Goal: Information Seeking & Learning: Learn about a topic

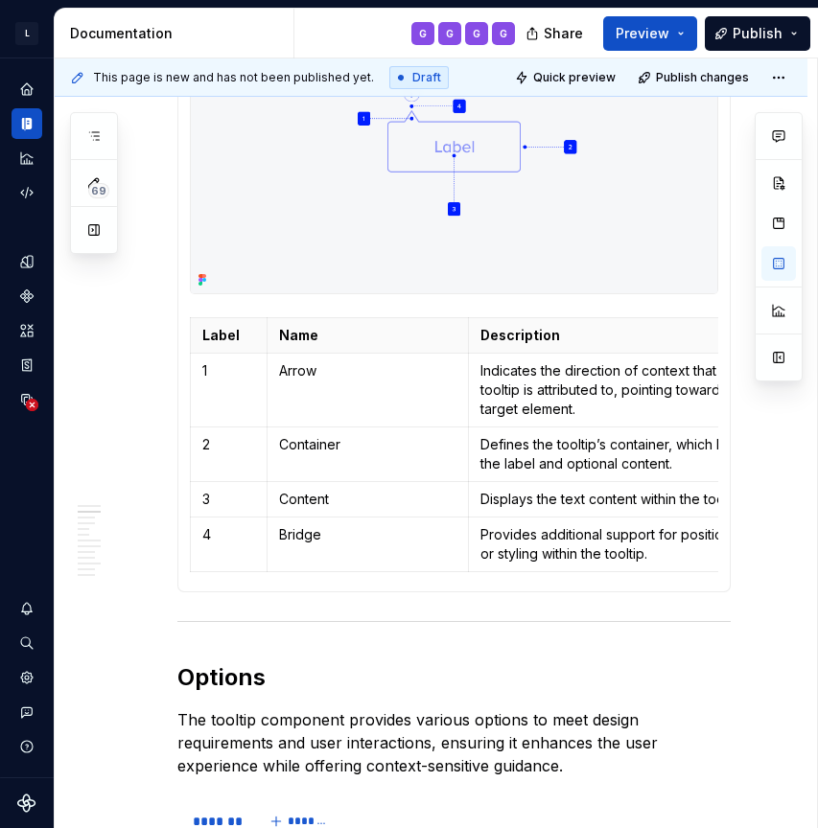
scroll to position [1164, 0]
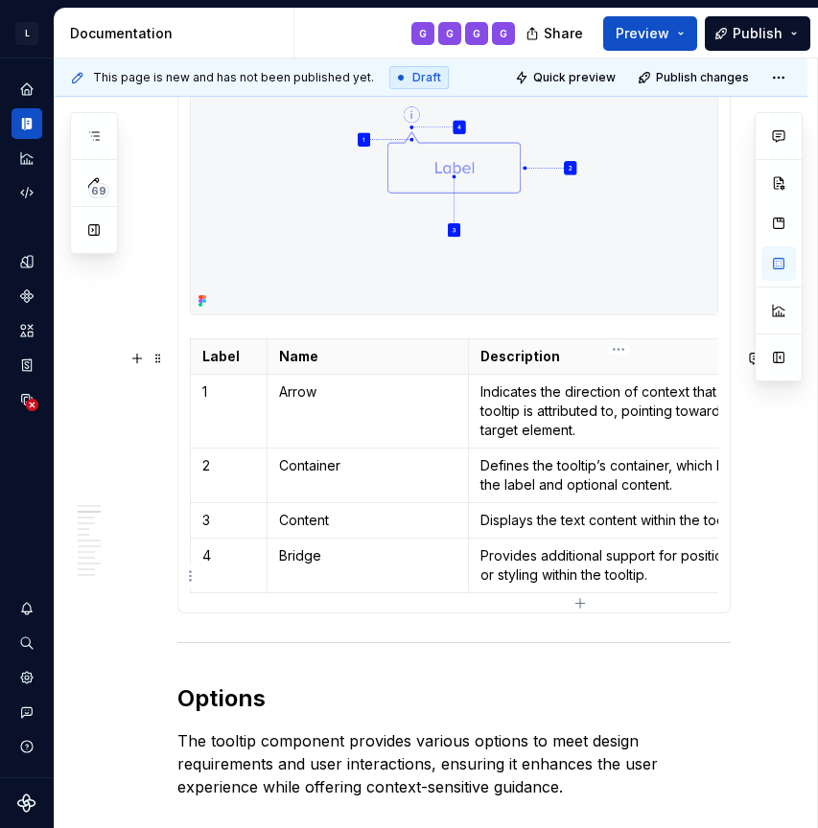
click at [702, 585] on p "Provides additional support for positioning or styling within the tooltip." at bounding box center [618, 566] width 277 height 38
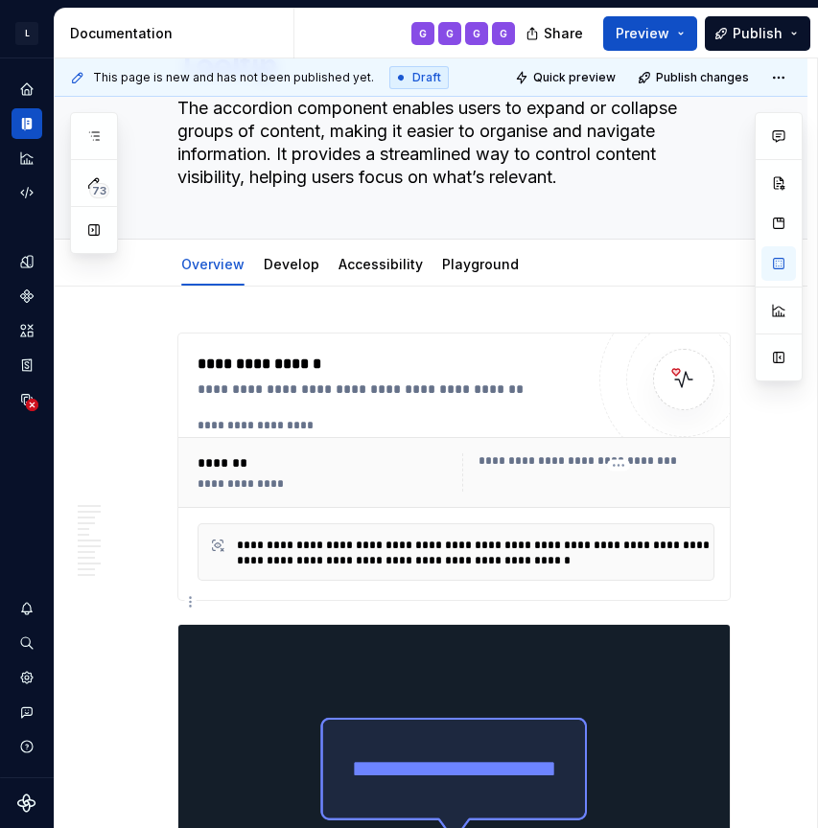
scroll to position [0, 0]
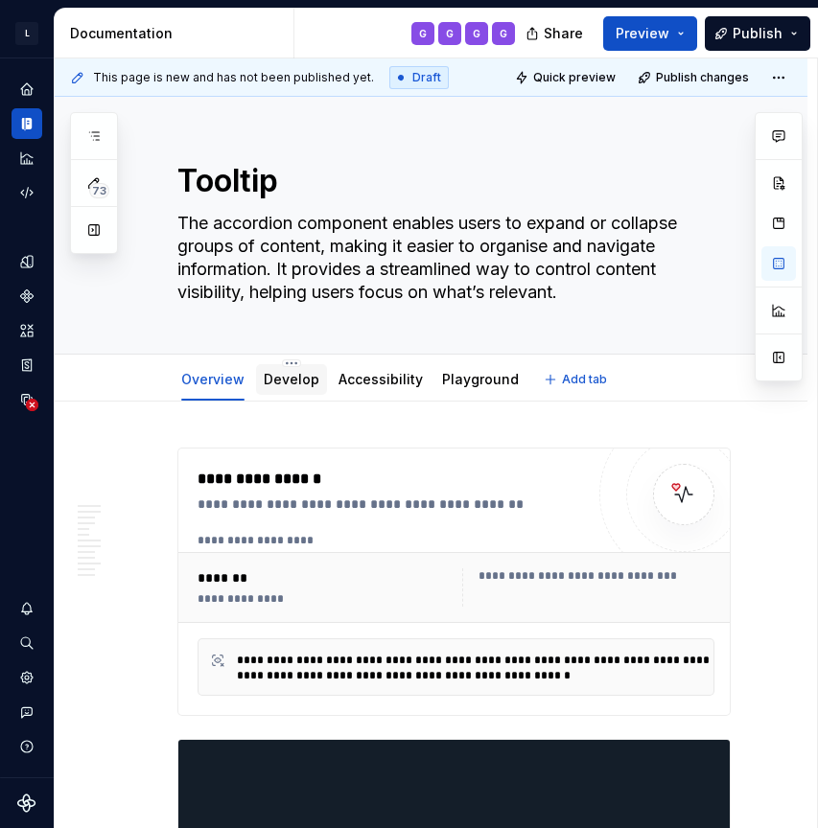
click at [290, 384] on link "Develop" at bounding box center [292, 379] width 56 height 16
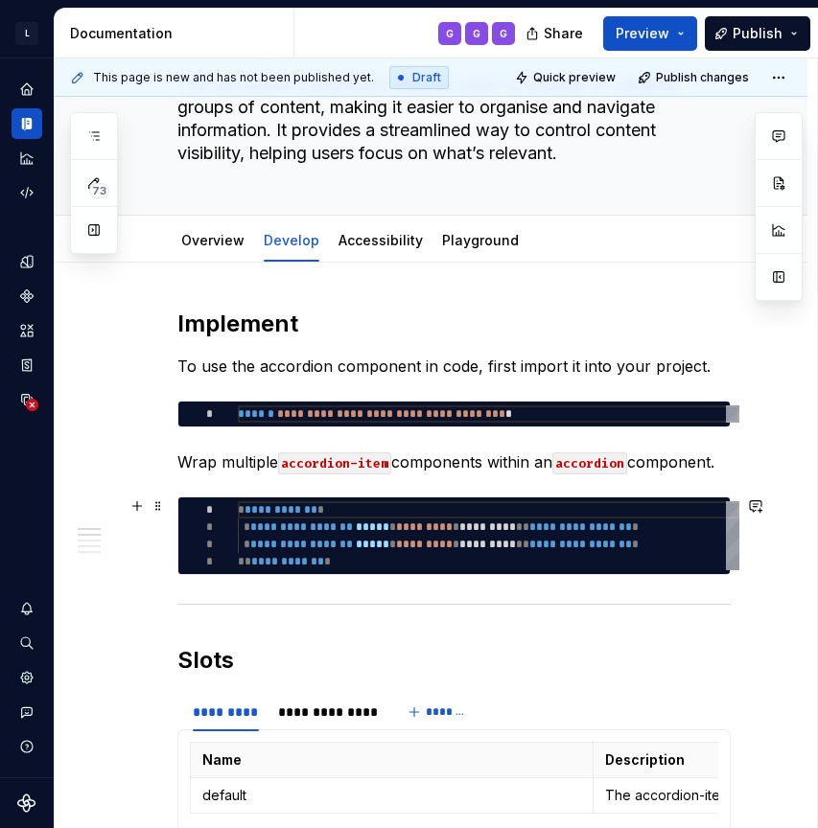
scroll to position [148, 0]
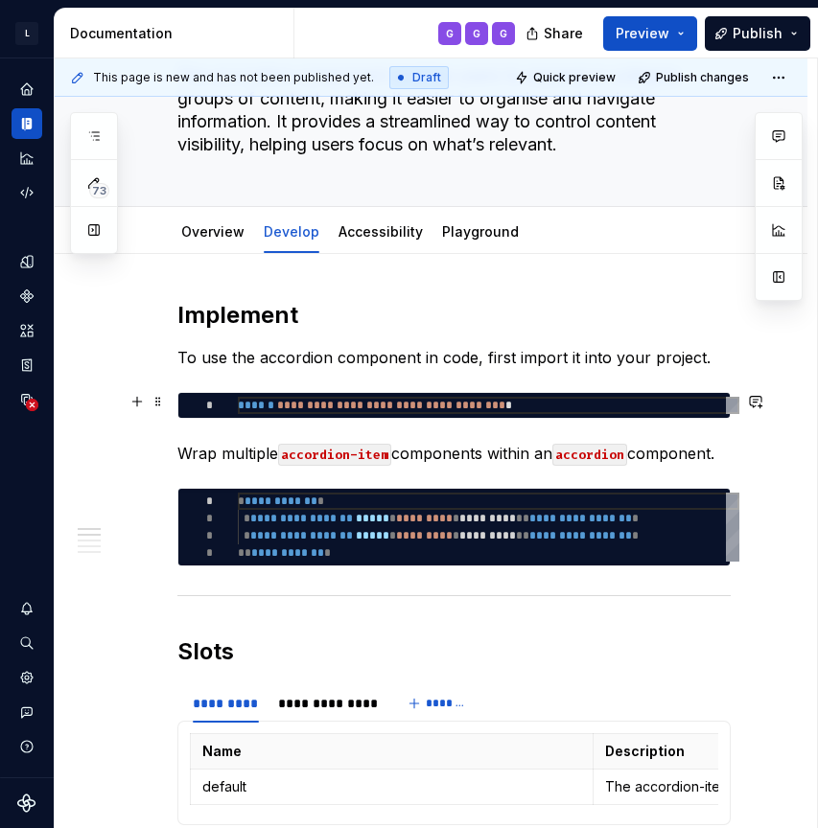
type textarea "*"
type textarea "**********"
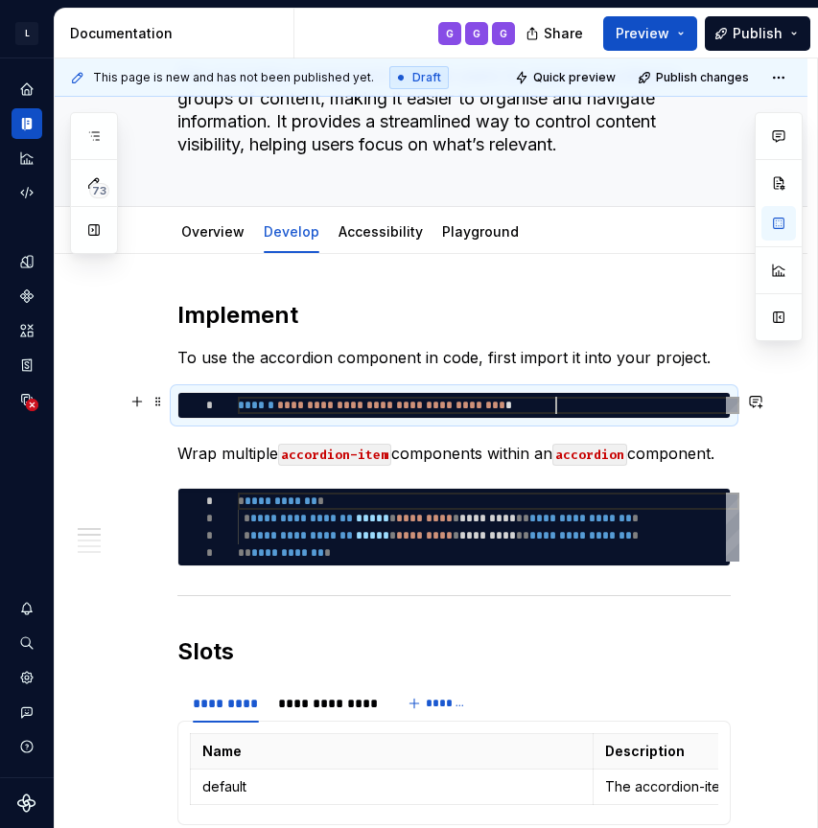
scroll to position [0, 317]
click at [567, 407] on div "**********" at bounding box center [489, 405] width 502 height 17
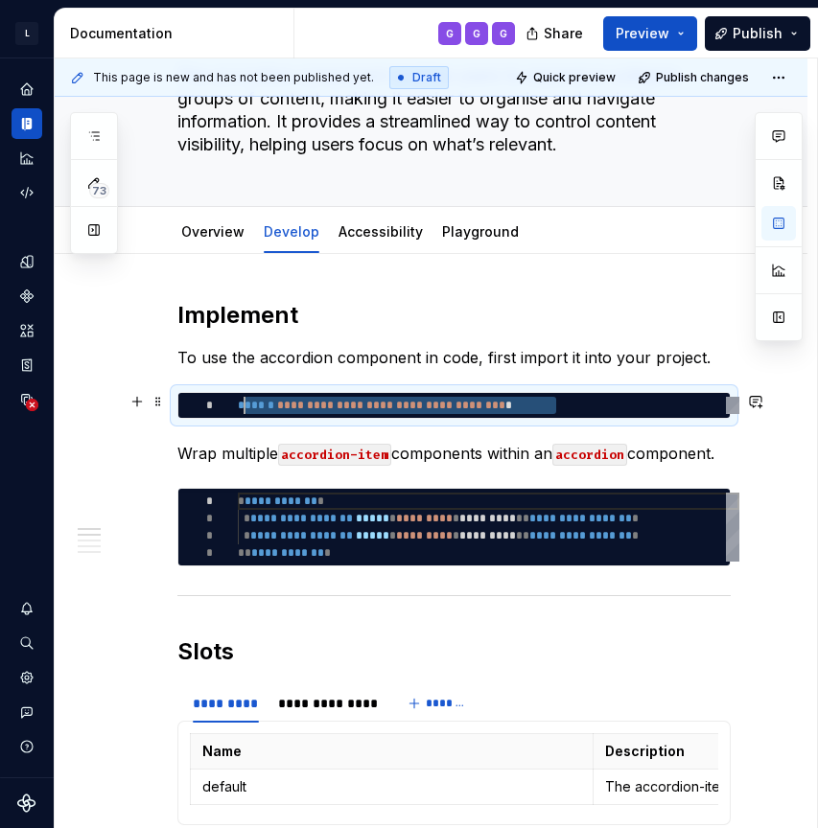
scroll to position [0, 0]
drag, startPoint x: 571, startPoint y: 408, endPoint x: 204, endPoint y: 408, distance: 366.3
click at [238, 408] on div "**********" at bounding box center [489, 405] width 502 height 17
type textarea "*"
type textarea "**********"
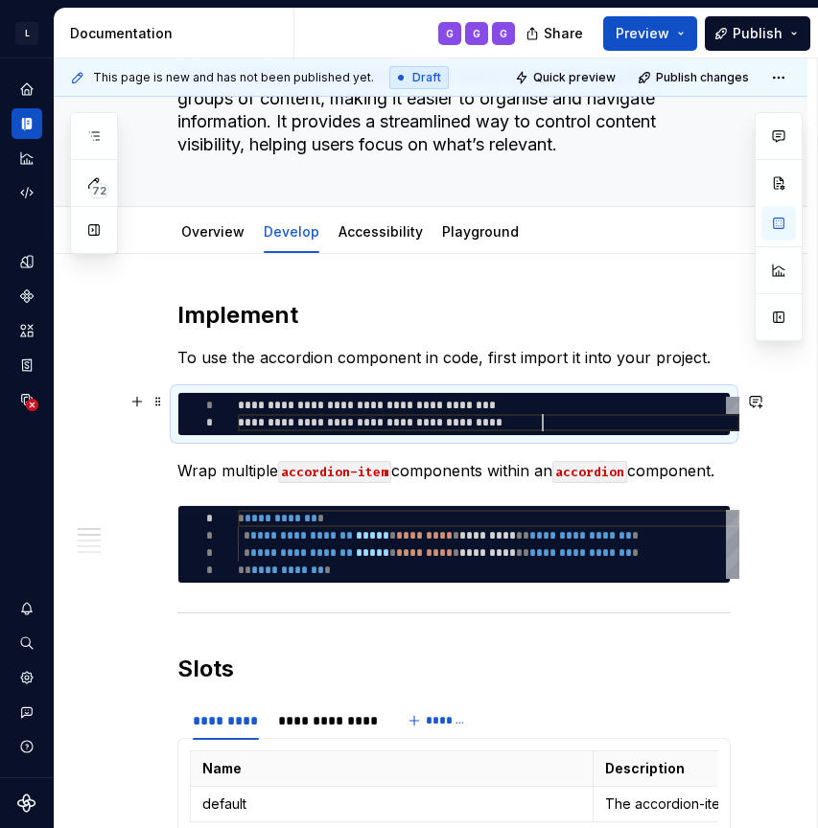
scroll to position [17, 304]
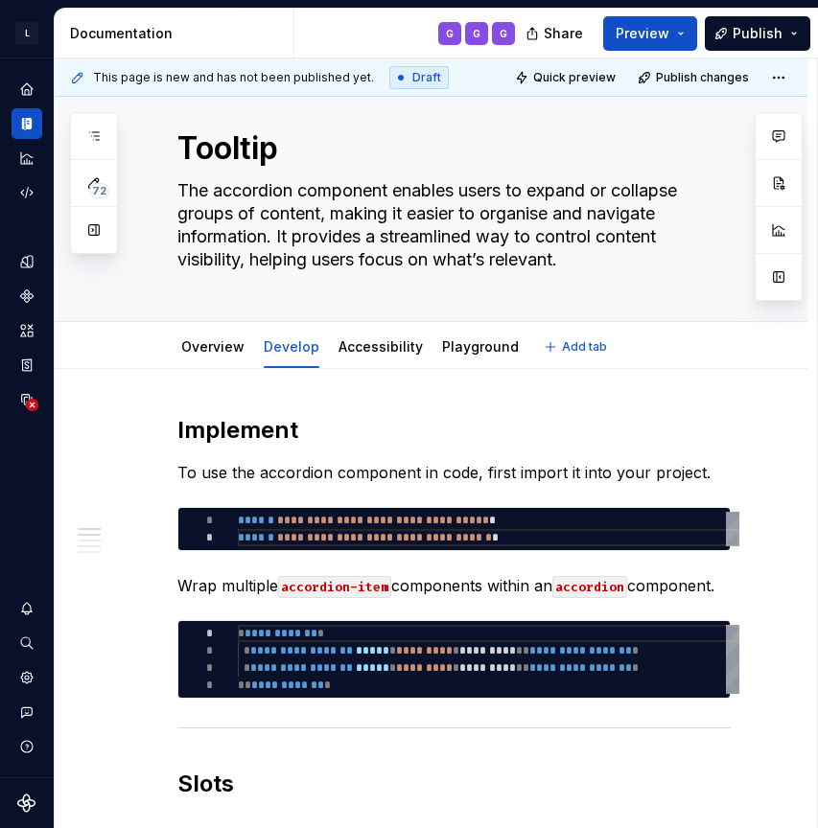
scroll to position [38, 0]
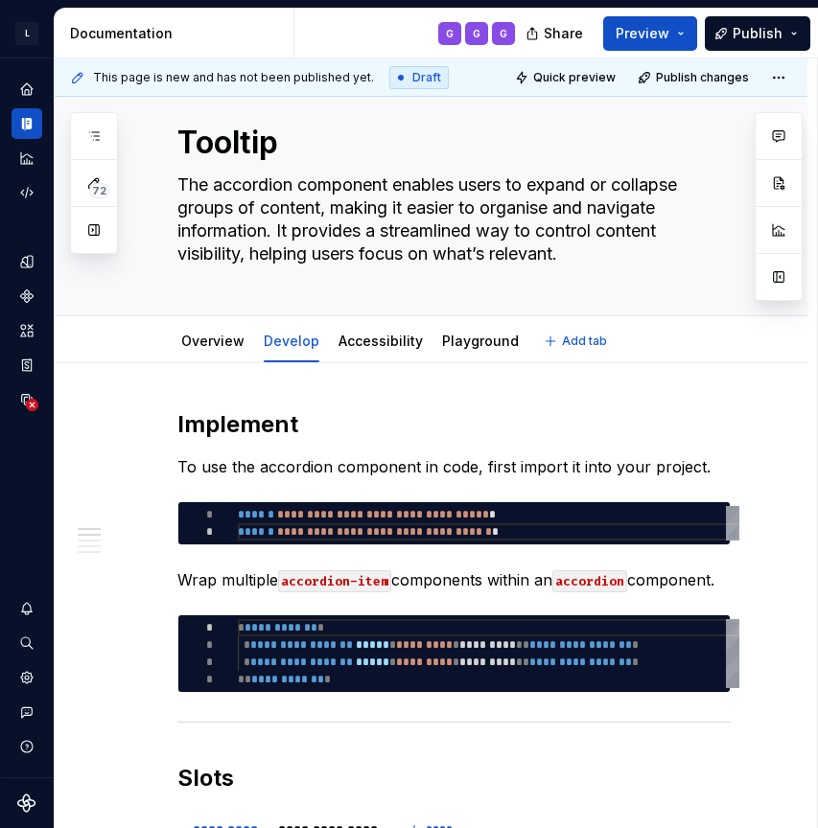
type textarea "*"
click at [256, 419] on h2 "Implement" at bounding box center [453, 424] width 553 height 31
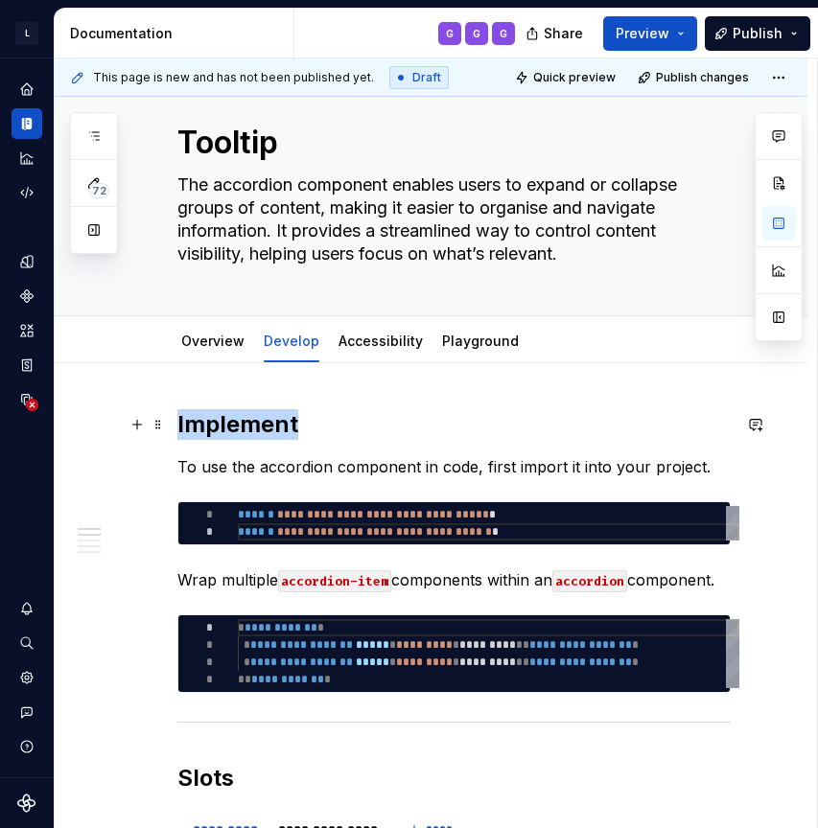
click at [256, 419] on h2 "Implement" at bounding box center [453, 424] width 553 height 31
click at [328, 688] on div "**********" at bounding box center [489, 653] width 502 height 69
type textarea "*"
type textarea "**********"
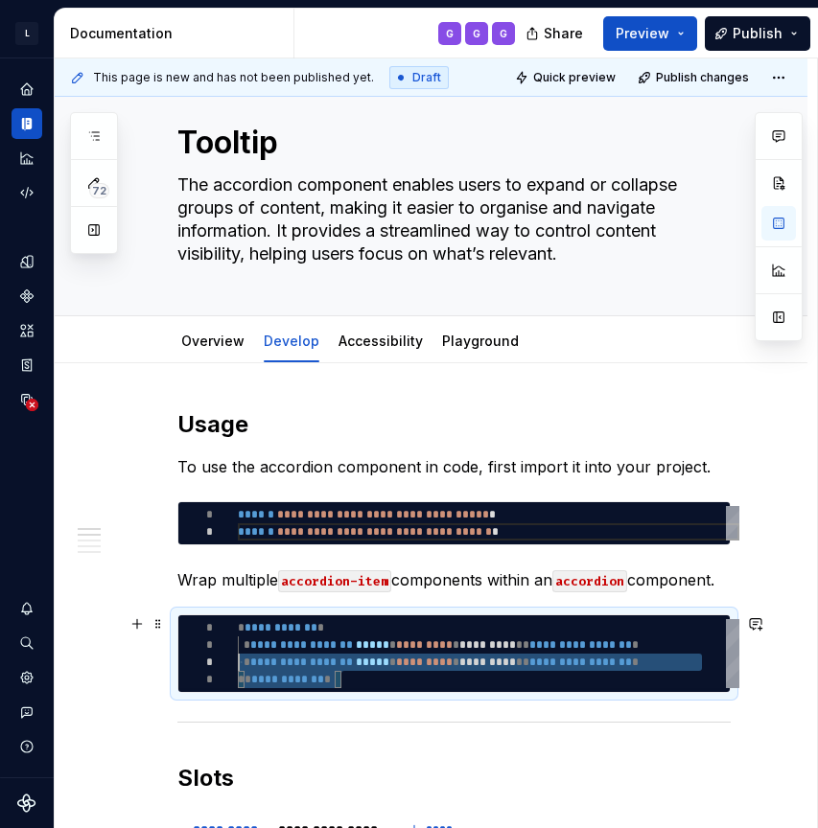
scroll to position [17, 0]
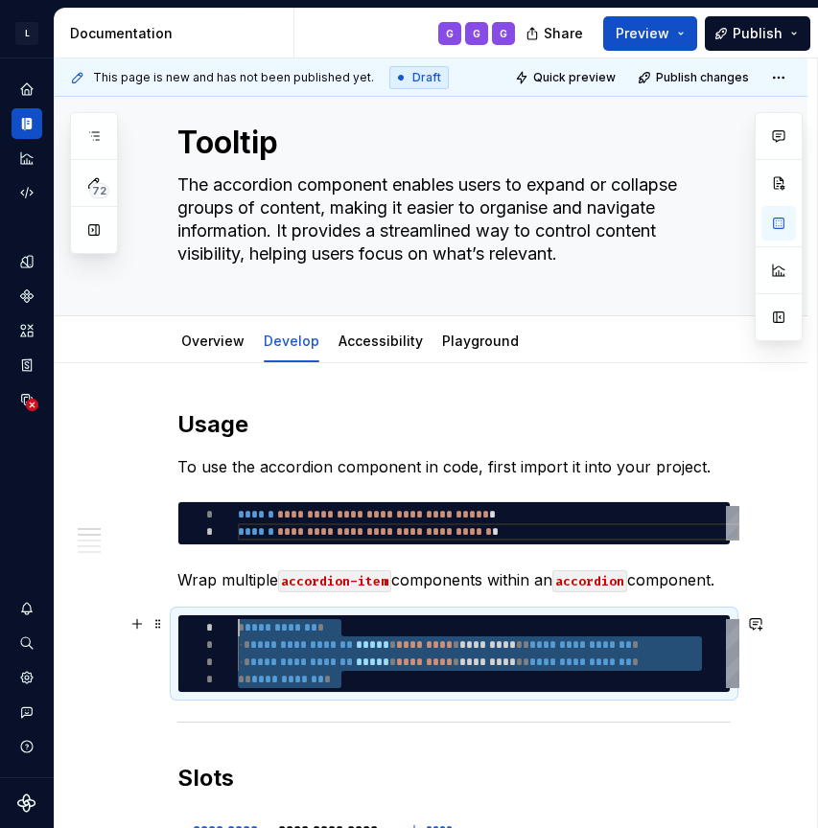
drag, startPoint x: 354, startPoint y: 685, endPoint x: 214, endPoint y: 627, distance: 151.4
click at [238, 627] on div "**********" at bounding box center [489, 653] width 502 height 69
type textarea "*"
type textarea "**********"
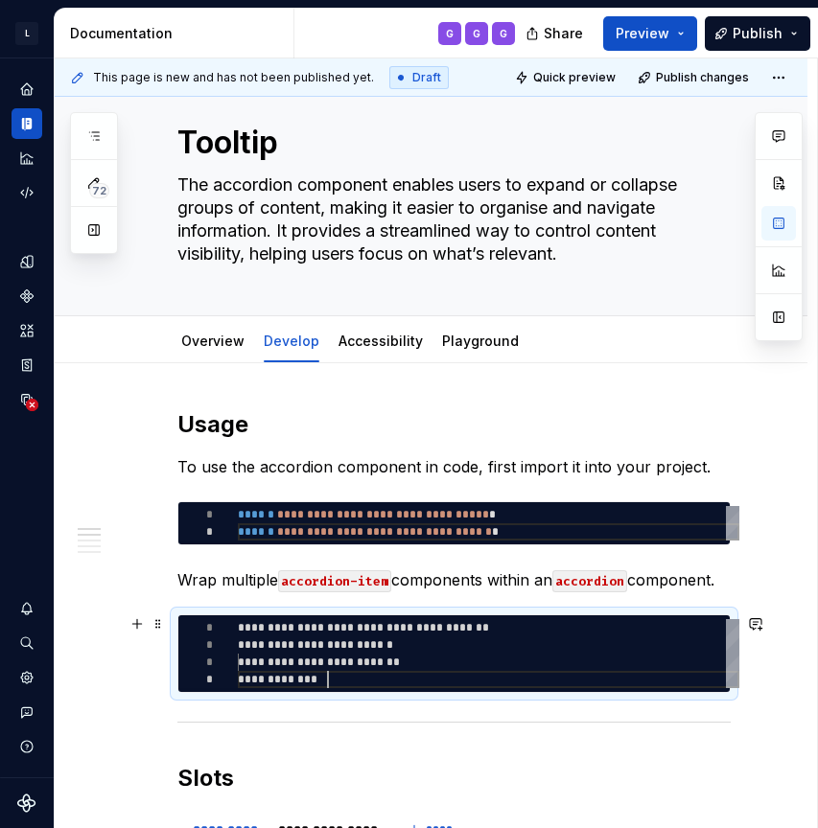
scroll to position [52, 90]
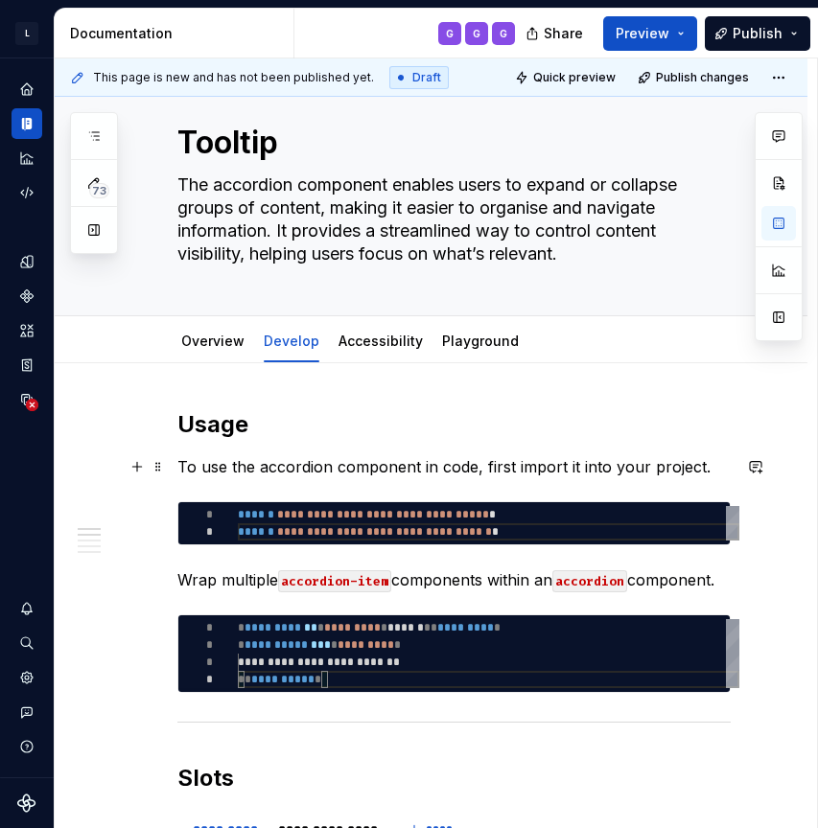
click at [559, 471] on p "To use the accordion component in code, first import it into your project." at bounding box center [453, 466] width 553 height 23
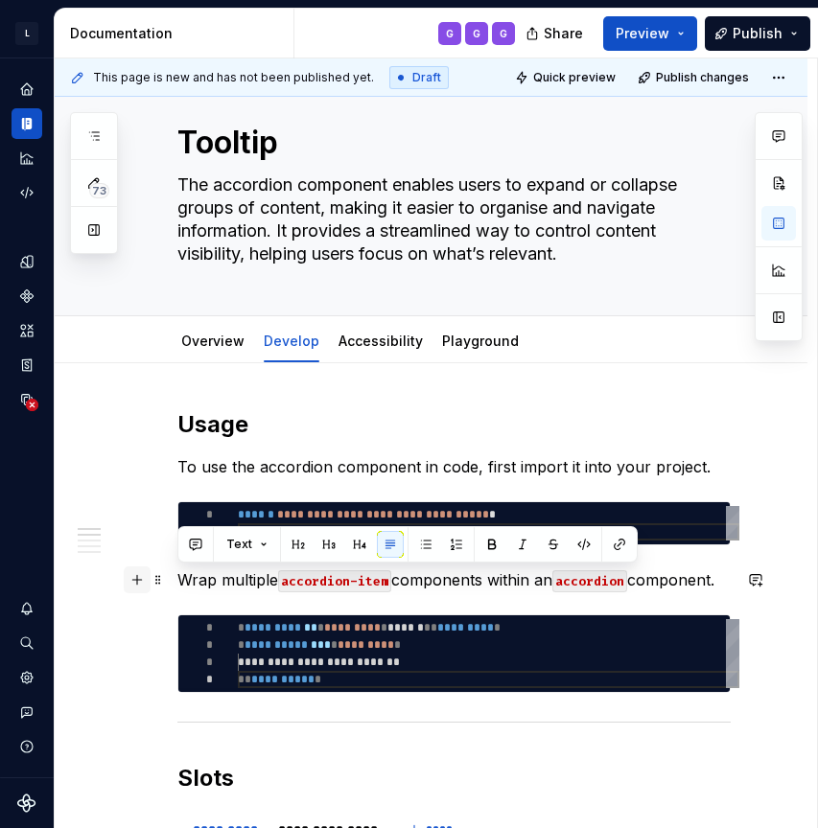
drag, startPoint x: 507, startPoint y: 592, endPoint x: 131, endPoint y: 577, distance: 376.2
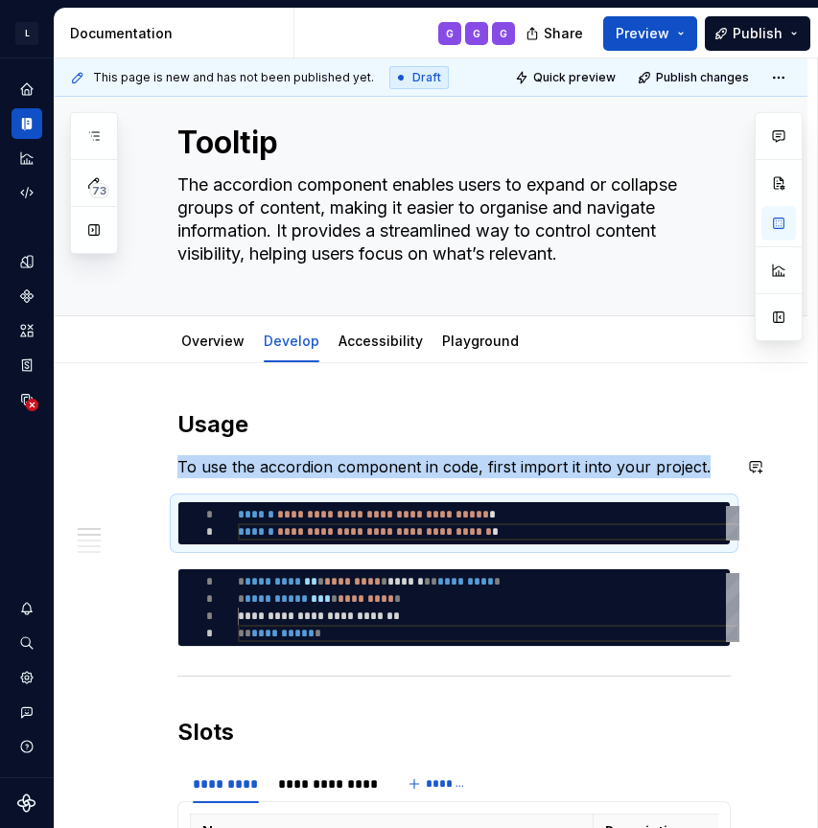
click at [629, 437] on h2 "Usage" at bounding box center [453, 424] width 553 height 31
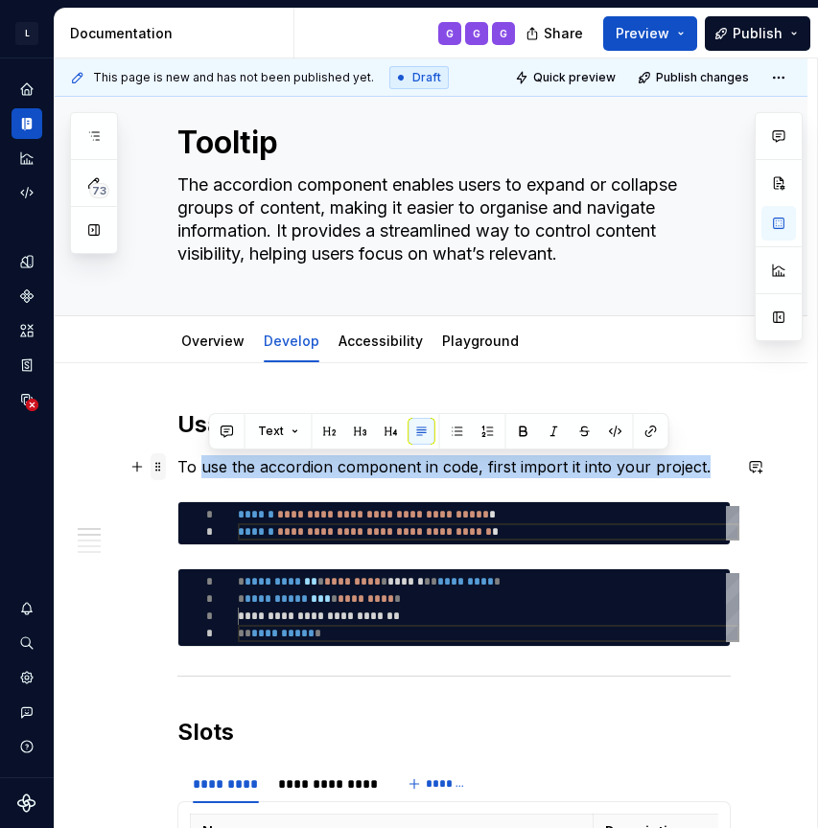
drag, startPoint x: 716, startPoint y: 471, endPoint x: 152, endPoint y: 466, distance: 563.9
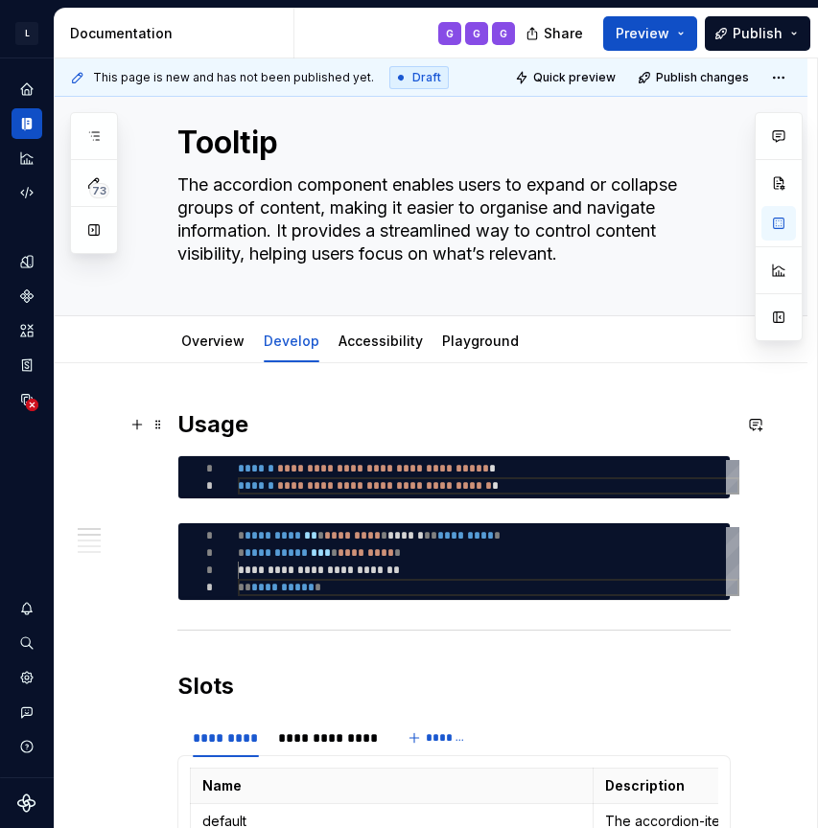
click at [467, 423] on h2 "Usage" at bounding box center [453, 424] width 553 height 31
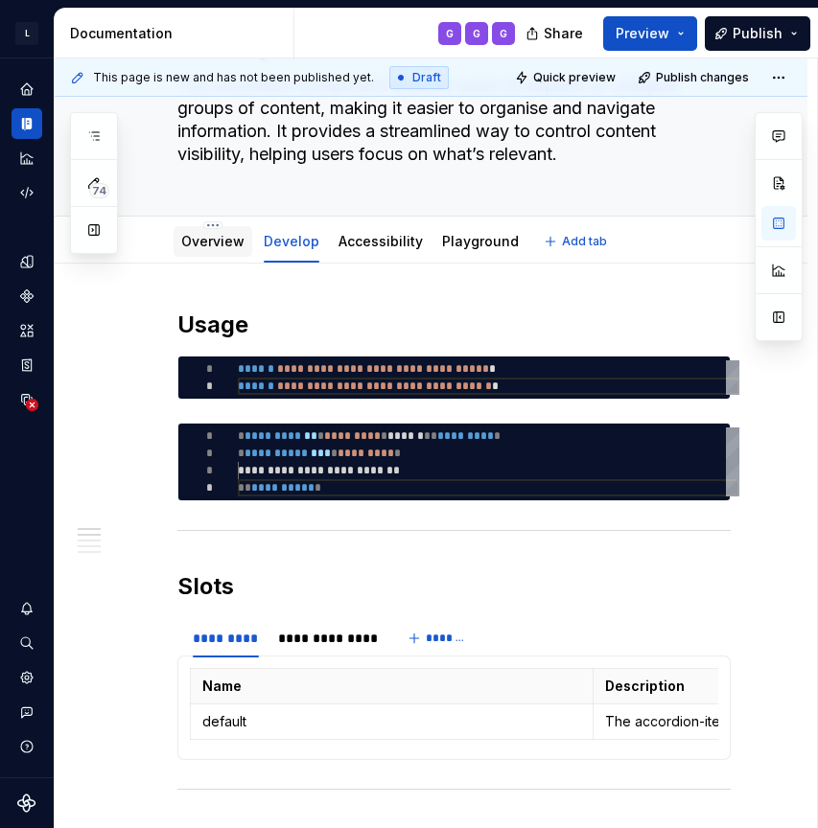
click at [218, 246] on link "Overview" at bounding box center [212, 241] width 63 height 16
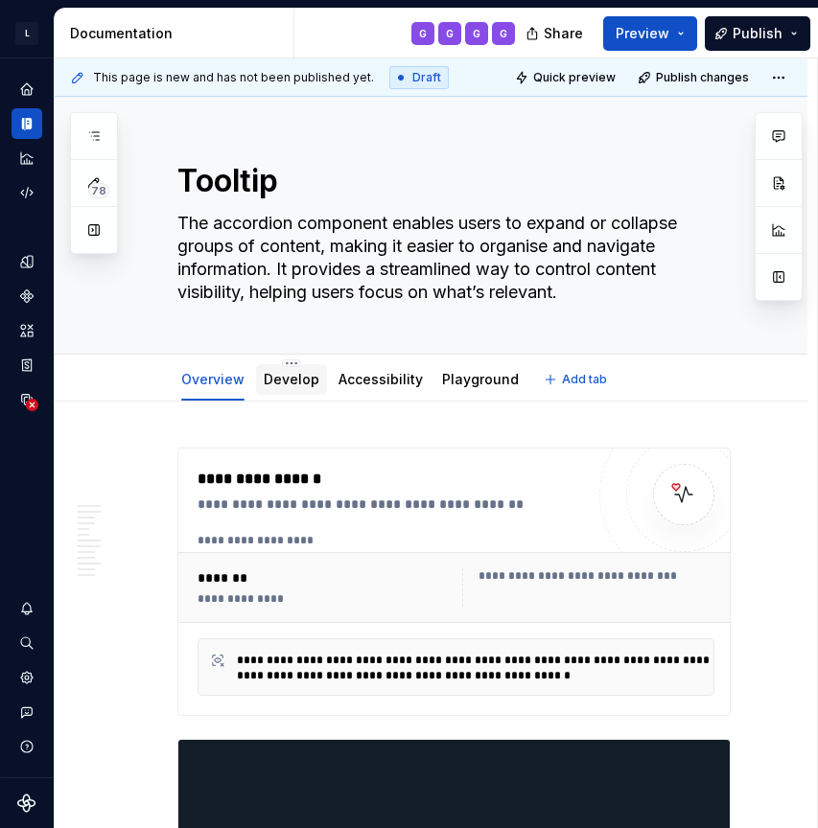
click at [286, 384] on link "Develop" at bounding box center [292, 379] width 56 height 16
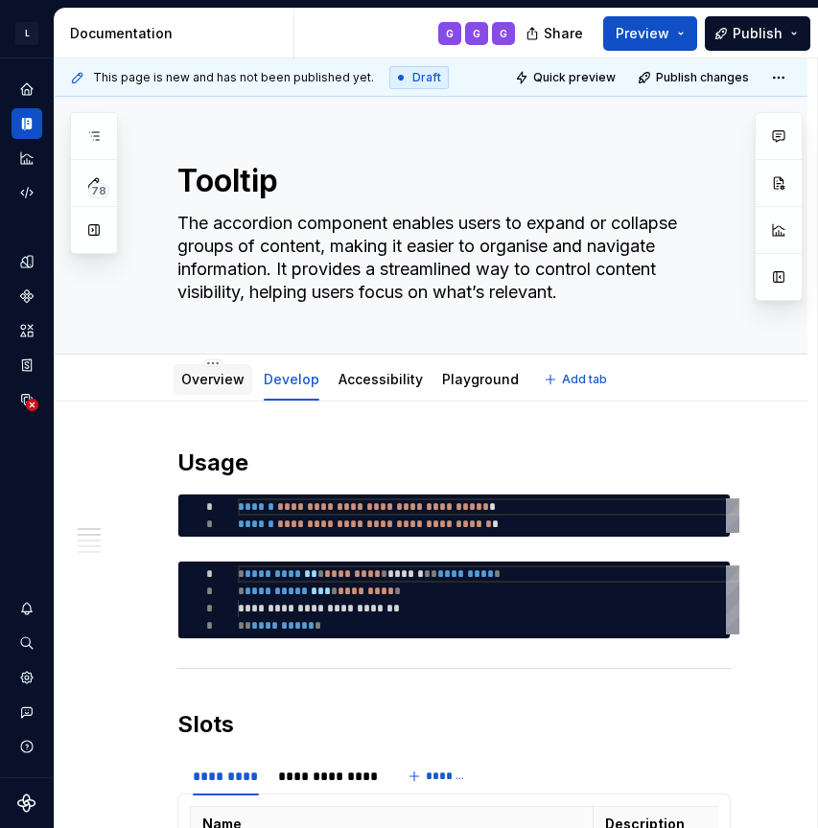
click at [228, 386] on link "Overview" at bounding box center [212, 379] width 63 height 16
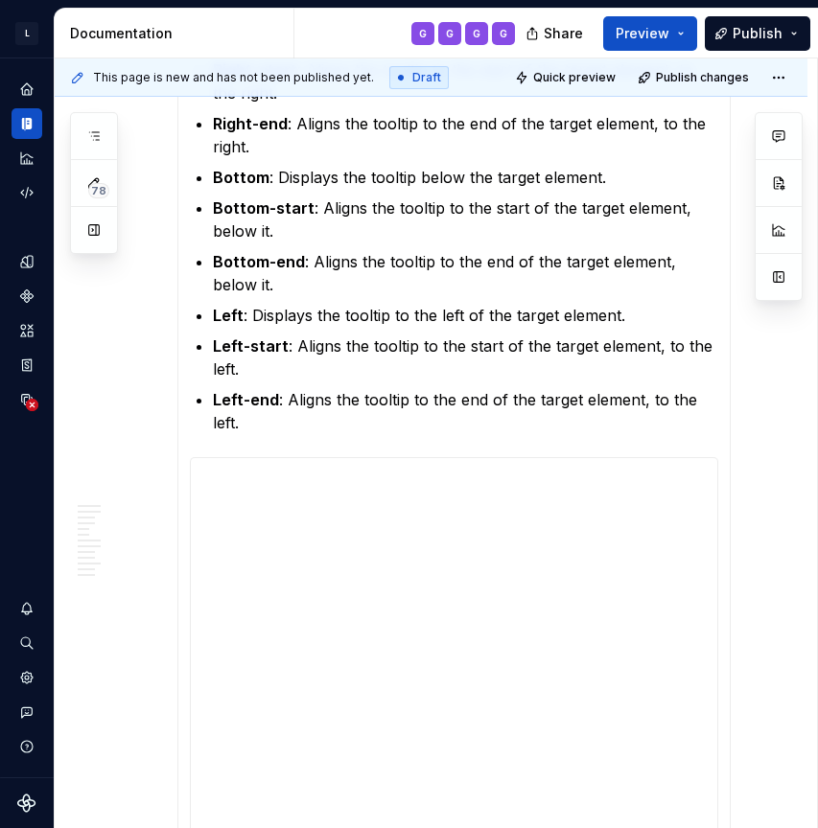
scroll to position [3096, 0]
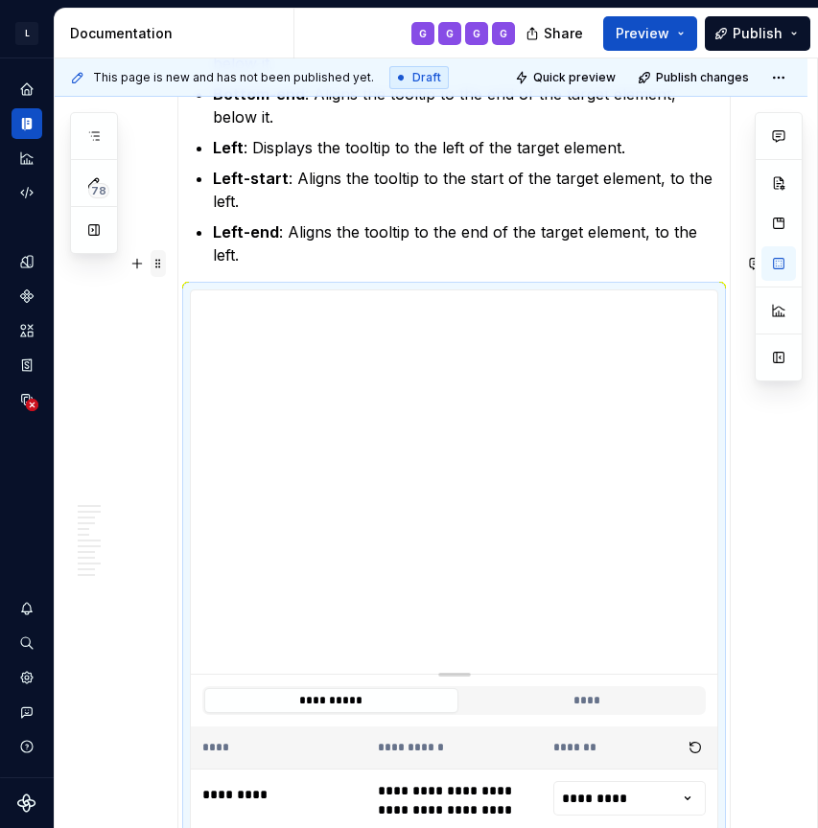
click at [154, 264] on span at bounding box center [158, 263] width 15 height 27
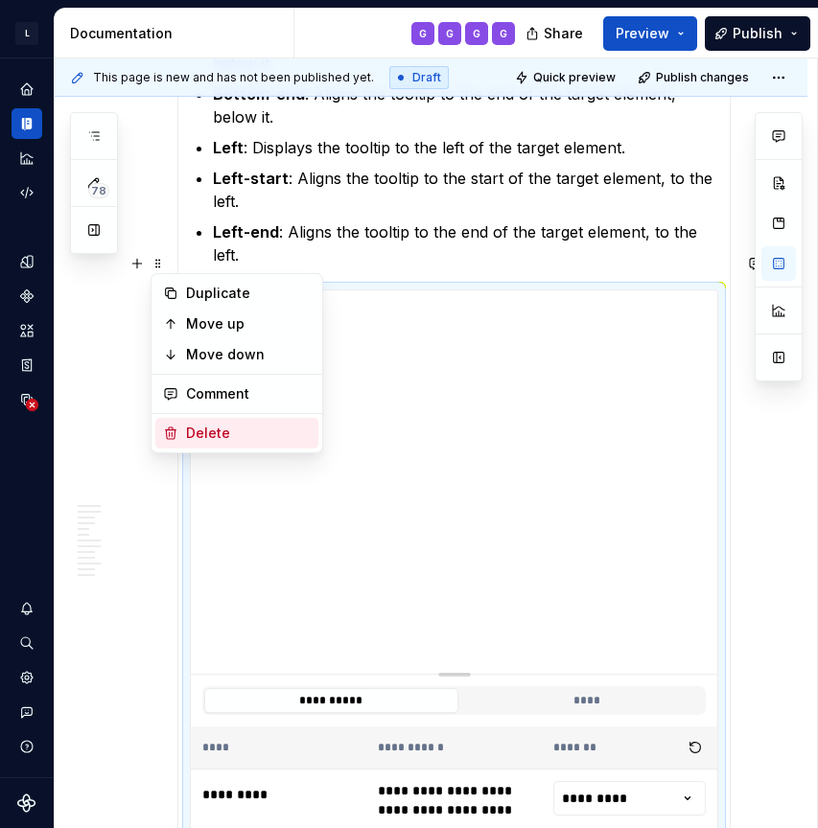
click at [222, 423] on div "Delete" at bounding box center [236, 433] width 163 height 31
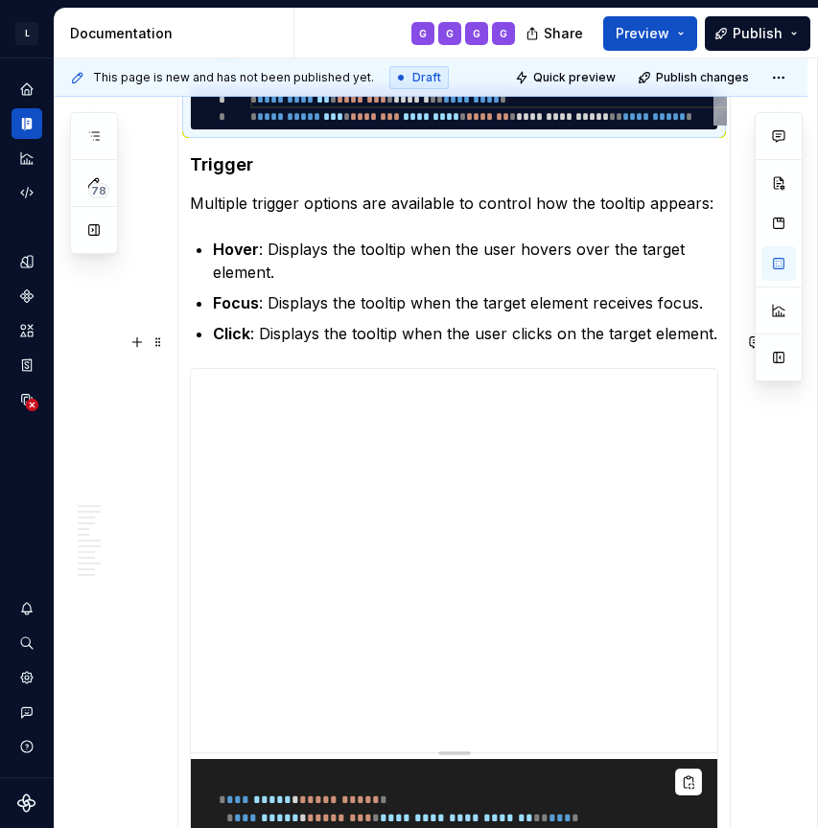
scroll to position [3330, 0]
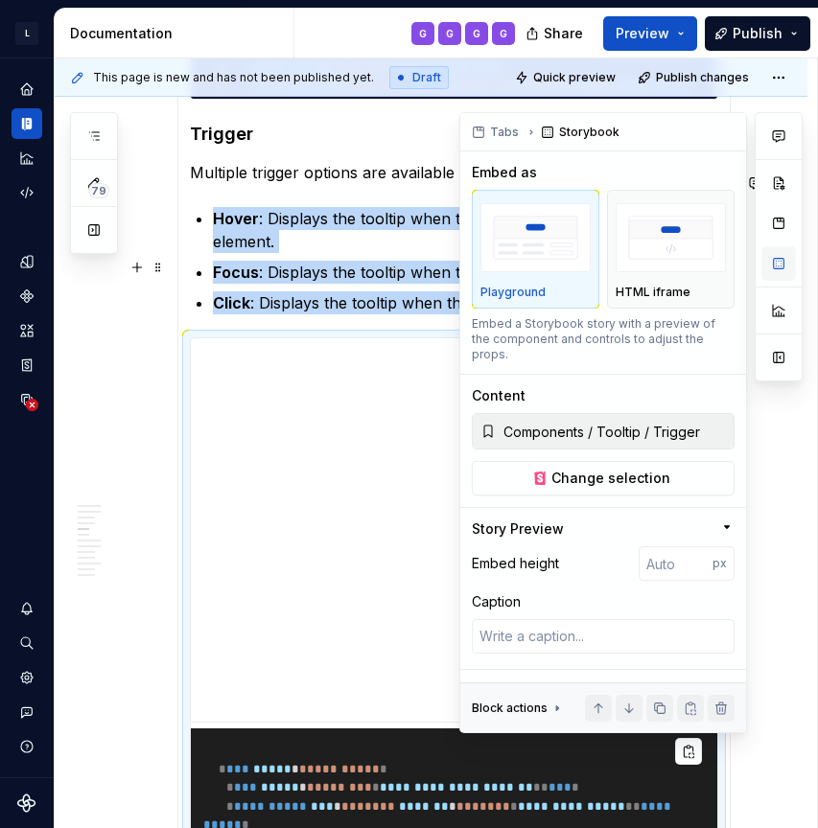
click at [782, 263] on button "button" at bounding box center [778, 263] width 35 height 35
type textarea "*"
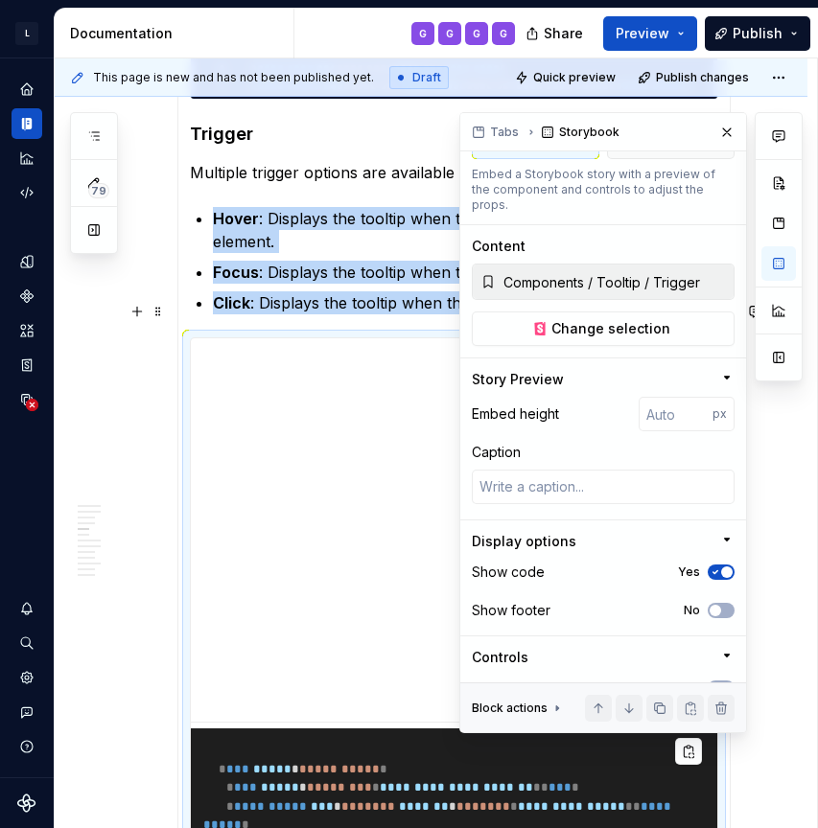
scroll to position [165, 0]
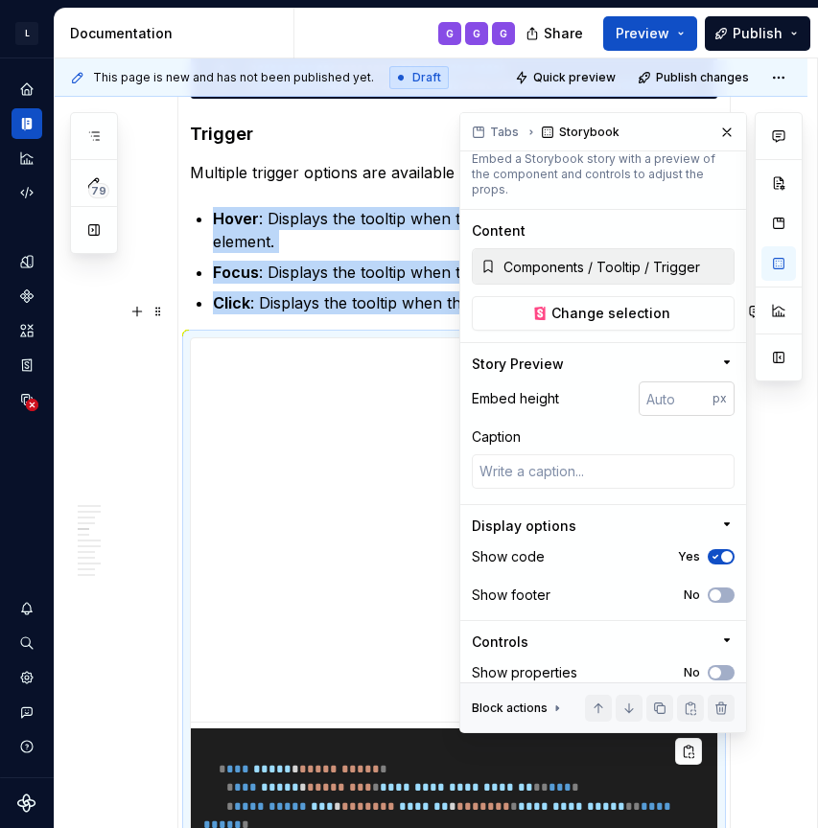
type input "1"
click at [700, 382] on input "1" at bounding box center [676, 399] width 74 height 35
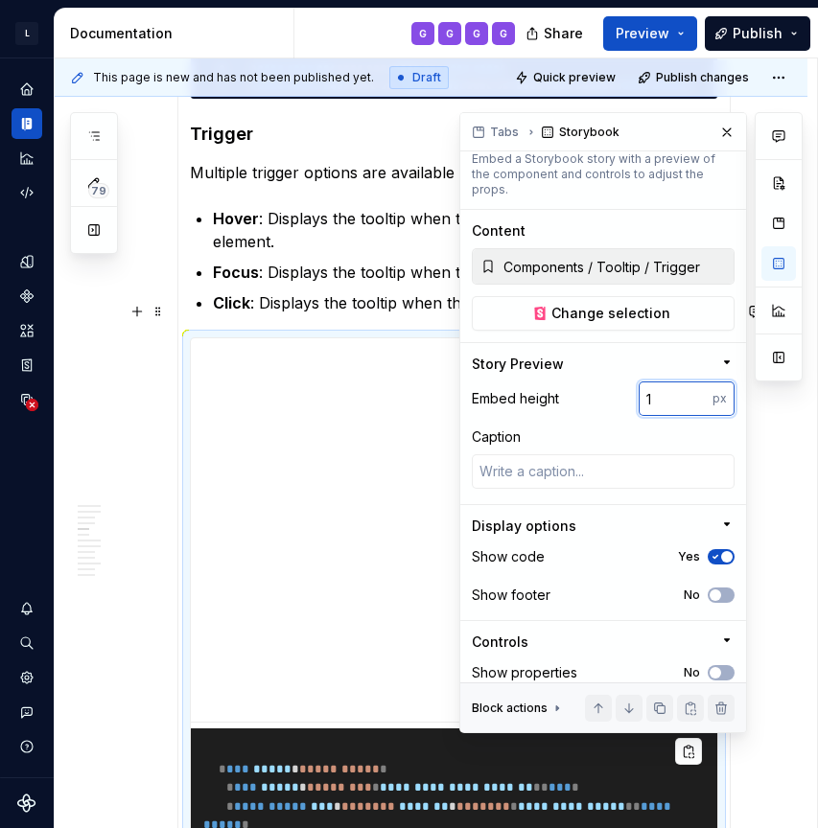
type textarea "*"
drag, startPoint x: 662, startPoint y: 388, endPoint x: 619, endPoint y: 387, distance: 42.2
click at [619, 388] on div "Embed height 1 px" at bounding box center [603, 399] width 263 height 35
type input "300"
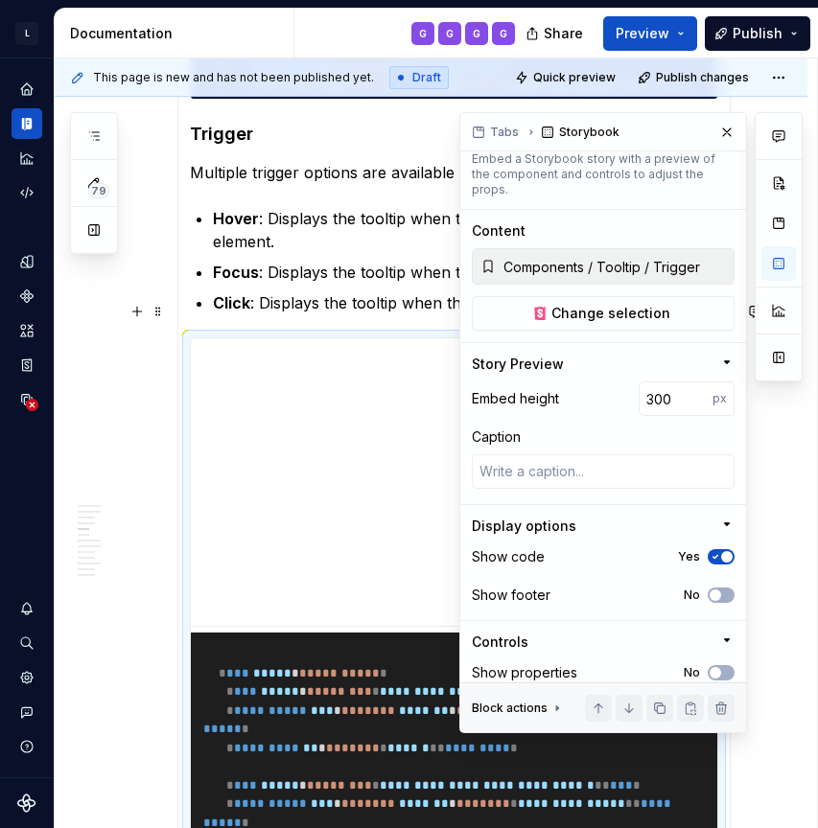
click at [149, 488] on div "**********" at bounding box center [431, 636] width 753 height 7128
click at [729, 133] on button "button" at bounding box center [726, 132] width 27 height 27
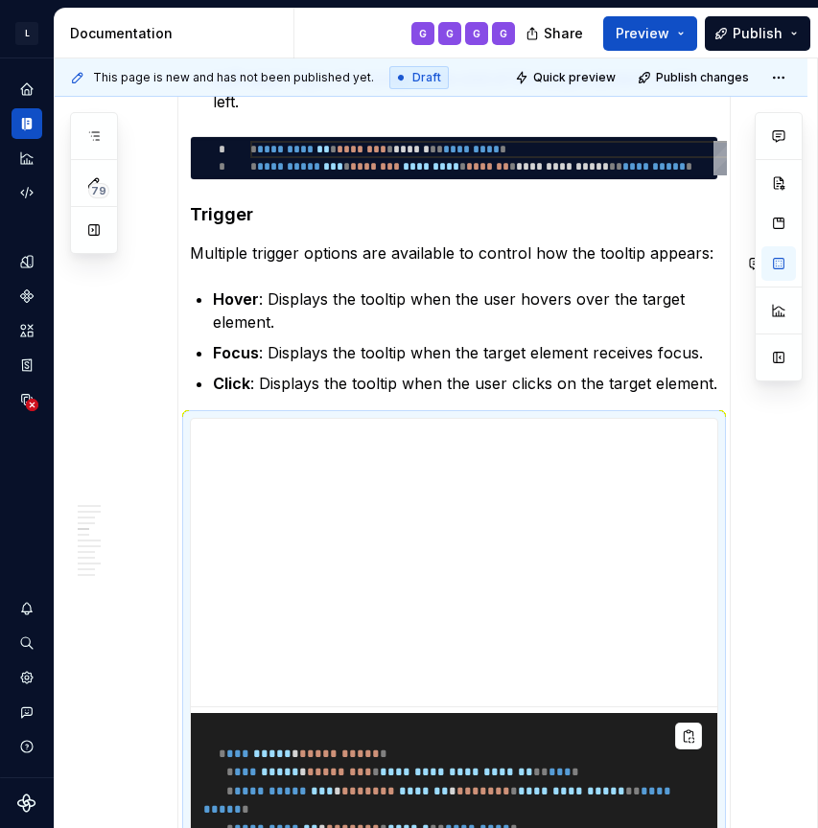
scroll to position [3257, 0]
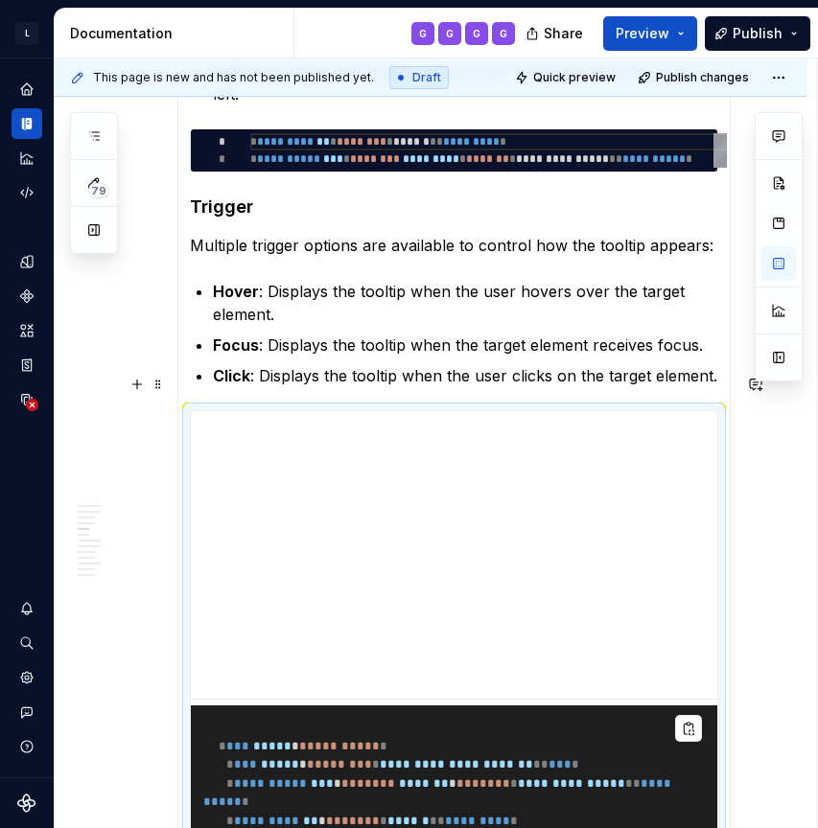
click at [129, 455] on div "**********" at bounding box center [431, 708] width 753 height 7128
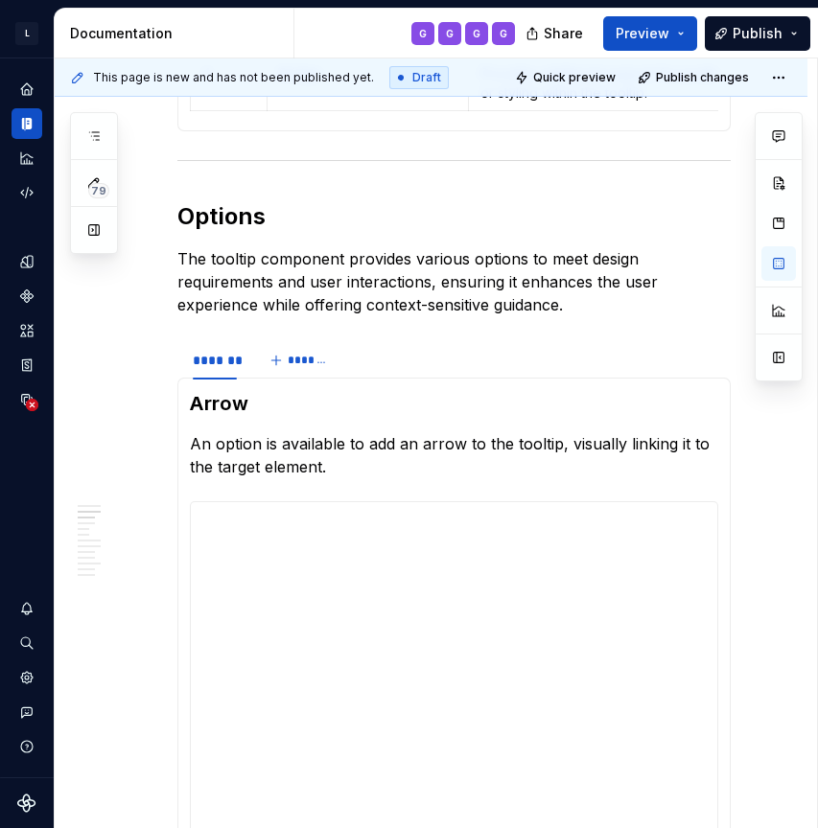
scroll to position [1637, 0]
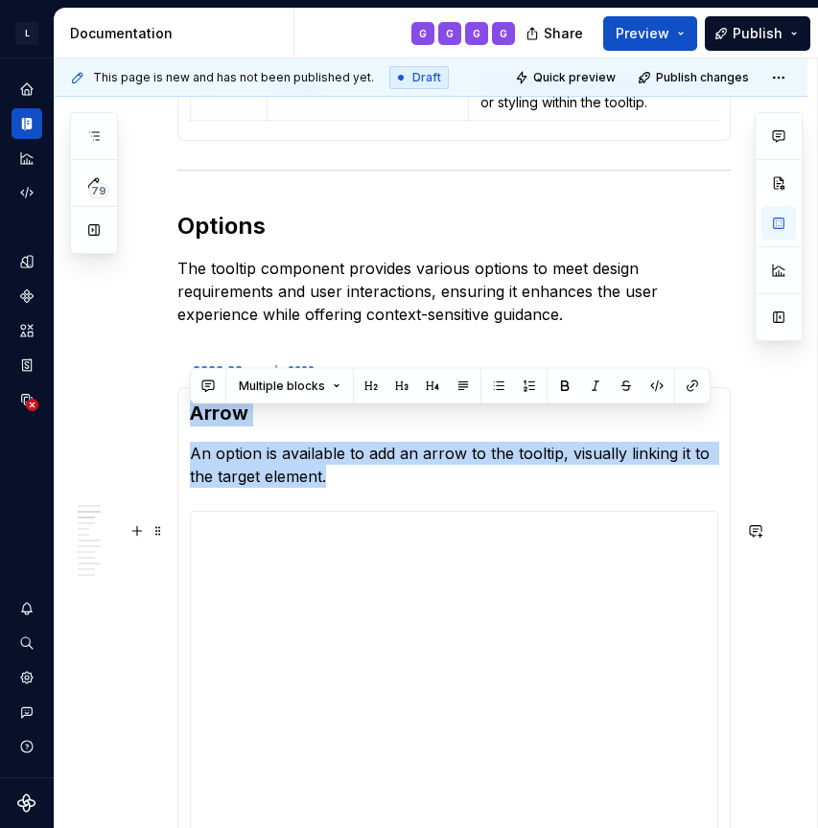
drag, startPoint x: 193, startPoint y: 421, endPoint x: 308, endPoint y: 721, distance: 321.4
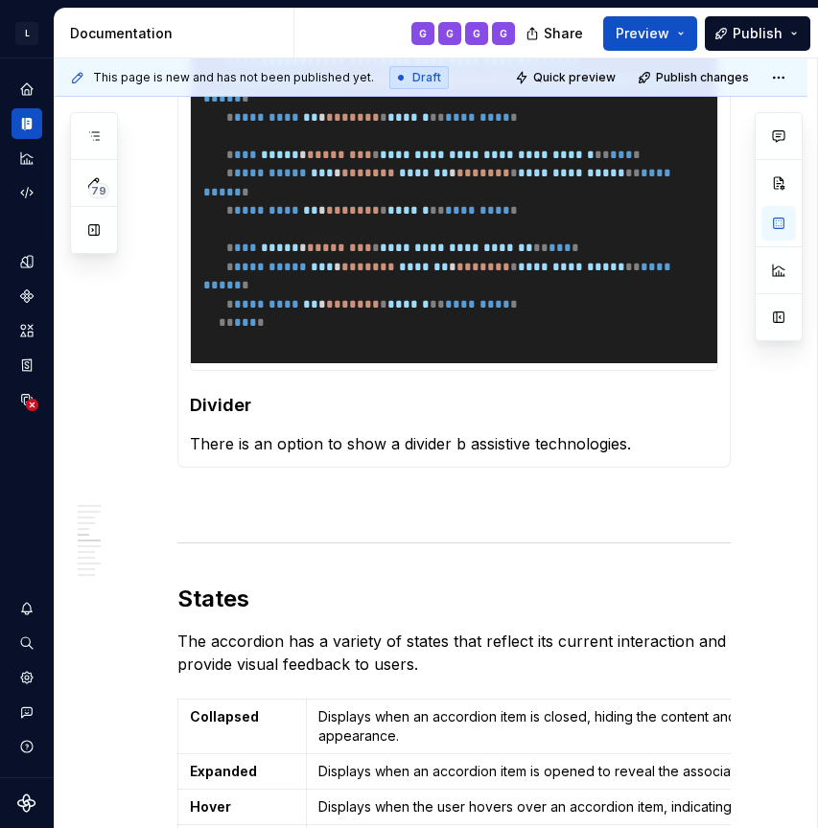
scroll to position [3967, 0]
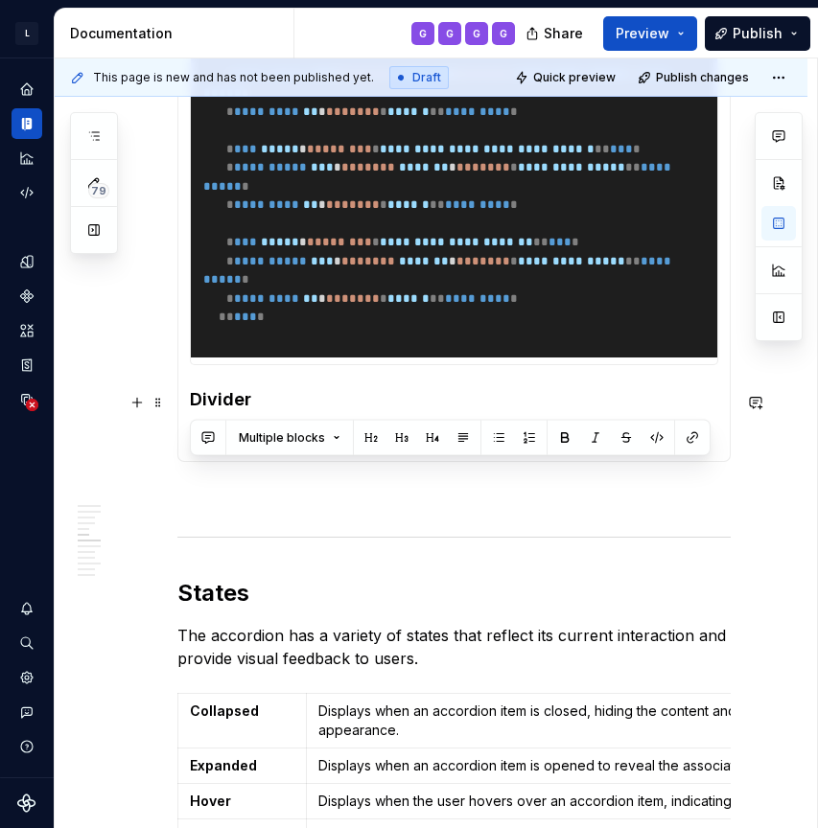
click at [637, 427] on p "There is an option to show a divider b assistive technologies." at bounding box center [454, 438] width 528 height 23
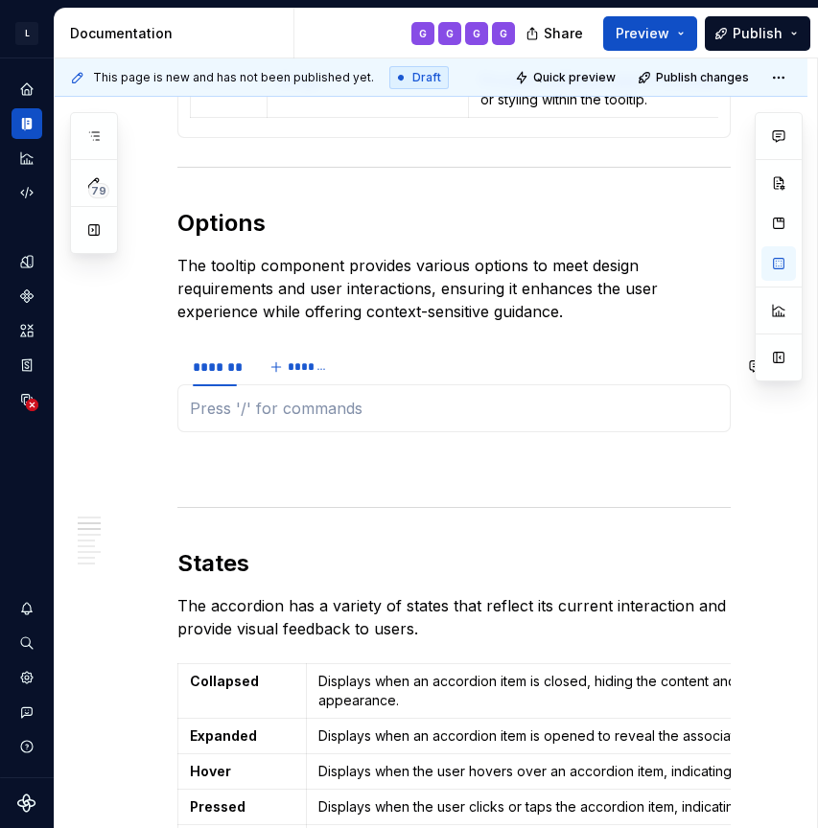
scroll to position [1604, 0]
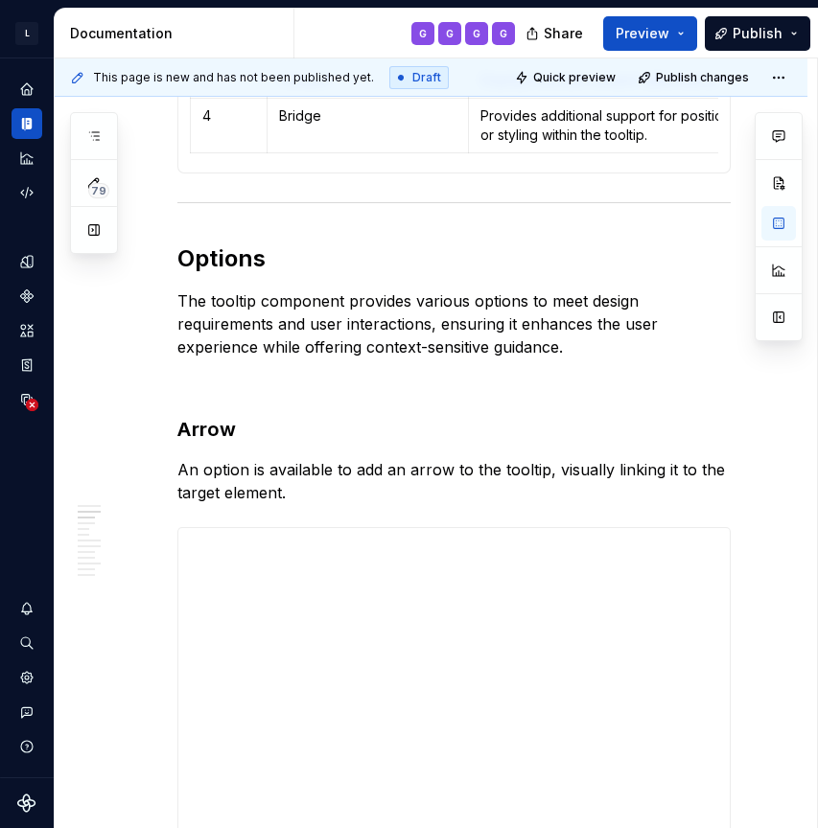
type textarea "*"
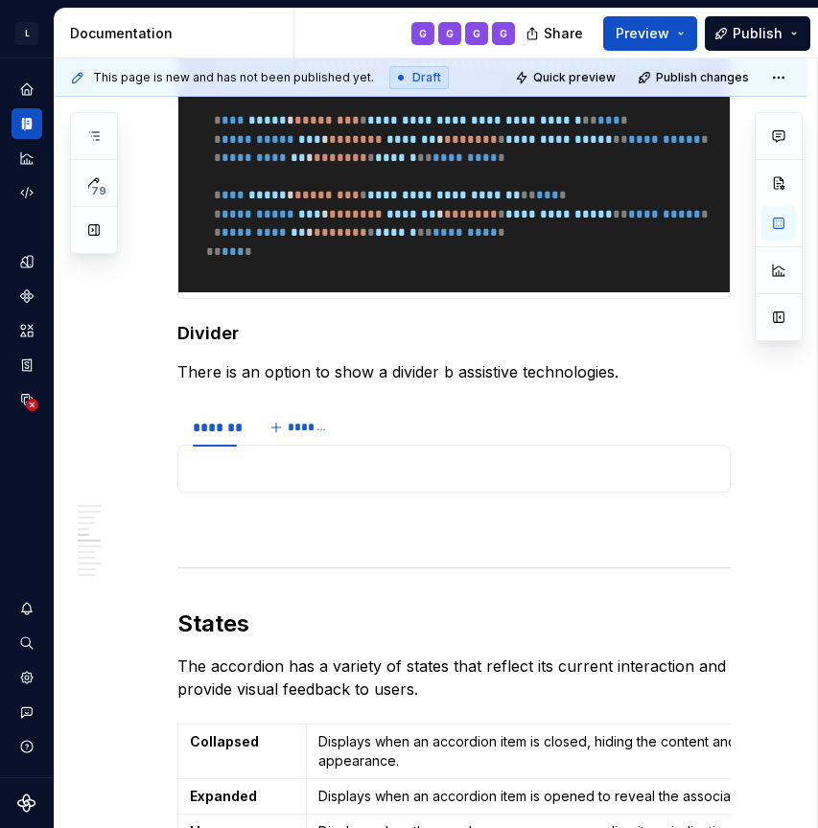
scroll to position [3942, 0]
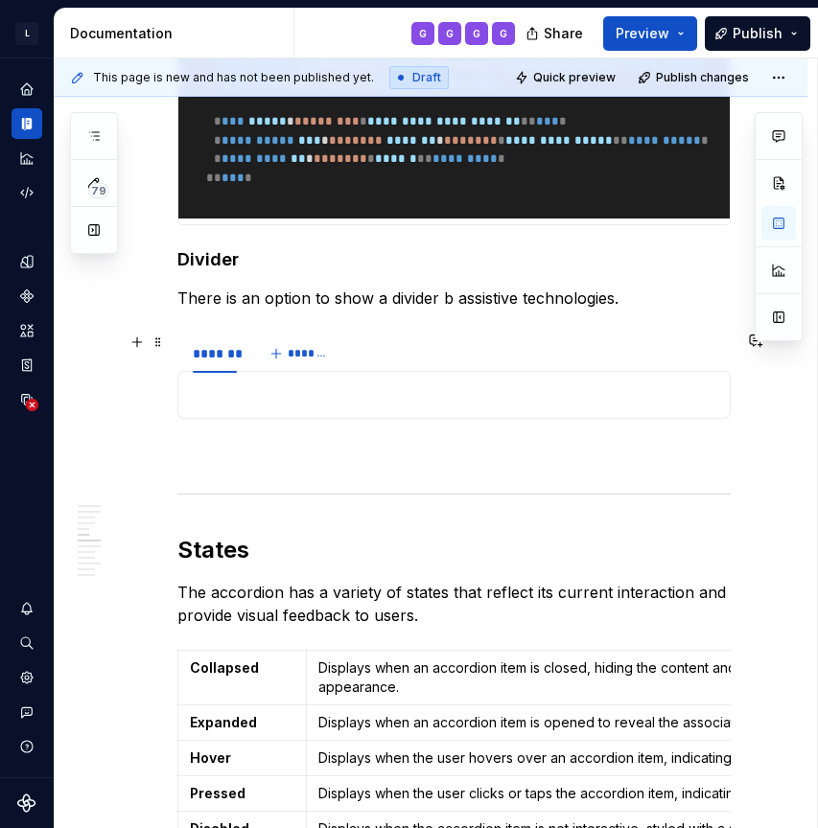
click at [382, 361] on div "******* *******" at bounding box center [453, 354] width 553 height 38
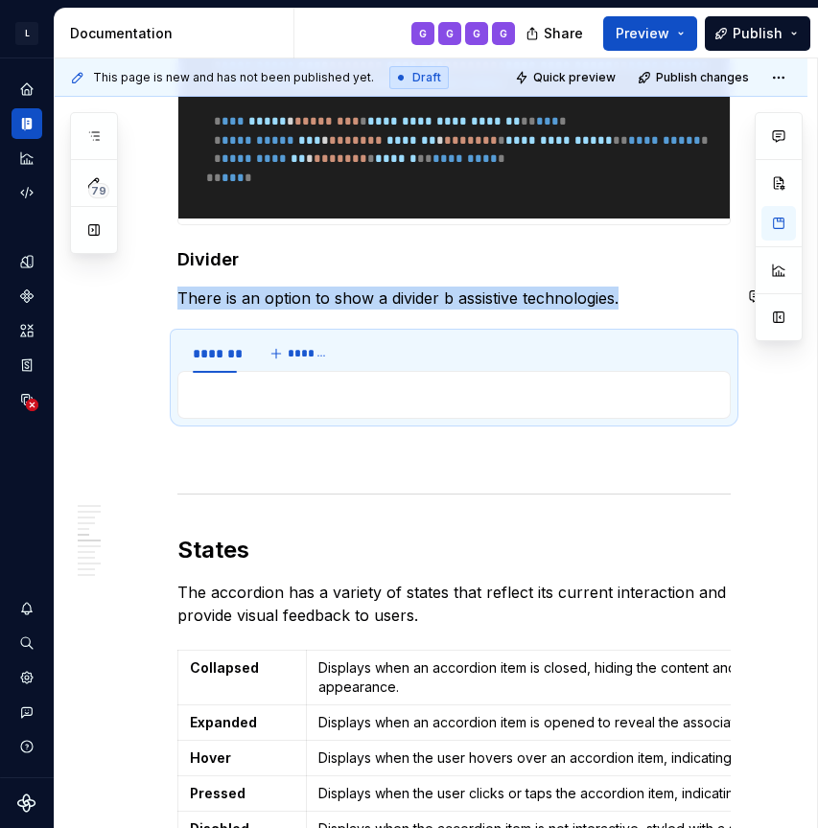
scroll to position [3869, 0]
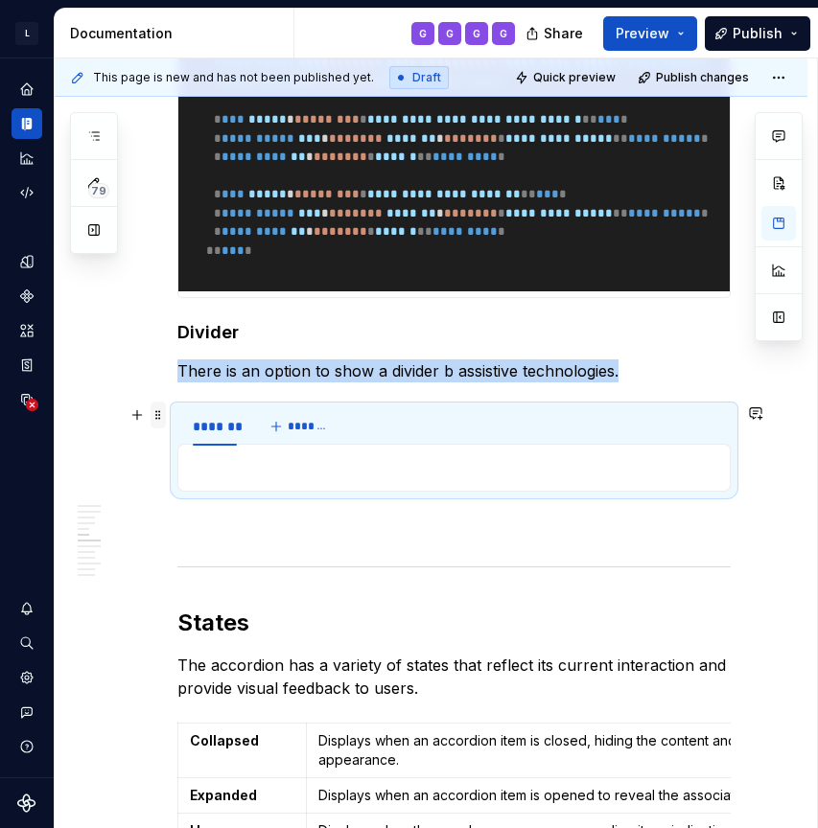
click at [157, 416] on span at bounding box center [158, 415] width 15 height 27
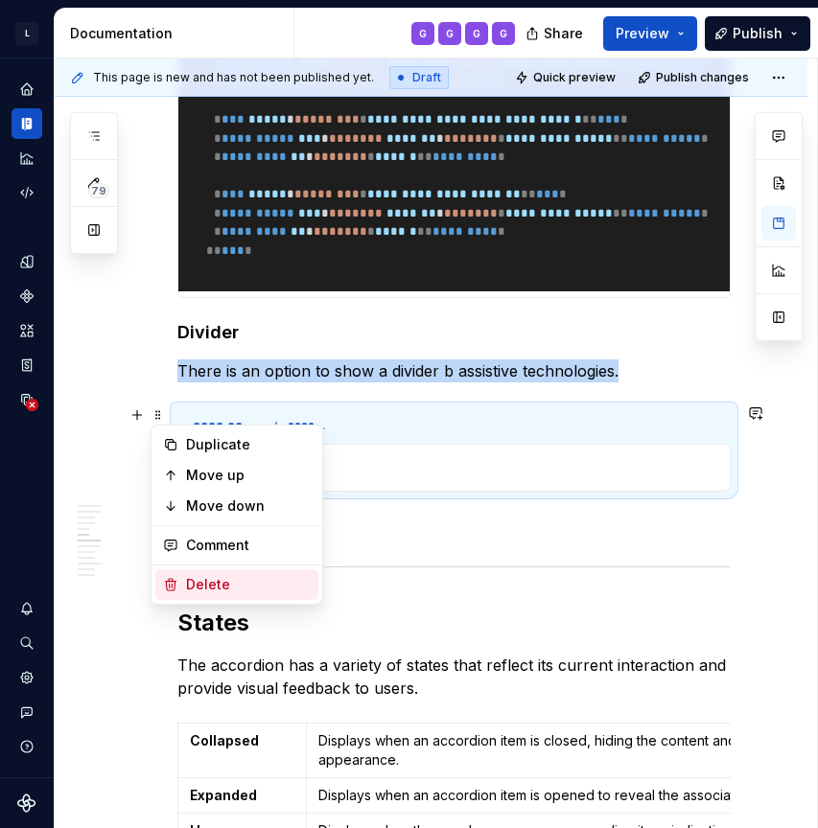
click at [203, 570] on div "Delete" at bounding box center [236, 585] width 163 height 31
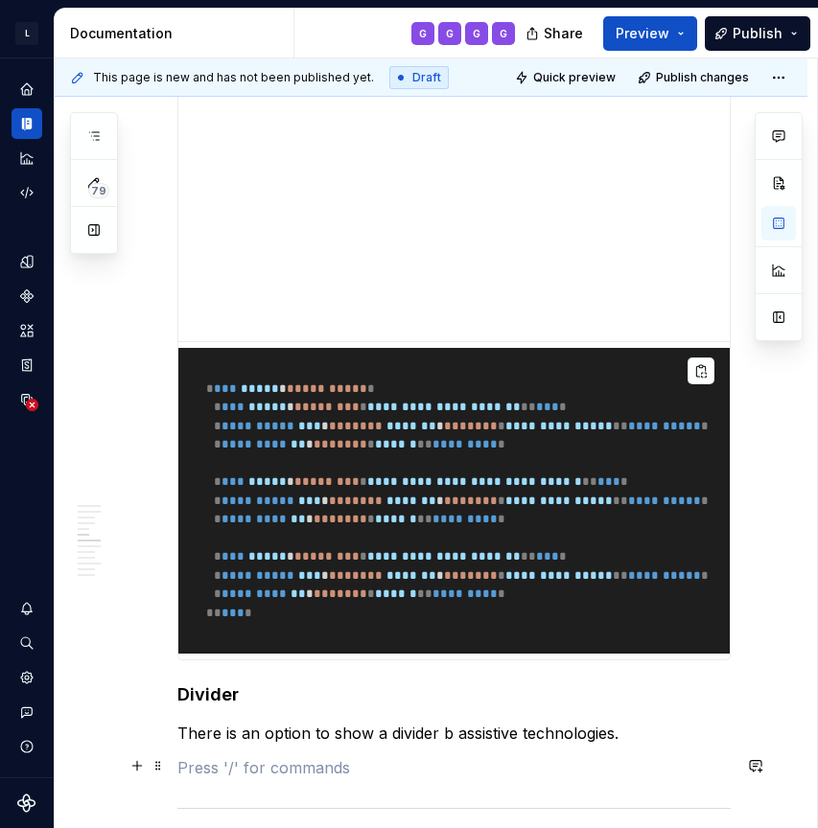
scroll to position [3594, 0]
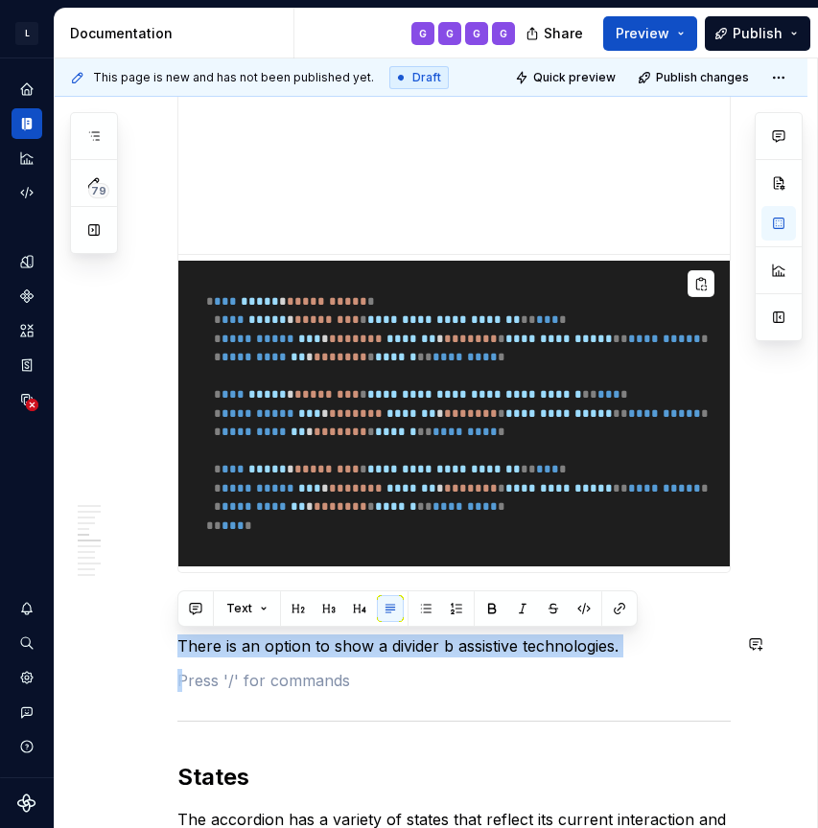
drag, startPoint x: 363, startPoint y: 683, endPoint x: 152, endPoint y: 631, distance: 217.2
click at [152, 631] on div "**********" at bounding box center [431, 278] width 753 height 6940
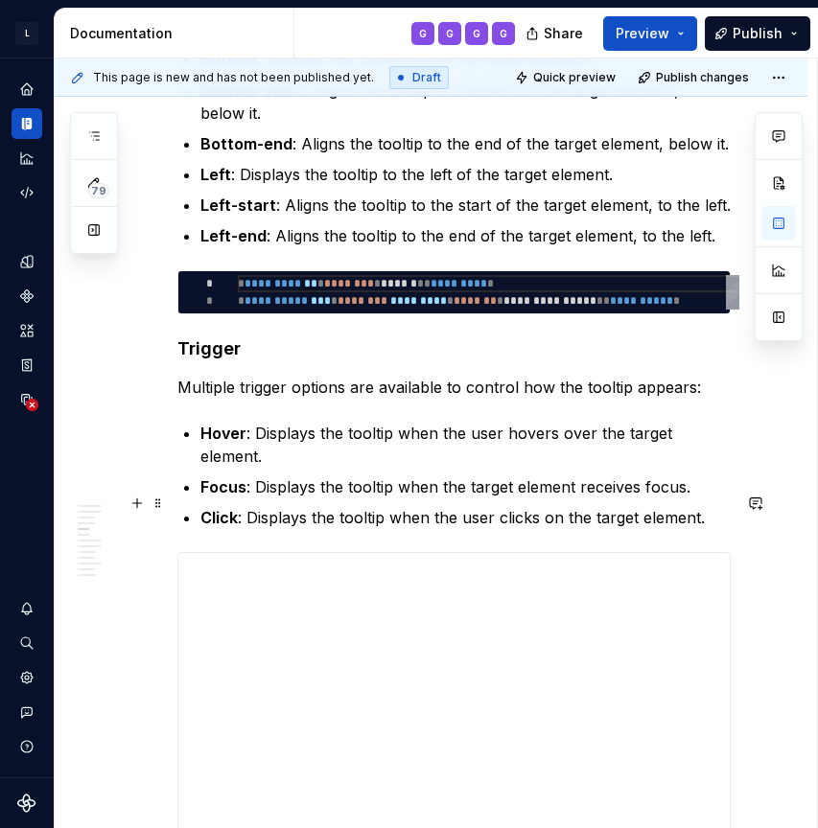
scroll to position [2968, 0]
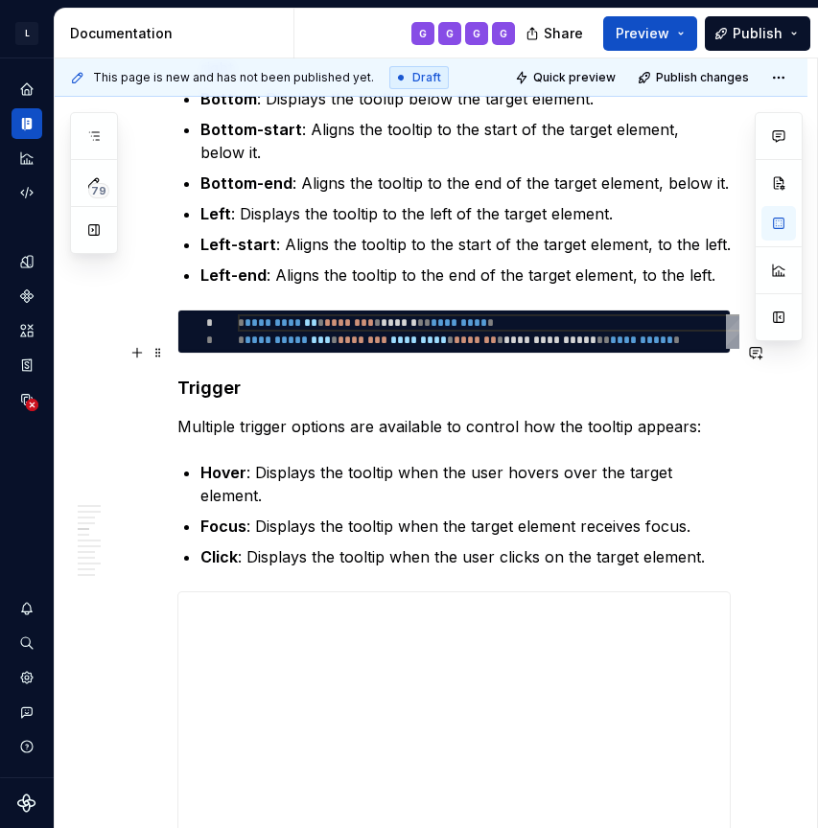
click at [228, 377] on h4 "Trigger" at bounding box center [453, 388] width 553 height 23
click at [275, 377] on h4 "Trigger" at bounding box center [453, 388] width 553 height 23
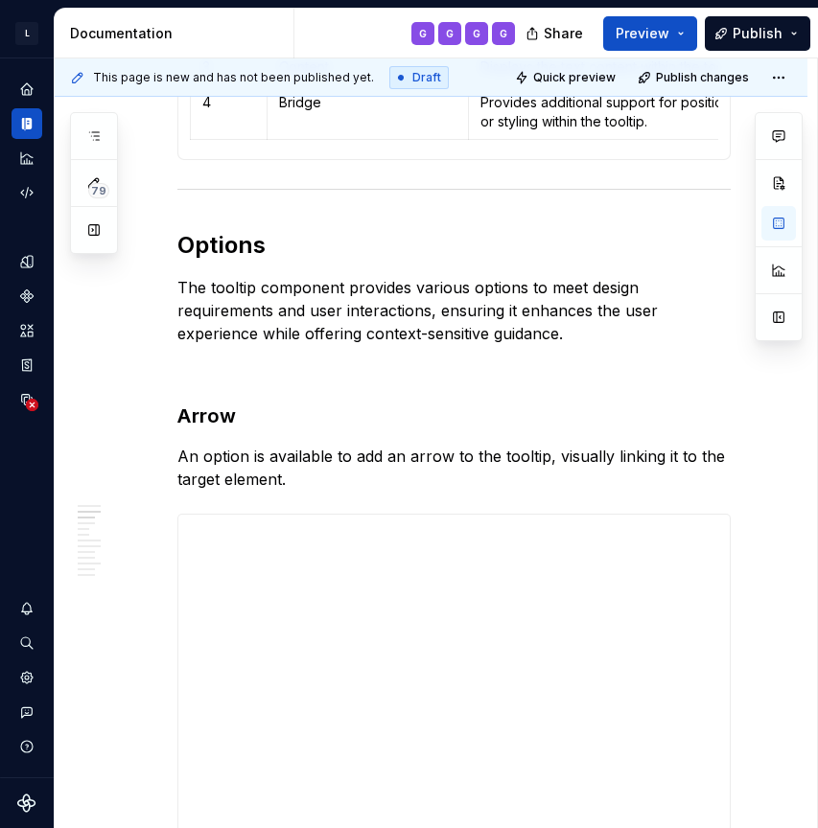
scroll to position [1574, 0]
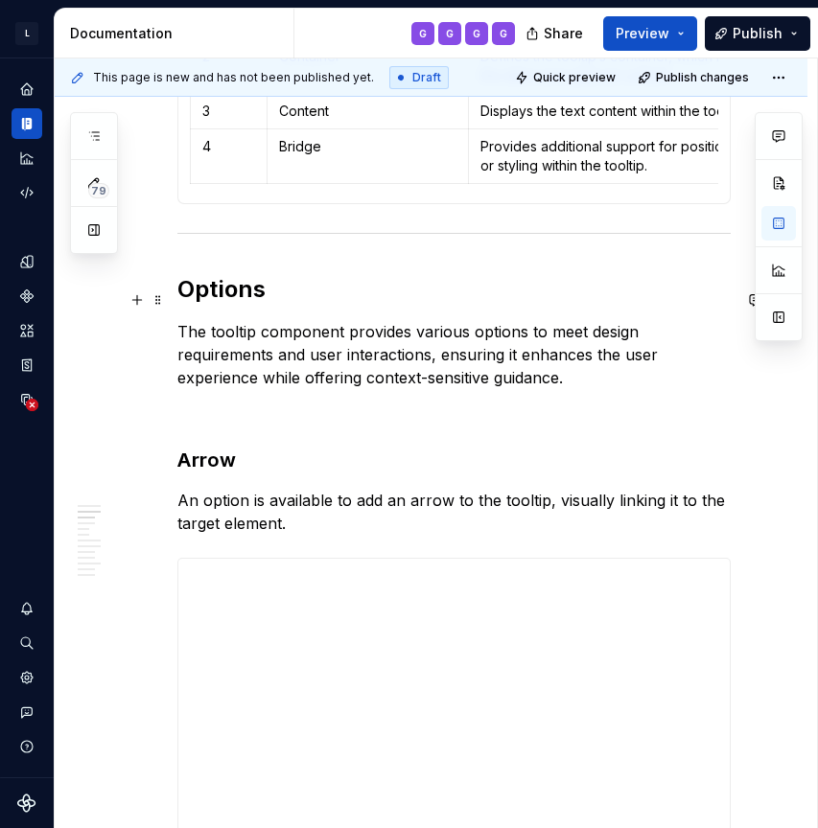
click at [293, 305] on h2 "Options" at bounding box center [453, 289] width 553 height 31
click at [293, 302] on h2 "Options" at bounding box center [453, 289] width 553 height 31
click at [230, 296] on h2 "Options" at bounding box center [453, 289] width 553 height 31
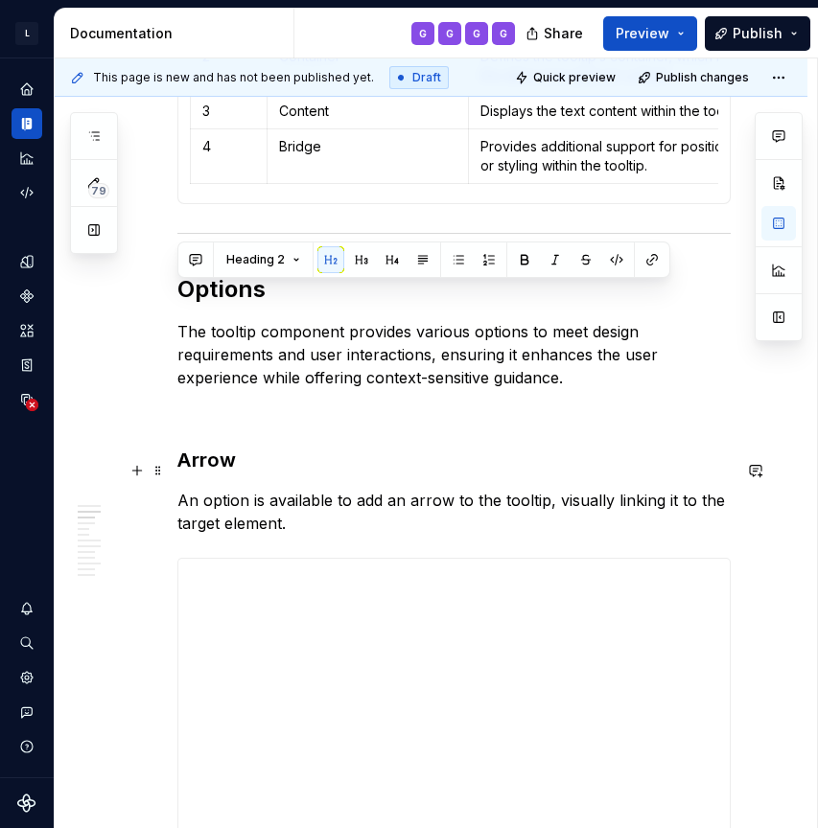
click at [251, 469] on h3 "Arrow" at bounding box center [453, 460] width 553 height 27
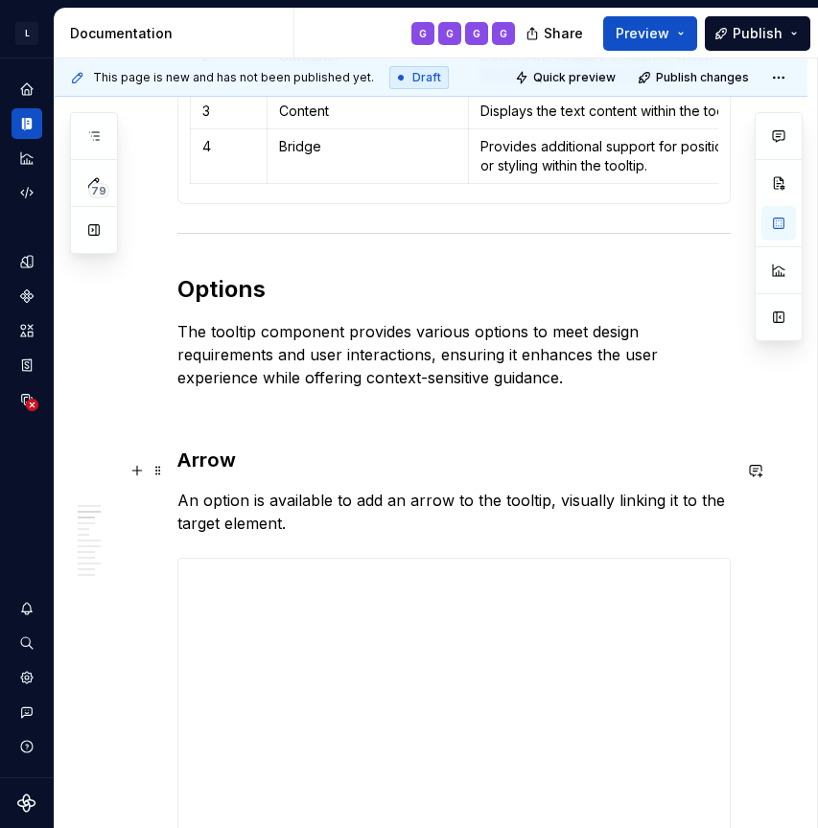
click at [251, 469] on h3 "Arrow" at bounding box center [453, 460] width 553 height 27
click at [214, 474] on h3 "Arrow" at bounding box center [453, 460] width 553 height 27
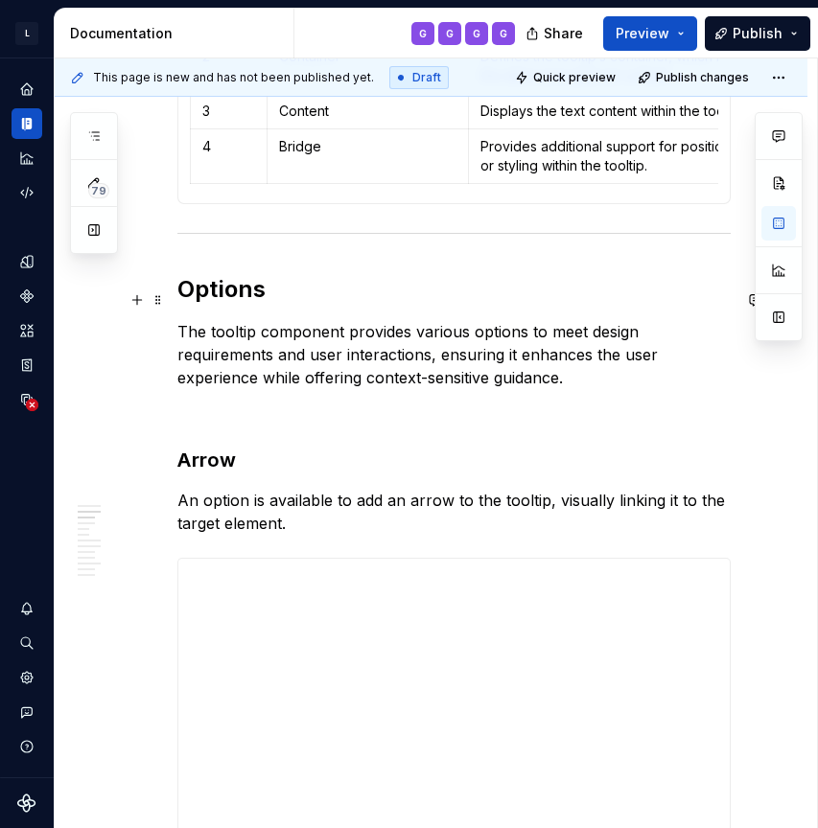
click at [215, 293] on h2 "Options" at bounding box center [453, 289] width 553 height 31
click at [203, 471] on h3 "Arrow" at bounding box center [453, 460] width 553 height 27
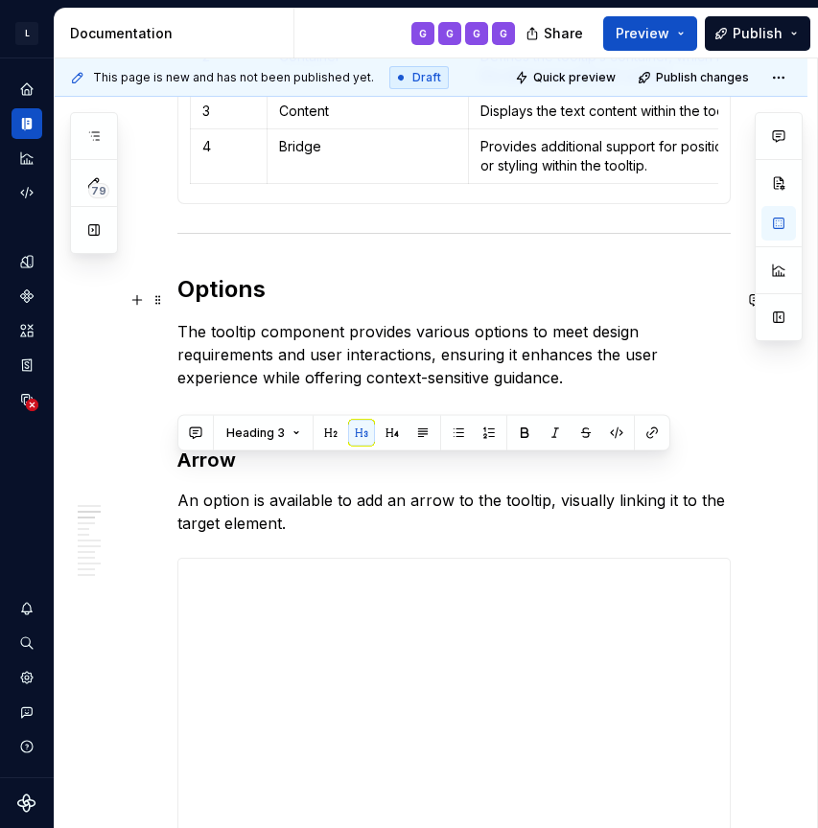
click at [385, 292] on h2 "Options" at bounding box center [453, 289] width 553 height 31
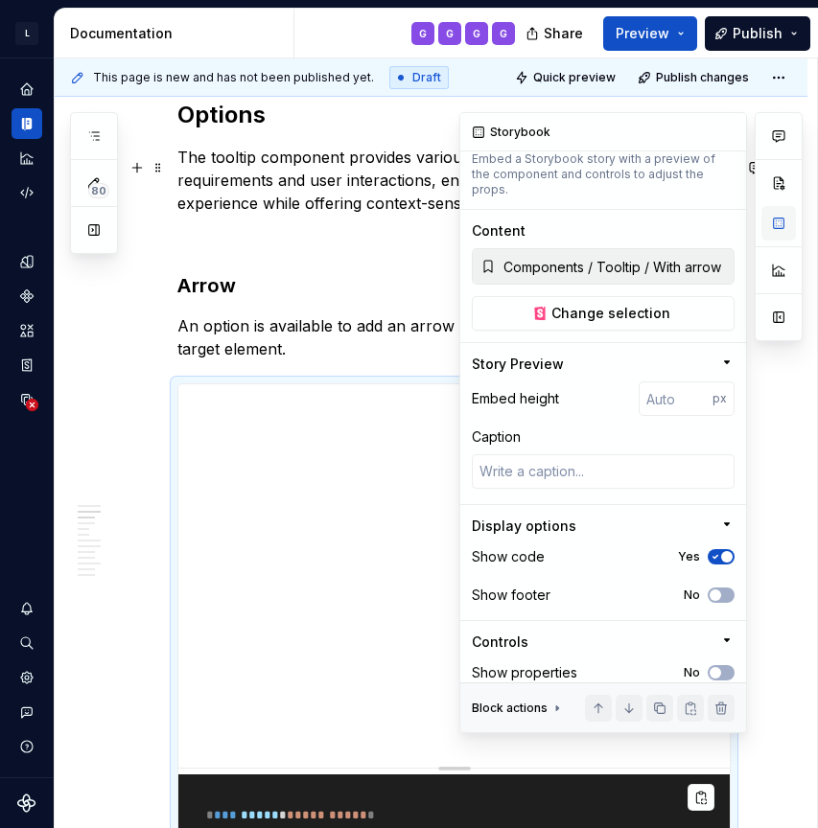
scroll to position [0, 0]
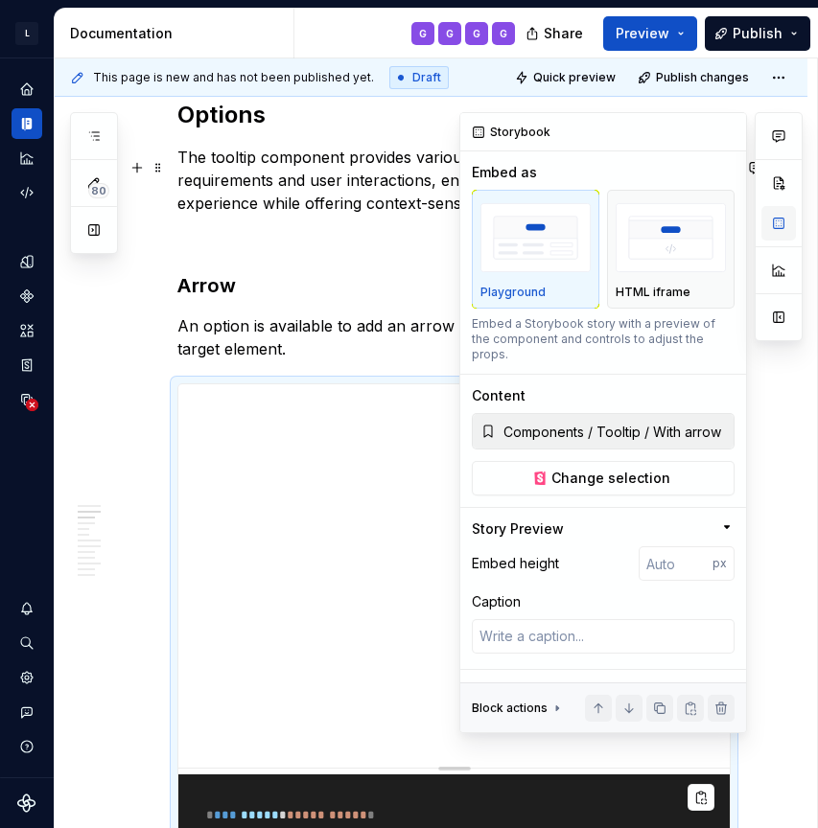
click at [772, 226] on button "button" at bounding box center [778, 223] width 35 height 35
type textarea "*"
click at [698, 547] on input "1" at bounding box center [676, 564] width 74 height 35
type input "1"
type input "200"
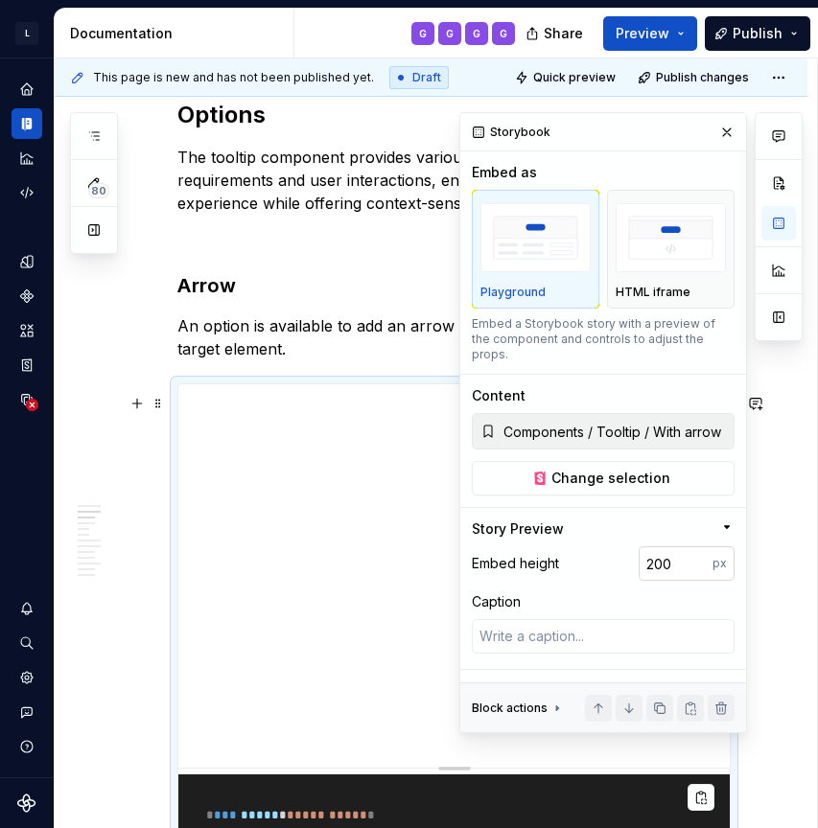
type textarea "*"
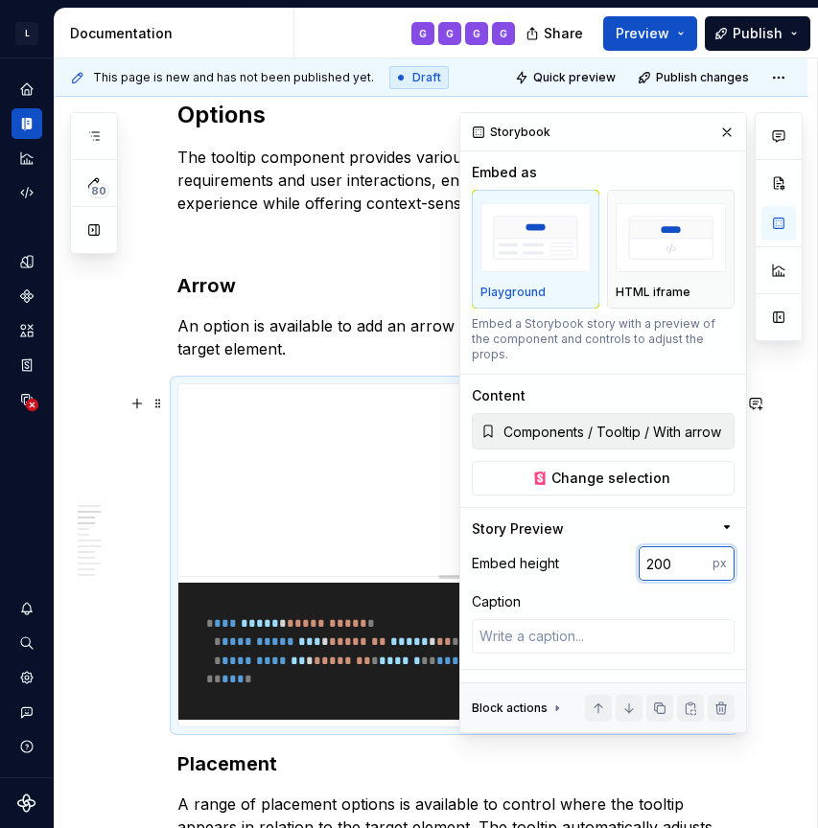
drag, startPoint x: 653, startPoint y: 552, endPoint x: 640, endPoint y: 552, distance: 13.4
click at [640, 552] on input "200" at bounding box center [676, 564] width 74 height 35
type input "100"
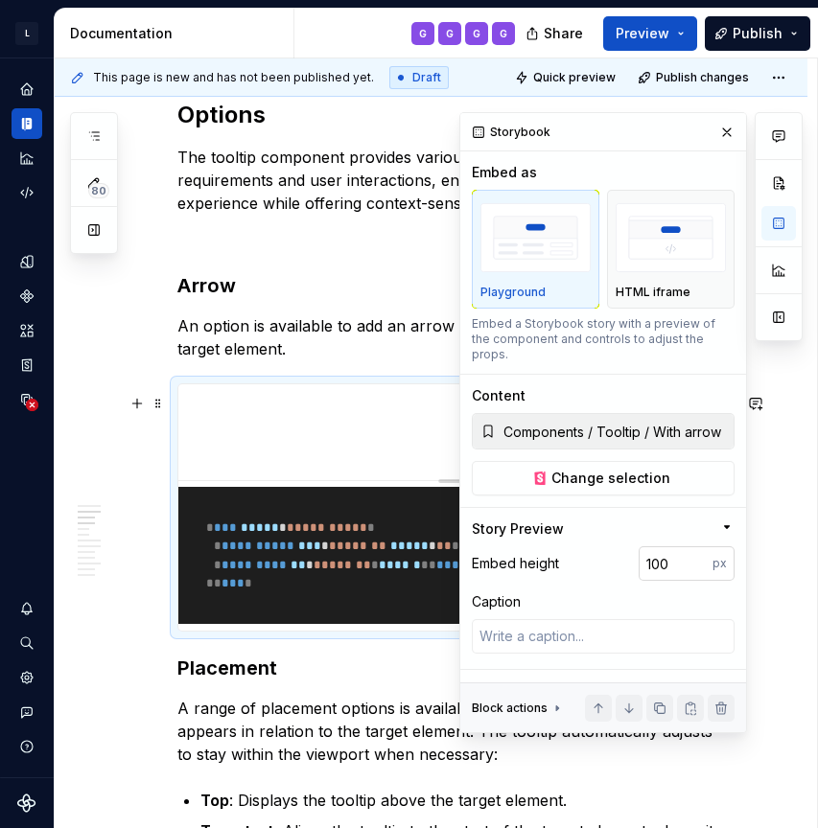
type textarea "*"
click at [675, 548] on input "100" at bounding box center [676, 564] width 74 height 35
type input "120"
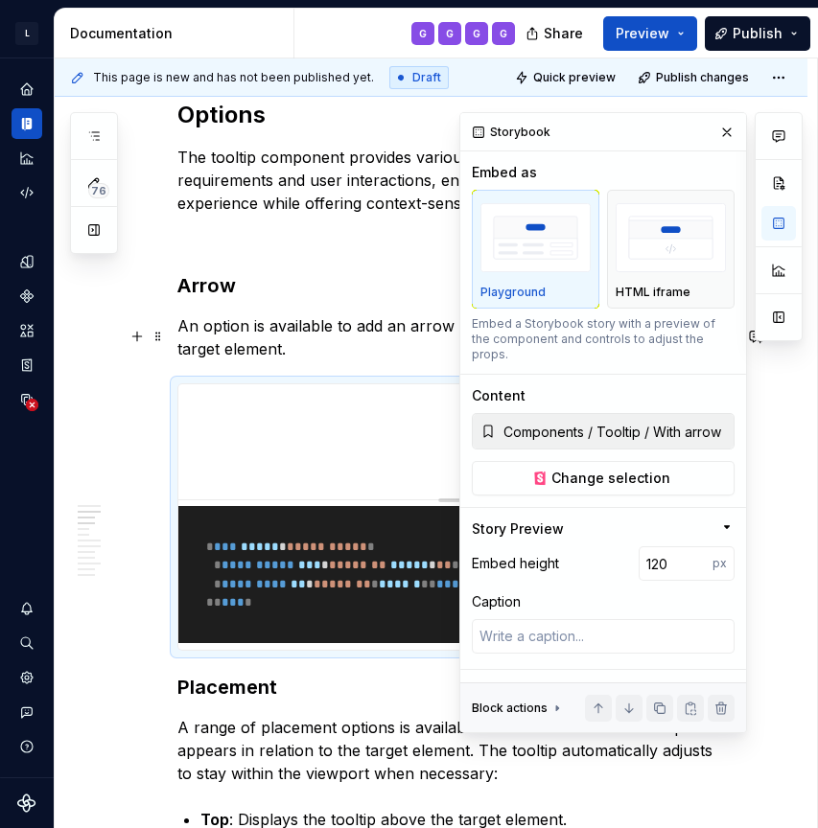
click at [381, 354] on p "An option is available to add an arrow to the tooltip, visually linking it to t…" at bounding box center [453, 338] width 553 height 46
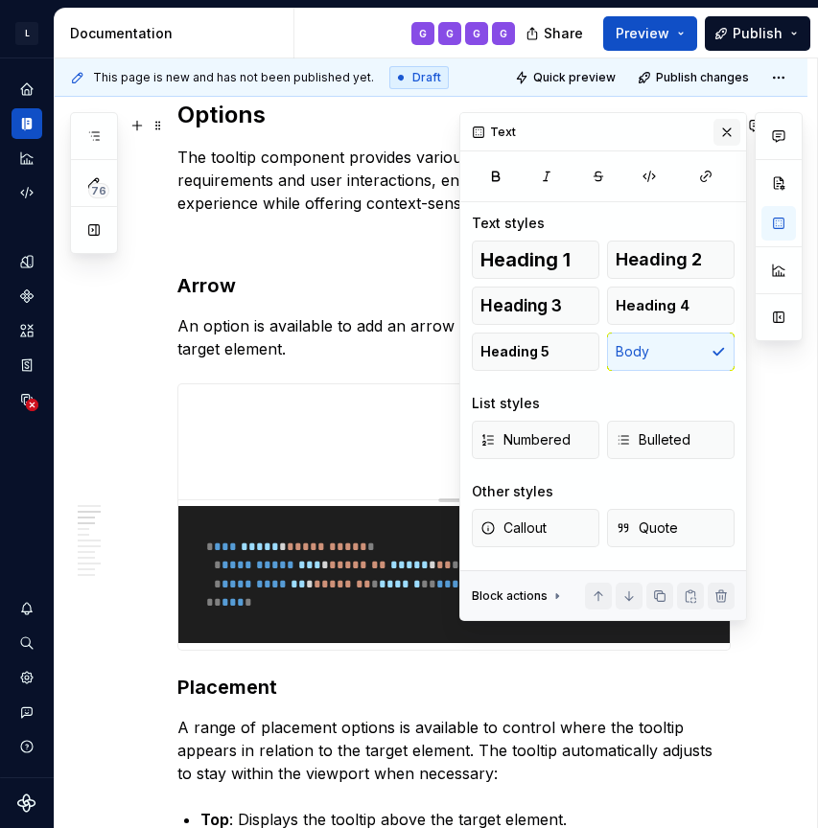
click at [735, 137] on button "button" at bounding box center [726, 132] width 27 height 27
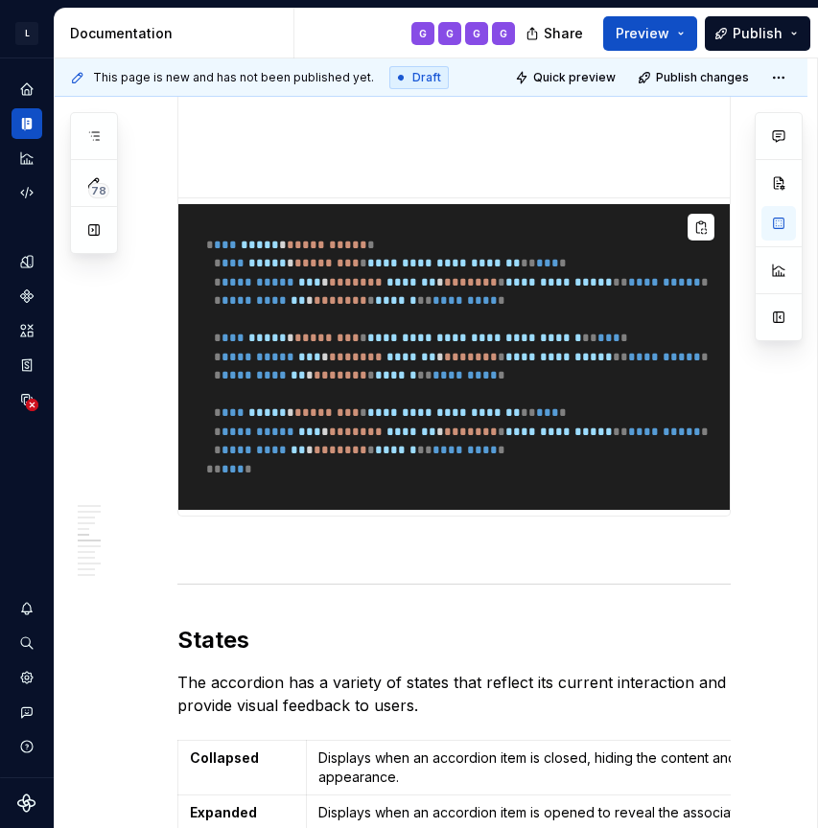
scroll to position [3394, 0]
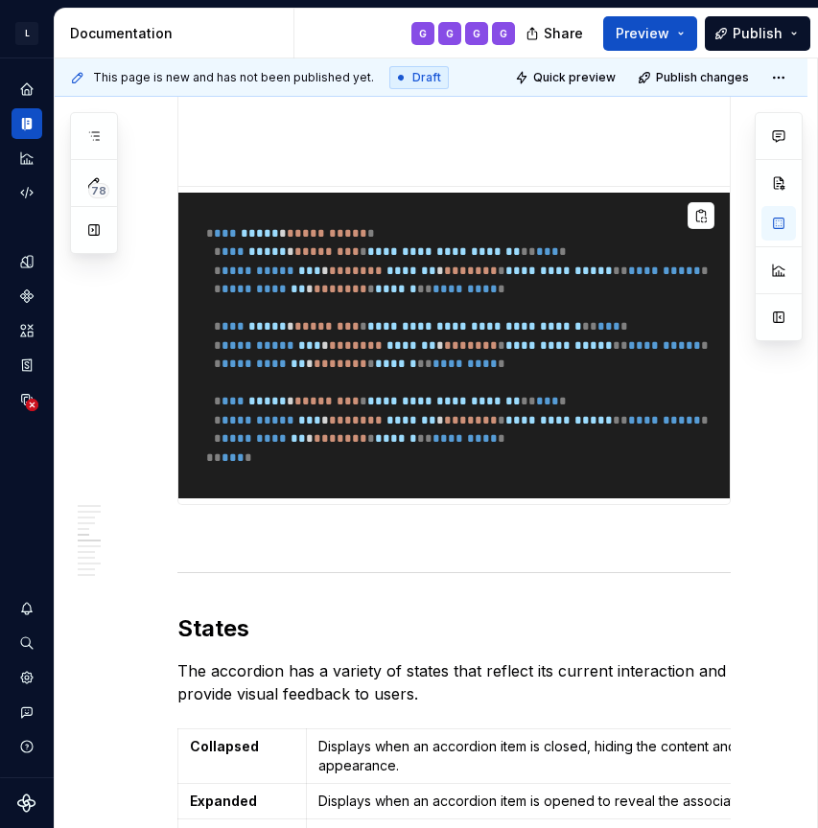
click at [261, 528] on h4 at bounding box center [453, 539] width 553 height 23
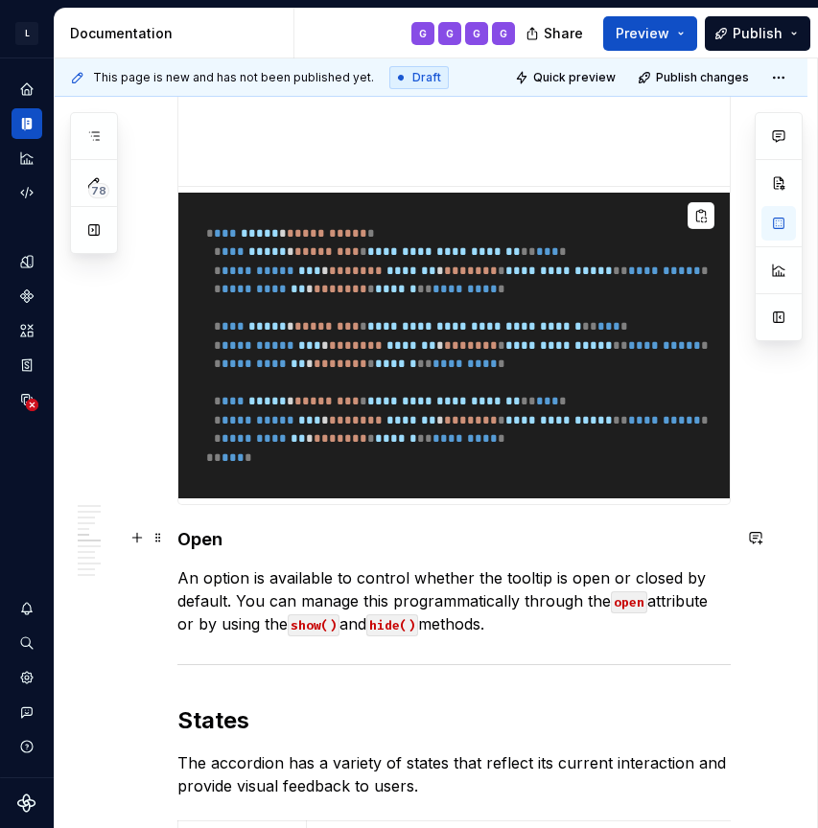
click at [200, 541] on h4 "Open" at bounding box center [453, 539] width 553 height 23
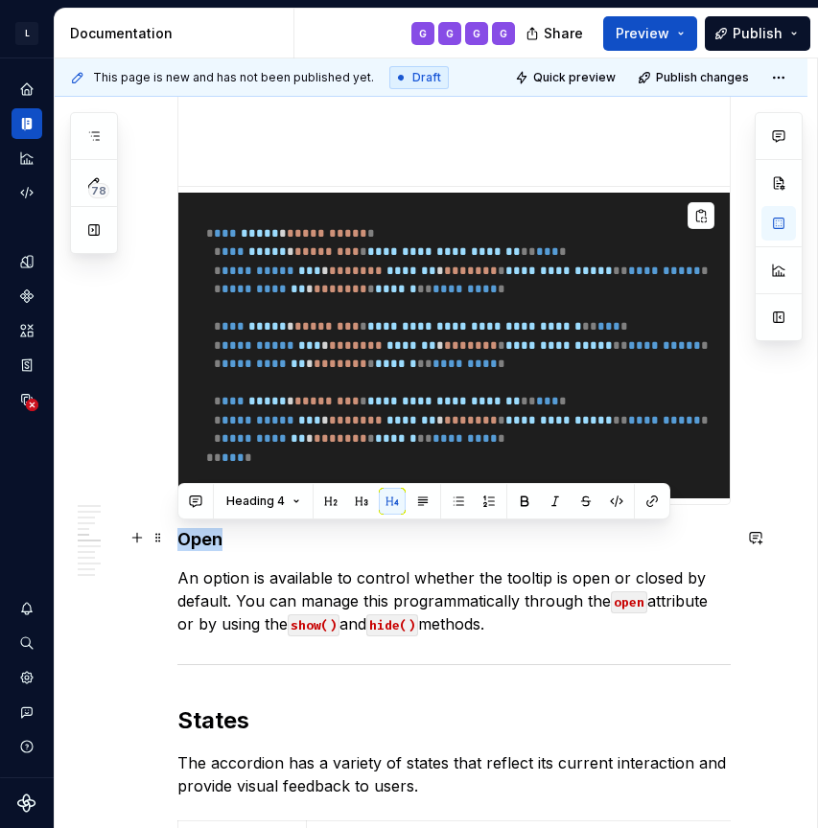
click at [200, 541] on h4 "Open" at bounding box center [453, 539] width 553 height 23
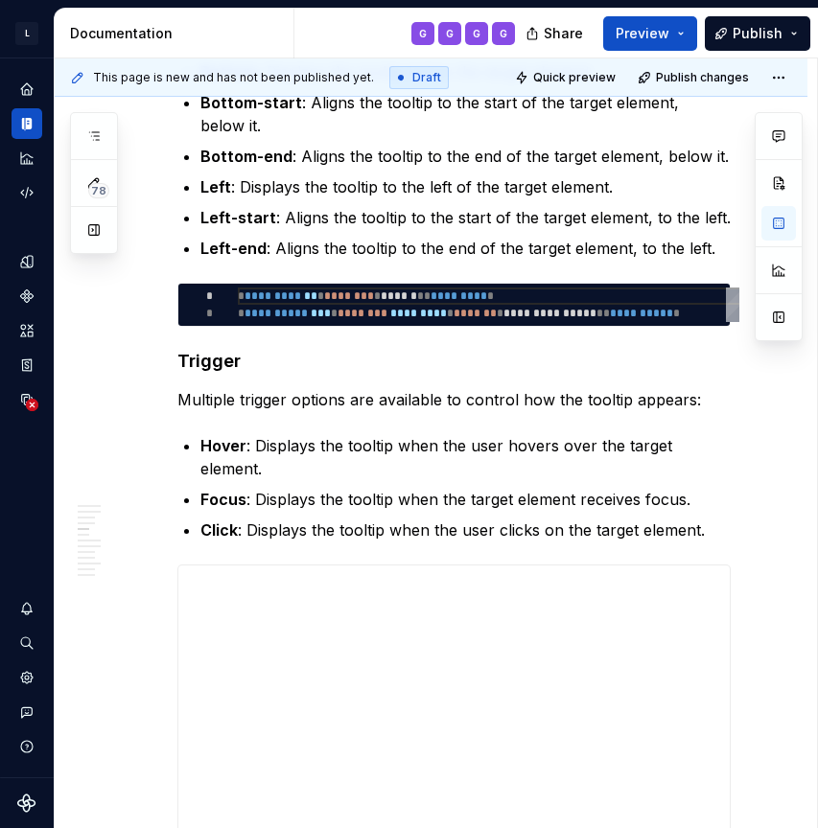
scroll to position [2693, 0]
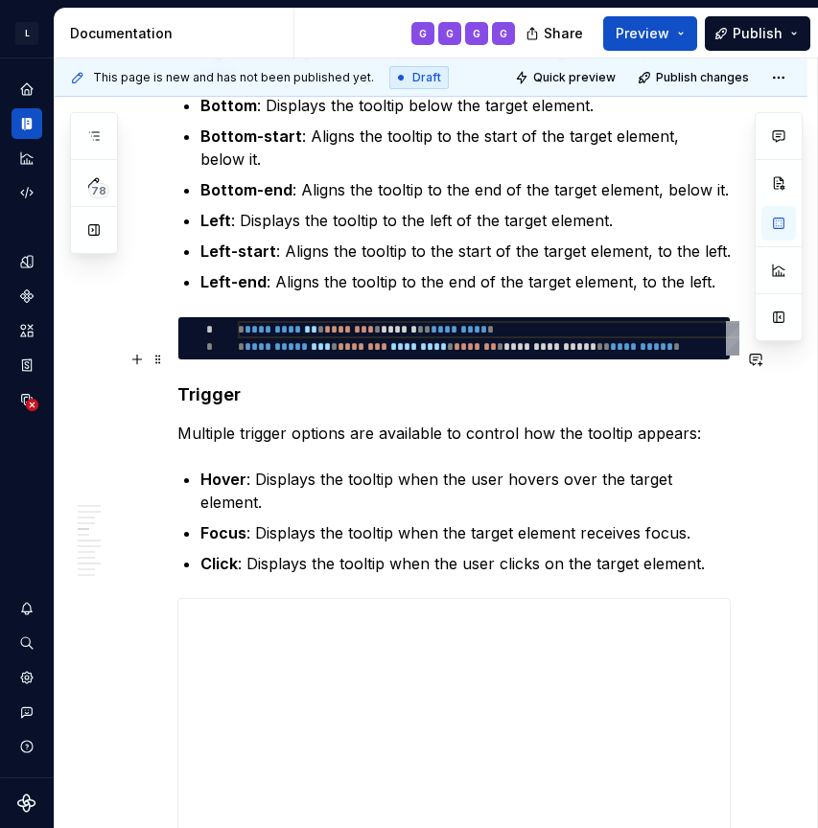
click at [200, 384] on h4 "Trigger" at bounding box center [453, 395] width 553 height 23
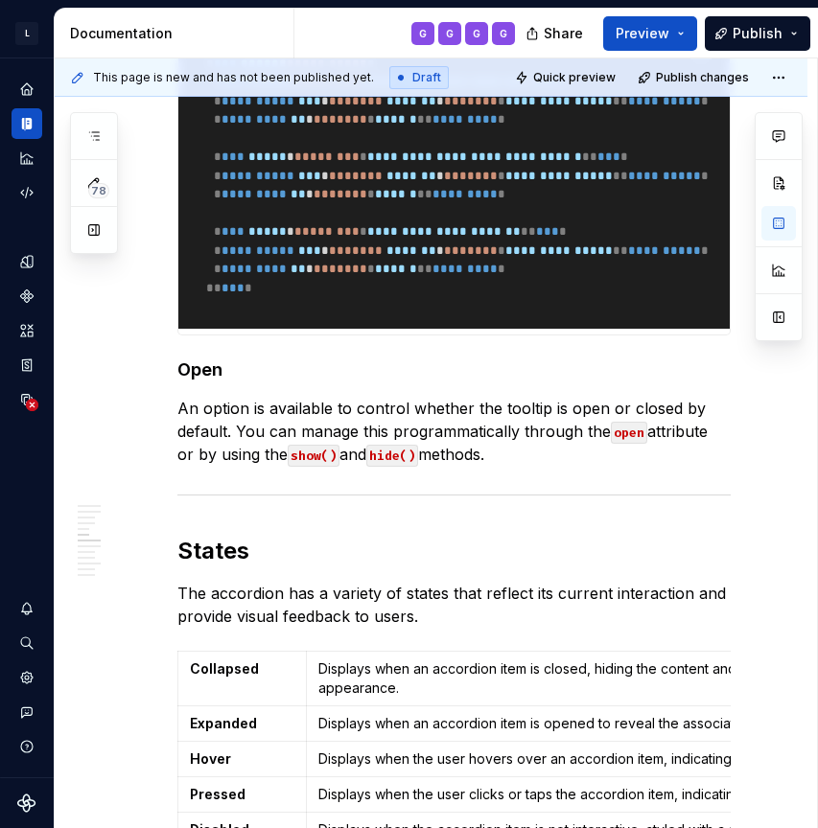
scroll to position [3581, 0]
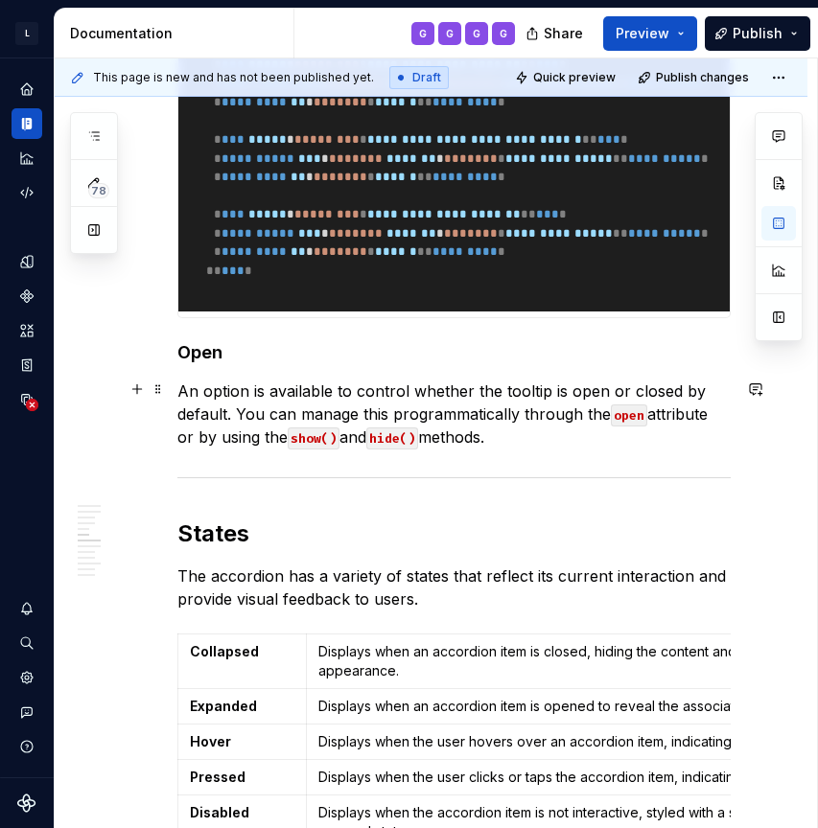
click at [548, 438] on p "An option is available to control whether the tooltip is open or closed by defa…" at bounding box center [453, 414] width 553 height 69
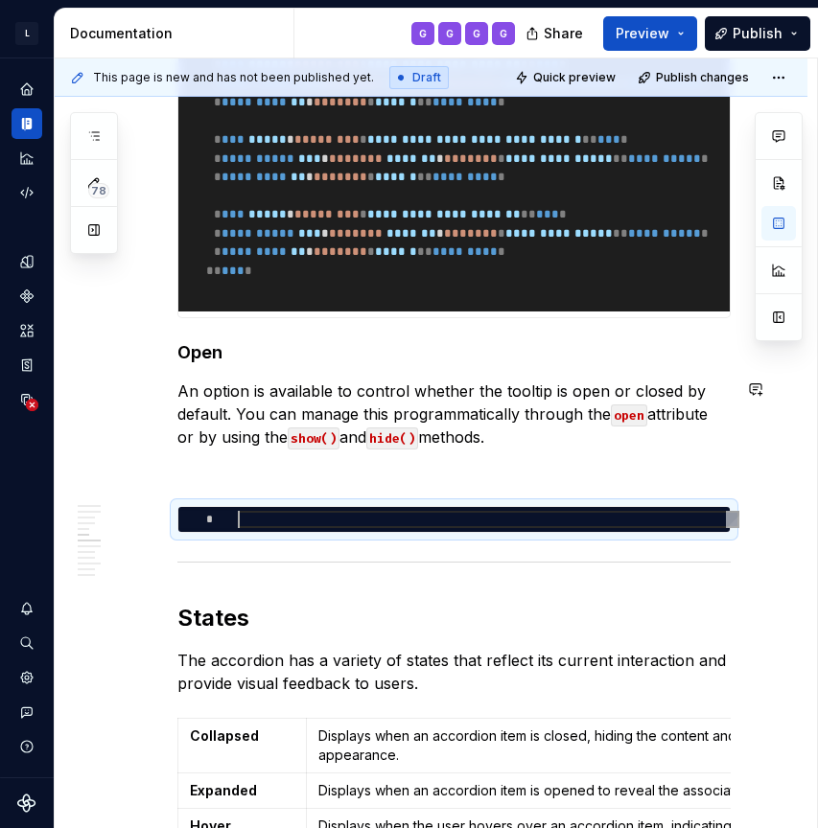
type textarea "*"
type textarea "**********"
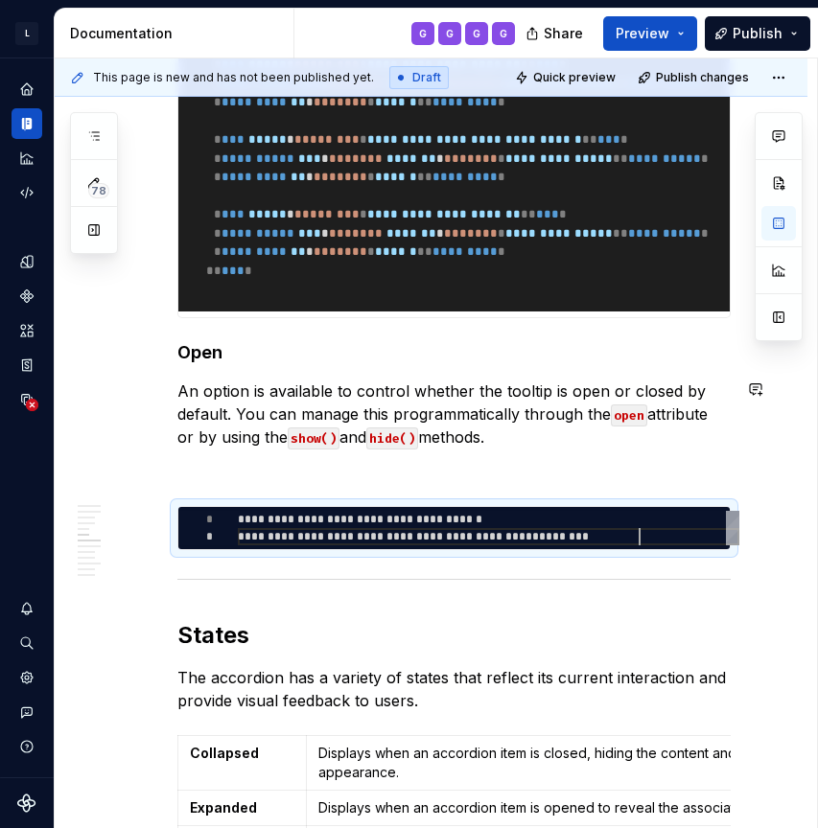
scroll to position [17, 401]
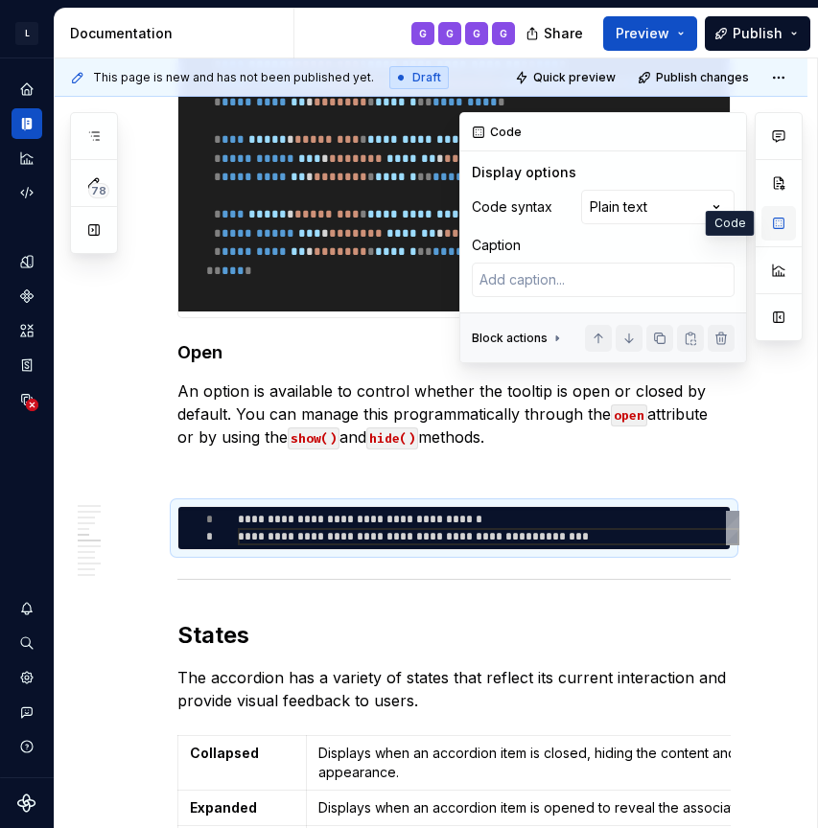
click at [776, 229] on button "button" at bounding box center [778, 223] width 35 height 35
click at [693, 216] on div "Comments Open comments No comments yet Select ‘Comment’ from the block context …" at bounding box center [630, 237] width 343 height 251
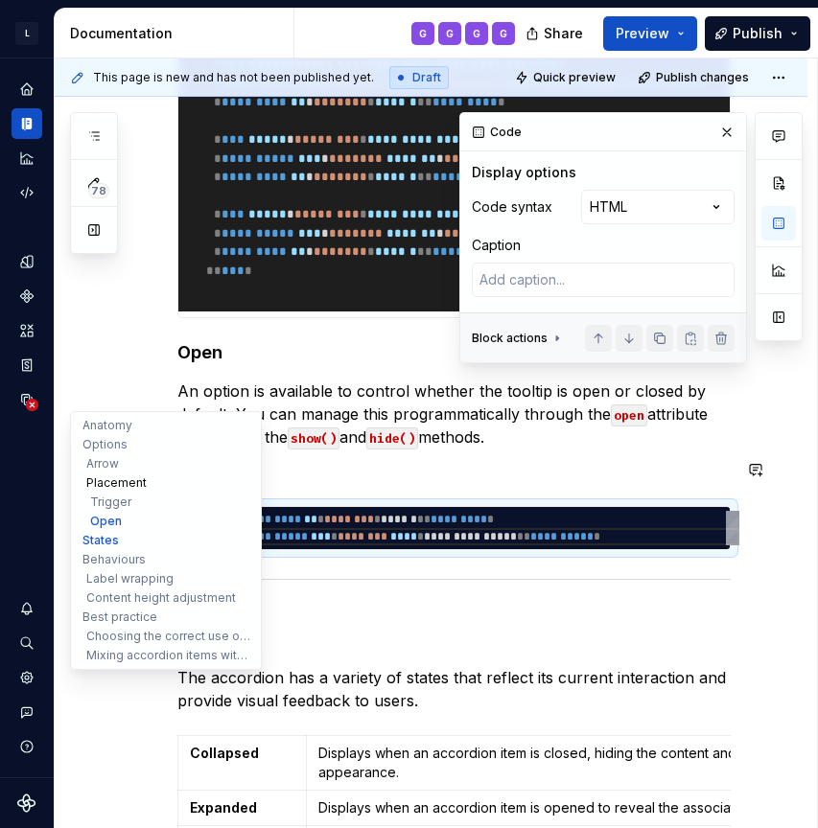
click at [198, 480] on button "Placement" at bounding box center [166, 483] width 182 height 19
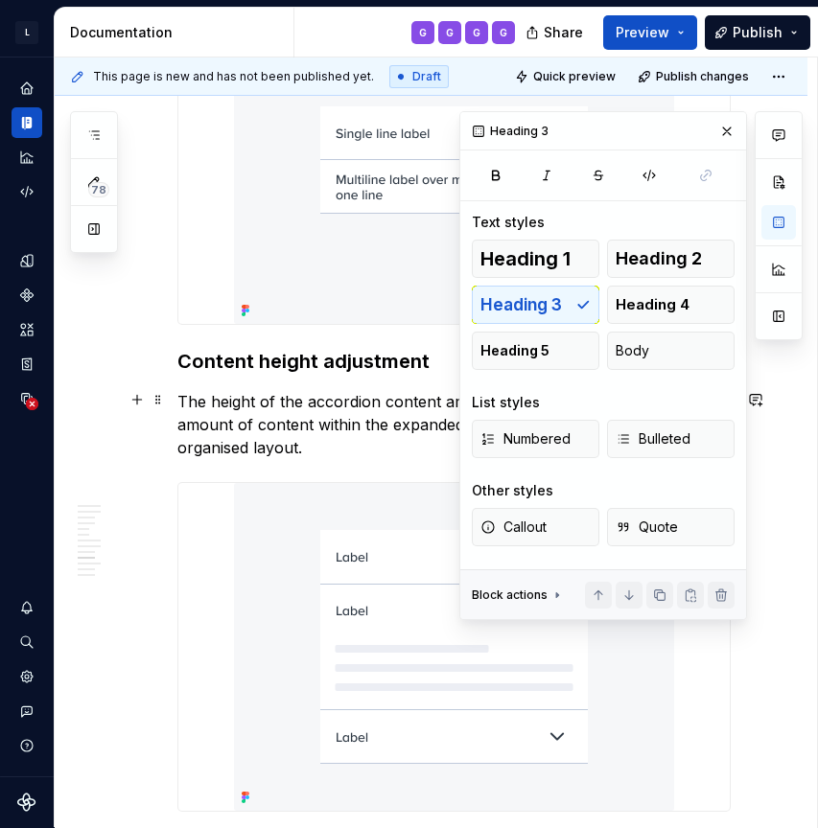
scroll to position [4901, 0]
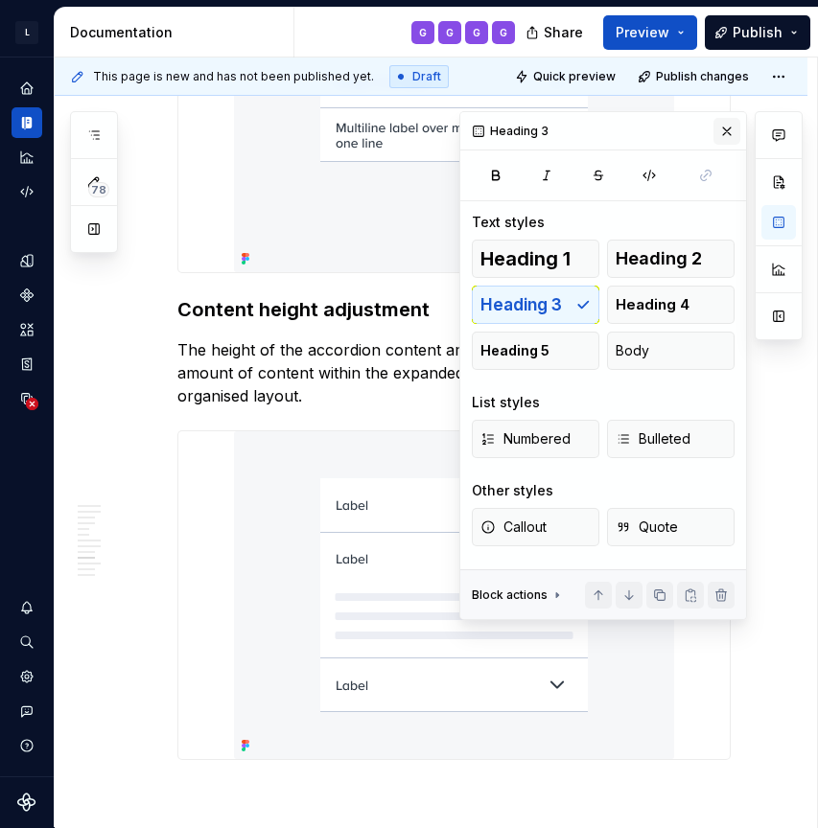
click at [731, 135] on button "button" at bounding box center [726, 131] width 27 height 27
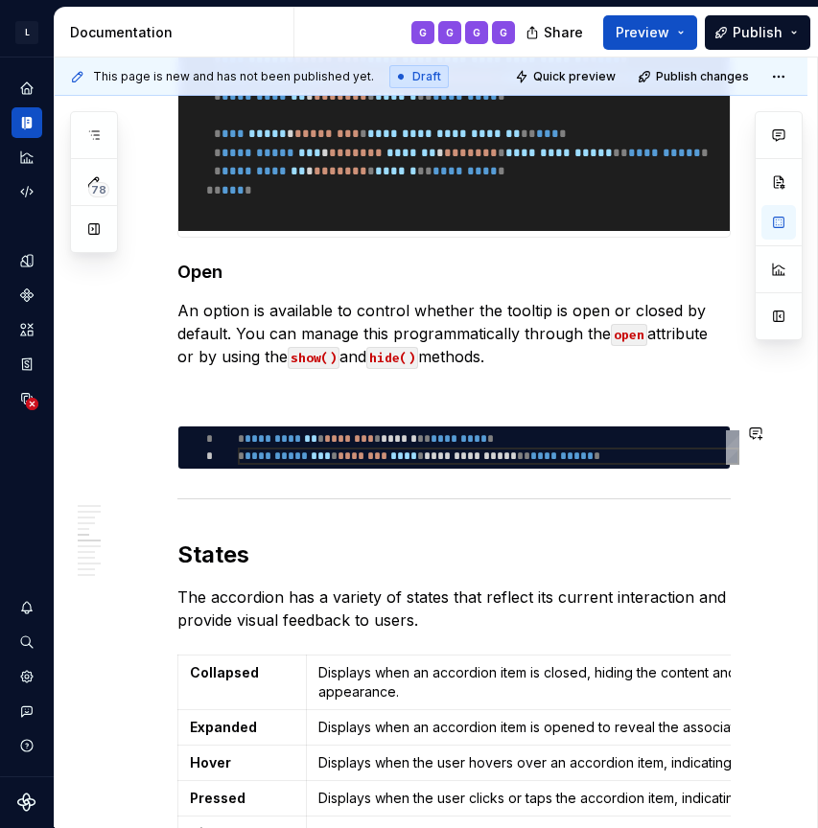
scroll to position [3629, 0]
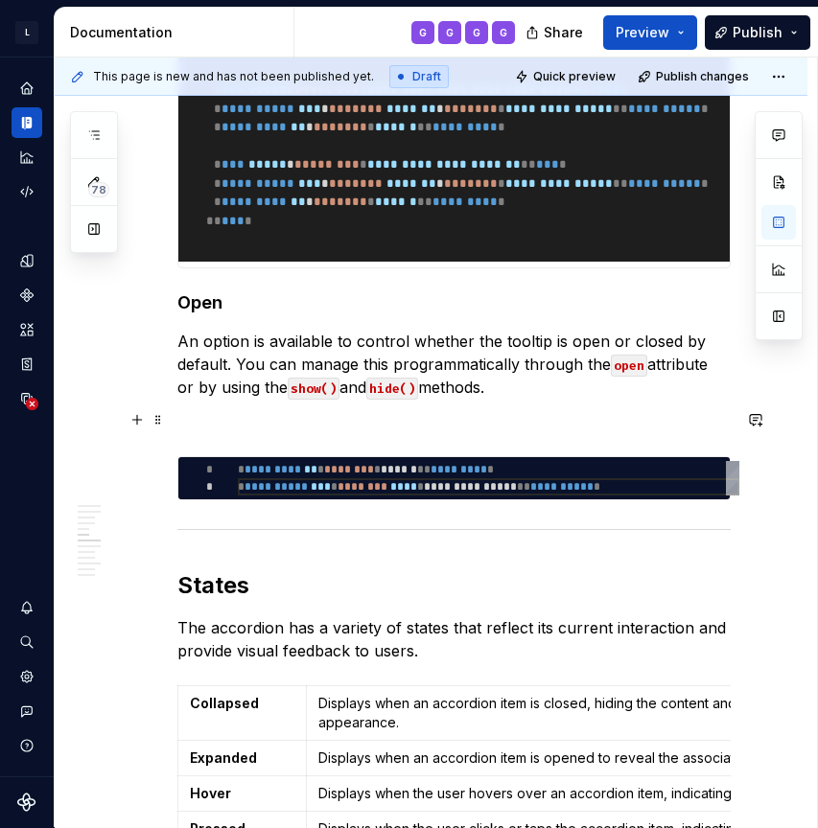
click at [280, 428] on p at bounding box center [453, 421] width 553 height 23
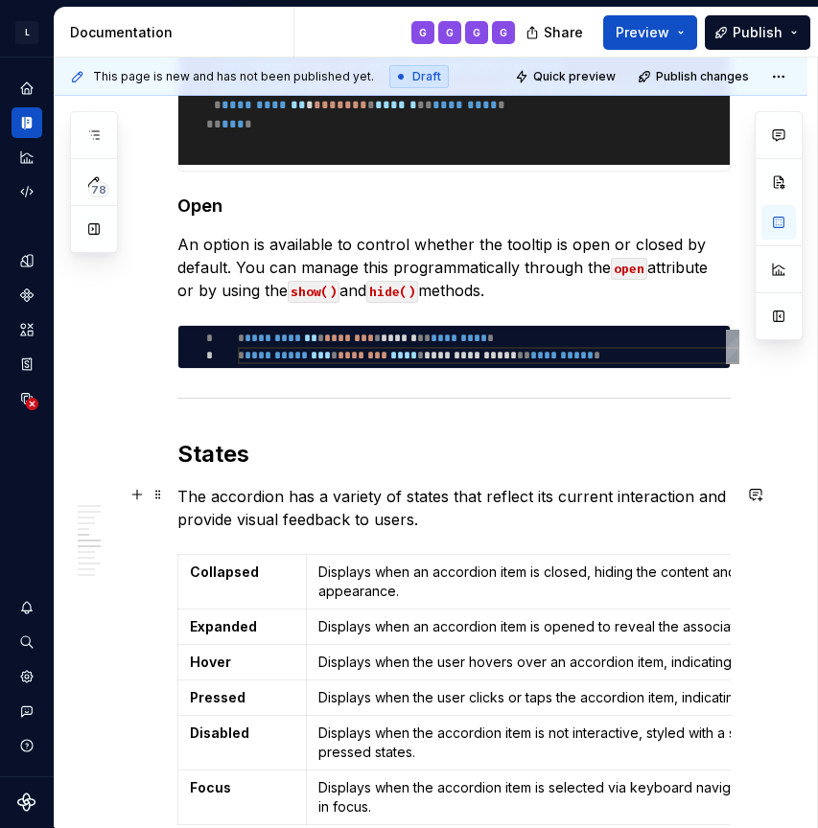
scroll to position [3842, 0]
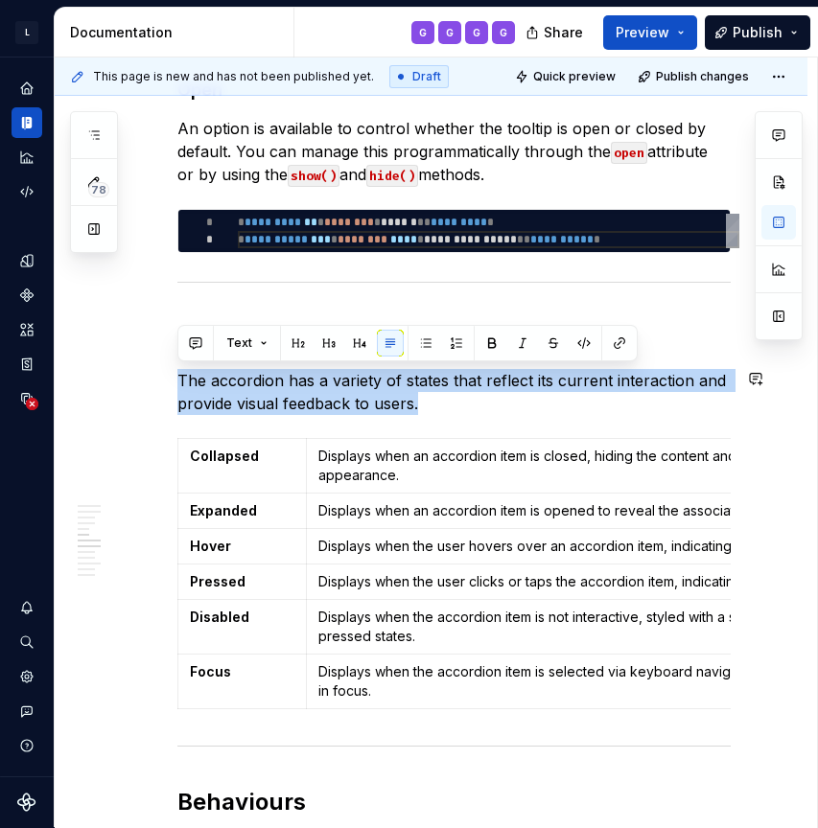
drag, startPoint x: 181, startPoint y: 380, endPoint x: 507, endPoint y: 400, distance: 326.6
click at [507, 400] on p "The accordion has a variety of states that reflect its current interaction and …" at bounding box center [453, 392] width 553 height 46
drag, startPoint x: 426, startPoint y: 402, endPoint x: 171, endPoint y: 374, distance: 256.6
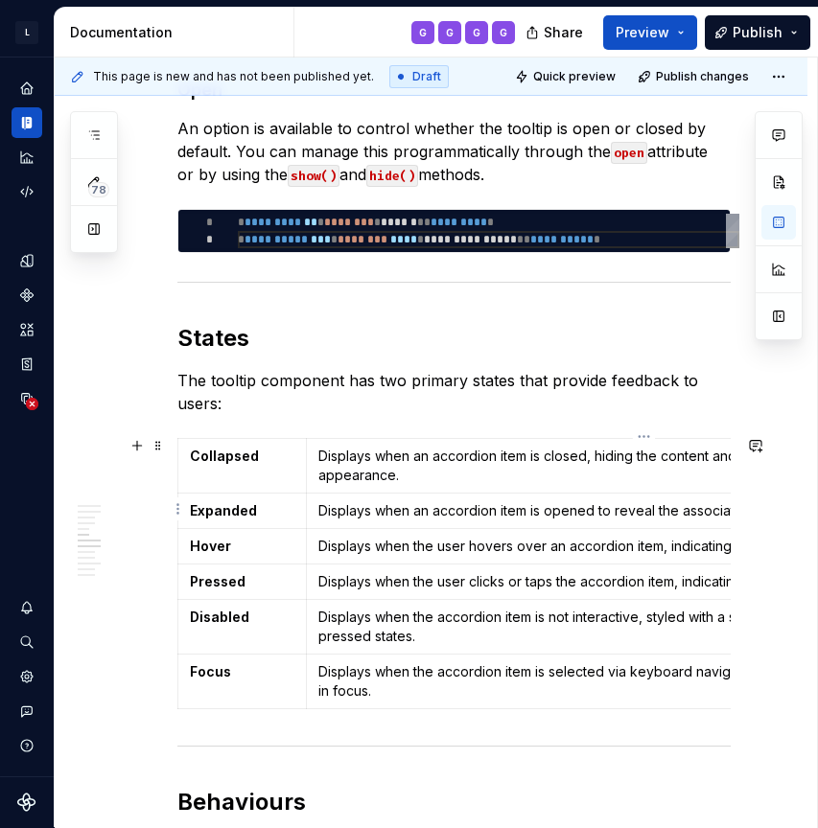
click at [219, 453] on strong "Collapsed" at bounding box center [224, 456] width 69 height 16
click at [213, 512] on strong "Expanded" at bounding box center [223, 510] width 67 height 16
click at [184, 548] on td "Hover" at bounding box center [242, 546] width 128 height 35
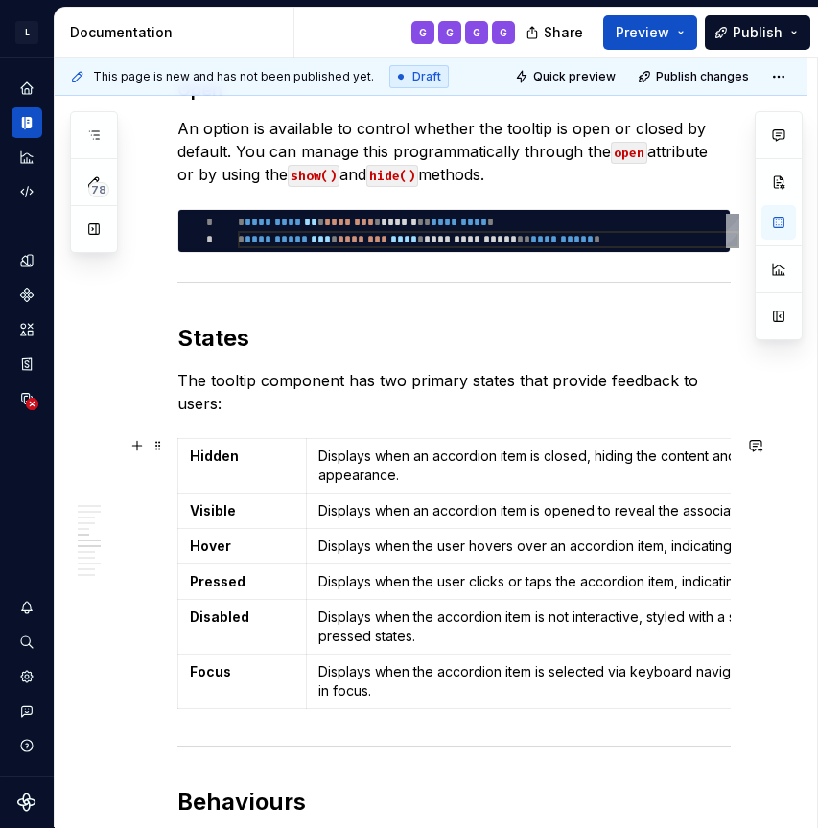
click at [198, 548] on strong "Hover" at bounding box center [210, 546] width 41 height 16
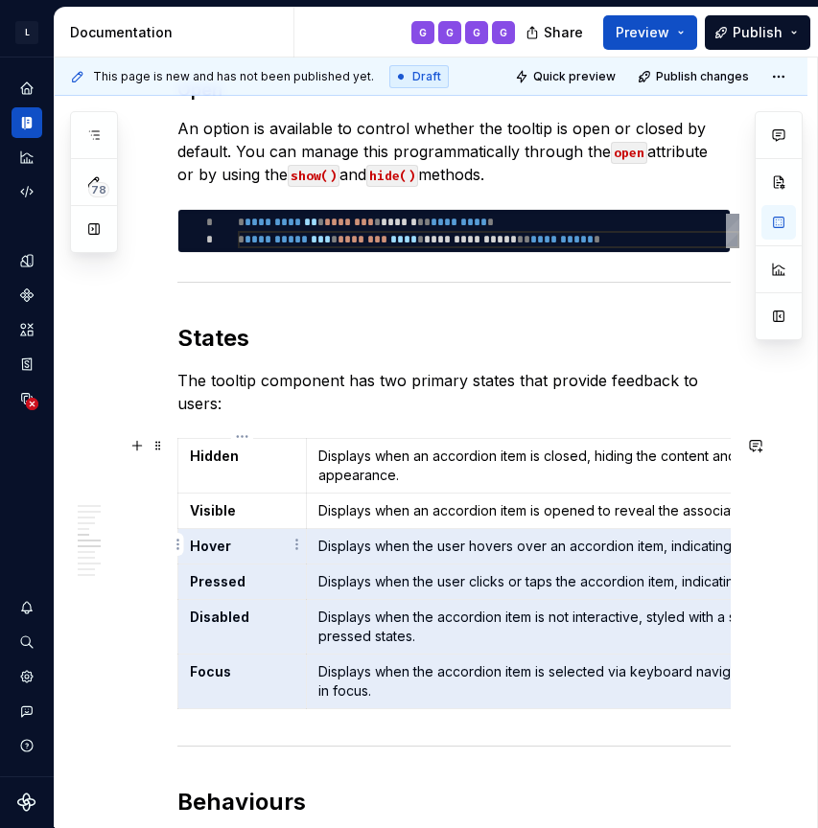
drag, startPoint x: 531, startPoint y: 694, endPoint x: 183, endPoint y: 557, distance: 374.1
click at [183, 557] on tbody "Hidden Displays when an accordion item is closed, hiding the content and return…" at bounding box center [580, 574] width 804 height 270
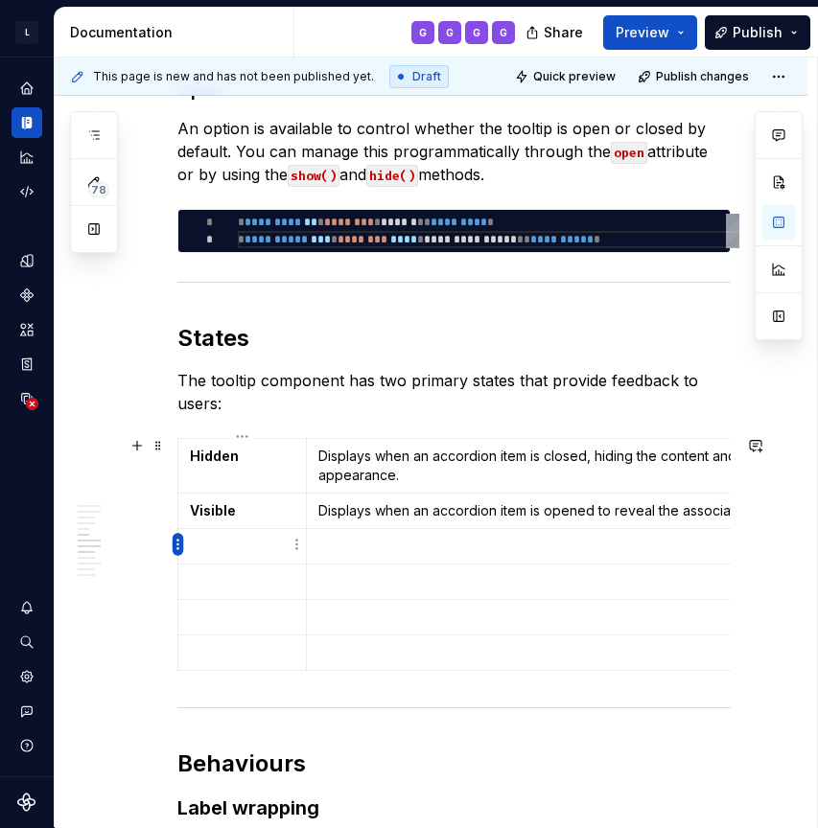
click at [175, 546] on html "L LSEG Workspace Design System G Design system data Documentation G G G G Share…" at bounding box center [409, 414] width 818 height 828
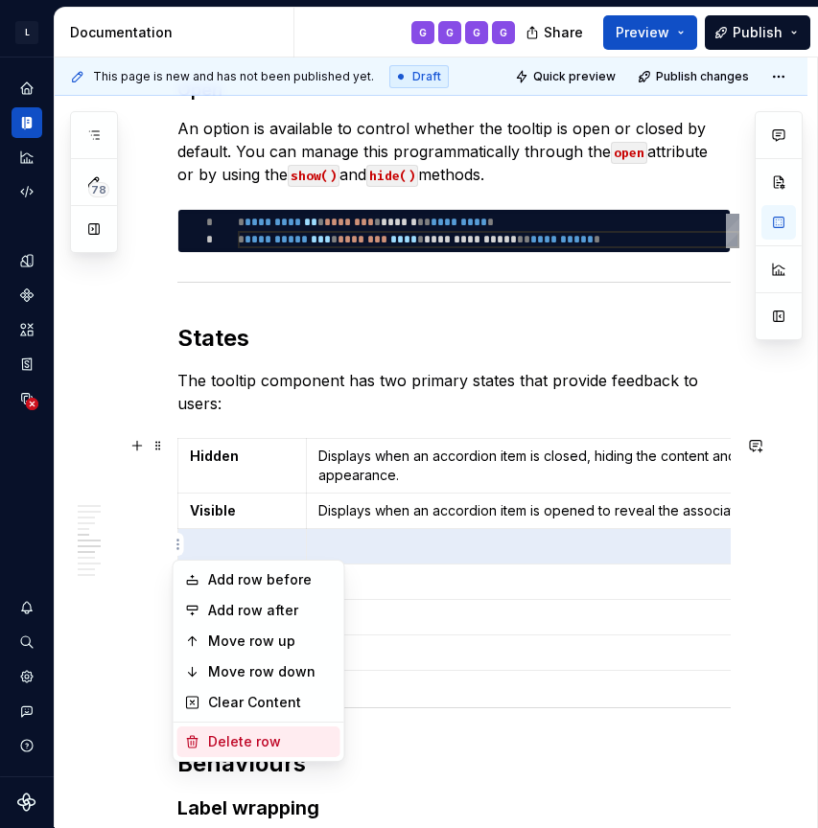
click at [224, 743] on div "Delete row" at bounding box center [270, 742] width 125 height 19
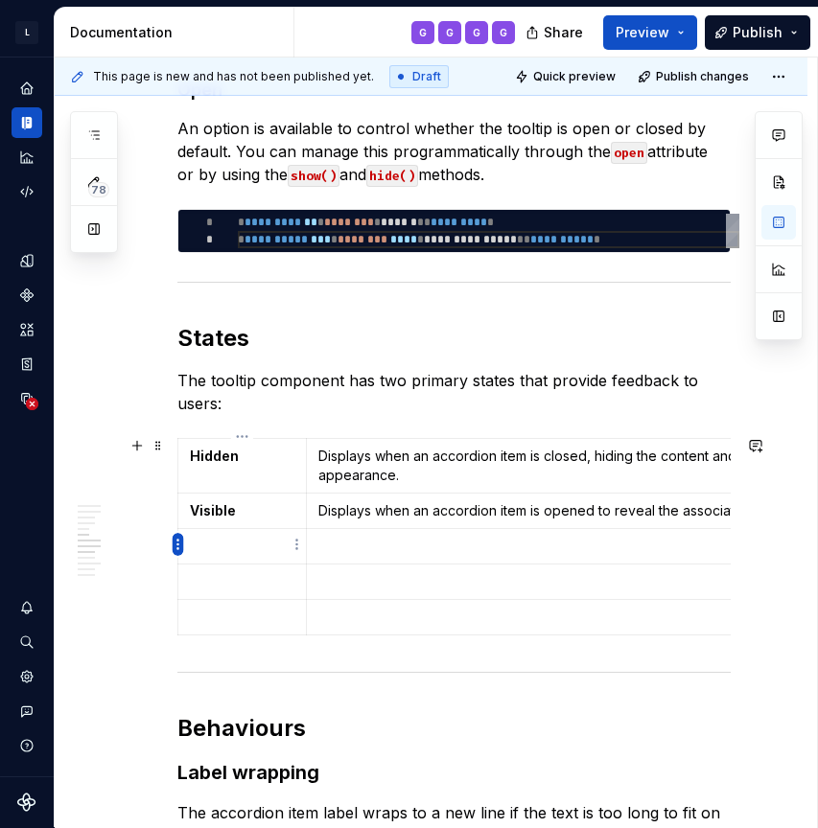
click at [176, 543] on html "L LSEG Workspace Design System G Design system data Documentation G G G G Share…" at bounding box center [409, 414] width 818 height 828
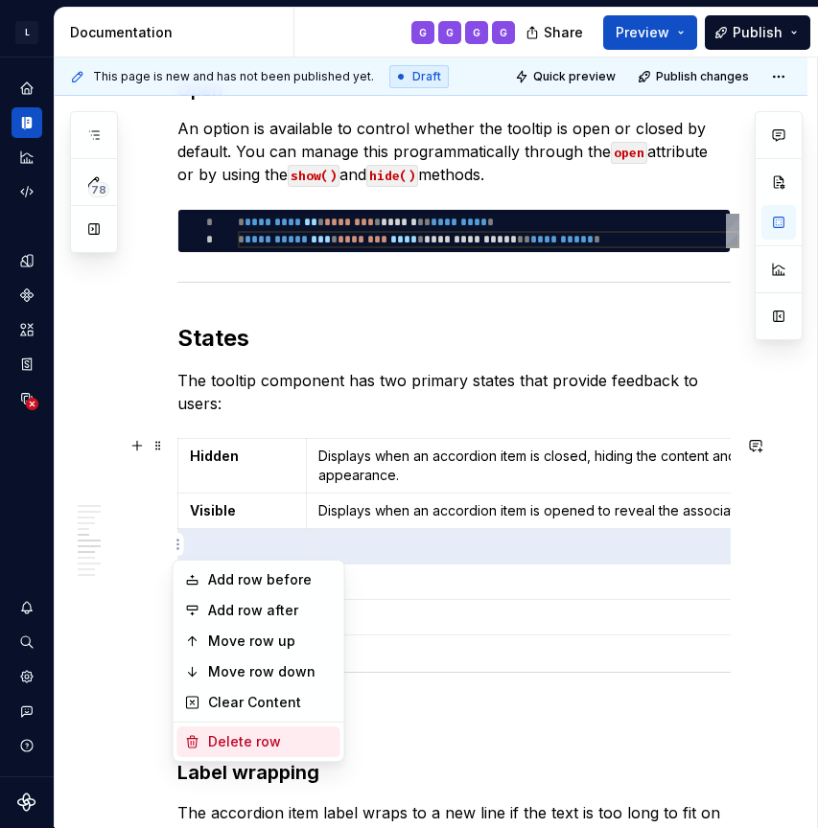
click at [201, 729] on div "Delete row" at bounding box center [258, 742] width 163 height 31
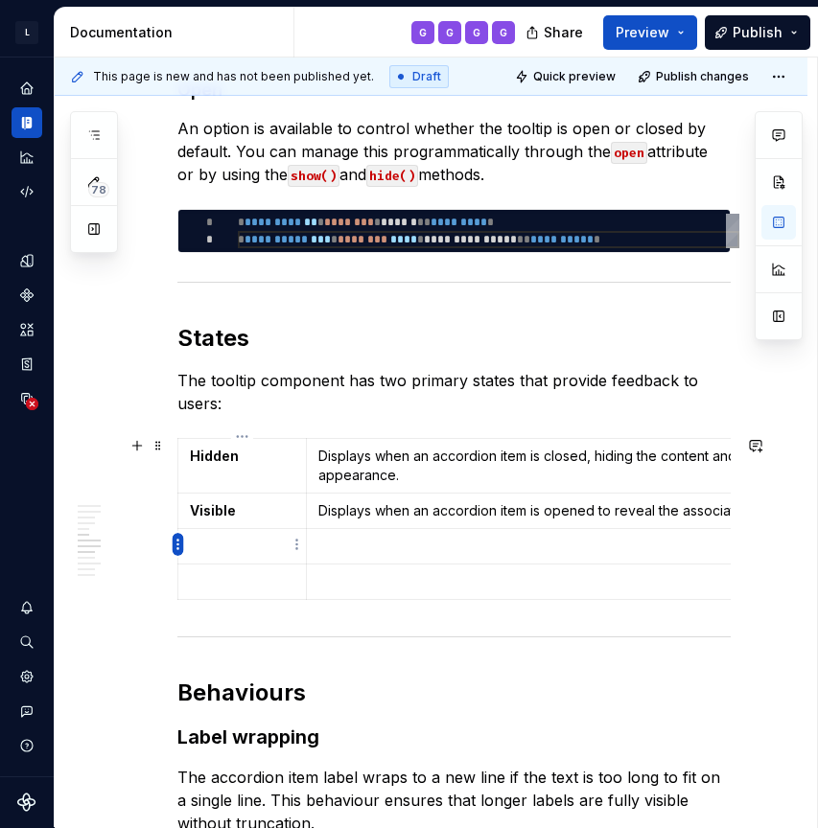
click at [173, 546] on html "L LSEG Workspace Design System G Design system data Documentation G G G G Share…" at bounding box center [409, 414] width 818 height 828
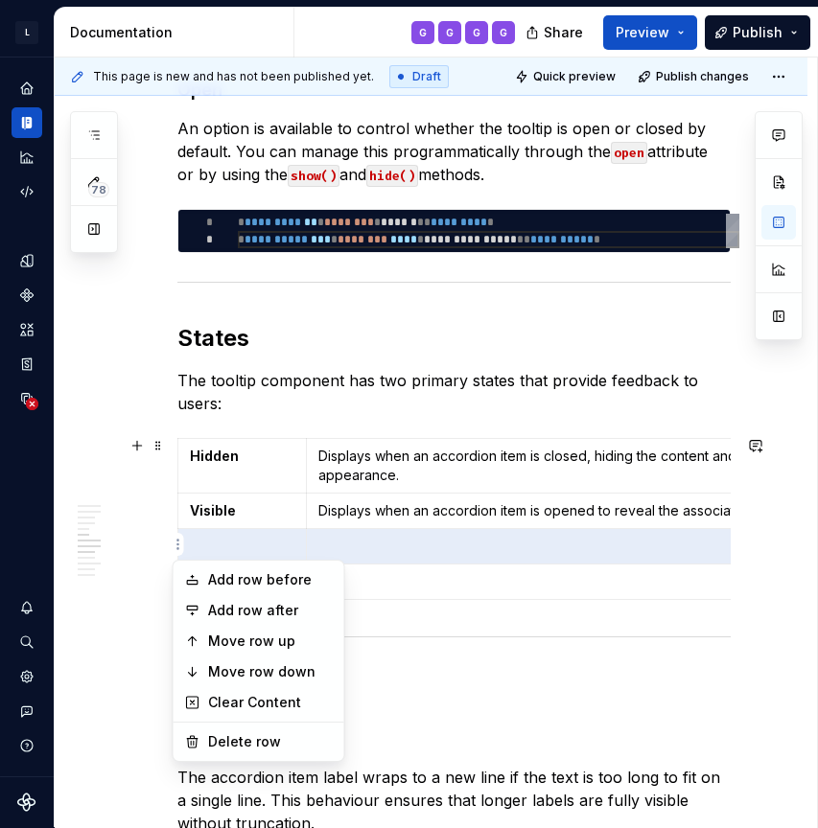
click at [217, 724] on div "Add row before Add row after Move row up Move row down Clear Content Delete row" at bounding box center [259, 661] width 173 height 202
click at [201, 740] on div "Delete row" at bounding box center [258, 742] width 163 height 31
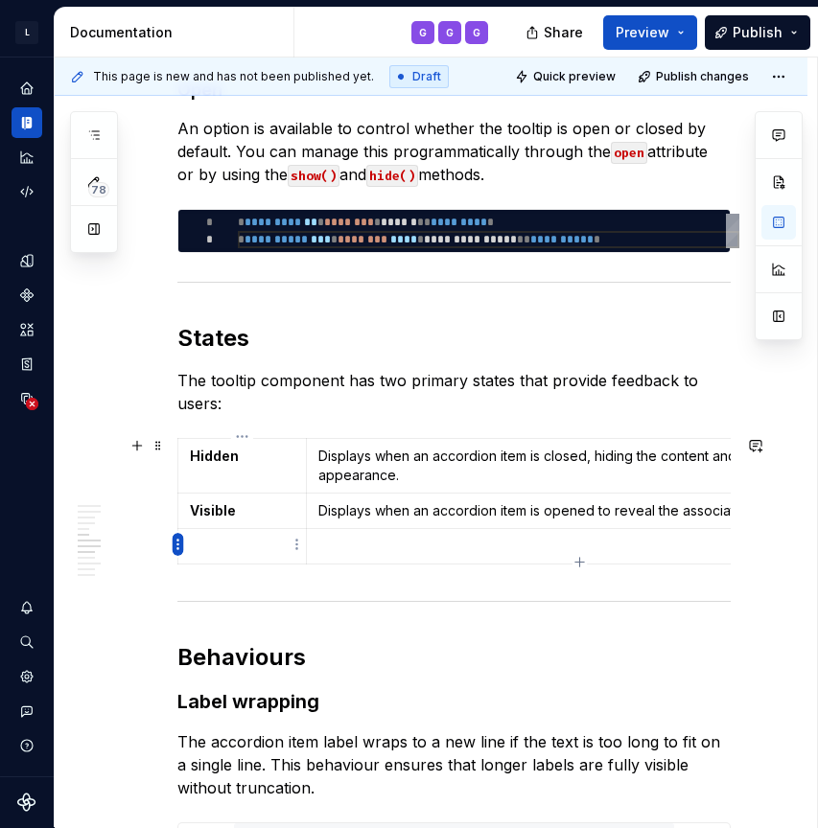
click at [180, 537] on html "L LSEG Workspace Design System G Design system data Documentation G G G G Share…" at bounding box center [409, 414] width 818 height 828
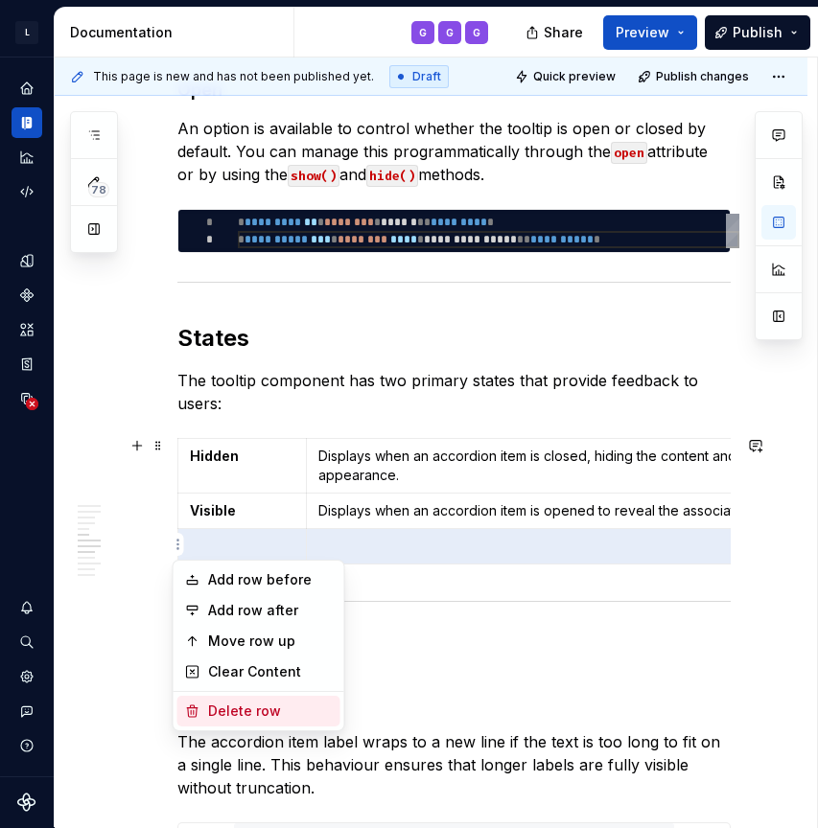
click at [220, 717] on div "Delete row" at bounding box center [270, 711] width 125 height 19
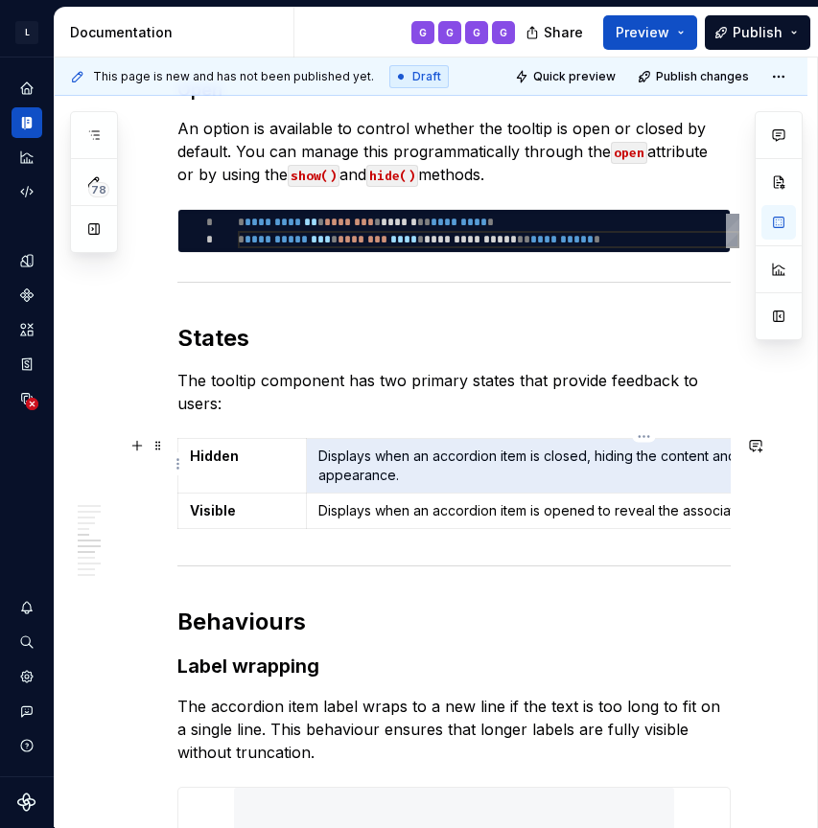
drag, startPoint x: 405, startPoint y: 472, endPoint x: 323, endPoint y: 459, distance: 82.5
click at [324, 460] on p "Displays when an accordion item is closed, hiding the content and returning the…" at bounding box center [643, 466] width 651 height 38
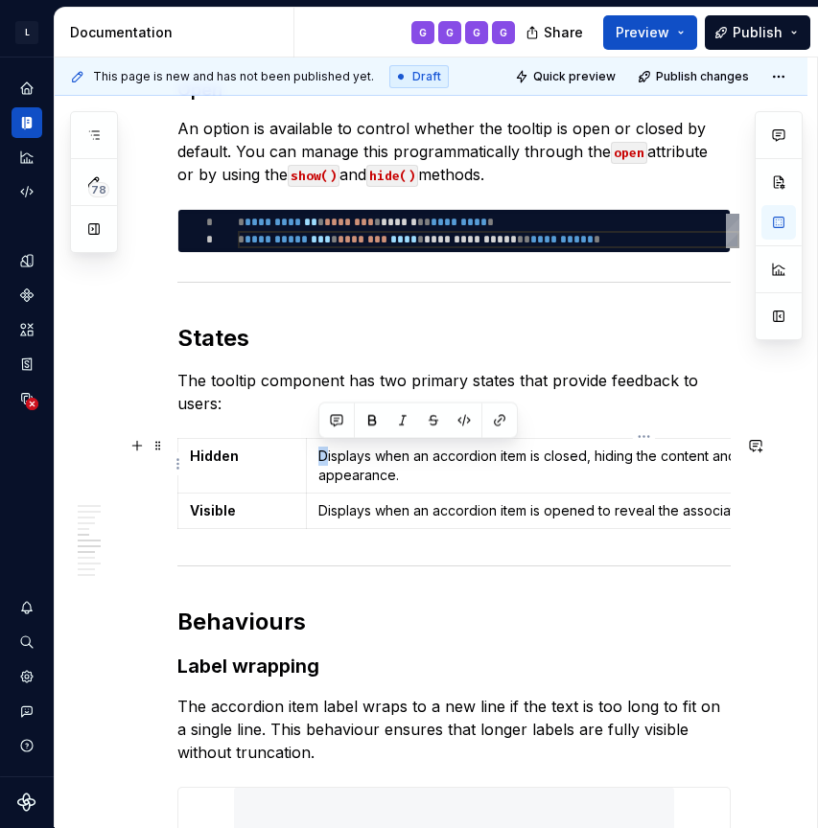
click at [323, 459] on p "Displays when an accordion item is closed, hiding the content and returning the…" at bounding box center [643, 466] width 651 height 38
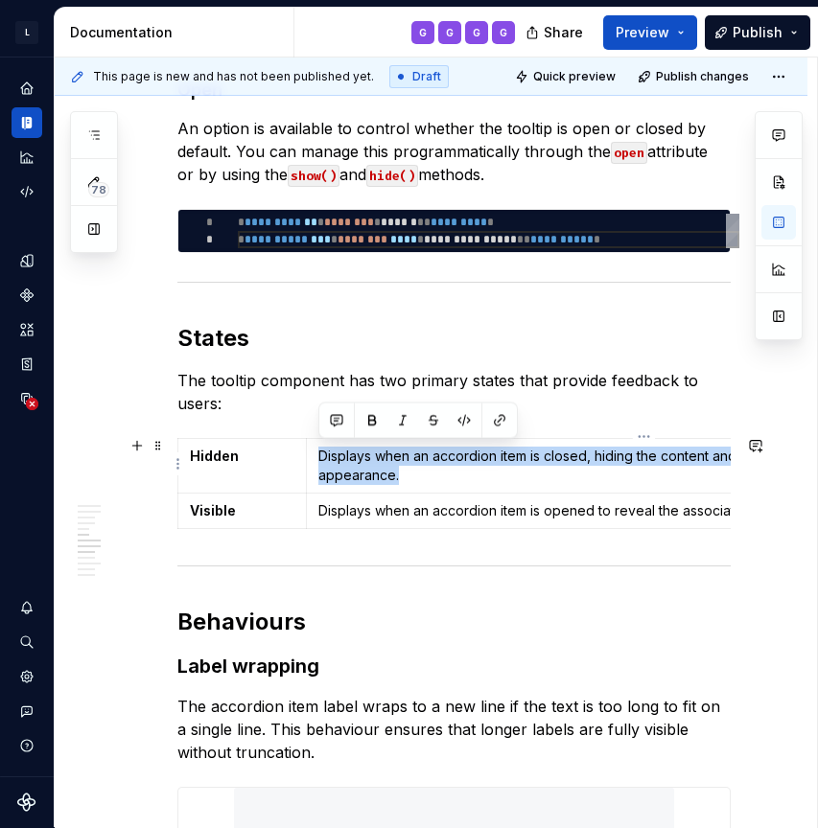
click at [323, 459] on p "Displays when an accordion item is closed, hiding the content and returning the…" at bounding box center [643, 466] width 651 height 38
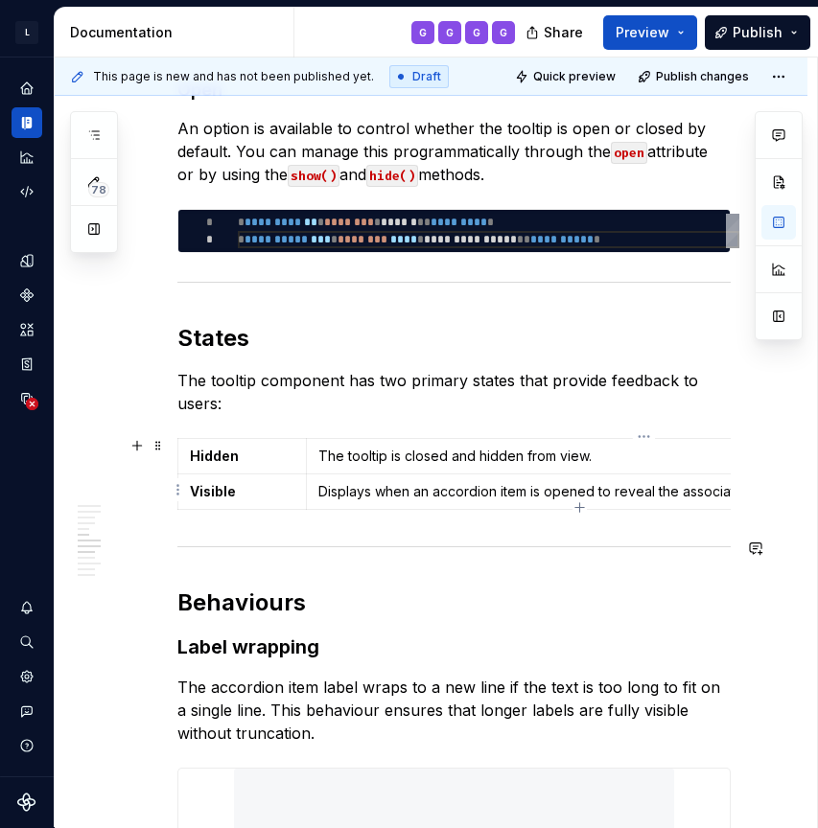
click at [416, 494] on p "Displays when an accordion item is opened to reveal the associated content." at bounding box center [643, 491] width 651 height 19
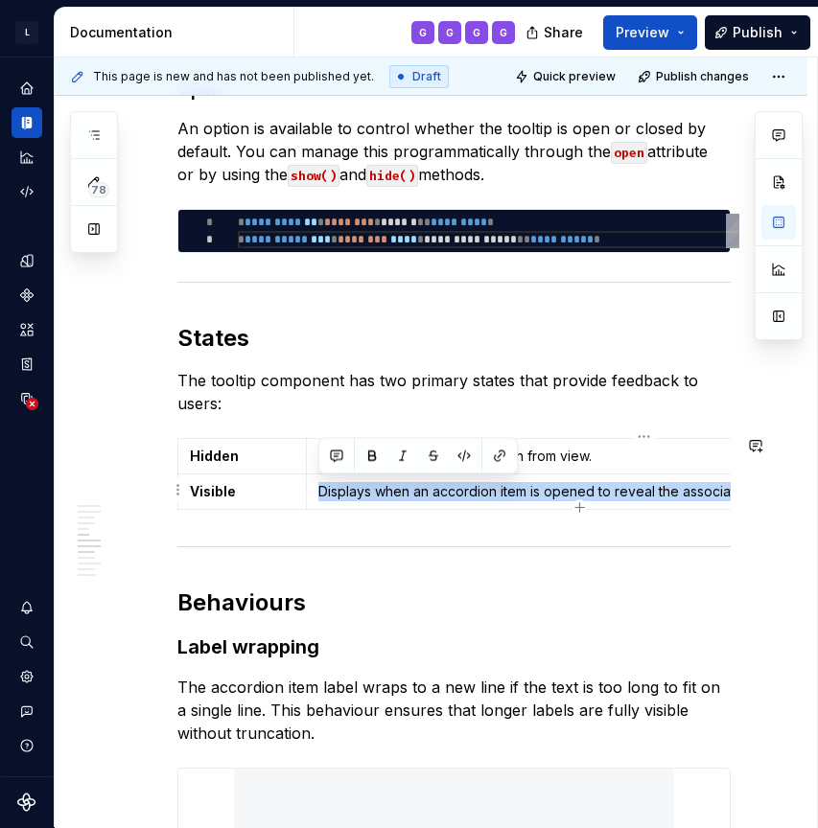
copy p "Displays when an accordion item is opened to reveal the associated content."
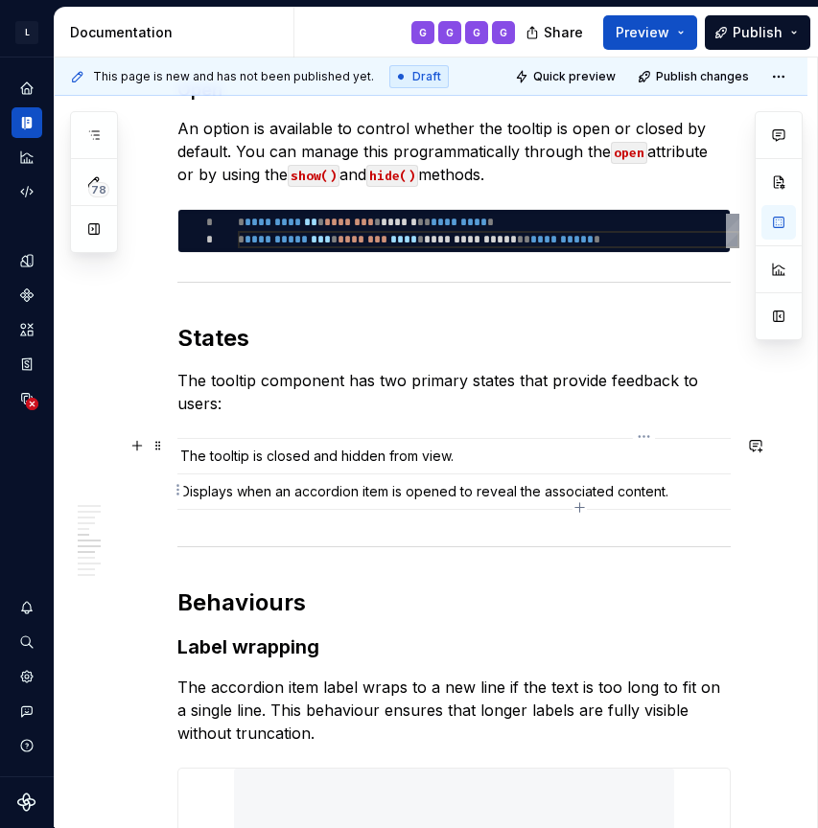
scroll to position [0, 0]
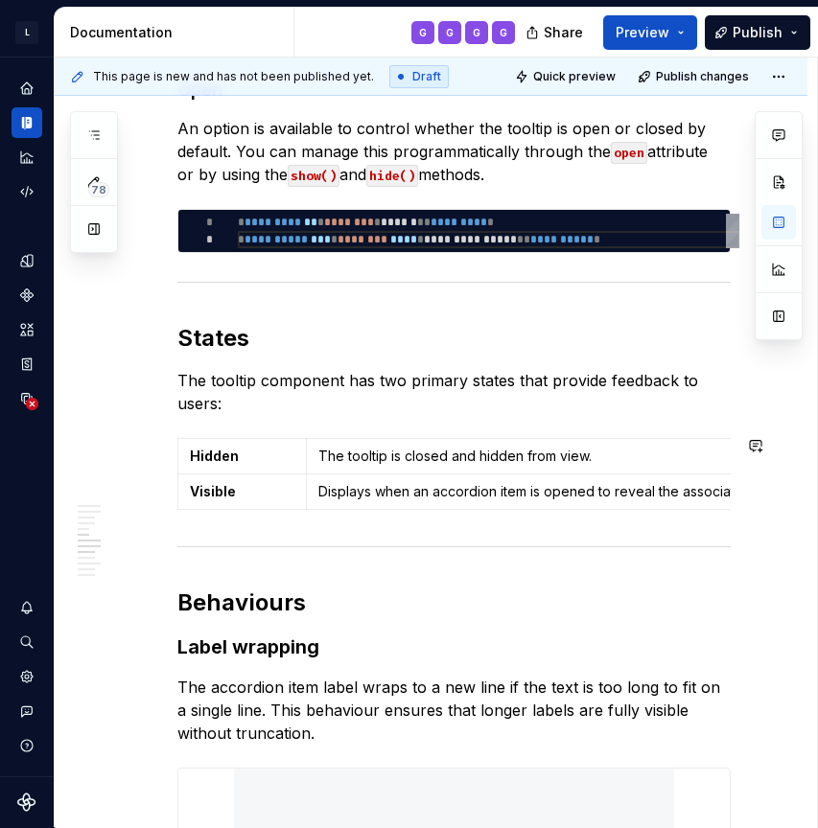
click at [471, 588] on h2 "Behaviours" at bounding box center [453, 603] width 553 height 31
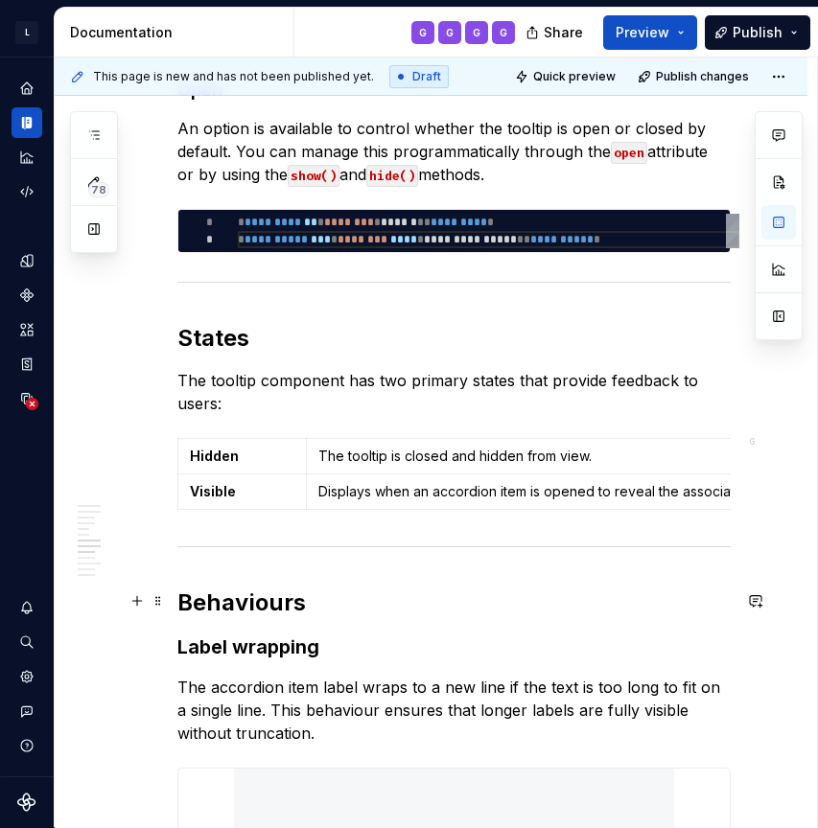
scroll to position [3922, 0]
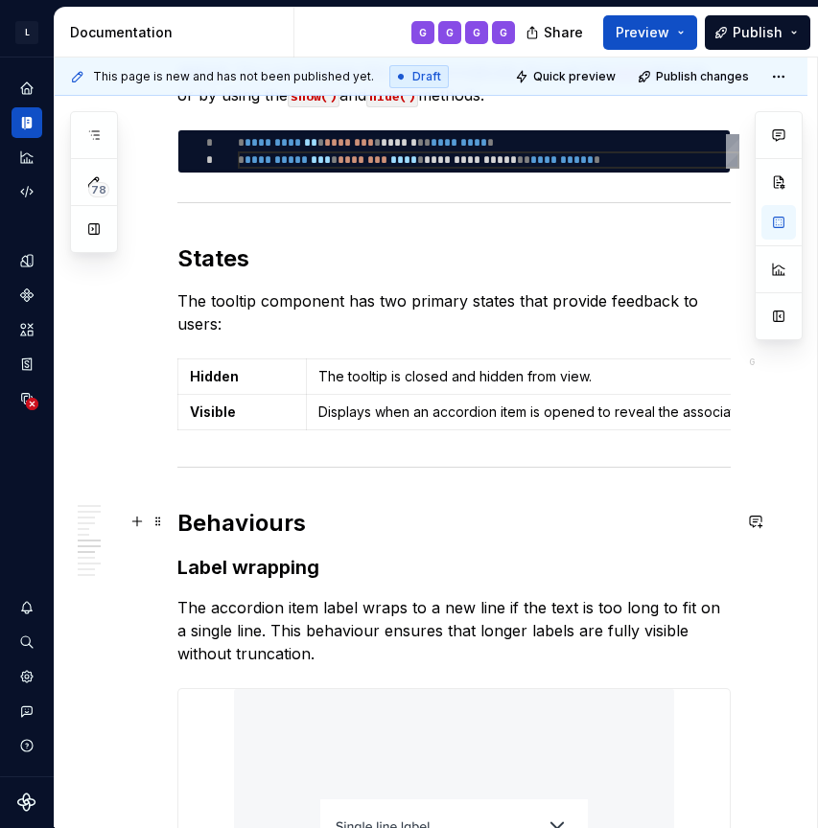
click at [252, 526] on h2 "Behaviours" at bounding box center [453, 523] width 553 height 31
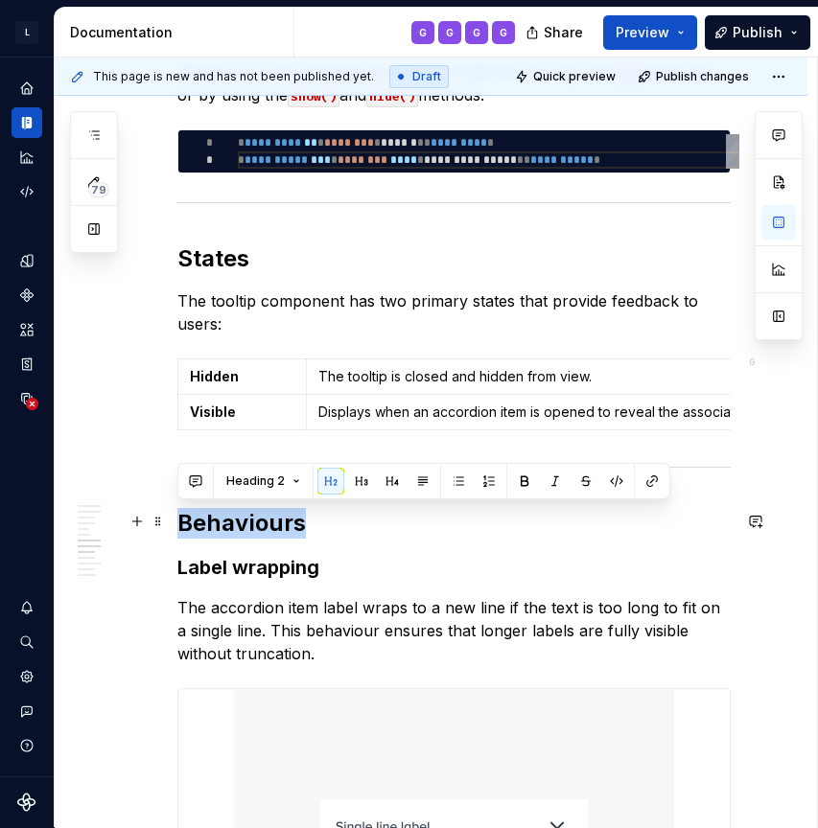
click at [315, 526] on h2 "Behaviours" at bounding box center [453, 523] width 553 height 31
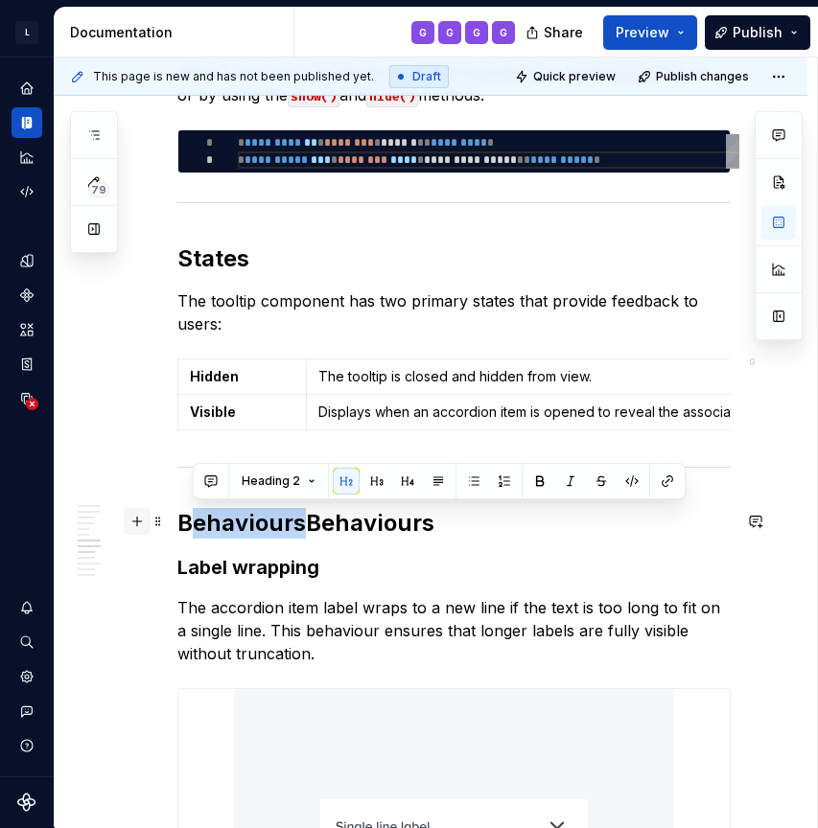
drag, startPoint x: 301, startPoint y: 527, endPoint x: 147, endPoint y: 528, distance: 154.4
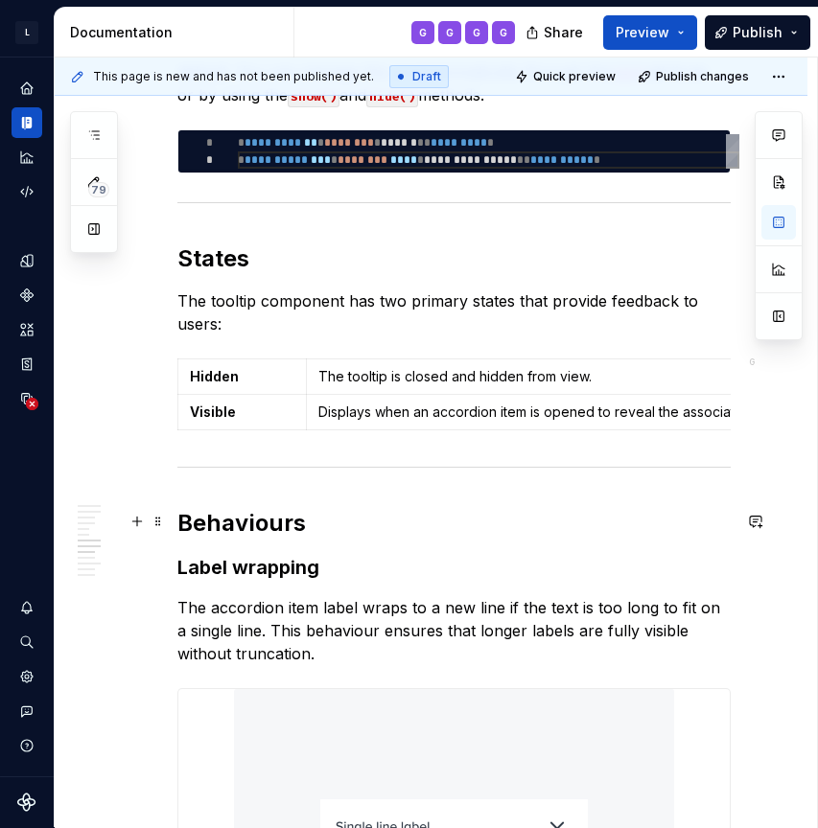
click at [271, 525] on h2 "Behaviours" at bounding box center [453, 523] width 553 height 31
click at [374, 519] on h2 "Behaviour’s" at bounding box center [453, 523] width 553 height 31
click at [384, 525] on h2 "Behaviours" at bounding box center [453, 523] width 553 height 31
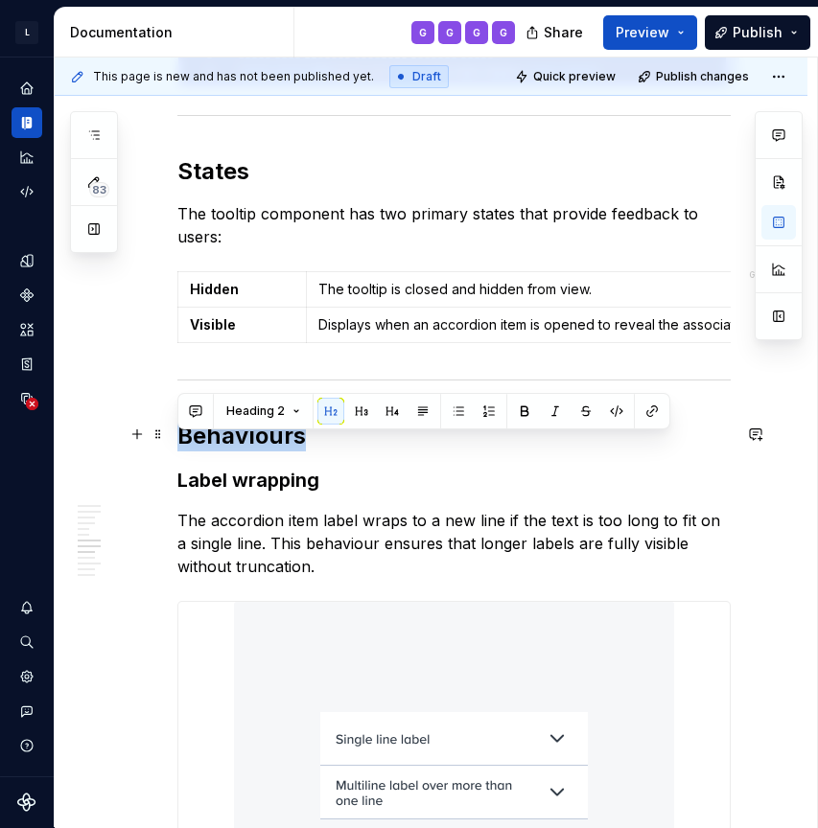
scroll to position [3992, 0]
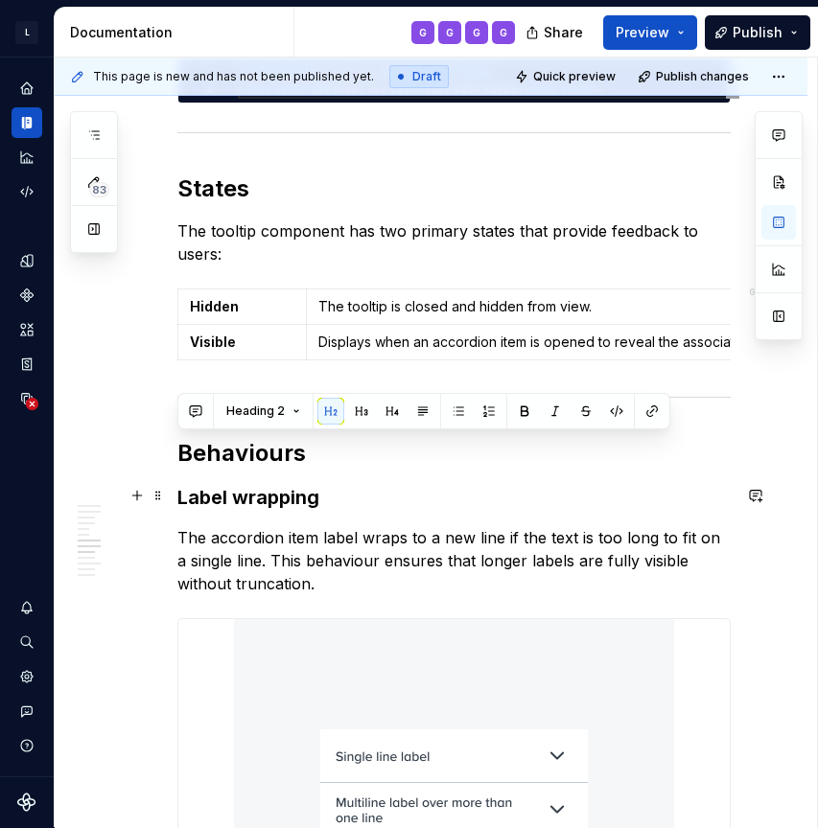
click at [322, 500] on h3 "Label wrapping" at bounding box center [453, 497] width 553 height 27
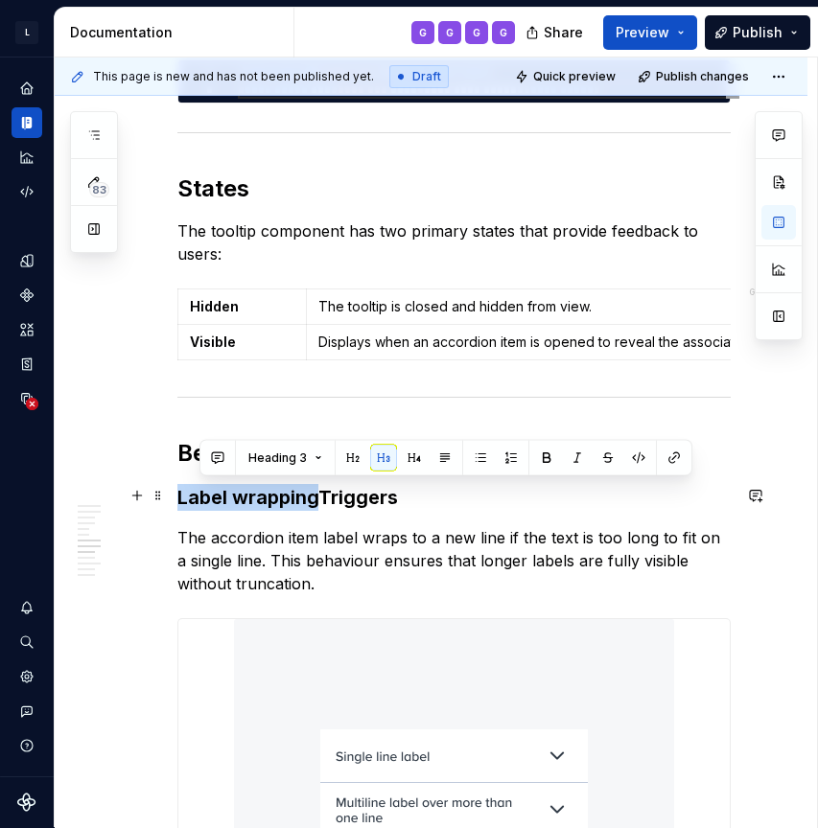
drag, startPoint x: 322, startPoint y: 500, endPoint x: 182, endPoint y: 501, distance: 140.0
click at [182, 501] on h3 "Label wrappingTriggers" at bounding box center [453, 497] width 553 height 27
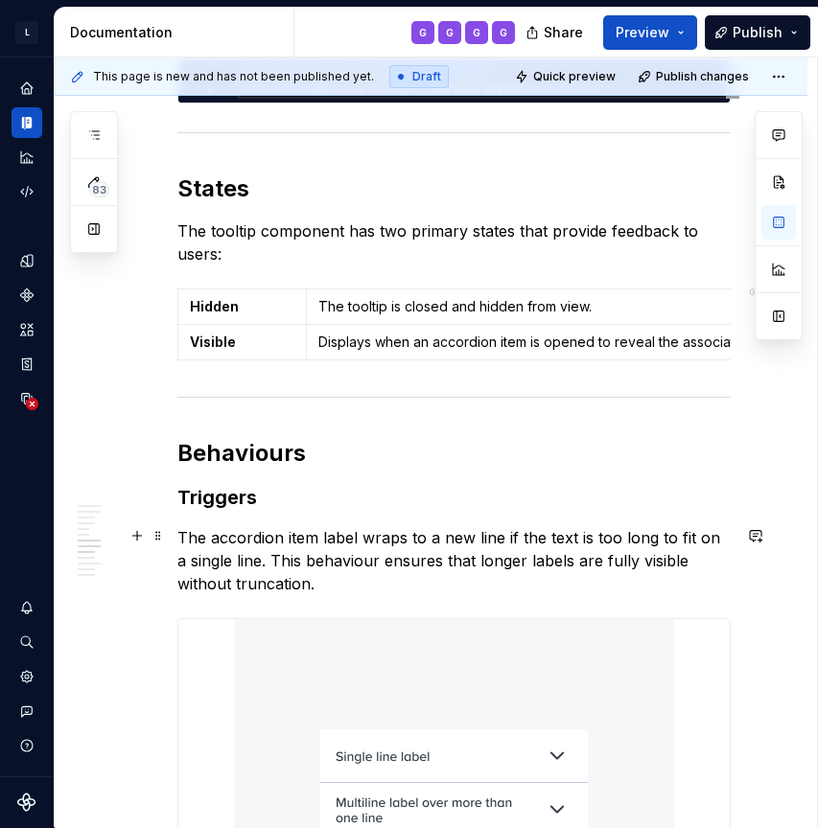
scroll to position [4089, 0]
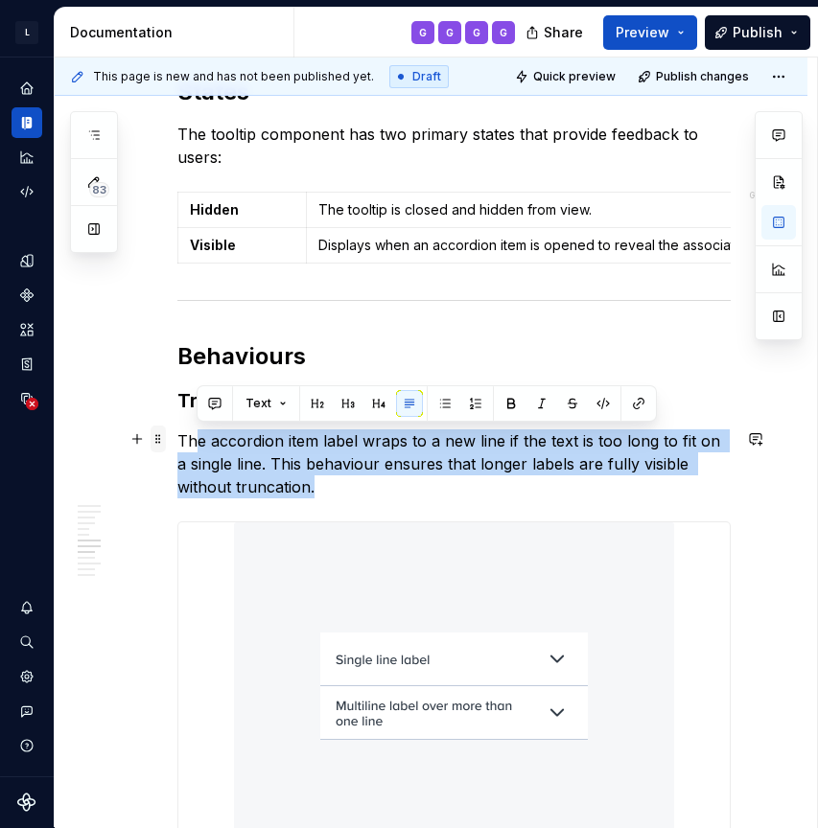
drag, startPoint x: 263, startPoint y: 489, endPoint x: 157, endPoint y: 431, distance: 120.6
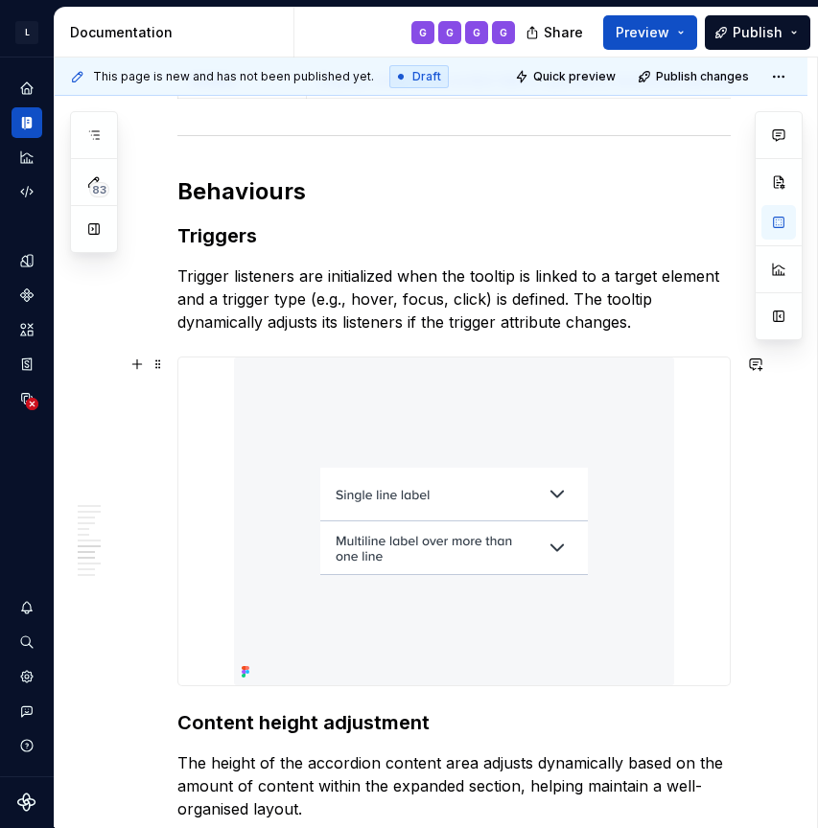
scroll to position [4258, 0]
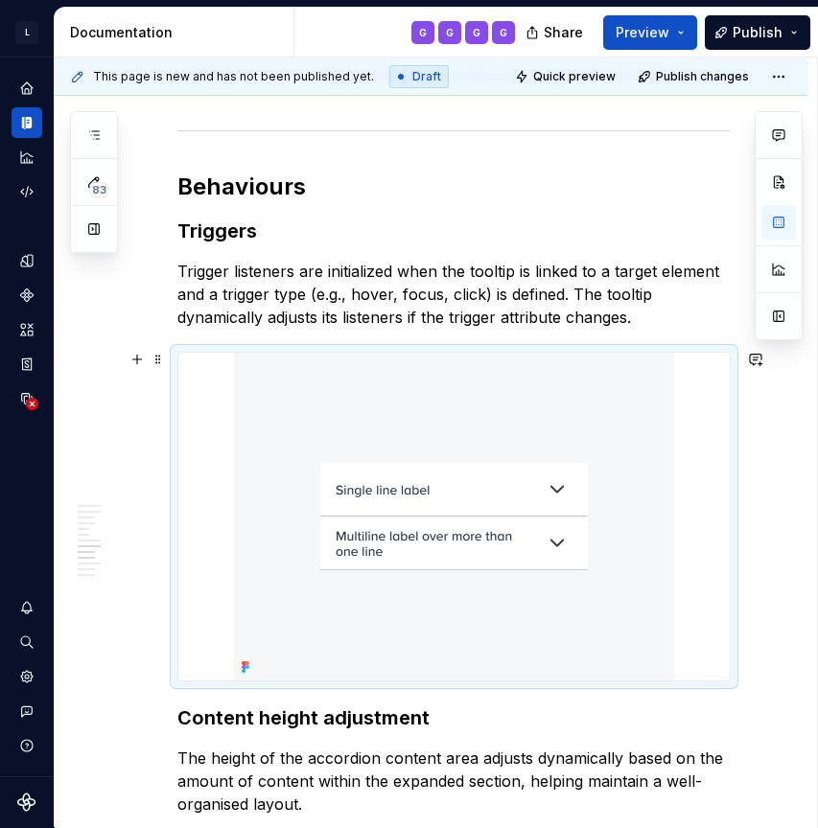
click at [527, 430] on img at bounding box center [454, 517] width 440 height 328
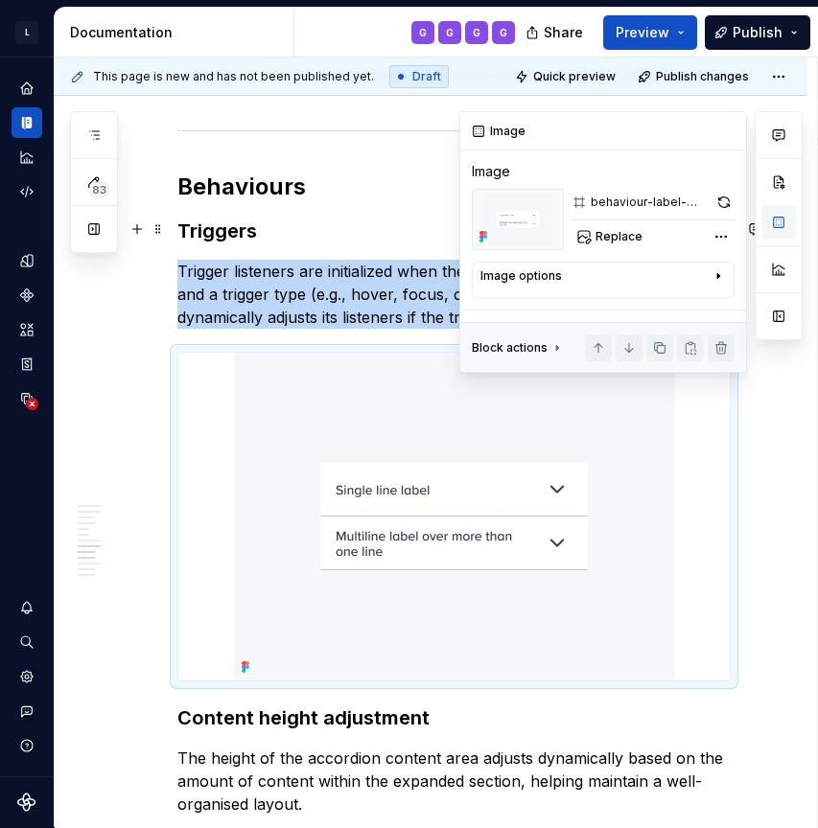
click at [773, 224] on button "button" at bounding box center [778, 222] width 35 height 35
click at [718, 242] on div "Comments Open comments No comments yet Select ‘Comment’ from the block context …" at bounding box center [630, 242] width 343 height 262
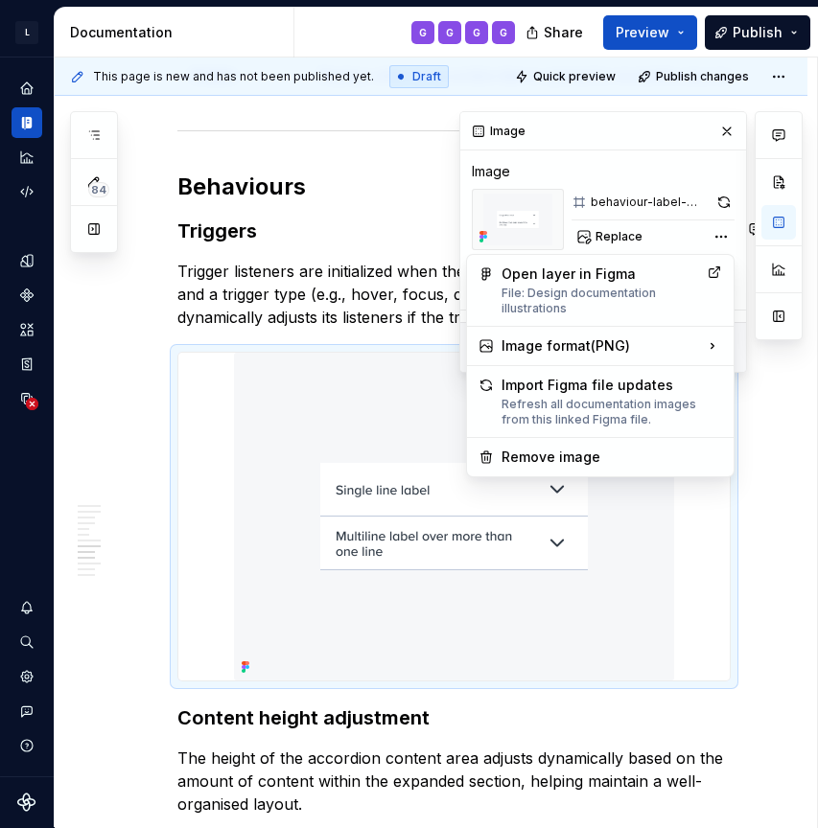
click at [720, 242] on div "Comments Open comments No comments yet Select ‘Comment’ from the block context …" at bounding box center [630, 242] width 343 height 262
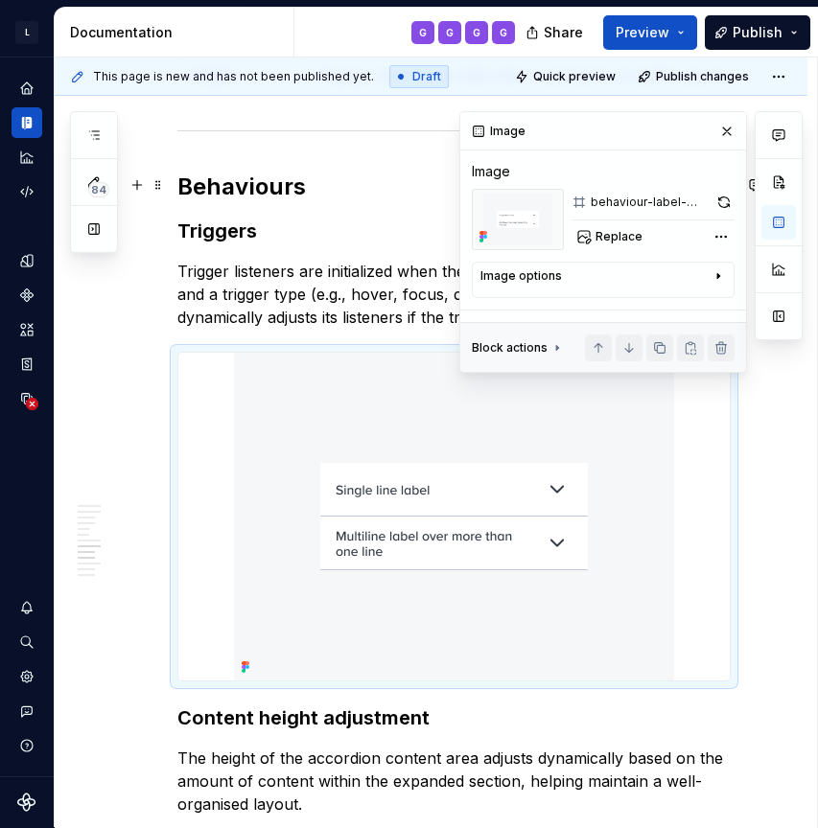
click at [653, 199] on div "behaviour-label-wrapping" at bounding box center [650, 202] width 118 height 15
click at [612, 244] on span "Replace" at bounding box center [618, 236] width 47 height 15
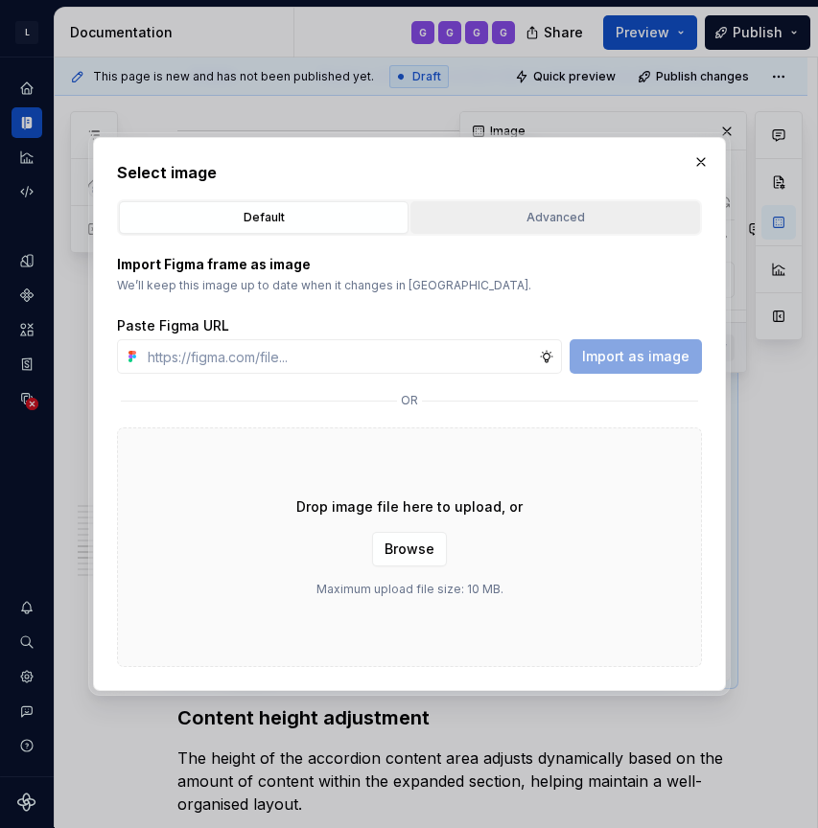
click at [525, 219] on div "Advanced" at bounding box center [555, 217] width 276 height 19
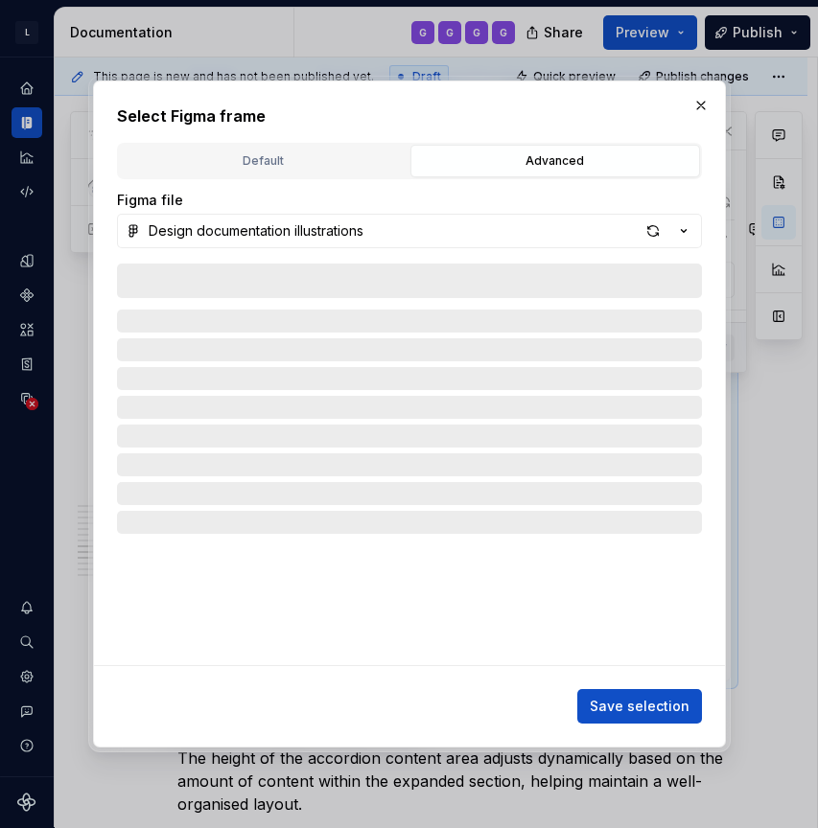
type textarea "*"
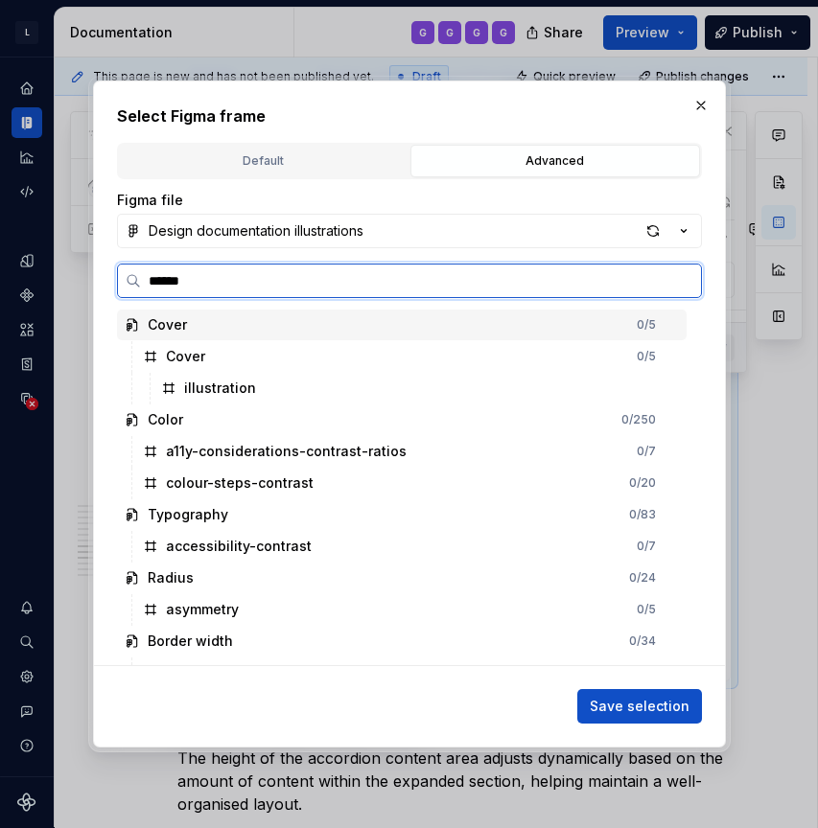
type input "*******"
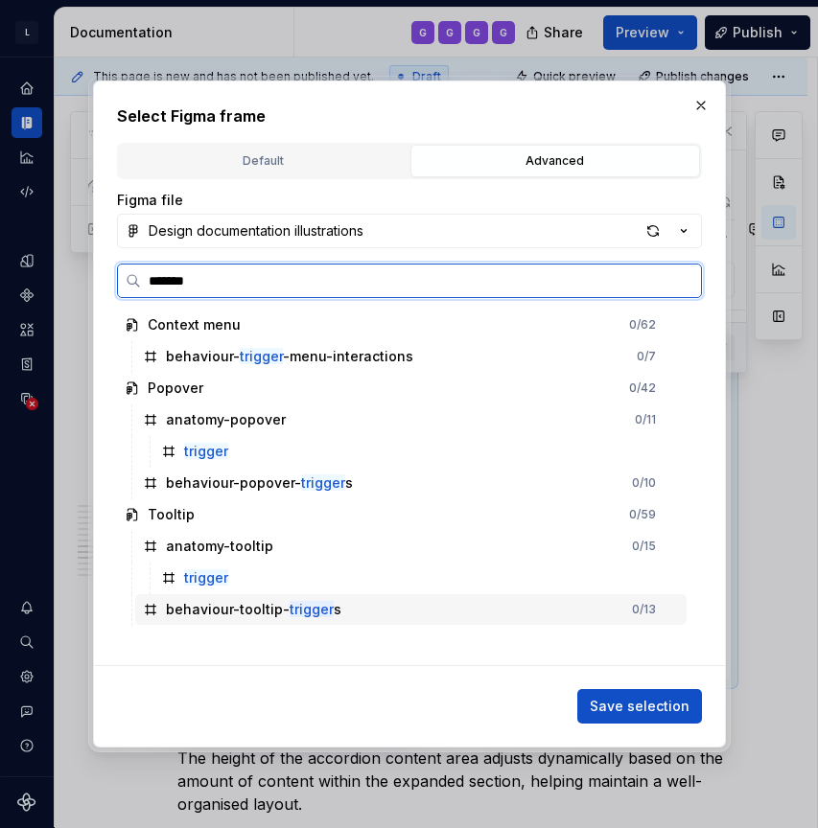
click at [333, 610] on div "behaviour-tooltip- trigger s 0 / 13" at bounding box center [410, 610] width 551 height 31
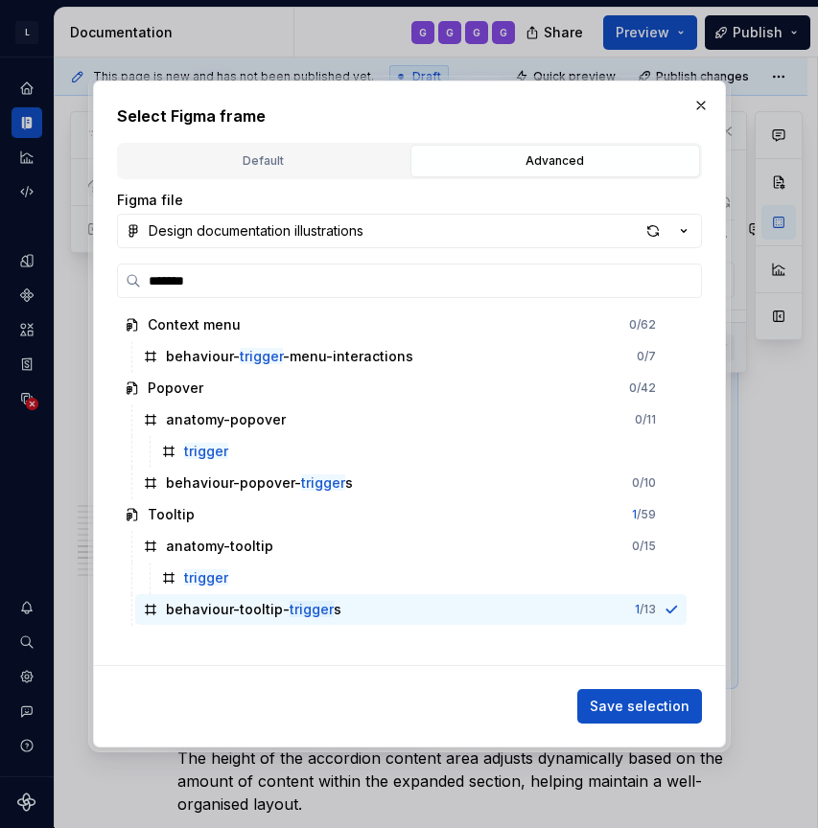
click at [624, 705] on span "Save selection" at bounding box center [640, 706] width 100 height 19
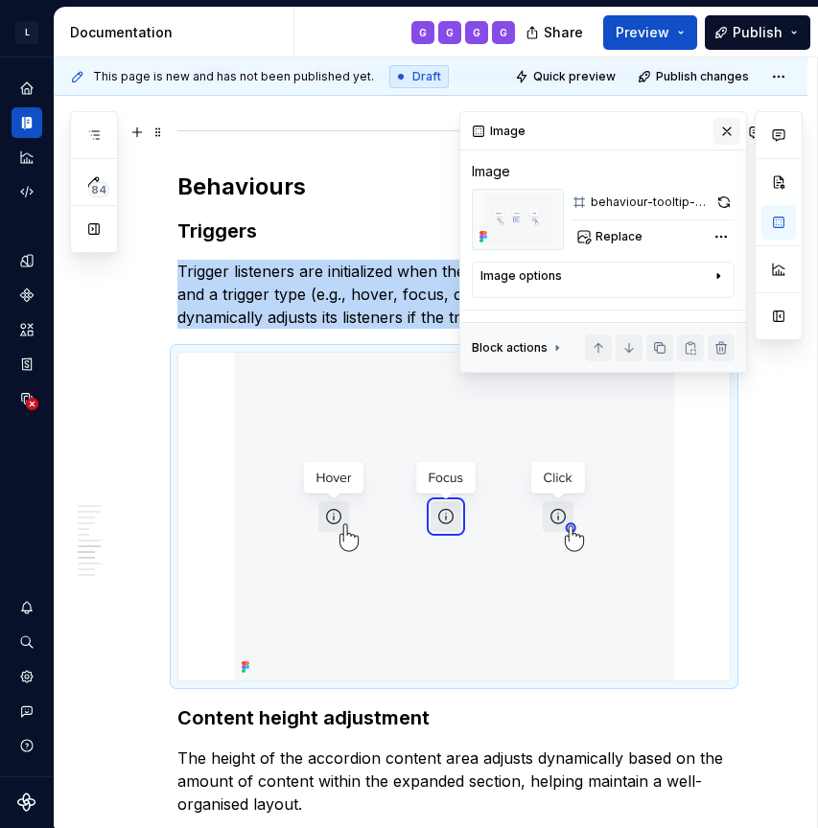
click at [728, 130] on button "button" at bounding box center [726, 131] width 27 height 27
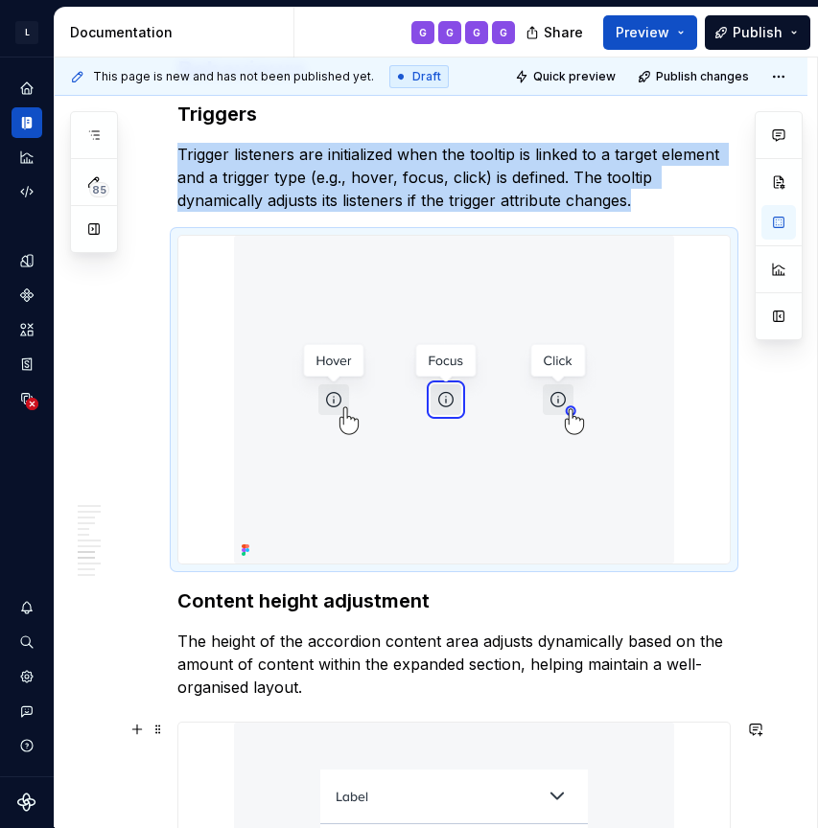
scroll to position [4419, 0]
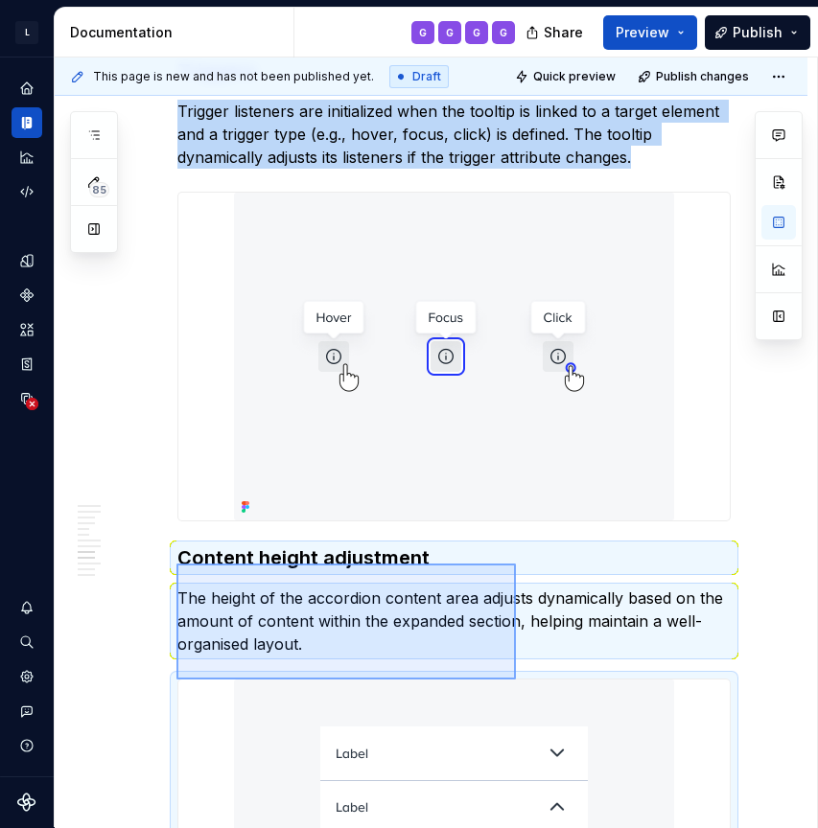
drag, startPoint x: 176, startPoint y: 564, endPoint x: 514, endPoint y: 680, distance: 356.9
click at [514, 680] on div "**********" at bounding box center [436, 443] width 762 height 771
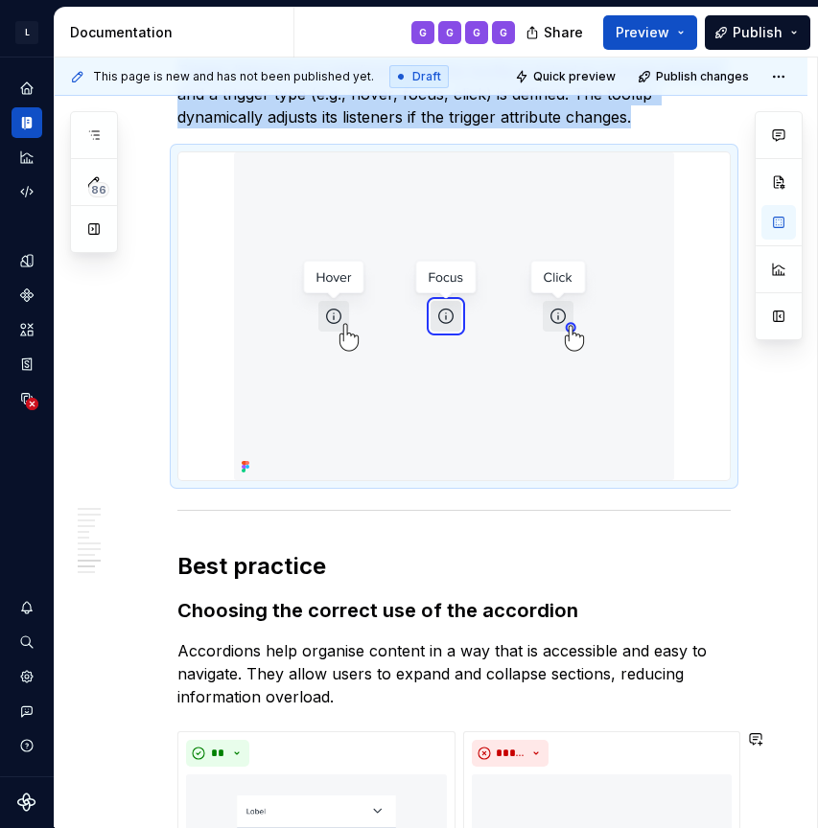
scroll to position [4454, 0]
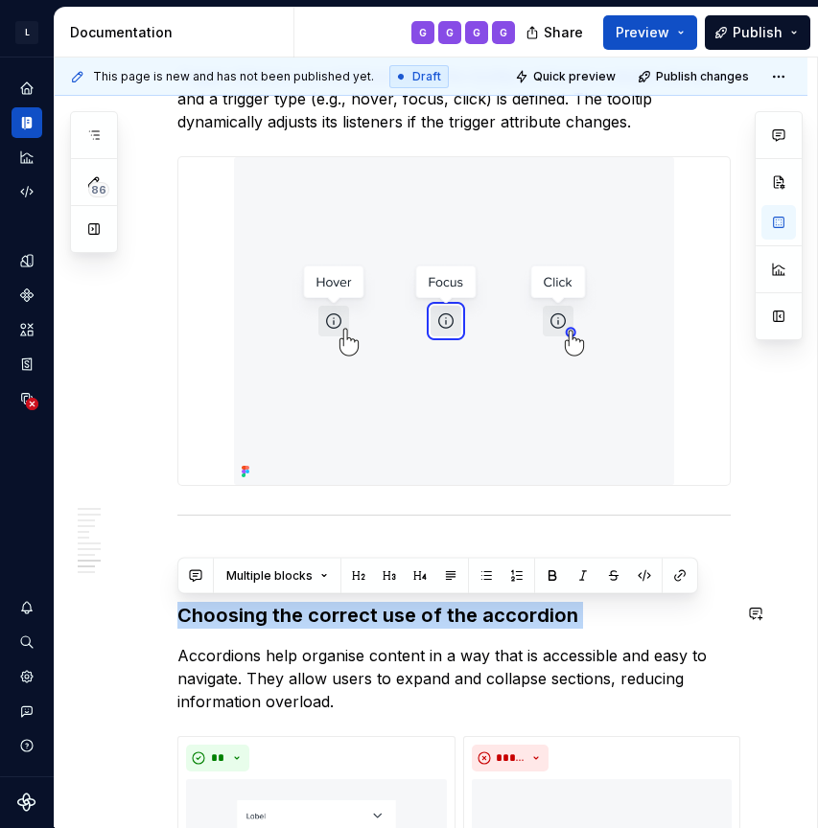
drag, startPoint x: 178, startPoint y: 617, endPoint x: 575, endPoint y: 630, distance: 397.2
drag, startPoint x: 570, startPoint y: 617, endPoint x: 194, endPoint y: 619, distance: 375.9
click at [194, 619] on h3 "Choosing the correct use of the accordion" at bounding box center [453, 615] width 553 height 27
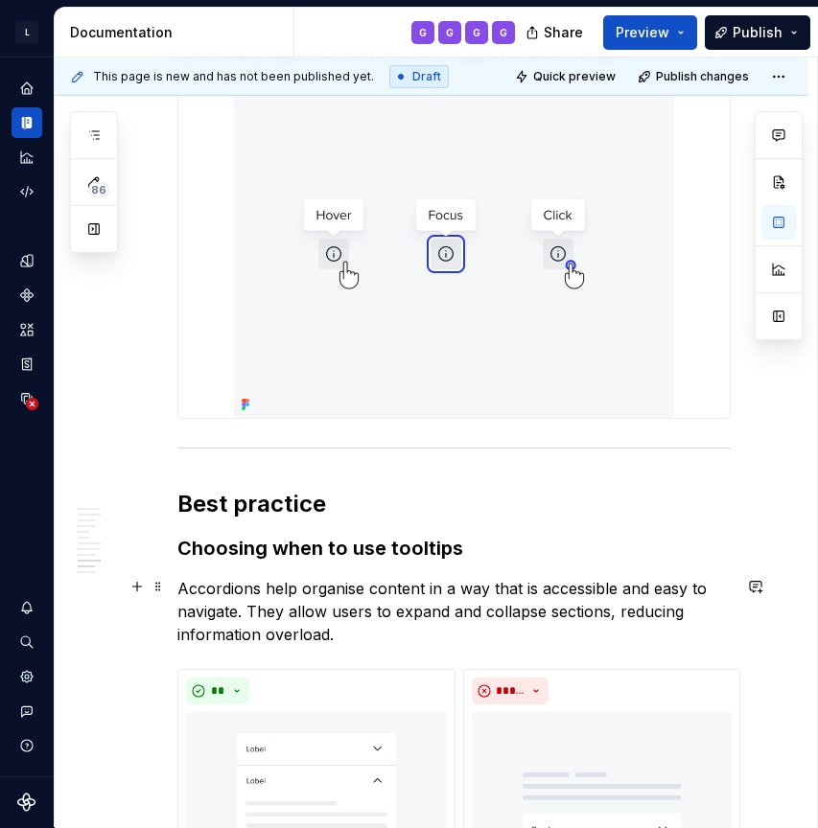
scroll to position [4527, 0]
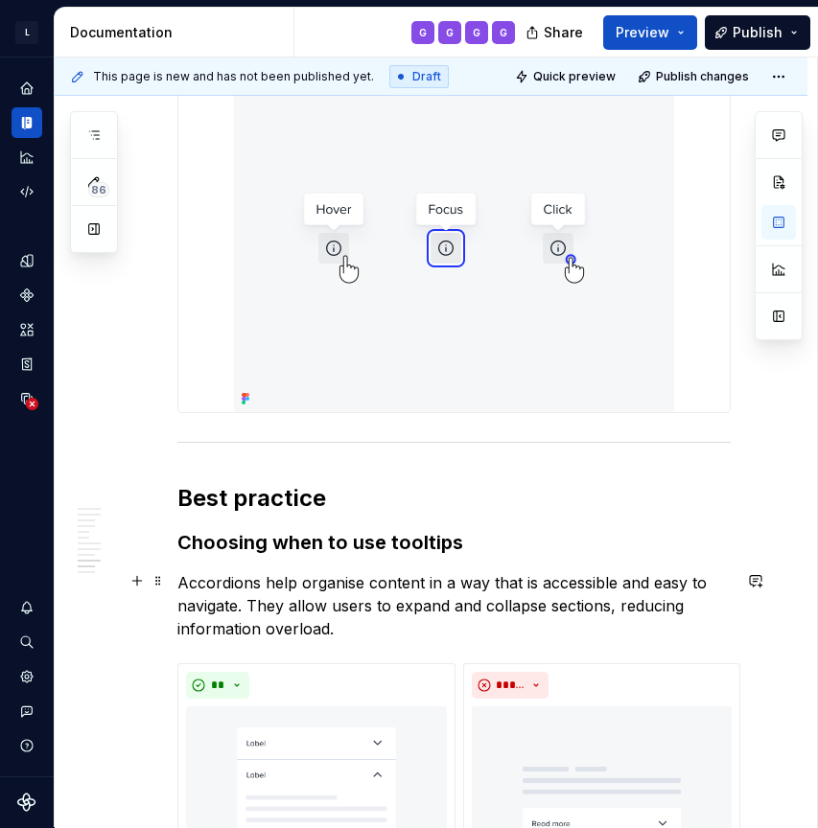
click at [208, 577] on p "Accordions help organise content in a way that is accessible and easy to naviga…" at bounding box center [453, 606] width 553 height 69
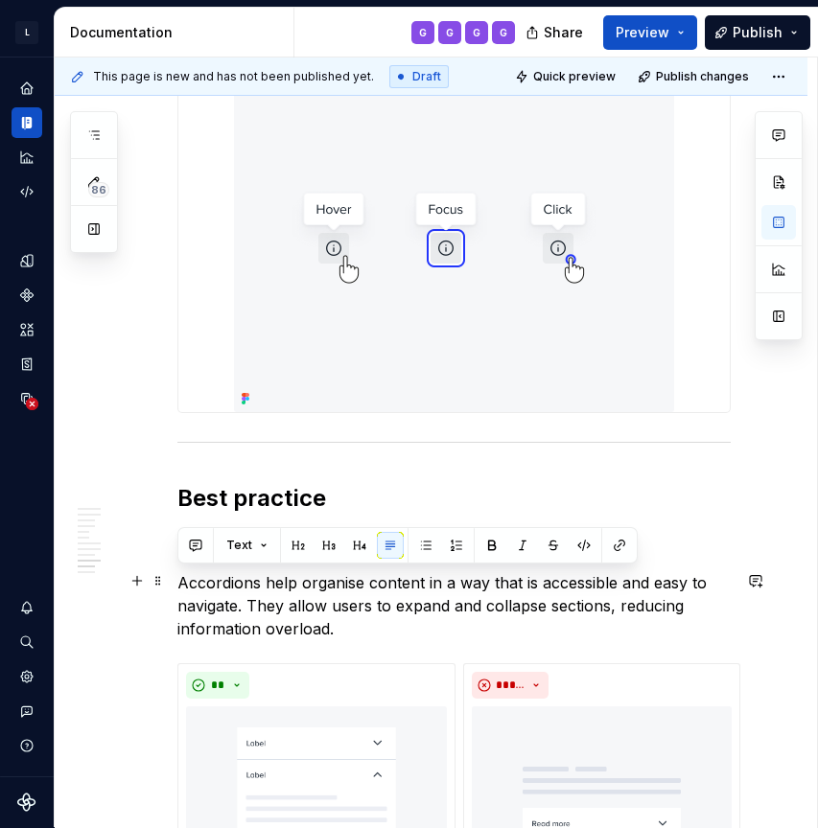
click at [208, 577] on p "Accordions help organise content in a way that is accessible and easy to naviga…" at bounding box center [453, 606] width 553 height 69
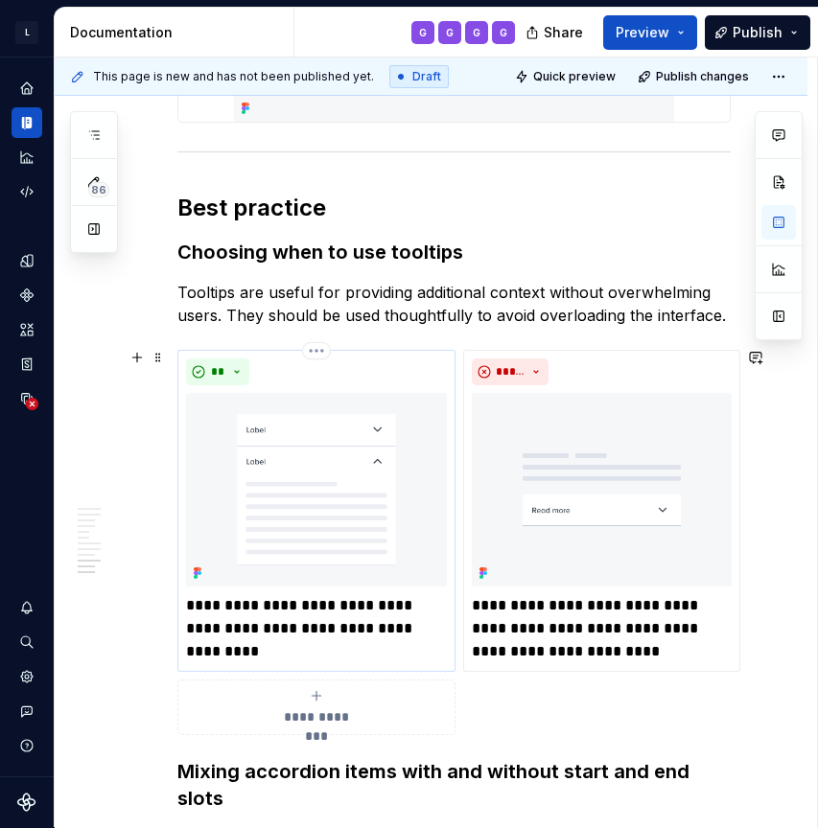
scroll to position [4818, 0]
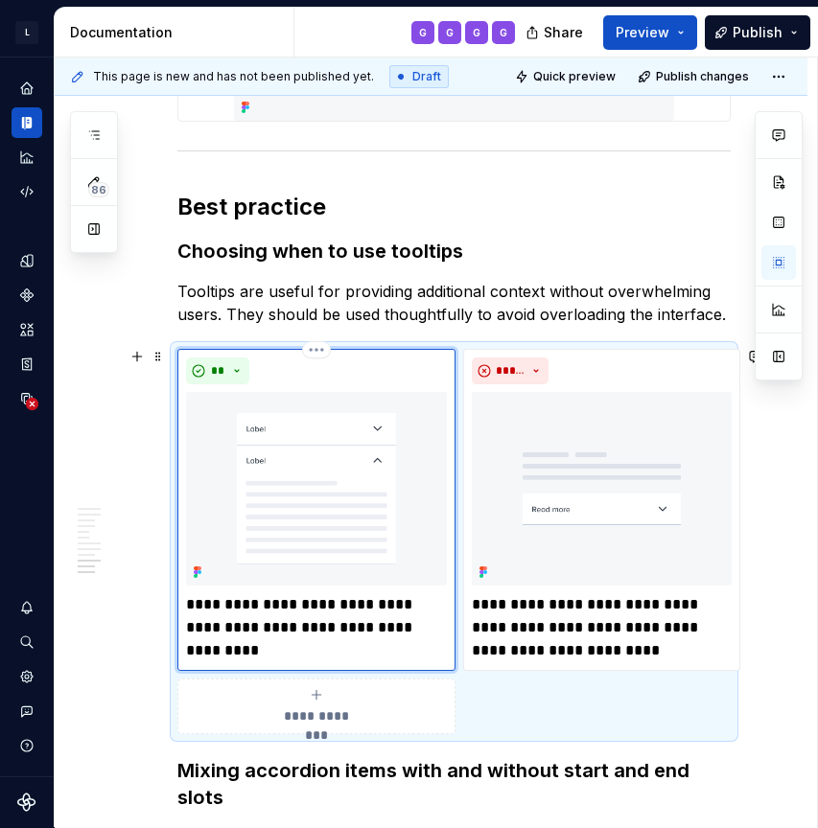
click at [353, 469] on img at bounding box center [316, 489] width 261 height 194
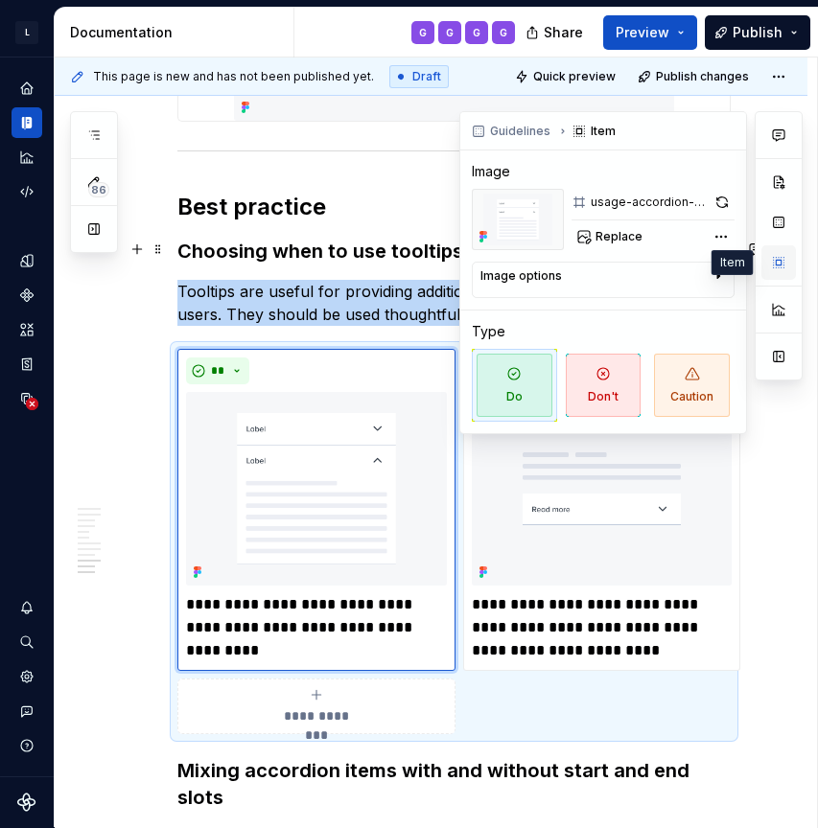
click at [776, 261] on button "button" at bounding box center [778, 262] width 35 height 35
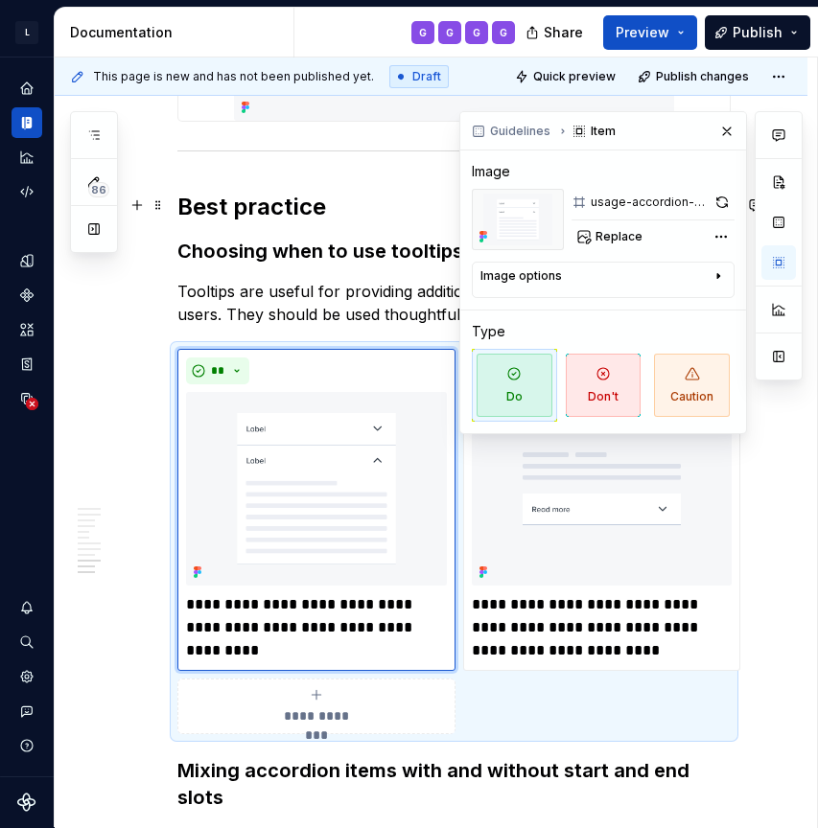
click at [665, 198] on div "usage-accordion-do-1" at bounding box center [649, 202] width 116 height 15
click at [647, 201] on div "usage-accordion-do-1" at bounding box center [649, 202] width 116 height 15
click at [638, 236] on span "Replace" at bounding box center [618, 236] width 47 height 15
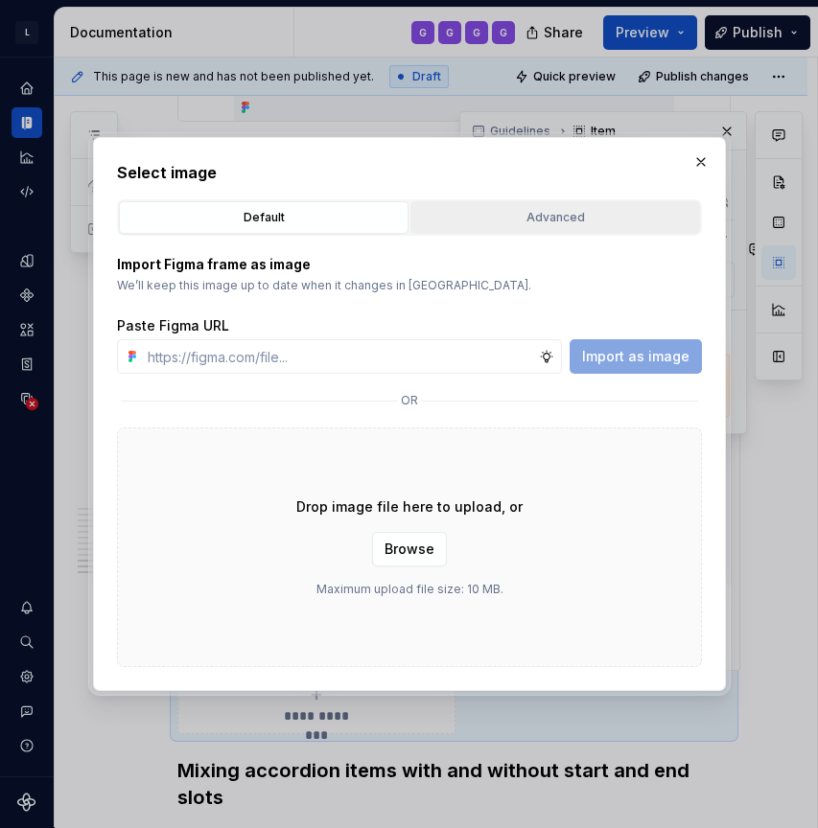
type textarea "*"
click at [545, 208] on div "Advanced" at bounding box center [555, 217] width 276 height 19
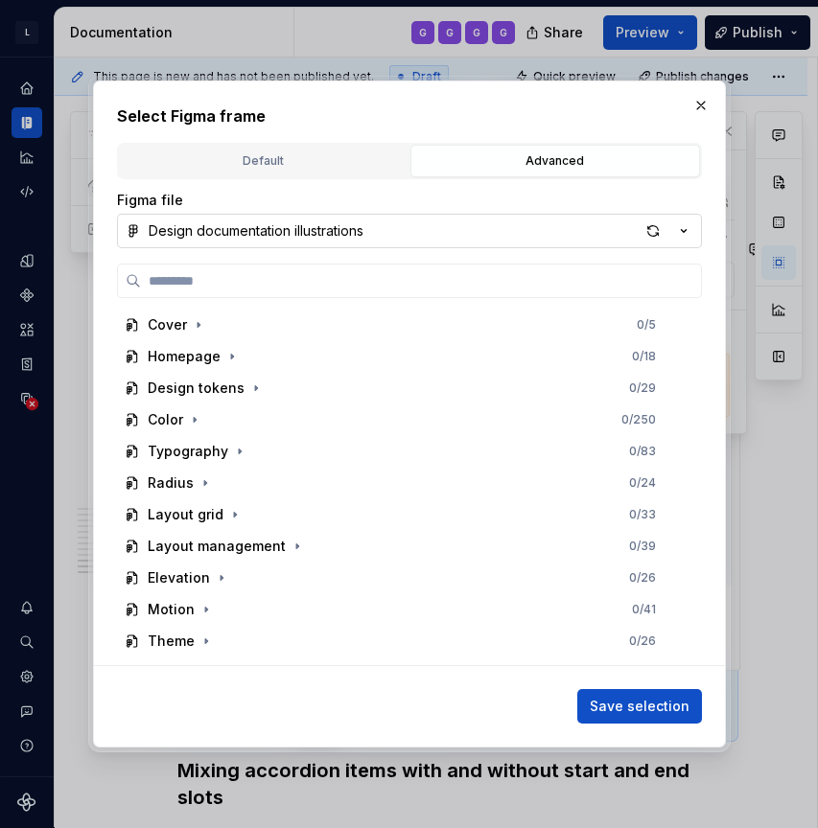
click at [315, 238] on div "Design documentation illustrations" at bounding box center [256, 231] width 215 height 19
click at [315, 238] on div "Select Figma frame Default Advanced Import Figma frame as image We’ll keep this…" at bounding box center [409, 414] width 818 height 828
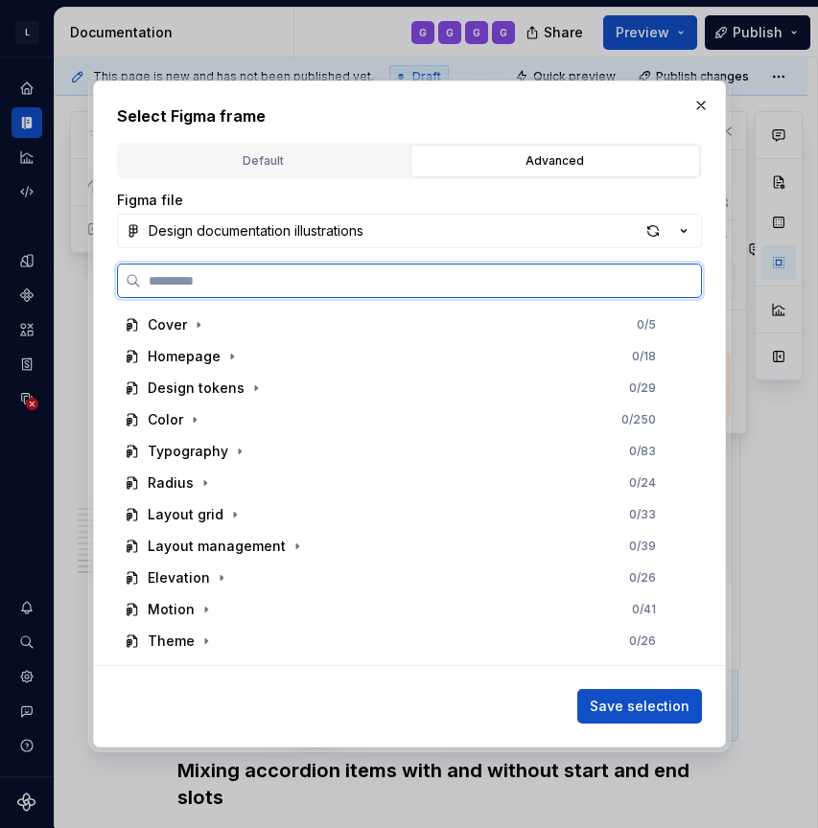
click at [260, 271] on input "search" at bounding box center [421, 280] width 560 height 19
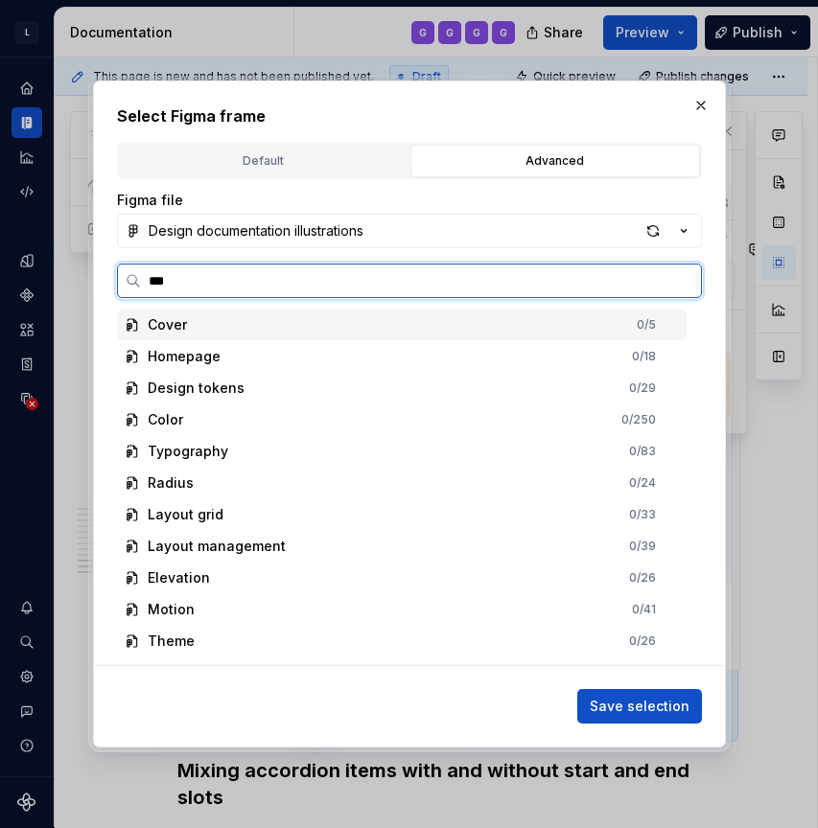
type input "****"
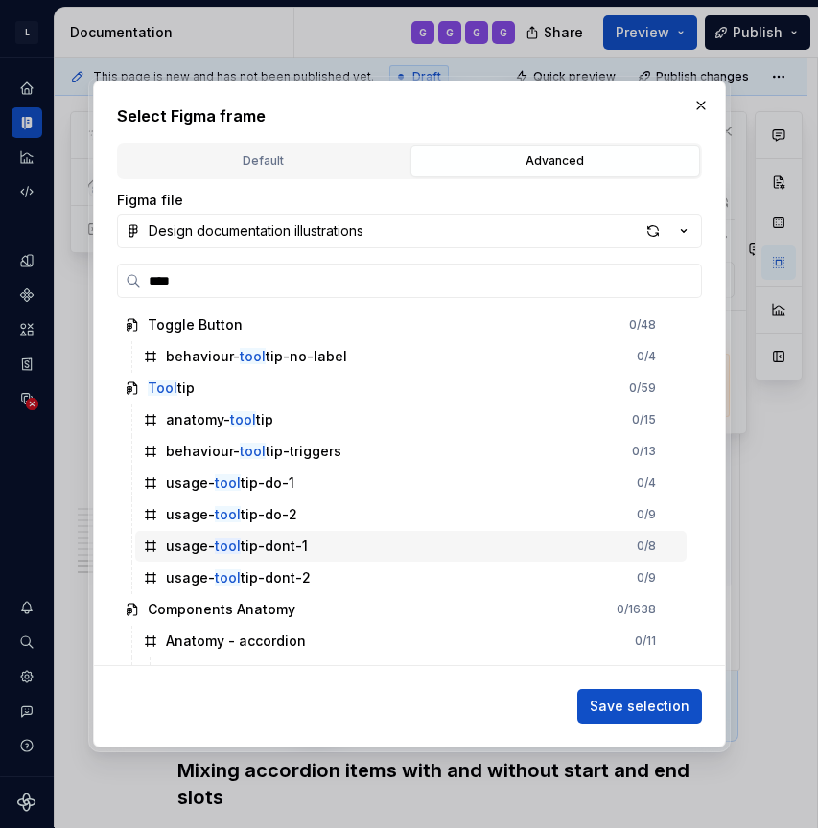
scroll to position [371, 0]
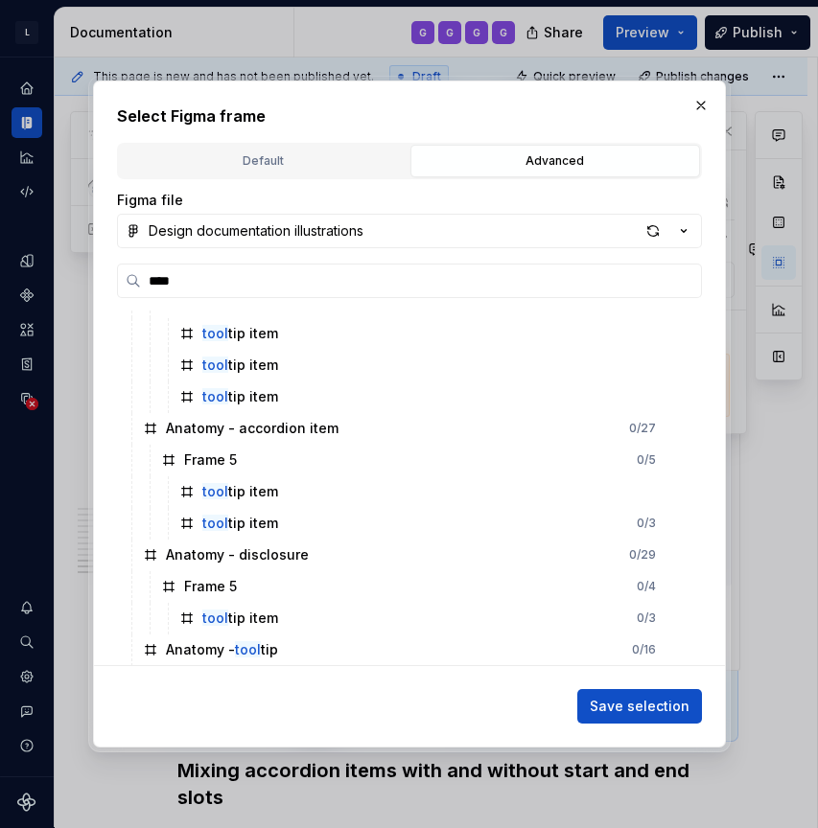
type textarea "*"
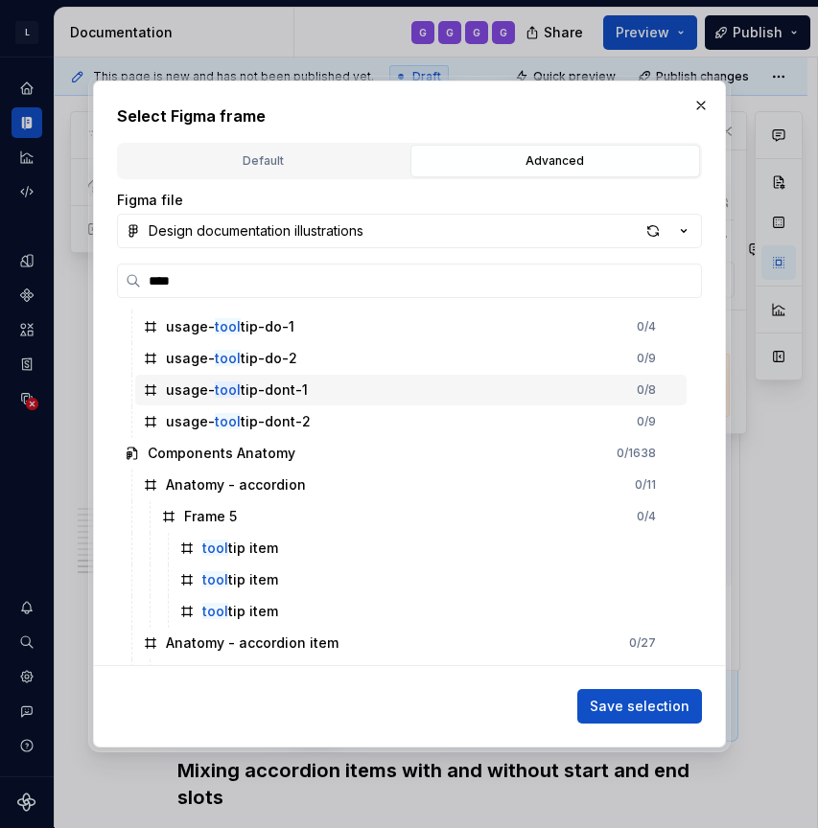
scroll to position [129, 0]
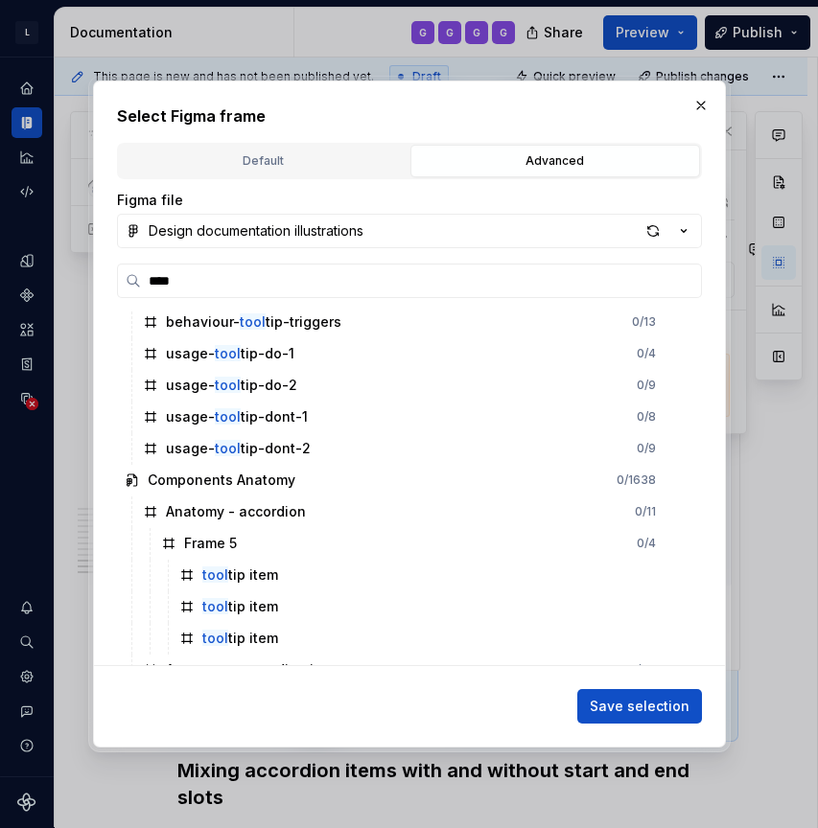
drag, startPoint x: 205, startPoint y: 279, endPoint x: 95, endPoint y: 278, distance: 110.3
click at [95, 278] on div "Select Figma frame Default Advanced Import Figma frame as image We’ll keep this…" at bounding box center [409, 415] width 633 height 668
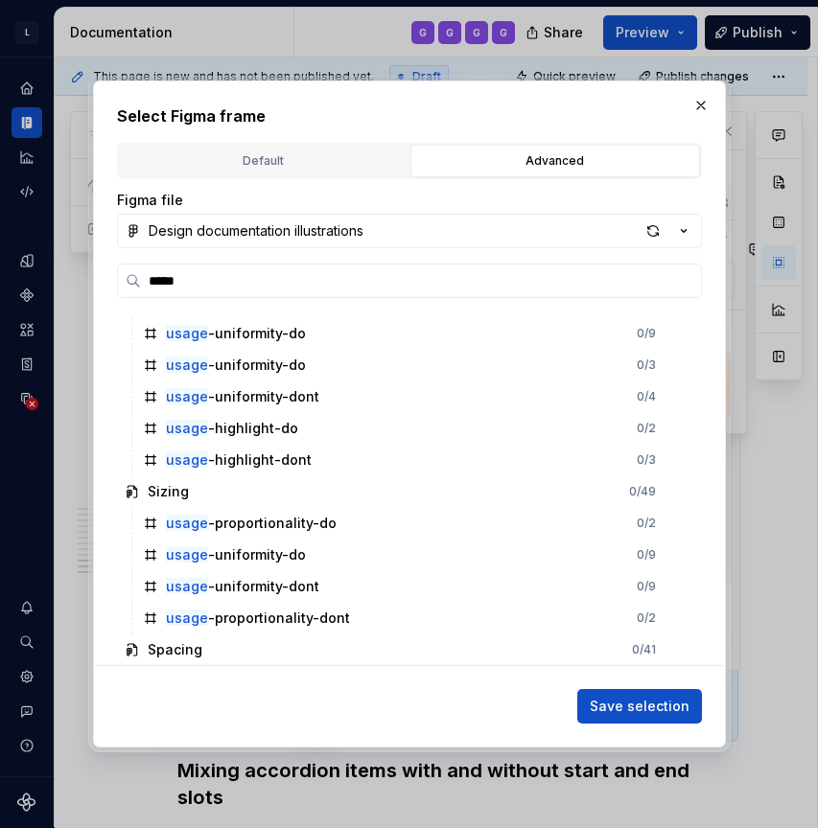
scroll to position [2285, 0]
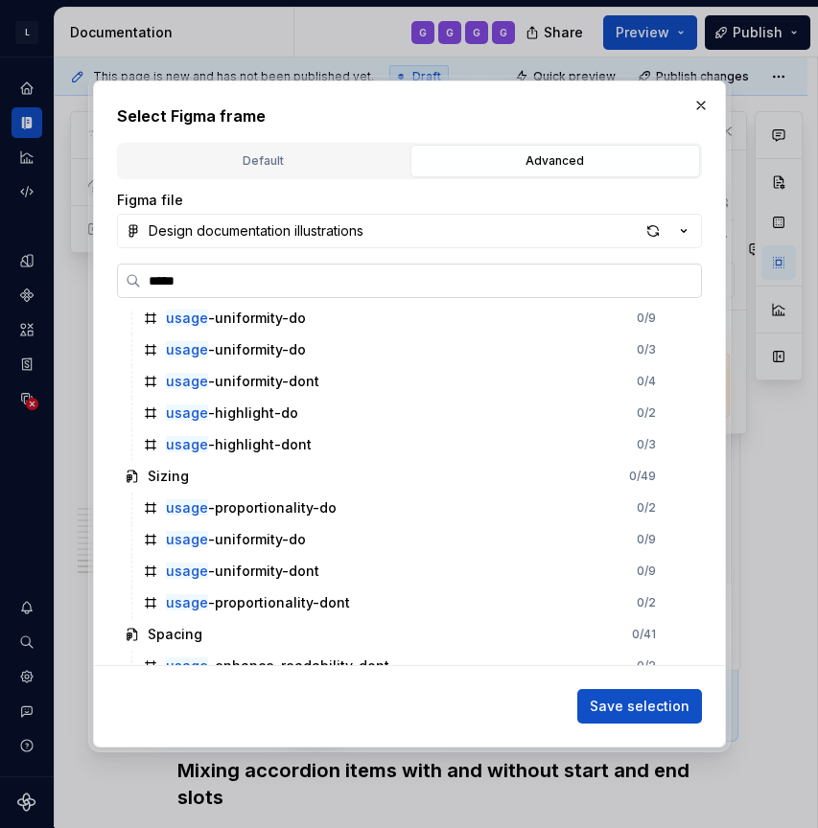
click at [169, 285] on input "*****" at bounding box center [421, 280] width 560 height 19
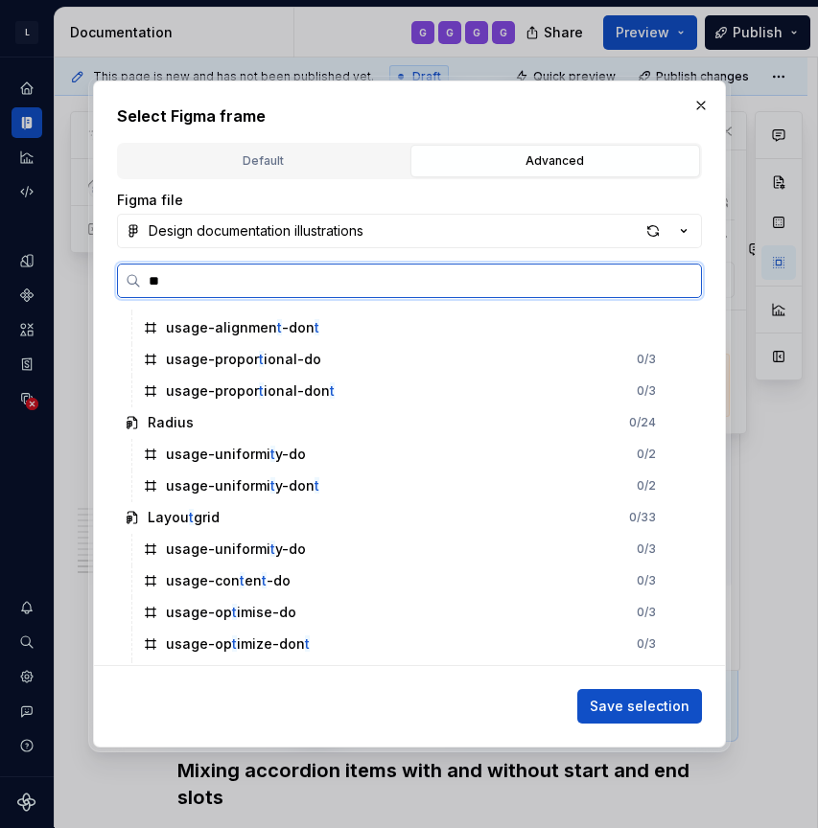
scroll to position [0, 0]
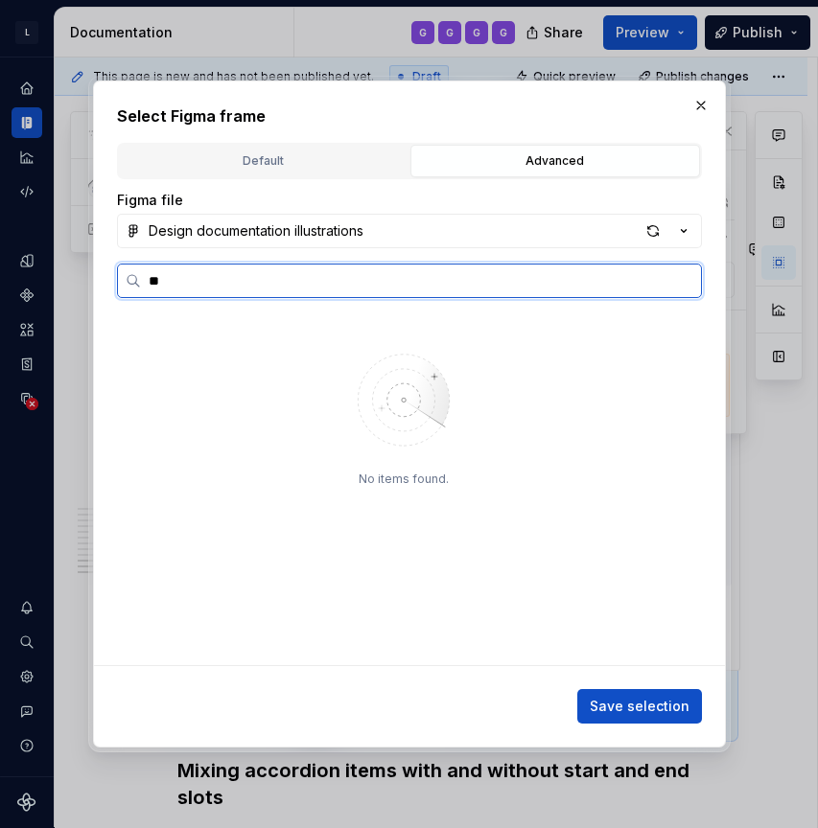
type input "*"
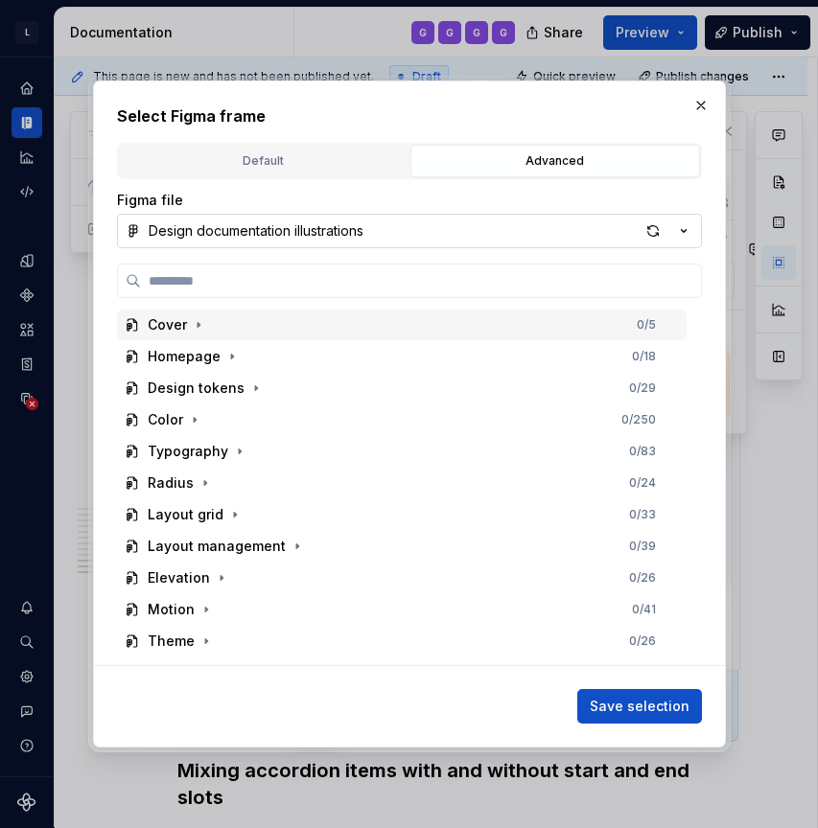
click at [416, 227] on button "Design documentation illustrations" at bounding box center [409, 231] width 585 height 35
click at [489, 188] on div "Select Figma frame Default Advanced Import Figma frame as image We’ll keep this…" at bounding box center [409, 414] width 818 height 828
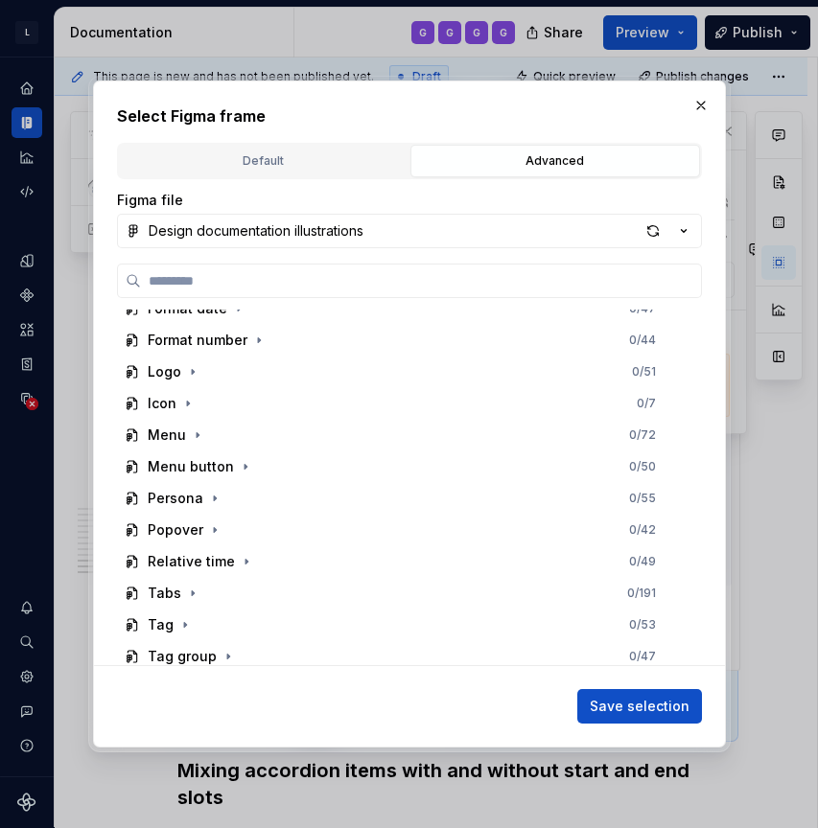
type textarea "*"
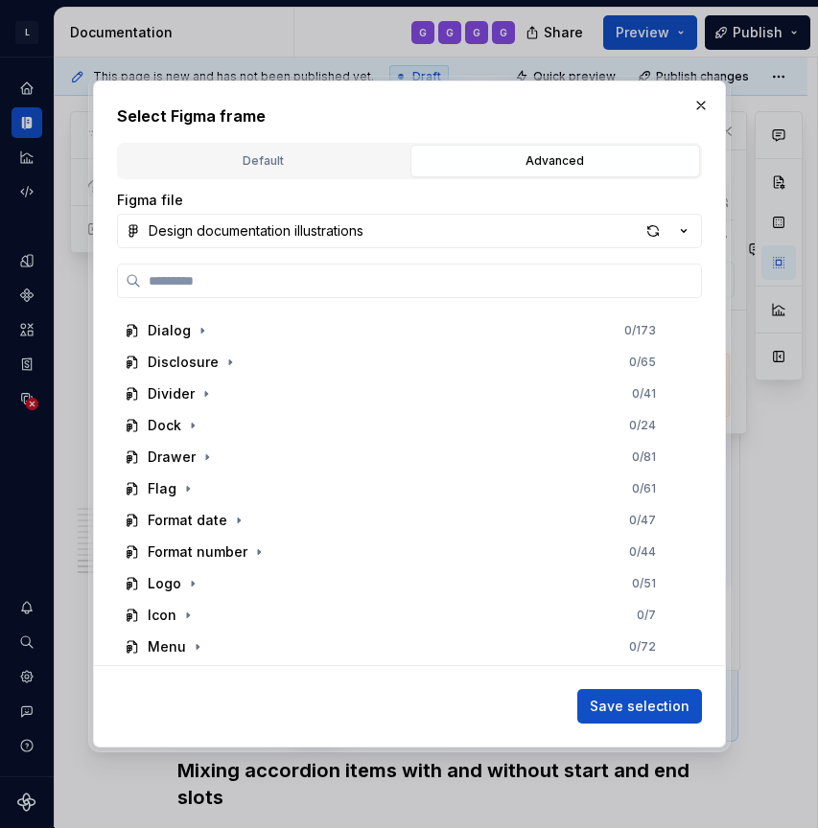
scroll to position [761, 0]
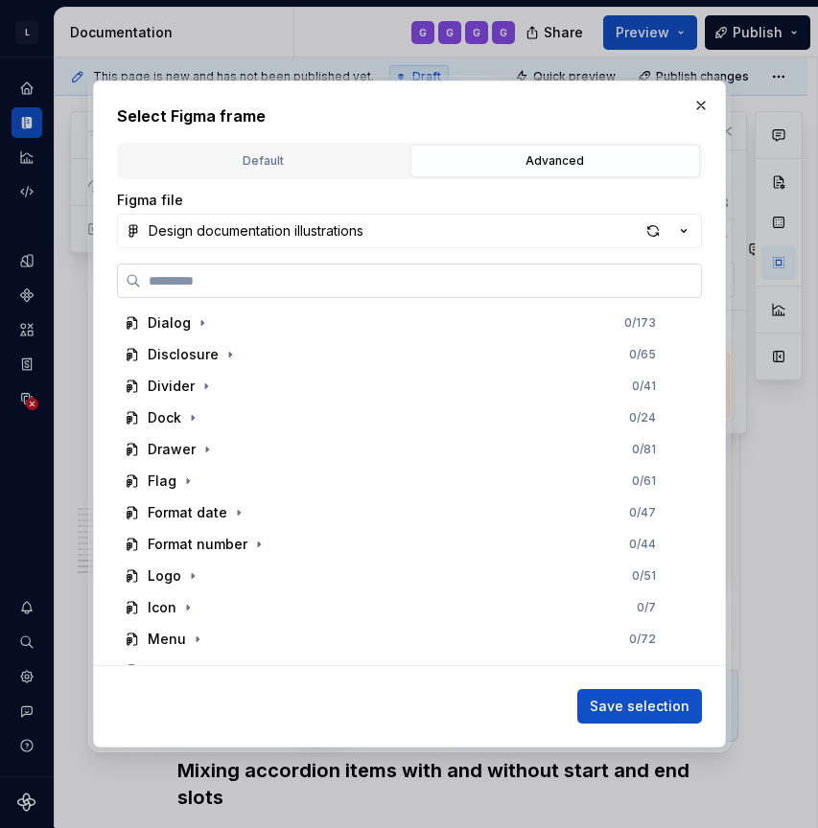
click at [225, 276] on input "search" at bounding box center [421, 280] width 560 height 19
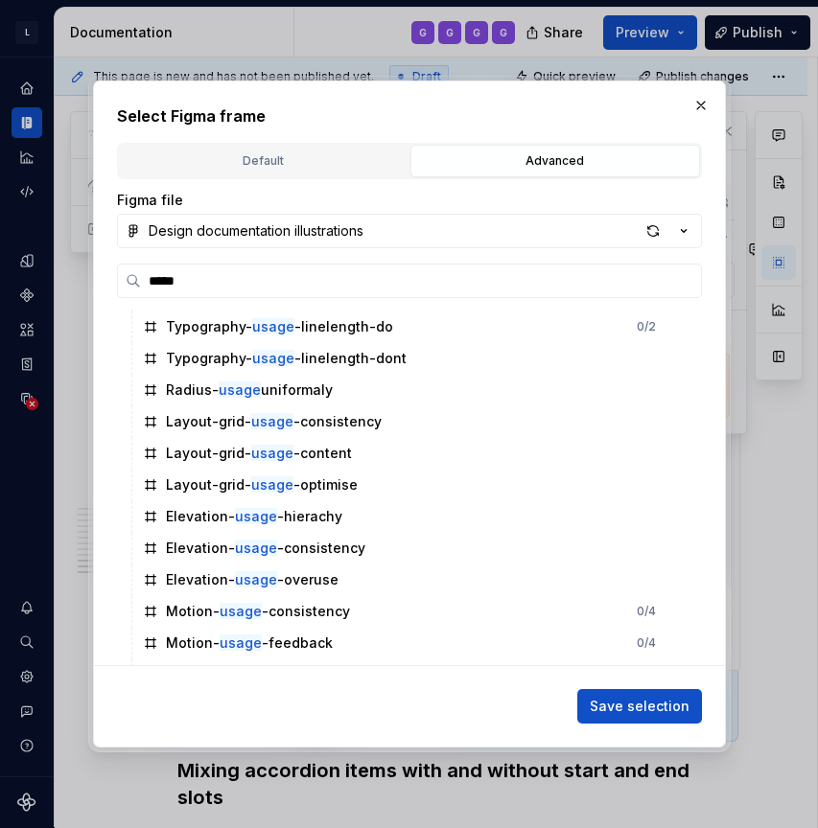
scroll to position [10934, 0]
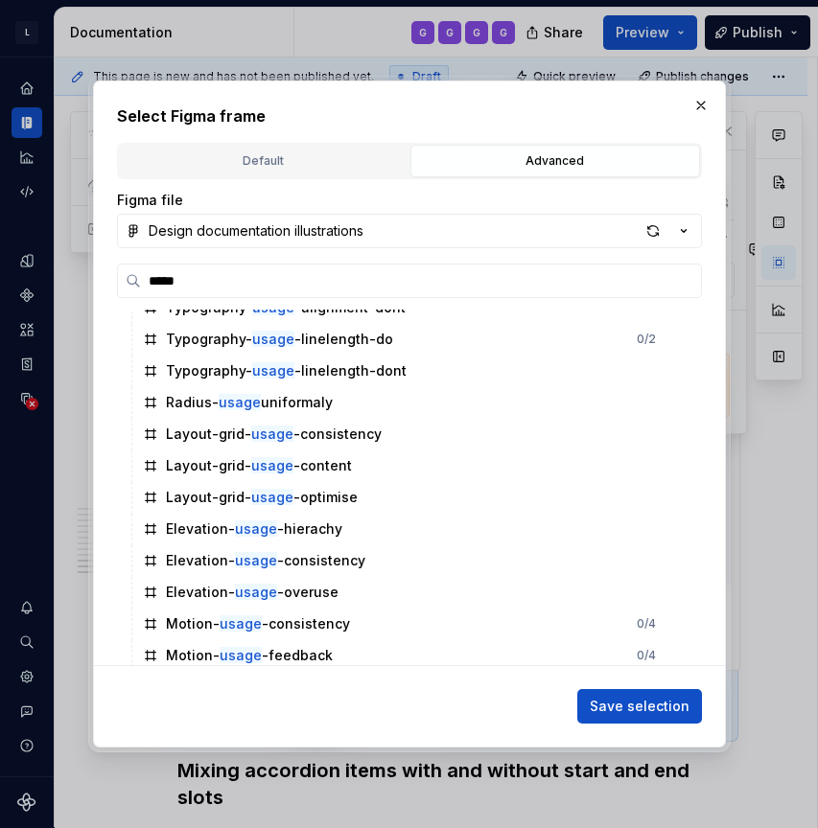
drag, startPoint x: 204, startPoint y: 277, endPoint x: 63, endPoint y: 273, distance: 141.0
click at [64, 275] on div "Select Figma frame Default Advanced Import Figma frame as image We’ll keep this…" at bounding box center [409, 414] width 818 height 828
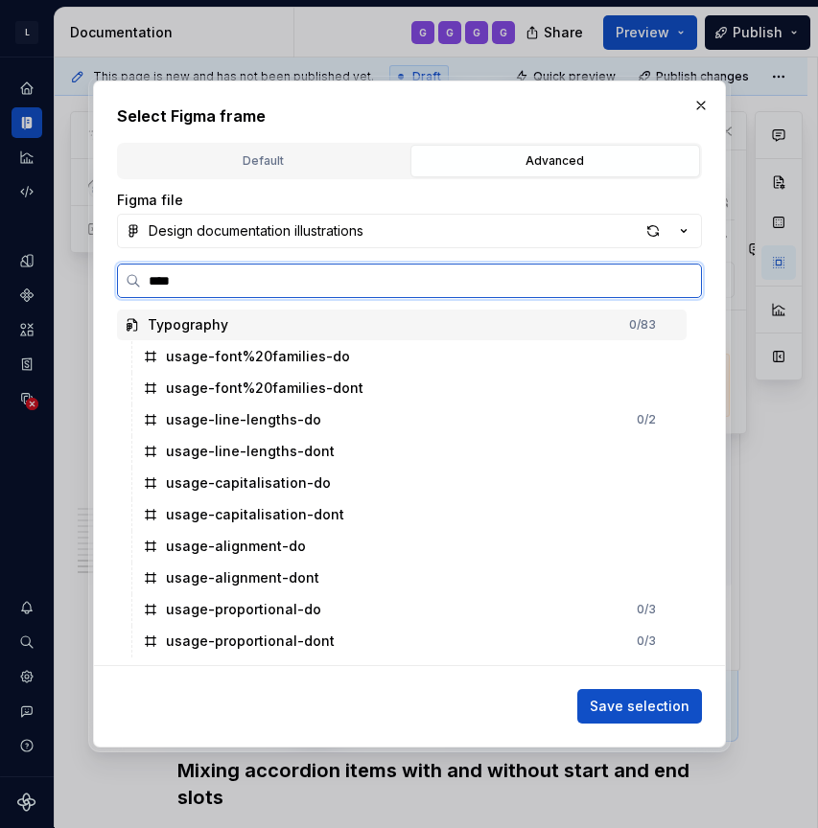
scroll to position [0, 0]
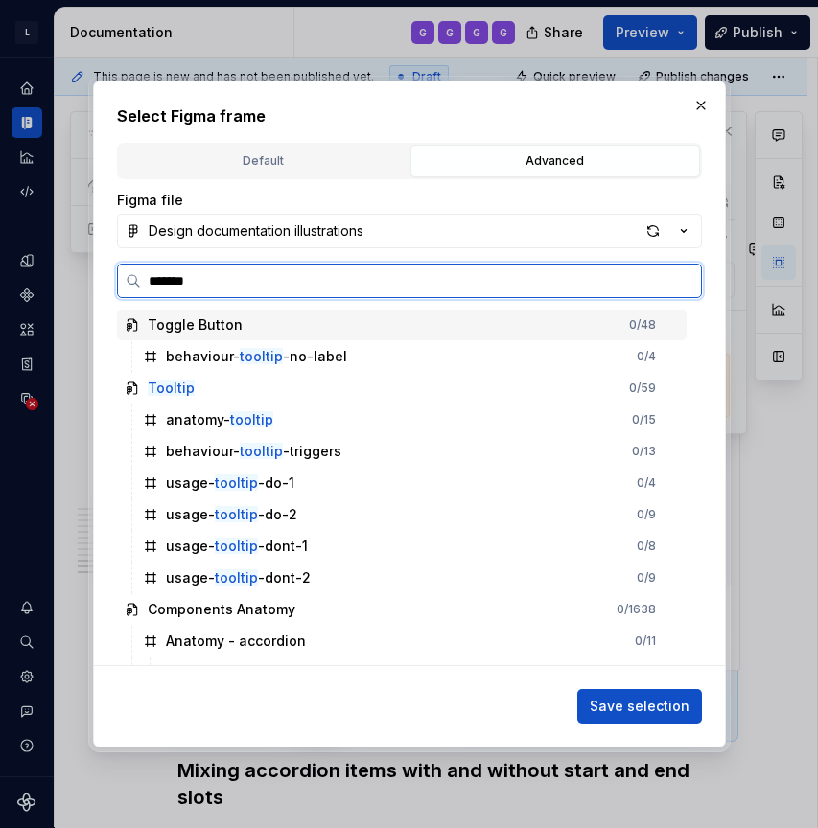
type input "******"
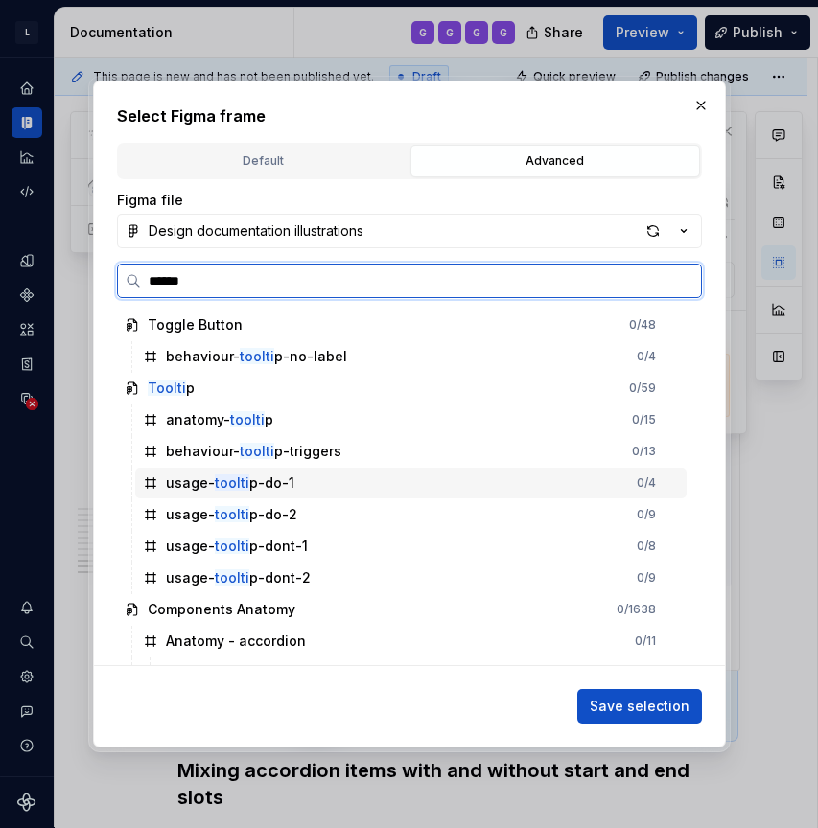
click at [245, 479] on div "usage- toolti p-do-1" at bounding box center [230, 483] width 128 height 19
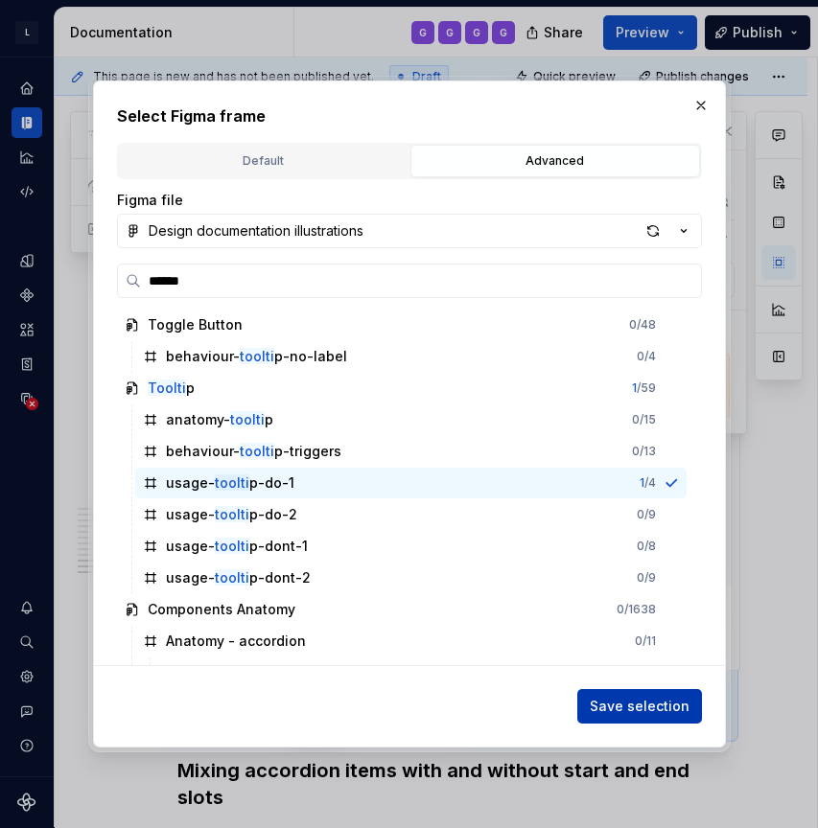
click at [643, 705] on span "Save selection" at bounding box center [640, 706] width 100 height 19
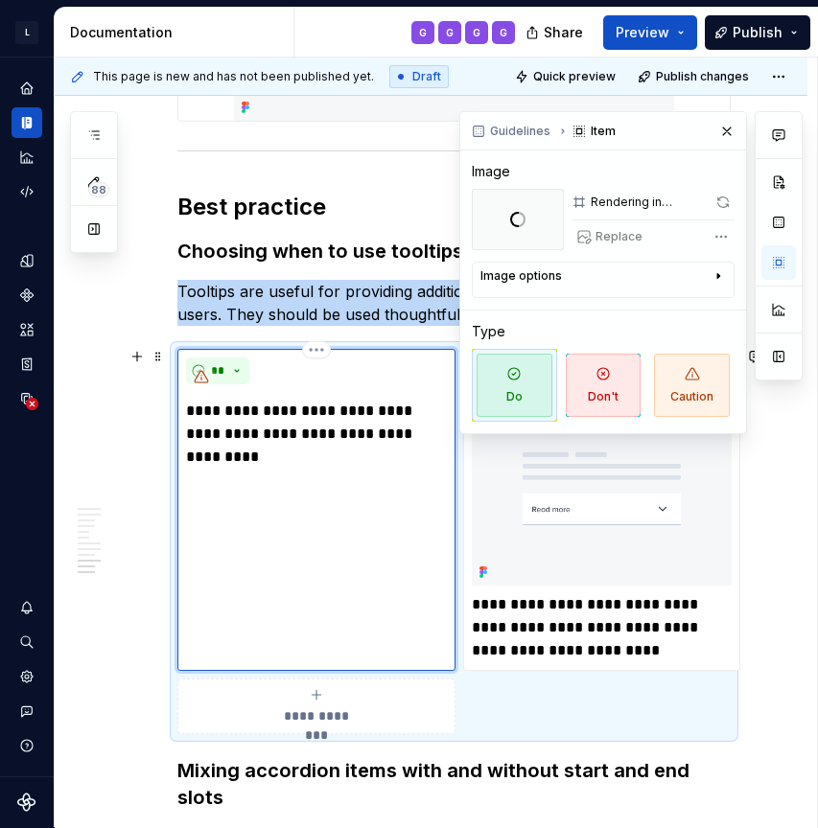
click at [309, 478] on div "**********" at bounding box center [316, 510] width 278 height 322
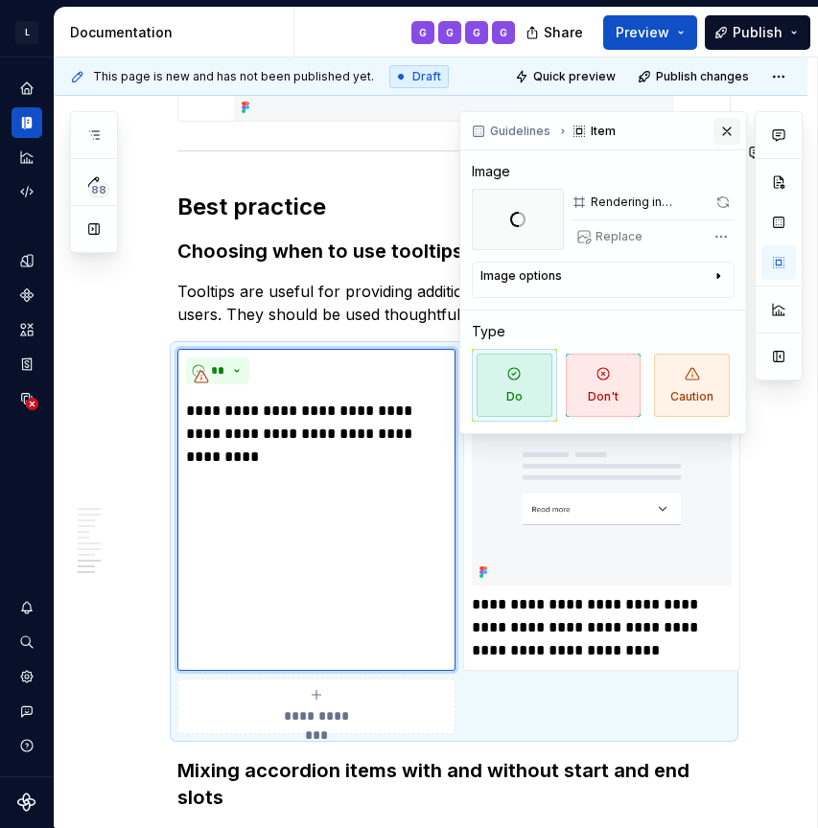
click at [726, 133] on button "button" at bounding box center [726, 131] width 27 height 27
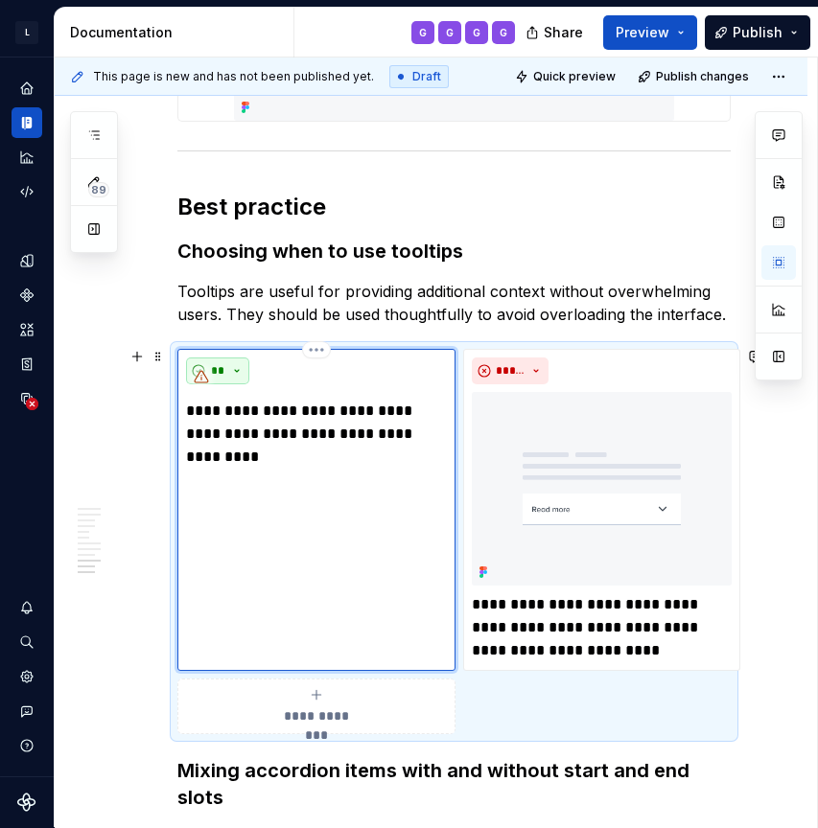
click at [235, 363] on button "**" at bounding box center [217, 371] width 63 height 27
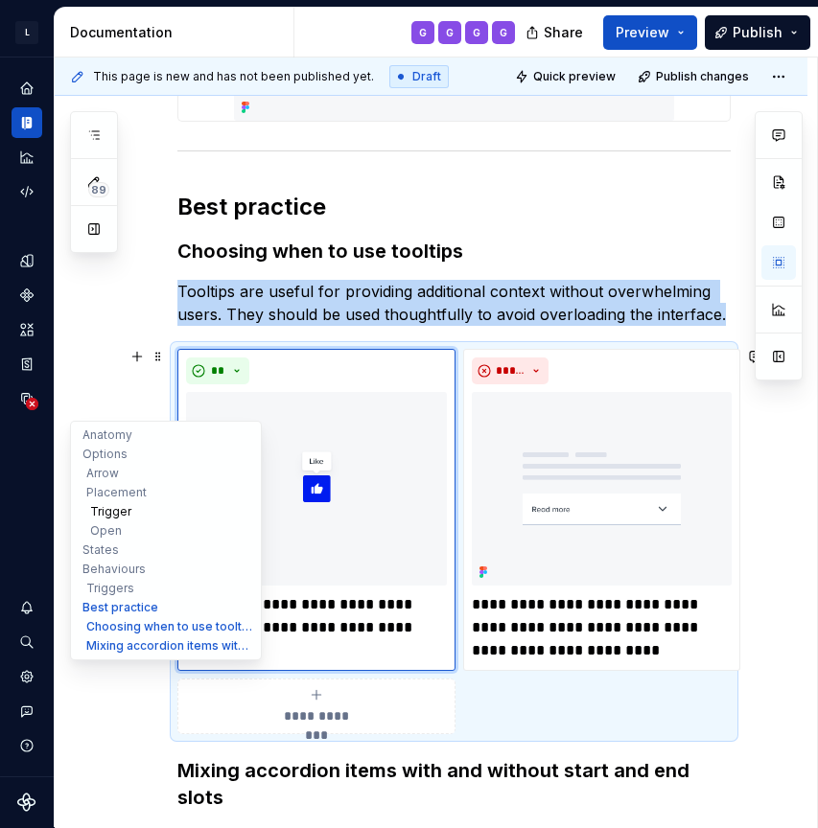
click at [113, 502] on button "Trigger" at bounding box center [166, 511] width 182 height 19
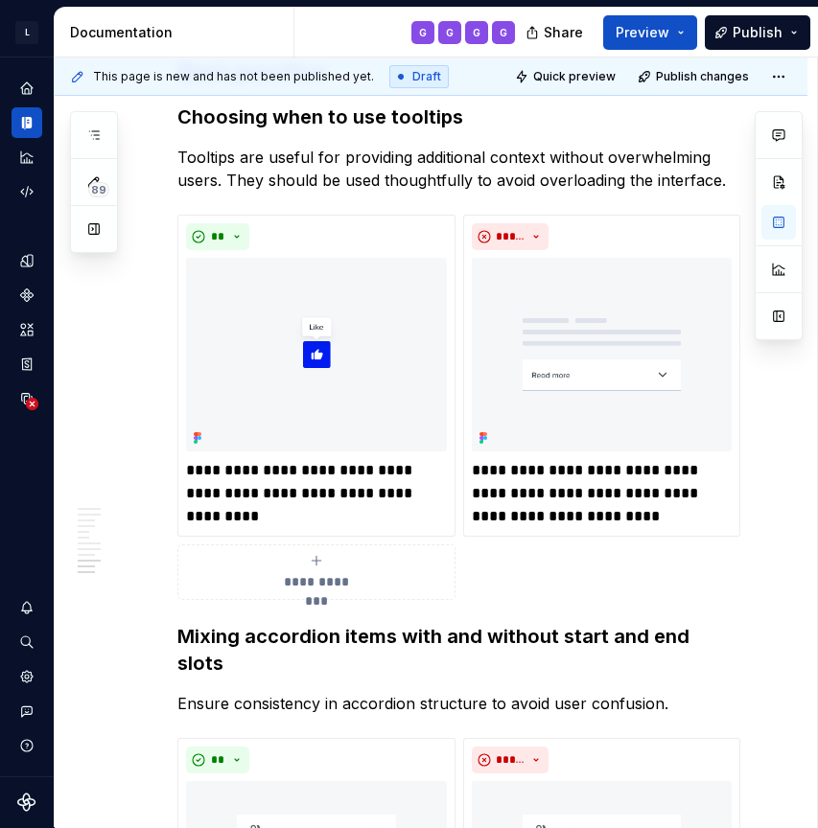
scroll to position [4920, 0]
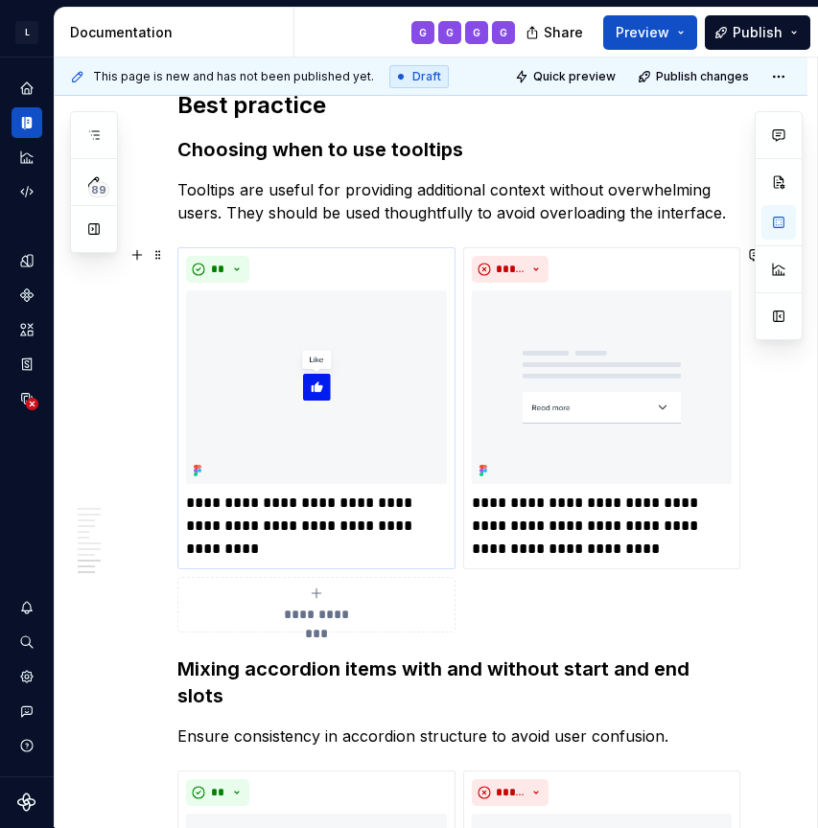
click at [266, 503] on p "**********" at bounding box center [316, 526] width 261 height 69
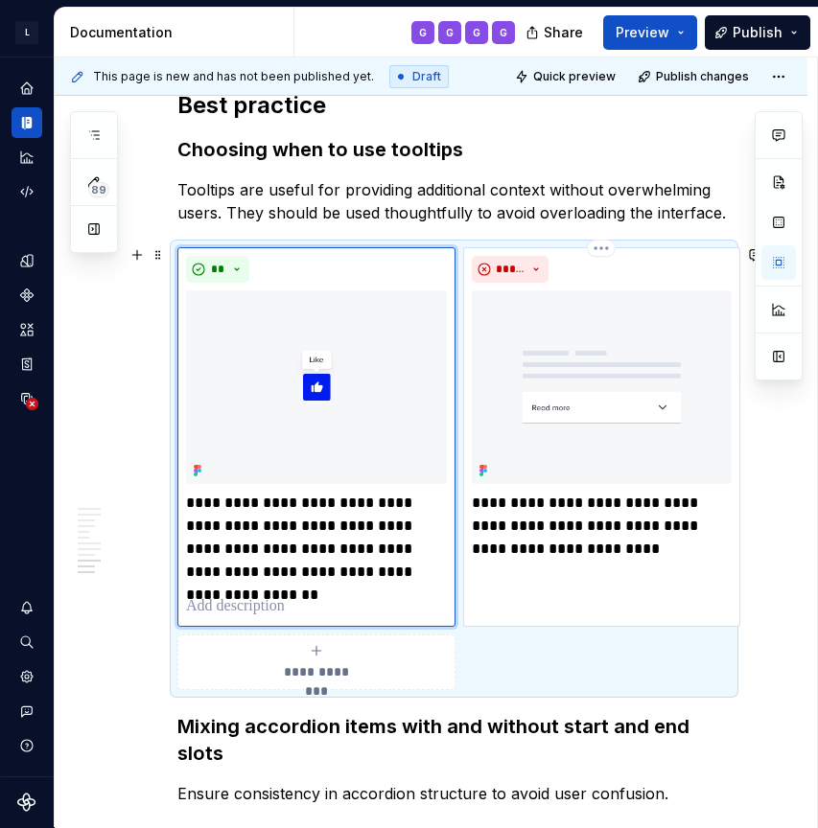
click at [553, 495] on p "**********" at bounding box center [602, 526] width 261 height 69
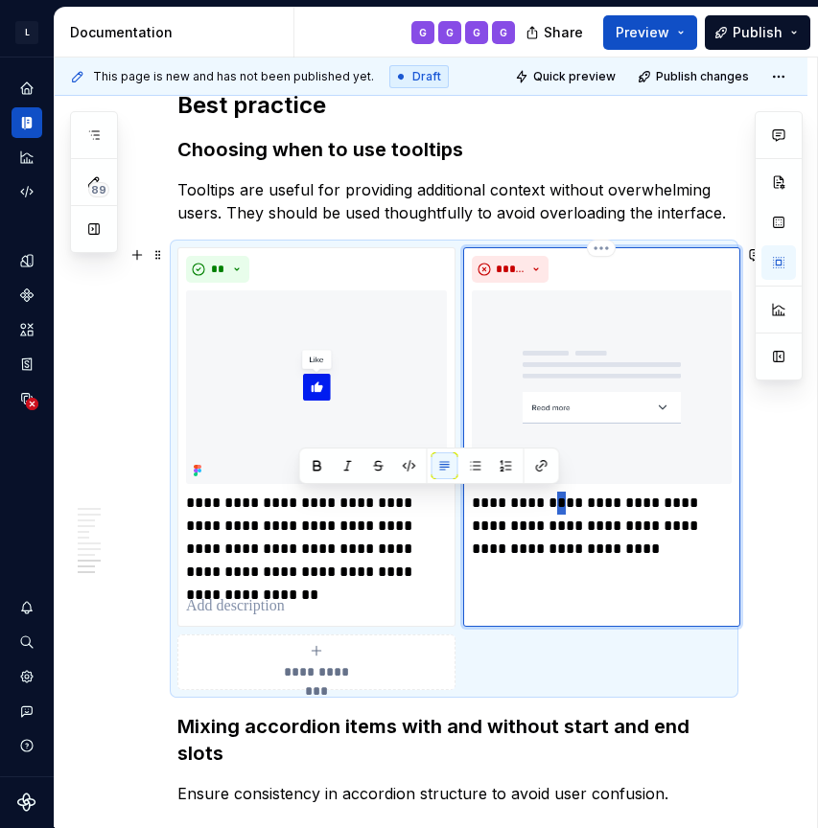
click at [553, 495] on p "**********" at bounding box center [602, 526] width 261 height 69
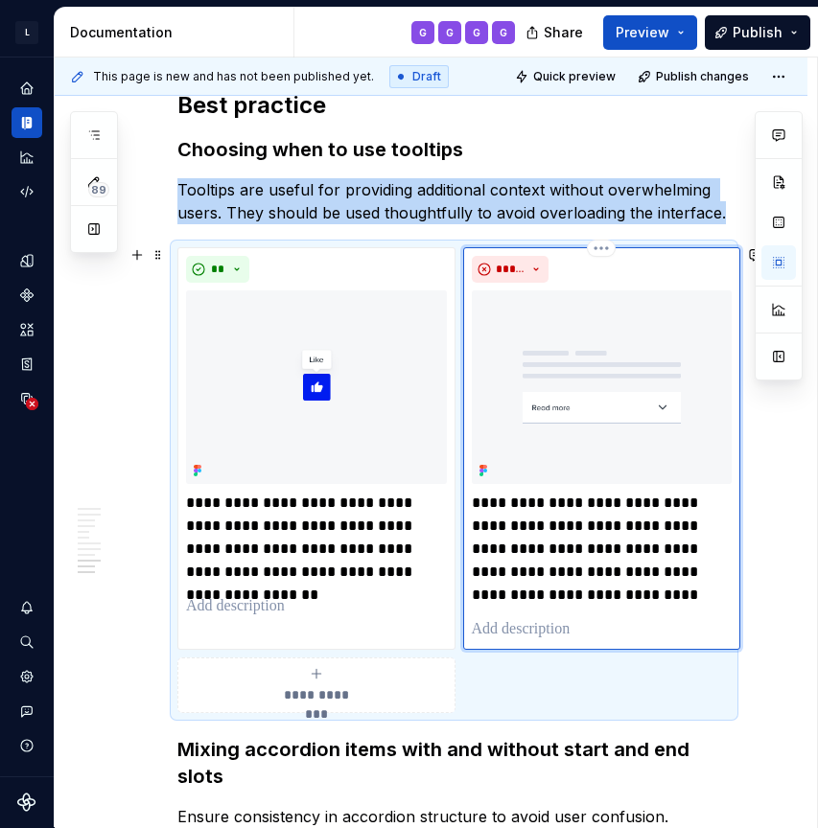
click at [616, 379] on img at bounding box center [602, 388] width 261 height 194
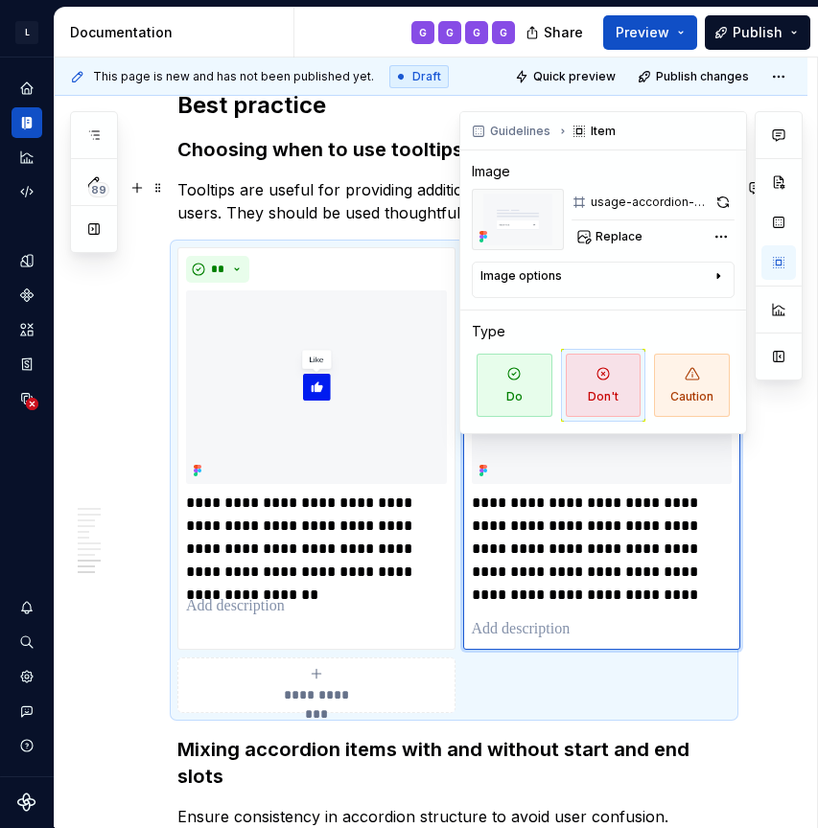
click at [650, 207] on div "usage-accordion-dont-1" at bounding box center [649, 202] width 117 height 15
click at [726, 206] on button "button" at bounding box center [723, 202] width 23 height 27
click at [649, 229] on div "Replace" at bounding box center [653, 236] width 163 height 27
click at [716, 238] on div "Comments Open comments No comments yet Select ‘Comment’ from the block context …" at bounding box center [630, 272] width 343 height 323
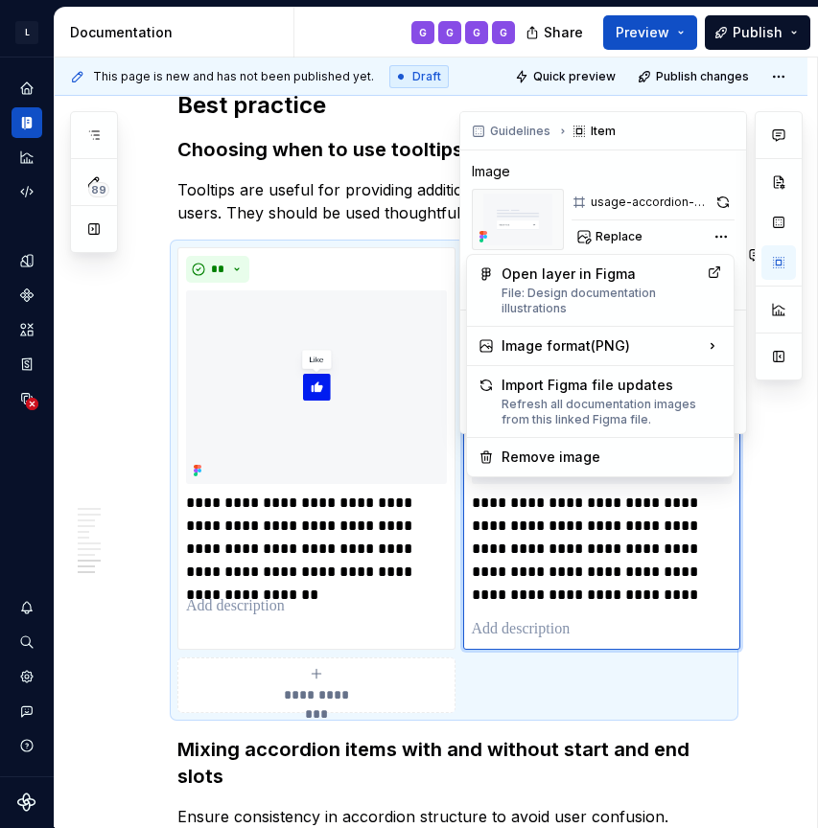
click at [628, 168] on div "Comments Open comments No comments yet Select ‘Comment’ from the block context …" at bounding box center [630, 272] width 343 height 323
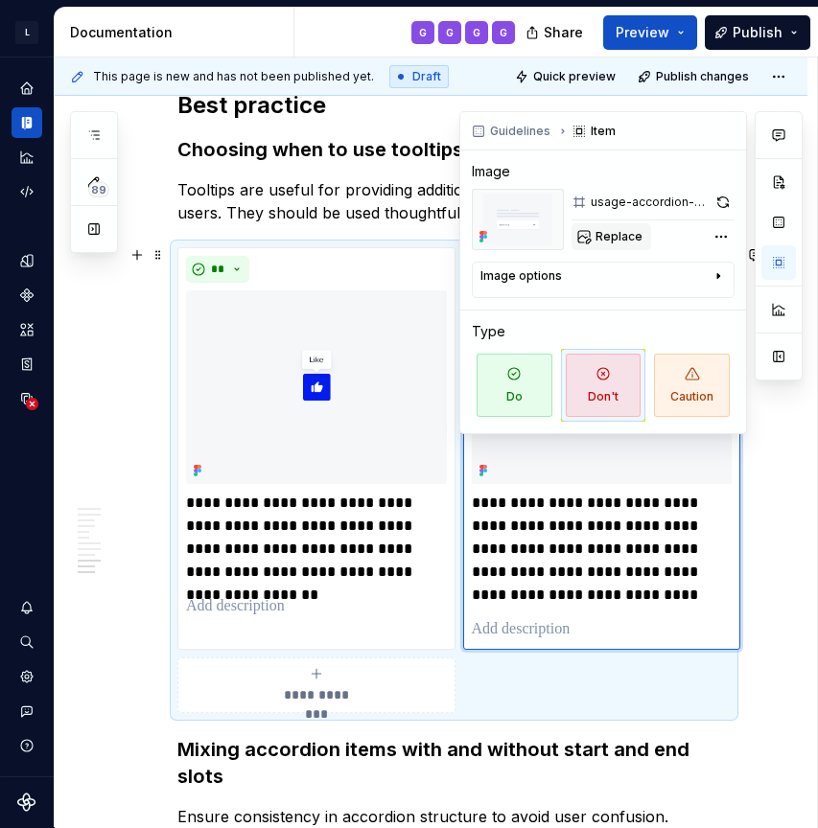
click at [616, 237] on span "Replace" at bounding box center [618, 236] width 47 height 15
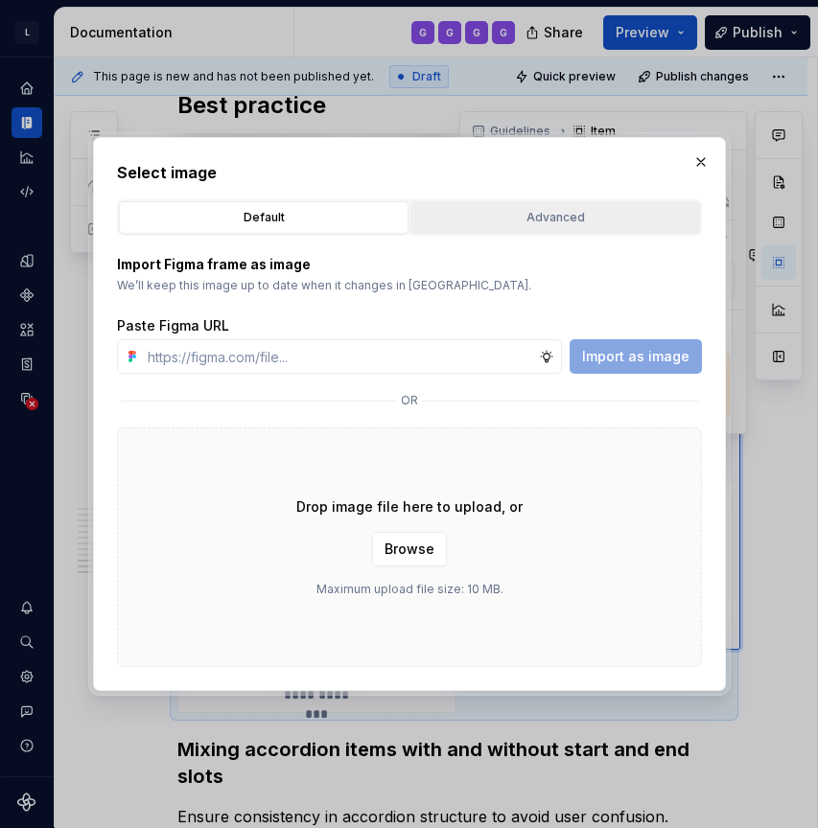
click at [584, 222] on div "Advanced" at bounding box center [555, 217] width 276 height 19
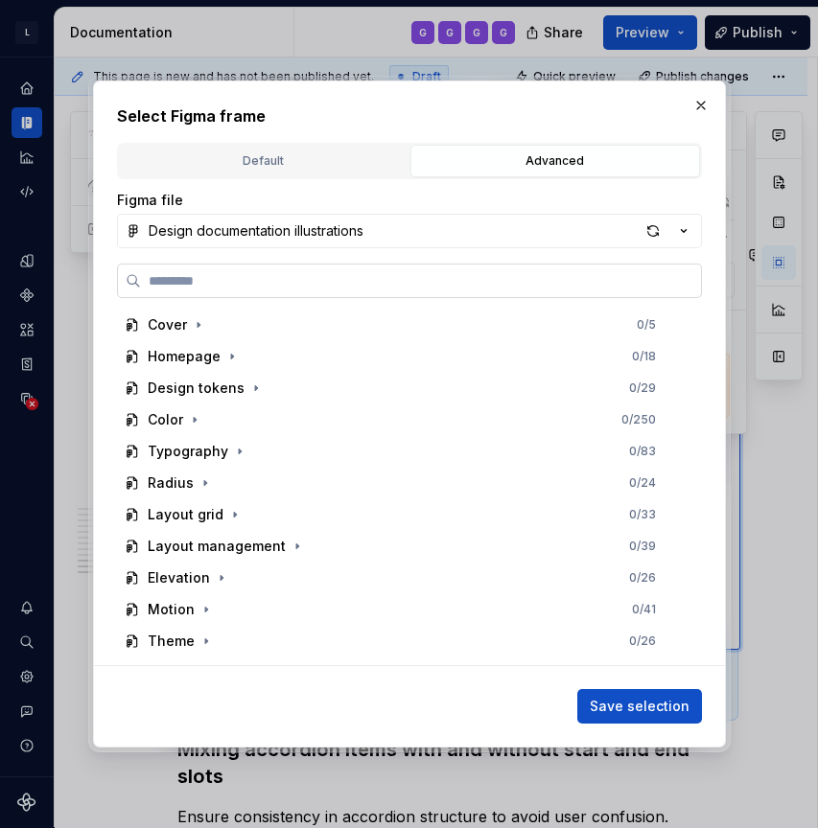
type textarea "*"
click at [406, 220] on button "Design documentation illustrations" at bounding box center [409, 231] width 585 height 35
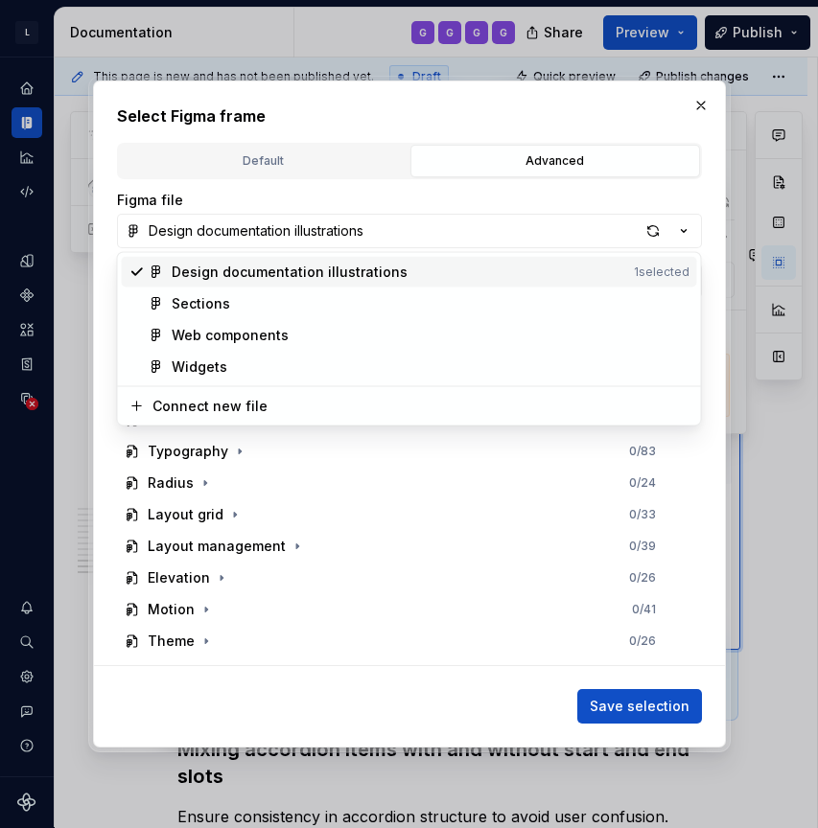
click at [416, 195] on div "Select Figma frame Default Advanced Import Figma frame as image We’ll keep this…" at bounding box center [409, 414] width 818 height 828
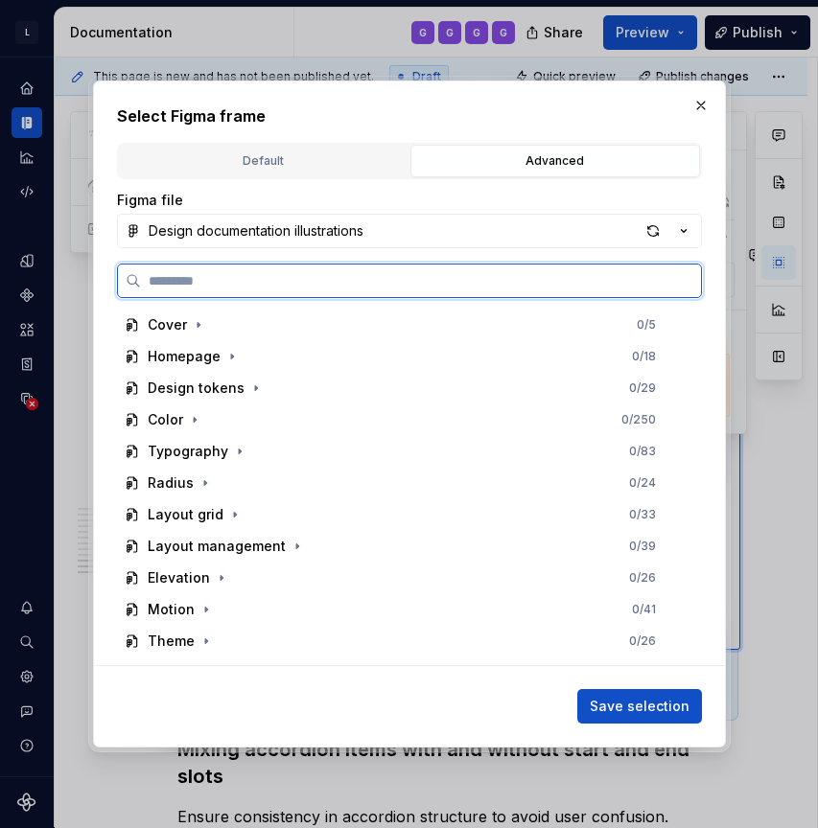
click at [324, 285] on input "search" at bounding box center [421, 280] width 560 height 19
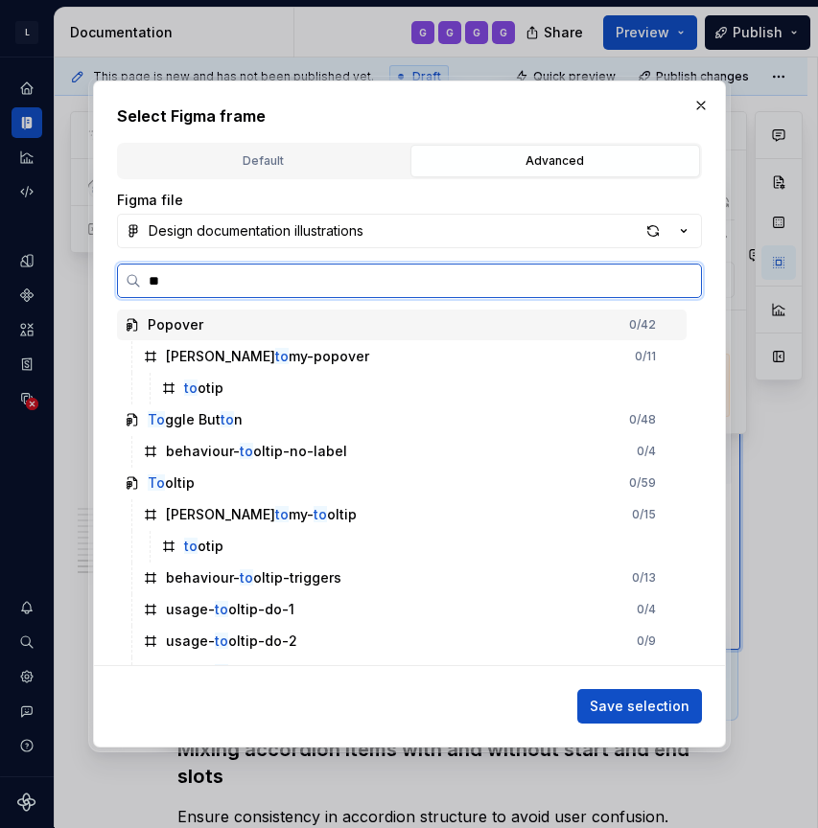
type input "*"
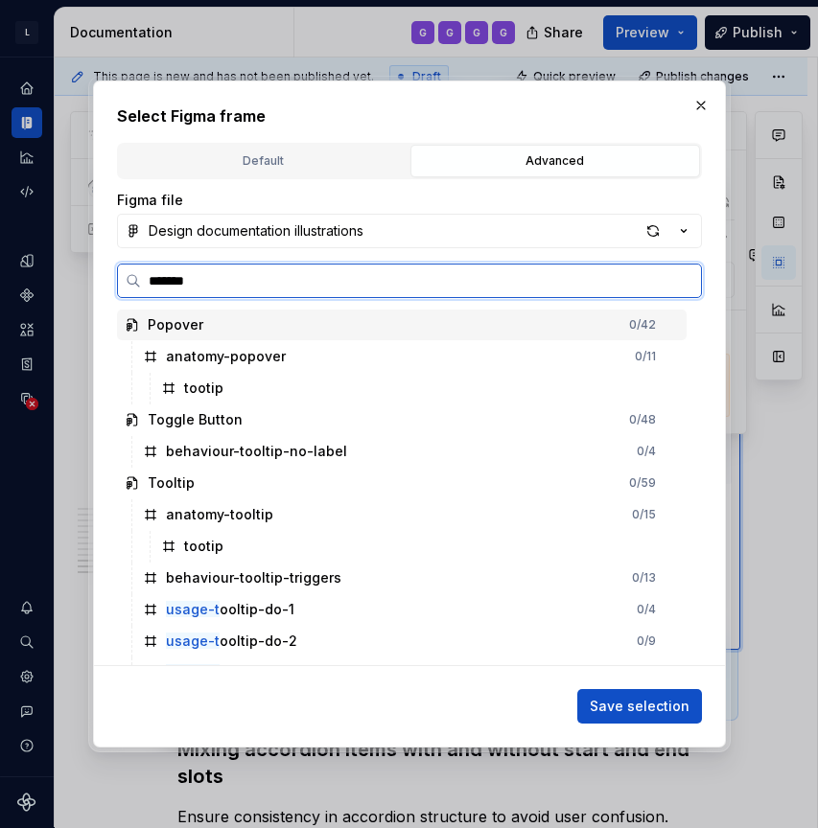
type input "********"
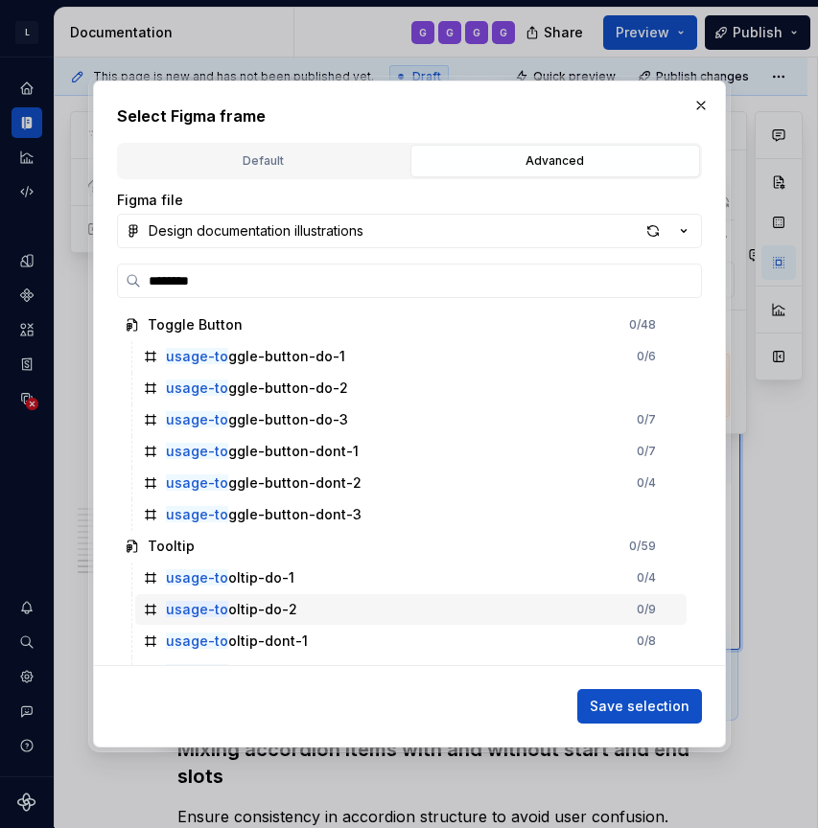
scroll to position [23, 0]
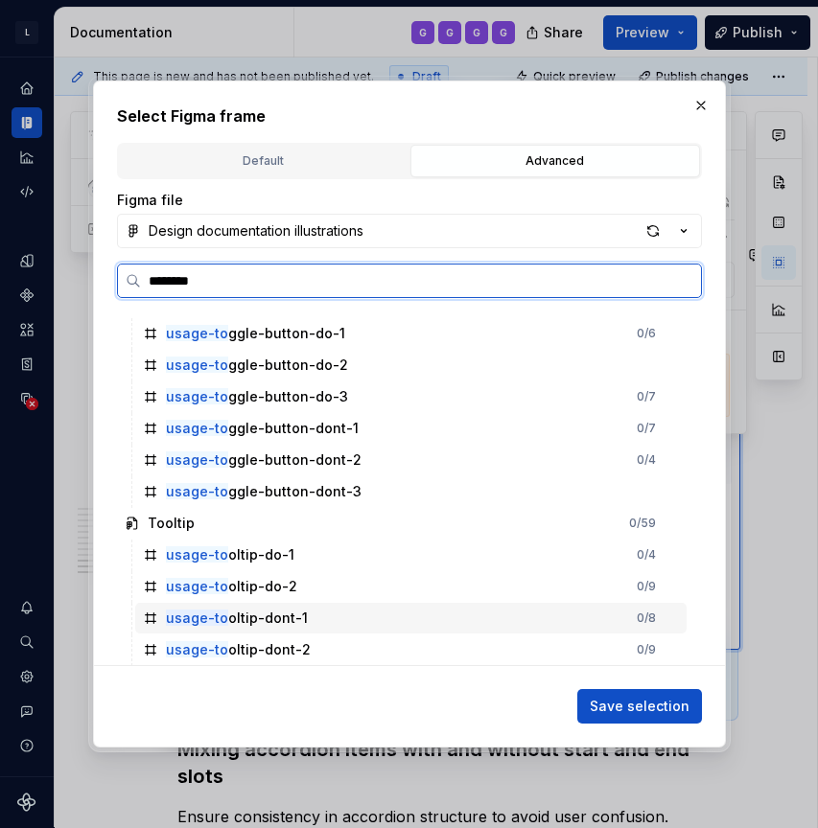
click at [285, 619] on div "usage-to oltip-dont-1" at bounding box center [237, 618] width 142 height 19
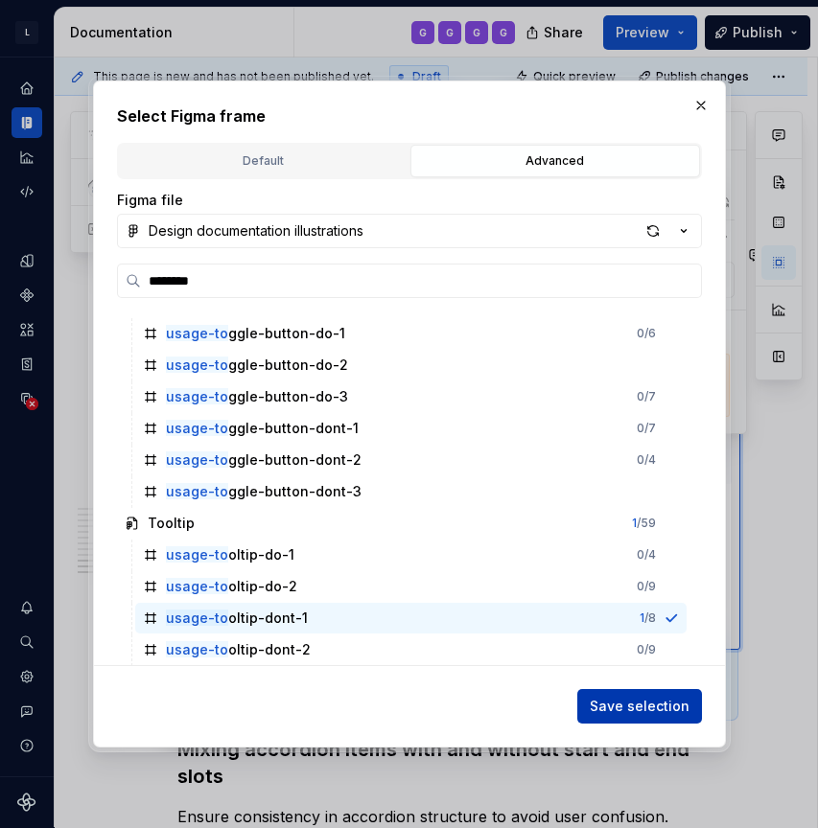
click at [636, 706] on span "Save selection" at bounding box center [640, 706] width 100 height 19
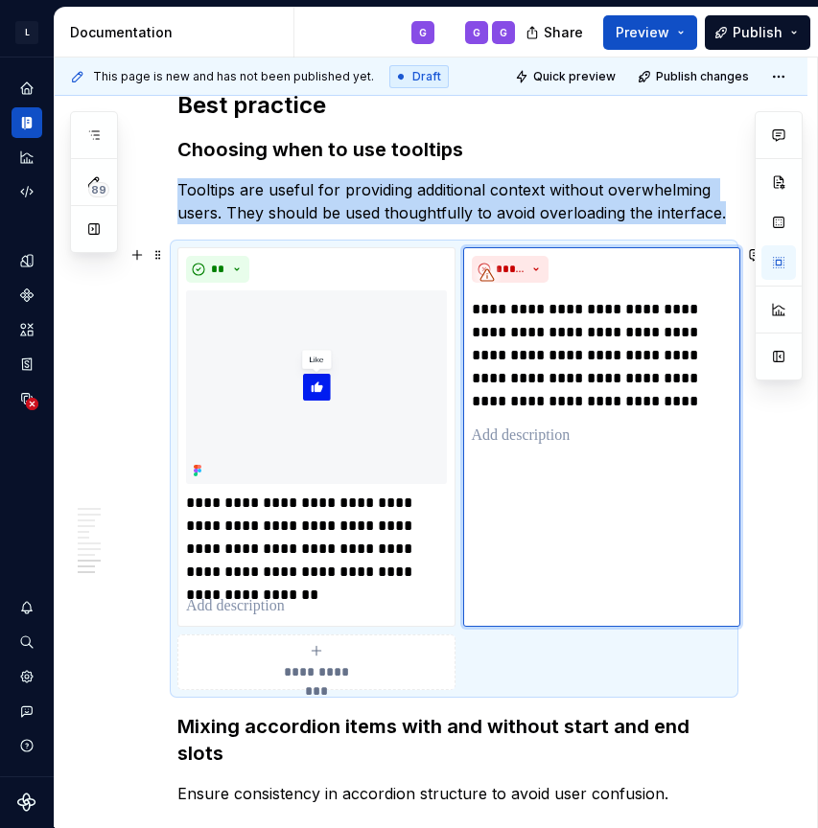
click at [672, 479] on div "**********" at bounding box center [602, 437] width 278 height 380
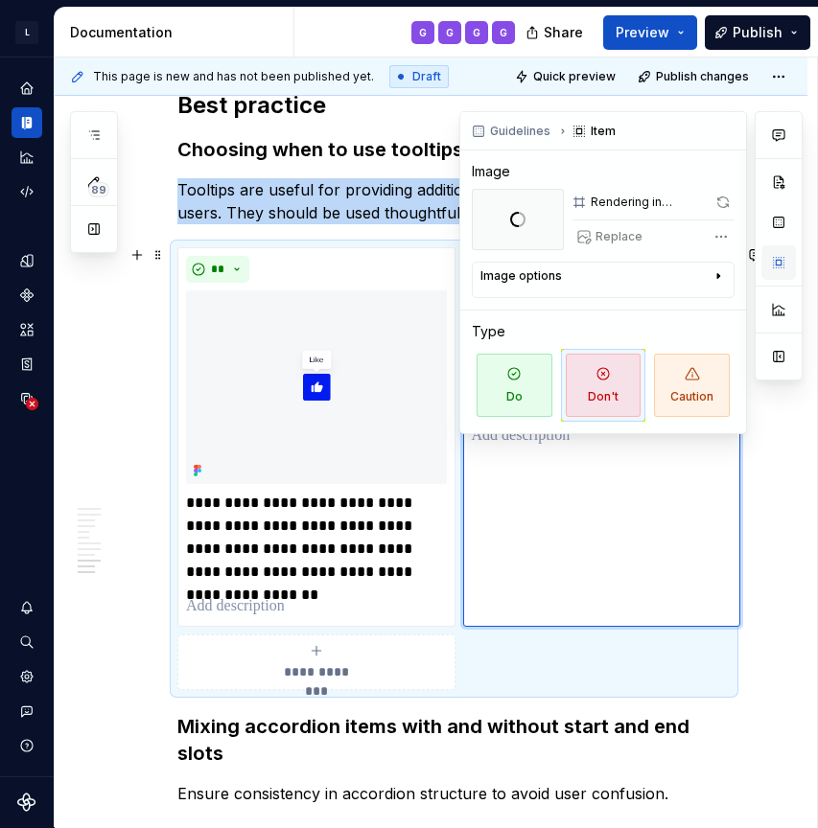
click at [778, 268] on button "button" at bounding box center [778, 262] width 35 height 35
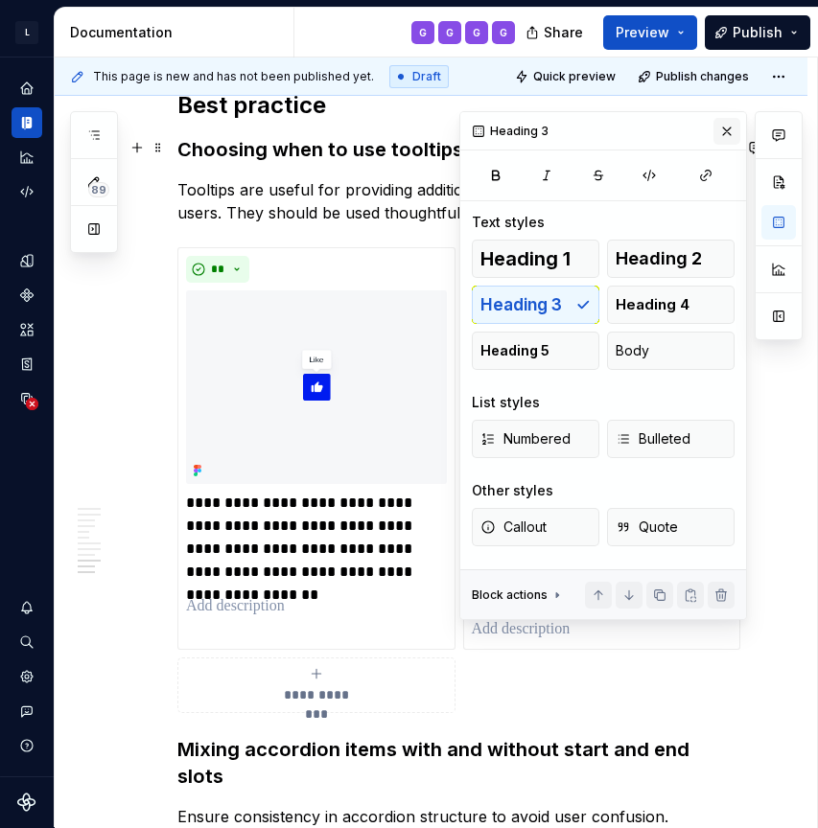
click at [728, 136] on button "button" at bounding box center [726, 131] width 27 height 27
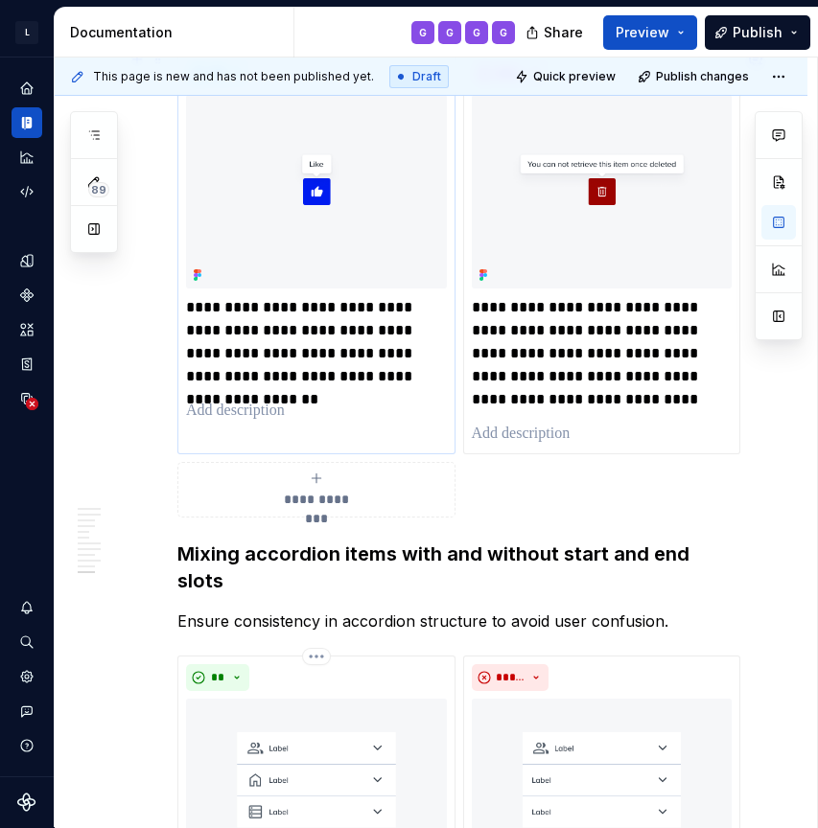
scroll to position [5105, 0]
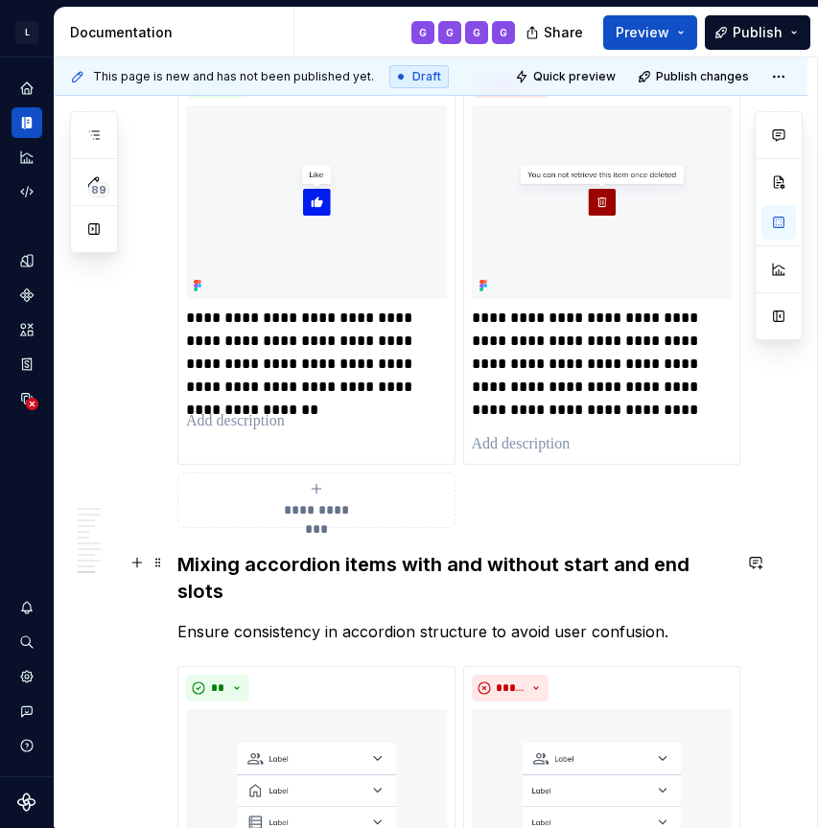
click at [196, 573] on h3 "Mixing accordion items with and without start and end slots" at bounding box center [453, 578] width 553 height 54
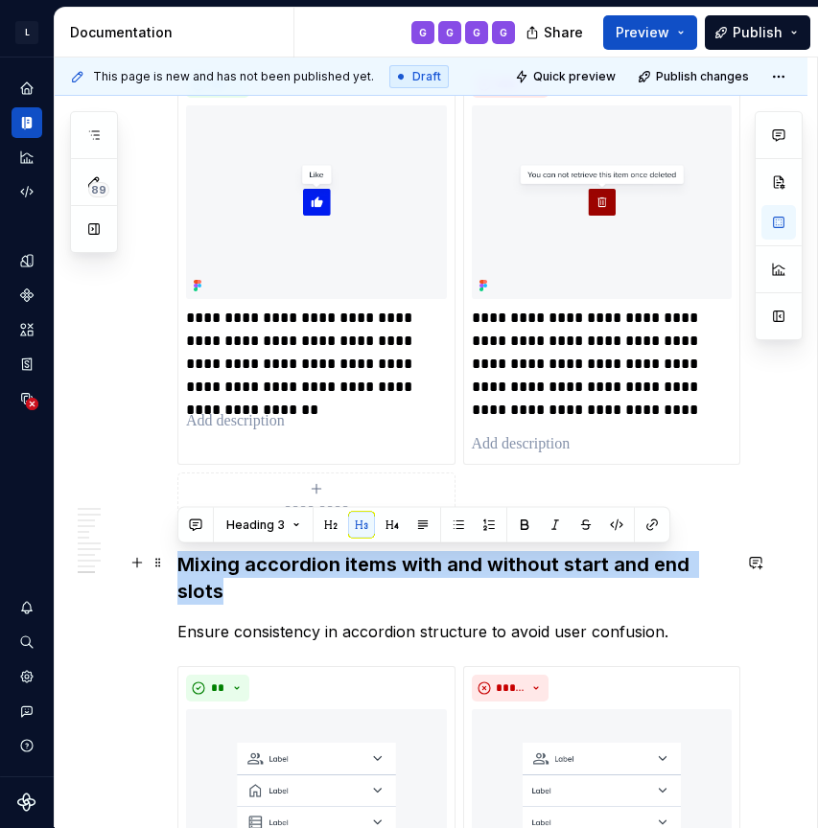
click at [196, 573] on h3 "Mixing accordion items with and without start and end slots" at bounding box center [453, 578] width 553 height 54
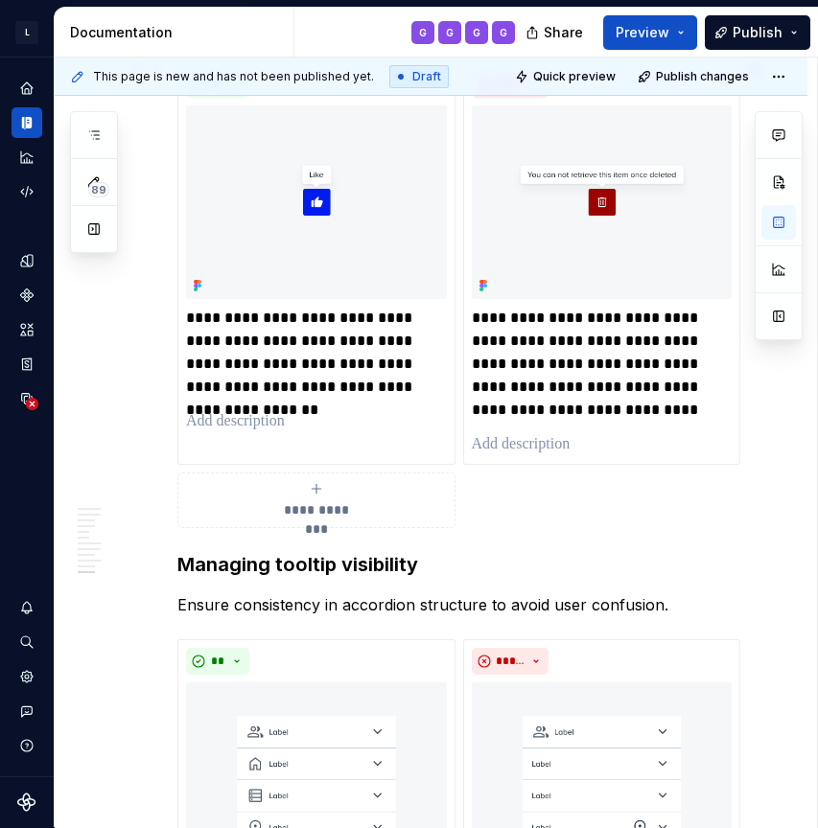
click at [278, 598] on p "Ensure consistency in accordion structure to avoid user confusion." at bounding box center [453, 605] width 553 height 23
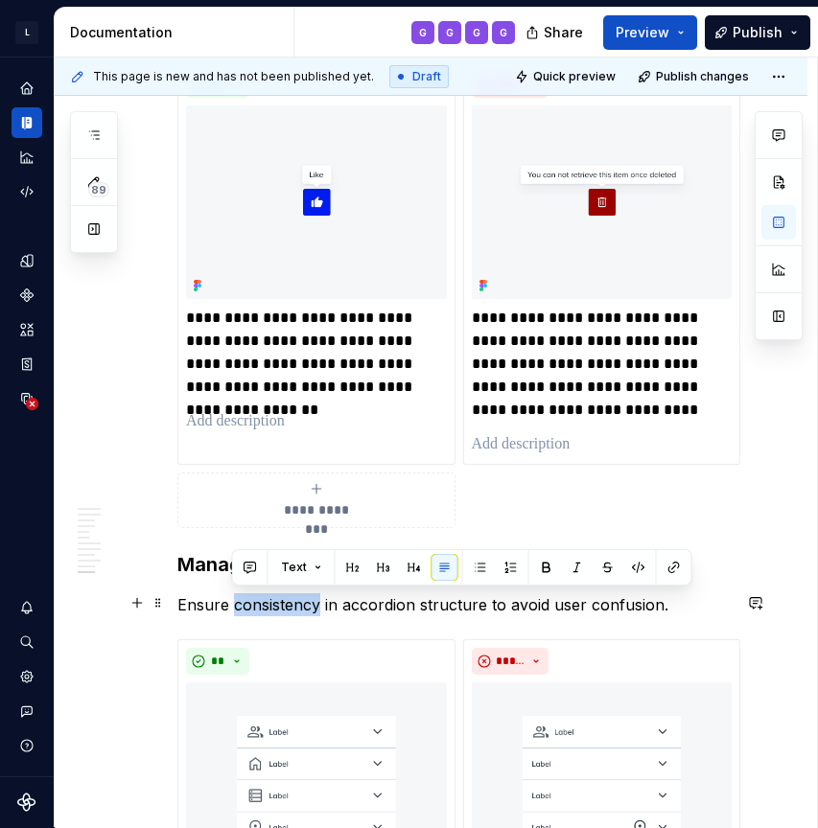
click at [278, 598] on p "Ensure consistency in accordion structure to avoid user confusion." at bounding box center [453, 605] width 553 height 23
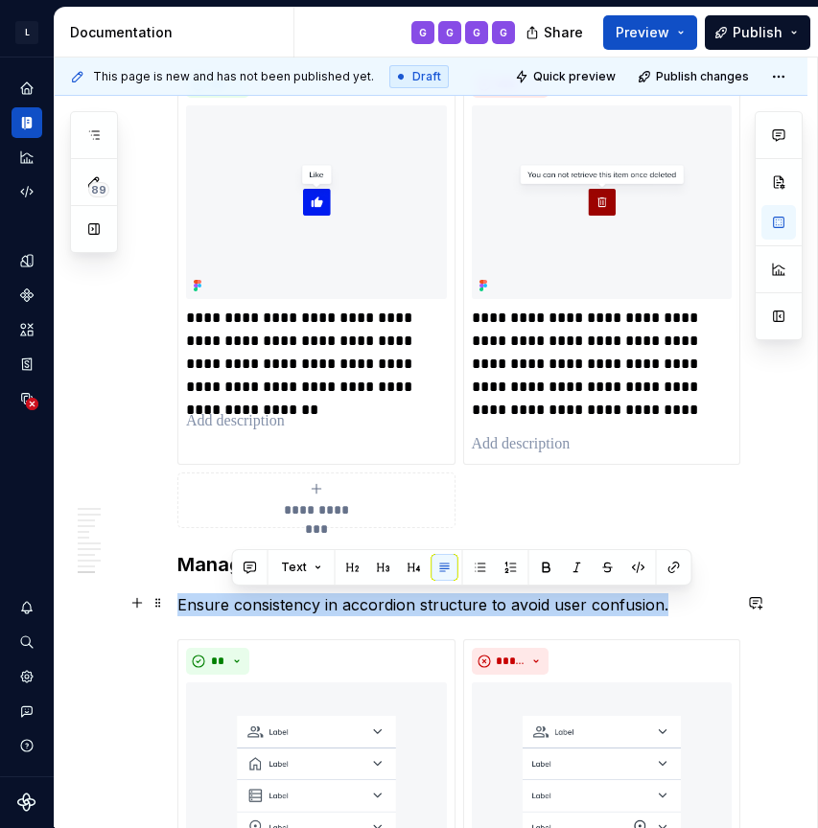
click at [278, 598] on p "Ensure consistency in accordion structure to avoid user confusion." at bounding box center [453, 605] width 553 height 23
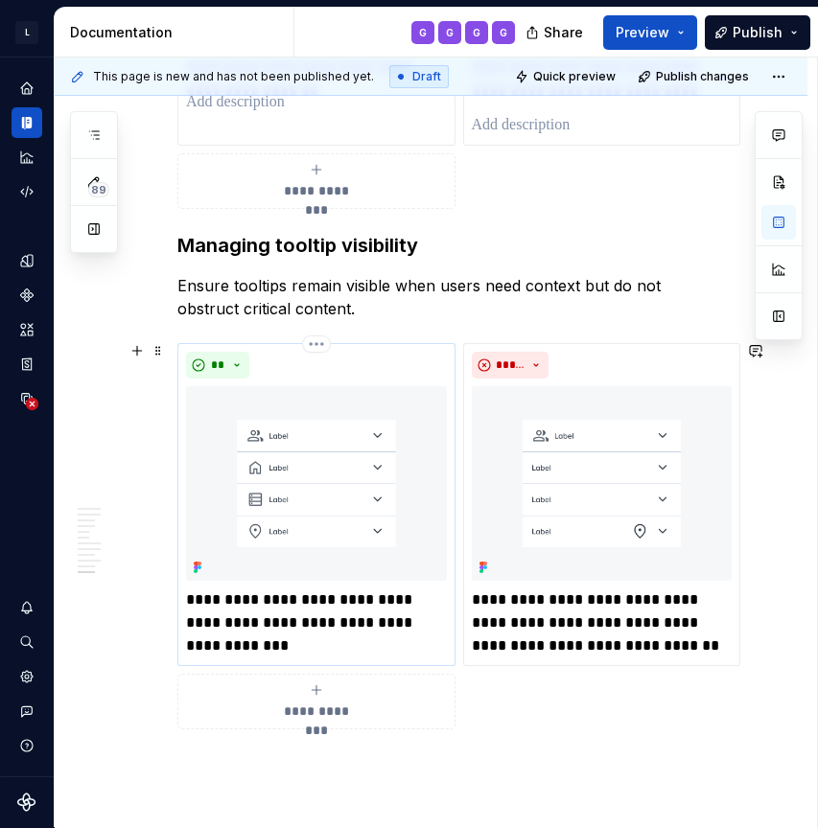
scroll to position [5427, 0]
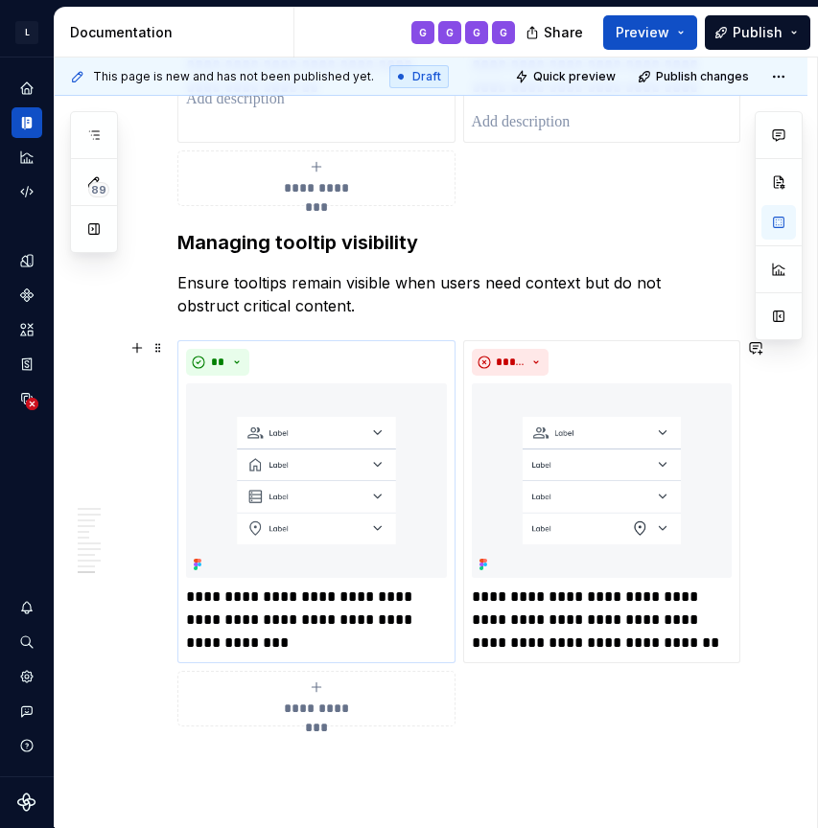
click at [245, 589] on p "**********" at bounding box center [316, 609] width 261 height 46
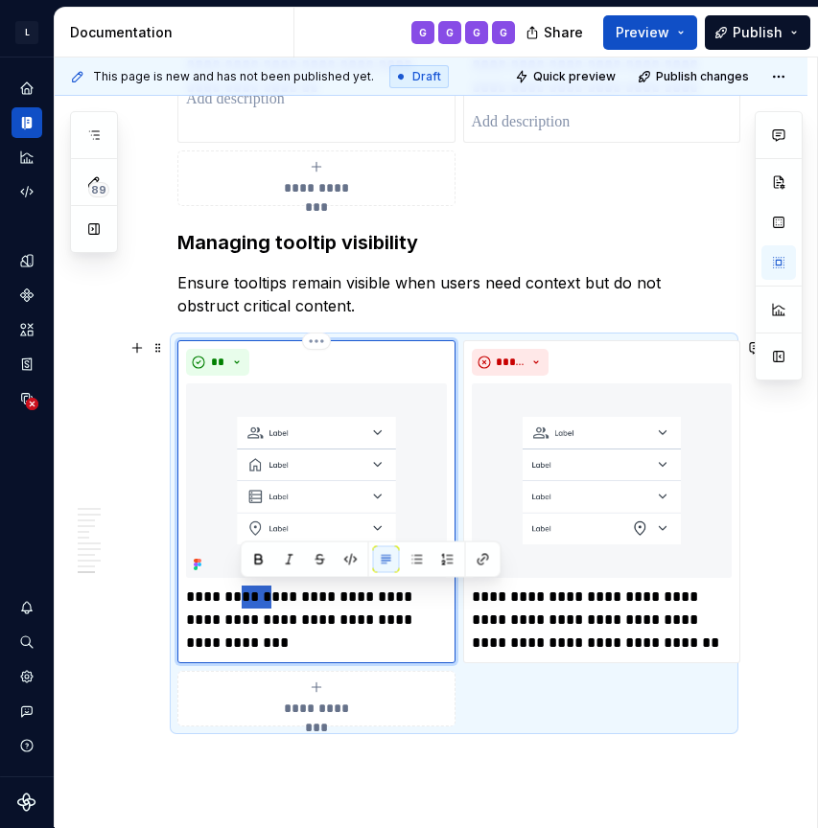
click at [245, 589] on p "**********" at bounding box center [316, 609] width 261 height 46
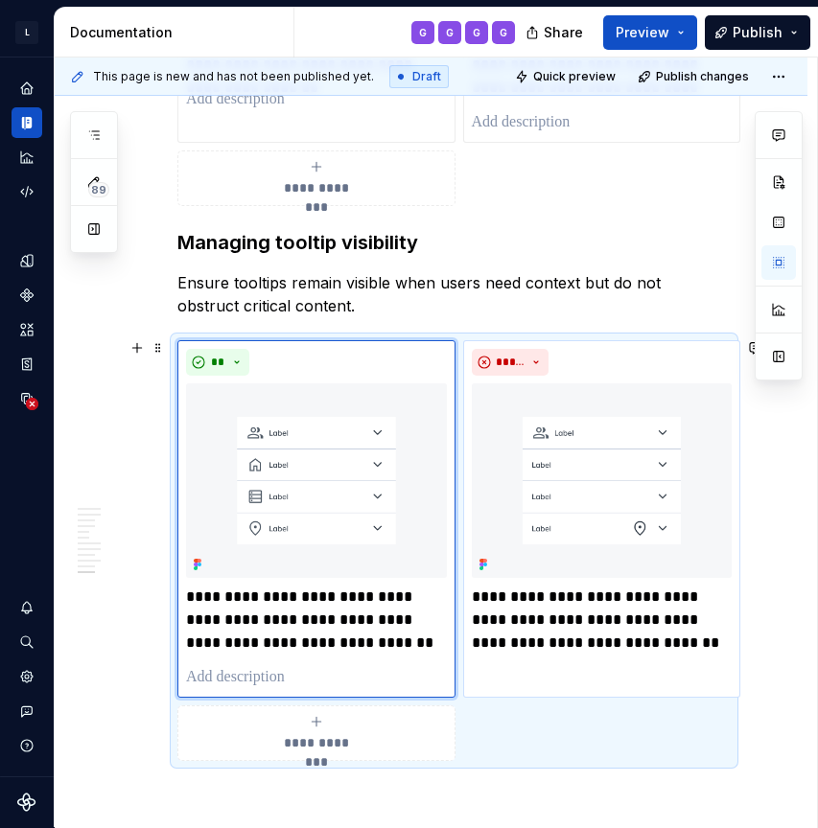
click at [491, 593] on p "**********" at bounding box center [602, 620] width 261 height 69
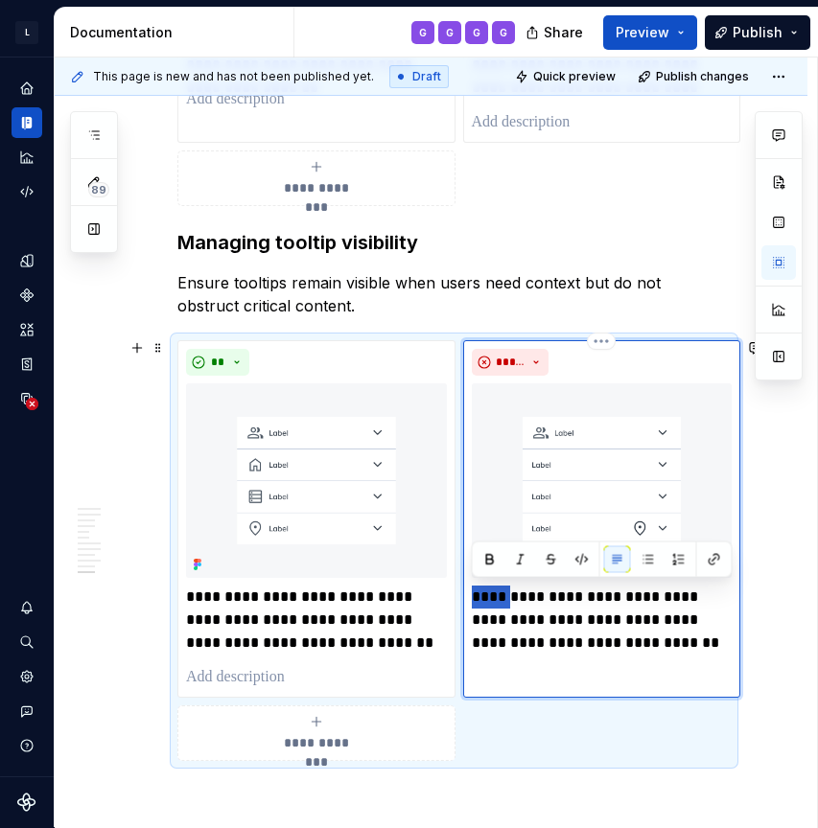
click at [491, 593] on p "**********" at bounding box center [602, 620] width 261 height 69
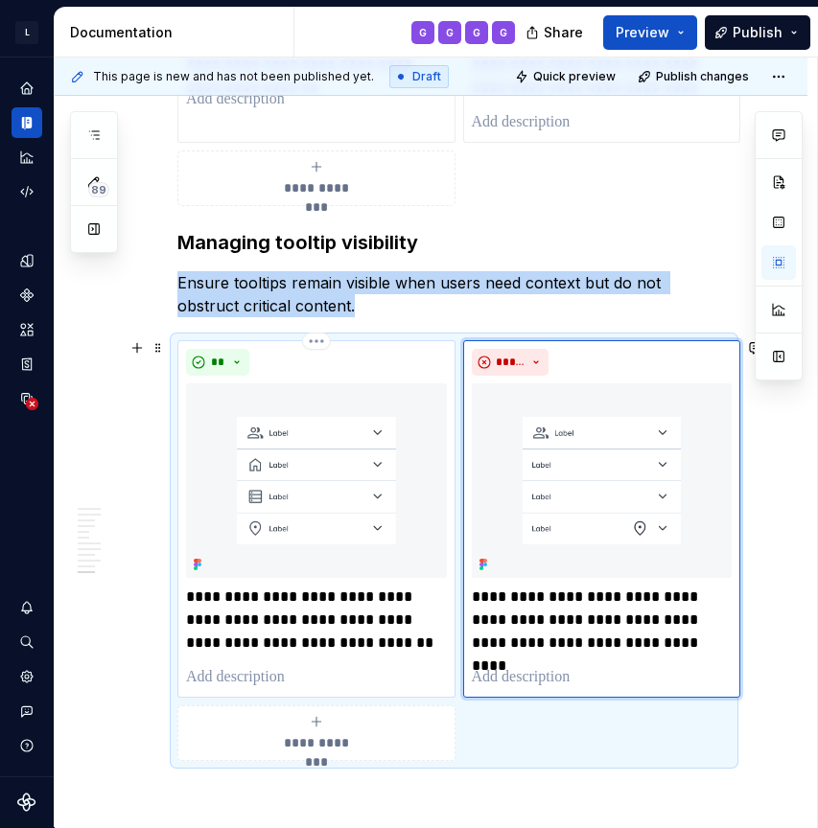
click at [348, 449] on img at bounding box center [316, 481] width 261 height 194
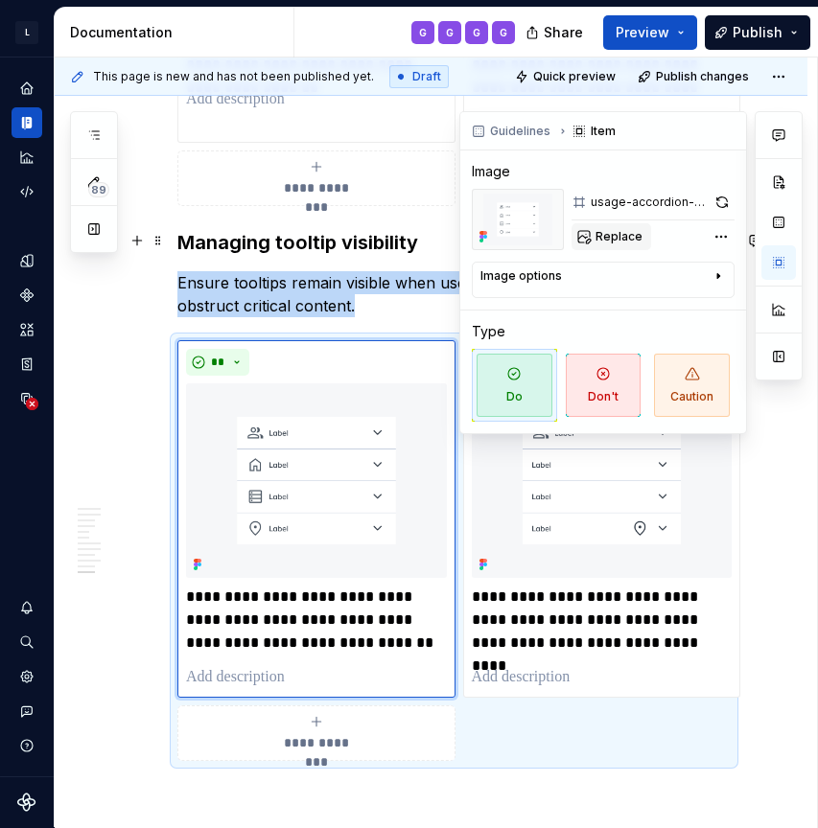
click at [621, 235] on span "Replace" at bounding box center [618, 236] width 47 height 15
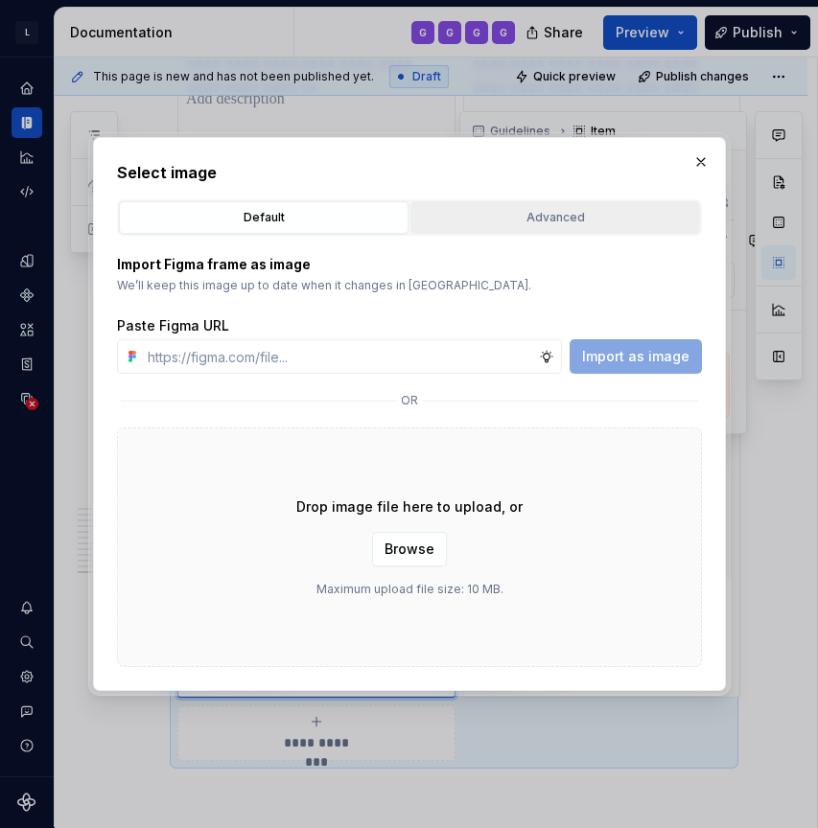
click at [578, 221] on div "Advanced" at bounding box center [555, 217] width 276 height 19
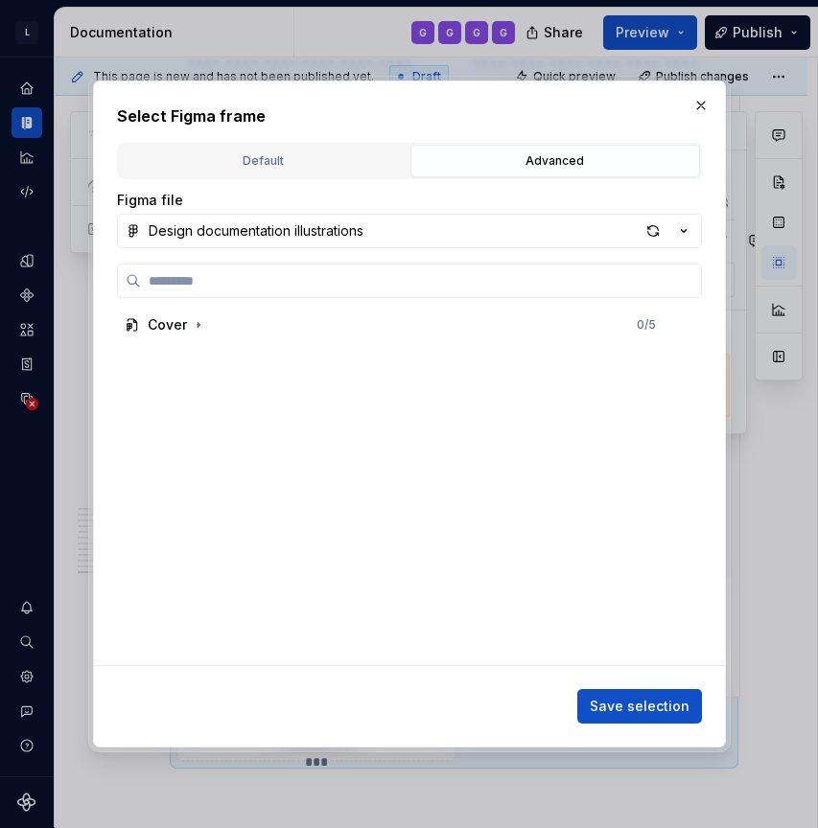
type textarea "*"
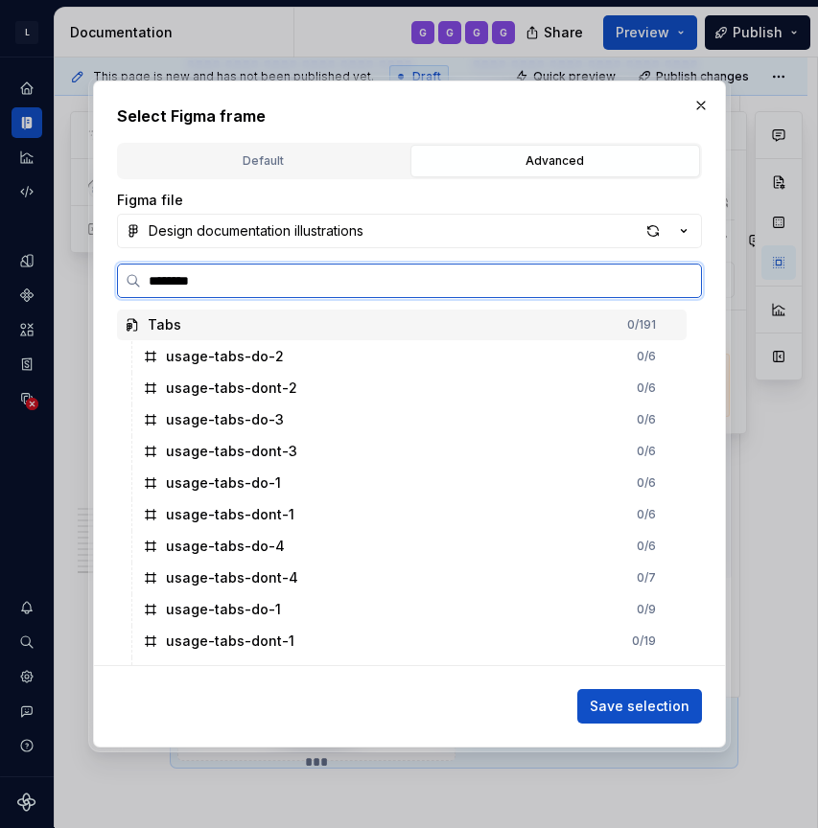
type input "*********"
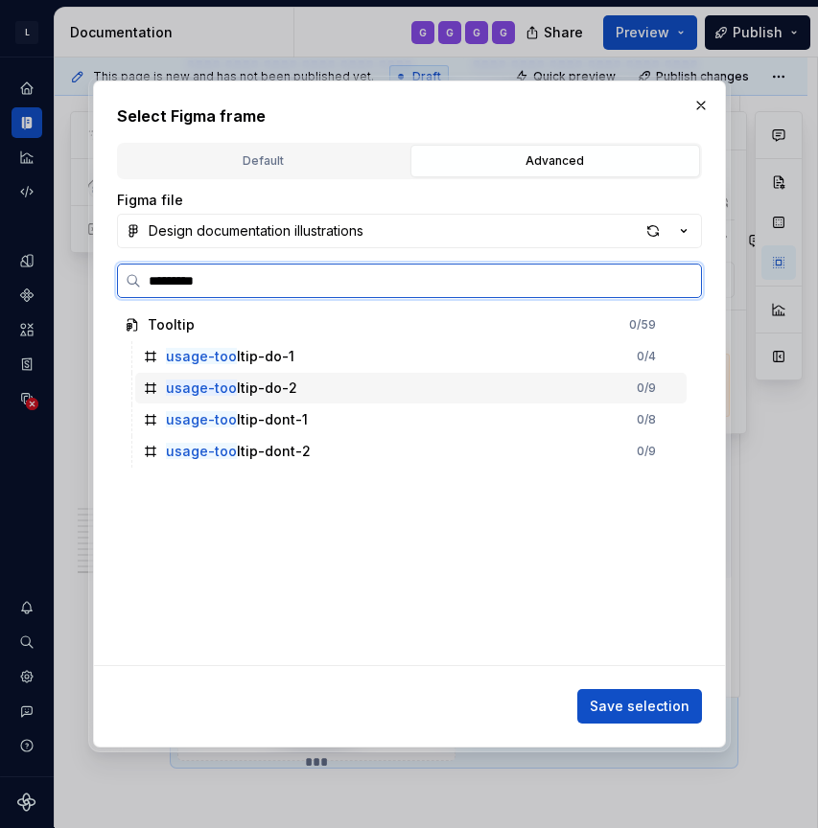
click at [292, 386] on div "usage-too ltip-do-2 0 / 9" at bounding box center [410, 388] width 551 height 31
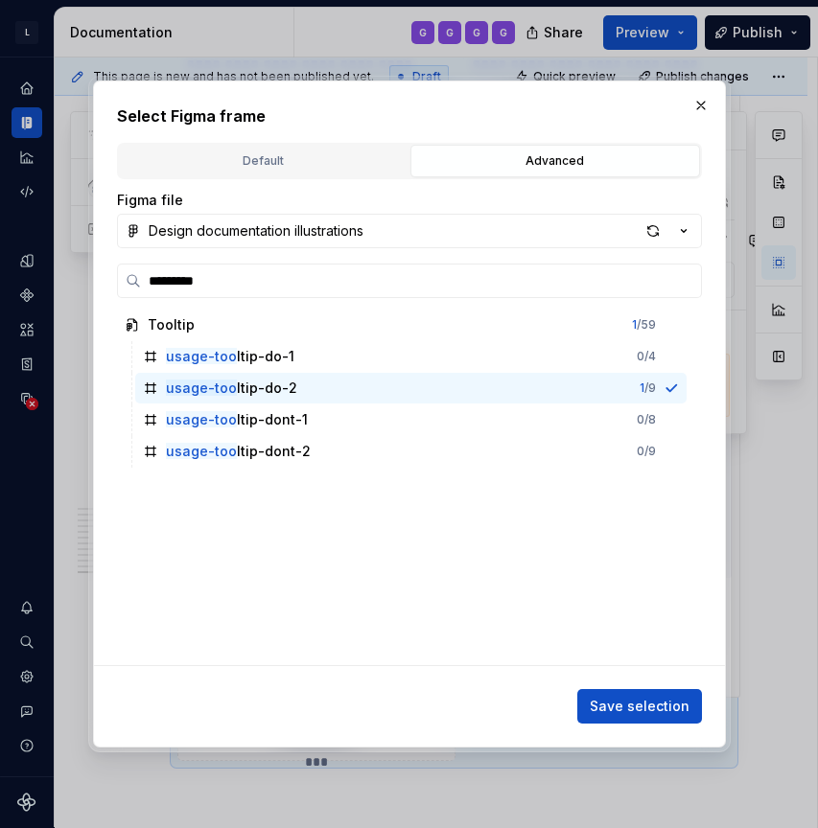
click at [627, 703] on span "Save selection" at bounding box center [640, 706] width 100 height 19
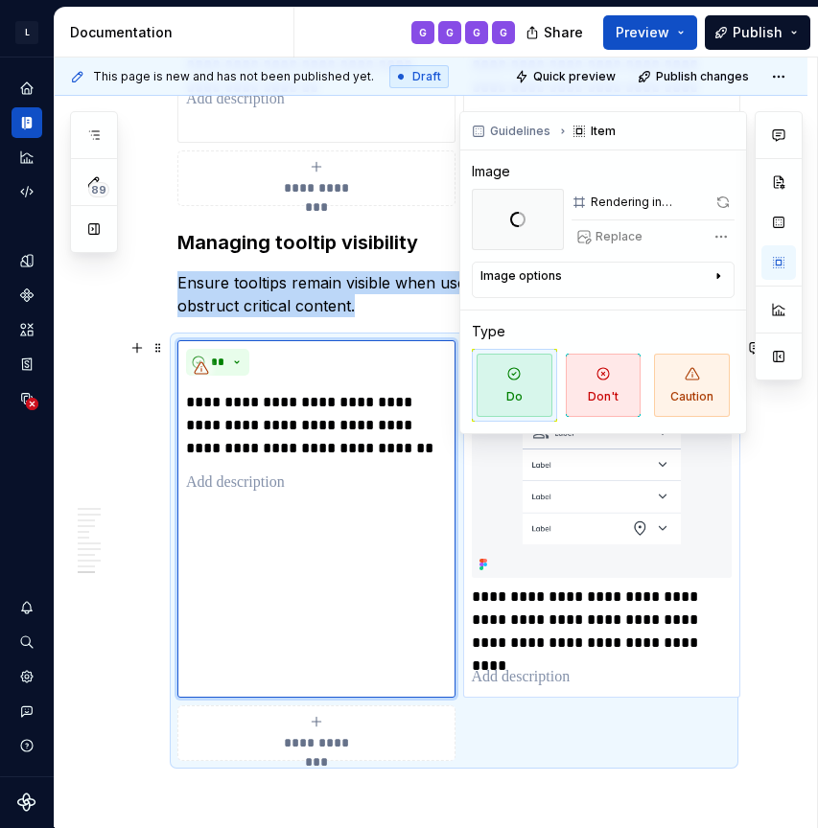
click at [638, 590] on p "**********" at bounding box center [602, 620] width 261 height 69
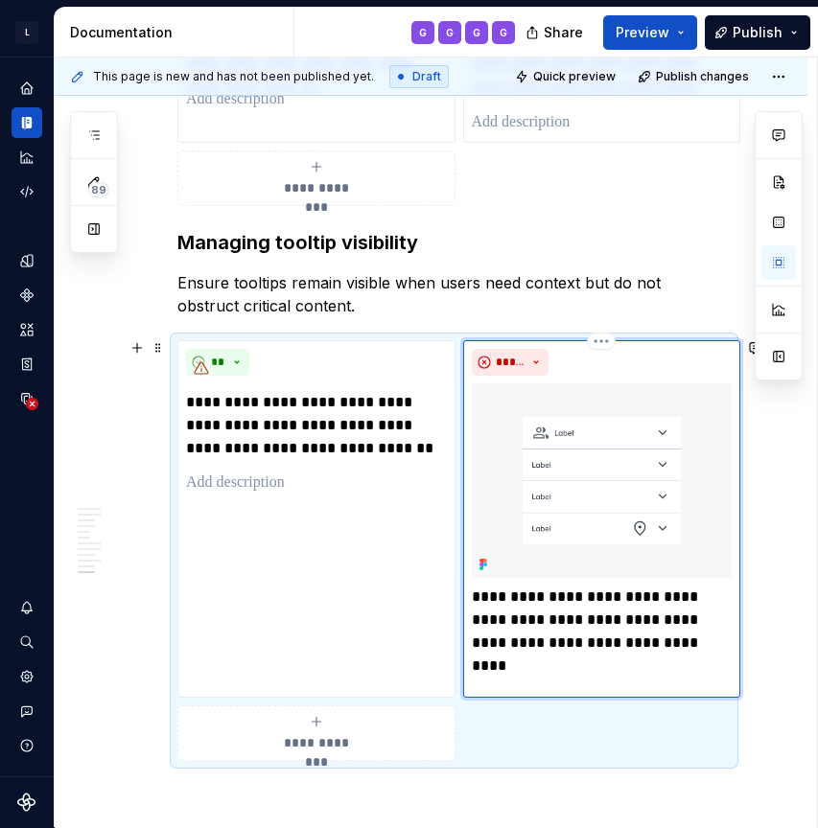
click at [686, 435] on img at bounding box center [602, 481] width 261 height 194
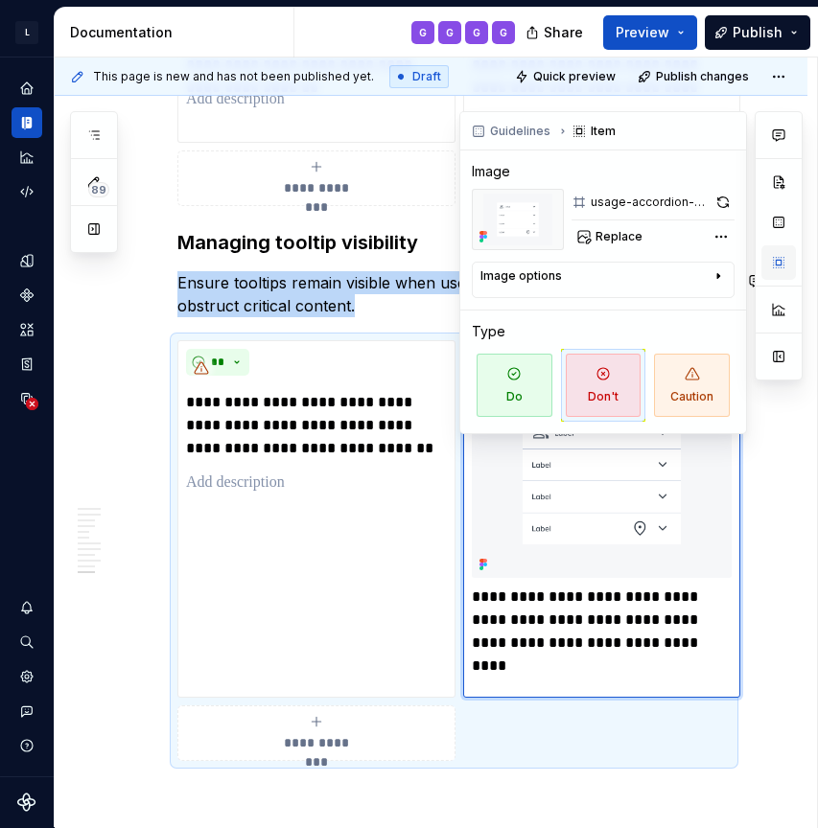
click at [783, 262] on button "button" at bounding box center [778, 262] width 35 height 35
click at [628, 241] on span "Replace" at bounding box center [618, 236] width 47 height 15
type textarea "*"
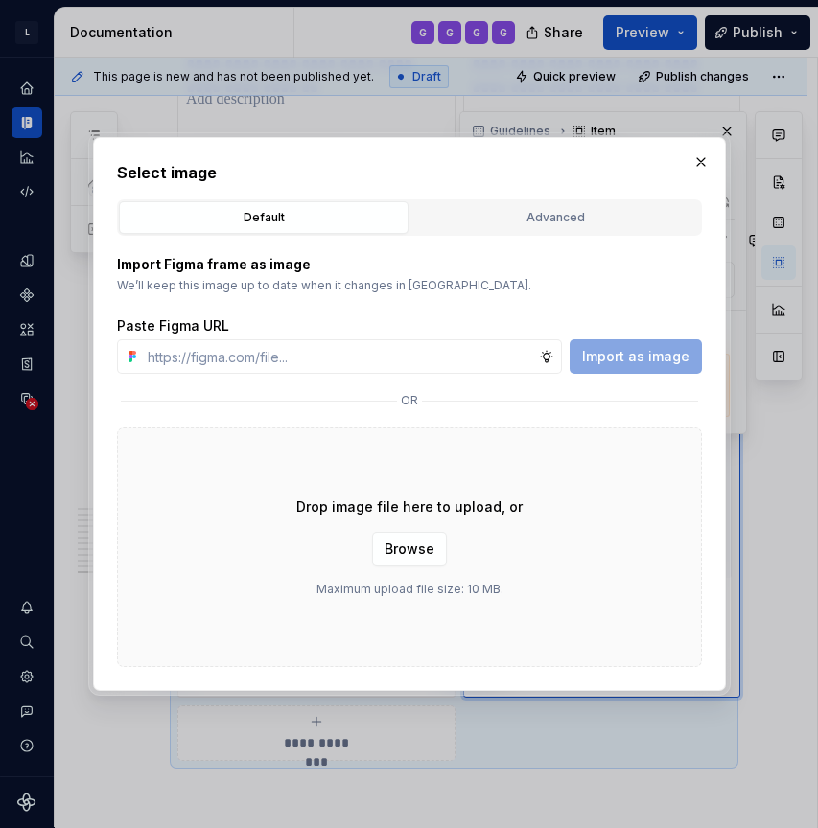
click at [546, 215] on div "Advanced" at bounding box center [555, 217] width 276 height 19
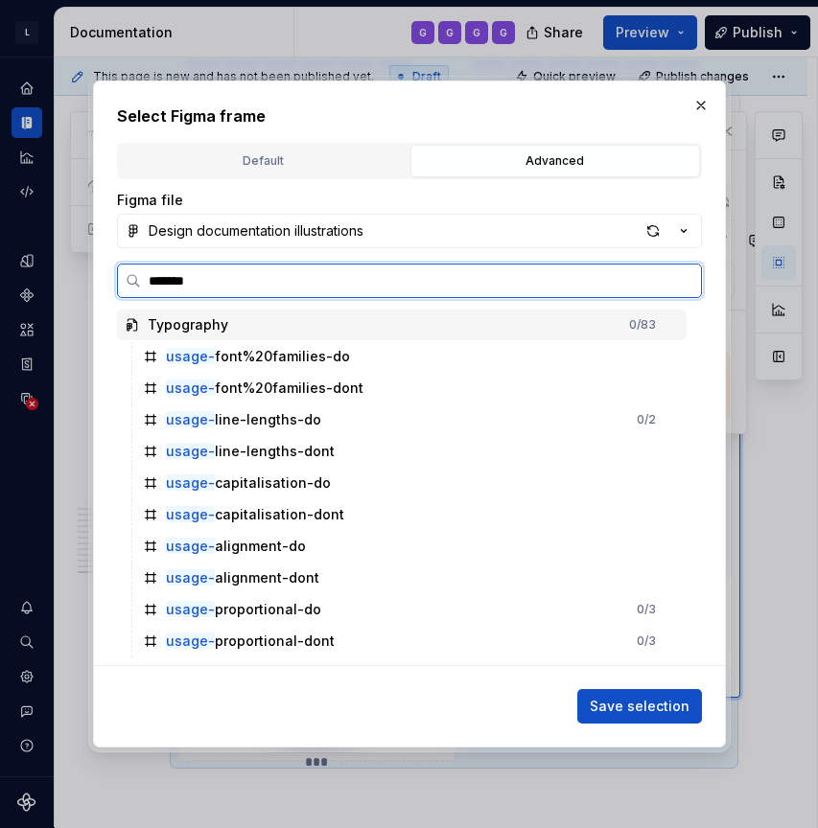
type input "********"
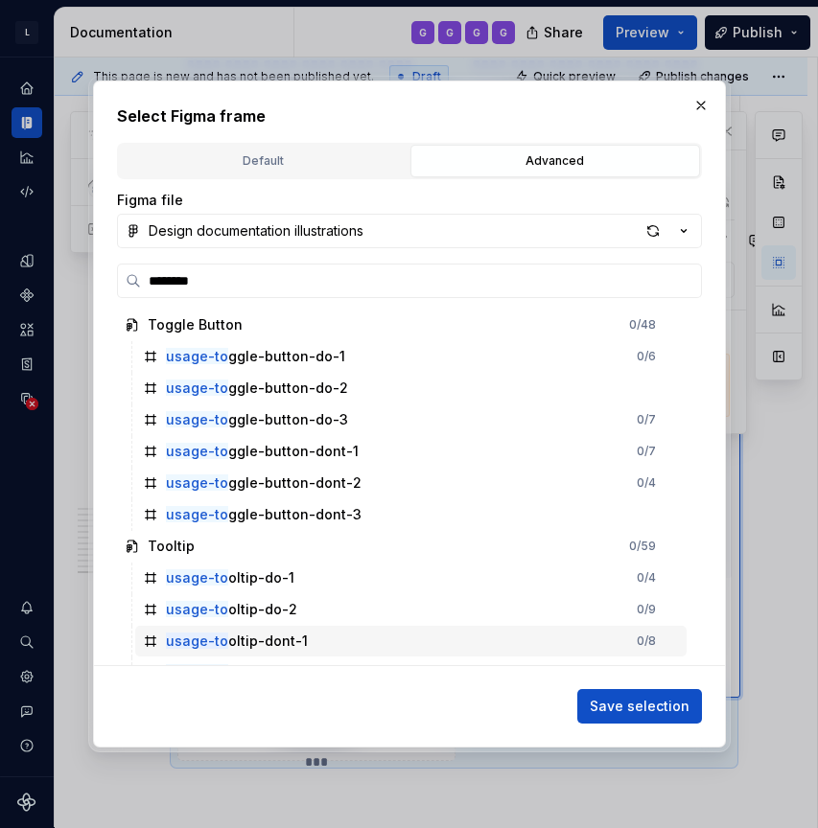
scroll to position [23, 0]
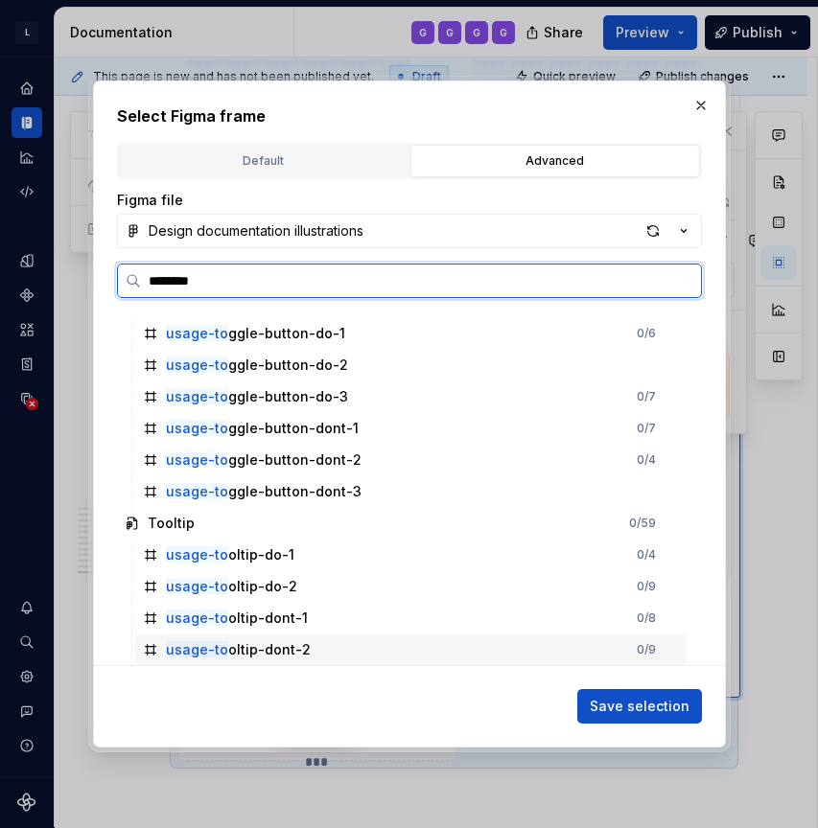
click at [297, 656] on div "usage-to oltip-dont-2" at bounding box center [238, 650] width 145 height 19
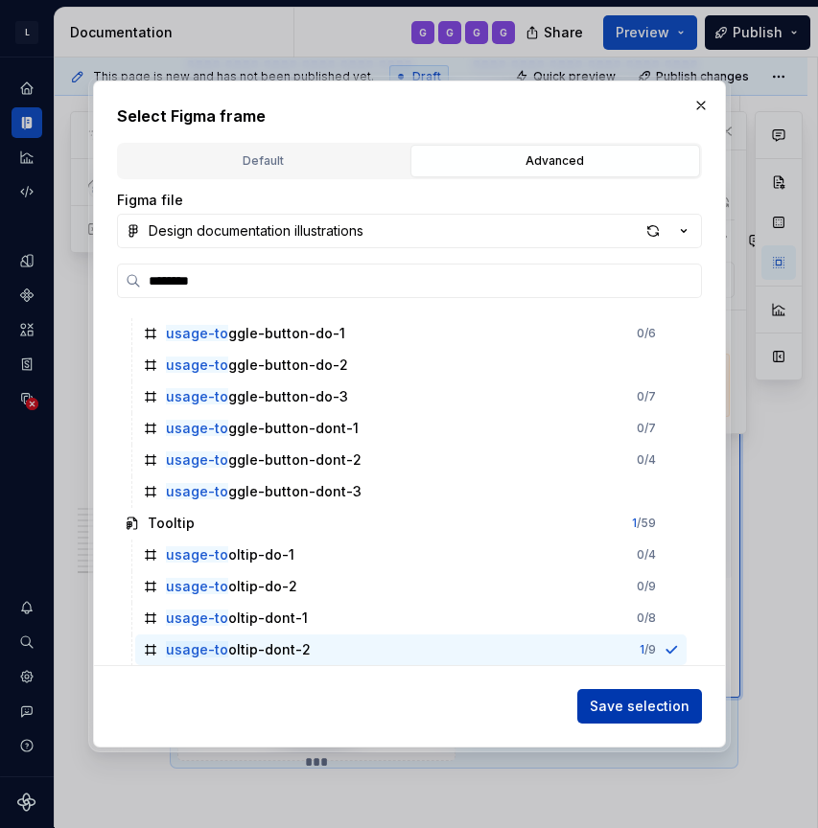
click at [636, 720] on button "Save selection" at bounding box center [639, 706] width 125 height 35
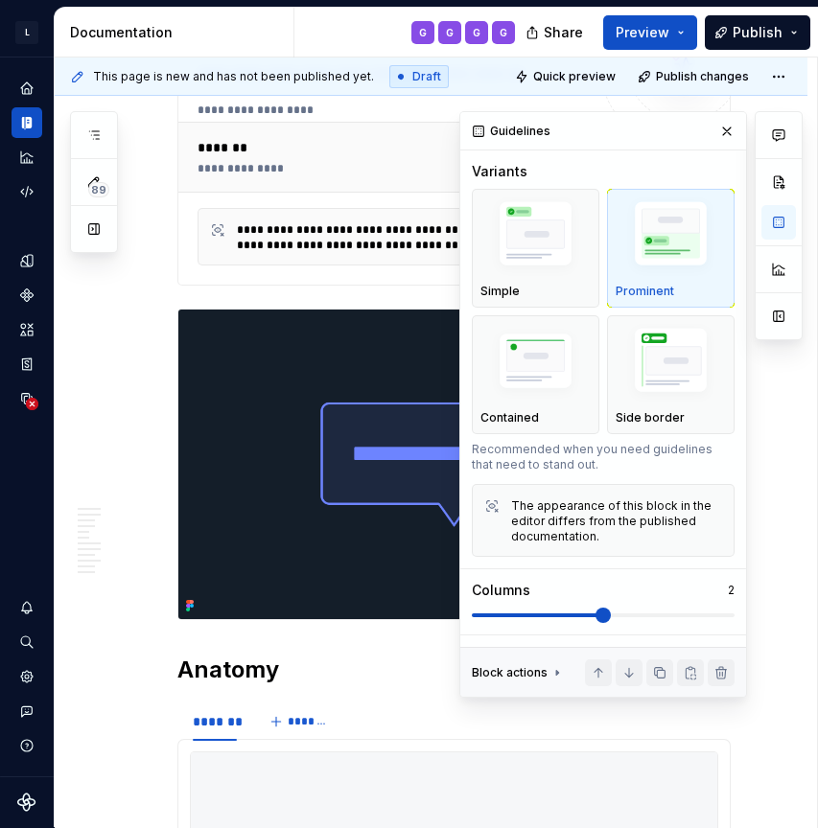
scroll to position [0, 0]
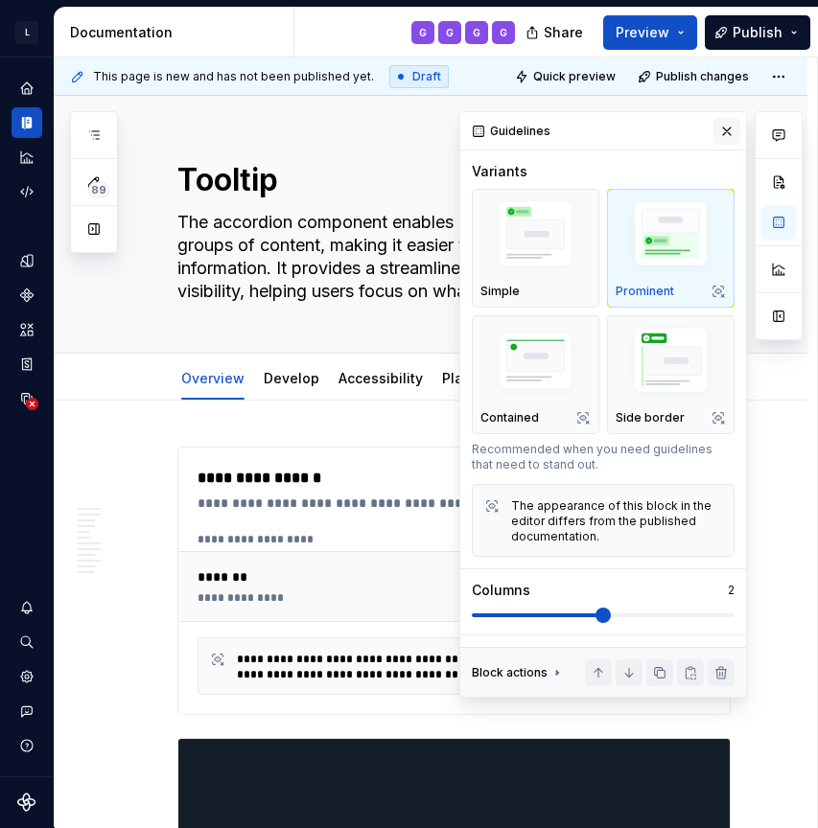
click at [723, 133] on button "button" at bounding box center [726, 131] width 27 height 27
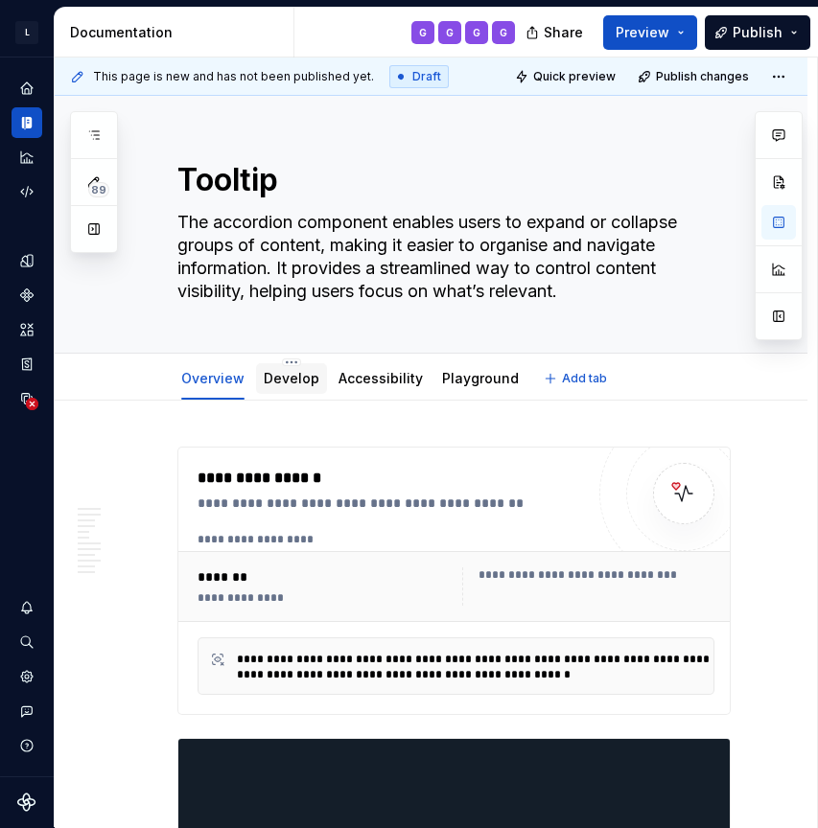
click at [305, 380] on link "Develop" at bounding box center [292, 378] width 56 height 16
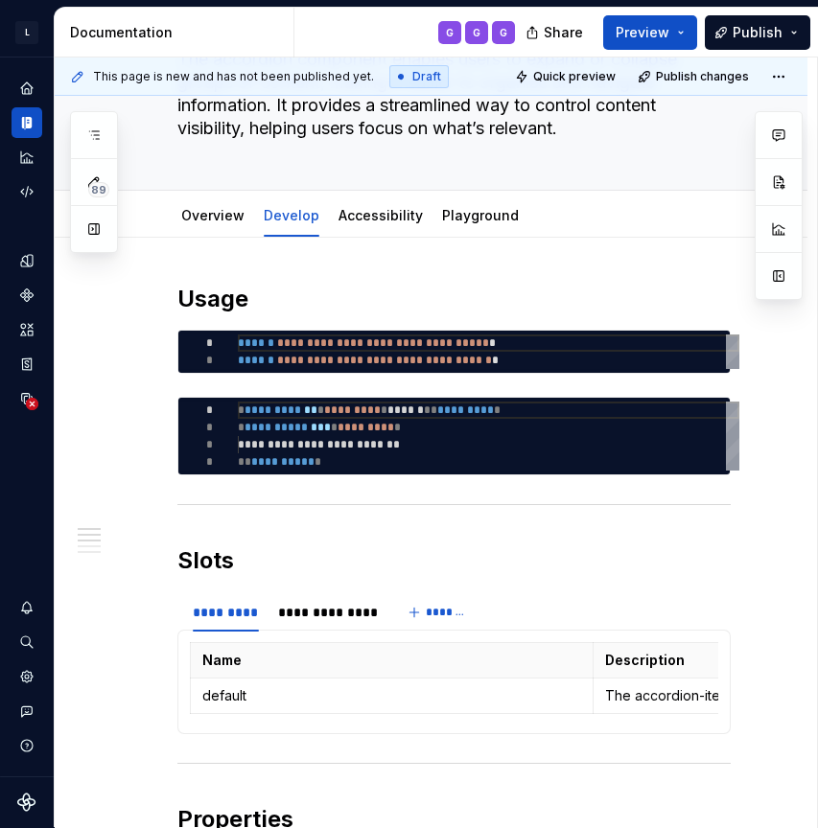
scroll to position [283, 0]
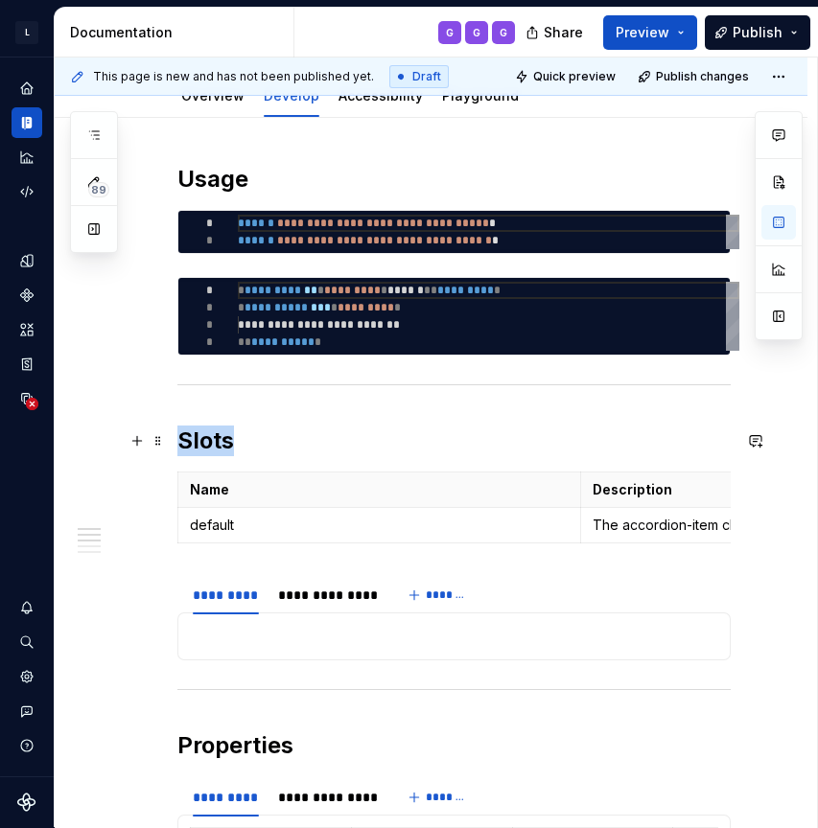
click at [419, 439] on h2 "Slots" at bounding box center [453, 441] width 553 height 31
click at [158, 592] on span at bounding box center [158, 585] width 15 height 27
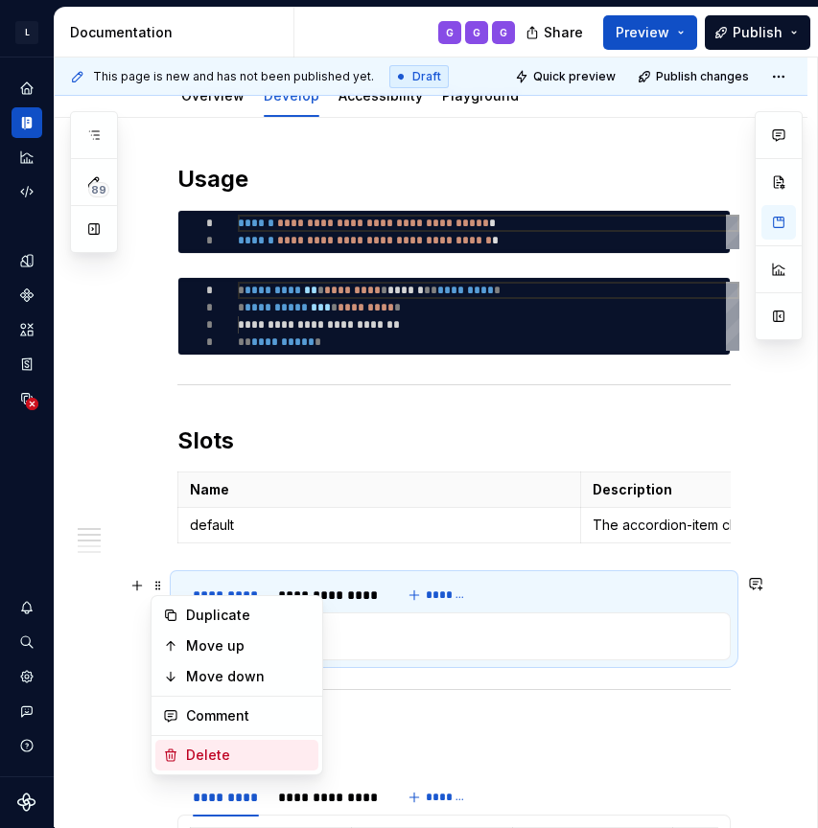
click at [222, 760] on div "Delete" at bounding box center [248, 755] width 125 height 19
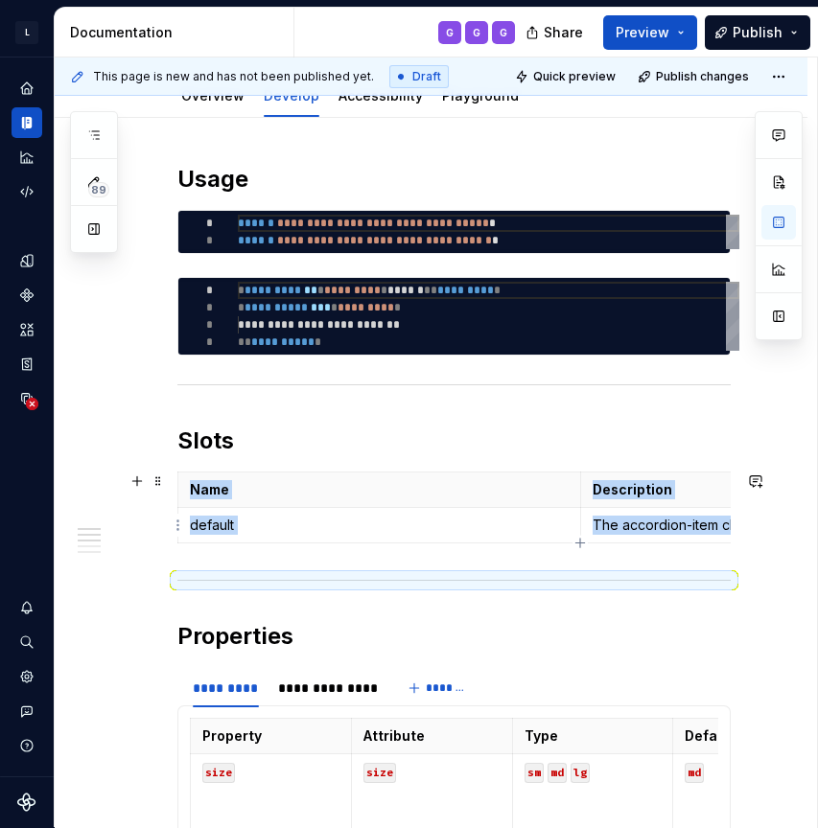
click at [639, 525] on p "The accordion-item children." at bounding box center [782, 525] width 379 height 19
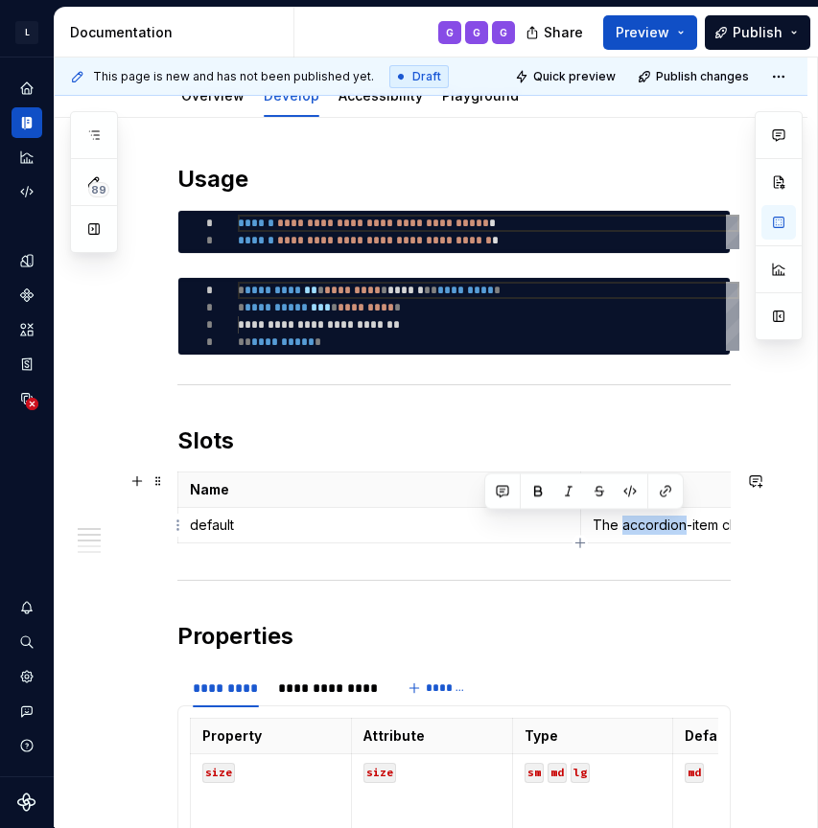
click at [639, 525] on p "The accordion-item children." at bounding box center [782, 525] width 379 height 19
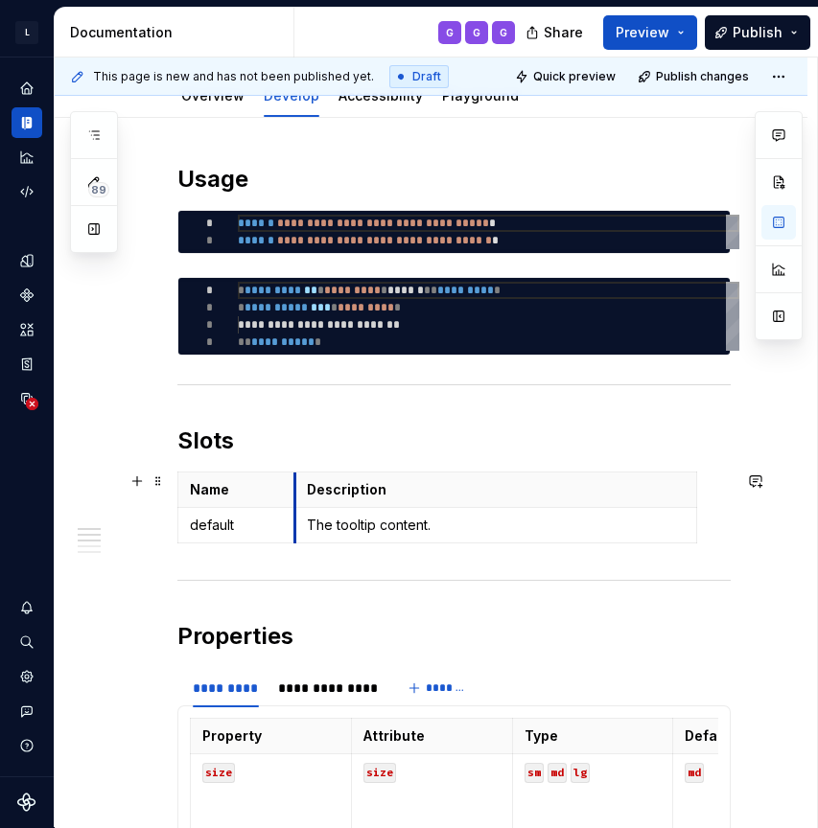
drag, startPoint x: 580, startPoint y: 492, endPoint x: 294, endPoint y: 500, distance: 285.9
click at [294, 500] on th "Description" at bounding box center [495, 490] width 402 height 35
drag, startPoint x: 293, startPoint y: 497, endPoint x: 324, endPoint y: 497, distance: 30.7
click at [783, 317] on button "button" at bounding box center [778, 316] width 35 height 35
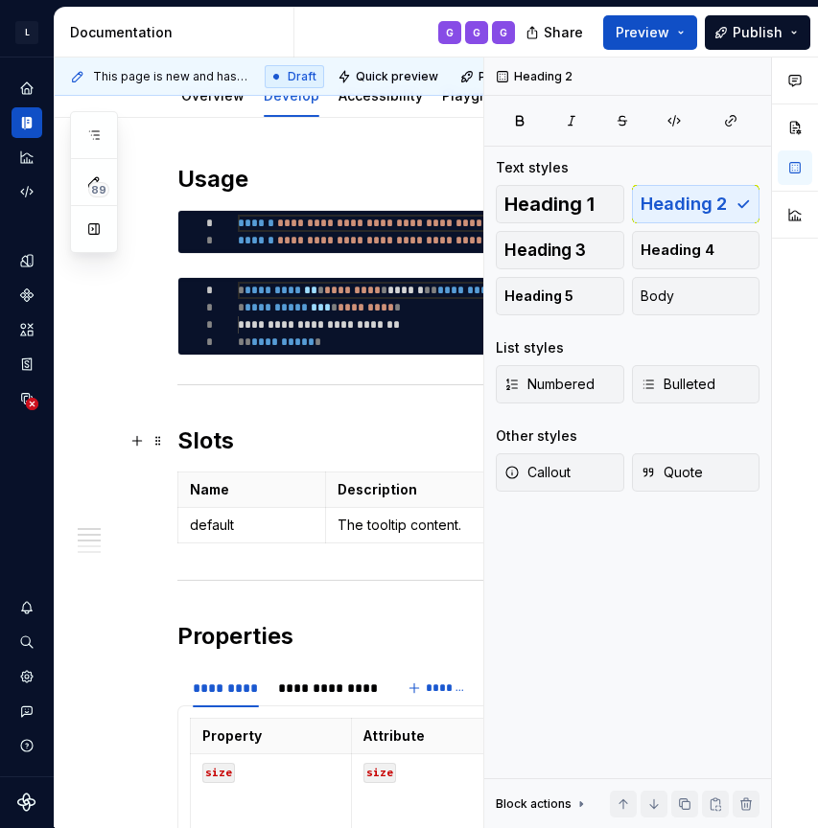
click at [386, 440] on h2 "Slots" at bounding box center [365, 441] width 376 height 31
click at [323, 487] on th "Name" at bounding box center [252, 490] width 148 height 35
click at [155, 488] on span at bounding box center [158, 481] width 15 height 27
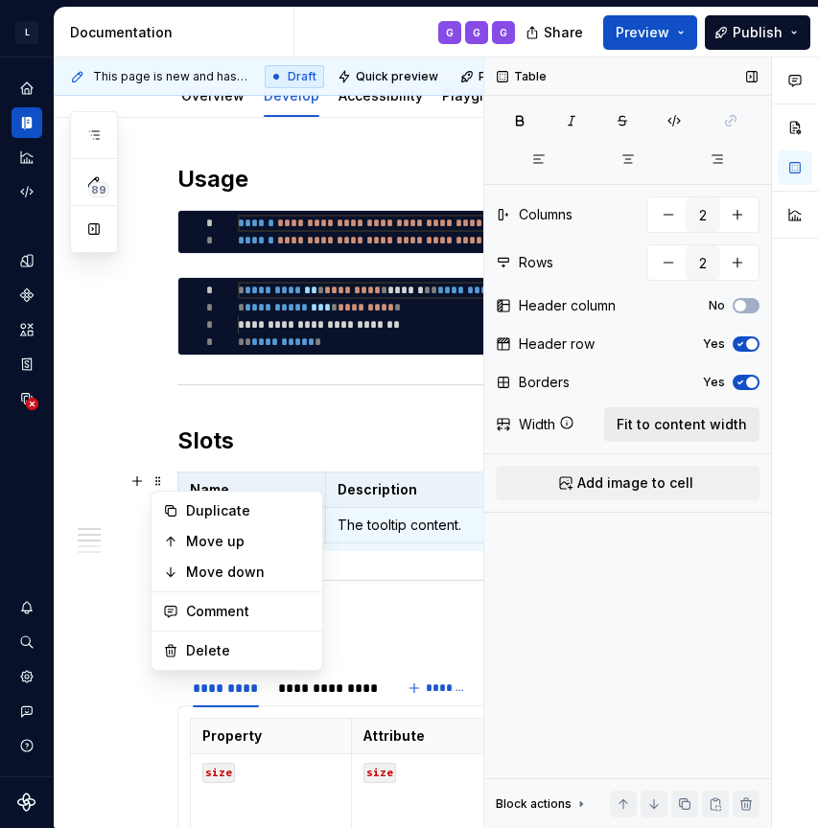
click at [688, 424] on span "Fit to content width" at bounding box center [682, 424] width 130 height 19
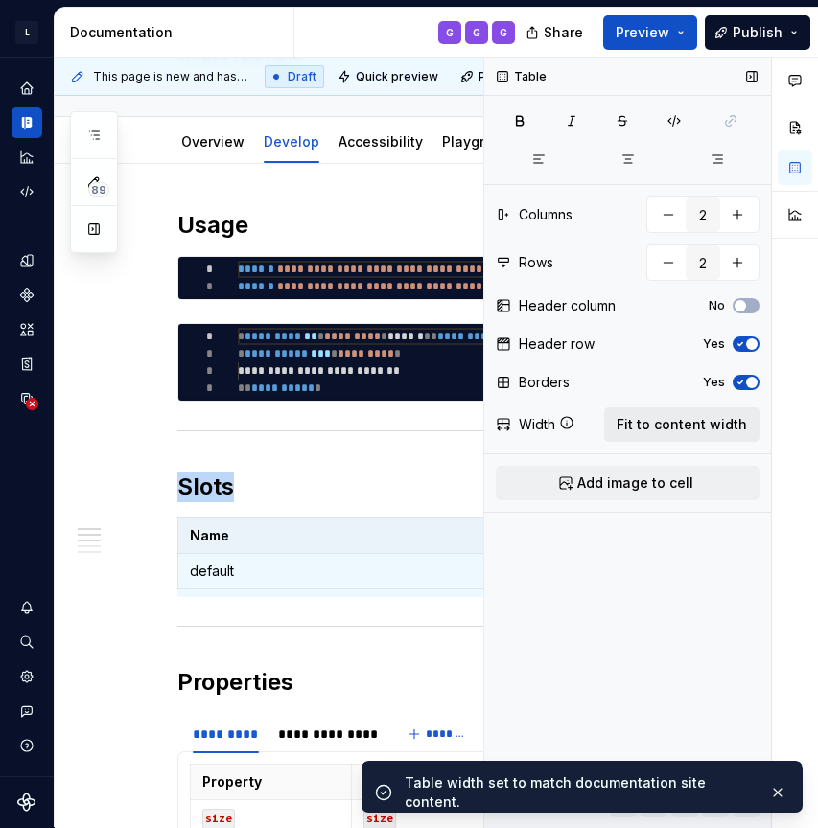
scroll to position [329, 0]
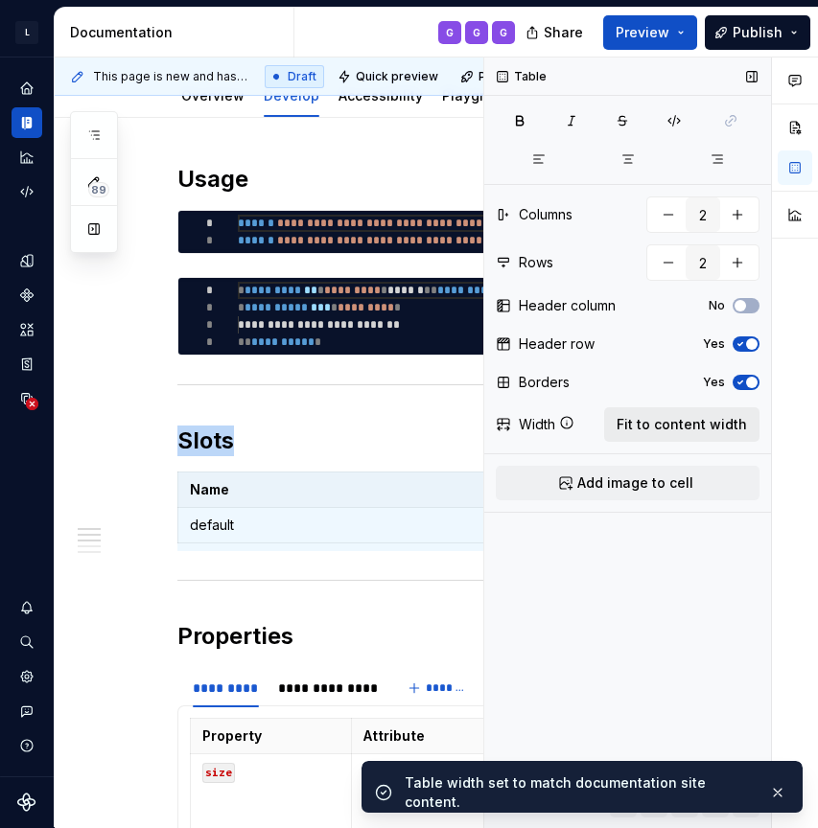
click at [678, 431] on span "Fit to content width" at bounding box center [682, 424] width 130 height 19
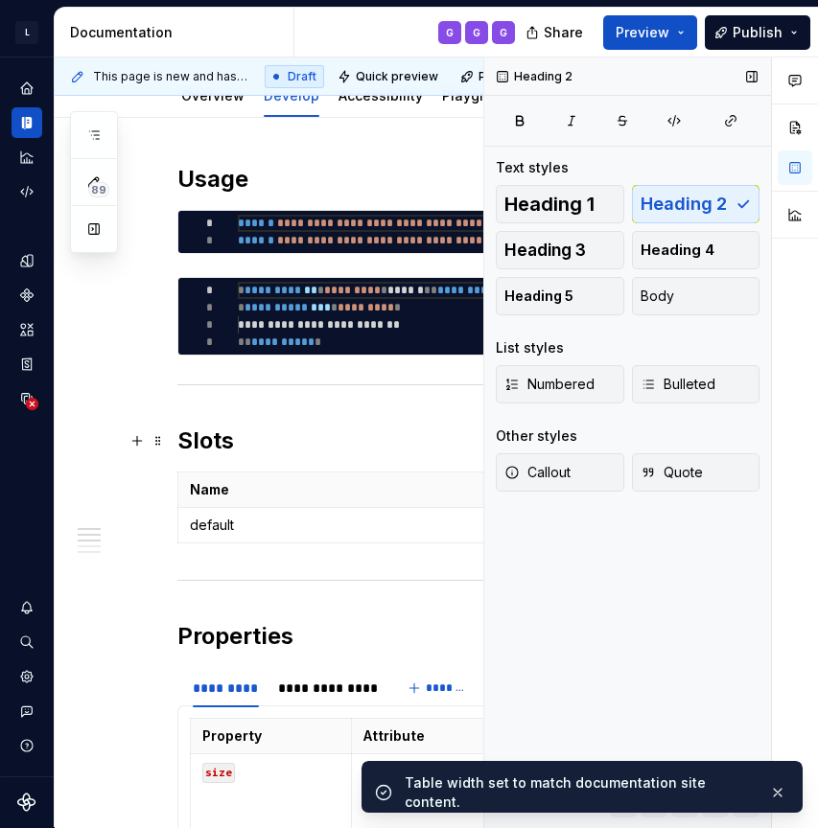
click at [407, 426] on h2 "Slots" at bounding box center [365, 441] width 376 height 31
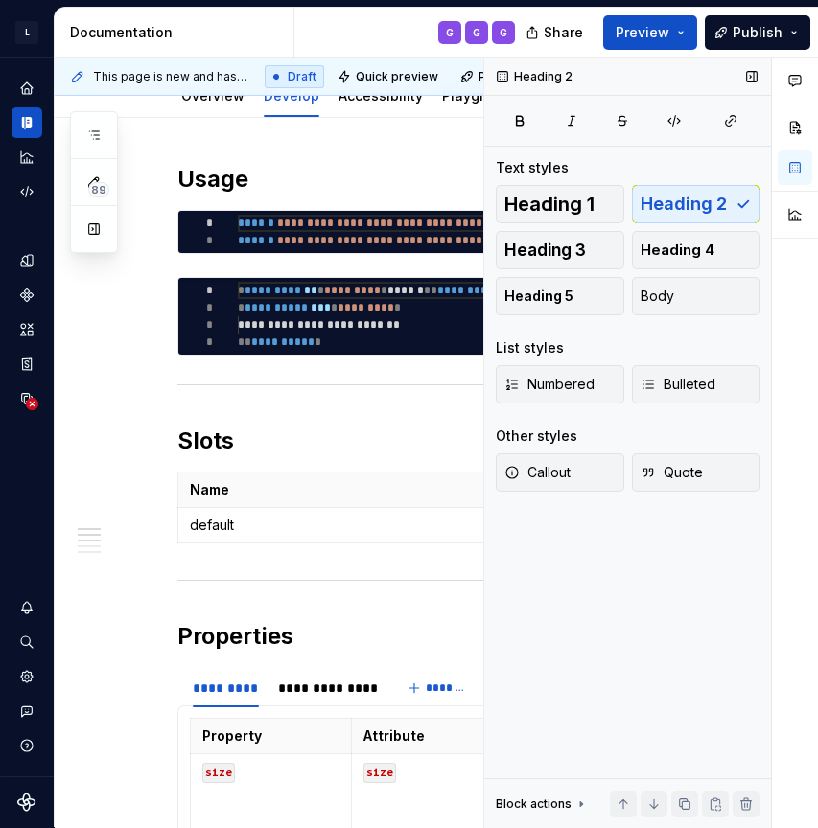
click at [797, 126] on button "button" at bounding box center [795, 127] width 35 height 35
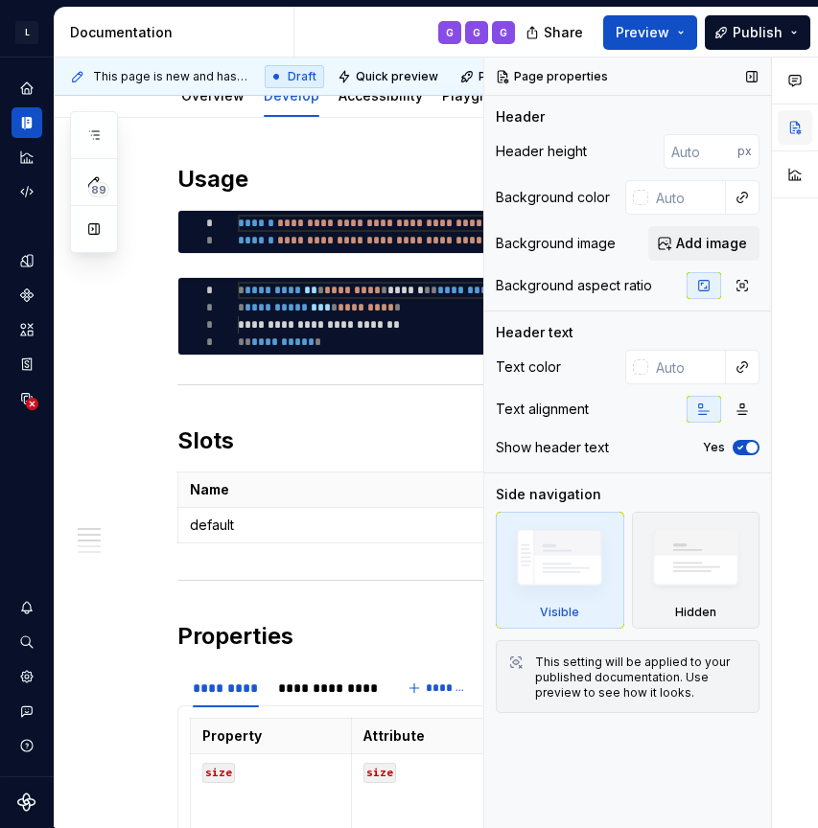
click at [799, 119] on button "button" at bounding box center [795, 127] width 35 height 35
click at [751, 77] on button "button" at bounding box center [751, 76] width 27 height 27
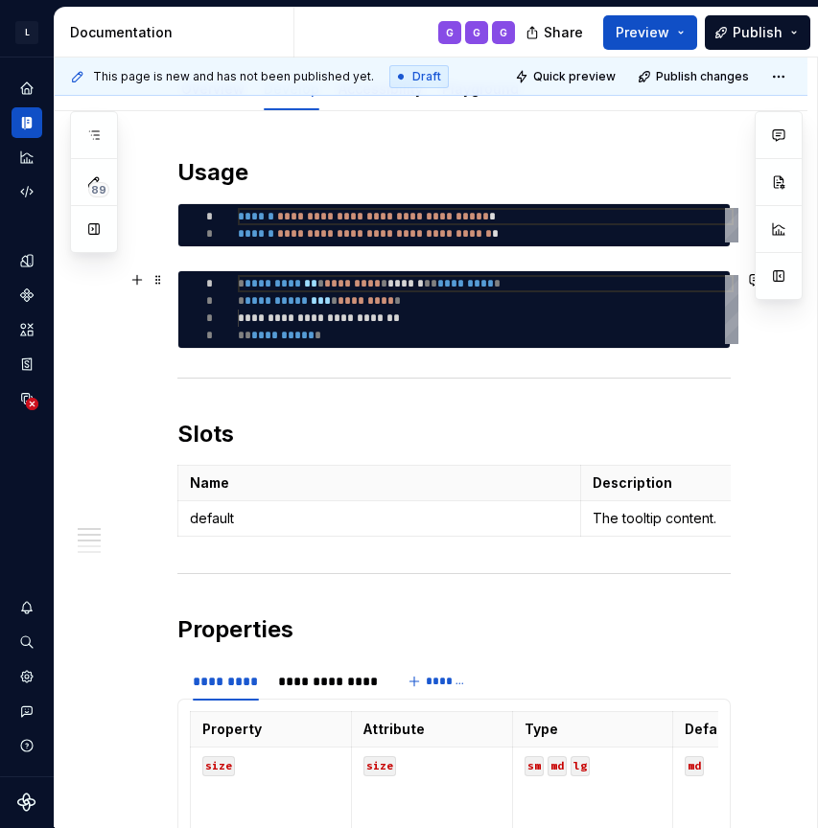
scroll to position [283, 0]
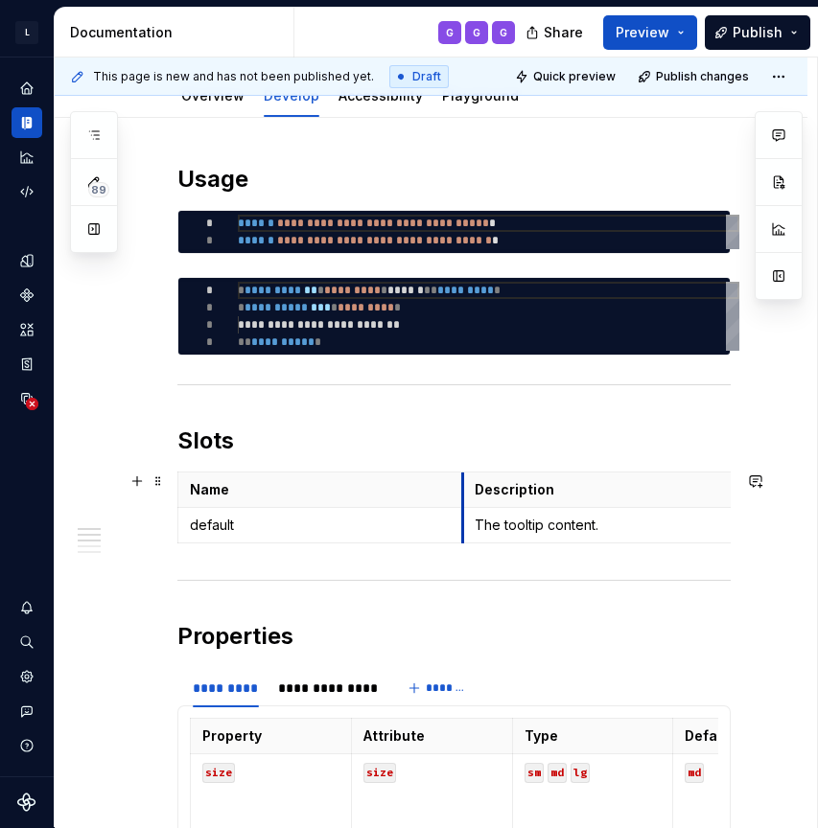
drag, startPoint x: 583, startPoint y: 493, endPoint x: 465, endPoint y: 494, distance: 117.9
click at [465, 494] on th "Description" at bounding box center [663, 490] width 402 height 35
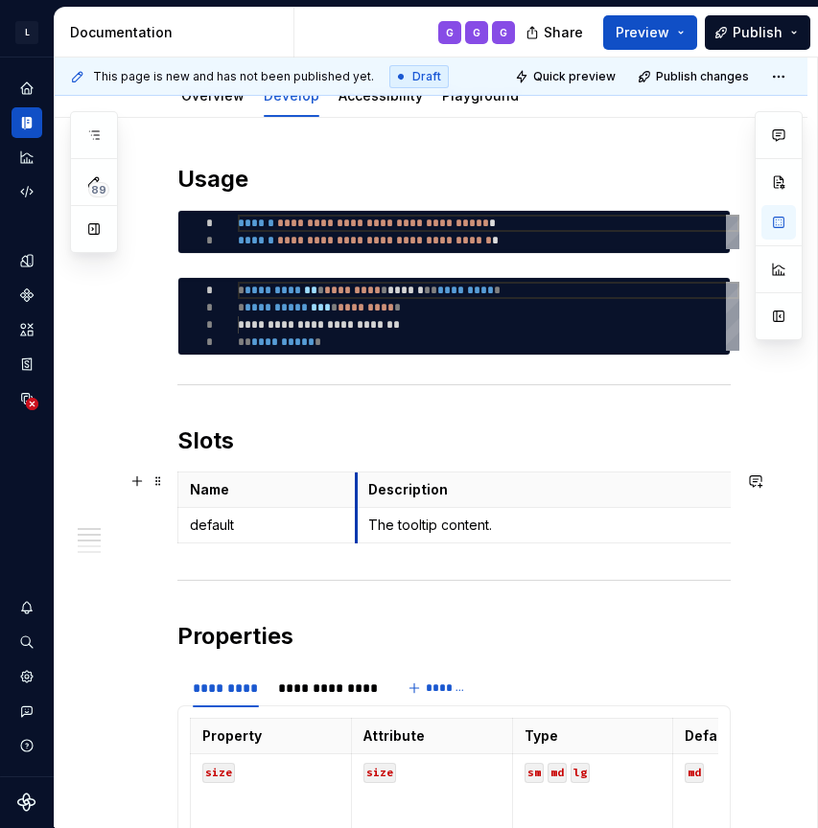
drag, startPoint x: 465, startPoint y: 495, endPoint x: 358, endPoint y: 495, distance: 107.4
click at [358, 495] on th "Description" at bounding box center [557, 490] width 402 height 35
click at [419, 427] on h2 "Slots" at bounding box center [453, 441] width 553 height 31
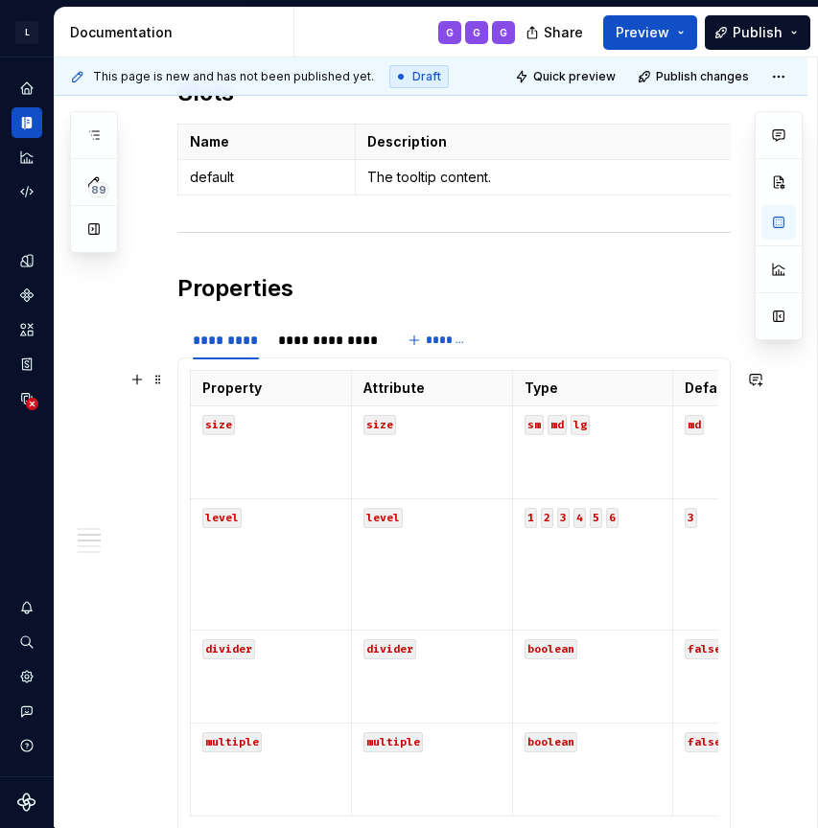
scroll to position [620, 0]
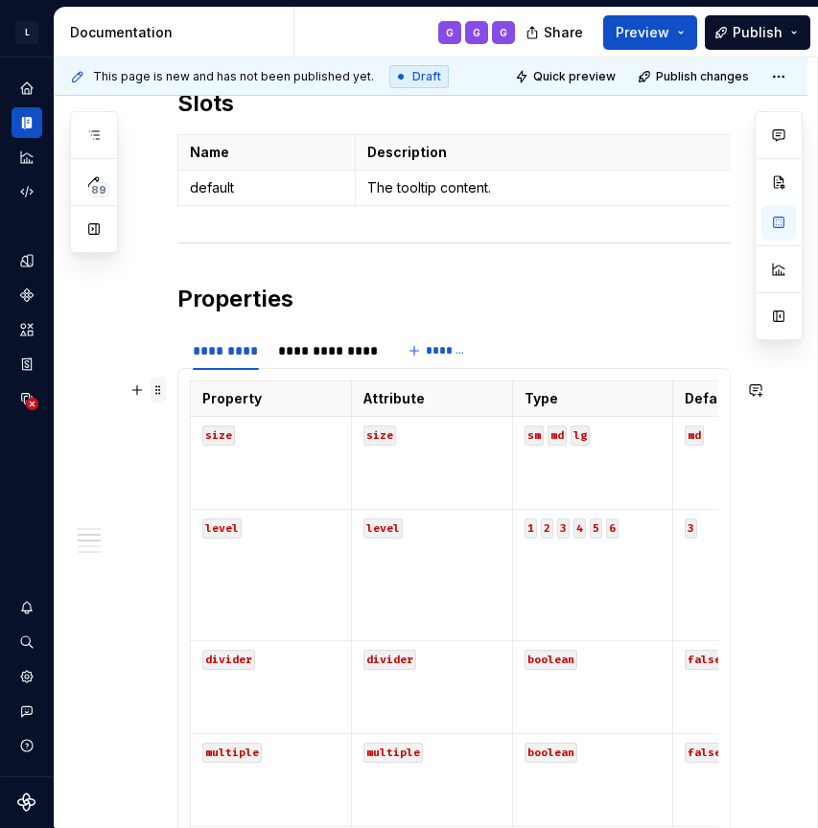
click at [157, 396] on span at bounding box center [158, 390] width 15 height 27
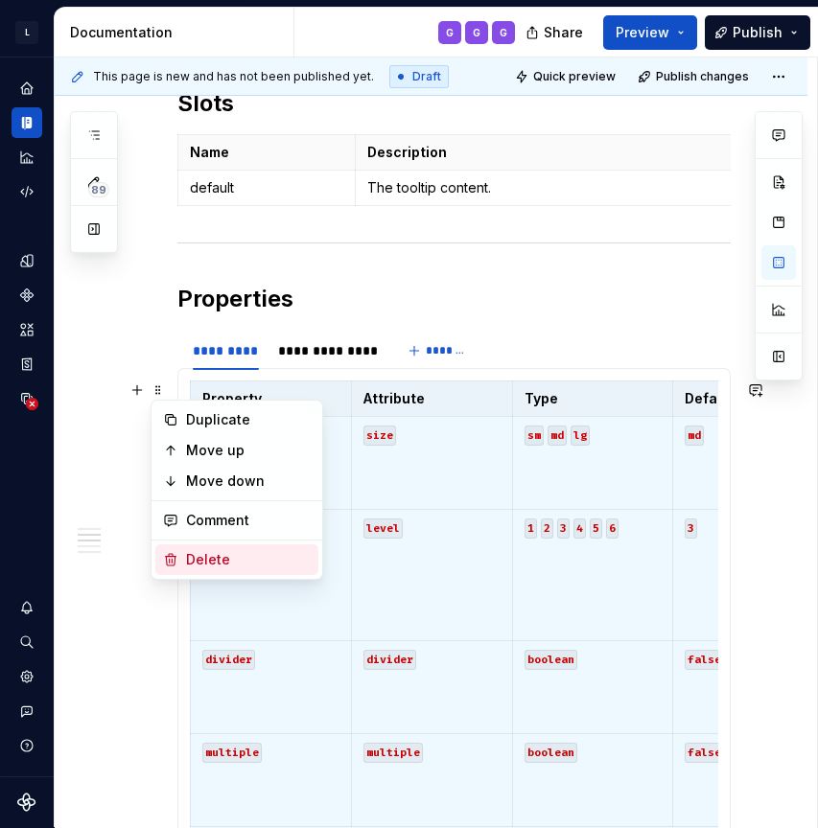
click at [219, 561] on div "Delete" at bounding box center [248, 559] width 125 height 19
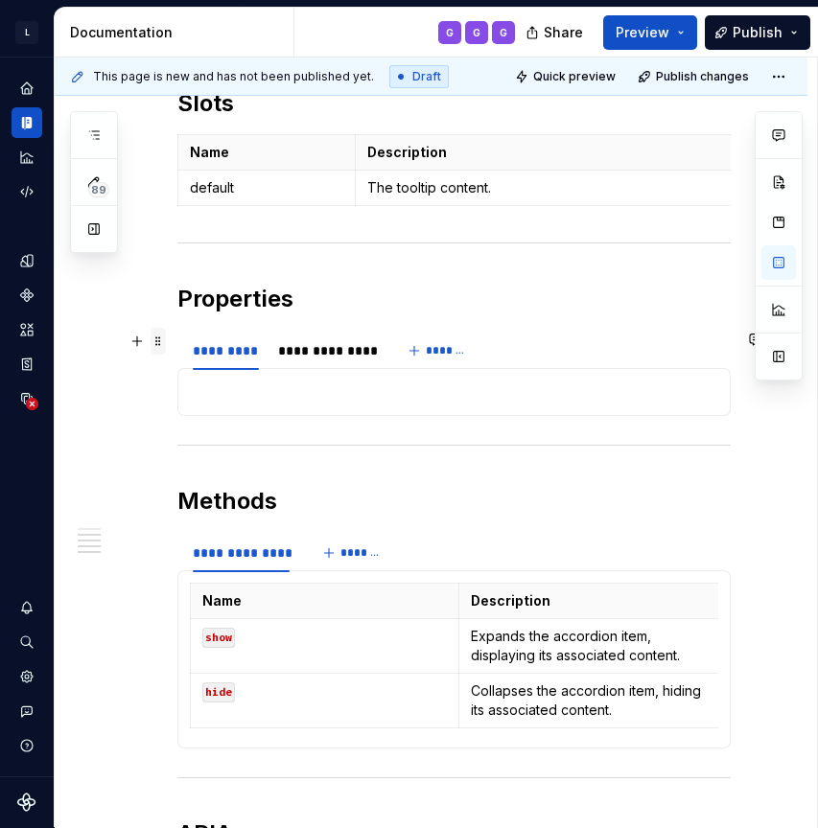
click at [157, 338] on span at bounding box center [158, 341] width 15 height 27
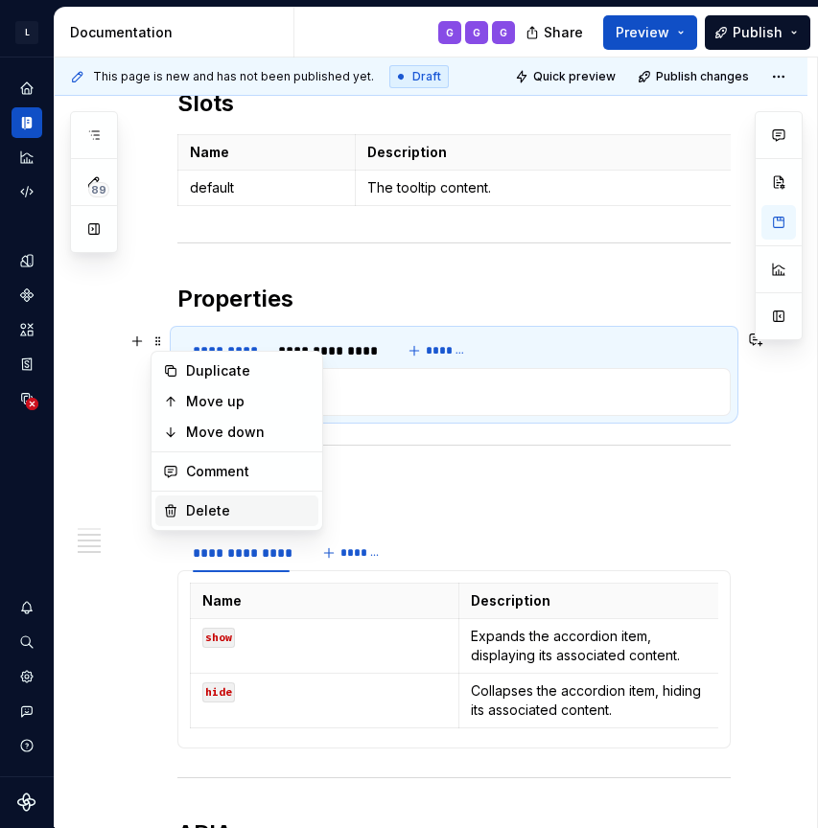
click at [211, 498] on div "Delete" at bounding box center [236, 511] width 163 height 31
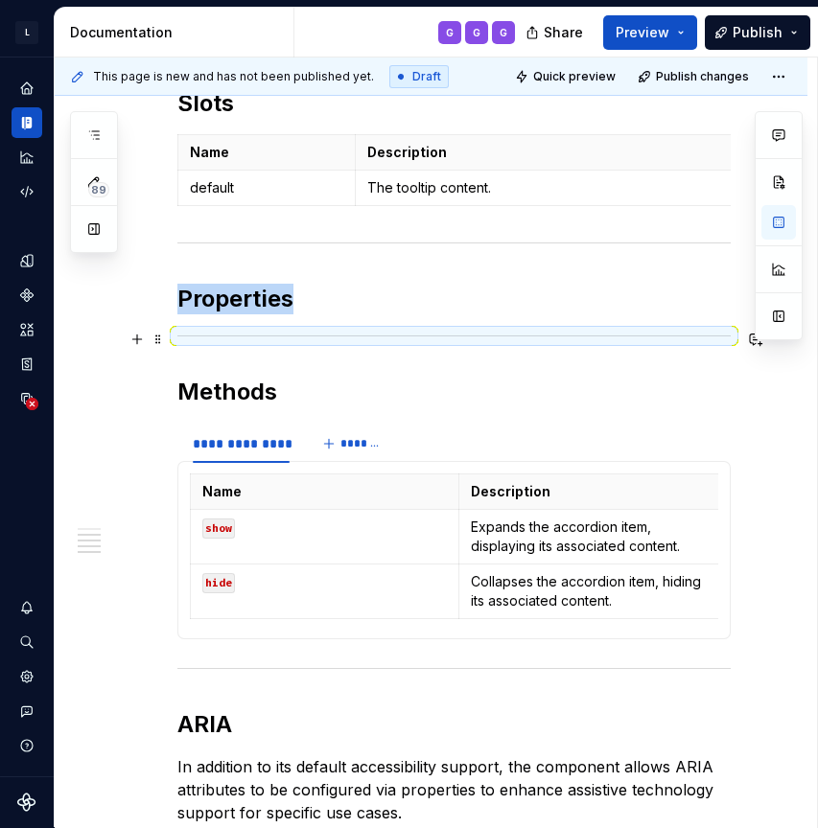
click at [382, 331] on div at bounding box center [453, 336] width 553 height 12
click at [193, 369] on div "**********" at bounding box center [453, 487] width 553 height 1322
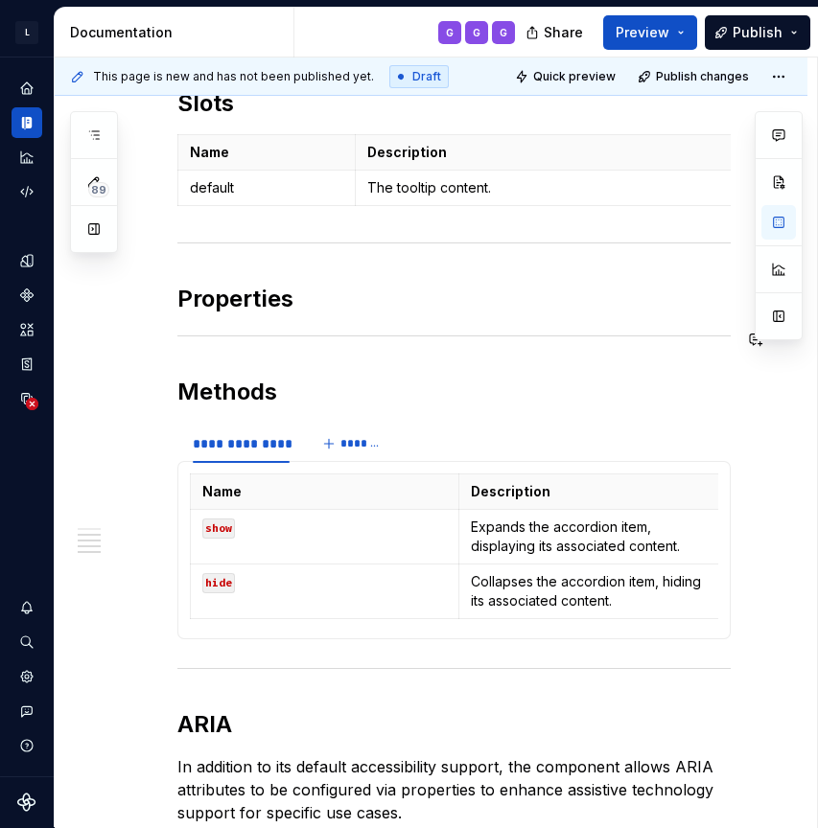
click at [191, 363] on div "**********" at bounding box center [453, 487] width 553 height 1322
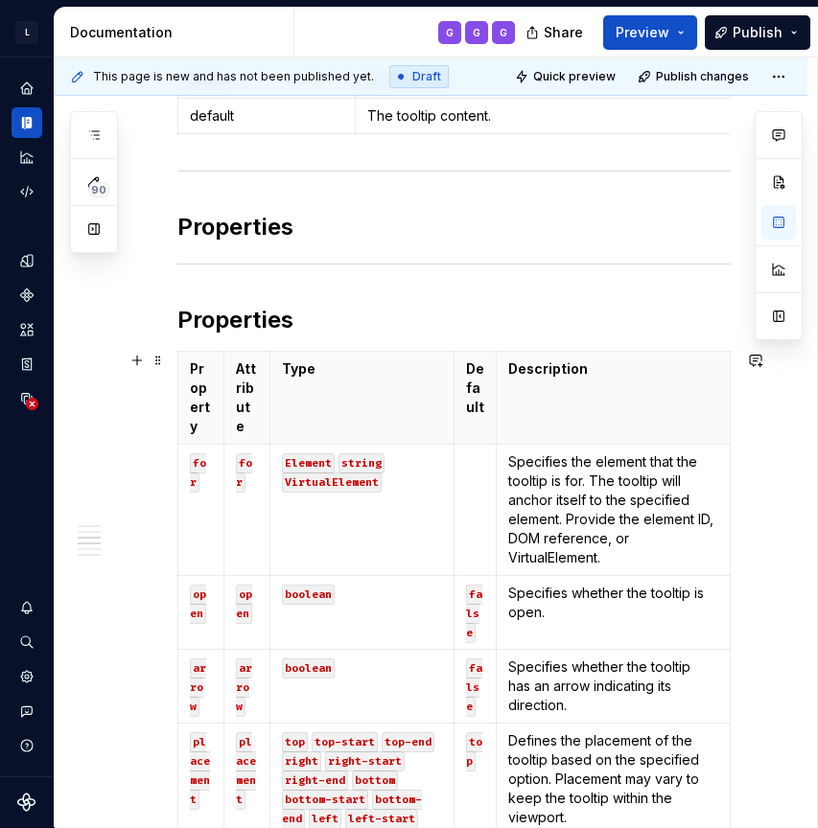
scroll to position [730, 0]
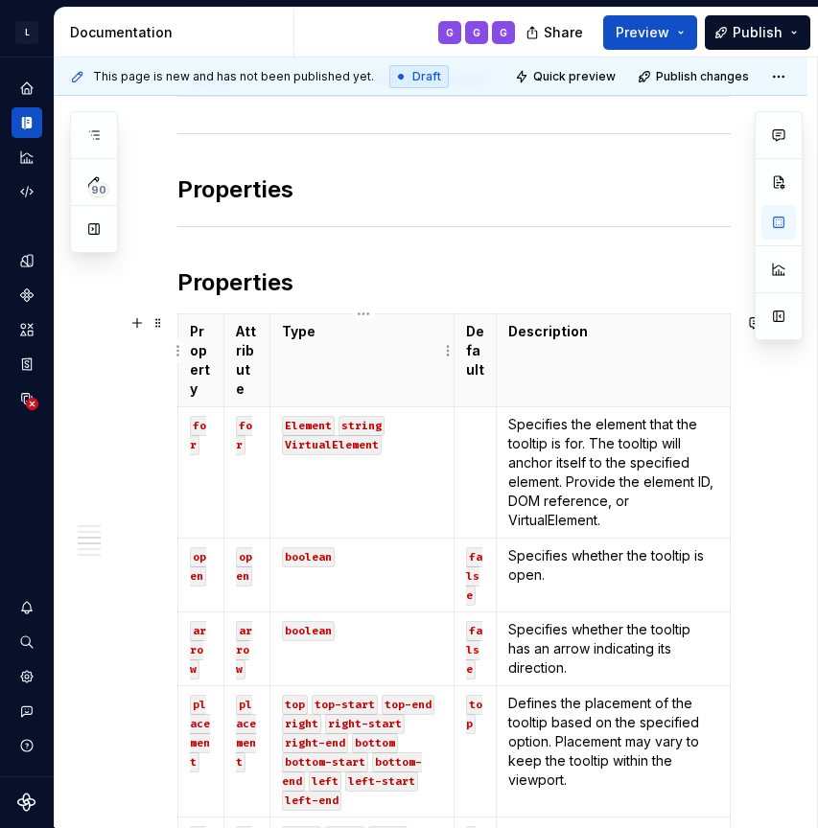
type textarea "*"
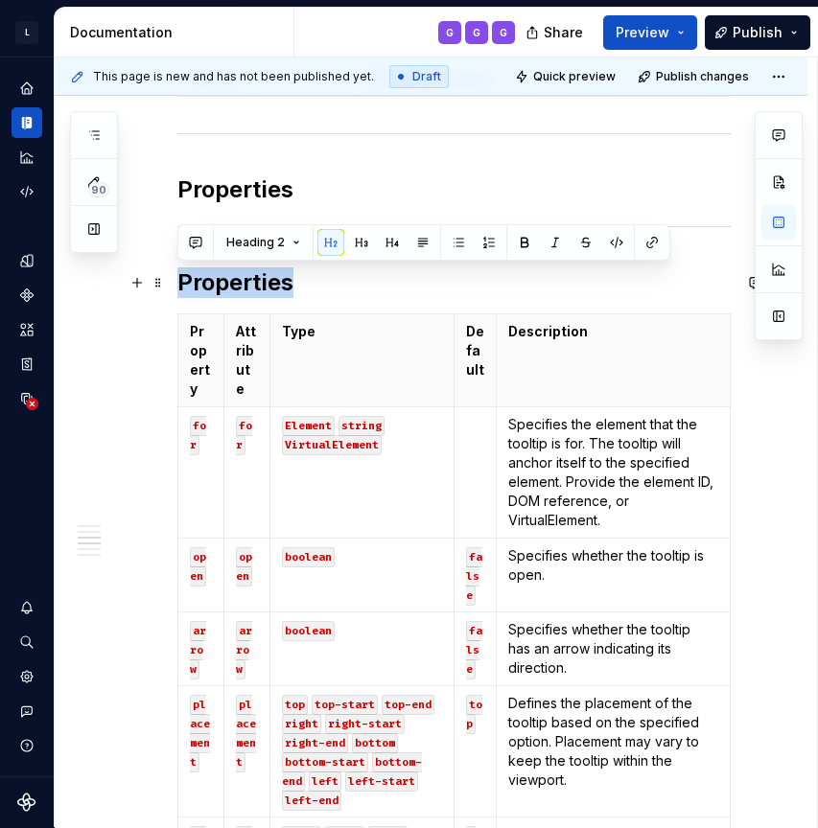
drag, startPoint x: 337, startPoint y: 289, endPoint x: 122, endPoint y: 288, distance: 214.8
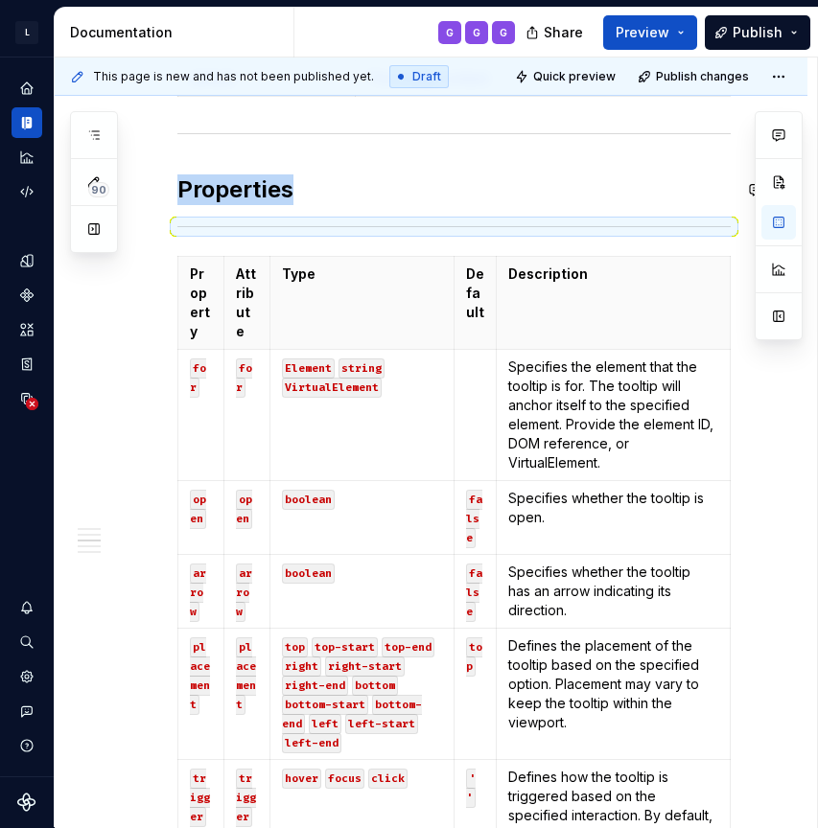
click at [532, 175] on h2 "Properties" at bounding box center [453, 190] width 553 height 31
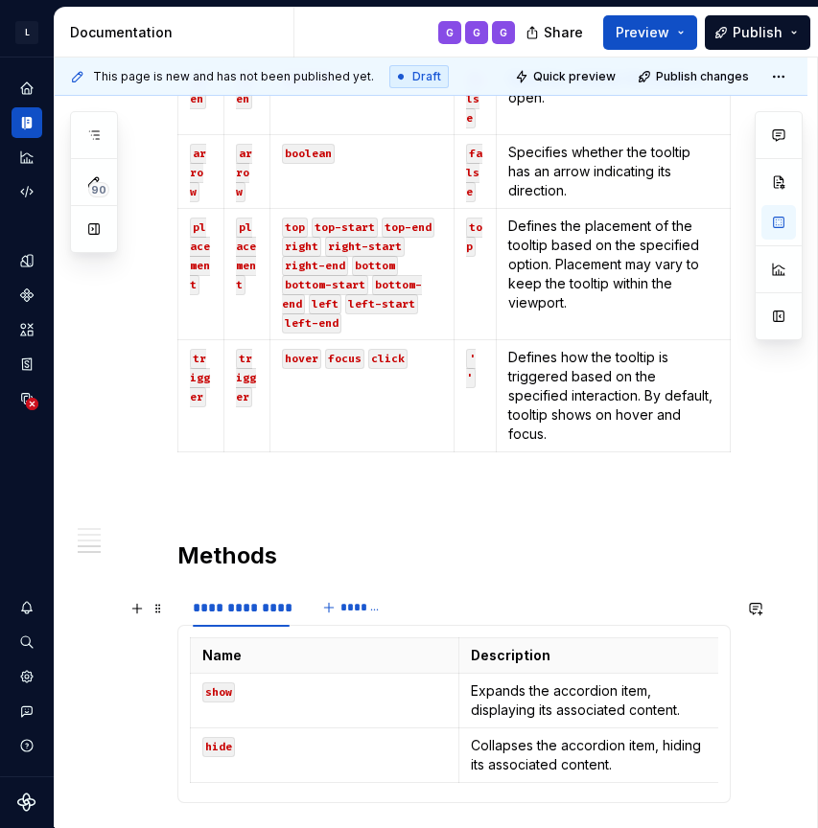
scroll to position [1138, 0]
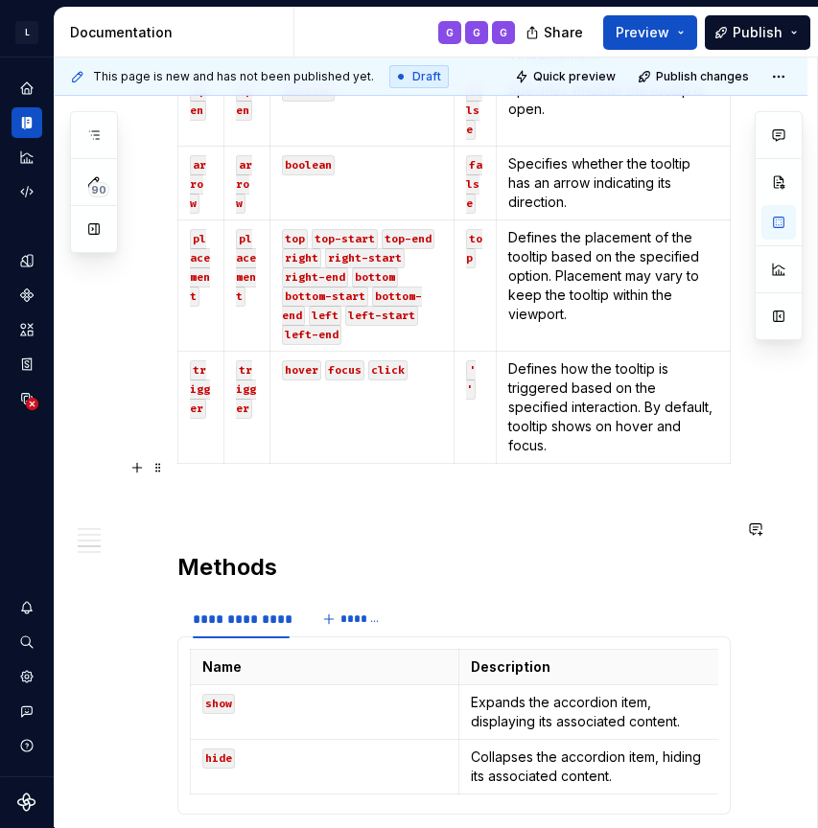
click at [252, 495] on p at bounding box center [453, 506] width 553 height 23
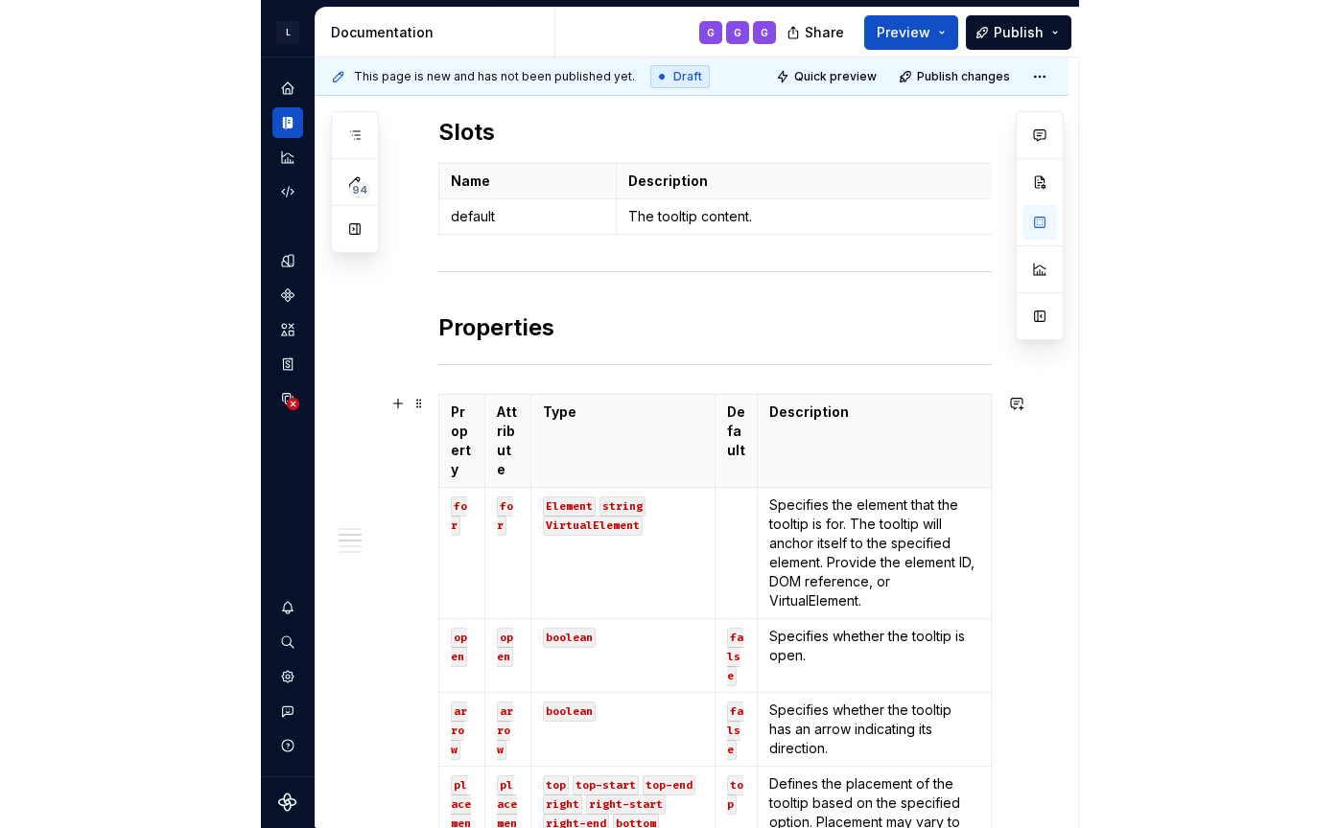
scroll to position [606, 0]
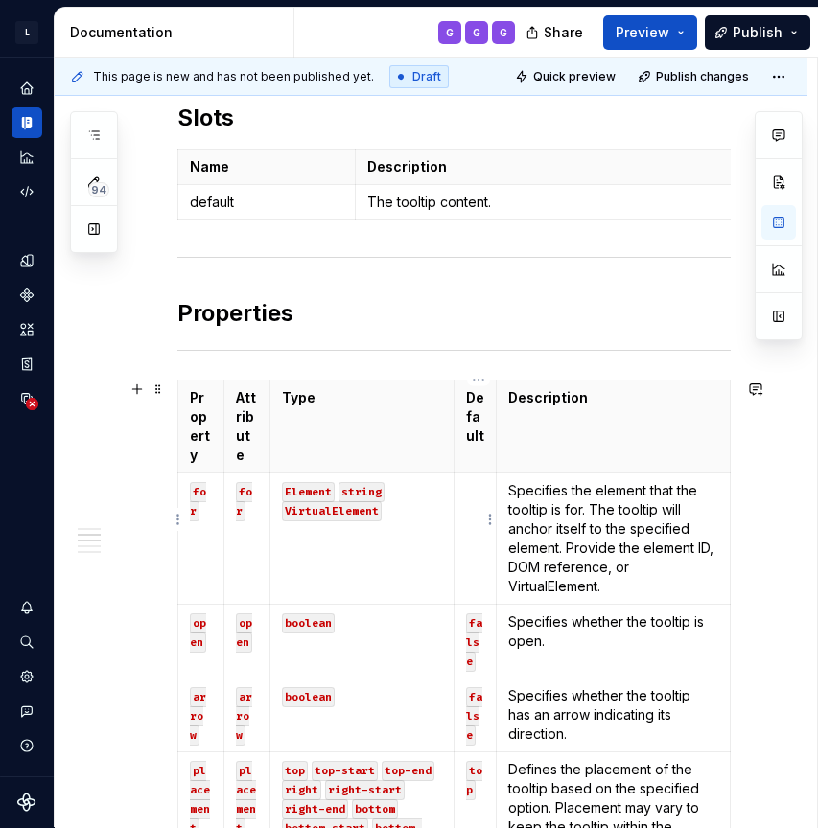
click at [468, 486] on td at bounding box center [475, 539] width 43 height 131
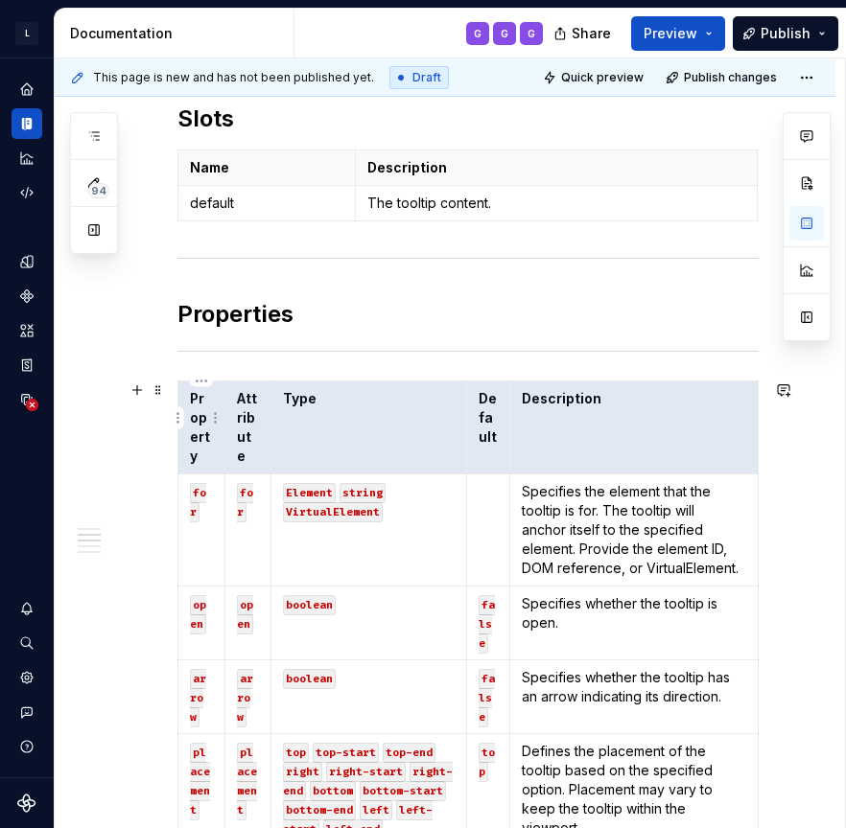
drag, startPoint x: 695, startPoint y: 415, endPoint x: 208, endPoint y: 405, distance: 487.2
click at [208, 405] on tr "Property Attribute Type Default Description" at bounding box center [468, 428] width 580 height 93
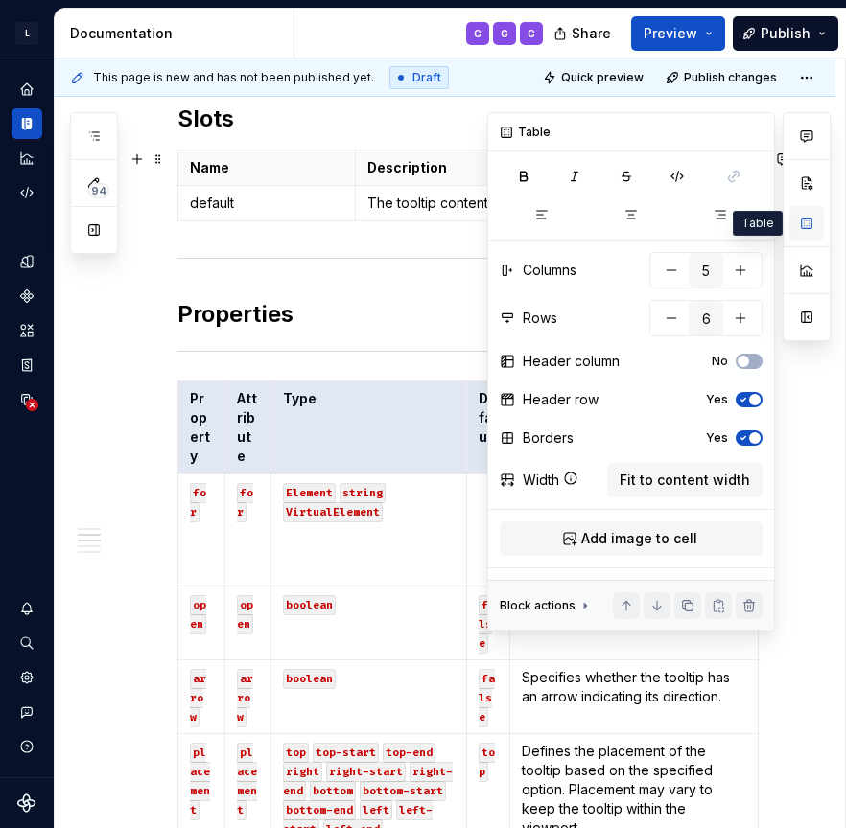
click at [805, 225] on button "button" at bounding box center [806, 223] width 35 height 35
click at [361, 426] on th "Type" at bounding box center [369, 428] width 196 height 93
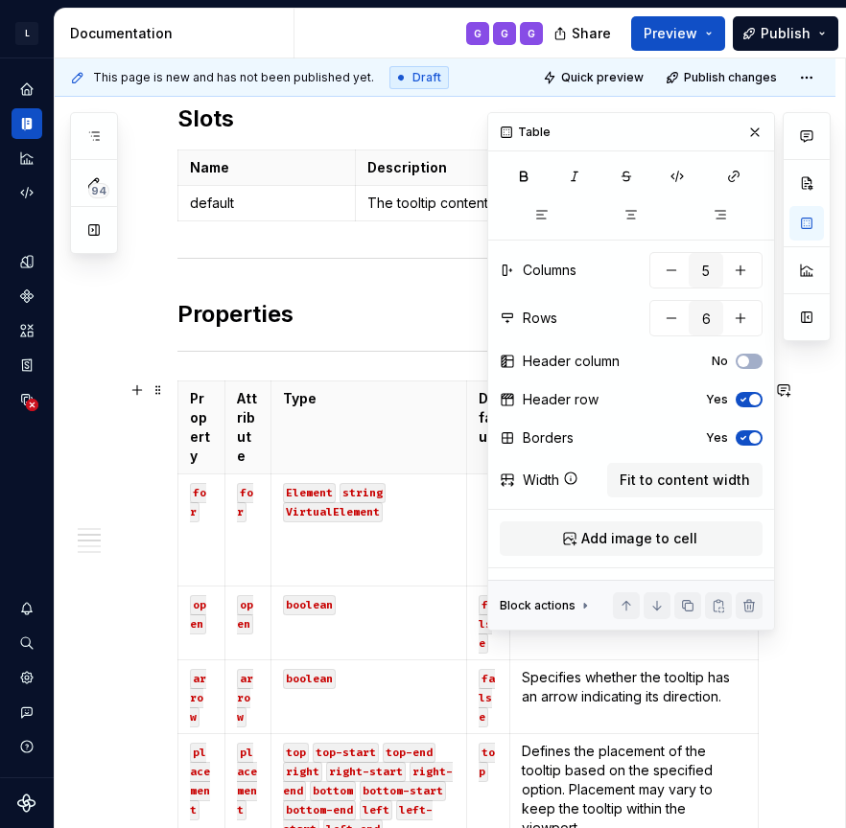
click at [817, 466] on div at bounding box center [806, 371] width 48 height 519
click at [805, 222] on button "button" at bounding box center [806, 223] width 35 height 35
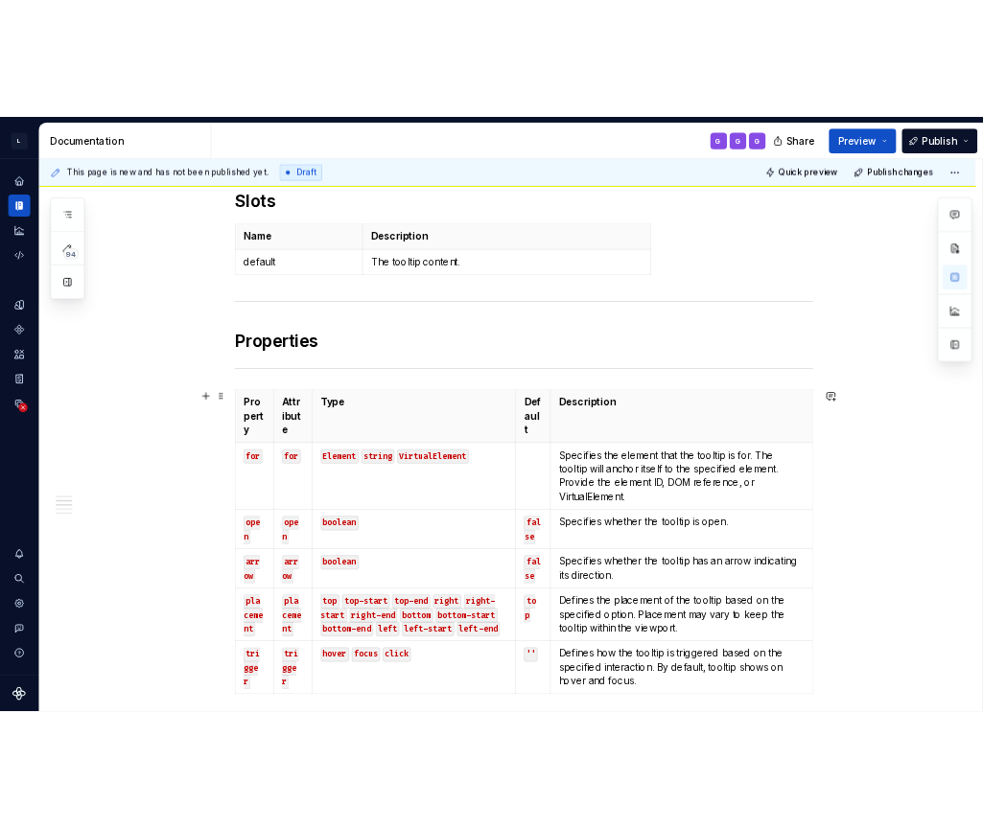
scroll to position [605, 0]
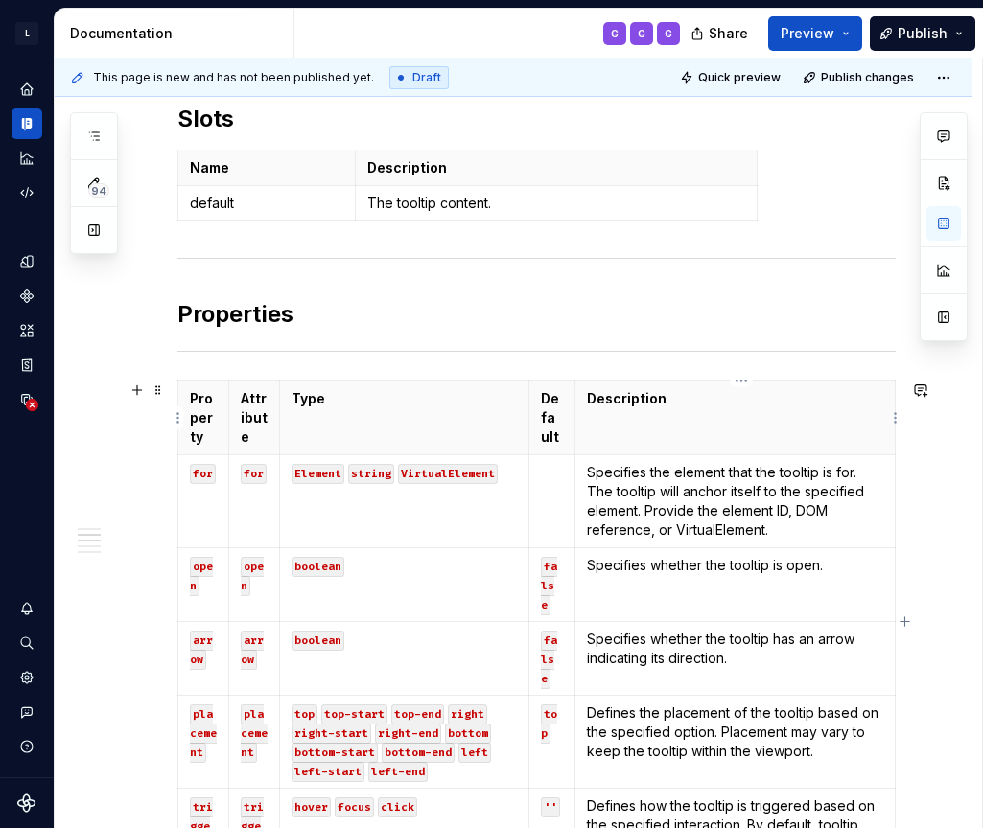
click at [817, 420] on th "Description" at bounding box center [735, 419] width 320 height 74
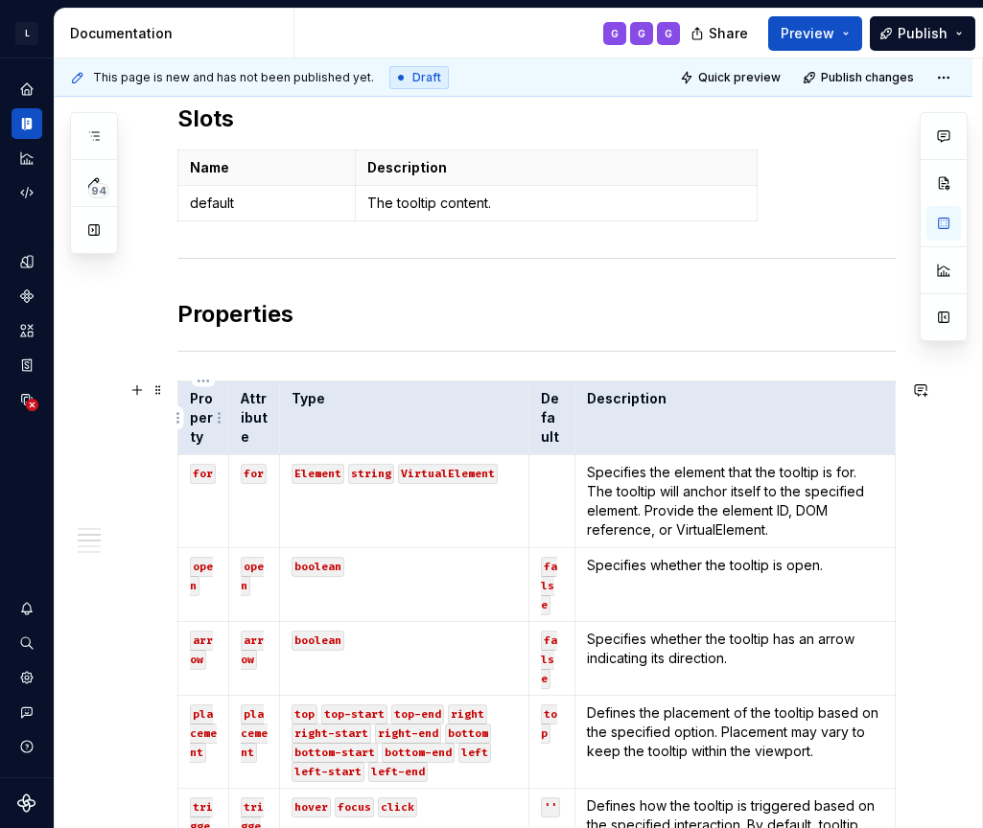
drag, startPoint x: 846, startPoint y: 420, endPoint x: 209, endPoint y: 418, distance: 636.7
click at [209, 418] on tr "Property Attribute Type Default Description" at bounding box center [536, 419] width 717 height 74
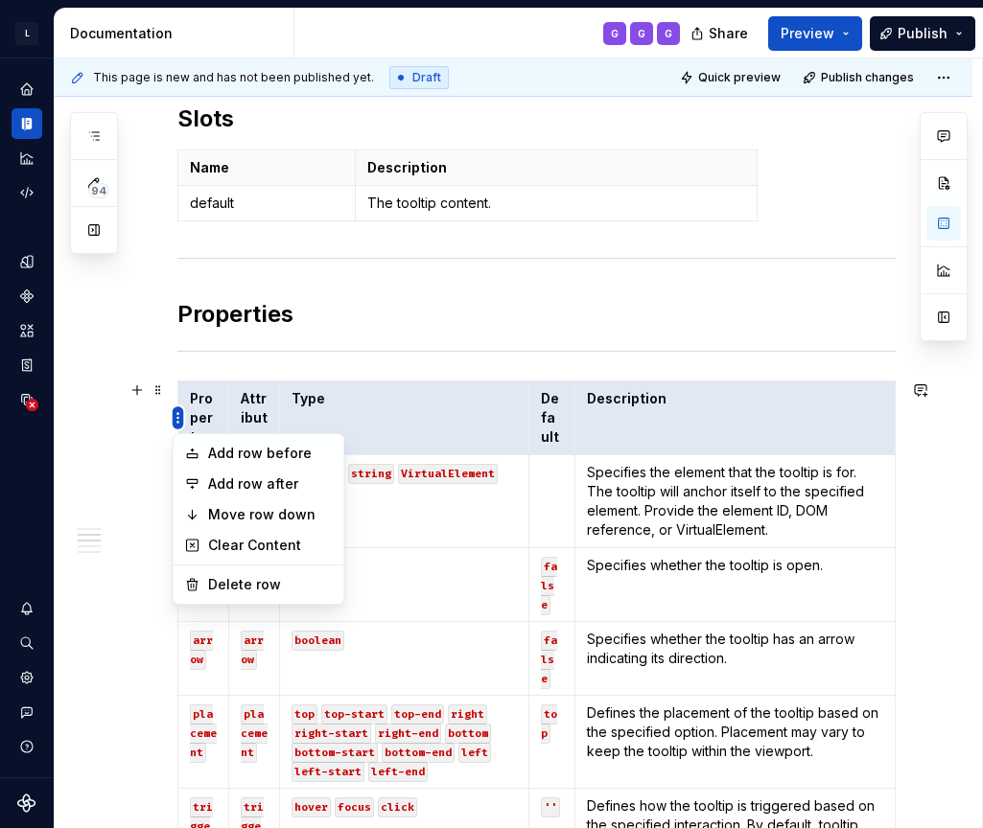
click at [177, 417] on html "L LSEG Workspace Design System G Design system data Documentation G G G Share P…" at bounding box center [491, 414] width 983 height 828
click at [179, 419] on html "L LSEG Workspace Design System G Design system data Documentation G G G Share P…" at bounding box center [491, 414] width 983 height 828
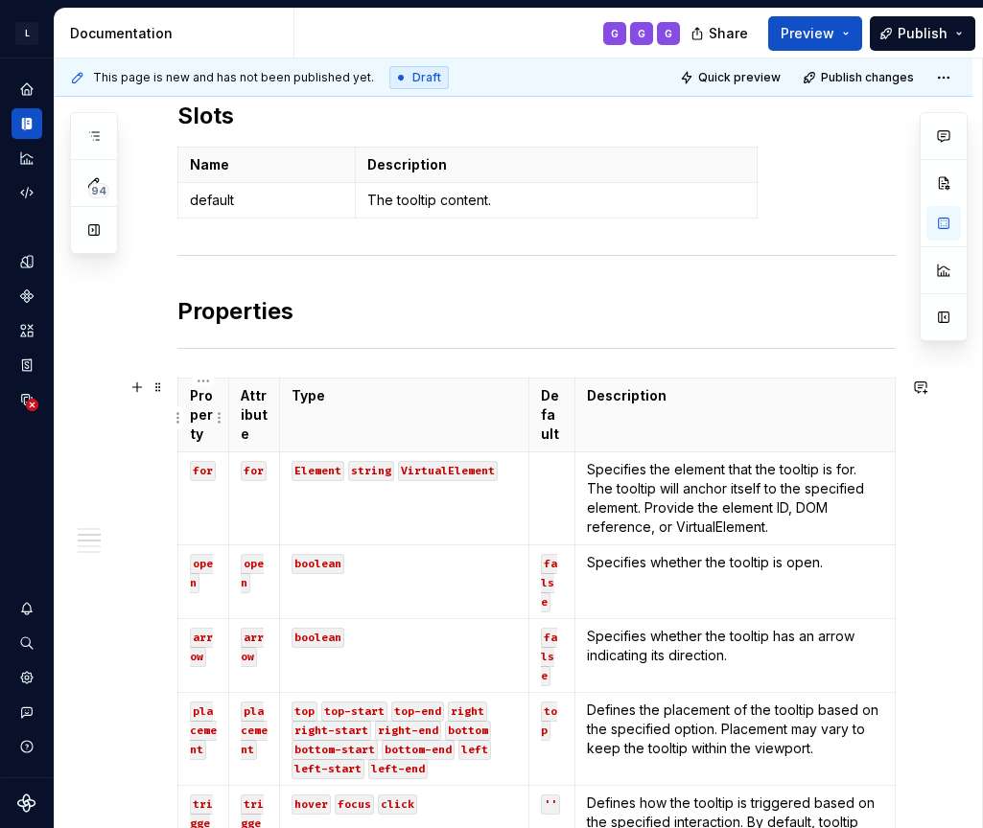
scroll to position [583, 0]
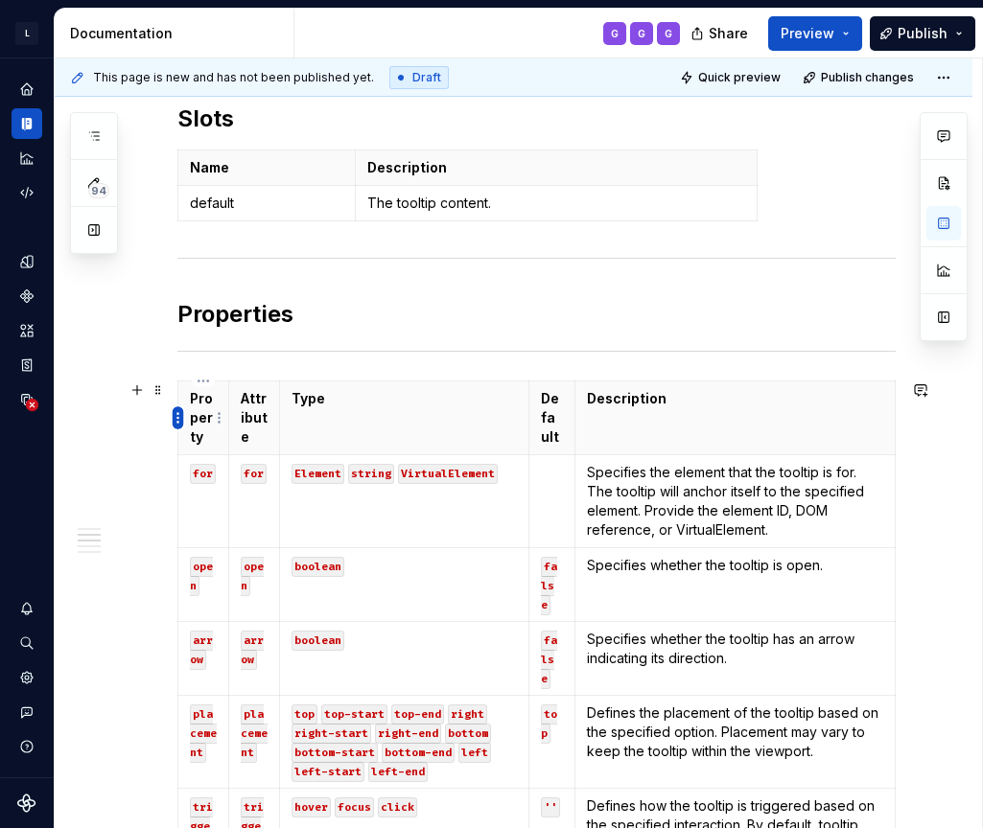
click at [180, 421] on html "L LSEG Workspace Design System G Design system data Documentation G G G Share P…" at bounding box center [491, 414] width 983 height 828
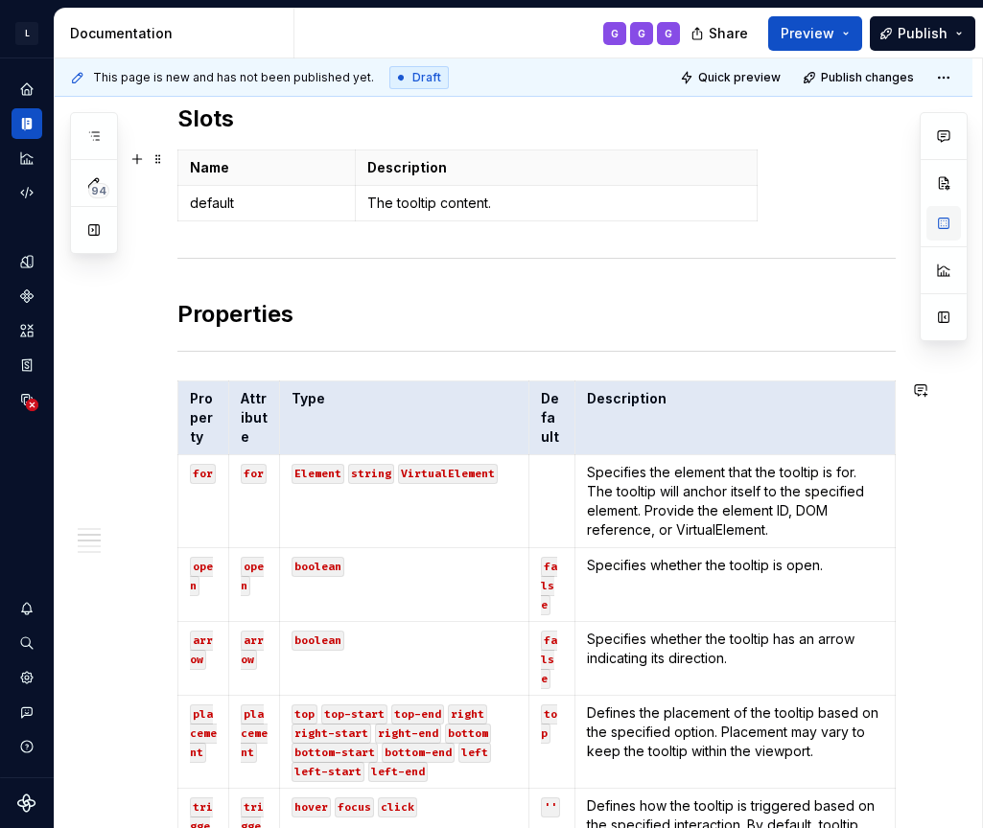
click at [817, 227] on div at bounding box center [944, 226] width 48 height 229
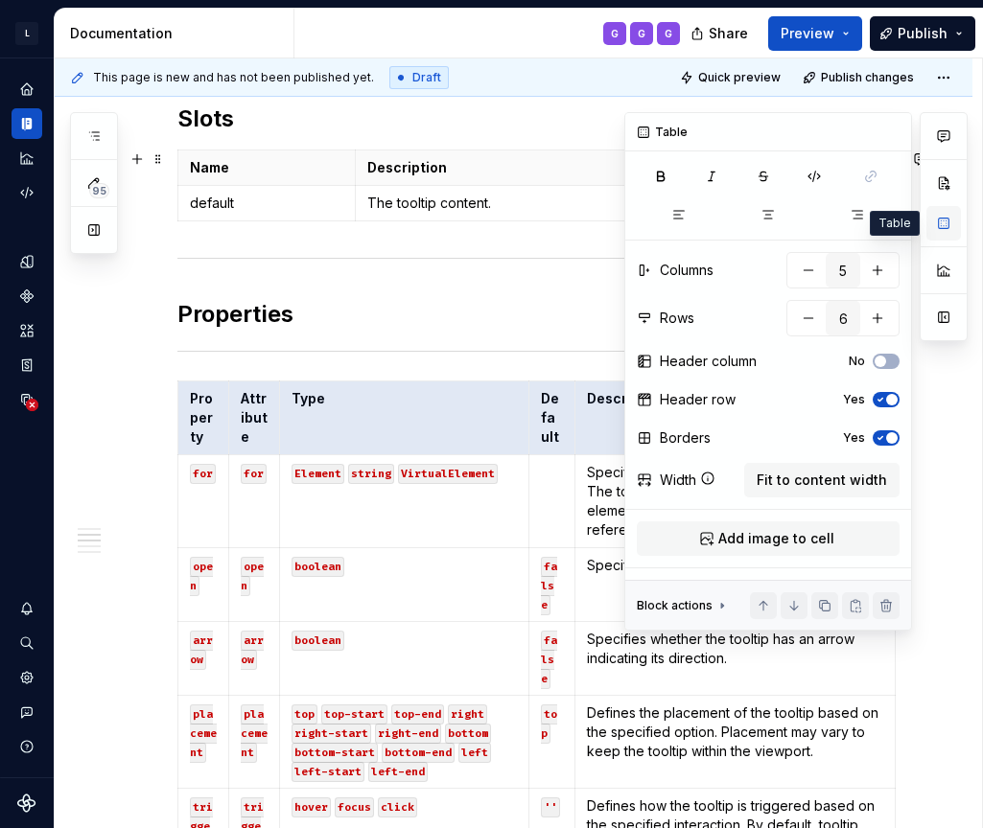
click at [817, 226] on button "button" at bounding box center [943, 223] width 35 height 35
click at [817, 402] on icon "button" at bounding box center [880, 400] width 15 height 12
click at [817, 403] on icon "button" at bounding box center [880, 400] width 15 height 12
click at [817, 481] on span "Fit to content width" at bounding box center [822, 480] width 130 height 19
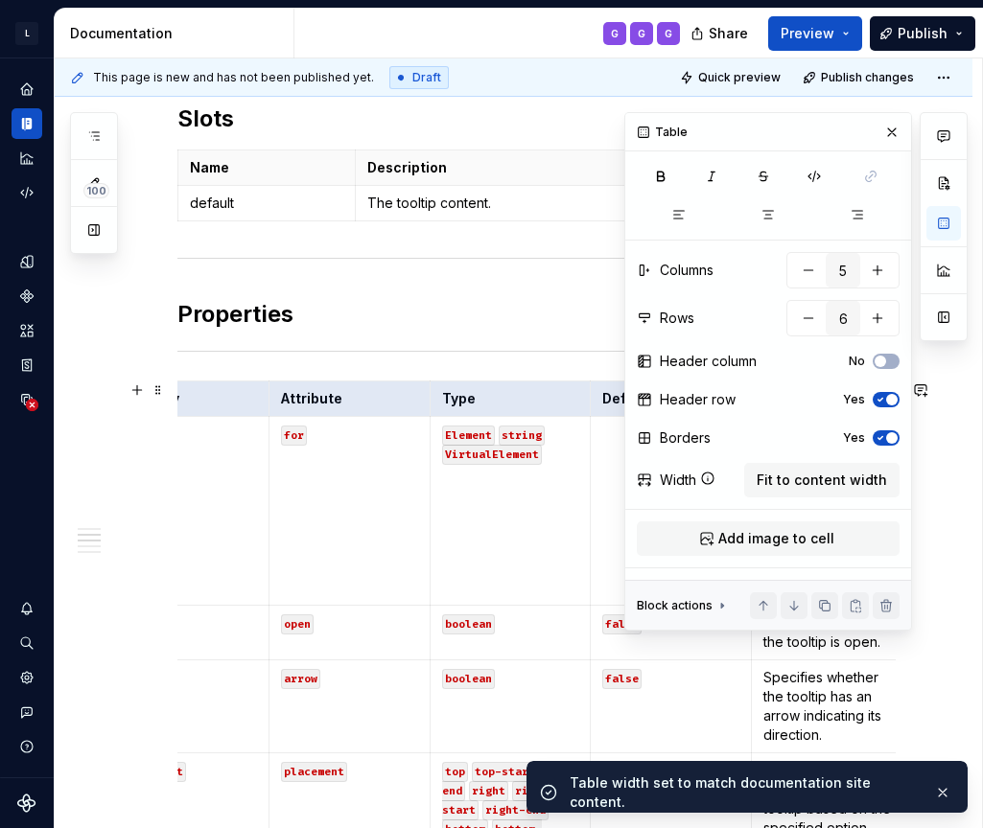
click at [817, 454] on div at bounding box center [944, 371] width 48 height 519
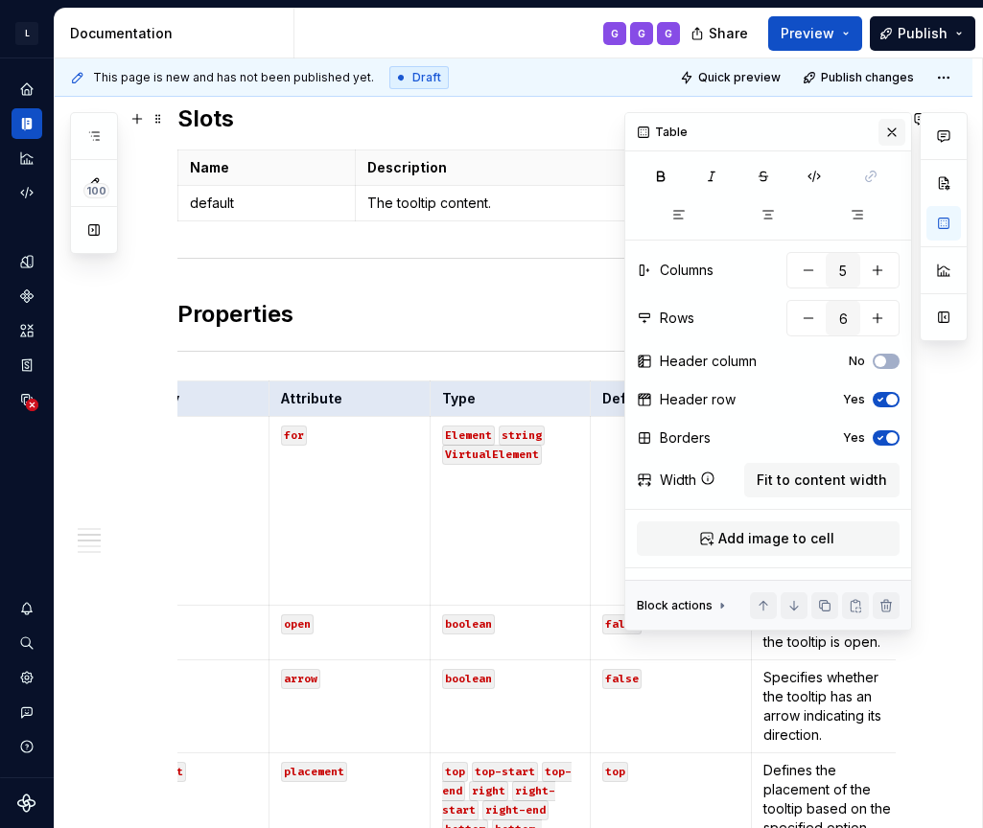
click at [817, 132] on button "button" at bounding box center [891, 132] width 27 height 27
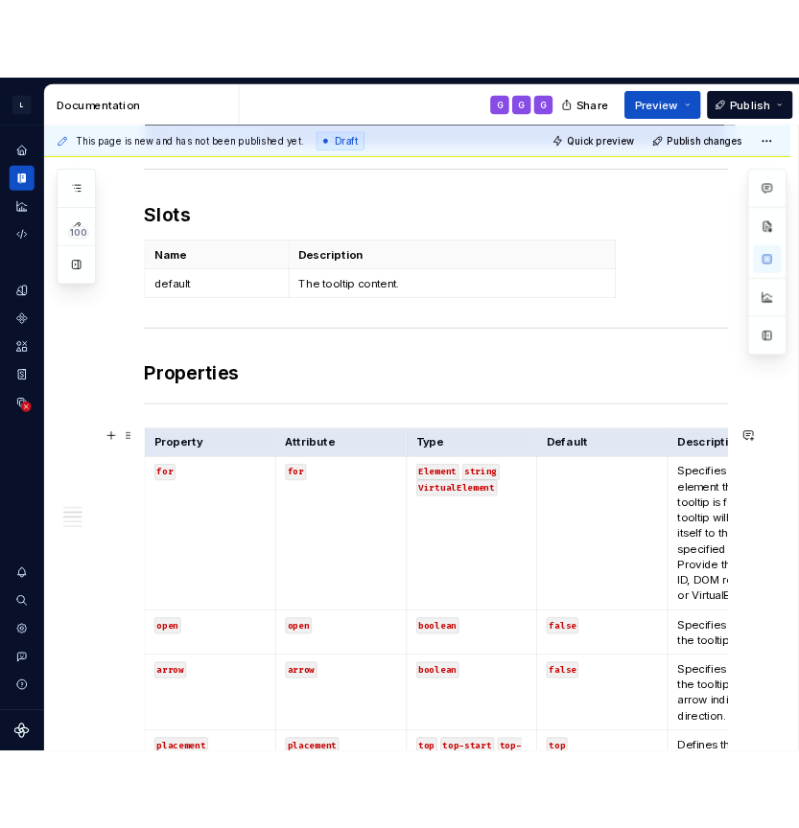
scroll to position [531, 0]
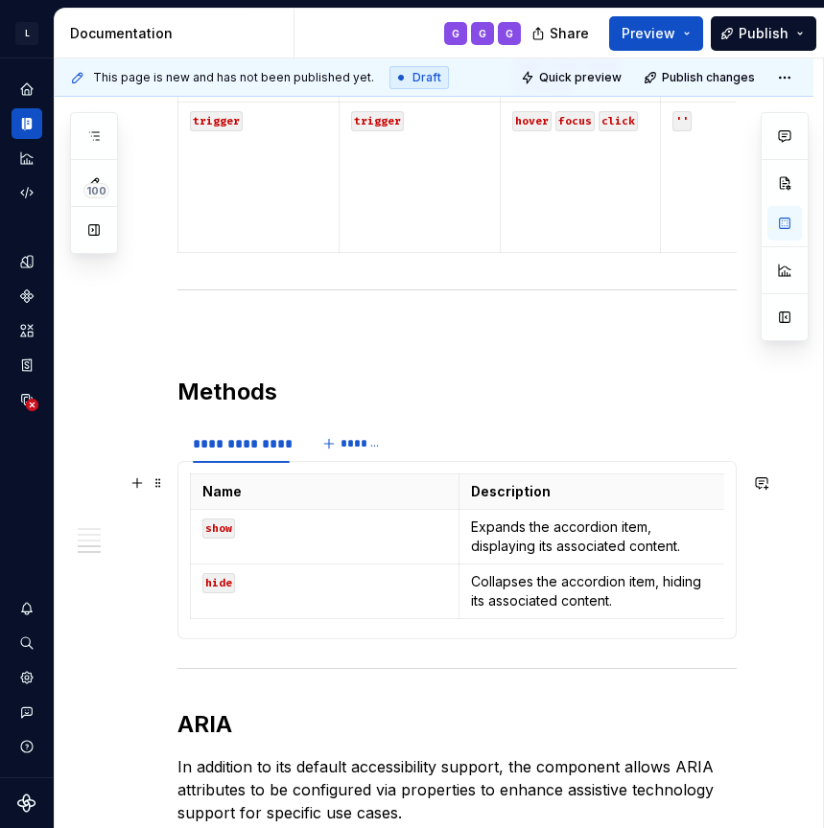
scroll to position [1453, 0]
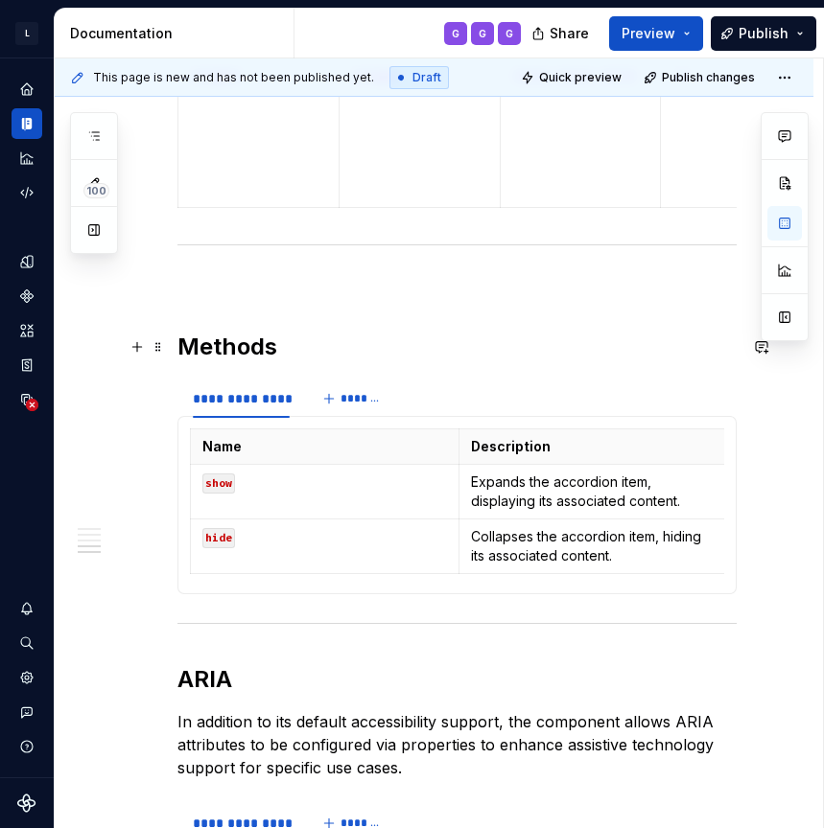
click at [313, 344] on h2 "Methods" at bounding box center [456, 347] width 559 height 31
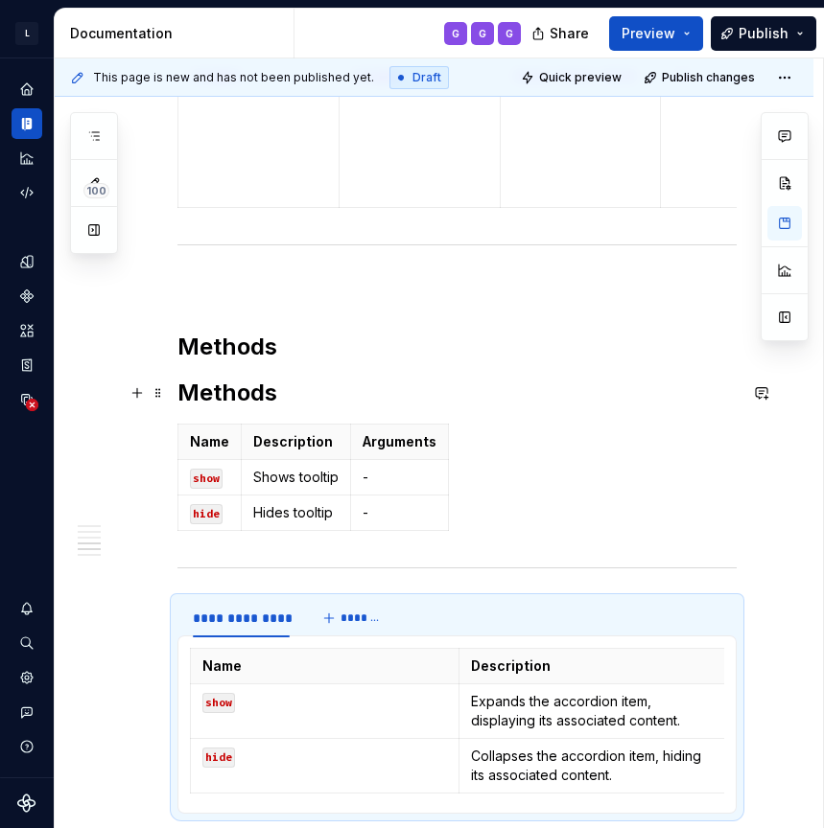
click at [328, 388] on h2 "Methods" at bounding box center [456, 393] width 559 height 31
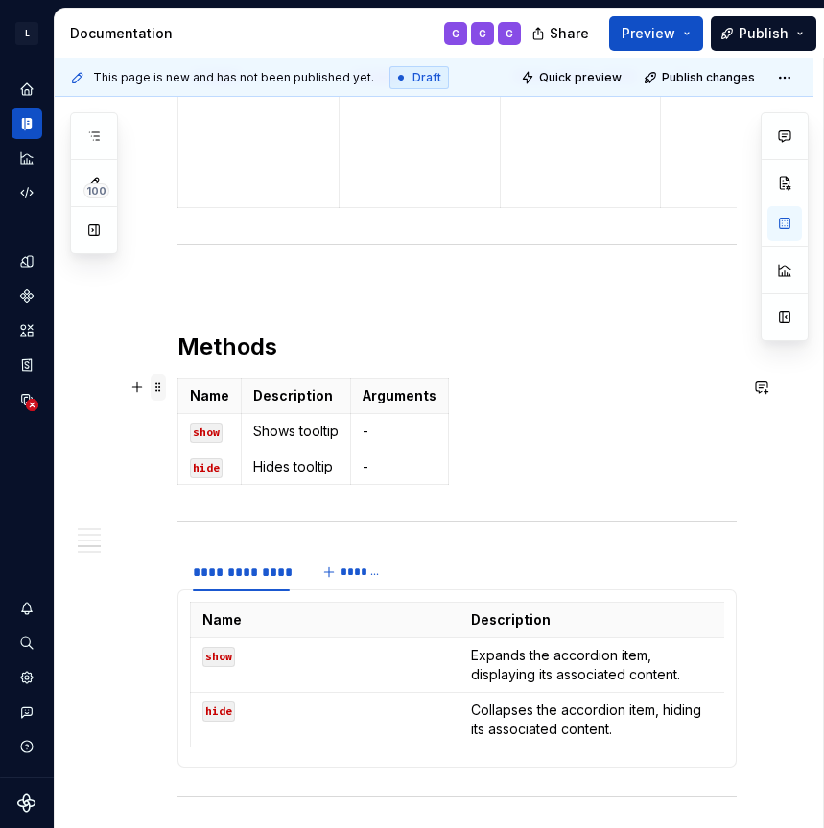
click at [157, 389] on span at bounding box center [158, 387] width 15 height 27
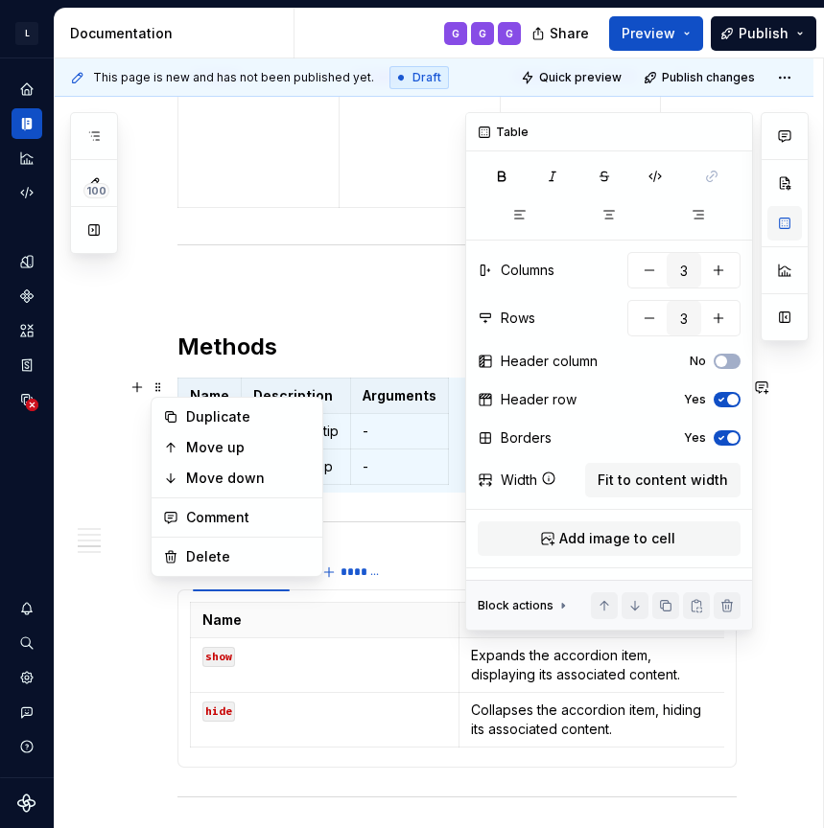
click at [784, 222] on button "button" at bounding box center [784, 223] width 35 height 35
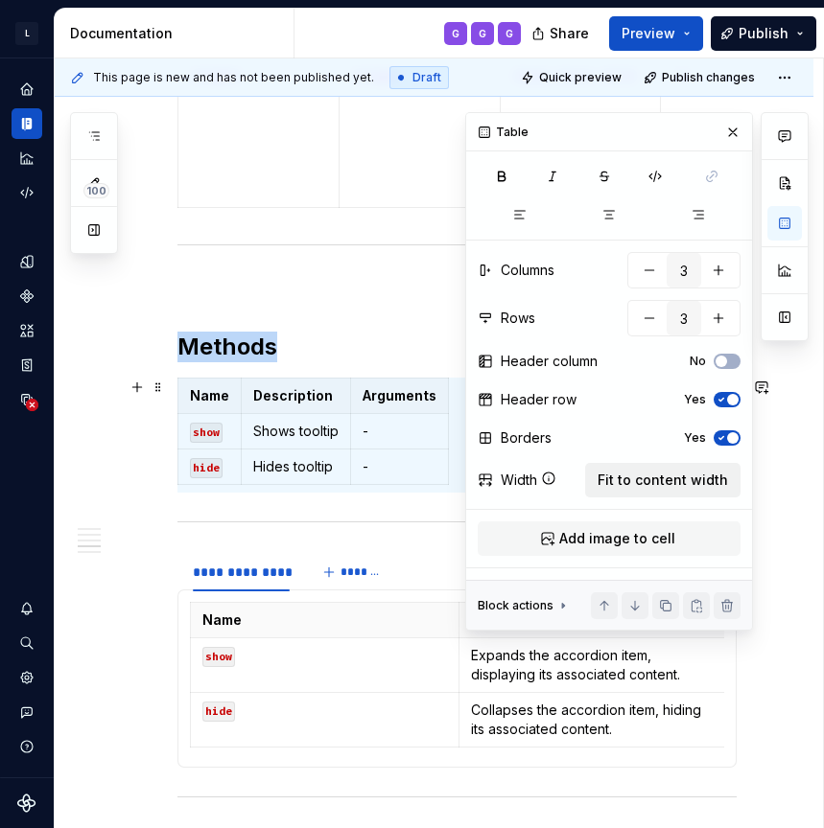
click at [683, 485] on span "Fit to content width" at bounding box center [662, 480] width 130 height 19
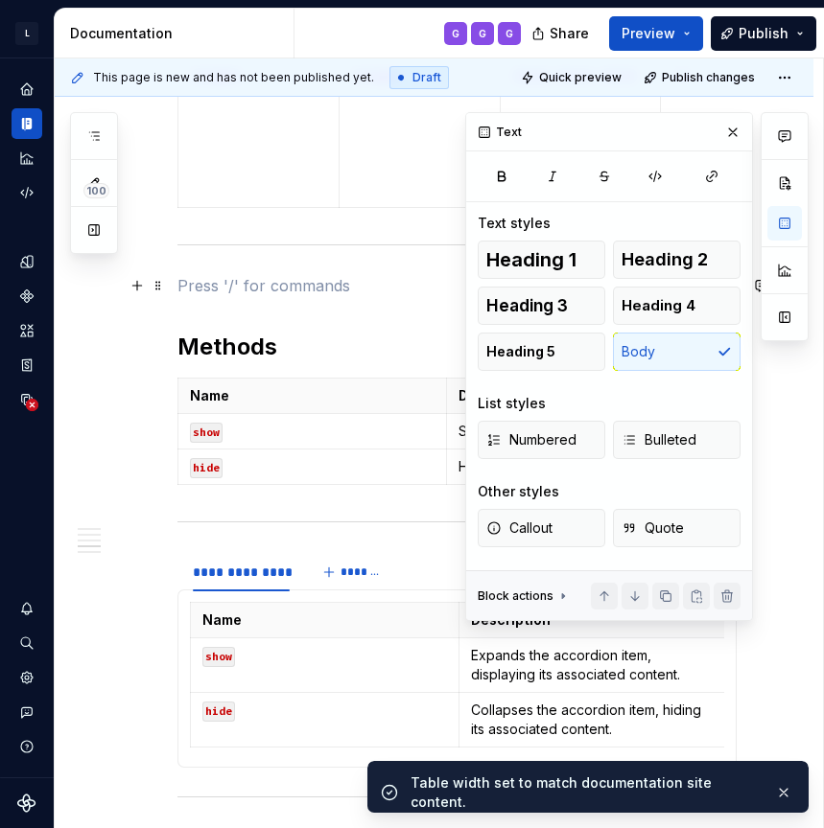
click at [354, 279] on p at bounding box center [456, 285] width 559 height 23
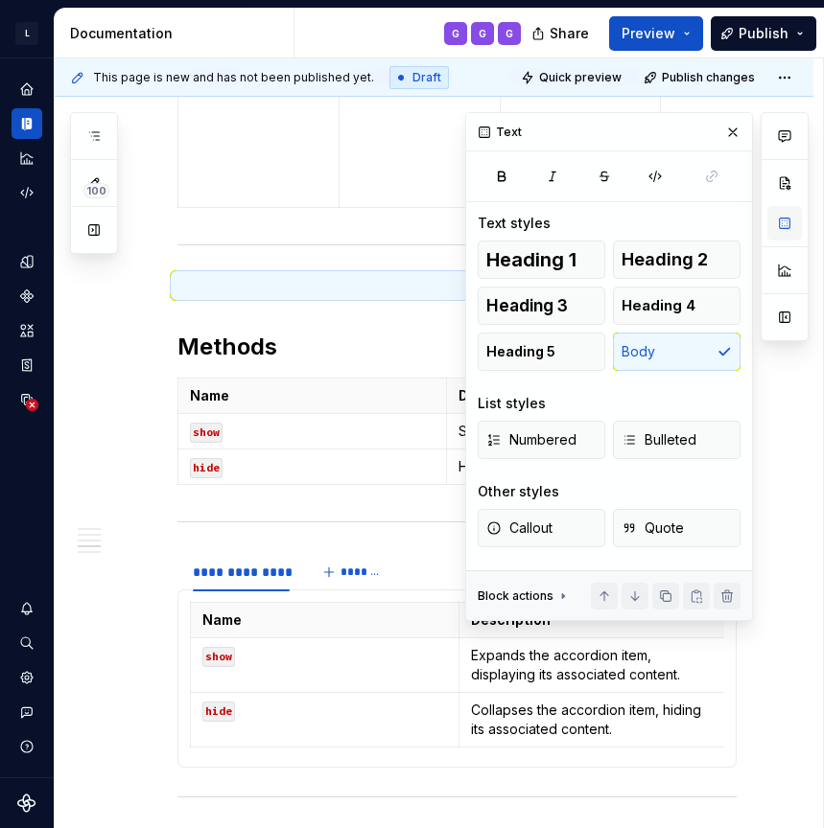
click at [782, 225] on button "button" at bounding box center [784, 223] width 35 height 35
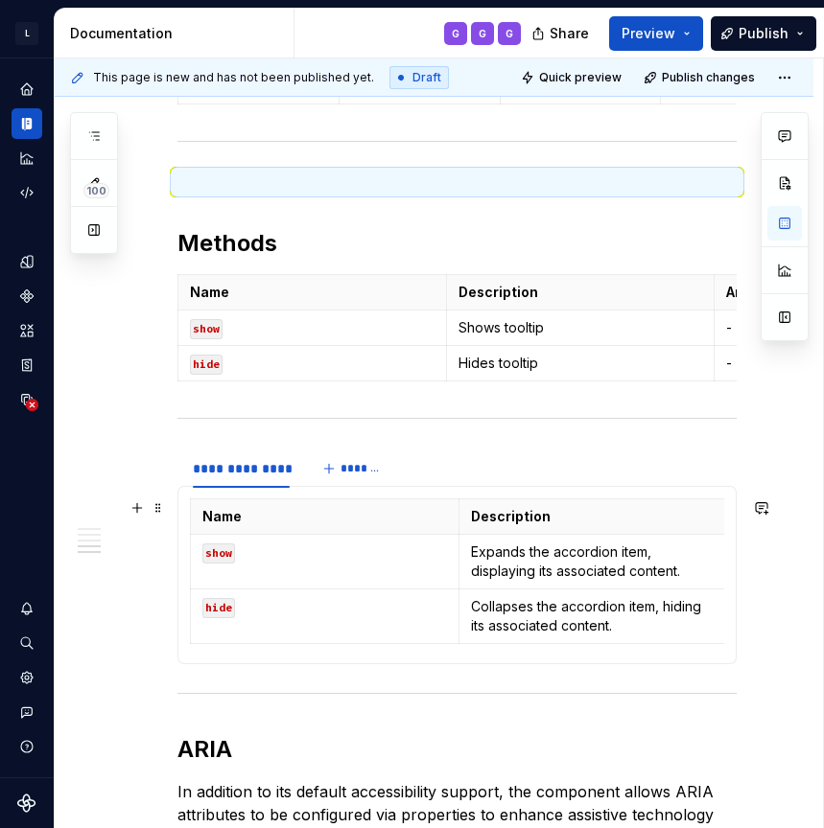
scroll to position [1561, 0]
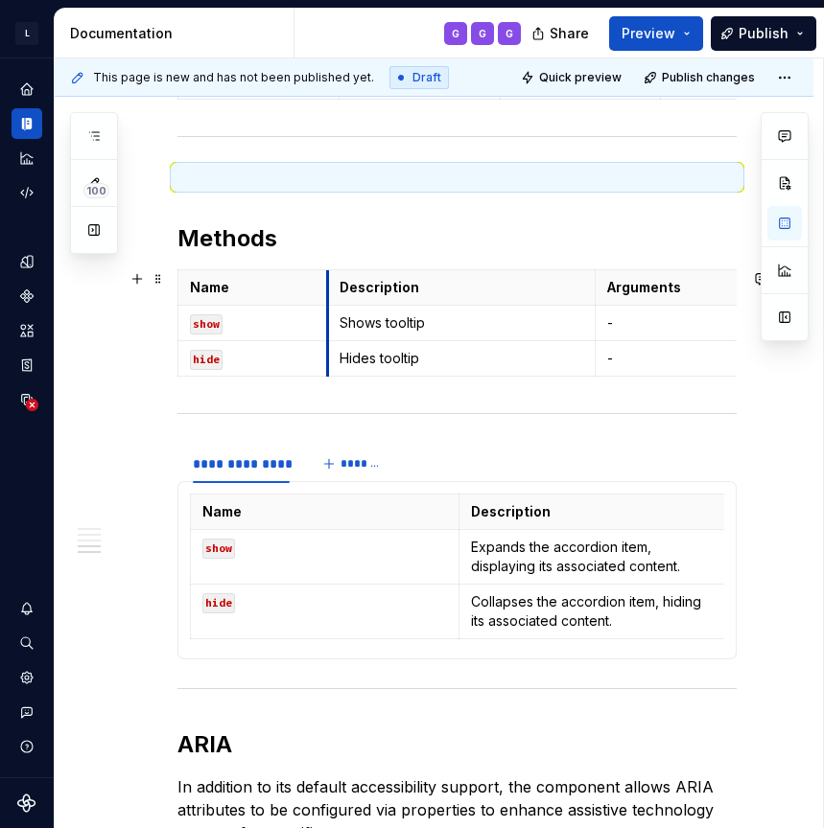
drag, startPoint x: 446, startPoint y: 284, endPoint x: 327, endPoint y: 286, distance: 118.9
click at [327, 286] on th "Description" at bounding box center [461, 287] width 268 height 35
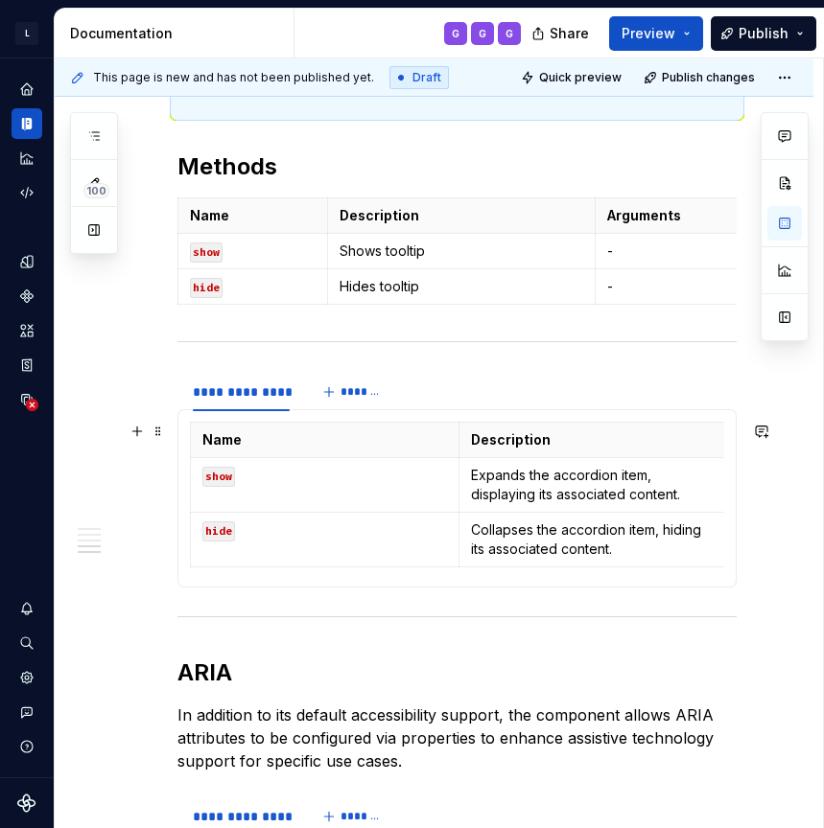
scroll to position [1656, 0]
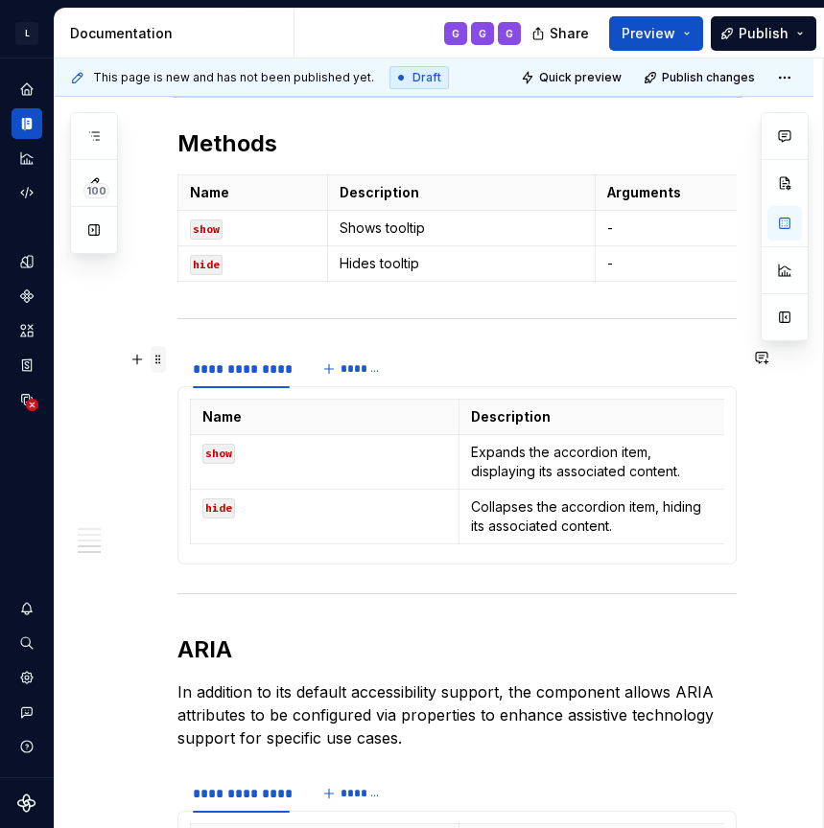
click at [156, 365] on span at bounding box center [158, 359] width 15 height 27
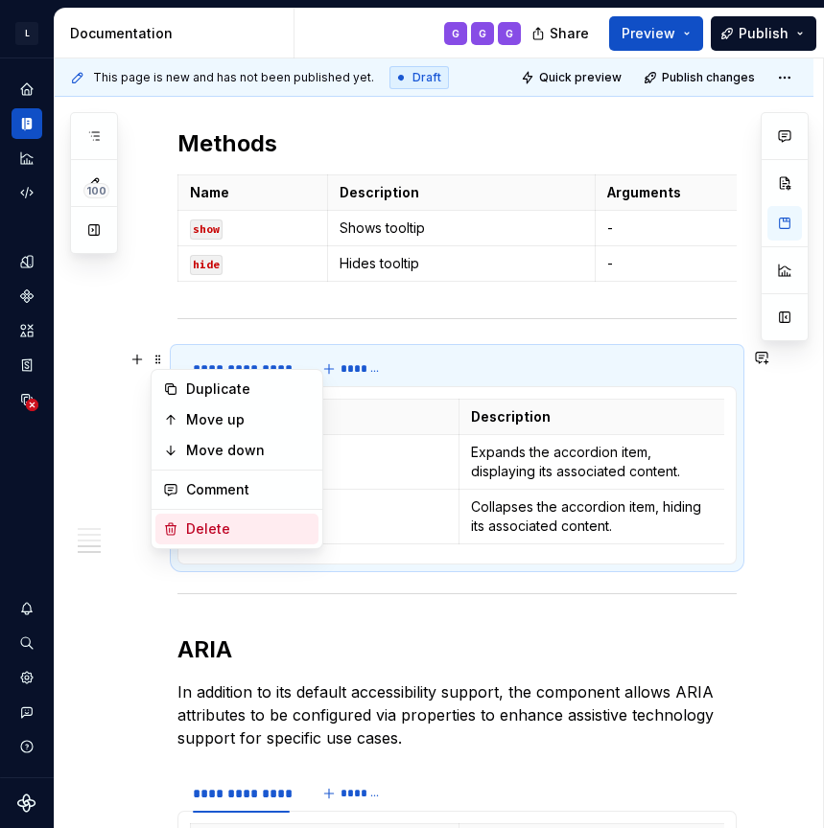
click at [201, 530] on div "Delete" at bounding box center [248, 529] width 125 height 19
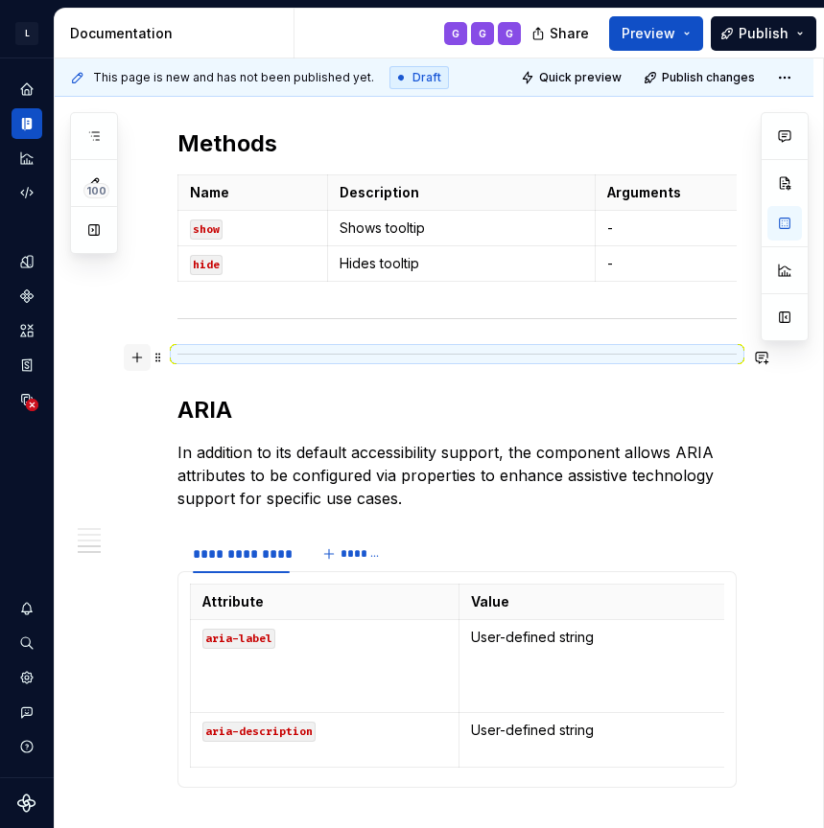
click at [150, 362] on button "button" at bounding box center [137, 357] width 27 height 27
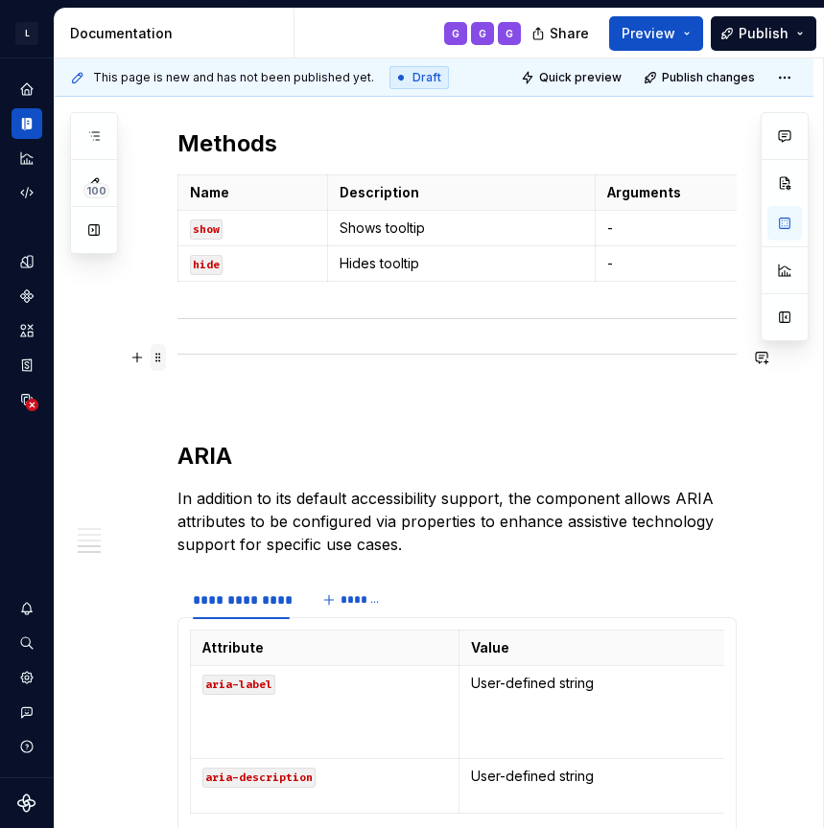
click at [160, 359] on span at bounding box center [158, 357] width 15 height 27
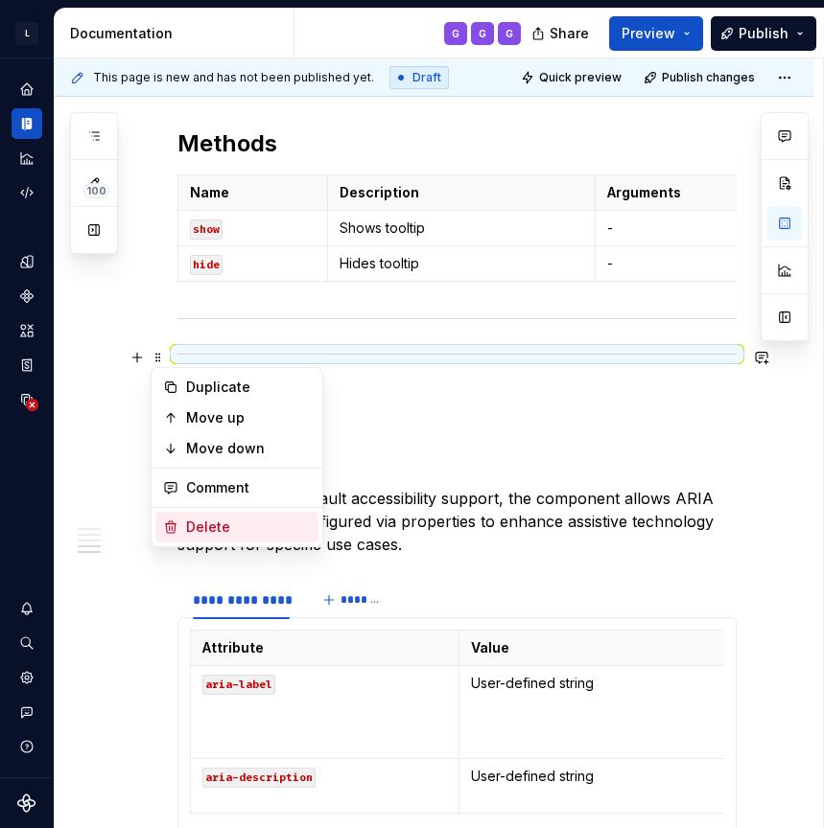
click at [223, 528] on div "Delete" at bounding box center [248, 527] width 125 height 19
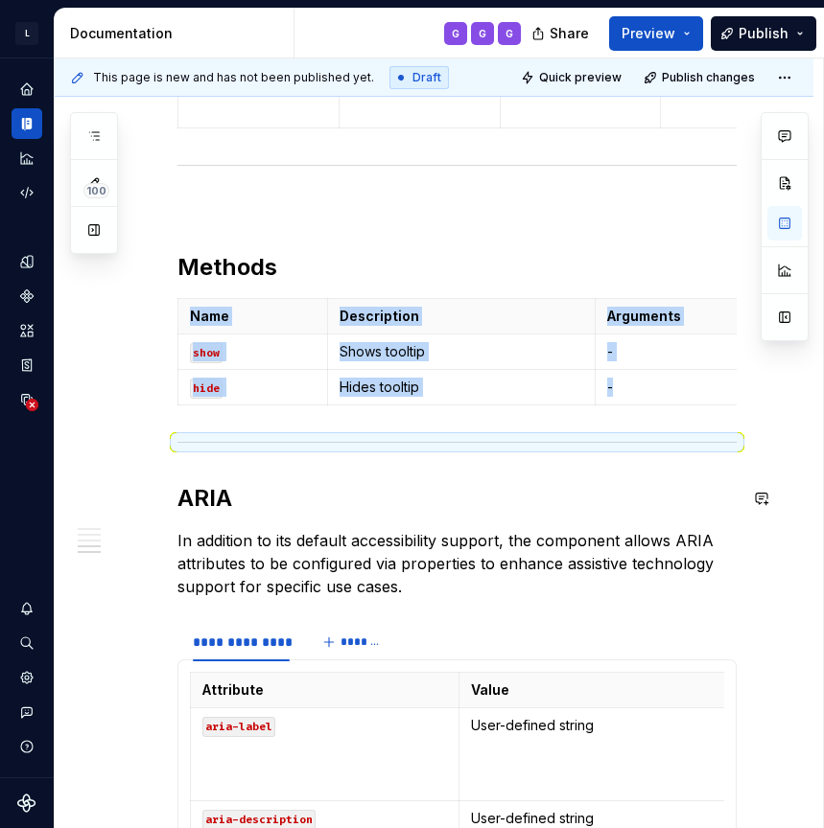
scroll to position [1497, 0]
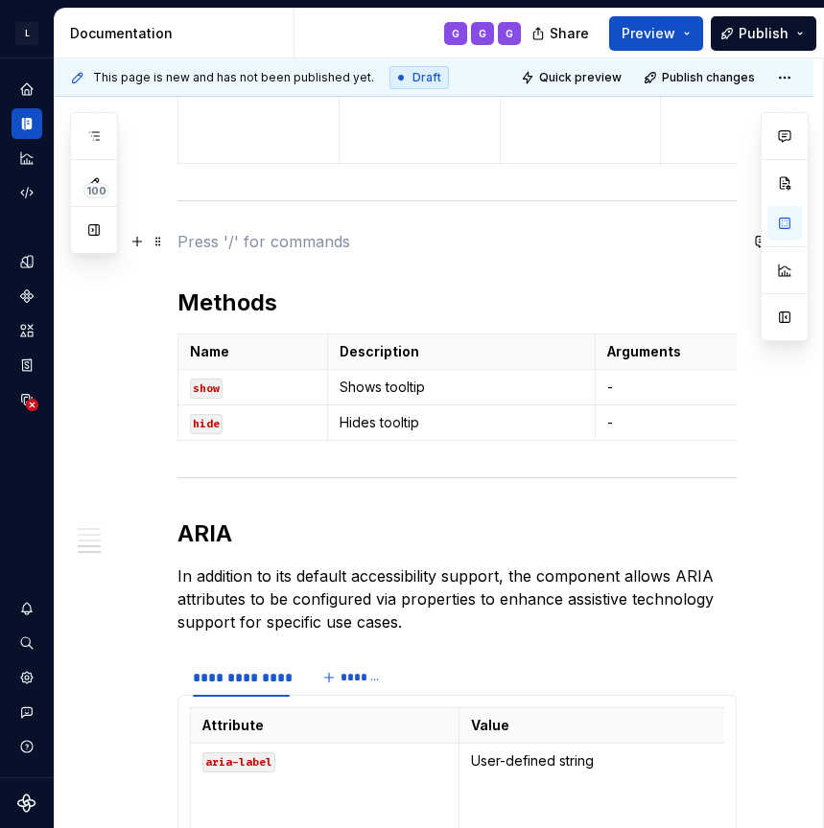
click at [342, 243] on p at bounding box center [456, 241] width 559 height 23
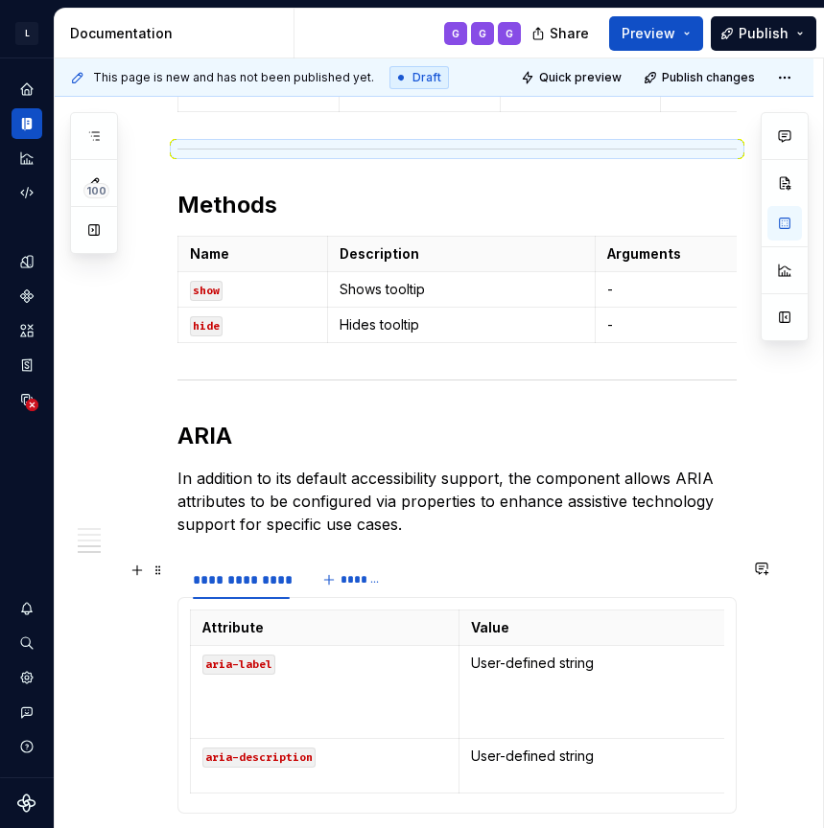
scroll to position [1645, 0]
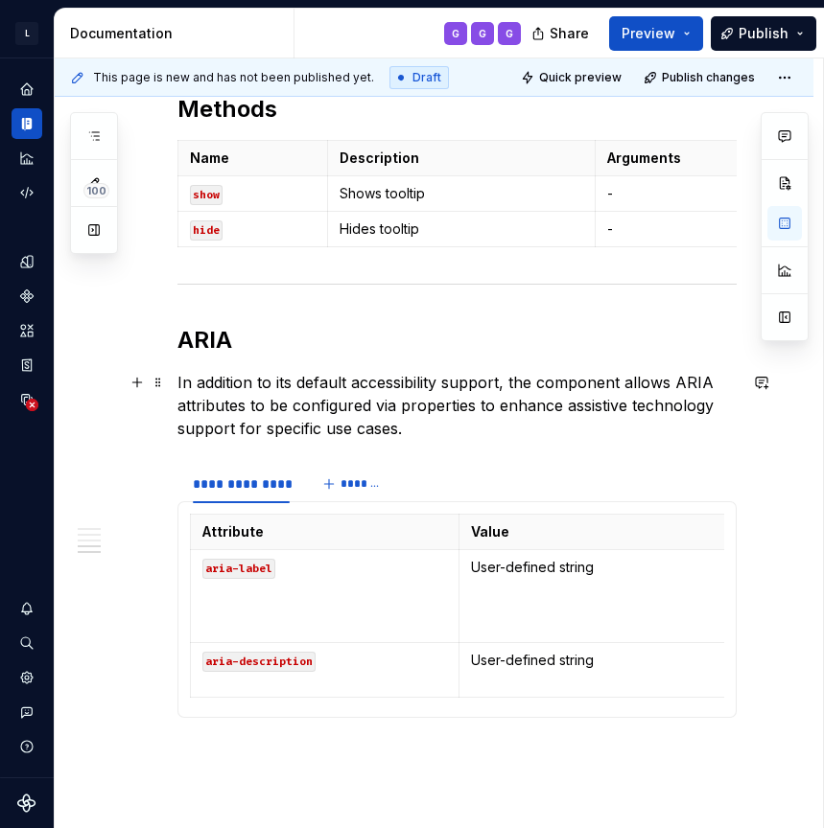
click at [438, 437] on p "In addition to its default accessibility support, the component allows ARIA att…" at bounding box center [456, 405] width 559 height 69
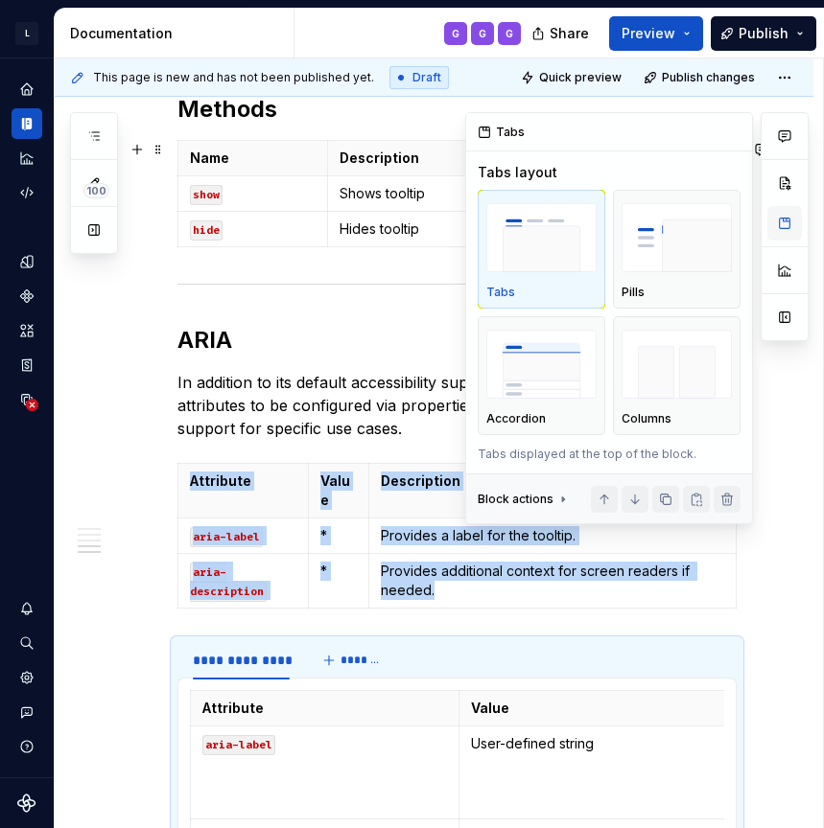
click at [788, 221] on button "button" at bounding box center [784, 223] width 35 height 35
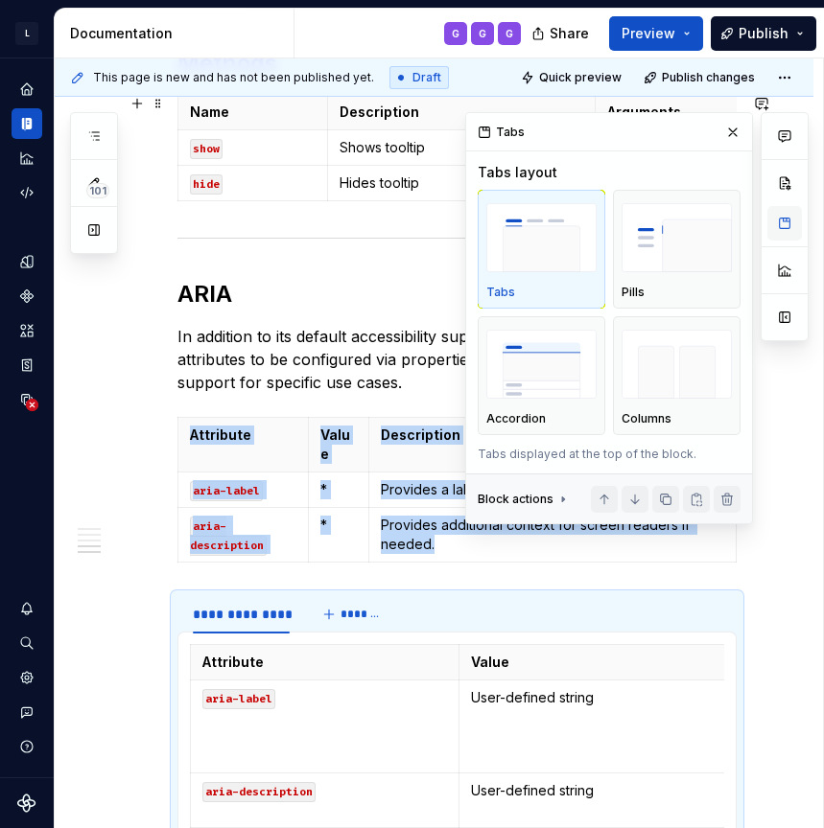
click at [788, 221] on button "button" at bounding box center [784, 223] width 35 height 35
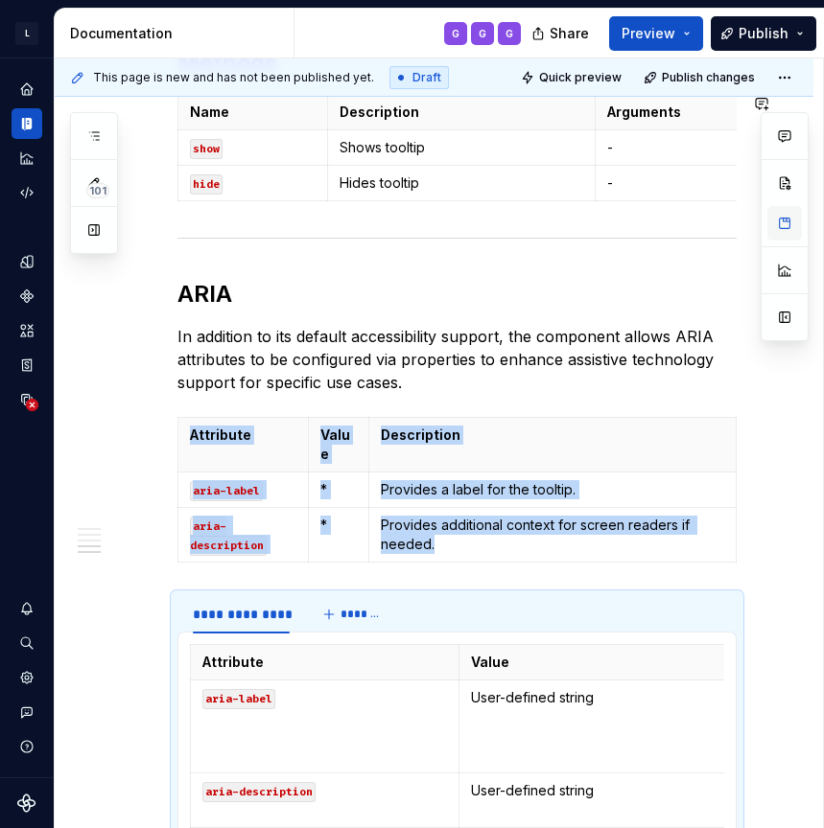
click at [787, 224] on button "button" at bounding box center [784, 223] width 35 height 35
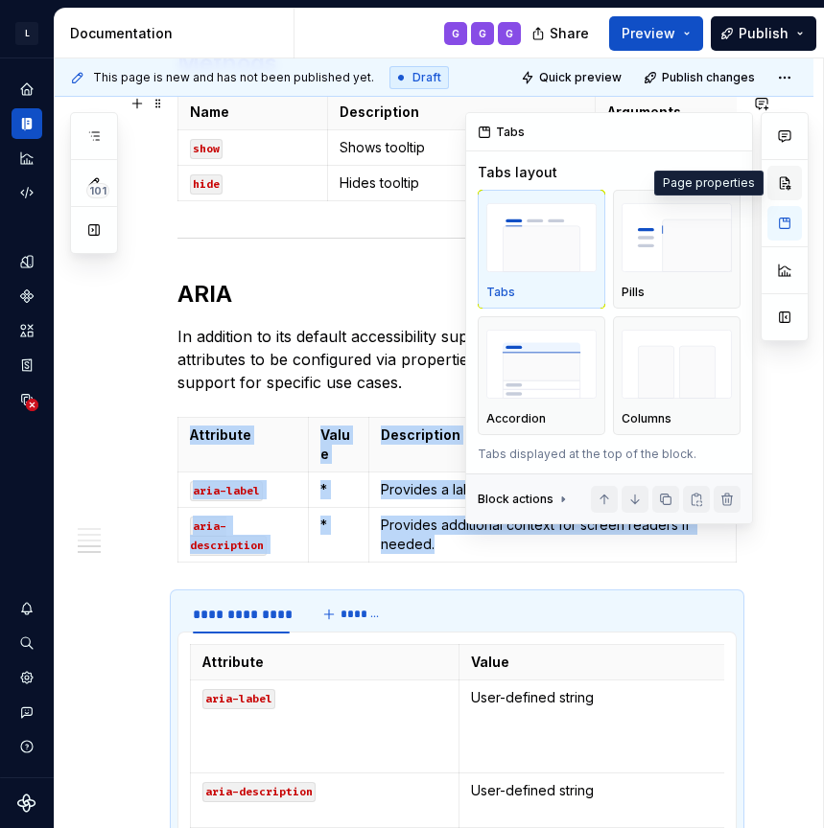
click at [785, 184] on button "button" at bounding box center [784, 183] width 35 height 35
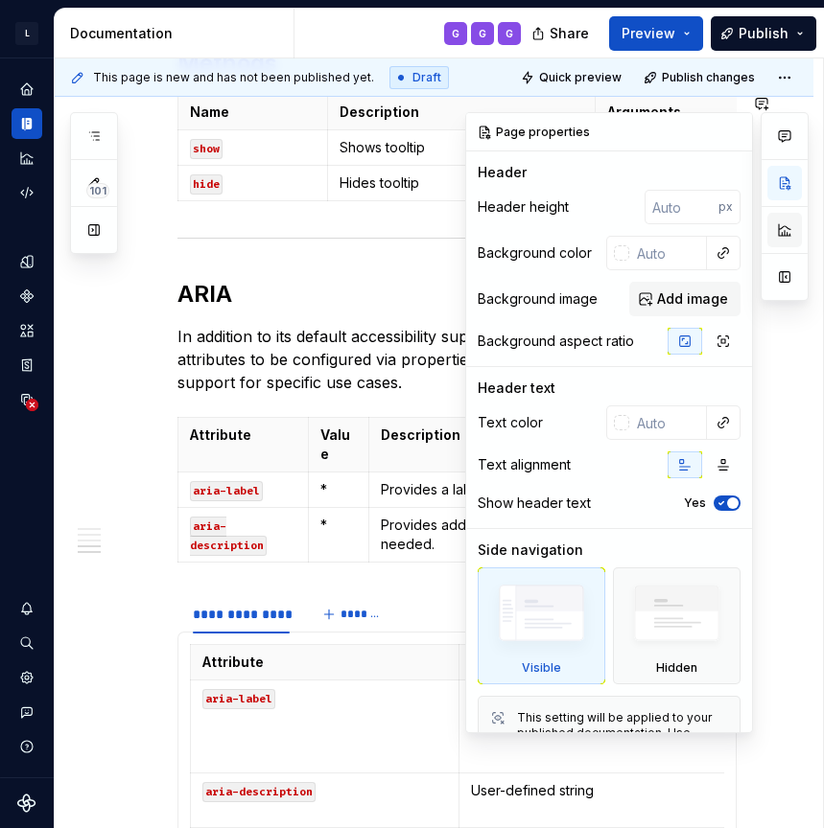
click at [786, 229] on button "button" at bounding box center [784, 230] width 35 height 35
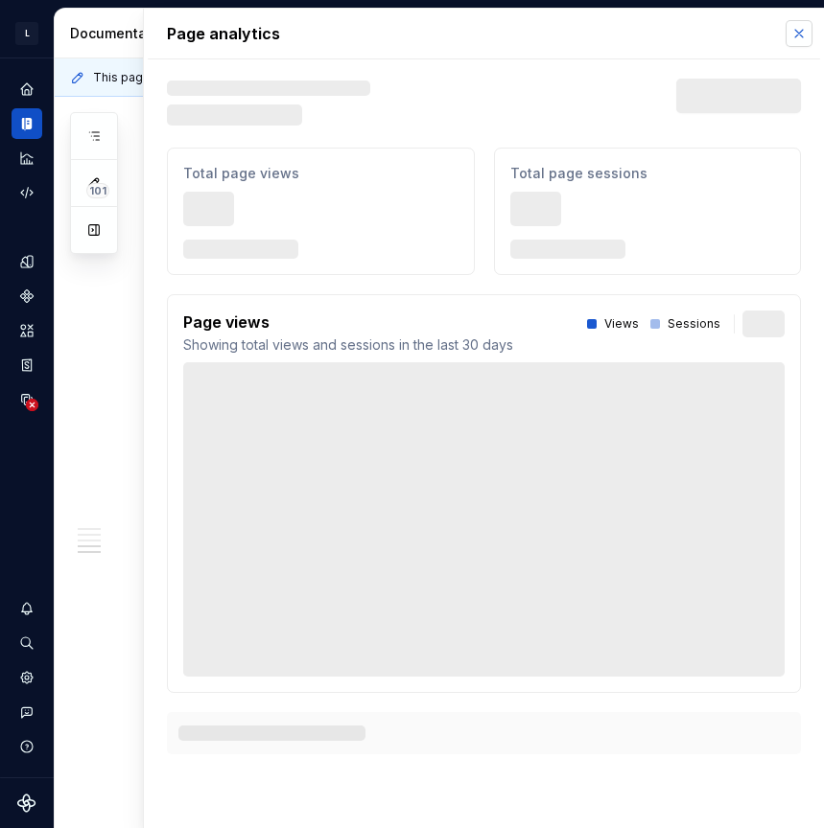
click at [804, 35] on button "button" at bounding box center [798, 33] width 27 height 27
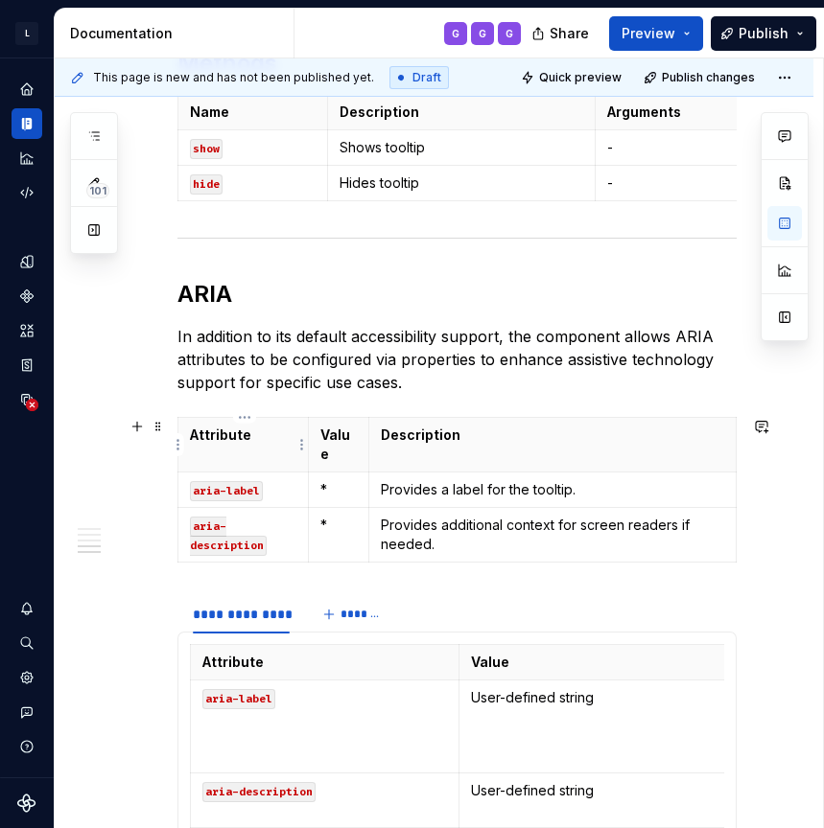
click at [296, 471] on th "Attribute" at bounding box center [243, 445] width 130 height 55
click at [788, 219] on button "button" at bounding box center [784, 223] width 35 height 35
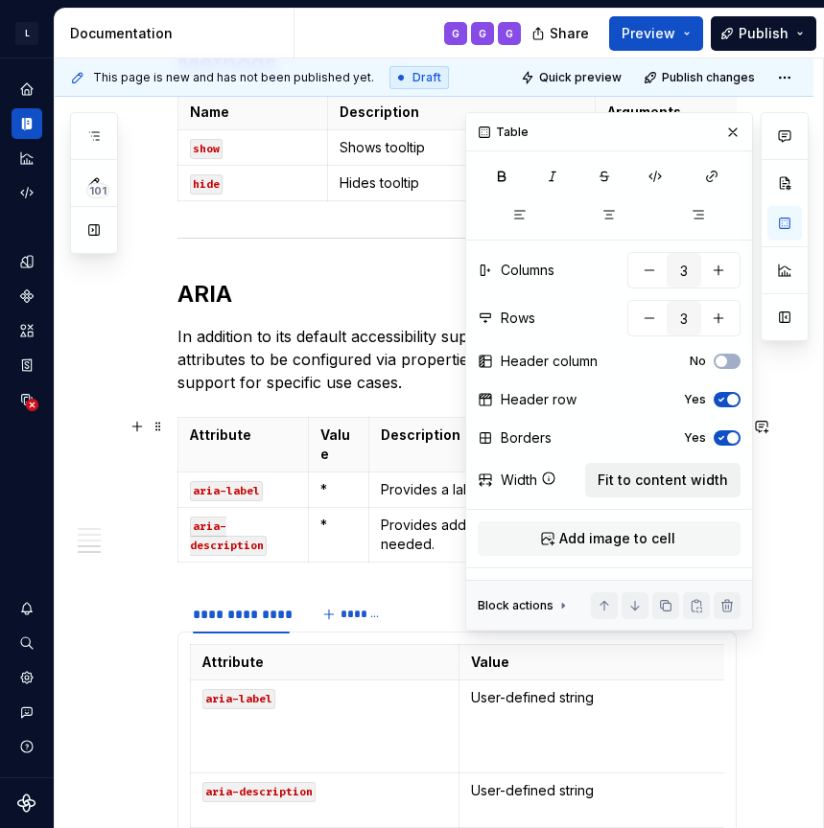
click at [688, 473] on span "Fit to content width" at bounding box center [662, 480] width 130 height 19
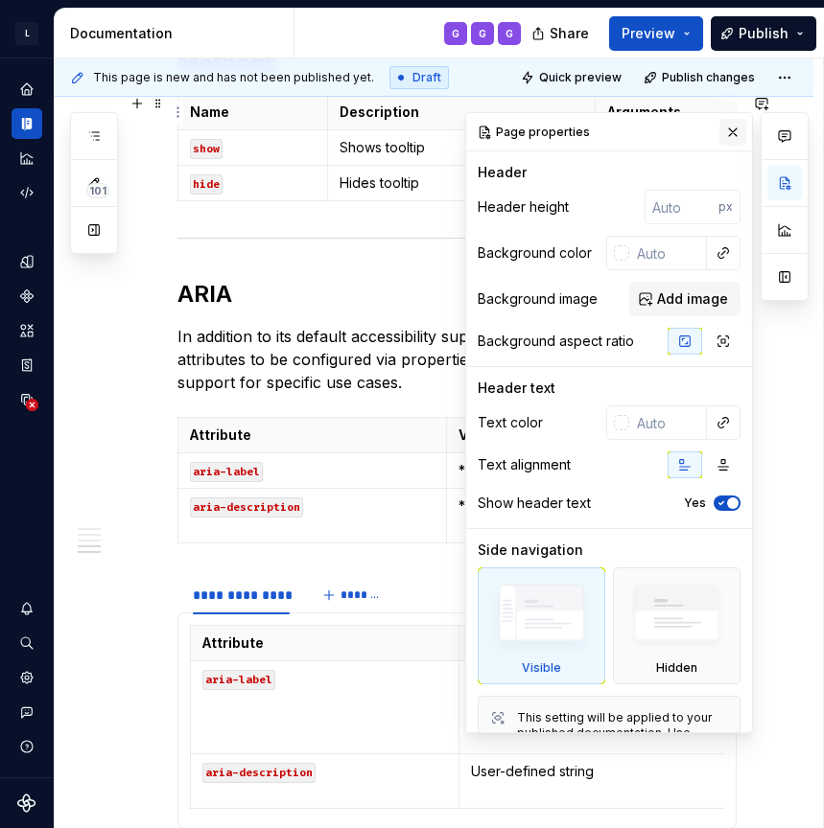
click at [735, 129] on button "button" at bounding box center [732, 132] width 27 height 27
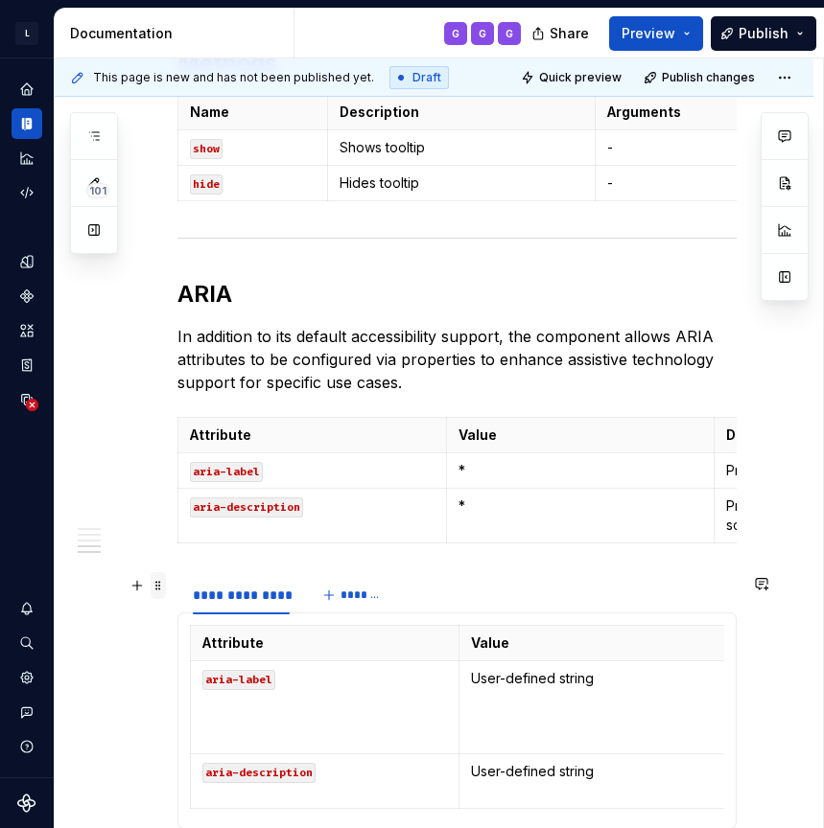
click at [158, 586] on span at bounding box center [158, 585] width 15 height 27
click at [153, 584] on span at bounding box center [158, 585] width 15 height 27
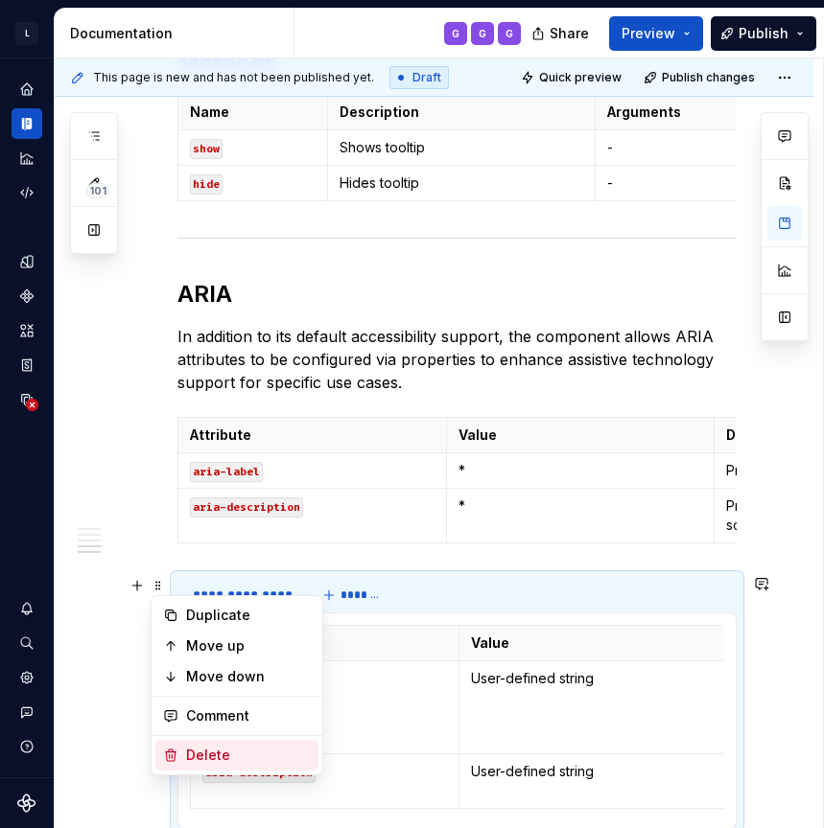
click at [223, 751] on div "Delete" at bounding box center [248, 755] width 125 height 19
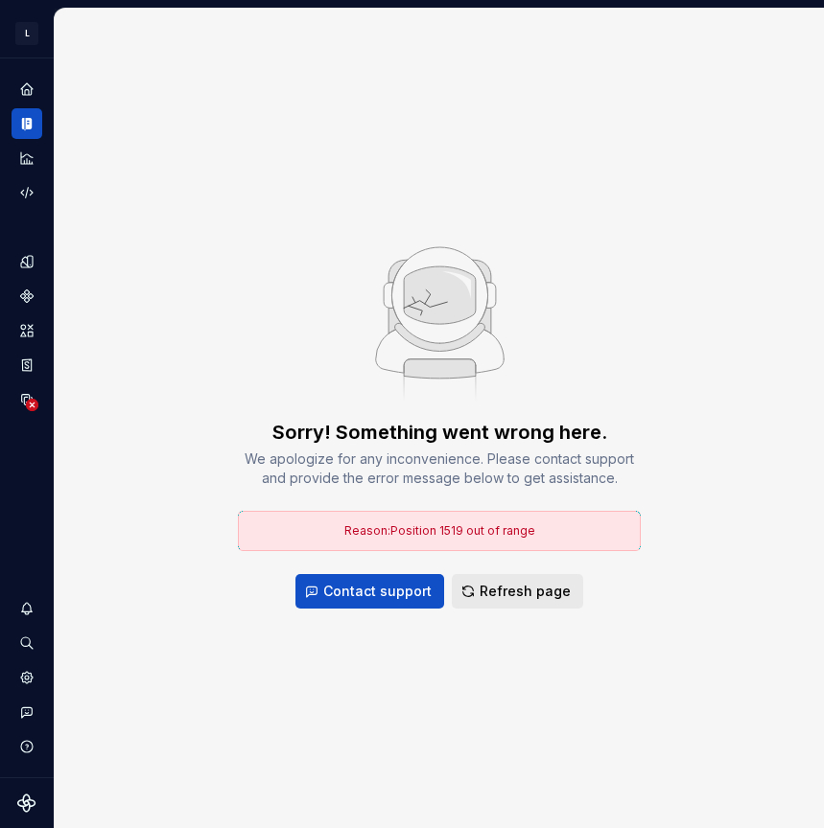
click at [535, 586] on span "Refresh page" at bounding box center [524, 591] width 91 height 19
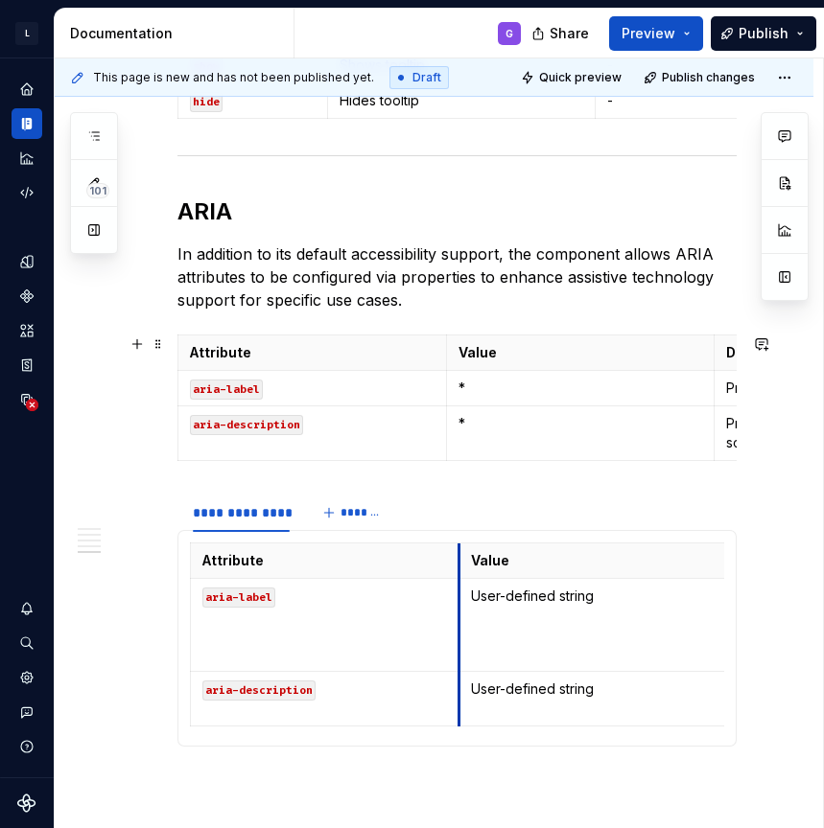
scroll to position [1738, 0]
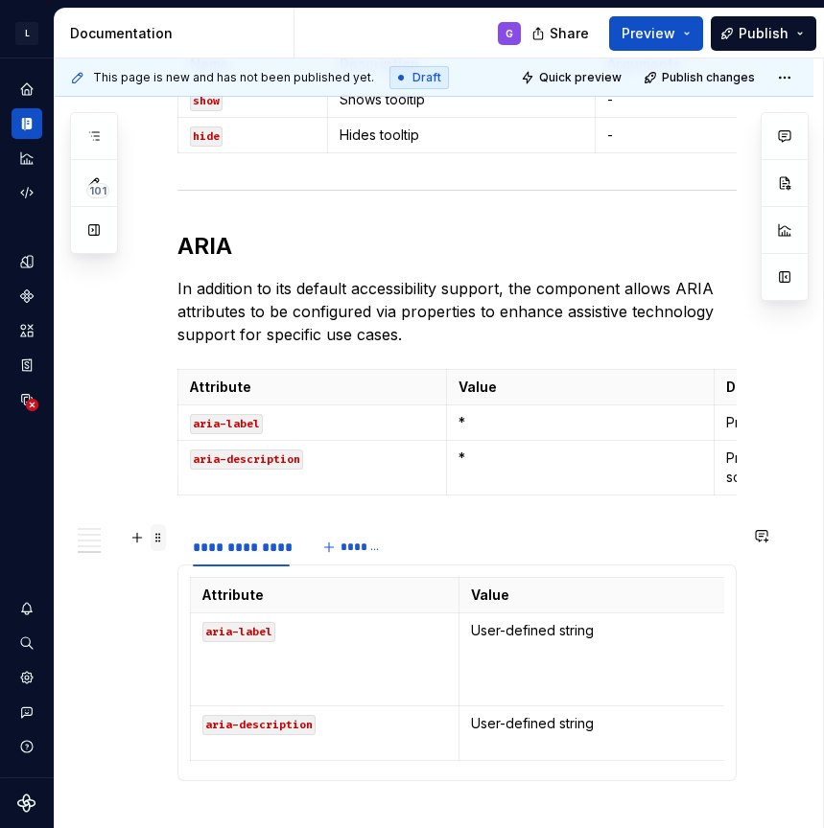
click at [159, 544] on span at bounding box center [158, 538] width 15 height 27
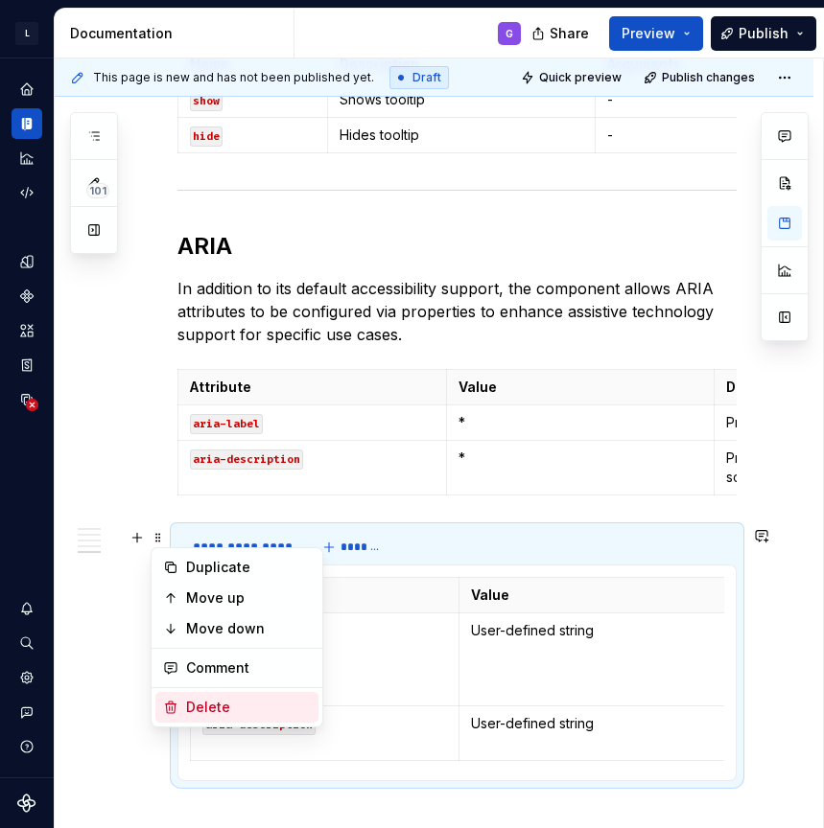
click at [222, 703] on div "Delete" at bounding box center [248, 707] width 125 height 19
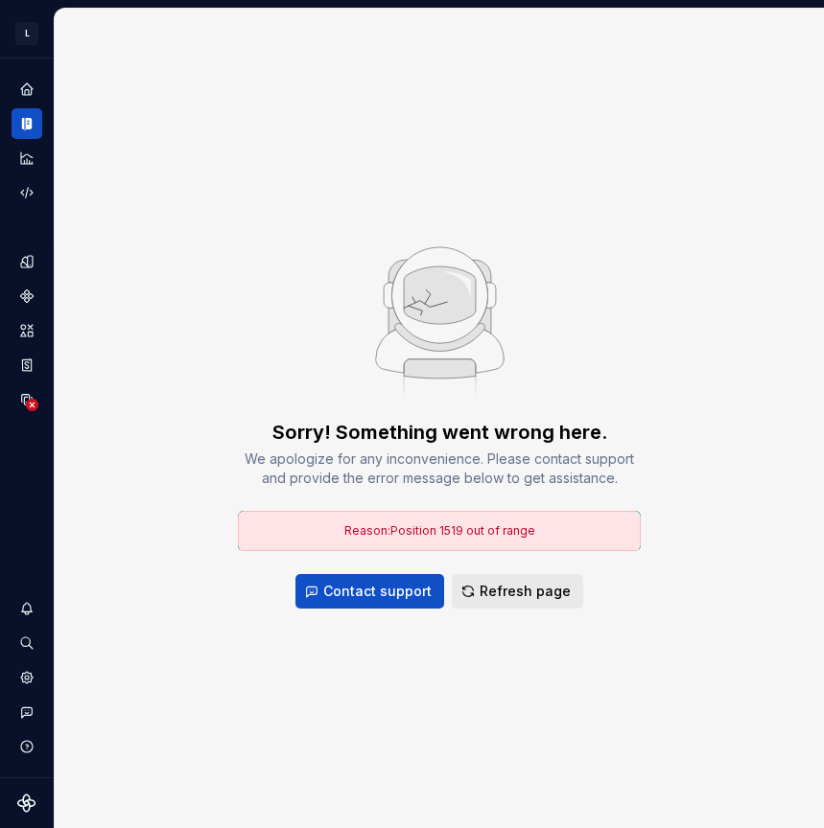
click at [506, 578] on button "Refresh page" at bounding box center [517, 591] width 131 height 35
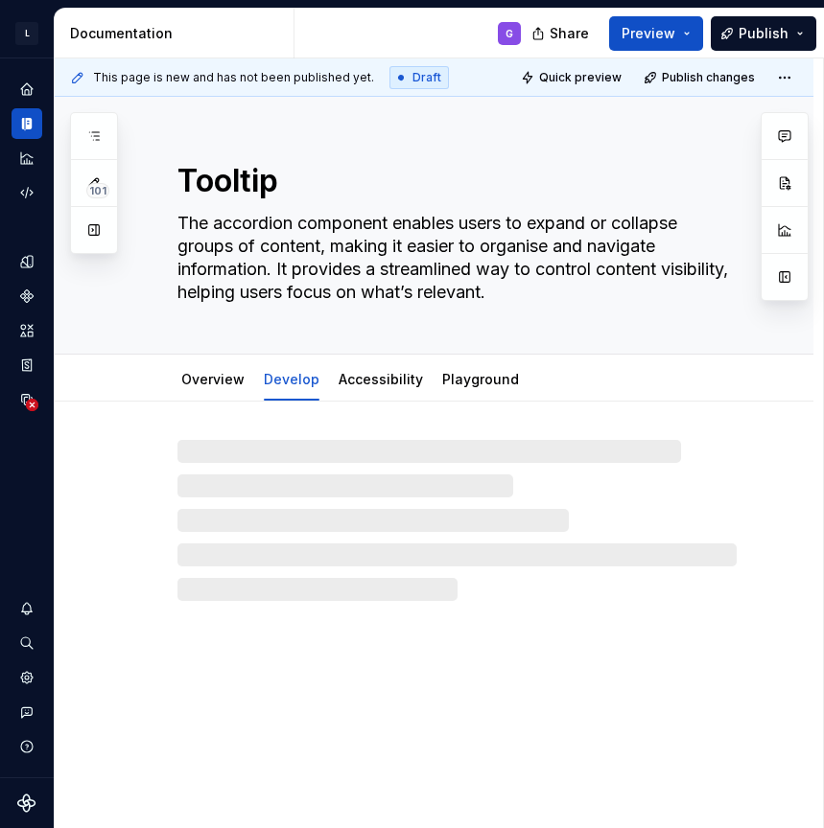
type textarea "*"
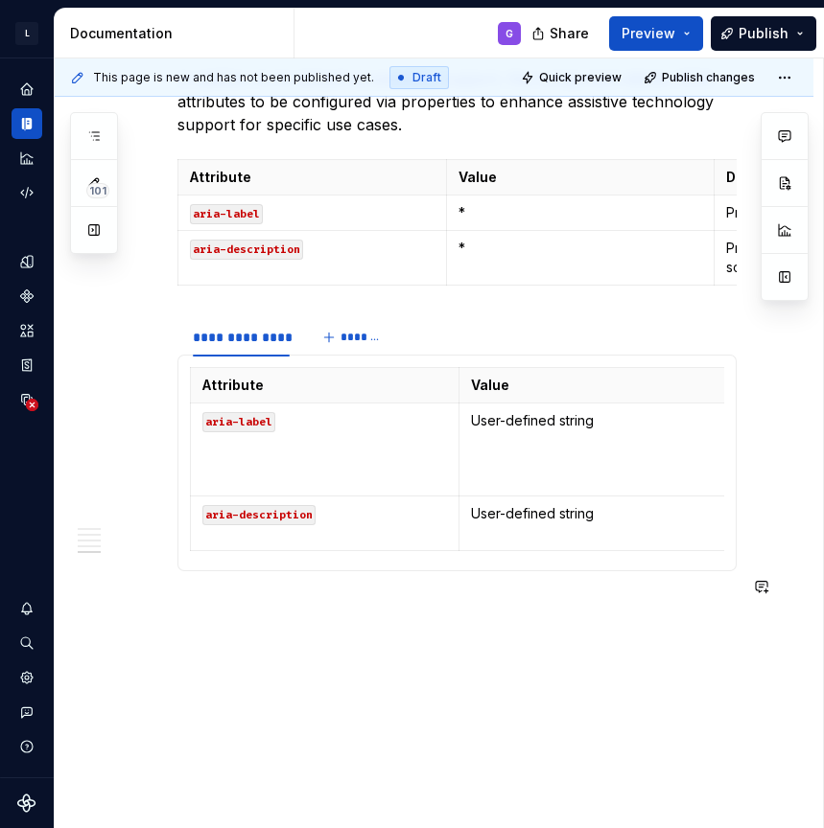
scroll to position [1875, 0]
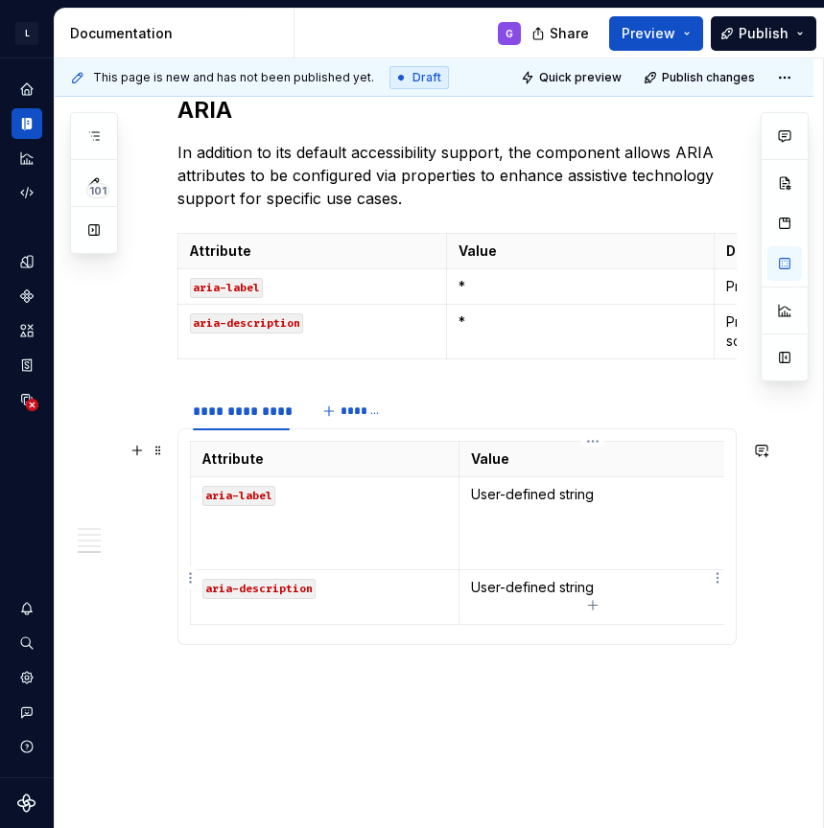
click at [666, 578] on p "User-defined string" at bounding box center [593, 587] width 245 height 19
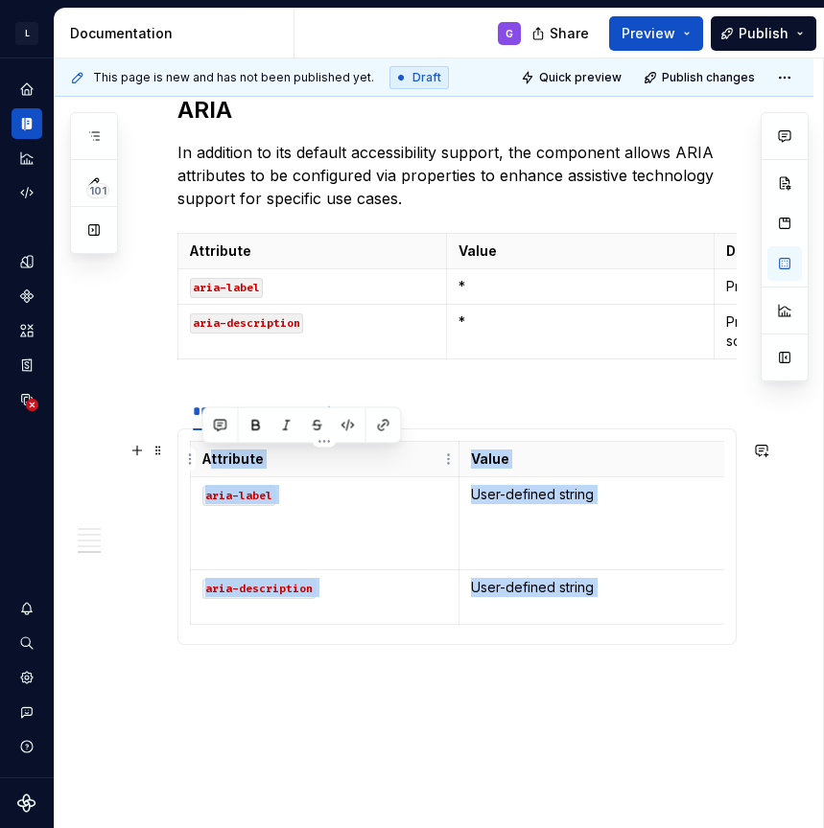
scroll to position [0, 0]
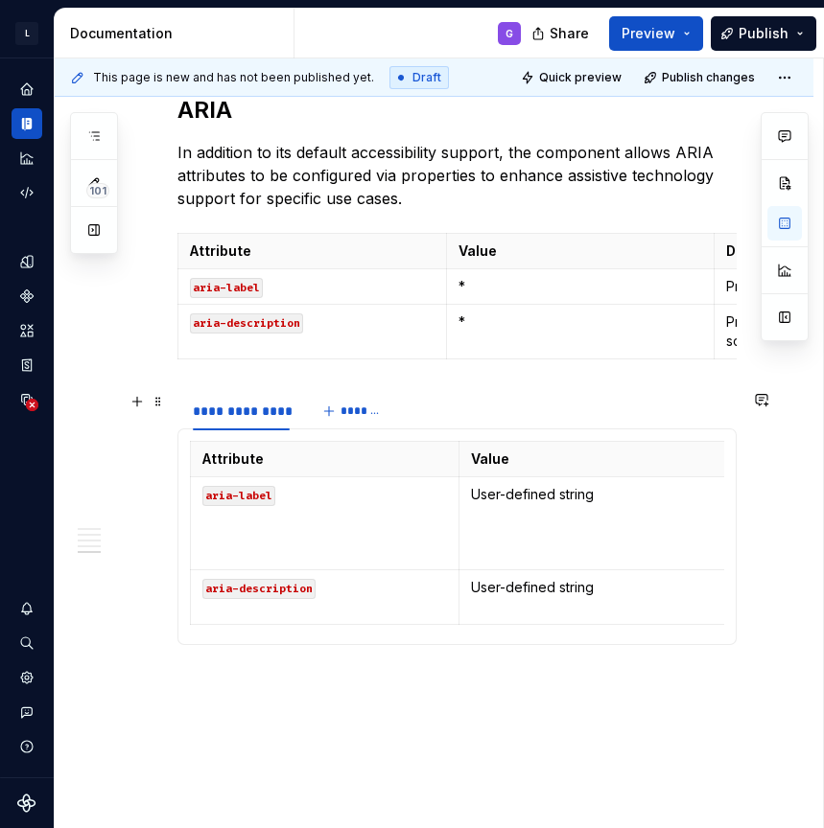
drag, startPoint x: 735, startPoint y: 587, endPoint x: 128, endPoint y: 421, distance: 630.2
drag, startPoint x: 306, startPoint y: 382, endPoint x: 505, endPoint y: 492, distance: 227.9
click at [734, 592] on div "Attribute Value Description aria-label User-defined string Provides a text labe…" at bounding box center [456, 537] width 559 height 217
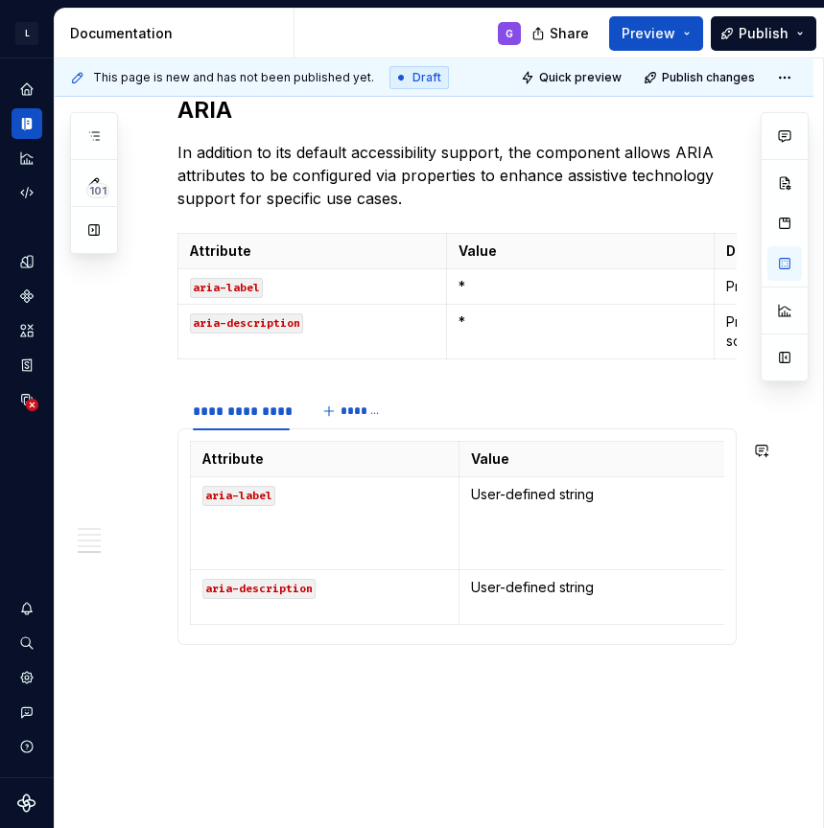
scroll to position [0, 30]
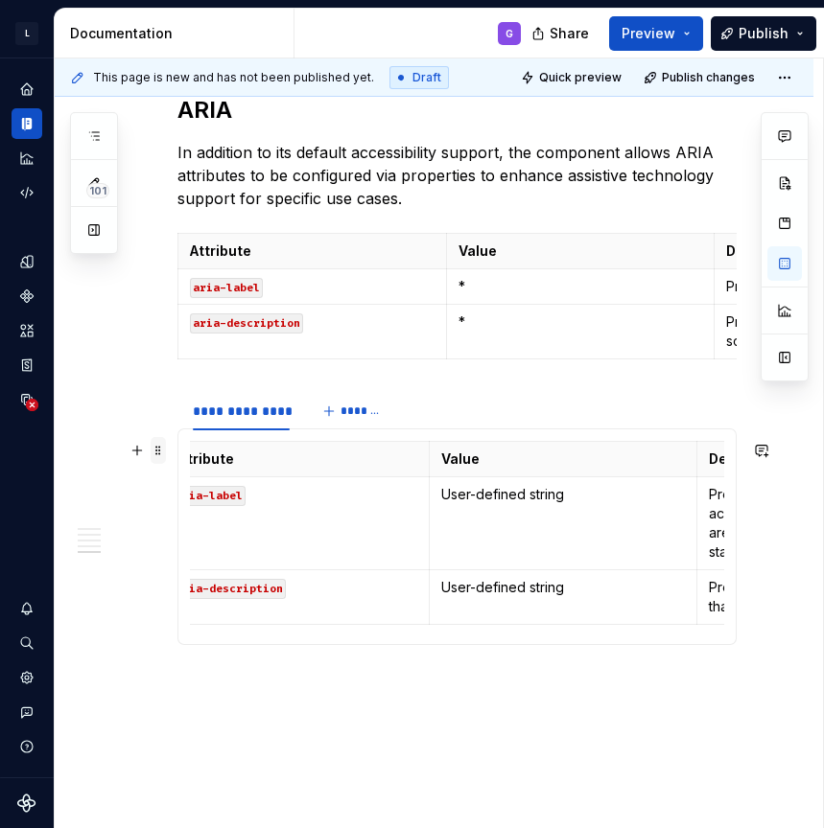
click at [157, 449] on span at bounding box center [158, 450] width 15 height 27
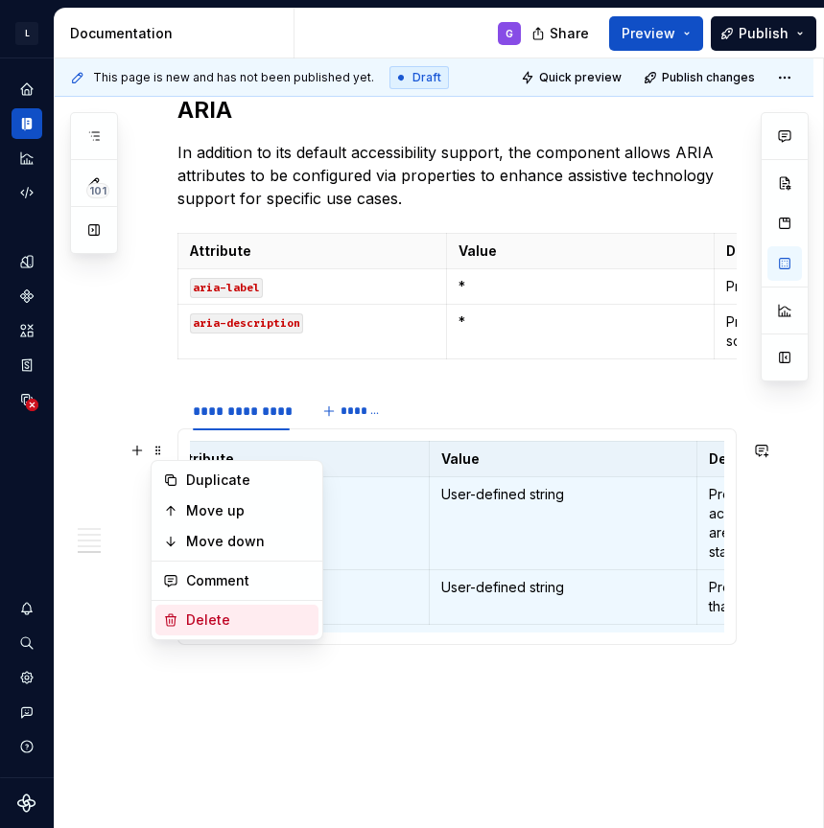
click at [208, 616] on div "Delete" at bounding box center [248, 620] width 125 height 19
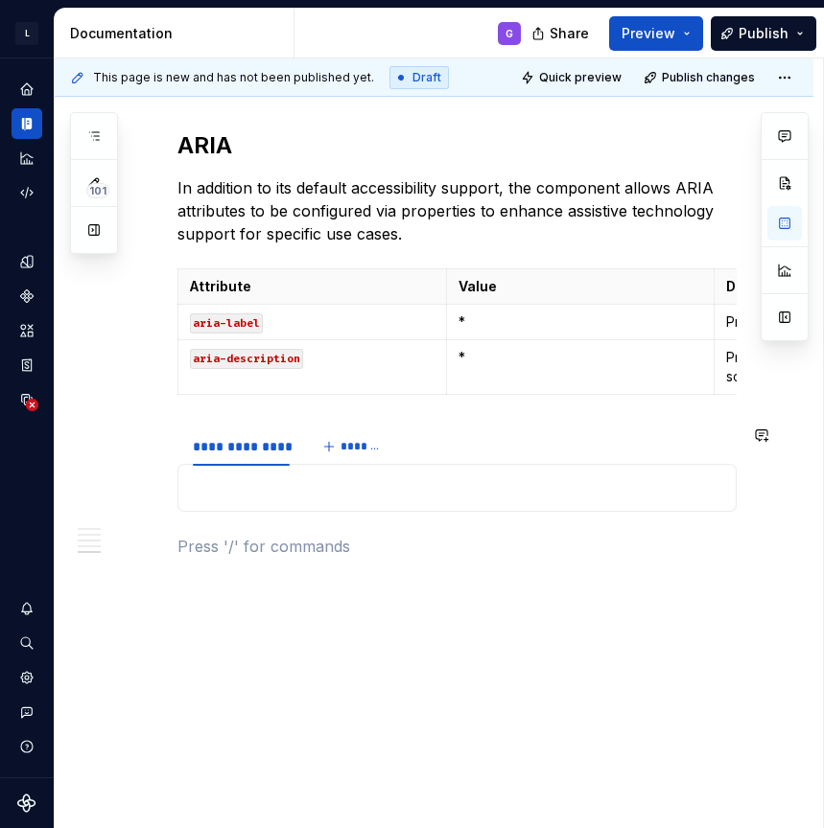
click at [666, 535] on p at bounding box center [456, 546] width 559 height 23
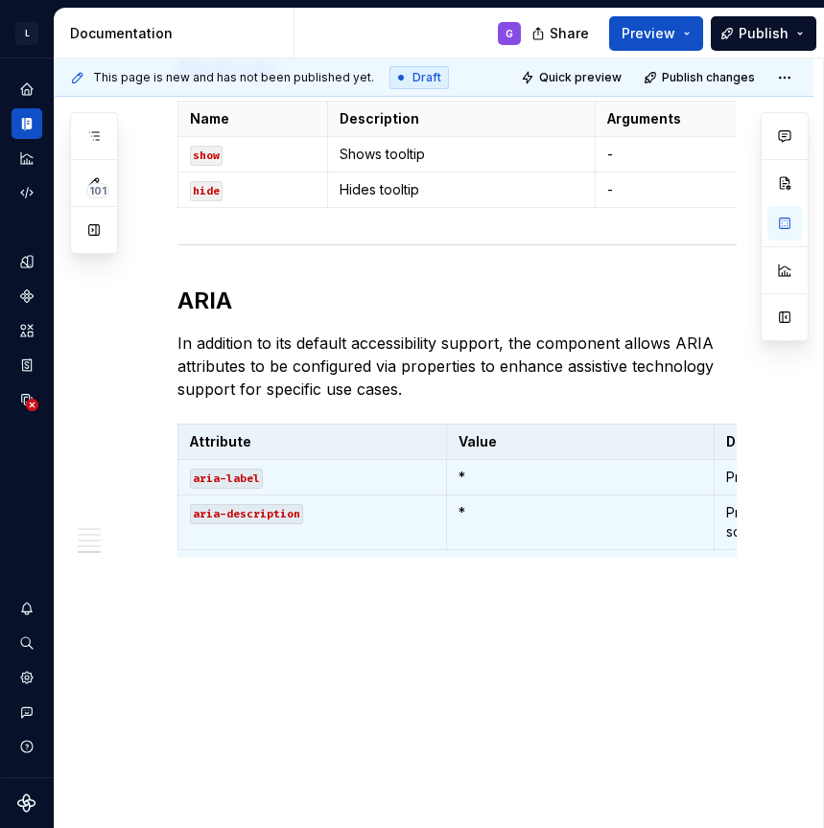
scroll to position [1684, 0]
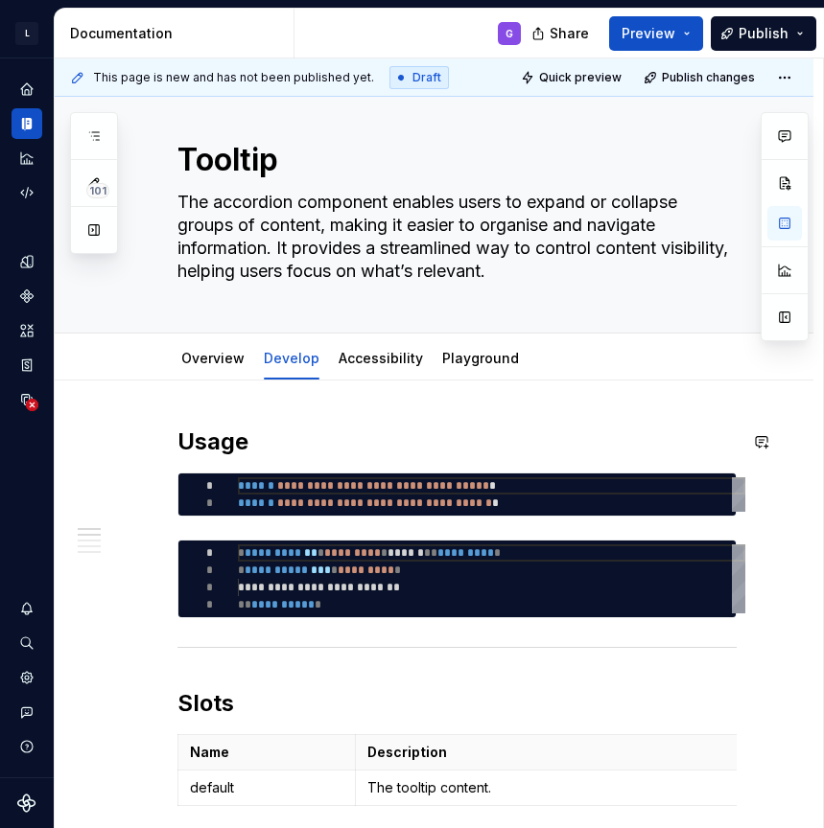
scroll to position [0, 0]
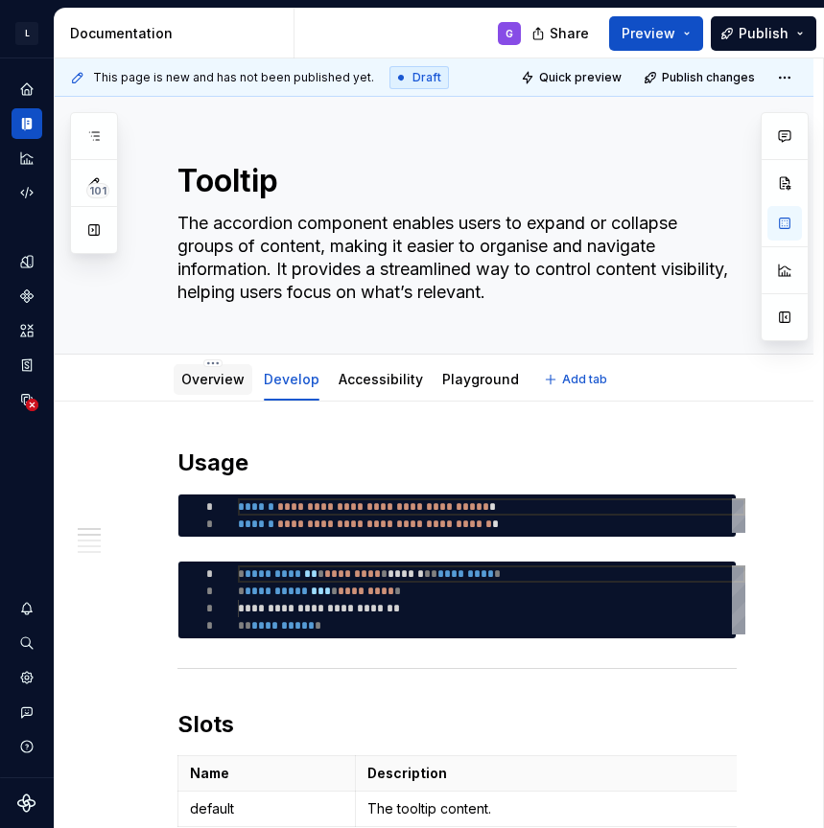
click at [214, 373] on link "Overview" at bounding box center [212, 379] width 63 height 16
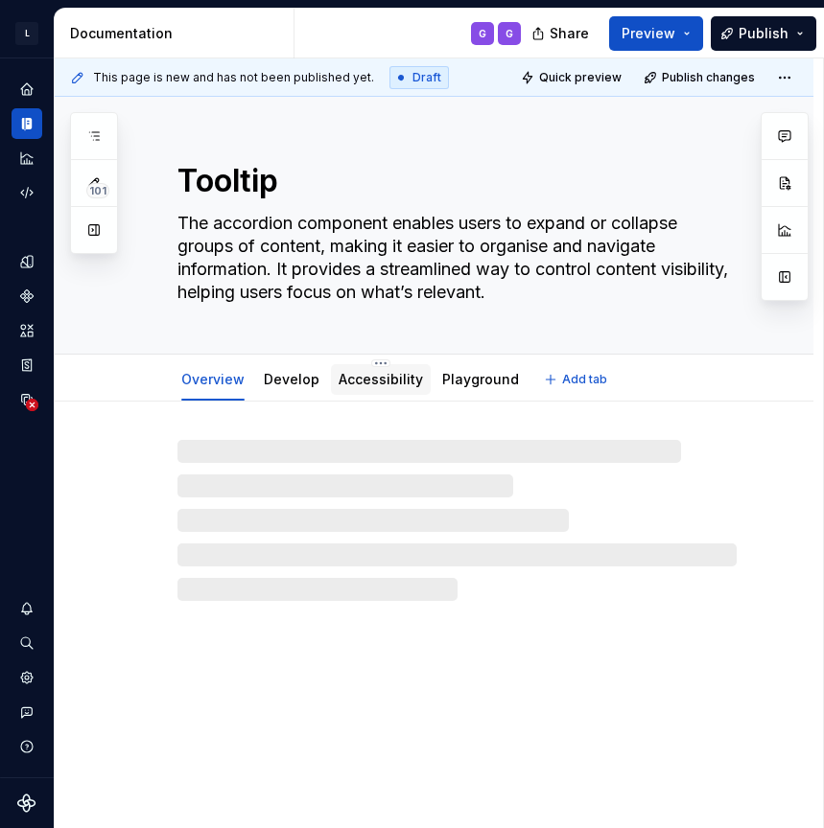
click at [385, 390] on div "Accessibility" at bounding box center [380, 379] width 84 height 23
click at [367, 382] on link "Accessibility" at bounding box center [380, 379] width 84 height 16
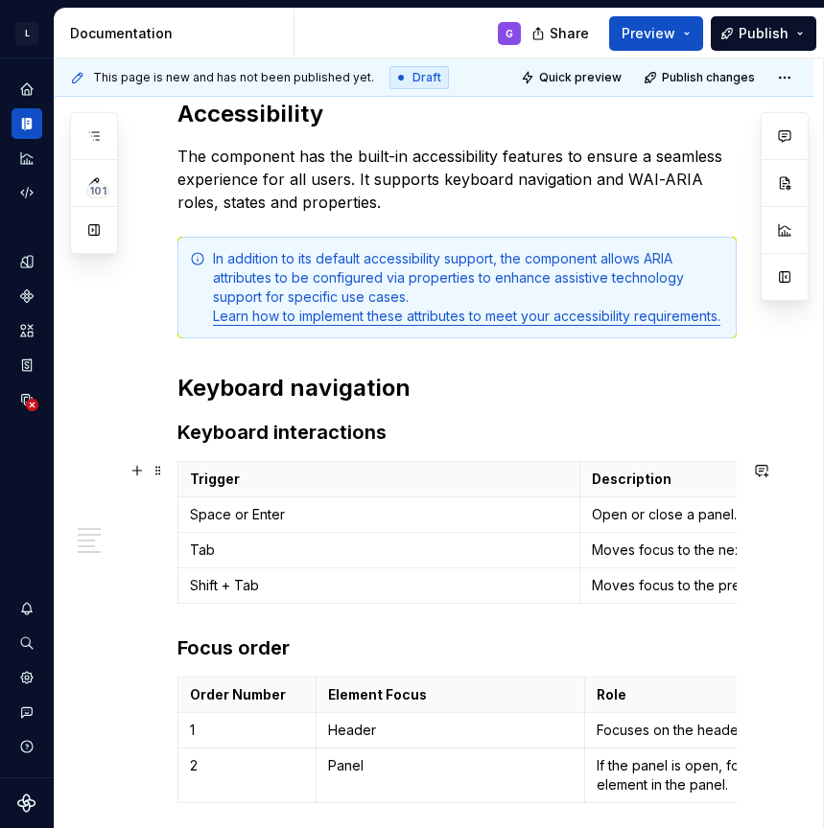
scroll to position [384, 0]
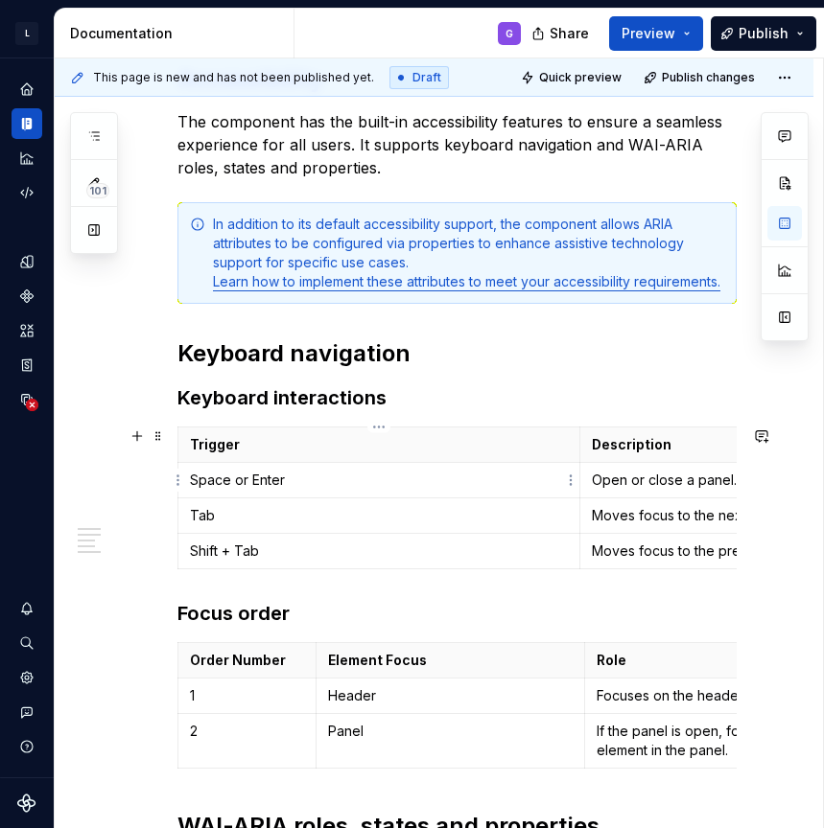
click at [201, 475] on p "Space or Enter" at bounding box center [379, 480] width 378 height 19
click at [219, 482] on p "Space or Enter" at bounding box center [379, 480] width 378 height 19
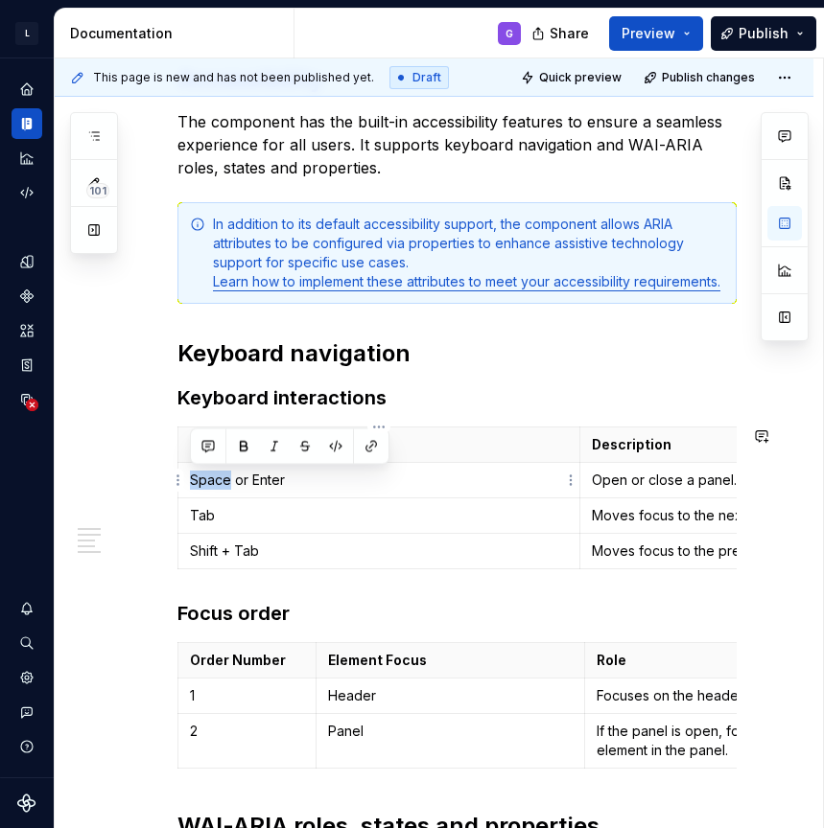
click at [219, 482] on p "Space or Enter" at bounding box center [379, 480] width 378 height 19
click at [605, 487] on p "Open or close a panel." at bounding box center [781, 480] width 379 height 19
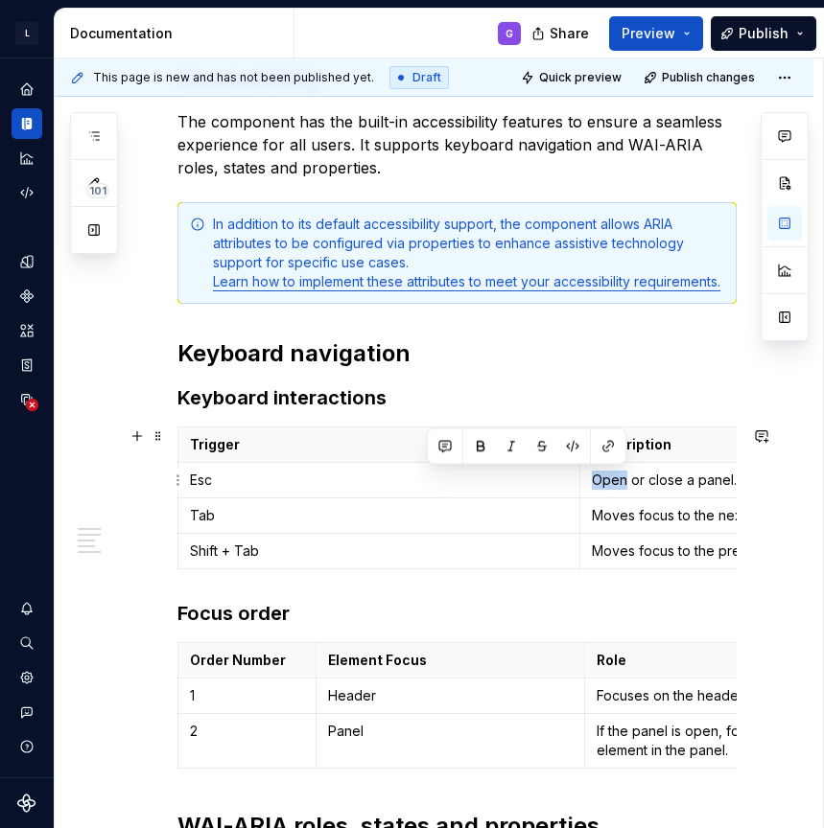
click at [605, 487] on p "Open or close a panel." at bounding box center [781, 480] width 379 height 19
click at [175, 555] on html "L LSEG Workspace Design System G Design system data Documentation G Share Previ…" at bounding box center [412, 414] width 824 height 828
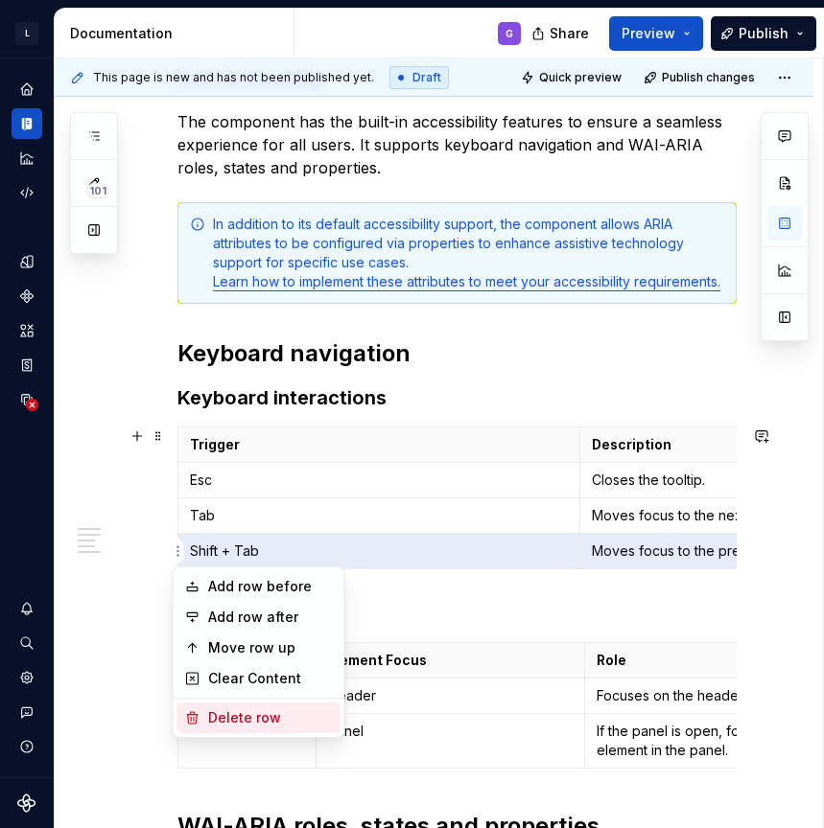
click at [236, 721] on div "Delete row" at bounding box center [270, 718] width 125 height 19
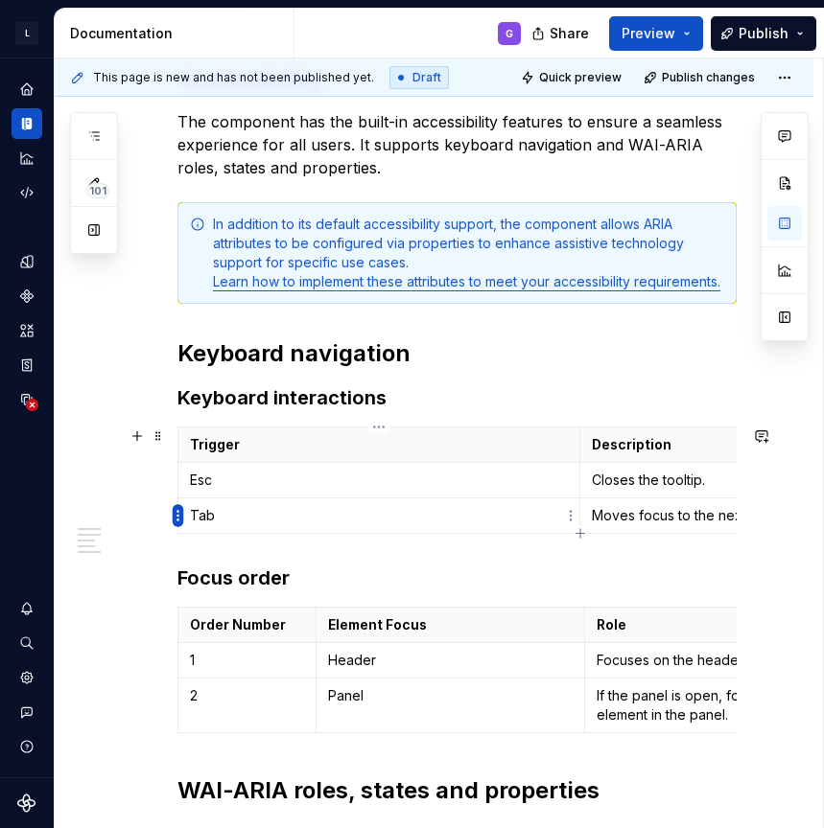
click at [174, 511] on html "L LSEG Workspace Design System G Design system data Documentation G Share Previ…" at bounding box center [412, 414] width 824 height 828
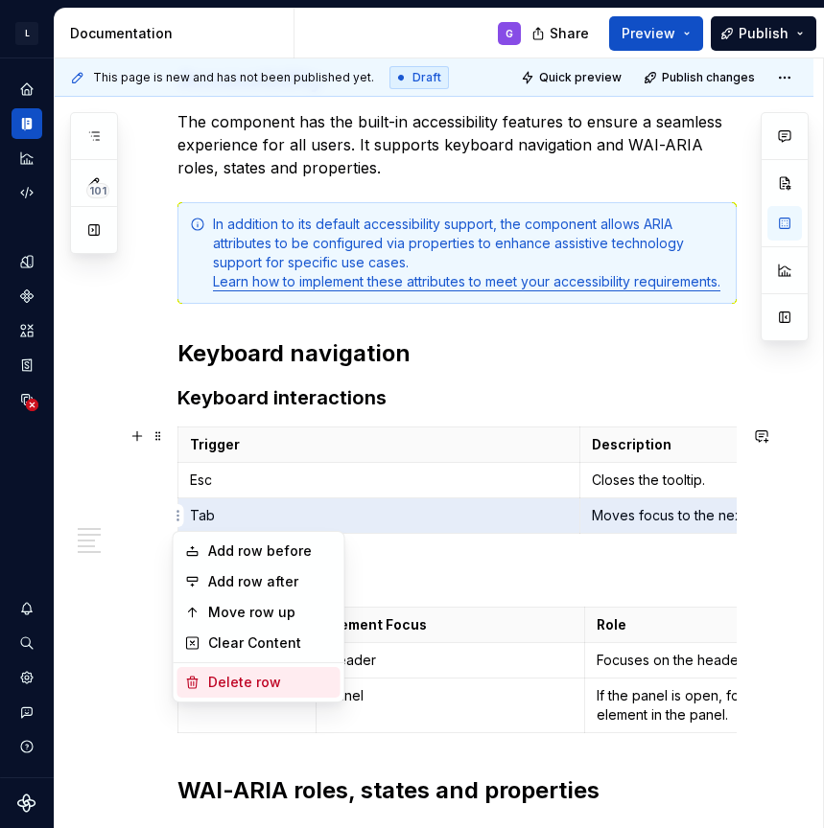
click at [246, 691] on div "Delete row" at bounding box center [270, 682] width 125 height 19
type textarea "*"
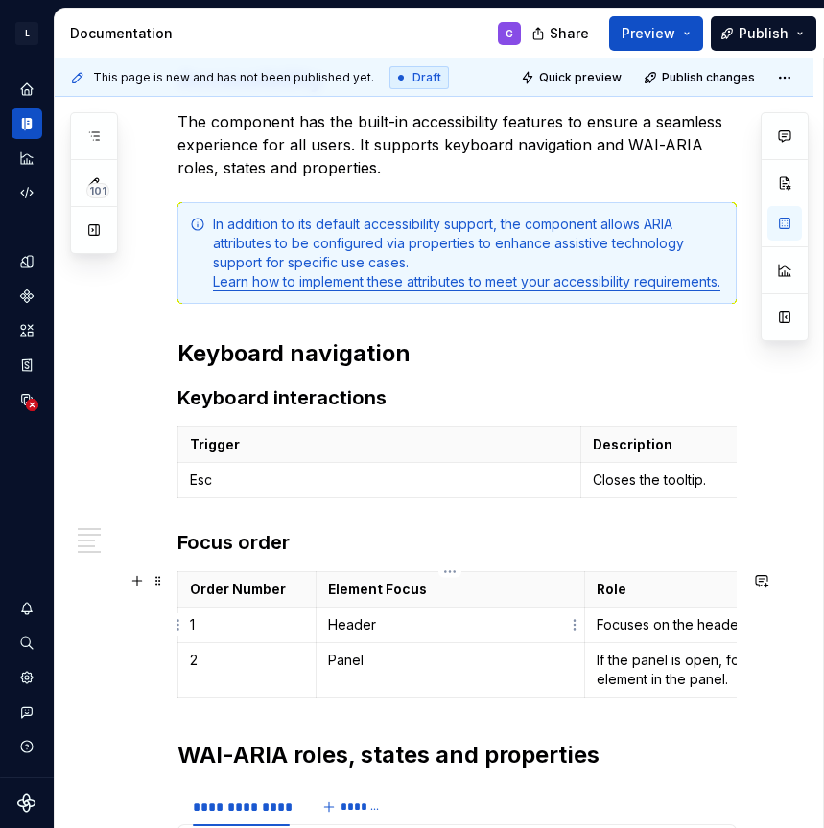
click at [344, 619] on p "Header" at bounding box center [450, 625] width 245 height 19
copy p "Header"
click at [308, 546] on h3 "Focus order" at bounding box center [456, 542] width 559 height 27
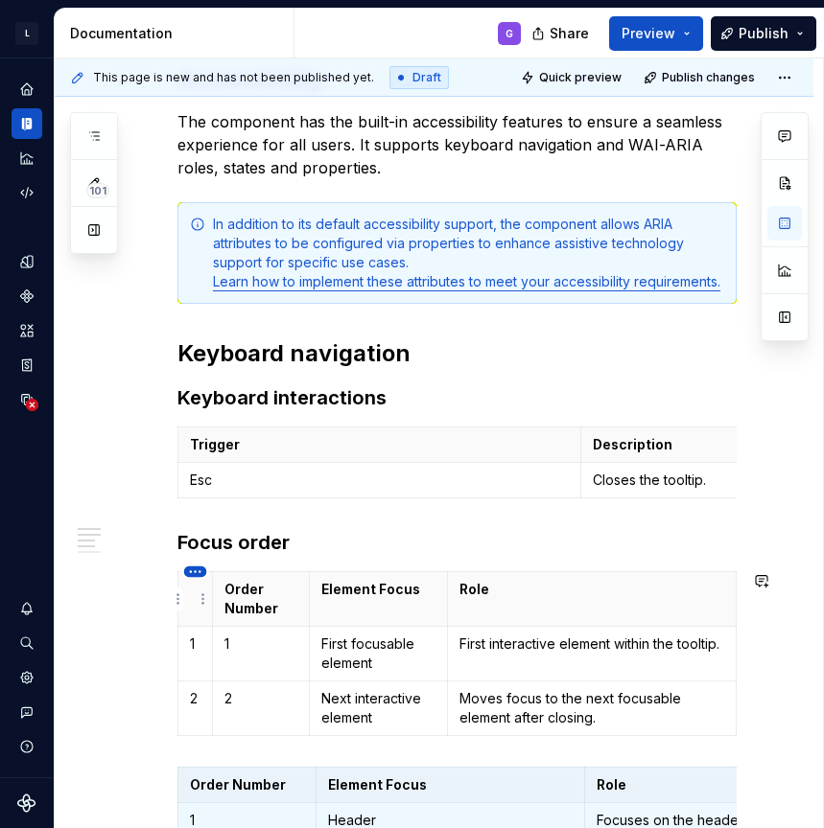
type input "4"
click at [197, 568] on html "L LSEG Workspace Design System G Design system data Documentation G Share Previ…" at bounding box center [412, 414] width 824 height 828
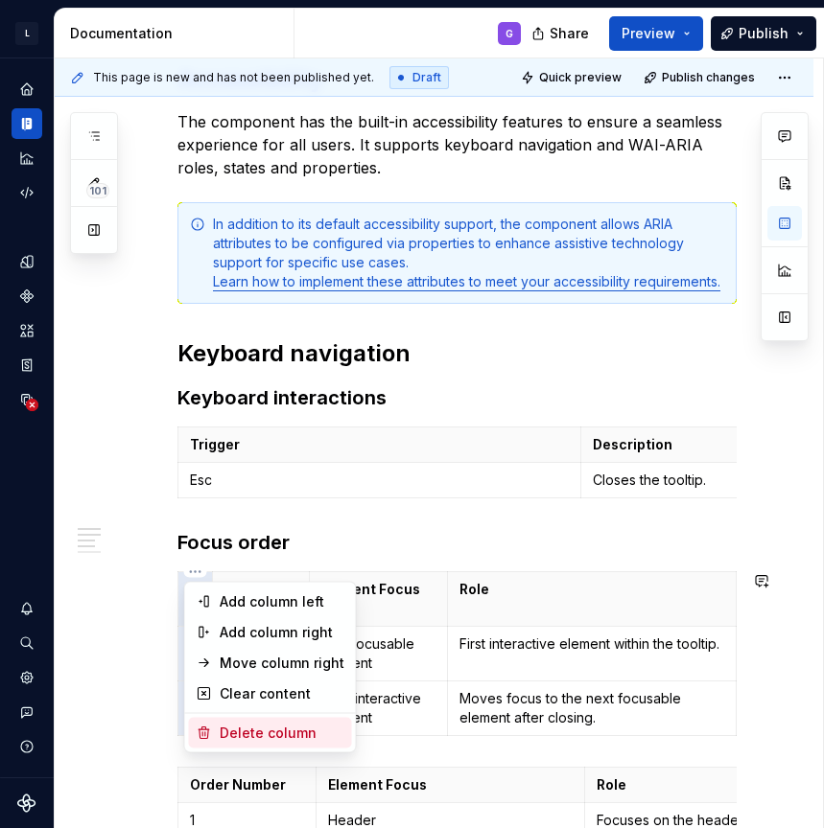
click at [258, 731] on div "Delete column" at bounding box center [282, 733] width 125 height 19
type textarea "*"
type input "3"
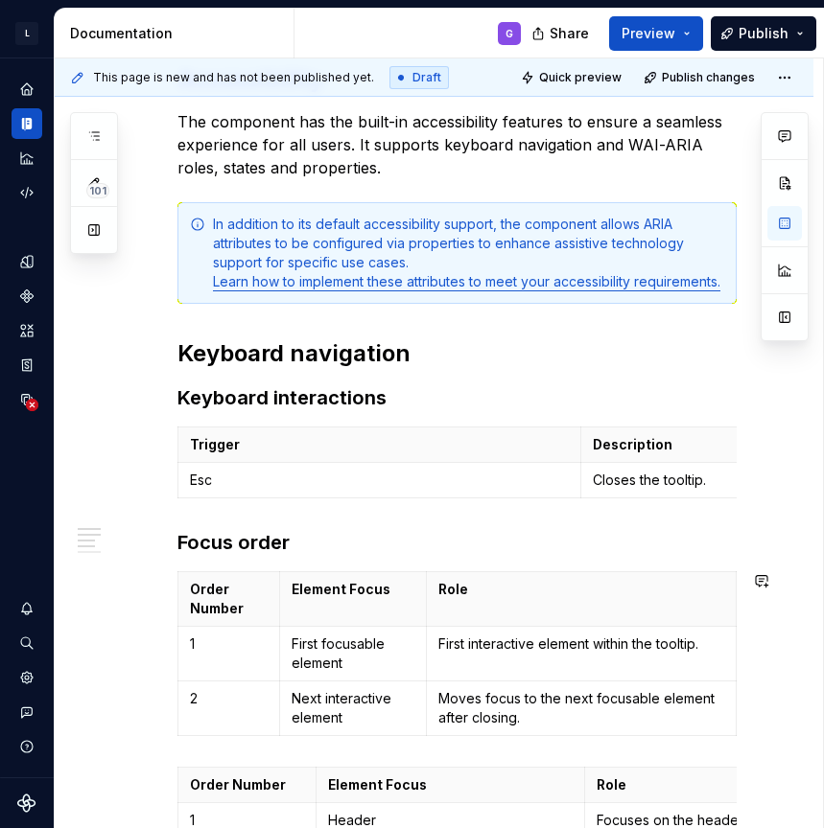
click at [622, 569] on div "**********" at bounding box center [456, 767] width 559 height 1407
click at [158, 584] on span at bounding box center [158, 581] width 15 height 27
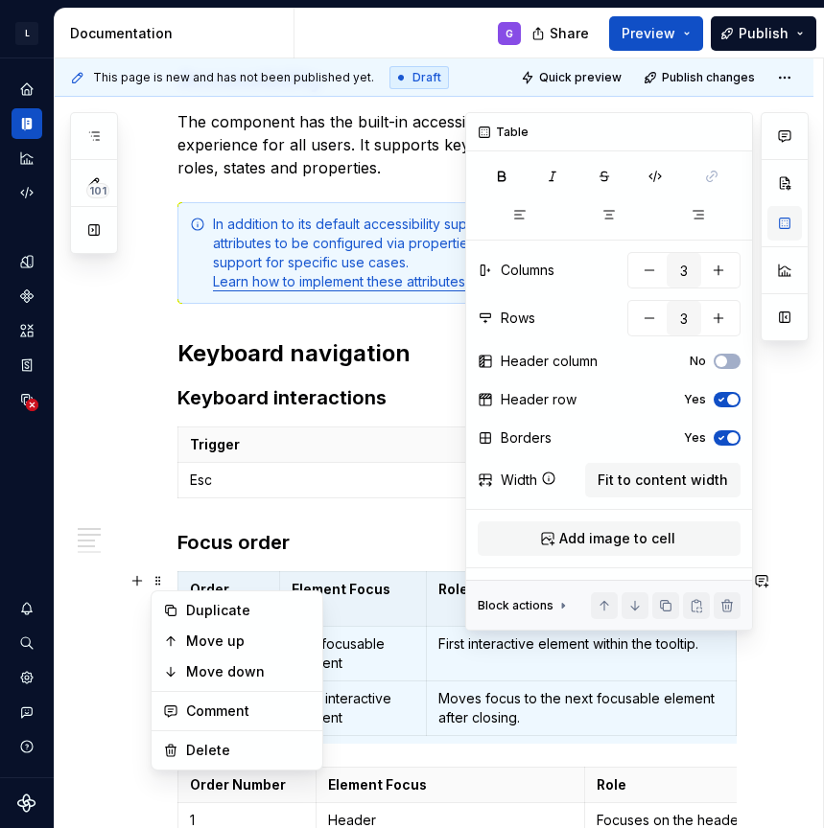
click at [781, 221] on button "button" at bounding box center [784, 223] width 35 height 35
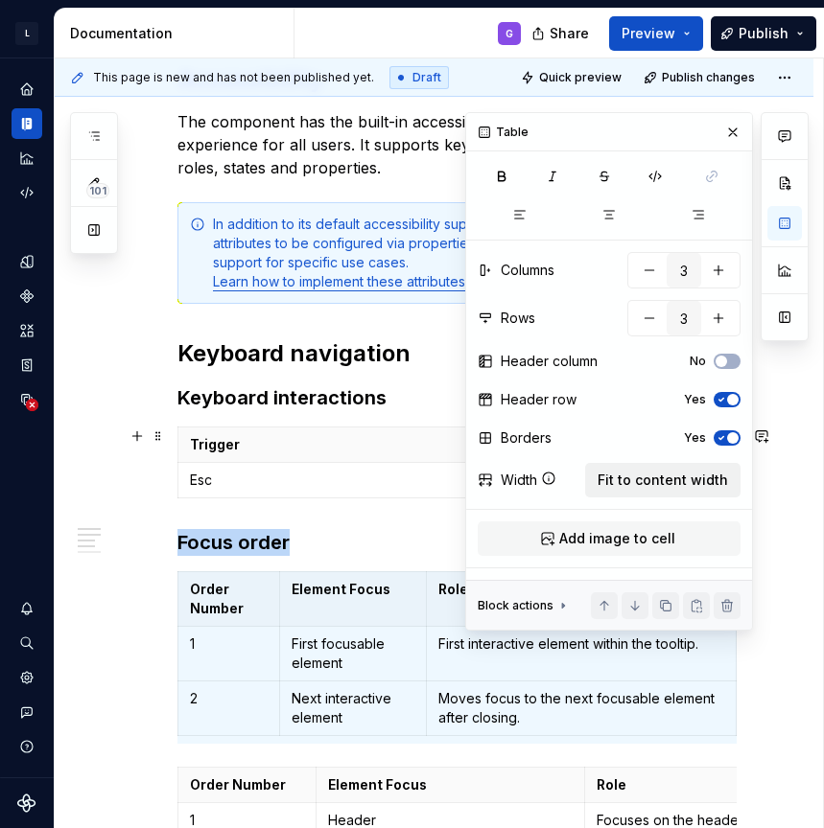
click at [642, 481] on span "Fit to content width" at bounding box center [662, 480] width 130 height 19
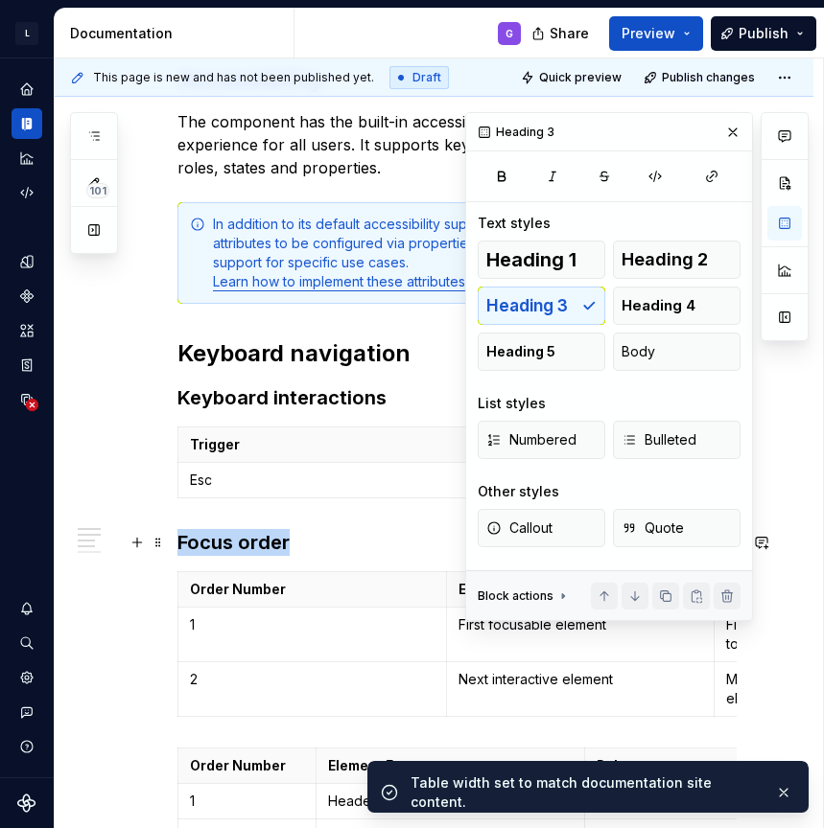
click at [361, 548] on h3 "Focus order" at bounding box center [456, 542] width 559 height 27
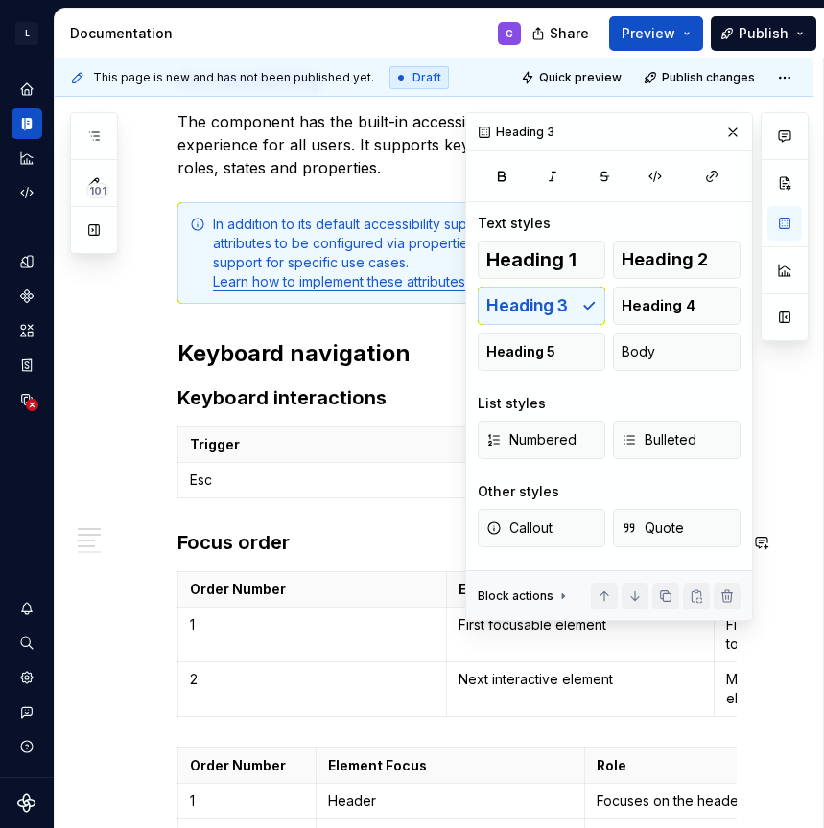
click at [361, 548] on h3 "Focus order" at bounding box center [456, 542] width 559 height 27
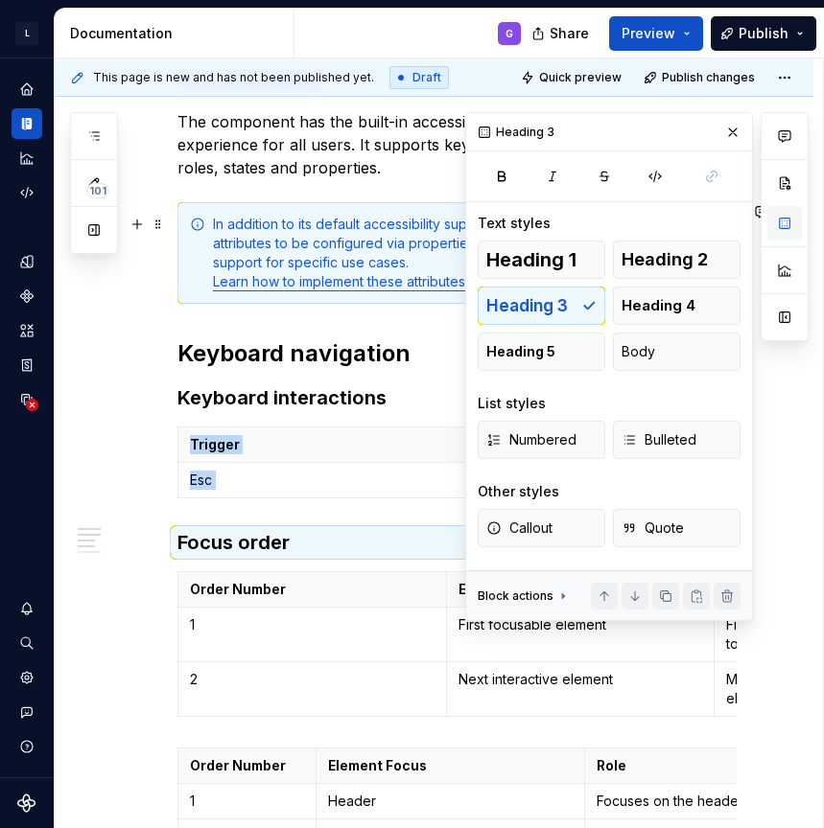
click at [786, 212] on button "button" at bounding box center [784, 223] width 35 height 35
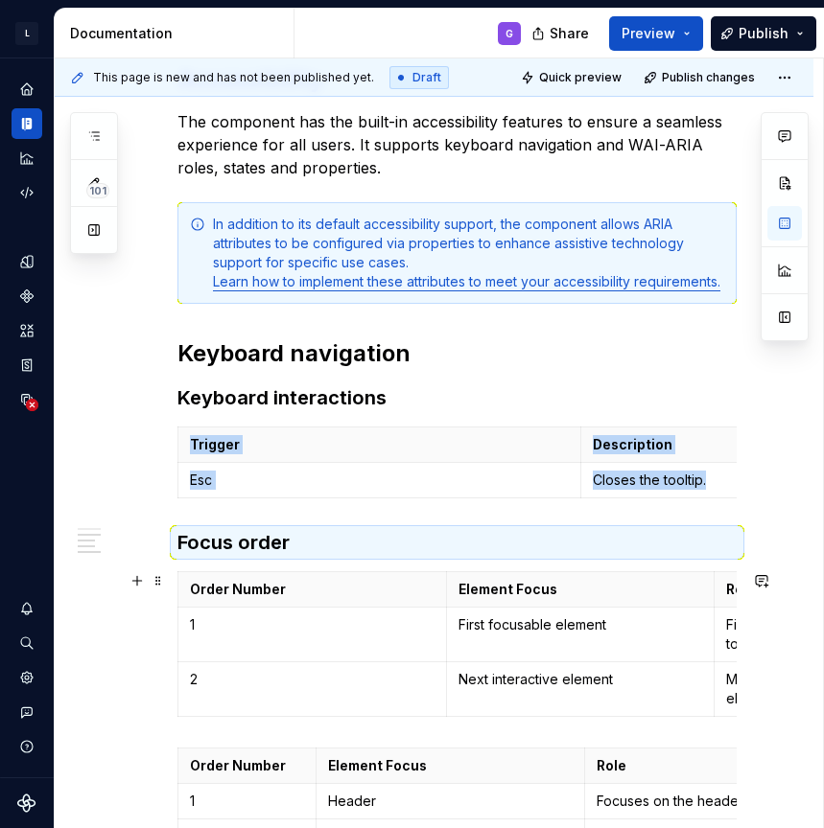
scroll to position [521, 0]
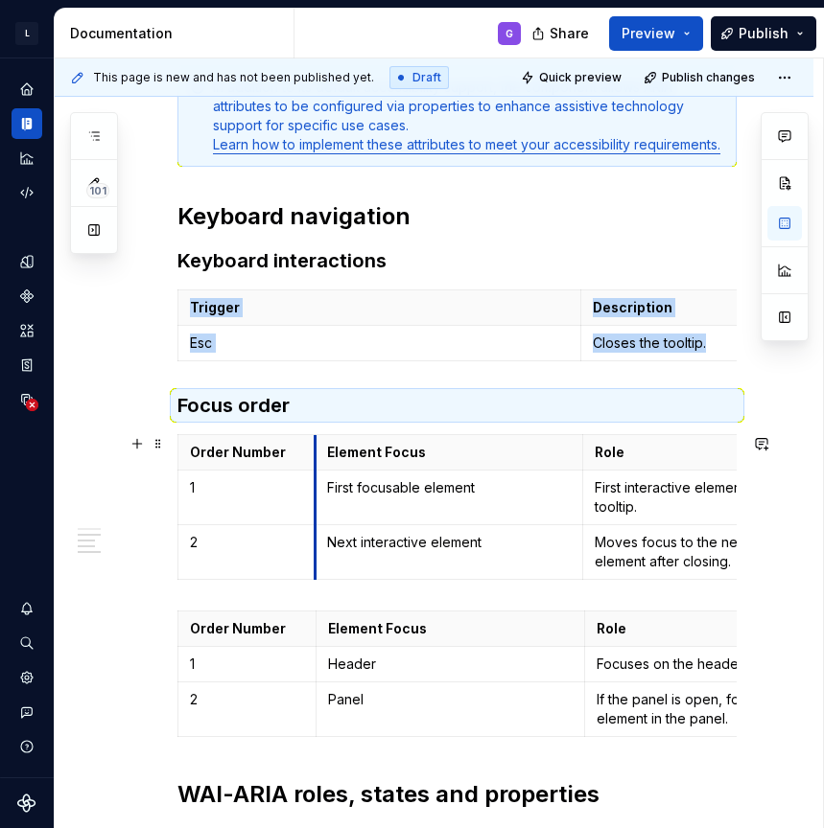
drag, startPoint x: 449, startPoint y: 461, endPoint x: 317, endPoint y: 461, distance: 131.4
click at [317, 461] on th "Element Focus" at bounding box center [449, 452] width 268 height 35
click at [159, 621] on span at bounding box center [158, 620] width 15 height 27
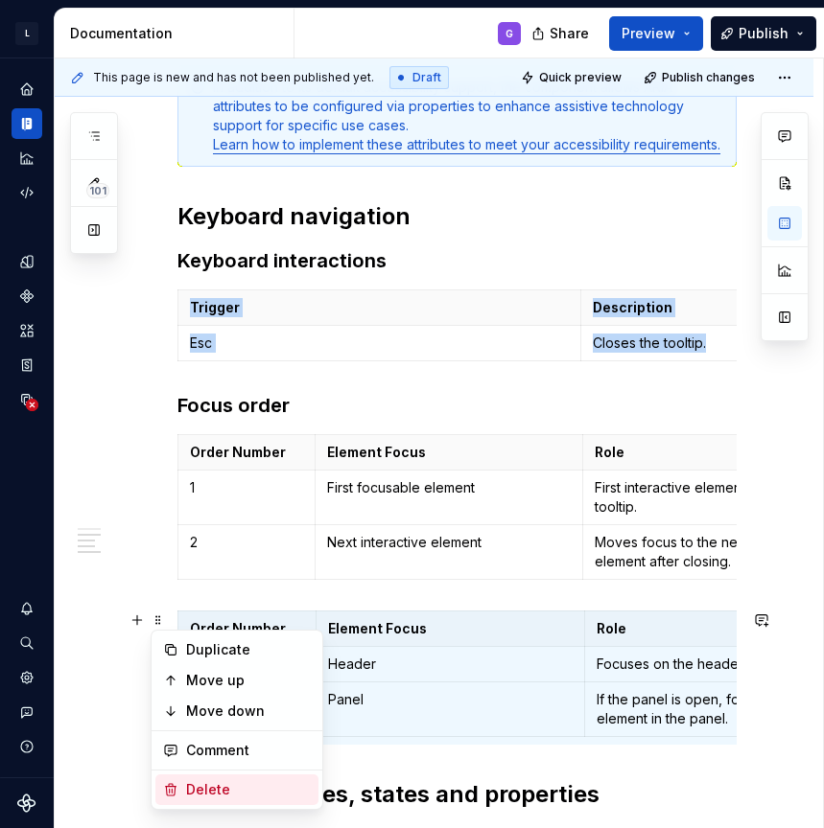
click at [215, 782] on div "Delete" at bounding box center [248, 790] width 125 height 19
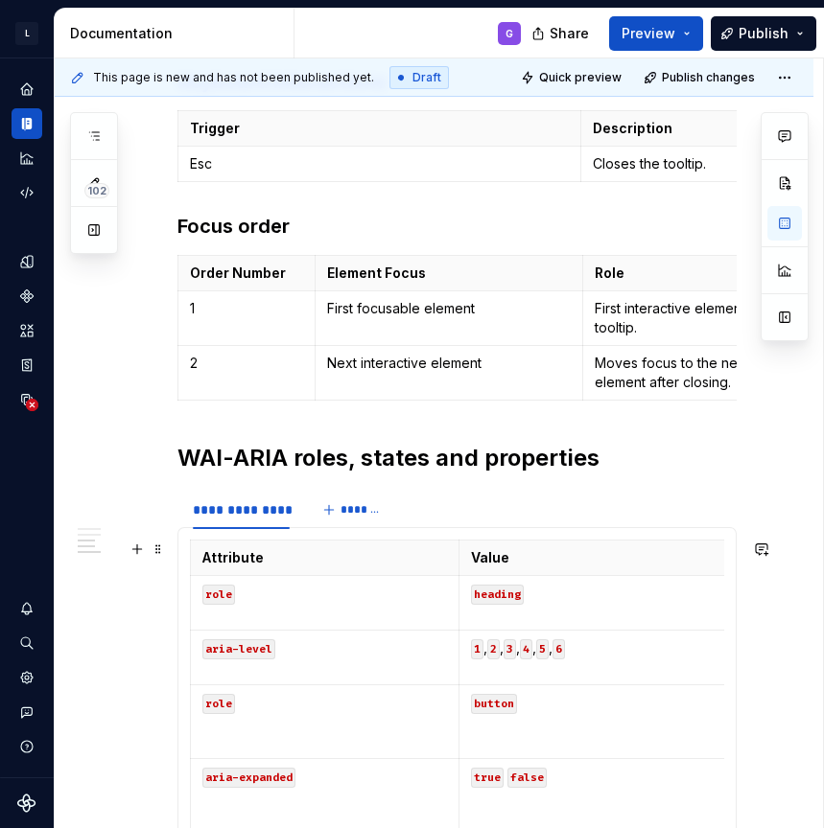
scroll to position [768, 0]
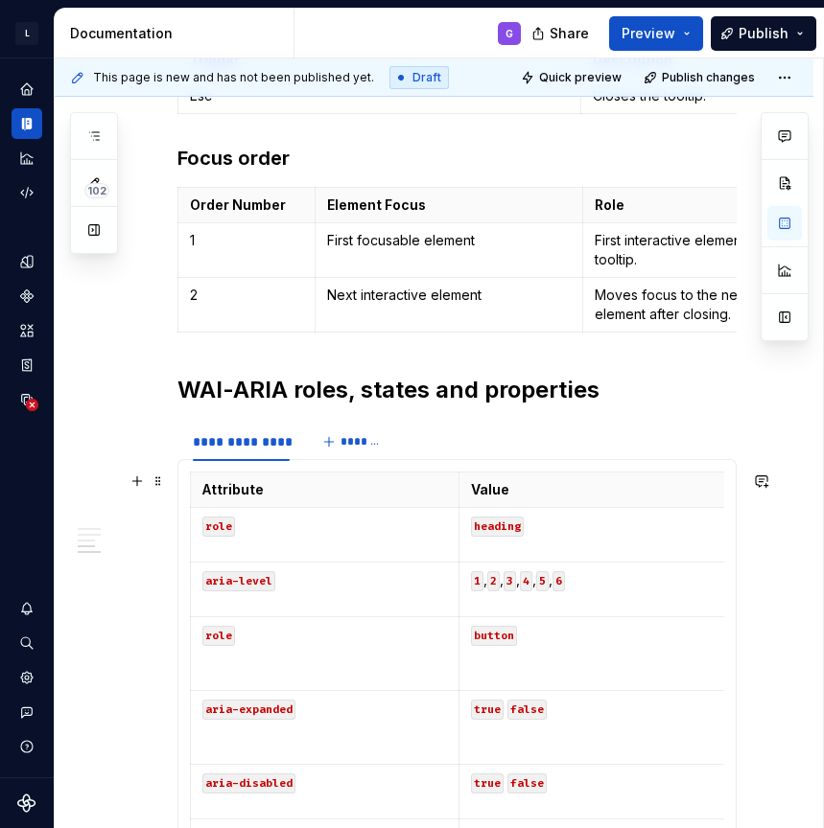
type textarea "*"
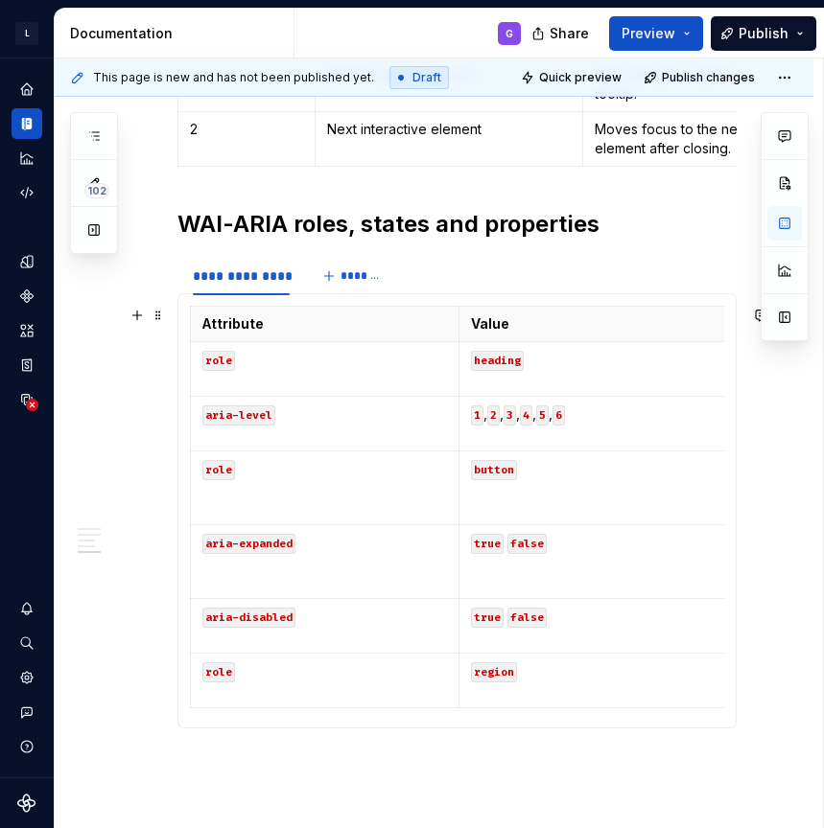
scroll to position [939, 0]
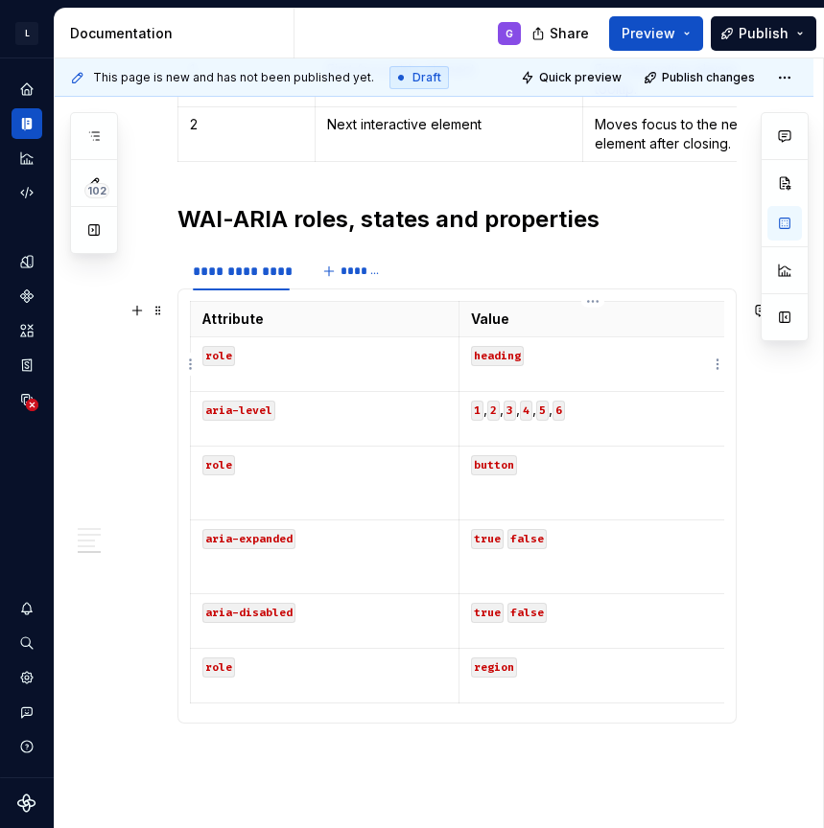
click at [494, 354] on code "heading" at bounding box center [497, 356] width 53 height 20
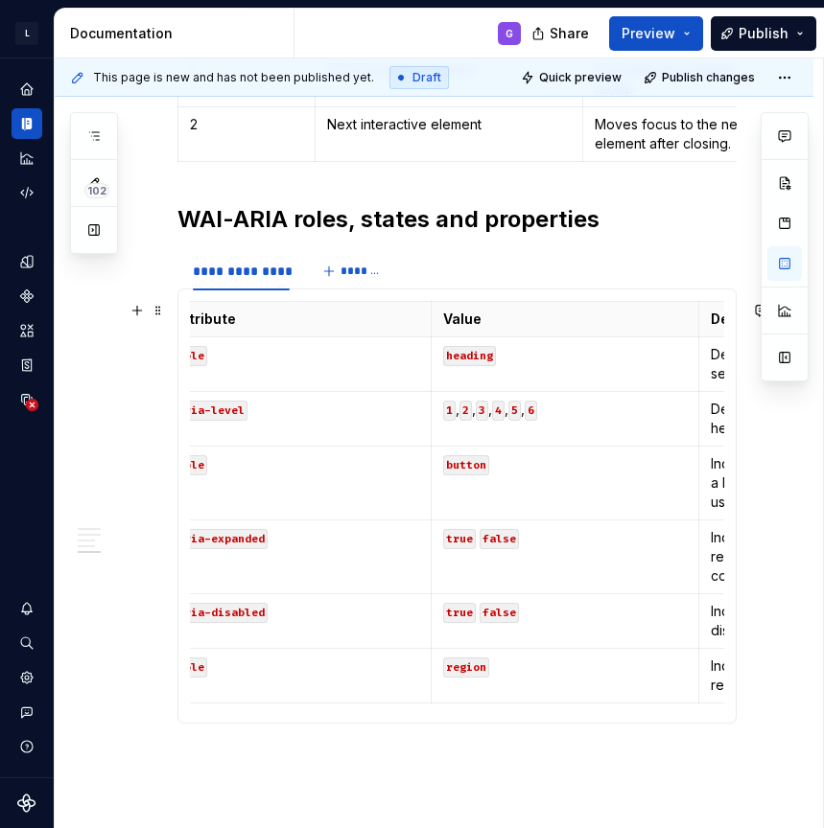
scroll to position [0, 20]
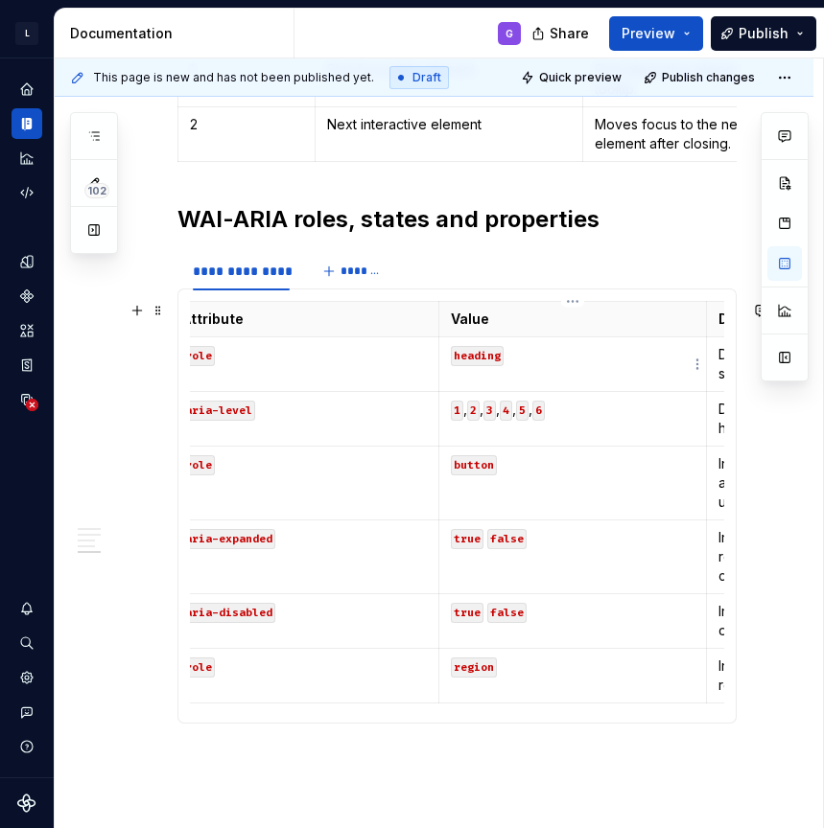
click at [478, 359] on code "heading" at bounding box center [477, 356] width 53 height 20
click at [501, 359] on code "heading" at bounding box center [477, 356] width 53 height 20
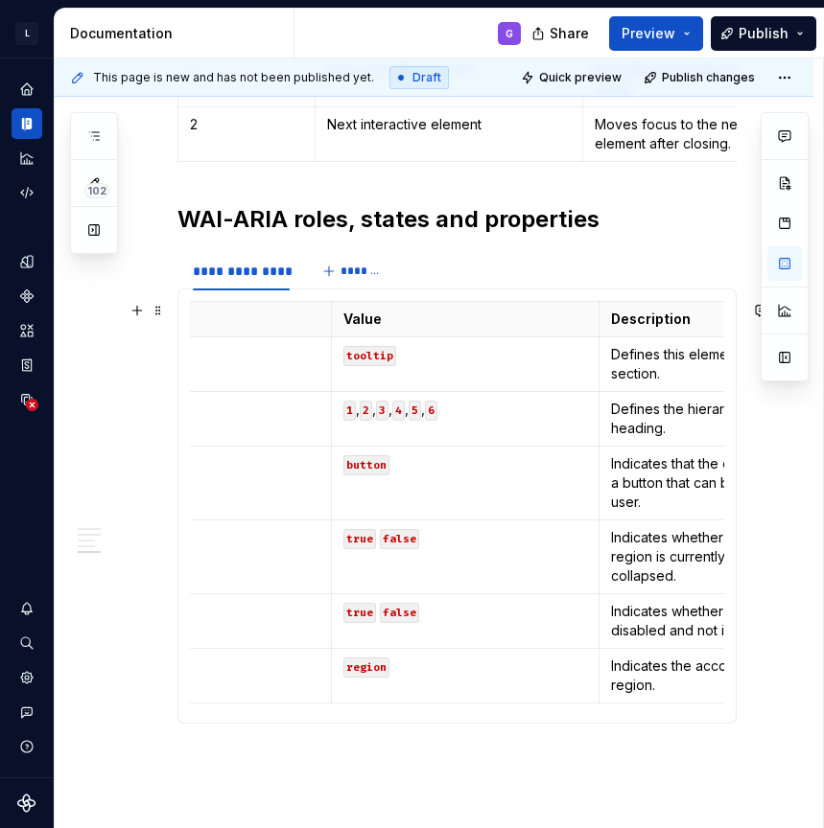
scroll to position [0, 129]
click at [623, 354] on p "Defines this element as a heading to a section." at bounding box center [731, 364] width 245 height 38
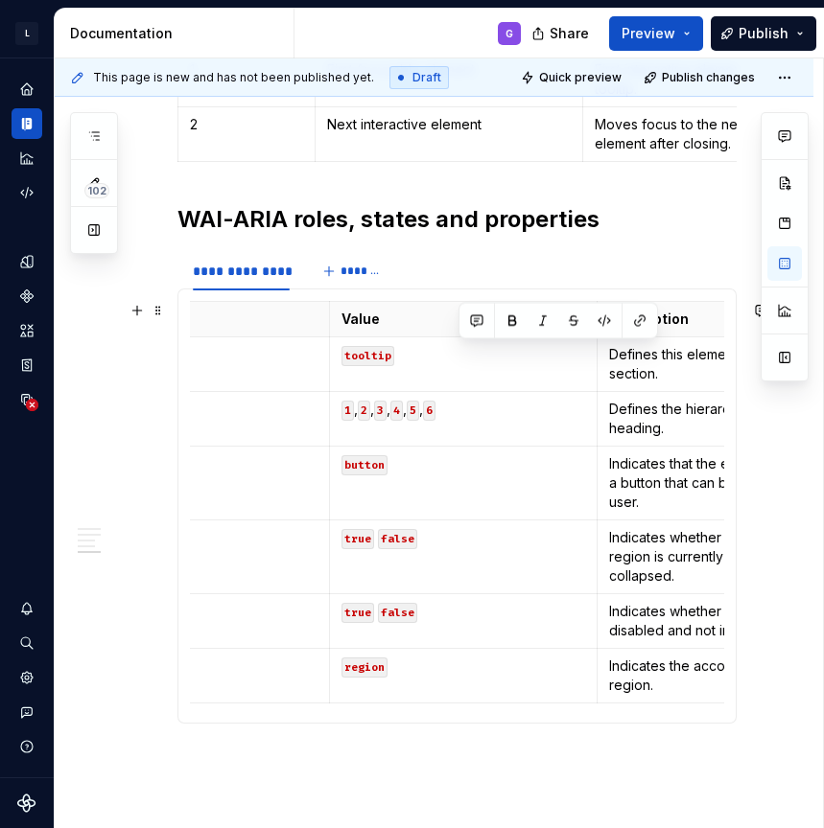
click at [623, 354] on p "Defines this element as a heading to a section." at bounding box center [731, 364] width 245 height 38
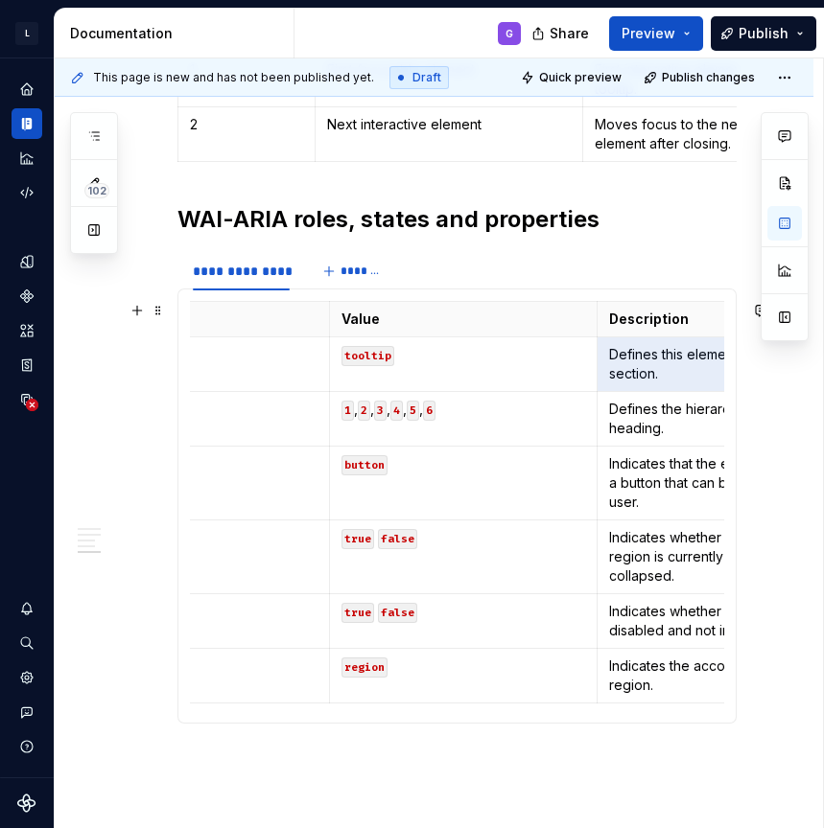
click at [623, 354] on p "Defines this element as a heading to a section." at bounding box center [731, 364] width 245 height 38
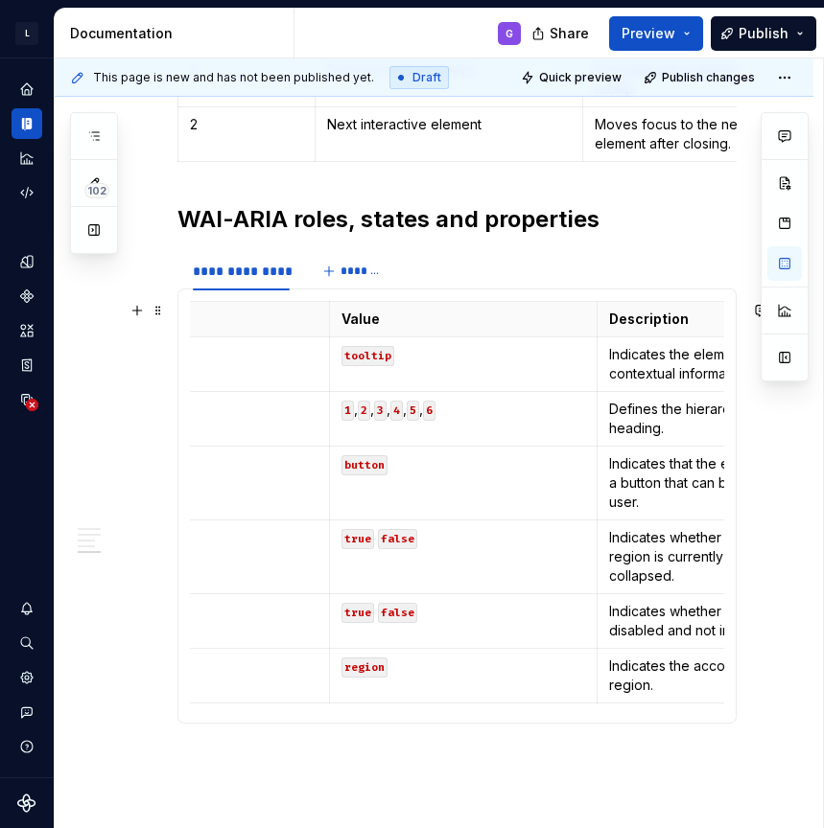
scroll to position [0, 0]
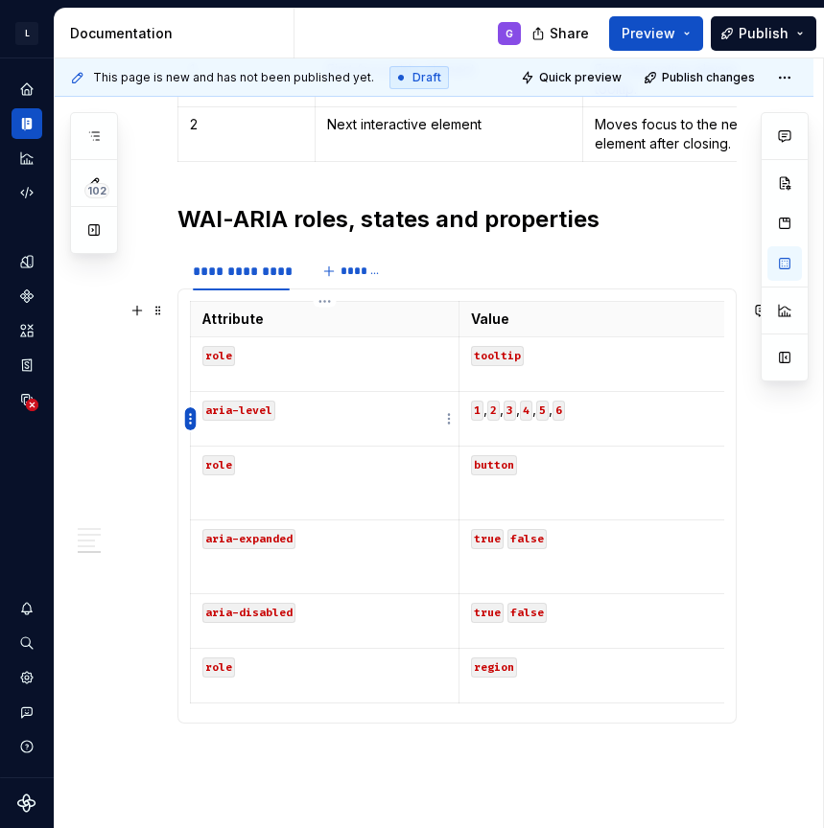
click at [191, 421] on html "L LSEG Workspace Design System G Design system data Documentation G Share Previ…" at bounding box center [412, 414] width 824 height 828
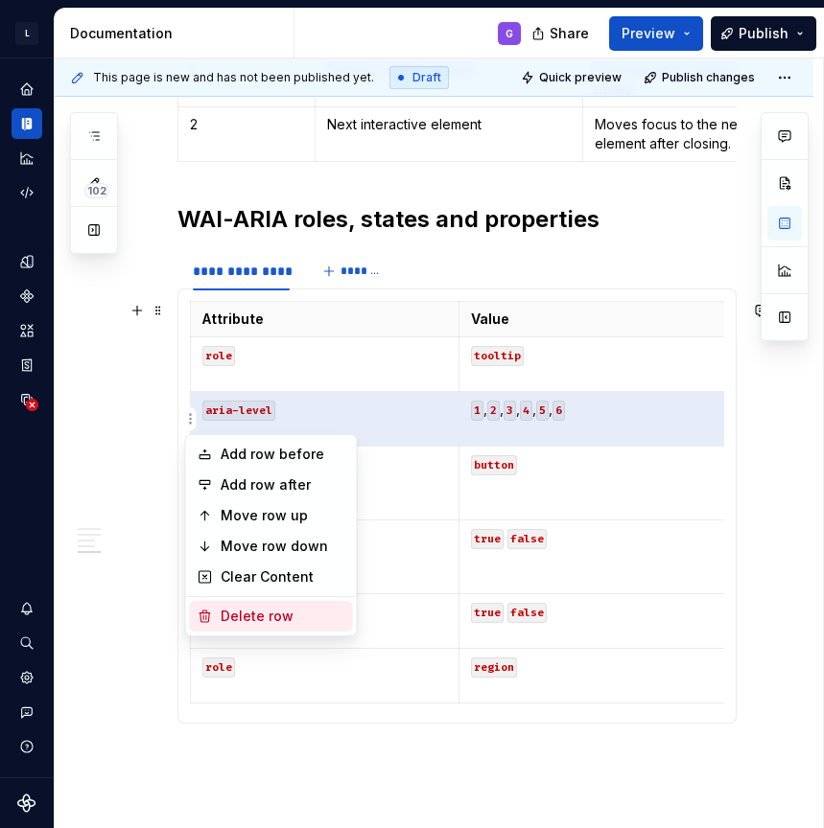
click at [244, 610] on div "Delete row" at bounding box center [283, 616] width 125 height 19
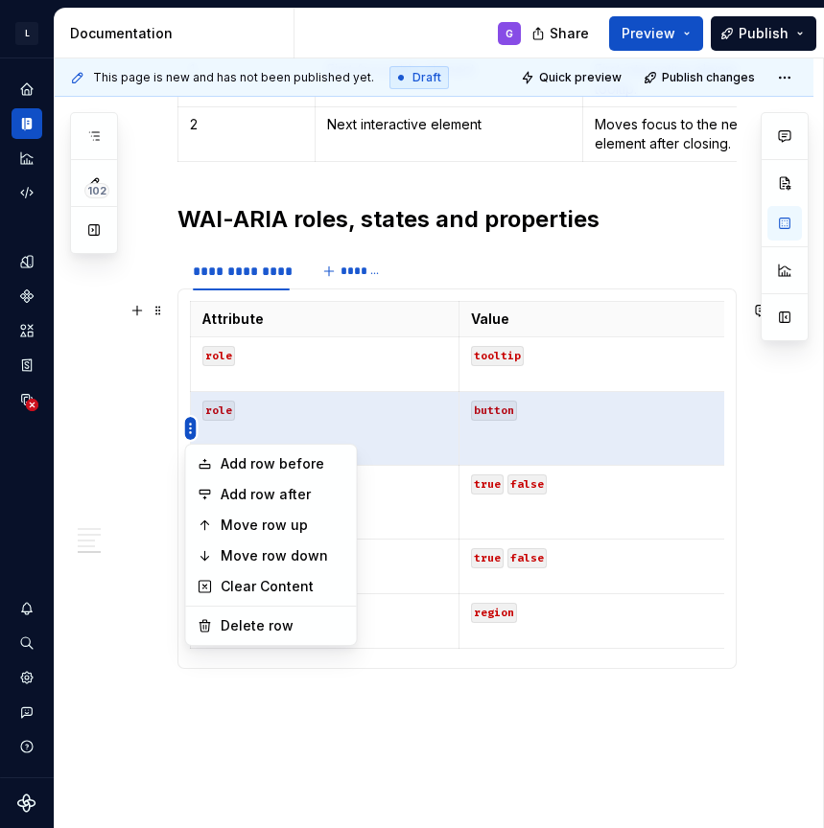
click at [190, 428] on html "L LSEG Workspace Design System G Design system data Documentation G Share Previ…" at bounding box center [412, 414] width 824 height 828
click at [277, 622] on div "Delete row" at bounding box center [283, 626] width 125 height 19
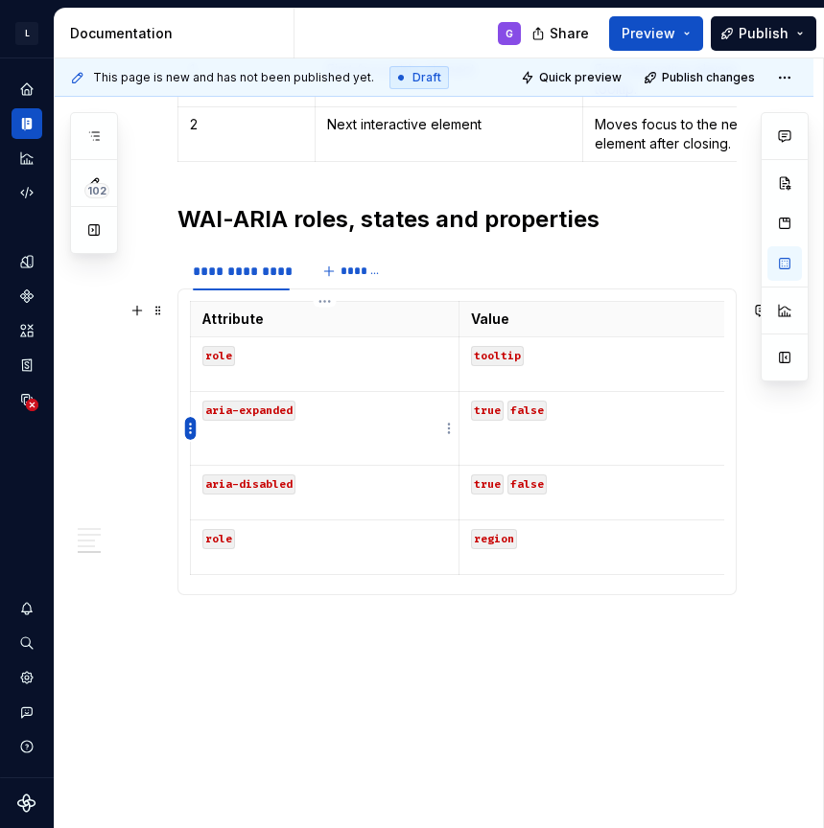
click at [187, 431] on html "L LSEG Workspace Design System G Design system data Documentation G Share Previ…" at bounding box center [412, 414] width 824 height 828
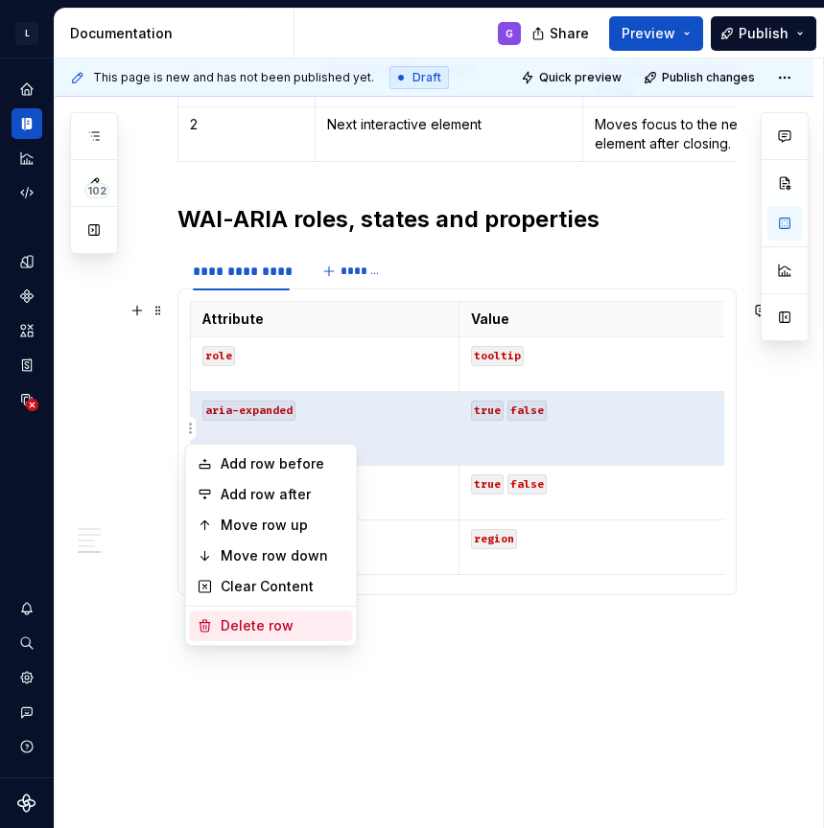
click at [278, 624] on div "Delete row" at bounding box center [283, 626] width 125 height 19
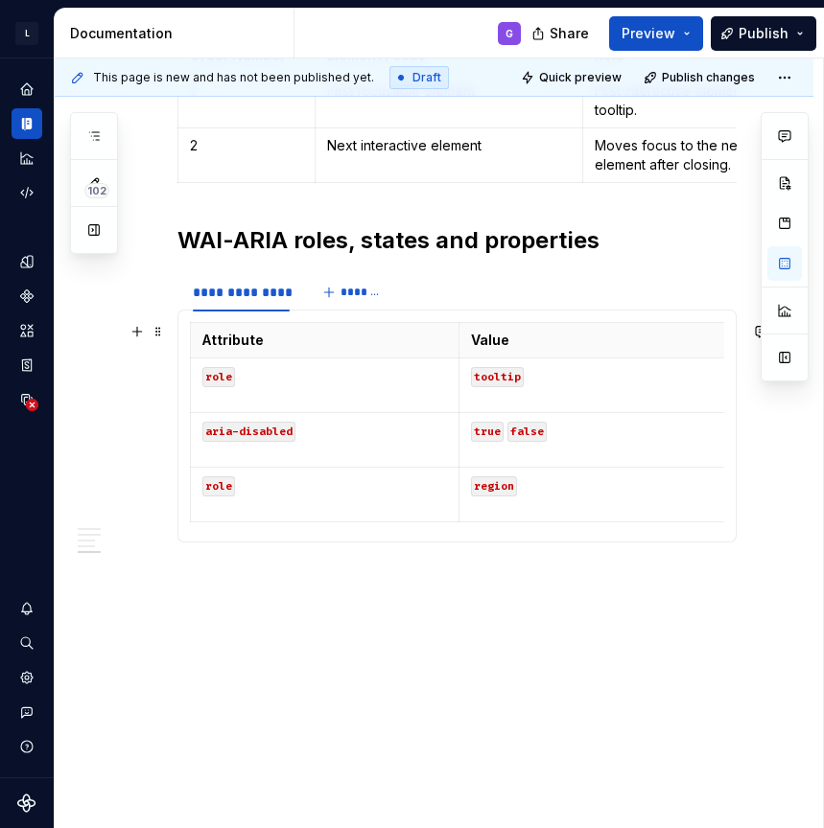
scroll to position [918, 0]
click at [193, 446] on html "L LSEG Workspace Design System G Design system data Documentation G Share Previ…" at bounding box center [412, 414] width 824 height 828
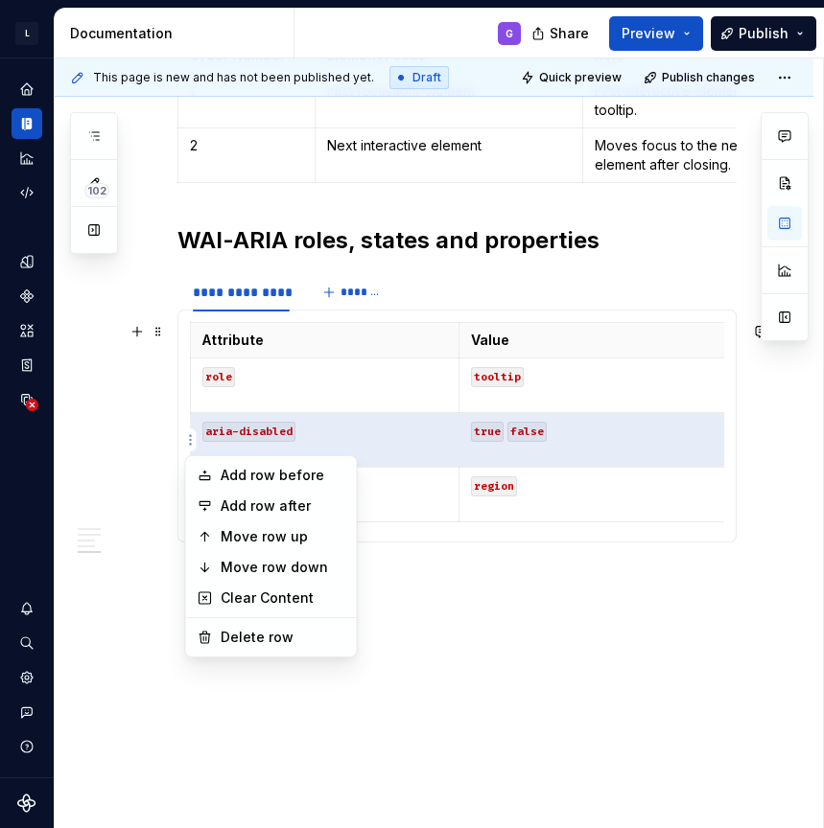
click at [271, 616] on div "Add row before Add row after Move row up Move row down Clear Content Delete row" at bounding box center [271, 556] width 173 height 202
click at [282, 633] on div "Delete row" at bounding box center [283, 637] width 125 height 19
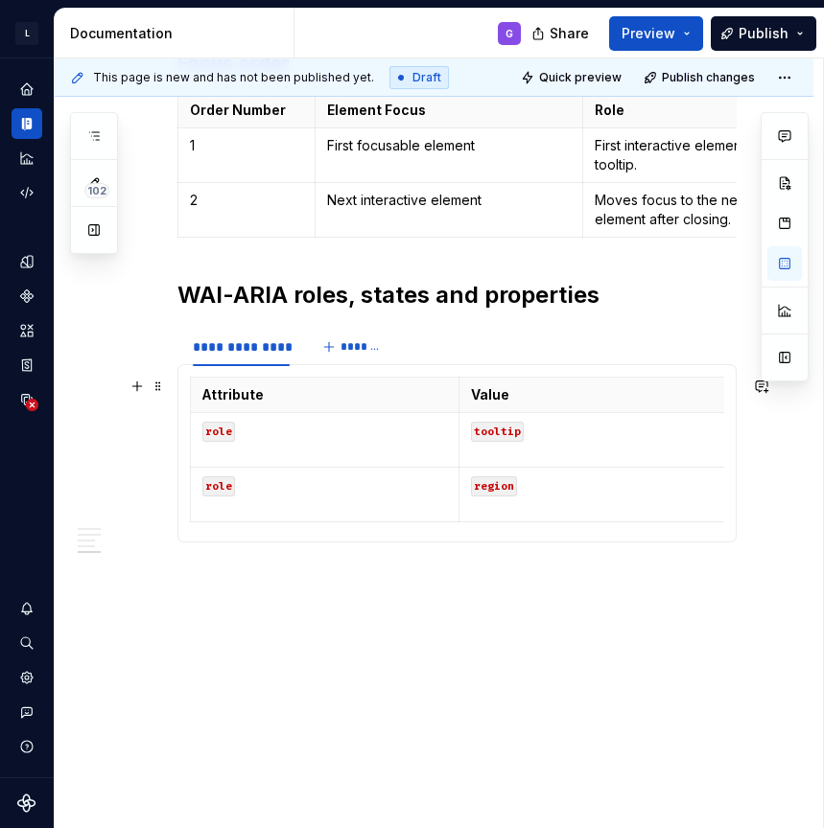
scroll to position [863, 0]
click at [190, 495] on table "Attribute Value Description role tooltip Indicates the element provides context…" at bounding box center [592, 450] width 805 height 146
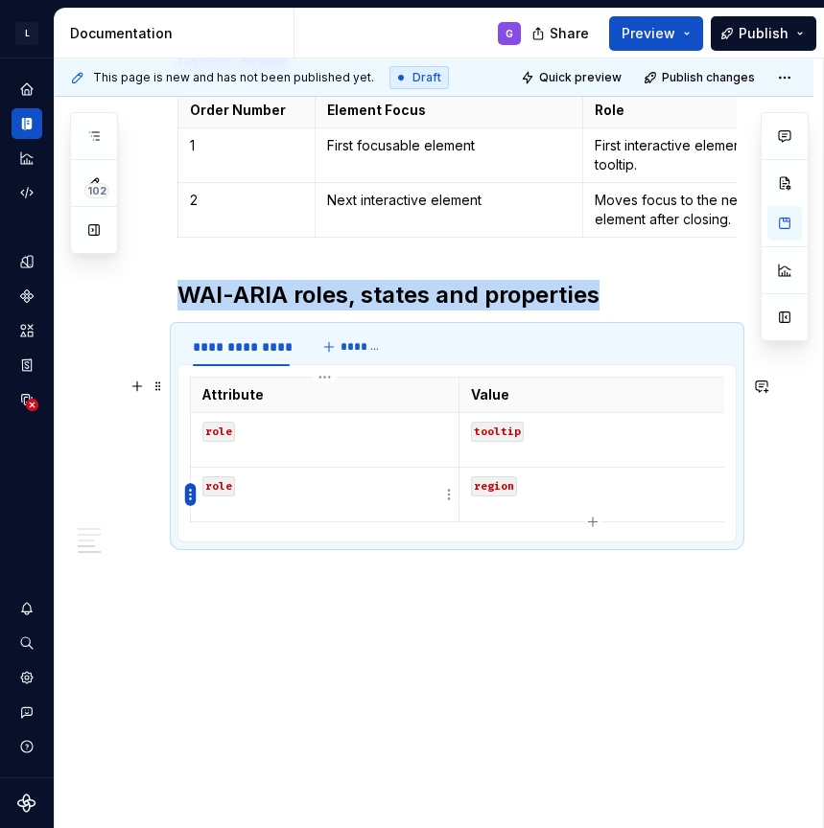
click at [191, 496] on html "L LSEG Workspace Design System G Design system data Documentation G Share Previ…" at bounding box center [412, 414] width 824 height 828
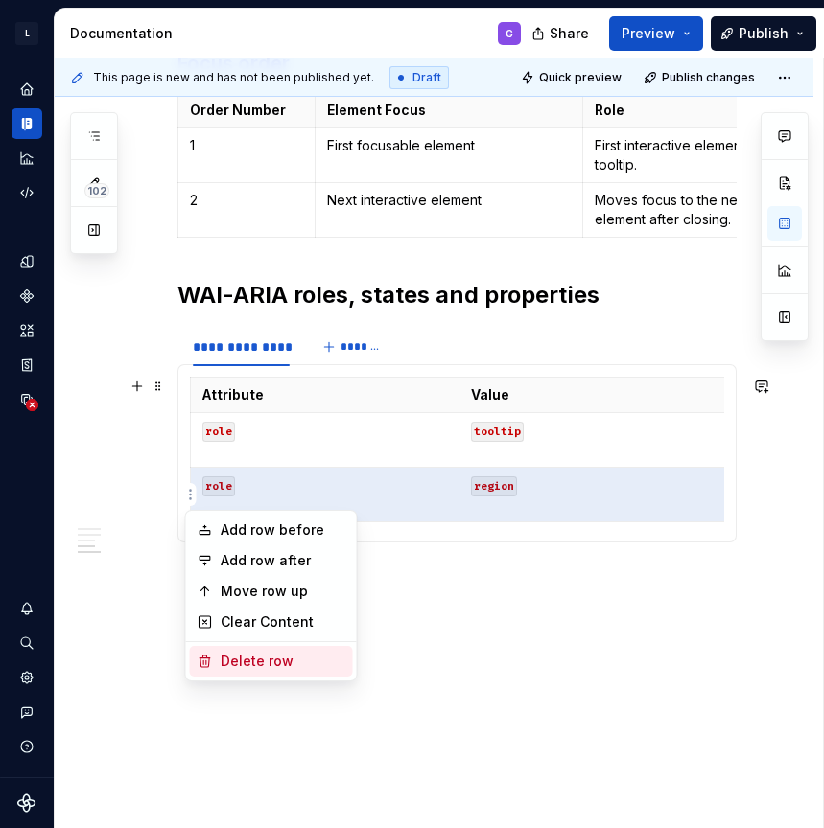
click at [282, 657] on div "Delete row" at bounding box center [283, 661] width 125 height 19
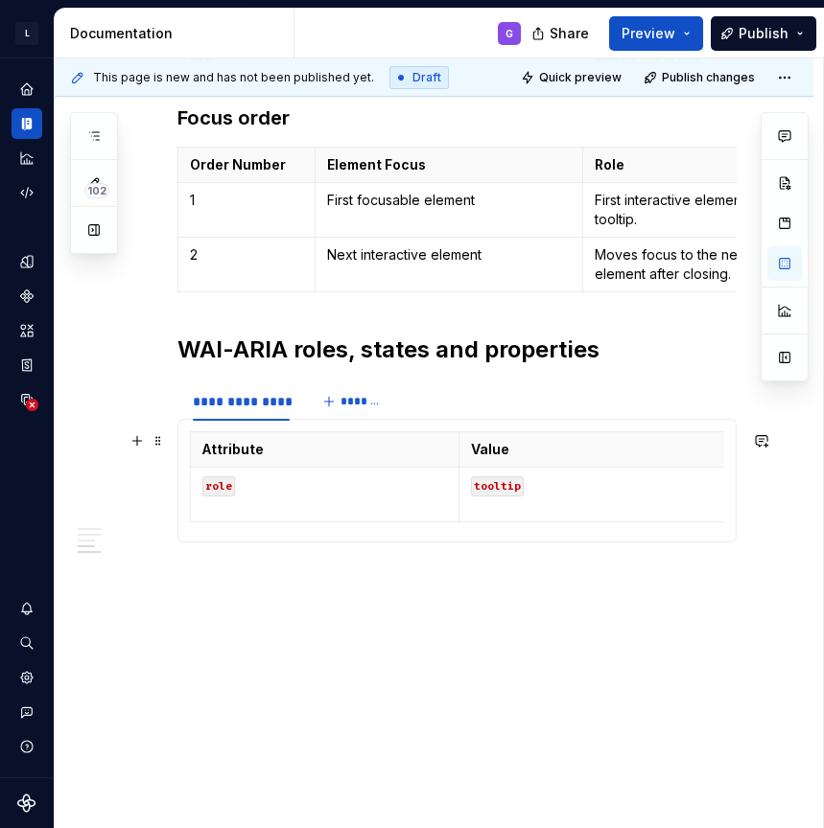
scroll to position [0, 155]
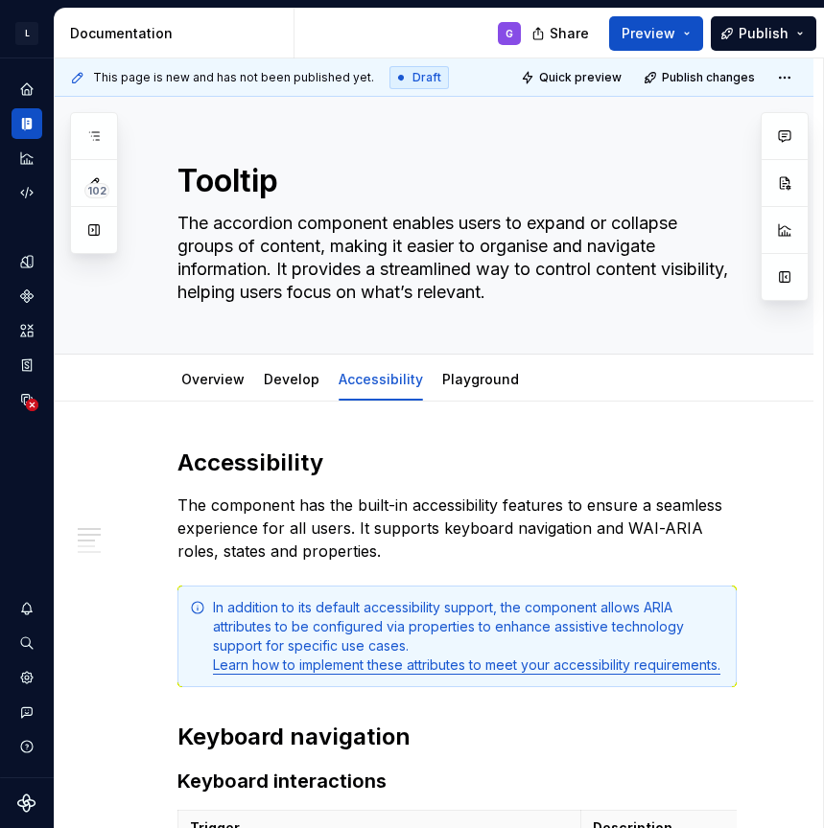
type textarea "*"
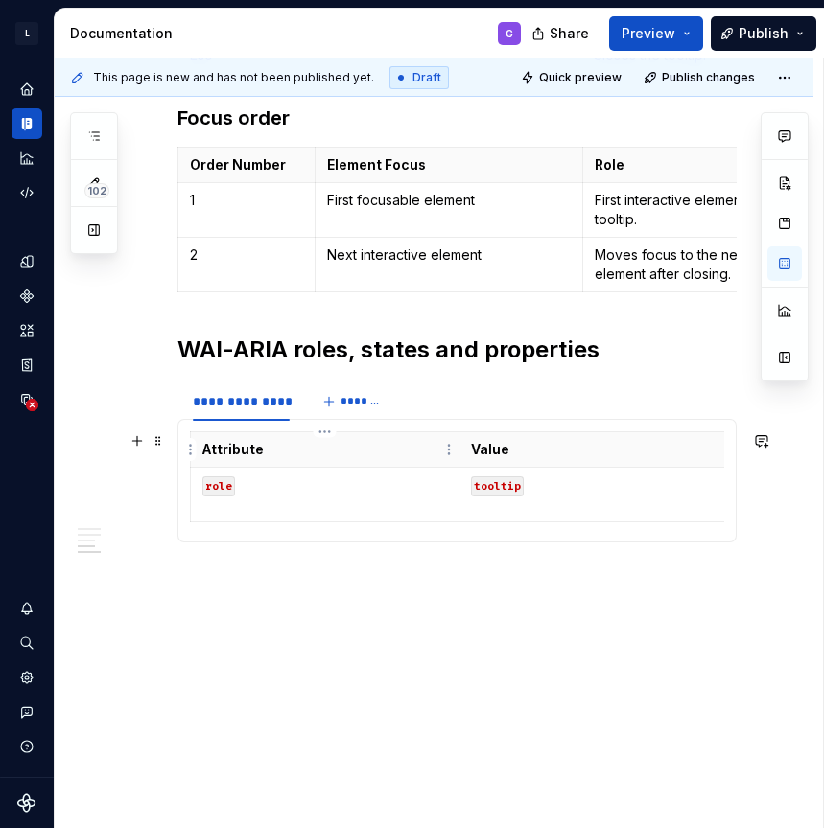
click at [198, 443] on th "Attribute" at bounding box center [325, 449] width 268 height 35
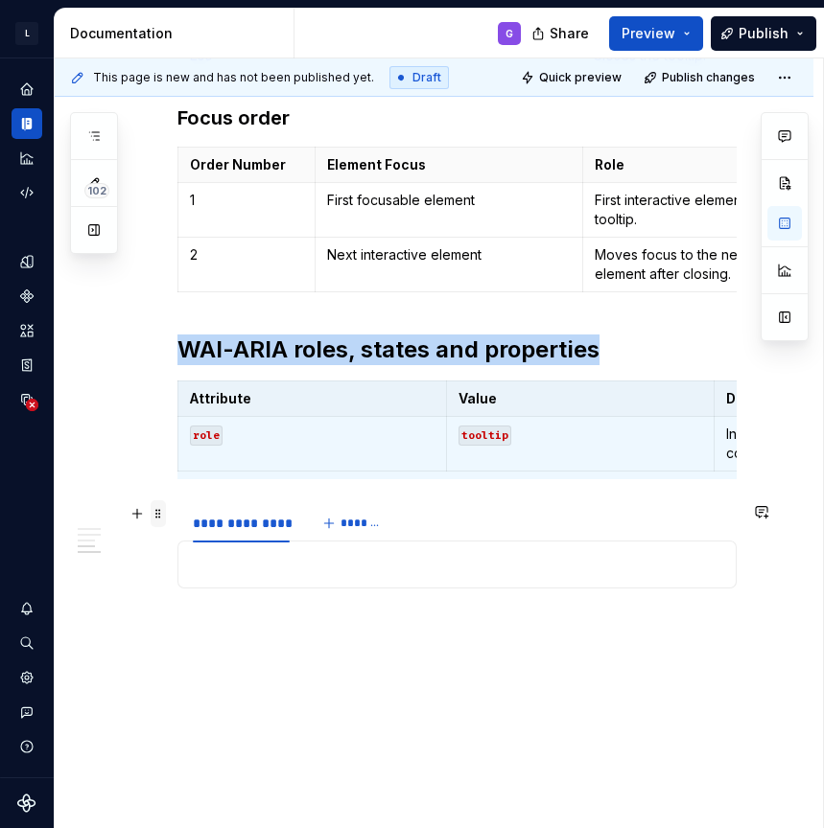
click at [155, 517] on span at bounding box center [158, 514] width 15 height 27
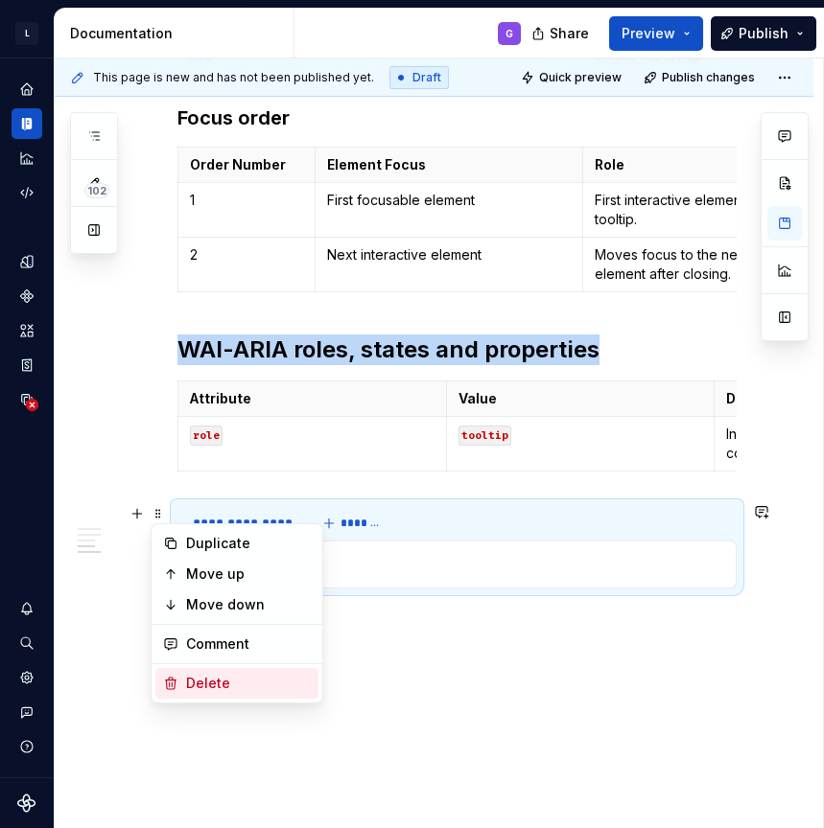
click at [193, 693] on div "Delete" at bounding box center [236, 683] width 163 height 31
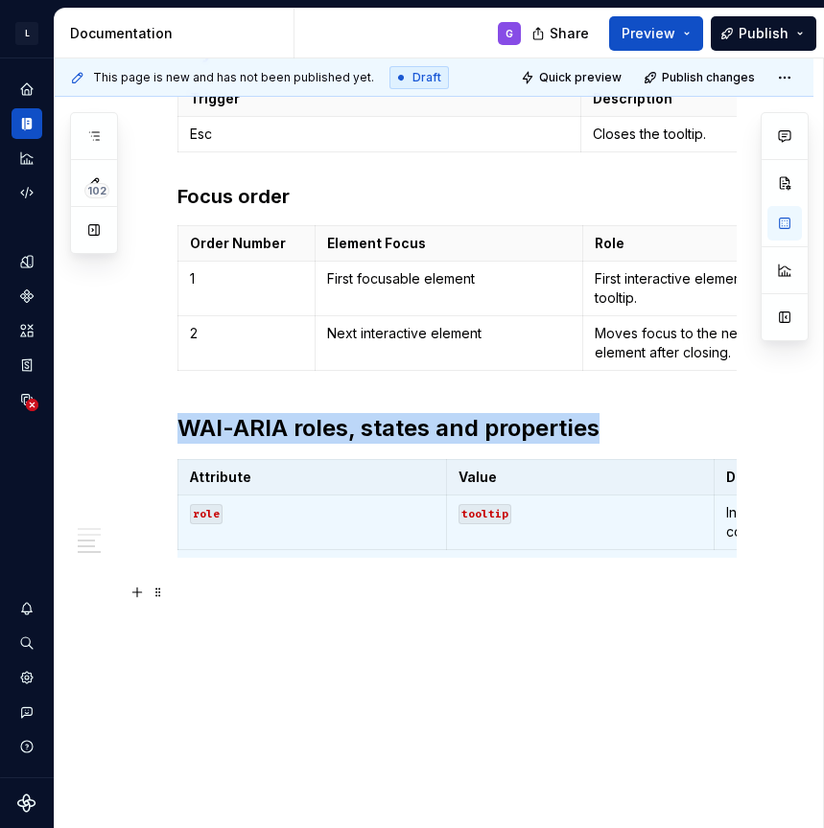
scroll to position [730, 0]
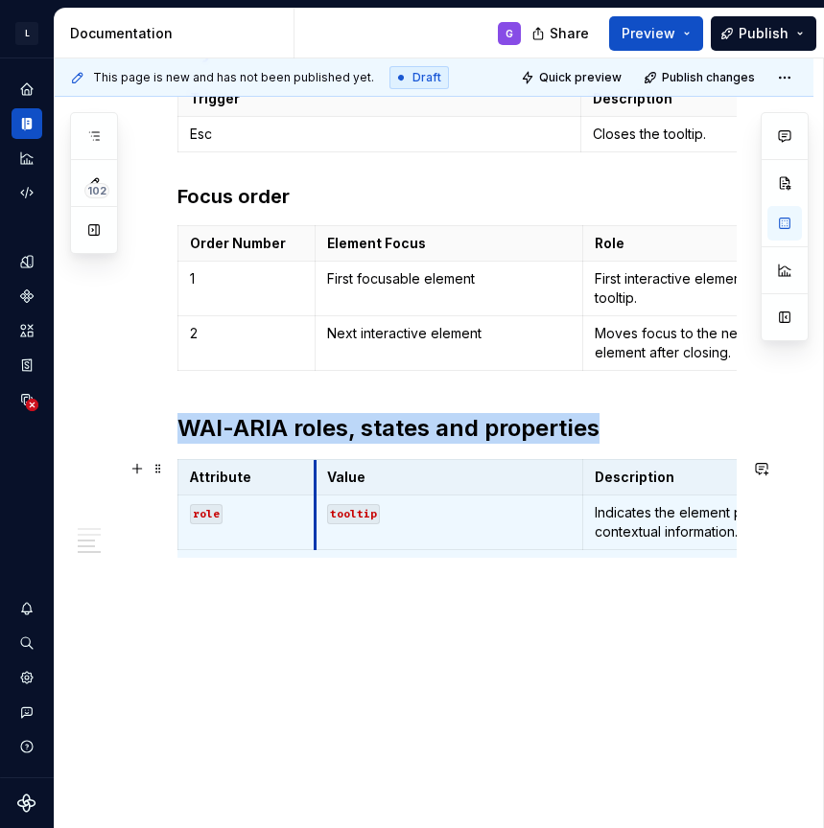
drag, startPoint x: 444, startPoint y: 478, endPoint x: 313, endPoint y: 478, distance: 131.4
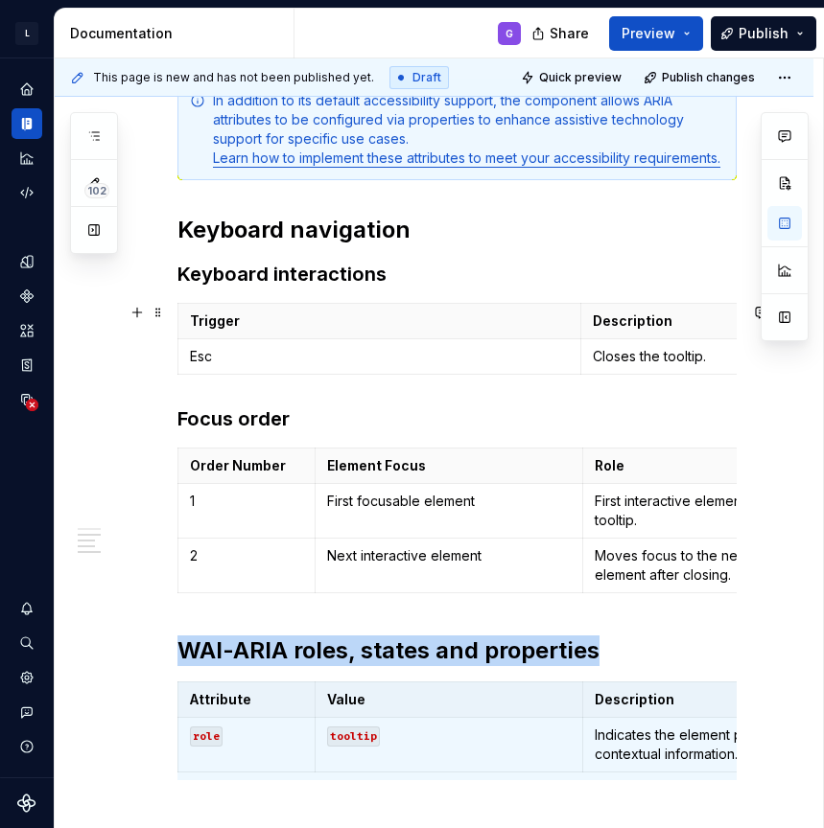
scroll to position [499, 0]
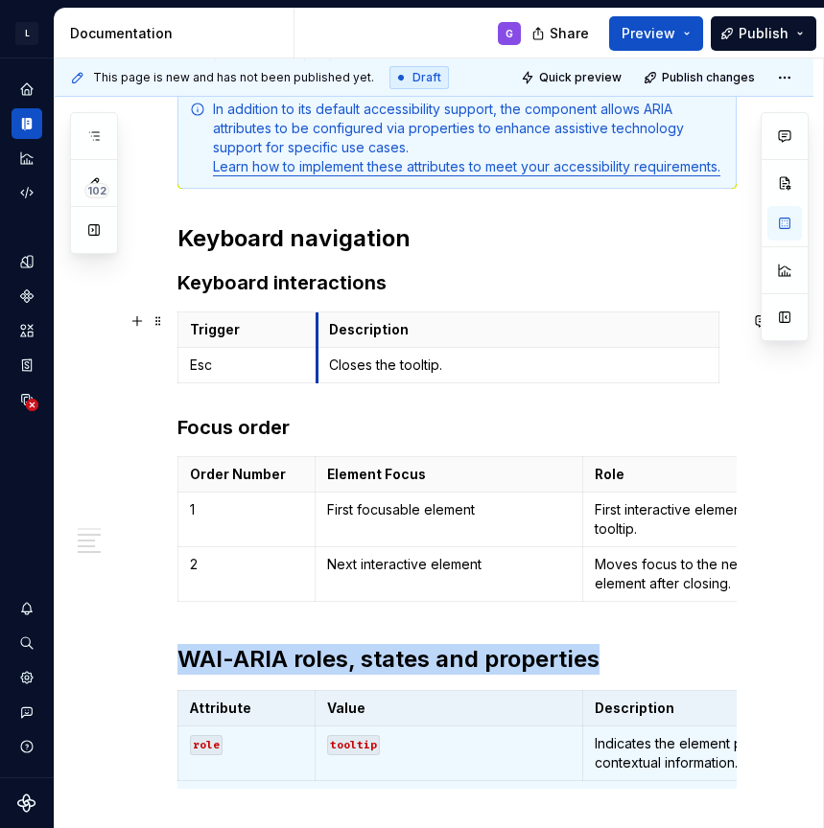
drag, startPoint x: 583, startPoint y: 340, endPoint x: 319, endPoint y: 342, distance: 263.7
click at [319, 342] on th "Description" at bounding box center [517, 330] width 402 height 35
type input "2"
click at [565, 321] on p "Description" at bounding box center [518, 329] width 378 height 19
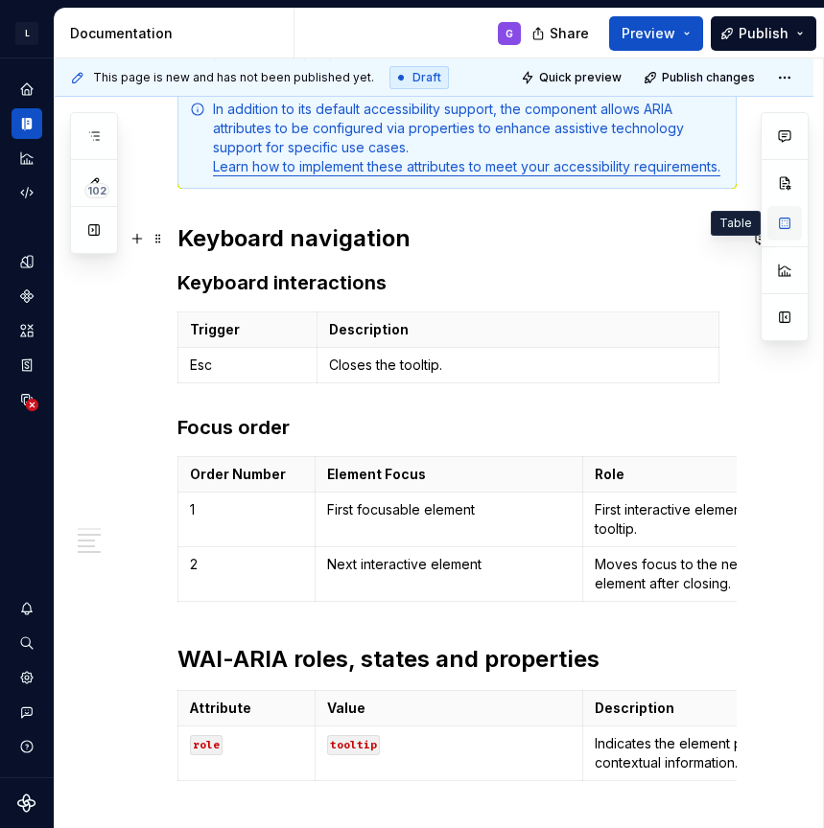
click at [783, 222] on button "button" at bounding box center [784, 223] width 35 height 35
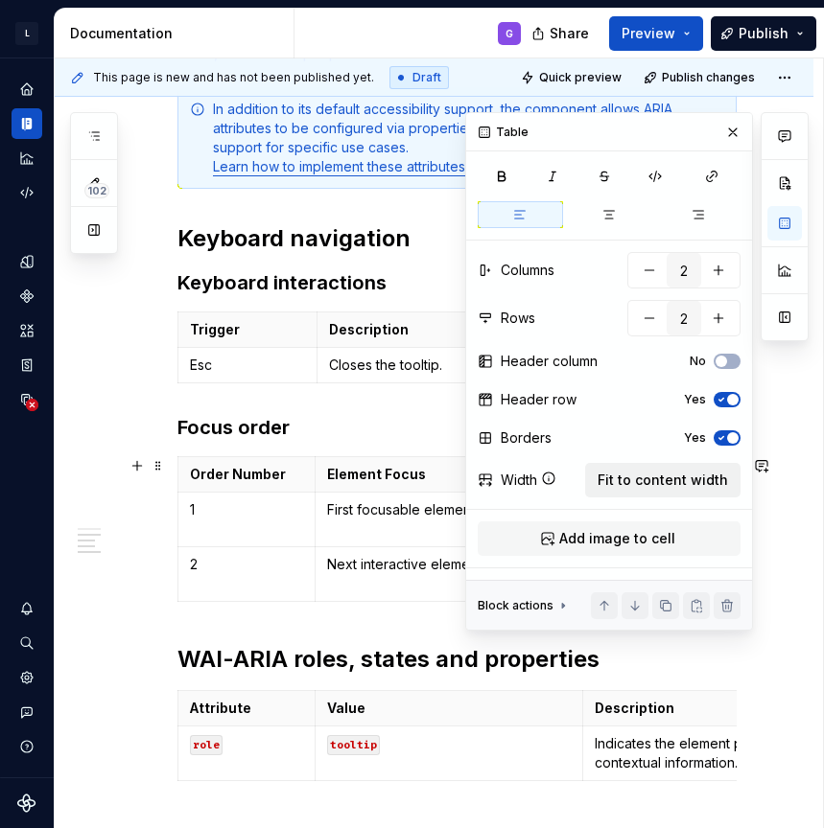
click at [665, 487] on span "Fit to content width" at bounding box center [662, 480] width 130 height 19
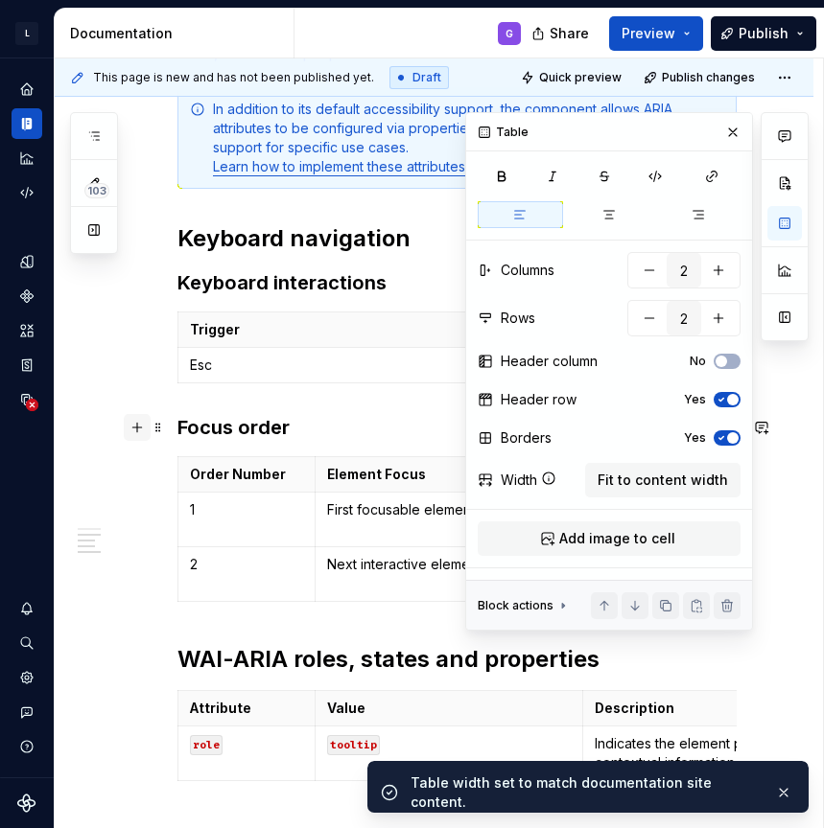
click at [124, 423] on button "button" at bounding box center [137, 427] width 27 height 27
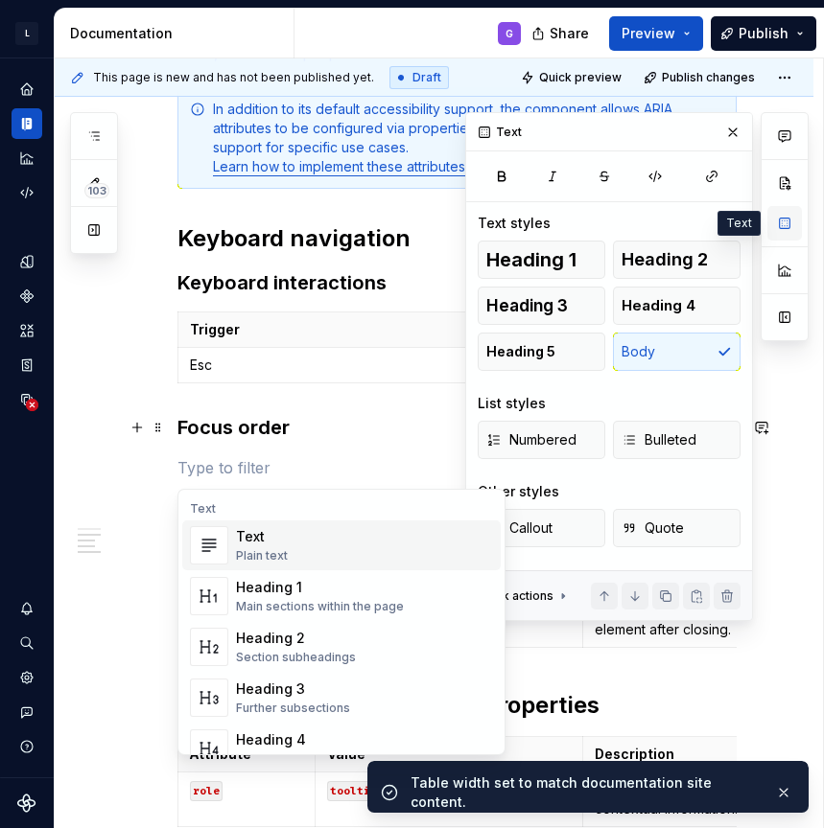
click at [783, 221] on button "button" at bounding box center [784, 223] width 35 height 35
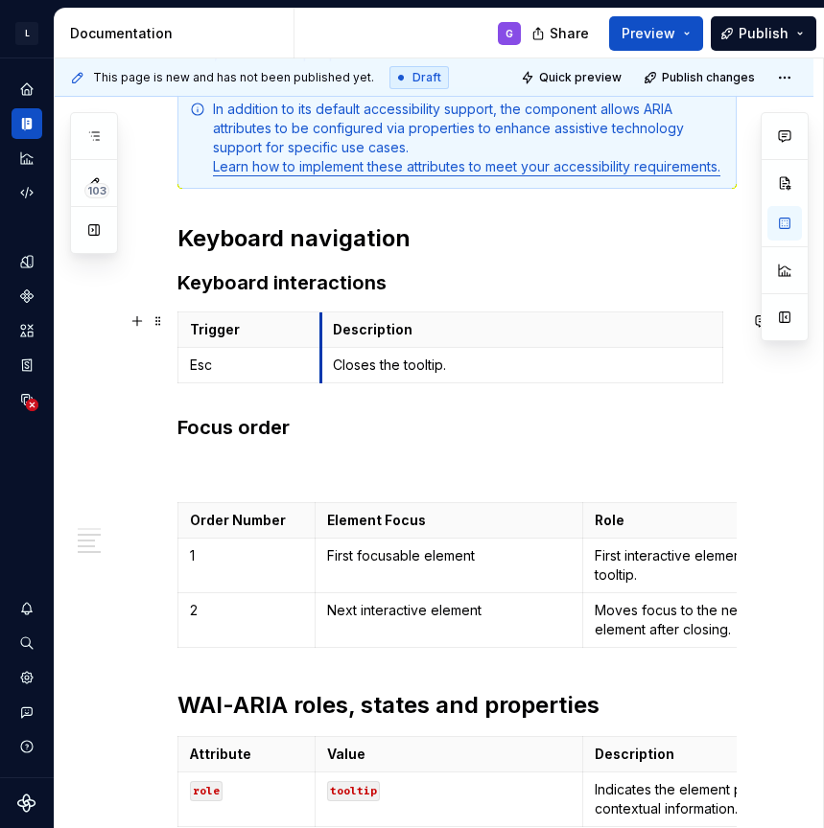
drag, startPoint x: 584, startPoint y: 325, endPoint x: 324, endPoint y: 326, distance: 259.9
click at [324, 326] on th "Description" at bounding box center [521, 330] width 402 height 35
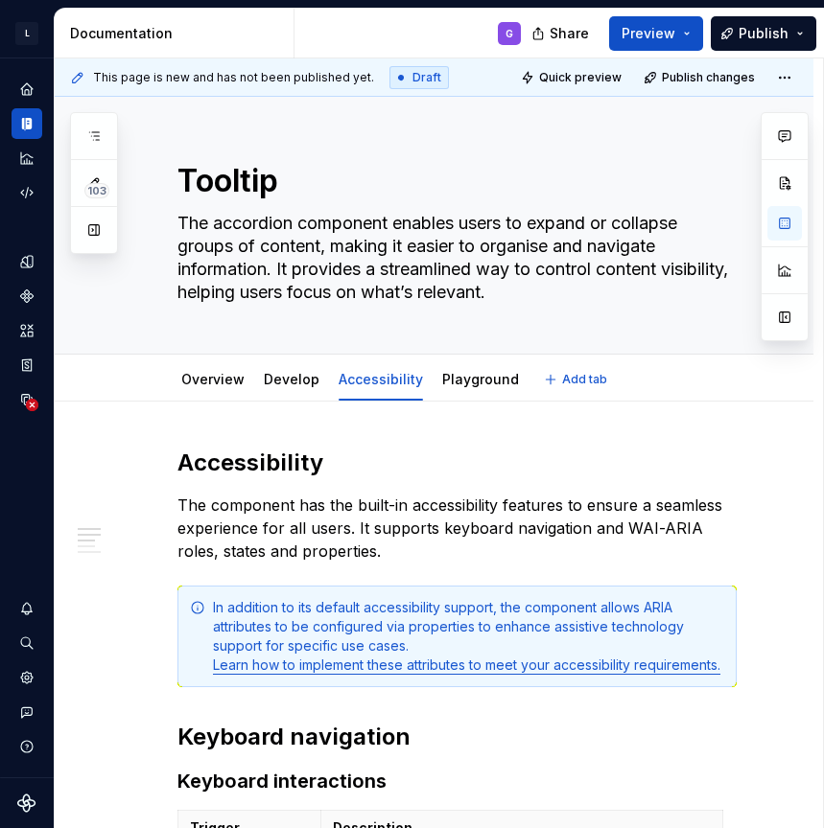
scroll to position [8, 0]
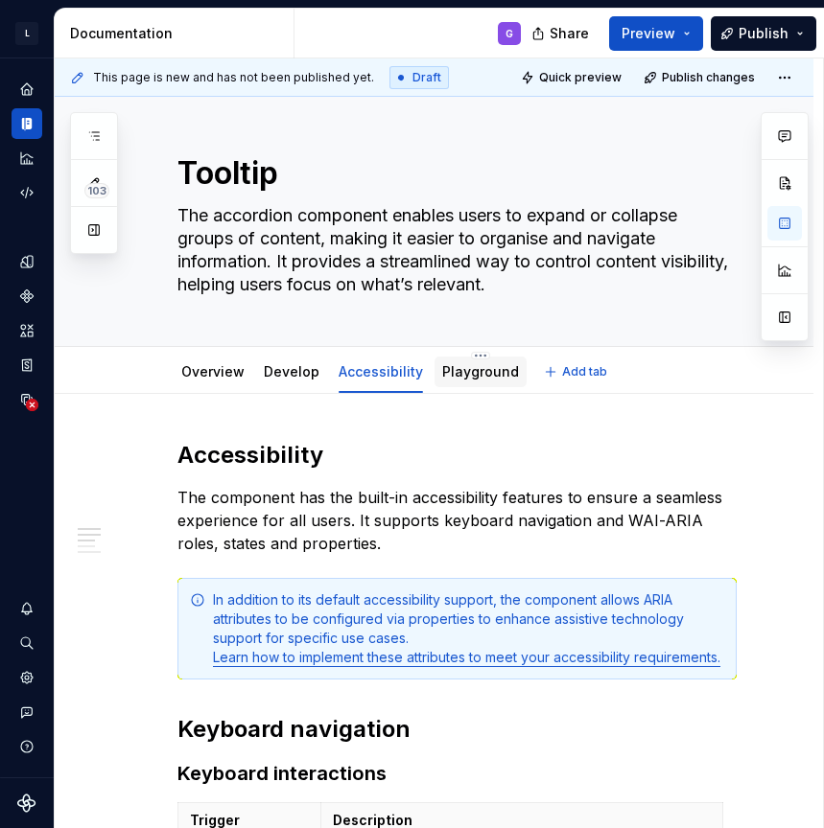
click at [471, 372] on link "Playground" at bounding box center [480, 371] width 77 height 16
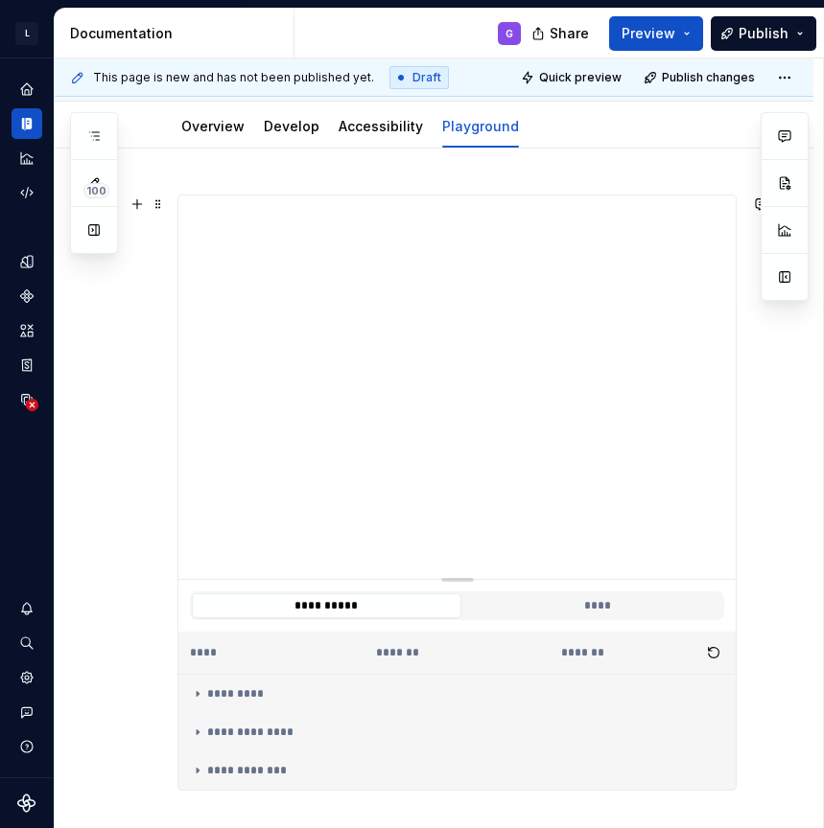
scroll to position [230, 0]
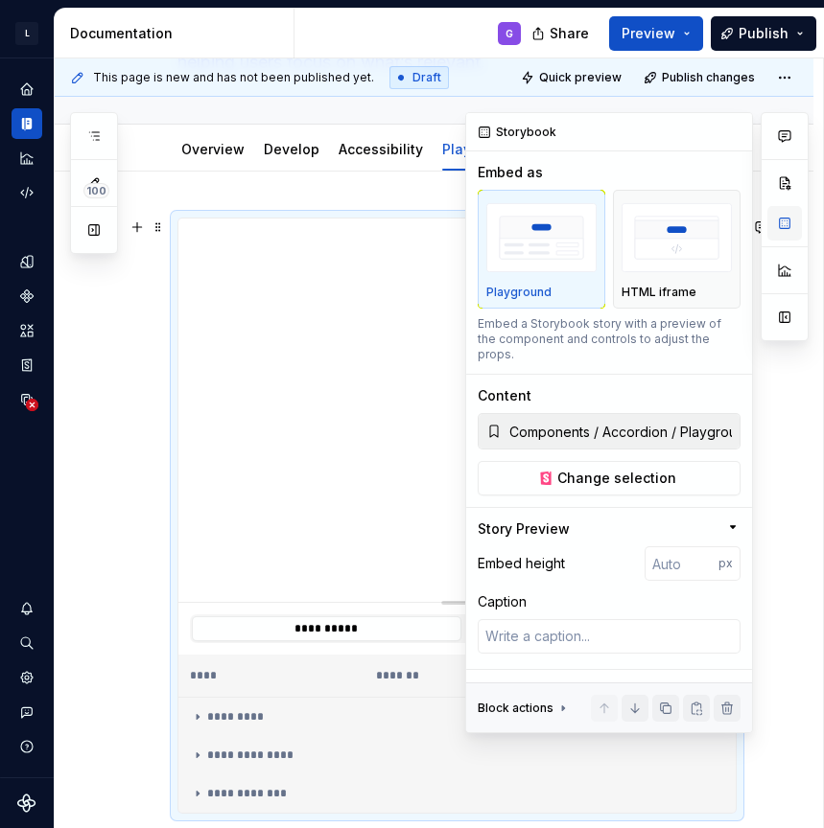
click at [784, 228] on button "button" at bounding box center [784, 223] width 35 height 35
drag, startPoint x: 676, startPoint y: 412, endPoint x: 762, endPoint y: 415, distance: 86.3
click at [765, 415] on div "Comments Open comments No comments yet Select ‘Comment’ from the block context …" at bounding box center [636, 422] width 343 height 621
click at [654, 469] on span "Change selection" at bounding box center [616, 478] width 119 height 19
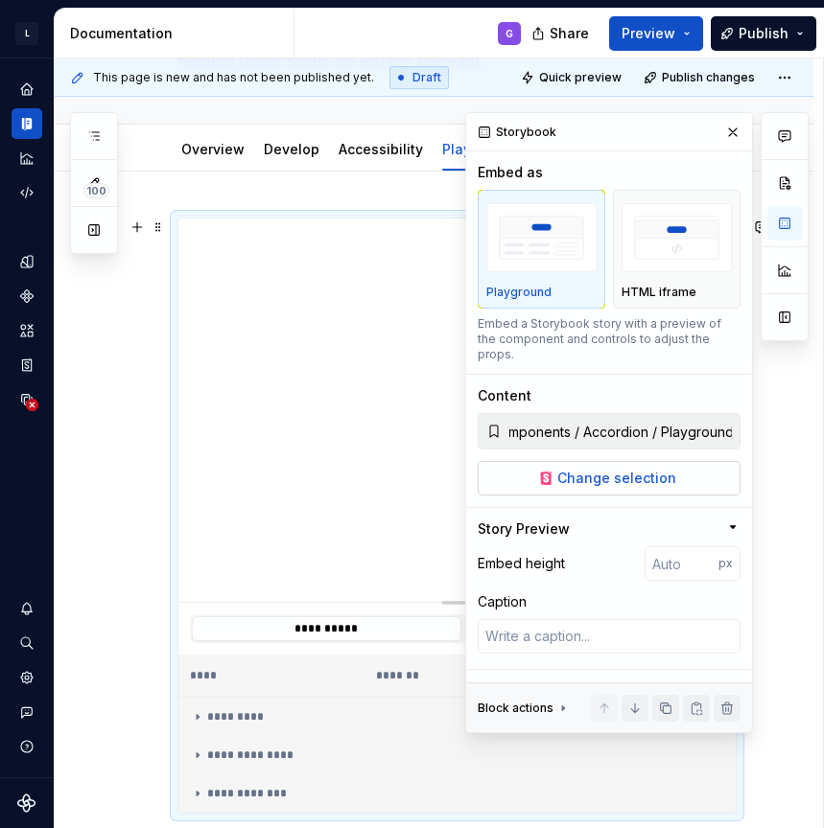
scroll to position [0, 0]
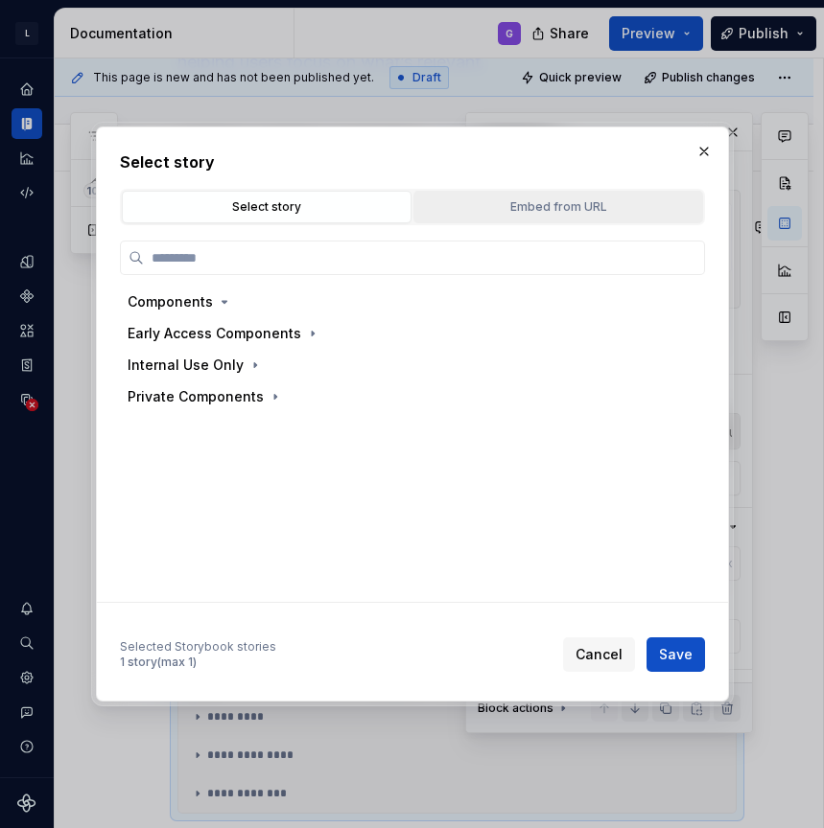
click at [513, 212] on div "Embed from URL" at bounding box center [558, 207] width 276 height 19
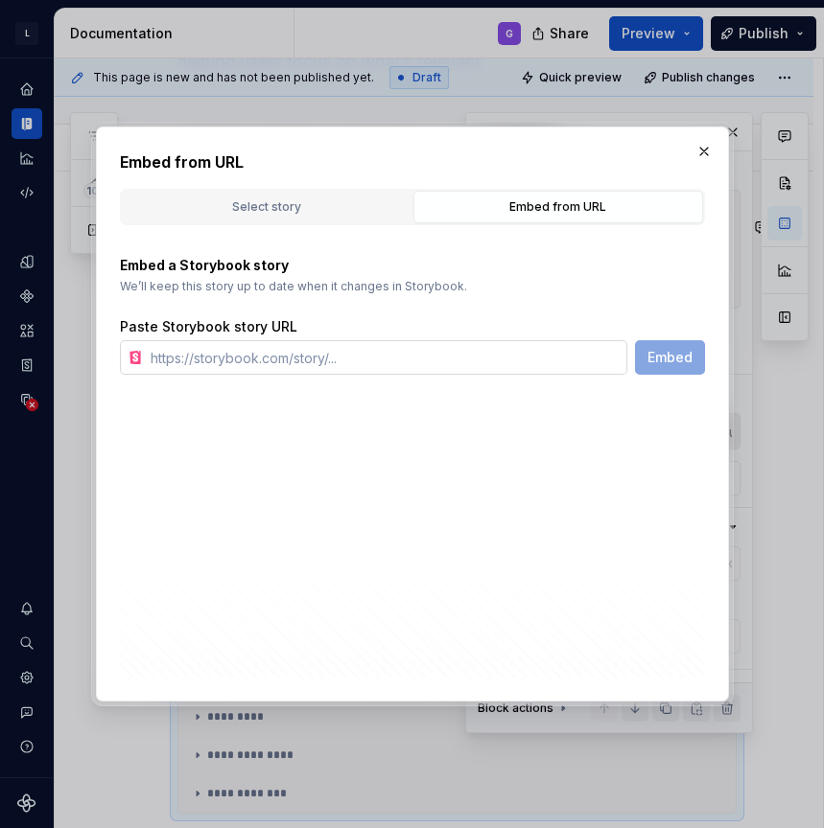
click at [308, 361] on input "text" at bounding box center [385, 357] width 484 height 35
click at [334, 216] on div "Select story" at bounding box center [266, 207] width 276 height 19
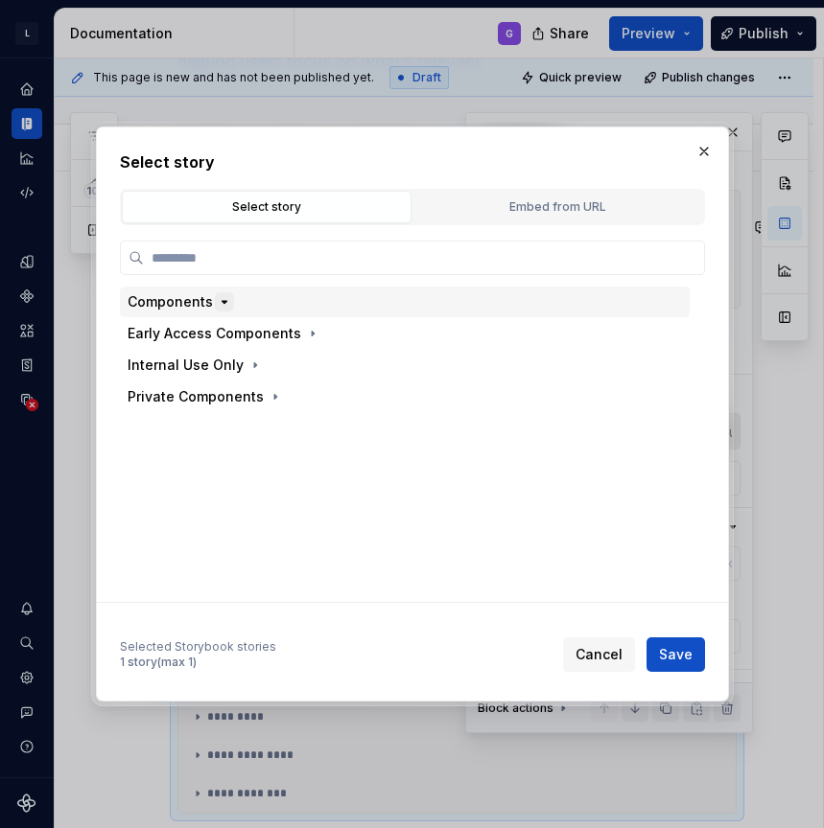
click at [219, 298] on icon "button" at bounding box center [224, 301] width 15 height 15
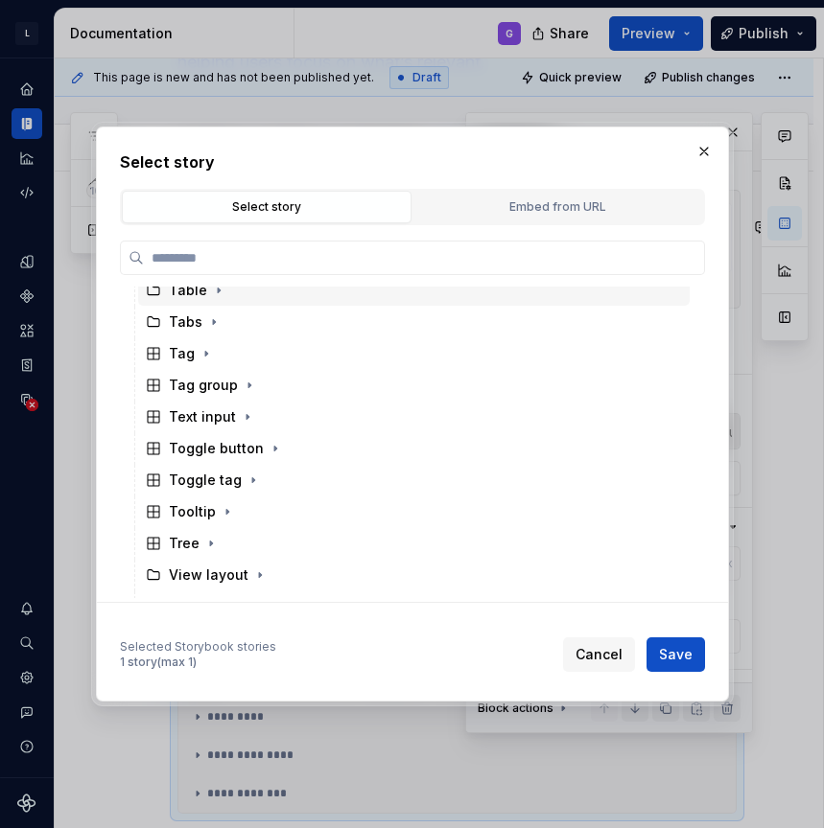
scroll to position [1961, 0]
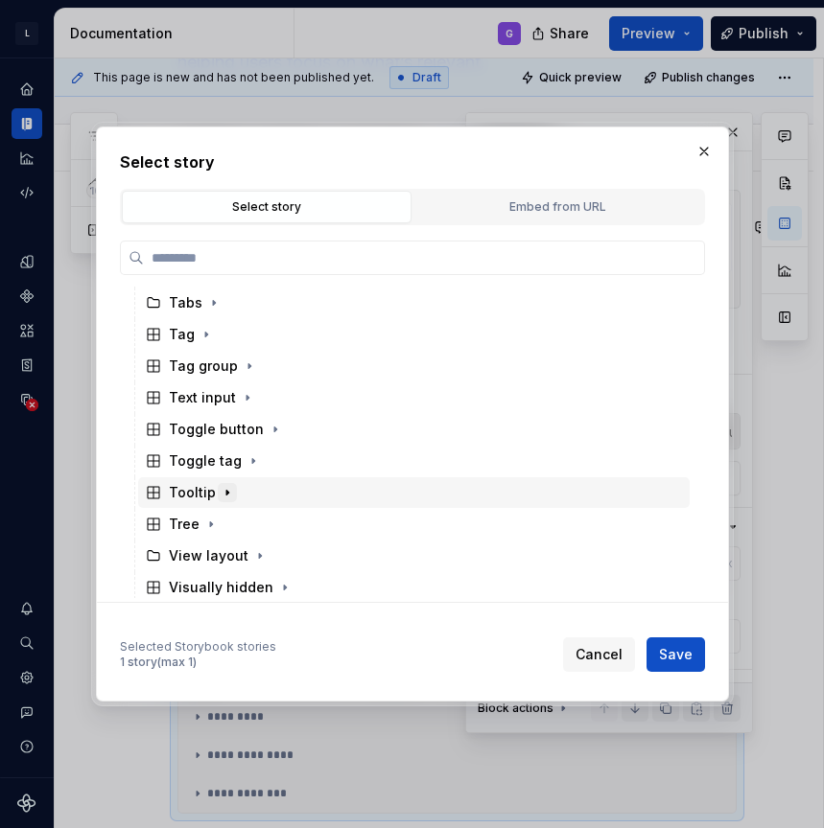
click at [226, 493] on icon "button" at bounding box center [227, 493] width 2 height 5
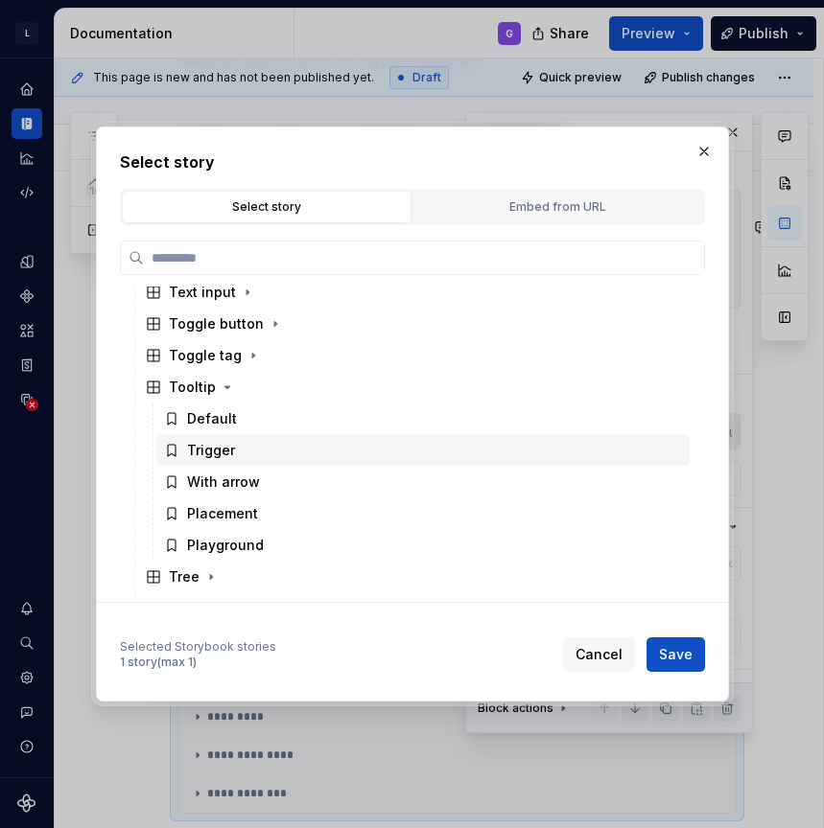
scroll to position [2082, 0]
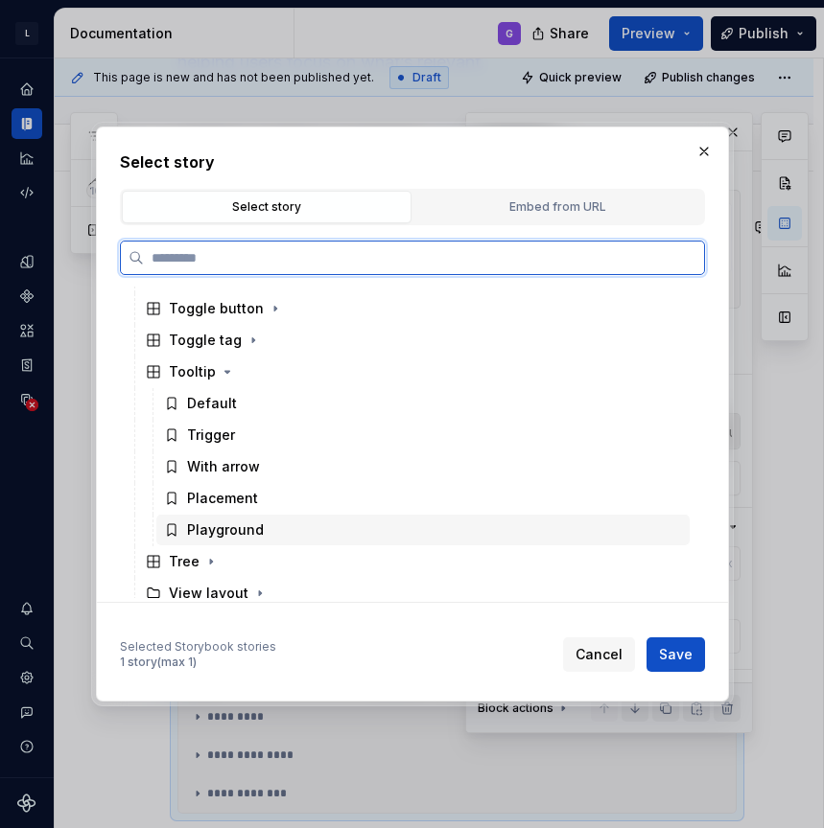
click at [265, 525] on div "Playground" at bounding box center [422, 530] width 533 height 31
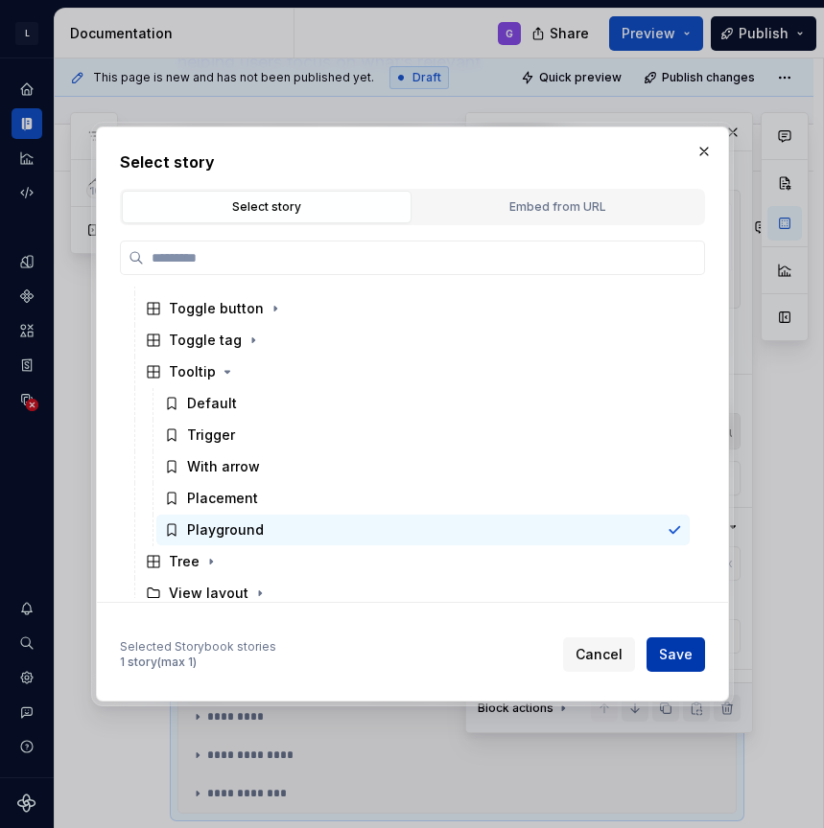
click at [688, 645] on span "Save" at bounding box center [676, 654] width 34 height 19
type textarea "*"
type input "Components / Tooltip / Playground"
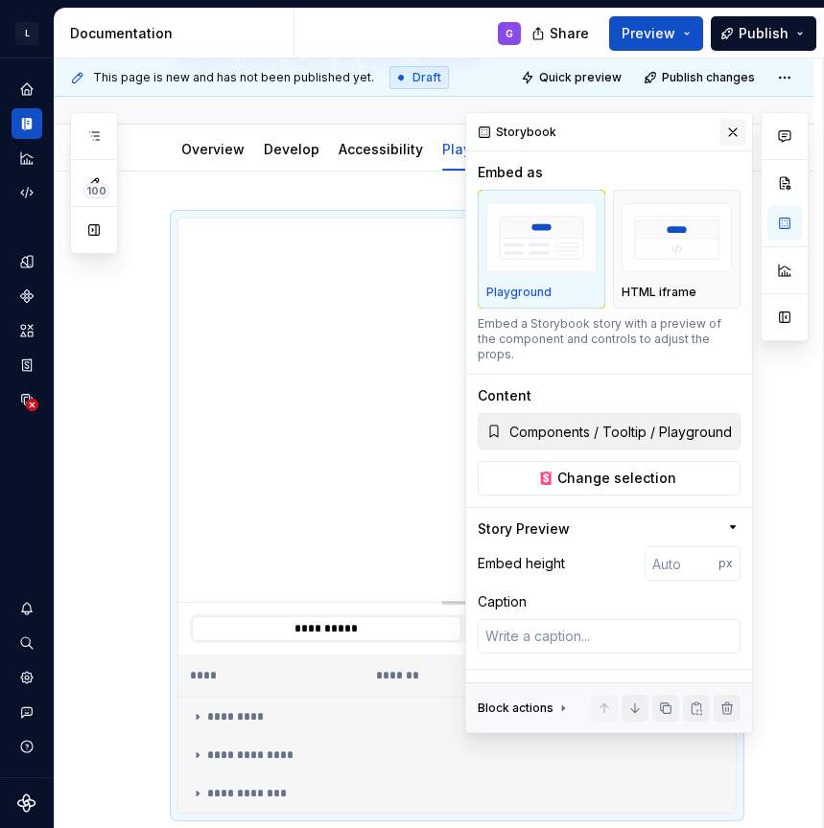
click at [737, 138] on button "button" at bounding box center [732, 132] width 27 height 27
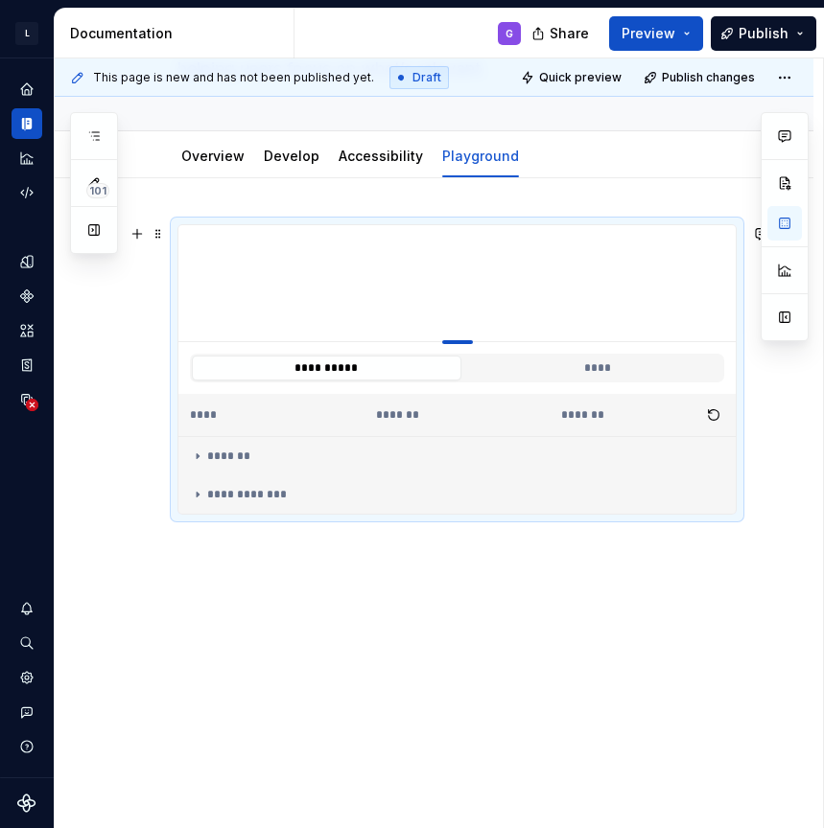
scroll to position [226, 0]
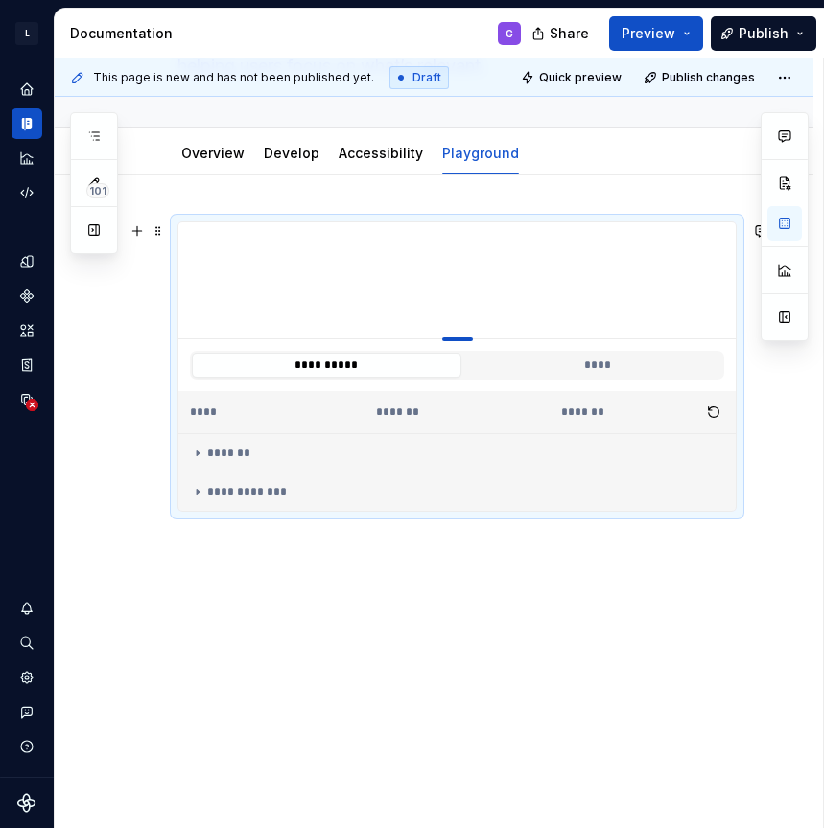
drag, startPoint x: 467, startPoint y: 602, endPoint x: 472, endPoint y: 341, distance: 260.9
click at [562, 366] on button "****" at bounding box center [597, 365] width 269 height 25
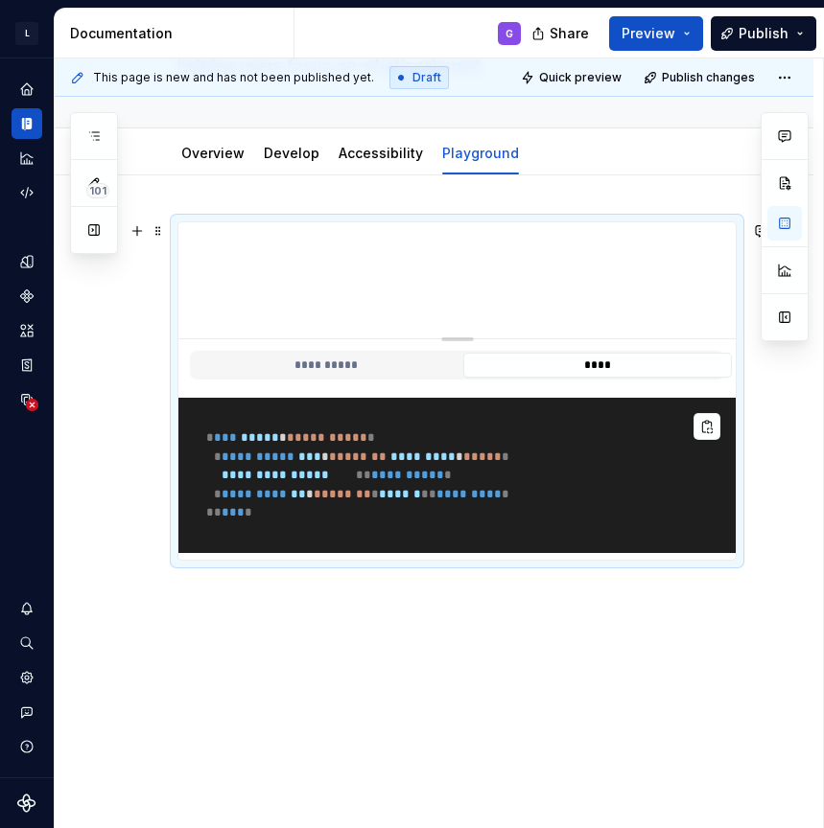
click at [416, 367] on button "**********" at bounding box center [326, 365] width 269 height 25
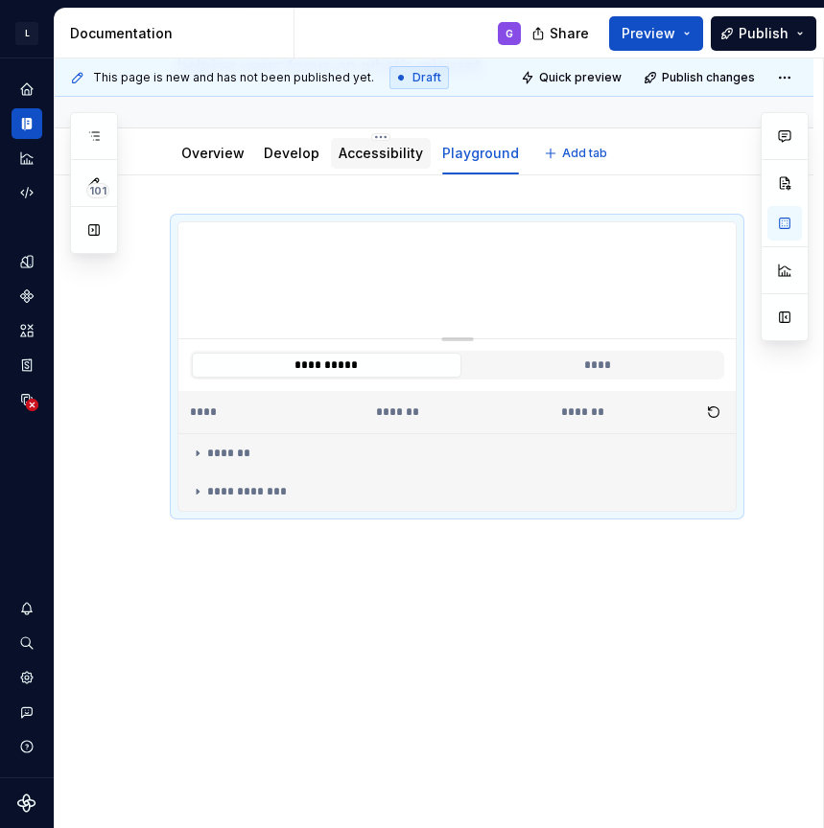
click at [383, 170] on div "Accessibility" at bounding box center [381, 153] width 100 height 35
click at [384, 149] on link "Accessibility" at bounding box center [380, 153] width 84 height 16
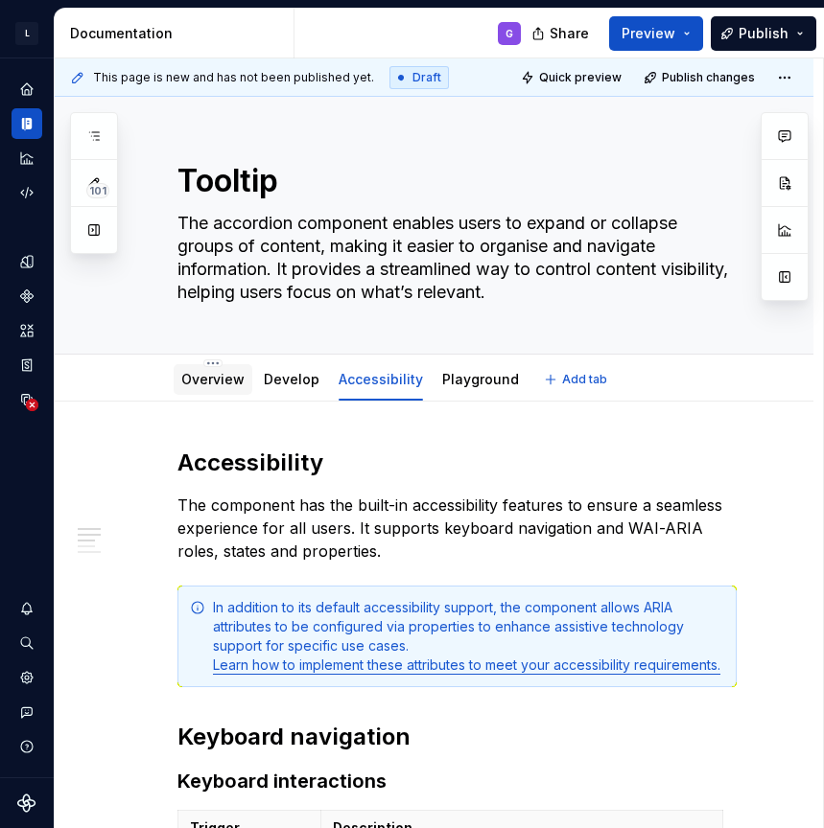
click at [220, 368] on div "Overview" at bounding box center [212, 379] width 63 height 23
click at [216, 385] on link "Overview" at bounding box center [212, 379] width 63 height 16
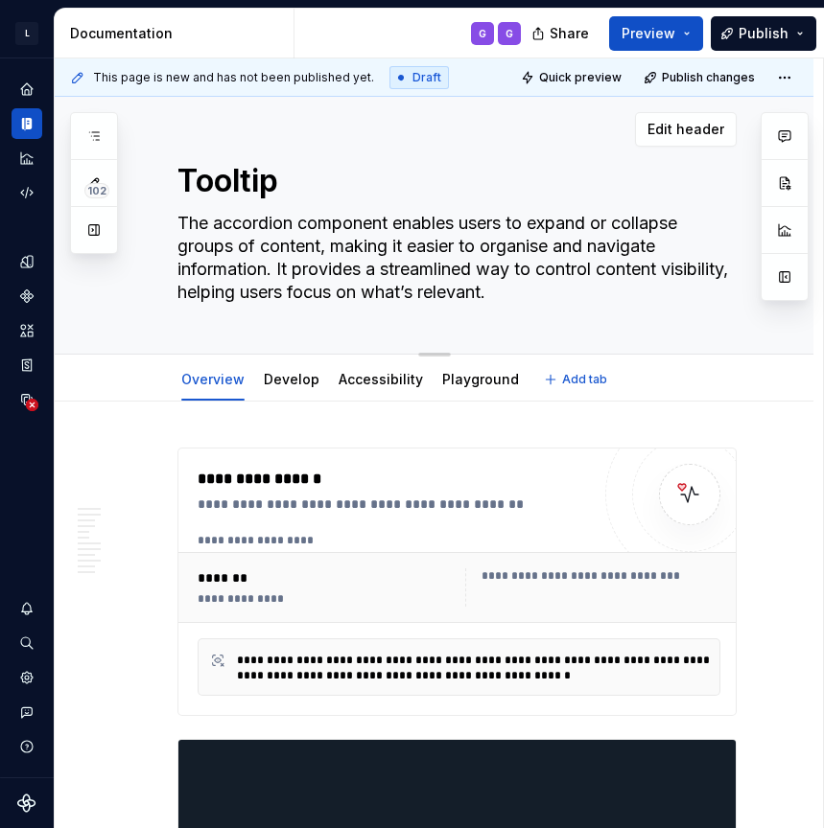
click at [249, 223] on textarea "The accordion component enables users to expand or collapse groups of content, …" at bounding box center [453, 258] width 559 height 100
paste textarea "tooltip component displays additional text information when users hover over, f…"
type textarea "*"
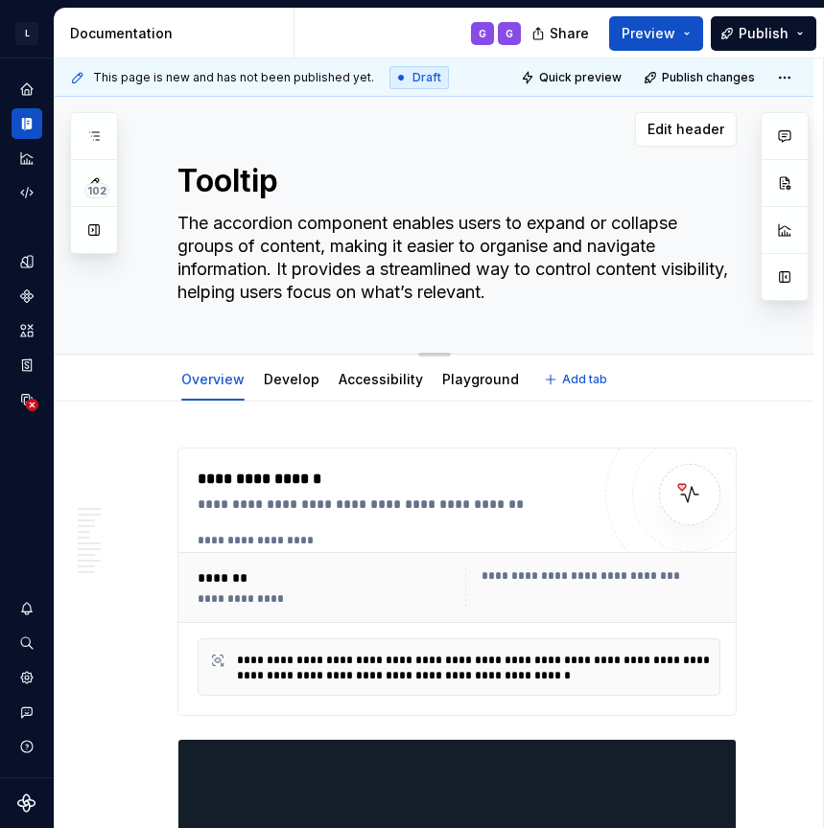
type textarea "The tooltip component displays additional text information when users hover ove…"
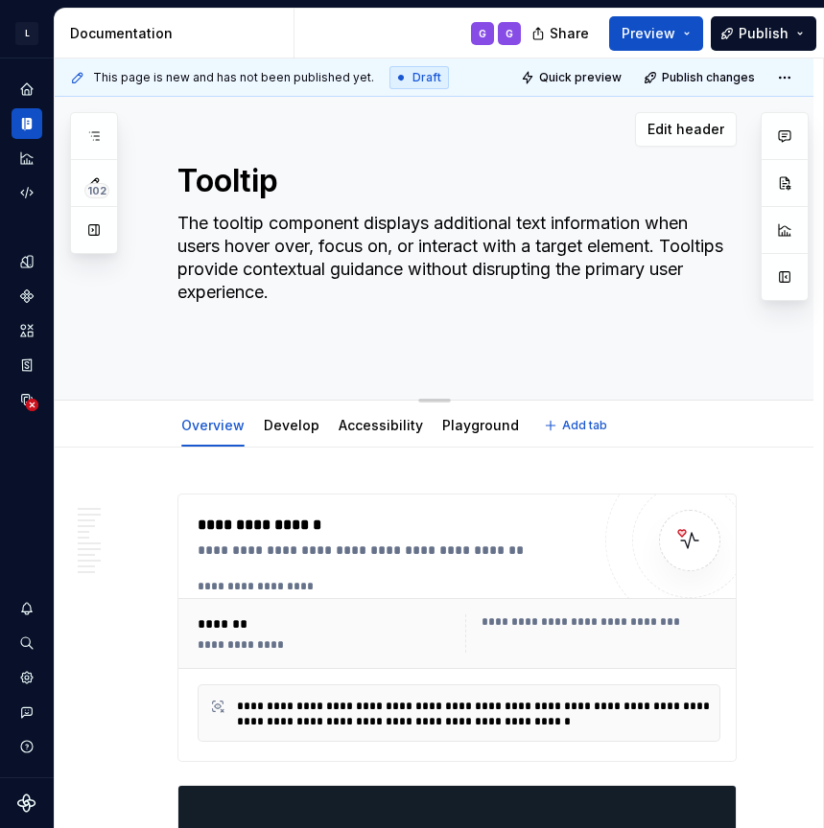
type textarea "*"
type textarea "The tooltip component displays additional text information when users hover ove…"
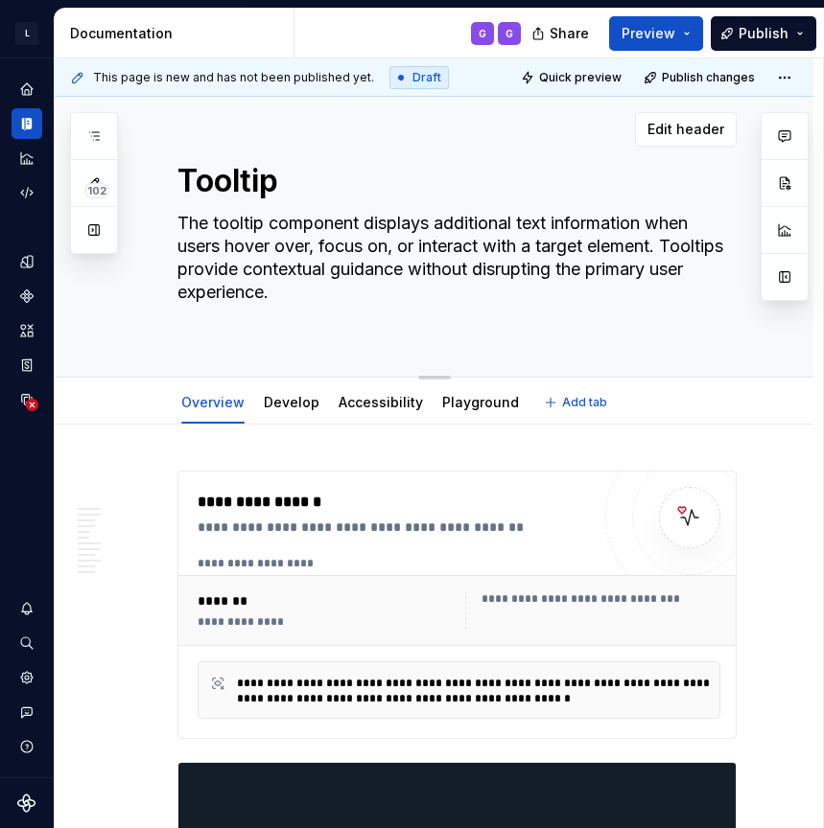
type textarea "*"
type textarea "The tooltip component displays additional text information when users hover ove…"
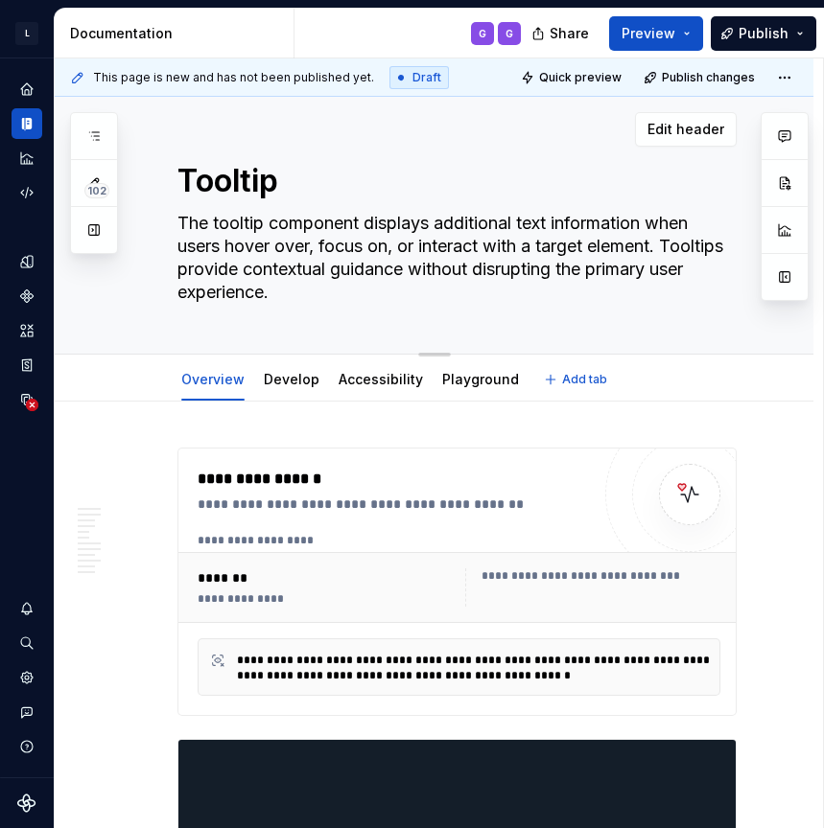
type textarea "*"
type textarea "The tooltip component displays additional text information when users hover ove…"
click at [635, 537] on div at bounding box center [689, 494] width 169 height 169
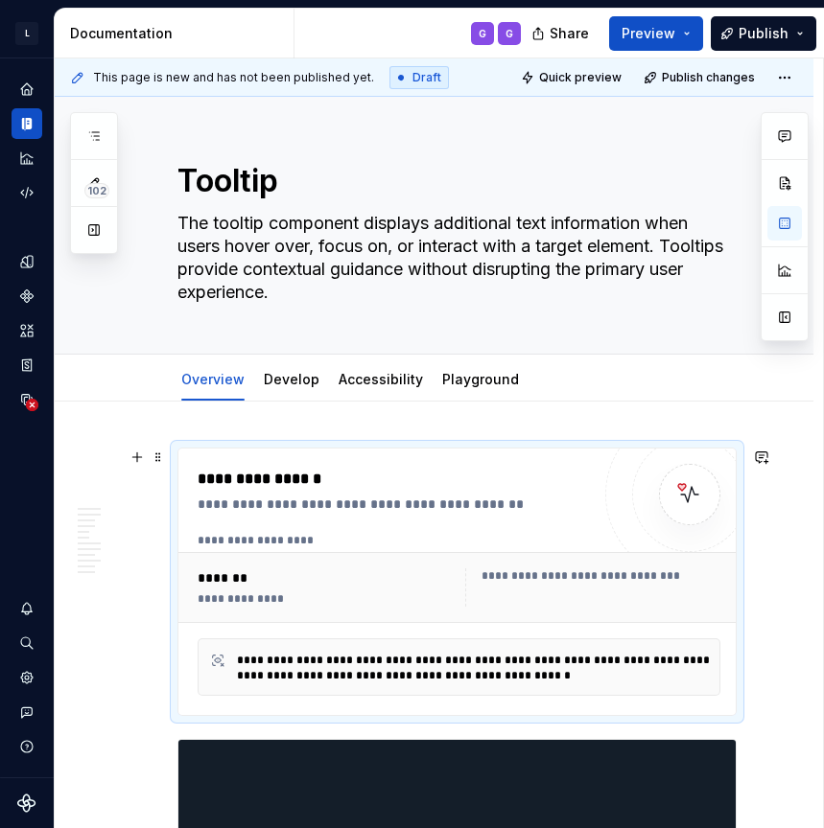
click at [686, 502] on img at bounding box center [689, 495] width 38 height 38
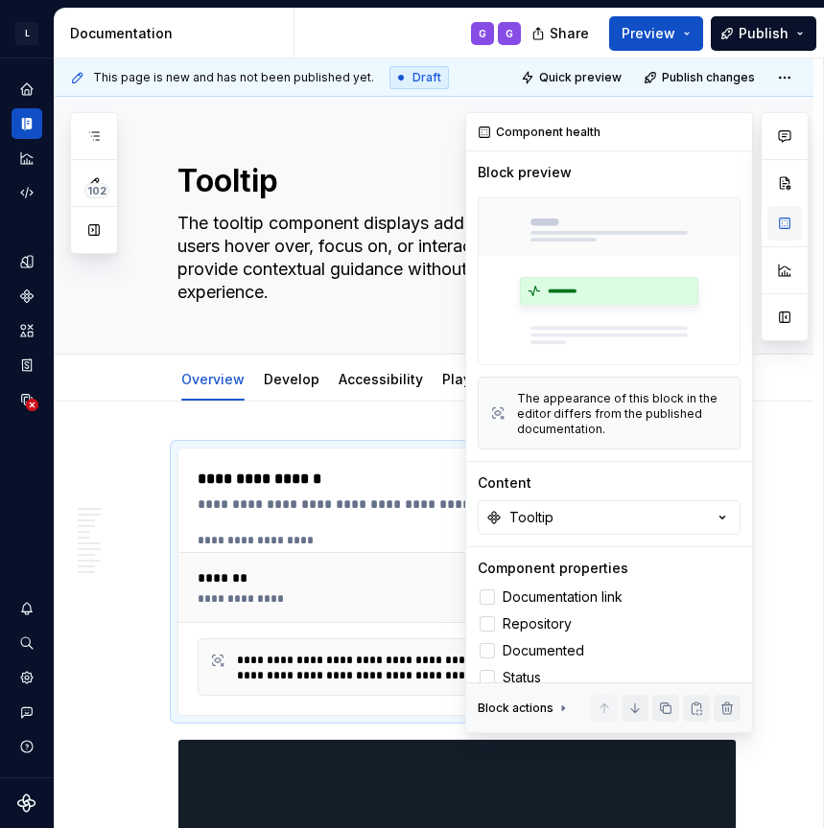
click at [782, 230] on button "button" at bounding box center [784, 223] width 35 height 35
click at [483, 675] on div at bounding box center [486, 677] width 15 height 15
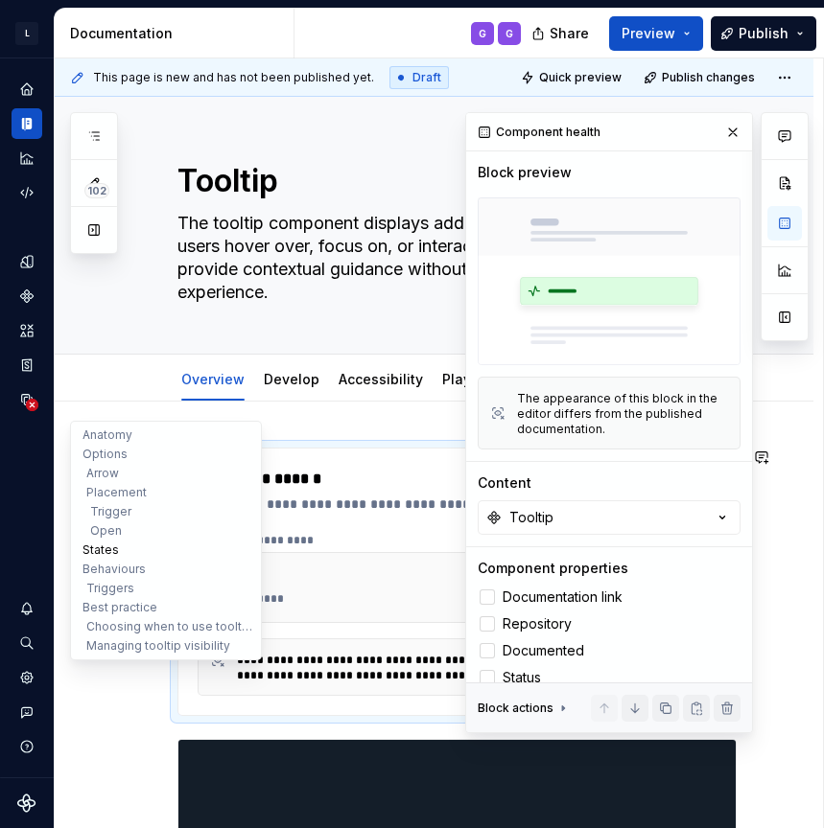
click at [76, 557] on button "States" at bounding box center [166, 550] width 182 height 19
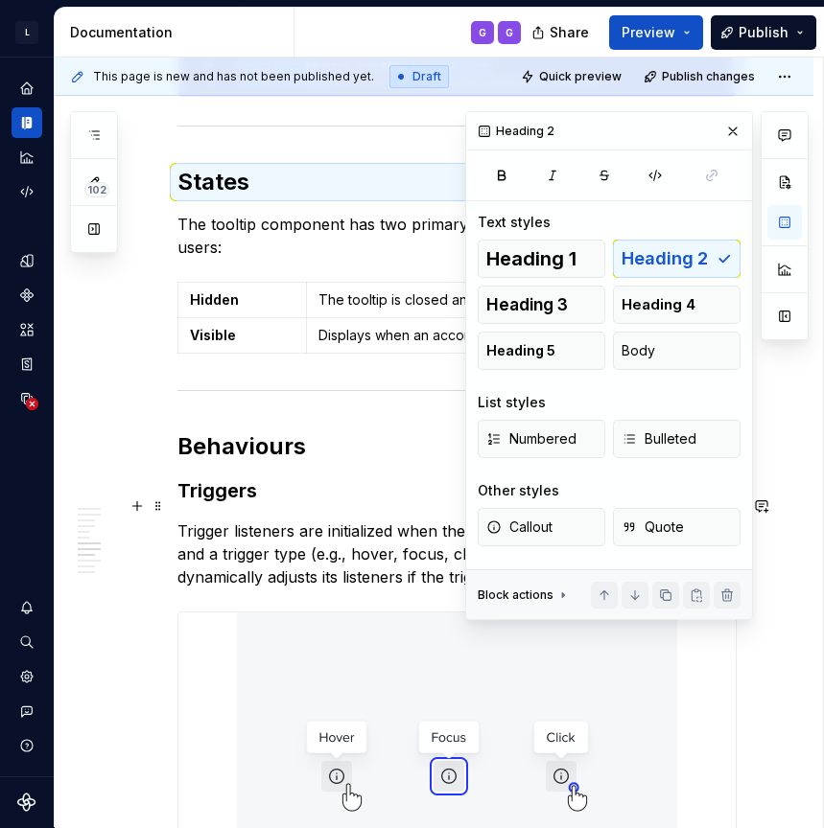
scroll to position [3993, 0]
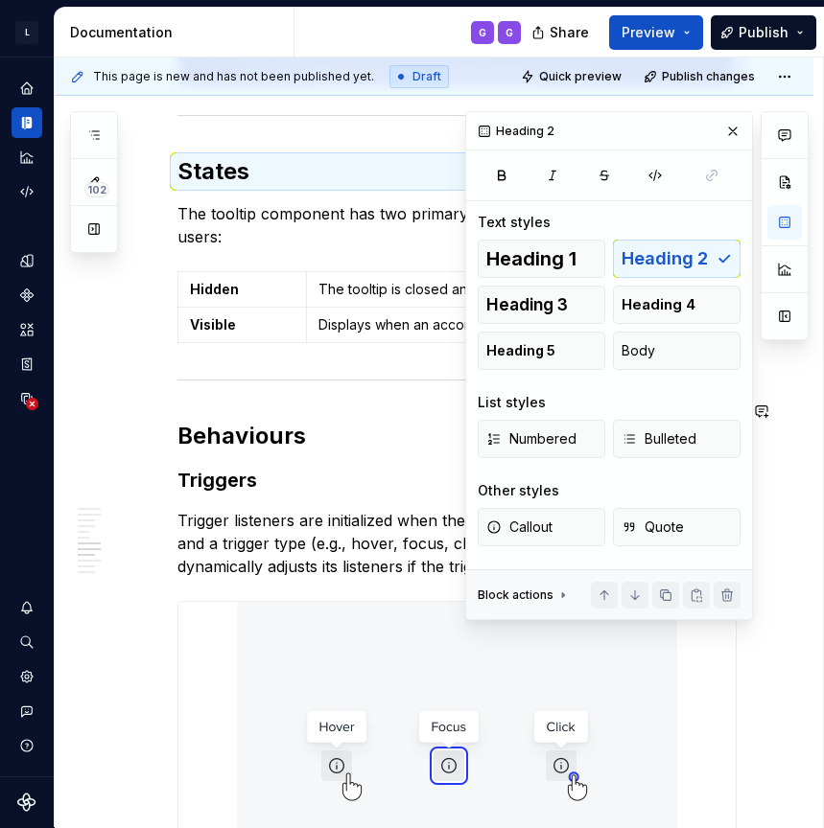
click at [734, 130] on button "button" at bounding box center [732, 131] width 27 height 27
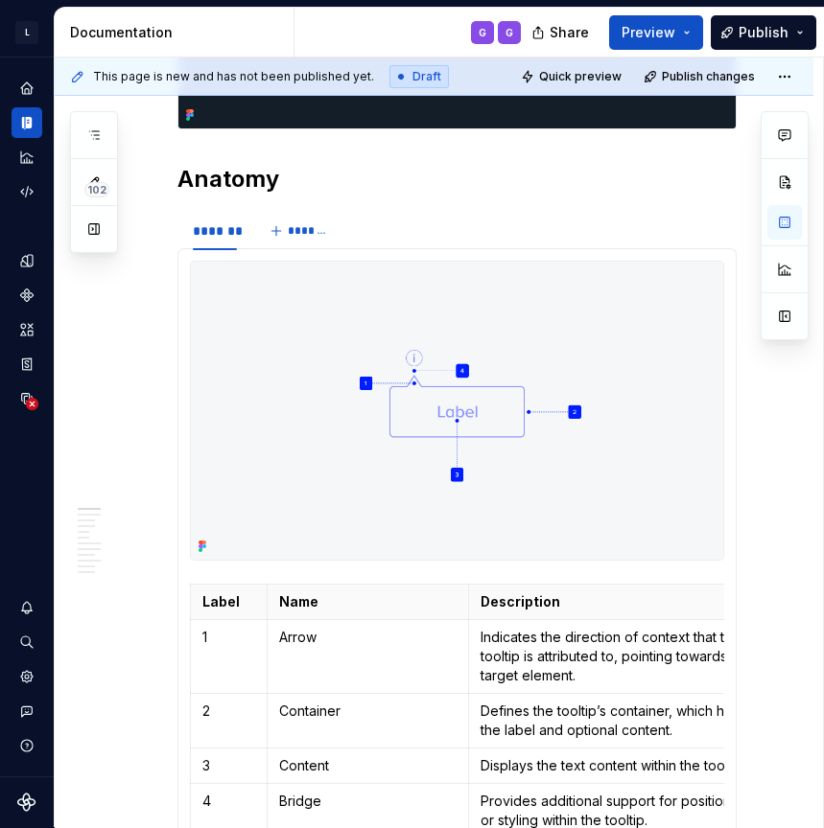
scroll to position [922, 0]
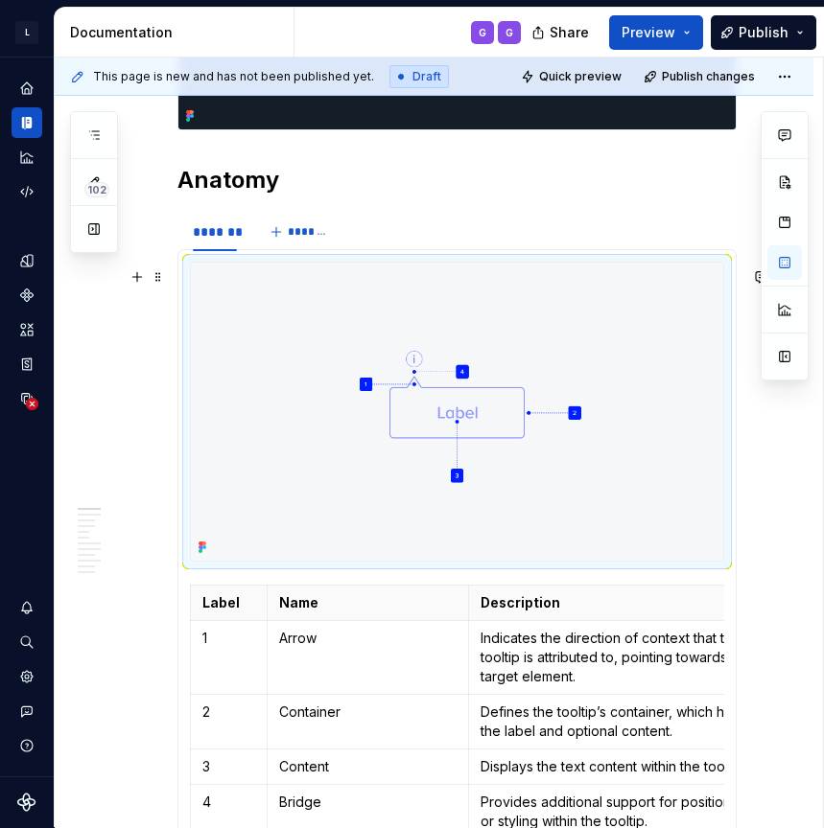
click at [190, 270] on div at bounding box center [457, 412] width 534 height 300
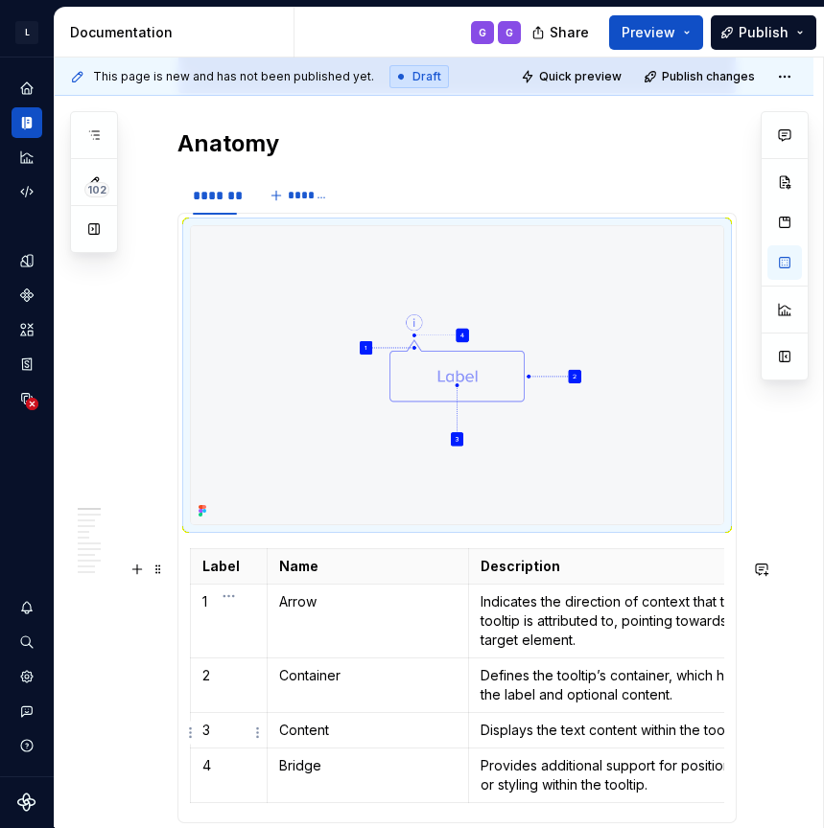
scroll to position [932, 0]
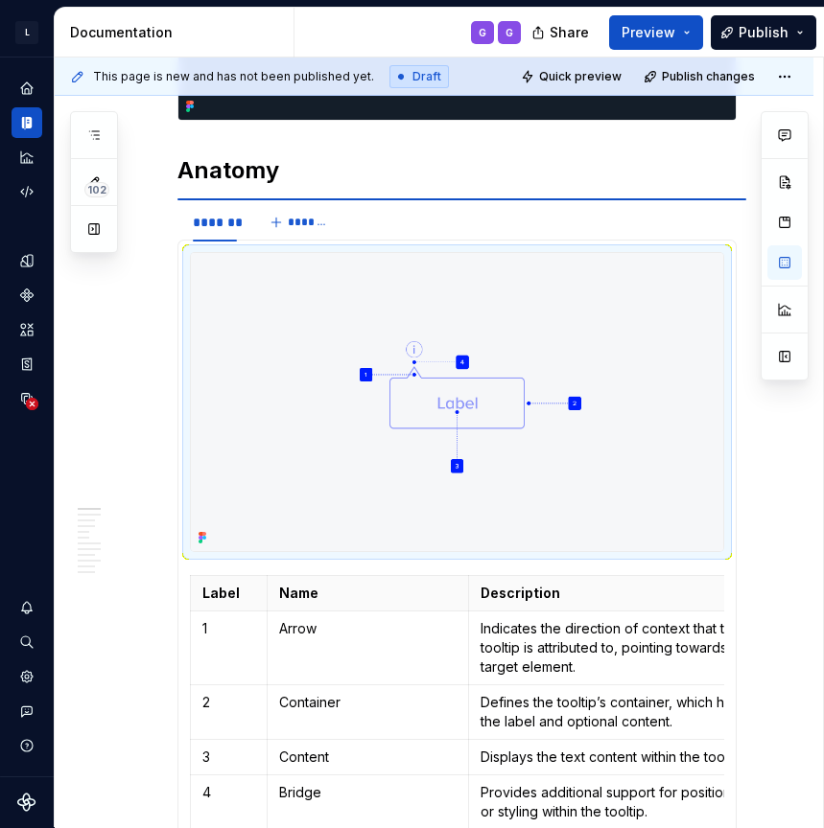
type textarea "*"
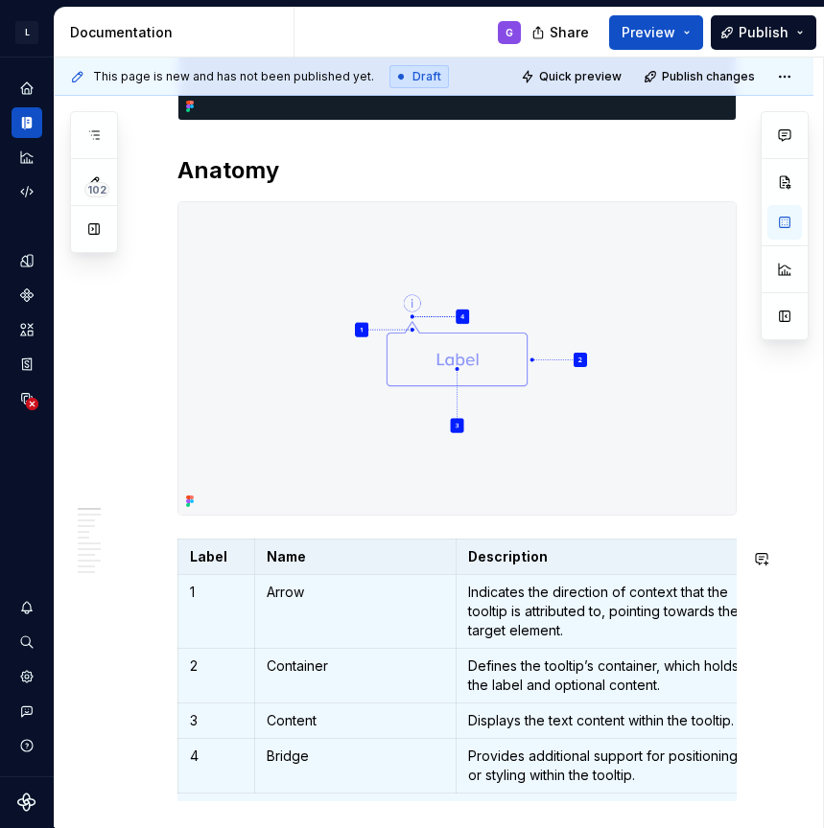
scroll to position [1218, 0]
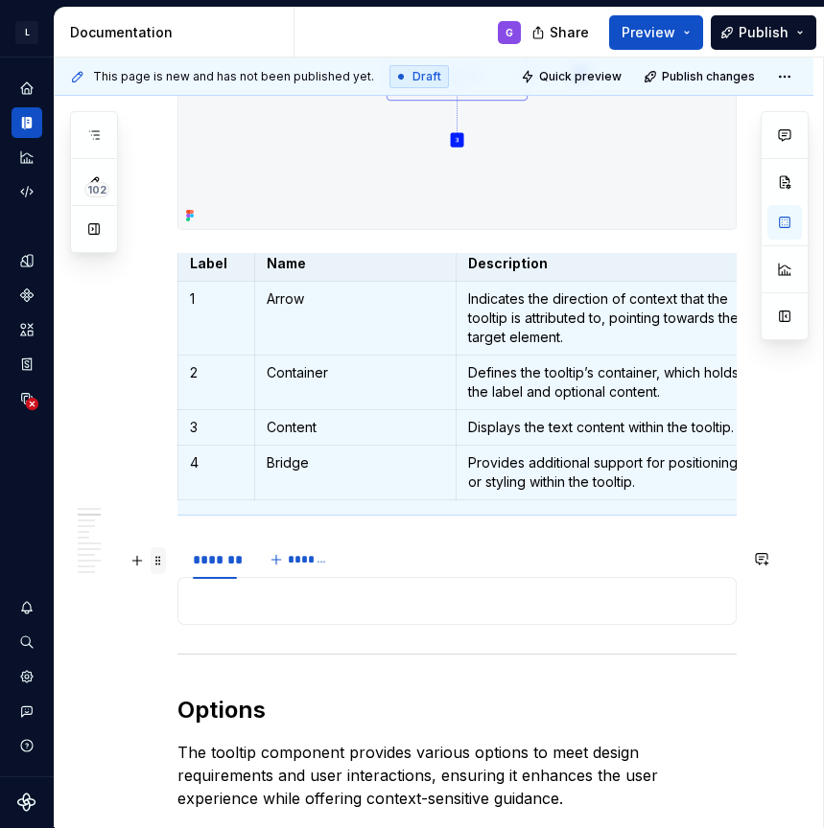
click at [158, 564] on span at bounding box center [158, 561] width 15 height 27
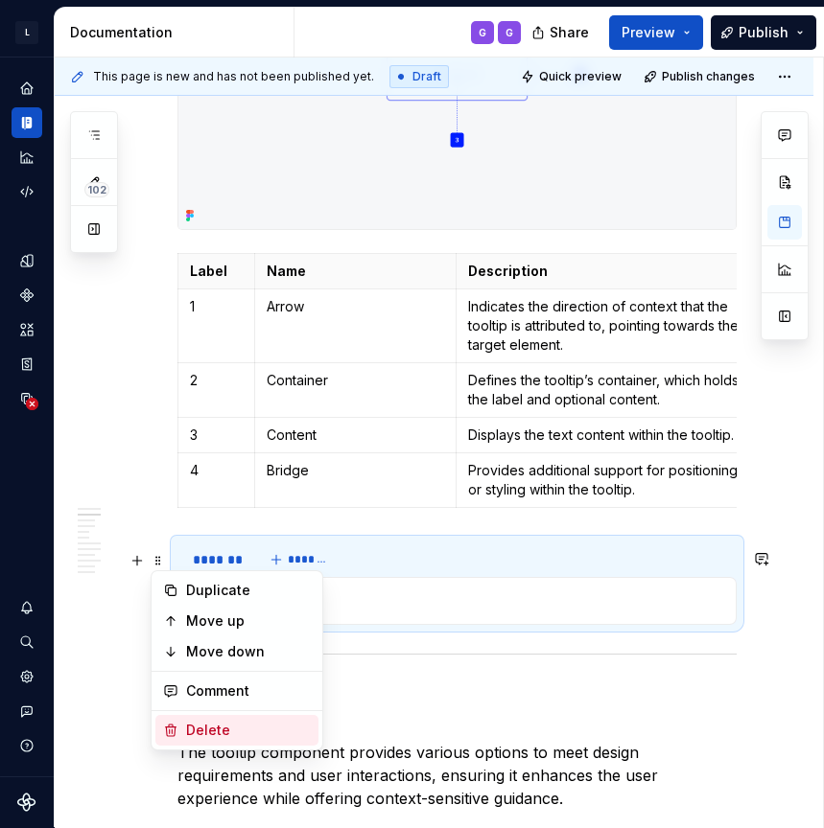
click at [217, 725] on div "Delete" at bounding box center [248, 730] width 125 height 19
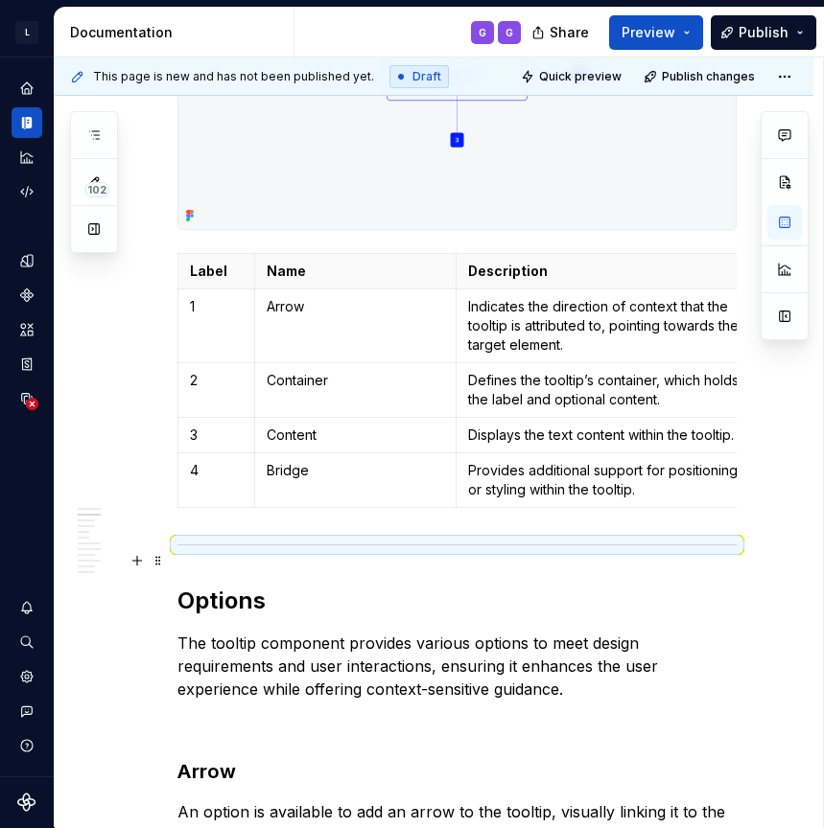
scroll to position [0, 0]
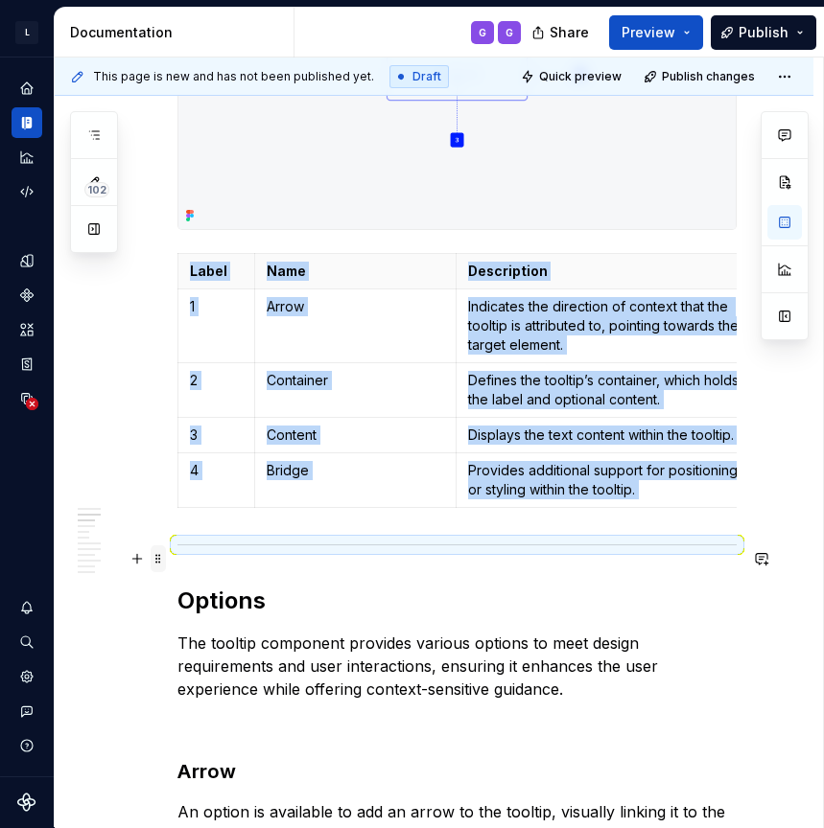
click at [152, 557] on span at bounding box center [158, 559] width 15 height 27
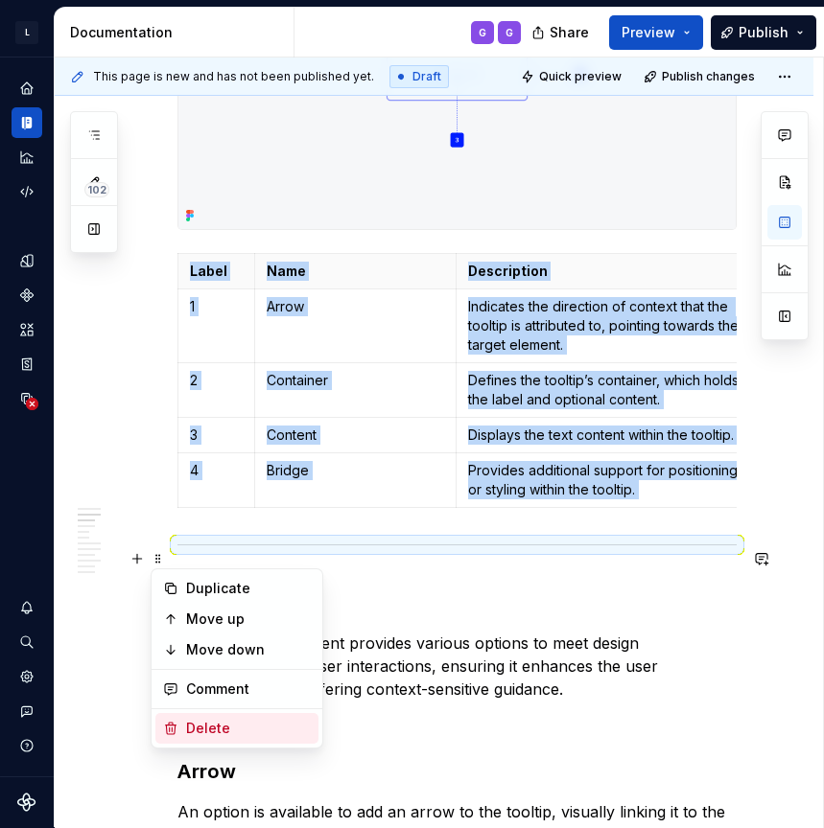
click at [222, 723] on div "Delete" at bounding box center [248, 728] width 125 height 19
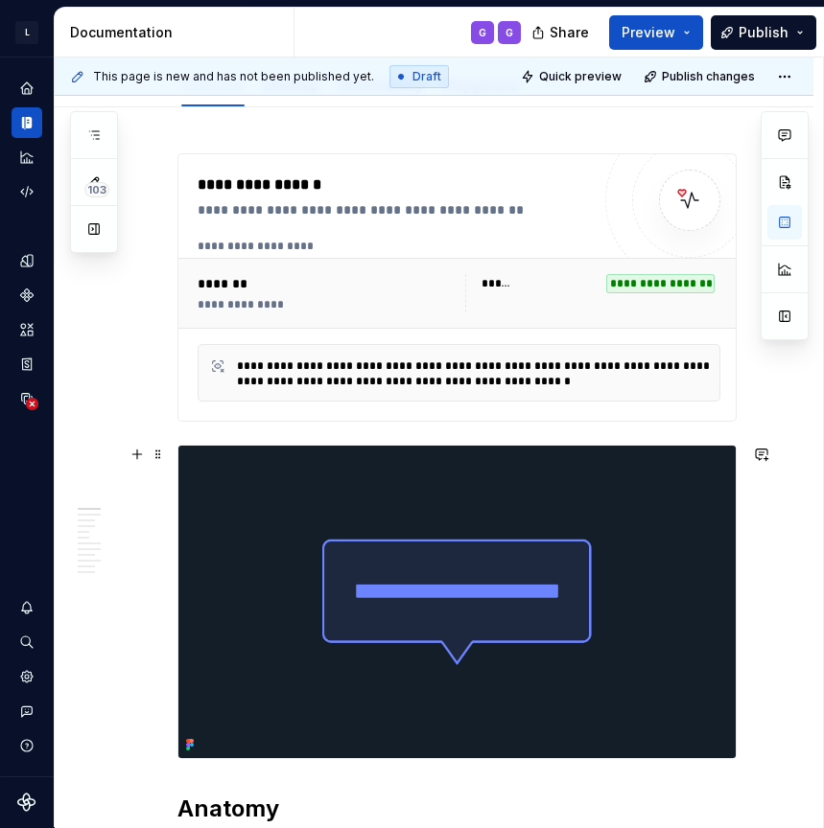
scroll to position [515, 0]
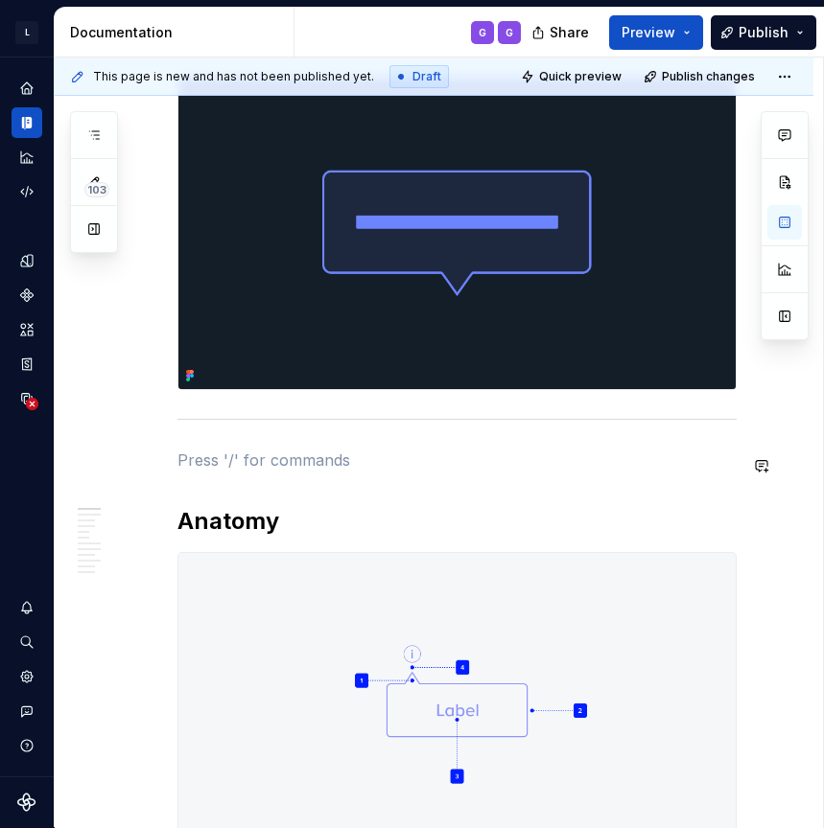
scroll to position [675, 0]
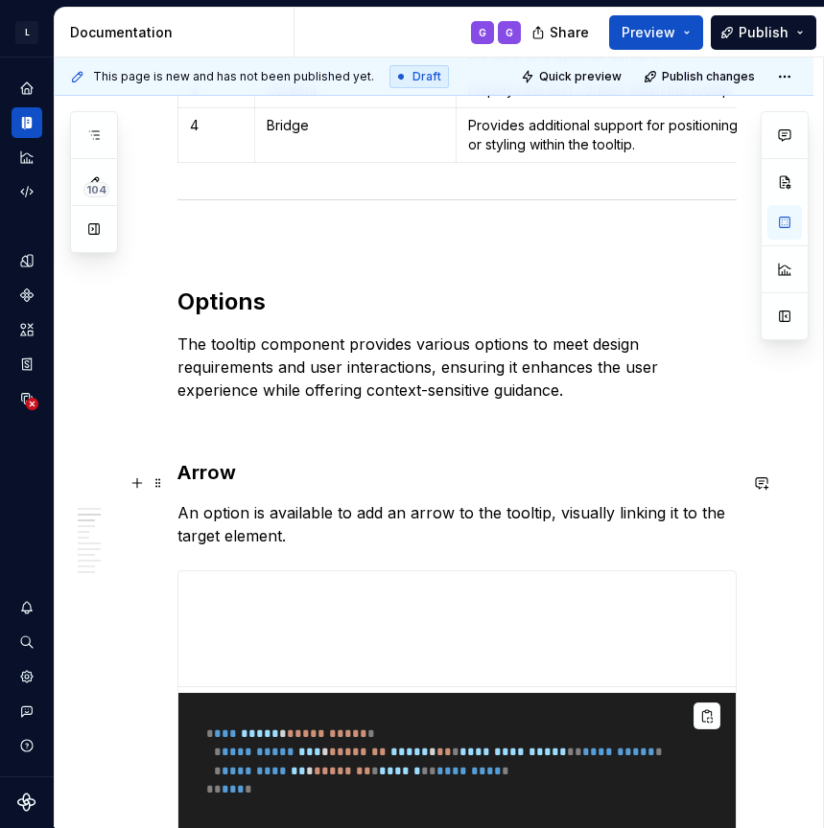
scroll to position [1592, 0]
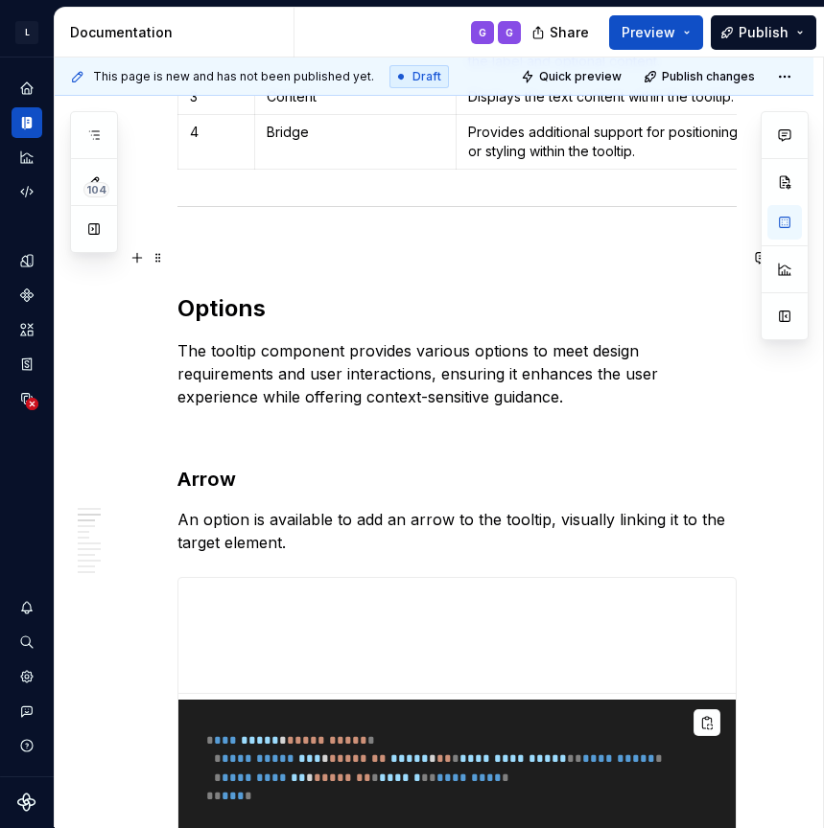
click at [233, 259] on p at bounding box center [456, 247] width 559 height 23
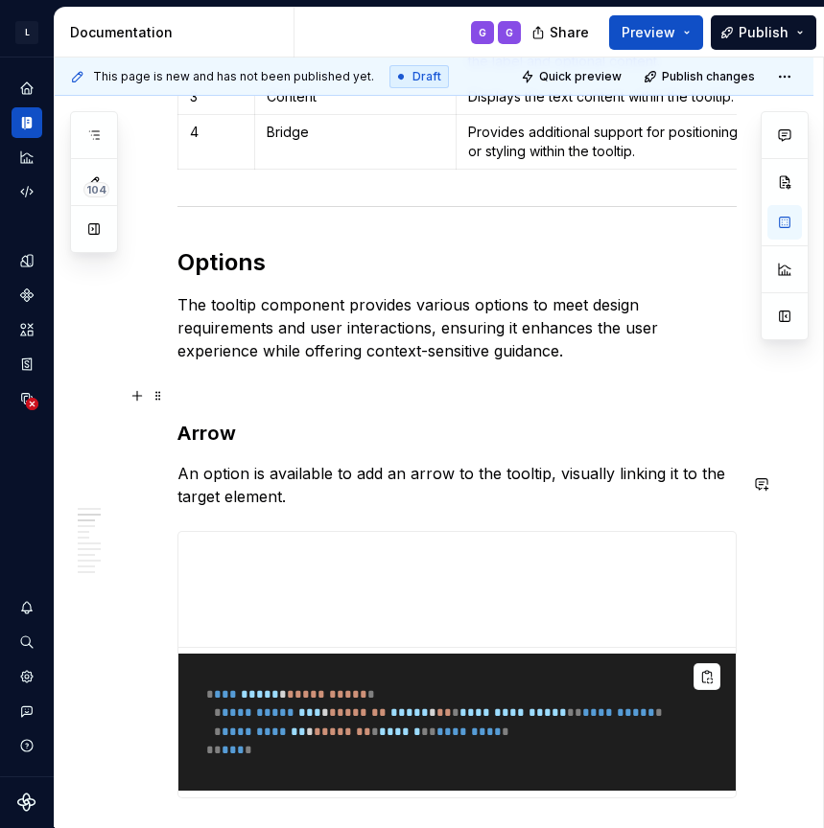
click at [284, 397] on p at bounding box center [456, 385] width 559 height 23
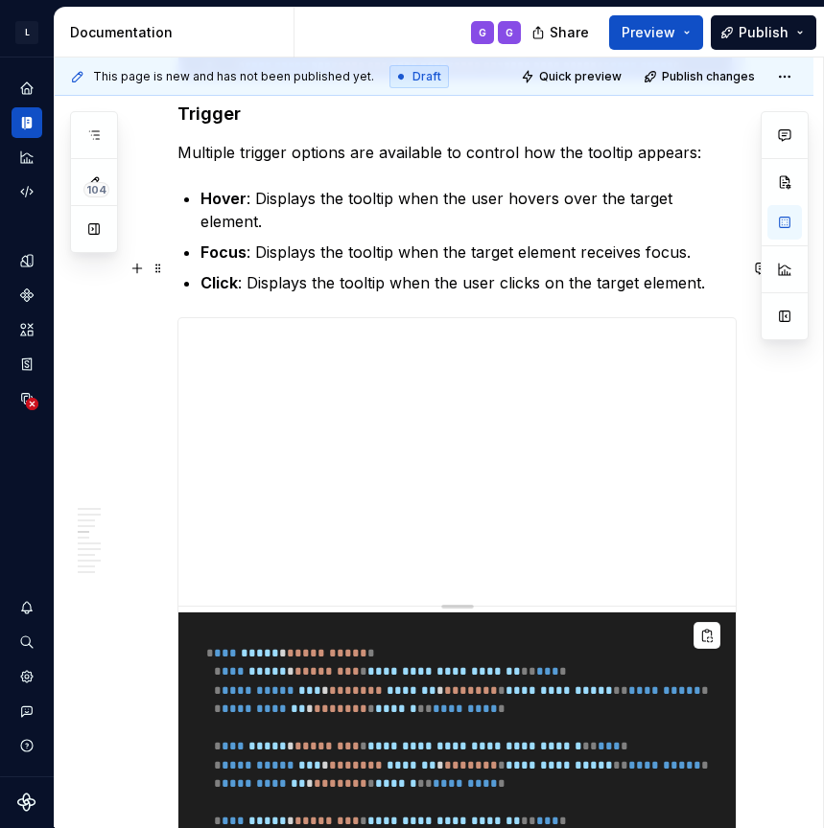
scroll to position [2845, 0]
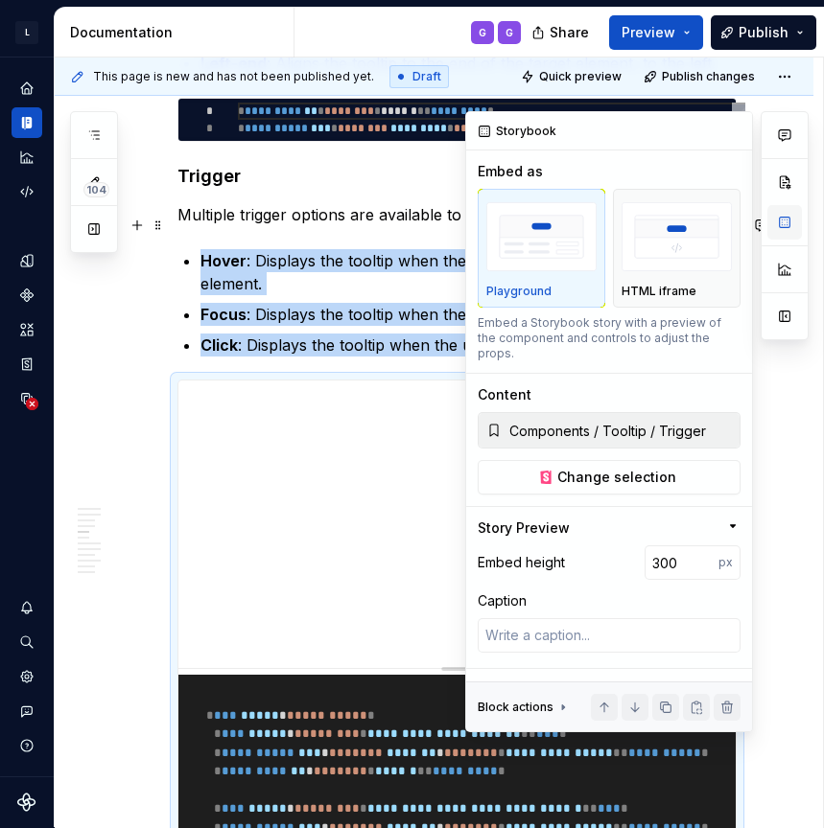
click at [778, 218] on button "button" at bounding box center [784, 222] width 35 height 35
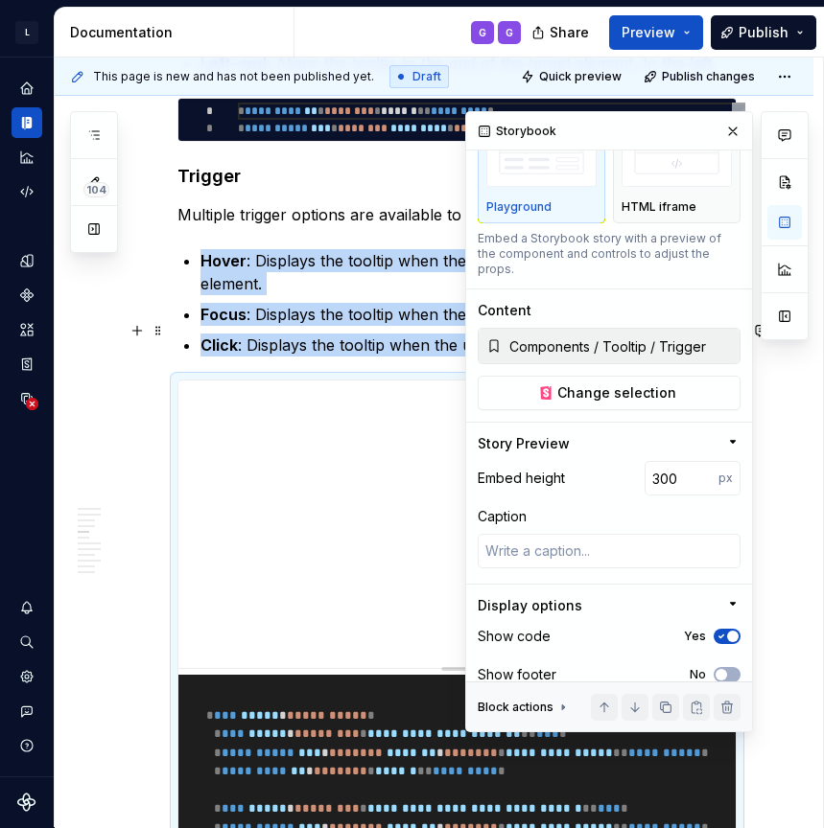
click at [728, 631] on span "button" at bounding box center [733, 637] width 12 height 12
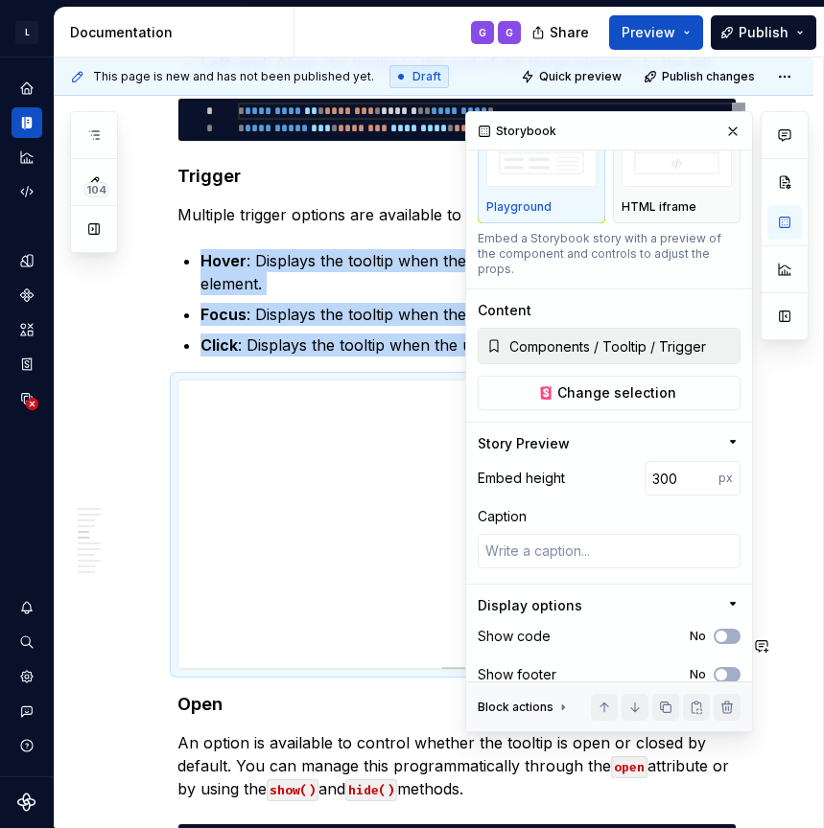
click at [298, 633] on div "**********" at bounding box center [456, 306] width 559 height 5409
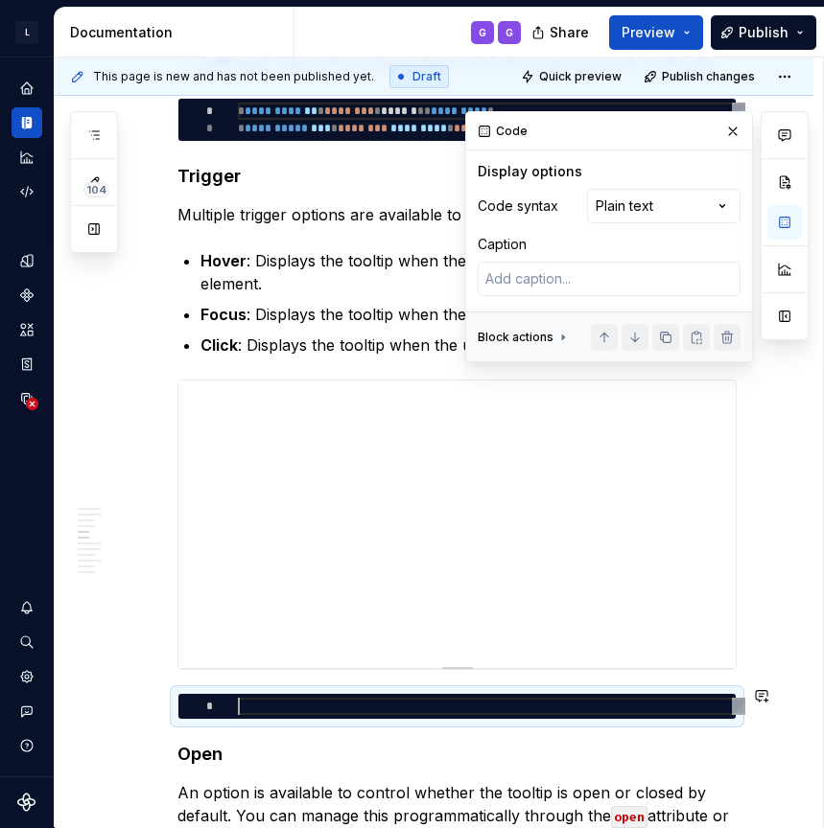
type textarea "*"
type textarea "**********"
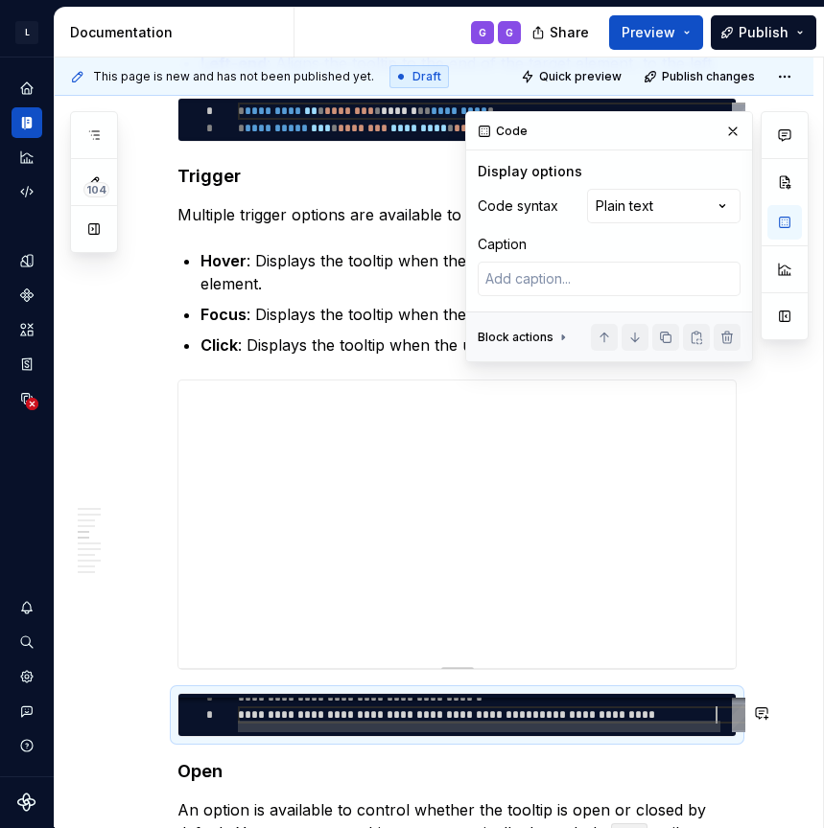
scroll to position [17, 477]
type textarea "*"
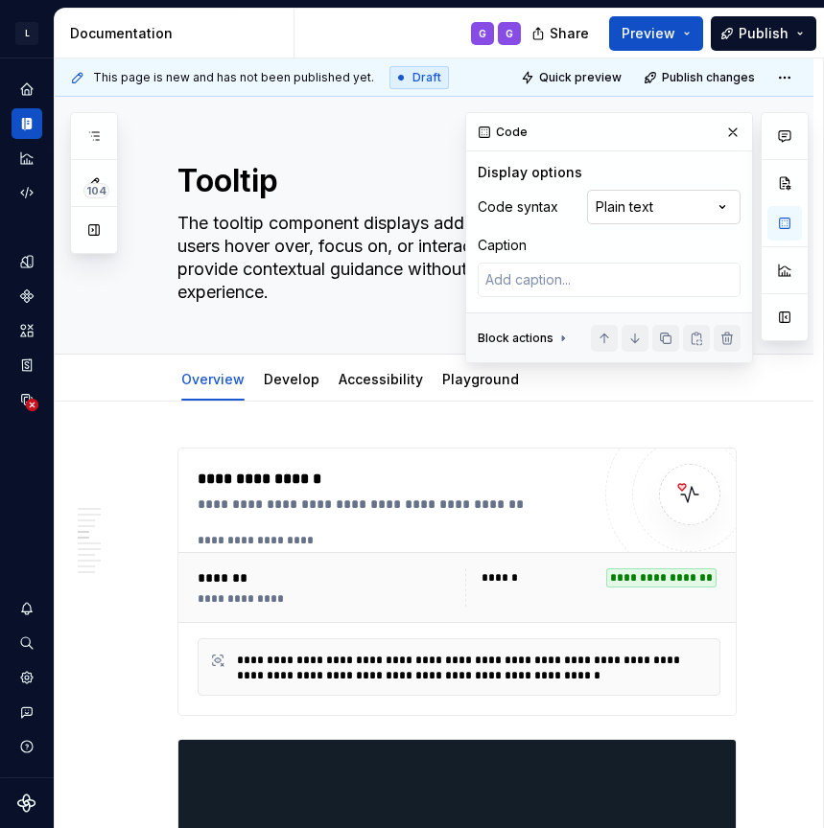
click at [665, 209] on div "Comments Open comments No comments yet Select ‘Comment’ from the block context …" at bounding box center [636, 237] width 343 height 251
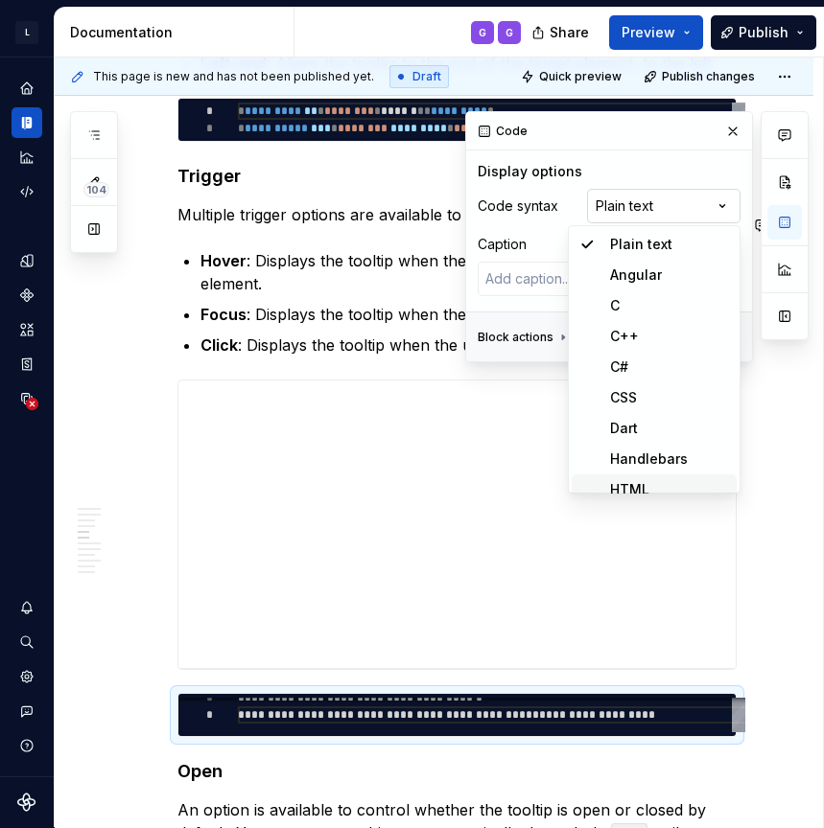
scroll to position [12, 0]
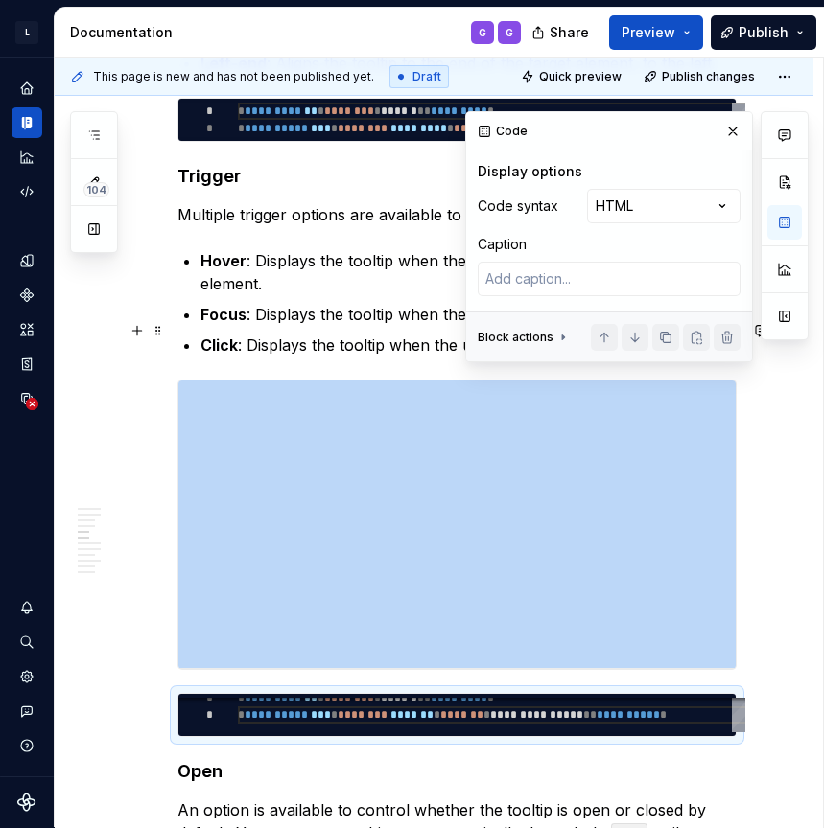
click at [775, 602] on div "**********" at bounding box center [434, 453] width 758 height 5794
click at [775, 570] on div "**********" at bounding box center [434, 453] width 758 height 5794
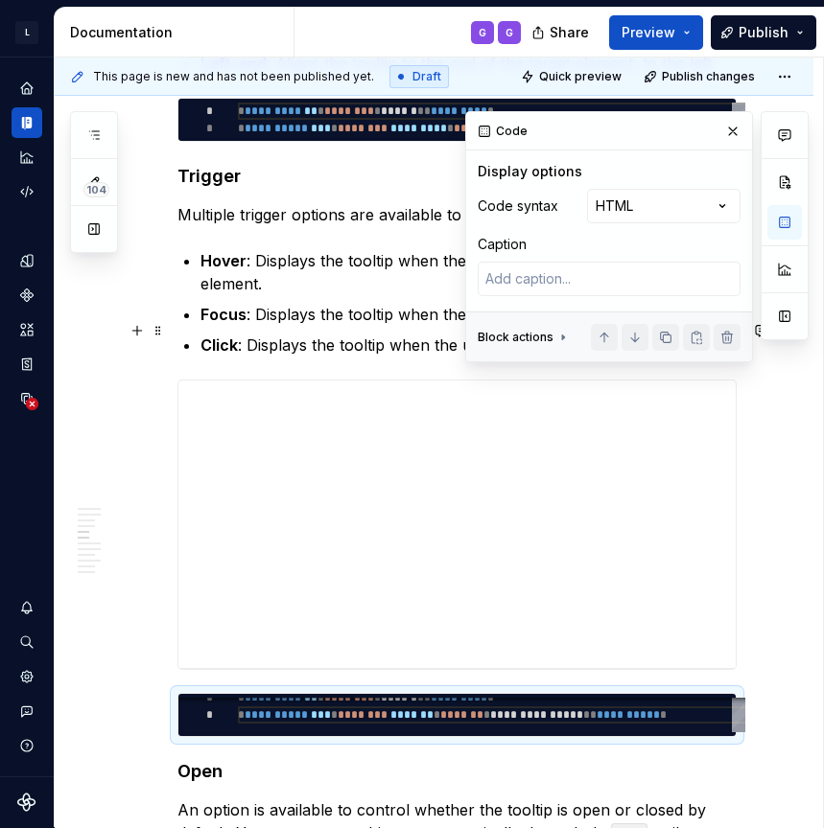
click at [177, 380] on div at bounding box center [456, 525] width 559 height 291
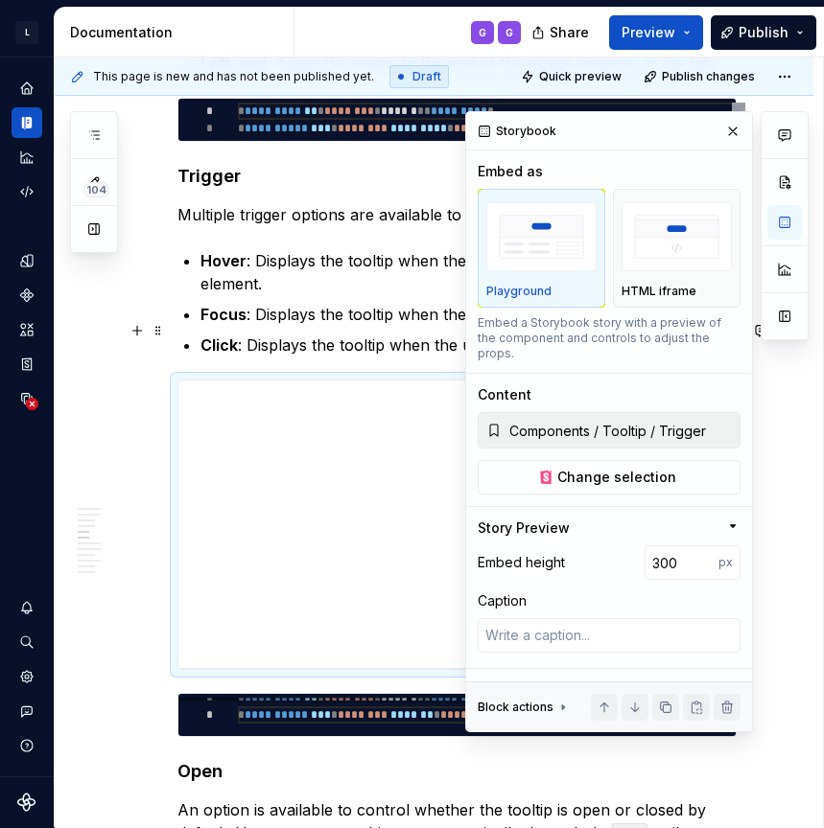
click at [793, 424] on div at bounding box center [784, 421] width 48 height 621
click at [733, 134] on button "button" at bounding box center [732, 131] width 27 height 27
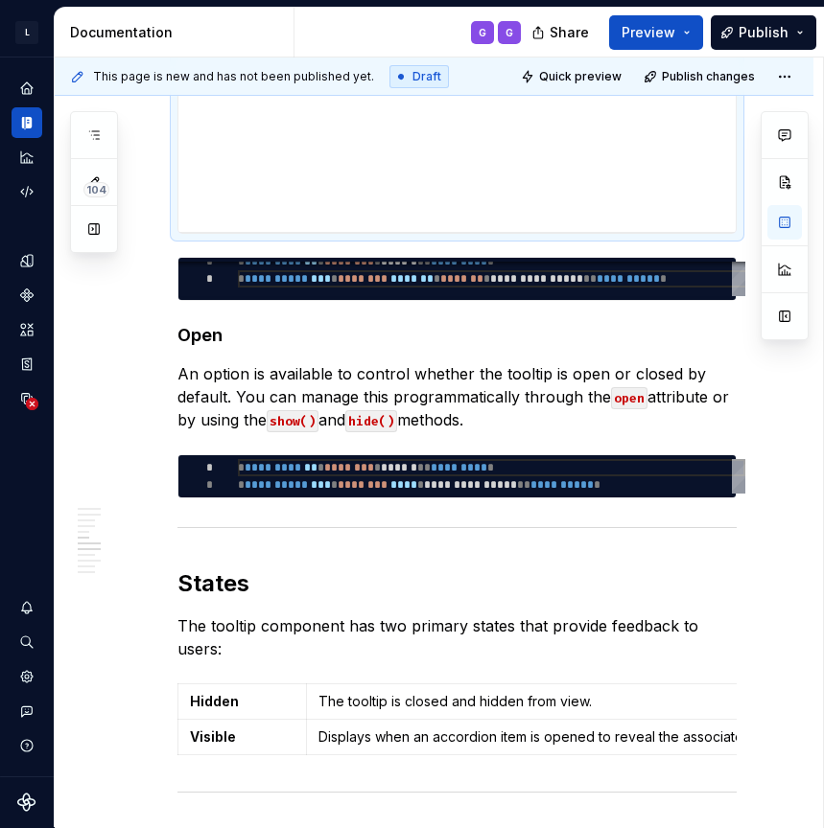
scroll to position [3287, 0]
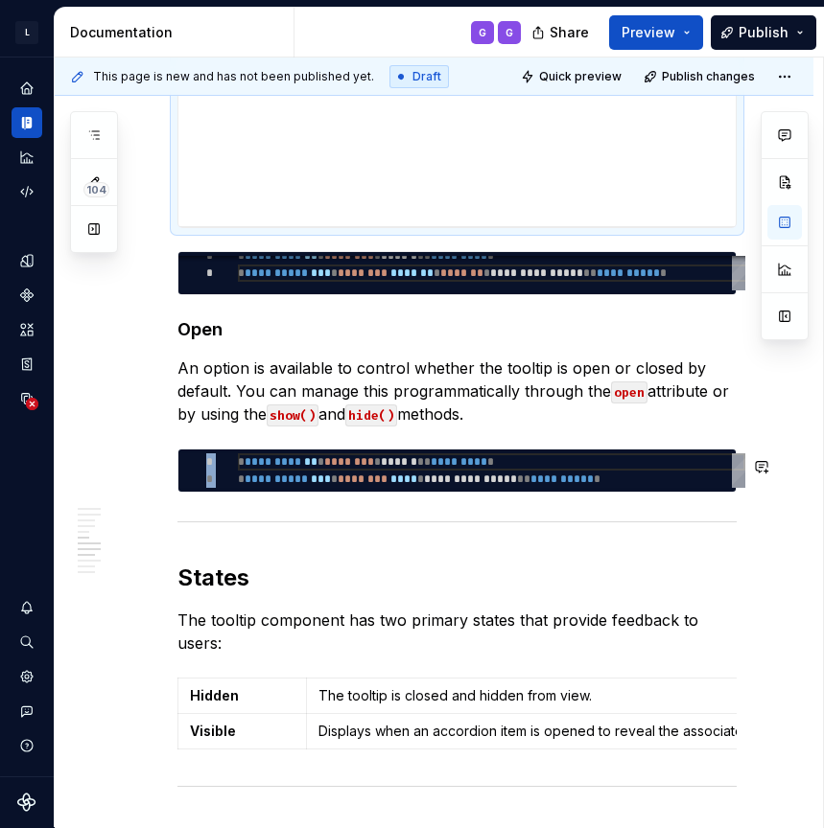
click at [238, 516] on div at bounding box center [456, 522] width 559 height 12
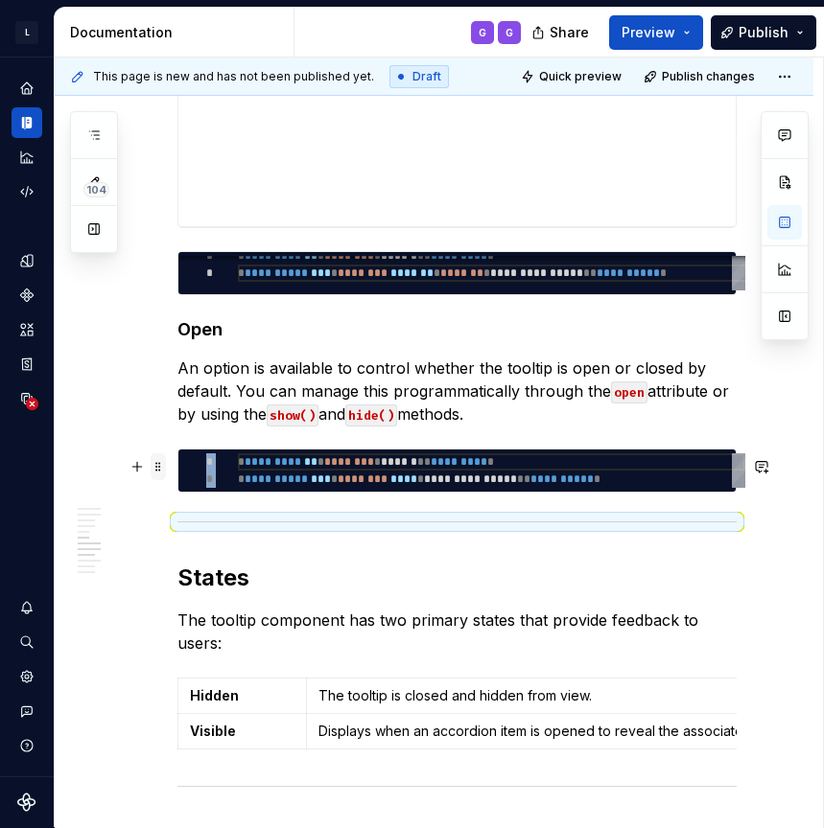
click at [156, 464] on span at bounding box center [158, 467] width 15 height 27
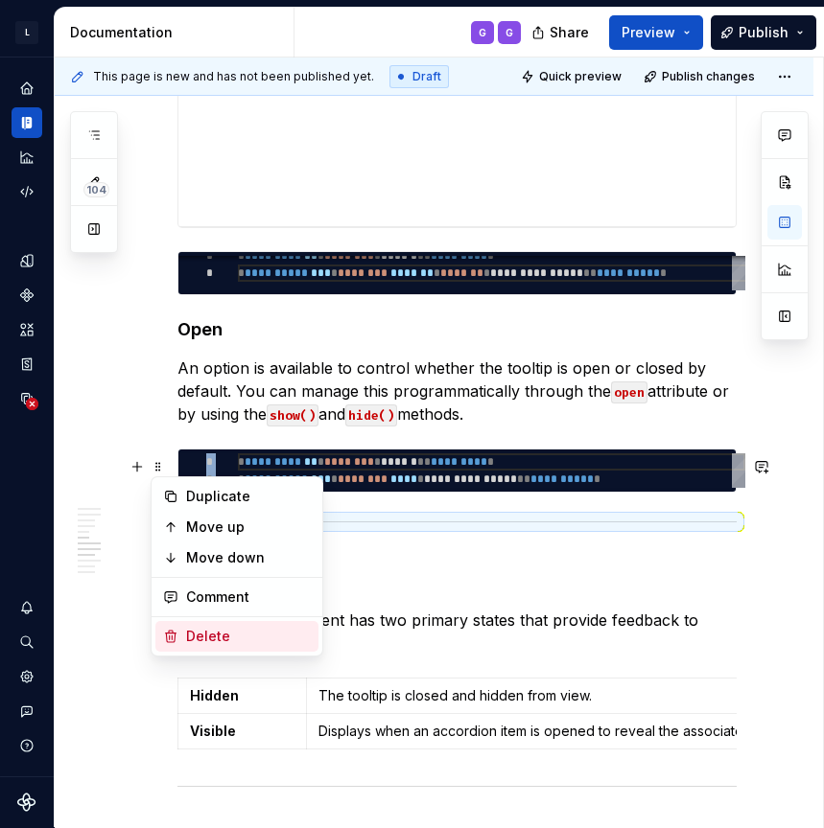
click at [215, 625] on div "Delete" at bounding box center [236, 636] width 163 height 31
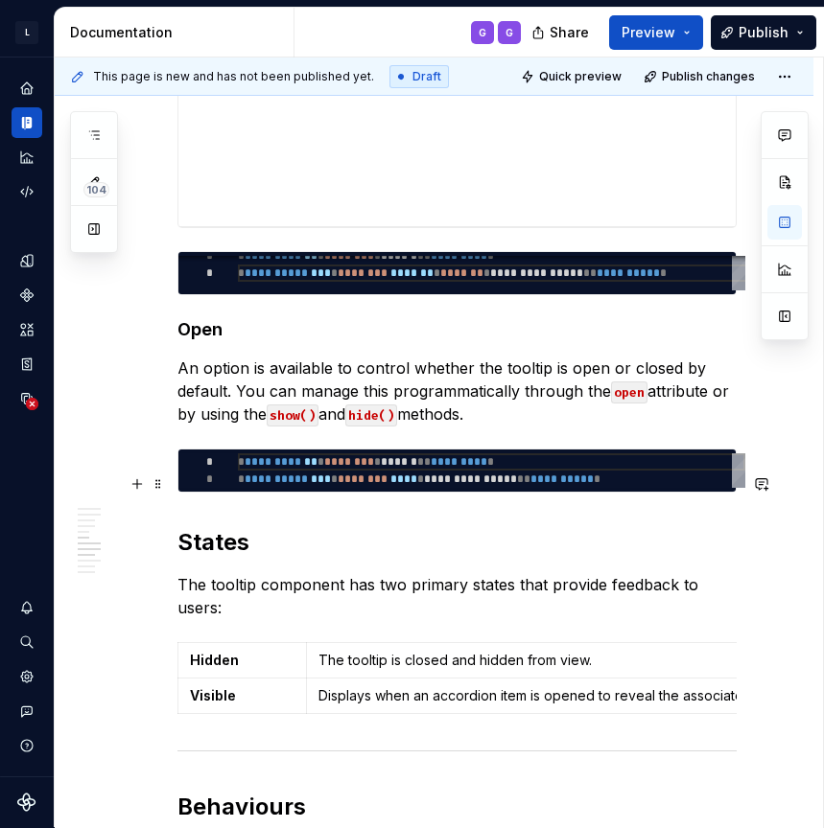
click at [222, 527] on h2 "States" at bounding box center [456, 542] width 559 height 31
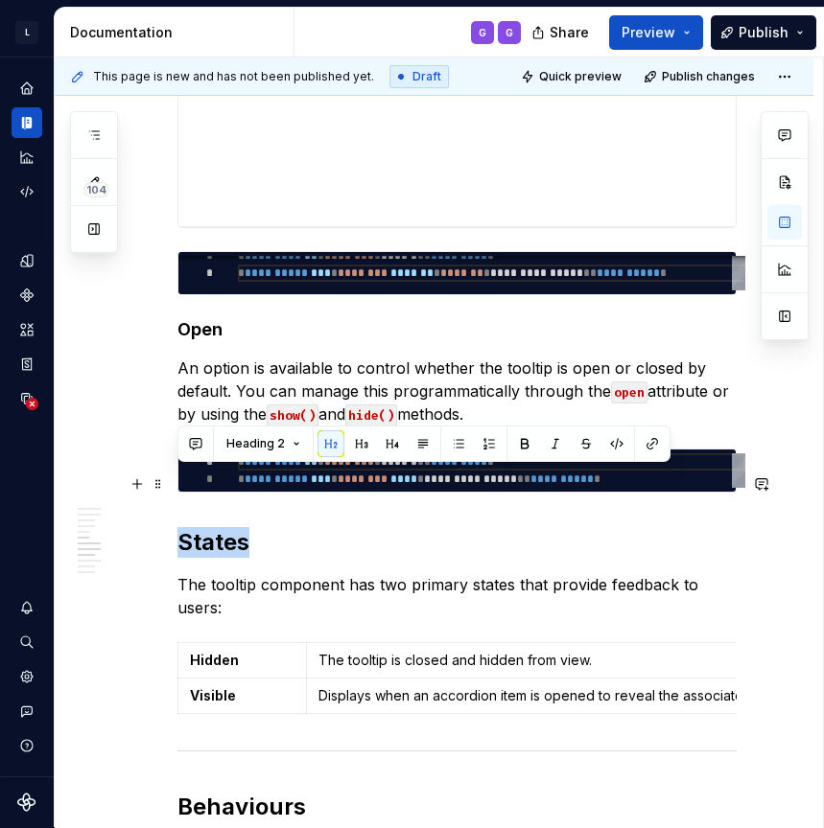
click at [409, 527] on h2 "States" at bounding box center [456, 542] width 559 height 31
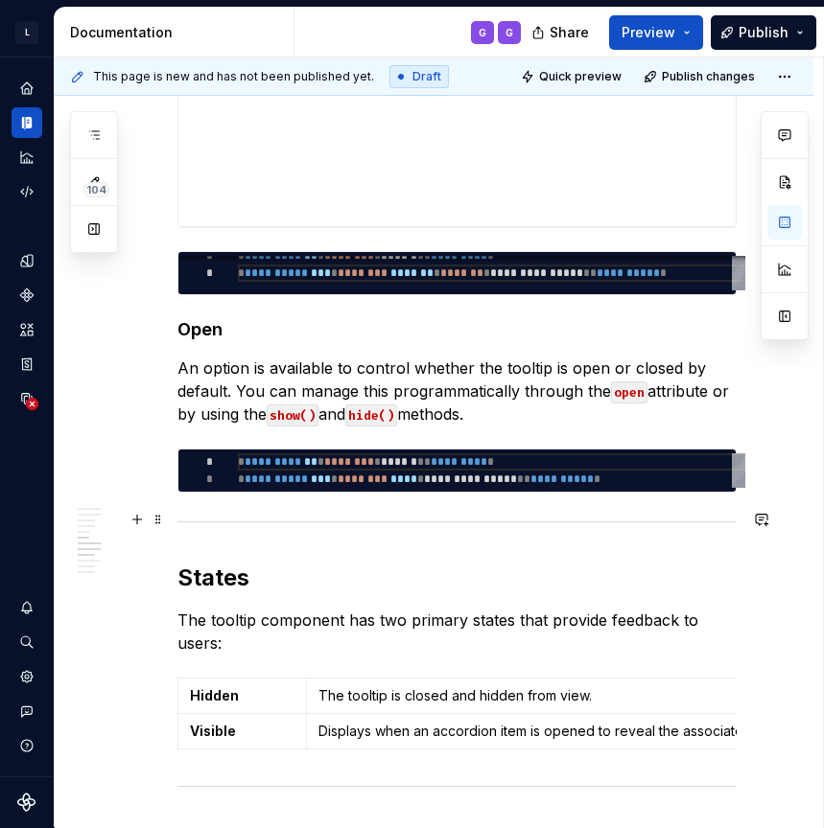
click at [216, 563] on h2 "States" at bounding box center [456, 578] width 559 height 31
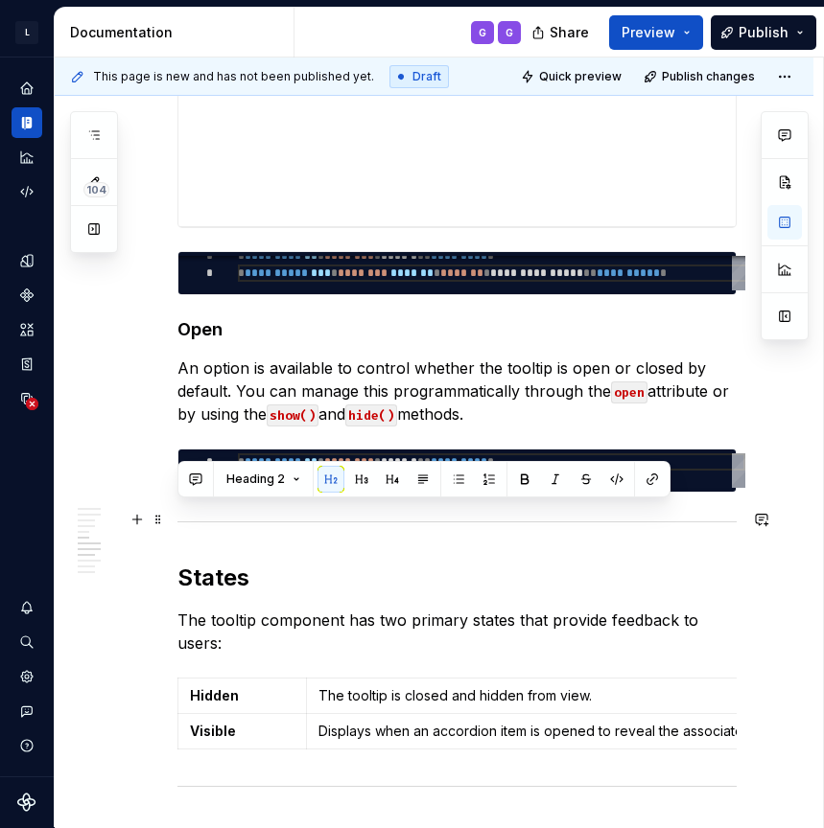
click at [310, 563] on h2 "States" at bounding box center [456, 578] width 559 height 31
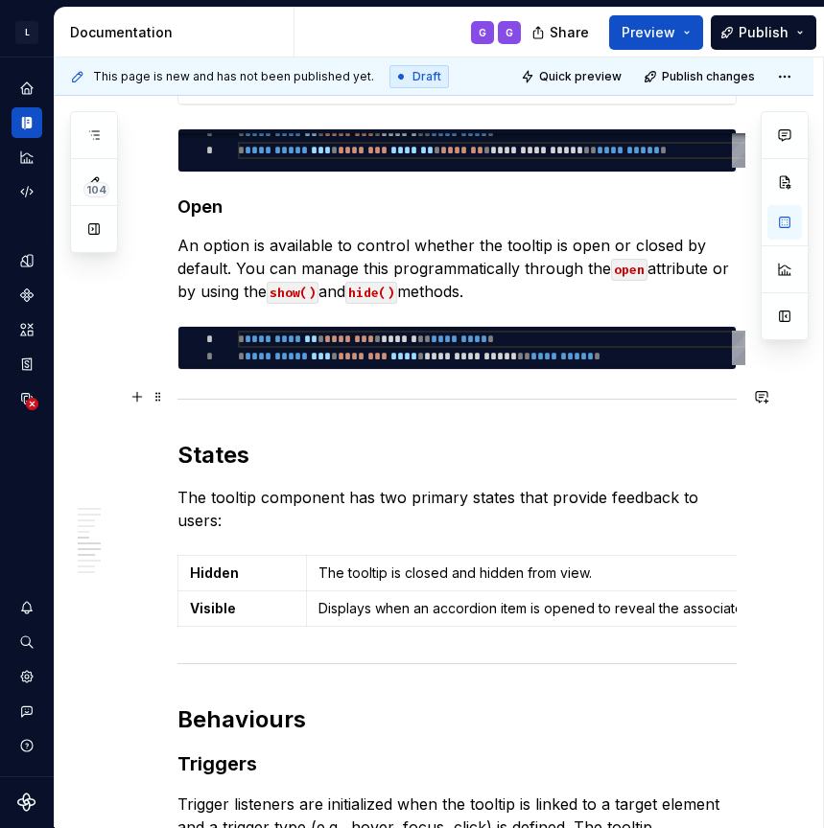
scroll to position [3420, 0]
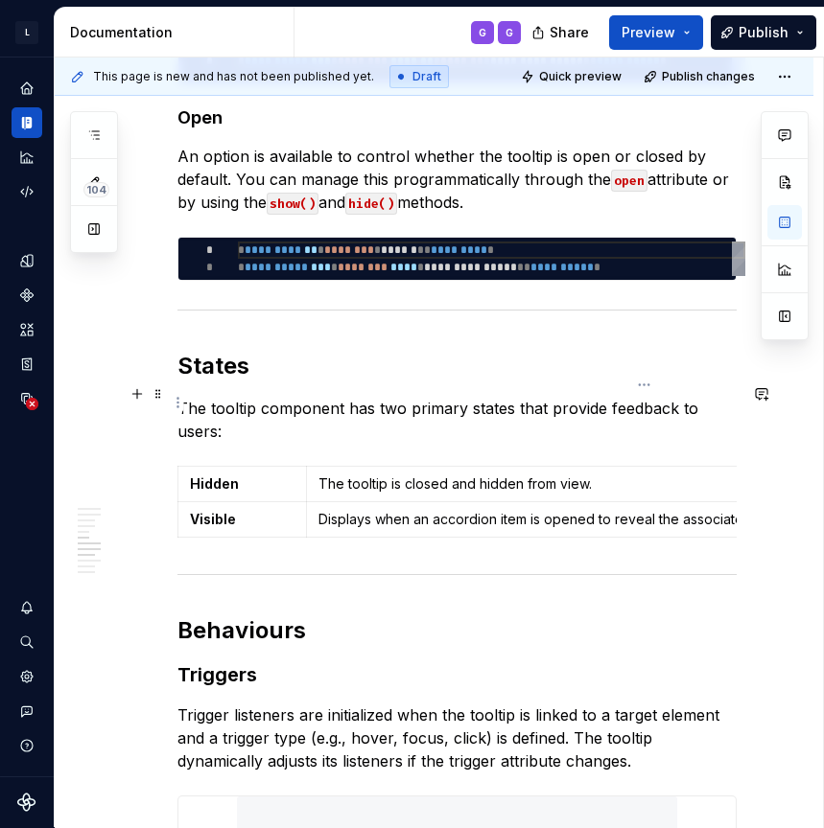
click at [343, 510] on p "Displays when an accordion item is opened to reveal the associated content." at bounding box center [643, 519] width 651 height 19
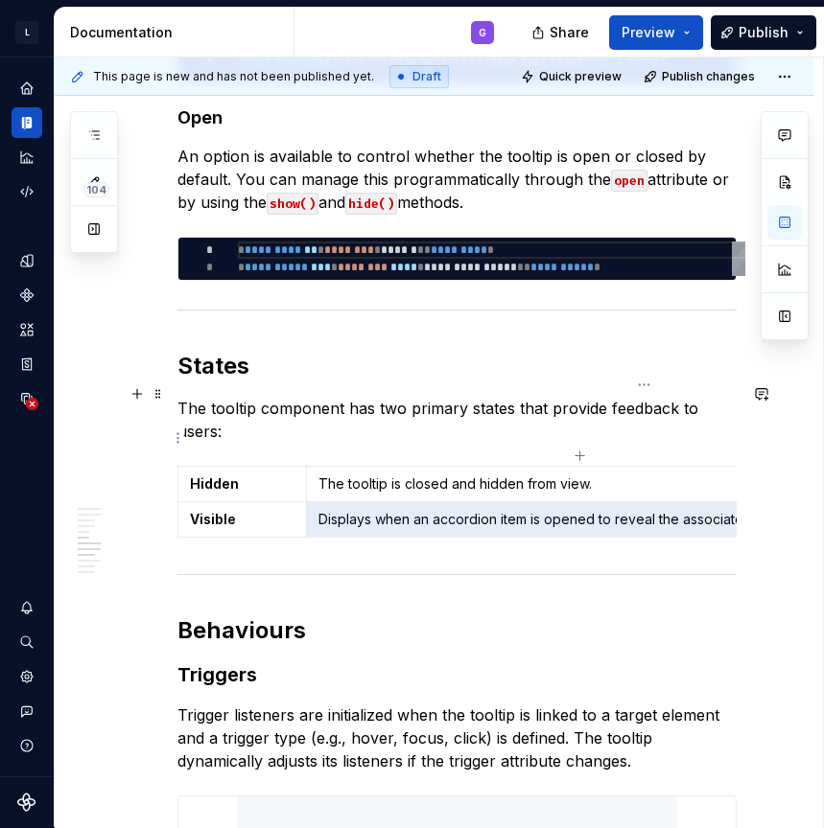
click at [343, 510] on p "Displays when an accordion item is opened to reveal the associated content." at bounding box center [643, 519] width 651 height 19
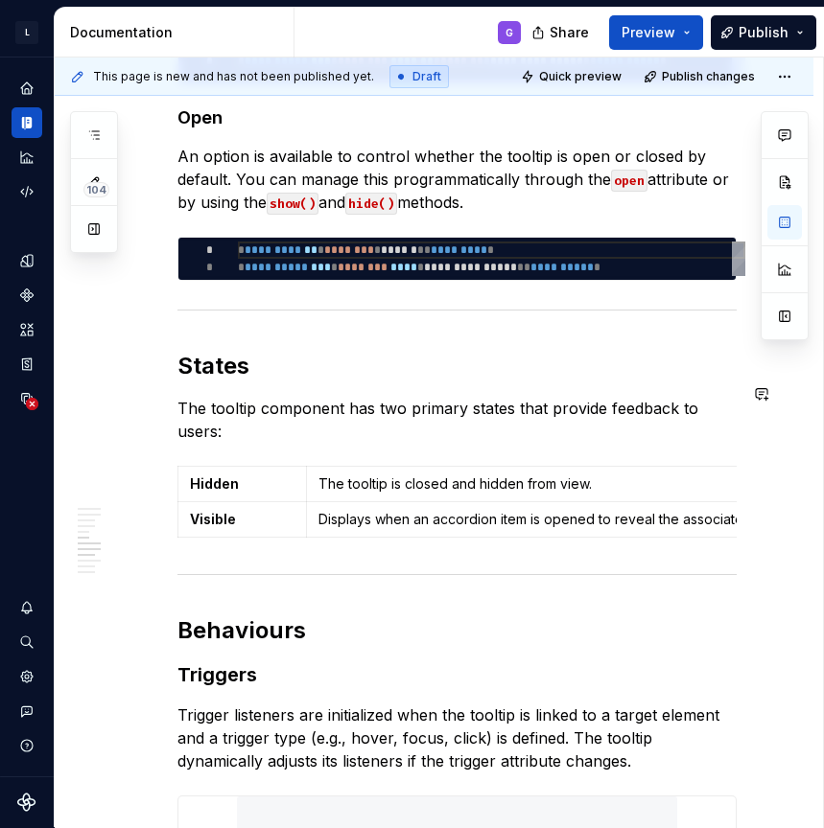
click at [343, 510] on p "Displays when an accordion item is opened to reveal the associated content." at bounding box center [643, 519] width 651 height 19
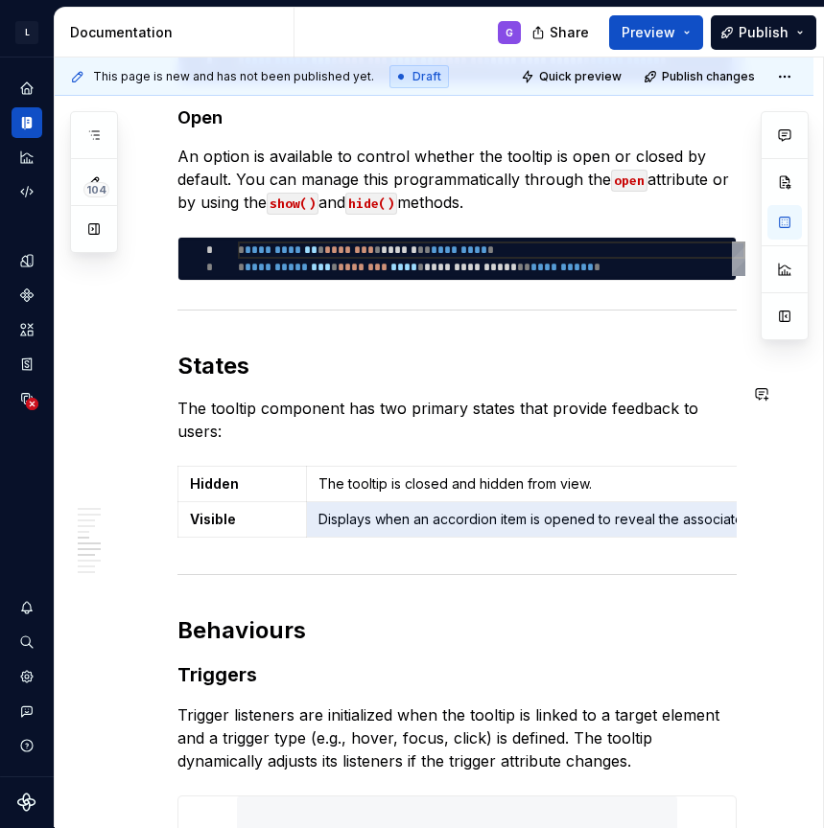
click at [343, 510] on p "Displays when an accordion item is opened to reveal the associated content." at bounding box center [643, 519] width 651 height 19
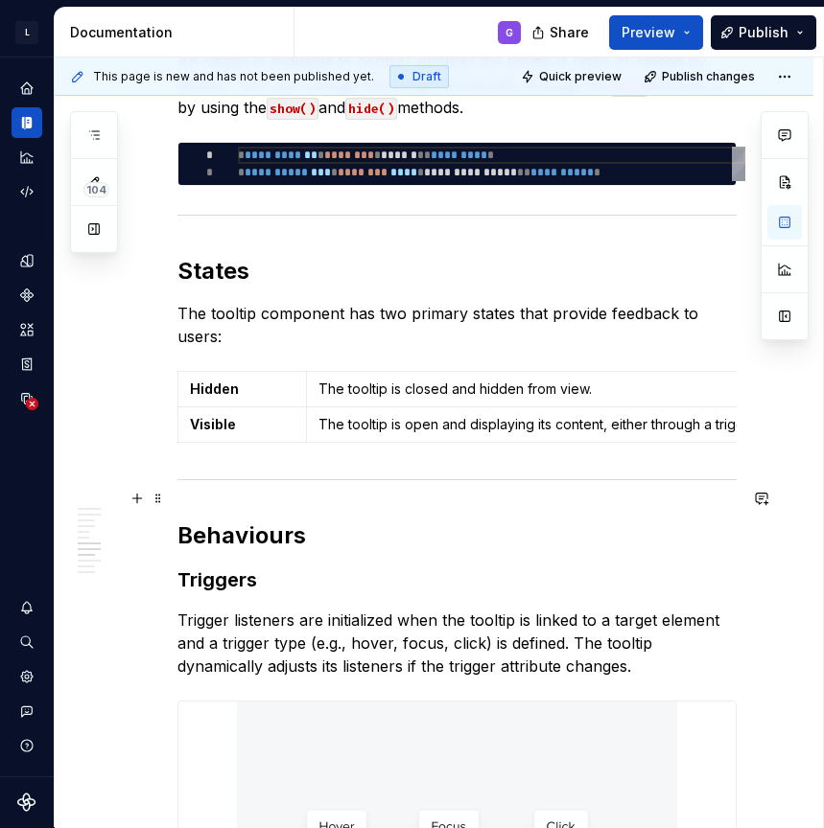
scroll to position [3691, 0]
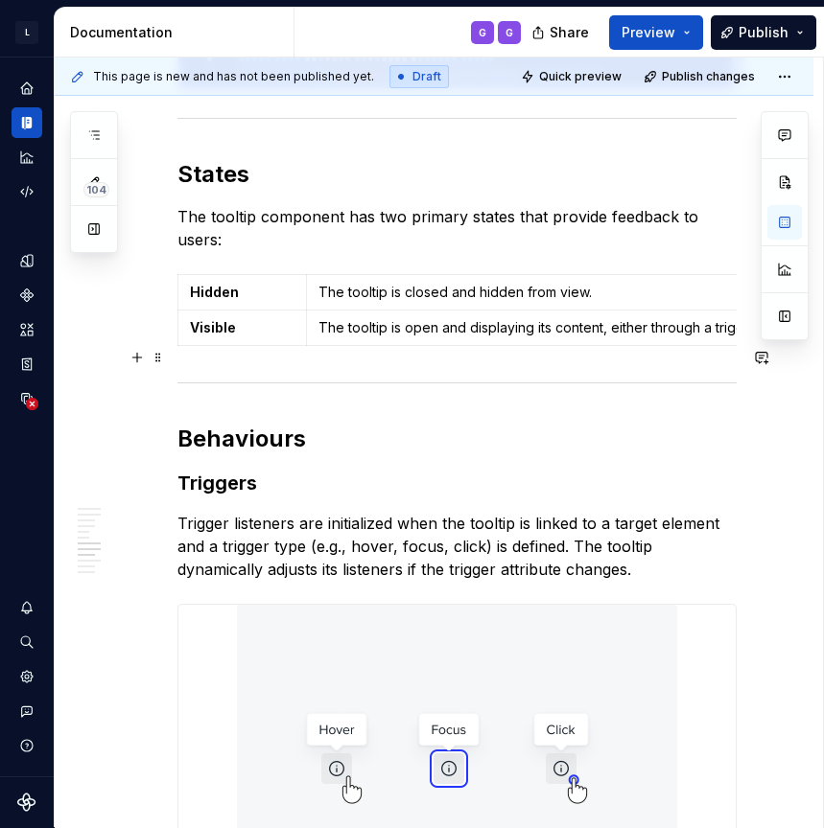
click at [257, 424] on h2 "Behaviours" at bounding box center [456, 439] width 559 height 31
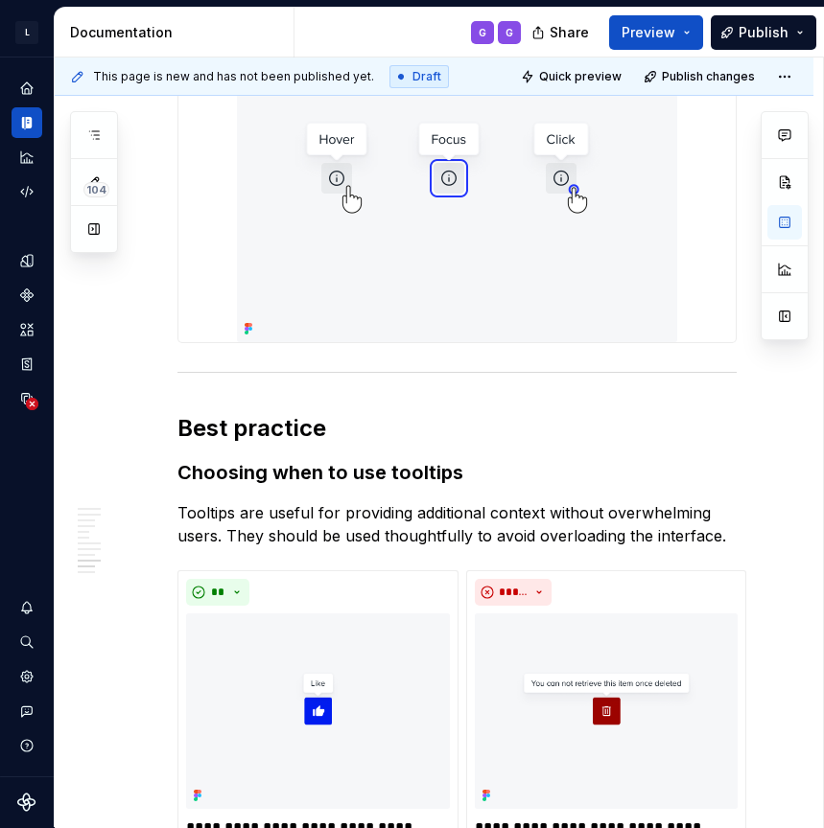
scroll to position [4290, 0]
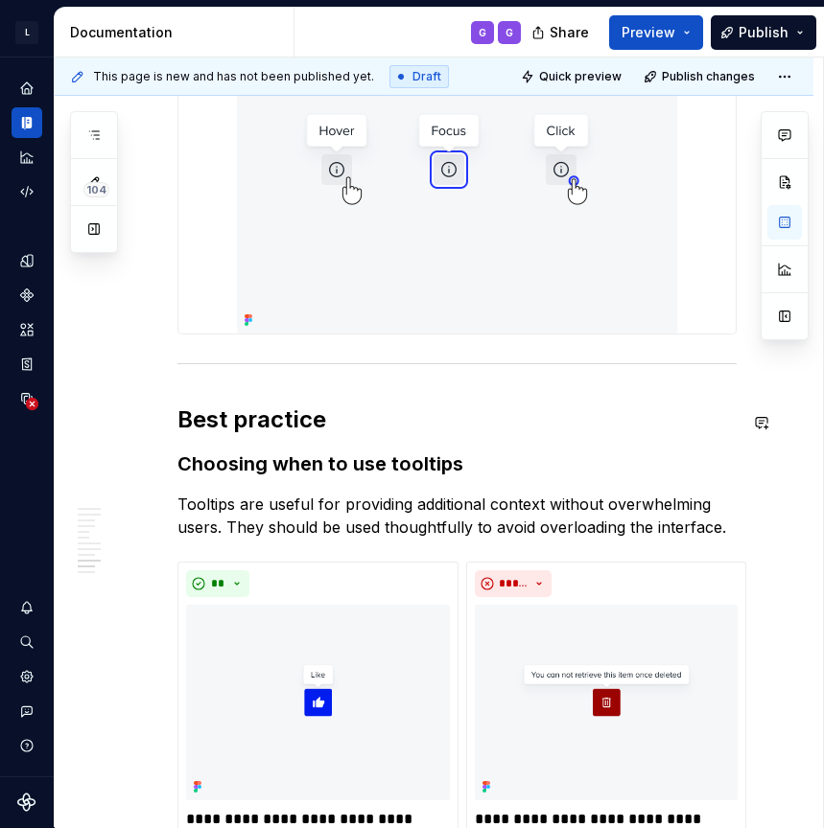
click at [296, 405] on h2 "Best practice" at bounding box center [456, 420] width 559 height 31
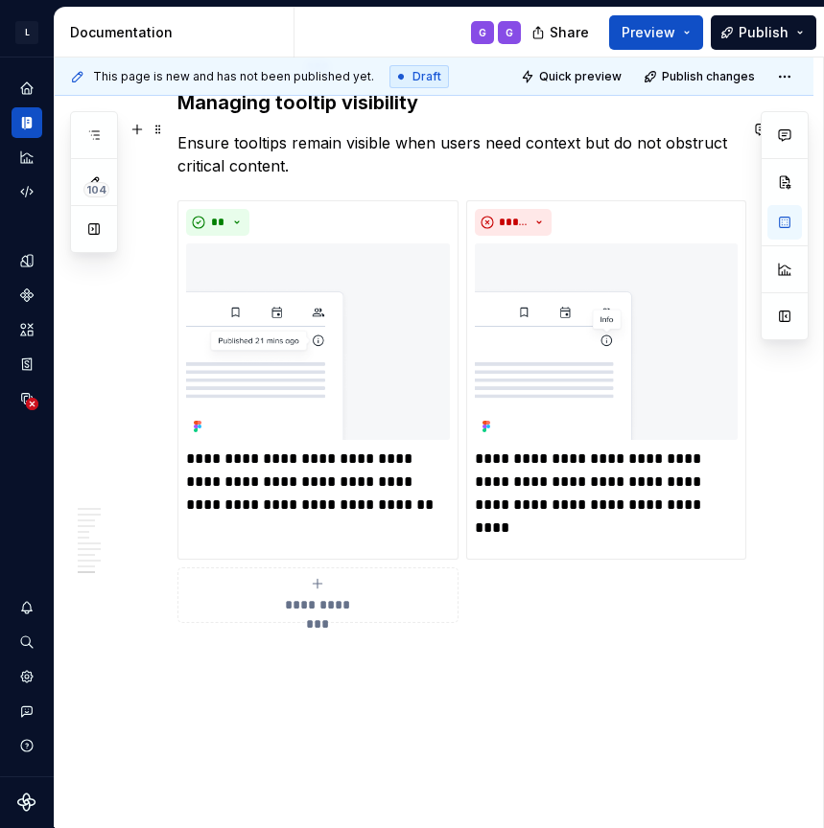
scroll to position [5285, 0]
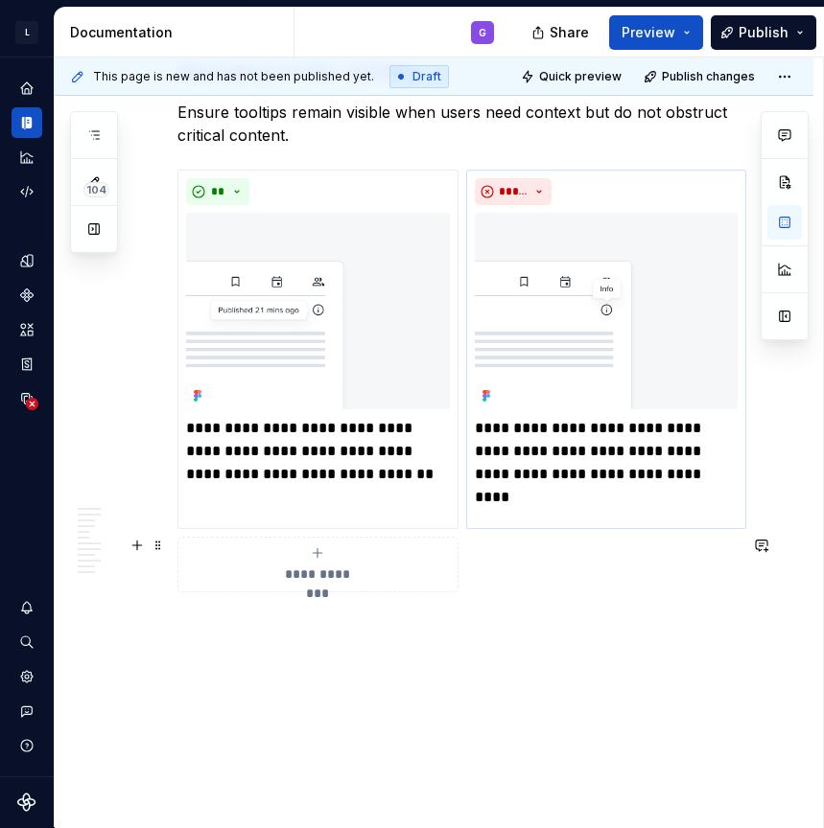
click at [440, 537] on button "**********" at bounding box center [317, 565] width 281 height 56
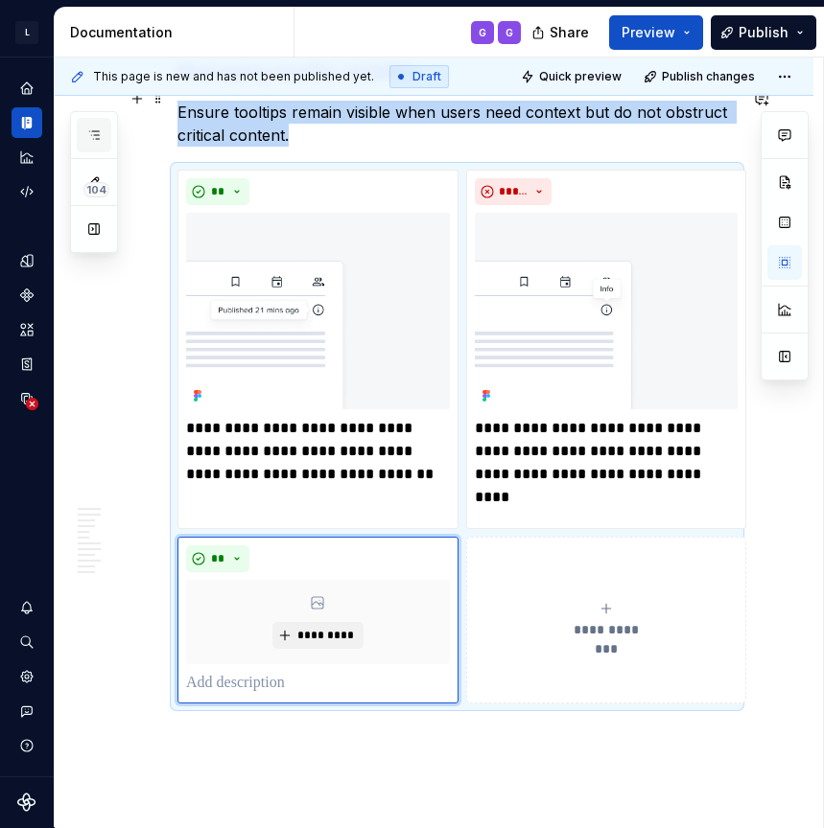
click at [94, 130] on icon "button" at bounding box center [93, 135] width 15 height 15
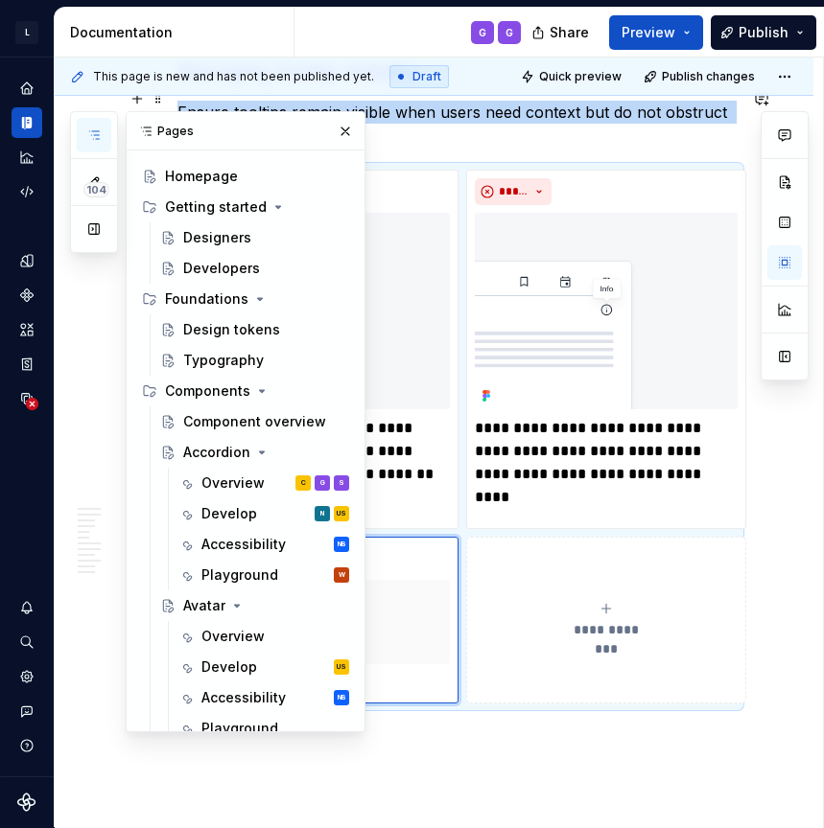
scroll to position [0, 0]
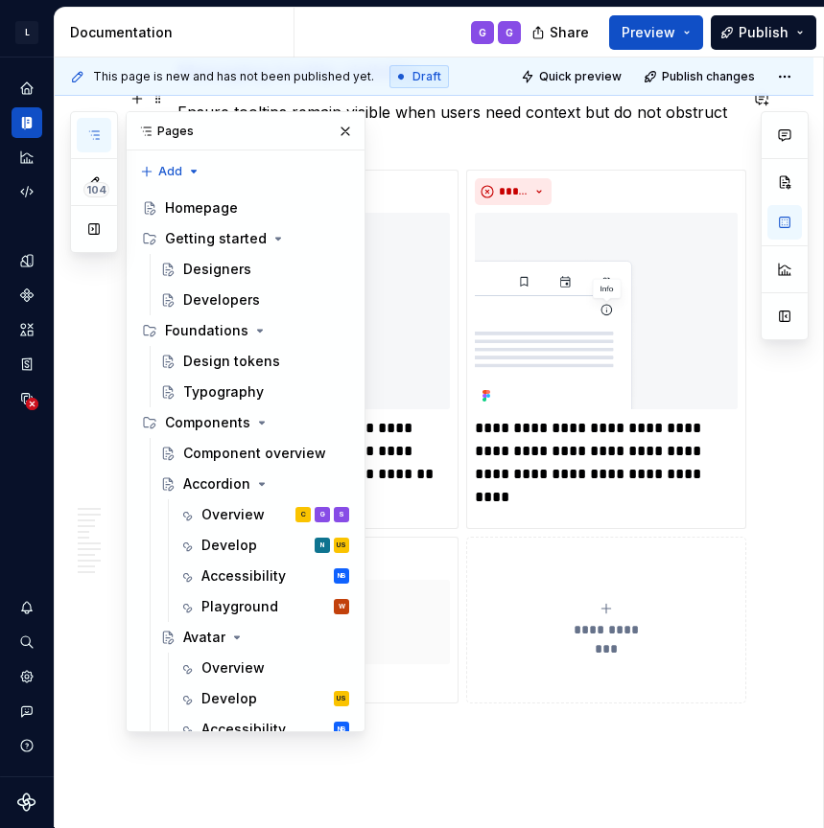
click at [94, 137] on icon "button" at bounding box center [93, 135] width 15 height 15
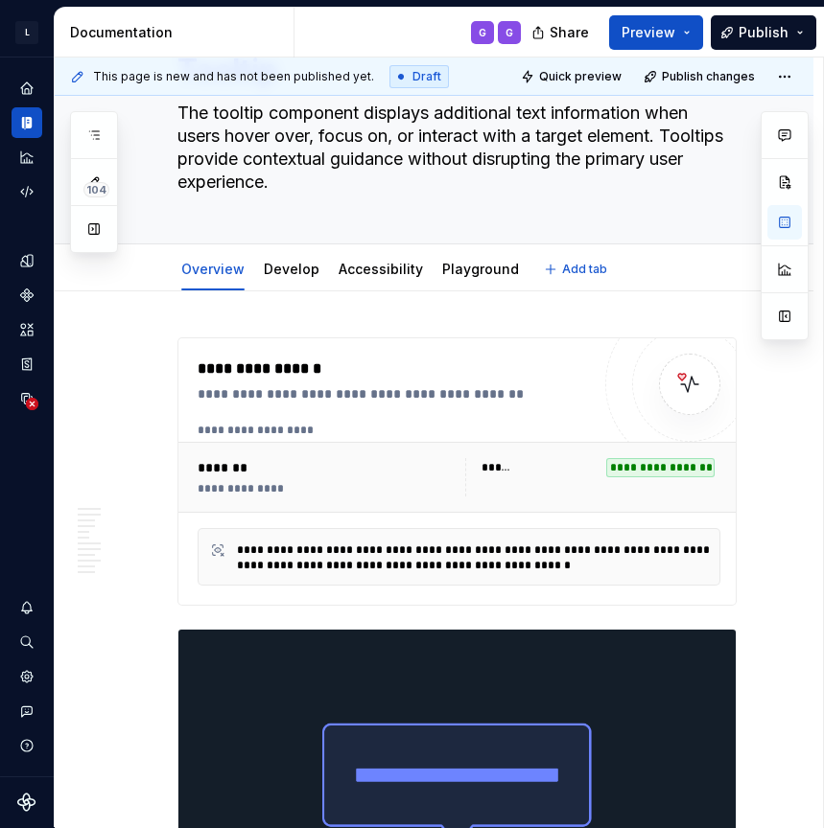
scroll to position [104, 0]
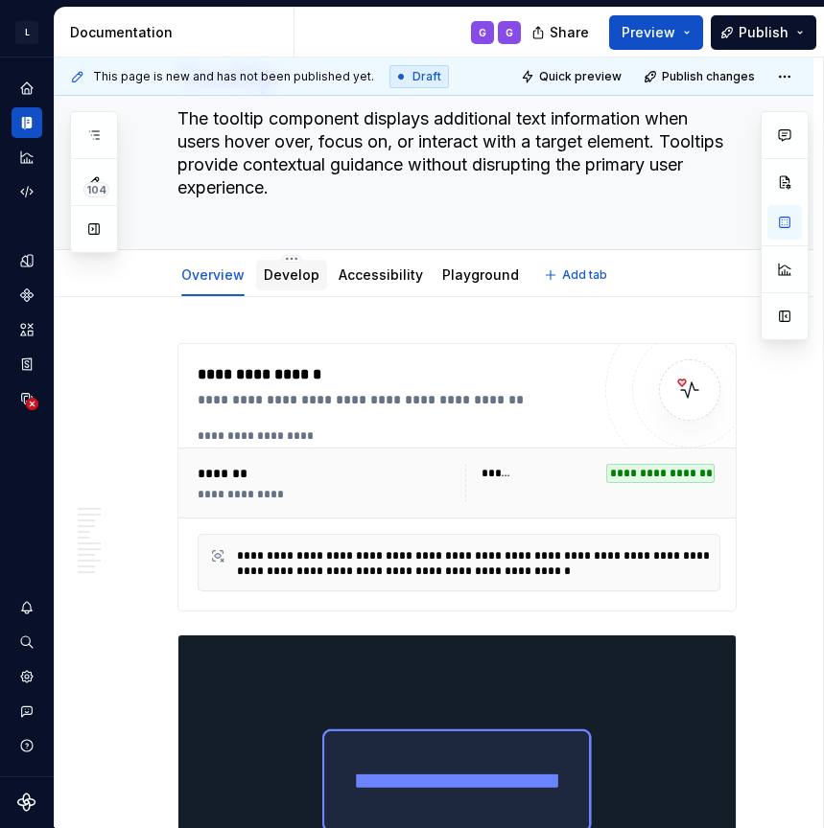
click at [284, 275] on link "Develop" at bounding box center [292, 275] width 56 height 16
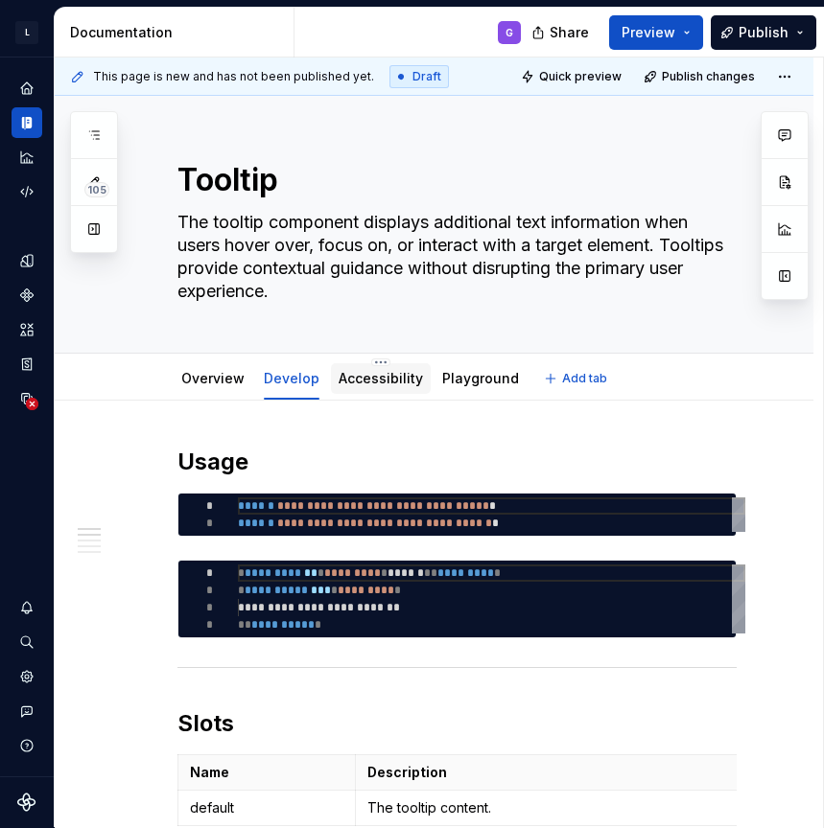
click at [389, 382] on link "Accessibility" at bounding box center [380, 378] width 84 height 16
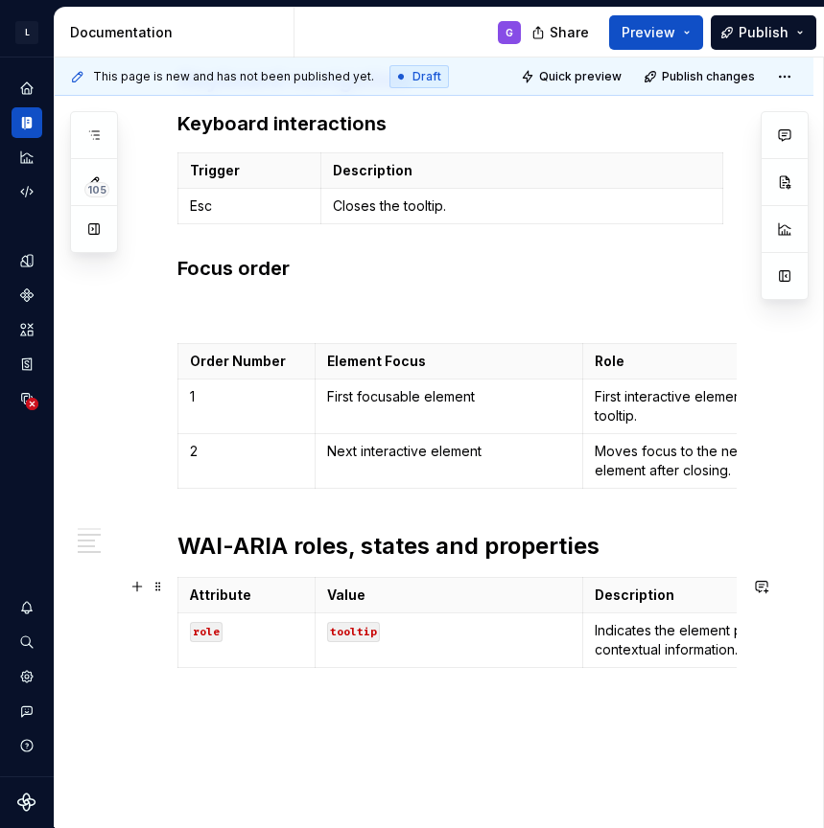
scroll to position [776, 0]
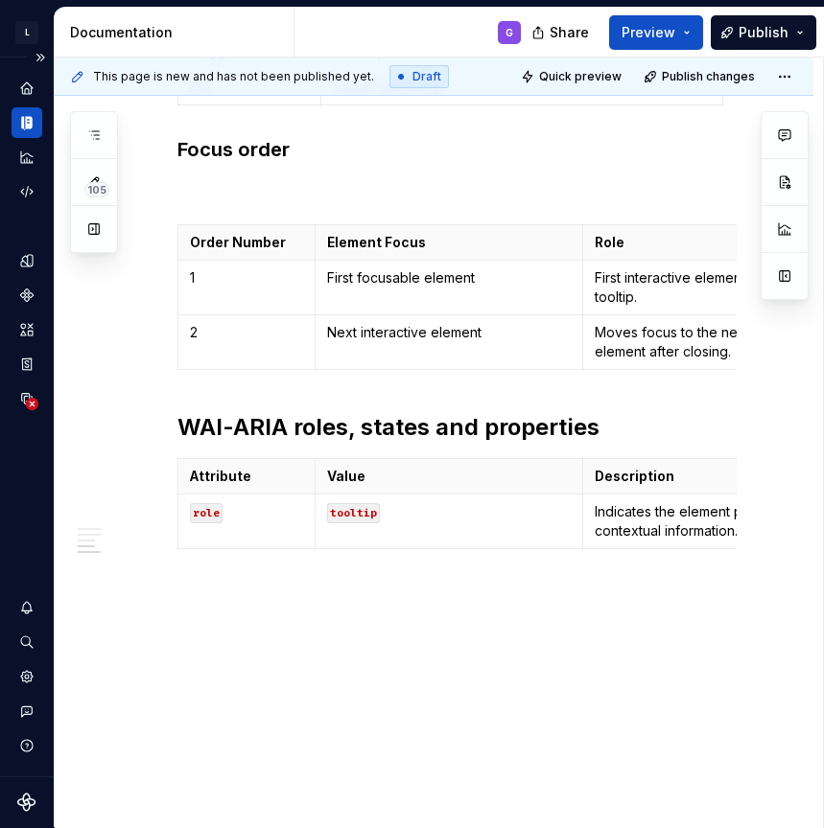
click at [29, 121] on icon "Documentation" at bounding box center [28, 123] width 7 height 12
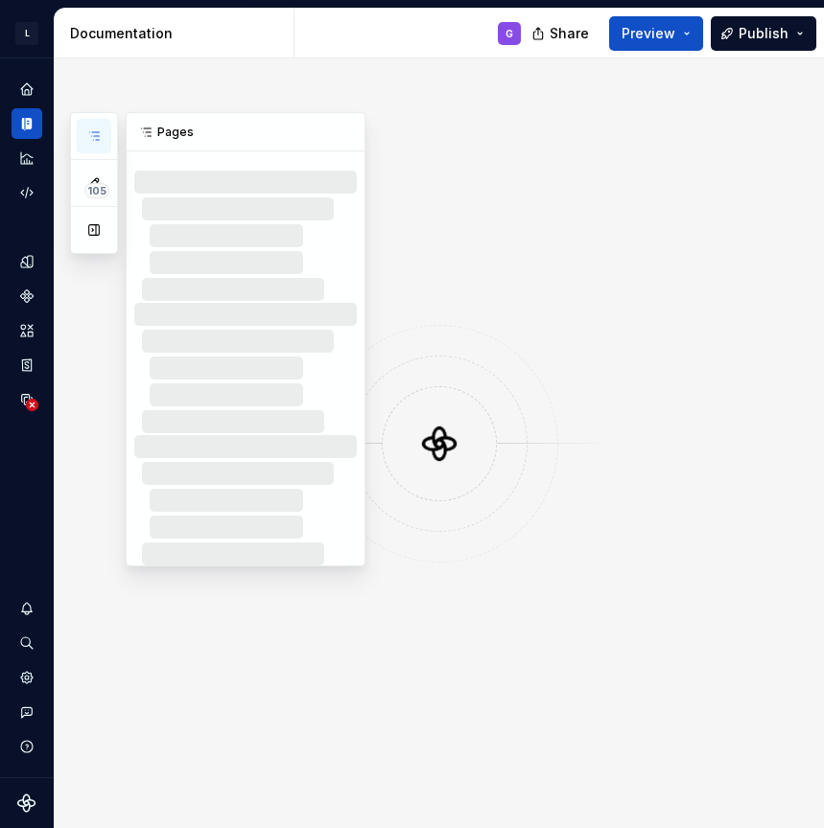
click at [90, 139] on icon "button" at bounding box center [93, 135] width 15 height 15
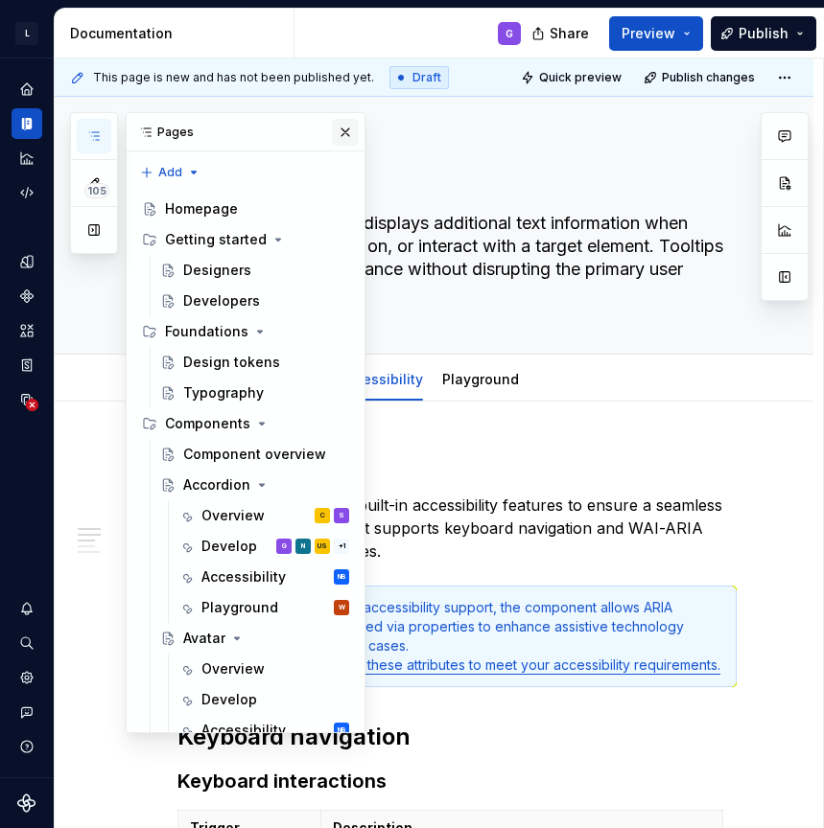
click at [354, 135] on button "button" at bounding box center [345, 132] width 27 height 27
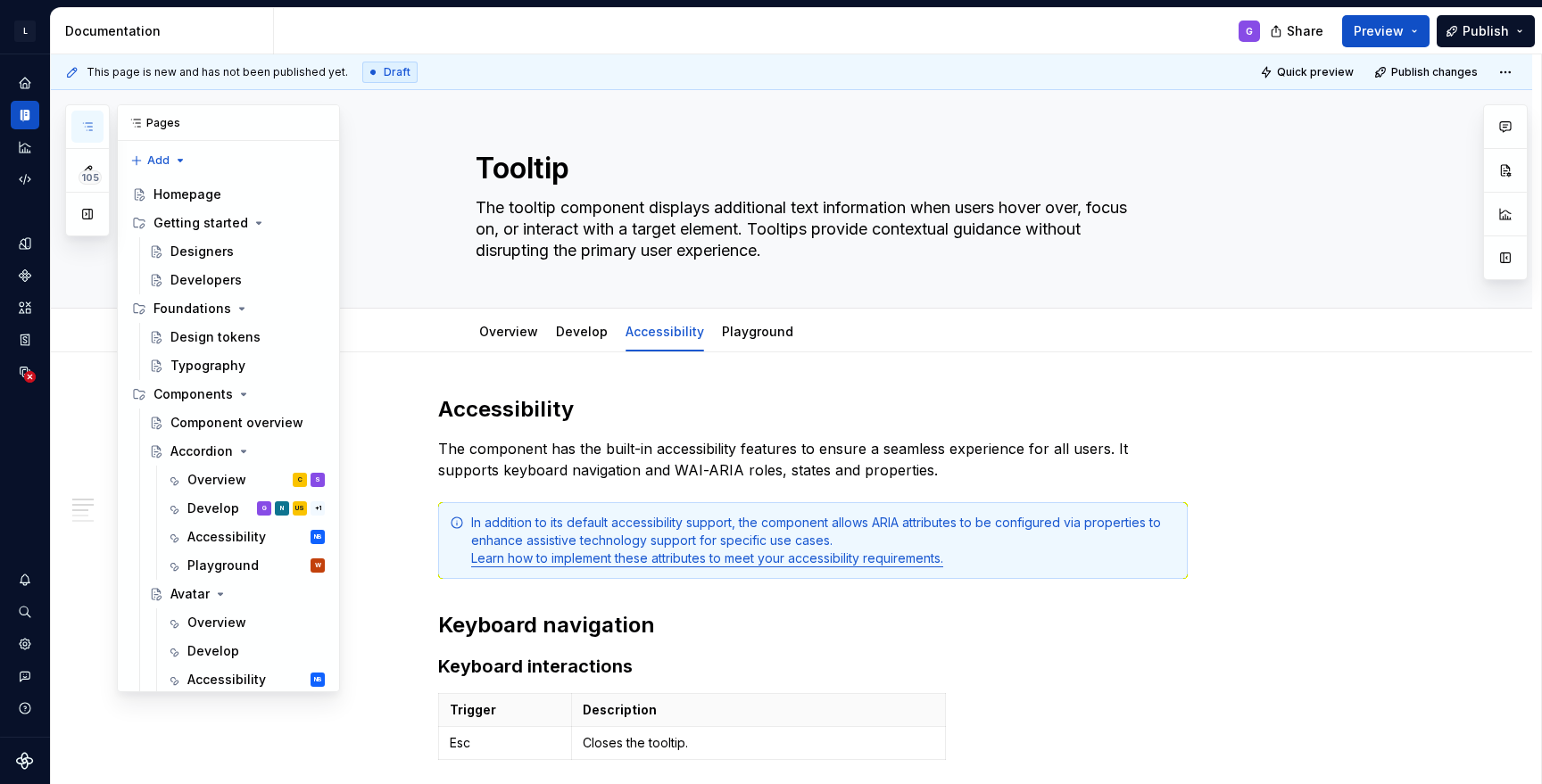
click at [84, 116] on button "button" at bounding box center [87, 126] width 33 height 33
click at [30, 120] on icon "Documentation" at bounding box center [24, 114] width 16 height 16
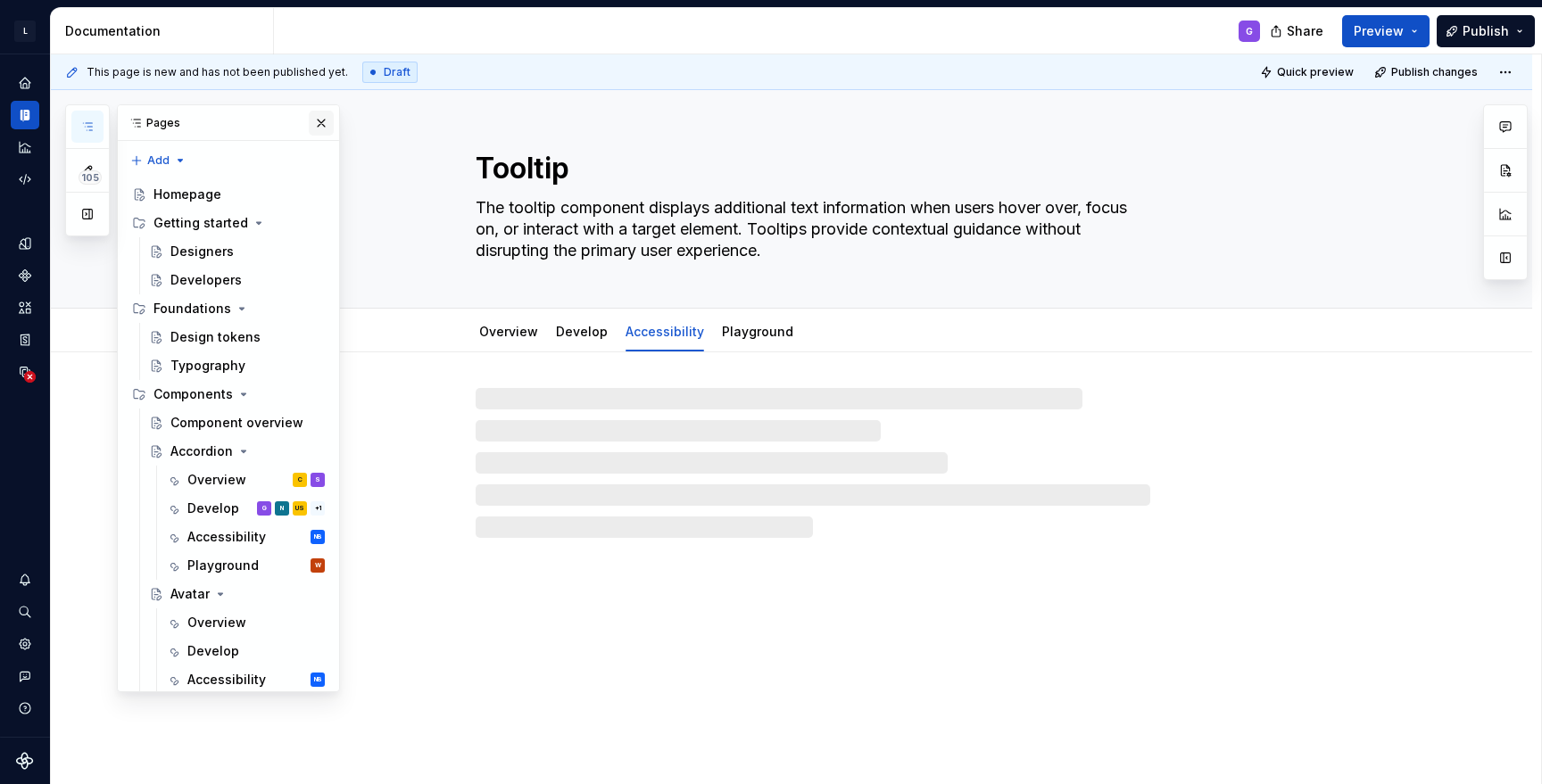
click at [320, 126] on button "button" at bounding box center [321, 123] width 25 height 25
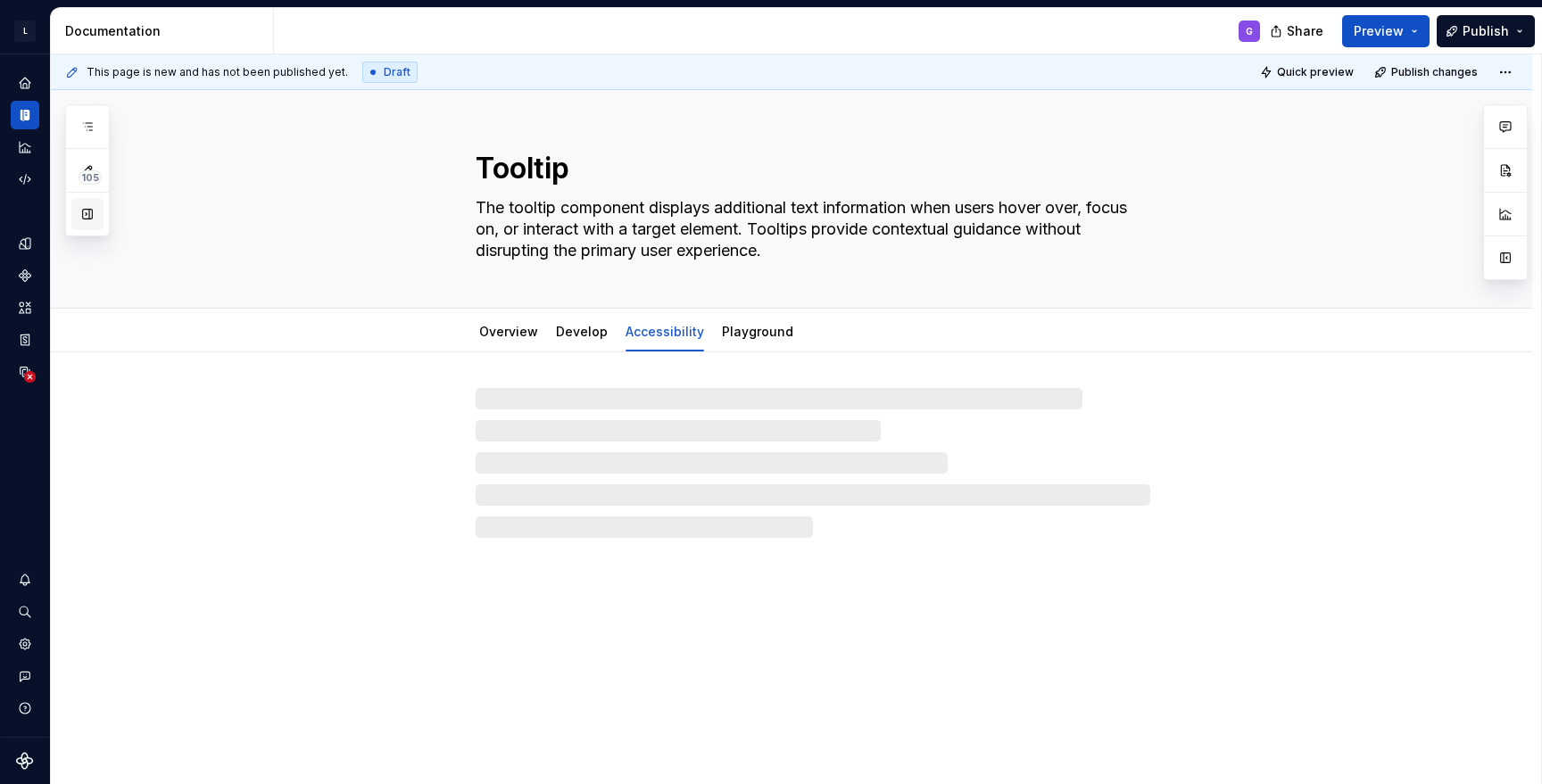
click at [84, 216] on button "button" at bounding box center [87, 214] width 33 height 33
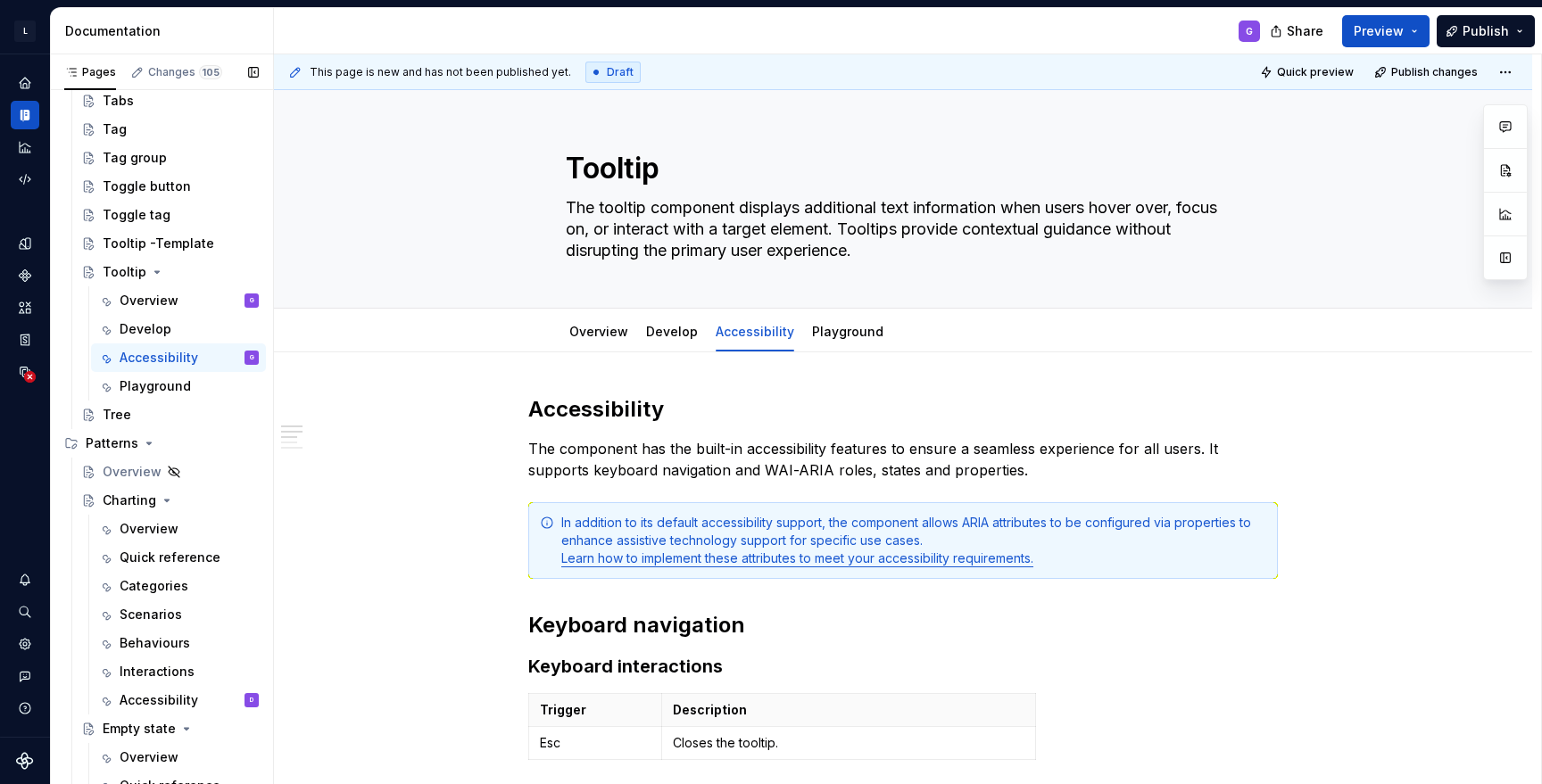
scroll to position [2037, 0]
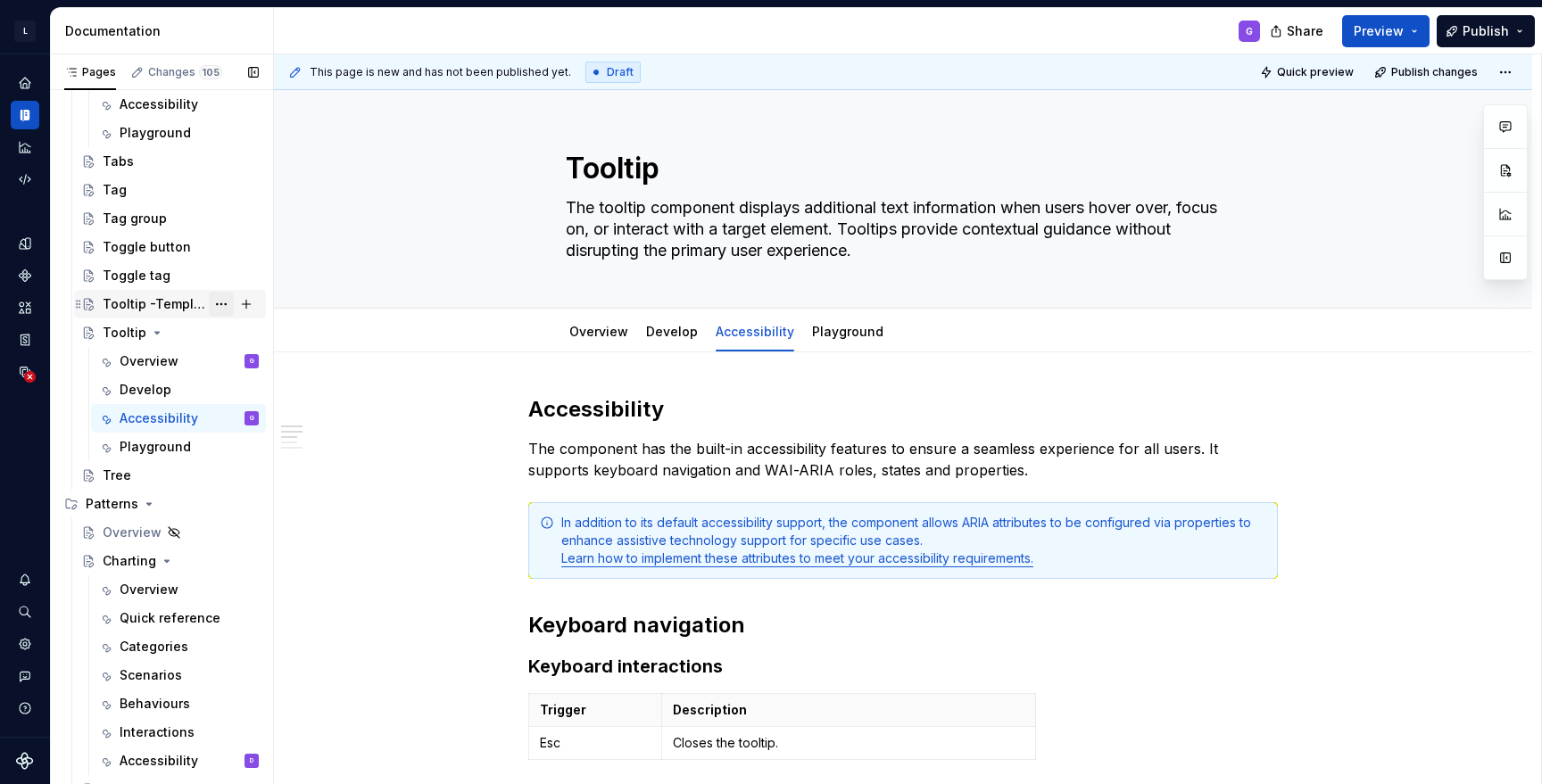
click at [222, 304] on button "Page tree" at bounding box center [221, 304] width 25 height 25
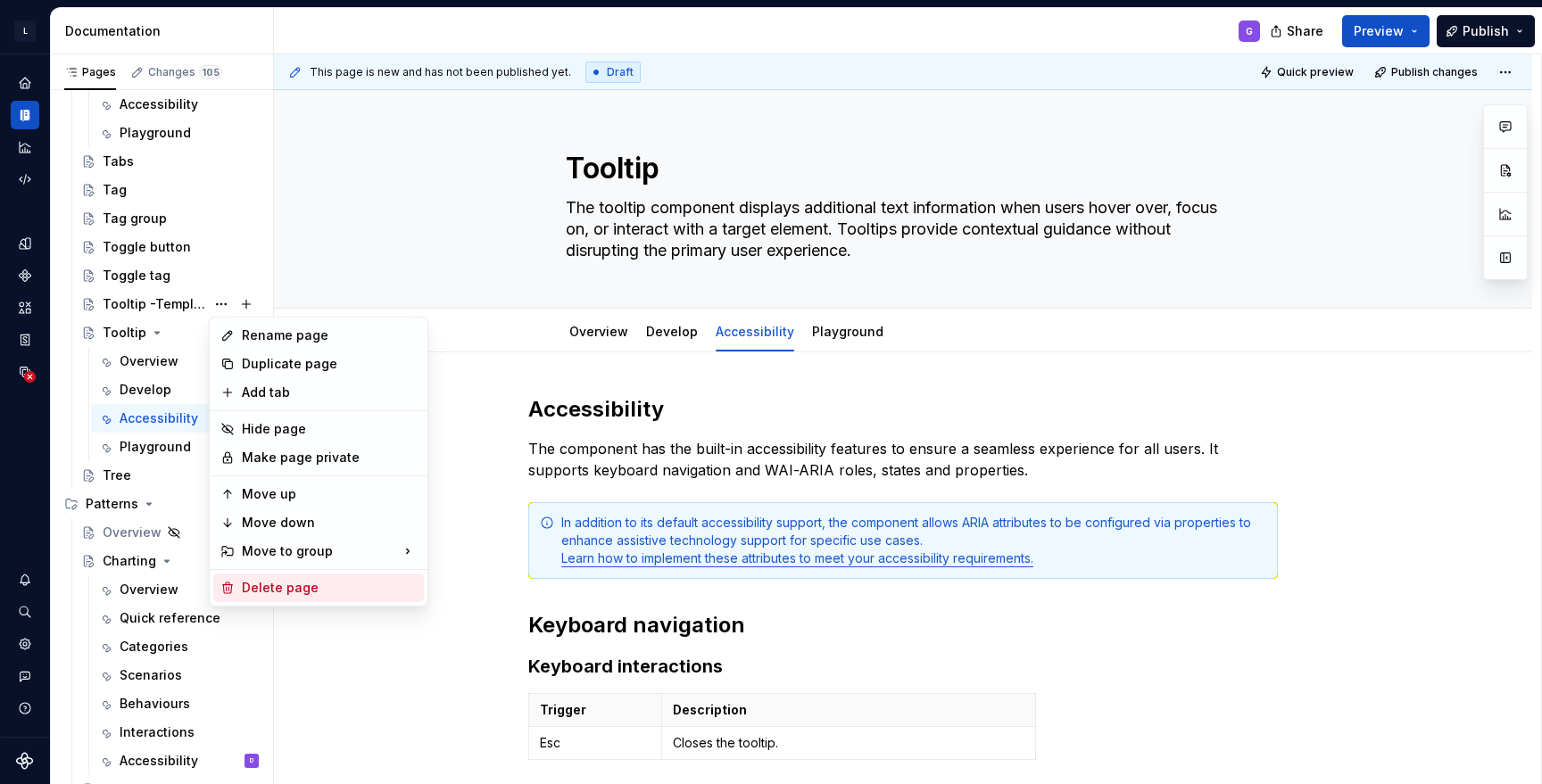
click at [288, 582] on div "Delete page" at bounding box center [329, 587] width 175 height 18
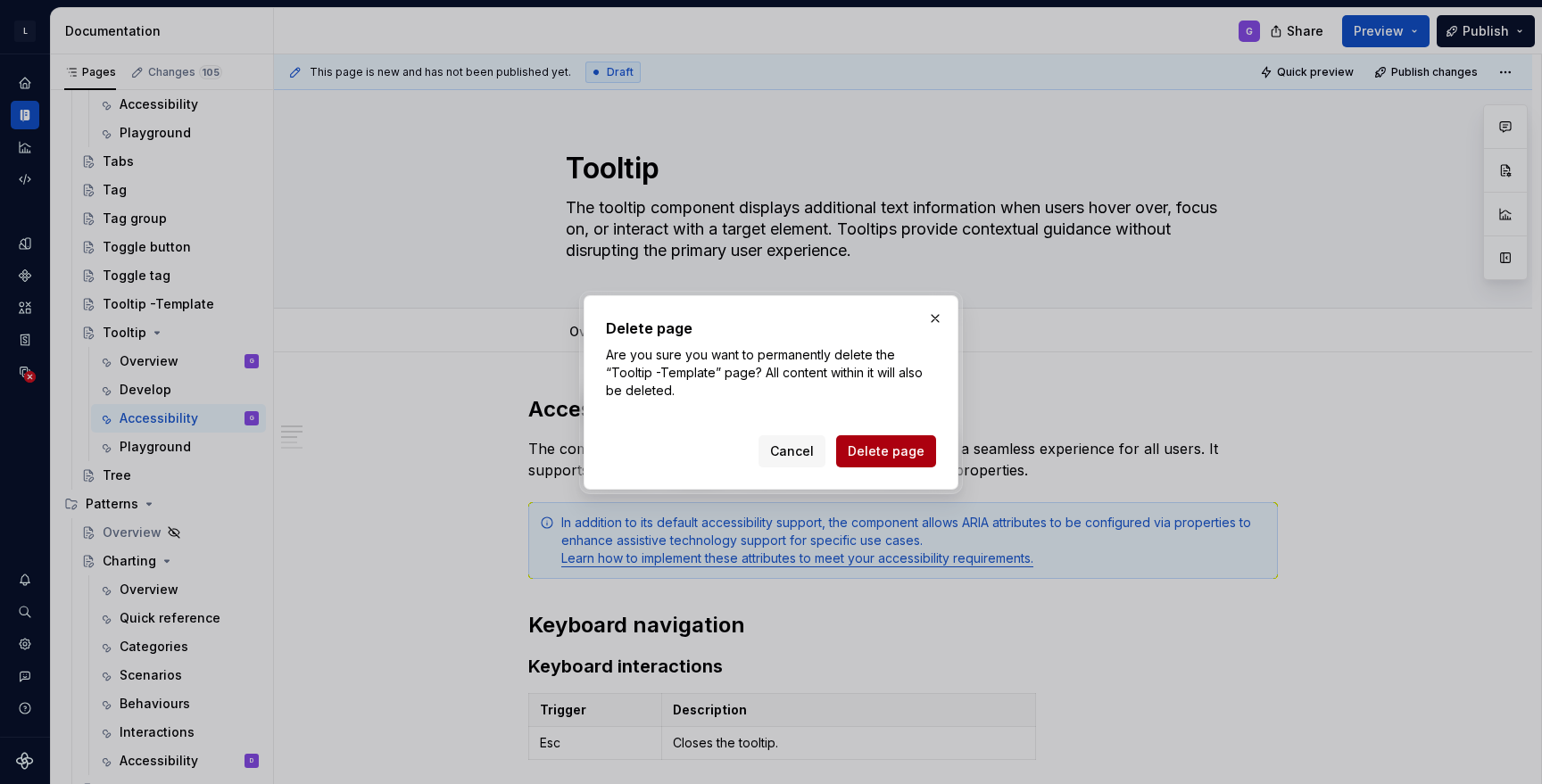
click at [766, 453] on span "Delete page" at bounding box center [886, 451] width 76 height 18
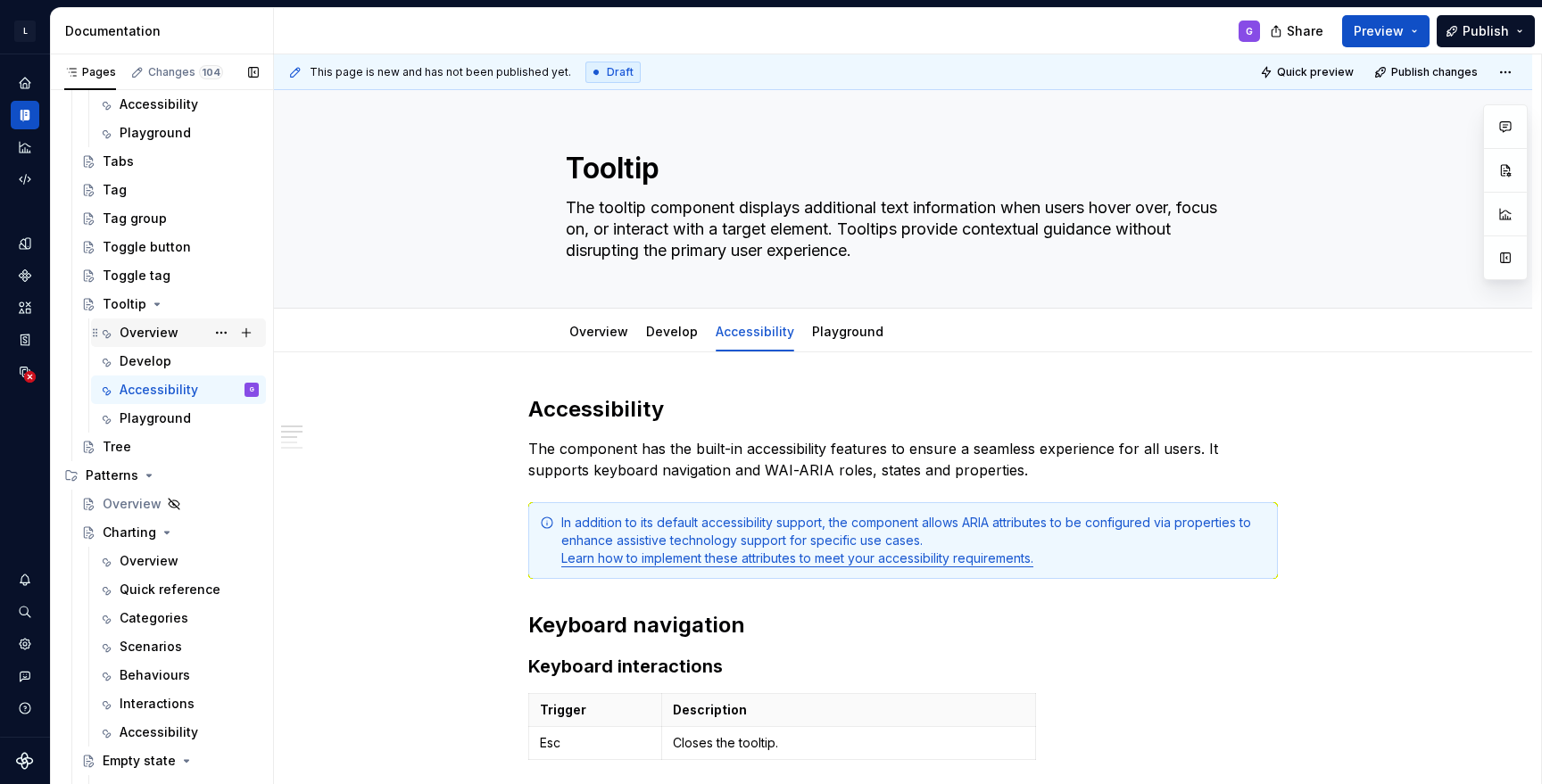
click at [163, 333] on div "Overview" at bounding box center [148, 332] width 59 height 18
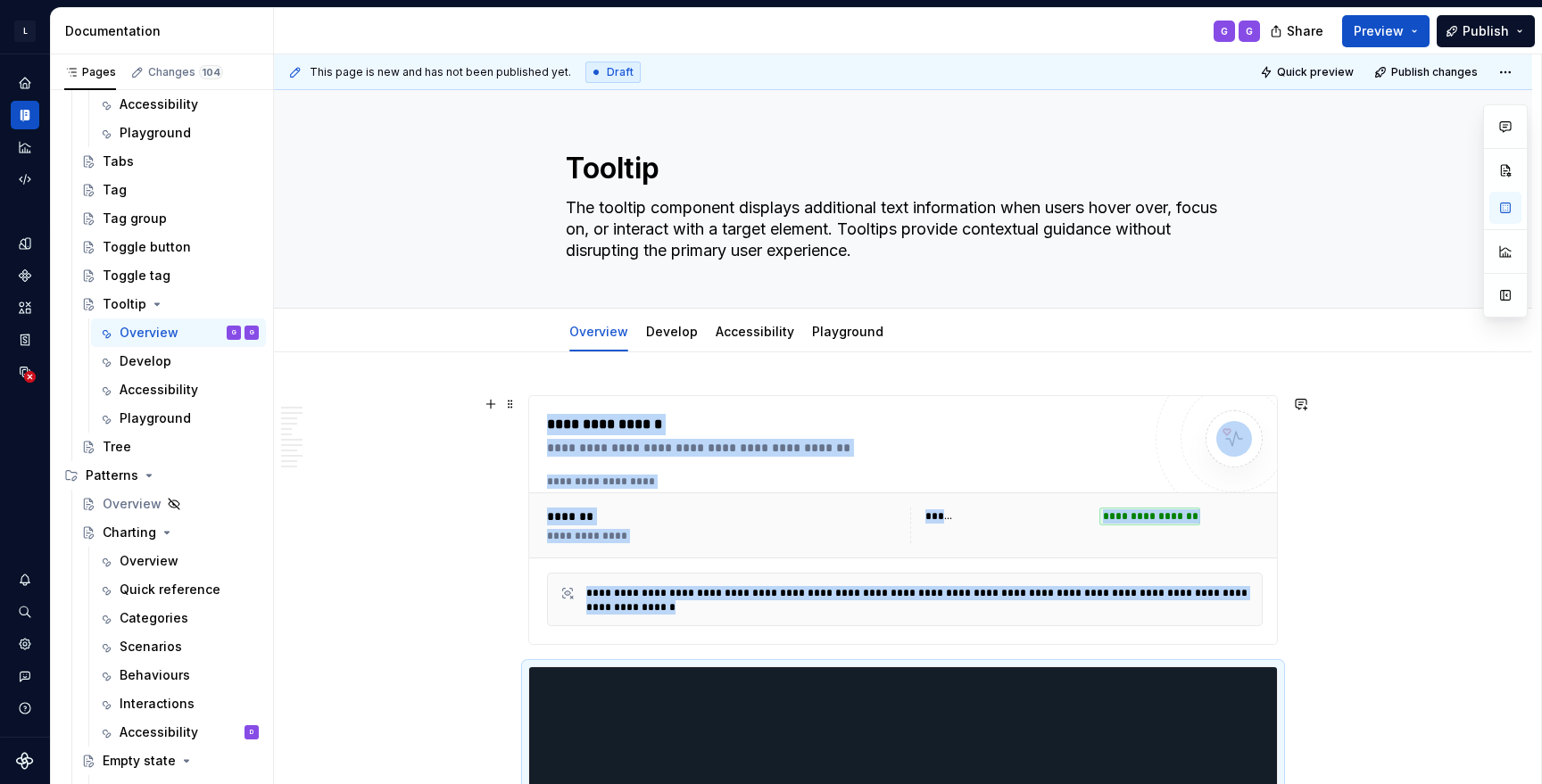
scroll to position [302, 0]
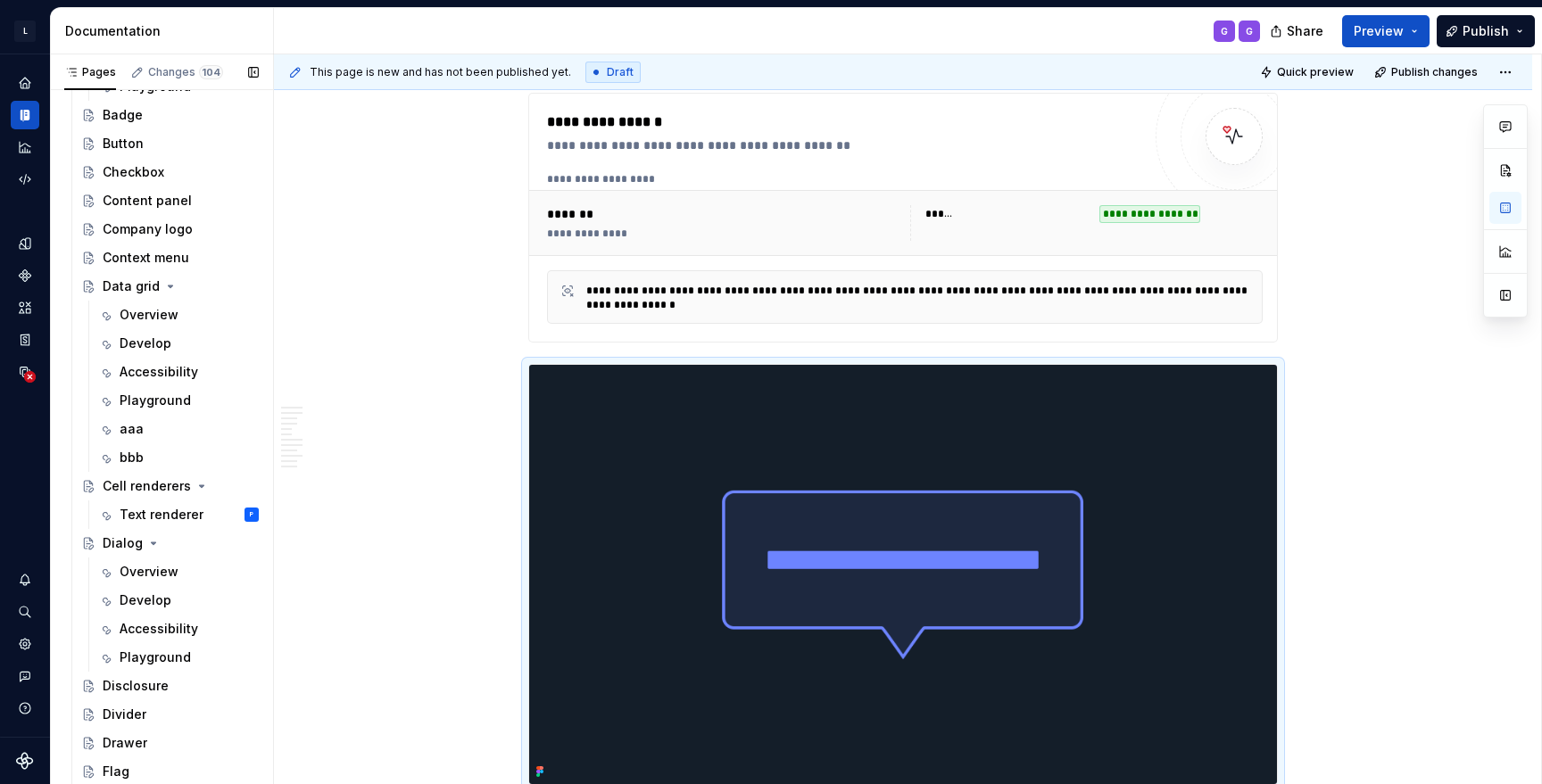
scroll to position [1360, 0]
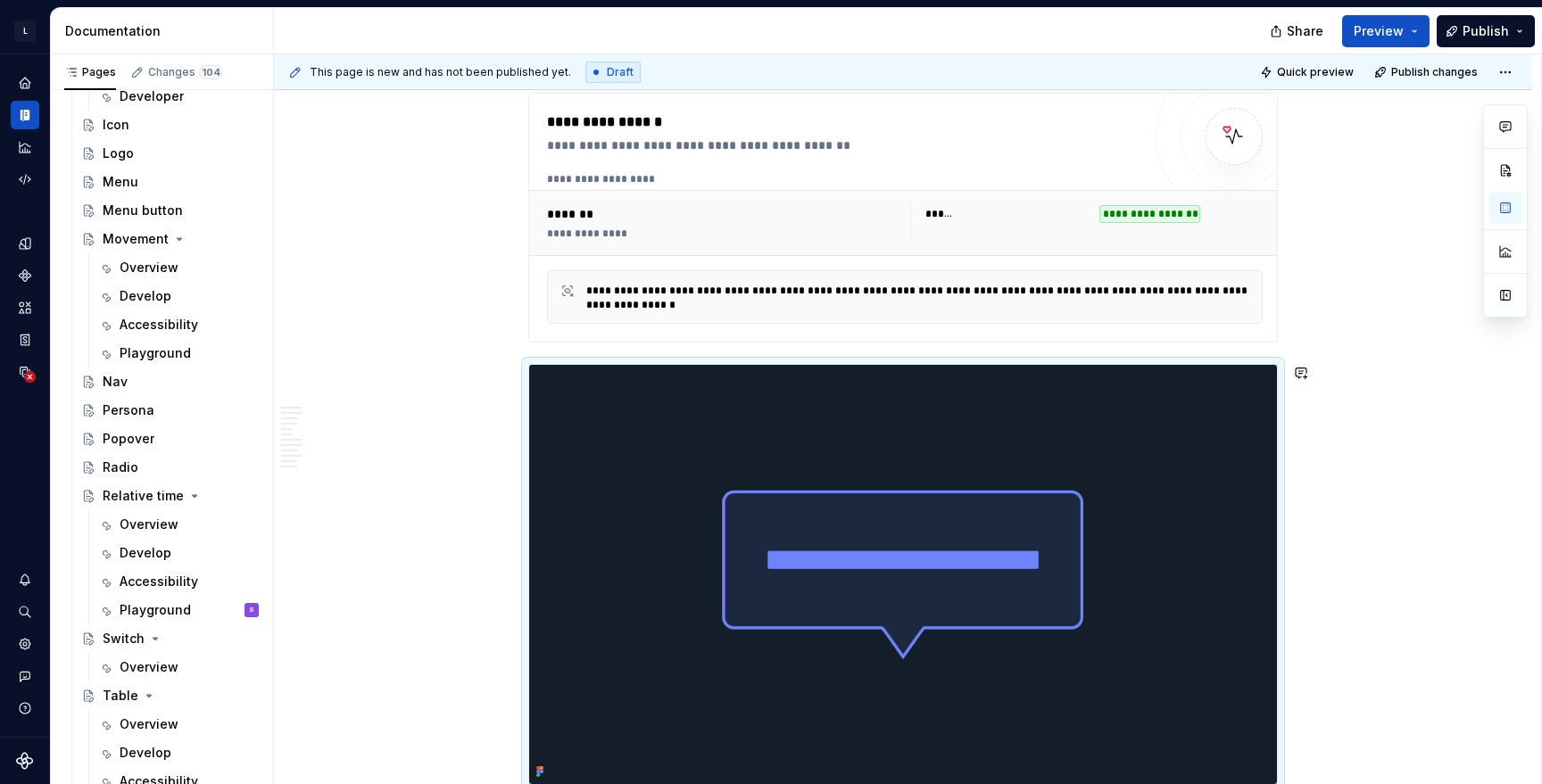
type textarea "*"
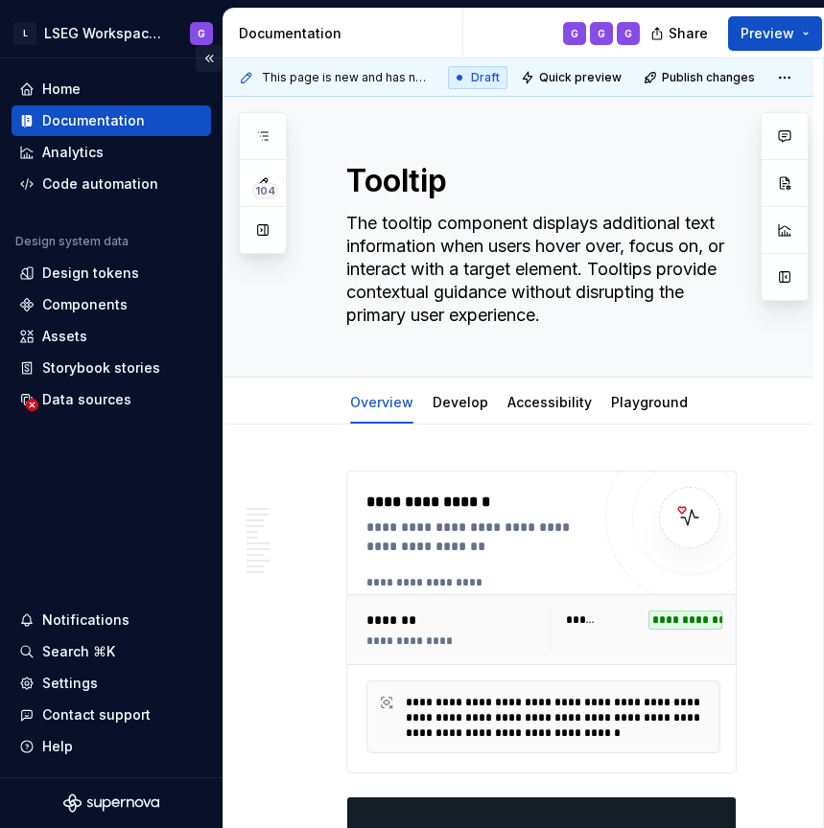
click at [207, 61] on button "Collapse sidebar" at bounding box center [209, 58] width 27 height 27
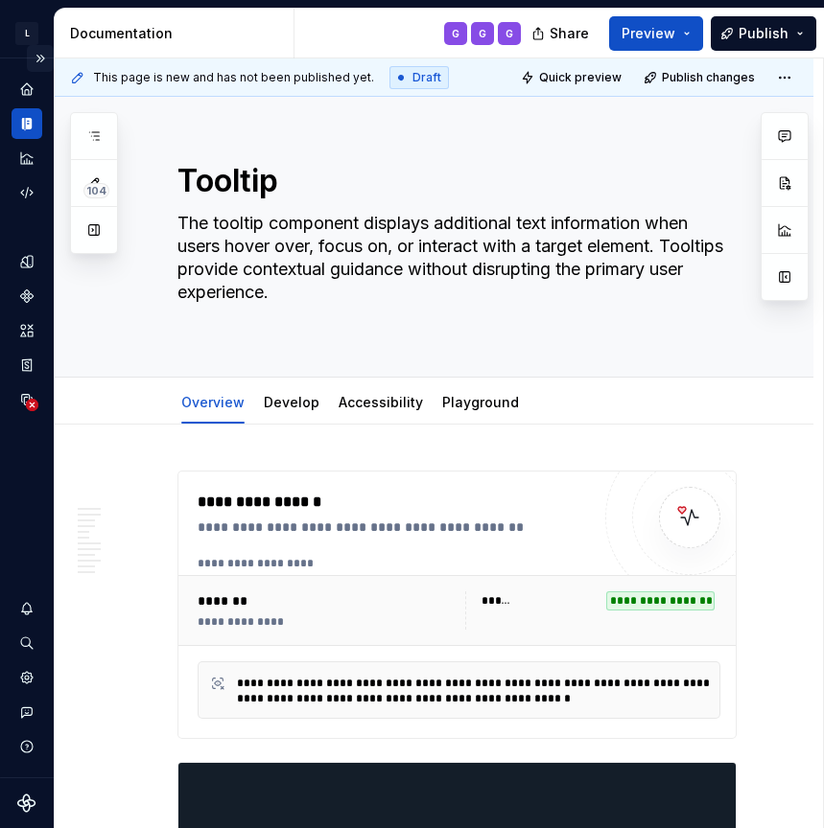
click at [35, 59] on button "Expand sidebar" at bounding box center [40, 58] width 27 height 27
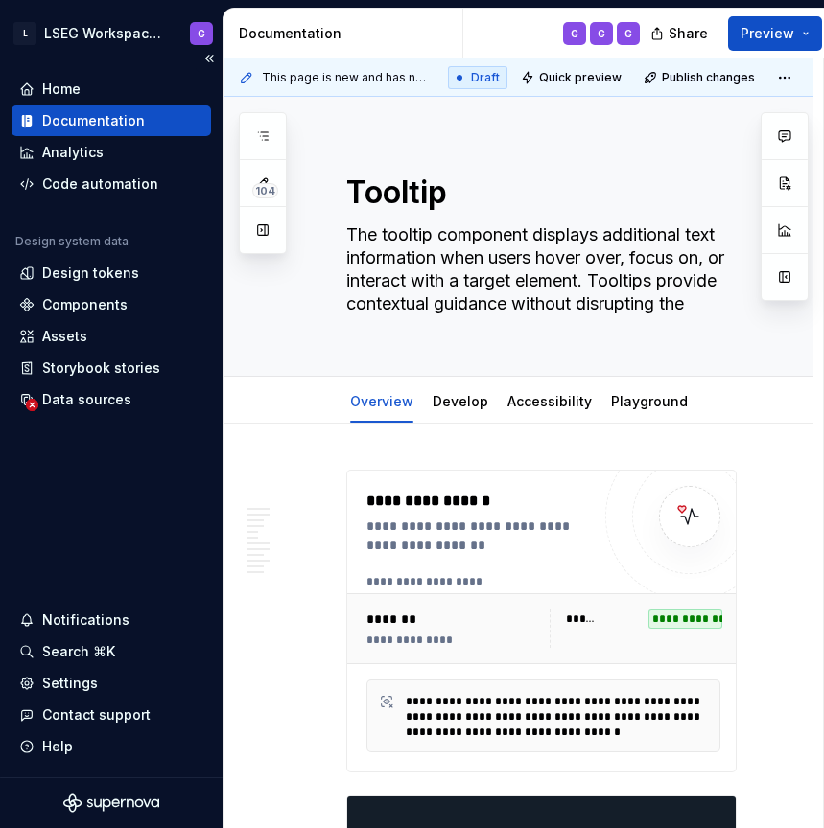
click at [130, 114] on div "Documentation" at bounding box center [93, 120] width 103 height 19
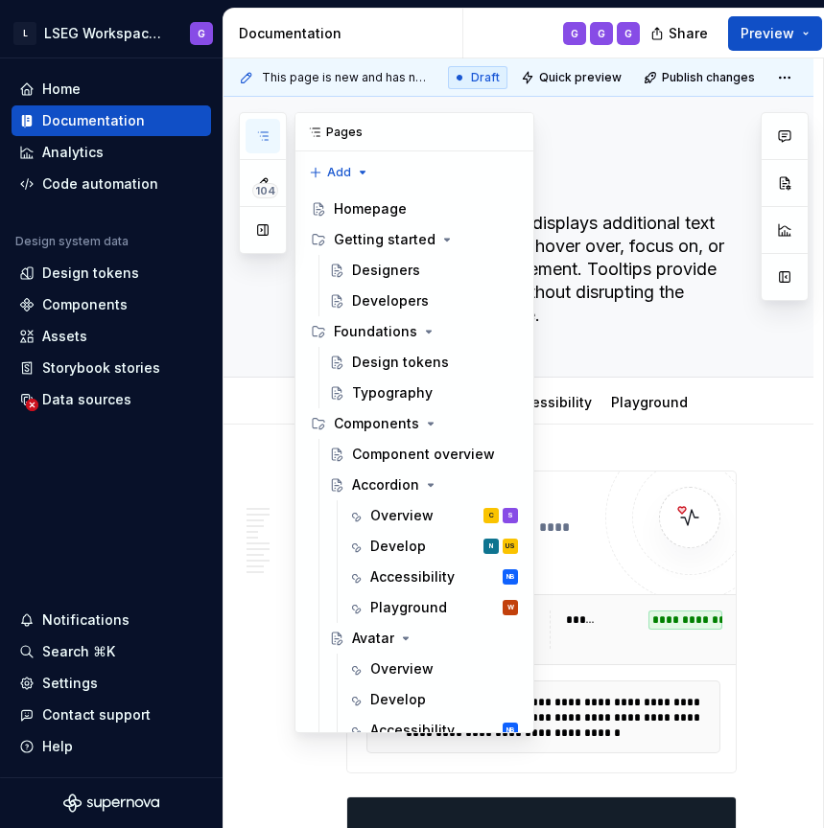
click at [267, 133] on icon "button" at bounding box center [262, 135] width 15 height 15
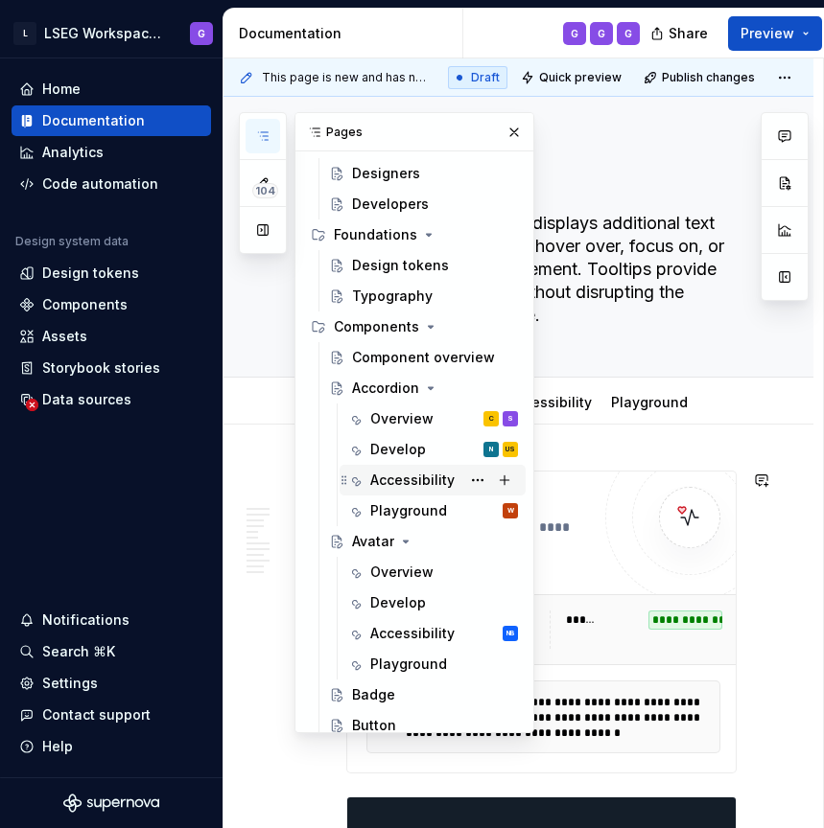
scroll to position [100, 0]
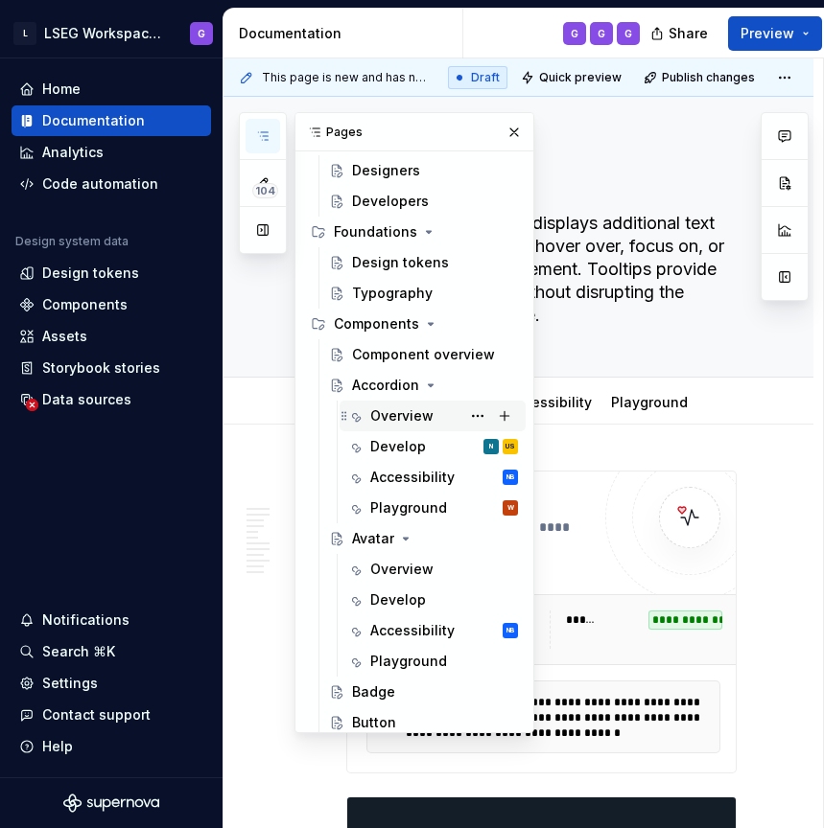
click at [418, 415] on div "Overview" at bounding box center [401, 416] width 63 height 19
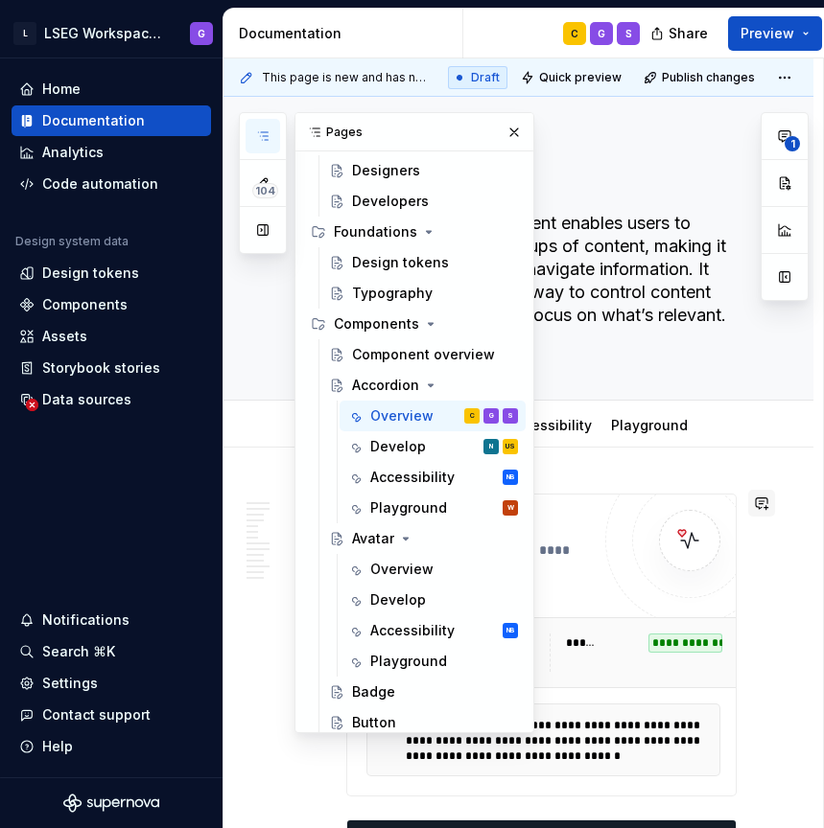
click at [775, 506] on button "button" at bounding box center [761, 503] width 27 height 27
click at [515, 133] on button "button" at bounding box center [514, 132] width 27 height 27
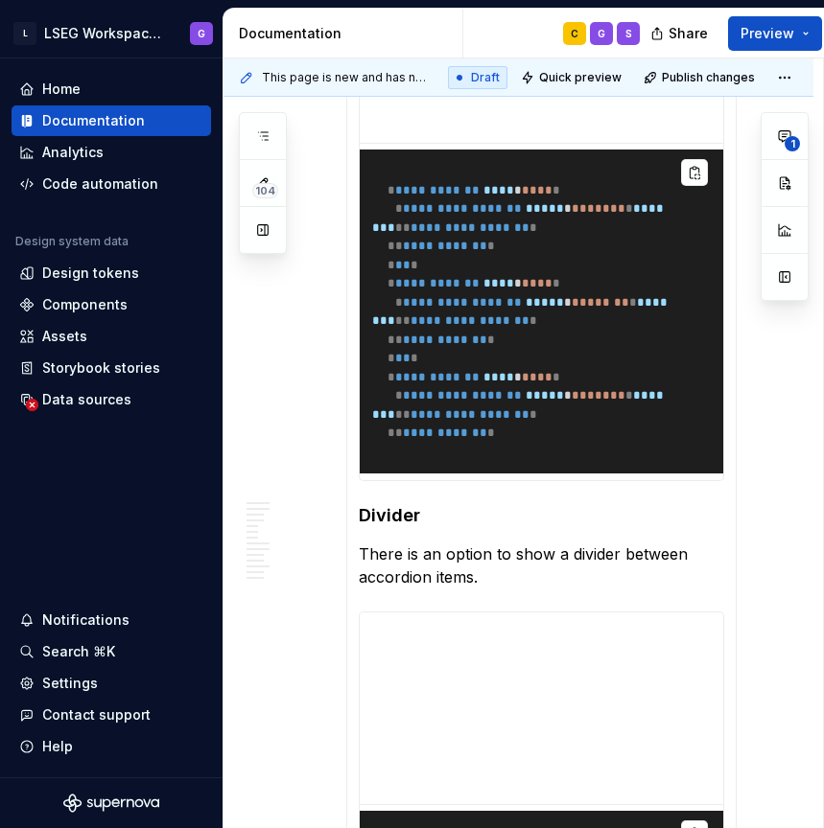
scroll to position [2777, 0]
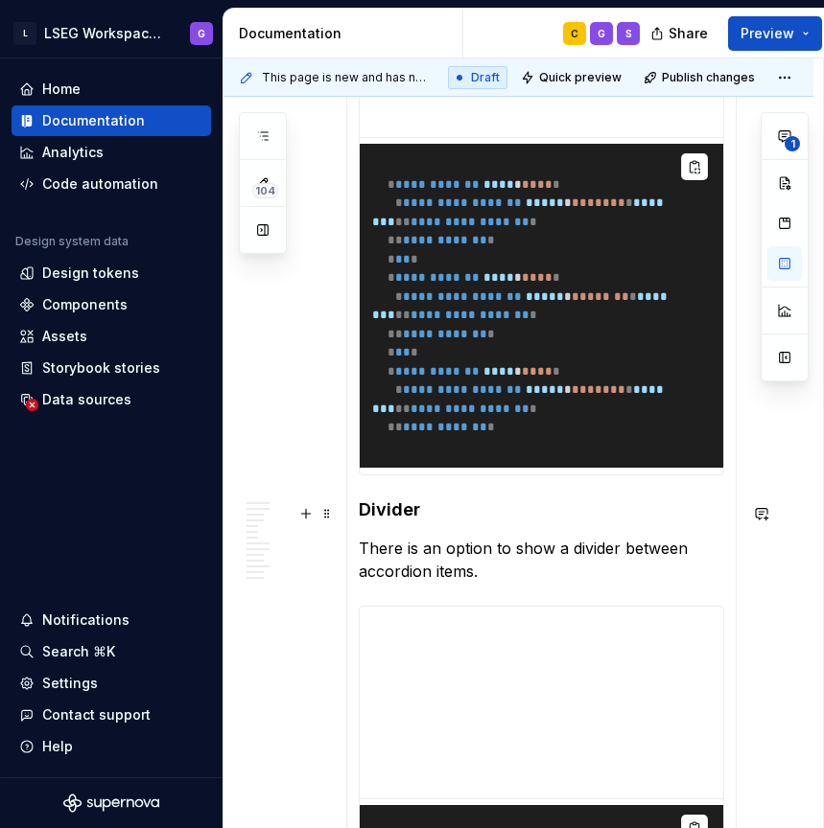
click at [394, 514] on h4 "Divider" at bounding box center [541, 510] width 365 height 23
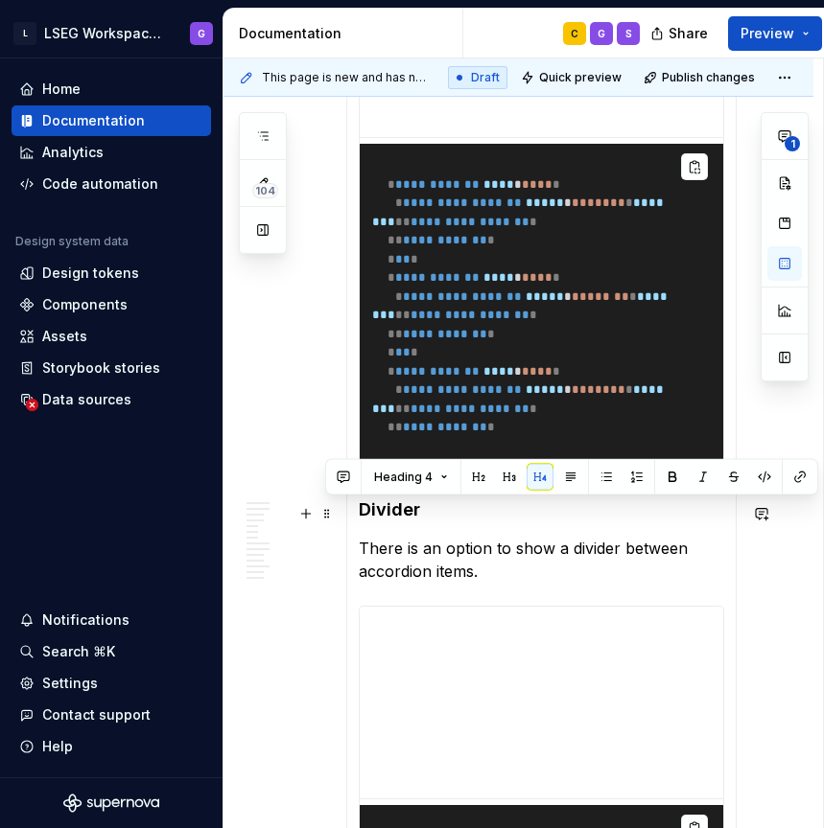
click at [394, 514] on h4 "Divider" at bounding box center [541, 510] width 365 height 23
click at [457, 512] on h4 "Divider" at bounding box center [541, 510] width 365 height 23
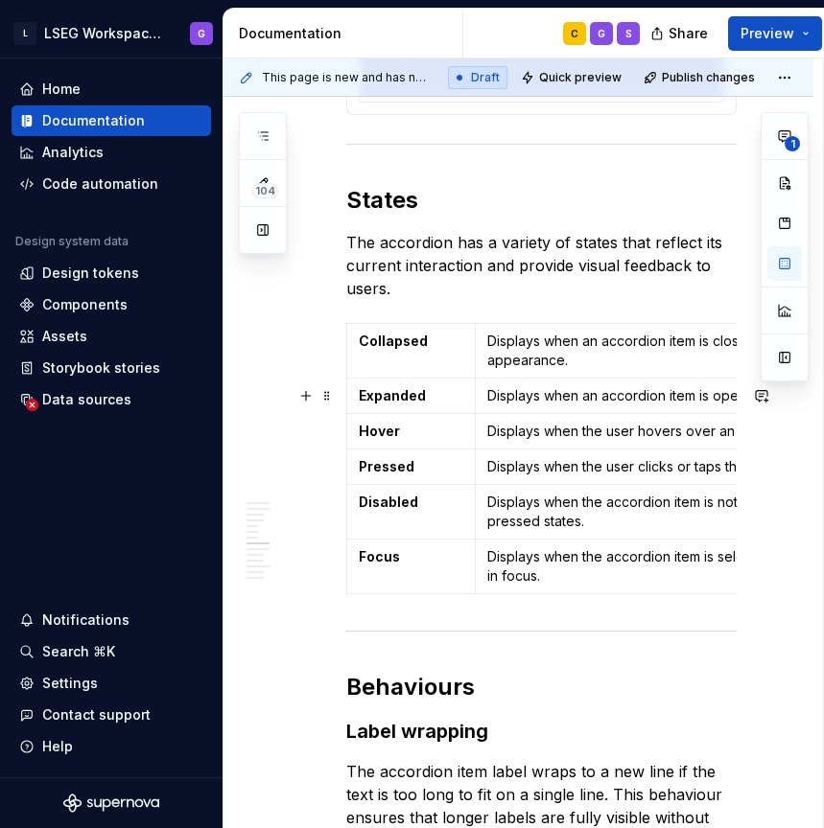
scroll to position [4327, 0]
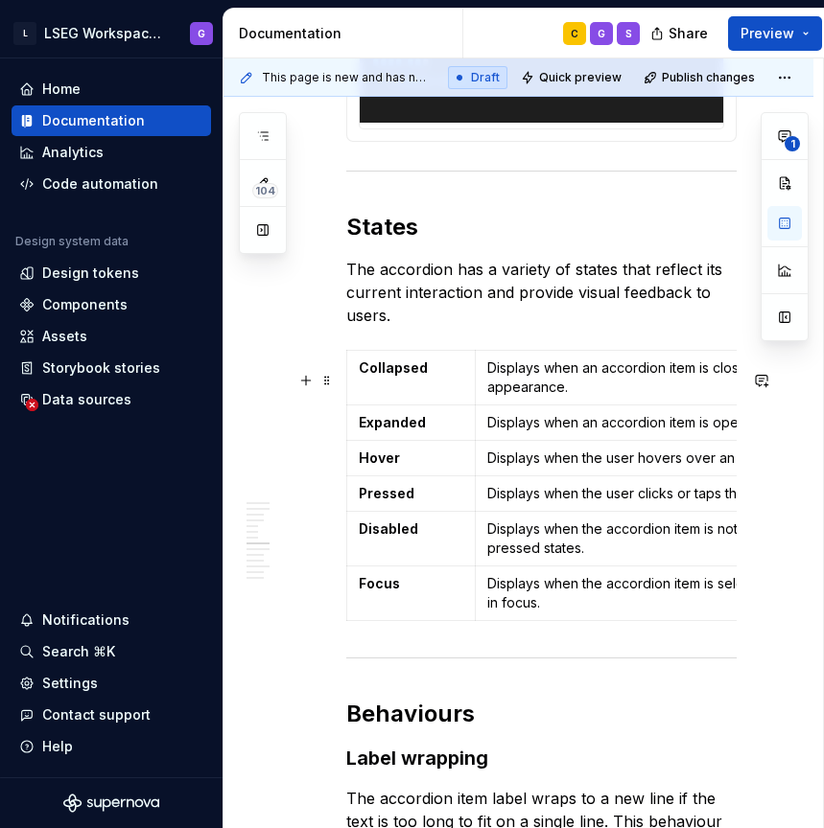
click at [381, 243] on h2 "States" at bounding box center [541, 227] width 390 height 31
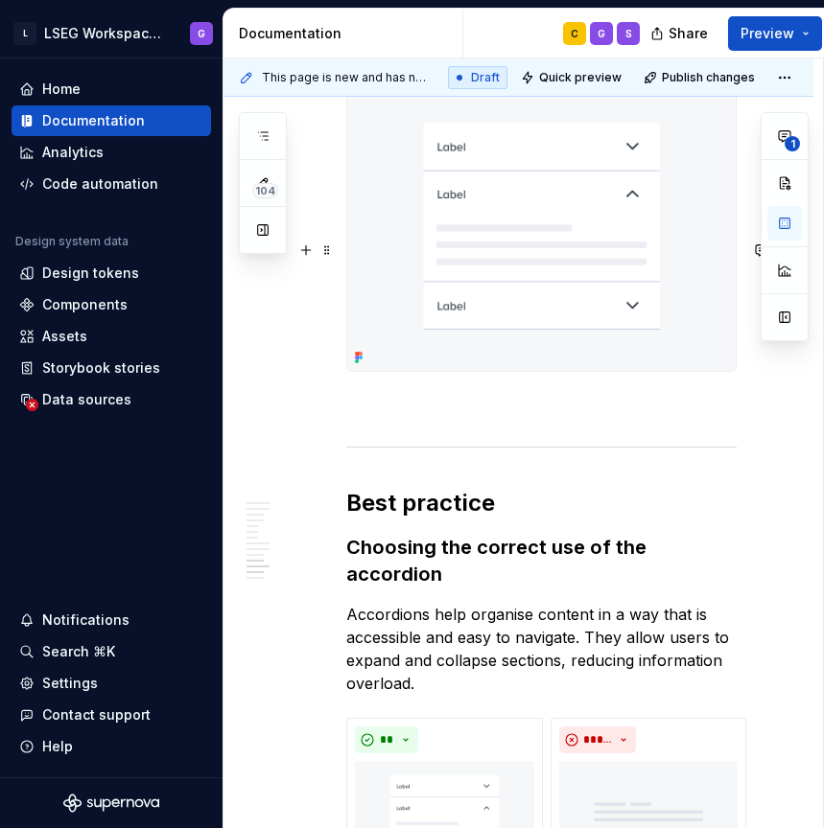
scroll to position [5945, 0]
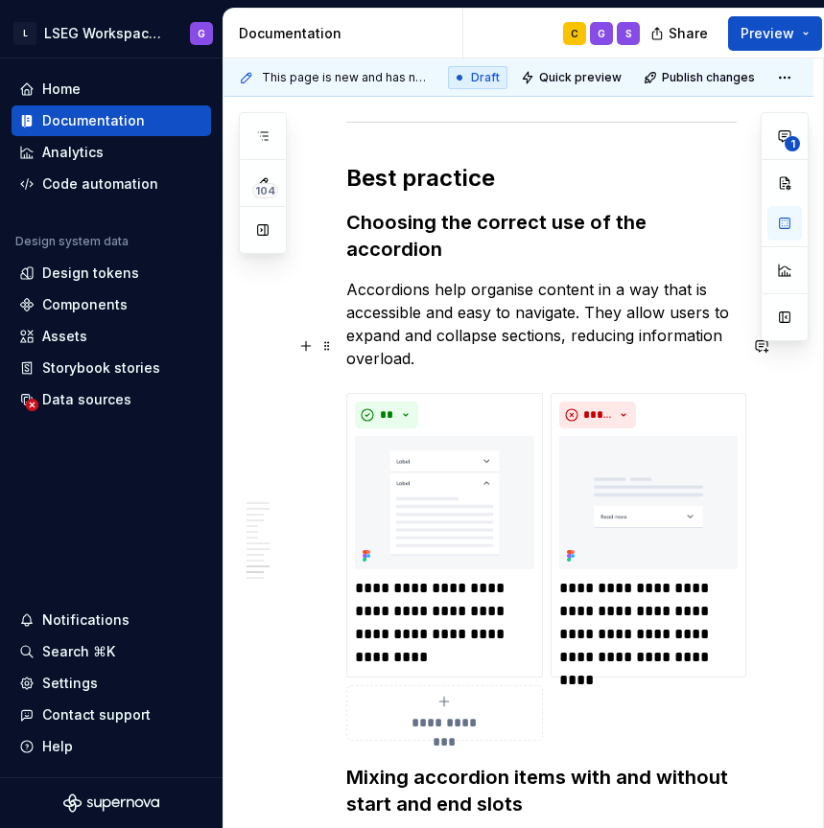
click at [448, 194] on h2 "Best practice" at bounding box center [541, 178] width 390 height 31
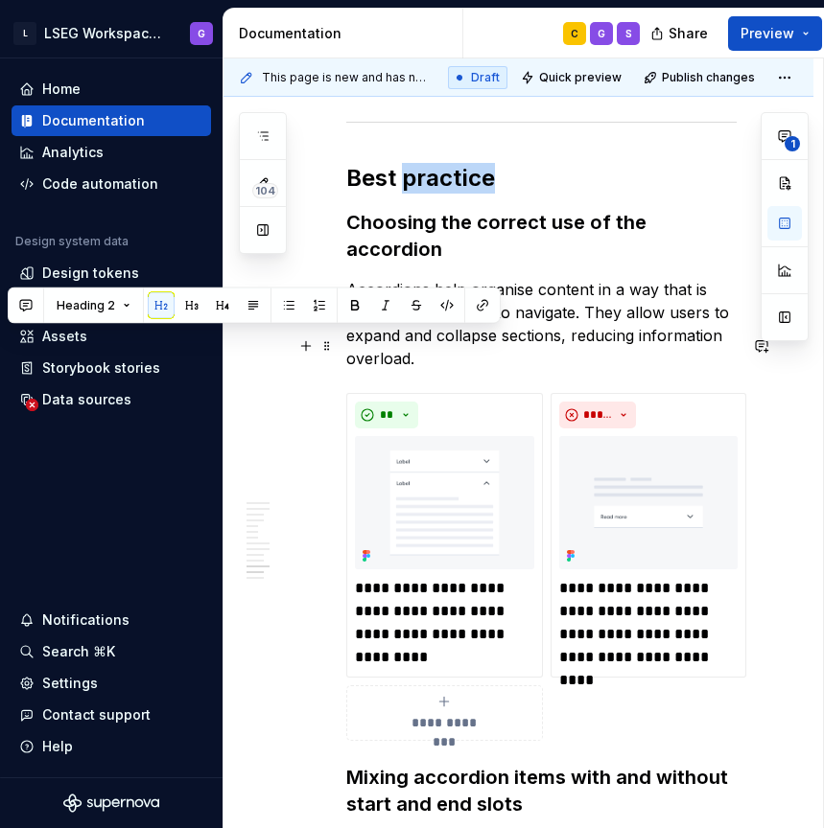
click at [448, 194] on h2 "Best practice" at bounding box center [541, 178] width 390 height 31
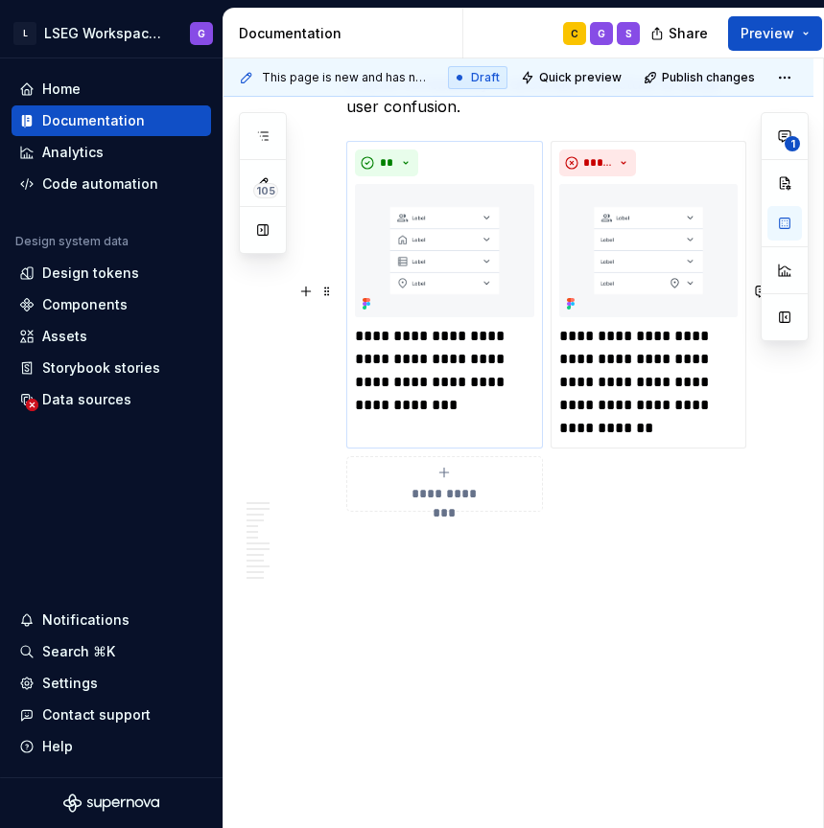
scroll to position [0, 0]
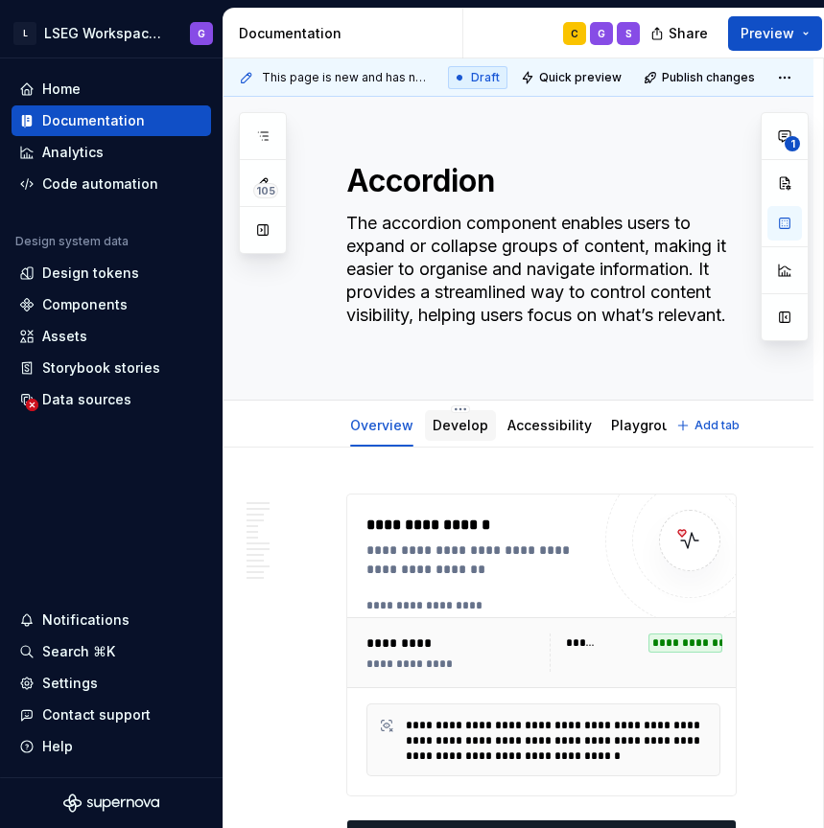
click at [470, 426] on link "Develop" at bounding box center [460, 425] width 56 height 16
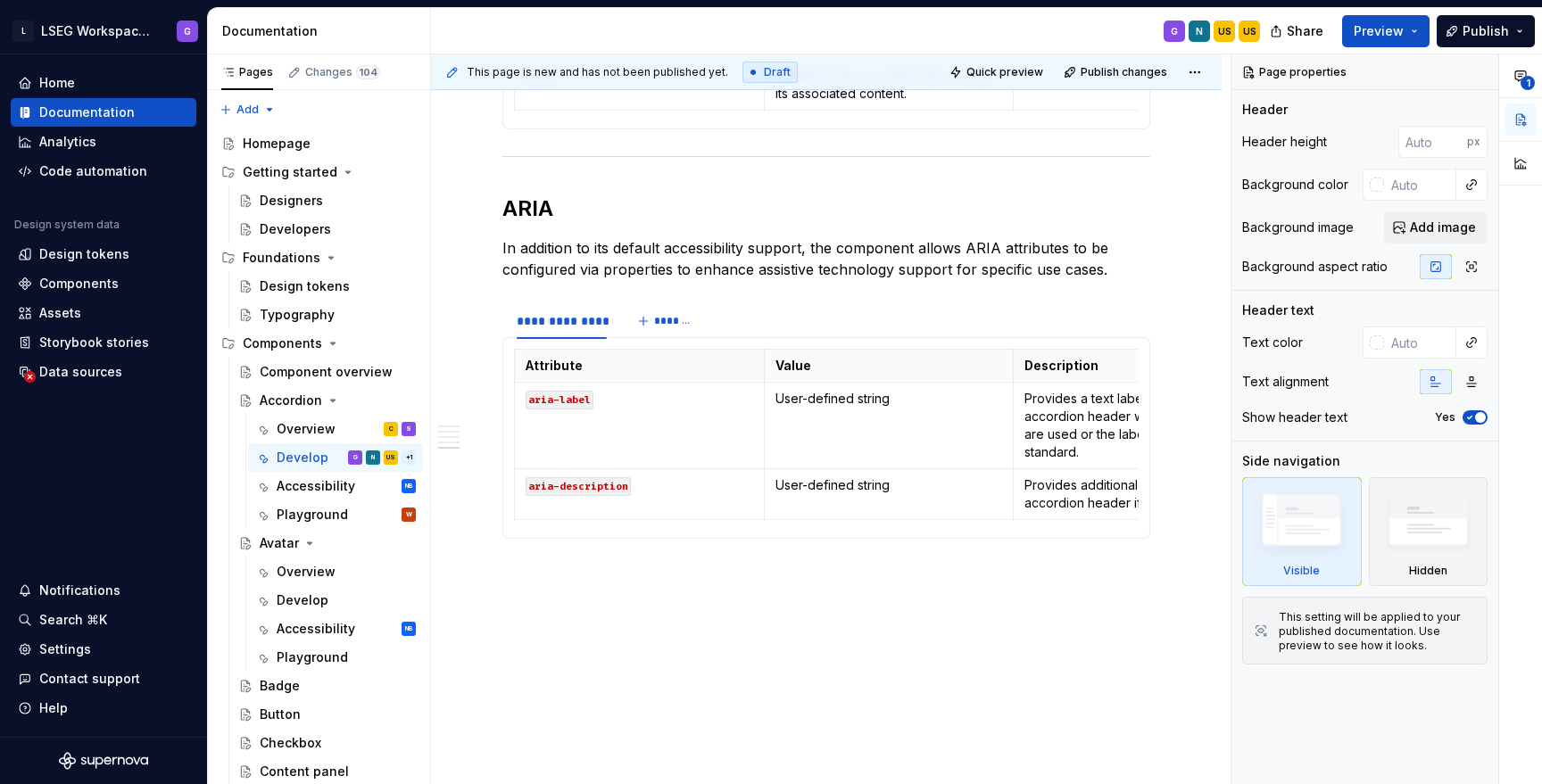
type textarea "*"
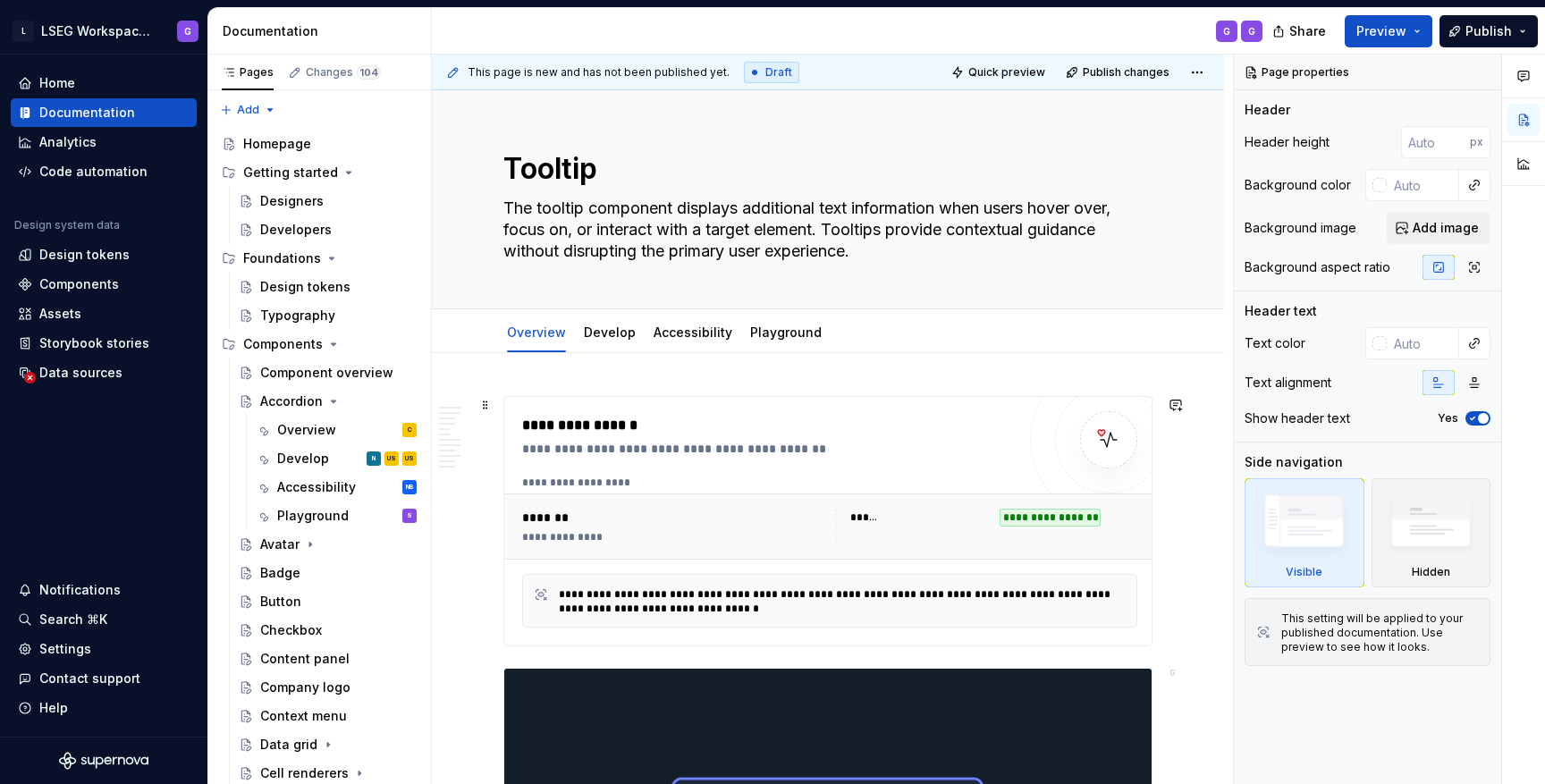
scroll to position [16, 374]
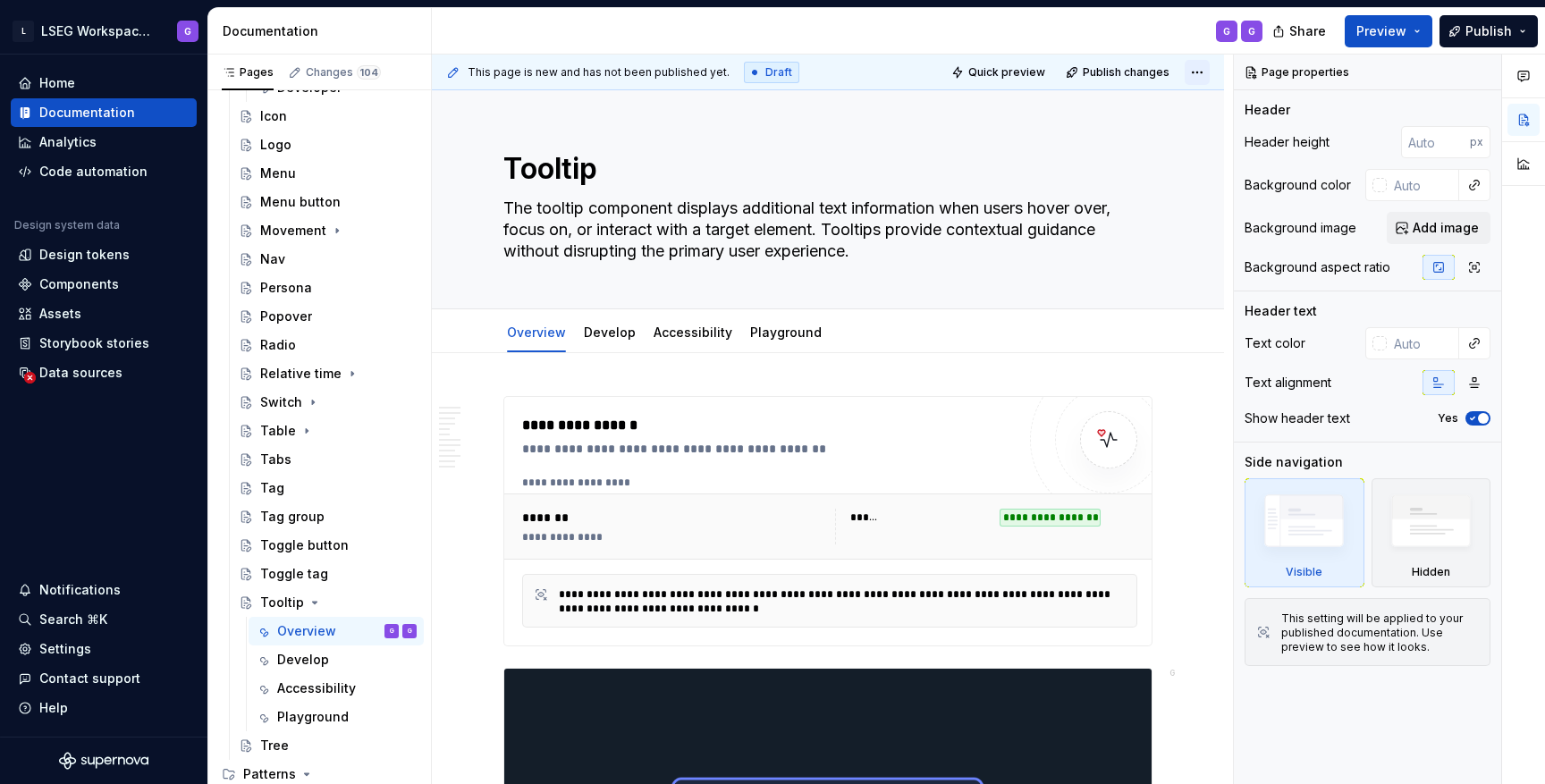
click at [1209, 71] on html "L LSEG Workspace Design System G Home Documentation Analytics Code automation D…" at bounding box center [772, 392] width 1545 height 784
click at [1159, 301] on html "L LSEG Workspace Design System G Home Documentation Analytics Code automation D…" at bounding box center [772, 392] width 1545 height 784
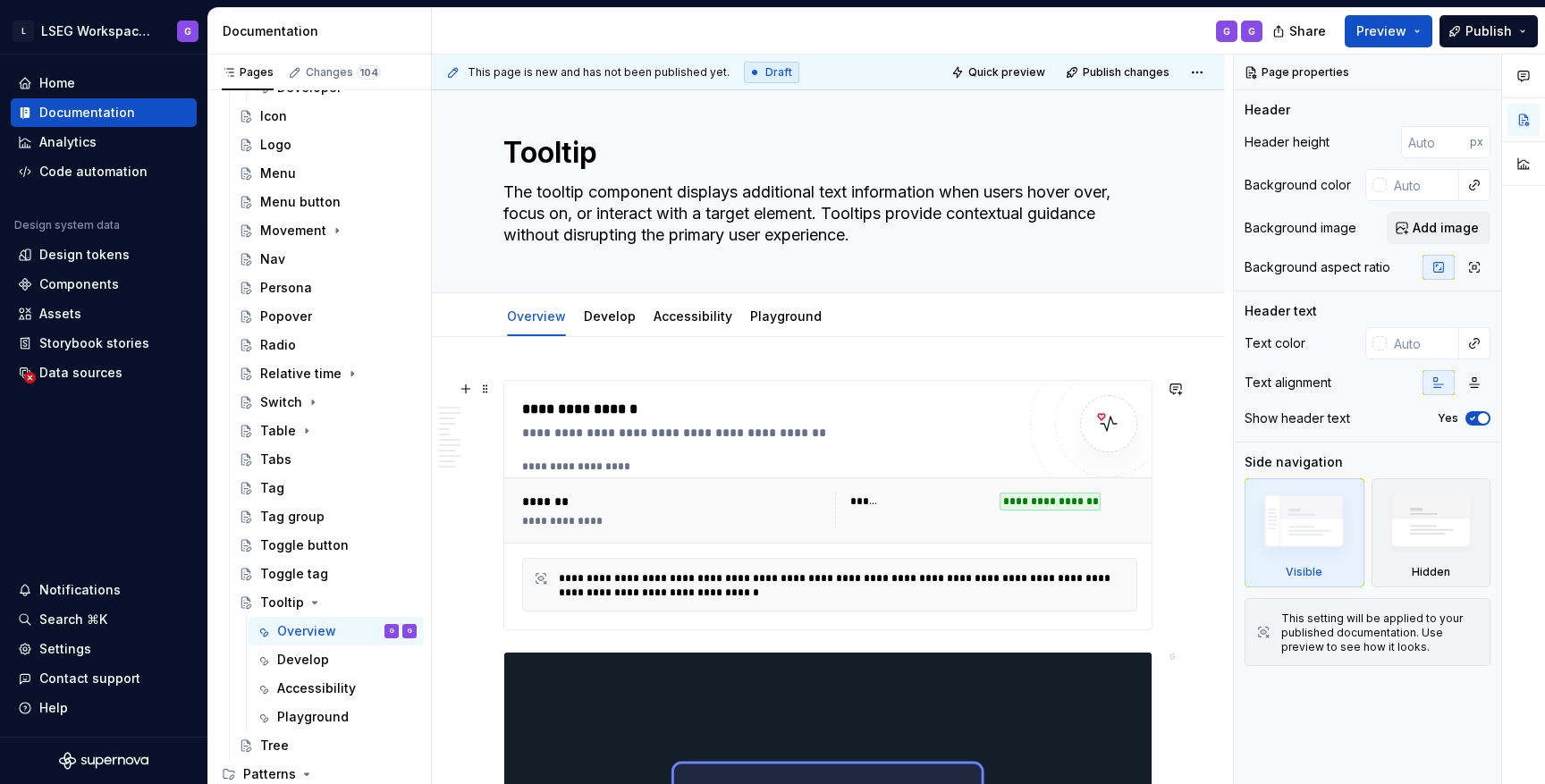
scroll to position [0, 0]
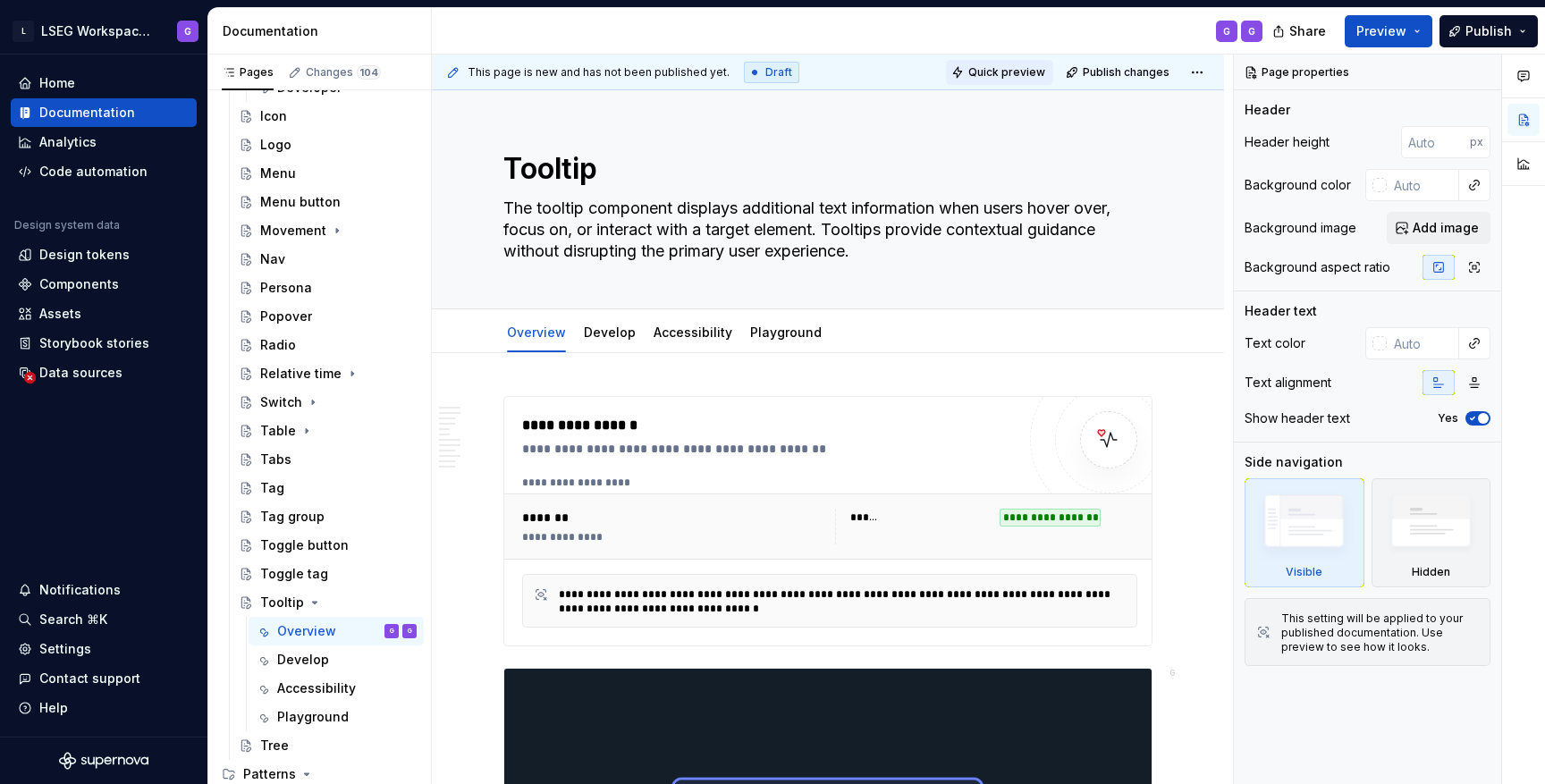
click at [1014, 68] on span "Quick preview" at bounding box center [1006, 72] width 76 height 14
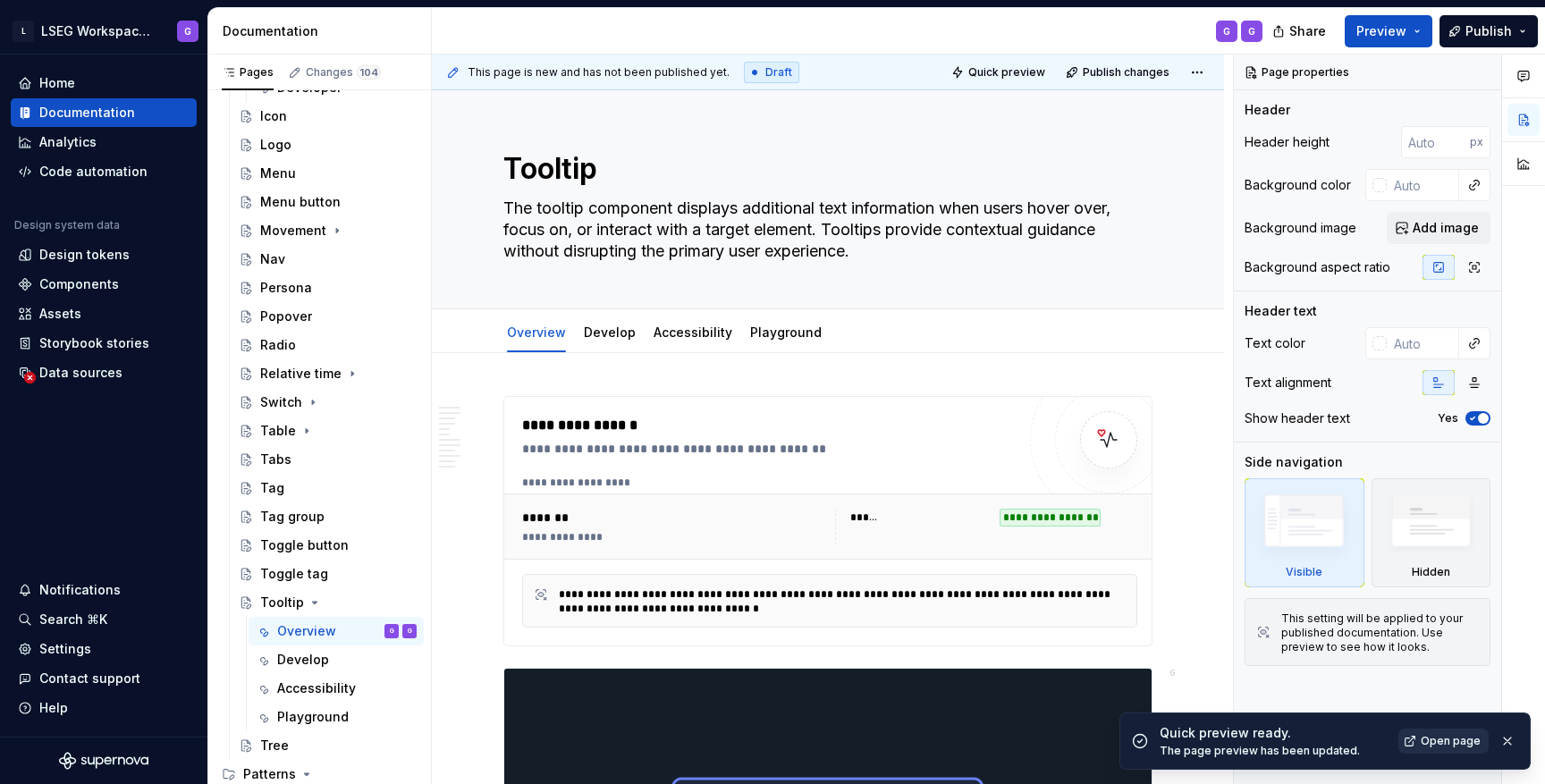
click at [1458, 744] on span "Open page" at bounding box center [1451, 740] width 60 height 14
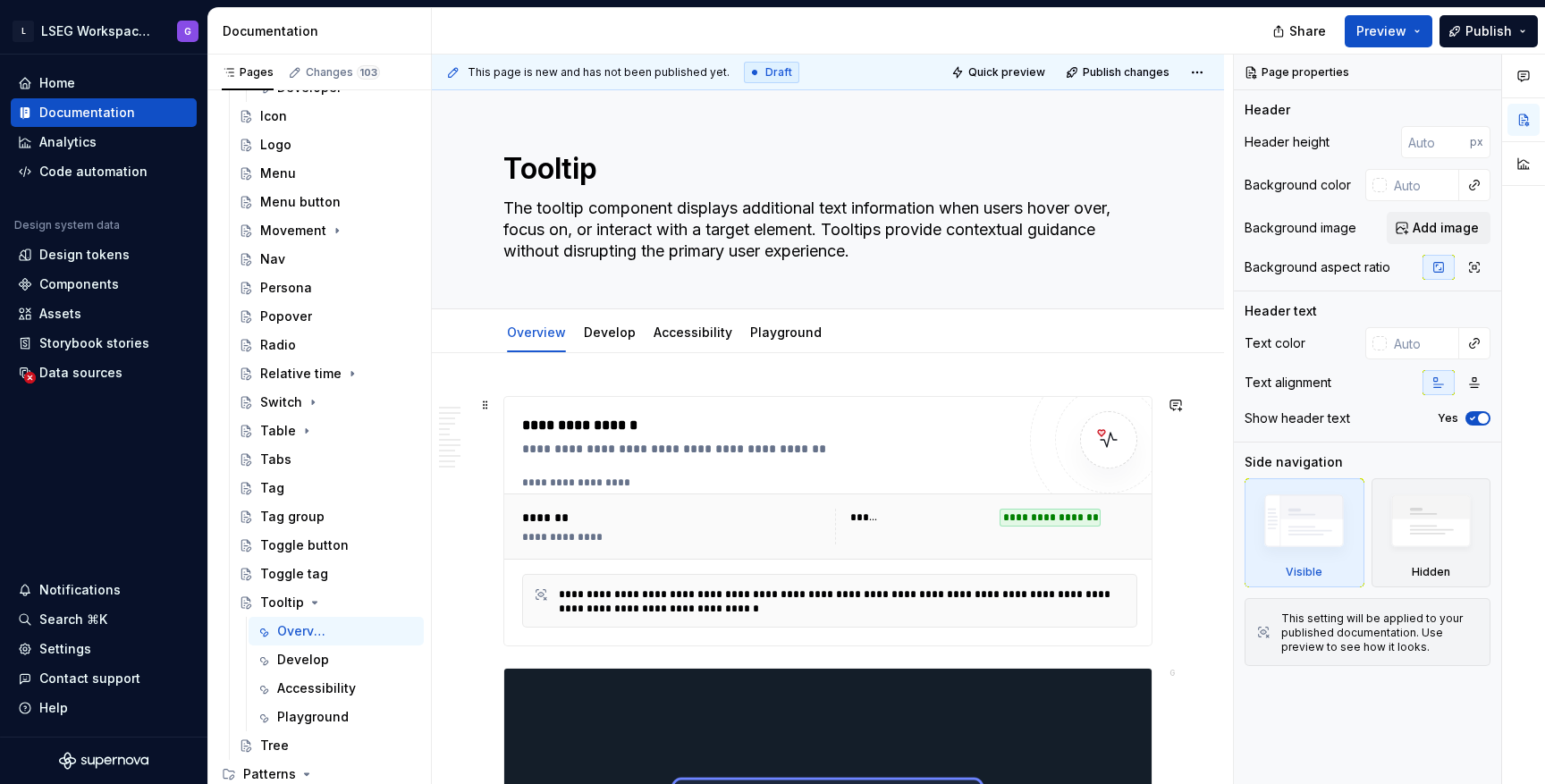
type textarea "*"
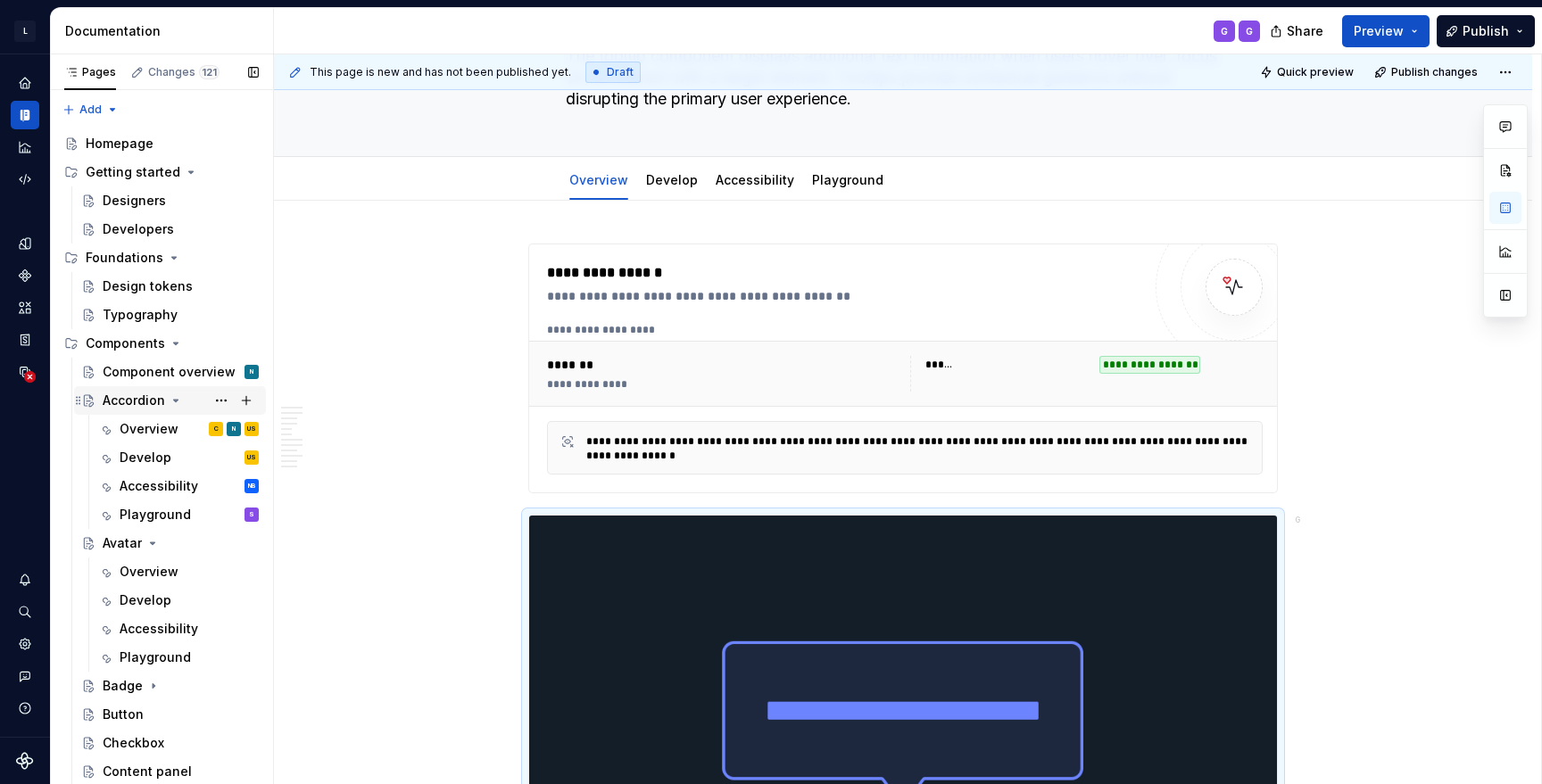
click at [174, 401] on icon "Page tree" at bounding box center [176, 401] width 5 height 2
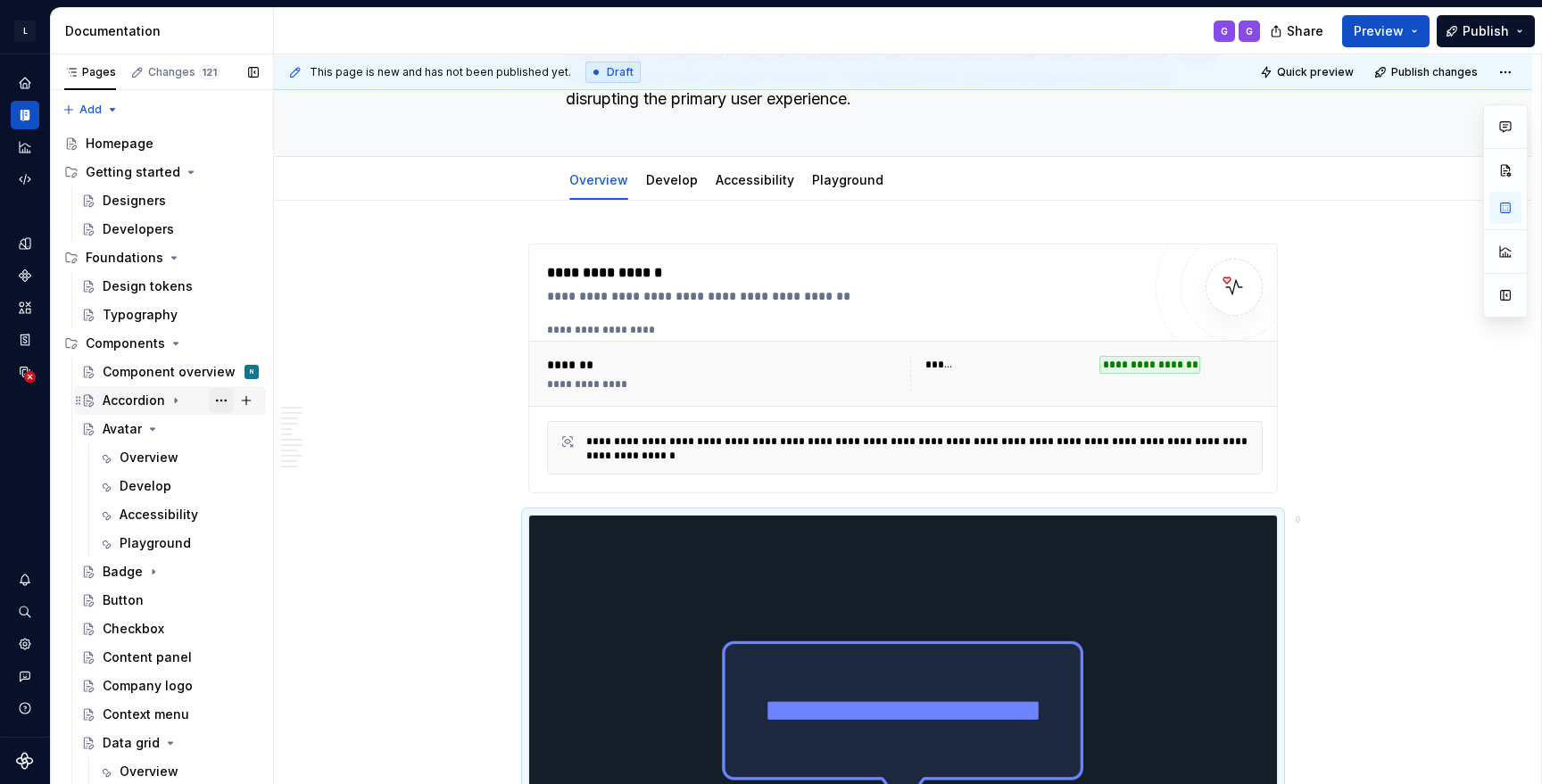
click at [220, 402] on button "Page tree" at bounding box center [221, 400] width 25 height 25
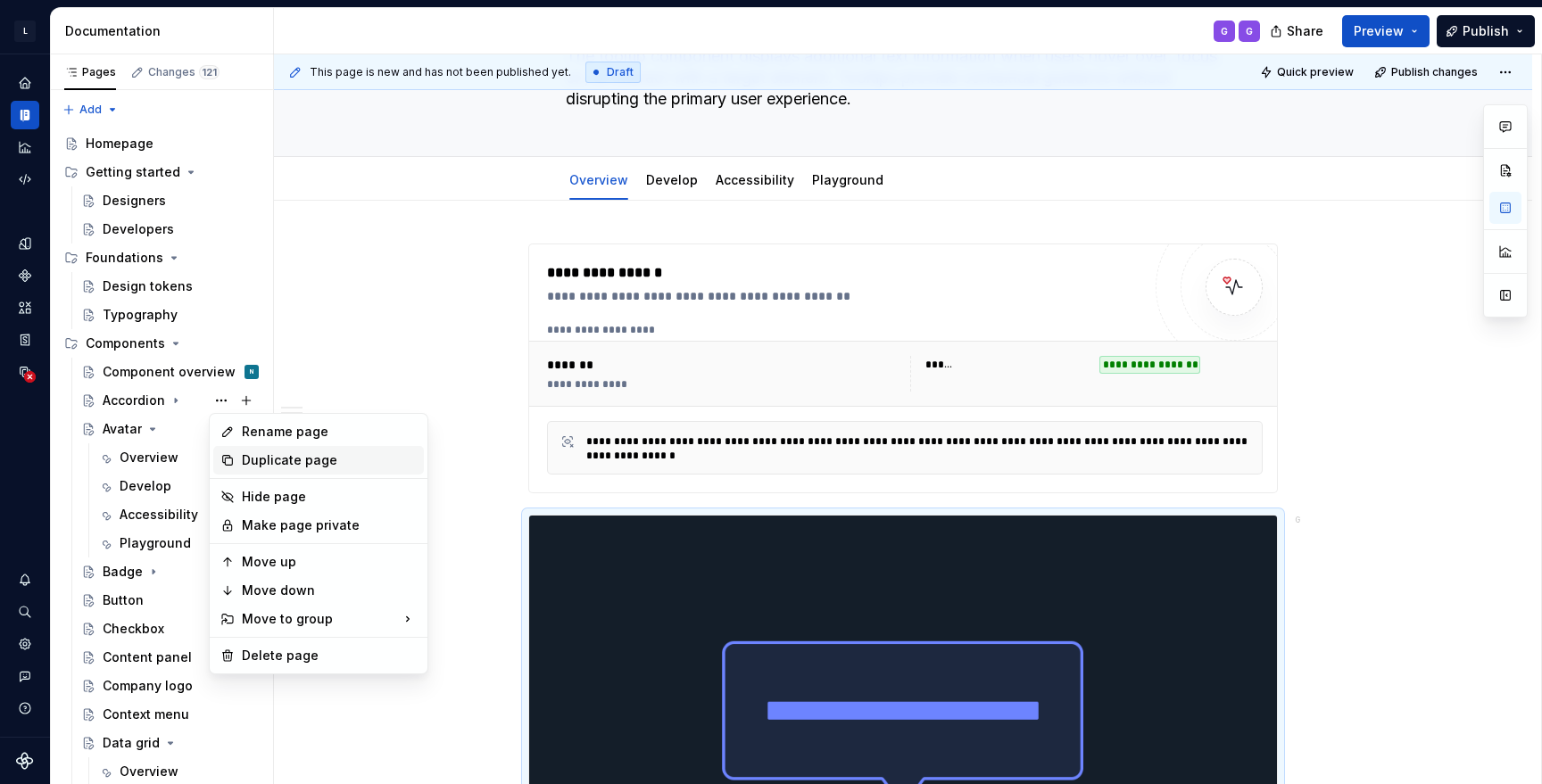
click at [297, 459] on div "Duplicate page" at bounding box center [329, 459] width 175 height 18
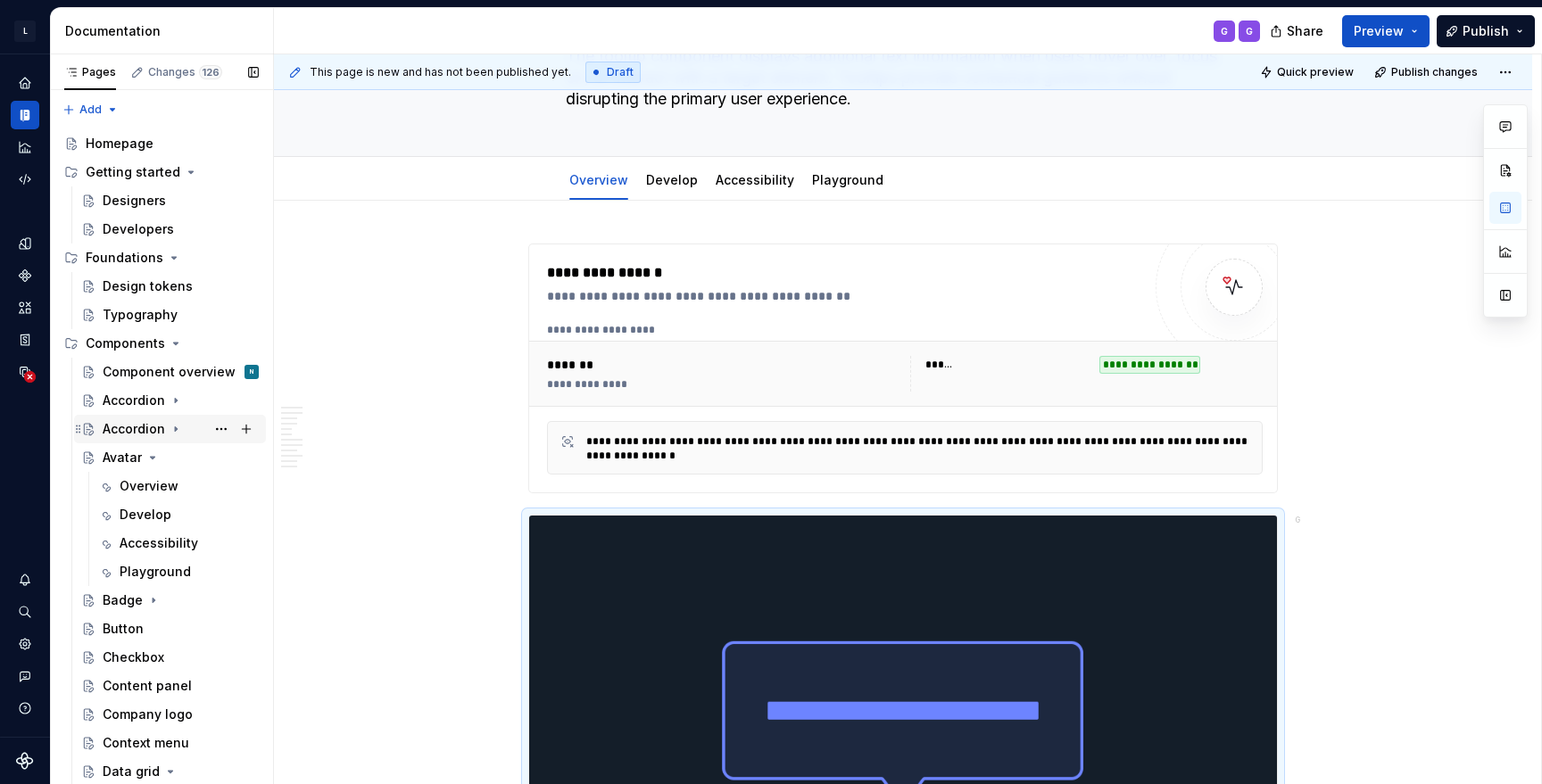
click at [142, 430] on div "Accordion" at bounding box center [133, 429] width 62 height 18
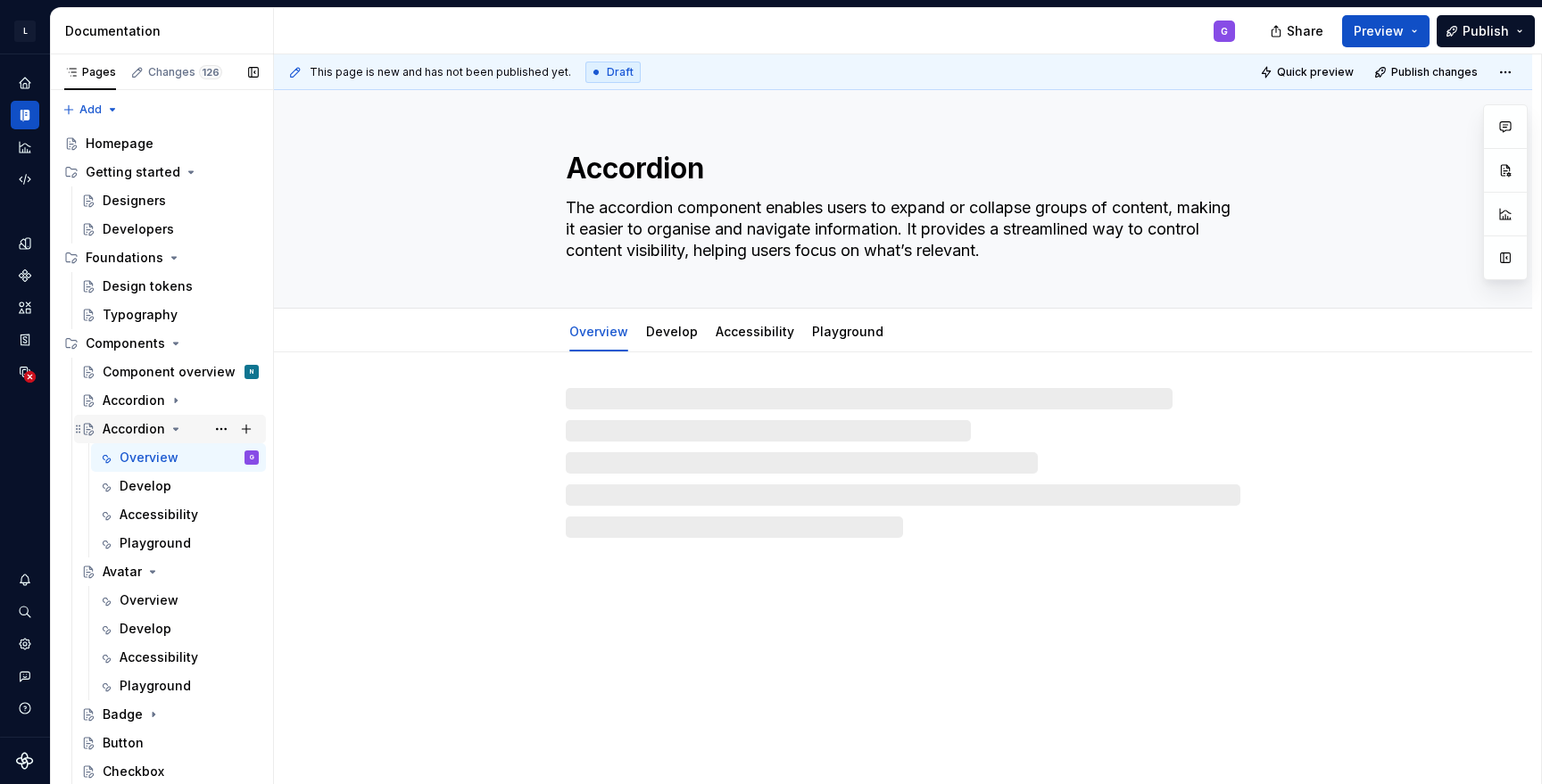
click at [142, 430] on div "Accordion" at bounding box center [133, 429] width 62 height 18
click at [141, 396] on div "Accordion" at bounding box center [133, 400] width 62 height 18
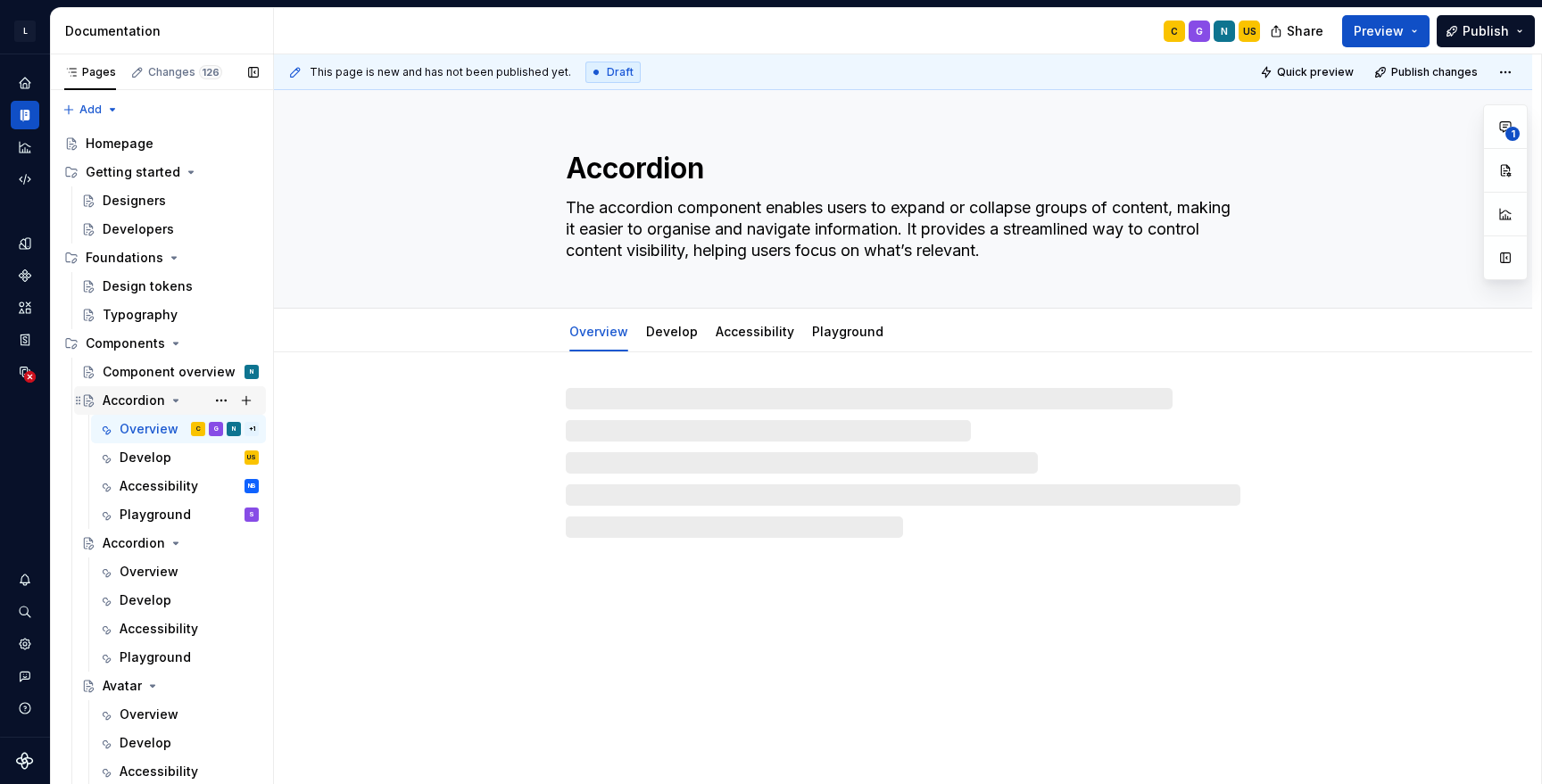
click at [133, 400] on div "Accordion" at bounding box center [133, 400] width 62 height 18
click at [176, 400] on icon "Page tree" at bounding box center [176, 401] width 5 height 2
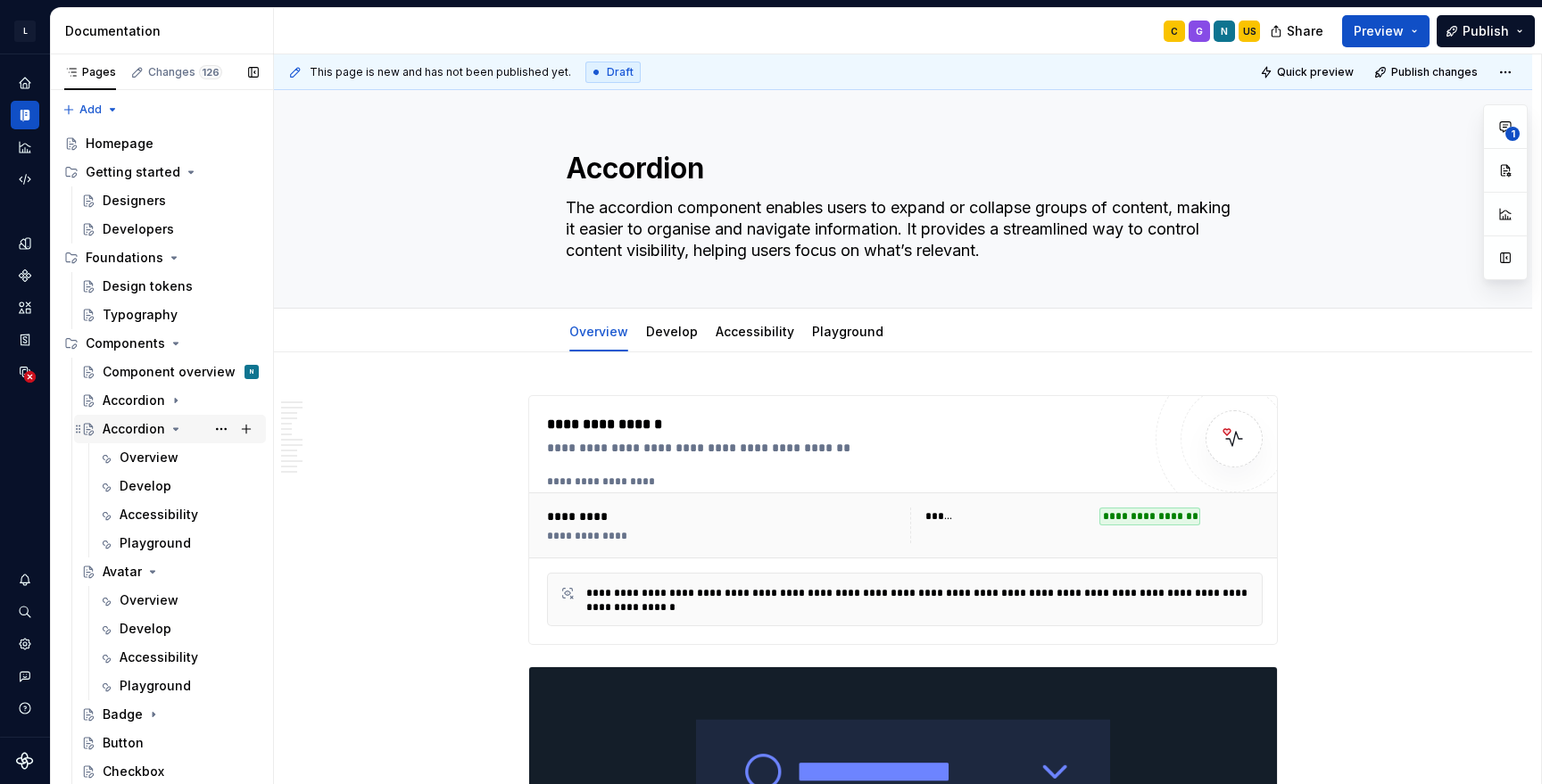
click at [146, 432] on div "Accordion" at bounding box center [133, 429] width 62 height 18
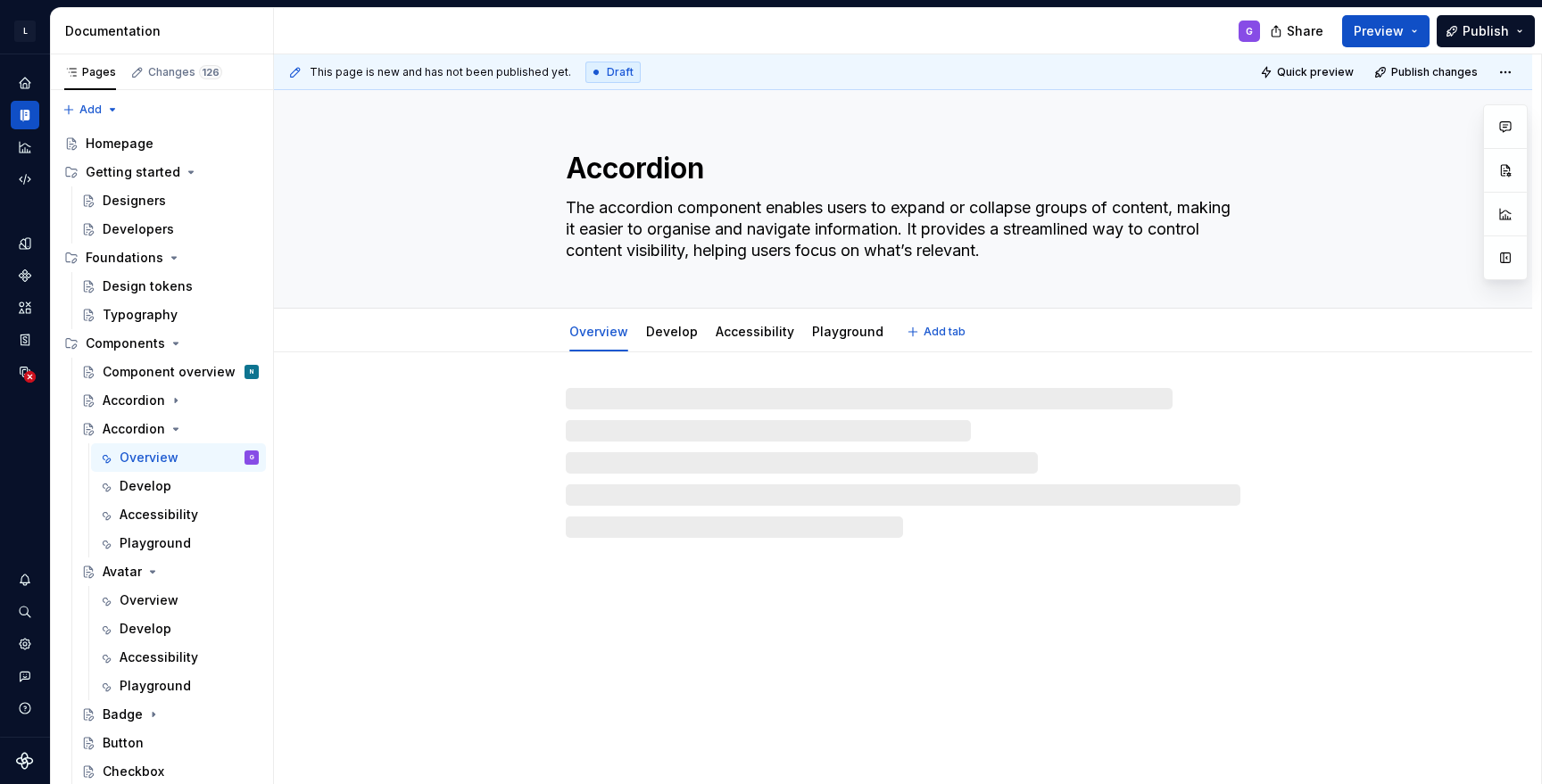
click at [664, 162] on textarea "Accordion" at bounding box center [899, 168] width 675 height 43
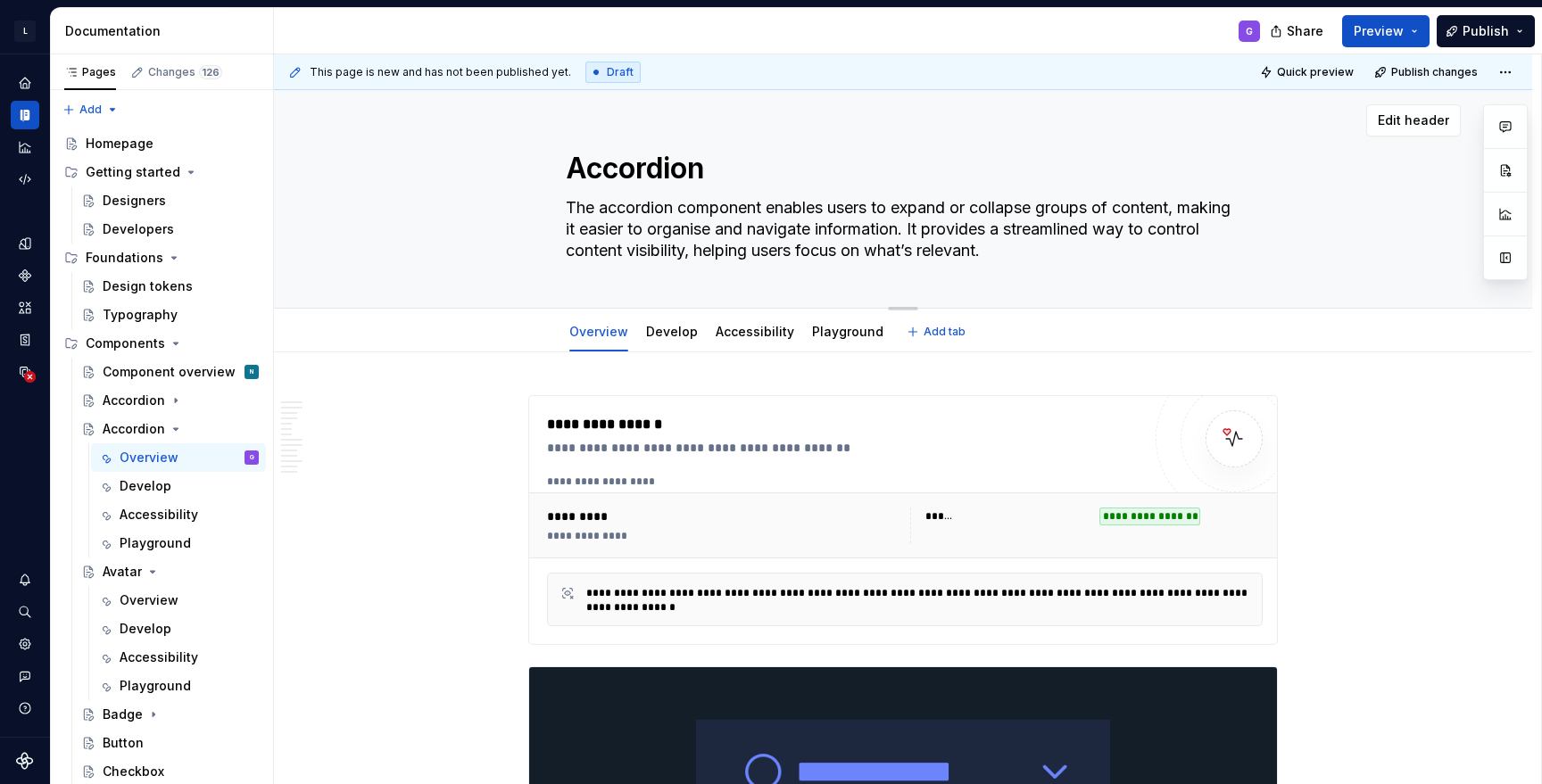
type textarea "*"
type textarea "พ"
type textarea "*"
type textarea "Untitled group"
type textarea "*"
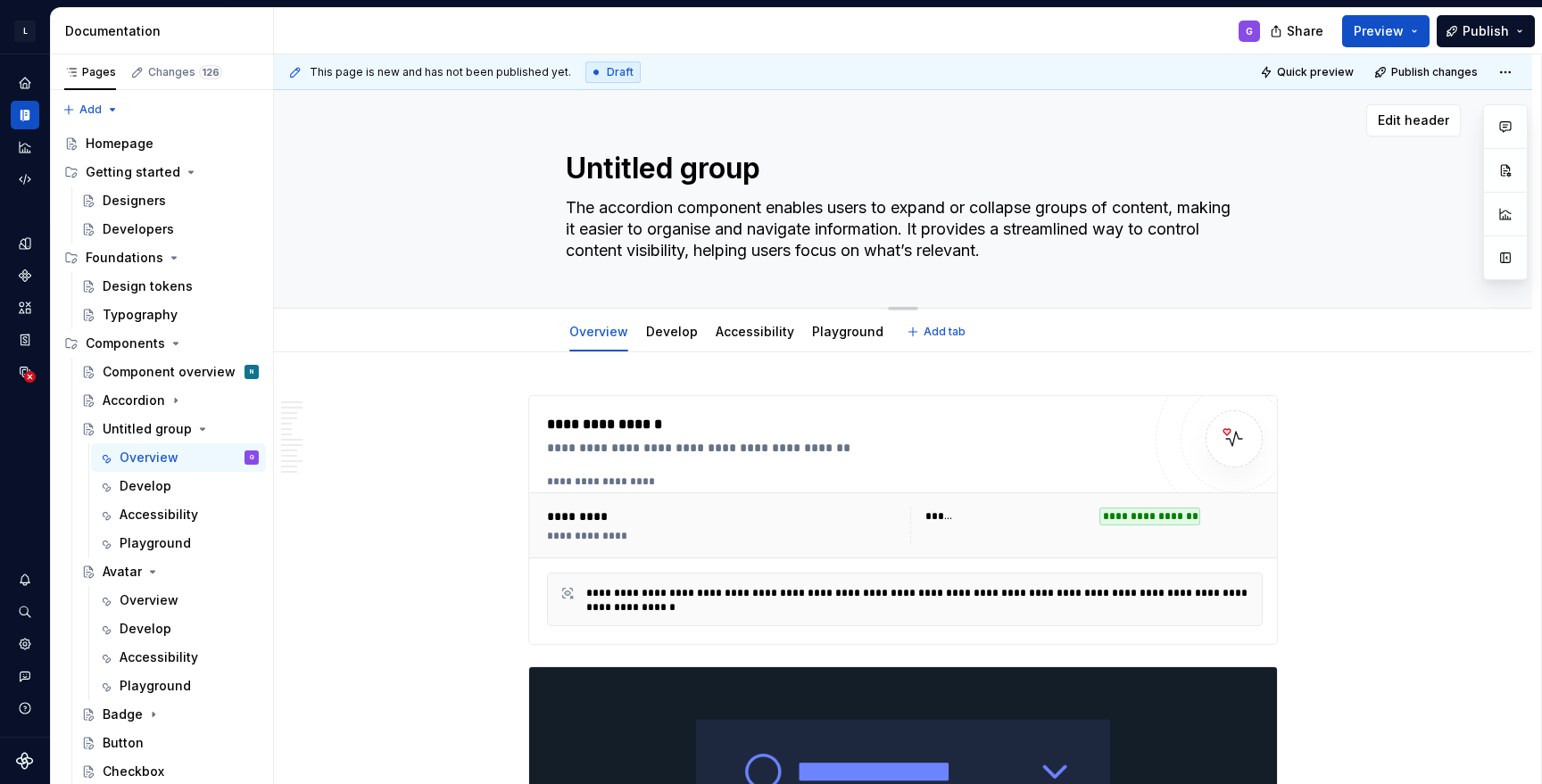
type textarea "Untitled groupT"
type textarea "*"
type textarea "Untitled groupTr"
type textarea "*"
type textarea "Untitled groupT"
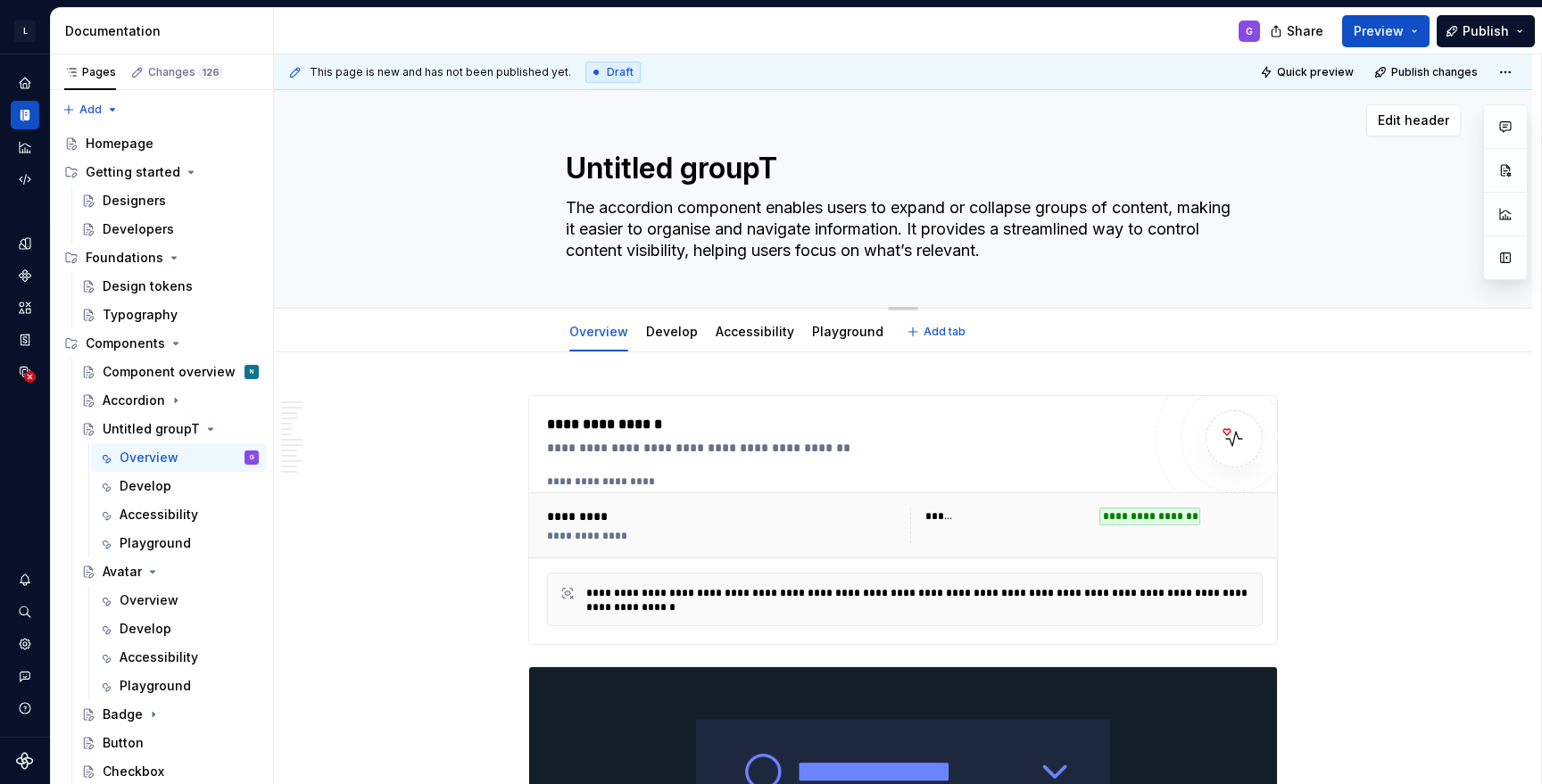
type textarea "*"
type textarea "Untitled group"
type textarea "*"
type textarea "Untitled grou"
type textarea "*"
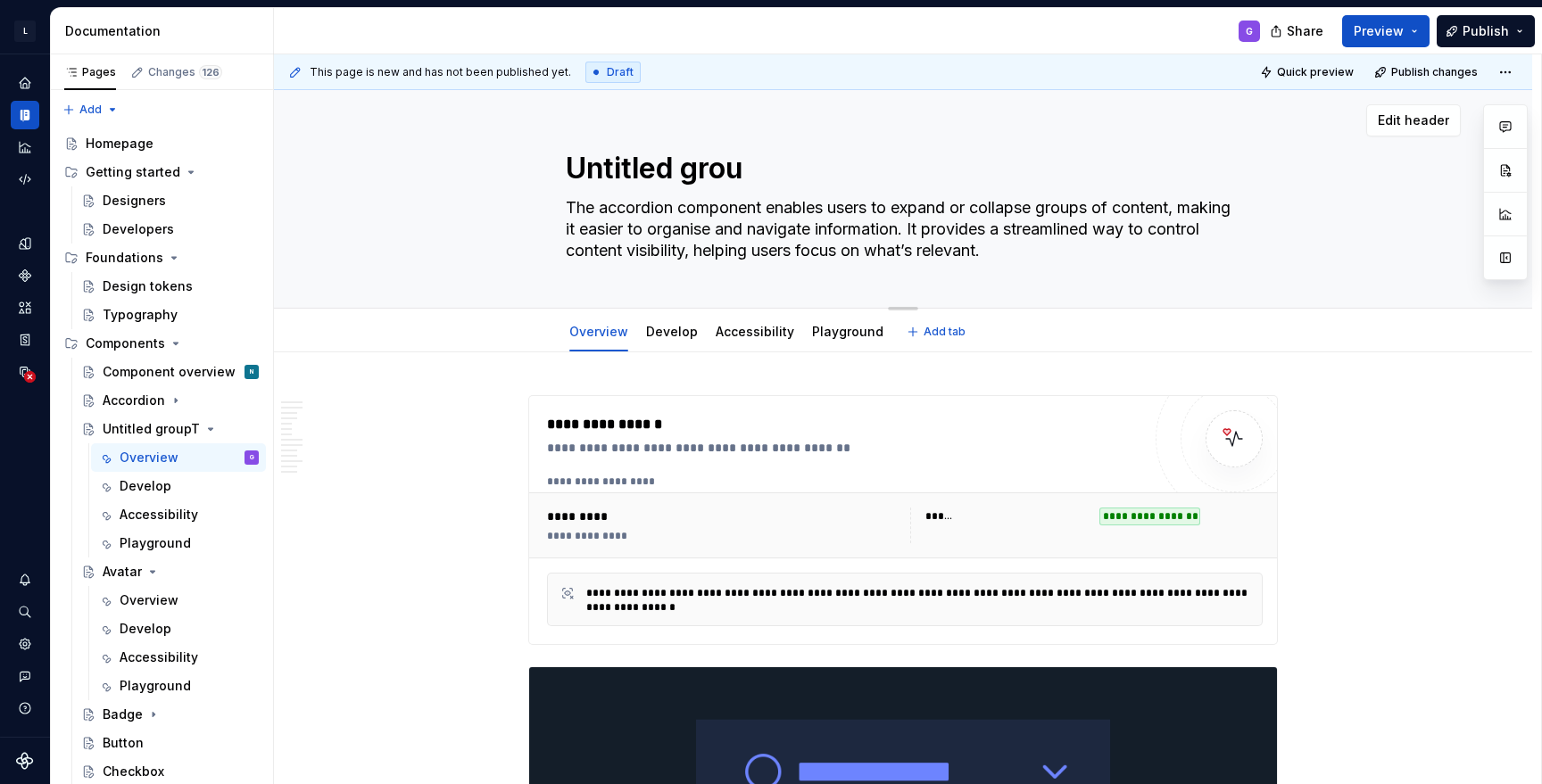
type textarea "Untitled gro"
type textarea "*"
type textarea "Untitled gr"
type textarea "*"
type textarea "Untitled g"
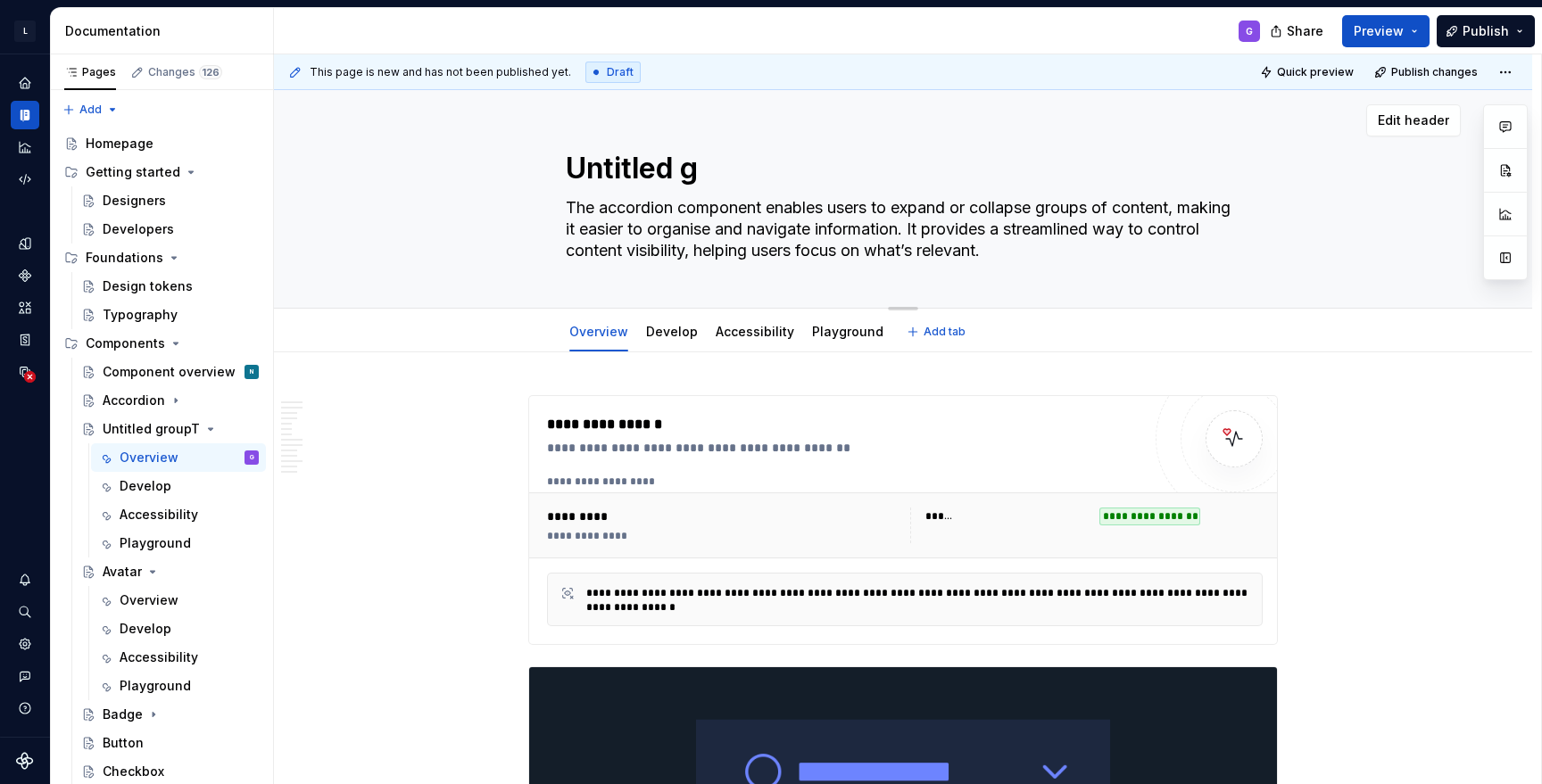
type textarea "*"
type textarea "Untitled"
type textarea "*"
type textarea "Untitled"
type textarea "*"
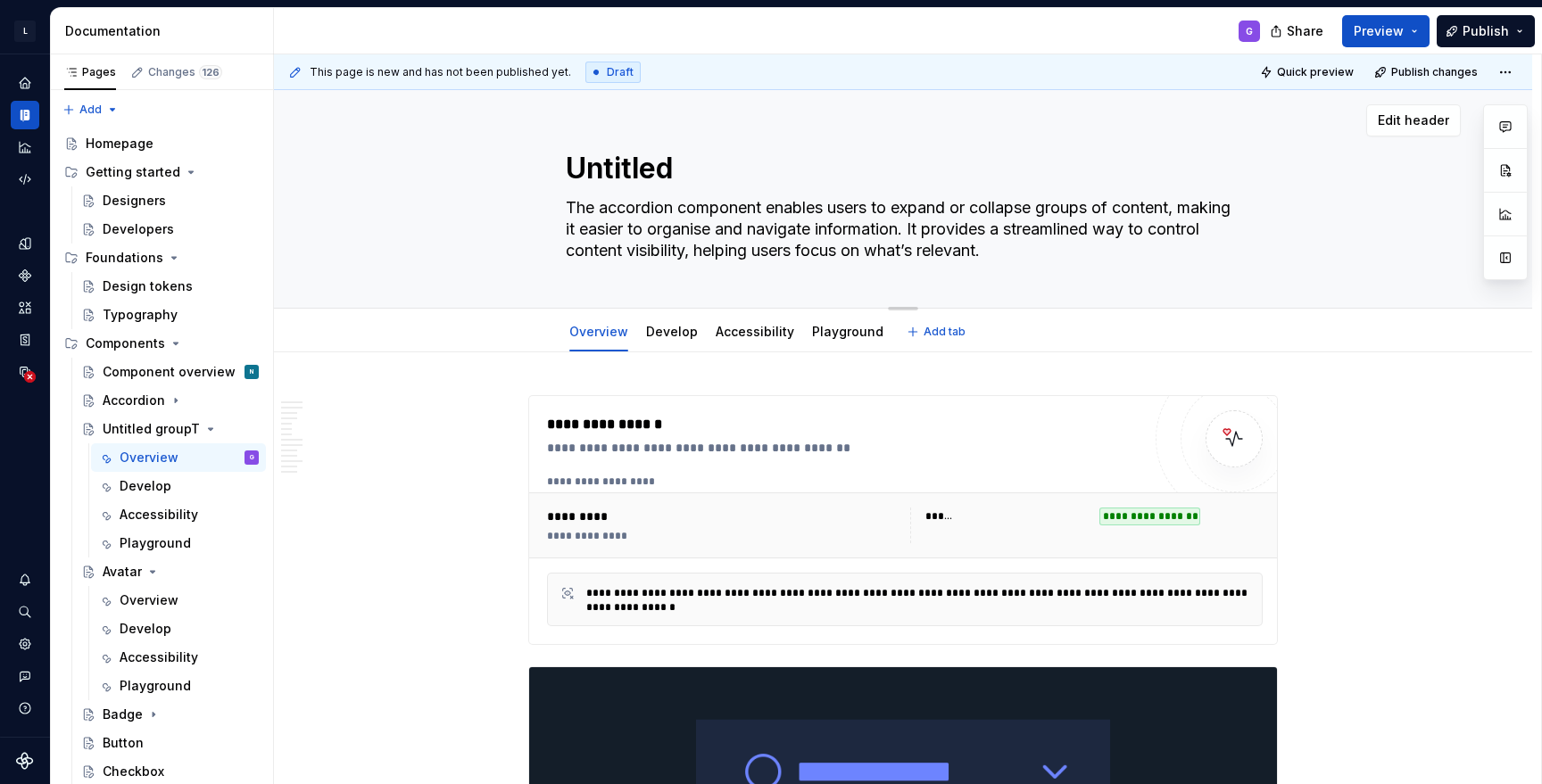
type textarea "Untitle"
type textarea "*"
type textarea "Untitl"
type textarea "*"
type textarea "Untit"
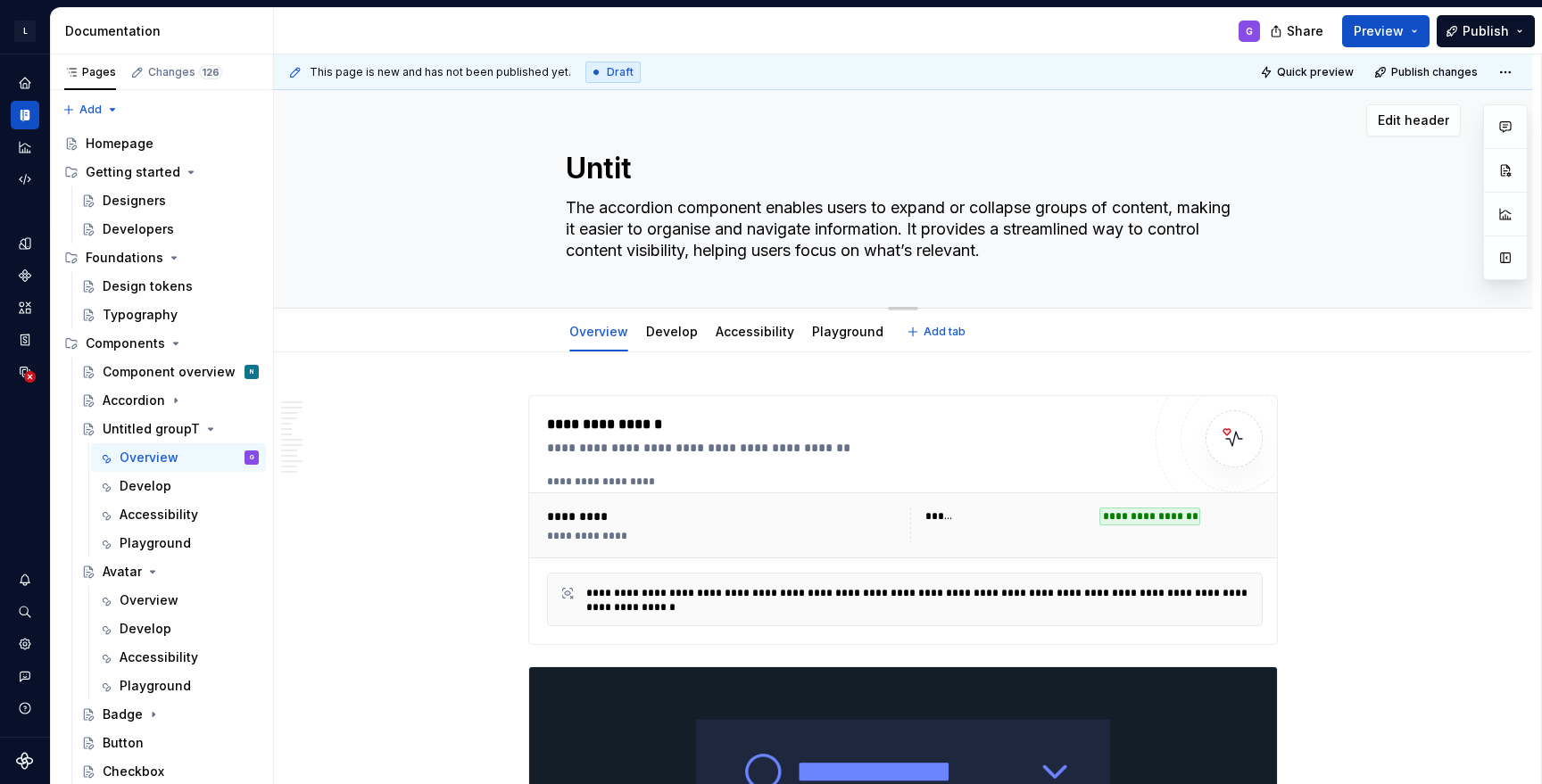
type textarea "*"
type textarea "Unti"
type textarea "*"
type textarea "Unt"
type textarea "*"
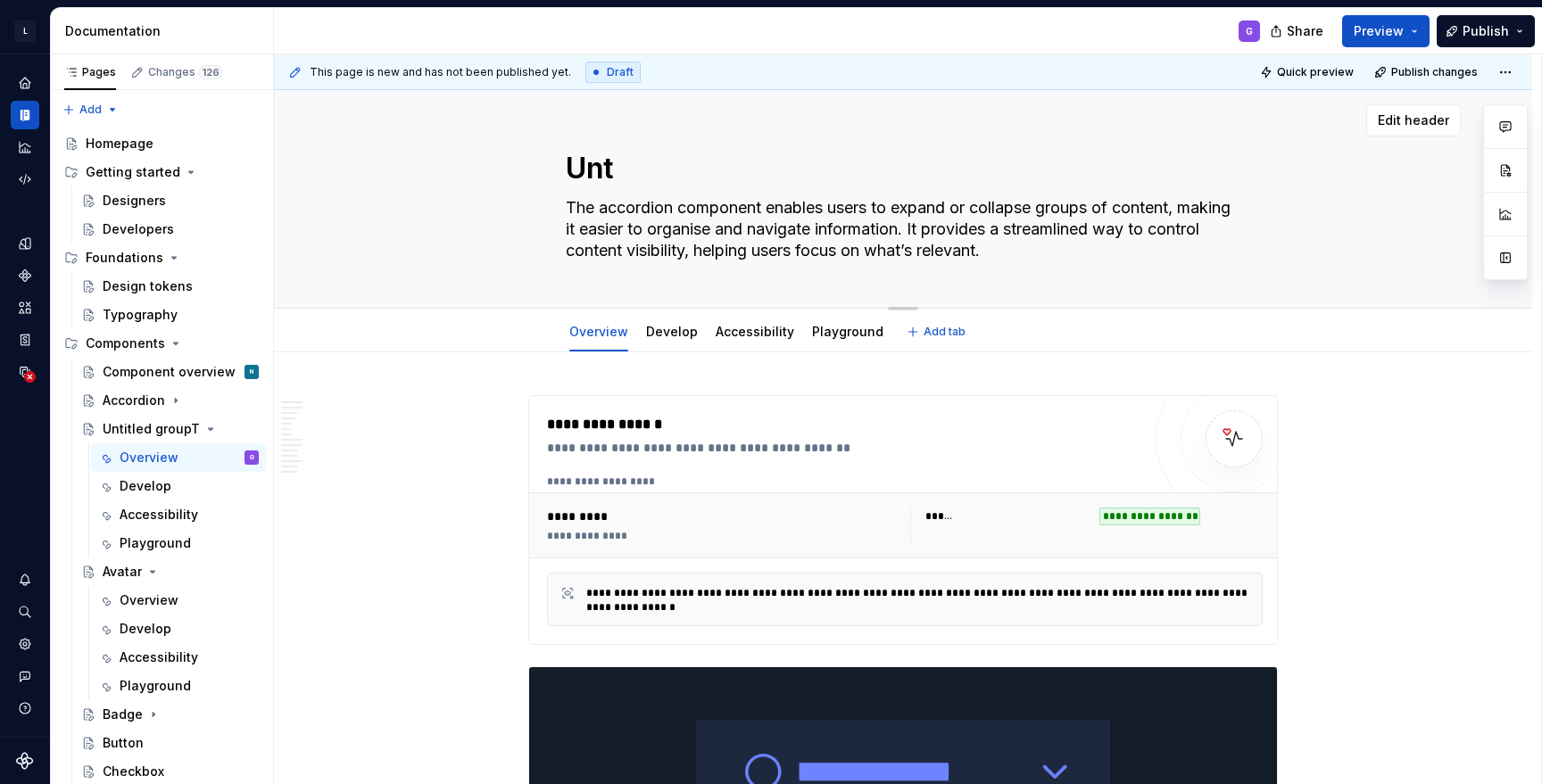
type textarea "Un"
type textarea "*"
type textarea "U"
type textarea "*"
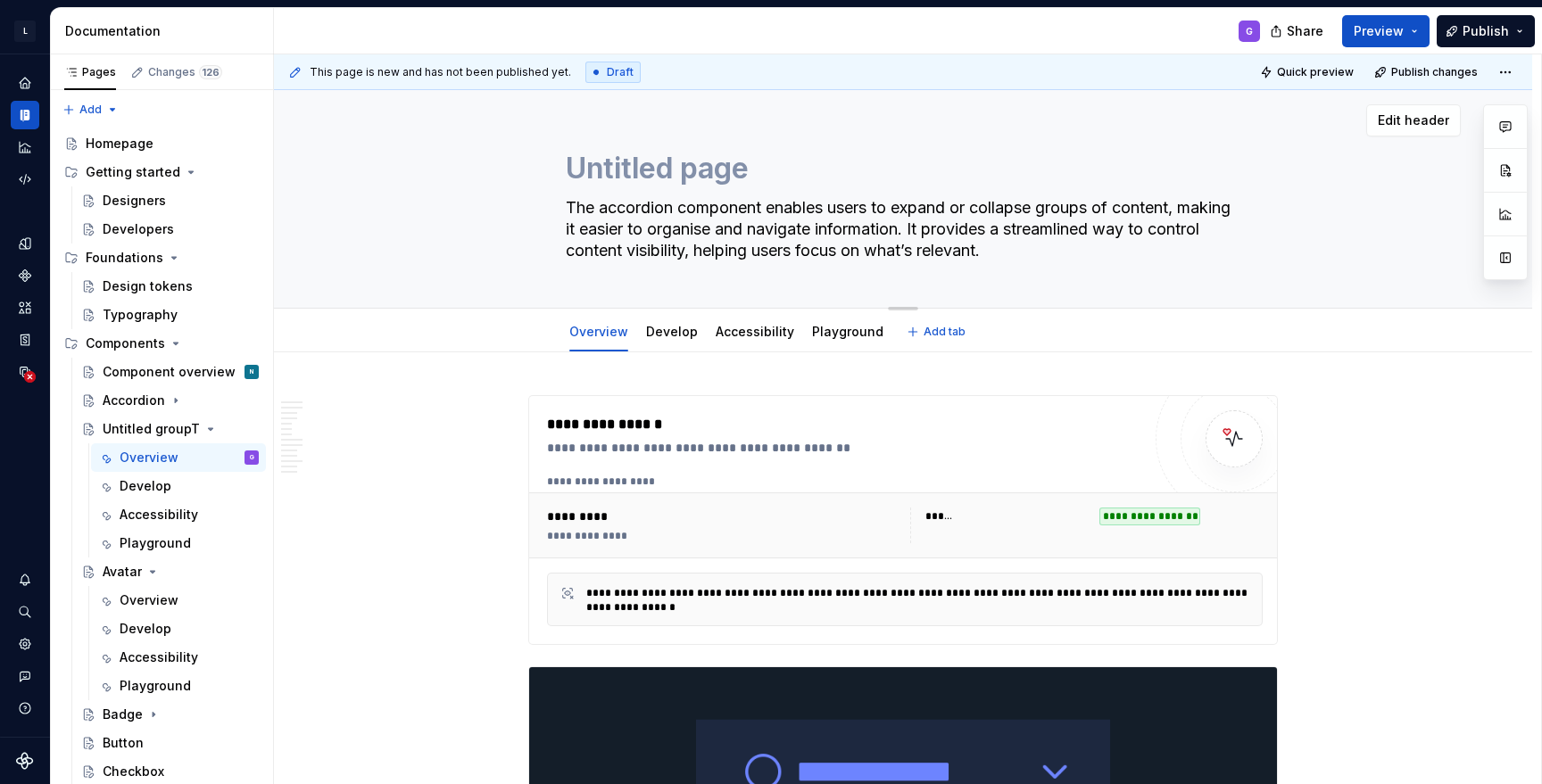
type textarea "Untitled group"
type textarea "*"
type textarea "Untitled groupT"
type textarea "*"
type textarea "Untitled group"
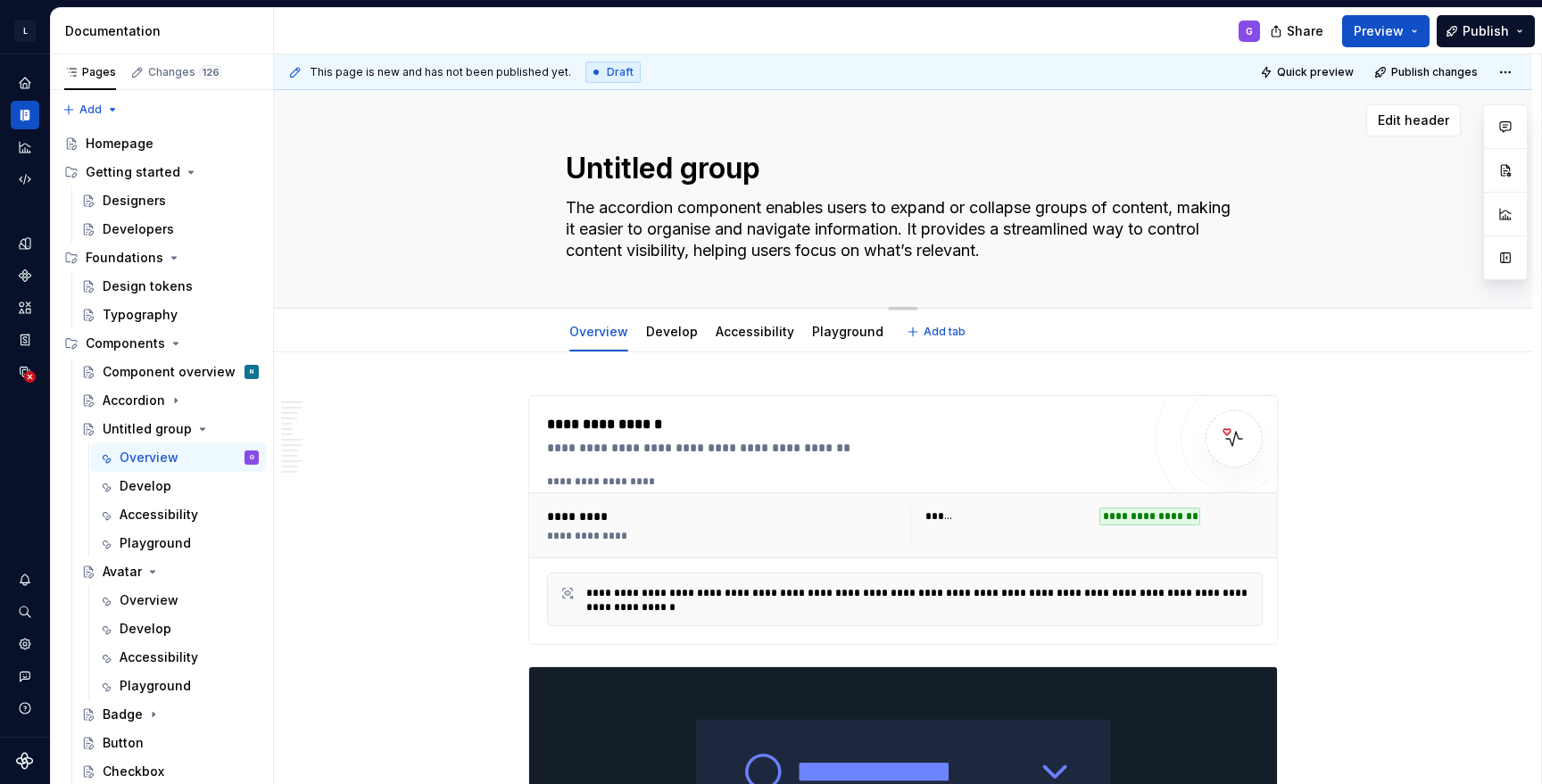
type textarea "*"
type textarea "Untitled grou"
type textarea "*"
type textarea "Untitled gro"
type textarea "*"
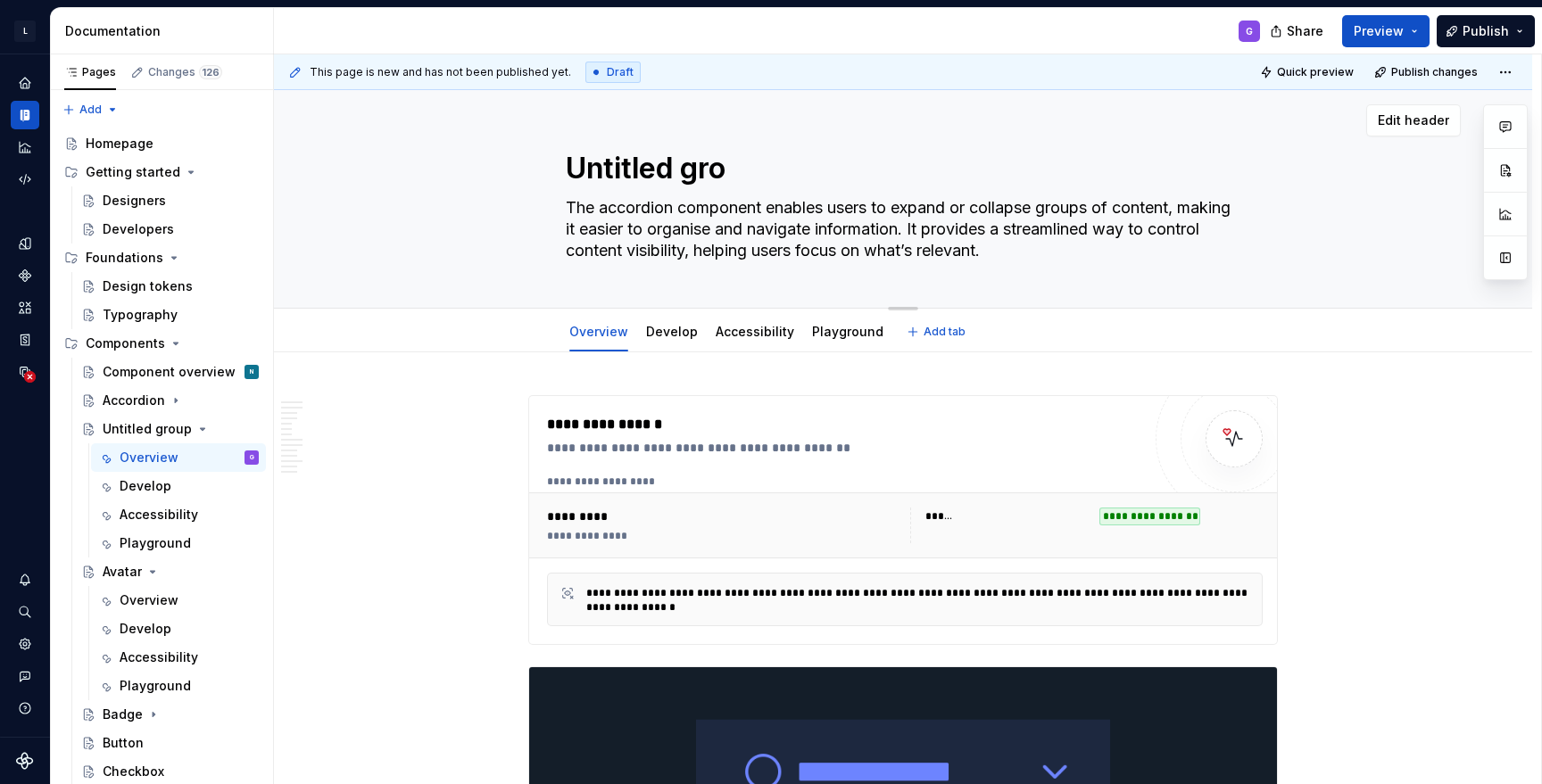
type textarea "Untitled gr"
type textarea "*"
type textarea "Untitled g"
type textarea "*"
type textarea "Untitled"
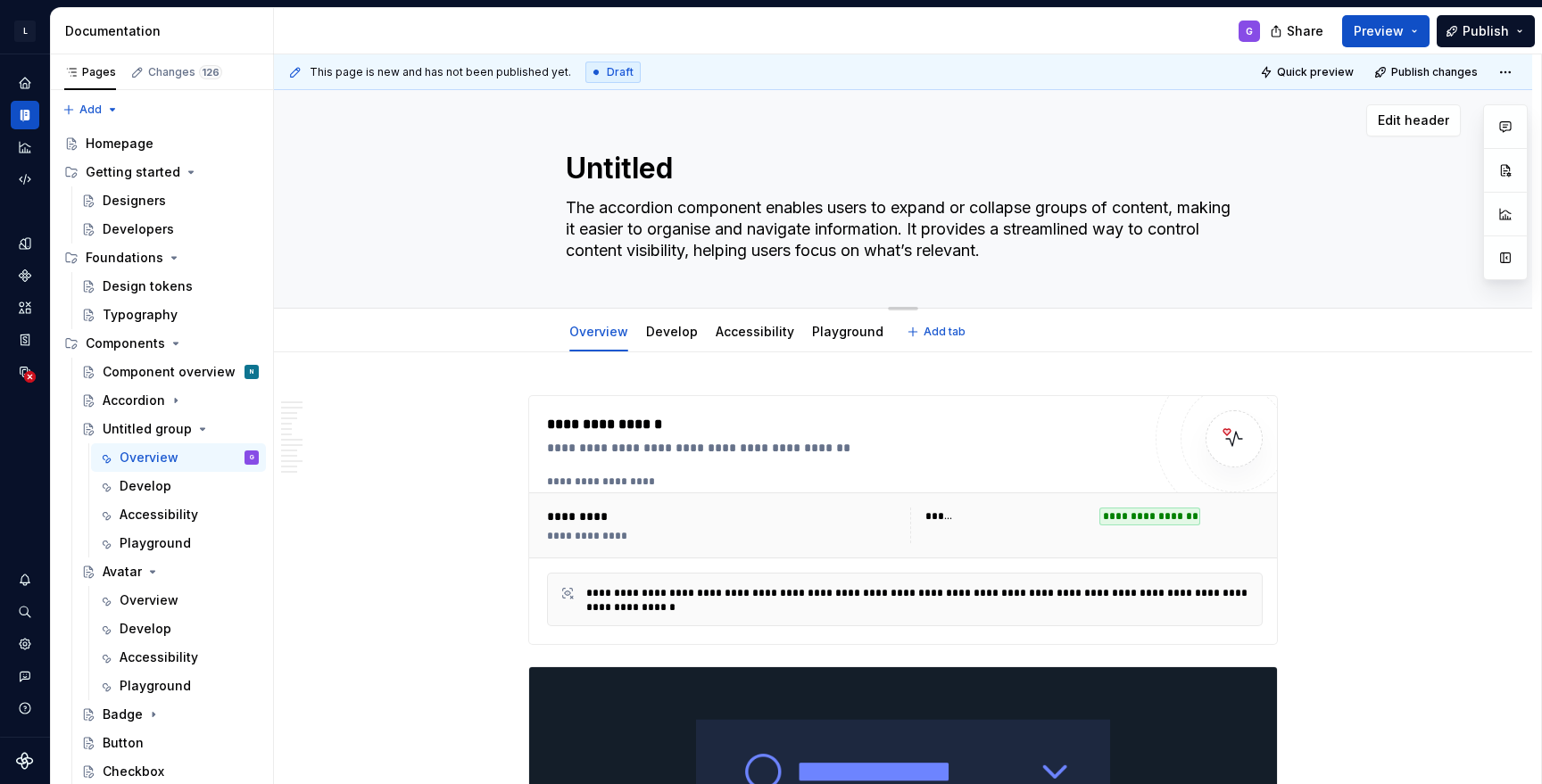
type textarea "*"
type textarea "Untitled"
type textarea "*"
type textarea "Untitle"
type textarea "*"
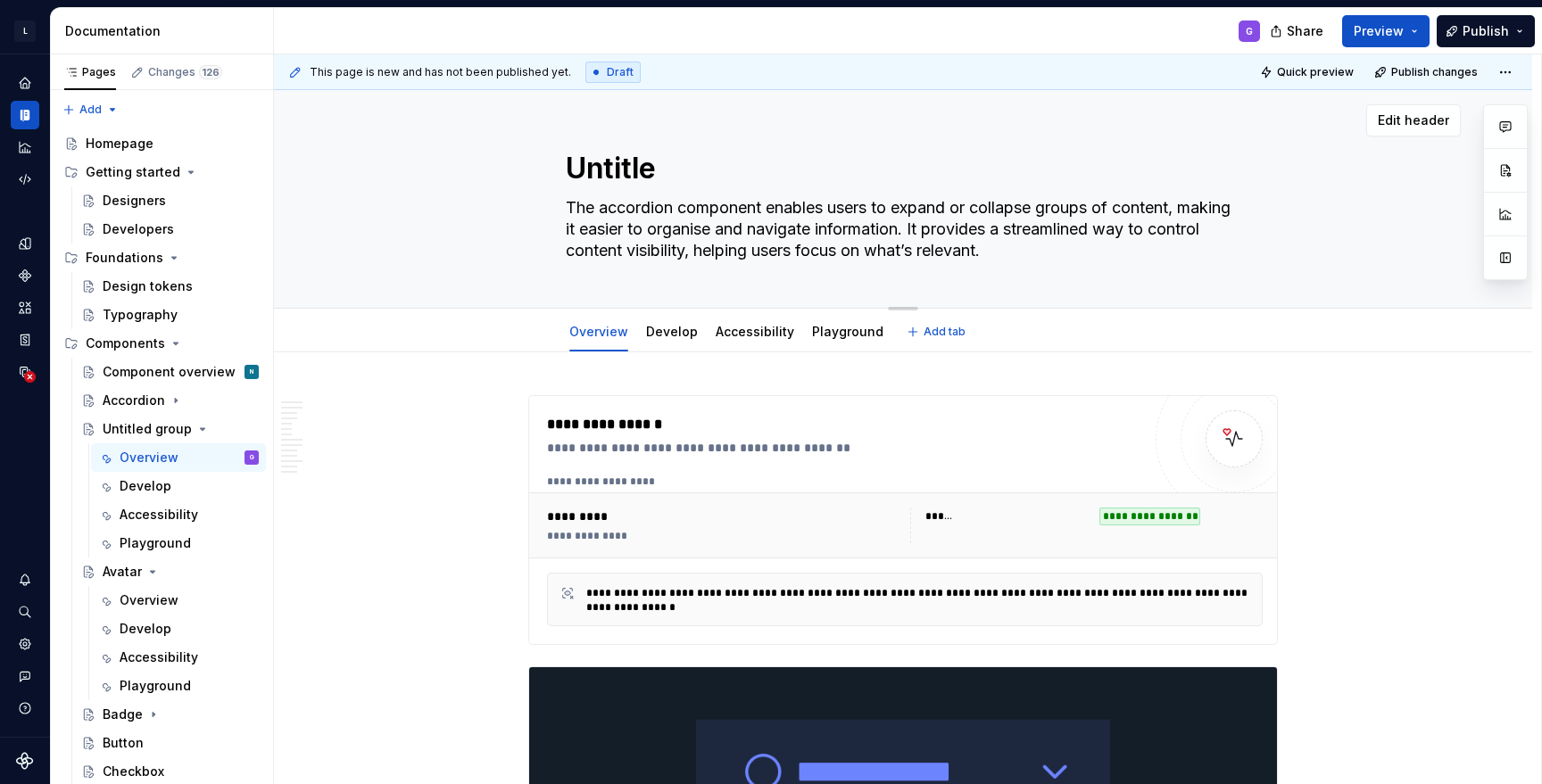
type textarea "Untitl"
type textarea "*"
type textarea "Untit"
type textarea "*"
type textarea "Unti"
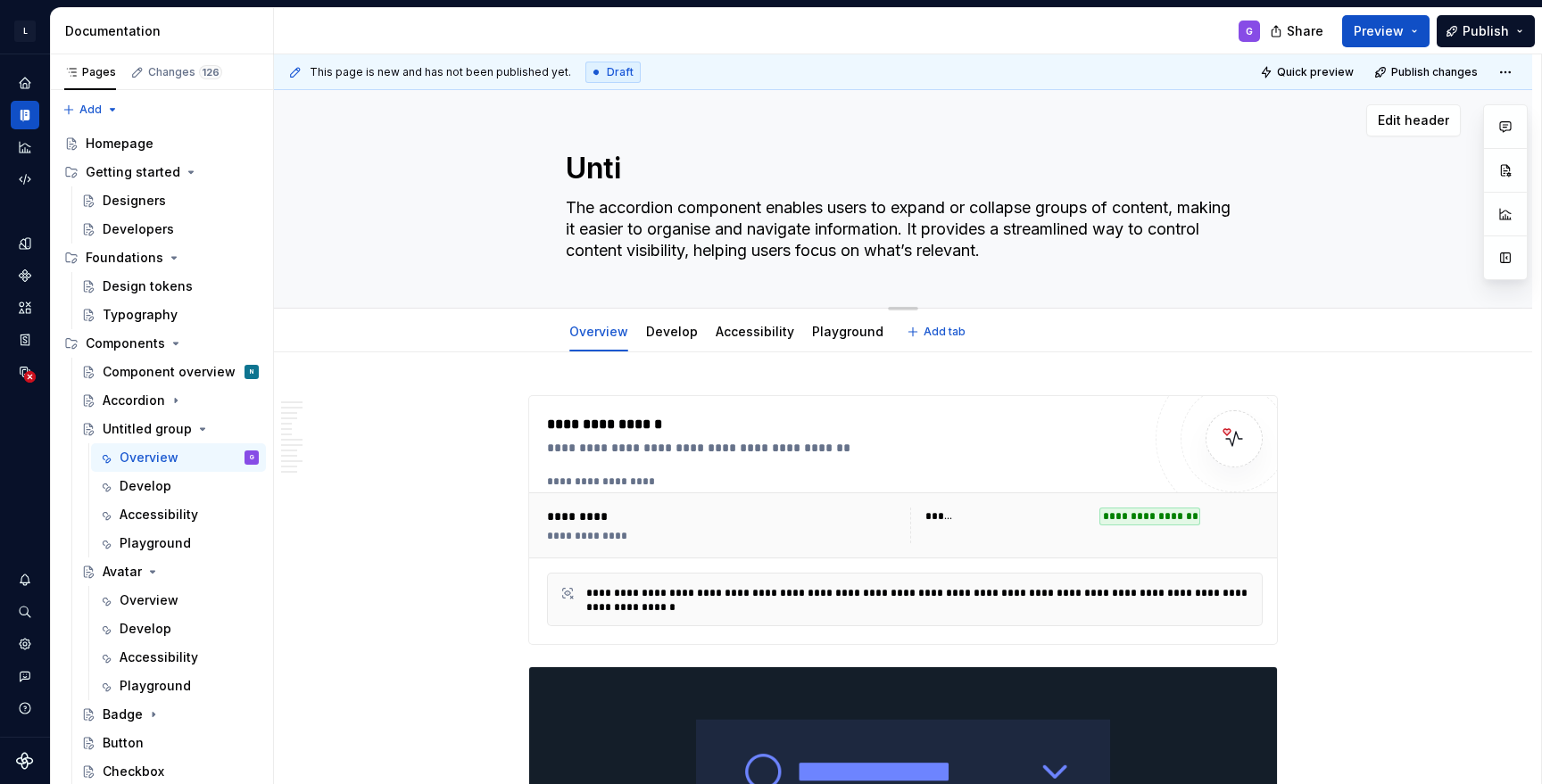
type textarea "*"
type textarea "Unt"
type textarea "*"
type textarea "Un"
type textarea "*"
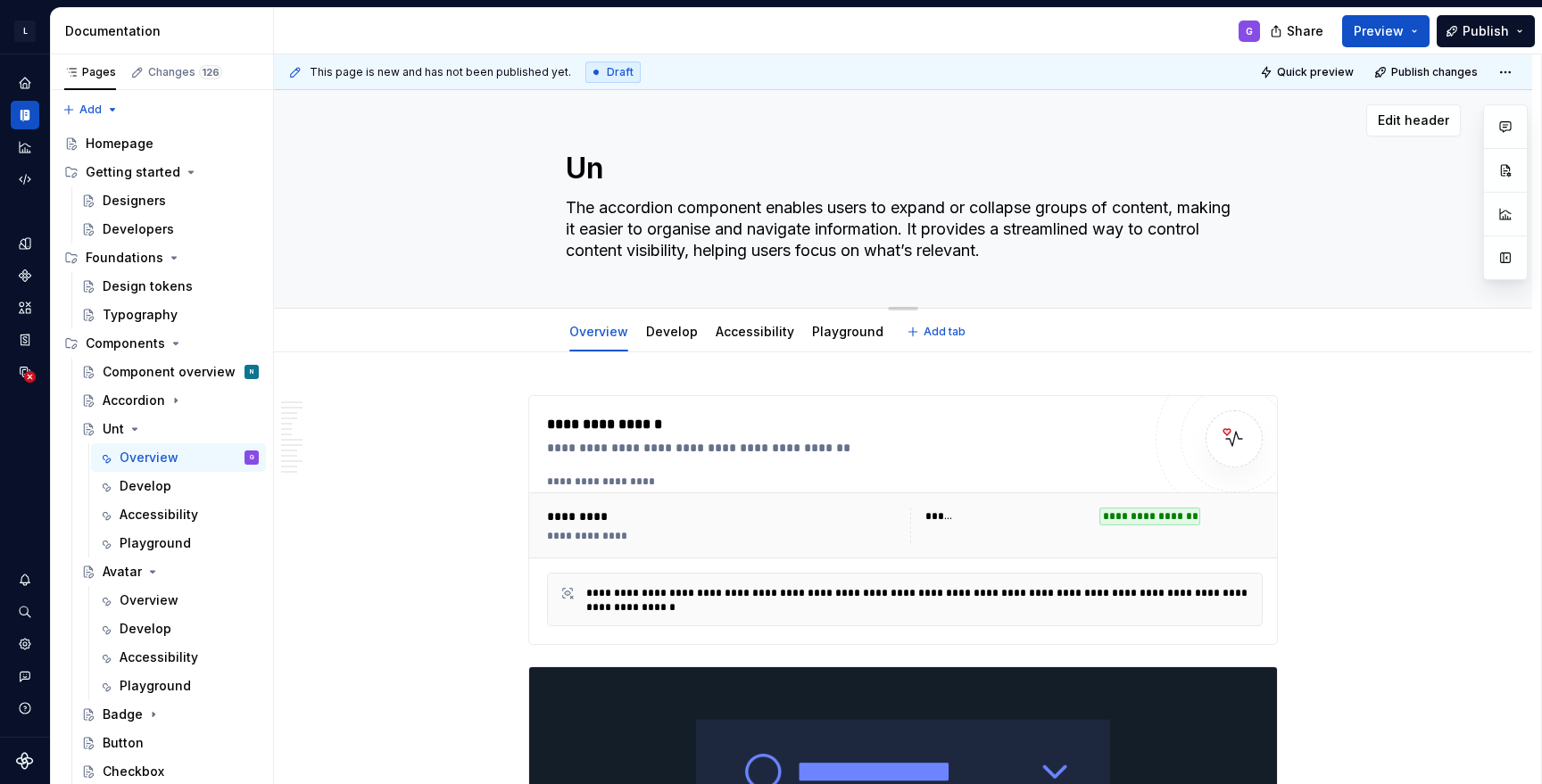
type textarea "U"
type textarea "*"
type textarea "Untitled group"
type textarea "*"
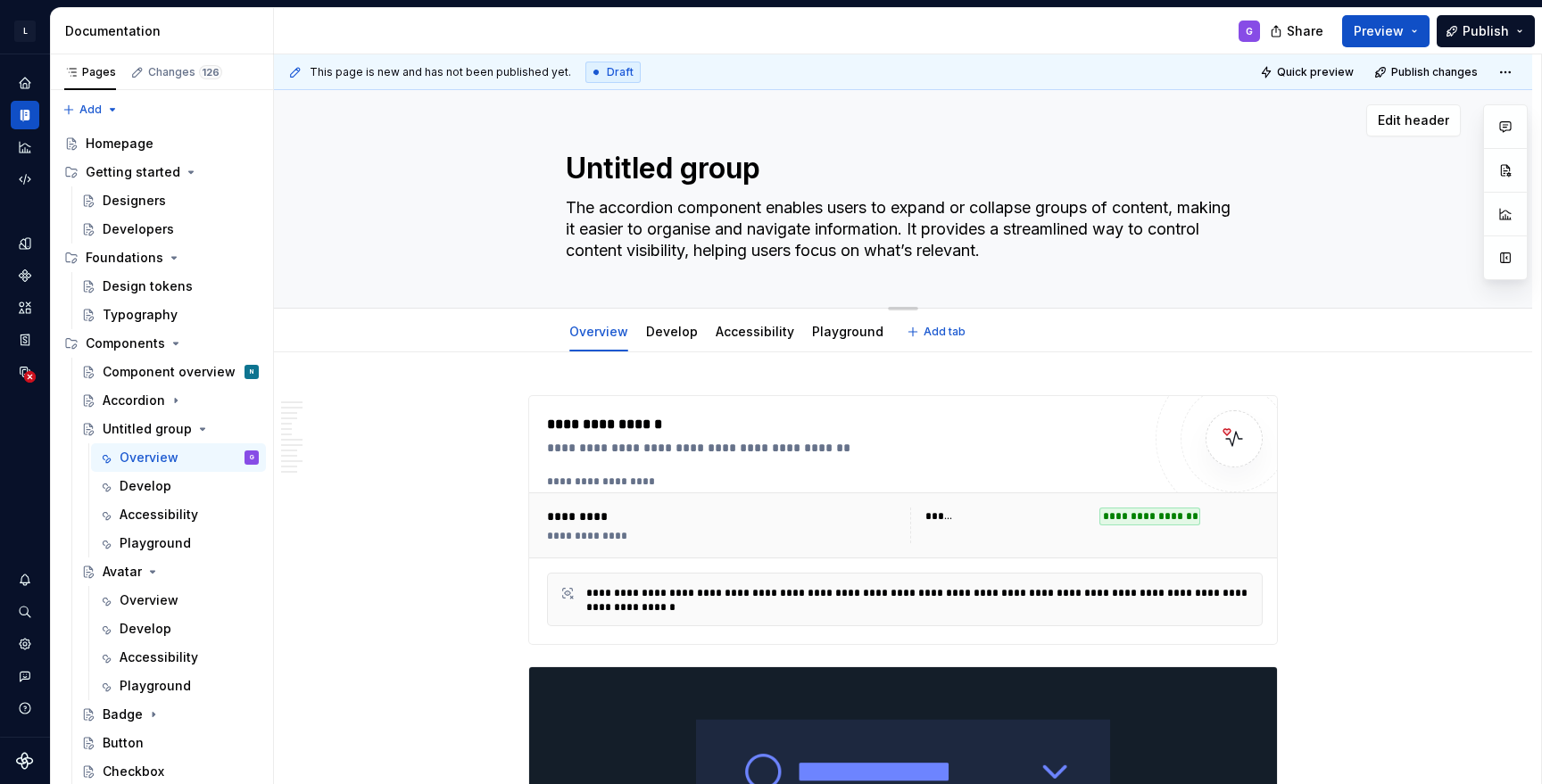
type textarea "Untitled groupT"
type textarea "*"
type textarea "Untitled groupTr"
type textarea "*"
type textarea "Untitled groupT"
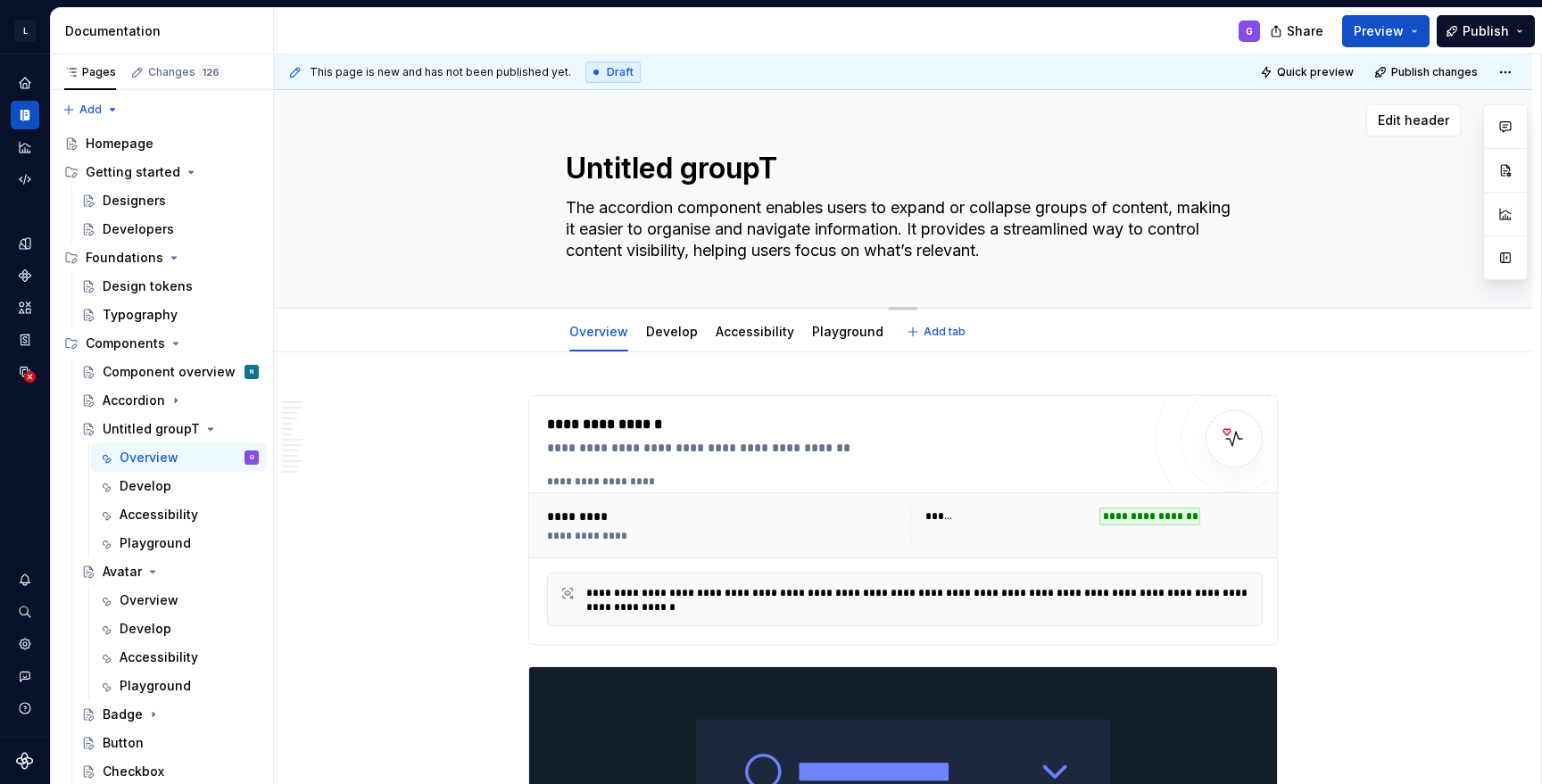
type textarea "*"
type textarea "Untitled group"
type textarea "*"
type textarea "Untitled grou"
type textarea "*"
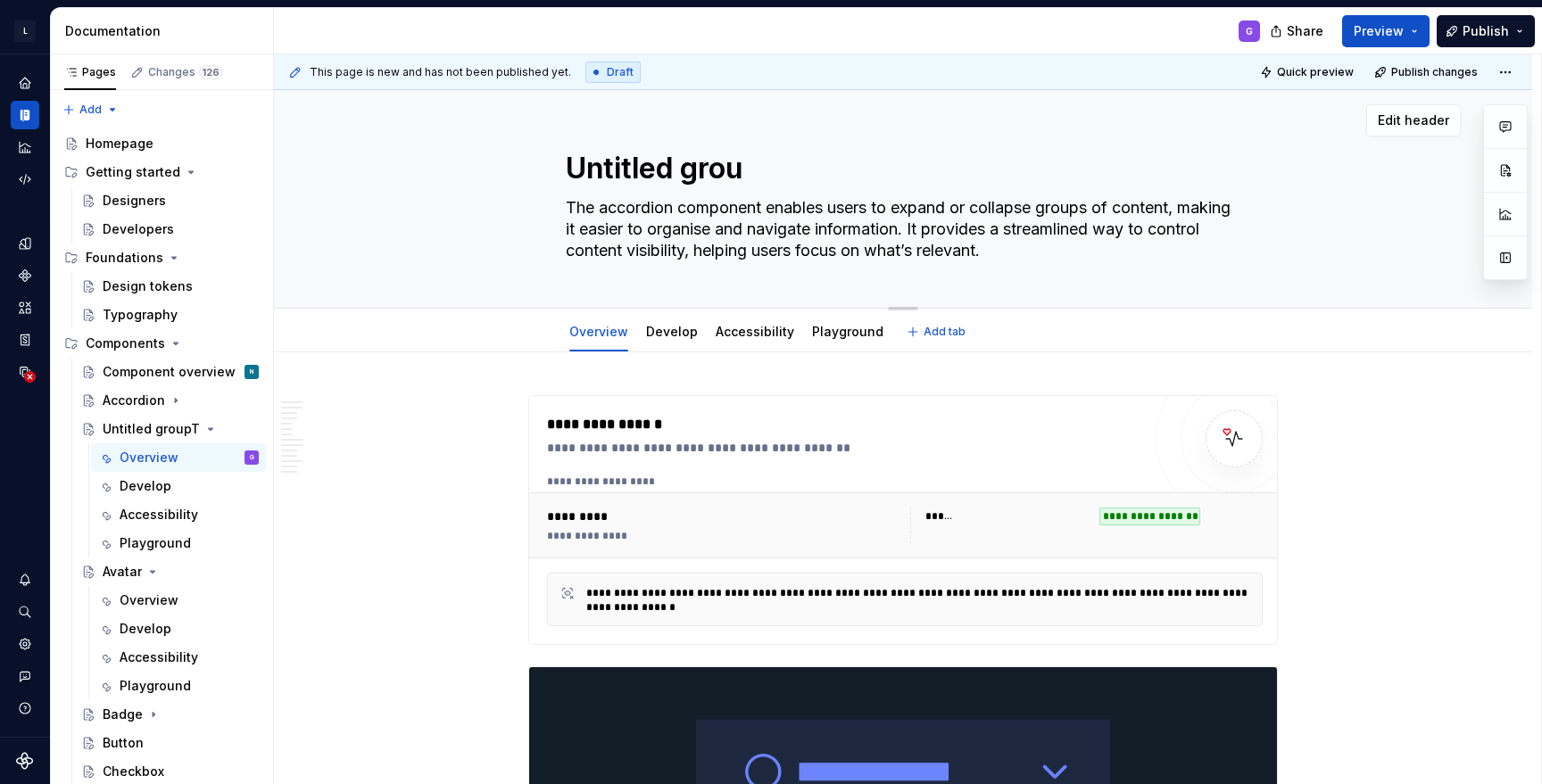
type textarea "Untitled gro"
type textarea "*"
type textarea "Untitled gr"
type textarea "*"
type textarea "Untitled g"
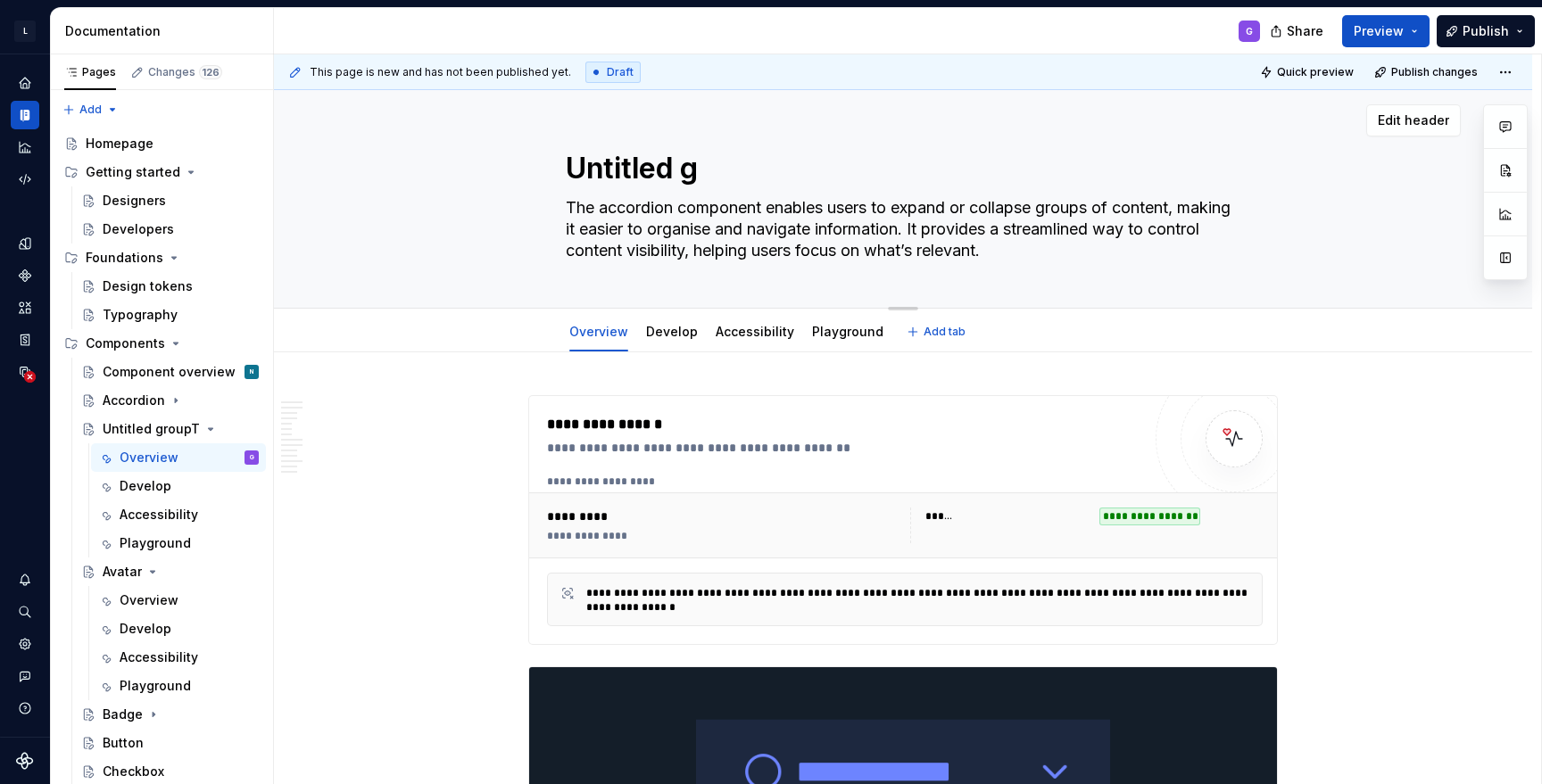
type textarea "*"
type textarea "Untitled"
type textarea "*"
type textarea "Untitled"
type textarea "*"
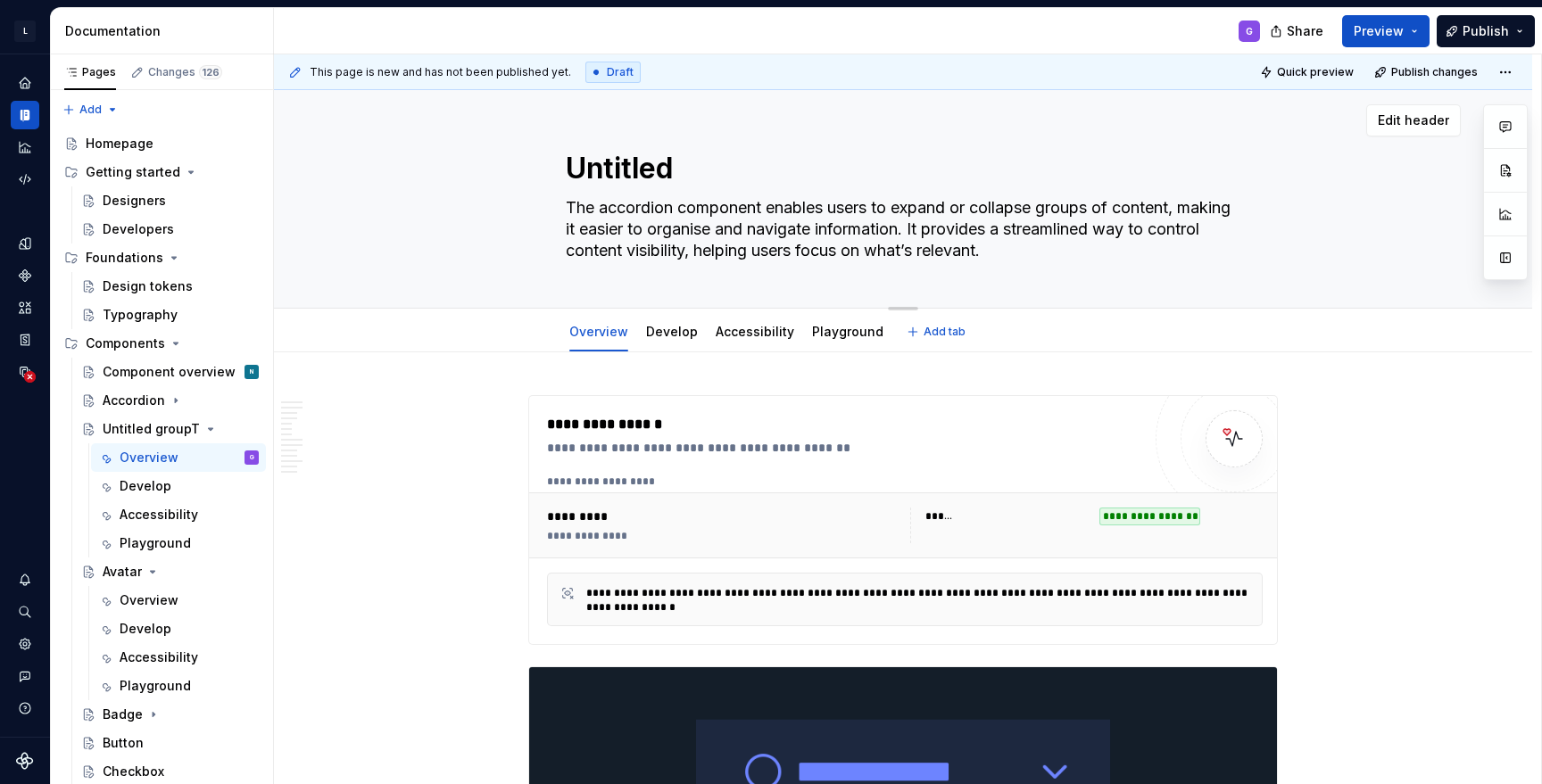
type textarea "Untitle"
type textarea "*"
type textarea "Untitl"
type textarea "*"
type textarea "Untit"
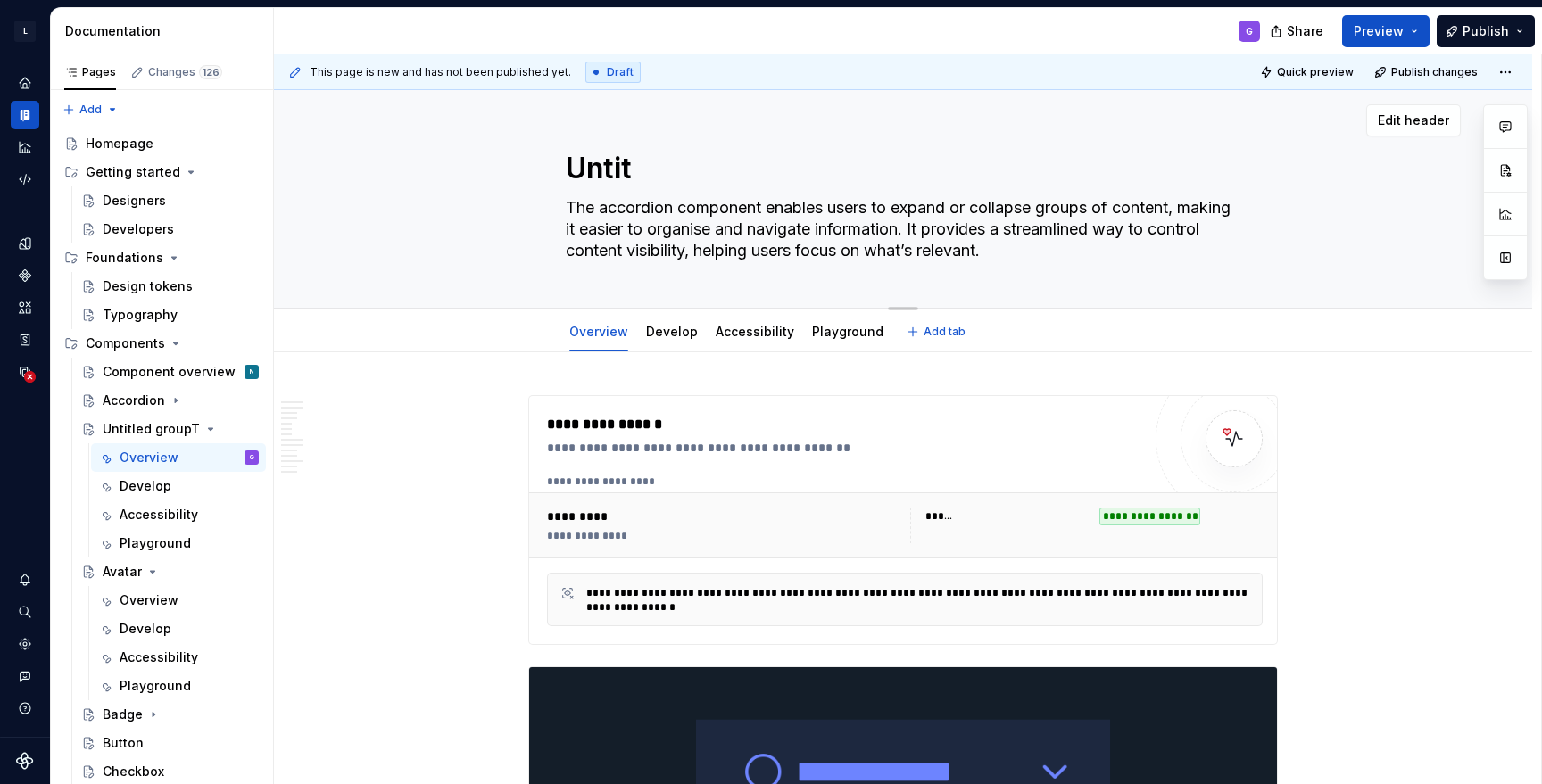
type textarea "*"
type textarea "Unti"
type textarea "*"
type textarea "Unt"
type textarea "*"
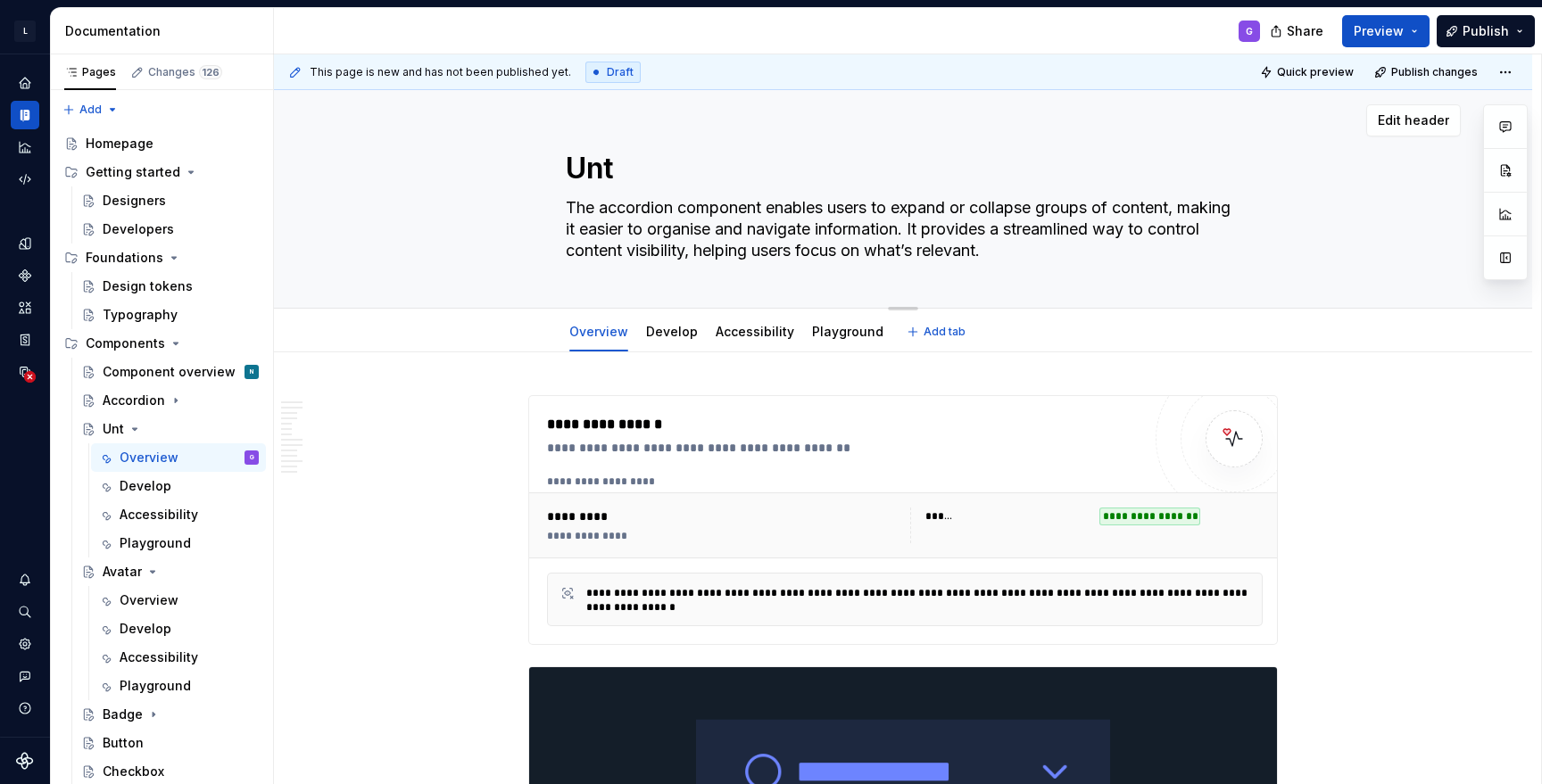
type textarea "Un"
type textarea "*"
type textarea "U"
type textarea "*"
type textarea "UT"
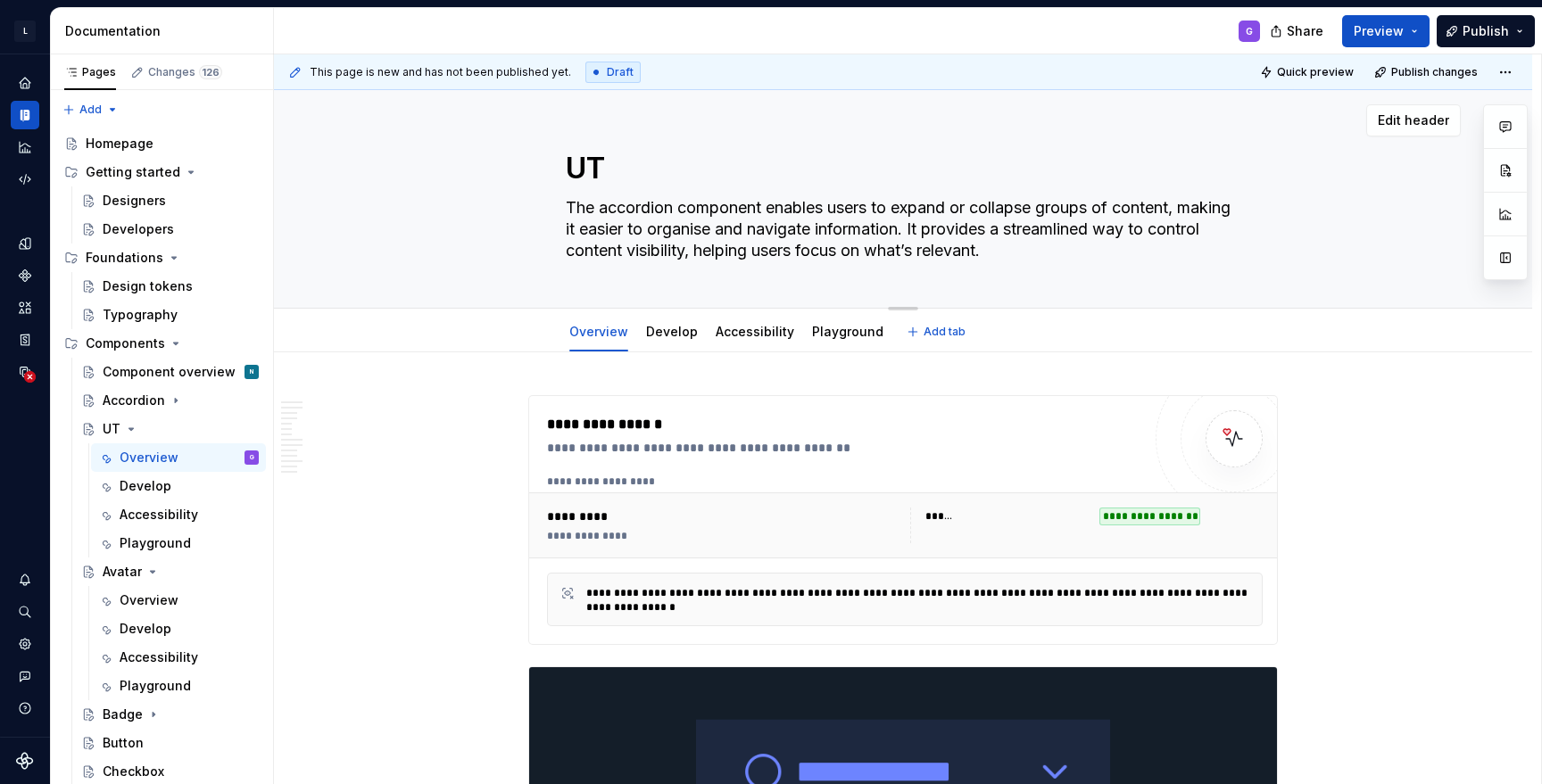
type textarea "*"
type textarea "UTr"
type textarea "*"
type textarea "UTre"
type textarea "*"
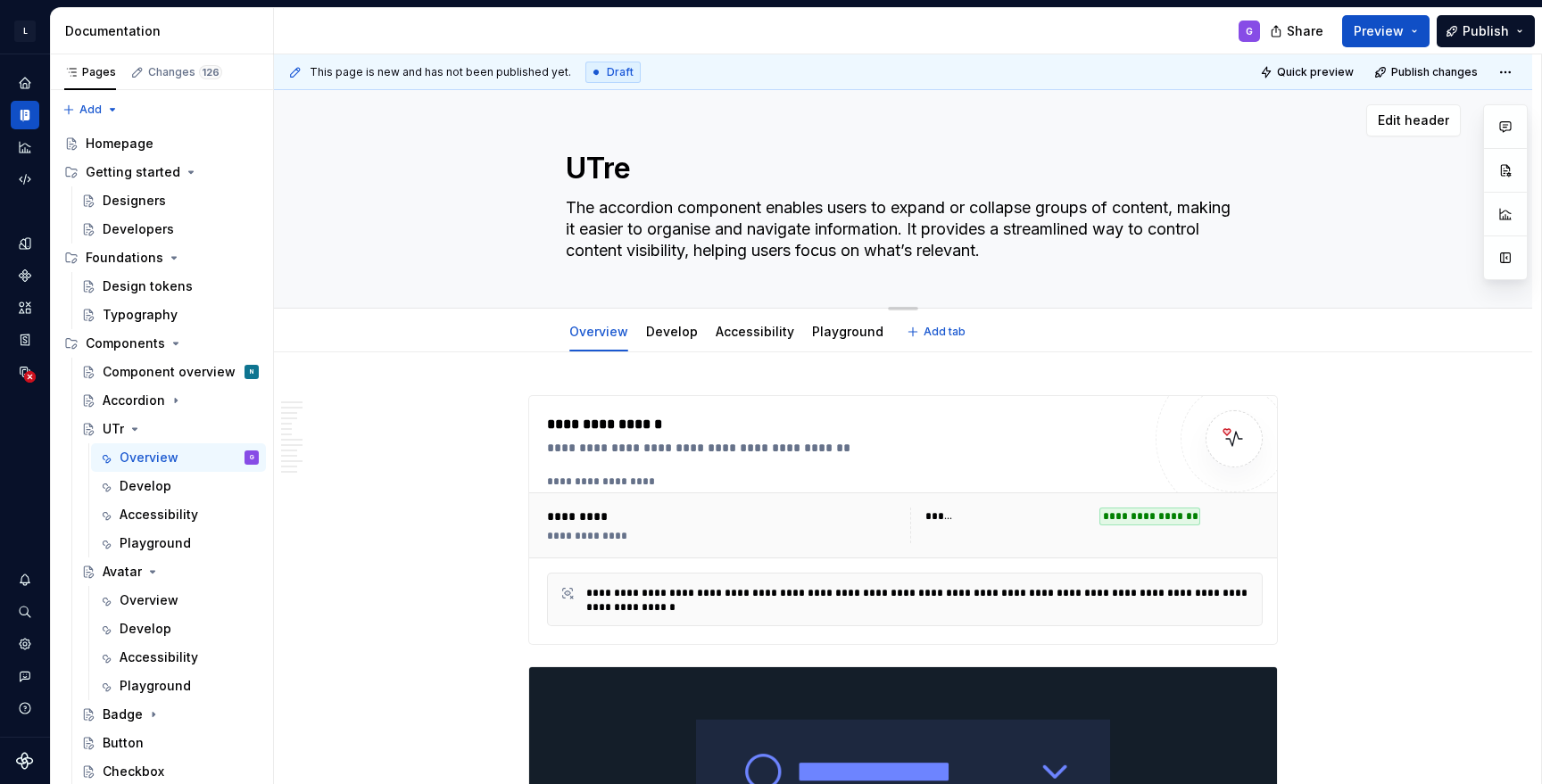
type textarea "UTree"
type textarea "*"
type textarea "UTree"
type textarea "*"
type textarea "UTree"
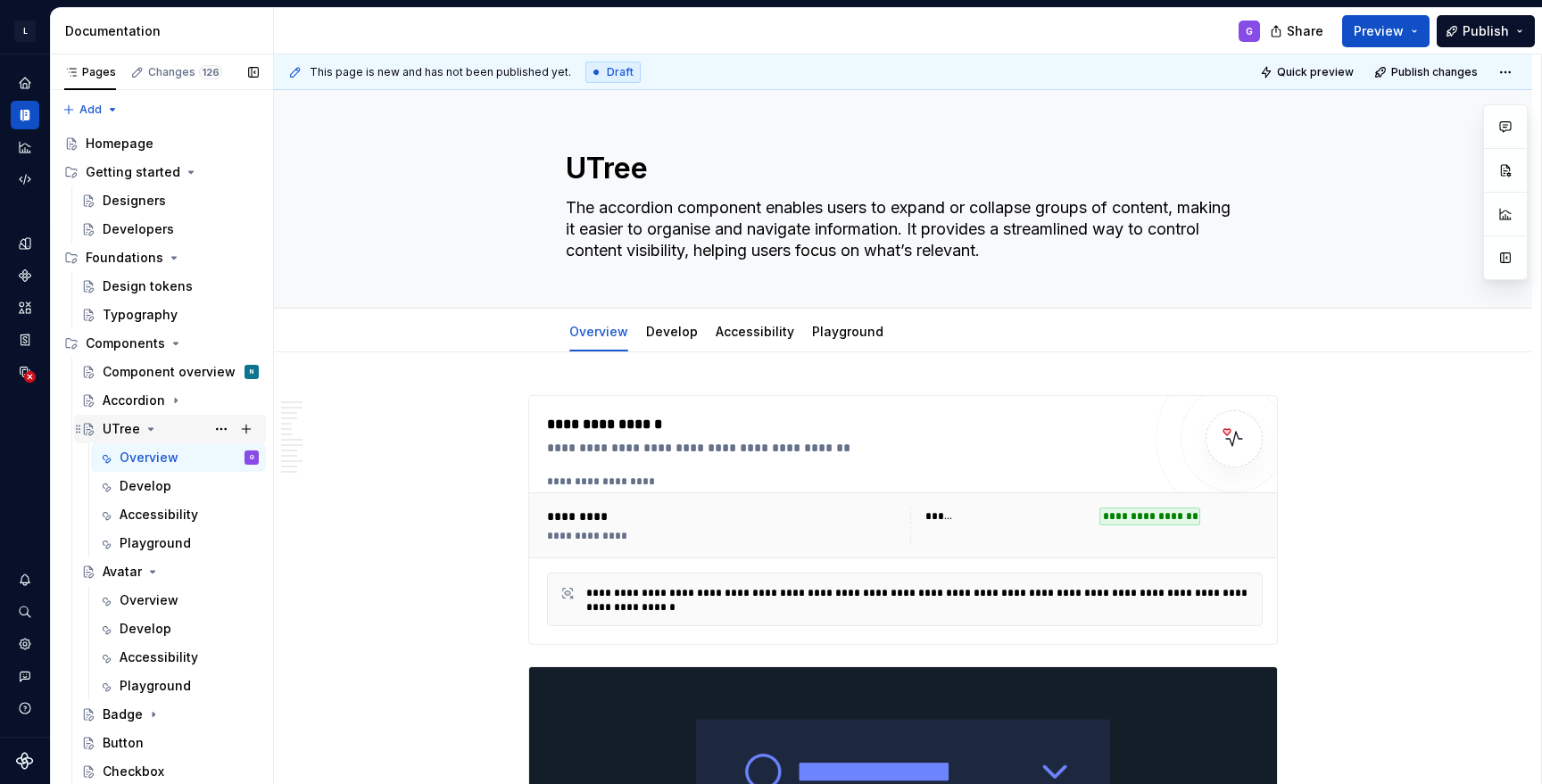
click at [148, 431] on icon "Page tree" at bounding box center [150, 429] width 14 height 14
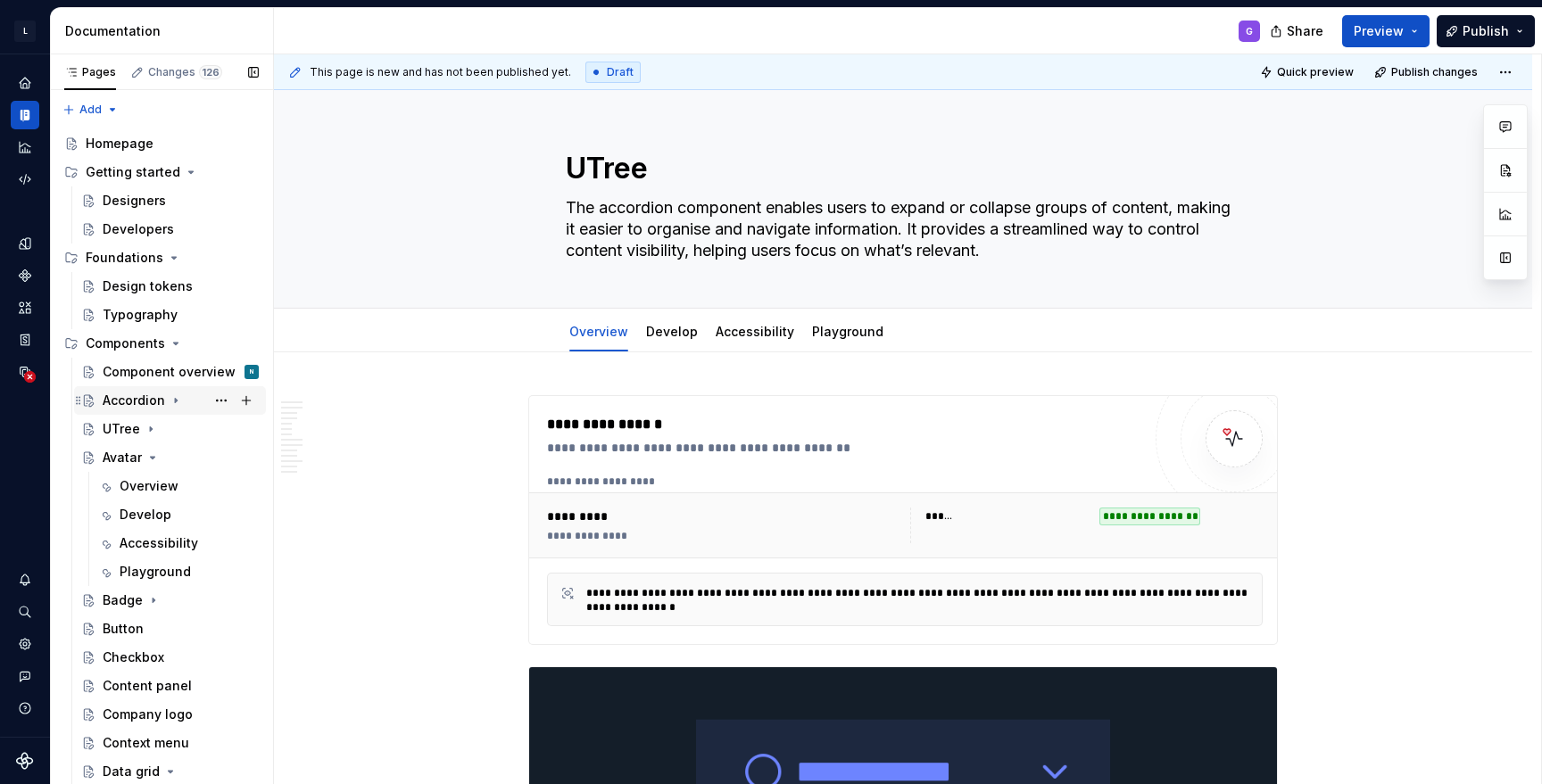
click at [171, 404] on icon "Page tree" at bounding box center [175, 400] width 14 height 14
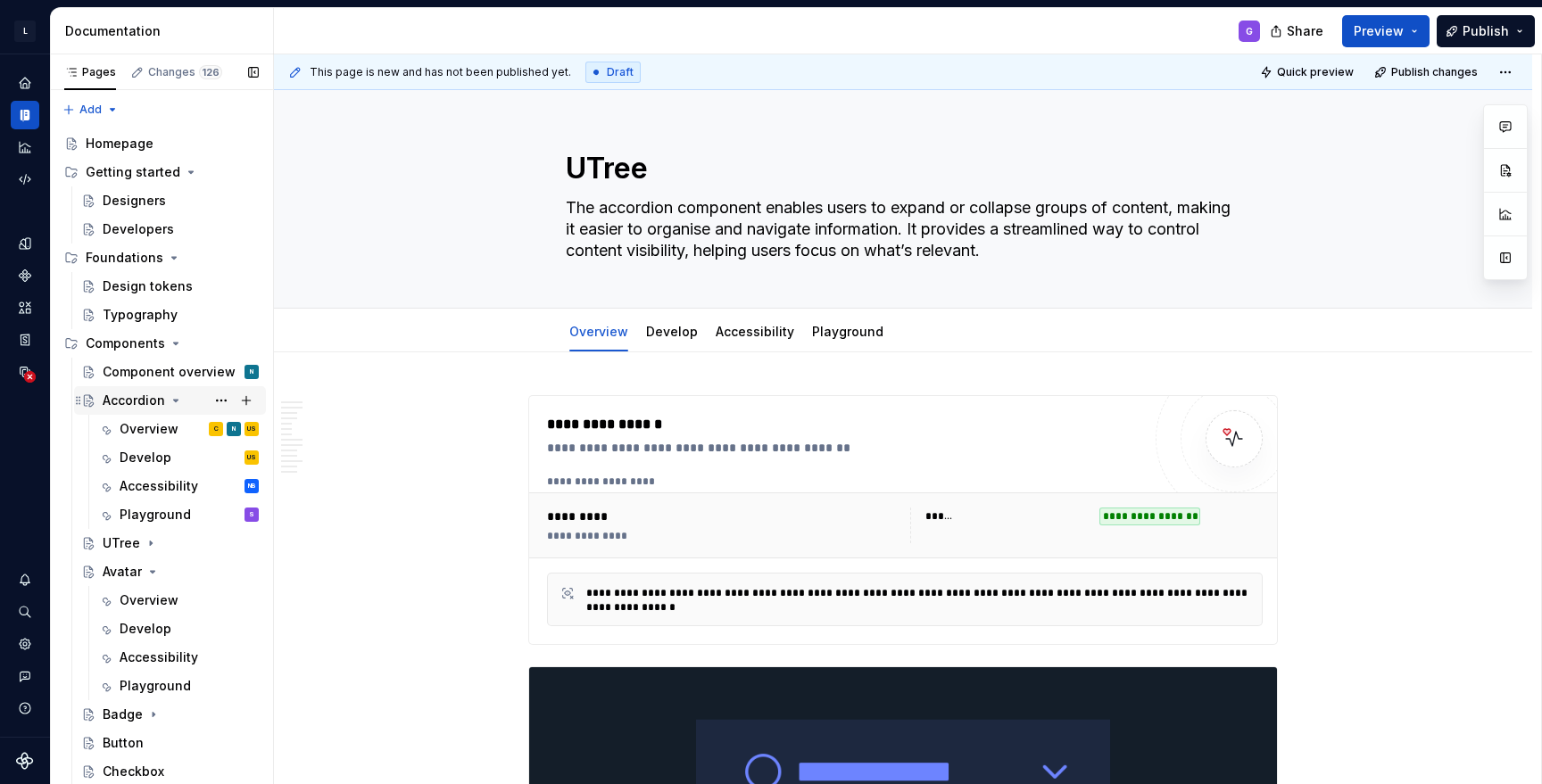
click at [171, 404] on icon "Page tree" at bounding box center [175, 400] width 14 height 14
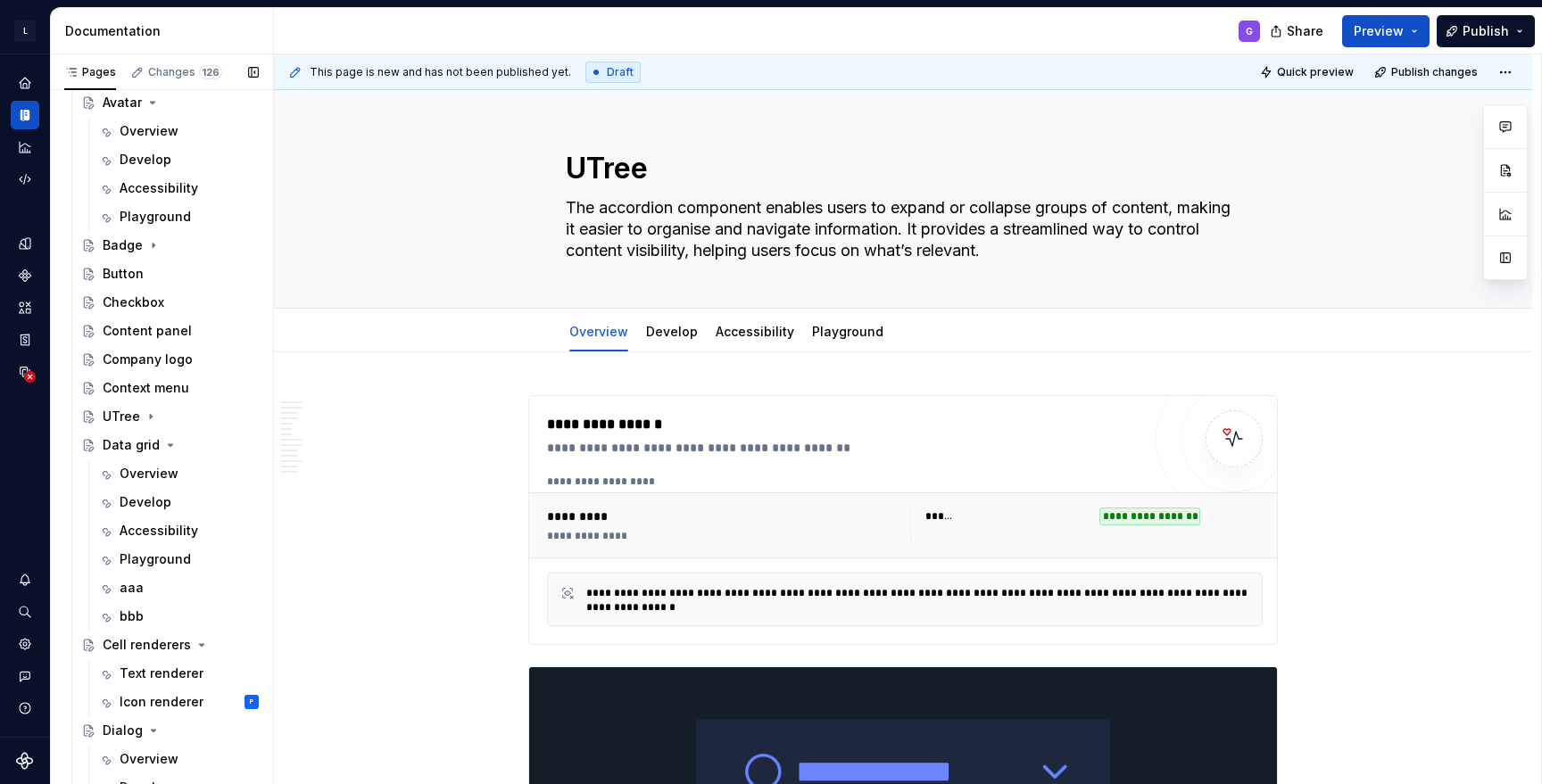
scroll to position [376, 0]
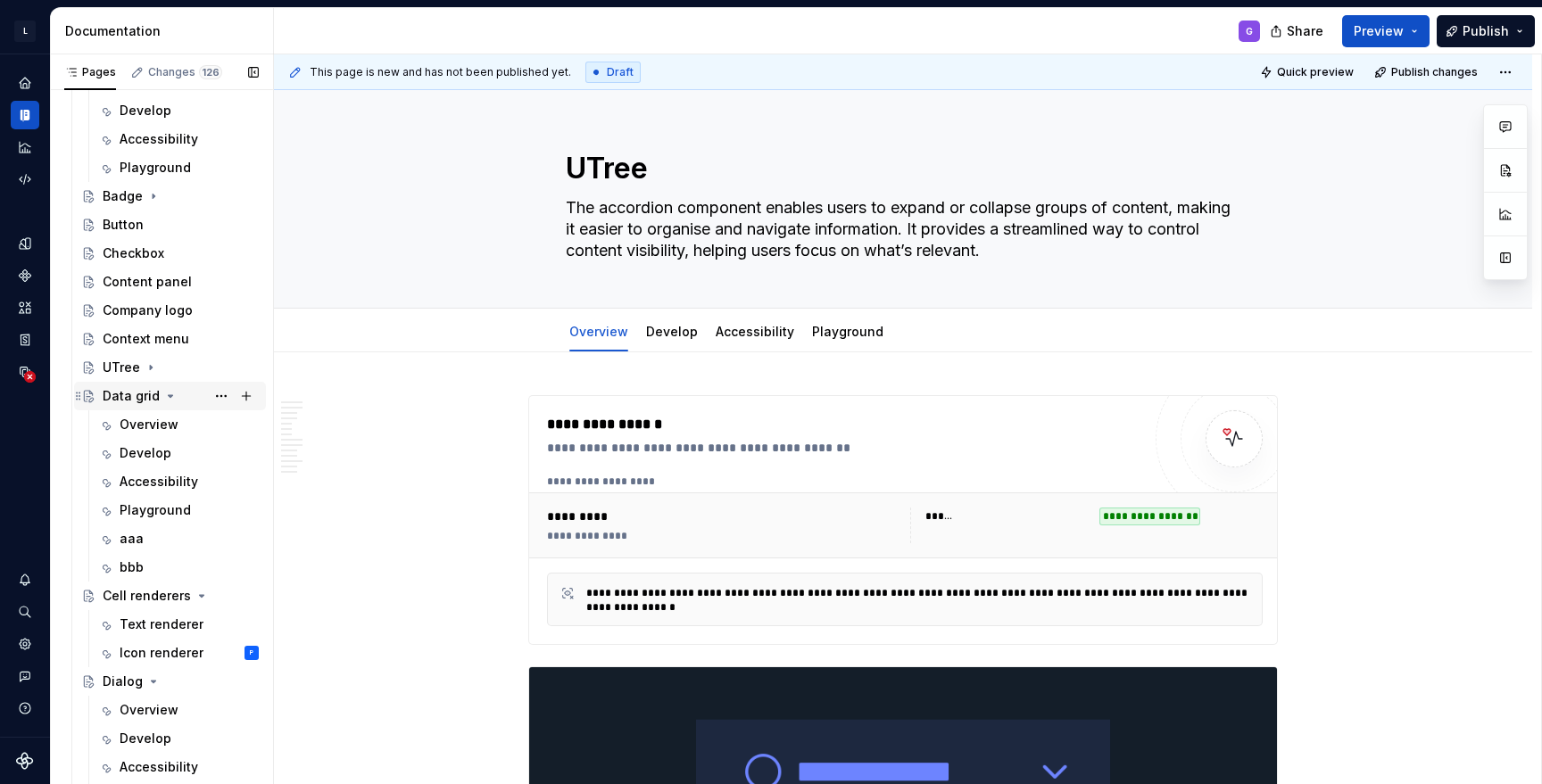
click at [168, 395] on icon "Page tree" at bounding box center [170, 396] width 5 height 2
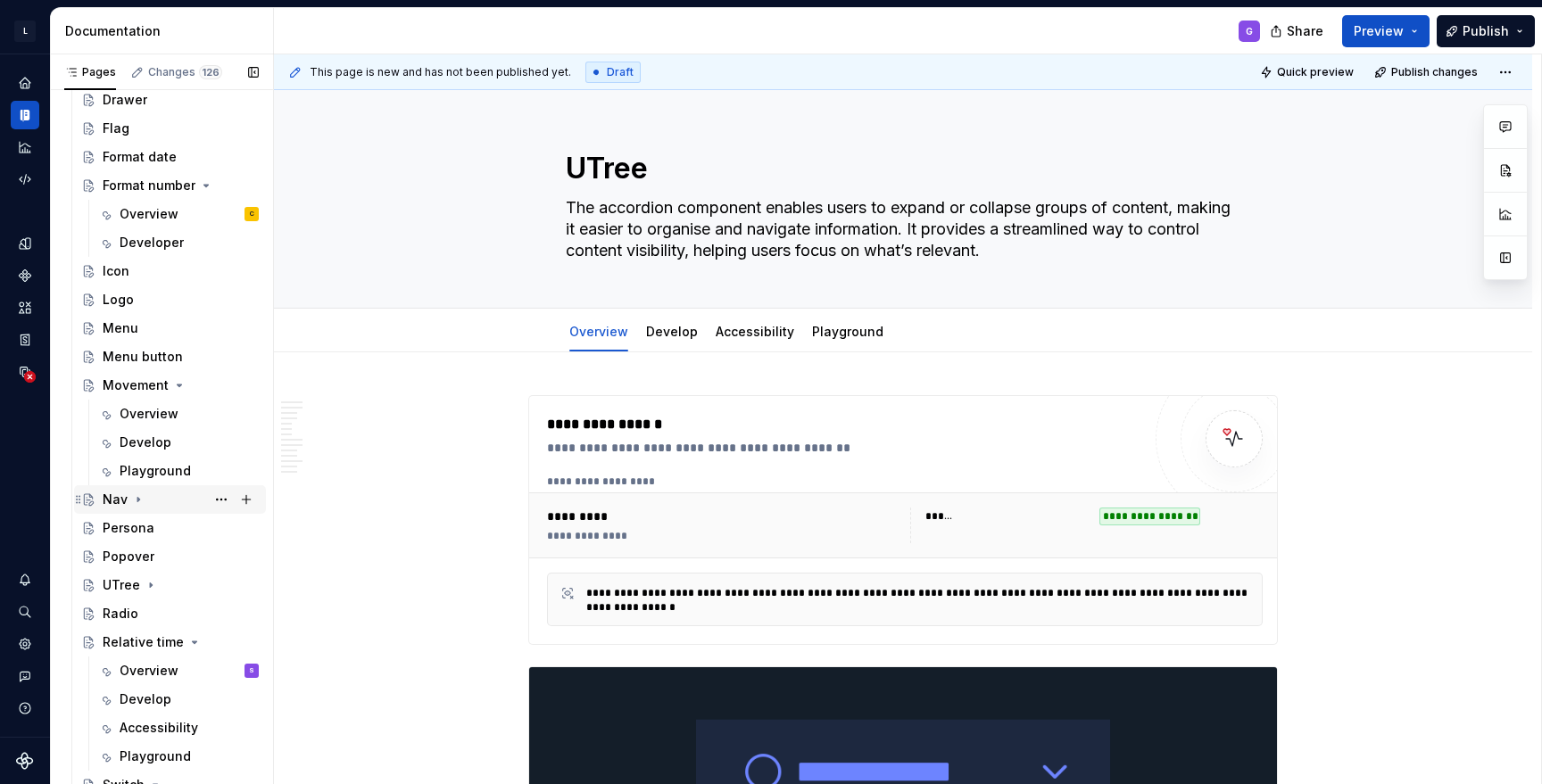
scroll to position [998, 0]
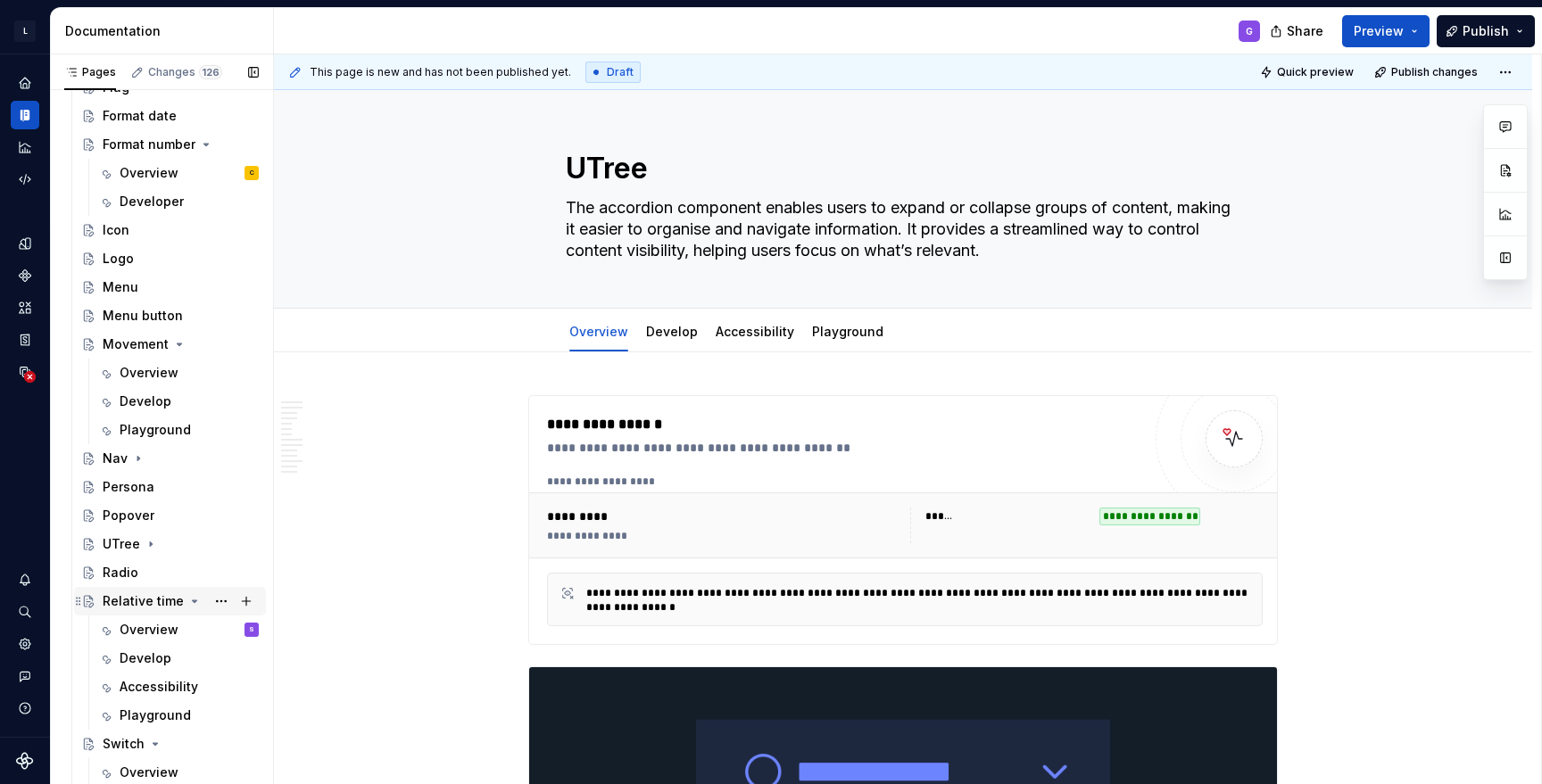
click at [193, 600] on icon "Page tree" at bounding box center [194, 601] width 5 height 2
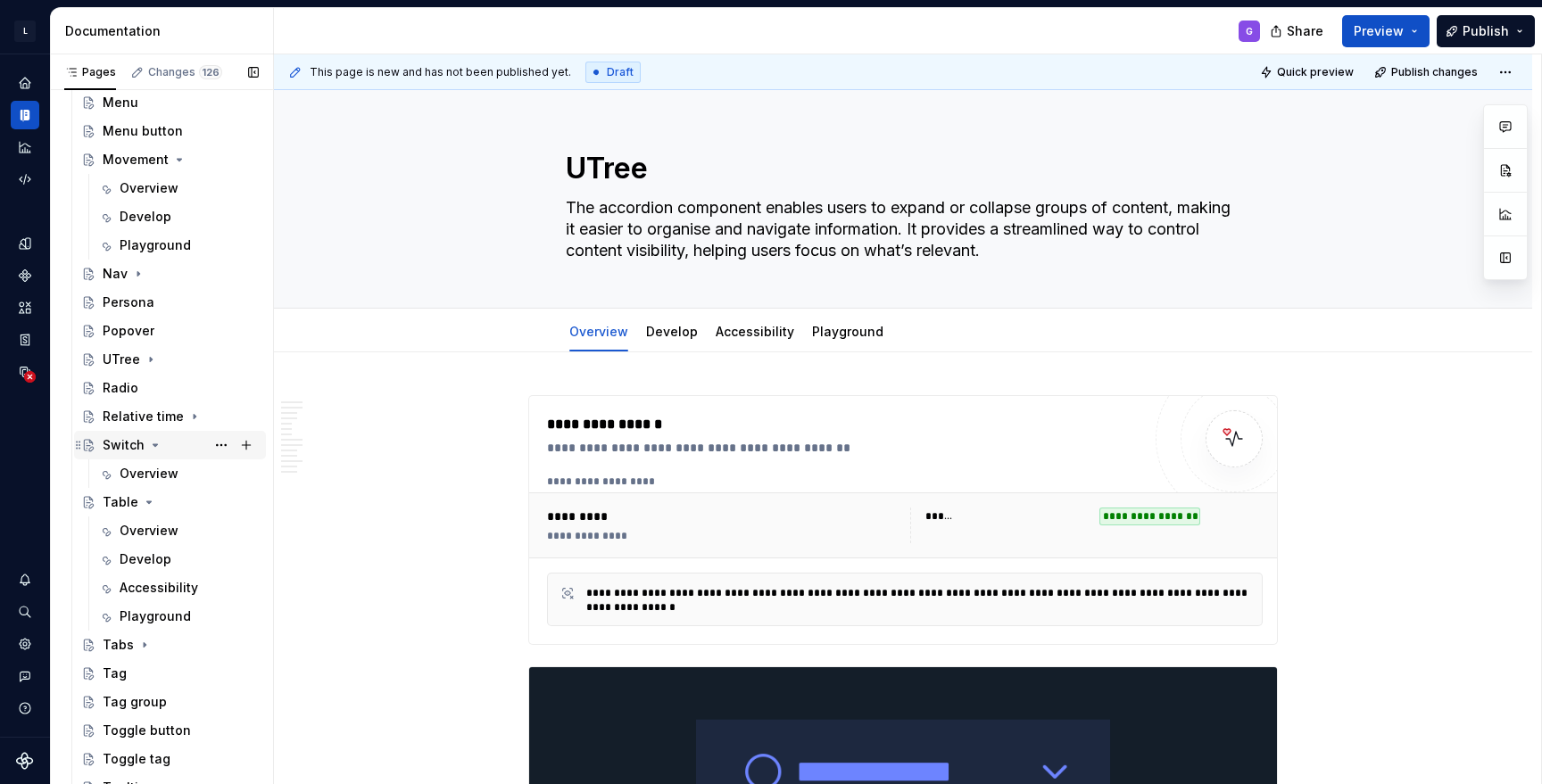
scroll to position [1188, 0]
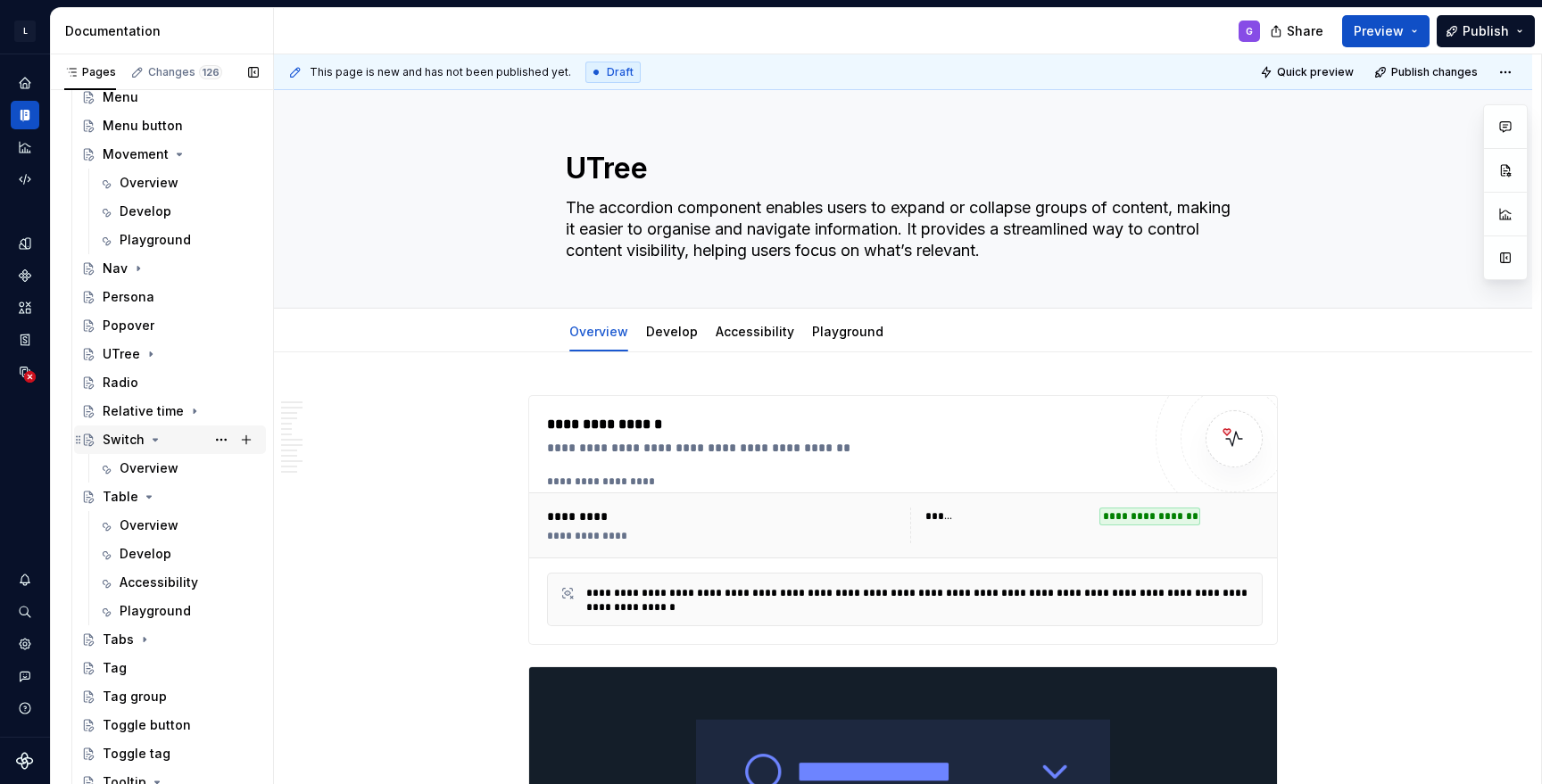
click at [157, 438] on icon "Page tree" at bounding box center [154, 439] width 14 height 14
click at [147, 468] on icon "Page tree" at bounding box center [149, 468] width 5 height 2
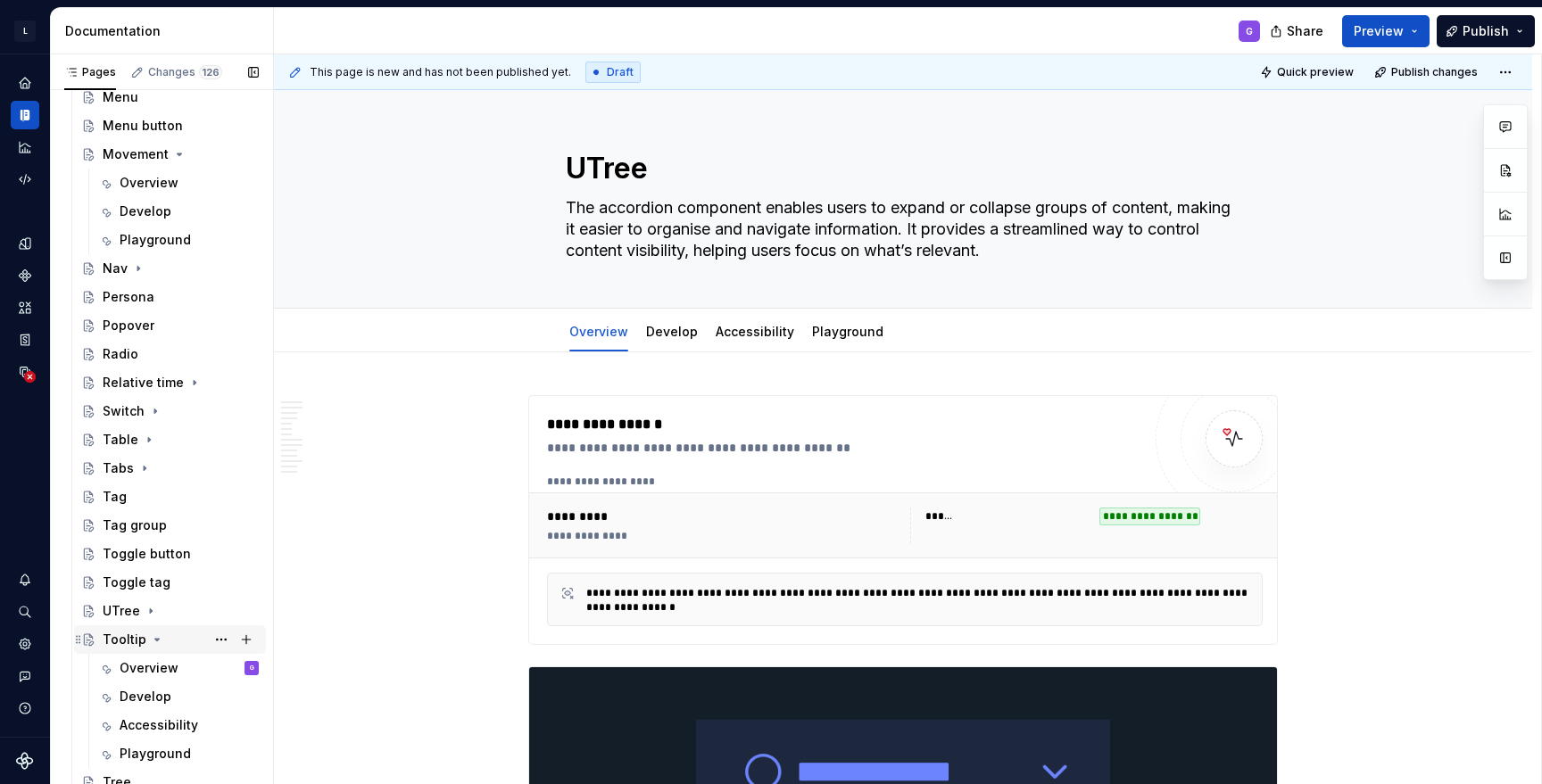
click at [155, 643] on icon "Page tree" at bounding box center [156, 639] width 14 height 14
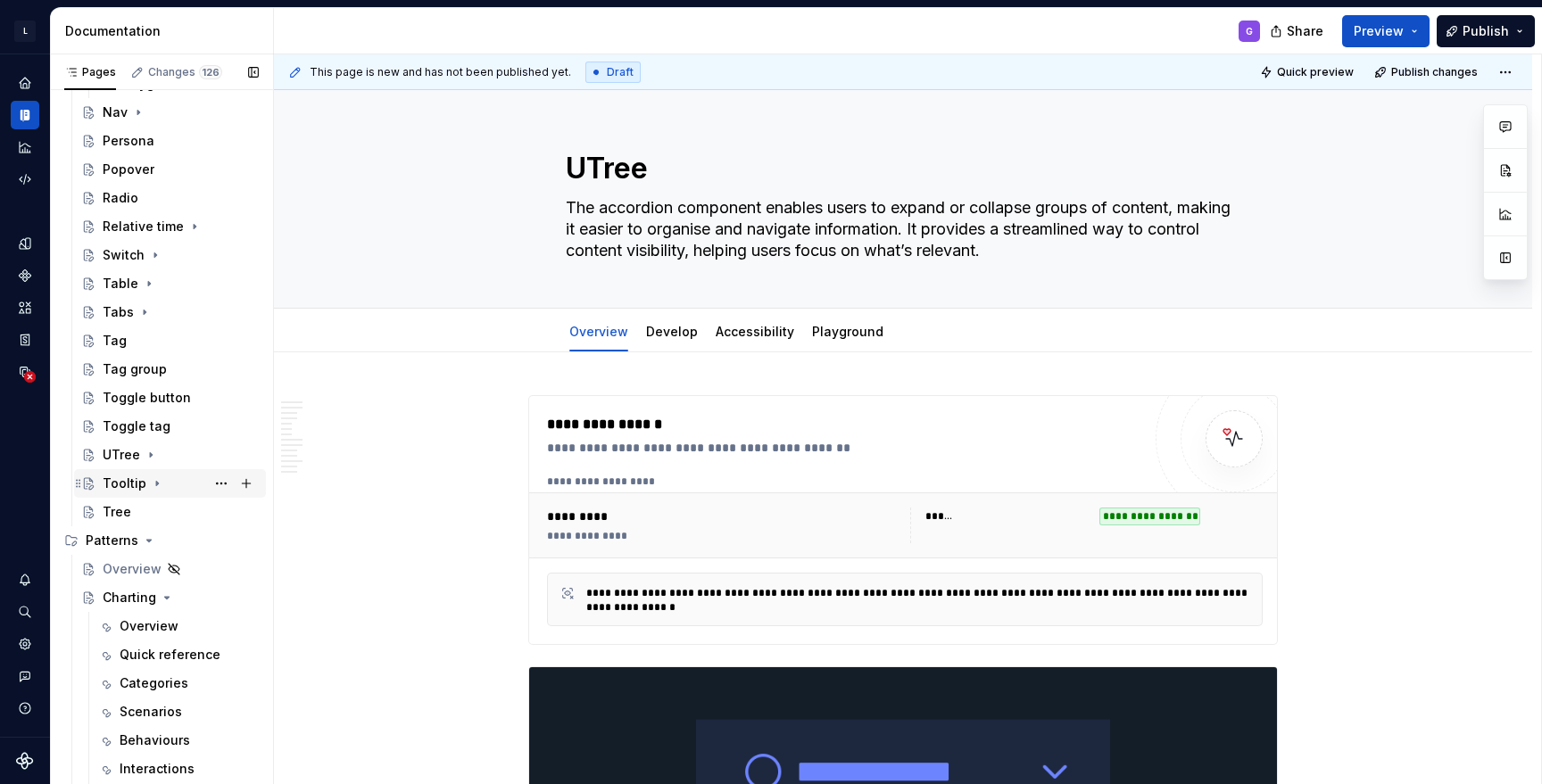
scroll to position [1386, 0]
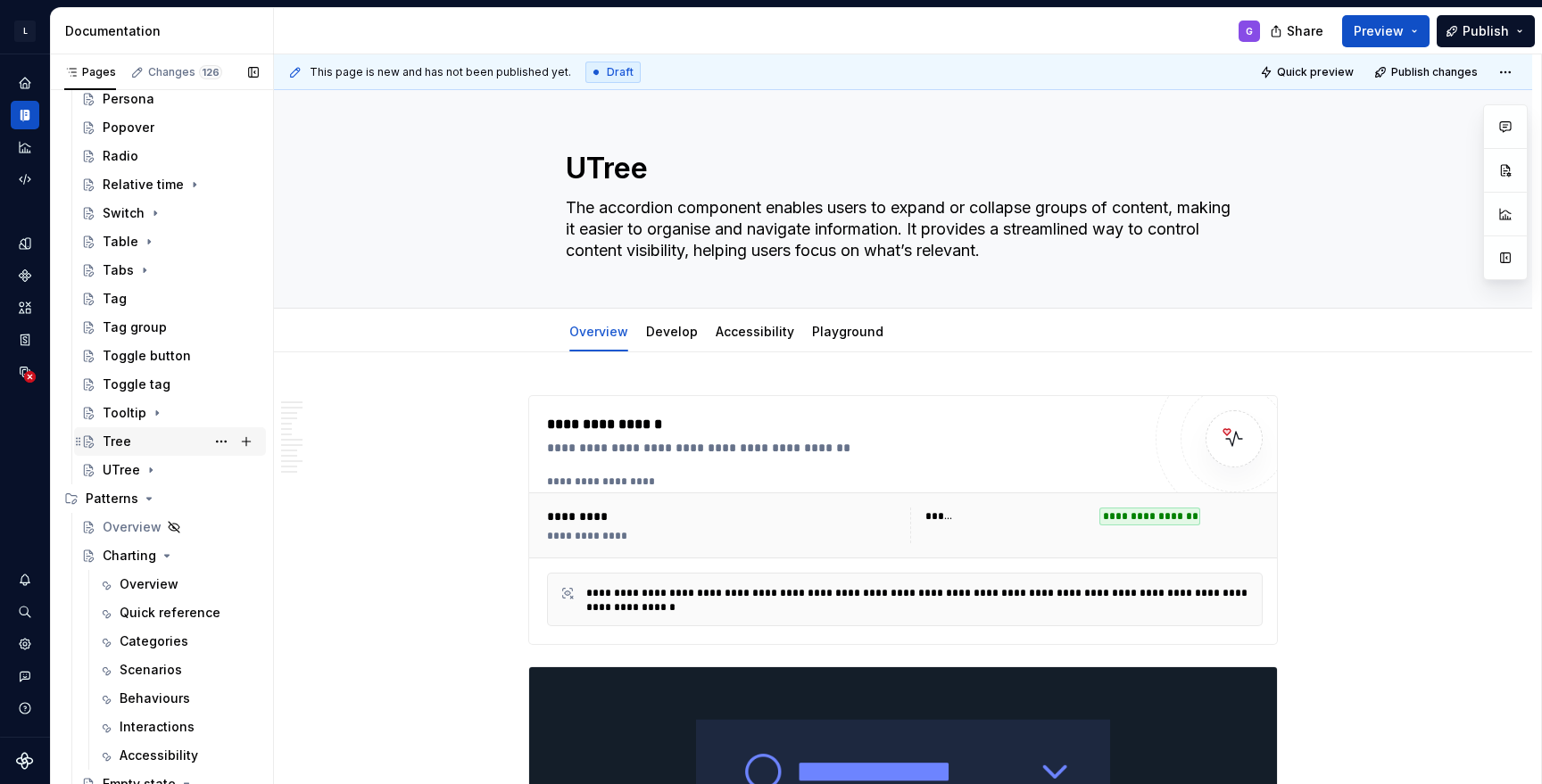
click at [119, 442] on div "Tree" at bounding box center [116, 441] width 29 height 18
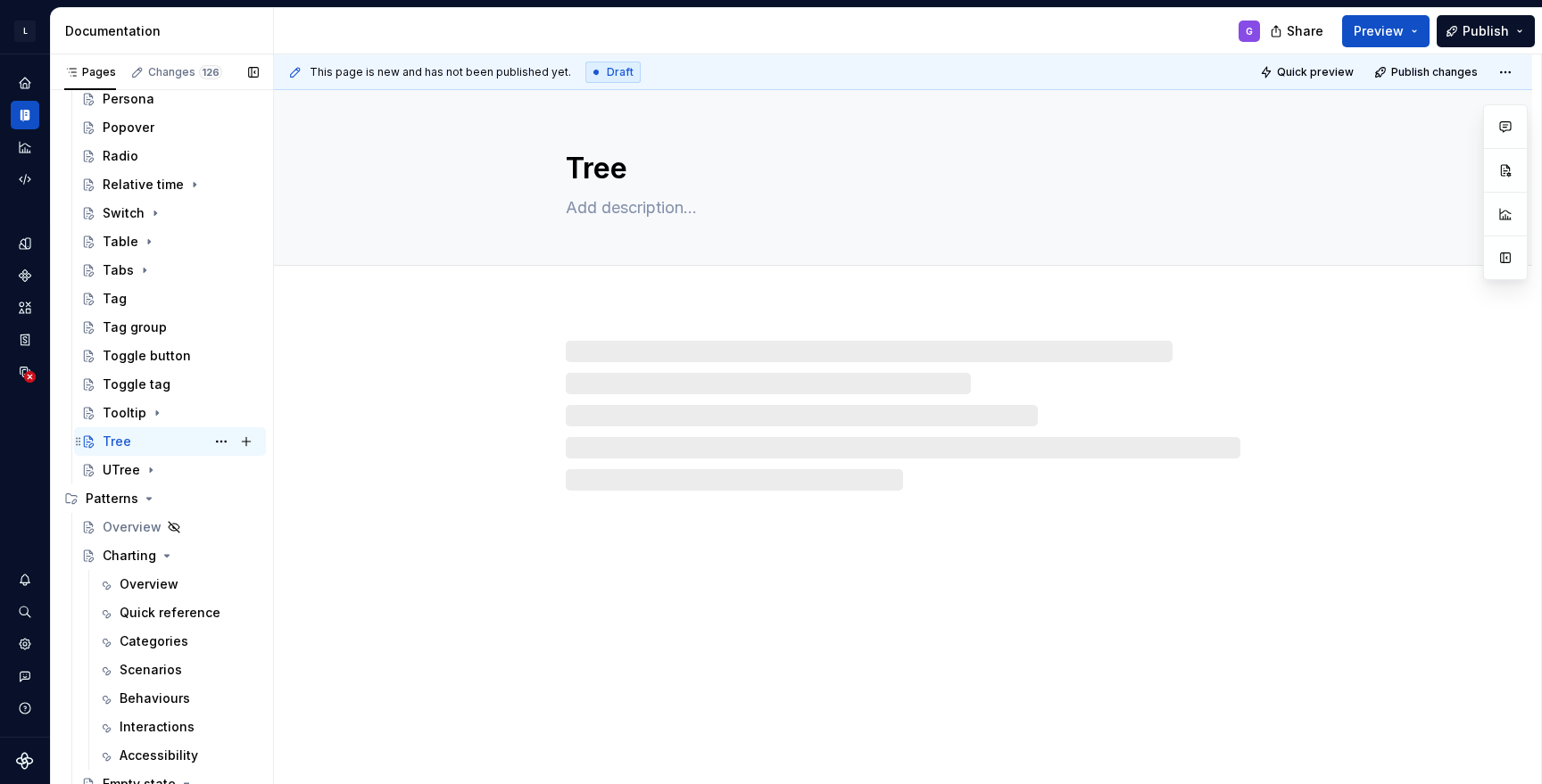
click at [119, 442] on div "Tree" at bounding box center [116, 441] width 29 height 18
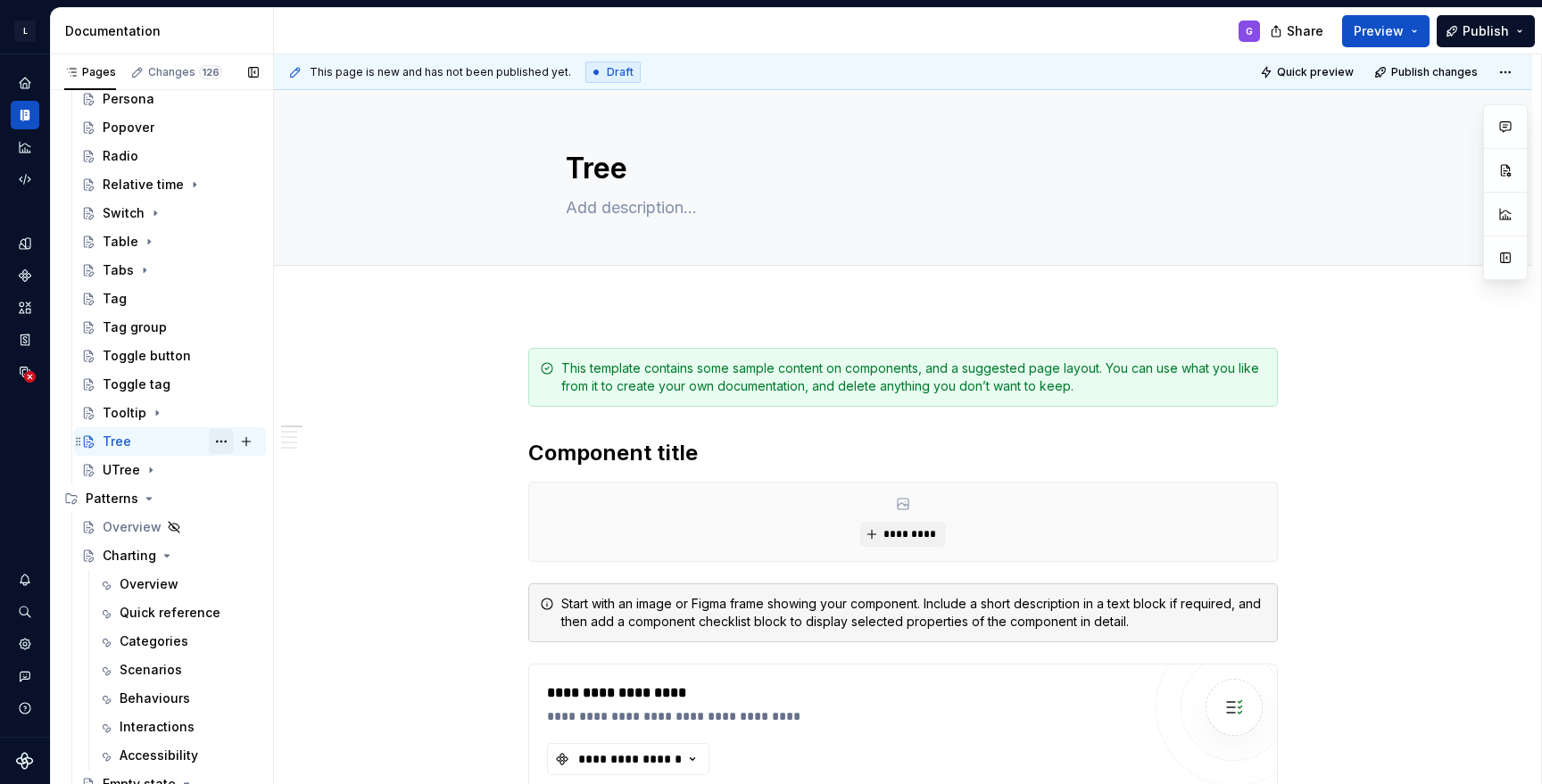
click at [225, 445] on button "Page tree" at bounding box center [221, 441] width 25 height 25
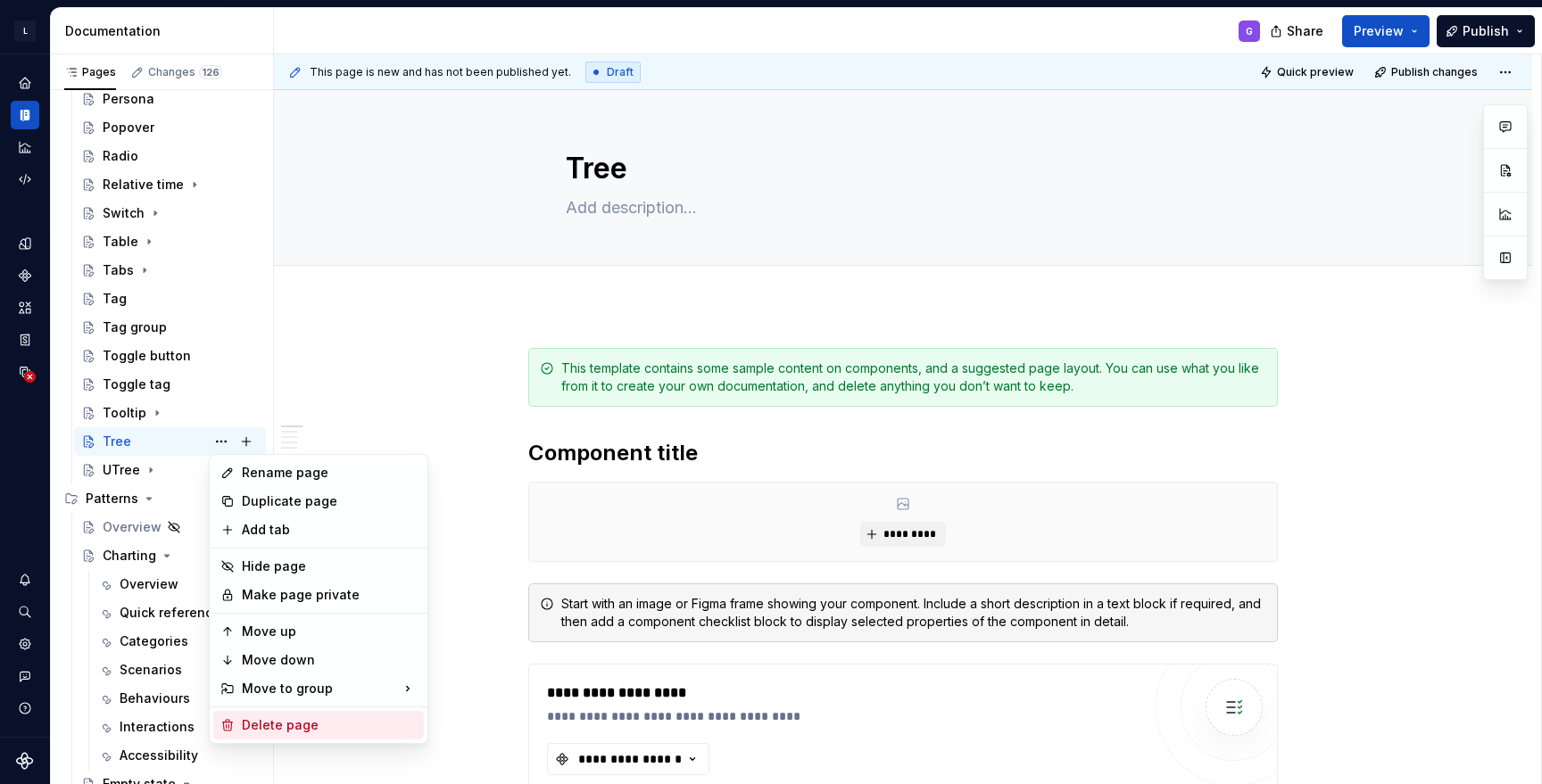
click at [283, 724] on div "Delete page" at bounding box center [329, 724] width 175 height 18
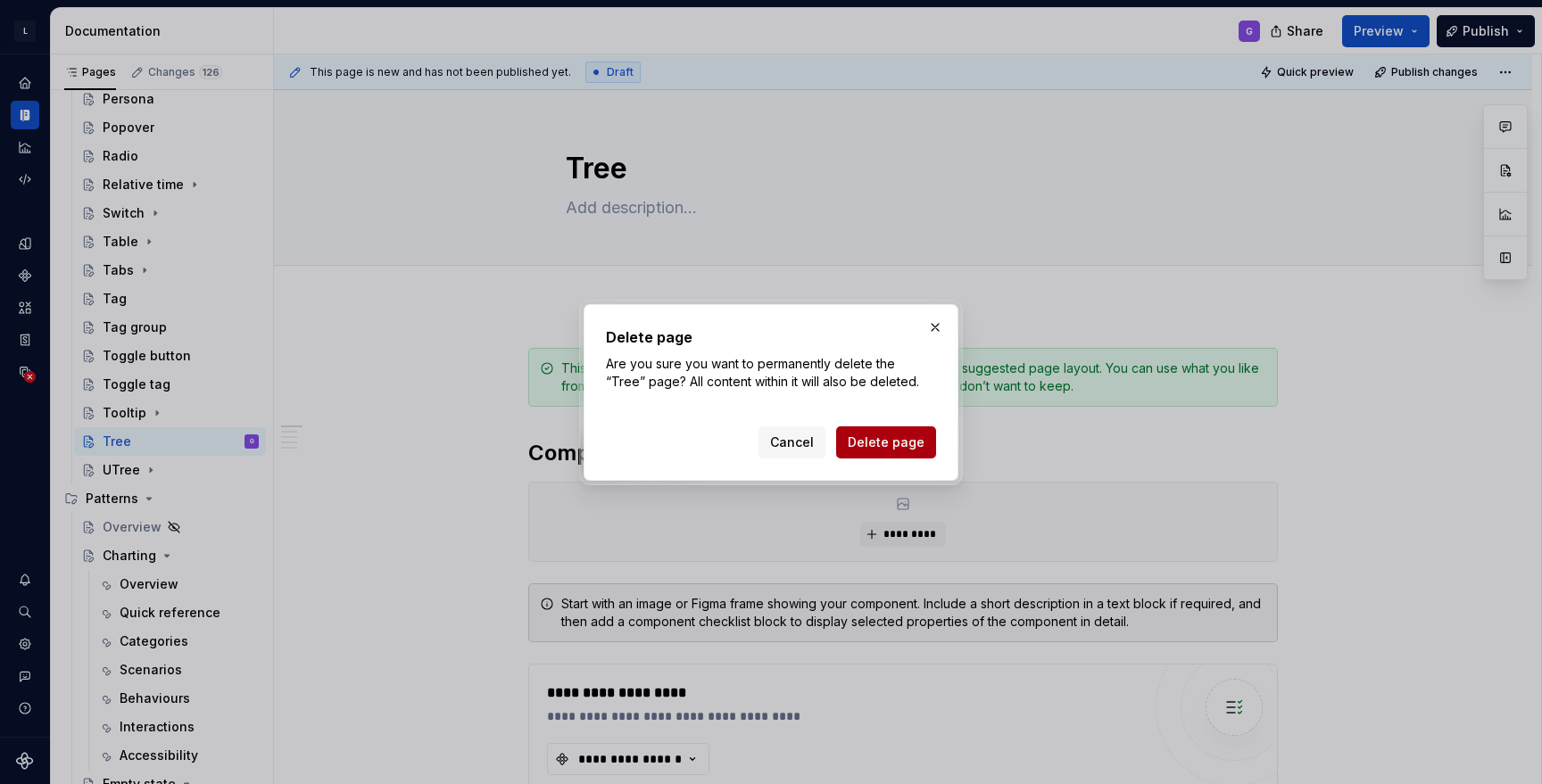
click at [879, 439] on span "Delete page" at bounding box center [886, 442] width 76 height 18
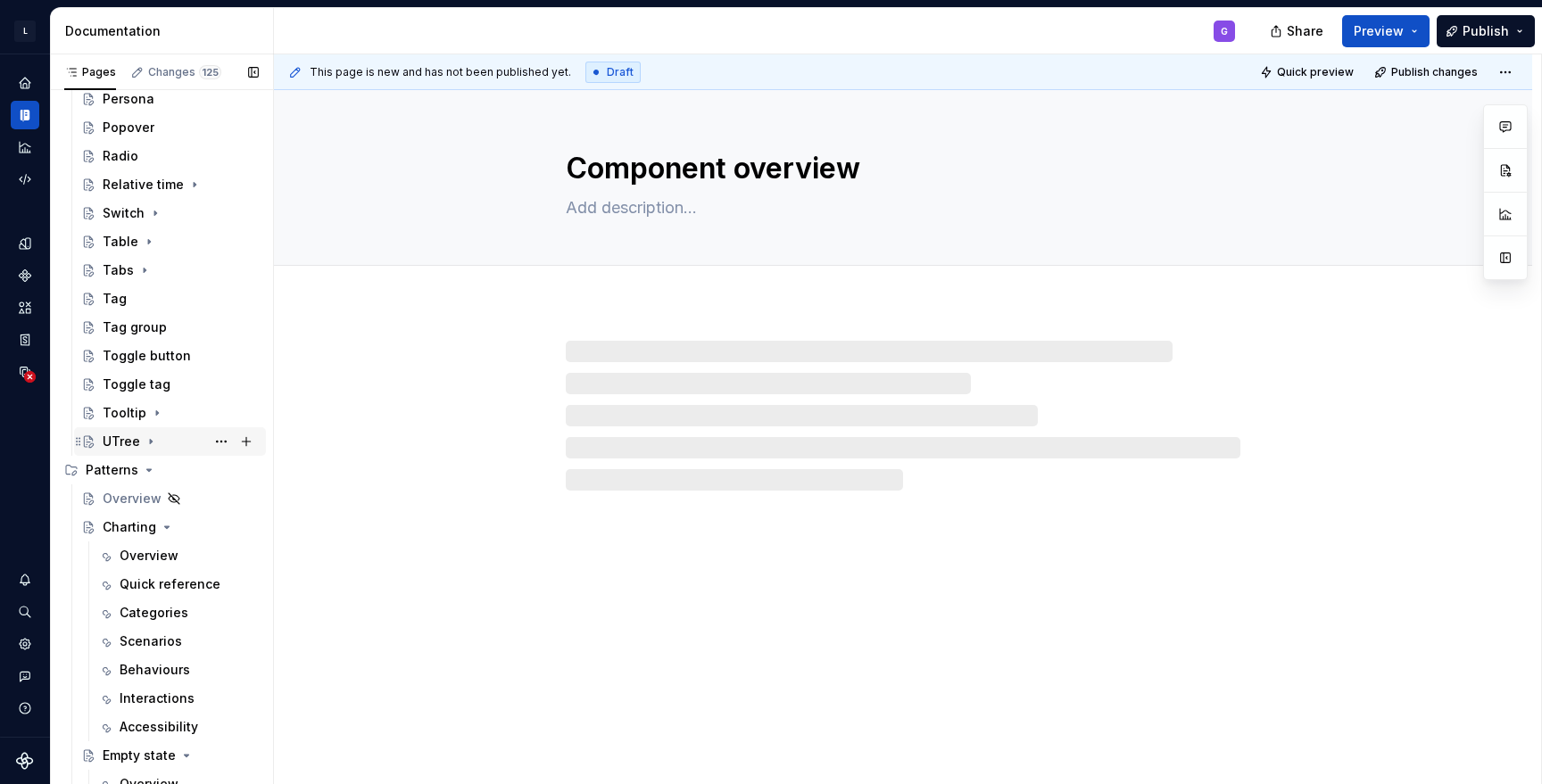
click at [118, 443] on div "UTree" at bounding box center [121, 441] width 37 height 18
click at [74, 427] on link "UTree" at bounding box center [170, 441] width 192 height 29
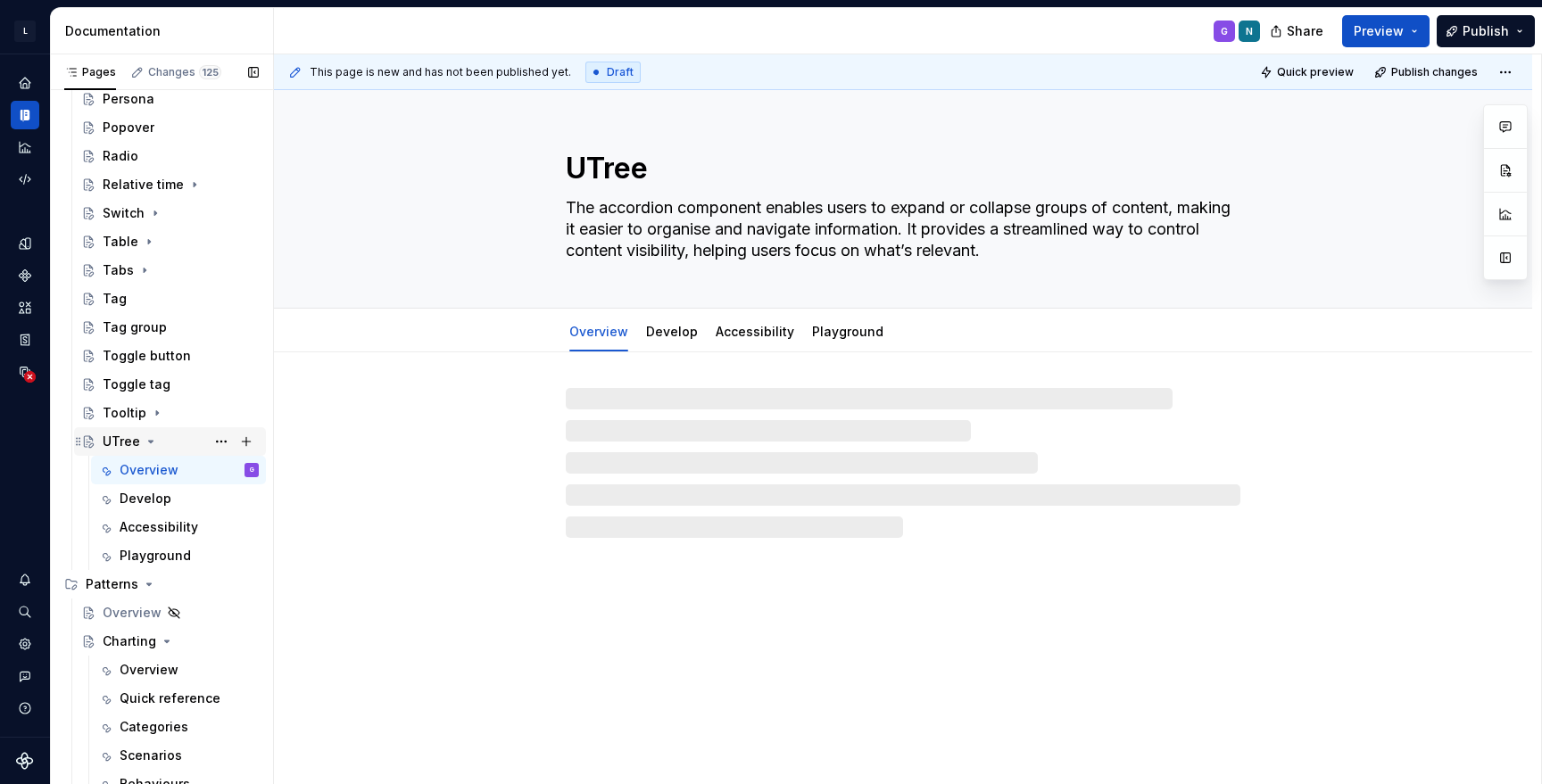
click at [118, 443] on div "UTree" at bounding box center [121, 441] width 37 height 18
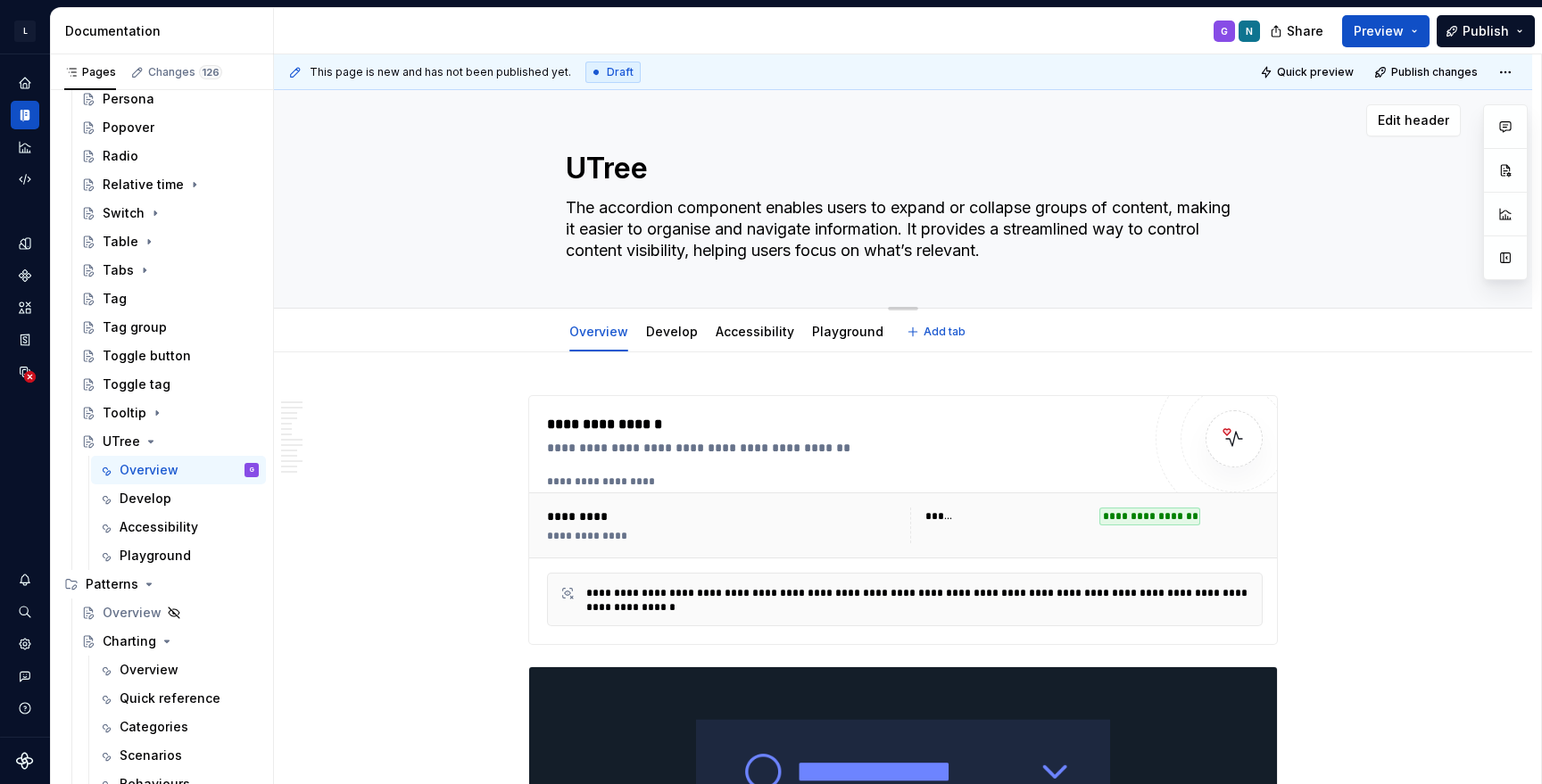
click at [598, 172] on textarea "UTree" at bounding box center [899, 168] width 675 height 43
type textarea "*"
type textarea "Tree"
type textarea "*"
type textarea "Tree"
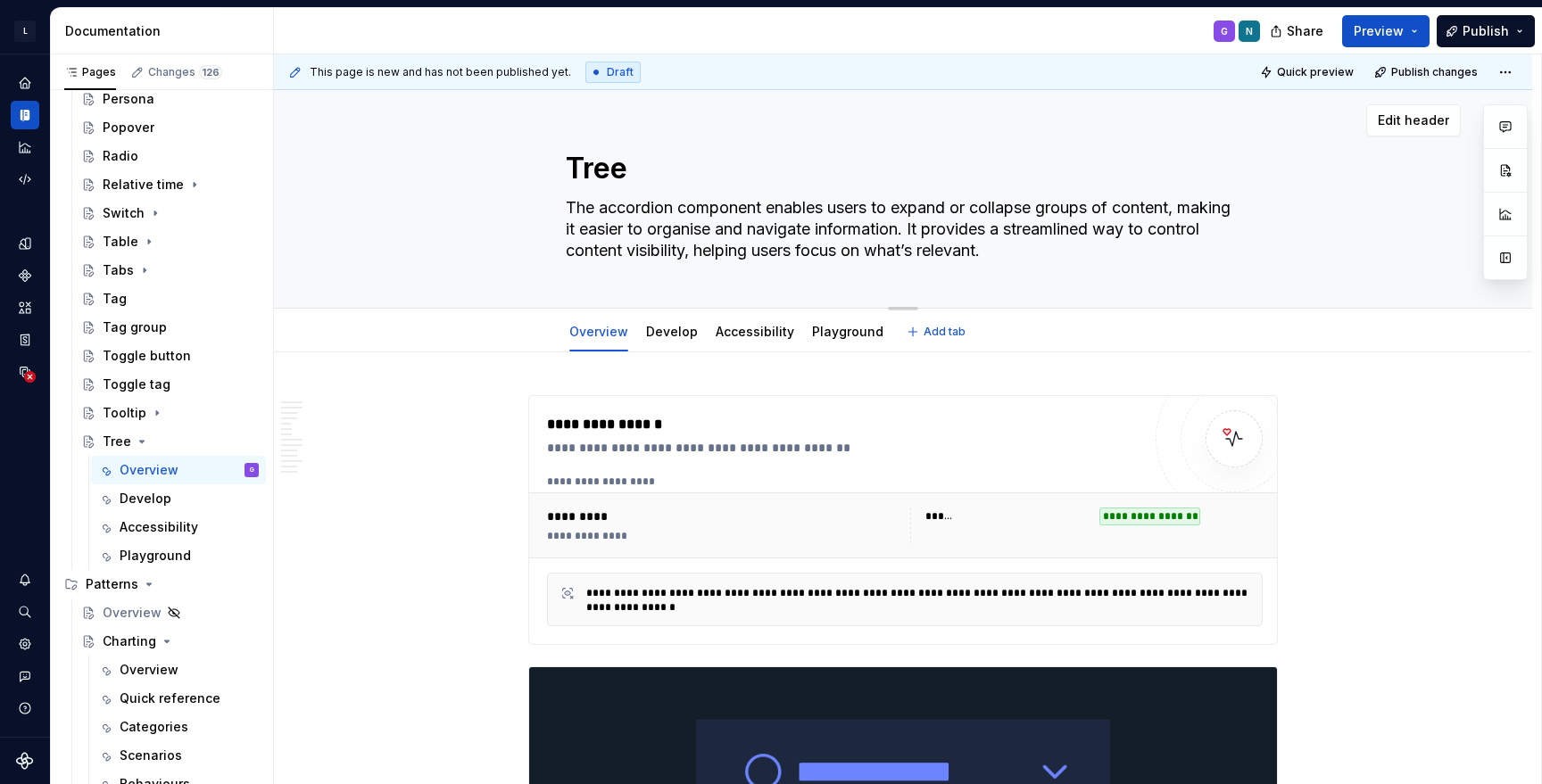
click at [633, 206] on textarea "The accordion component enables users to expand or collapse groups of content, …" at bounding box center [899, 229] width 675 height 72
click at [632, 209] on textarea "The accordion component enables users to expand or collapse groups of content, …" at bounding box center [899, 229] width 675 height 72
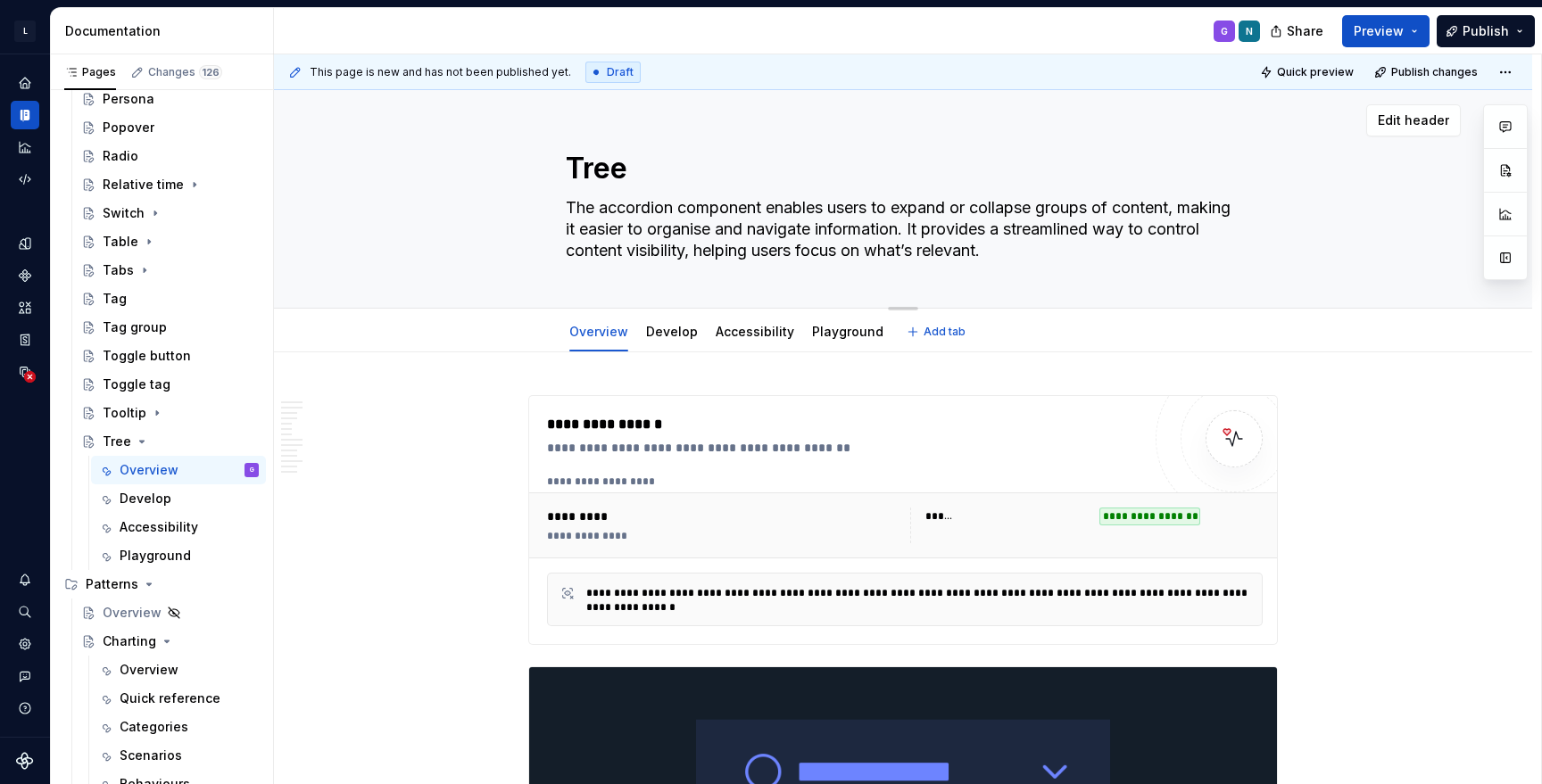
paste textarea "tree component is a hierarchical structure that displays a list of tree items, …"
type textarea "*"
type textarea "The tree component is a hierarchical structure that displays a list of tree ite…"
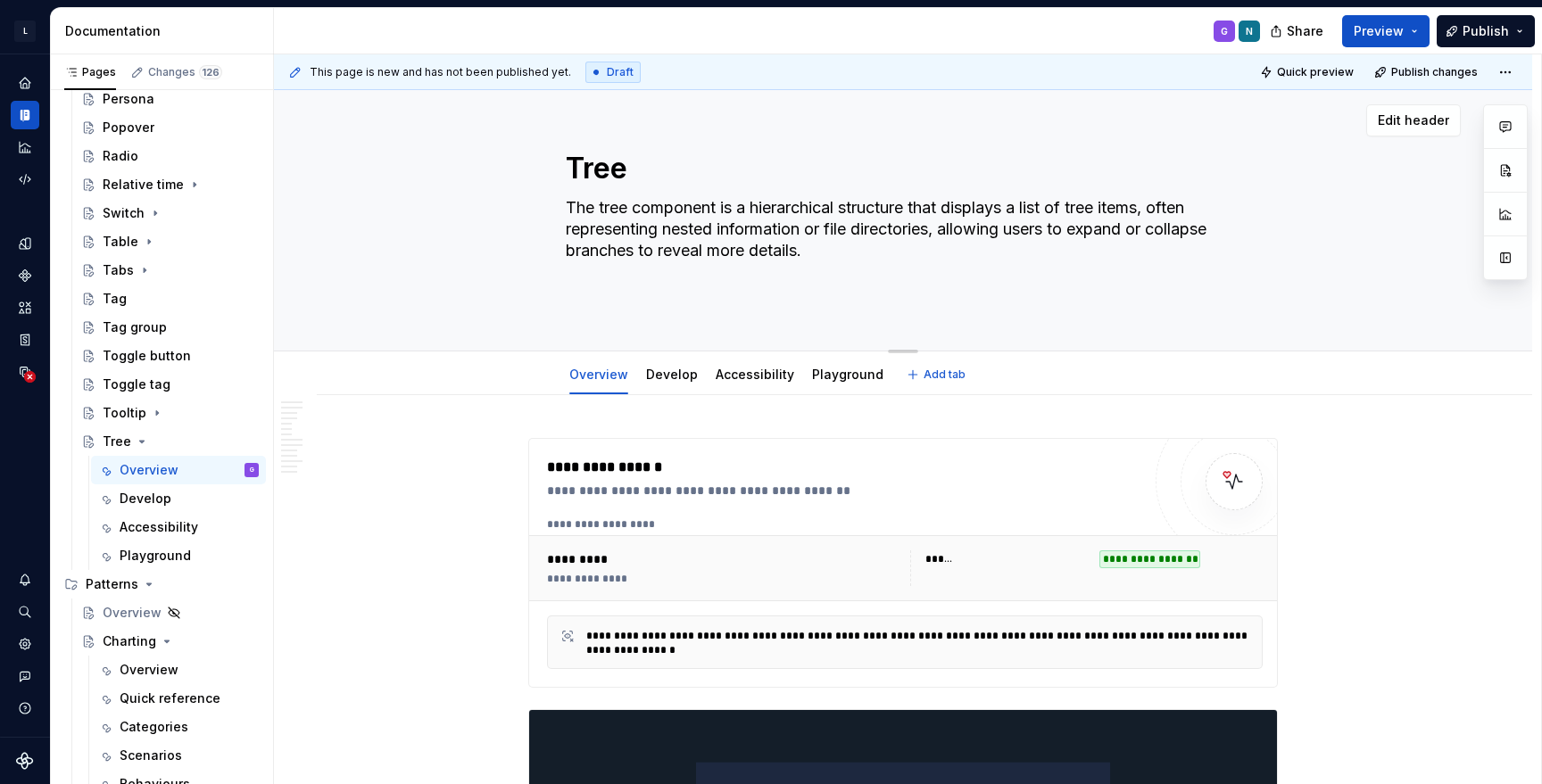
type textarea "*"
type textarea "The tree component is a hierarchical structure that displays a list of tree ite…"
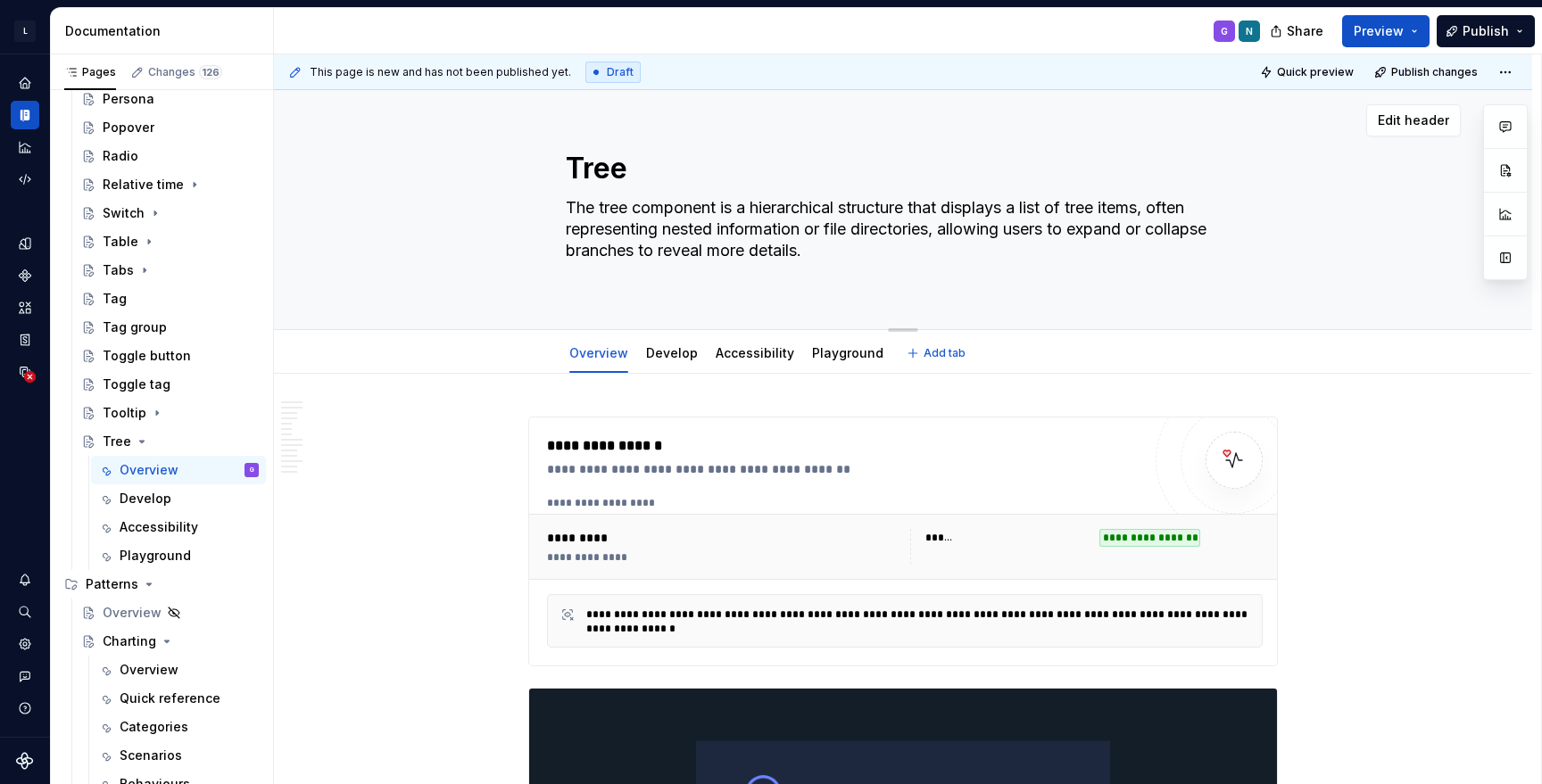
type textarea "*"
type textarea "The tree component is a hierarchical structure that displays a list of tree ite…"
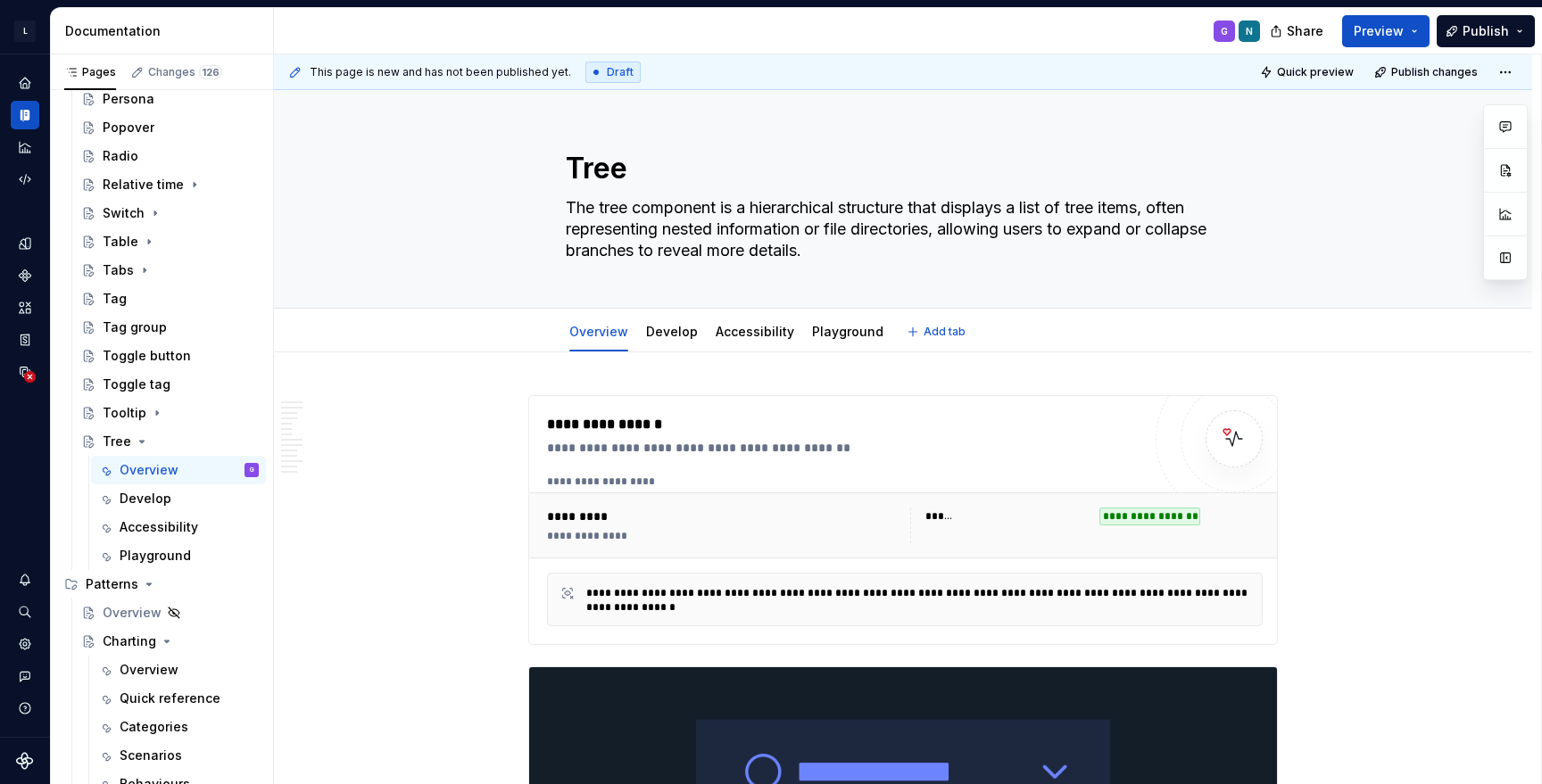
type textarea "*"
type textarea "The tree component is a hierarchical structure that displays a list of tree ite…"
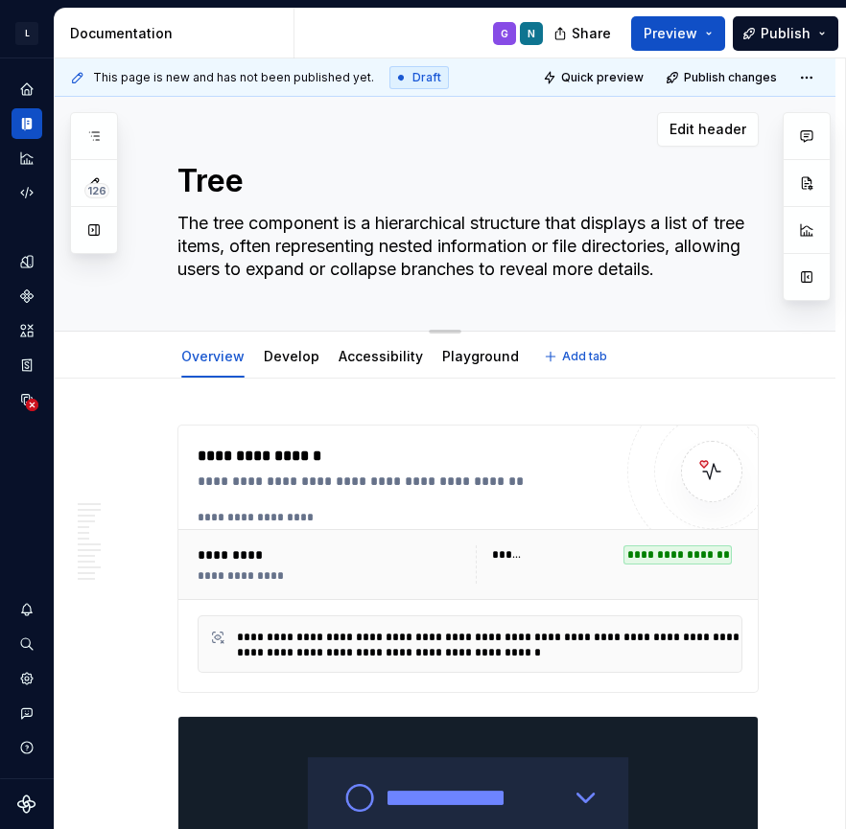
click at [665, 299] on div "Tree The tree component is a hierarchical structure that displays a list of tre…" at bounding box center [467, 214] width 581 height 234
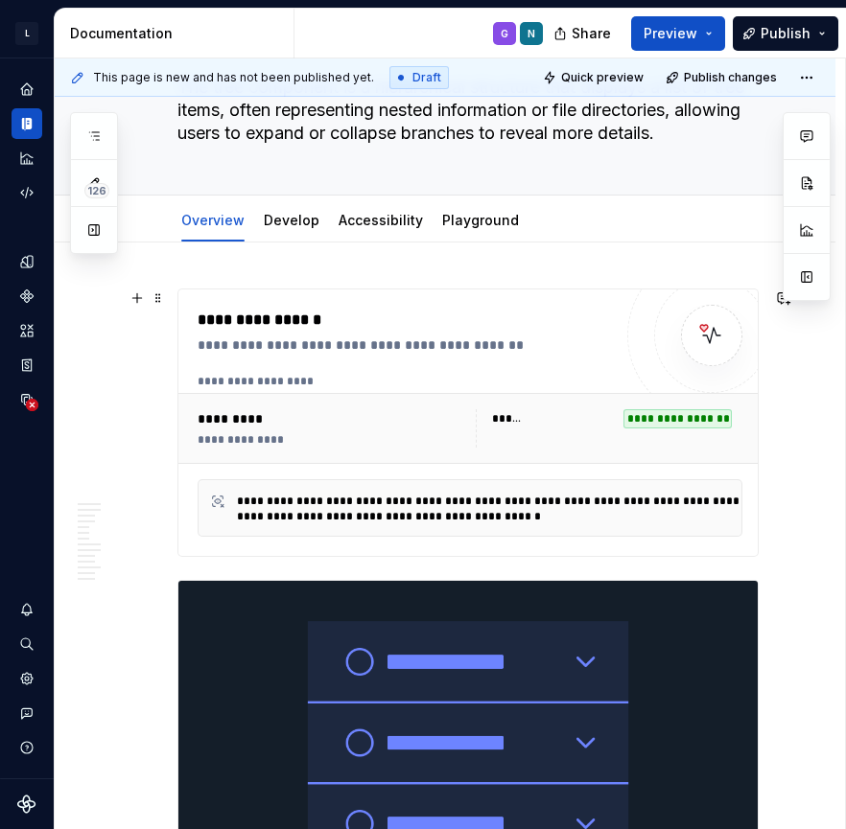
scroll to position [71, 0]
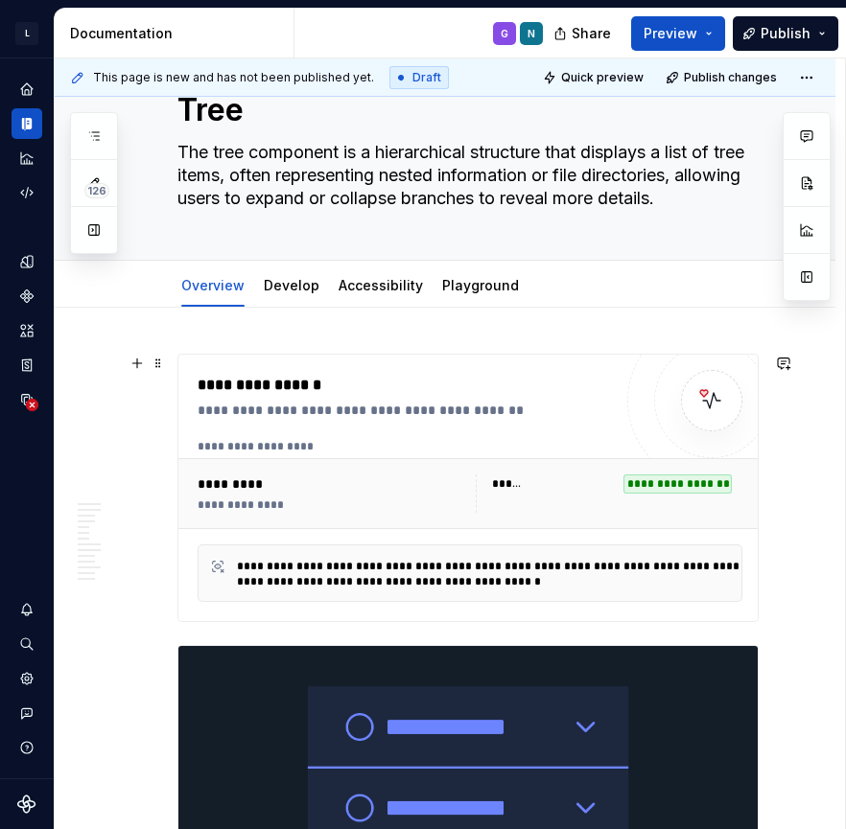
click at [447, 380] on div "**********" at bounding box center [410, 385] width 424 height 23
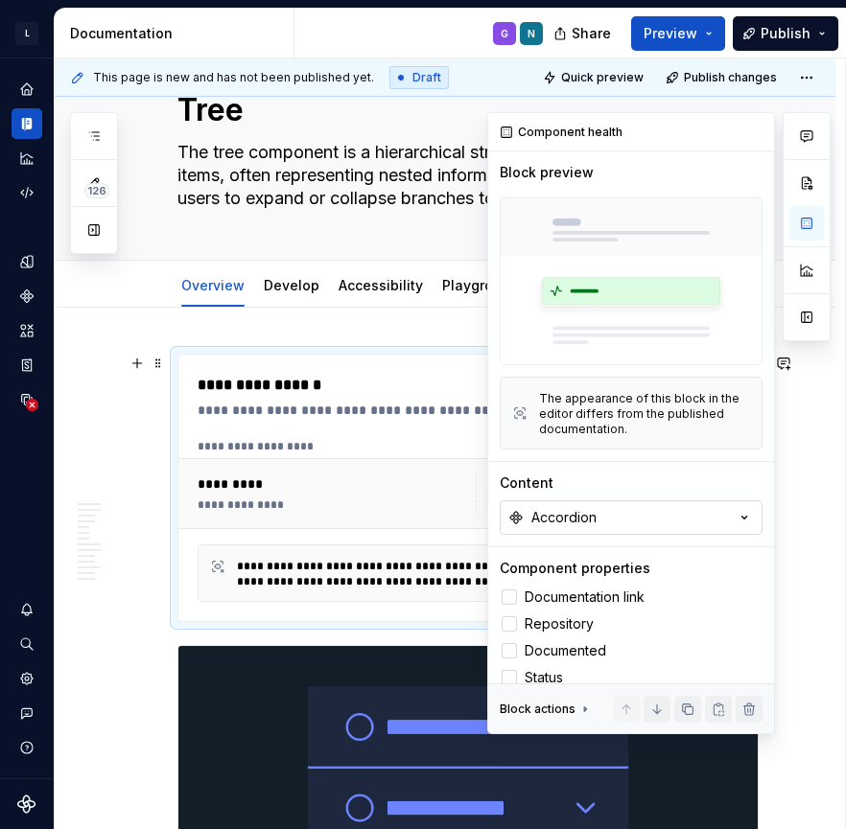
click at [742, 522] on icon "button" at bounding box center [744, 517] width 19 height 19
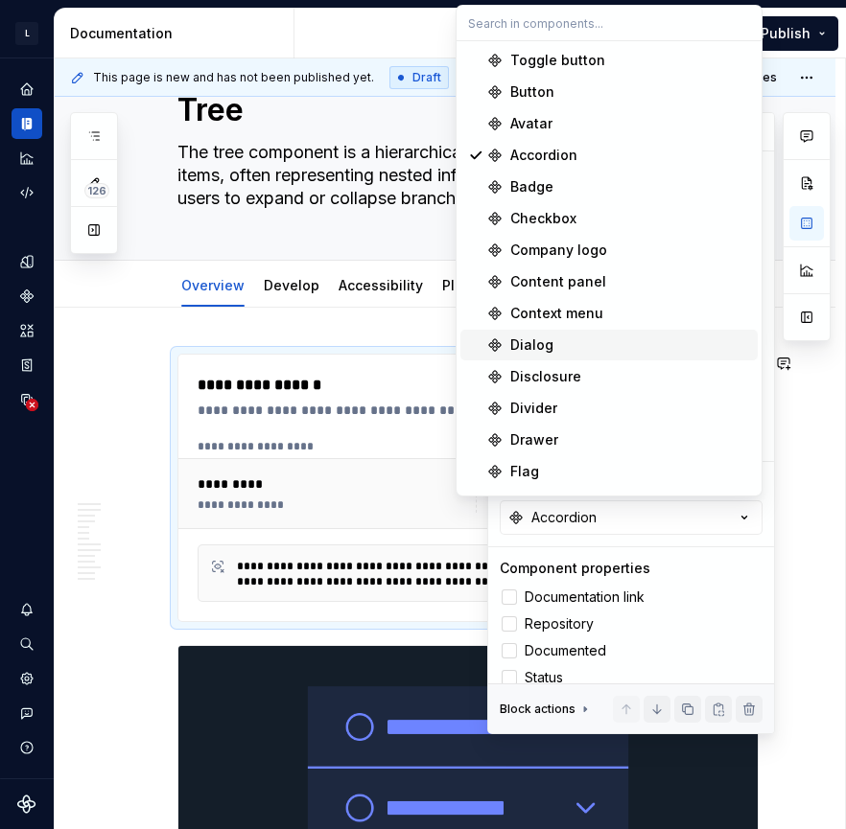
scroll to position [438, 0]
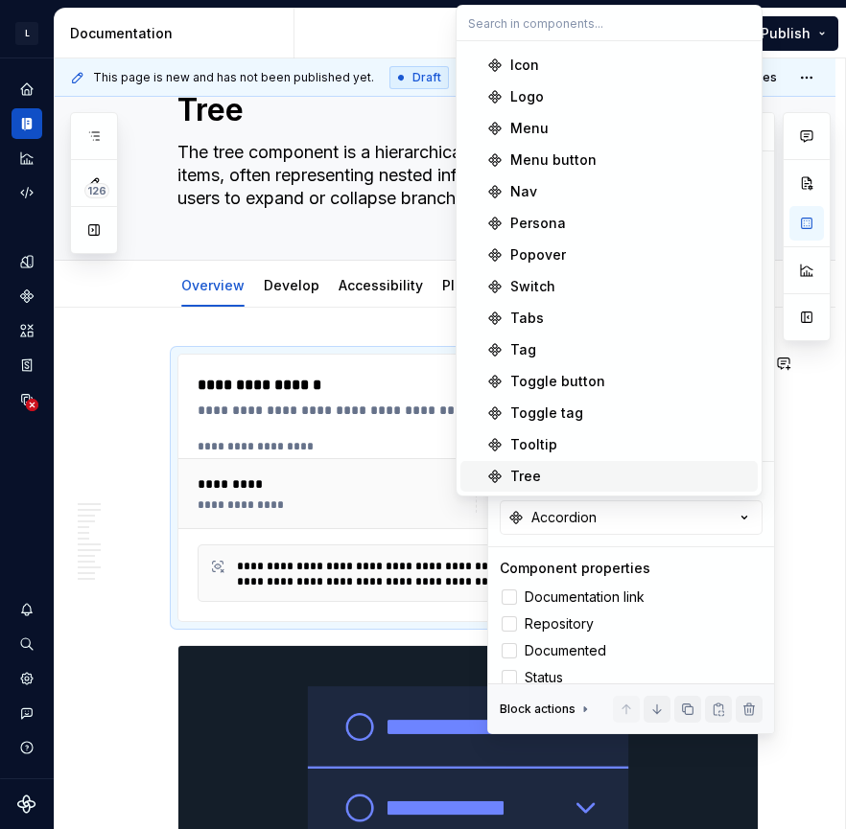
click at [552, 467] on div "Tree" at bounding box center [630, 476] width 240 height 19
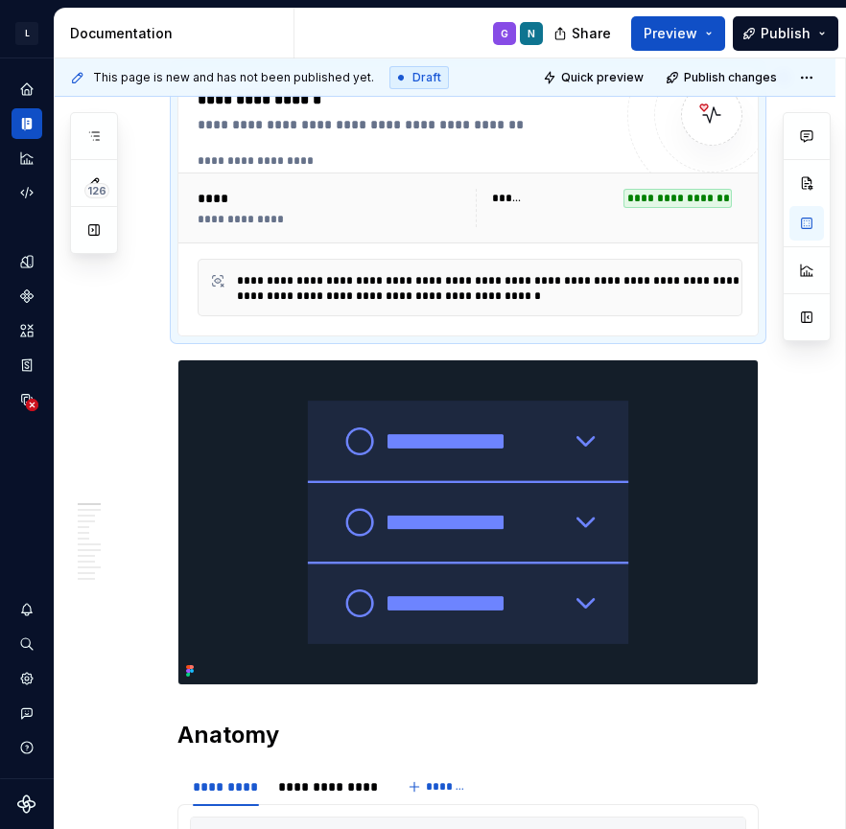
scroll to position [413, 0]
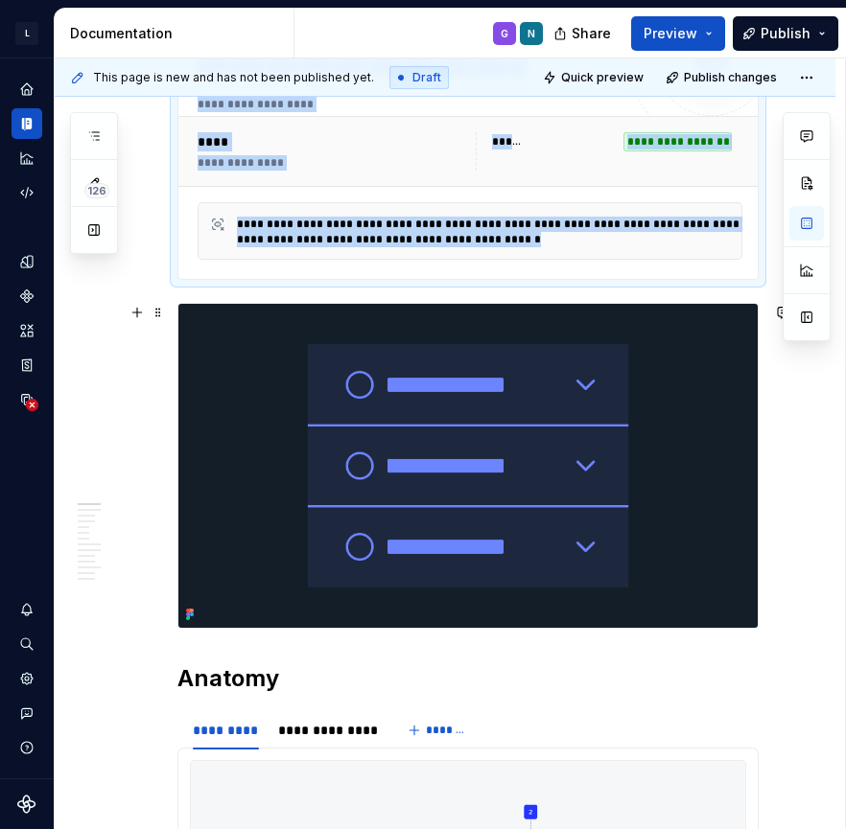
click at [554, 441] on img at bounding box center [467, 466] width 579 height 324
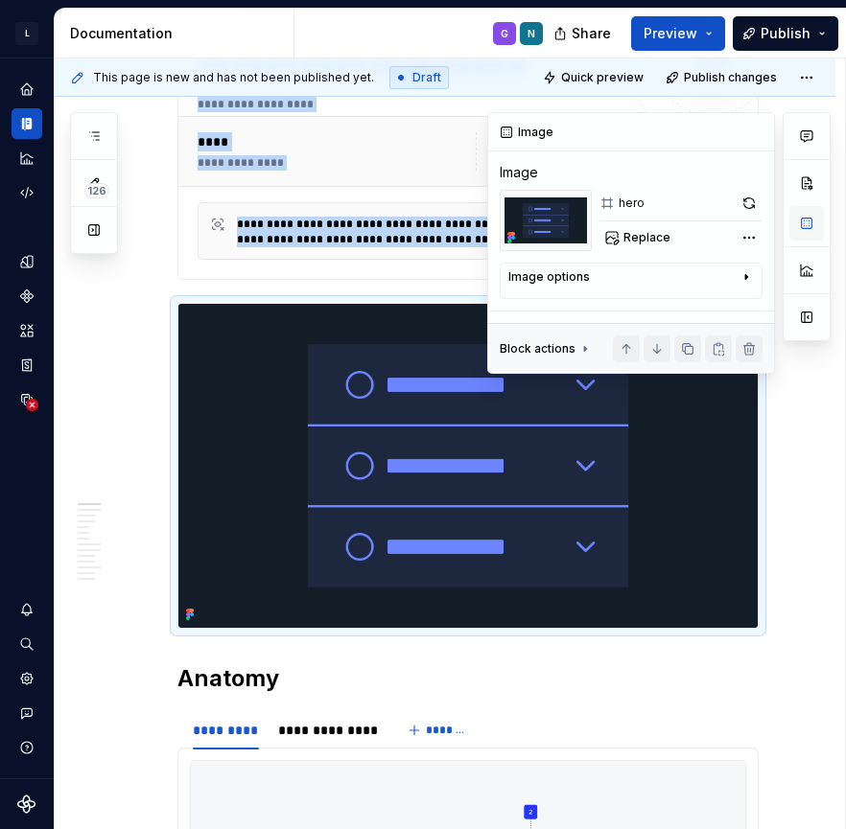
click at [811, 223] on button "button" at bounding box center [806, 223] width 35 height 35
click at [627, 232] on span "Replace" at bounding box center [646, 237] width 47 height 15
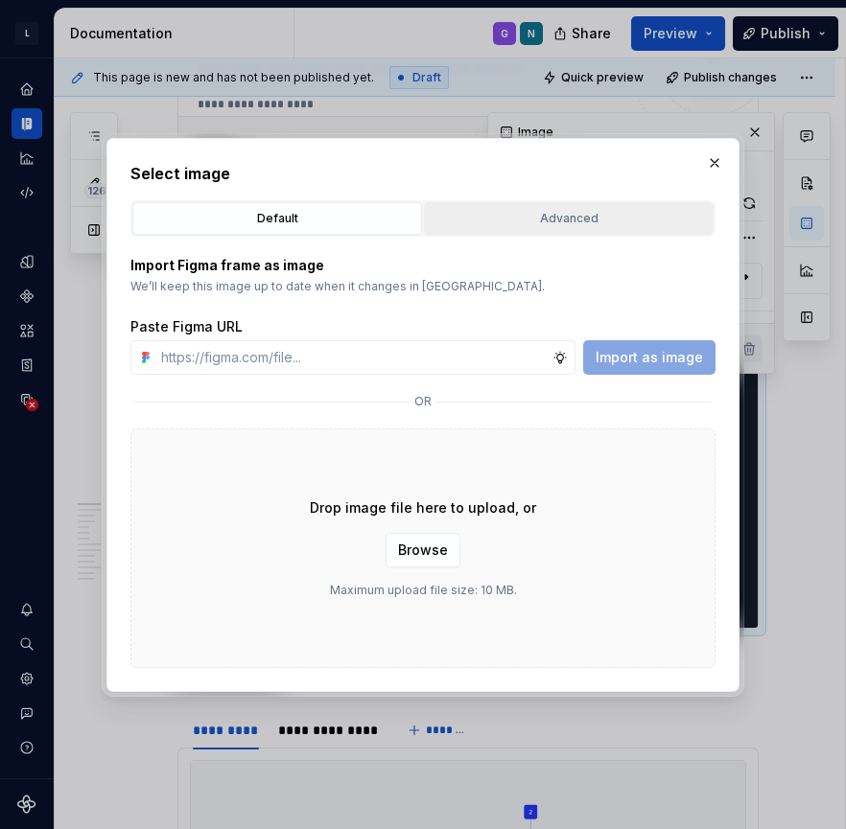
click at [554, 205] on button "Advanced" at bounding box center [569, 218] width 290 height 33
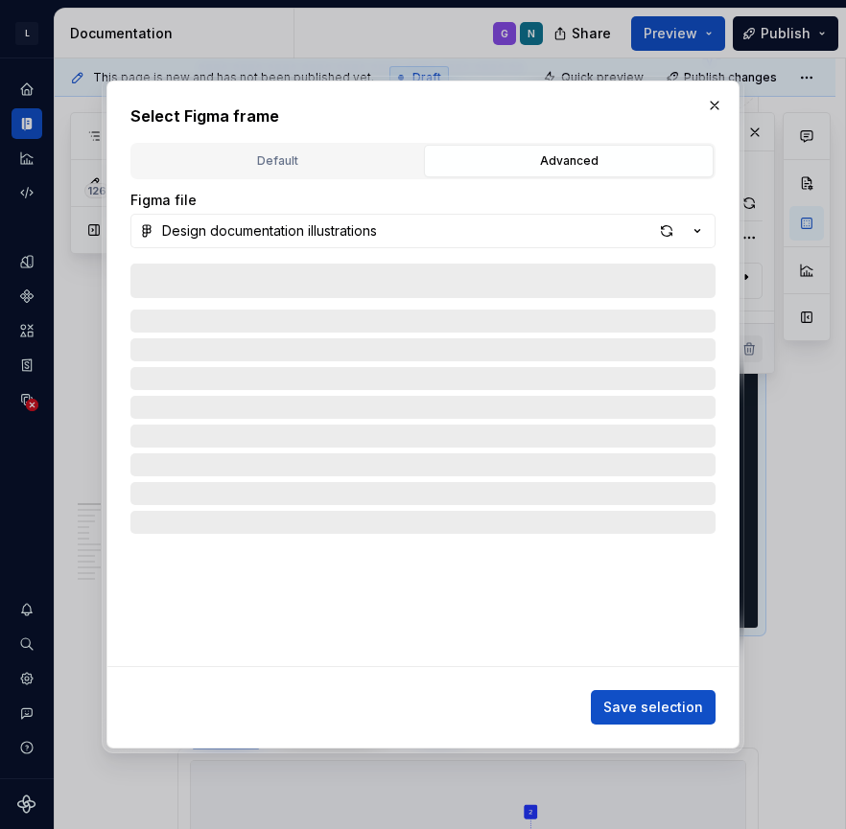
type textarea "*"
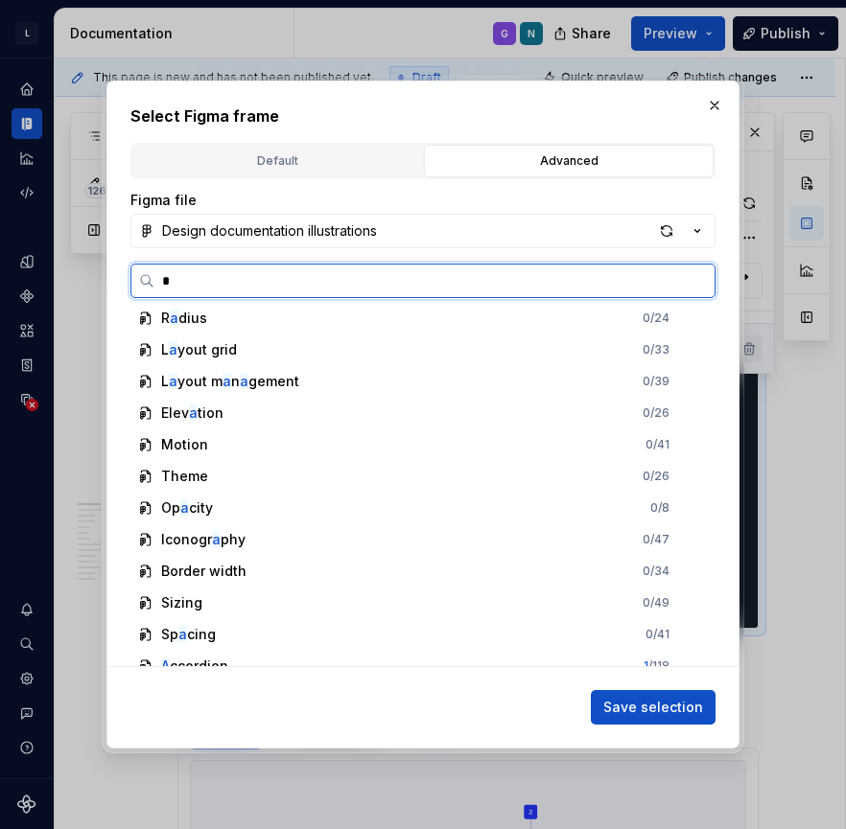
scroll to position [0, 0]
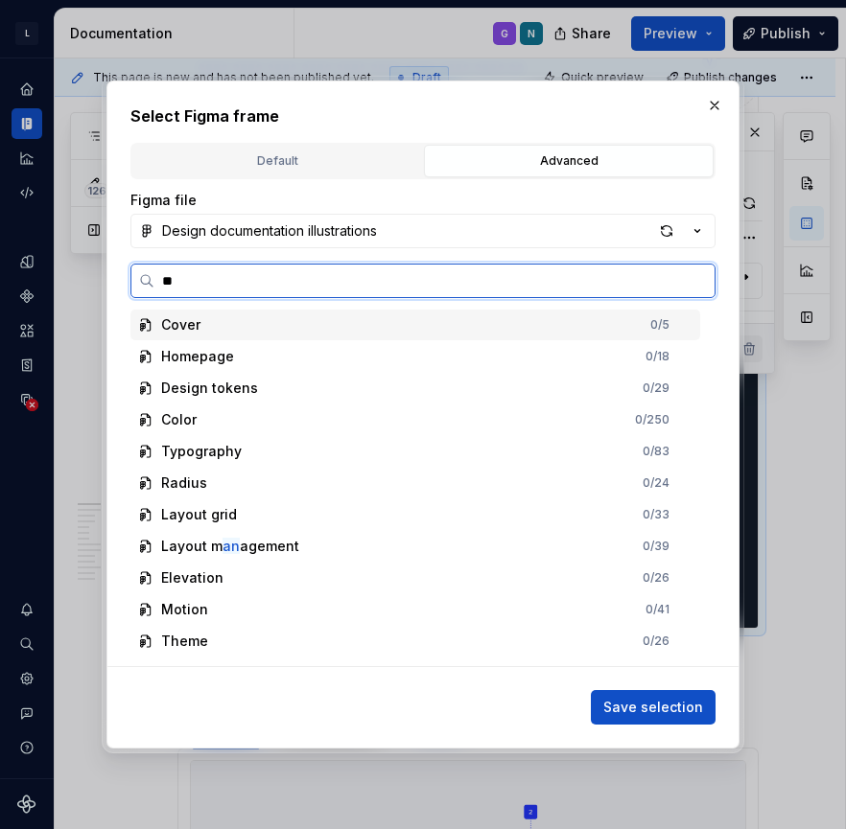
type input "*"
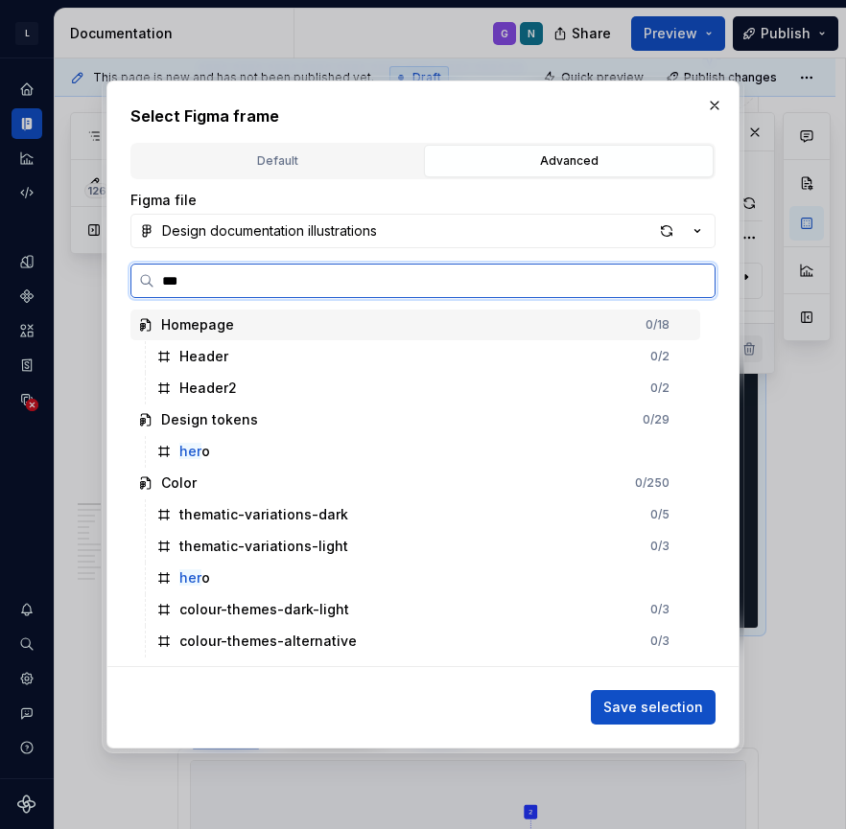
type input "****"
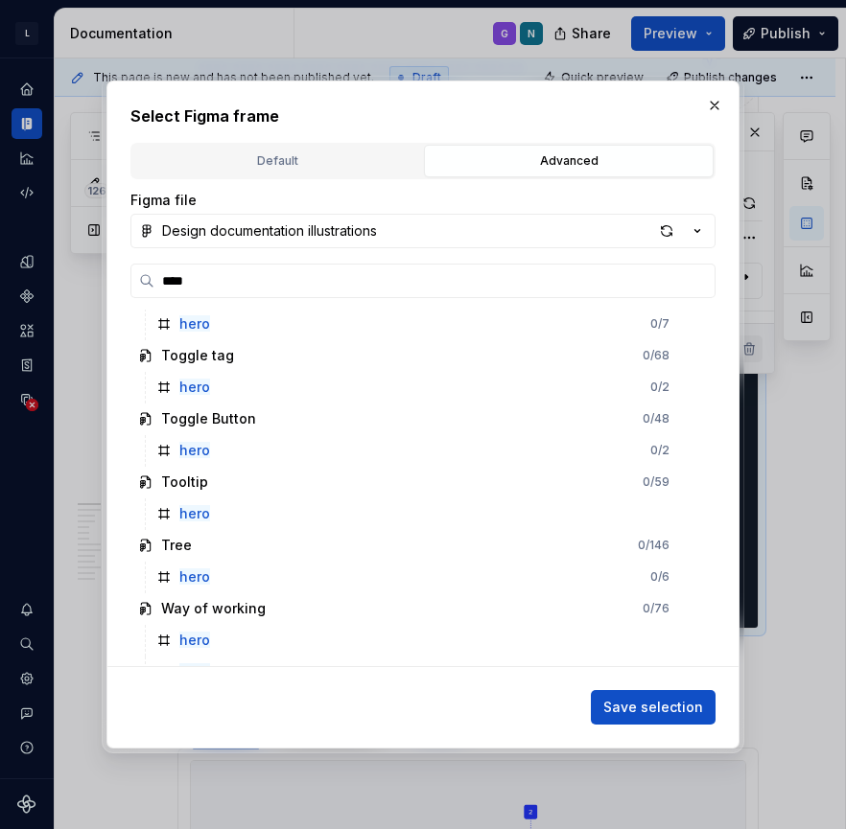
scroll to position [2503, 0]
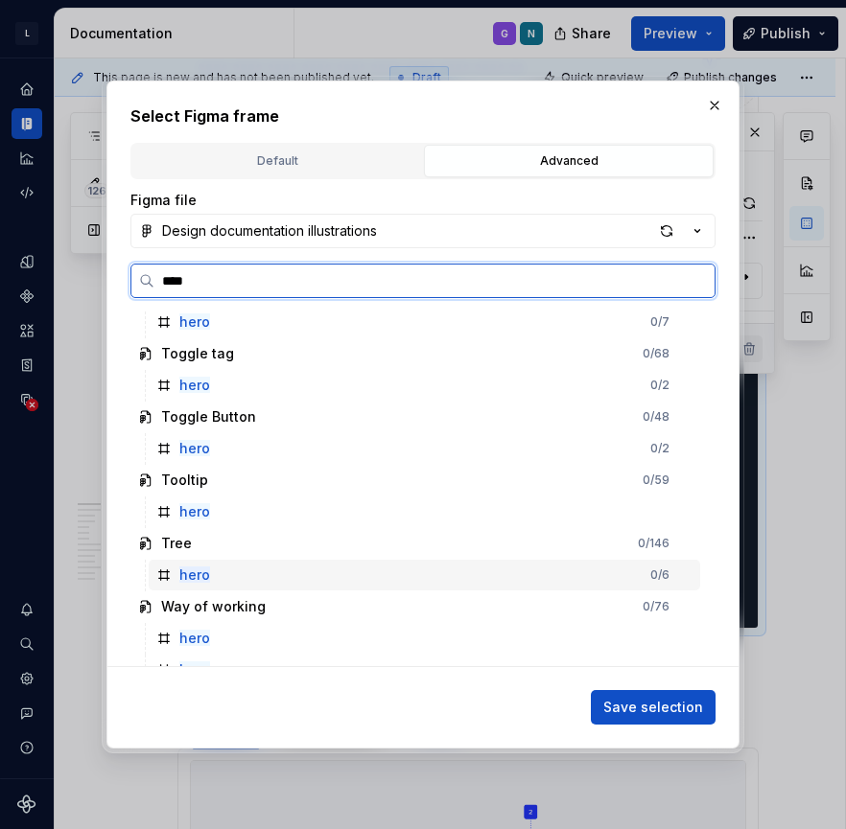
click at [200, 579] on mark "hero" at bounding box center [194, 575] width 31 height 16
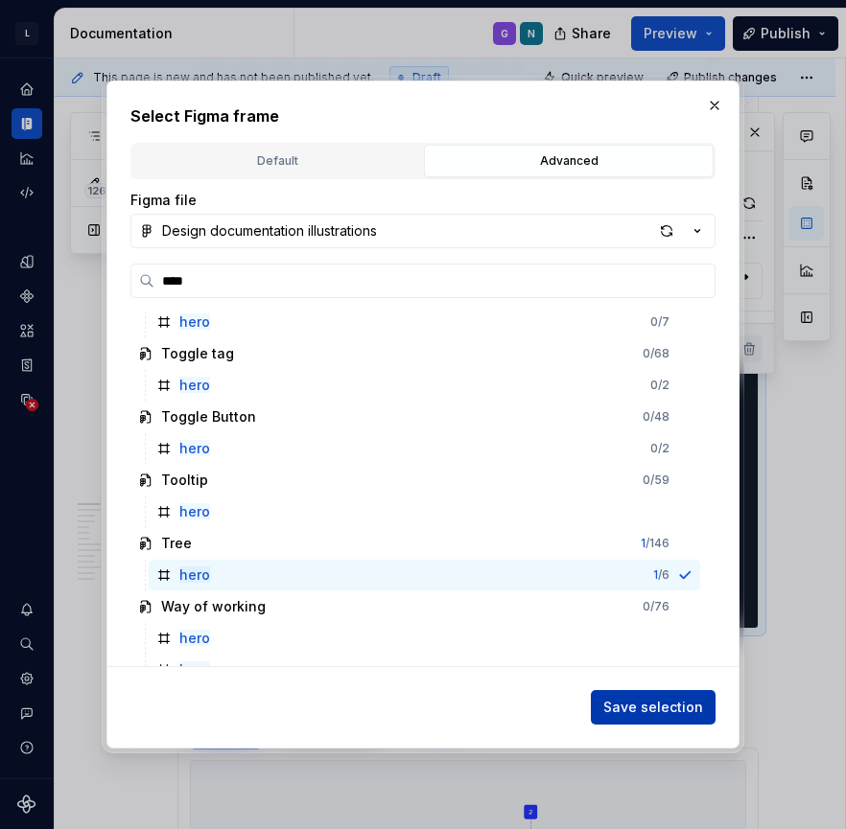
click at [651, 701] on span "Save selection" at bounding box center [653, 707] width 100 height 19
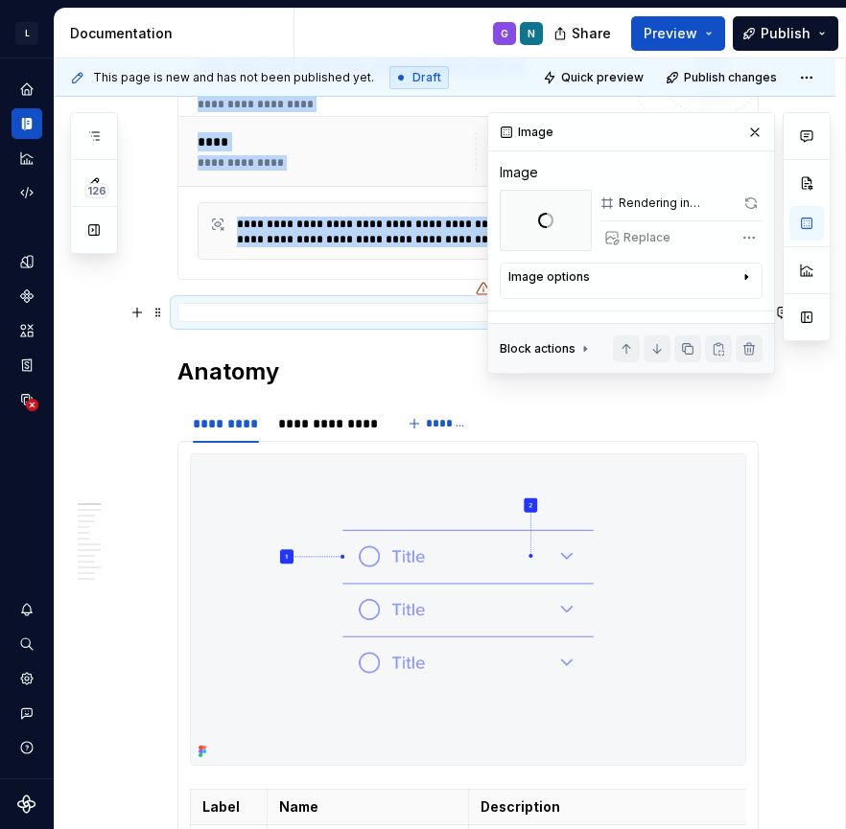
type textarea "*"
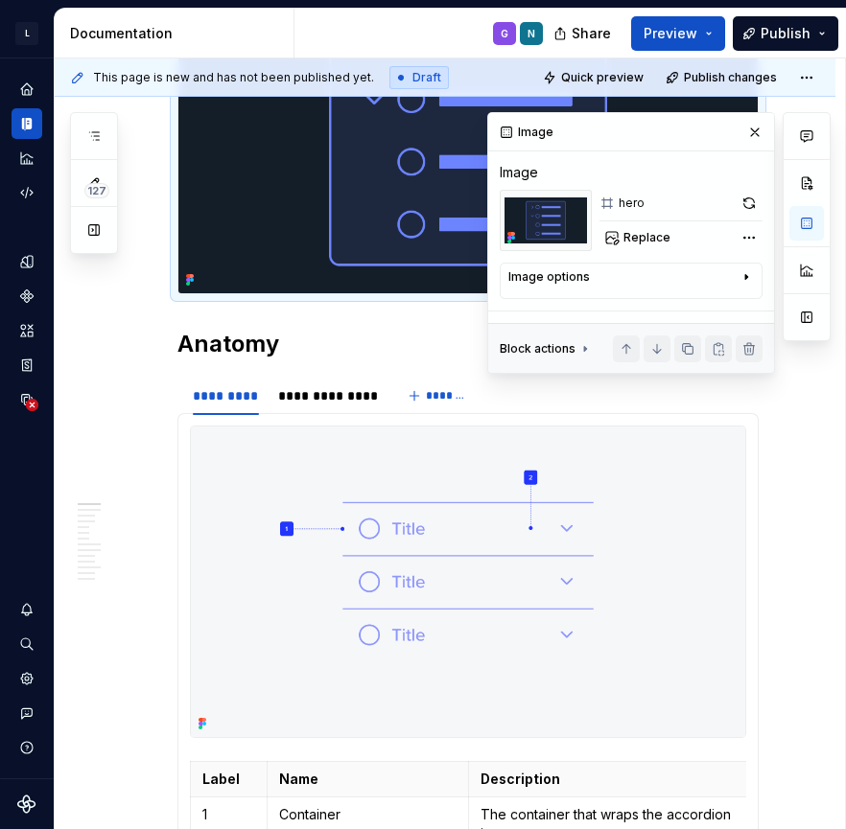
scroll to position [758, 0]
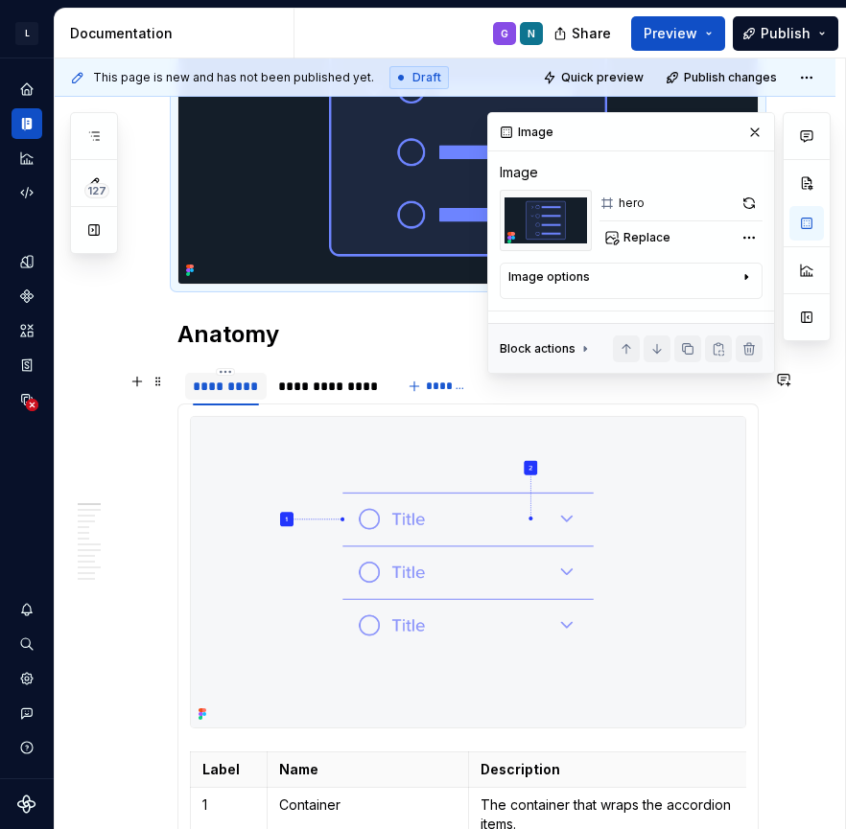
click at [226, 394] on div "*********" at bounding box center [226, 386] width 66 height 19
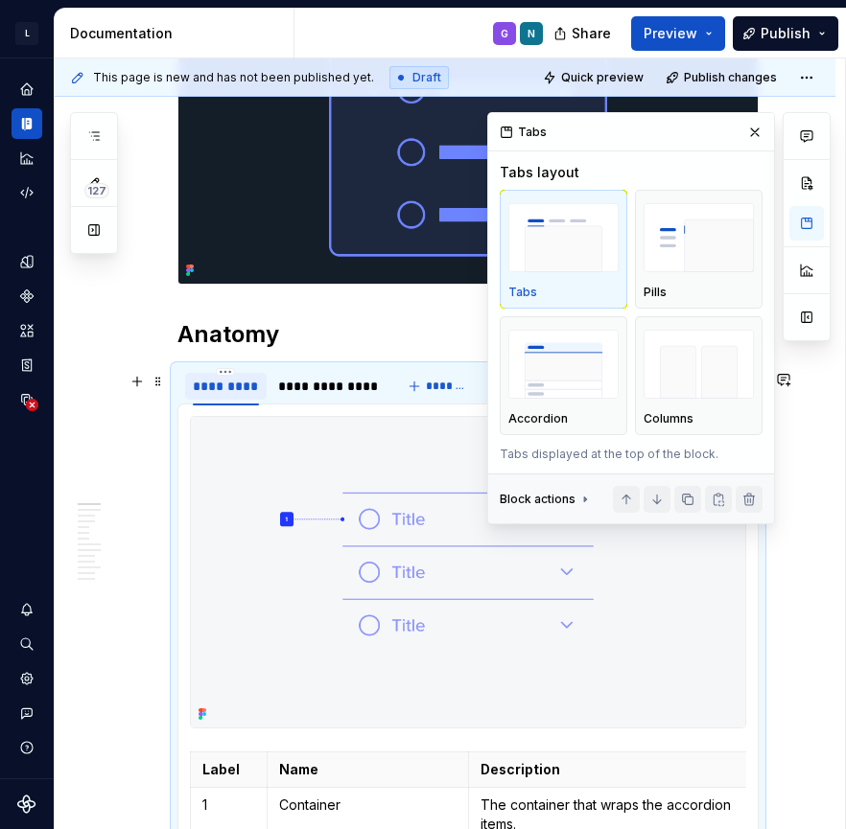
click at [233, 390] on div "*********" at bounding box center [226, 386] width 66 height 19
type input "****"
click at [295, 394] on div "**********" at bounding box center [289, 386] width 97 height 19
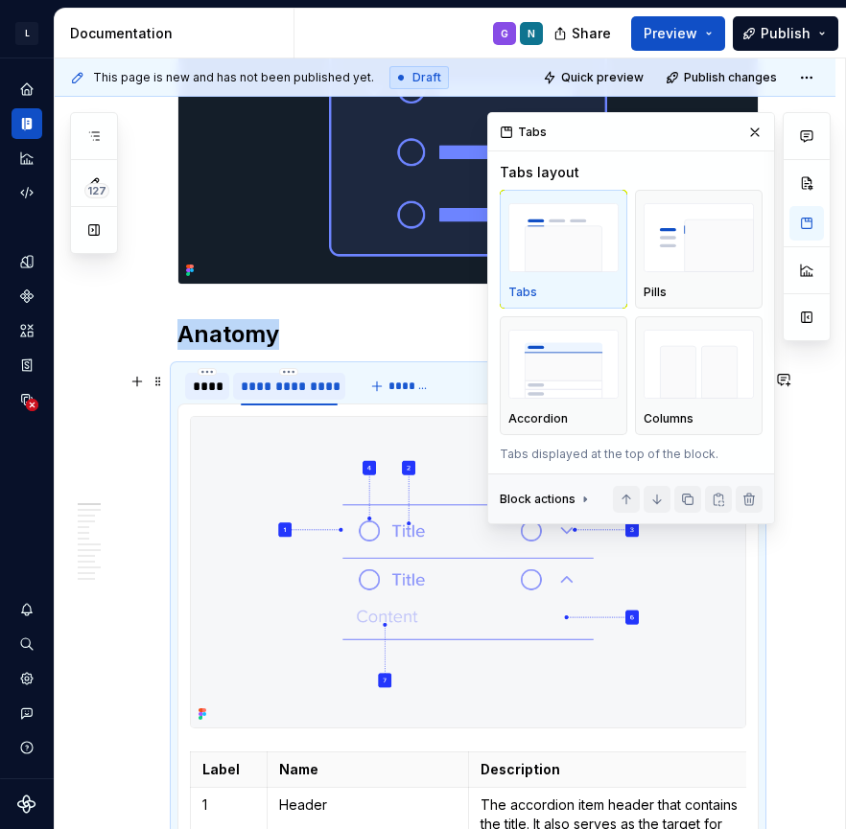
click at [295, 394] on div "**********" at bounding box center [289, 386] width 97 height 19
type textarea "*"
click at [271, 395] on input "**********" at bounding box center [289, 385] width 112 height 35
type input "*********"
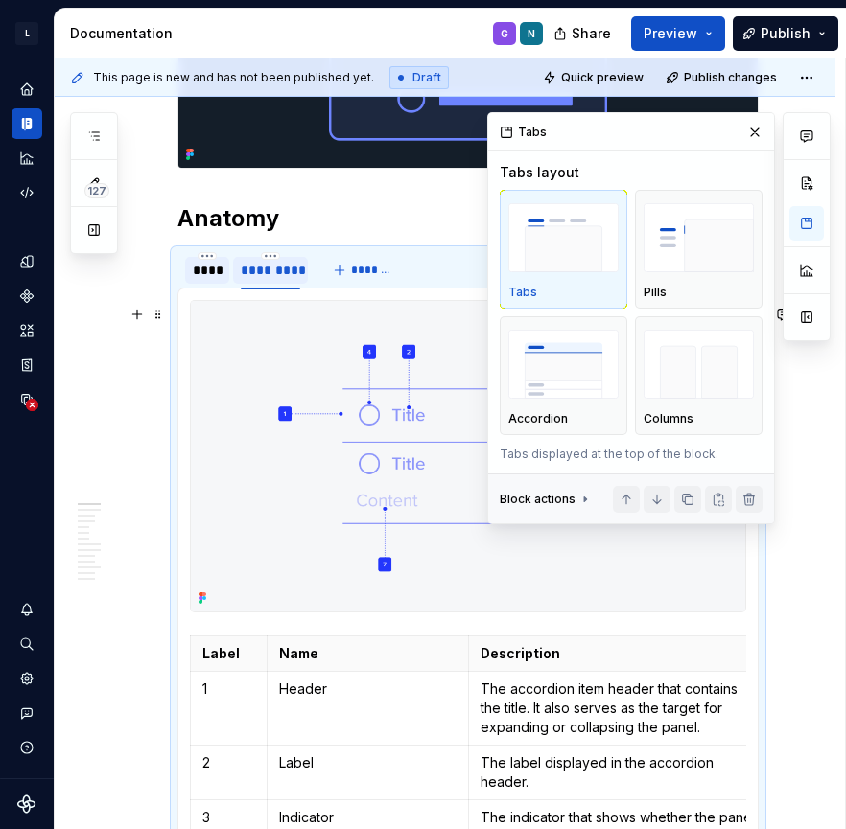
scroll to position [855, 0]
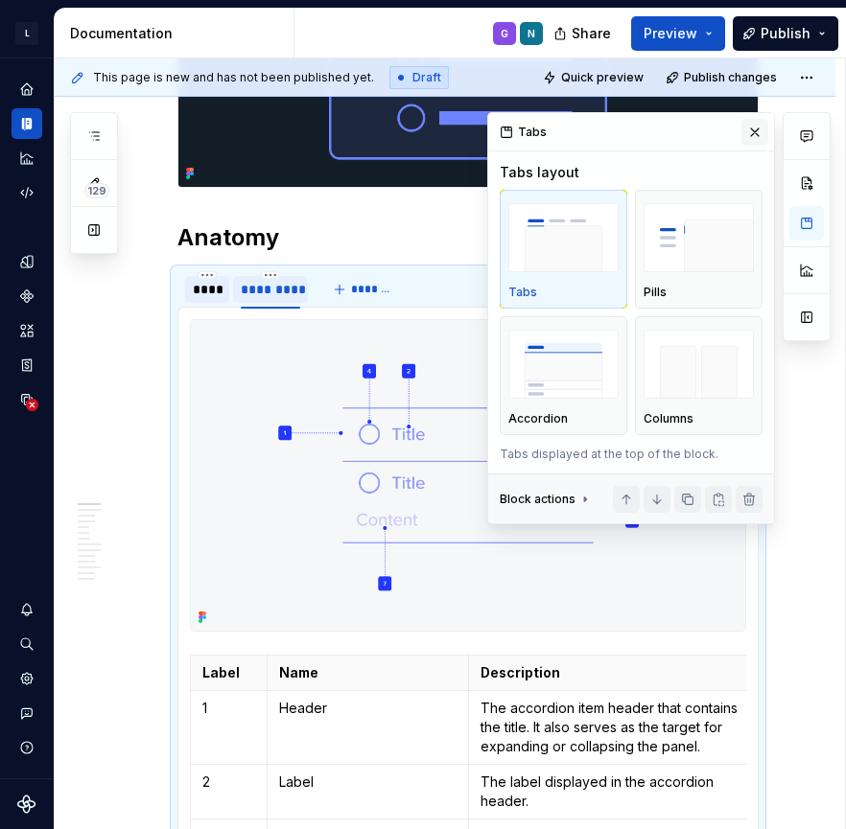
click at [759, 122] on button "button" at bounding box center [754, 132] width 27 height 27
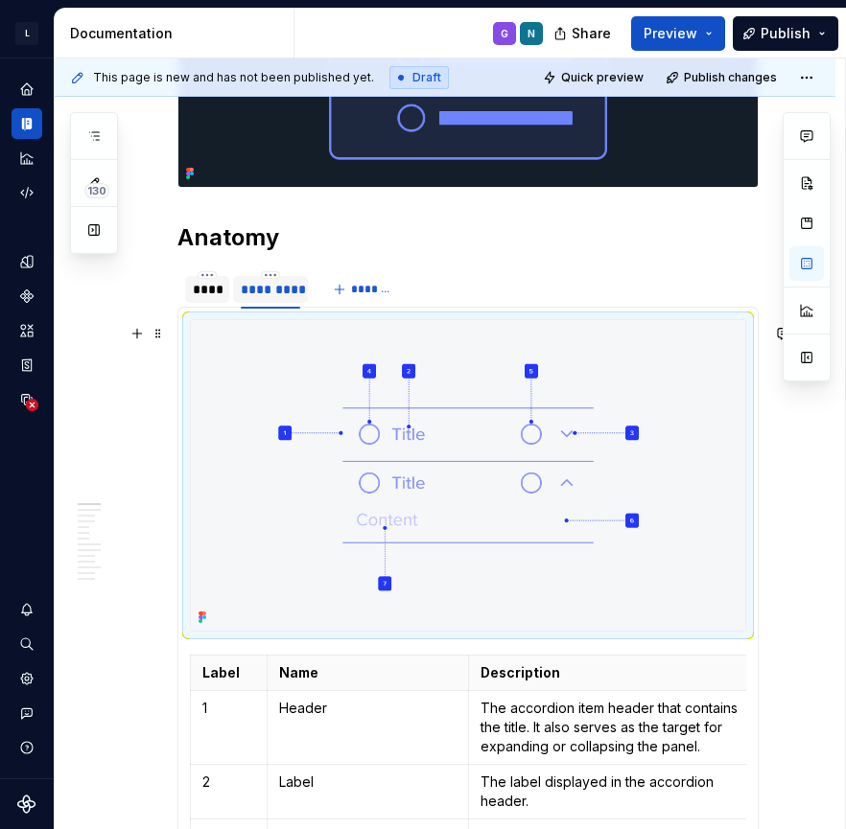
click at [429, 474] on img at bounding box center [468, 475] width 554 height 311
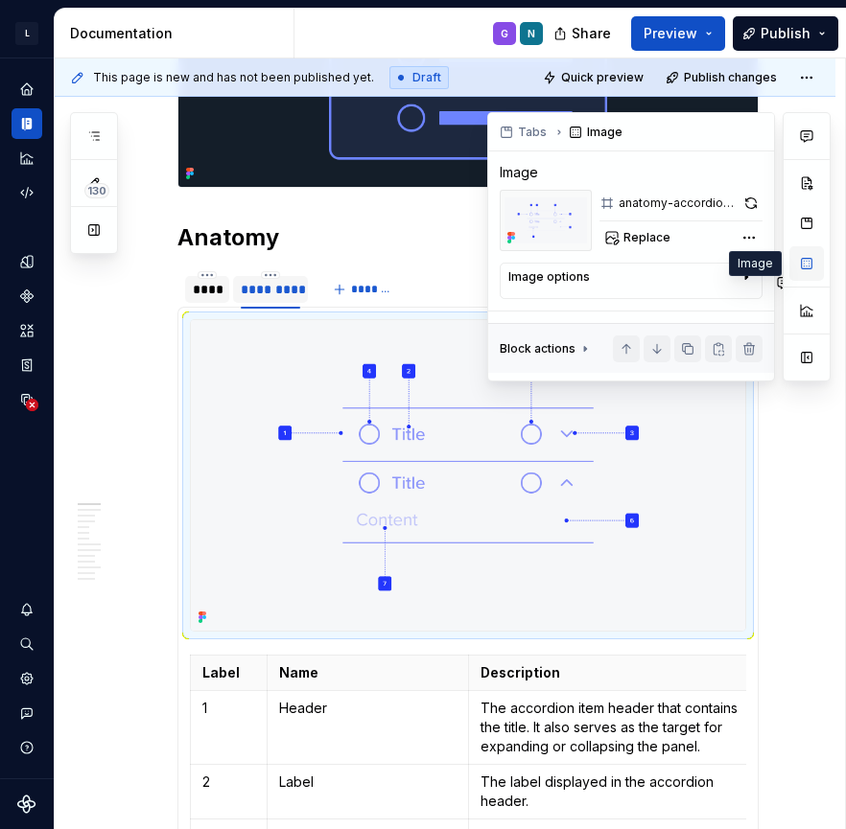
click at [805, 264] on button "button" at bounding box center [806, 263] width 35 height 35
click at [631, 241] on span "Replace" at bounding box center [646, 237] width 47 height 15
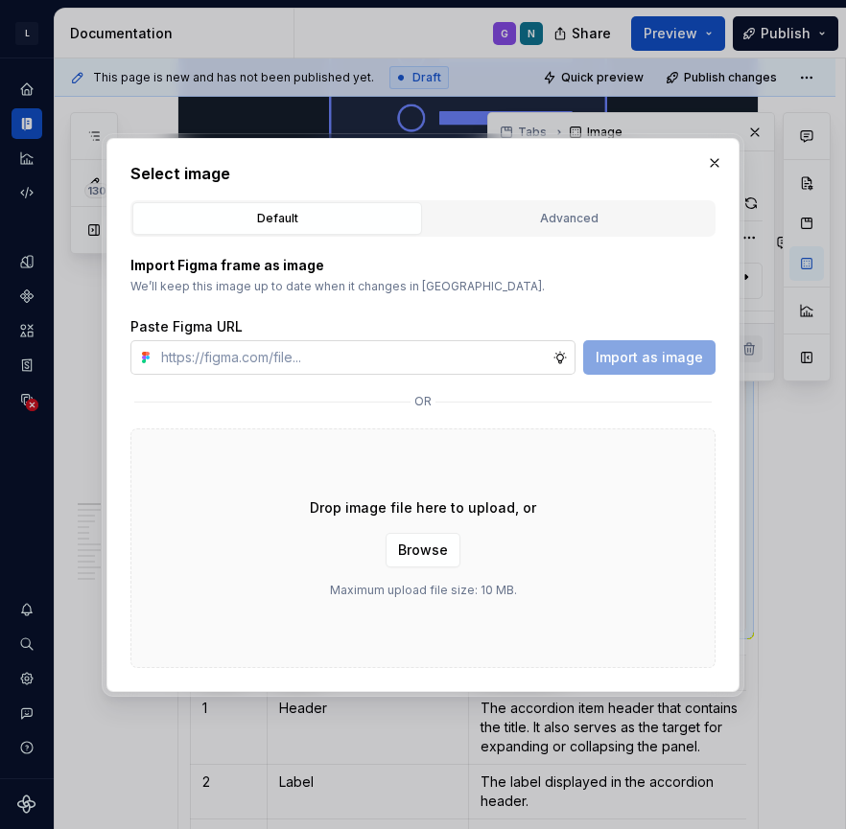
type textarea "*"
type input "na"
type textarea "*"
type input "n"
click at [554, 220] on div "Advanced" at bounding box center [569, 218] width 276 height 19
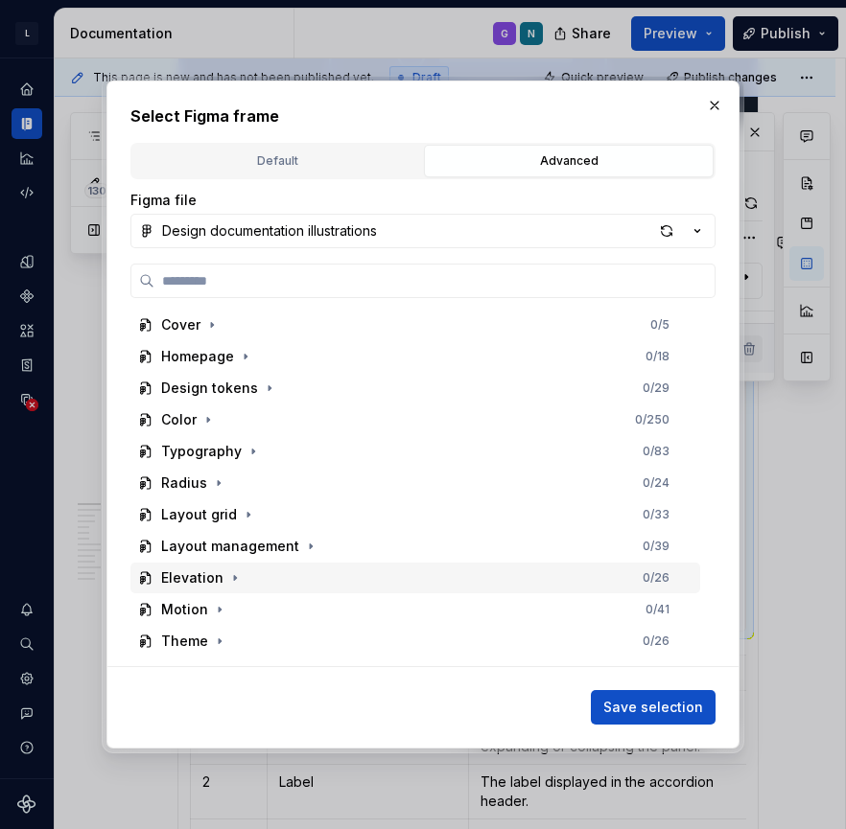
type textarea "*"
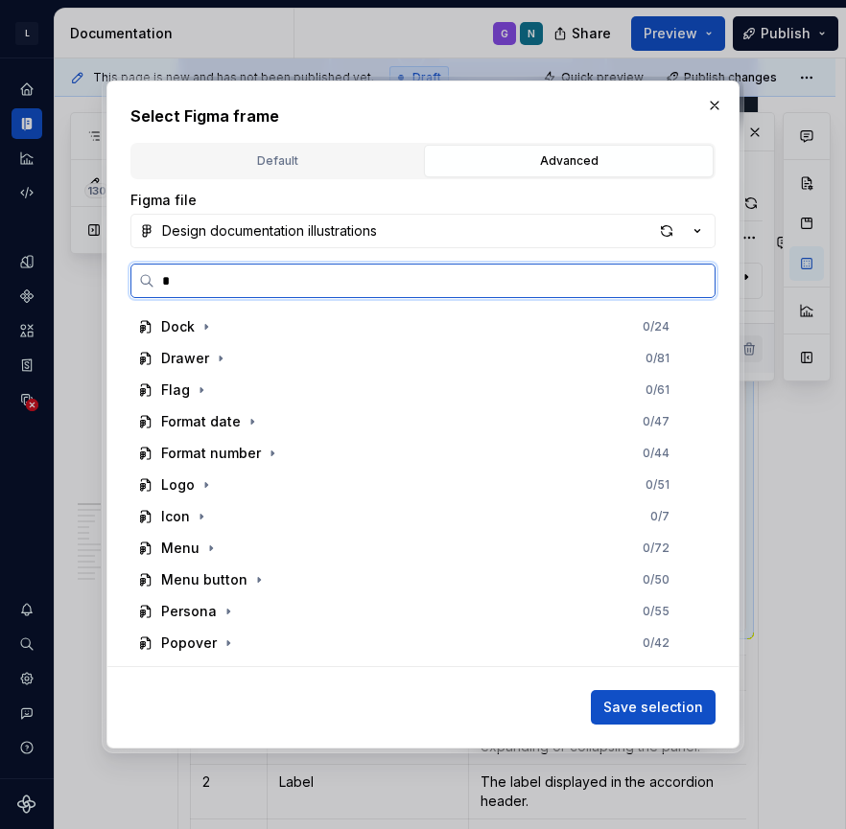
scroll to position [0, 0]
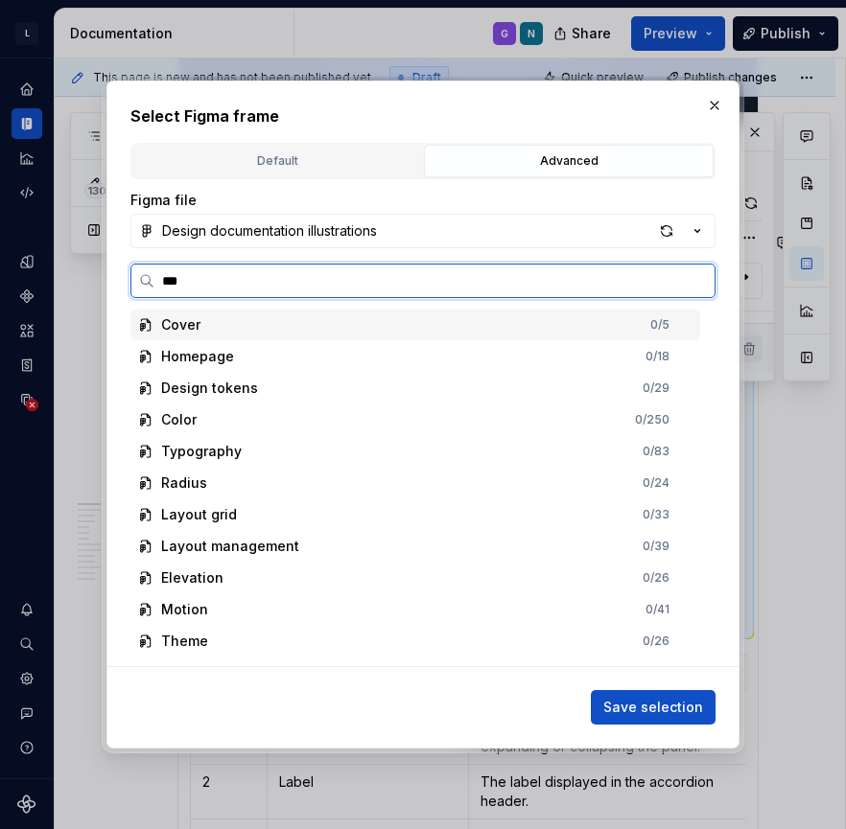
type input "****"
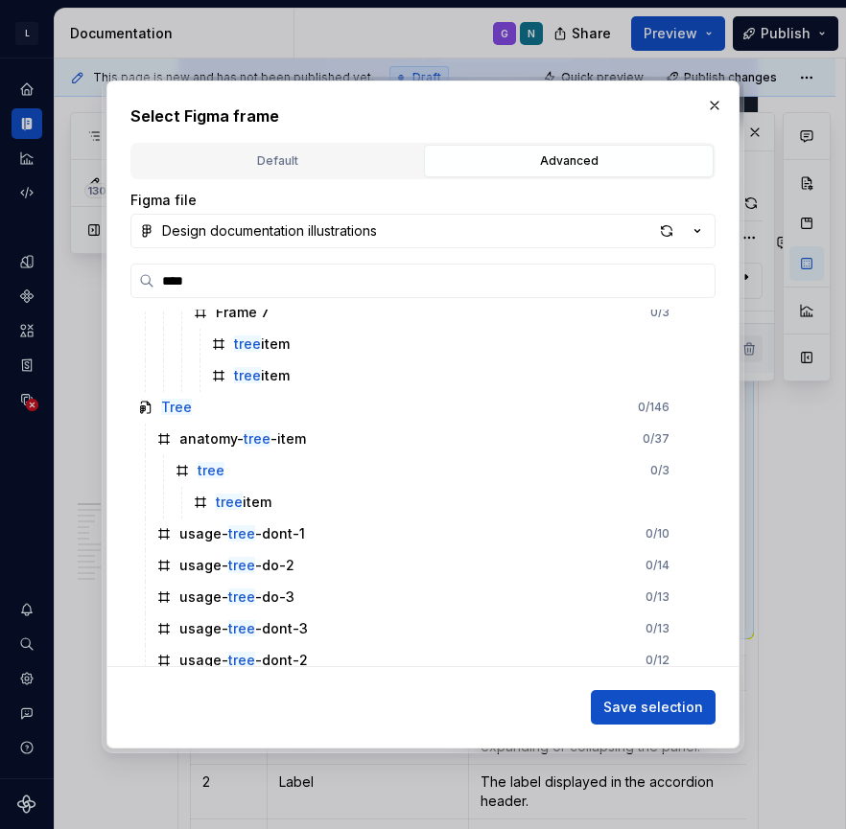
scroll to position [559, 0]
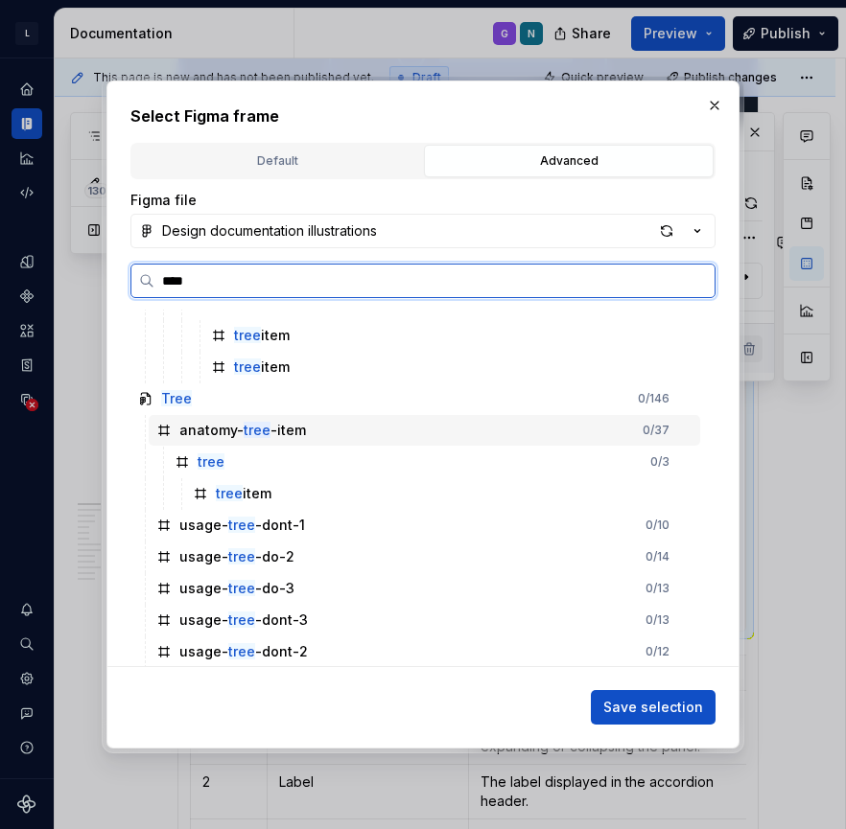
click at [290, 431] on div "anatomy- tree -item" at bounding box center [242, 430] width 127 height 19
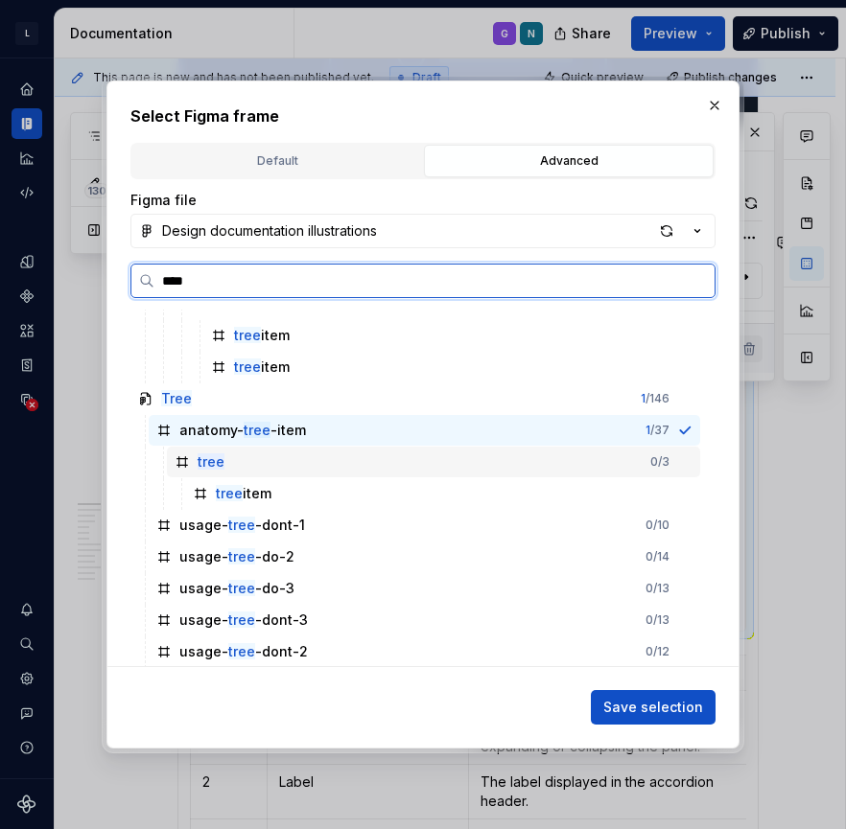
click at [222, 465] on mark "tree" at bounding box center [211, 462] width 27 height 16
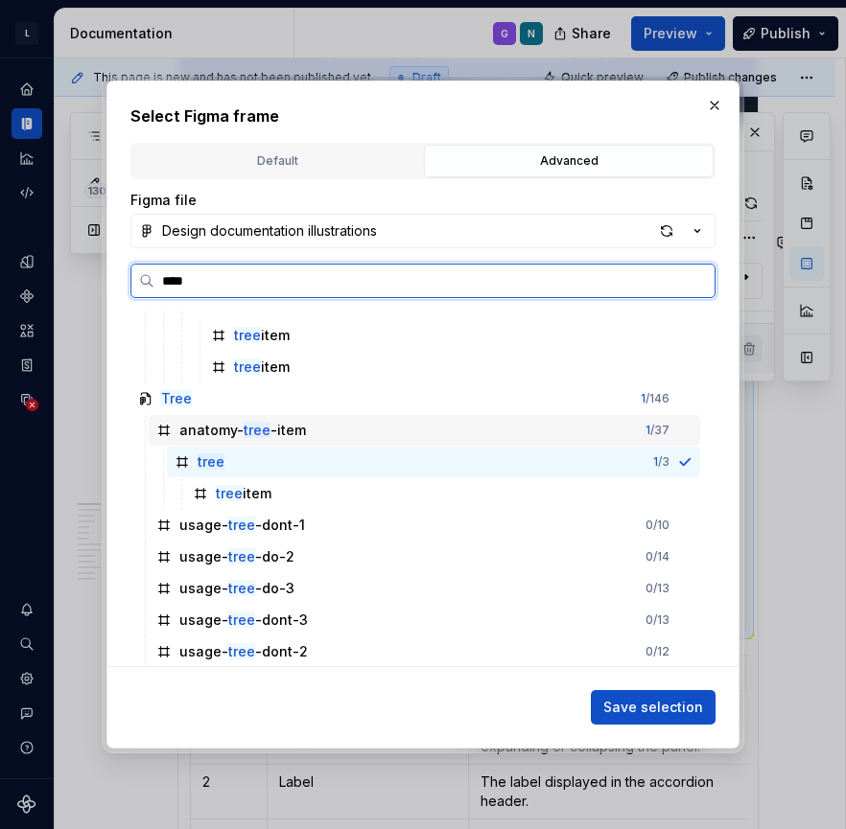
click at [238, 433] on div "anatomy- tree -item" at bounding box center [242, 430] width 127 height 19
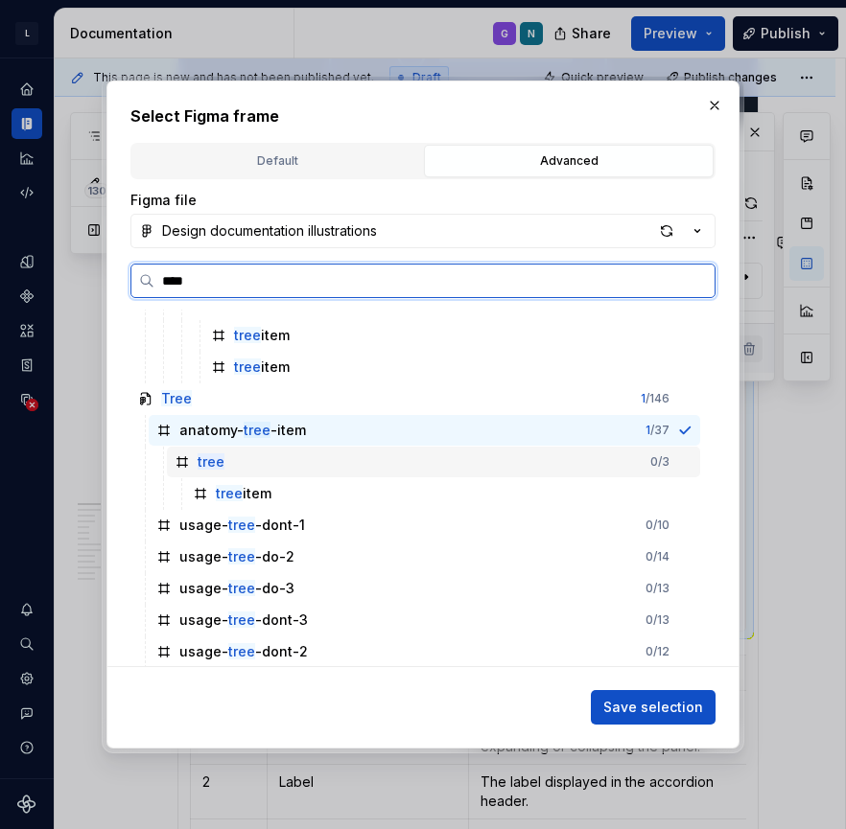
click at [231, 468] on div "tree 0 / 3" at bounding box center [433, 462] width 533 height 31
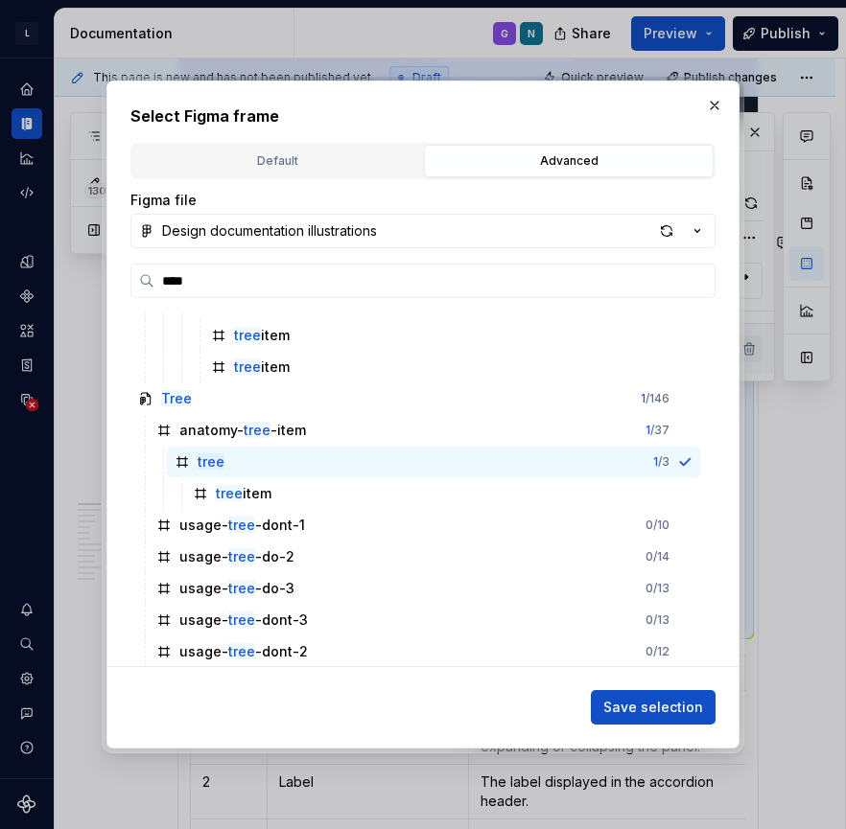
click at [665, 727] on div "Select Figma frame Default Advanced Import Figma frame as image We’ll keep this…" at bounding box center [422, 415] width 633 height 668
click at [665, 709] on span "Save selection" at bounding box center [653, 707] width 100 height 19
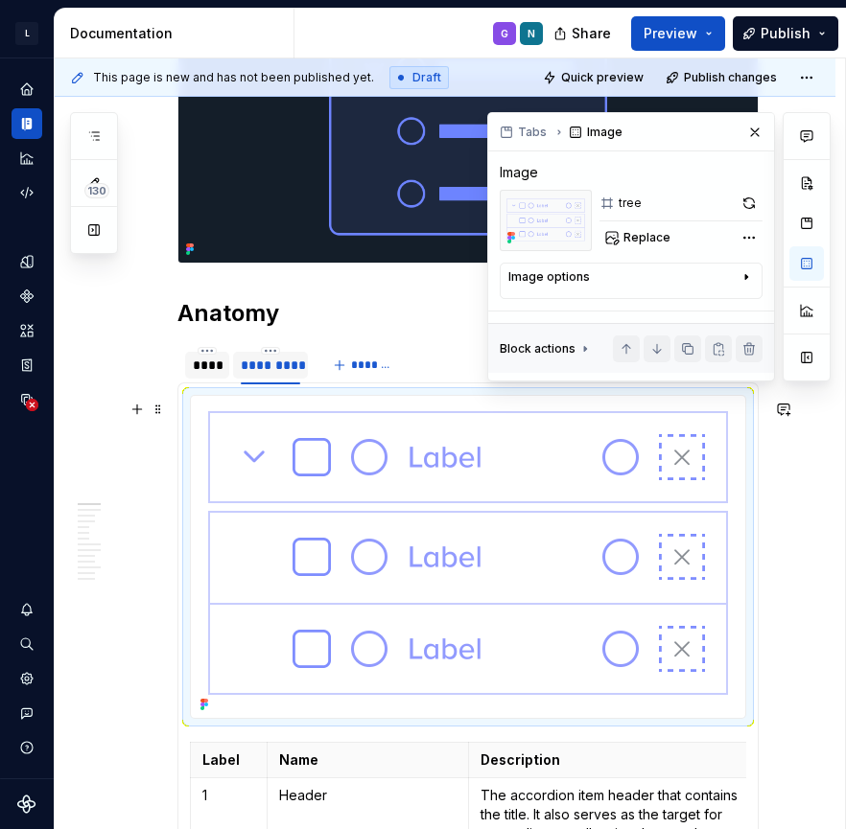
scroll to position [789, 0]
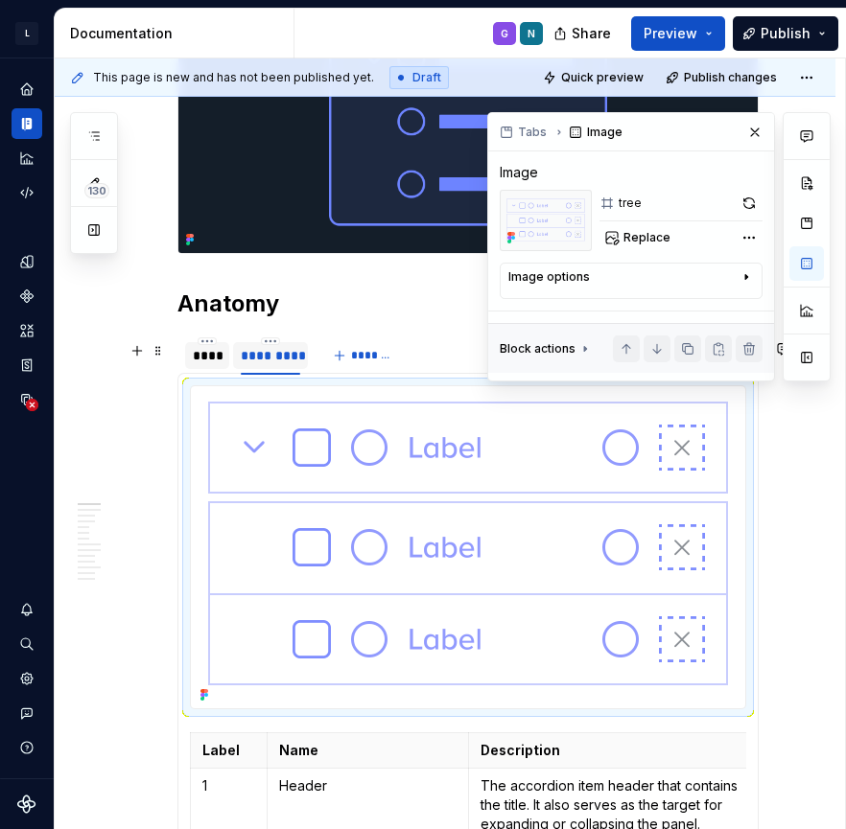
click at [214, 365] on div "****" at bounding box center [207, 355] width 29 height 19
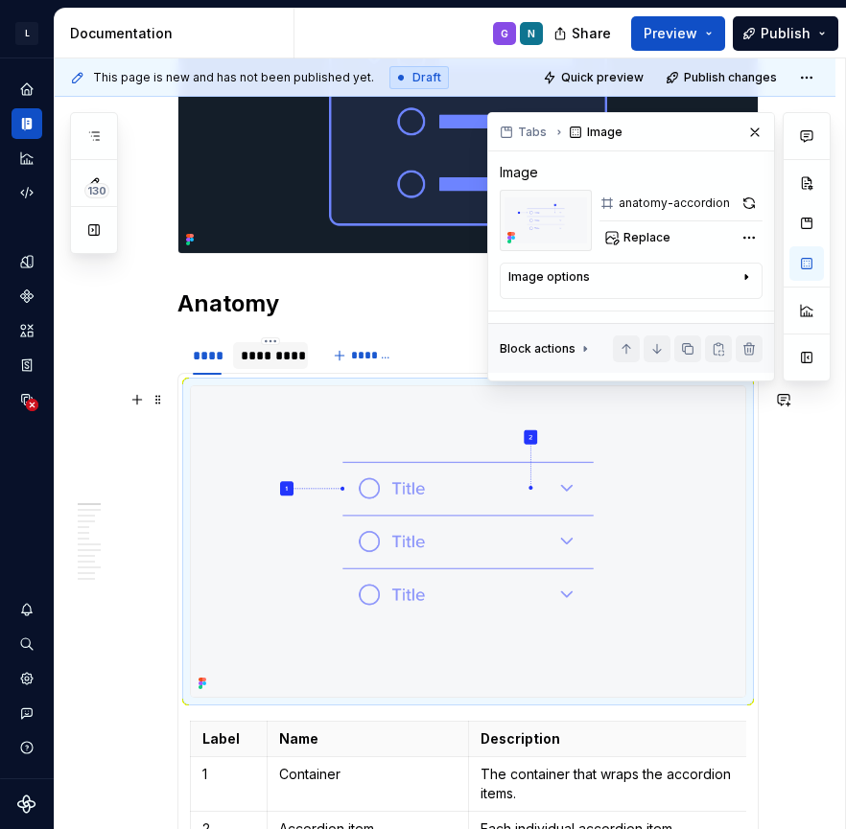
click at [432, 555] on img at bounding box center [468, 541] width 554 height 311
click at [629, 239] on span "Replace" at bounding box center [646, 237] width 47 height 15
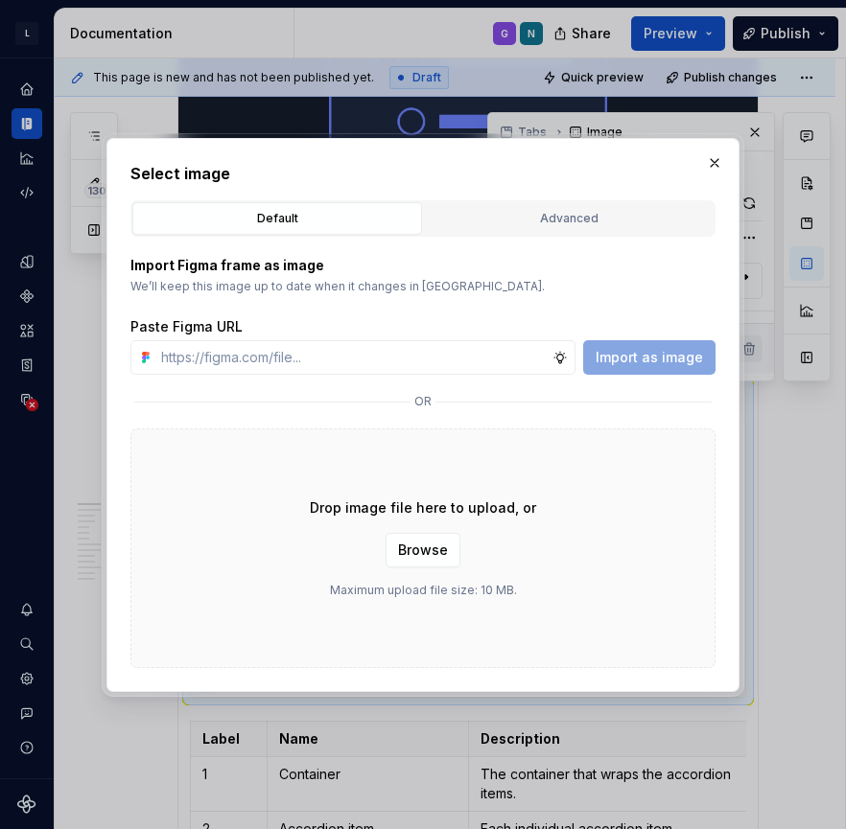
type textarea "*"
click at [583, 222] on div "Advanced" at bounding box center [569, 218] width 276 height 19
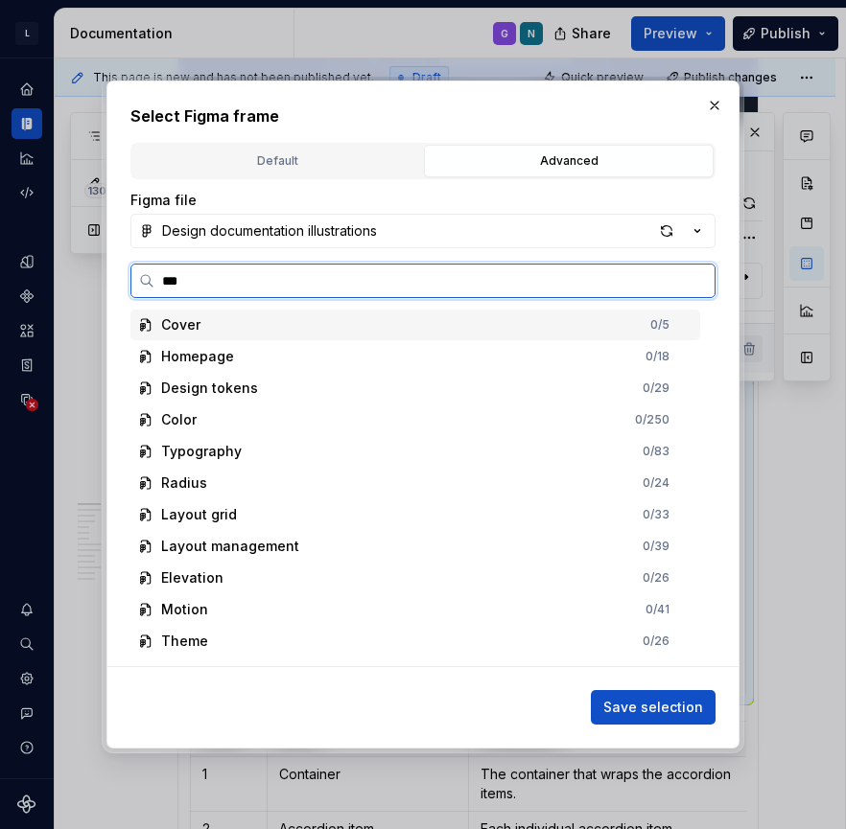
type input "****"
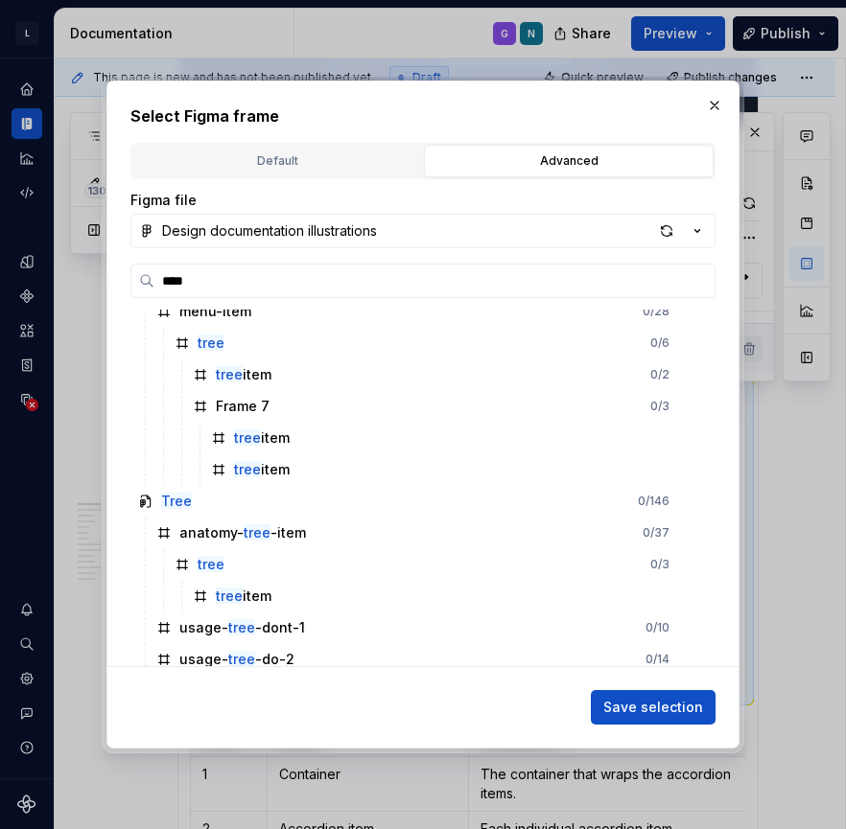
scroll to position [506, 0]
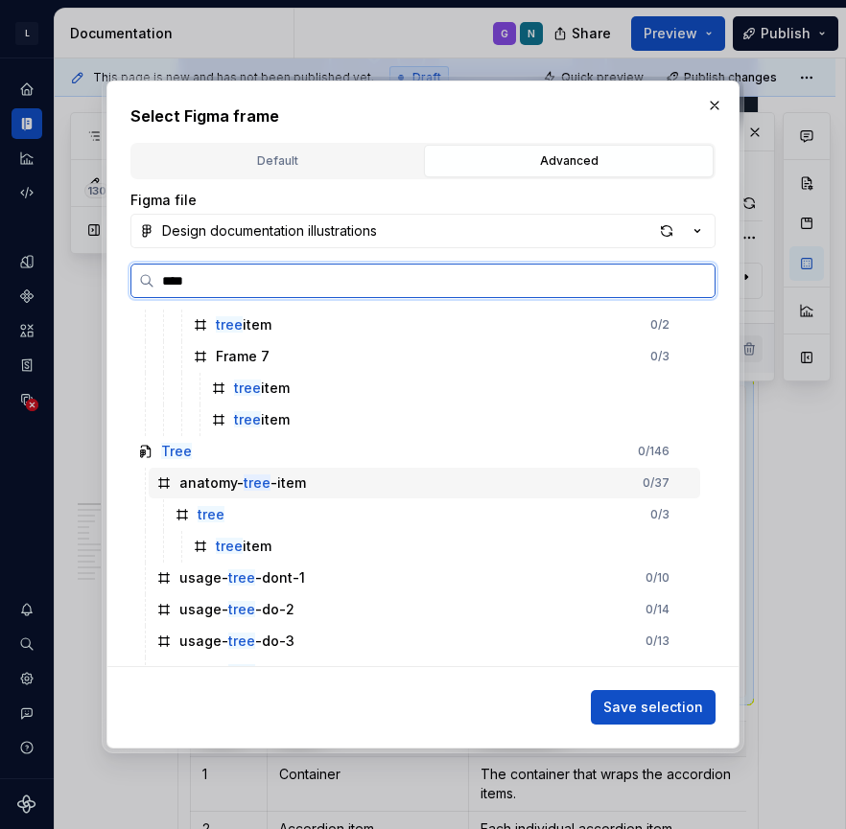
click at [274, 486] on div "anatomy- tree -item" at bounding box center [242, 483] width 127 height 19
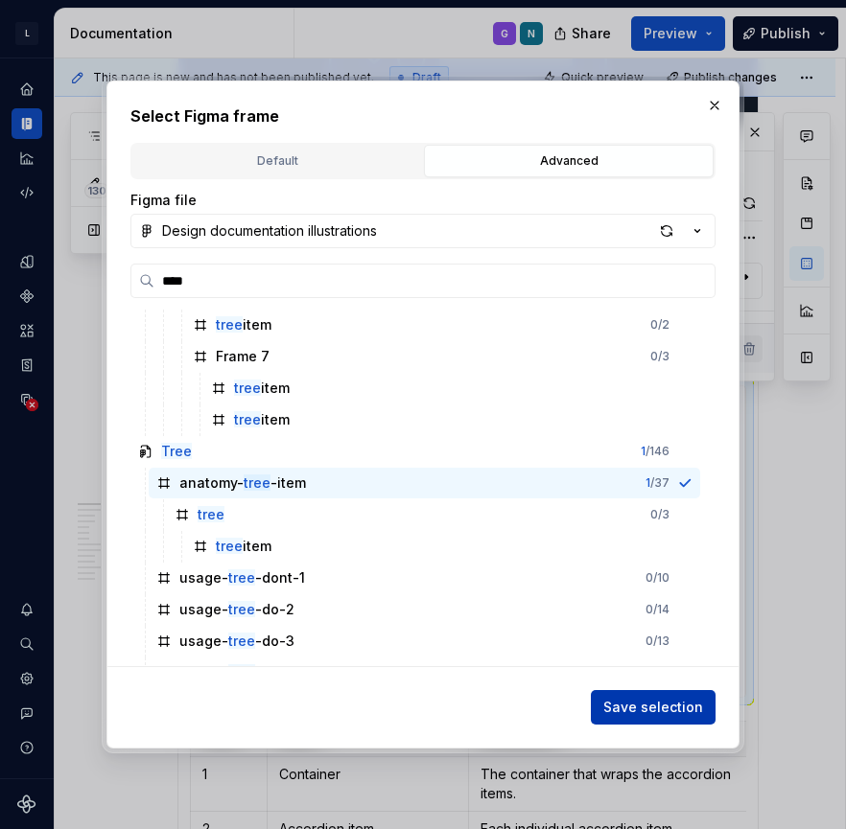
click at [666, 707] on span "Save selection" at bounding box center [653, 707] width 100 height 19
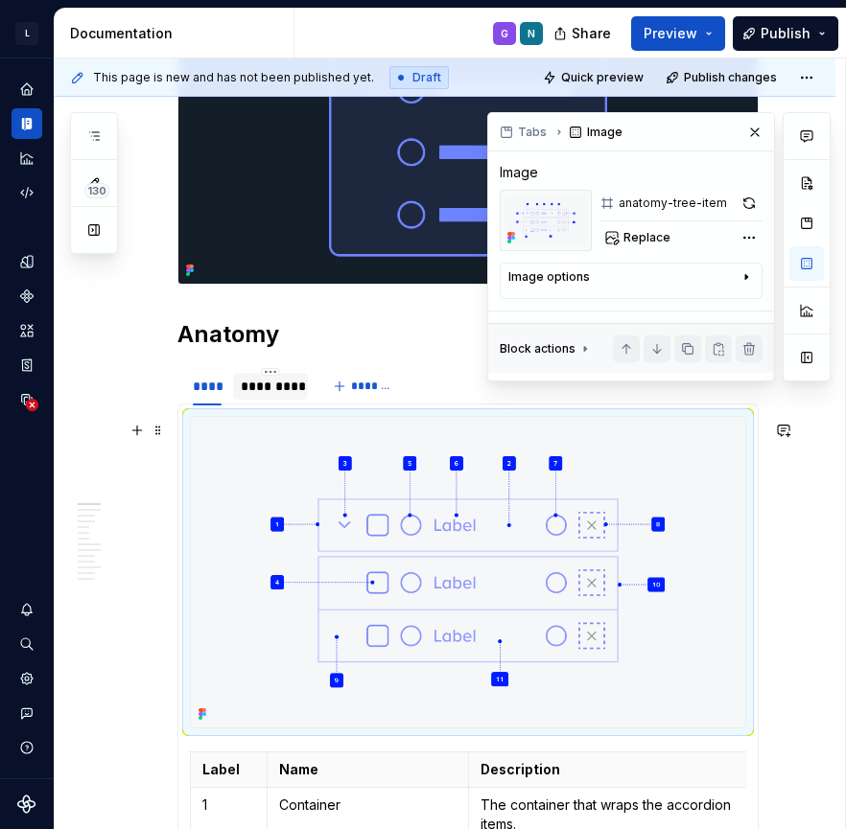
scroll to position [767, 0]
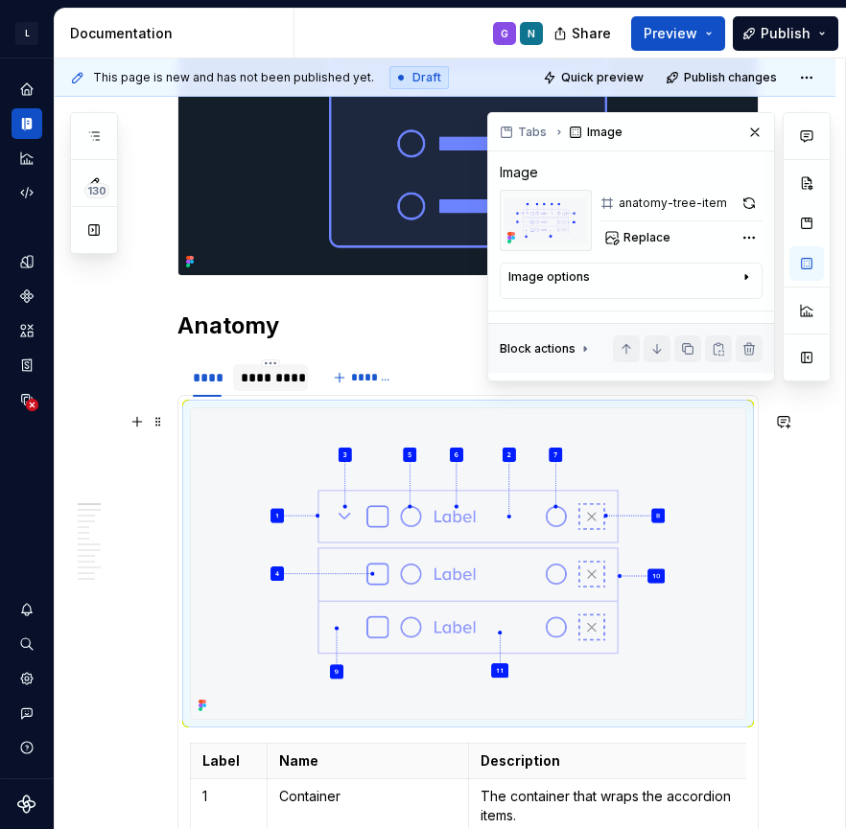
click at [521, 566] on img at bounding box center [468, 563] width 554 height 311
click at [633, 245] on button "Replace" at bounding box center [639, 237] width 80 height 27
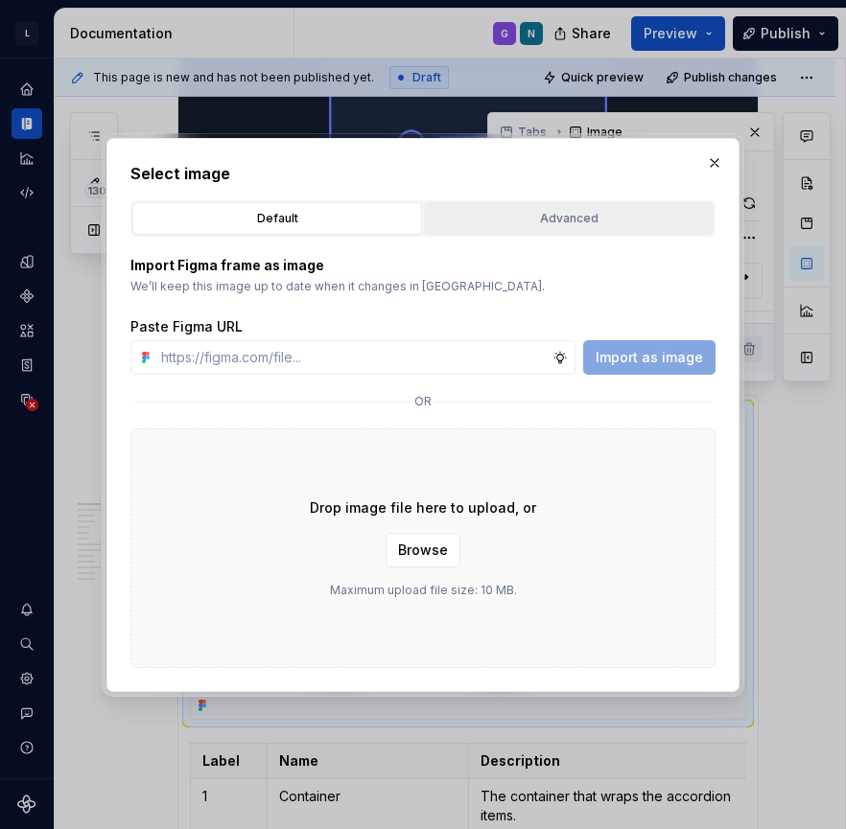
click at [566, 216] on div "Advanced" at bounding box center [569, 218] width 276 height 19
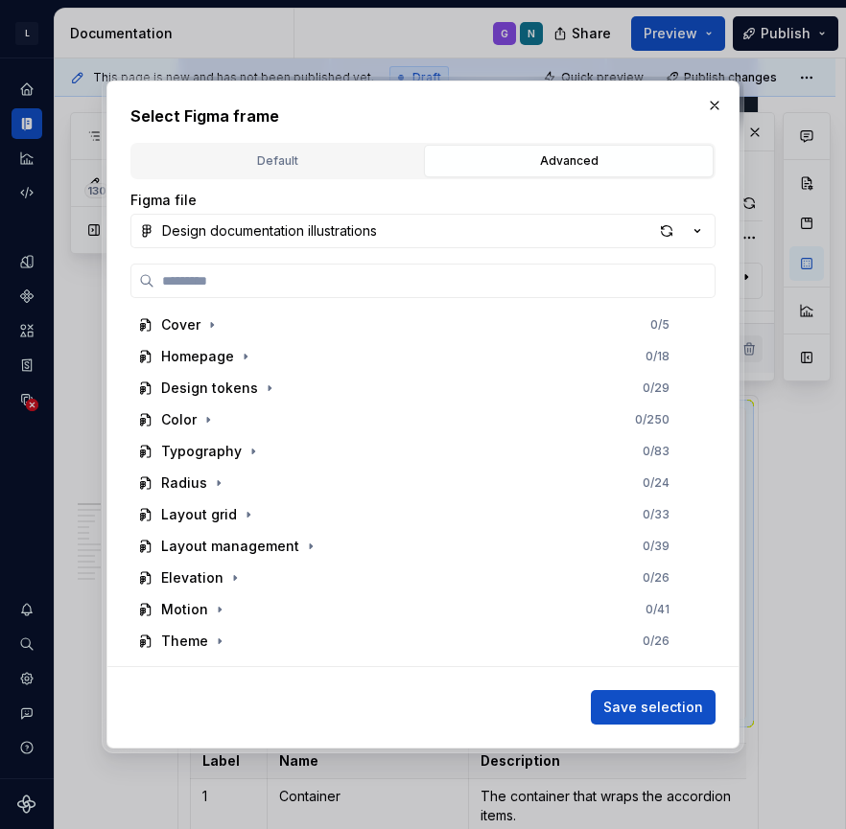
type textarea "*"
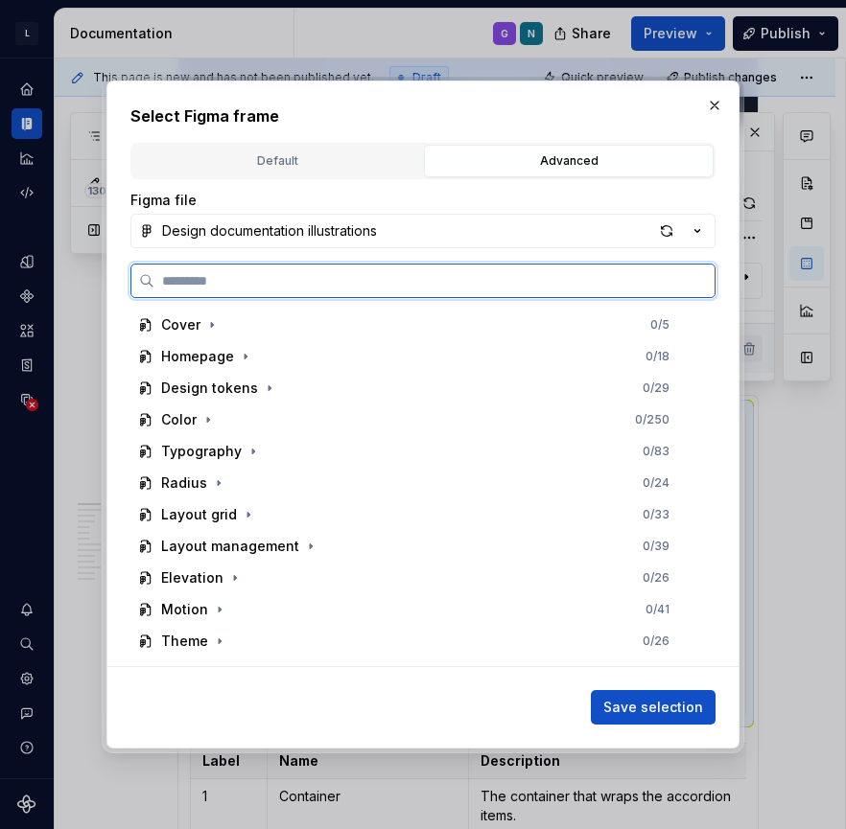
click at [383, 275] on input "search" at bounding box center [434, 280] width 560 height 19
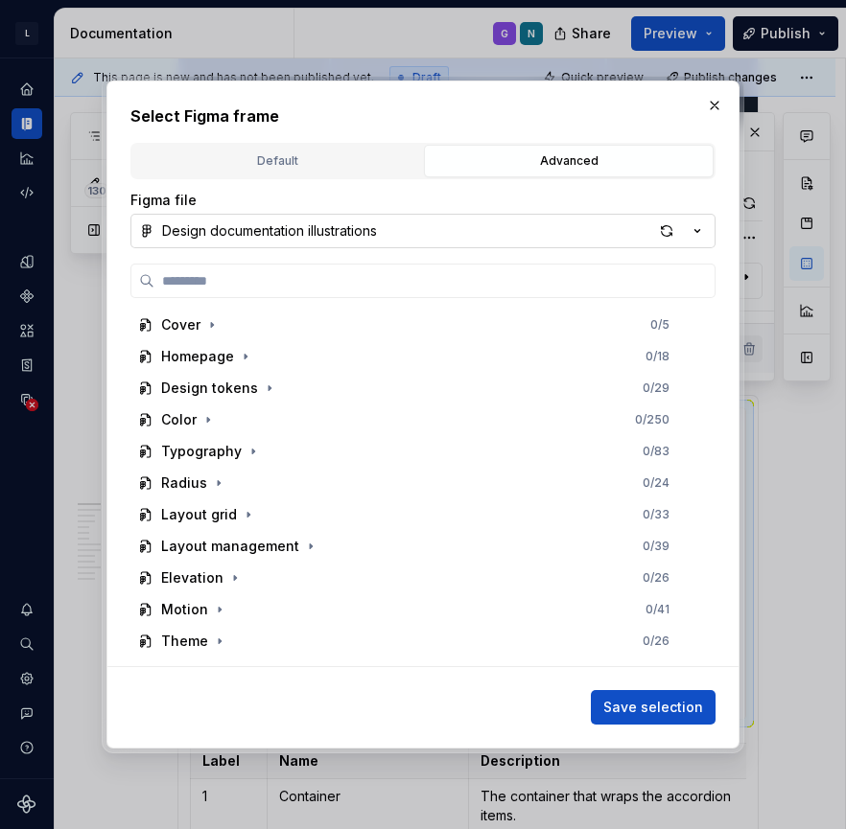
click at [411, 235] on button "Design documentation illustrations" at bounding box center [422, 231] width 585 height 35
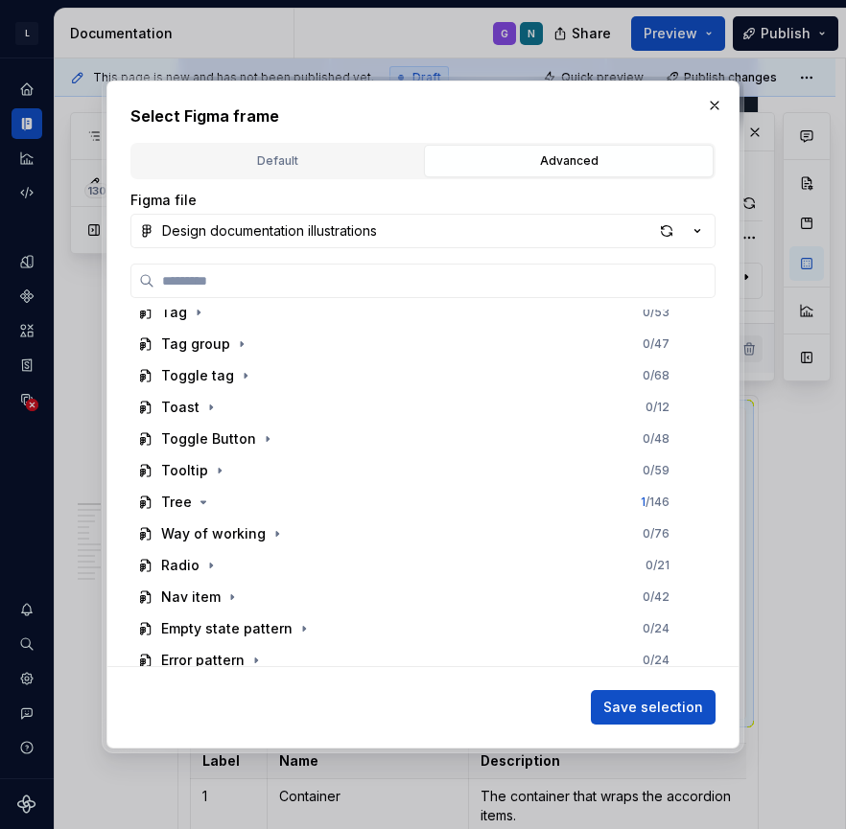
scroll to position [1277, 0]
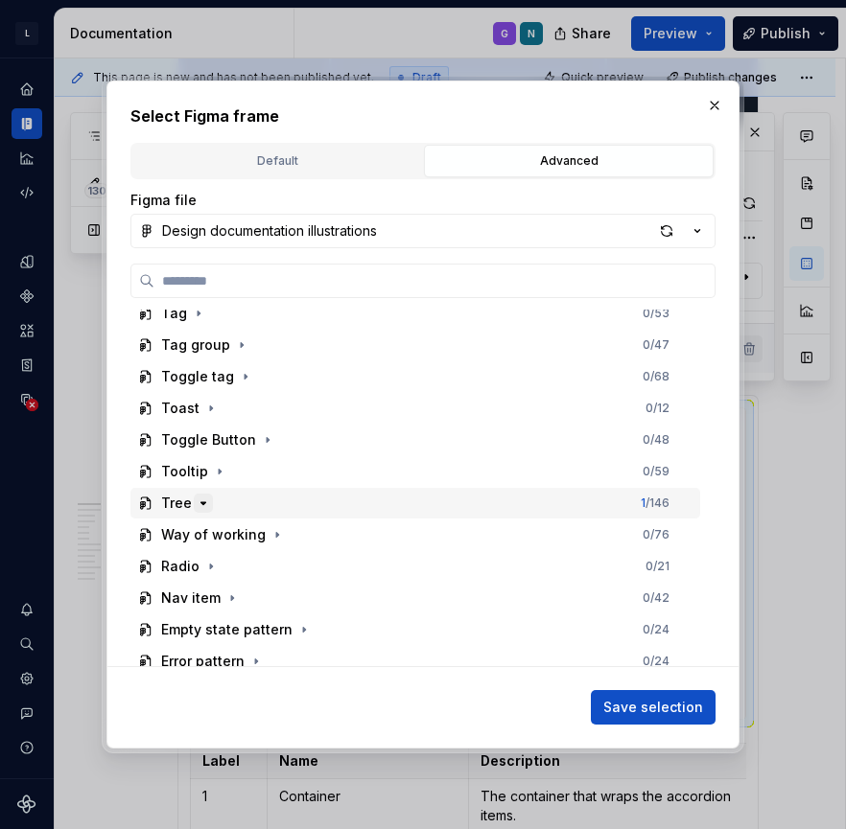
click at [206, 500] on icon "button" at bounding box center [203, 503] width 15 height 15
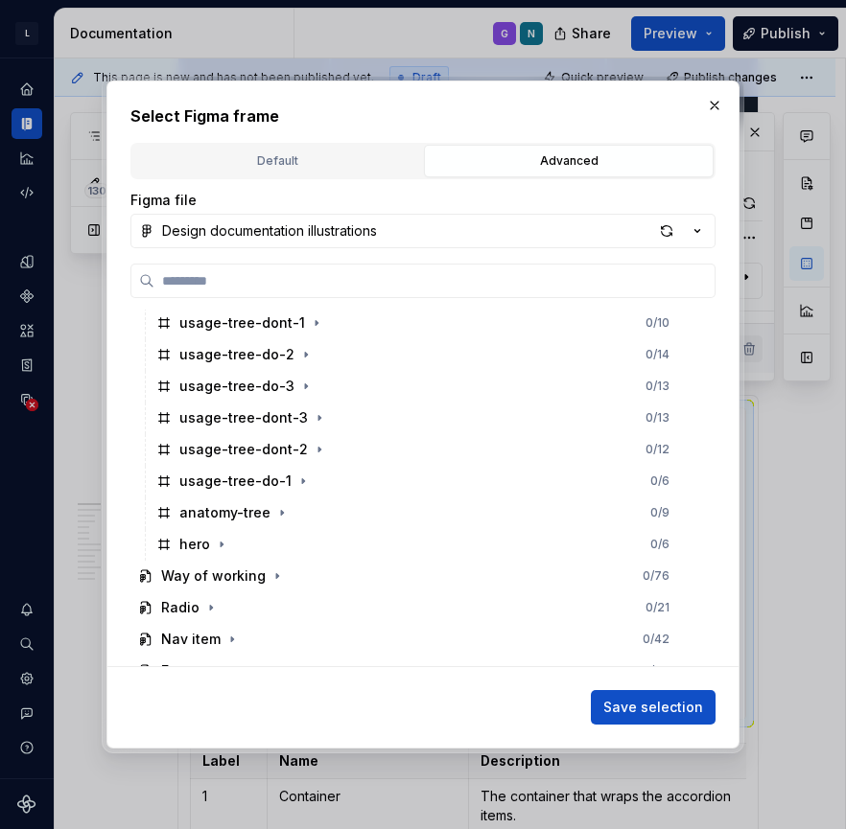
scroll to position [1617, 0]
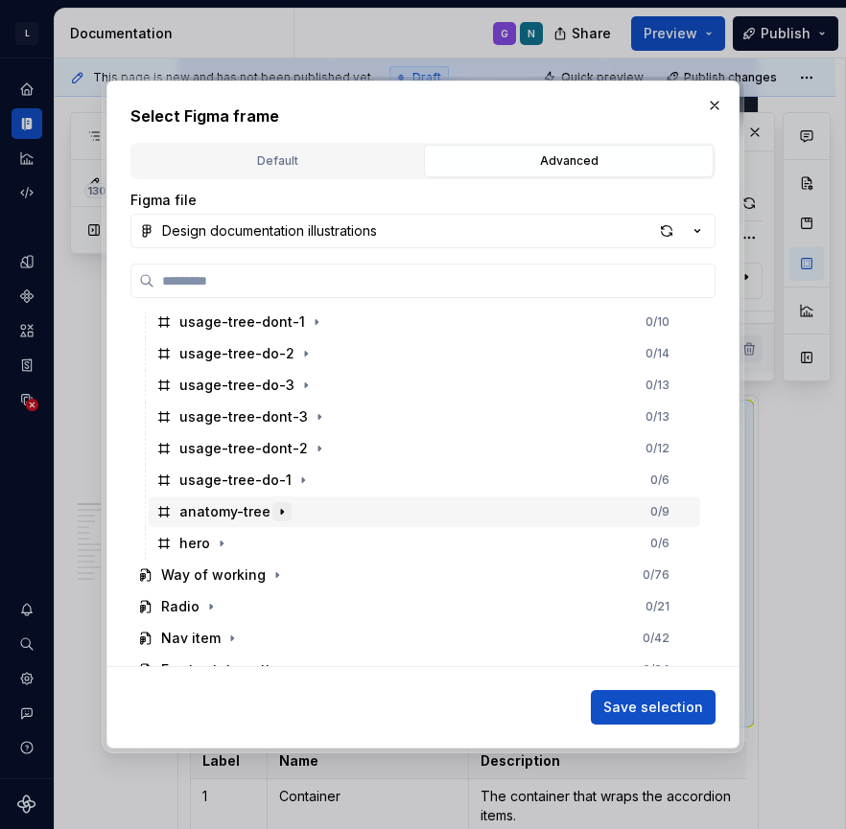
click at [282, 513] on icon "button" at bounding box center [281, 511] width 15 height 15
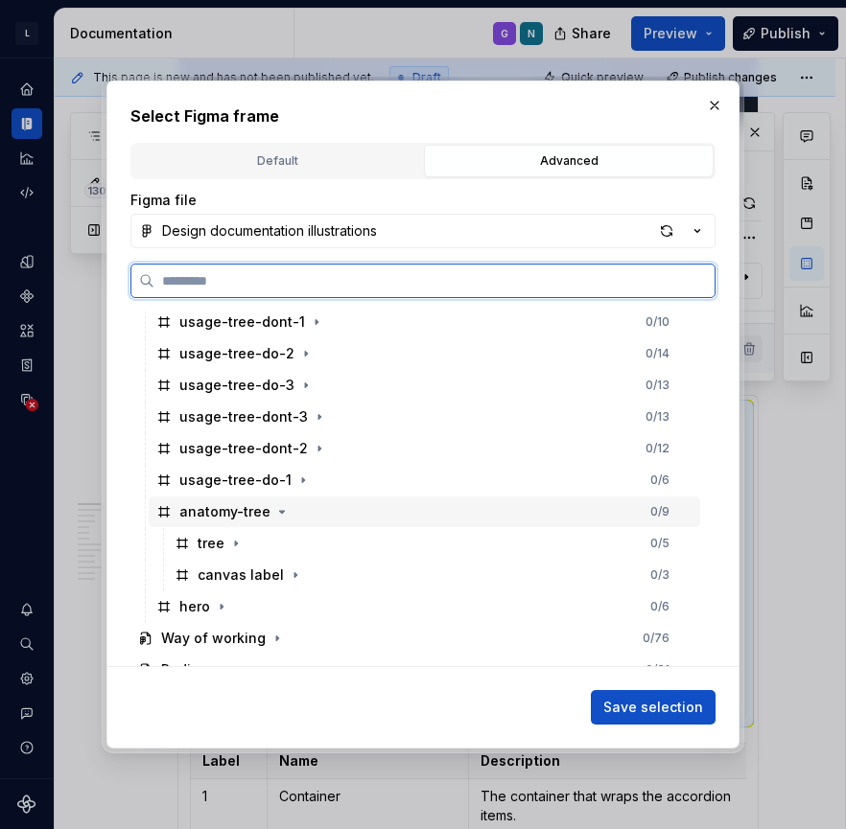
click at [327, 512] on div "anatomy-tree 0 / 9" at bounding box center [424, 512] width 551 height 31
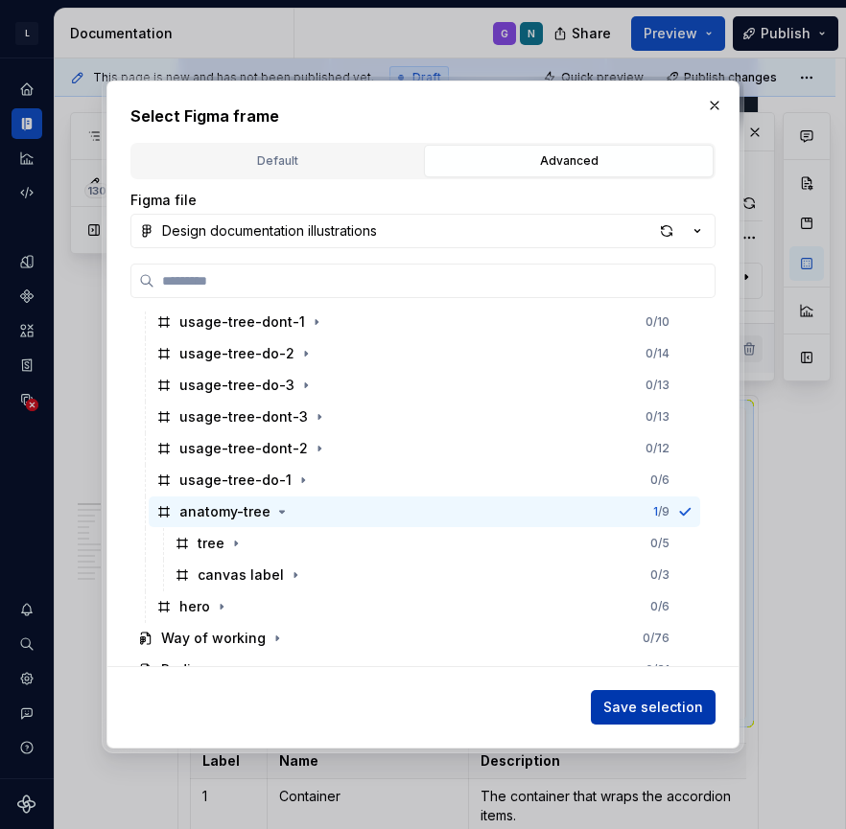
click at [630, 709] on span "Save selection" at bounding box center [653, 707] width 100 height 19
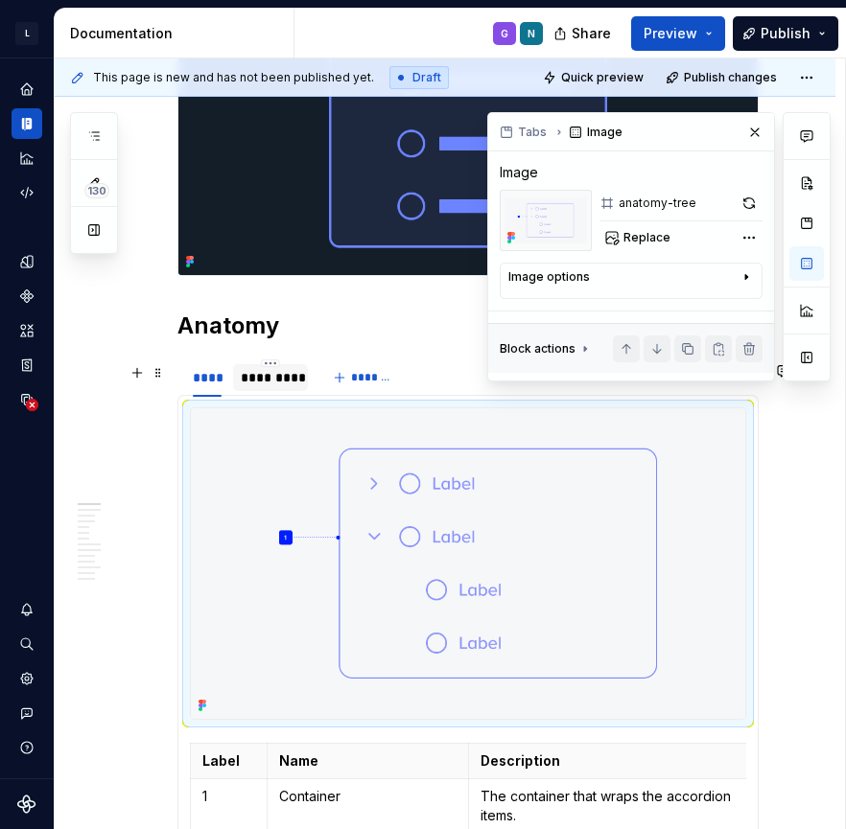
click at [284, 387] on div "*********" at bounding box center [270, 377] width 59 height 19
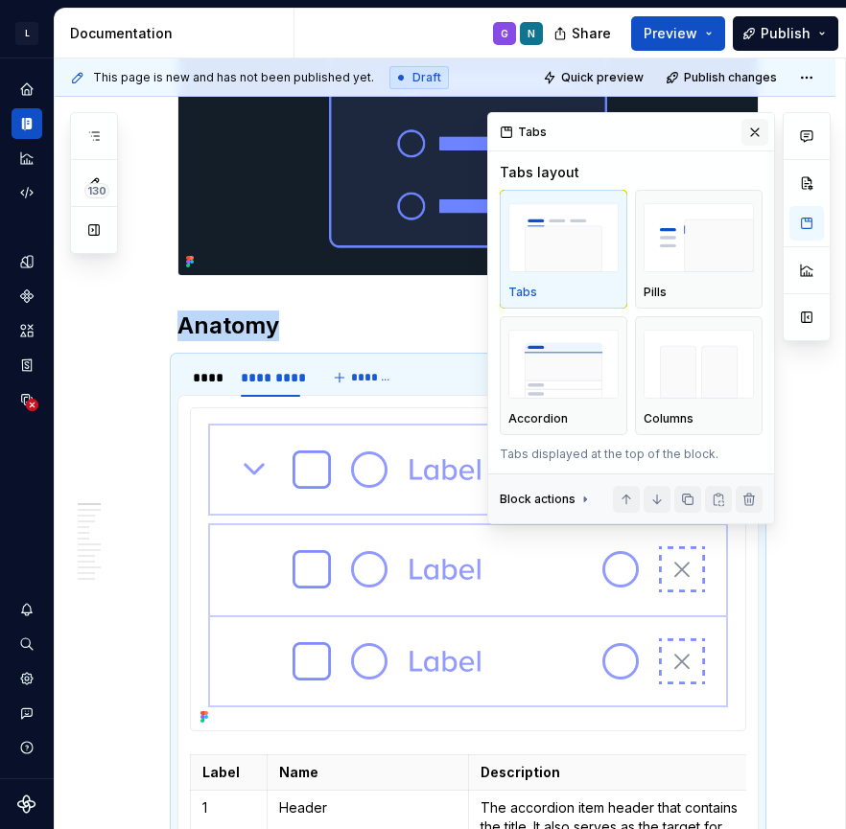
click at [752, 132] on button "button" at bounding box center [754, 132] width 27 height 27
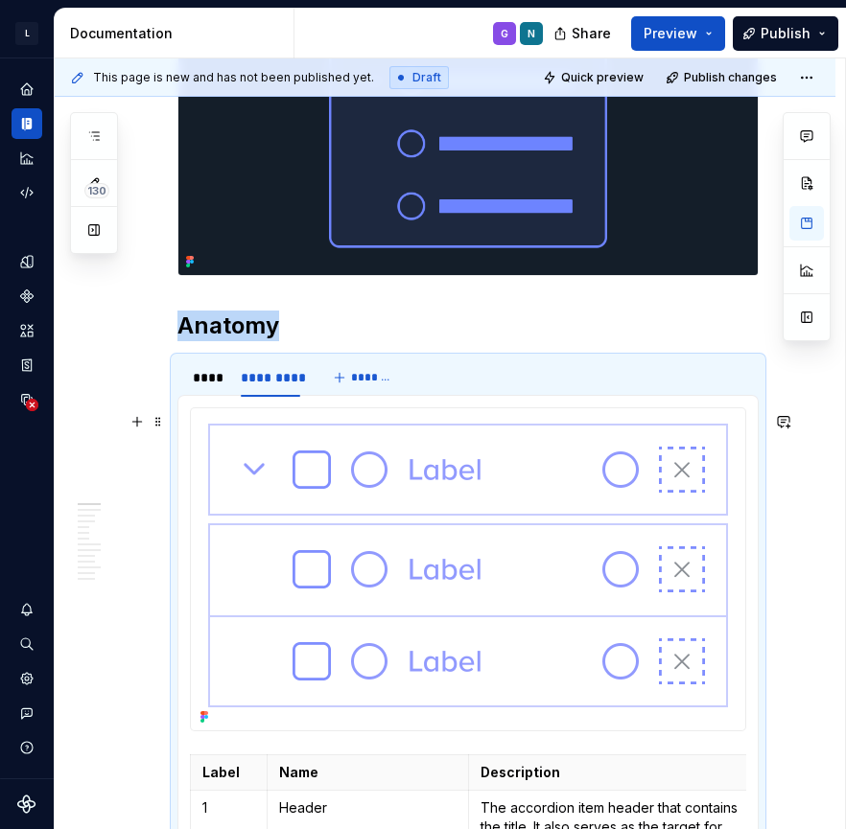
click at [440, 463] on img at bounding box center [468, 569] width 550 height 322
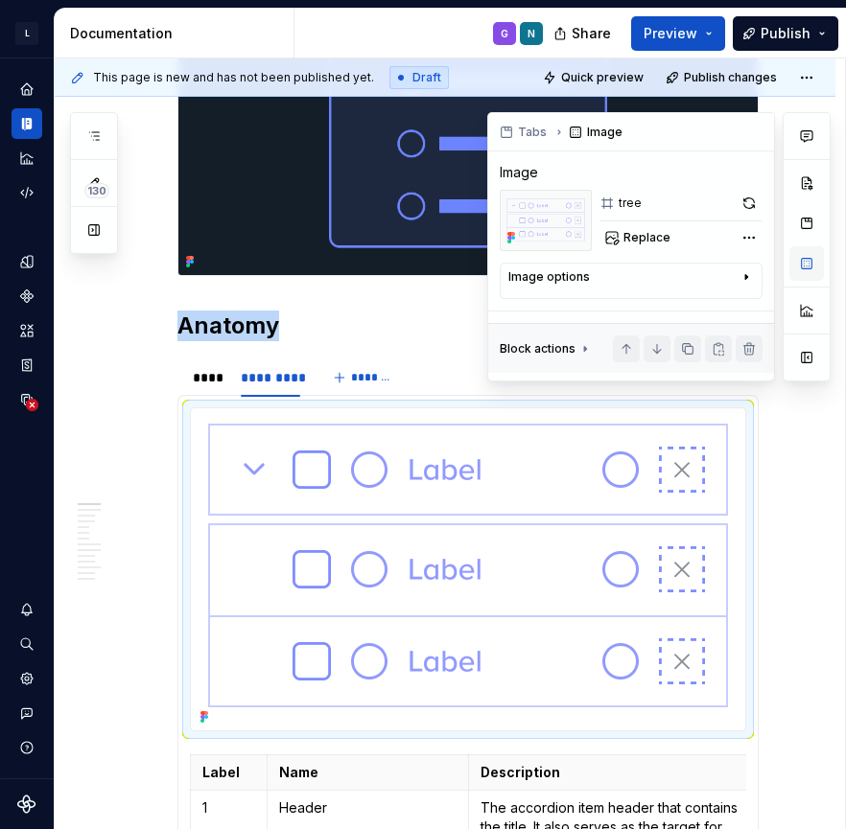
click at [796, 263] on button "button" at bounding box center [806, 263] width 35 height 35
click at [645, 224] on button "Replace" at bounding box center [639, 237] width 80 height 27
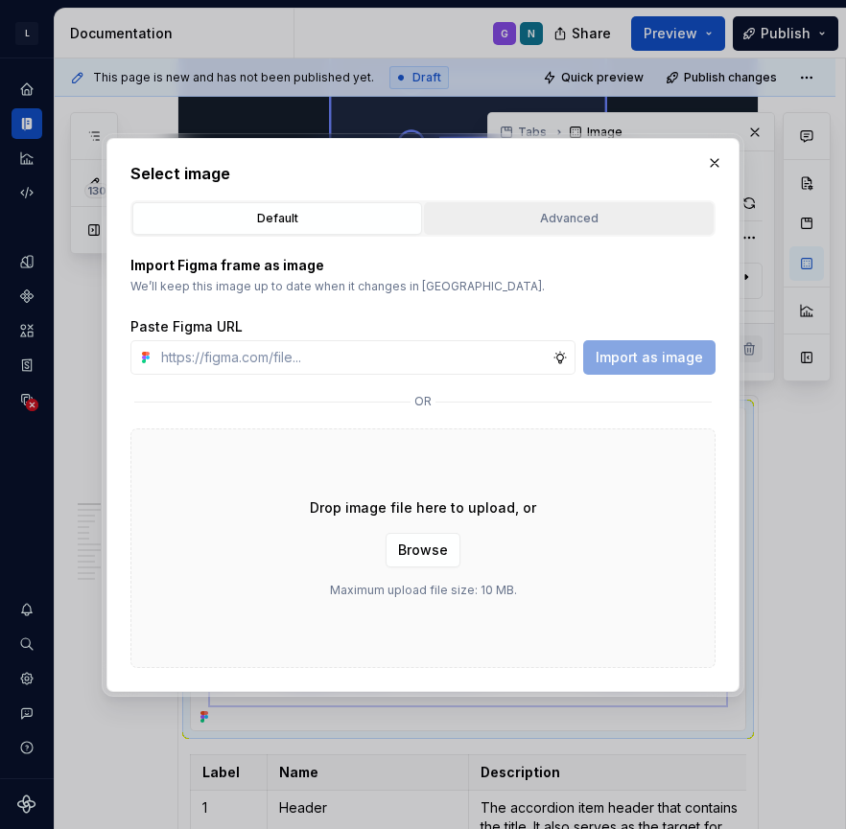
click at [557, 213] on div "Advanced" at bounding box center [569, 218] width 276 height 19
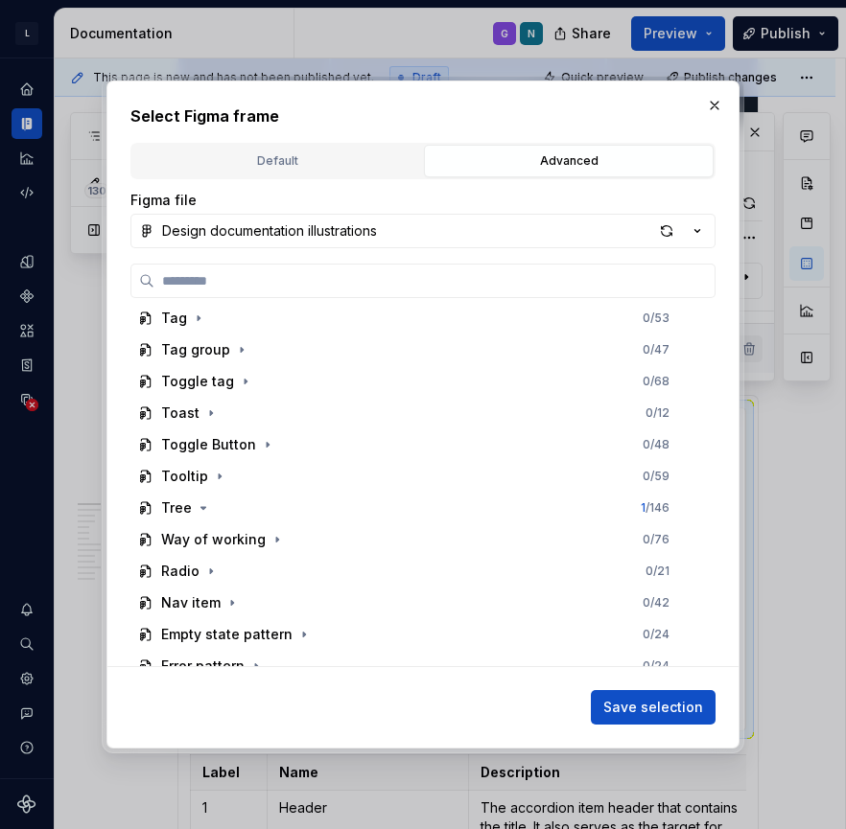
scroll to position [1269, 0]
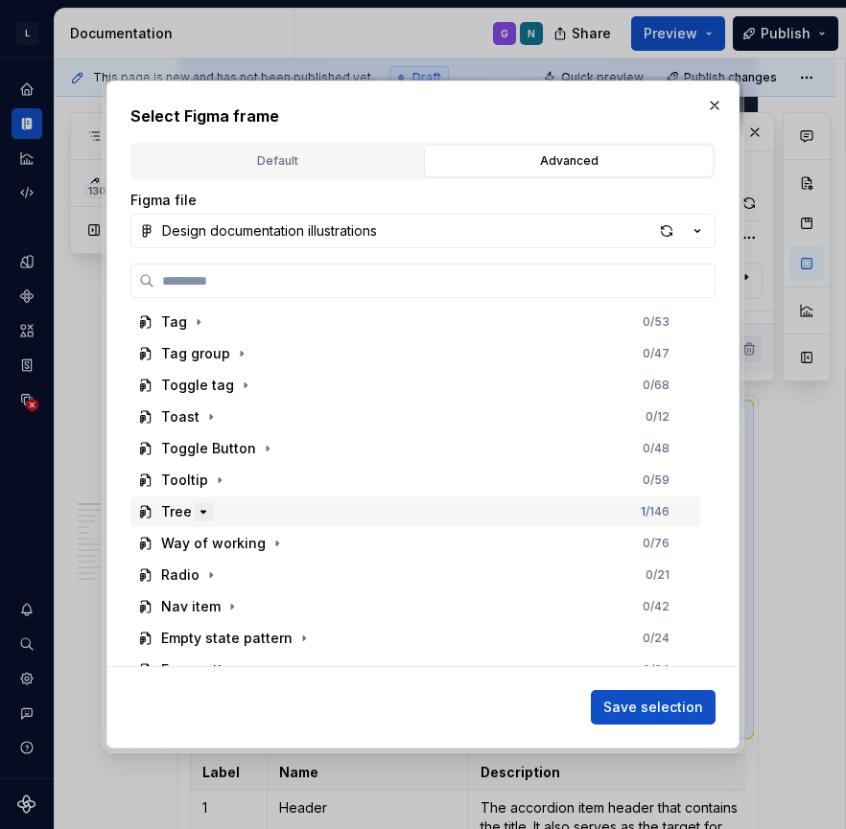
click at [203, 516] on icon "button" at bounding box center [203, 511] width 15 height 15
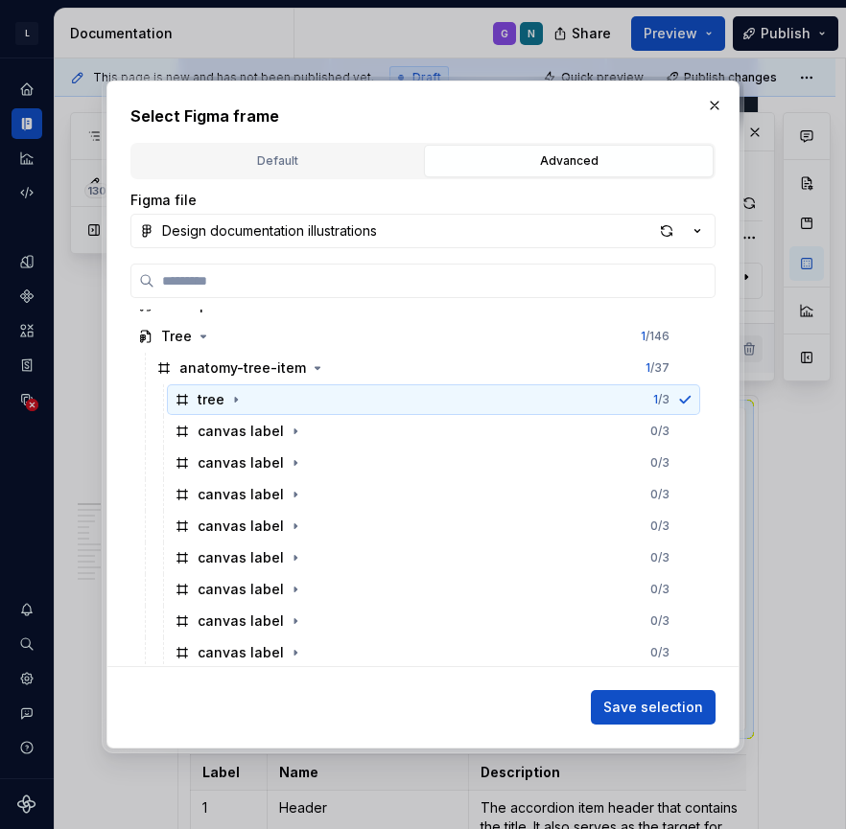
scroll to position [1451, 0]
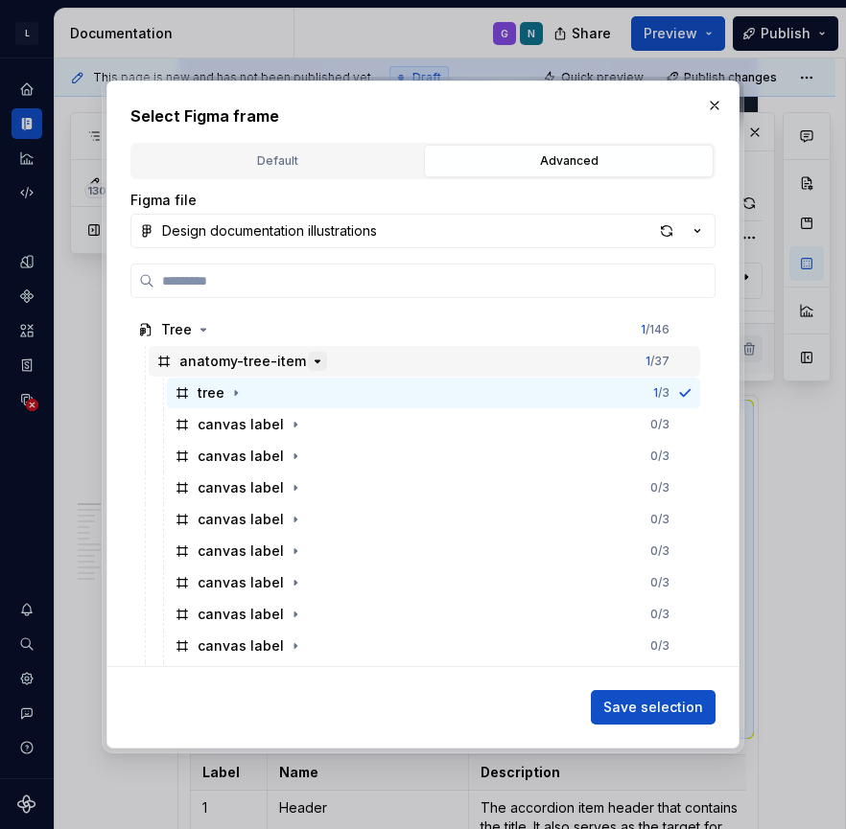
click at [314, 355] on icon "button" at bounding box center [317, 361] width 15 height 15
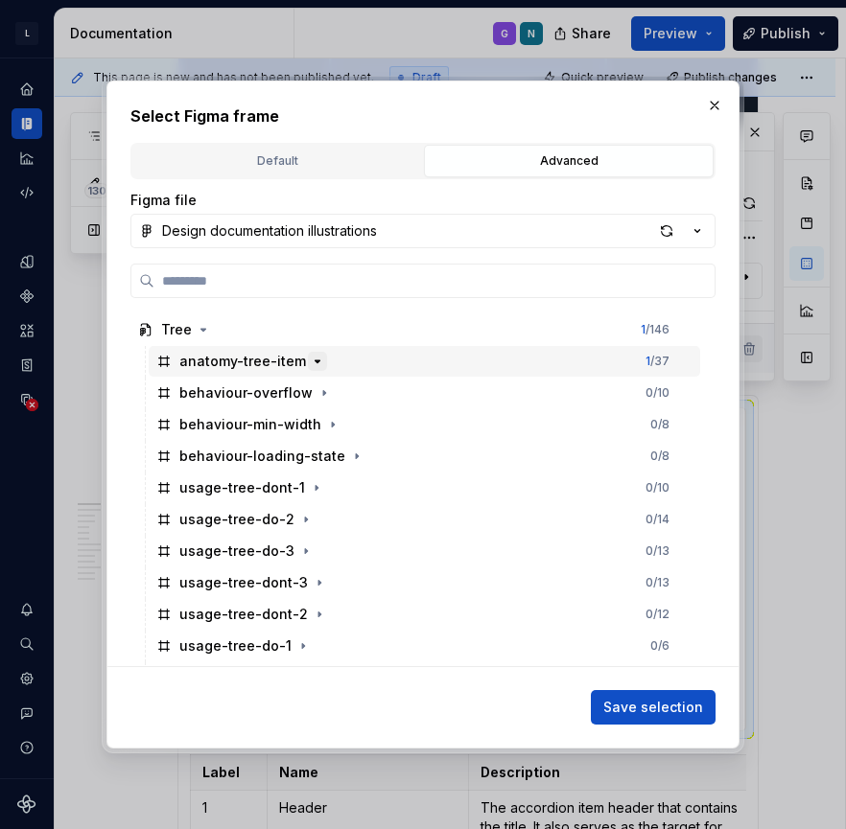
click at [312, 365] on icon "button" at bounding box center [317, 361] width 15 height 15
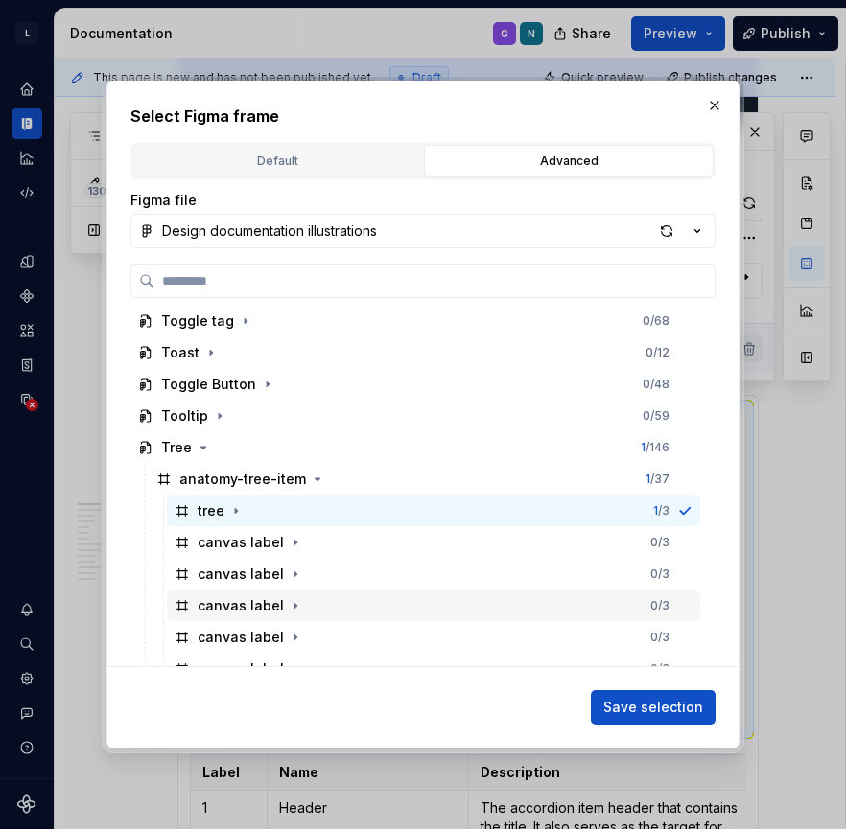
scroll to position [1379, 0]
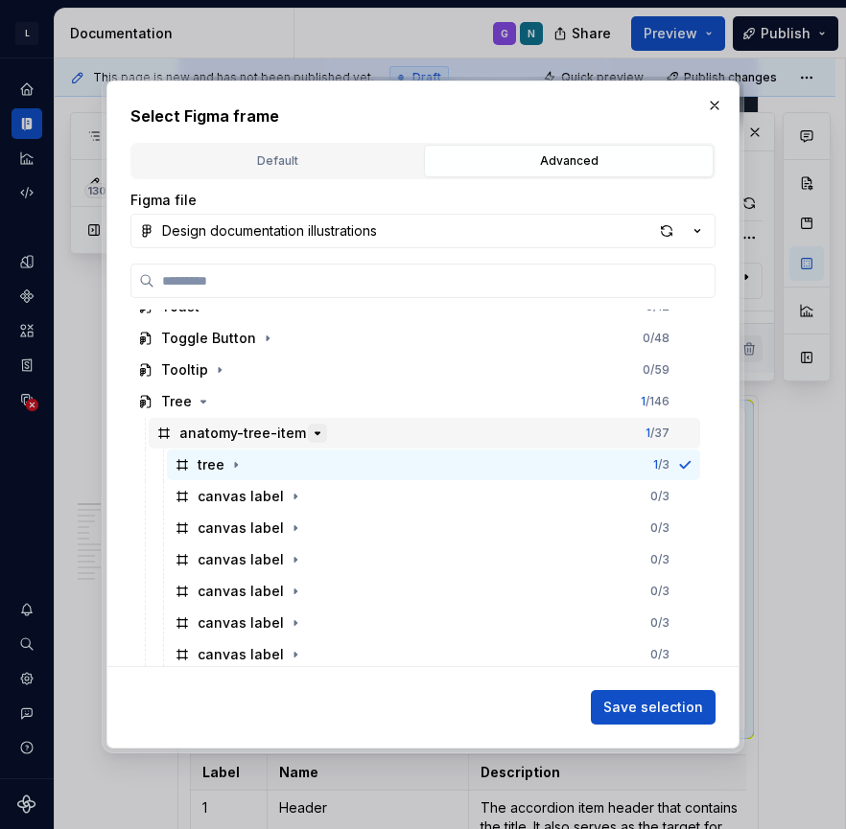
click at [314, 435] on icon "button" at bounding box center [317, 433] width 15 height 15
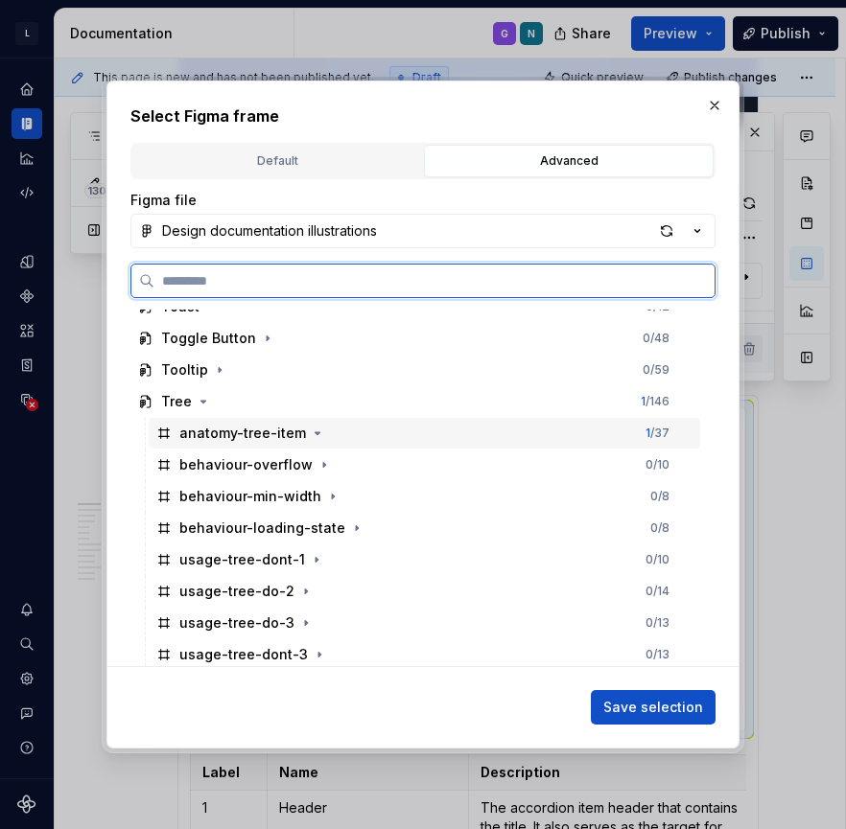
click at [350, 432] on div "anatomy-tree-item 1 / 37" at bounding box center [424, 433] width 551 height 31
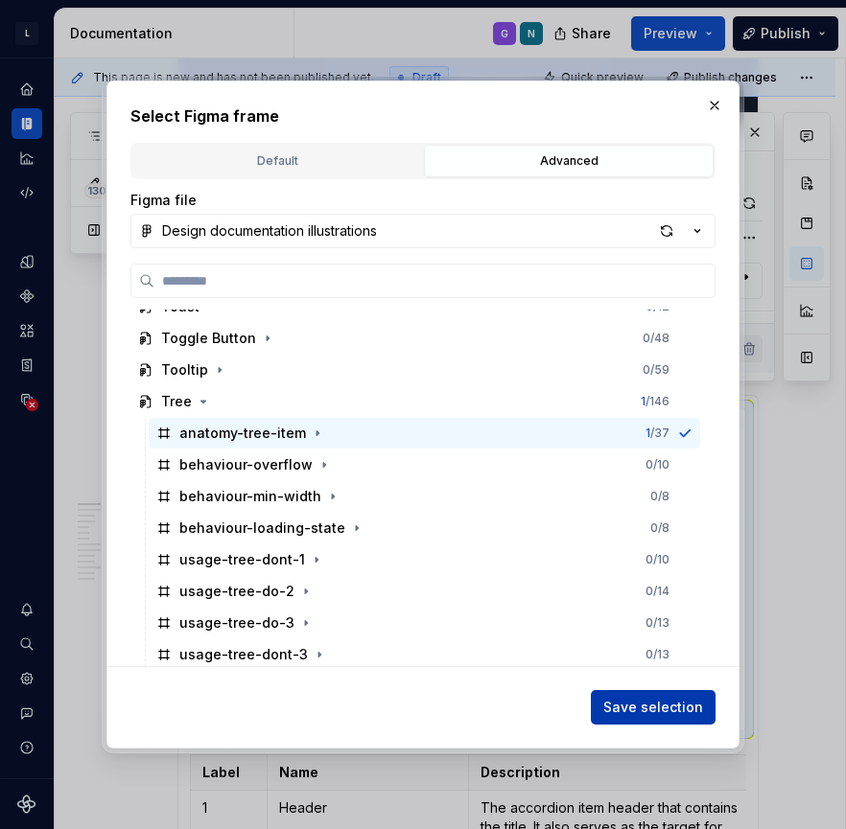
click at [656, 693] on button "Save selection" at bounding box center [653, 707] width 125 height 35
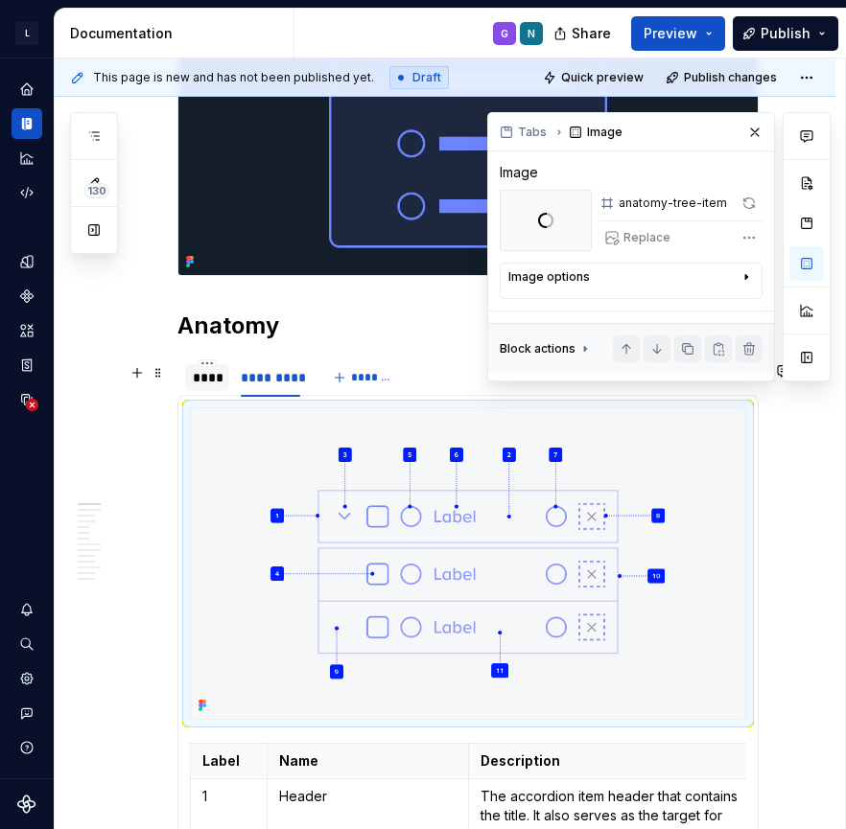
click at [211, 387] on div "****" at bounding box center [207, 377] width 29 height 19
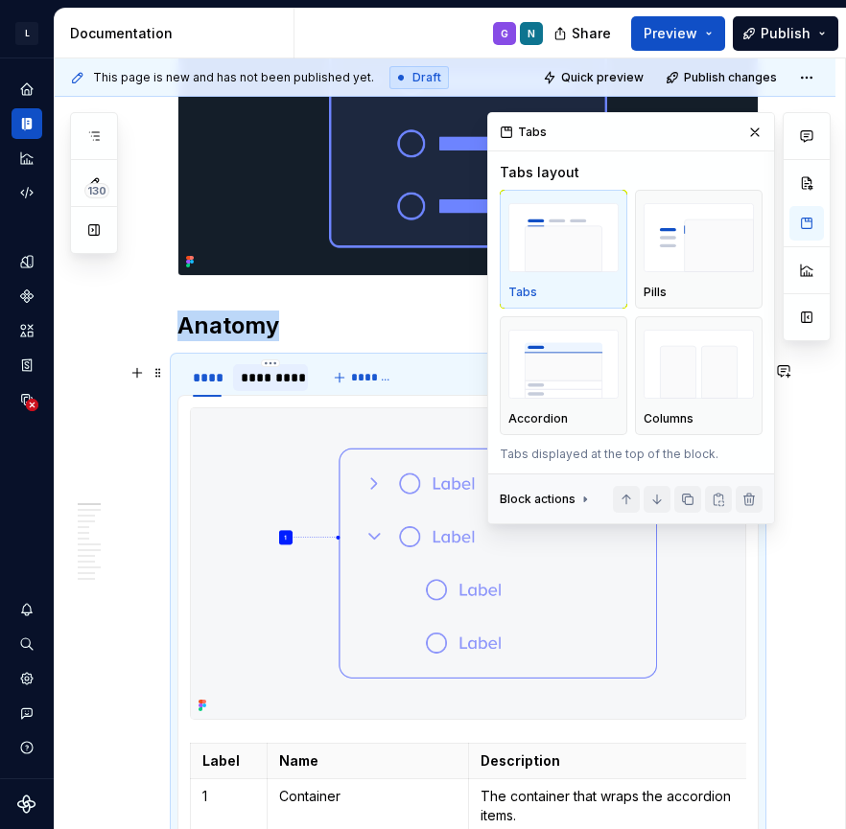
click at [270, 385] on div "*********" at bounding box center [270, 377] width 59 height 19
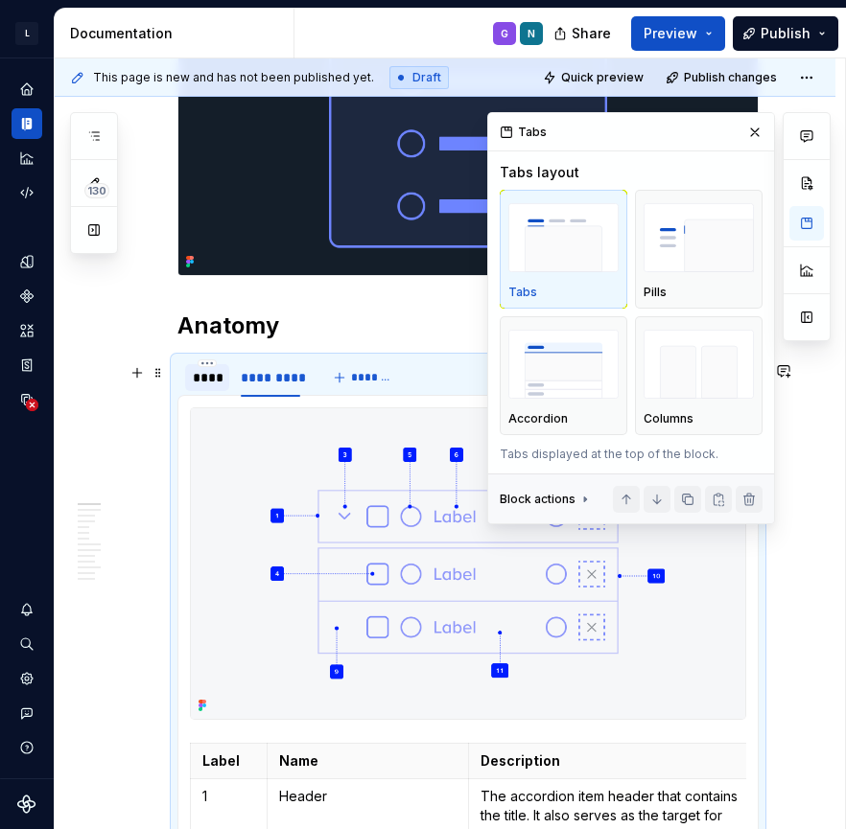
click at [219, 383] on div "****" at bounding box center [207, 377] width 29 height 19
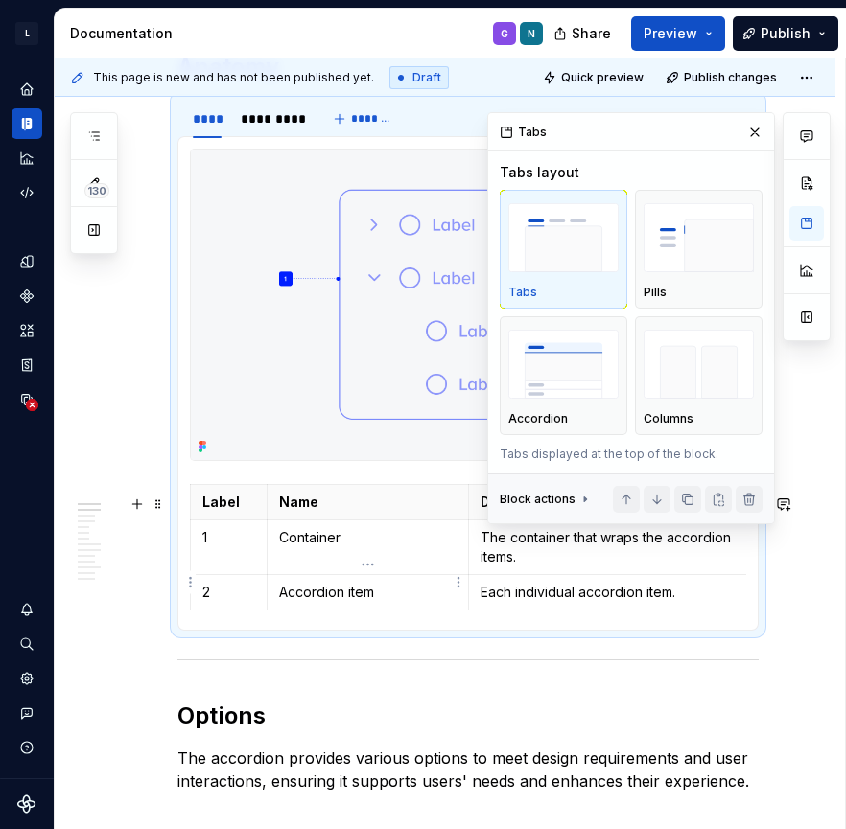
scroll to position [1029, 0]
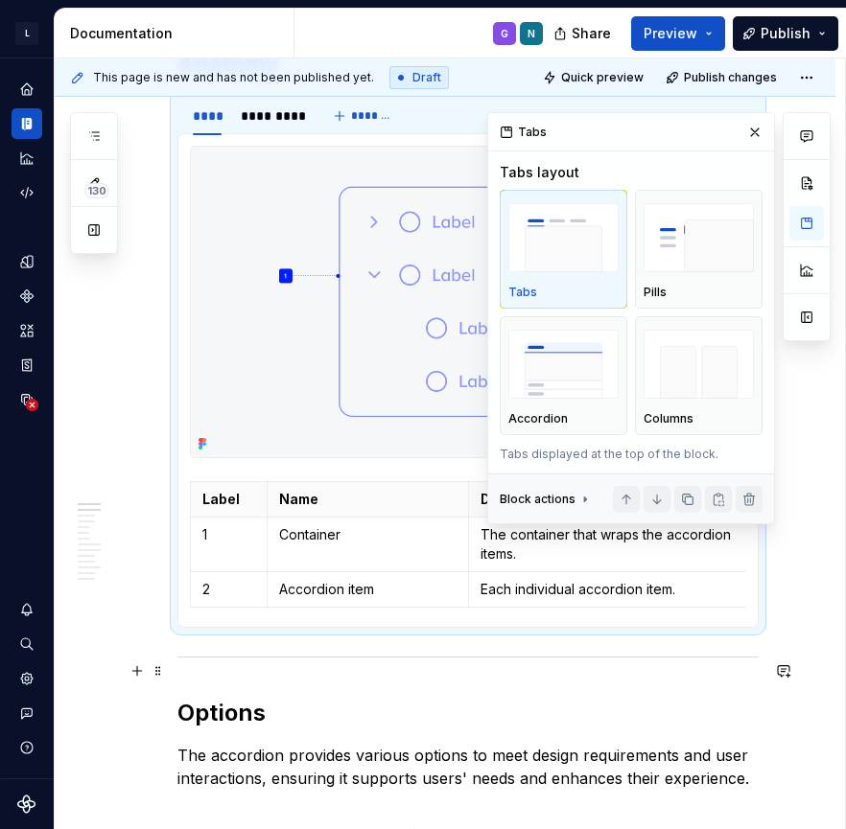
click at [305, 544] on p "Container" at bounding box center [367, 534] width 177 height 19
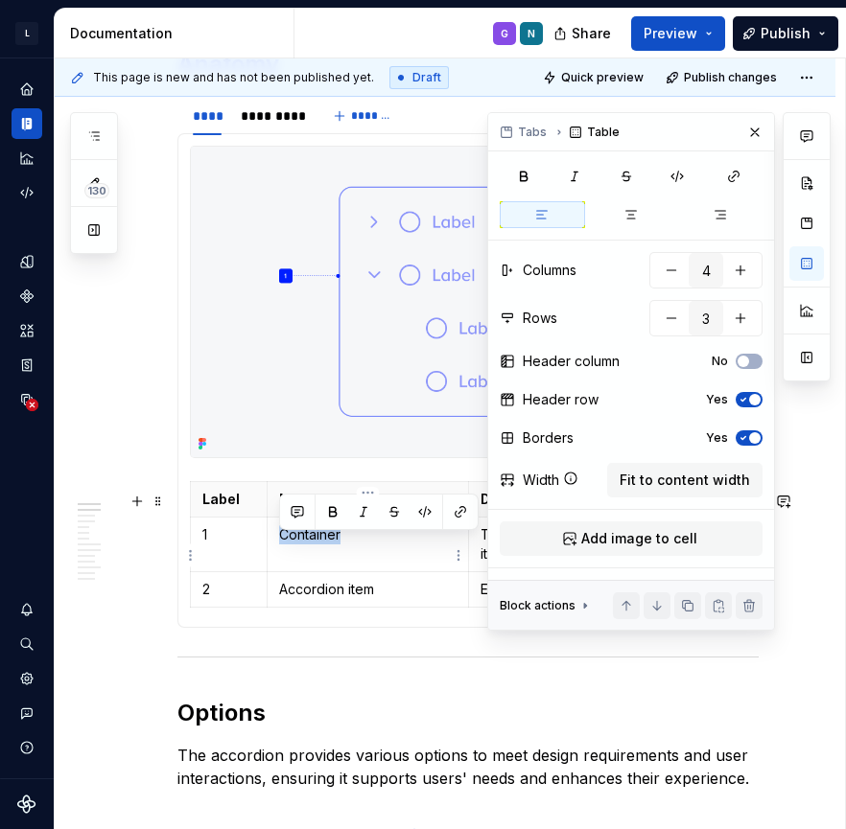
click at [305, 544] on p "Container" at bounding box center [367, 534] width 177 height 19
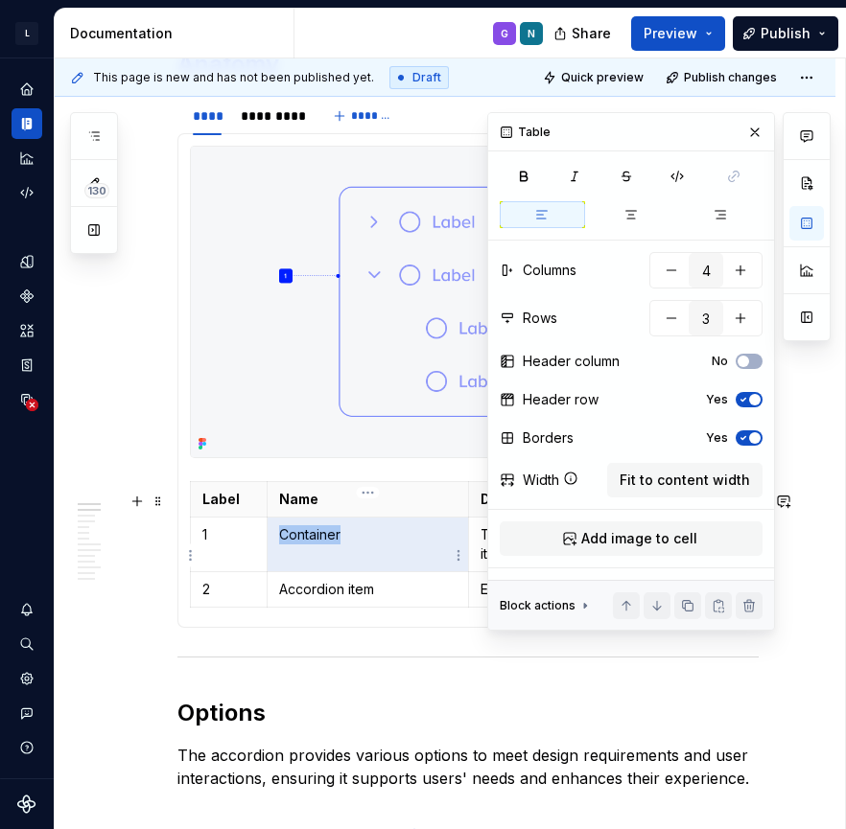
click at [305, 544] on p "Container" at bounding box center [367, 534] width 177 height 19
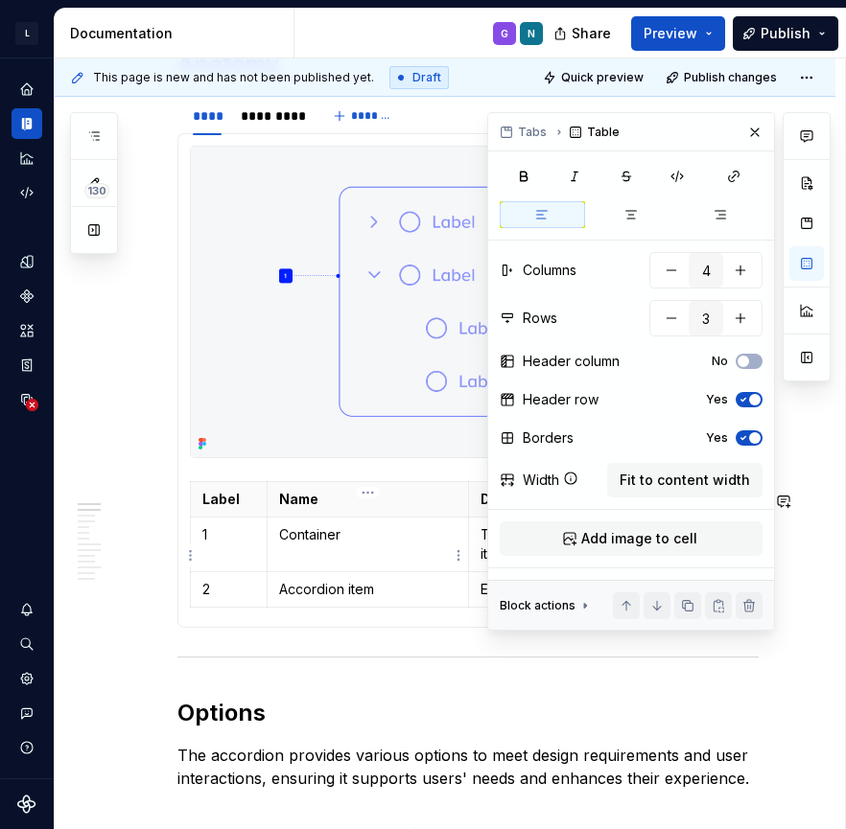
click at [305, 544] on p "Container" at bounding box center [367, 534] width 177 height 19
click at [750, 132] on button "button" at bounding box center [754, 132] width 27 height 27
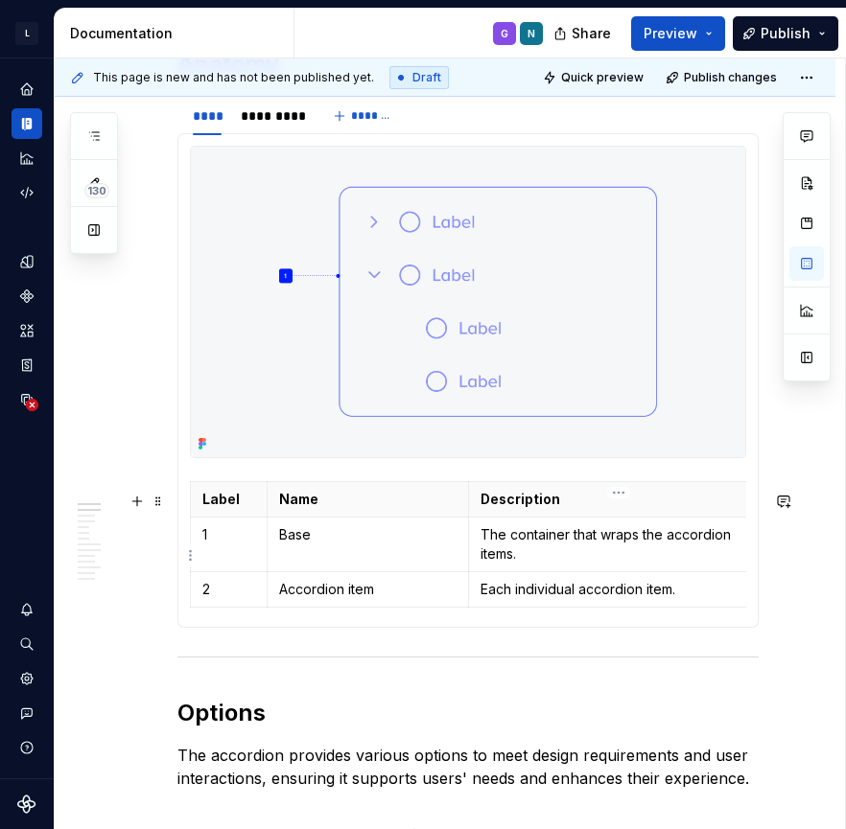
click at [543, 556] on p "The container that wraps the accordion items." at bounding box center [618, 544] width 277 height 38
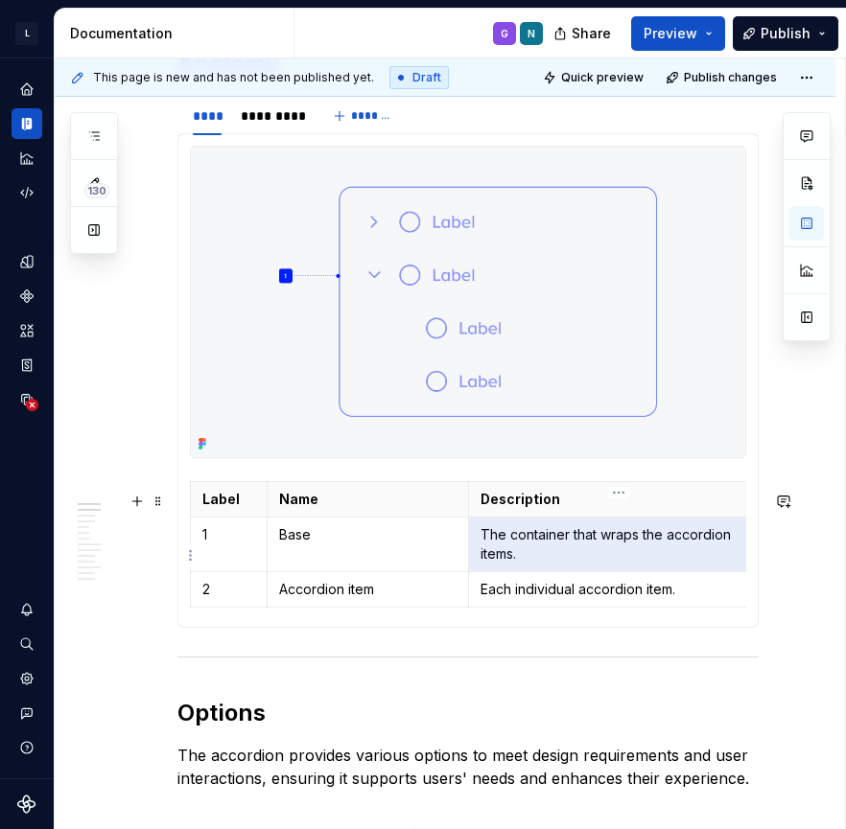
click at [543, 556] on p "The container that wraps the accordion items." at bounding box center [618, 544] width 277 height 38
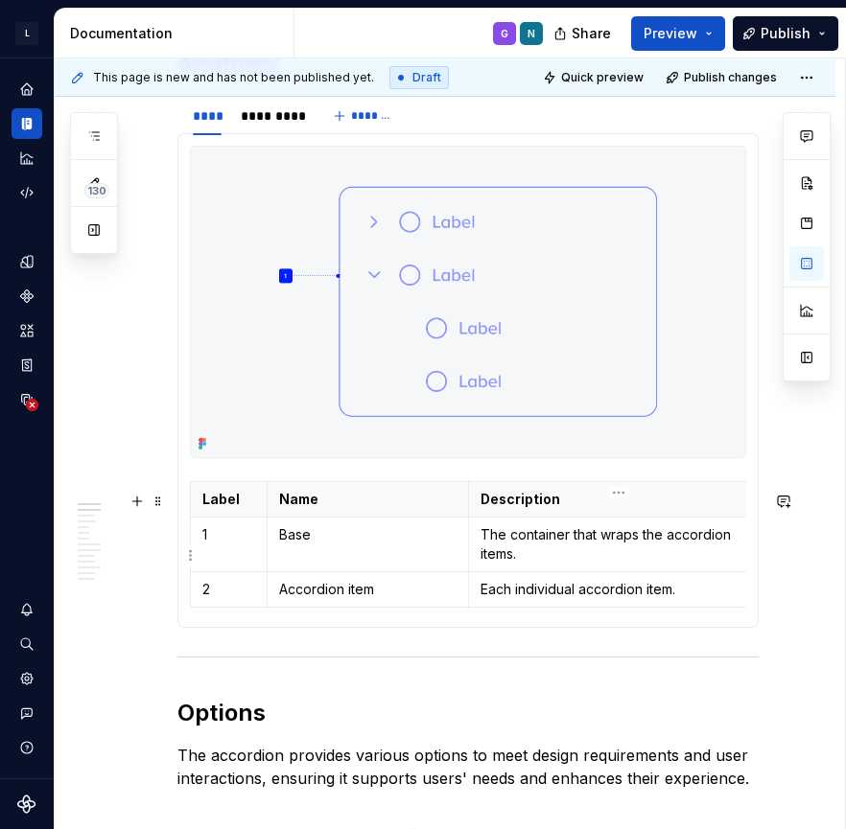
click at [543, 556] on p "The container that wraps the accordion items." at bounding box center [618, 544] width 277 height 38
click at [538, 551] on p "The container that wraps the accordion items." at bounding box center [618, 544] width 277 height 38
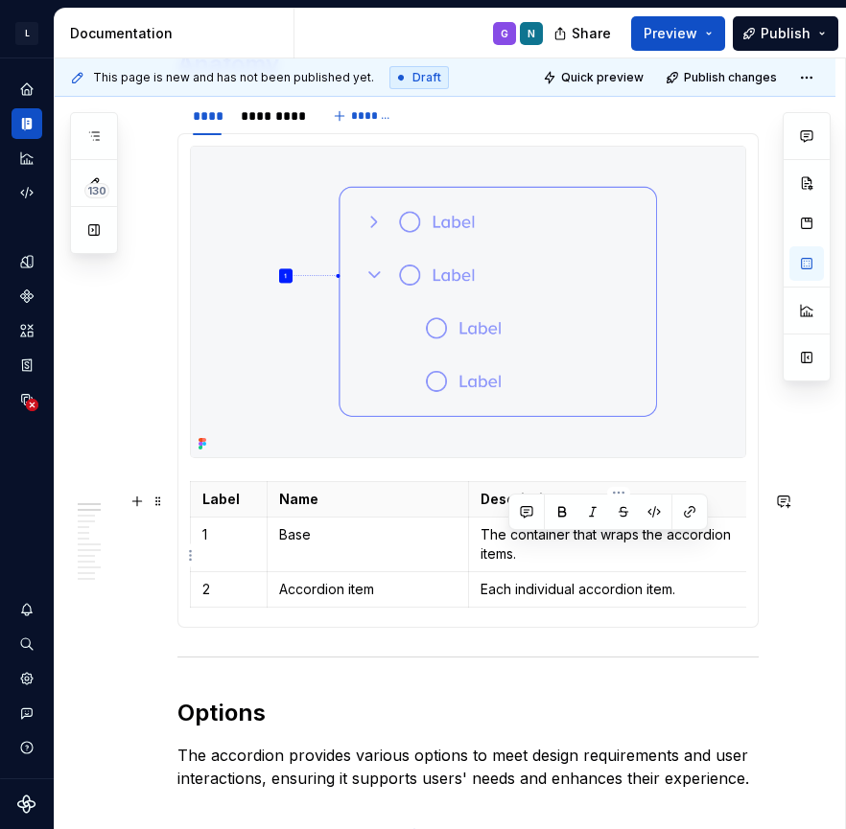
click at [538, 551] on p "The container that wraps the accordion items." at bounding box center [618, 544] width 277 height 38
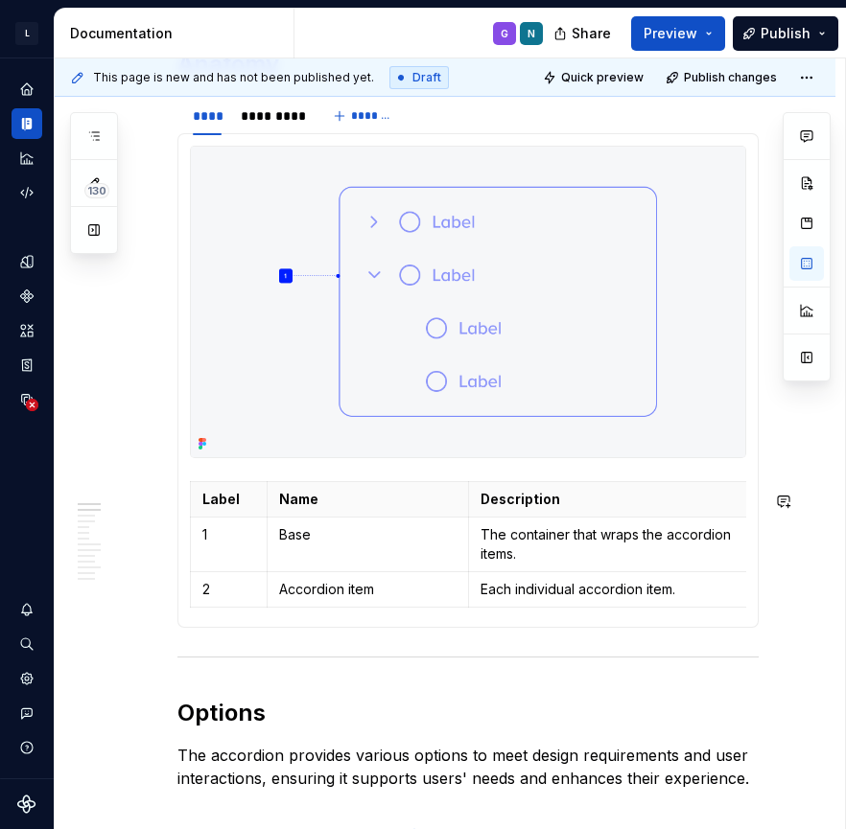
click at [538, 551] on p "The container that wraps the accordion items." at bounding box center [618, 544] width 277 height 38
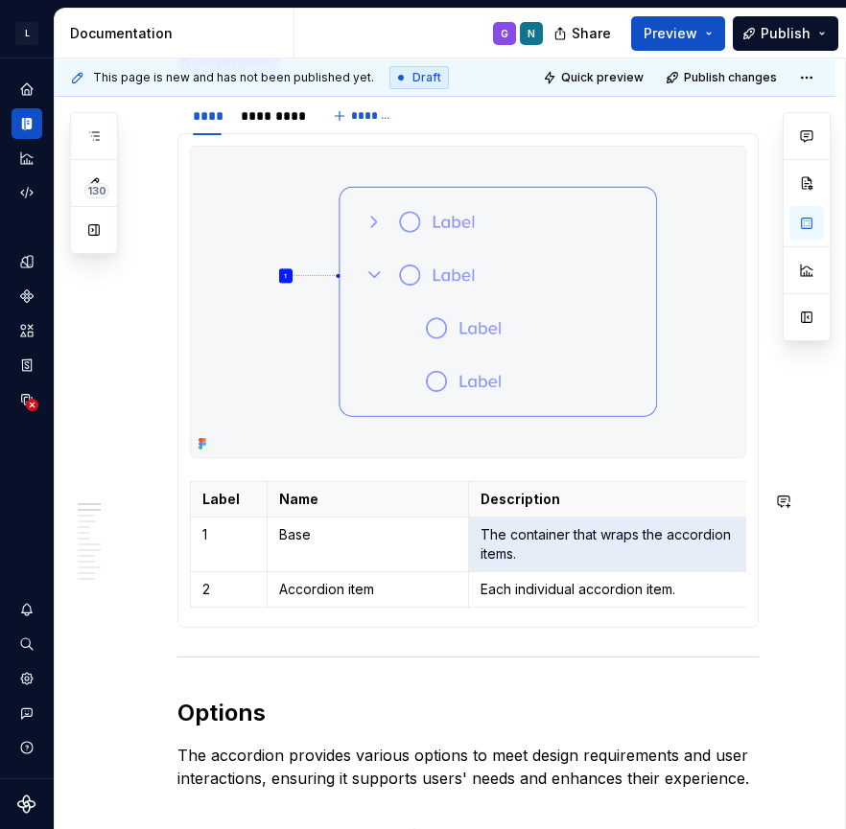
click at [538, 551] on p "The container that wraps the accordion items." at bounding box center [618, 544] width 277 height 38
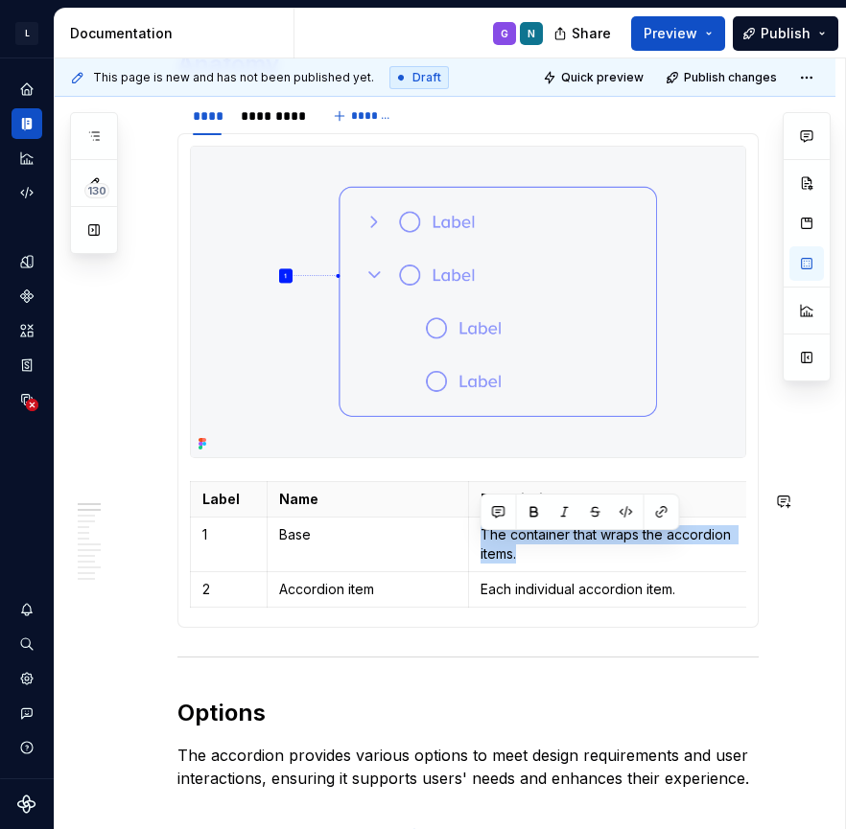
click at [538, 551] on p "The container that wraps the accordion items." at bounding box center [618, 544] width 277 height 38
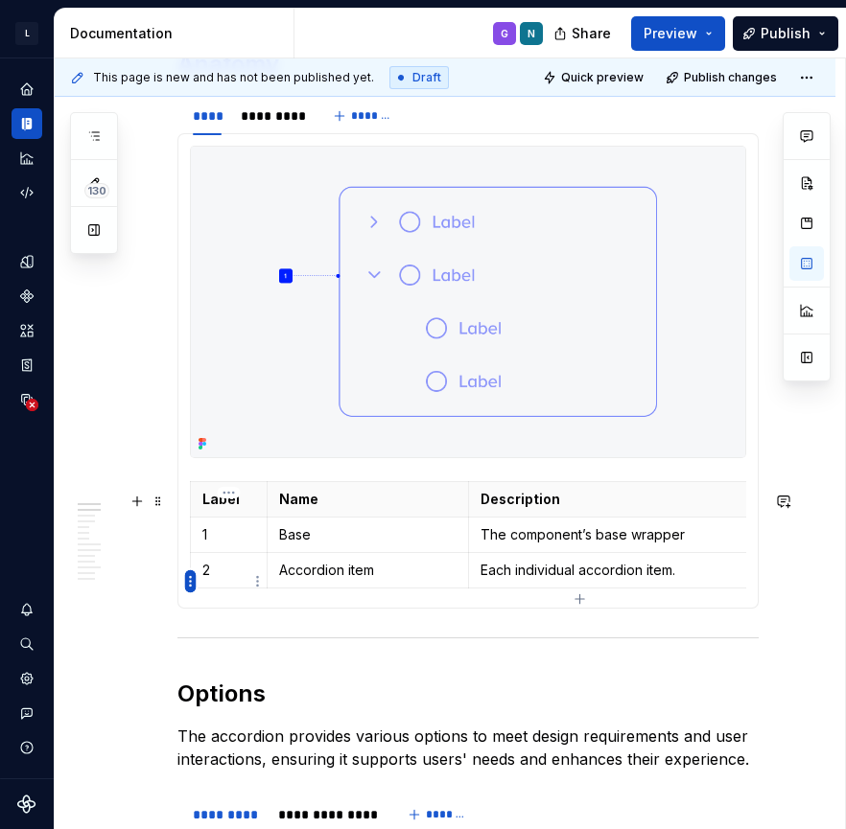
click at [186, 583] on html "L LSEG Workspace Design System G Design system data Documentation G N Share Pre…" at bounding box center [423, 414] width 846 height 829
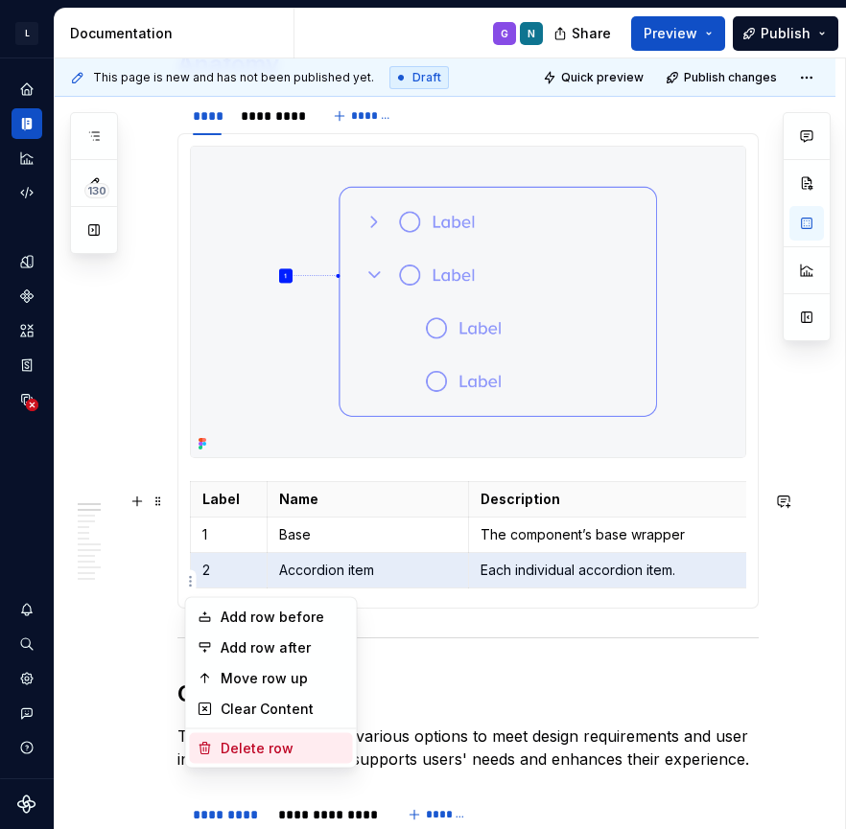
click at [248, 747] on div "Delete row" at bounding box center [283, 748] width 125 height 19
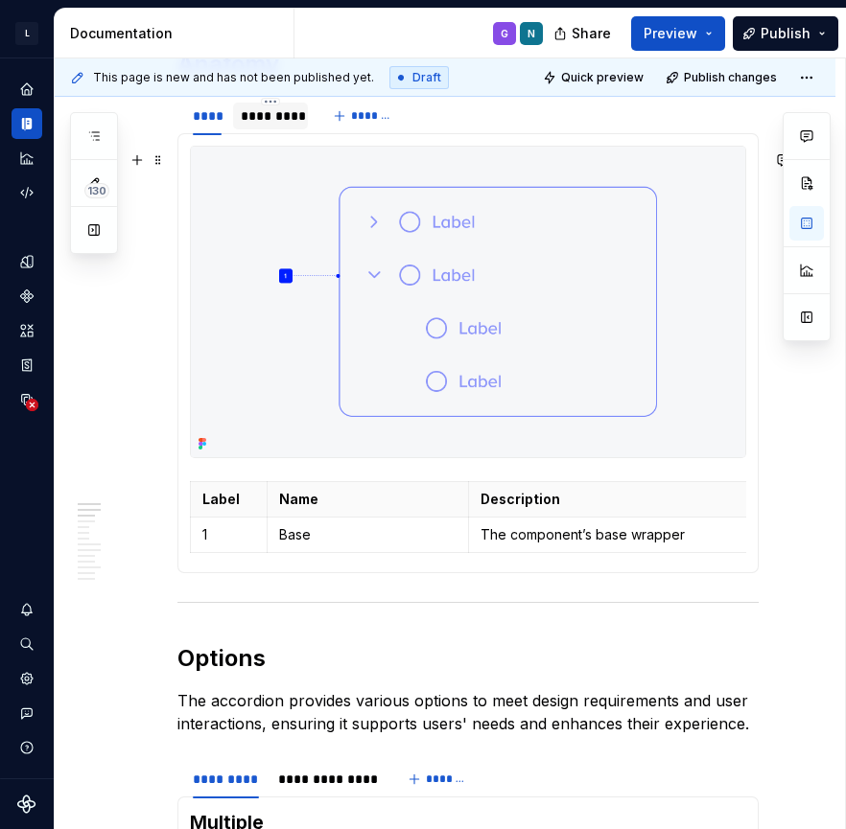
click at [267, 126] on div "*********" at bounding box center [270, 115] width 59 height 19
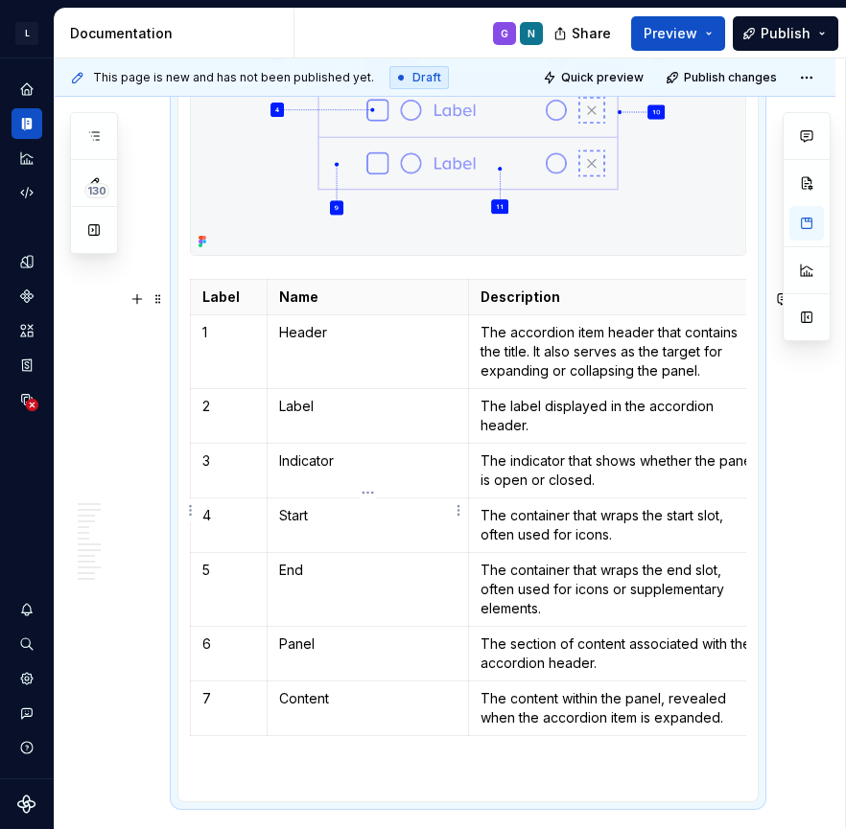
scroll to position [1239, 0]
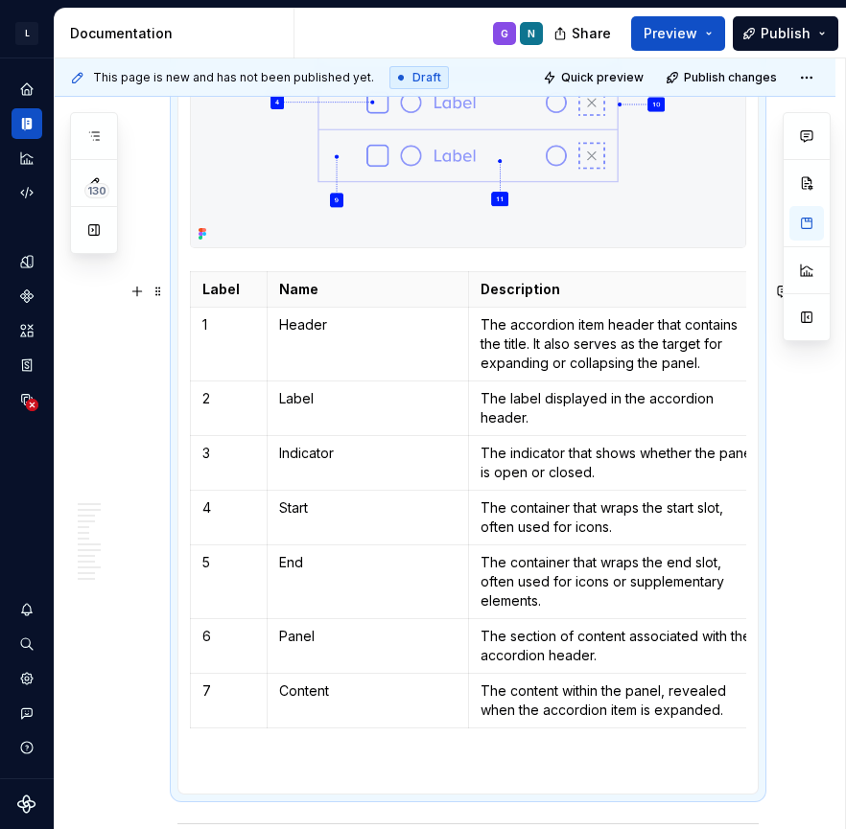
click at [260, 268] on section-item-column "Label Name Description Dependency 1 Header The accordion item header that conta…" at bounding box center [468, 359] width 556 height 847
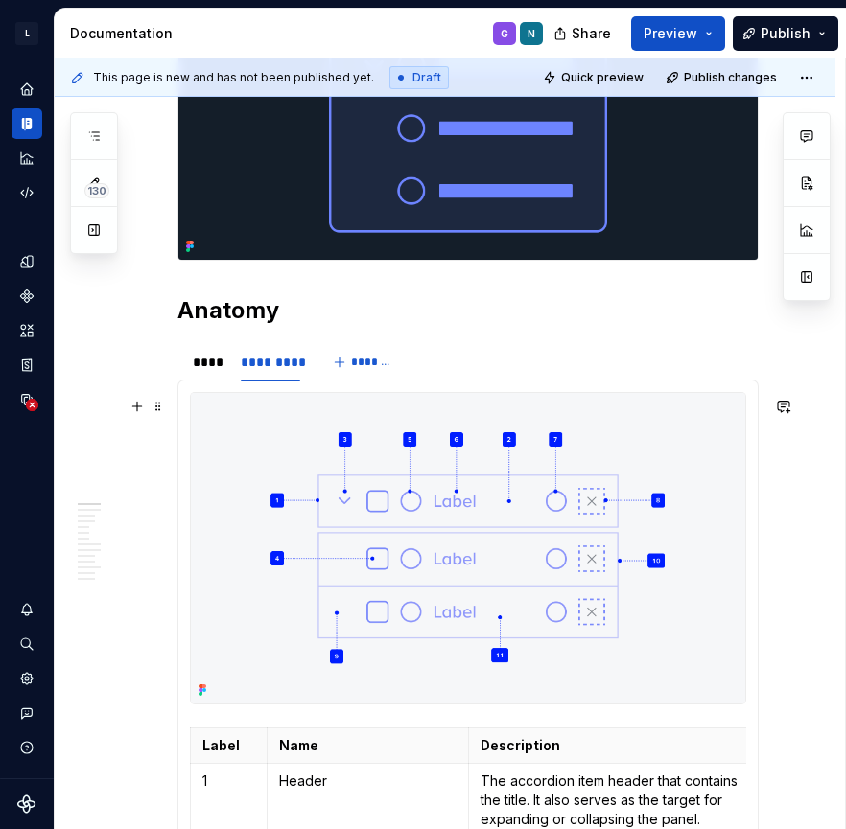
scroll to position [815, 0]
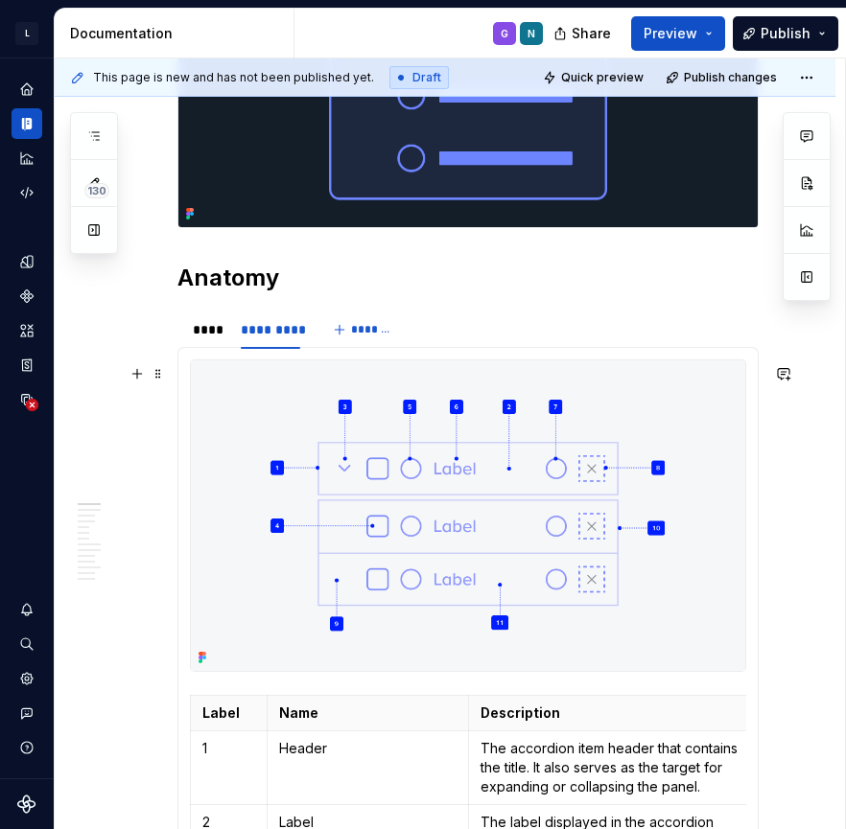
click at [271, 457] on img at bounding box center [468, 516] width 554 height 311
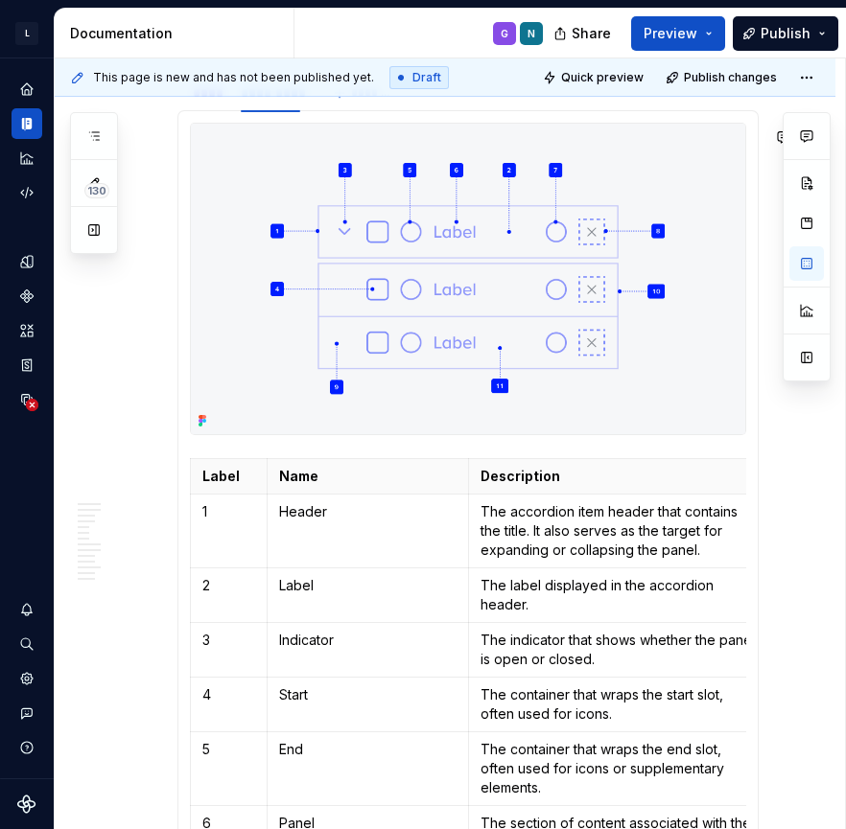
scroll to position [1052, 0]
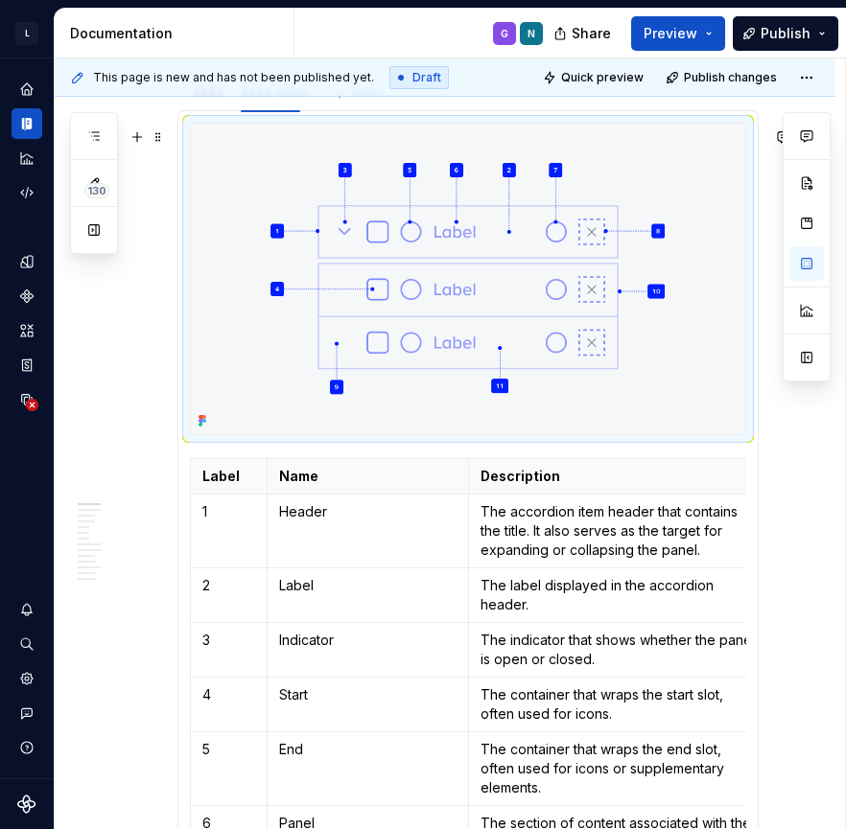
click at [214, 414] on img at bounding box center [468, 279] width 554 height 311
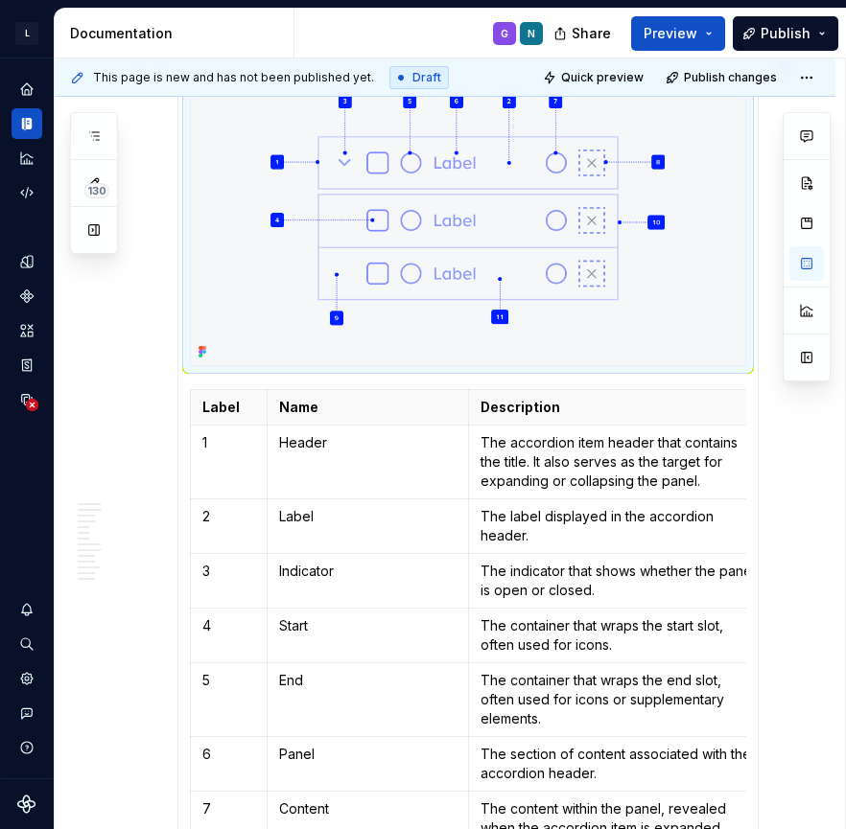
scroll to position [1065, 0]
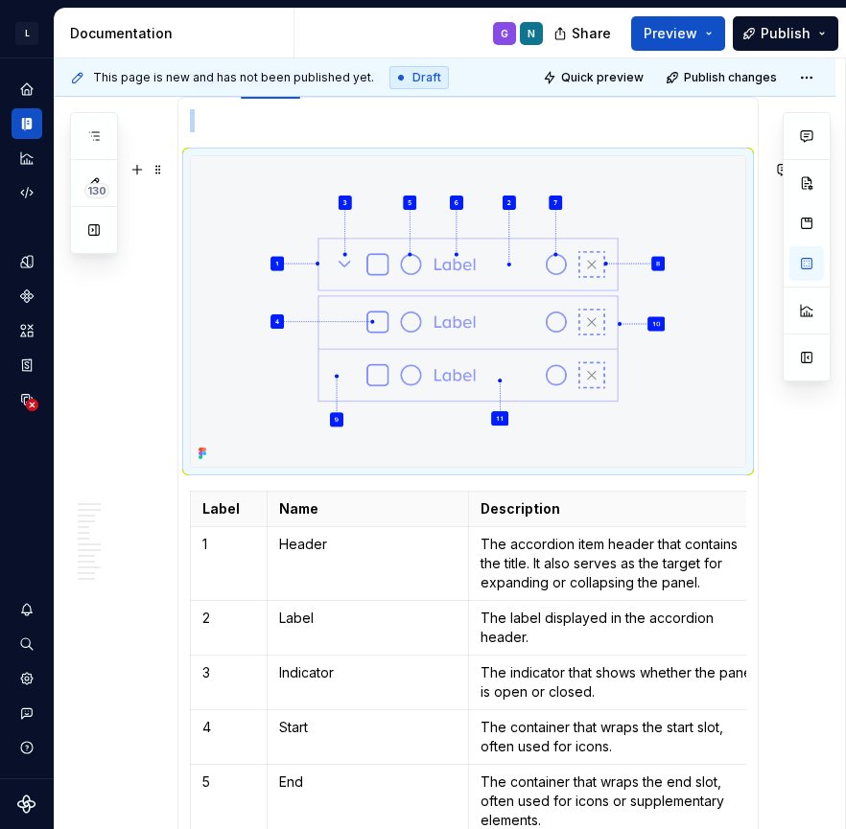
click at [383, 245] on img at bounding box center [468, 311] width 554 height 311
click at [210, 498] on section-item-column "Label Name Description Dependency 1 Header The accordion item header that conta…" at bounding box center [468, 555] width 556 height 893
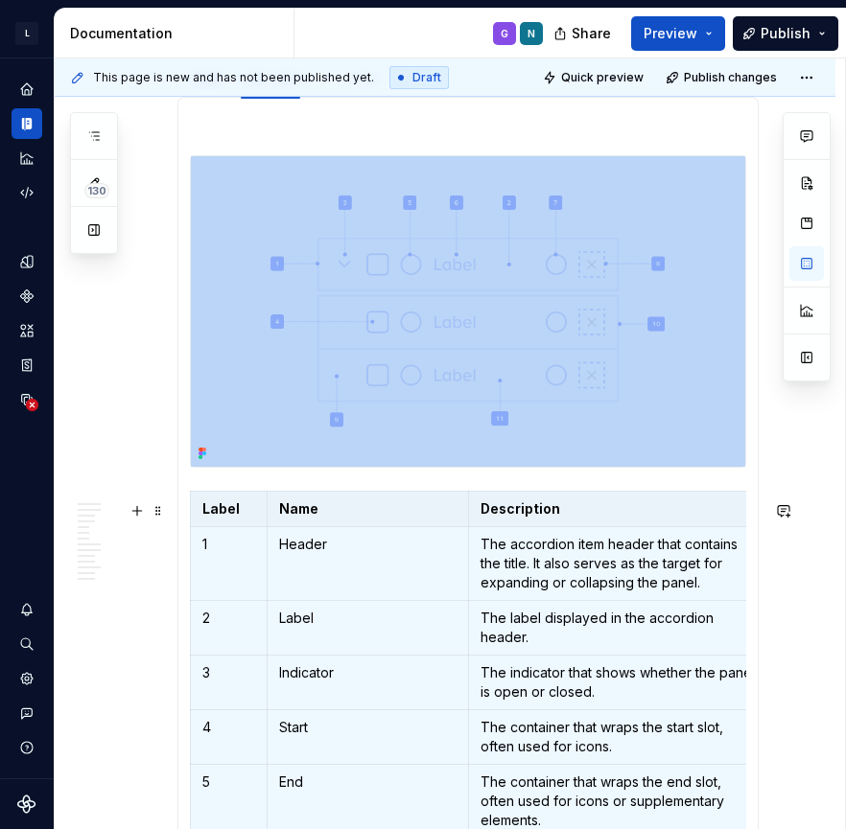
click at [210, 492] on section-item-column "Label Name Description Dependency 1 Header The accordion item header that conta…" at bounding box center [468, 555] width 556 height 893
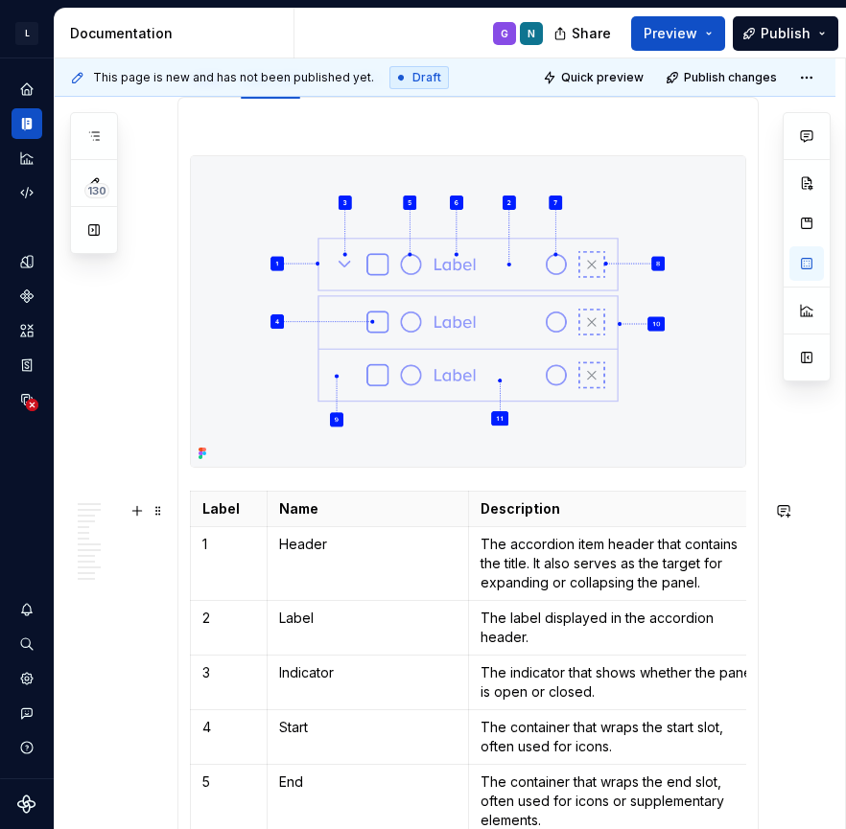
click at [215, 489] on section-item-column "Label Name Description Dependency 1 Header The accordion item header that conta…" at bounding box center [468, 555] width 556 height 893
click at [211, 468] on div at bounding box center [468, 311] width 556 height 313
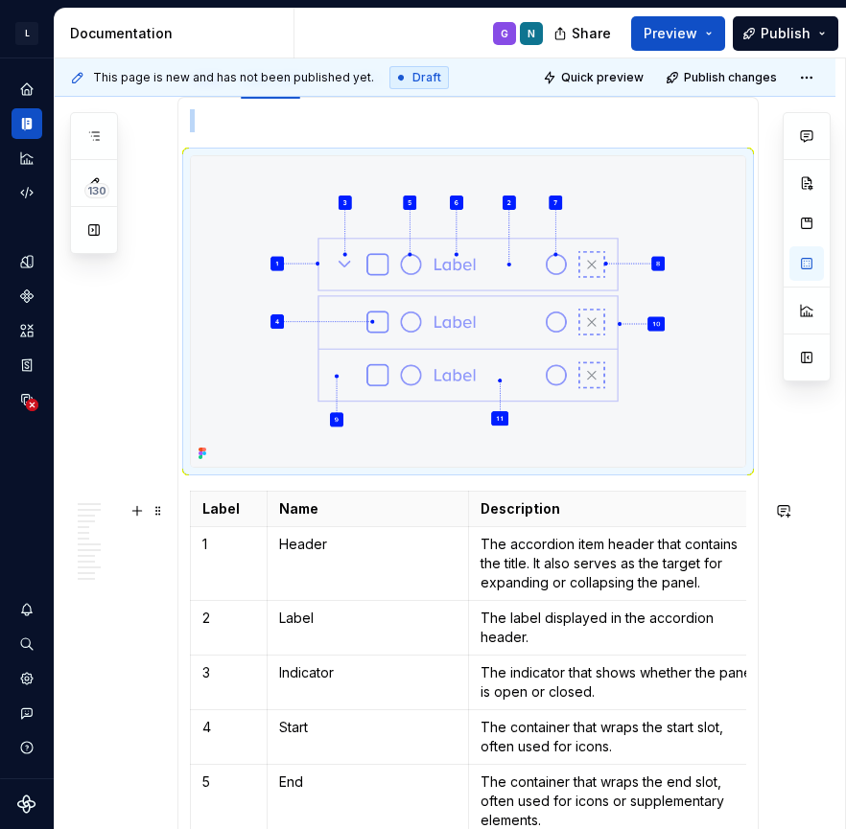
click at [190, 499] on section-item-column "Label Name Description Dependency 1 Header The accordion item header that conta…" at bounding box center [468, 555] width 556 height 893
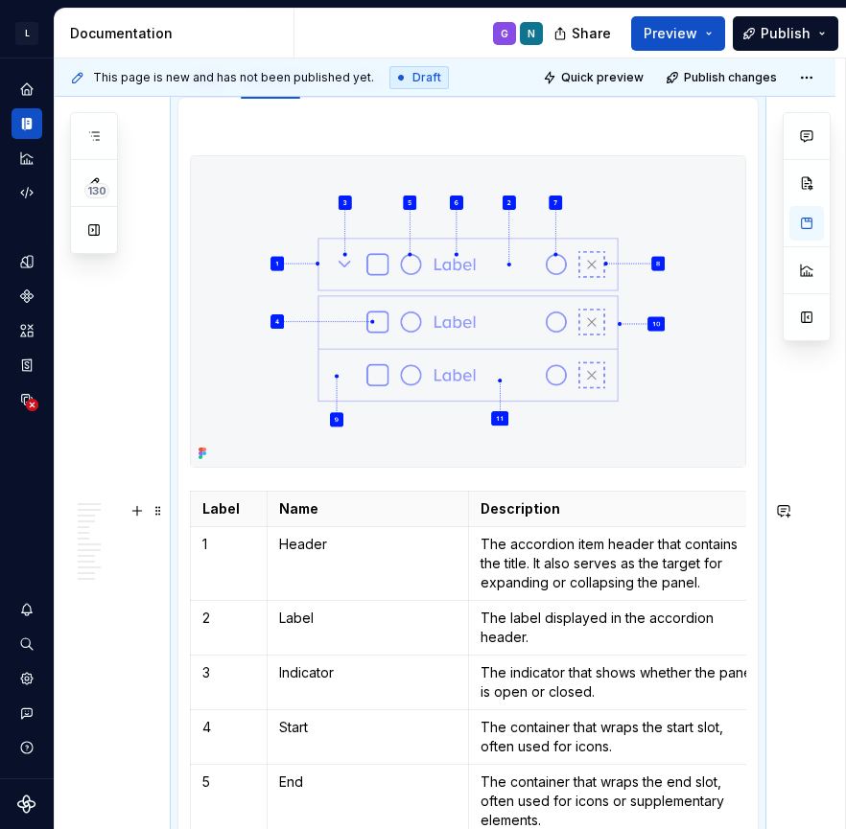
click at [190, 499] on section-item-column "Label Name Description Dependency 1 Header The accordion item header that conta…" at bounding box center [468, 555] width 556 height 893
click at [194, 492] on section-item-column "Label Name Description Dependency 1 Header The accordion item header that conta…" at bounding box center [468, 555] width 556 height 893
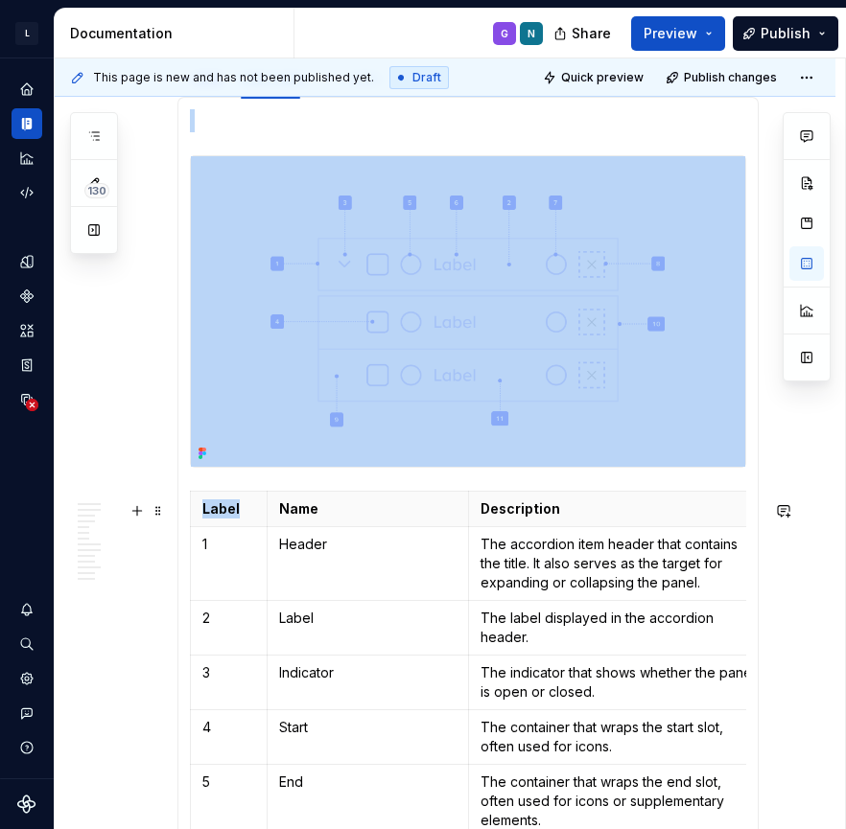
click at [194, 492] on section-item-column "Label Name Description Dependency 1 Header The accordion item header that conta…" at bounding box center [468, 555] width 556 height 893
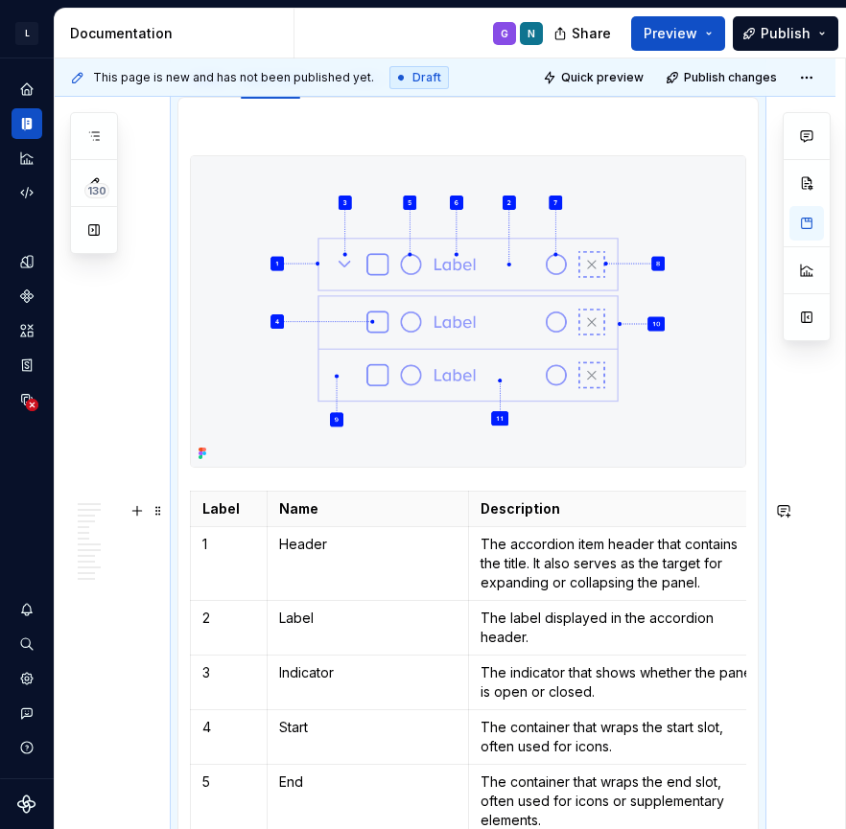
click at [194, 492] on section-item-column "Label Name Description Dependency 1 Header The accordion item header that conta…" at bounding box center [468, 555] width 556 height 893
click at [684, 468] on div at bounding box center [468, 311] width 556 height 313
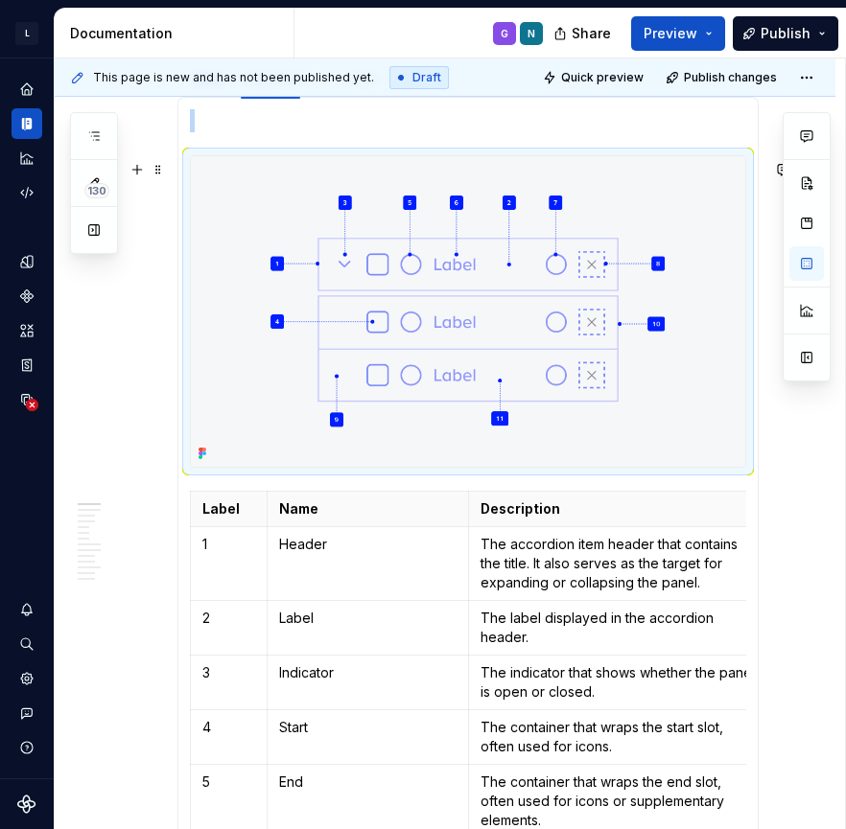
scroll to position [972, 0]
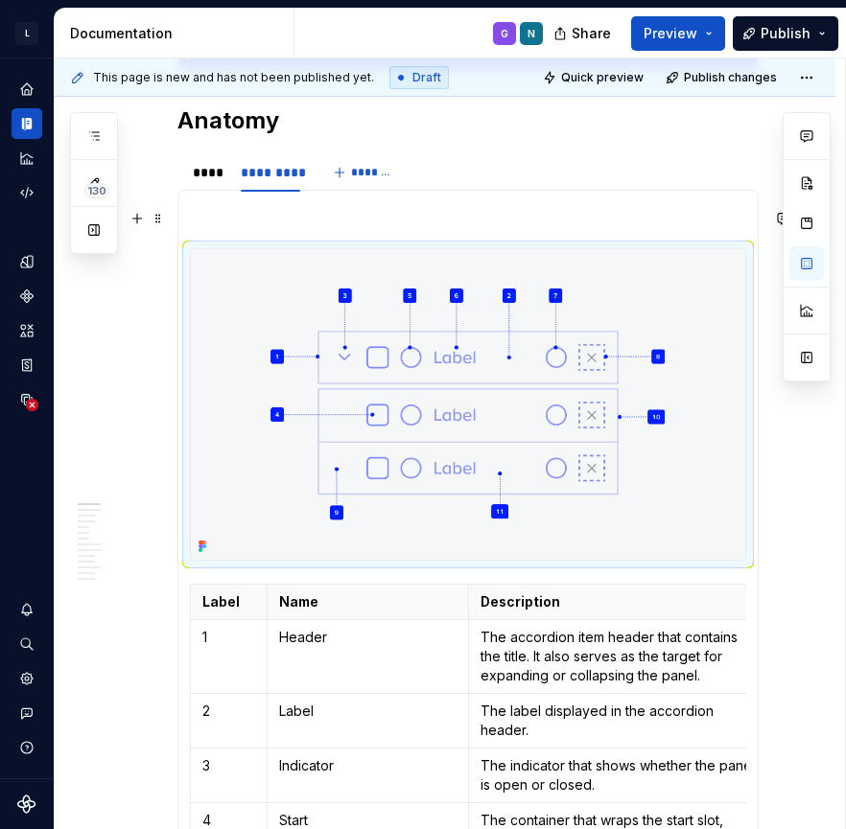
click at [224, 221] on p at bounding box center [468, 213] width 556 height 23
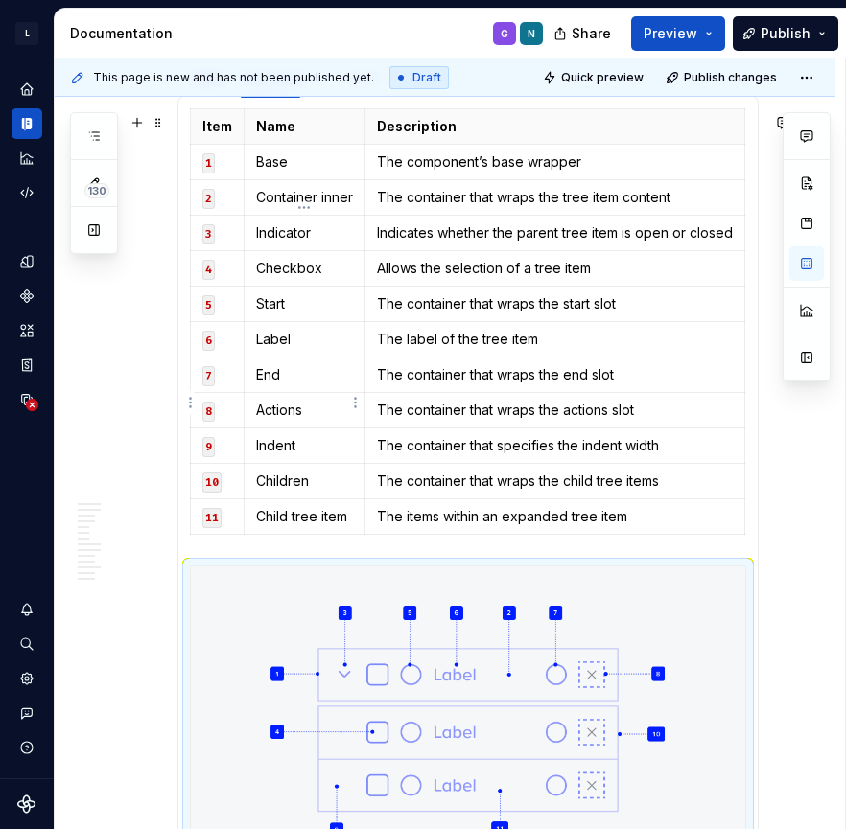
scroll to position [1061, 0]
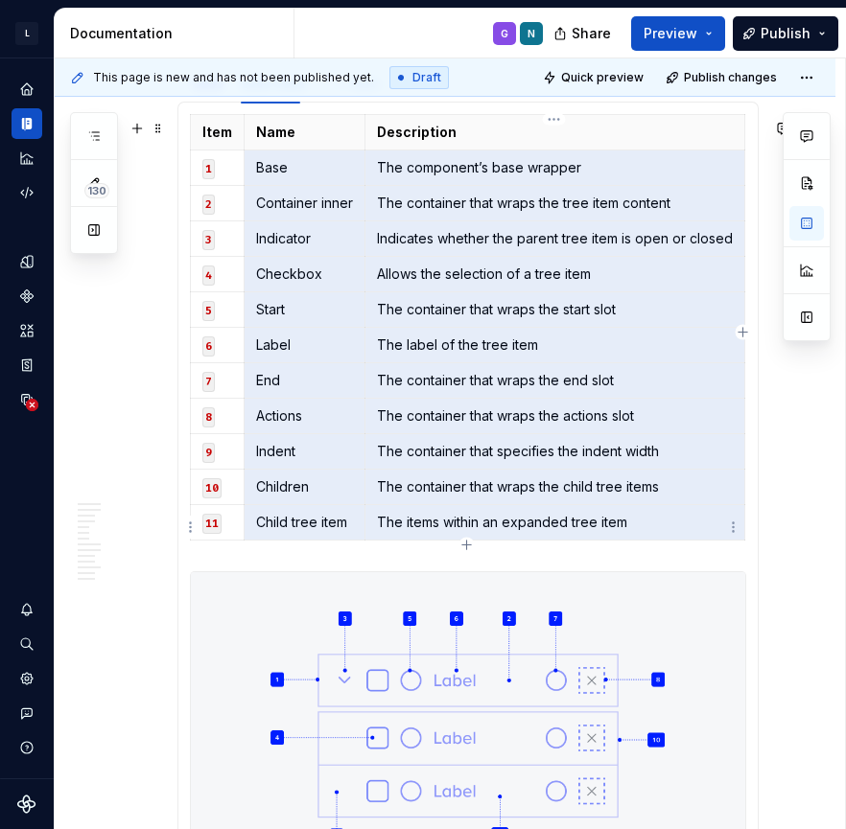
drag, startPoint x: 256, startPoint y: 169, endPoint x: 544, endPoint y: 538, distance: 468.0
click at [544, 538] on tbody "Item Name Description 1 Base The component’s base wrapper 2 Container inner The…" at bounding box center [468, 327] width 554 height 426
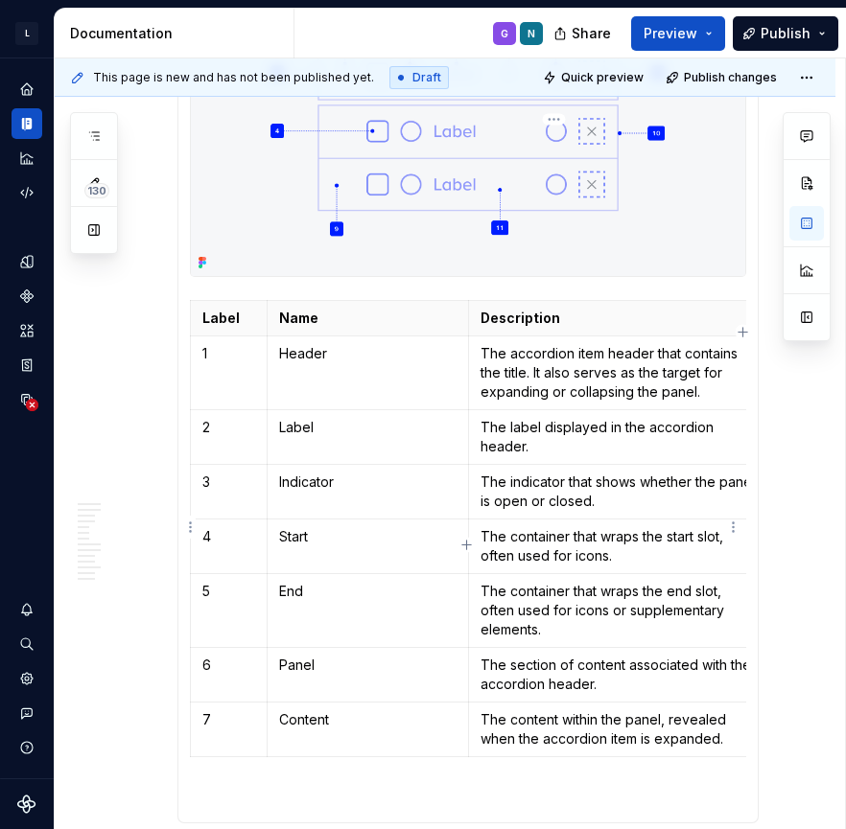
scroll to position [1709, 0]
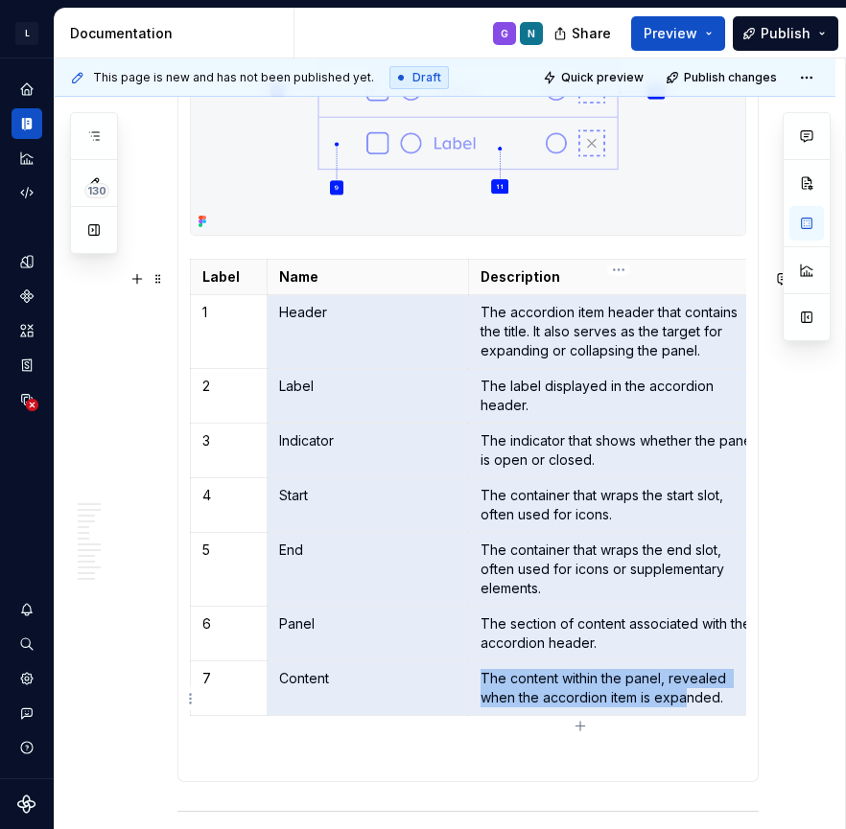
drag, startPoint x: 280, startPoint y: 324, endPoint x: 683, endPoint y: 714, distance: 560.8
click at [683, 714] on tbody "Label Name Description Dependency 1 Header The accordion item header that conta…" at bounding box center [581, 488] width 780 height 456
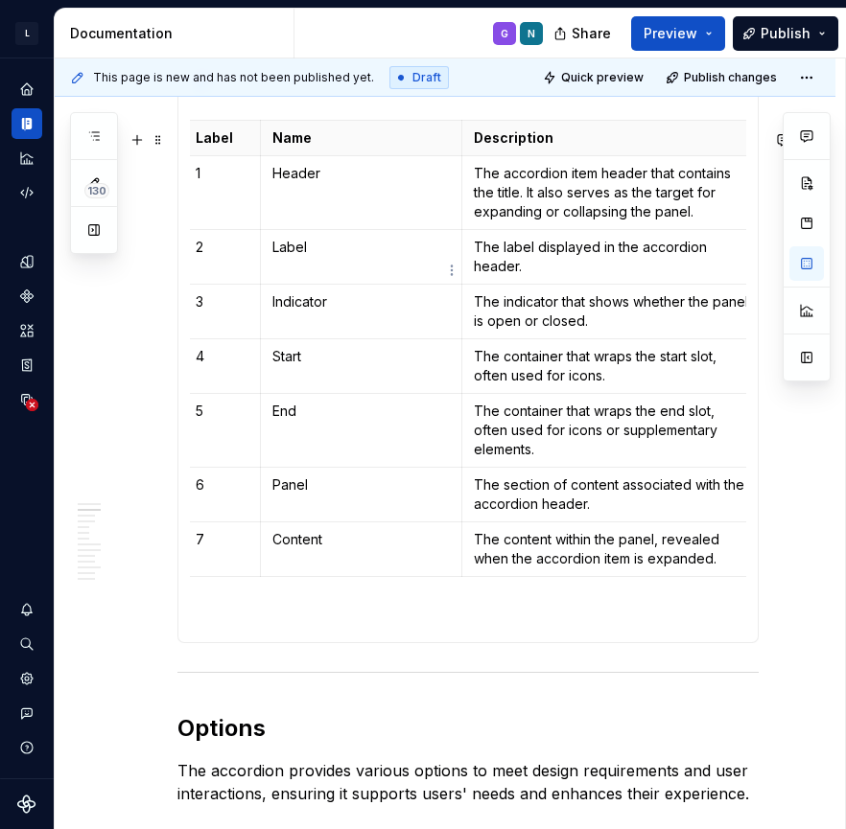
scroll to position [1852, 0]
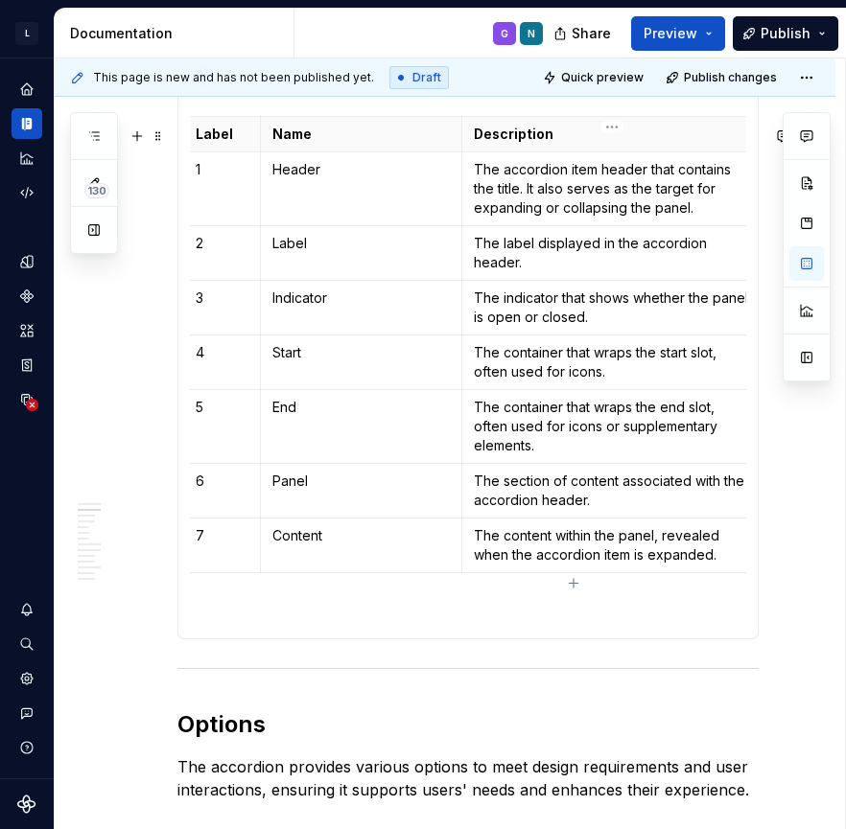
click at [730, 565] on p "The content within the panel, revealed when the accordion item is expanded." at bounding box center [612, 545] width 277 height 38
click at [729, 563] on p "The content within the panel, revealed when the accordion item is expanded." at bounding box center [612, 545] width 277 height 38
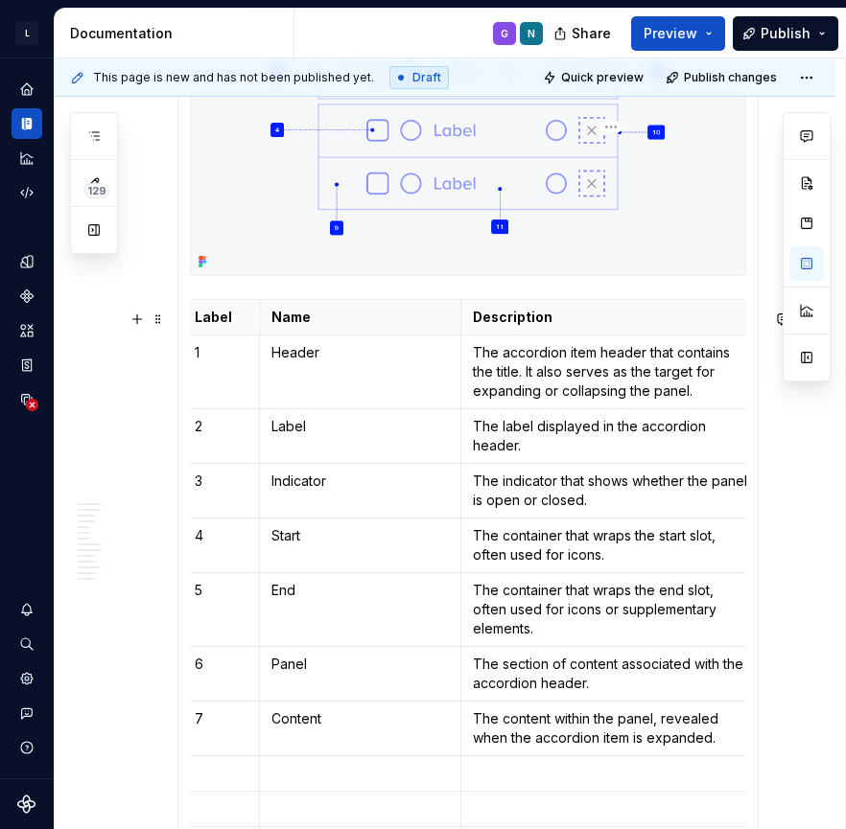
scroll to position [1649, 0]
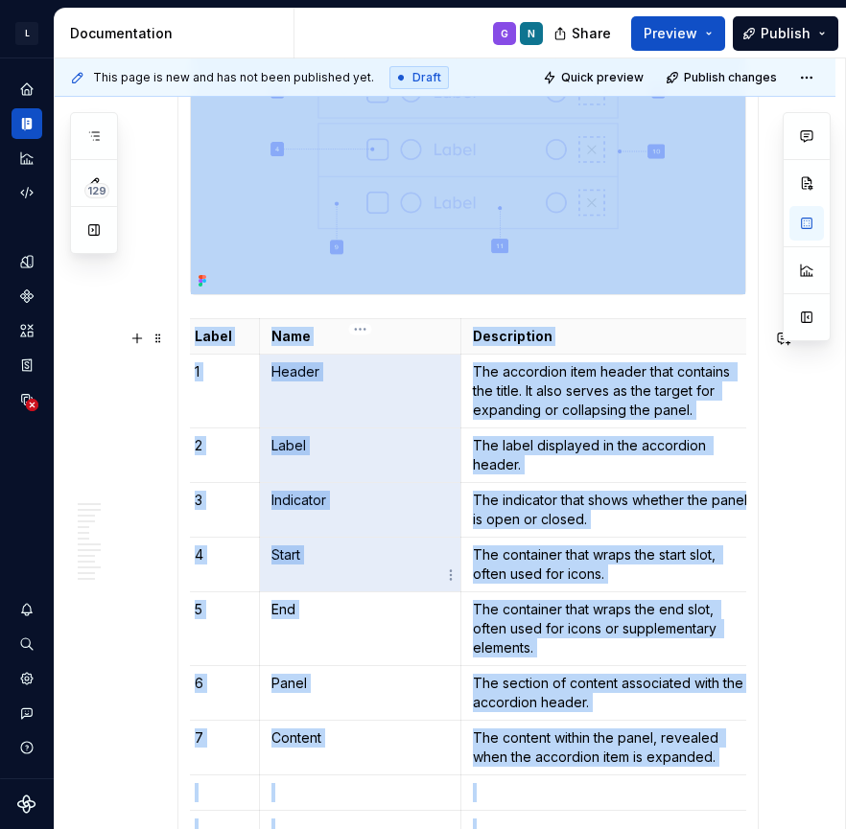
drag, startPoint x: 275, startPoint y: 377, endPoint x: 620, endPoint y: 800, distance: 545.9
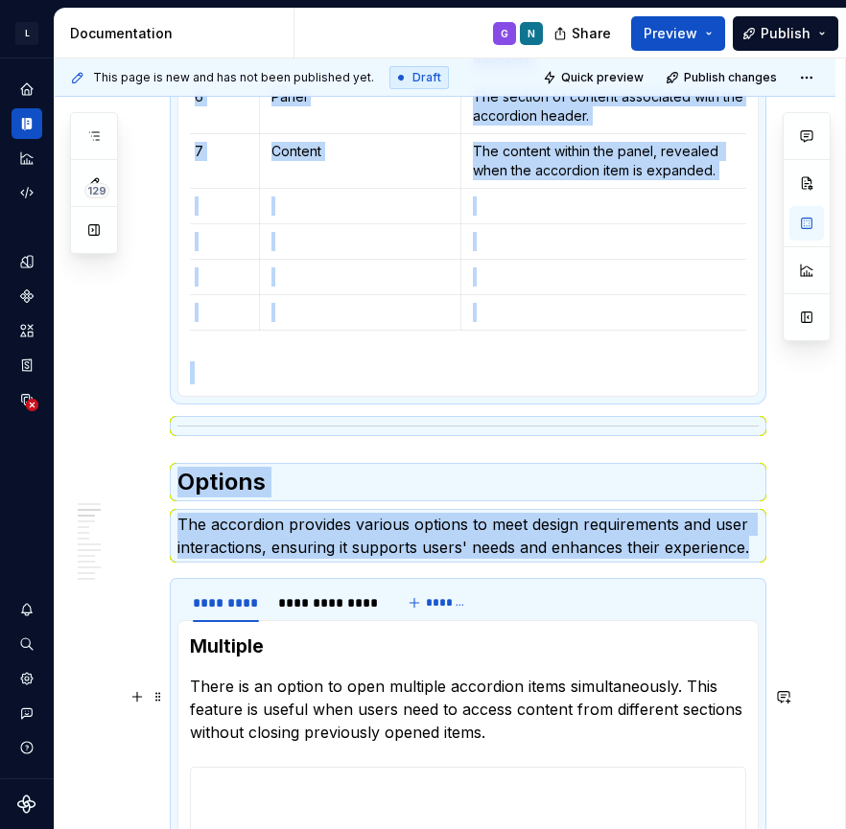
scroll to position [2234, 0]
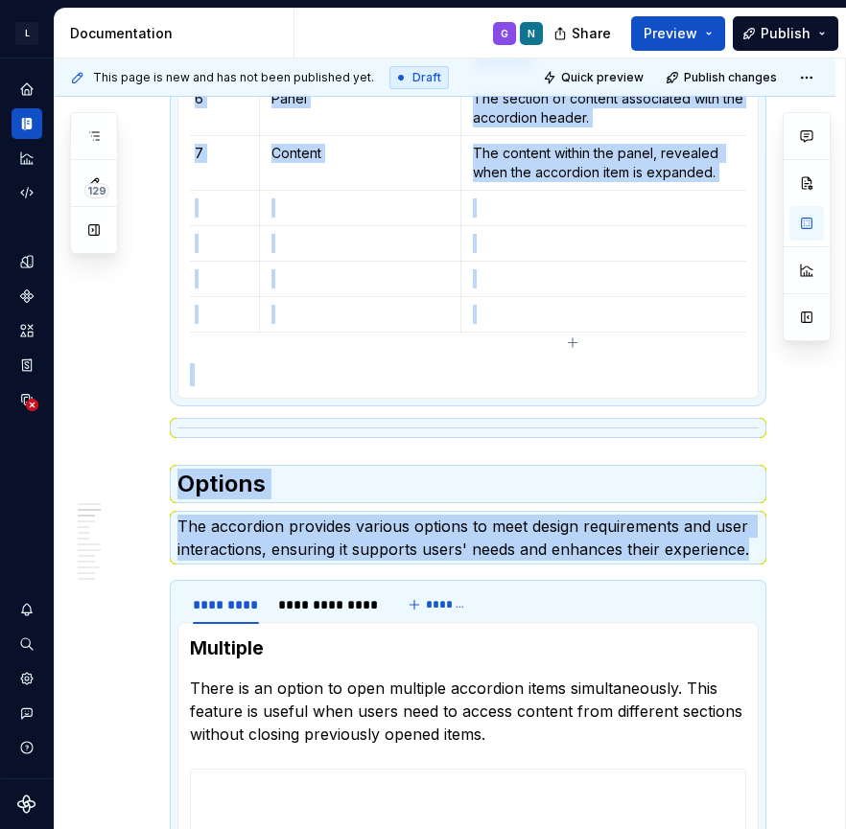
click at [526, 324] on p at bounding box center [611, 314] width 277 height 19
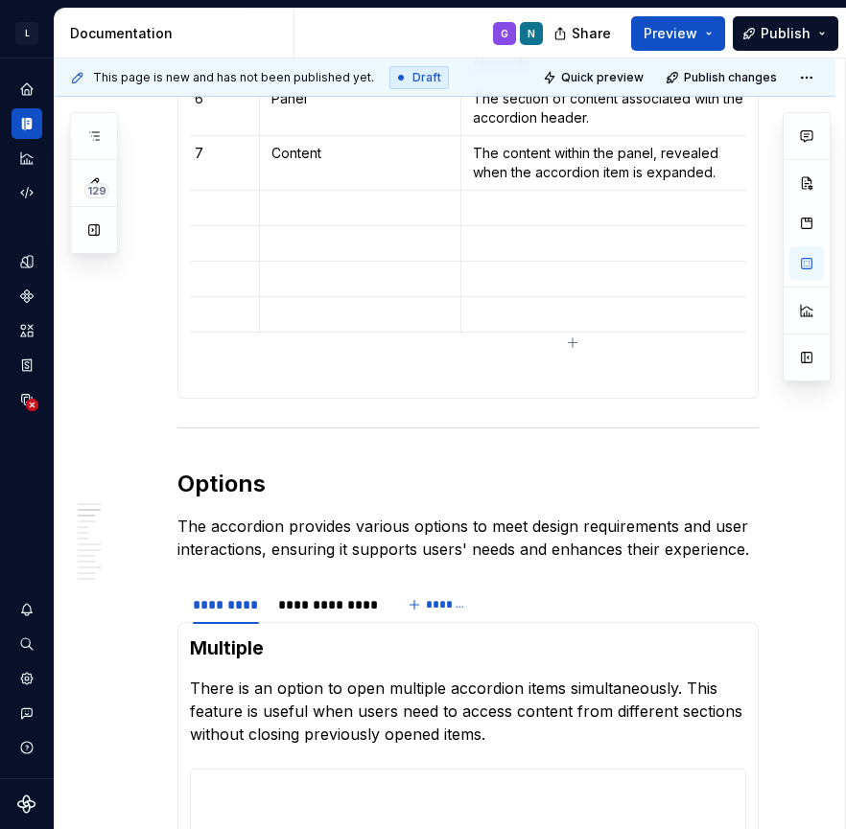
click at [526, 324] on p at bounding box center [611, 314] width 277 height 19
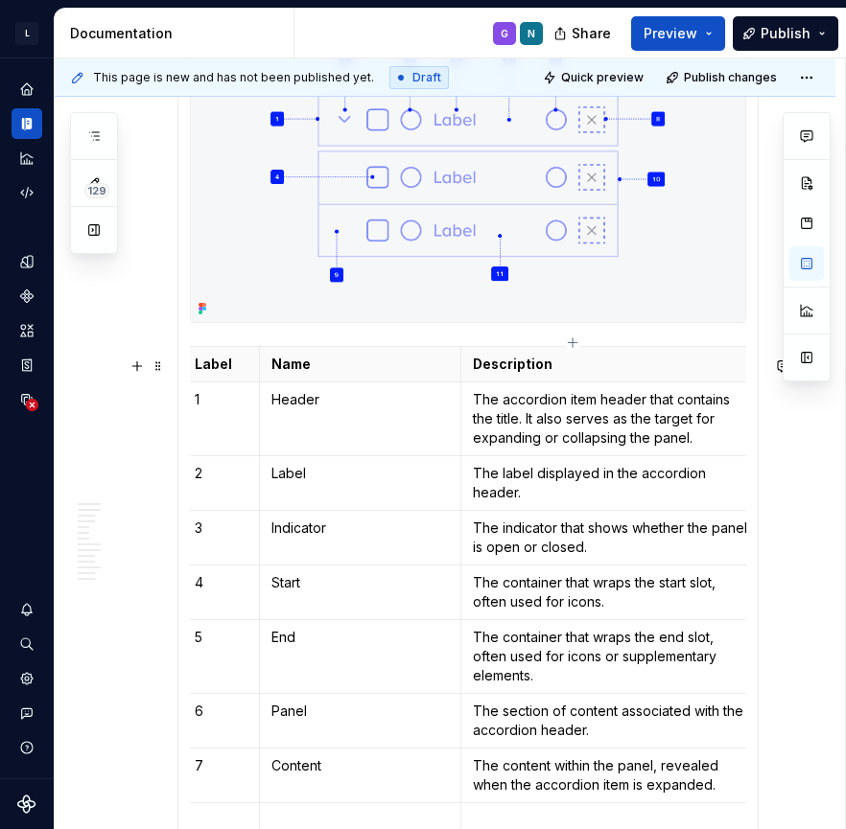
scroll to position [1669, 0]
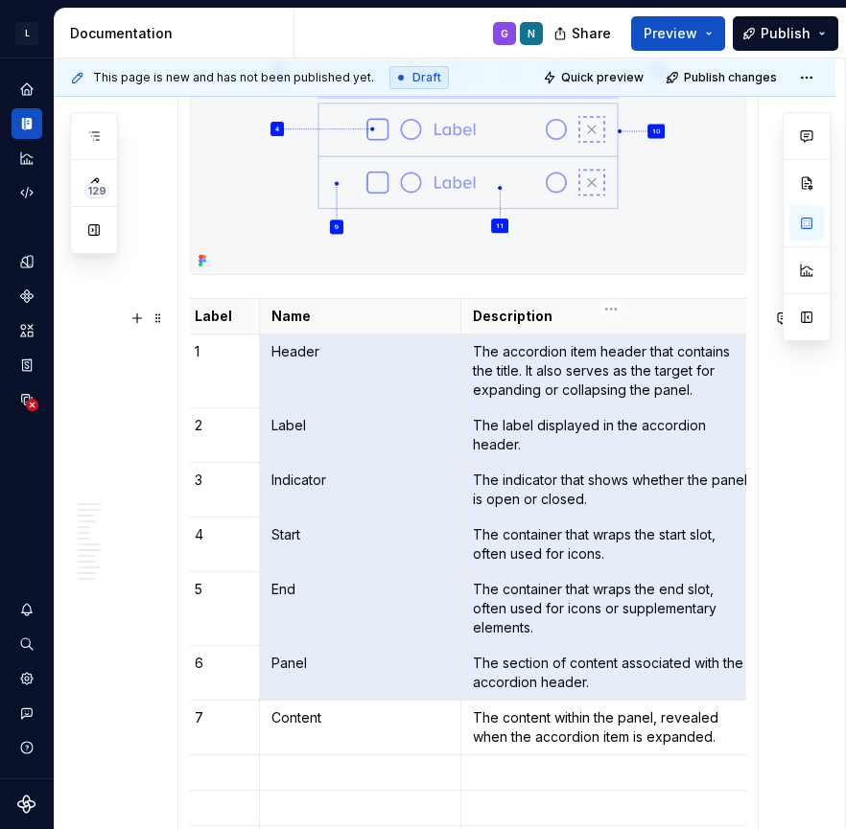
drag, startPoint x: 270, startPoint y: 366, endPoint x: 514, endPoint y: 688, distance: 403.1
click at [517, 689] on tbody "Label Name Description Dependency 1 Header The accordion item header that conta…" at bounding box center [573, 598] width 780 height 598
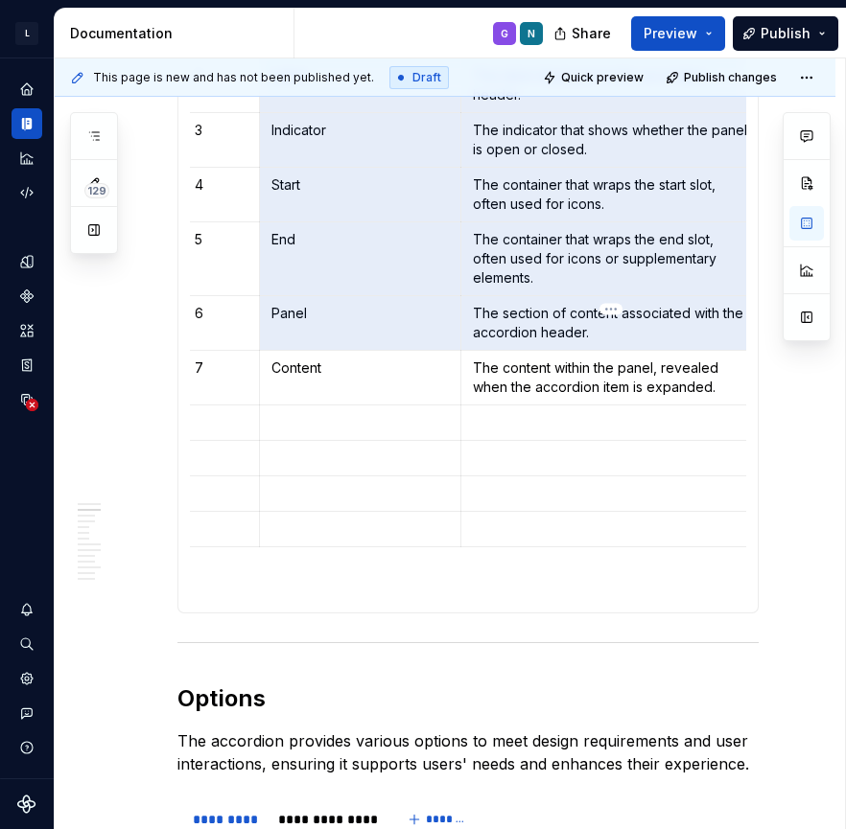
scroll to position [2029, 0]
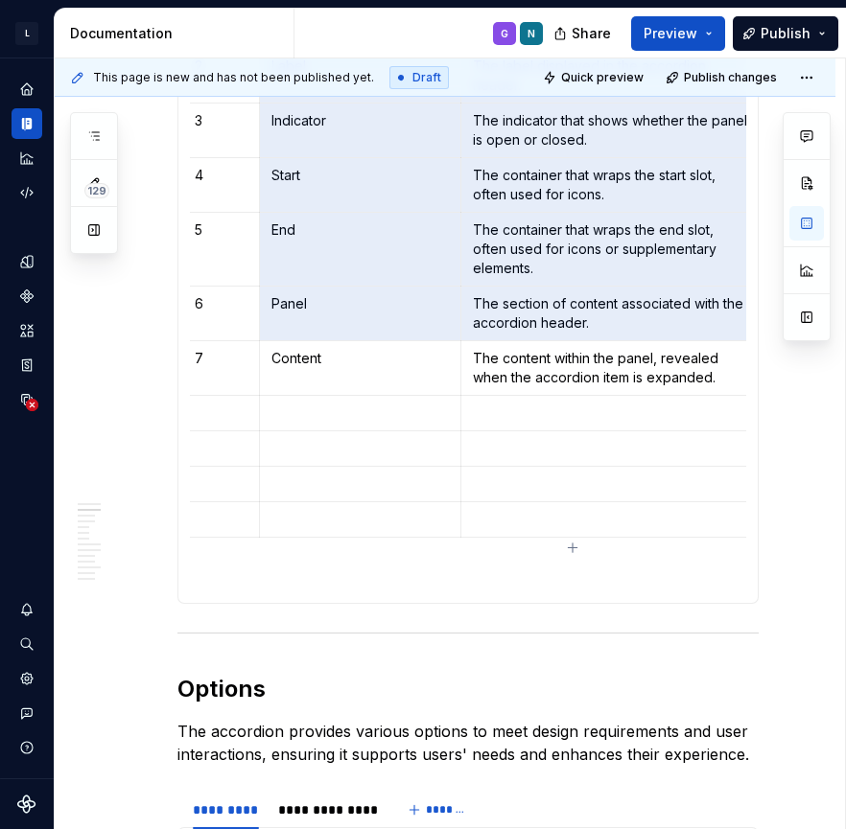
click at [620, 529] on p at bounding box center [611, 519] width 277 height 19
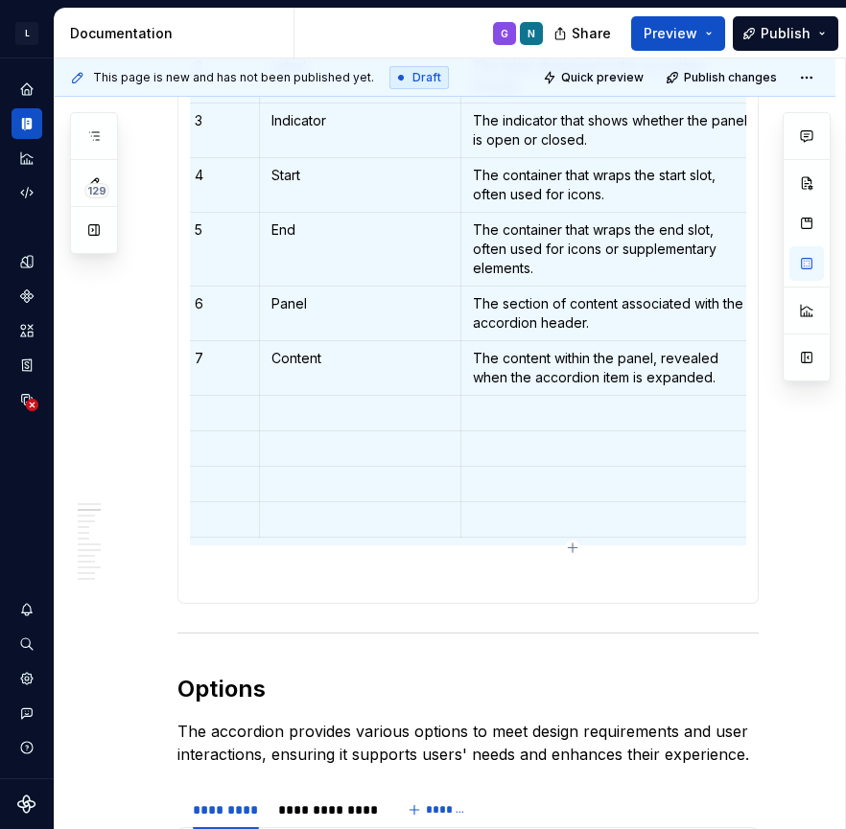
click at [635, 529] on p at bounding box center [611, 519] width 277 height 19
click at [578, 520] on p at bounding box center [611, 519] width 277 height 19
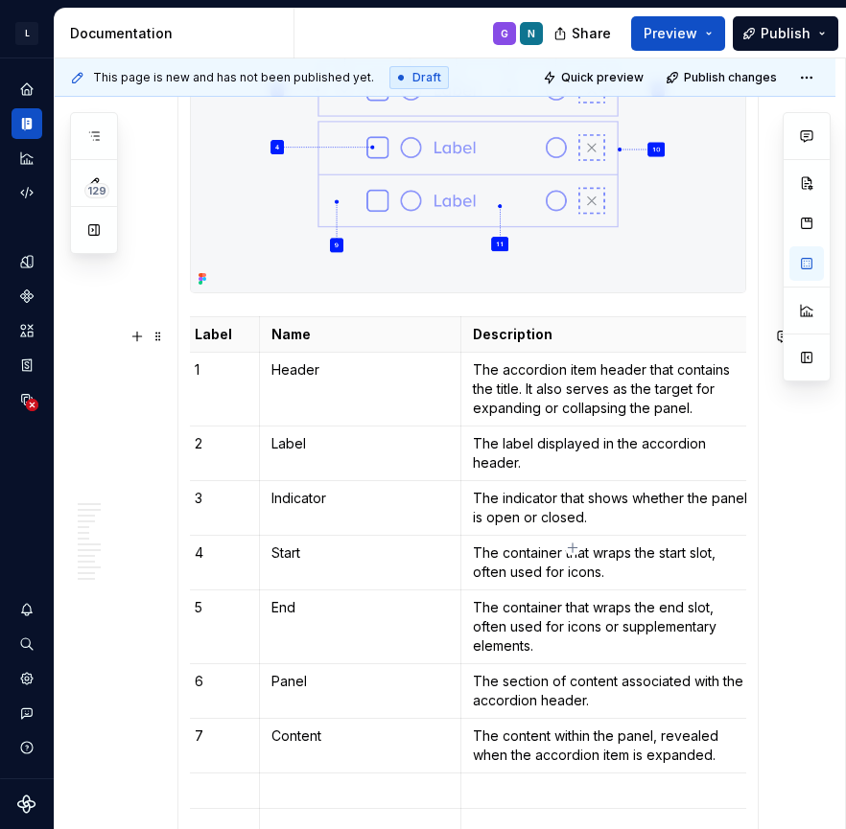
scroll to position [1605, 0]
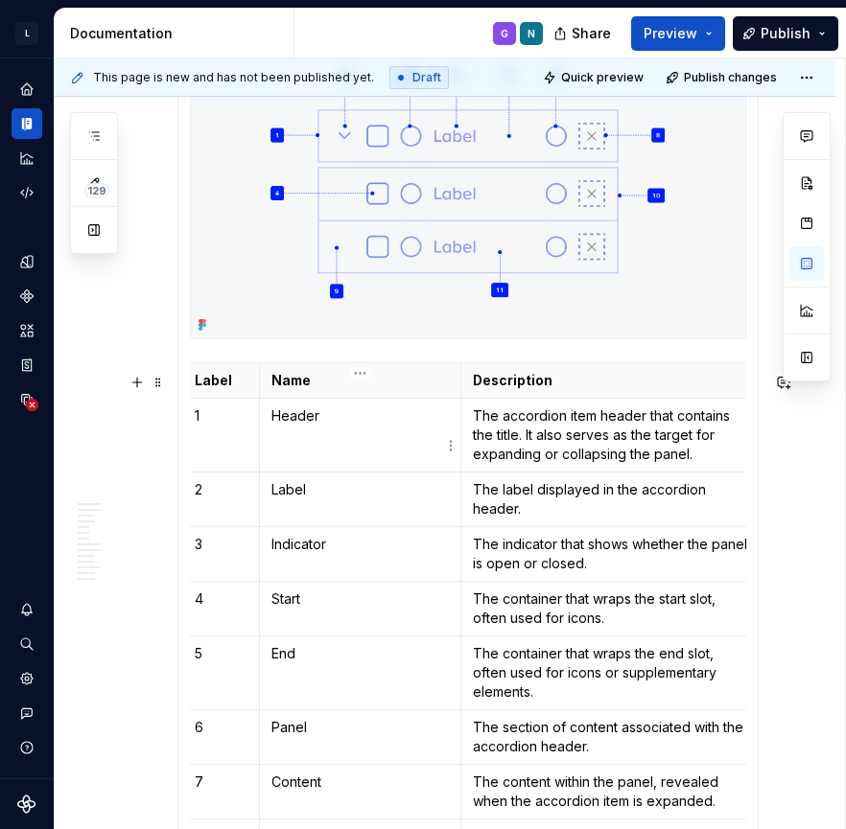
click at [277, 426] on p "Header" at bounding box center [359, 416] width 177 height 19
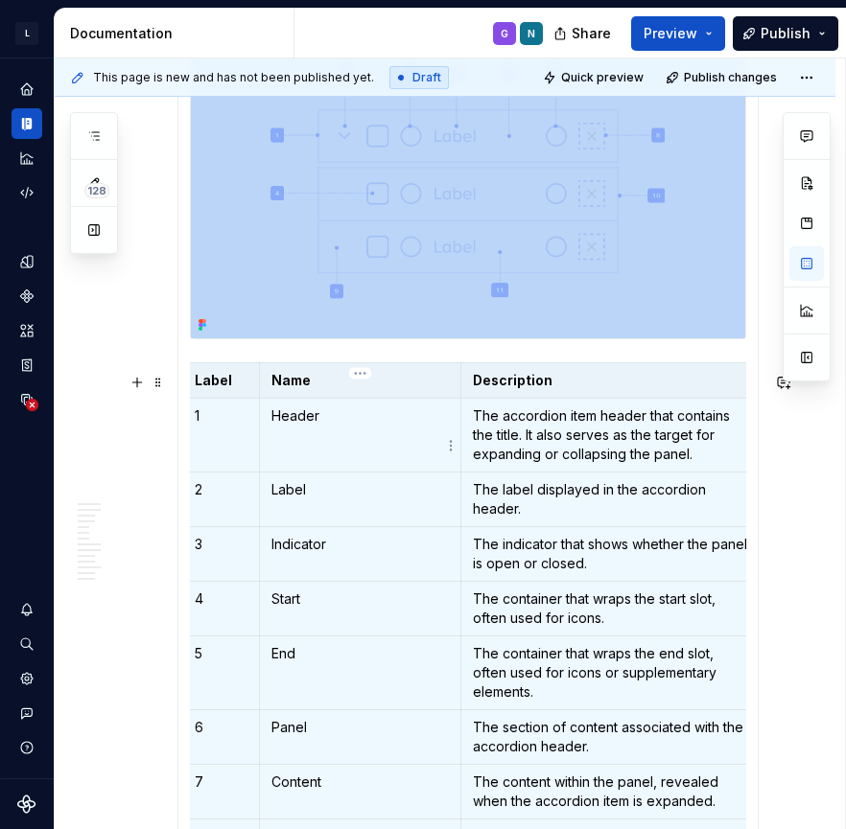
click at [270, 436] on td "Header" at bounding box center [359, 436] width 201 height 74
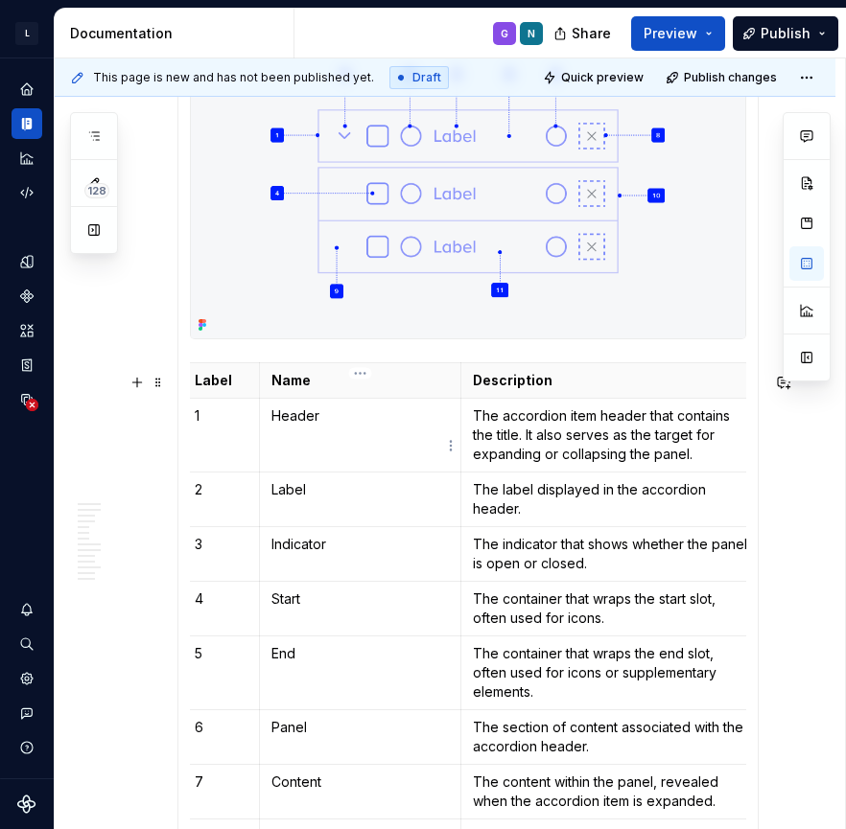
click at [273, 426] on p "Header" at bounding box center [359, 416] width 177 height 19
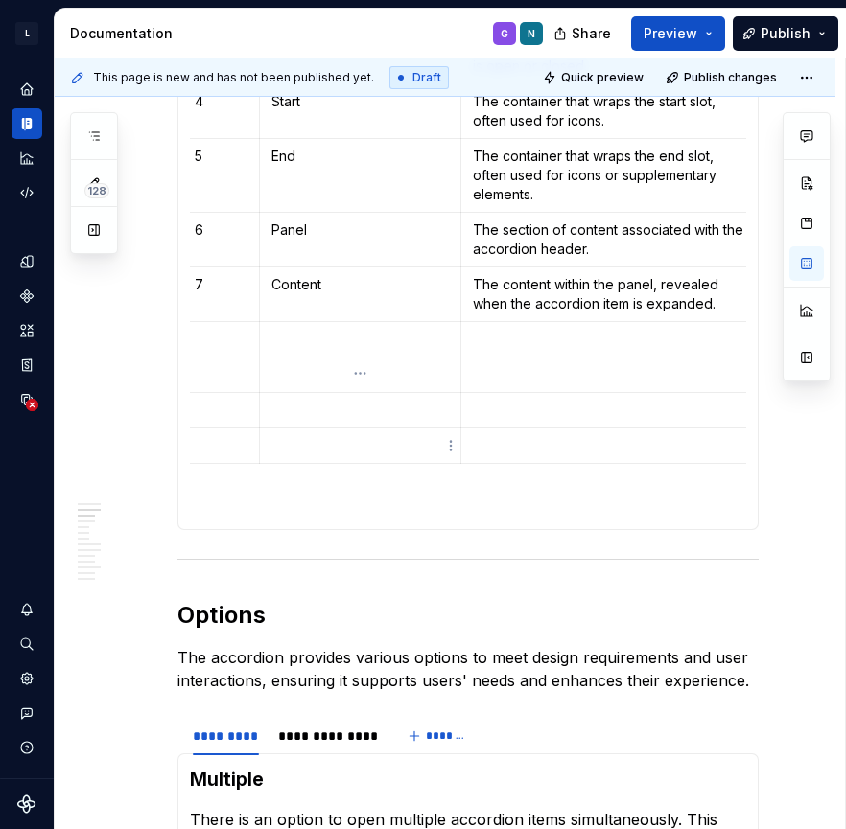
scroll to position [2115, 0]
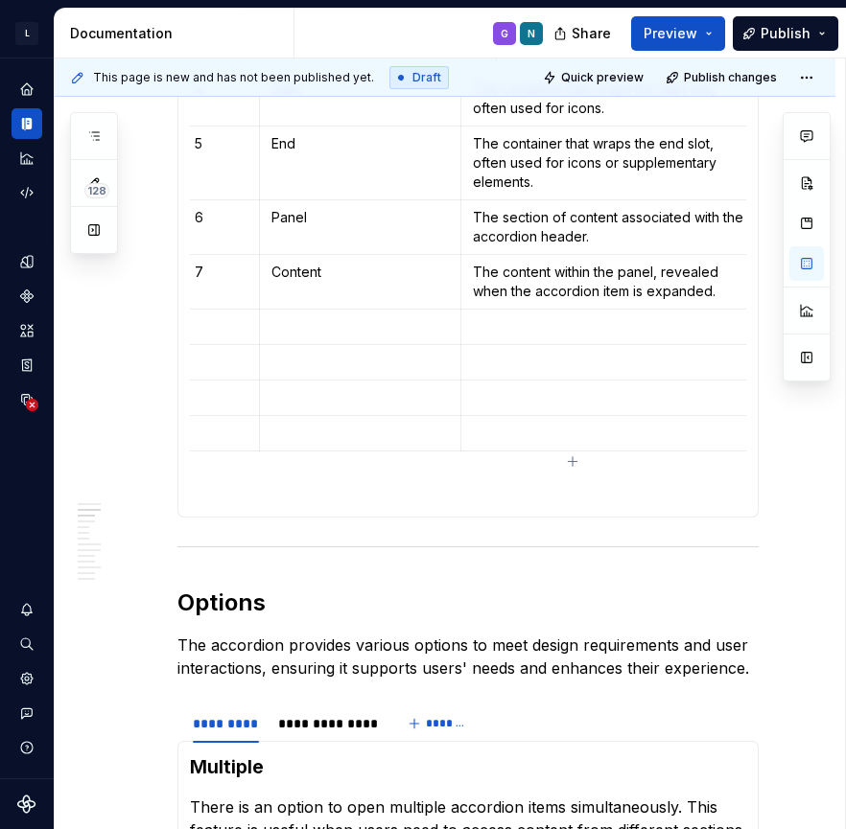
click at [494, 443] on p at bounding box center [611, 433] width 277 height 19
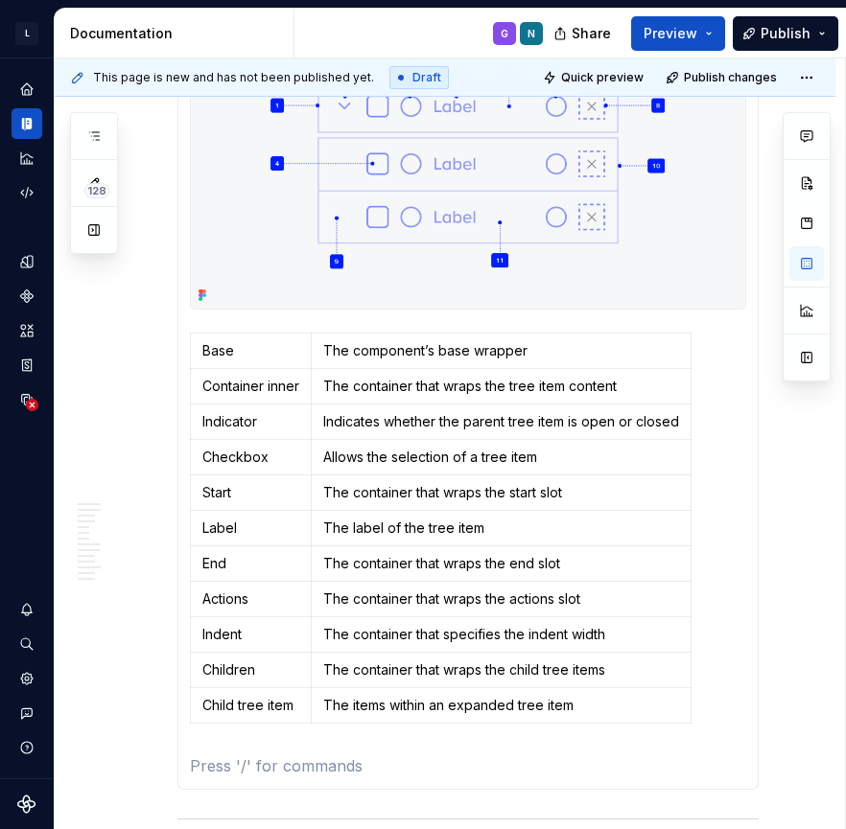
scroll to position [1804, 0]
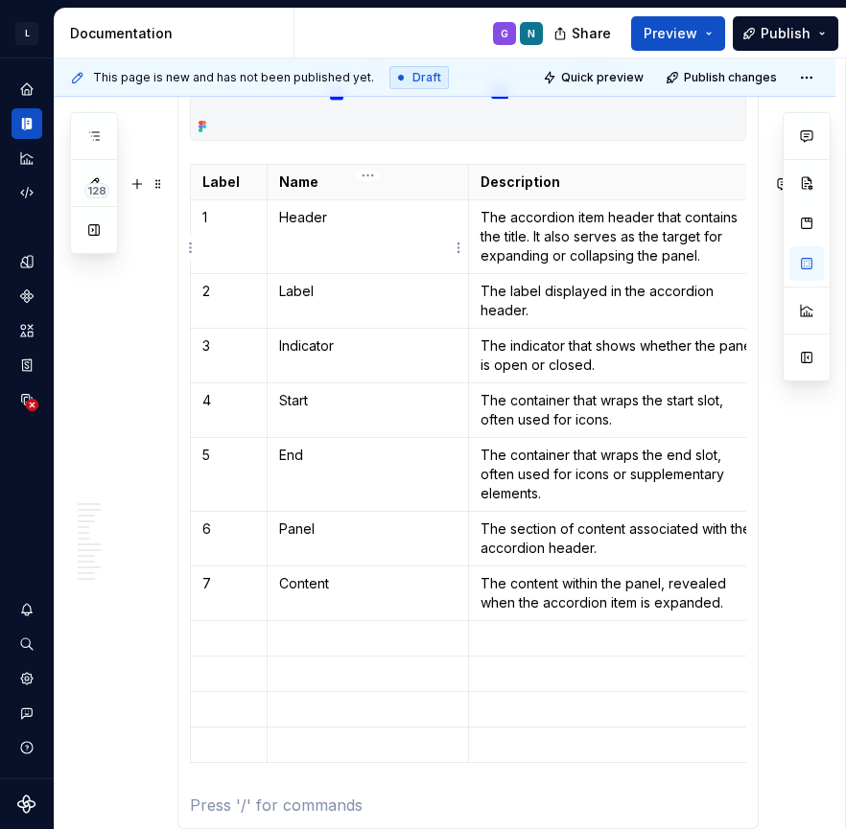
click at [279, 222] on p "Header" at bounding box center [367, 217] width 177 height 19
click at [610, 648] on p at bounding box center [618, 638] width 277 height 19
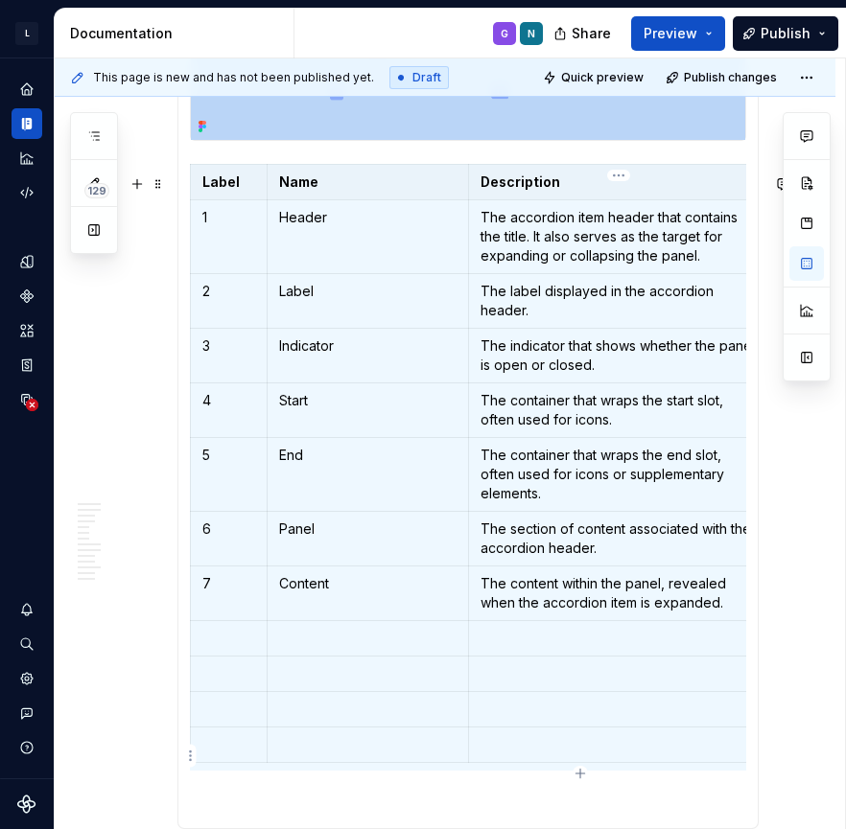
click at [594, 753] on p at bounding box center [618, 744] width 277 height 19
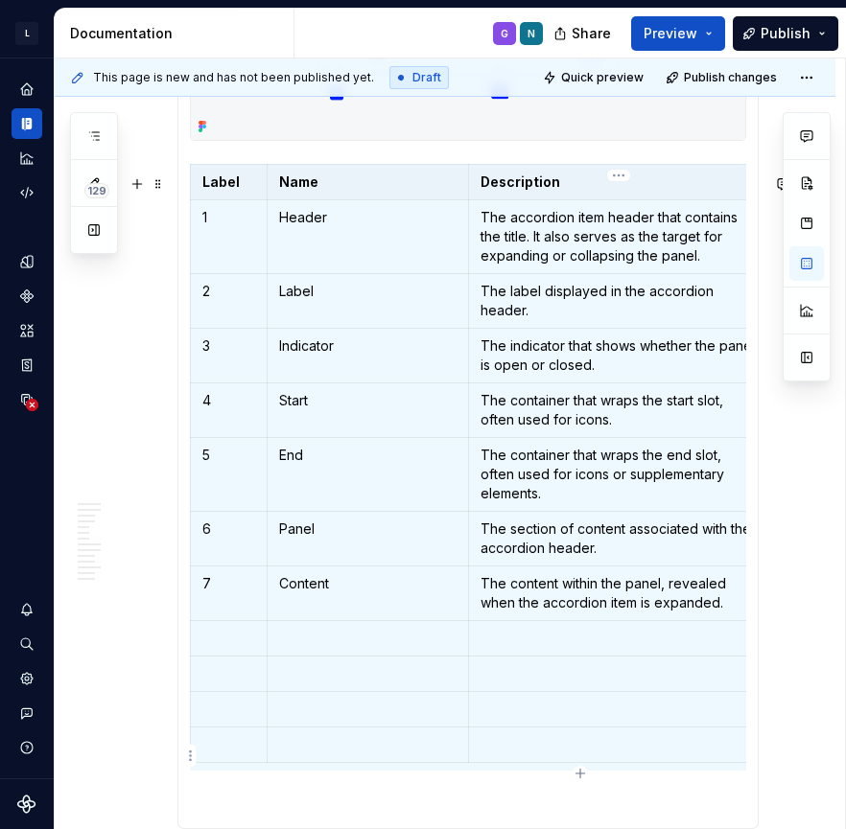
click at [593, 753] on p at bounding box center [618, 744] width 277 height 19
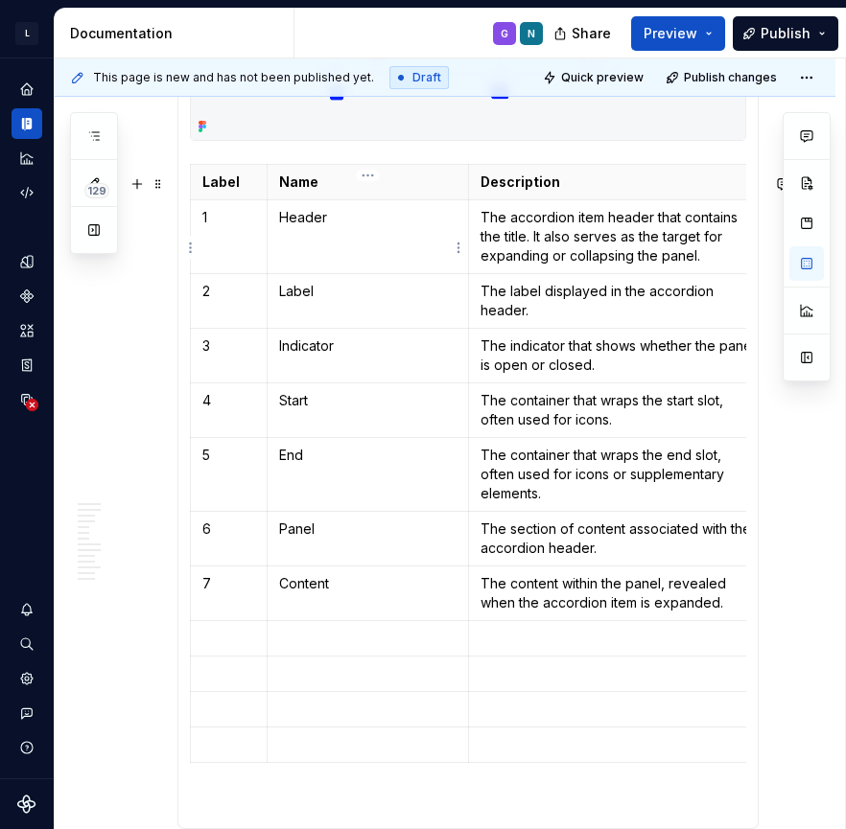
click at [278, 233] on td "Header" at bounding box center [367, 237] width 201 height 74
click at [486, 719] on p at bounding box center [618, 709] width 277 height 19
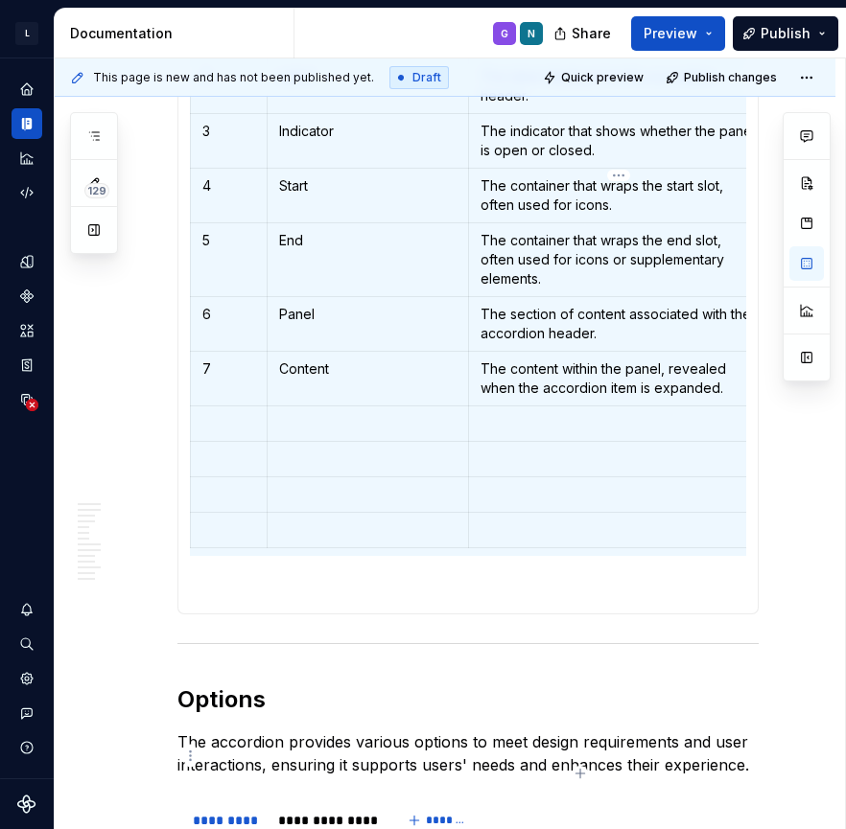
scroll to position [8, 0]
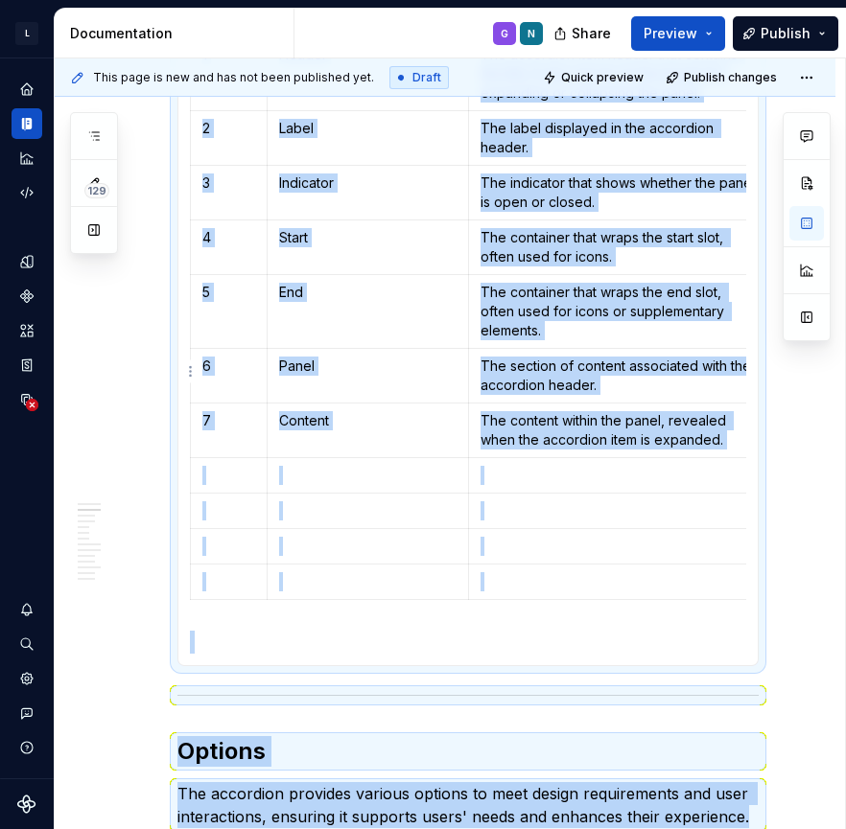
scroll to position [1830, 0]
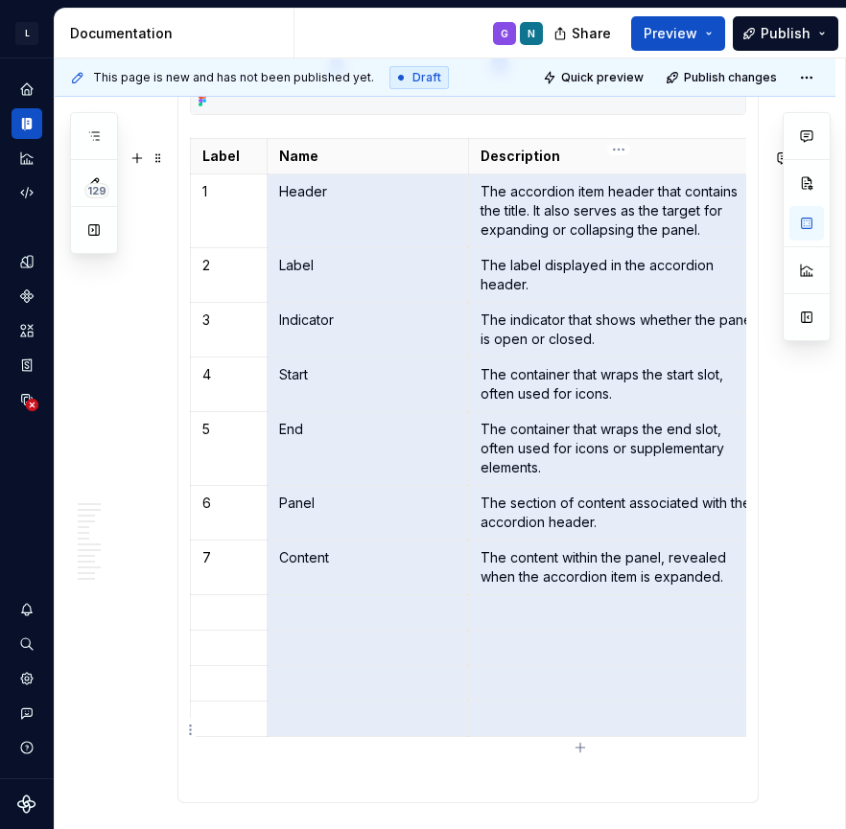
drag, startPoint x: 283, startPoint y: 209, endPoint x: 570, endPoint y: 724, distance: 589.4
click at [570, 724] on tbody "Label Name Description Dependency 1 Header The accordion item header that conta…" at bounding box center [581, 438] width 780 height 598
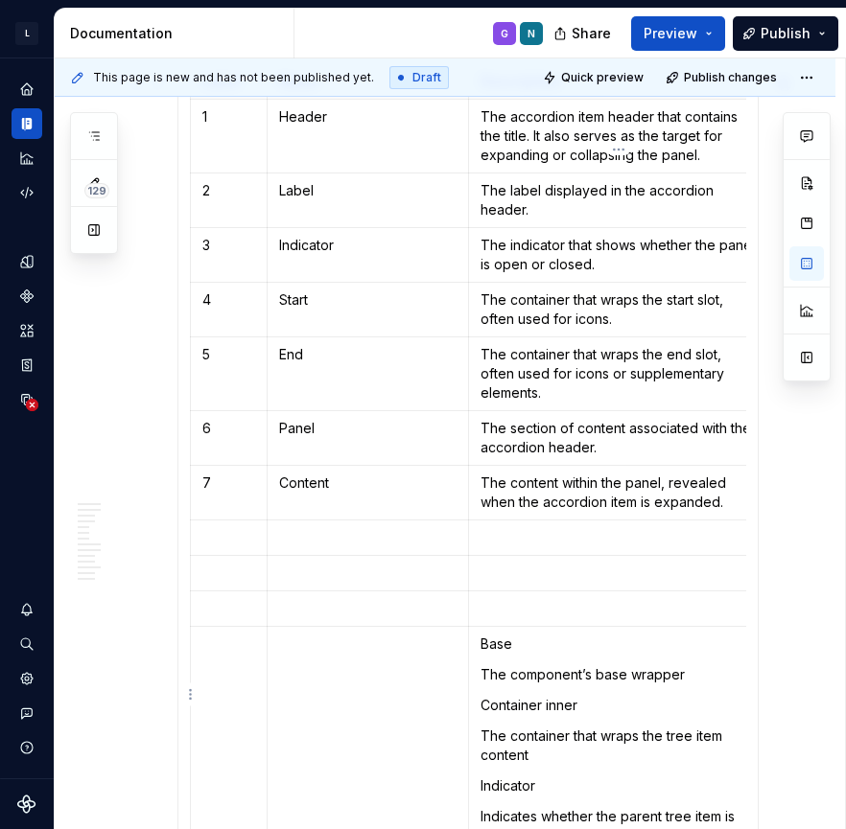
scroll to position [1894, 0]
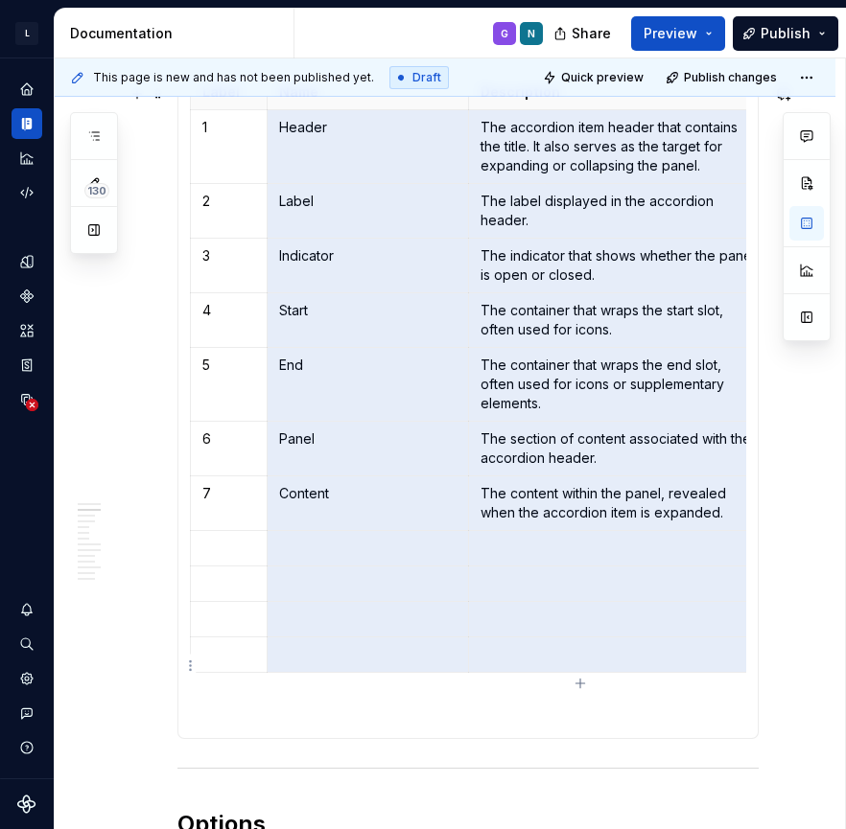
drag, startPoint x: 279, startPoint y: 142, endPoint x: 596, endPoint y: 666, distance: 613.1
click at [596, 666] on tbody "Label Name Description Dependency 1 Header The accordion item header that conta…" at bounding box center [581, 374] width 780 height 598
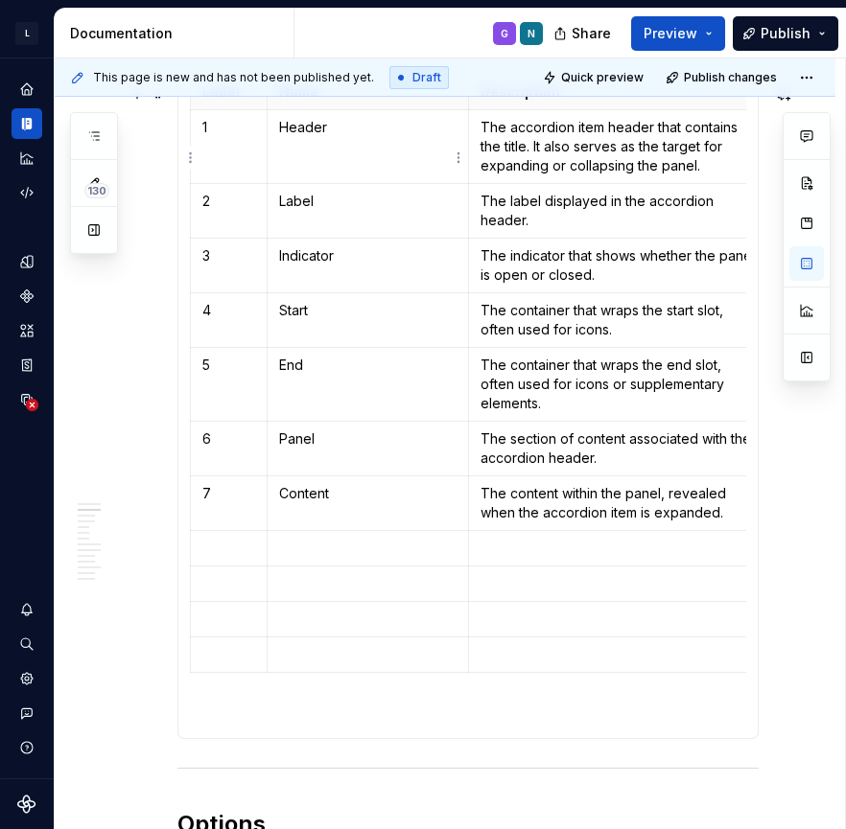
scroll to position [1889, 0]
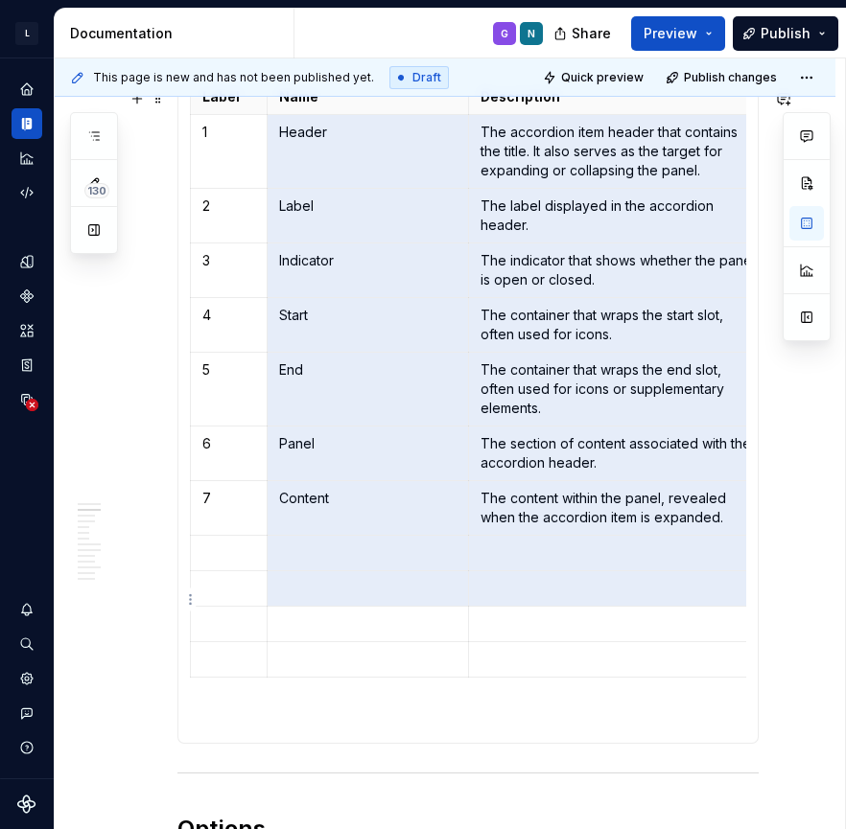
drag, startPoint x: 281, startPoint y: 146, endPoint x: 536, endPoint y: 598, distance: 519.5
click at [537, 599] on tbody "Label Name Description Dependency 1 Header The accordion item header that conta…" at bounding box center [581, 379] width 780 height 598
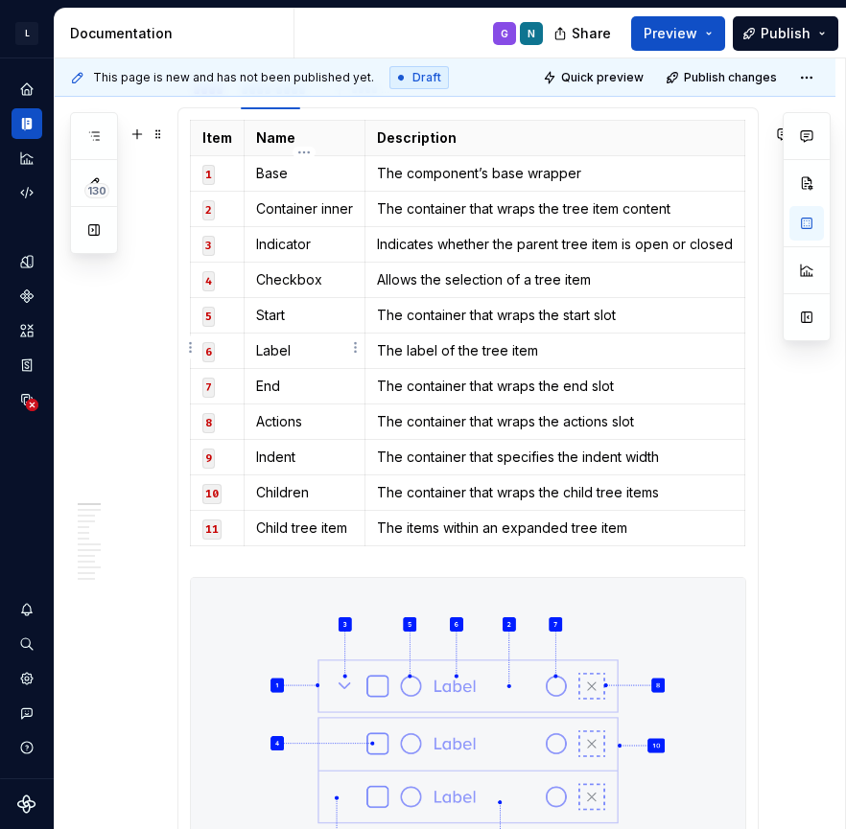
scroll to position [1028, 0]
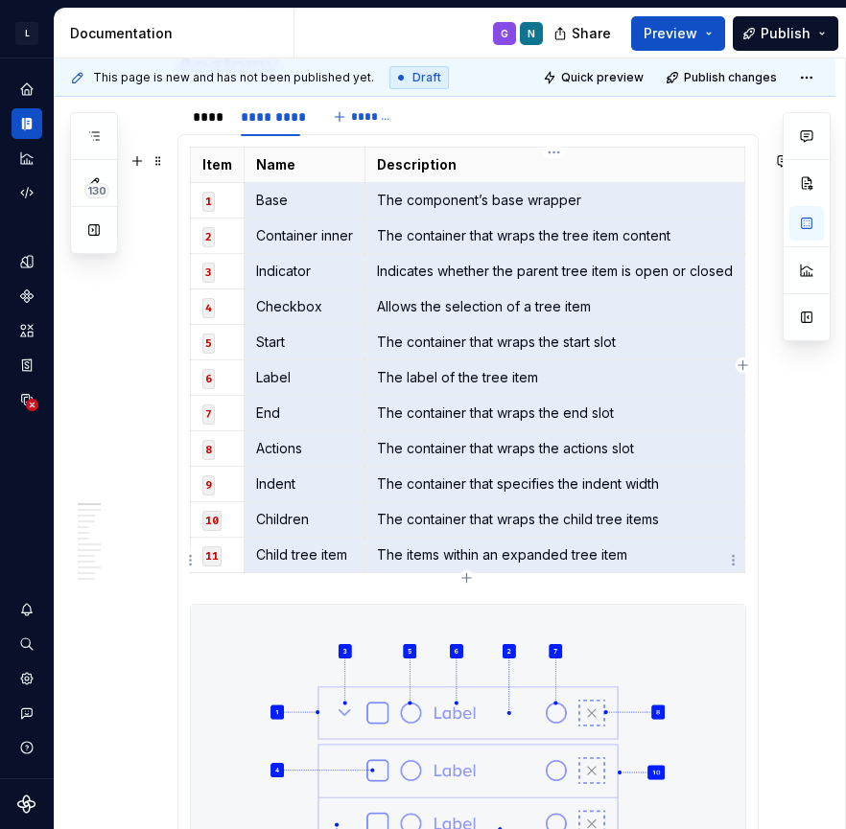
drag, startPoint x: 254, startPoint y: 204, endPoint x: 571, endPoint y: 566, distance: 480.4
click at [571, 566] on tbody "Item Name Description 1 Base The component’s base wrapper 2 Container inner The…" at bounding box center [468, 360] width 554 height 426
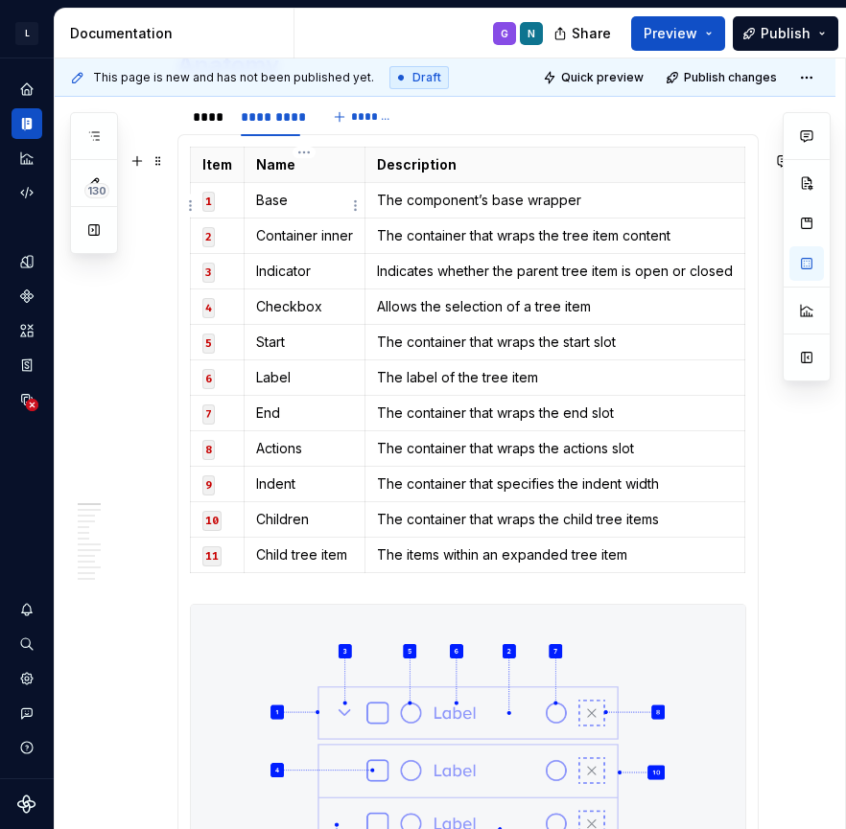
click at [249, 210] on td "Base" at bounding box center [305, 199] width 121 height 35
click at [668, 560] on p "The items within an expanded tree item" at bounding box center [555, 555] width 356 height 19
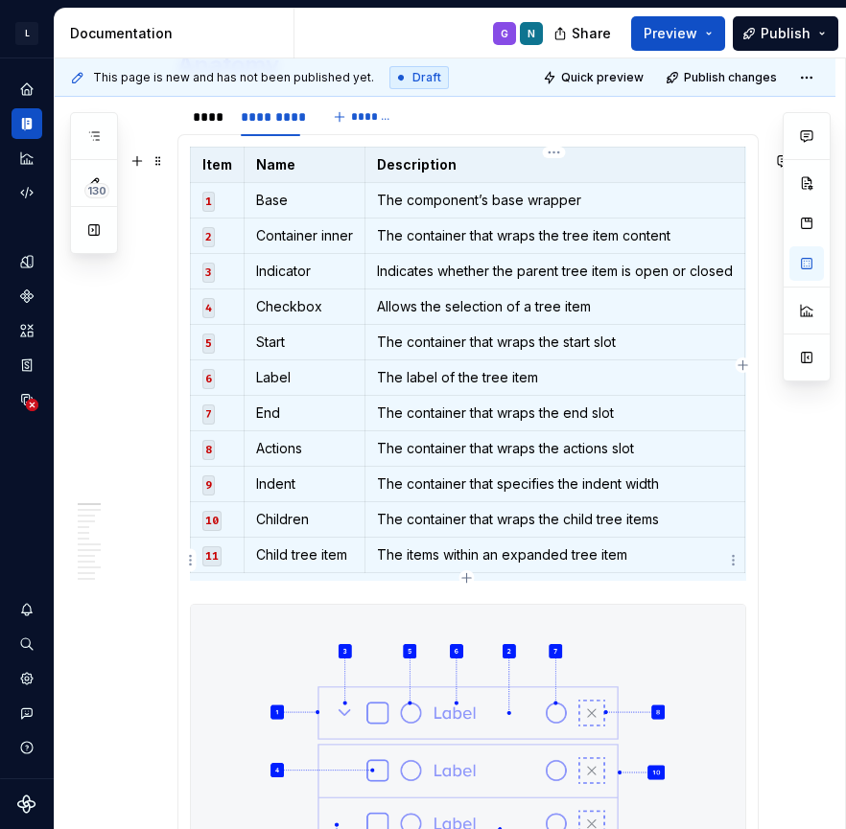
click at [614, 562] on p "The items within an expanded tree item" at bounding box center [555, 555] width 356 height 19
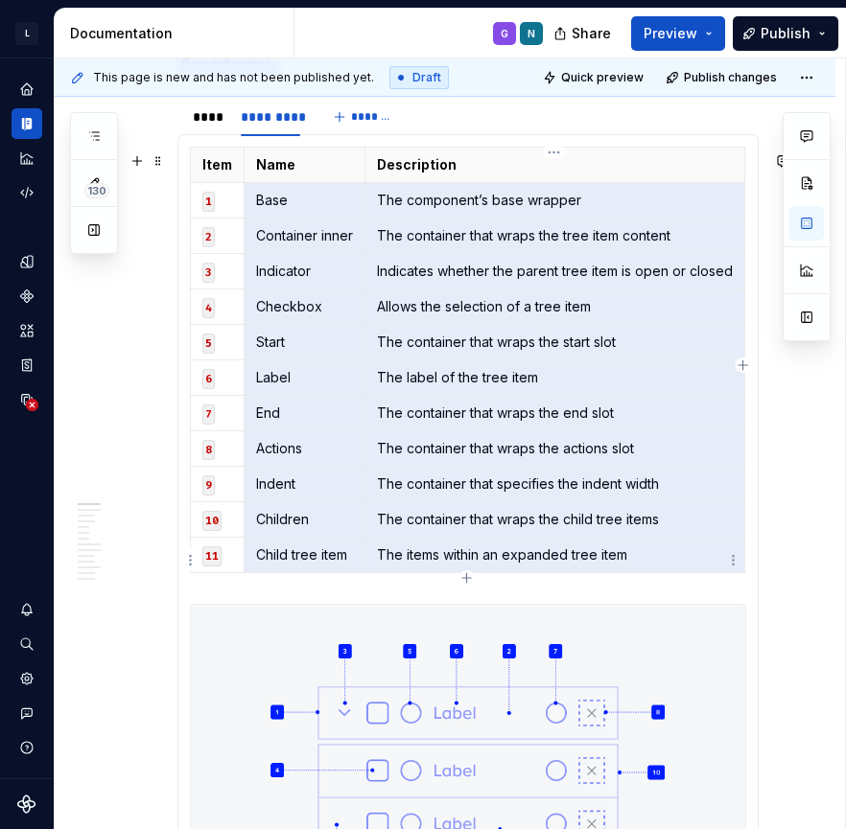
drag, startPoint x: 256, startPoint y: 206, endPoint x: 512, endPoint y: 551, distance: 429.8
click at [512, 551] on tbody "Item Name Description 1 Base The component’s base wrapper 2 Container inner The…" at bounding box center [468, 360] width 554 height 426
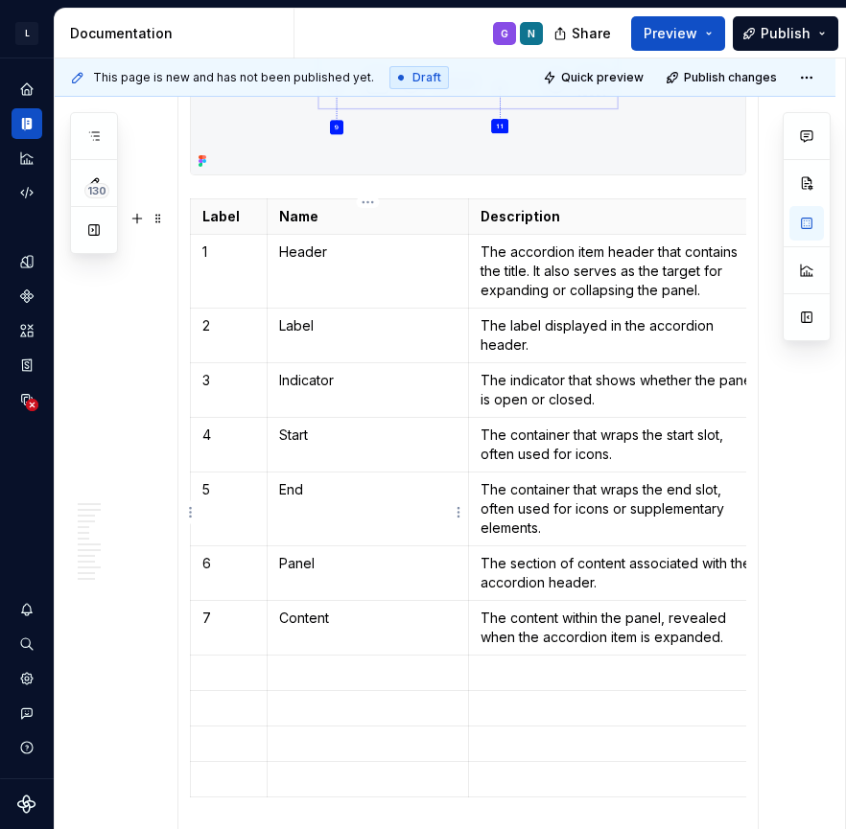
scroll to position [1777, 0]
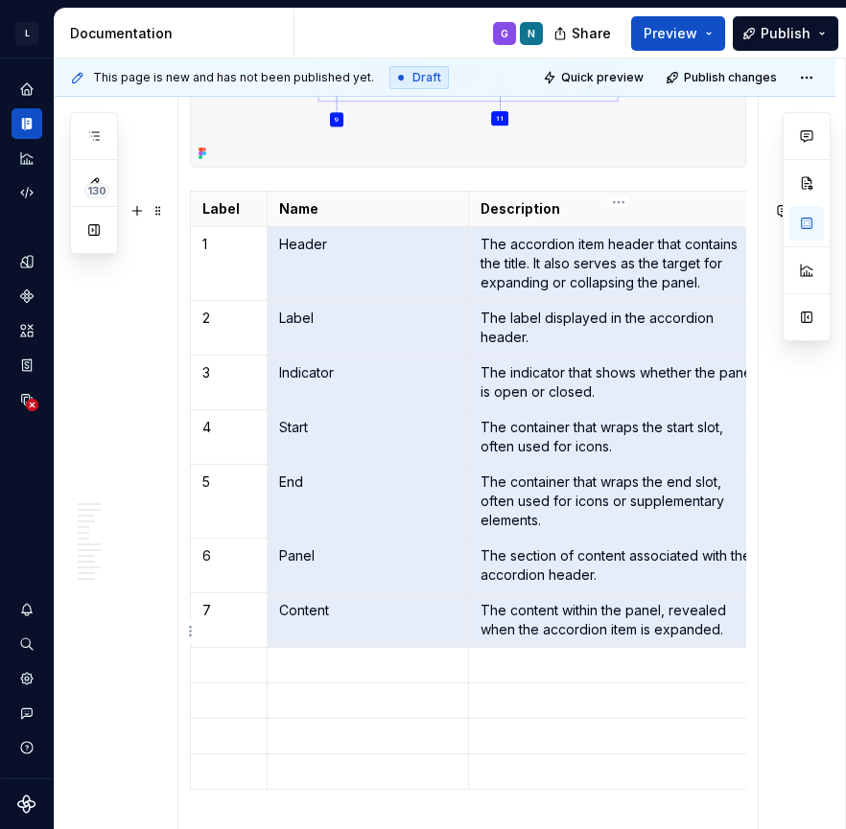
drag, startPoint x: 278, startPoint y: 258, endPoint x: 554, endPoint y: 625, distance: 459.5
click at [554, 625] on tbody "Label Name Description Dependency 1 Header The accordion item header that conta…" at bounding box center [581, 491] width 780 height 598
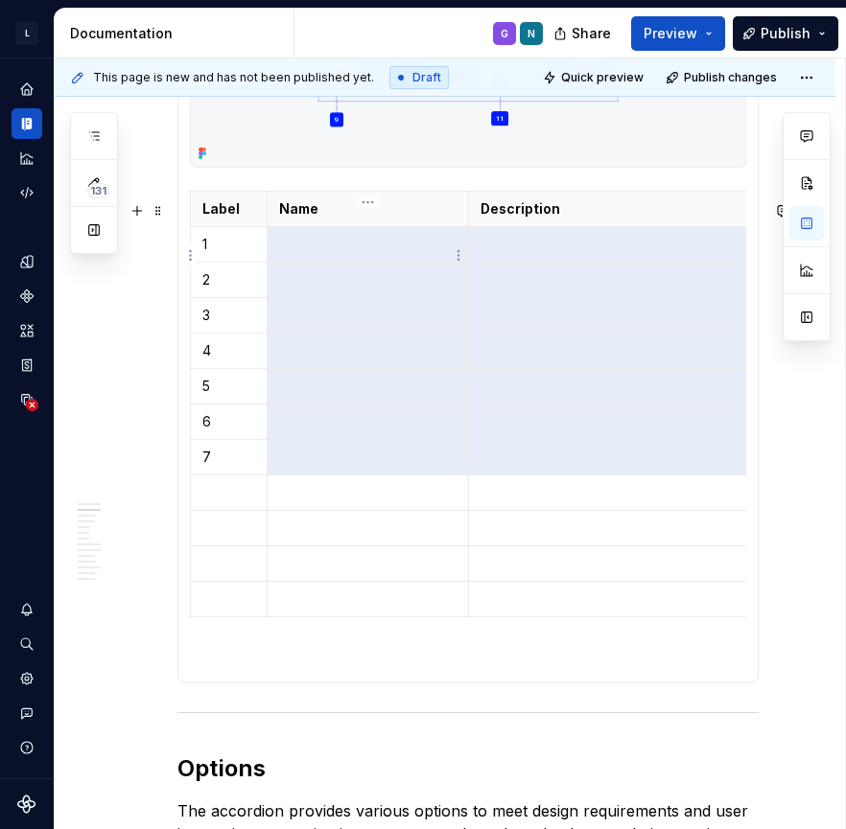
click at [322, 252] on p at bounding box center [367, 244] width 177 height 19
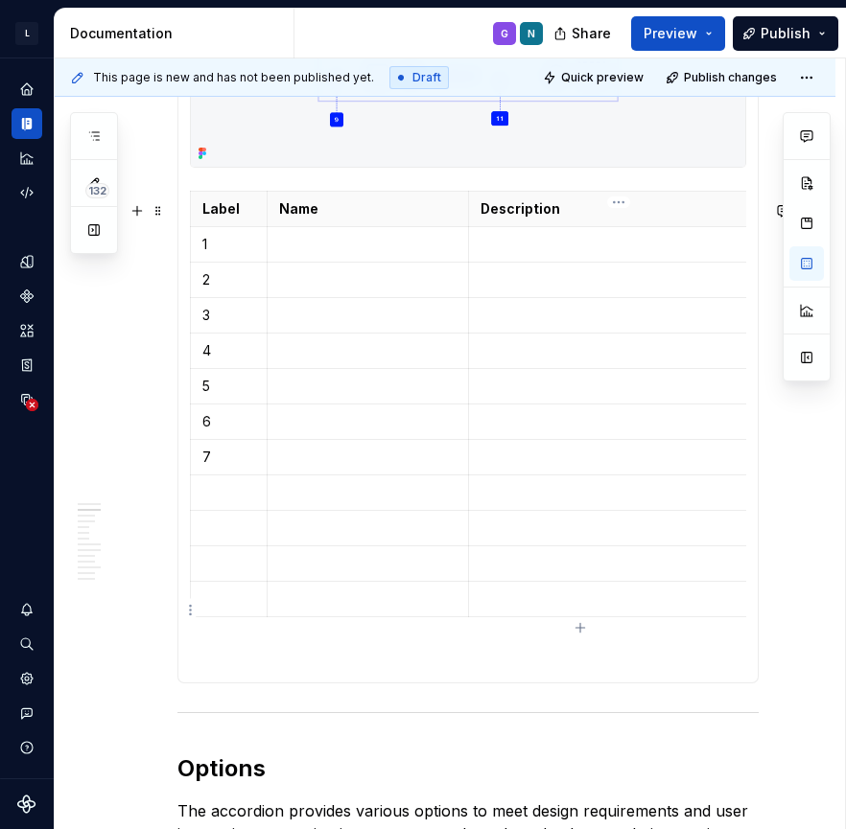
click at [548, 609] on p at bounding box center [618, 599] width 277 height 19
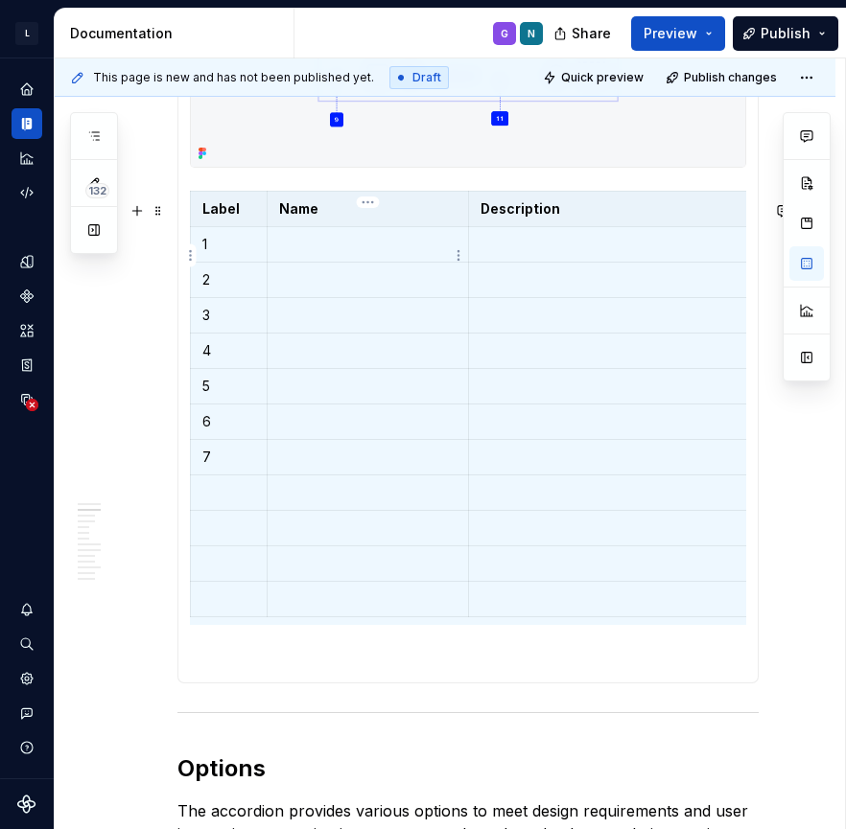
click at [300, 254] on p at bounding box center [367, 244] width 177 height 19
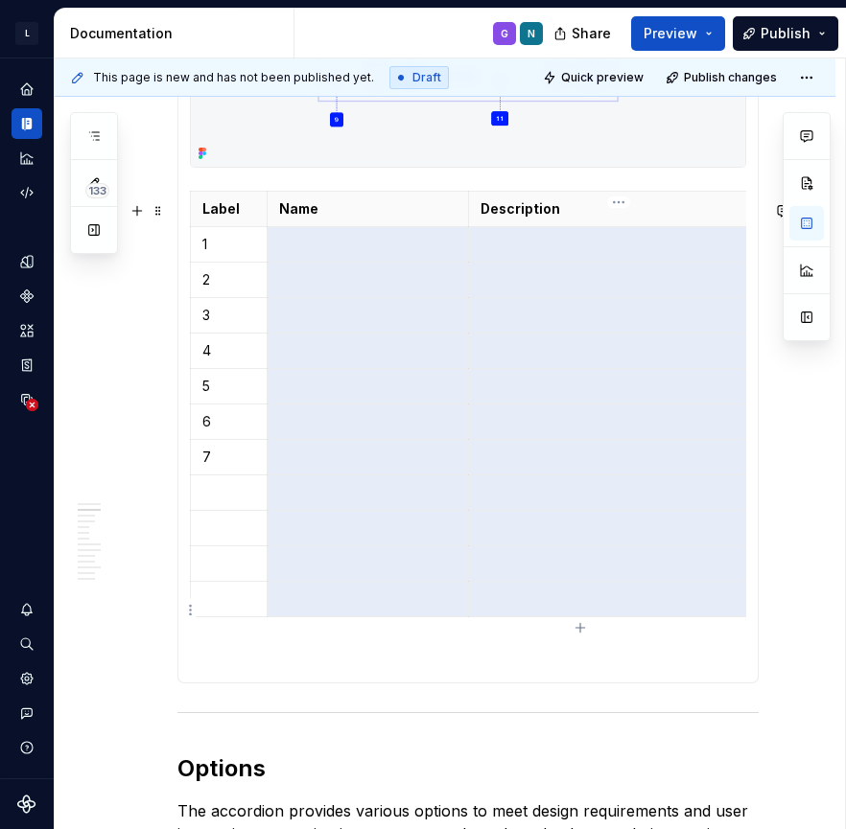
drag, startPoint x: 322, startPoint y: 249, endPoint x: 495, endPoint y: 600, distance: 391.1
click at [495, 600] on tbody "Label Name Description Dependency 1 2 3 icon 4 icon 5 icon 6 7" at bounding box center [581, 405] width 780 height 426
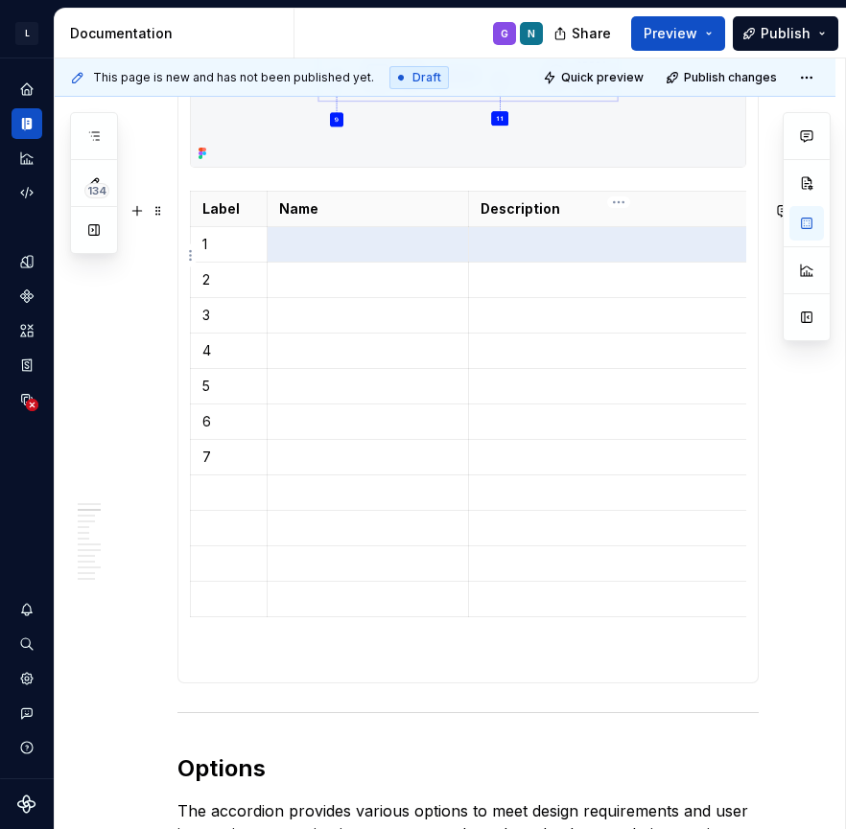
drag, startPoint x: 297, startPoint y: 257, endPoint x: 525, endPoint y: 268, distance: 228.5
click at [526, 263] on tr "1" at bounding box center [581, 244] width 780 height 35
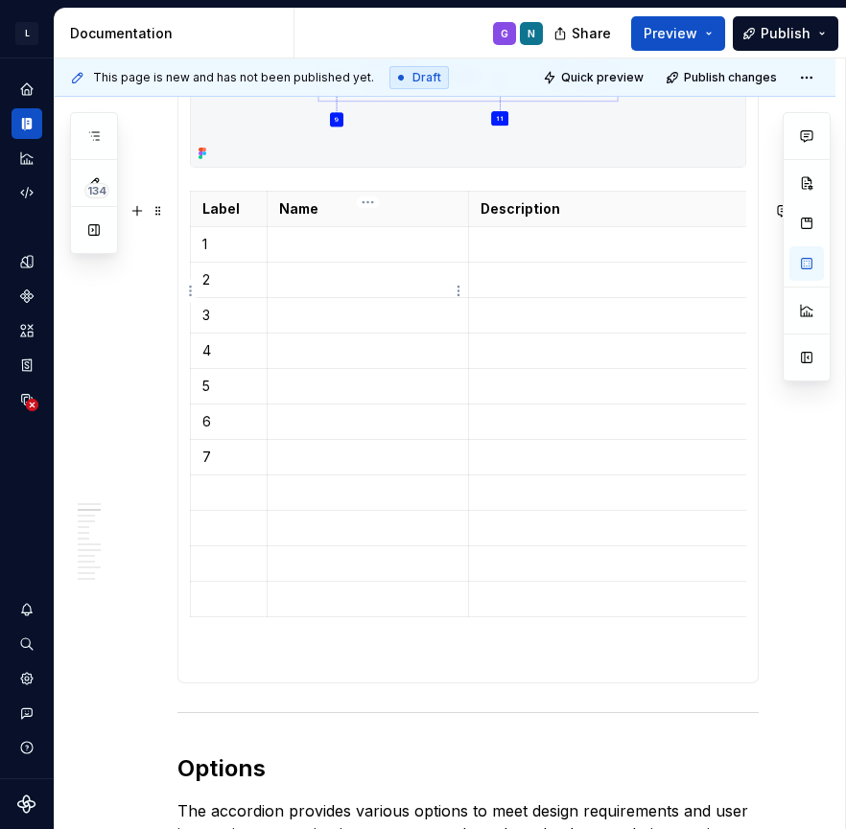
click at [295, 290] on p at bounding box center [367, 279] width 177 height 19
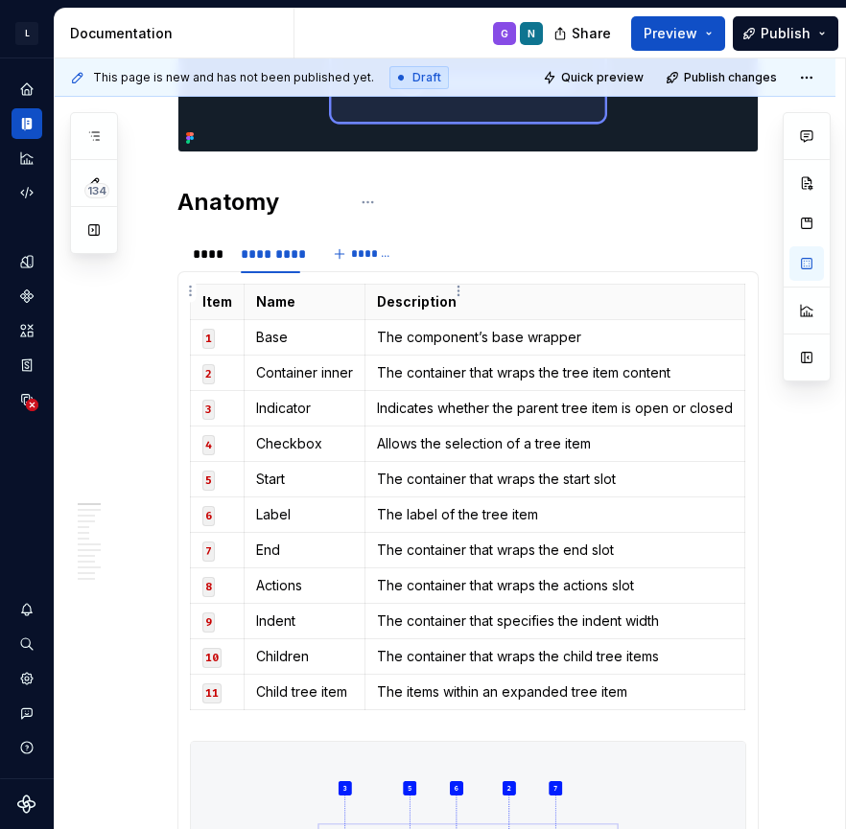
scroll to position [942, 0]
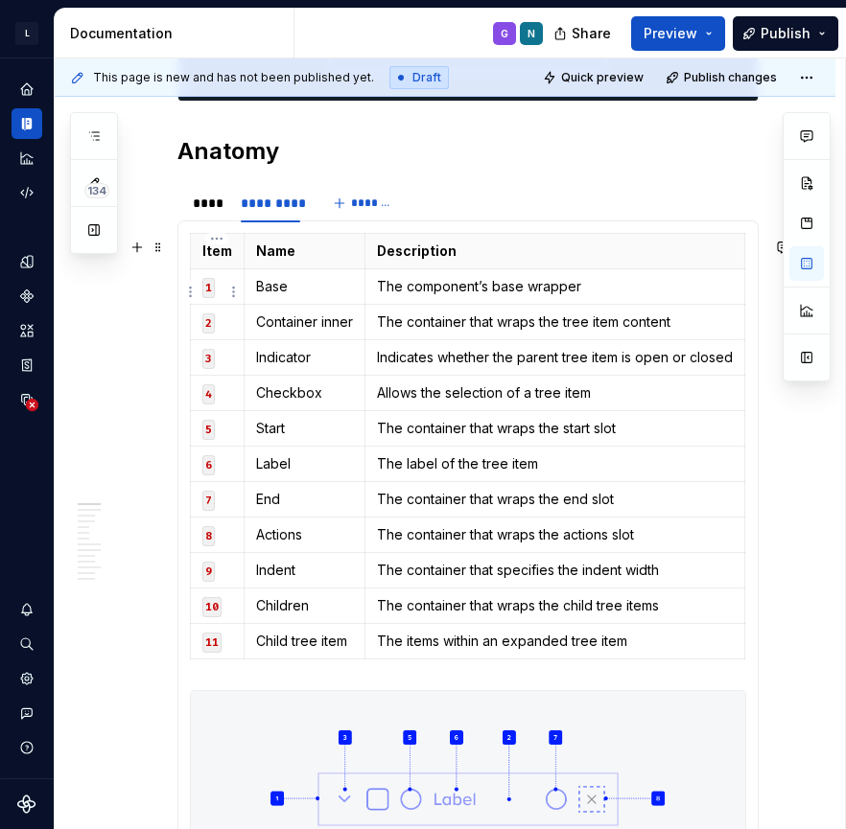
click at [216, 296] on p "1" at bounding box center [217, 286] width 30 height 19
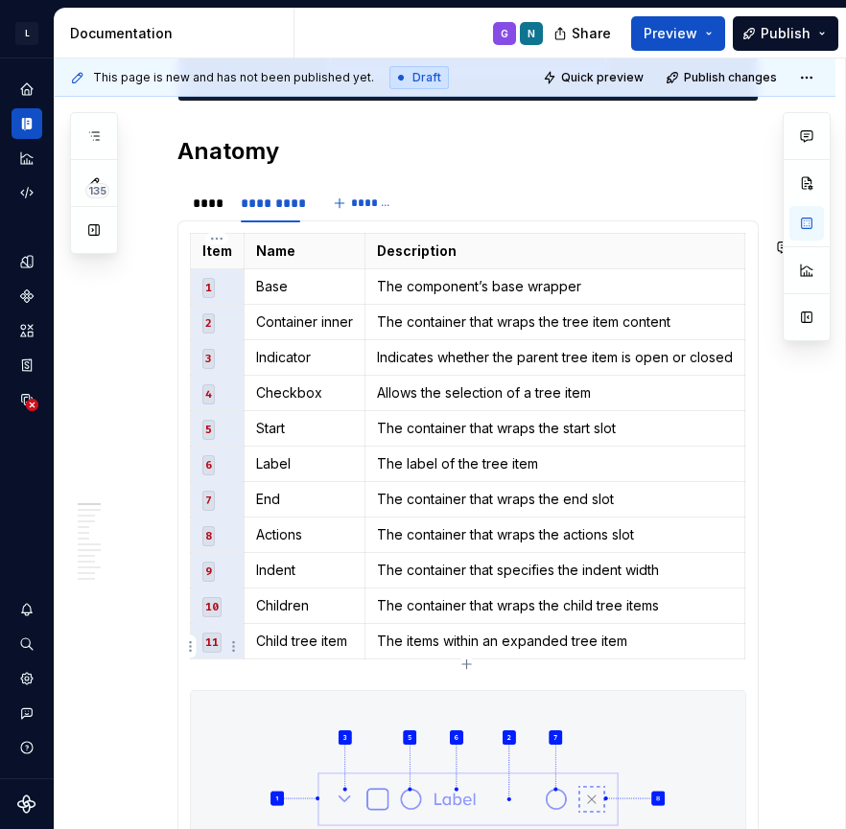
drag, startPoint x: 221, startPoint y: 294, endPoint x: 238, endPoint y: 660, distance: 365.7
click at [238, 659] on tbody "Item Name Description 1 Base The component’s base wrapper 2 Container inner The…" at bounding box center [468, 446] width 554 height 426
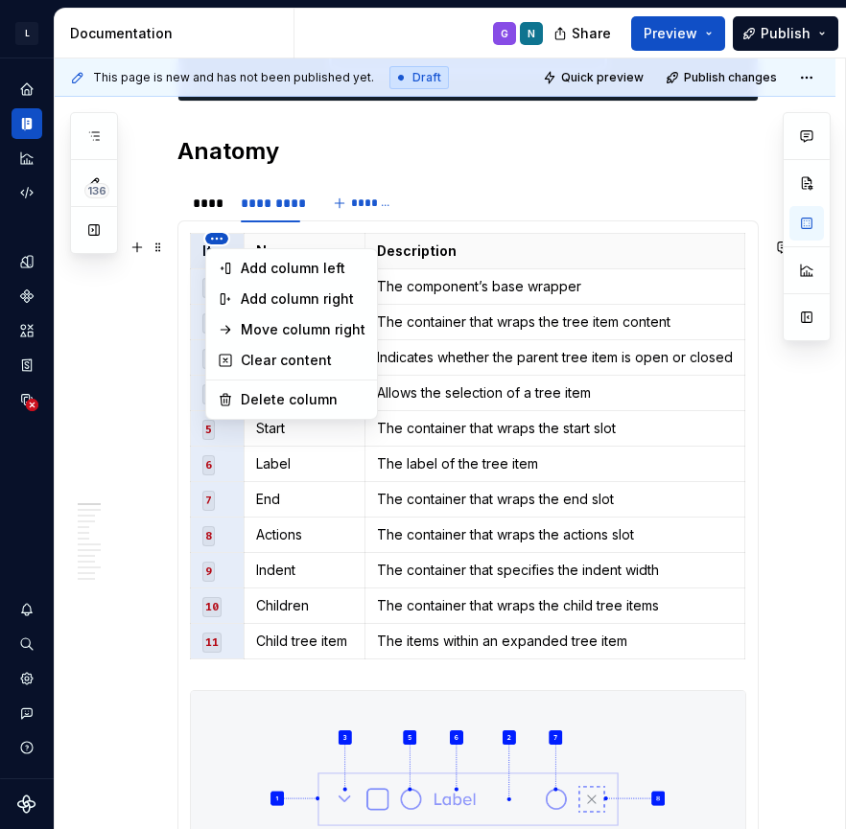
click at [216, 238] on html "L LSEG Workspace Design System G Design system data Documentation G N Share Pre…" at bounding box center [423, 414] width 846 height 829
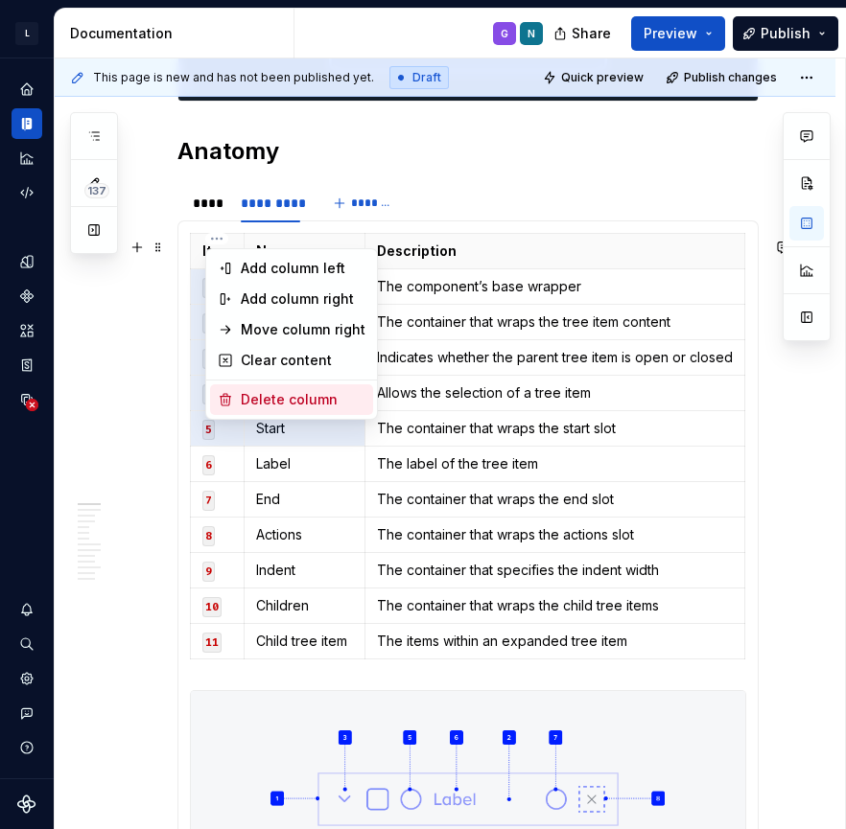
click at [284, 408] on div "Delete column" at bounding box center [303, 399] width 125 height 19
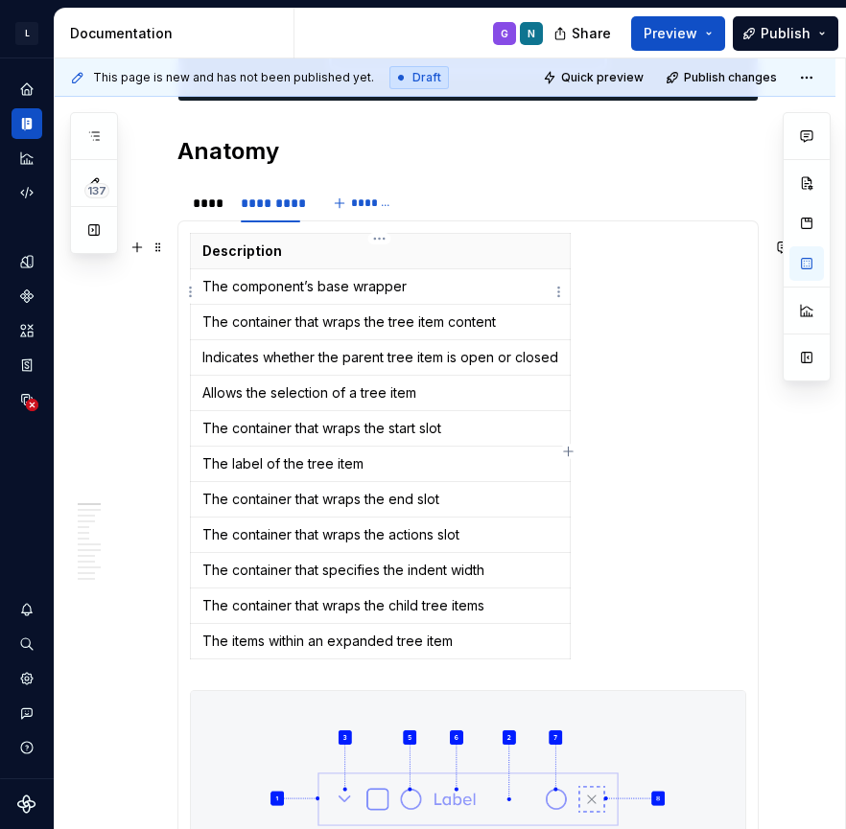
click at [233, 296] on p "The component’s base wrapper" at bounding box center [380, 286] width 356 height 19
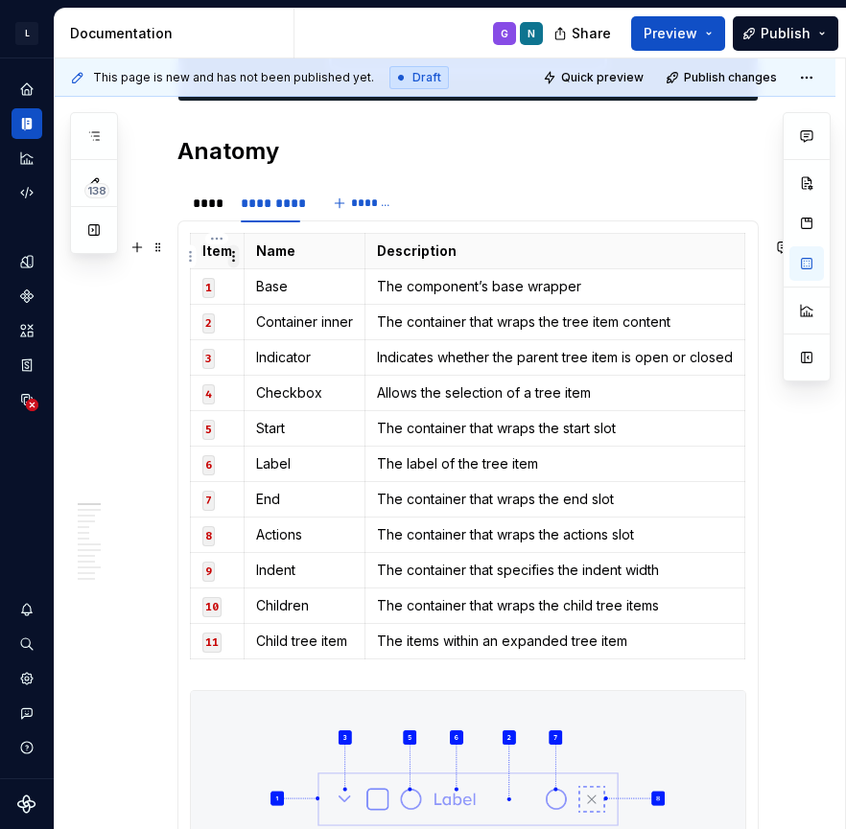
click at [233, 257] on html "L LSEG Workspace Design System G Design system data Documentation G N Share Pre…" at bounding box center [423, 414] width 846 height 829
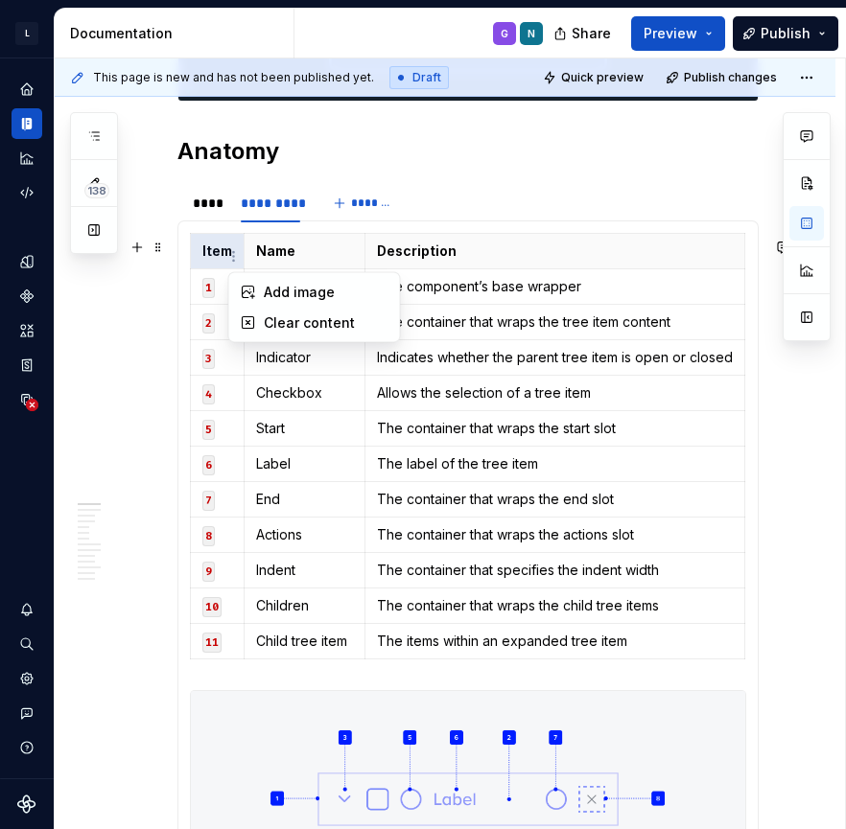
click at [199, 259] on html "L LSEG Workspace Design System G Design system data Documentation G N Share Pre…" at bounding box center [423, 414] width 846 height 829
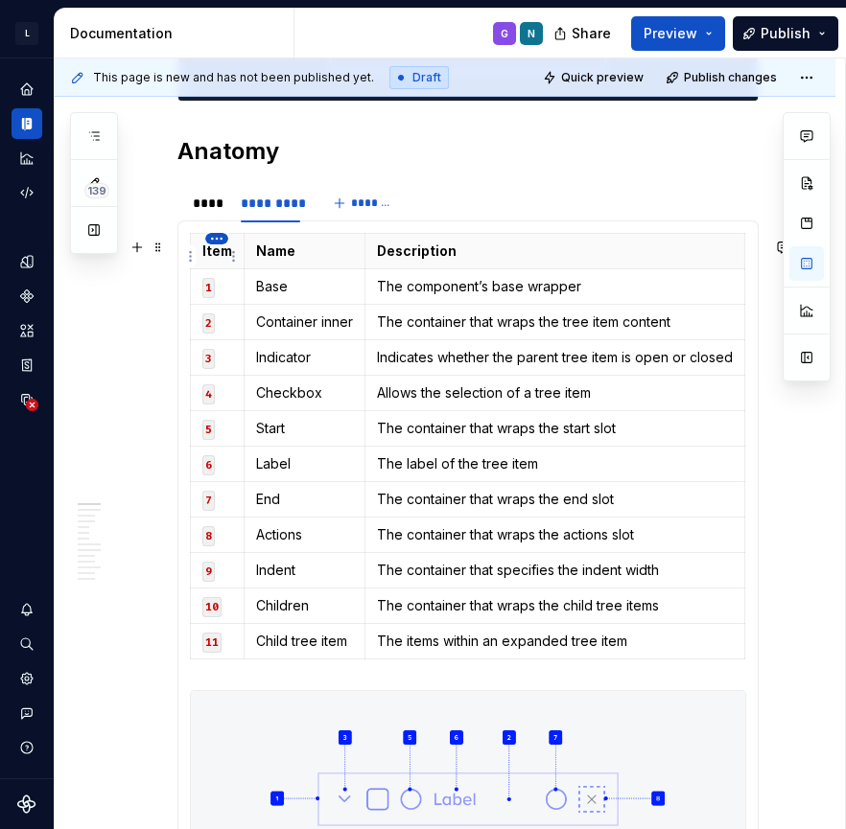
click at [215, 241] on html "L LSEG Workspace Design System G Design system data Documentation G N Share Pre…" at bounding box center [423, 414] width 846 height 829
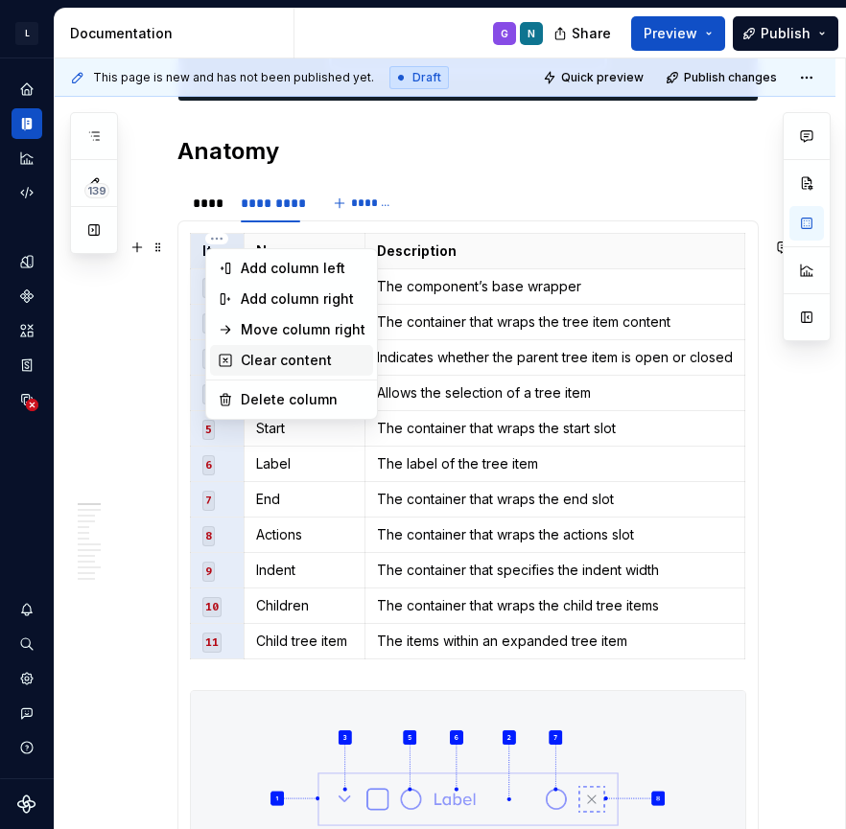
click at [266, 360] on div "Clear content" at bounding box center [303, 360] width 125 height 19
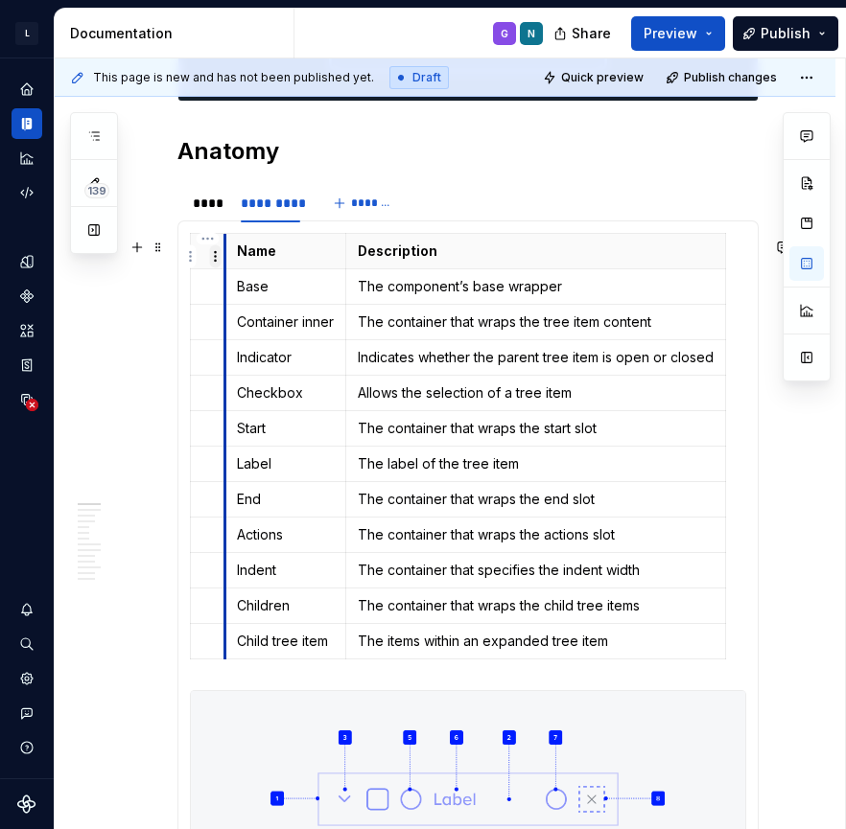
type textarea "*"
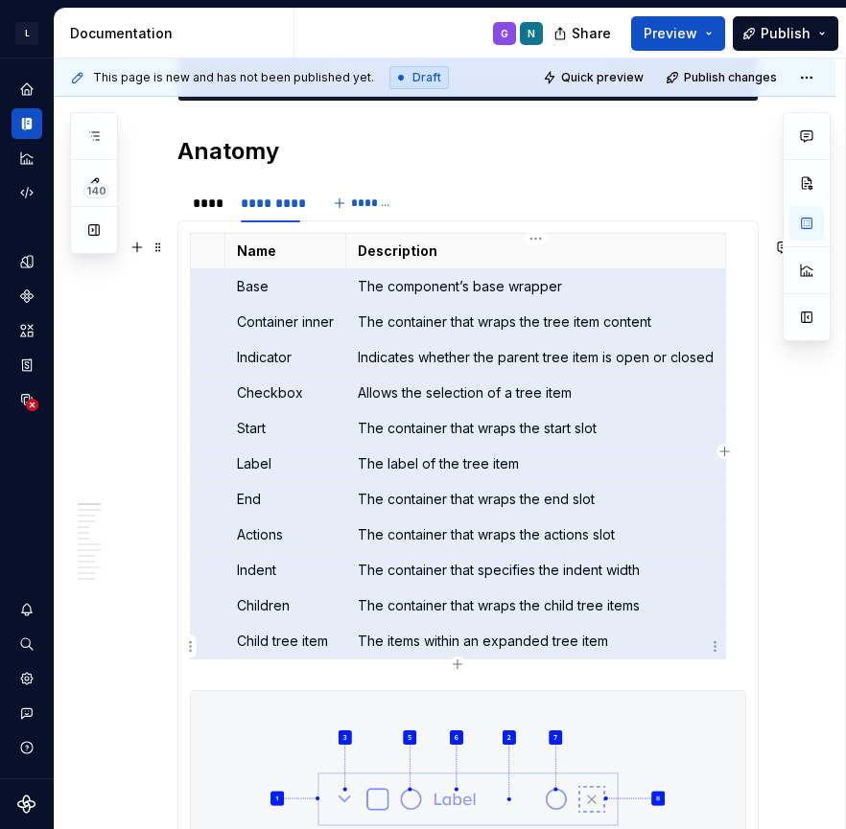
drag, startPoint x: 206, startPoint y: 301, endPoint x: 531, endPoint y: 641, distance: 470.0
click at [532, 642] on tbody "Name Description Base The component’s base wrapper Container inner The containe…" at bounding box center [458, 446] width 535 height 426
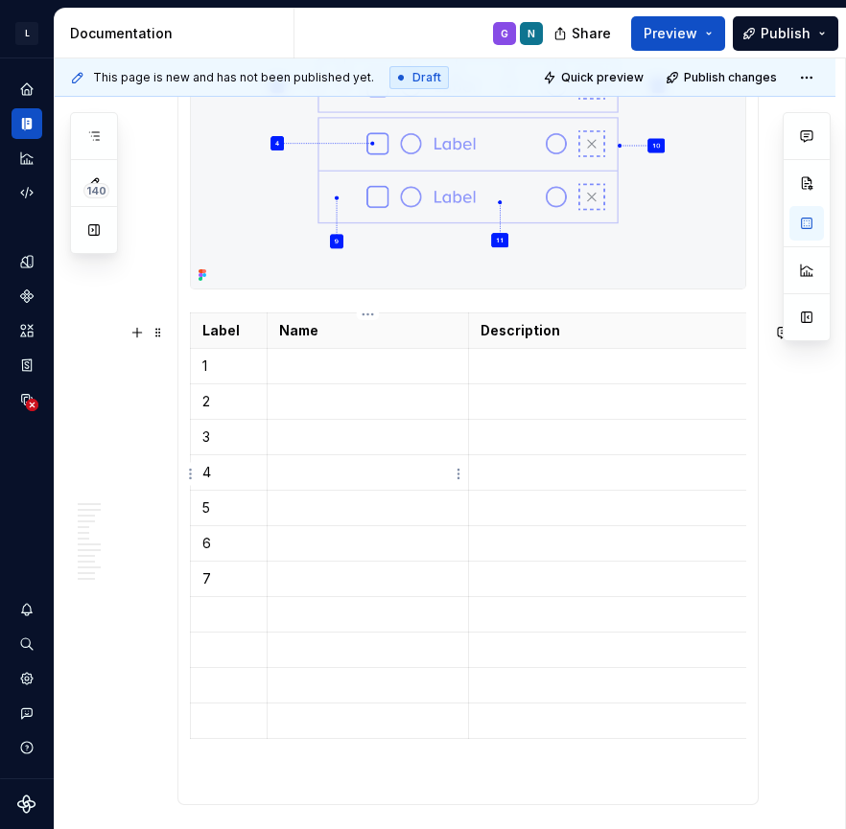
scroll to position [1665, 0]
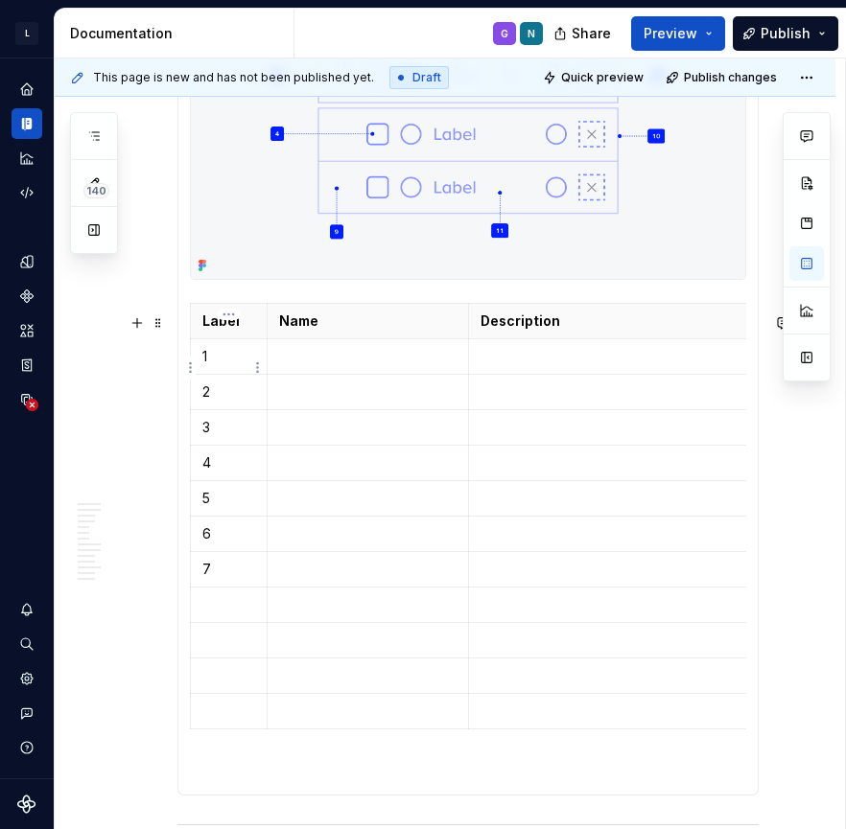
click at [222, 366] on p "1" at bounding box center [228, 356] width 53 height 19
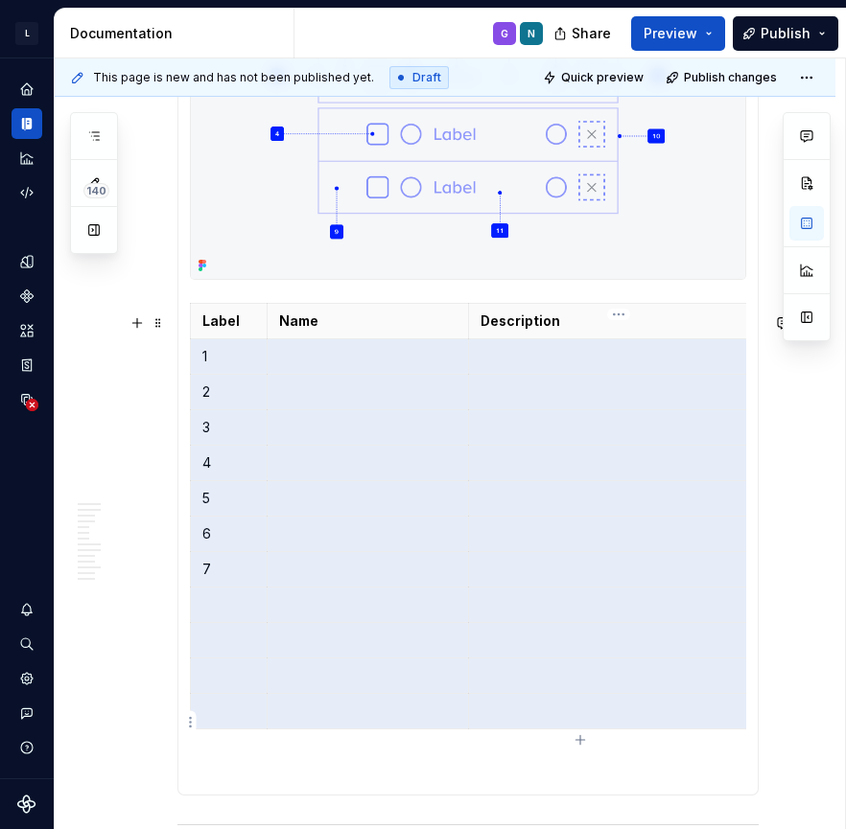
drag, startPoint x: 202, startPoint y: 370, endPoint x: 575, endPoint y: 720, distance: 511.5
click at [576, 721] on tbody "Label Name Description Dependency 1 2 3 icon 4 icon 5 icon 6 7" at bounding box center [581, 517] width 780 height 426
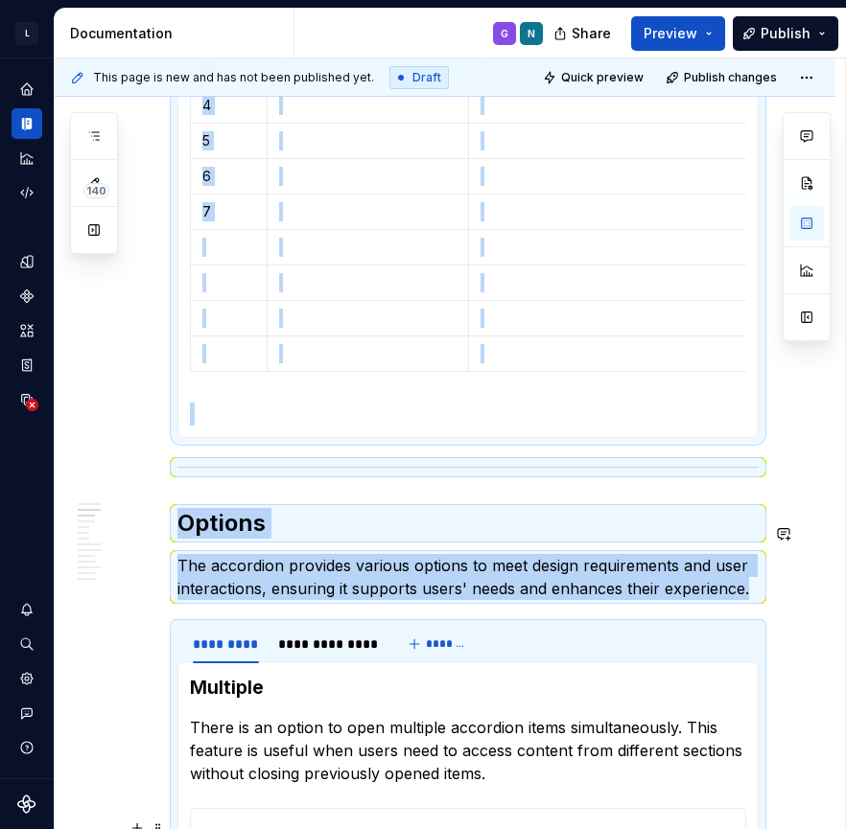
scroll to position [2234, 0]
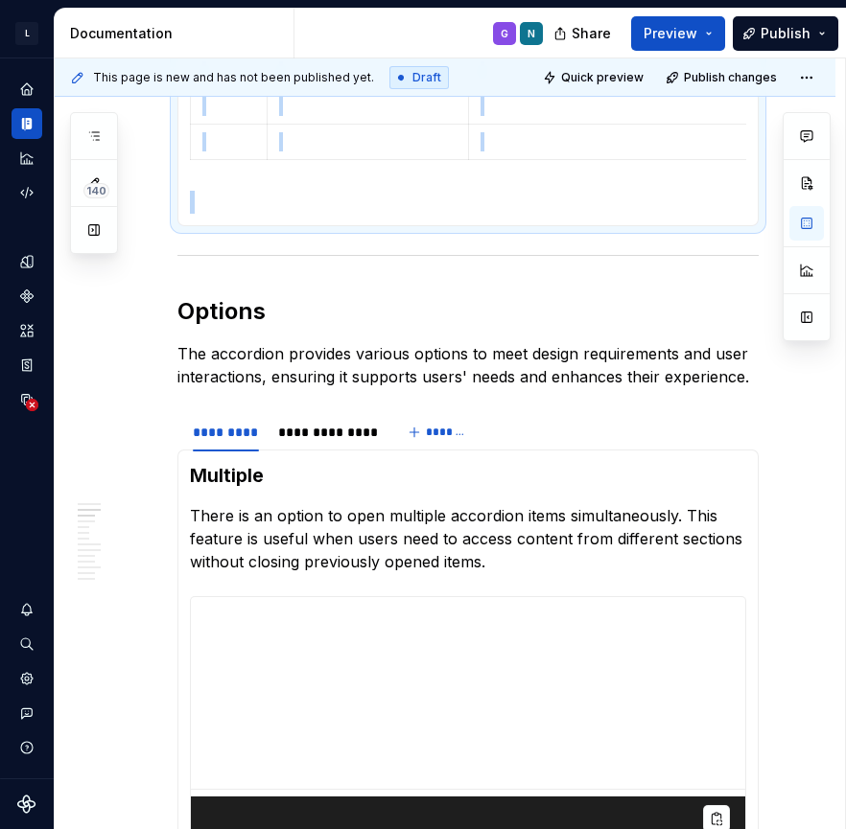
drag, startPoint x: 200, startPoint y: 371, endPoint x: 524, endPoint y: 236, distance: 350.3
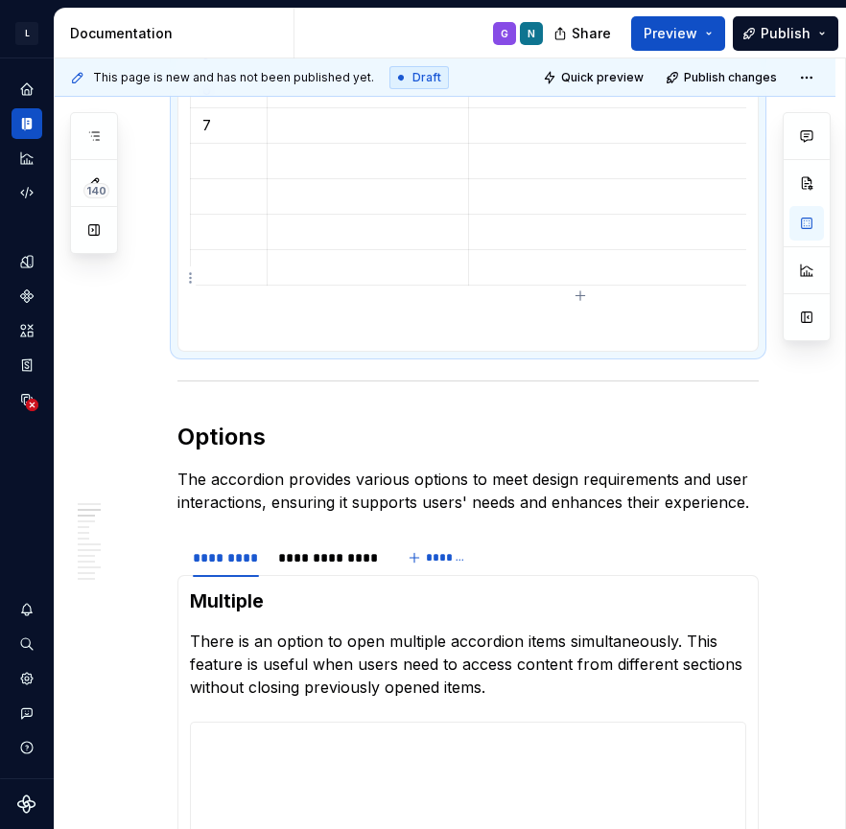
click at [522, 277] on p at bounding box center [618, 267] width 277 height 19
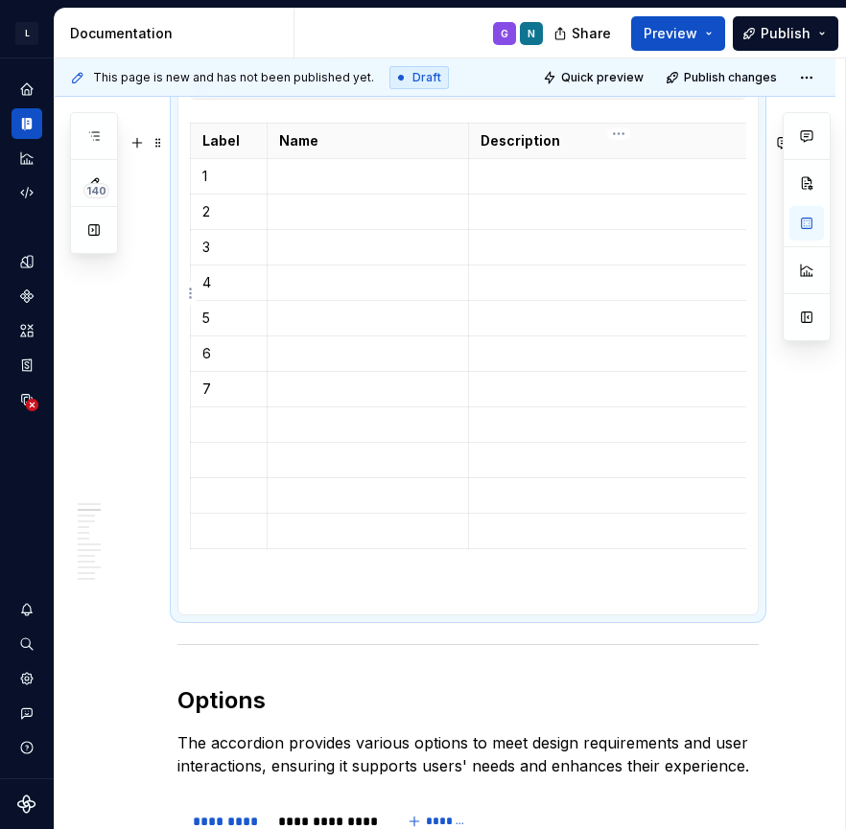
scroll to position [1784, 0]
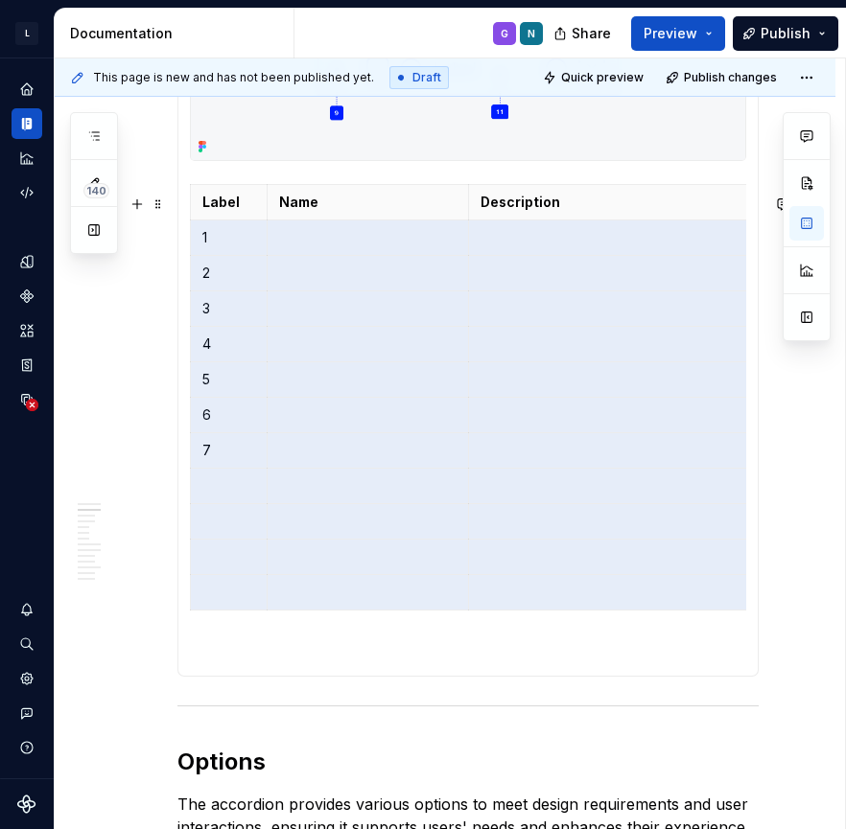
drag, startPoint x: 502, startPoint y: 601, endPoint x: 189, endPoint y: 262, distance: 462.1
click at [190, 262] on table "Label Name Description Dependency 1 2 3 icon 4 icon 5 icon 6 7" at bounding box center [580, 397] width 781 height 427
drag, startPoint x: 203, startPoint y: 247, endPoint x: 518, endPoint y: 598, distance: 471.3
click at [518, 597] on tbody "Label Name Description Dependency 1 2 3 icon 4 icon 5 icon 6 7" at bounding box center [581, 398] width 780 height 426
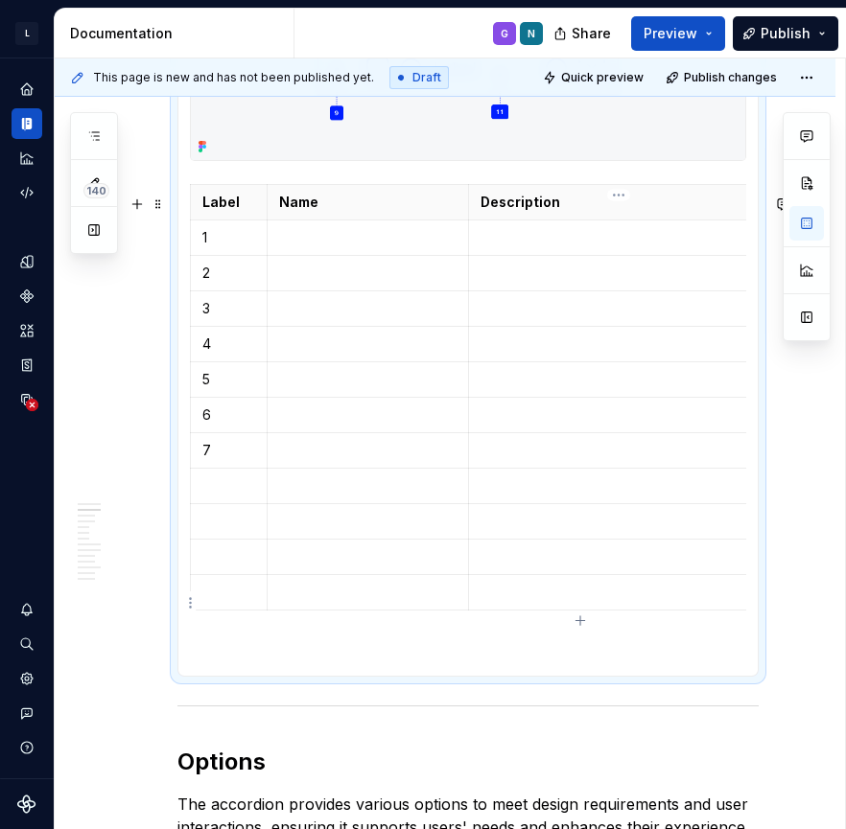
drag, startPoint x: 200, startPoint y: 245, endPoint x: 504, endPoint y: 610, distance: 474.5
click at [504, 610] on tbody "Label Name Description Dependency 1 2 3 icon 4 icon 5 icon 6 7" at bounding box center [581, 398] width 780 height 426
click at [225, 597] on p at bounding box center [228, 592] width 53 height 19
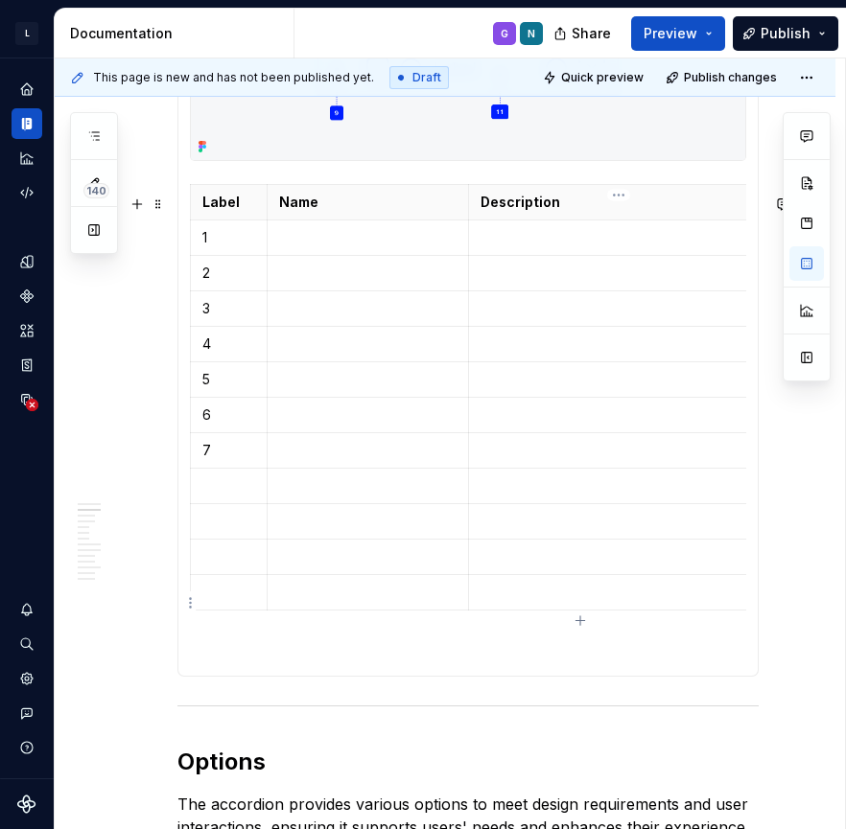
click at [512, 602] on p at bounding box center [618, 592] width 277 height 19
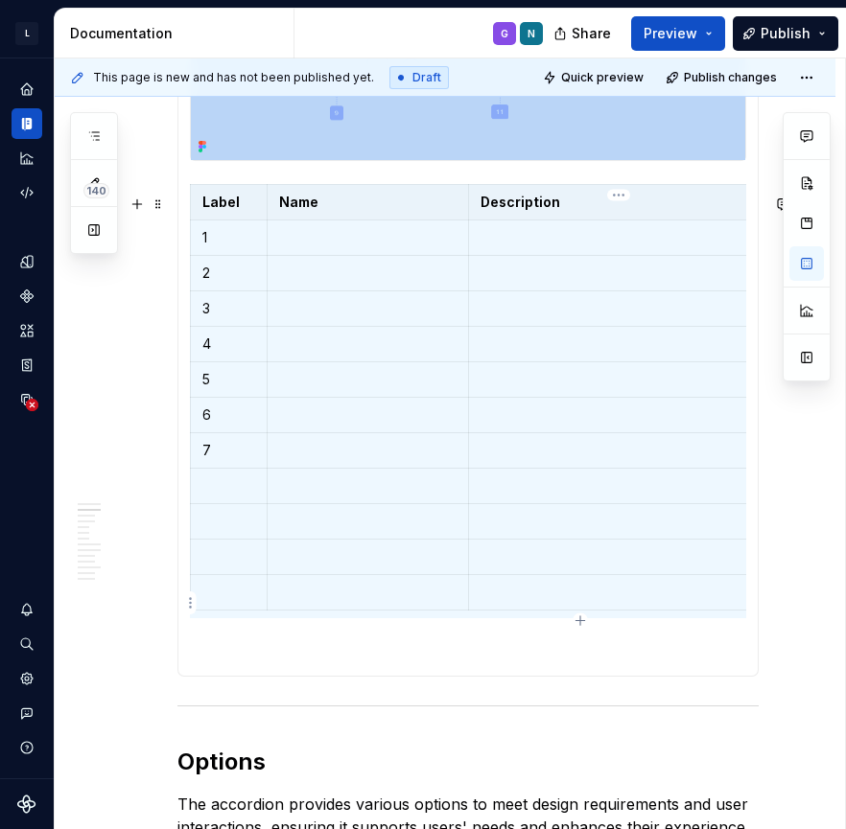
click at [511, 602] on p at bounding box center [618, 592] width 277 height 19
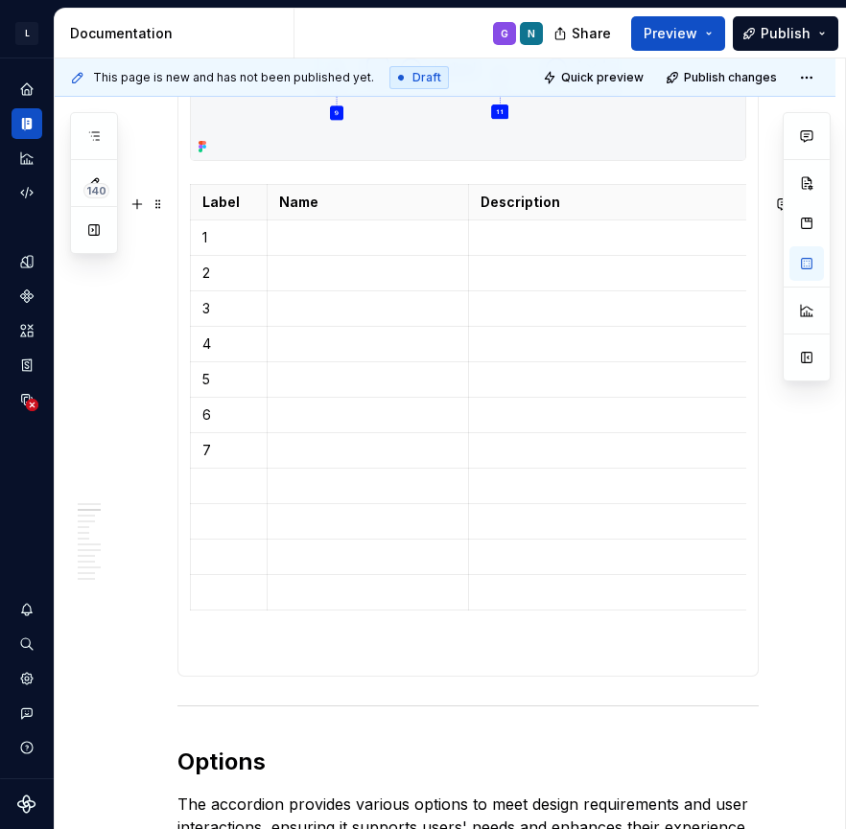
click at [194, 609] on html "L LSEG Workspace Design System G Design system data Documentation G N Share Pre…" at bounding box center [423, 414] width 846 height 829
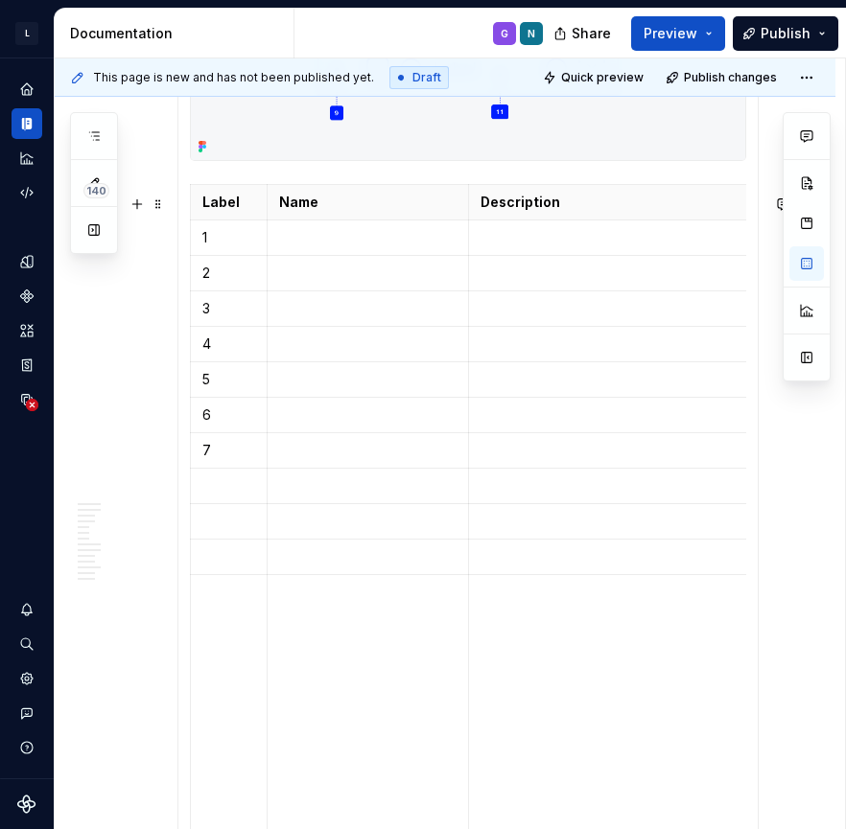
click at [821, 583] on html "L LSEG Workspace Design System G Design system data Documentation G N Share Pre…" at bounding box center [423, 414] width 846 height 829
click at [724, 575] on td at bounding box center [618, 557] width 301 height 35
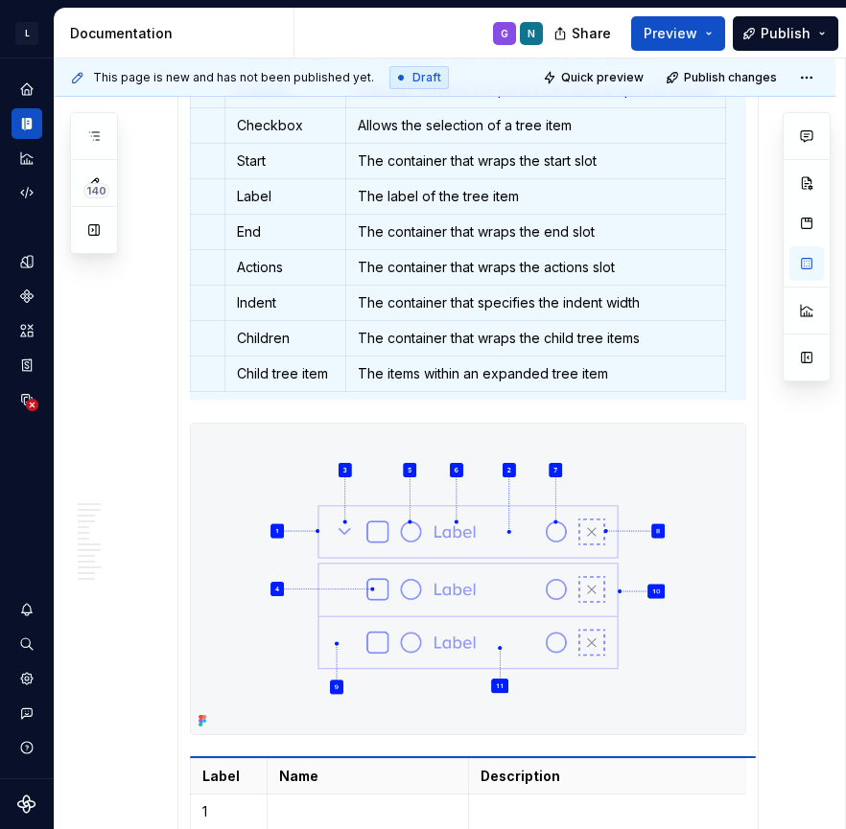
scroll to position [1480, 0]
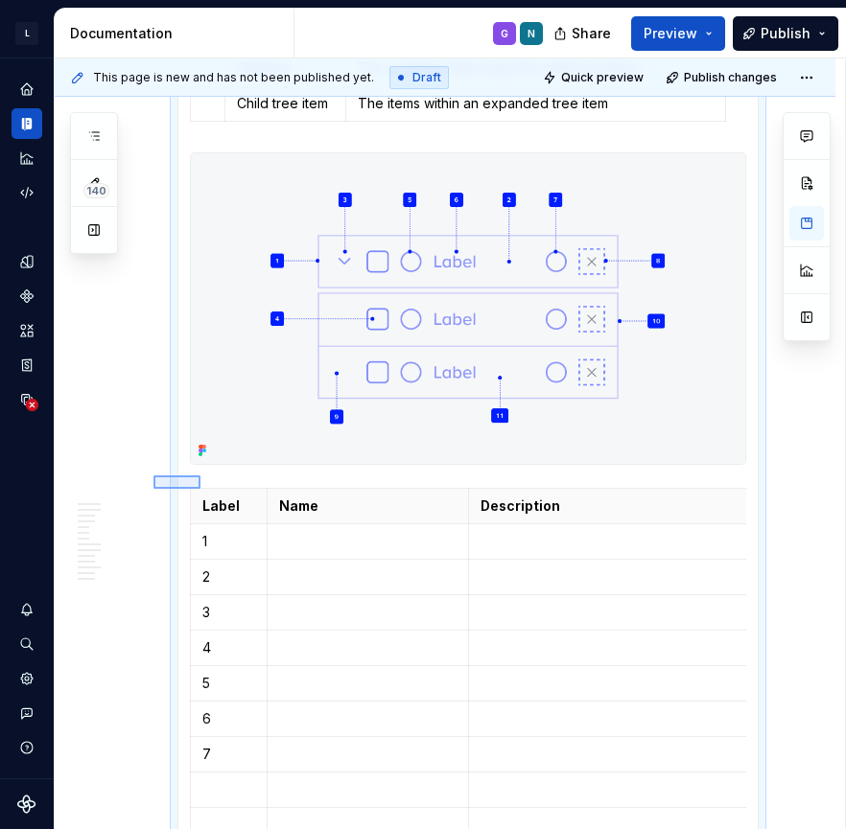
drag, startPoint x: 154, startPoint y: 219, endPoint x: 200, endPoint y: 489, distance: 274.3
click at [200, 489] on div "**********" at bounding box center [450, 444] width 790 height 772
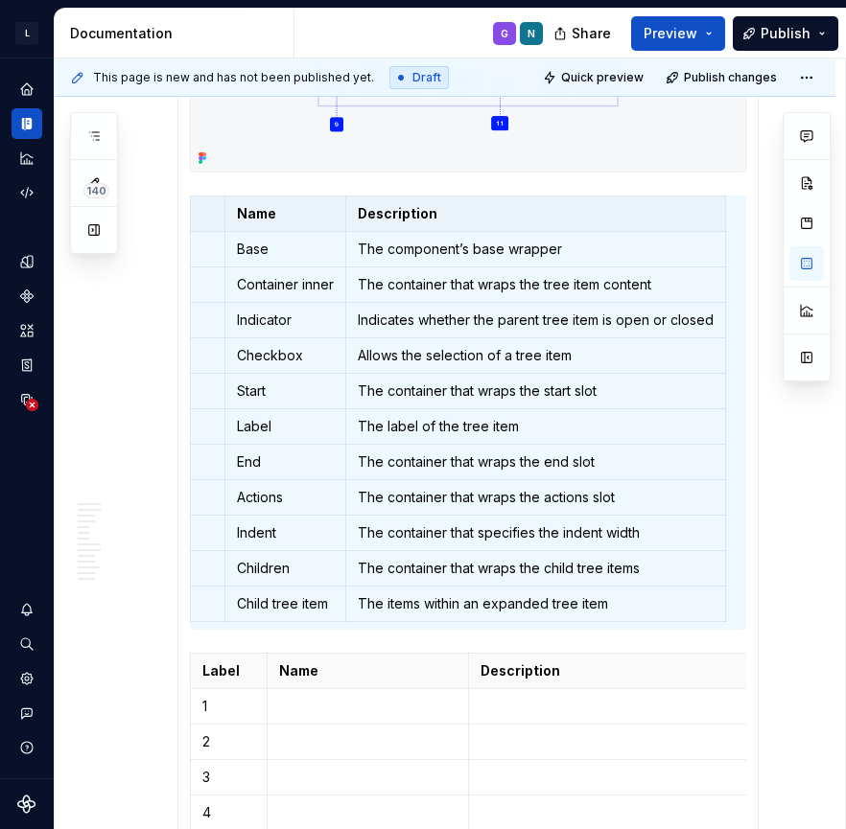
scroll to position [1288, 0]
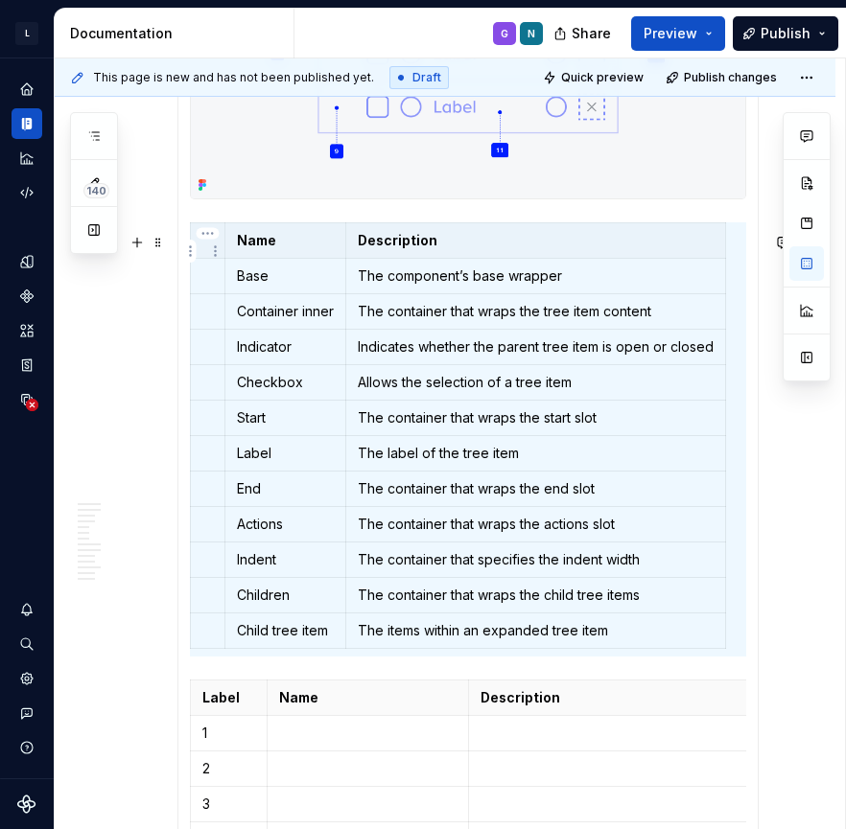
click at [213, 259] on th at bounding box center [208, 240] width 35 height 35
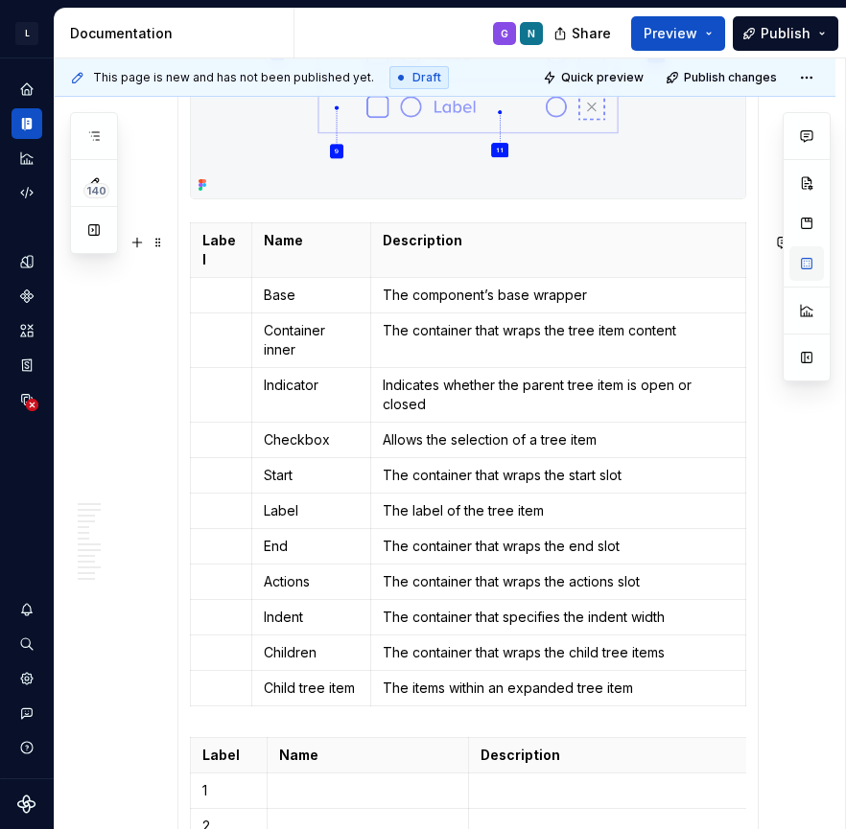
click at [813, 266] on button "button" at bounding box center [806, 263] width 35 height 35
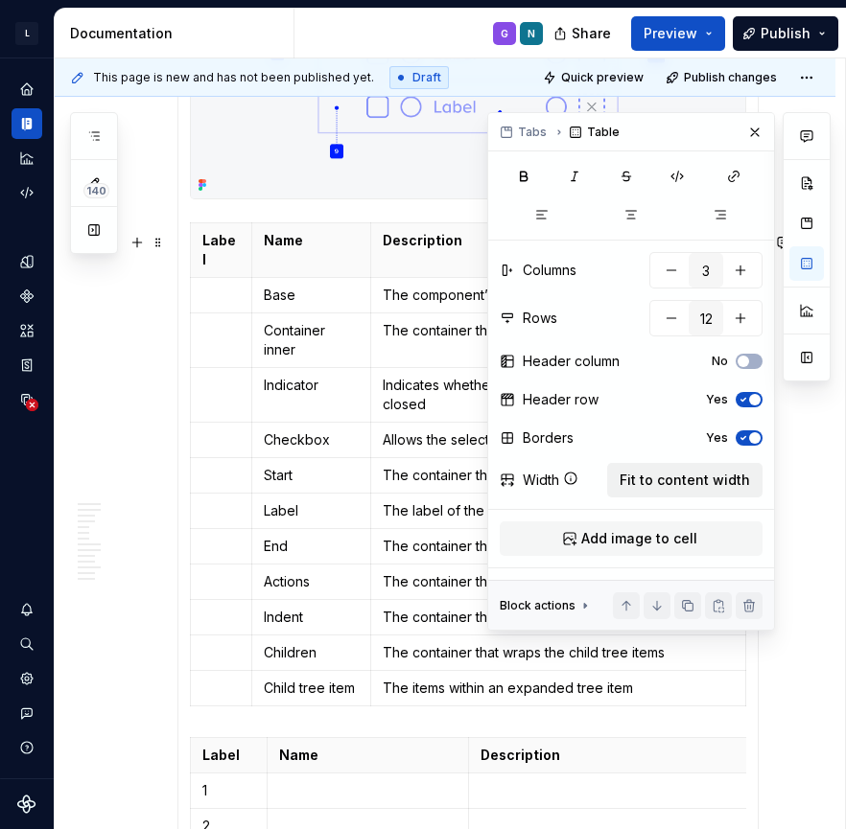
click at [711, 481] on span "Fit to content width" at bounding box center [684, 480] width 130 height 19
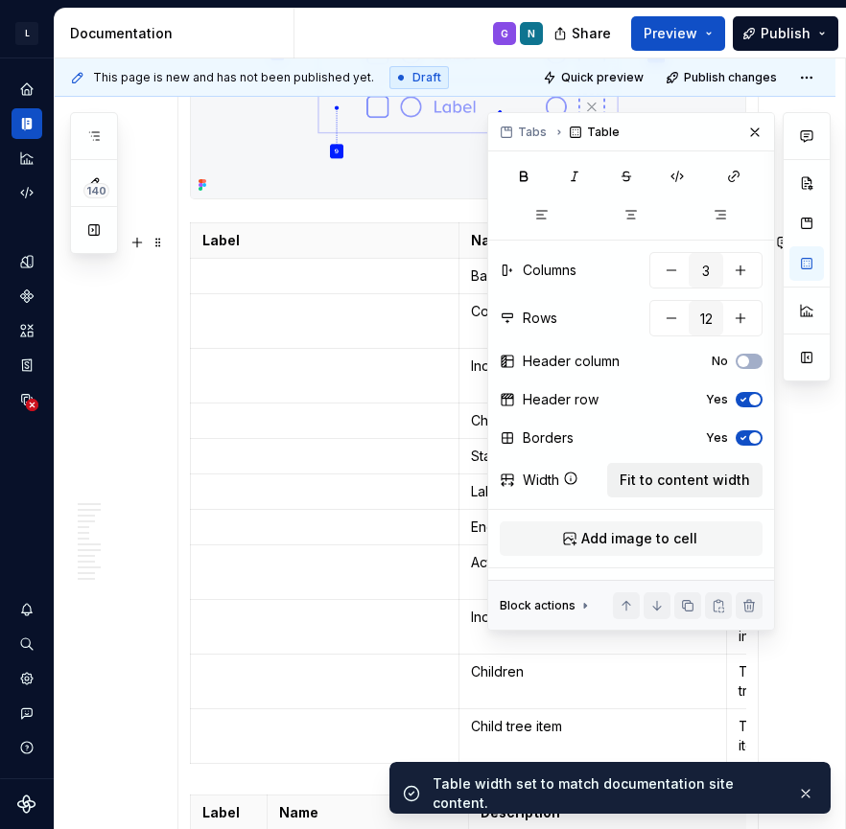
click at [709, 480] on span "Fit to content width" at bounding box center [684, 480] width 130 height 19
click at [365, 398] on td at bounding box center [325, 376] width 268 height 55
click at [747, 129] on button "button" at bounding box center [754, 132] width 27 height 27
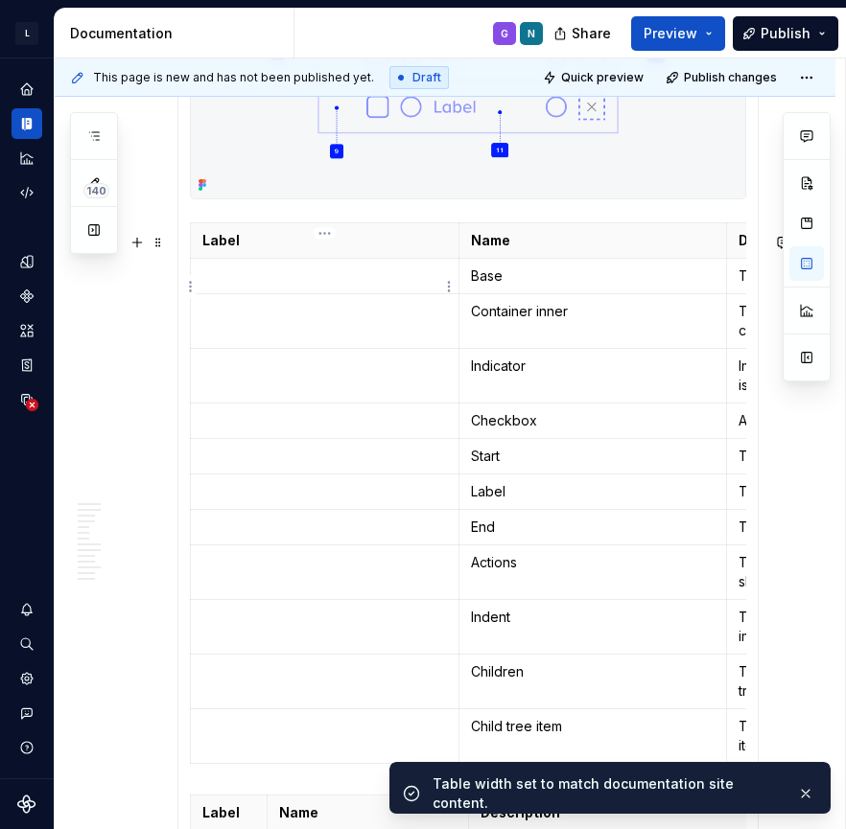
click at [272, 294] on td at bounding box center [325, 276] width 268 height 35
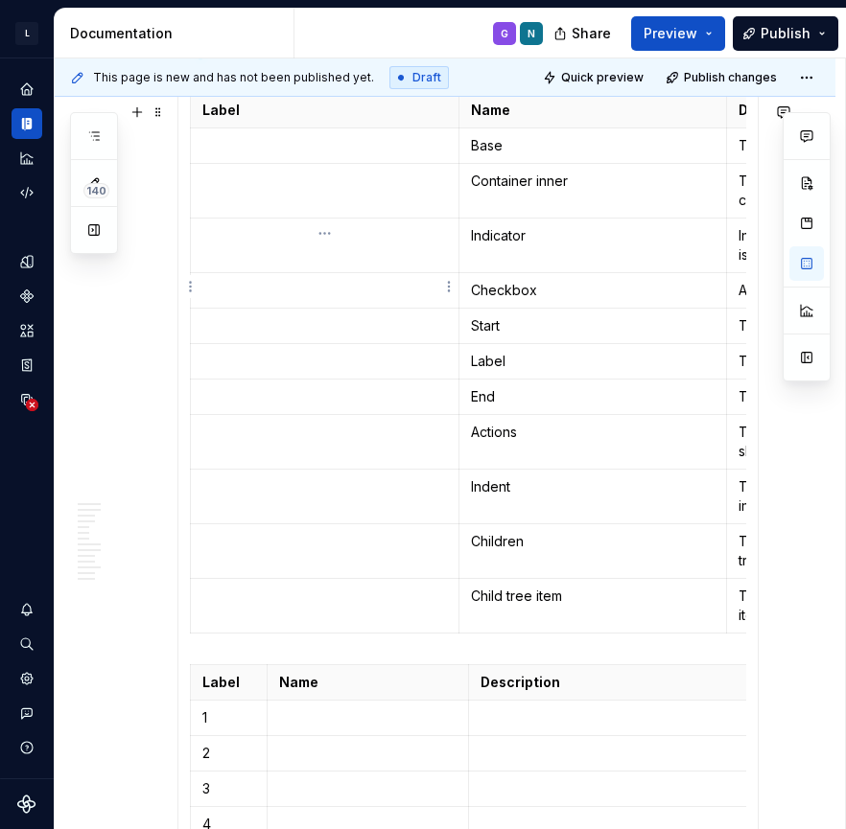
scroll to position [1412, 0]
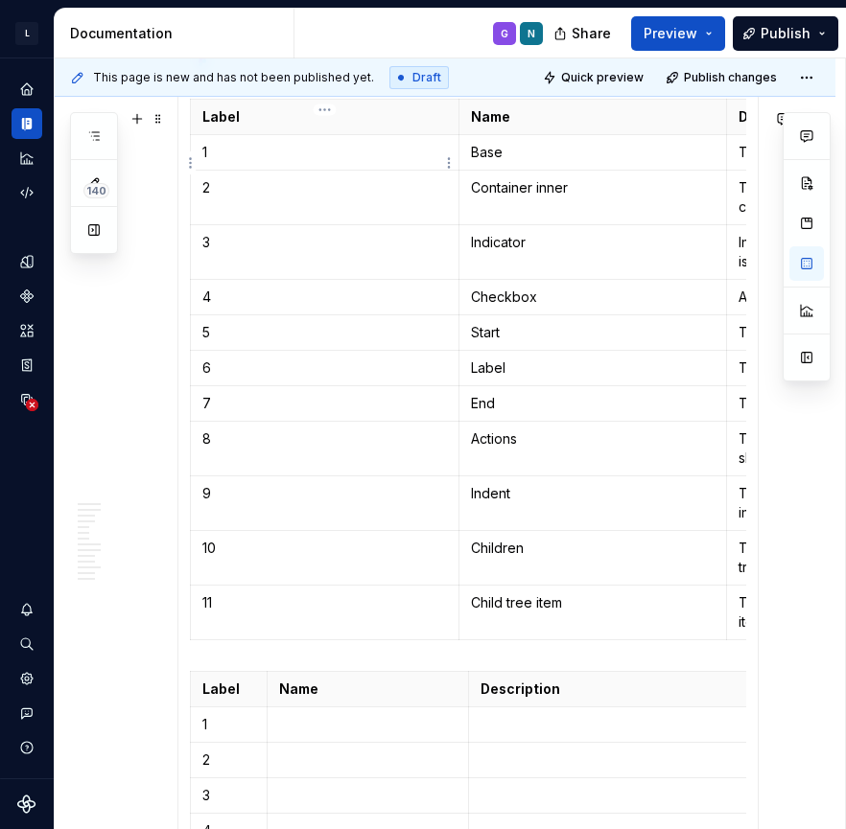
click at [377, 155] on p "1" at bounding box center [324, 152] width 245 height 19
click at [813, 268] on button "button" at bounding box center [806, 263] width 35 height 35
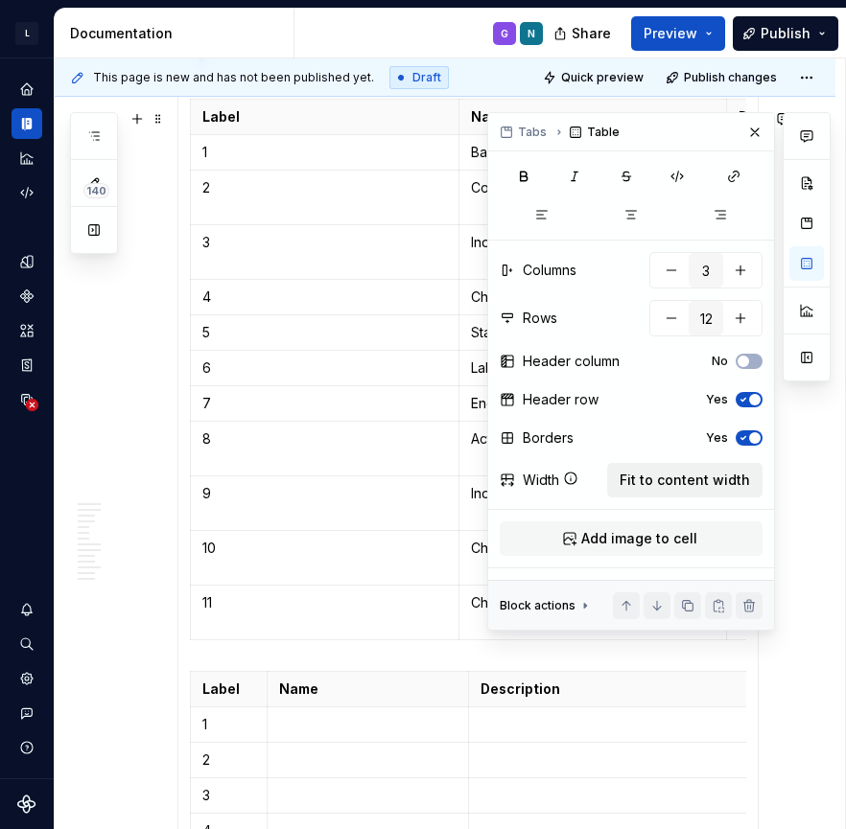
click at [700, 484] on span "Fit to content width" at bounding box center [684, 480] width 130 height 19
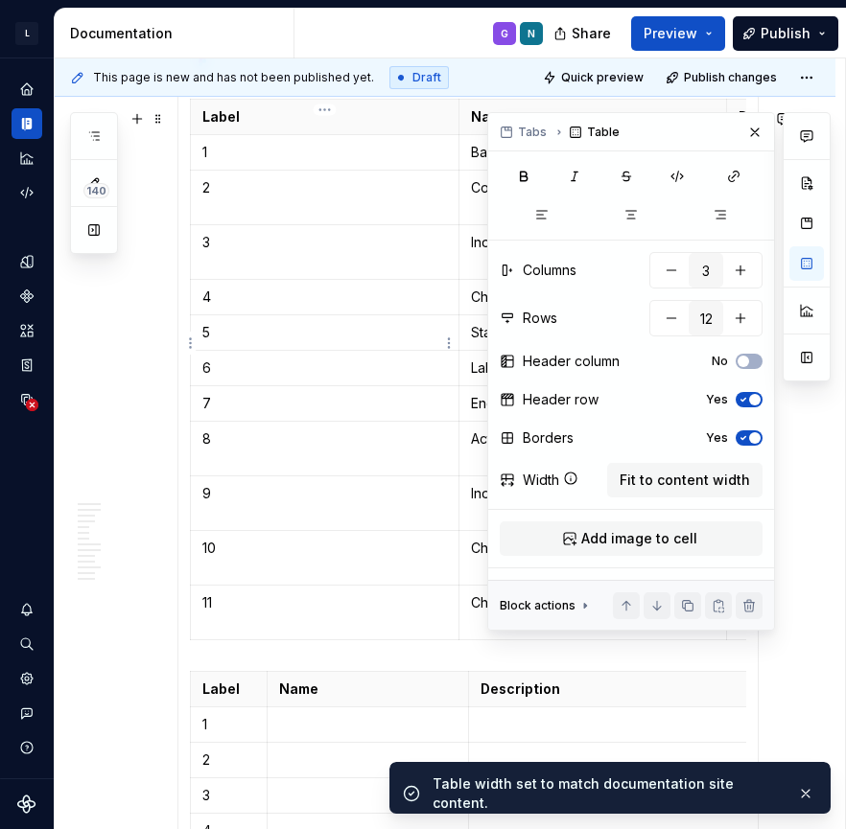
click at [363, 351] on td "5" at bounding box center [325, 332] width 268 height 35
click at [460, 128] on th "Name" at bounding box center [592, 117] width 268 height 35
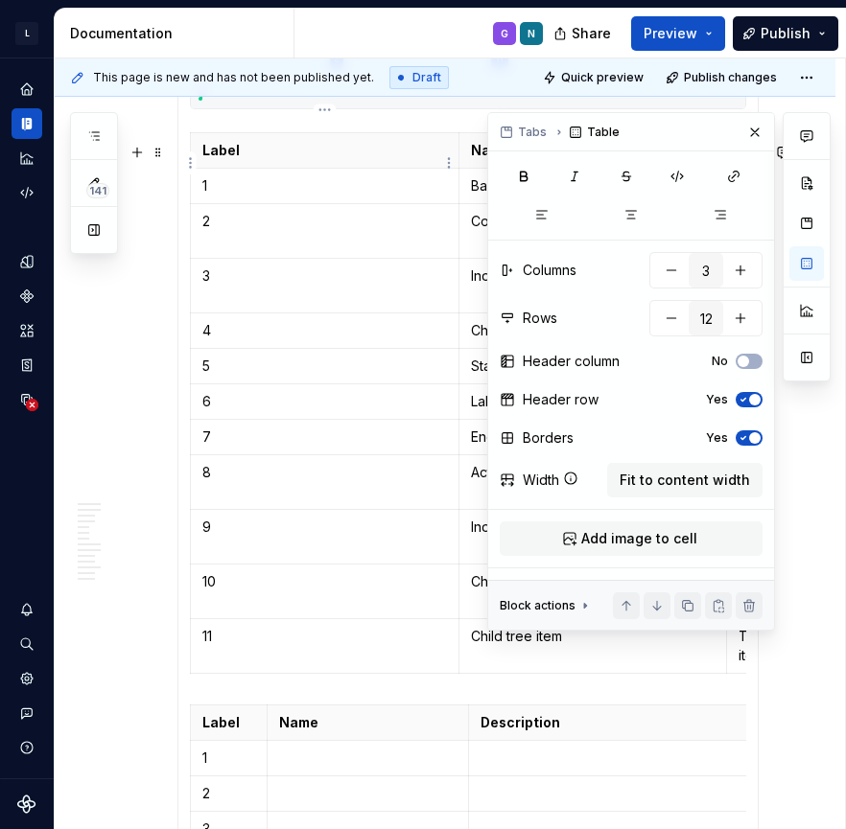
scroll to position [1368, 0]
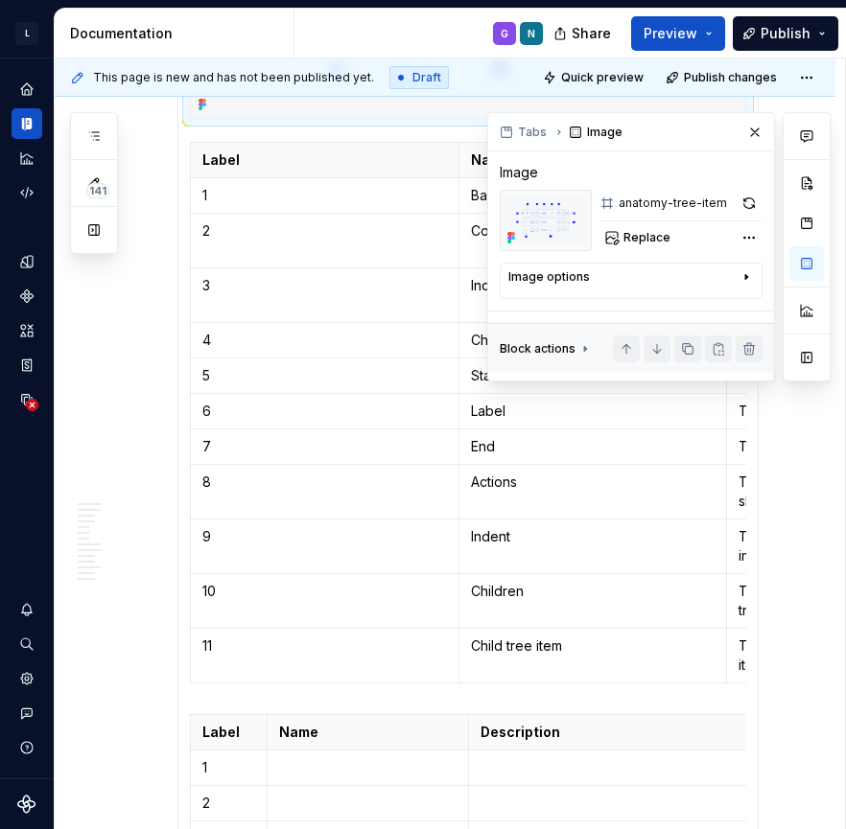
drag, startPoint x: 751, startPoint y: 128, endPoint x: 732, endPoint y: 136, distance: 20.7
click at [752, 128] on button "button" at bounding box center [754, 132] width 27 height 27
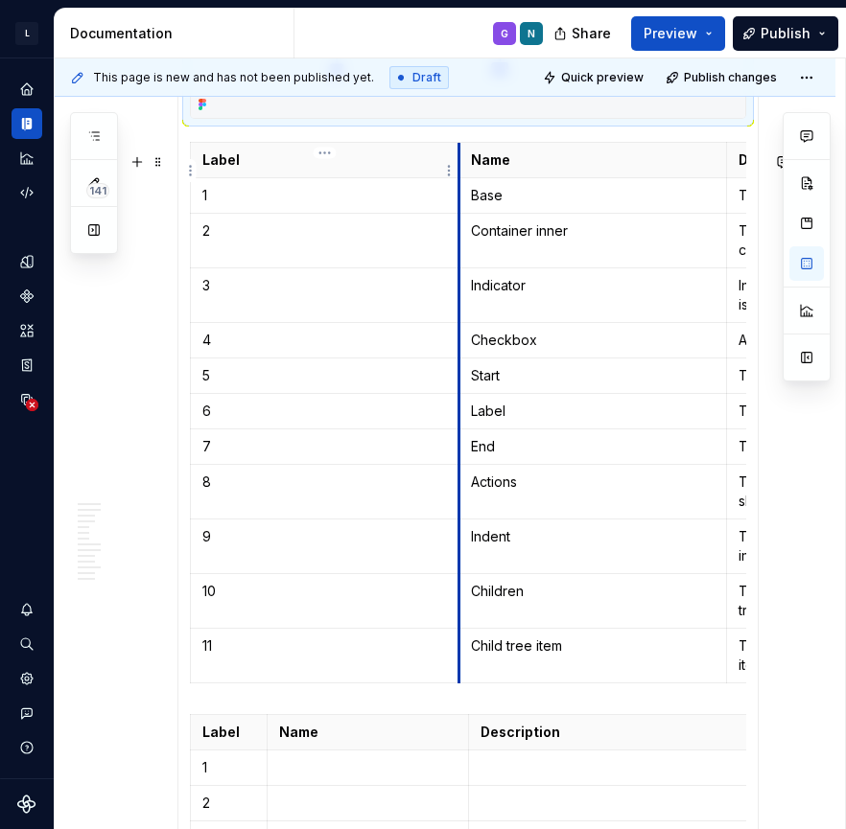
click at [456, 171] on th "Label" at bounding box center [325, 160] width 268 height 35
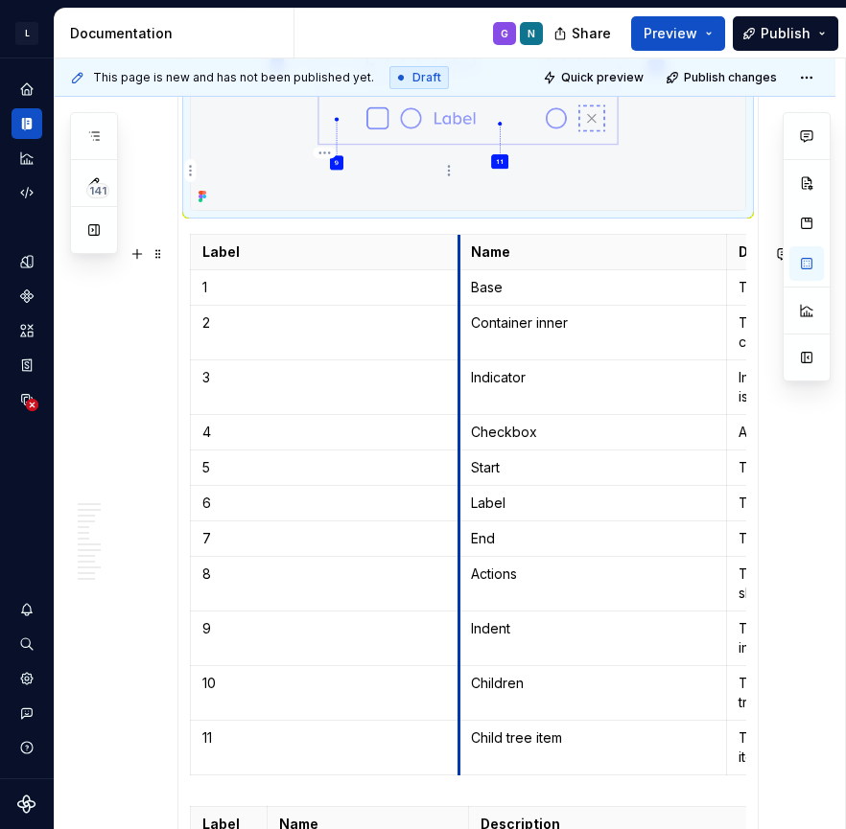
scroll to position [1274, 0]
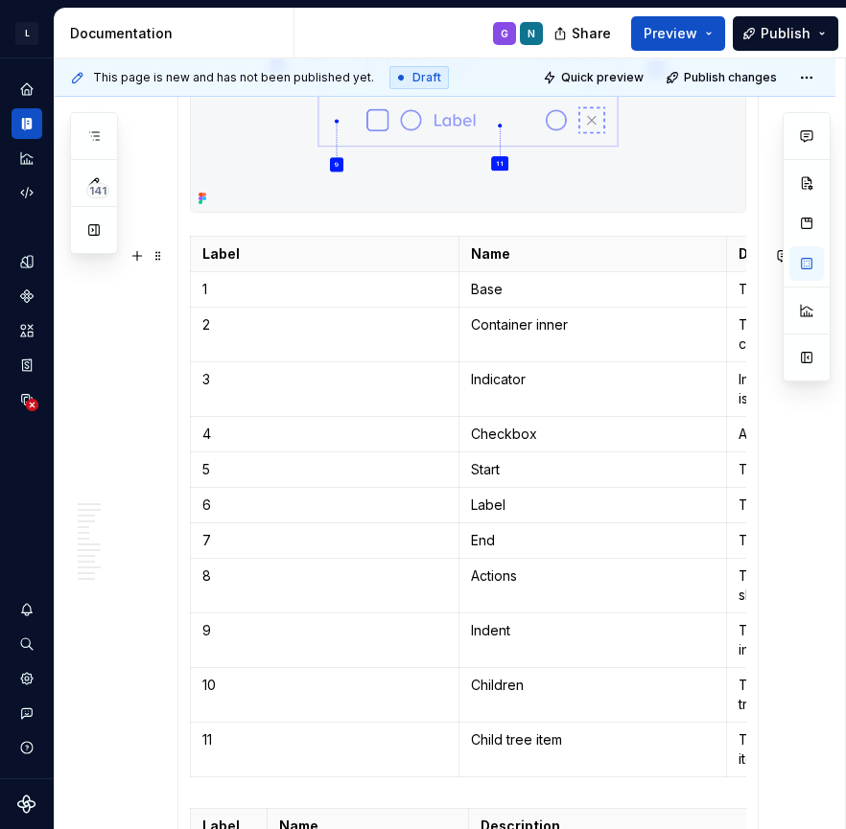
click at [331, 245] on table "Label Name Description 1 Base The component’s base wrapper 2 Container inner Th…" at bounding box center [592, 507] width 805 height 542
click at [463, 292] on td "Base" at bounding box center [592, 289] width 268 height 35
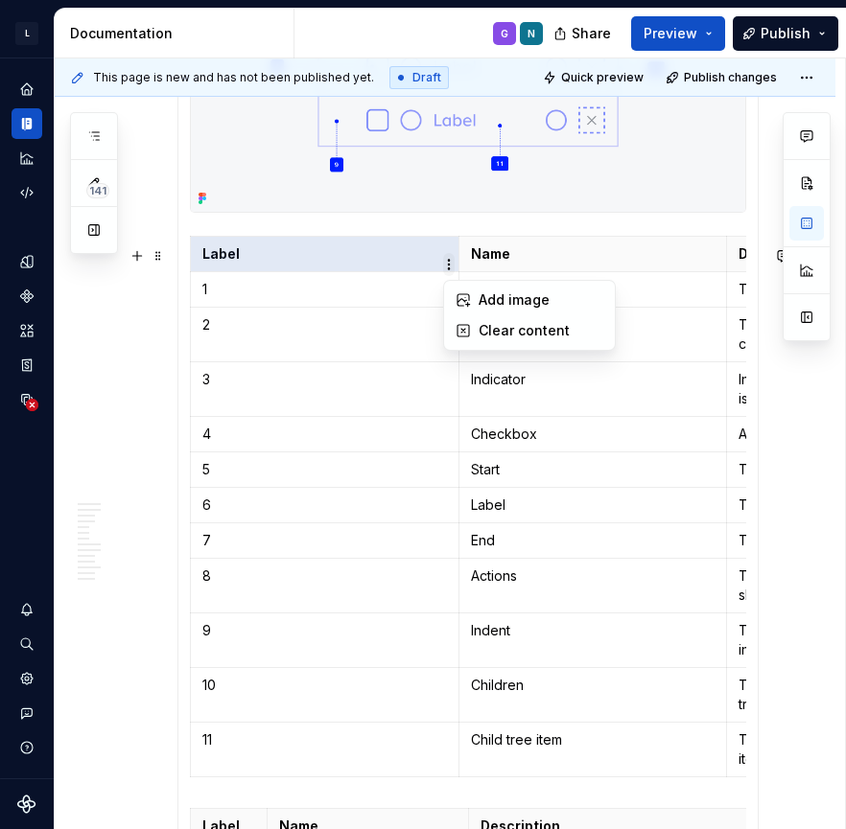
click at [444, 272] on html "L LSEG Workspace Design System G Design system data Documentation G N Share Pre…" at bounding box center [423, 414] width 846 height 829
click at [380, 265] on html "L LSEG Workspace Design System G Design system data Documentation G N Share Pre…" at bounding box center [423, 414] width 846 height 829
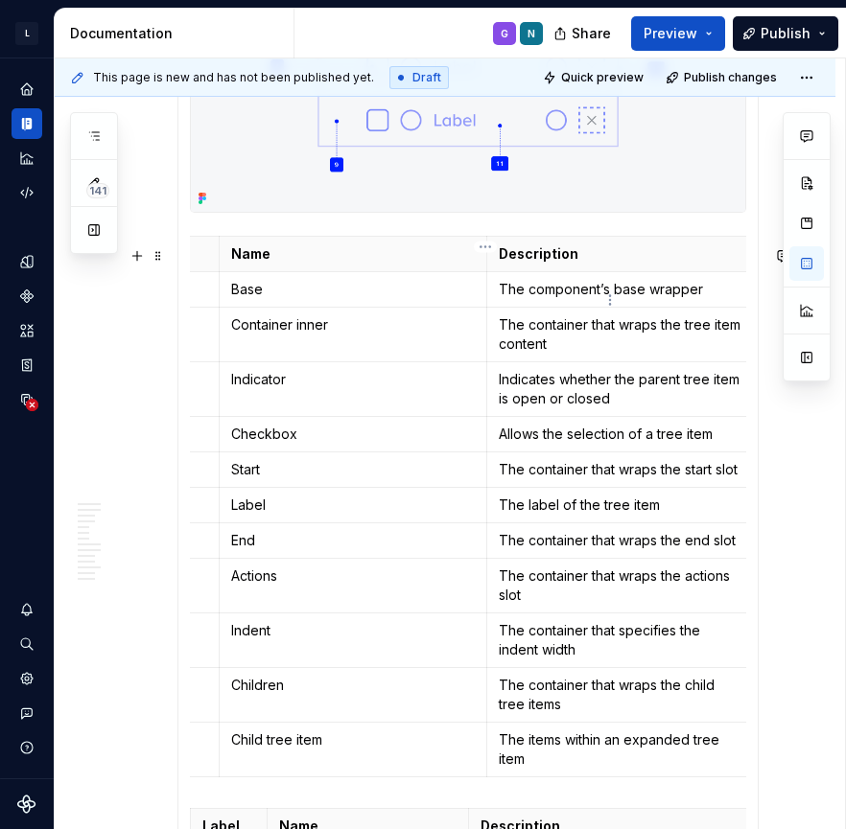
scroll to position [0, 0]
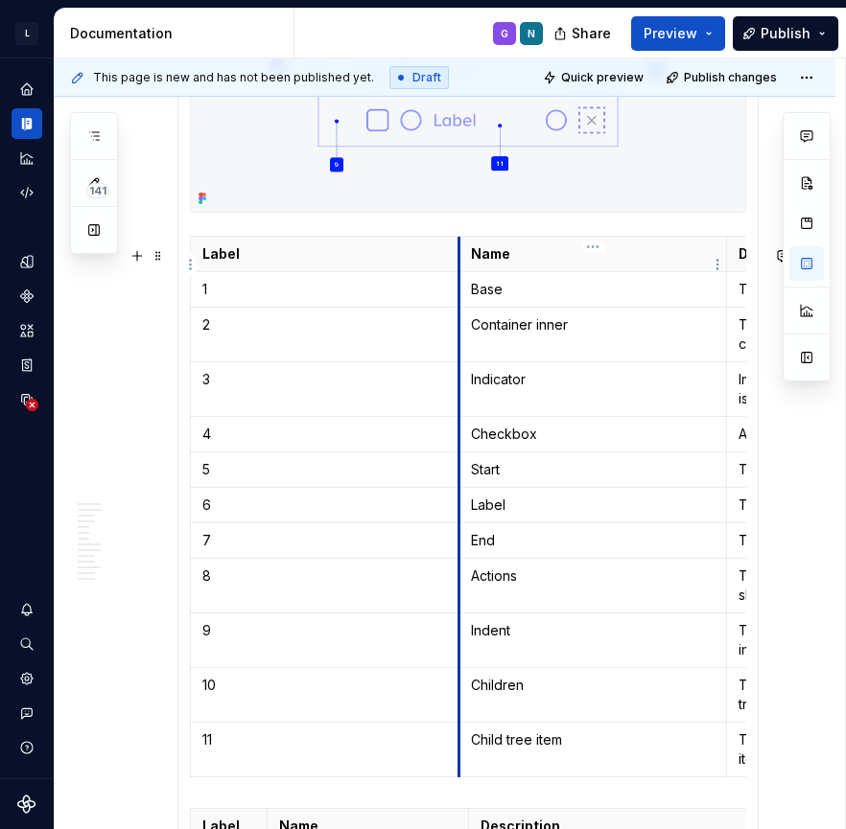
click at [459, 267] on th "Name" at bounding box center [592, 254] width 268 height 35
click at [449, 268] on html "L LSEG Workspace Design System G Design system data Documentation G N Share Pre…" at bounding box center [423, 414] width 846 height 829
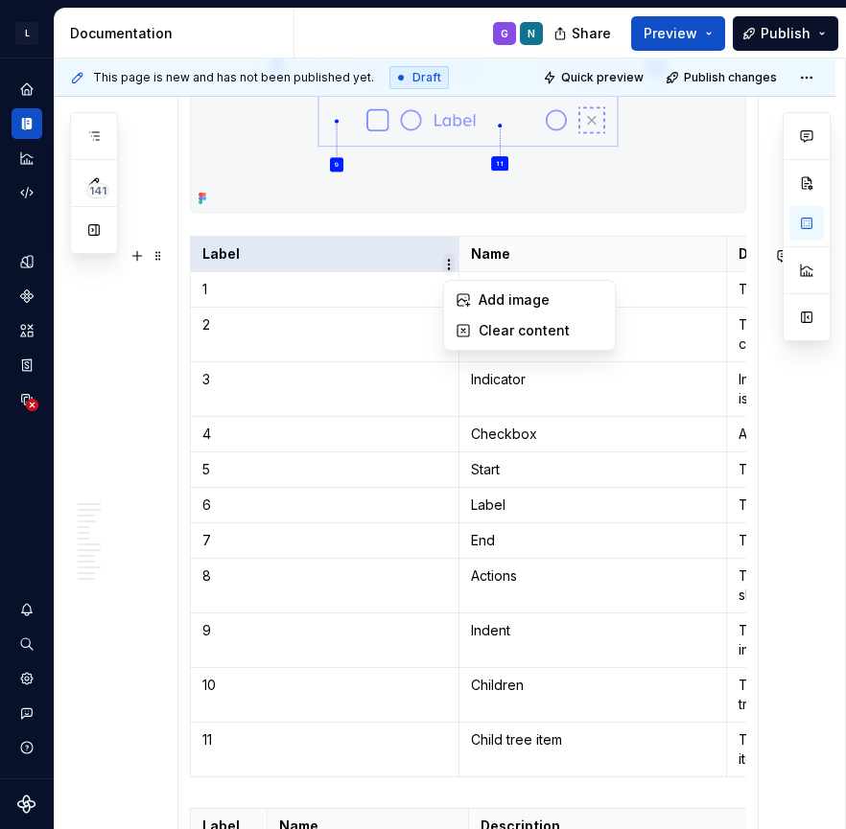
click at [449, 268] on html "L LSEG Workspace Design System G Design system data Documentation G N Share Pre…" at bounding box center [423, 414] width 846 height 829
click at [804, 220] on button "button" at bounding box center [806, 223] width 35 height 35
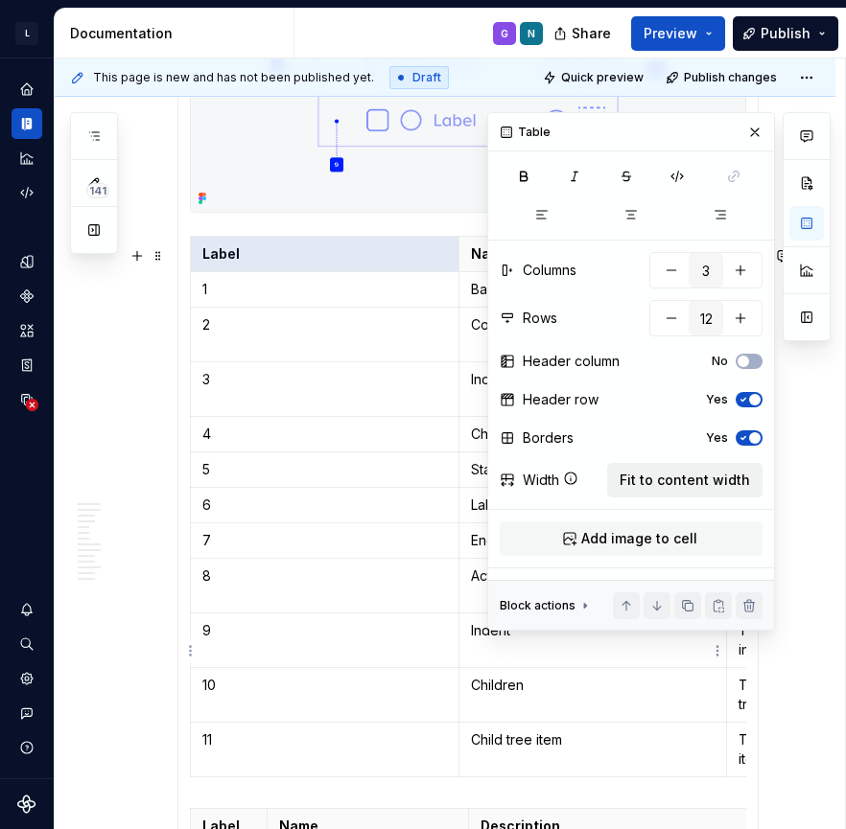
click at [704, 485] on span "Fit to content width" at bounding box center [684, 480] width 130 height 19
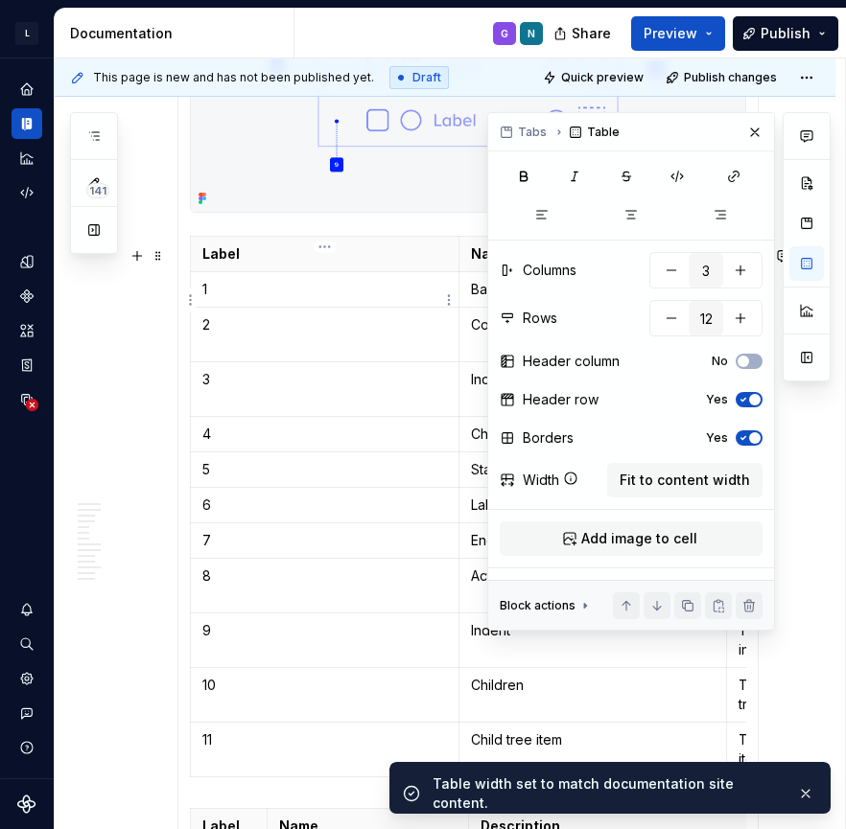
click at [220, 298] on p "1" at bounding box center [324, 289] width 245 height 19
click at [747, 135] on button "button" at bounding box center [754, 132] width 27 height 27
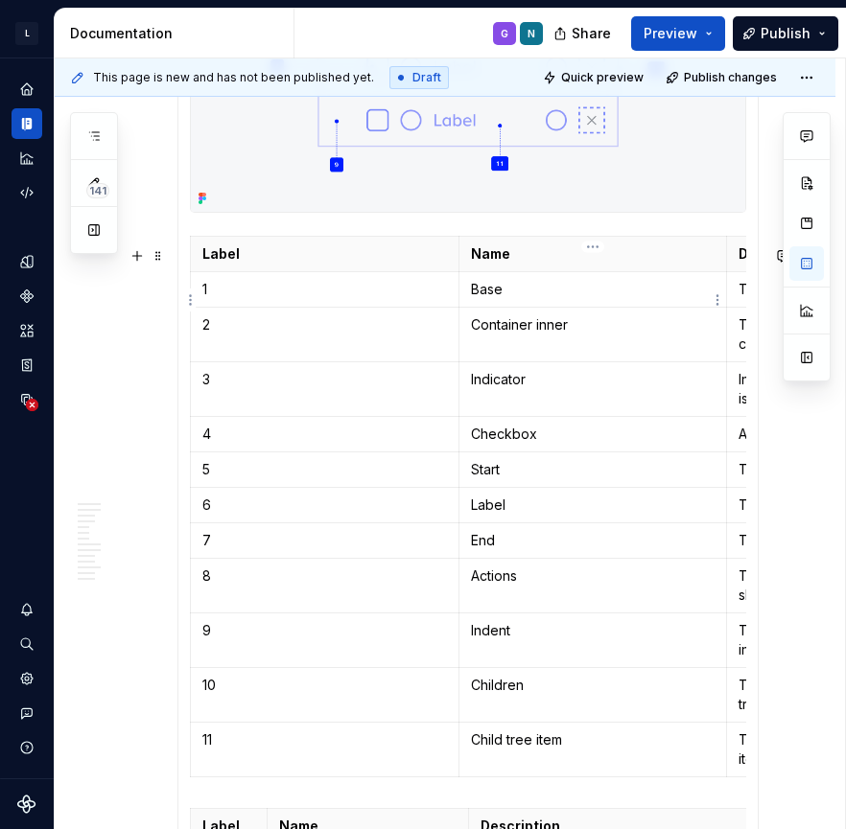
scroll to position [0, 240]
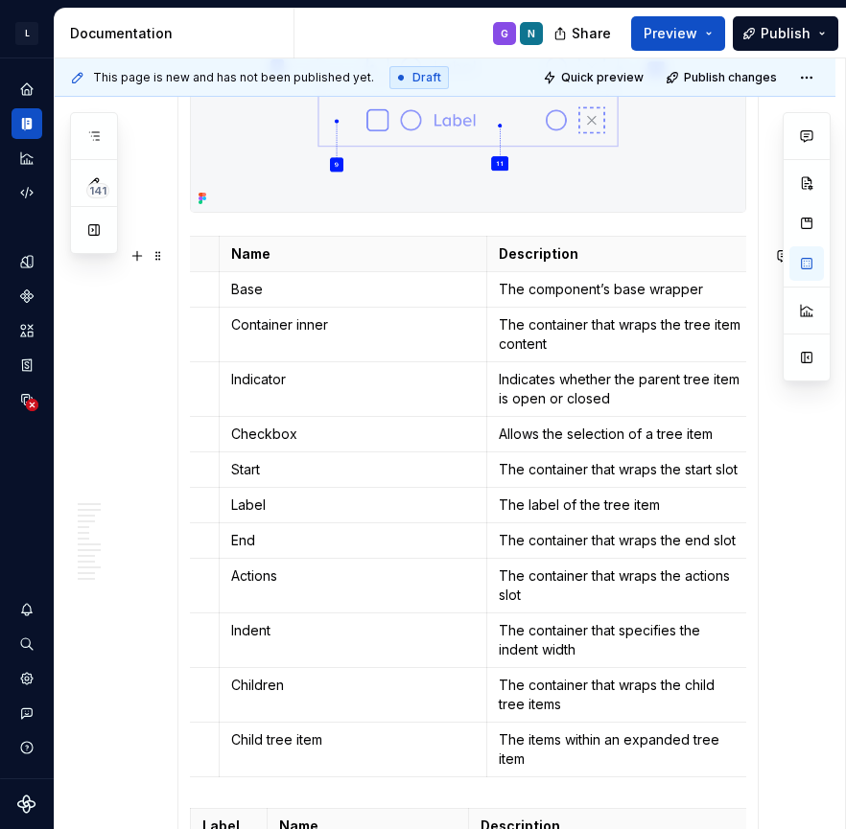
click at [591, 246] on th "Description" at bounding box center [621, 254] width 268 height 35
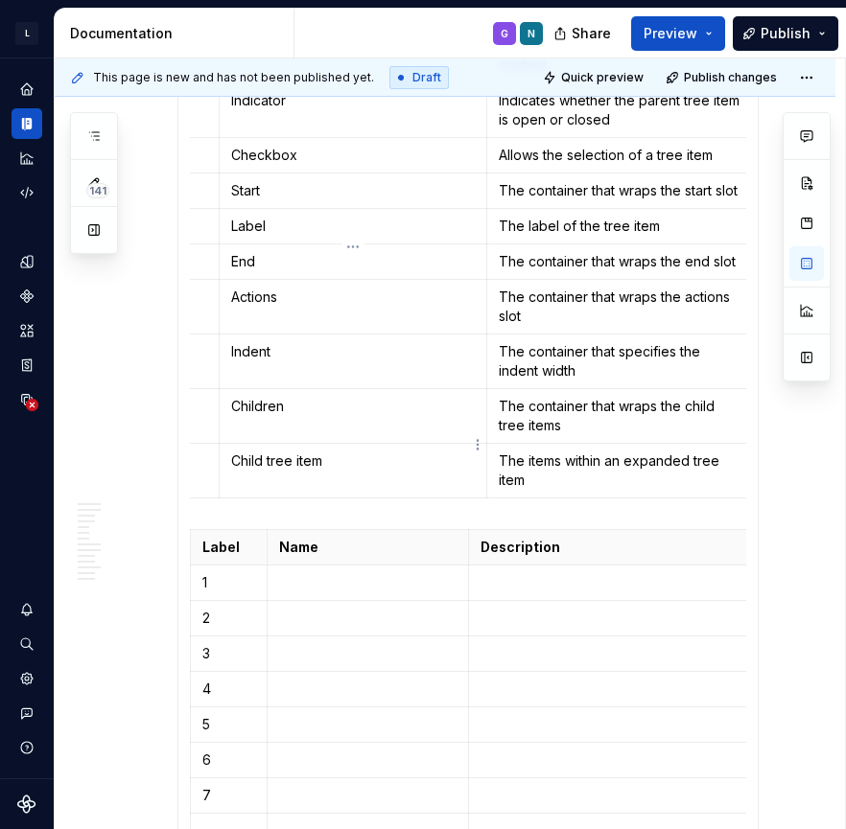
scroll to position [1971, 0]
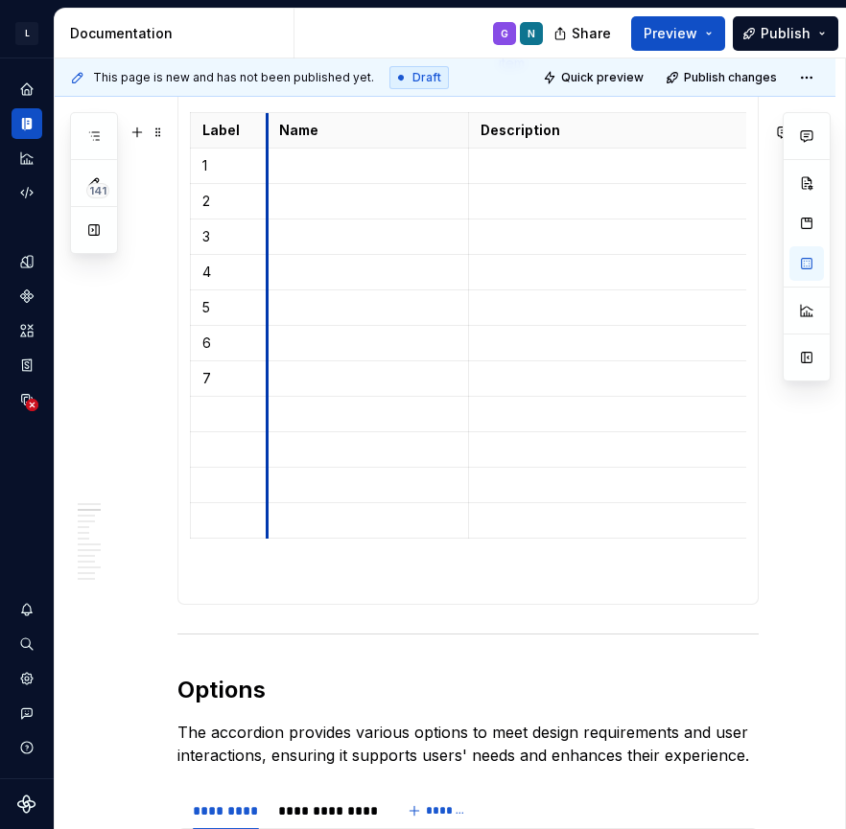
click at [266, 142] on th "Label" at bounding box center [229, 130] width 77 height 35
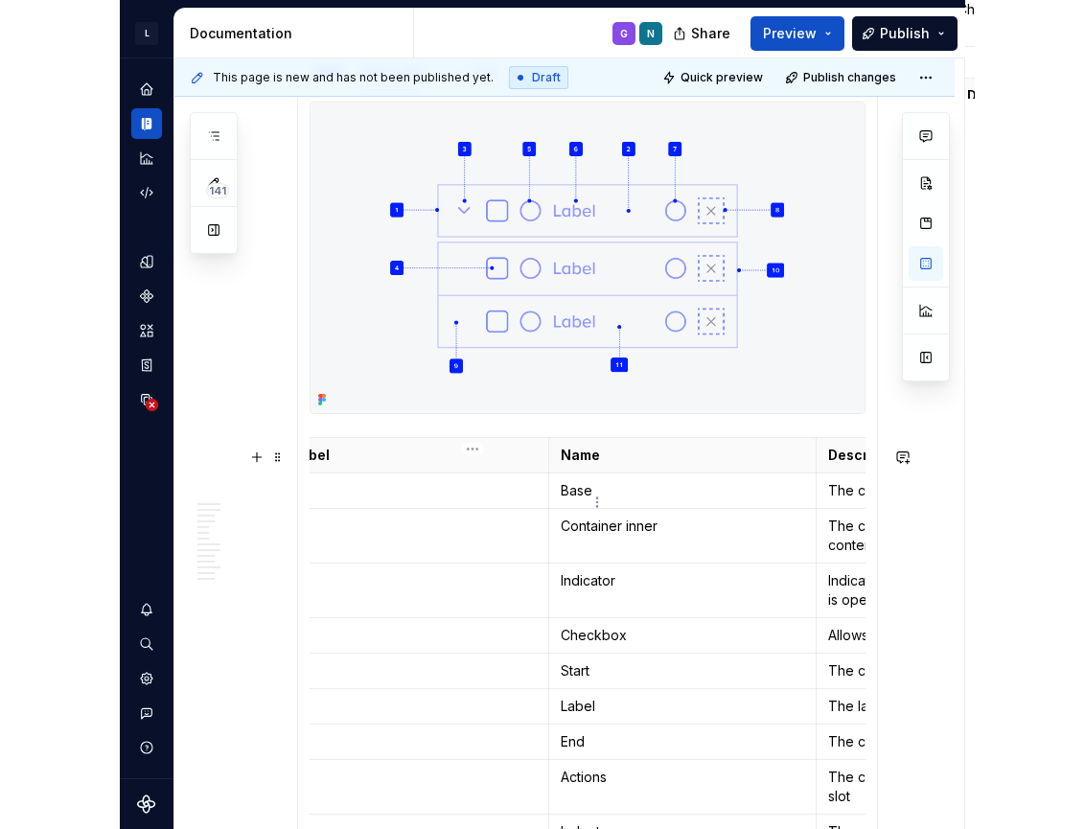
scroll to position [0, 0]
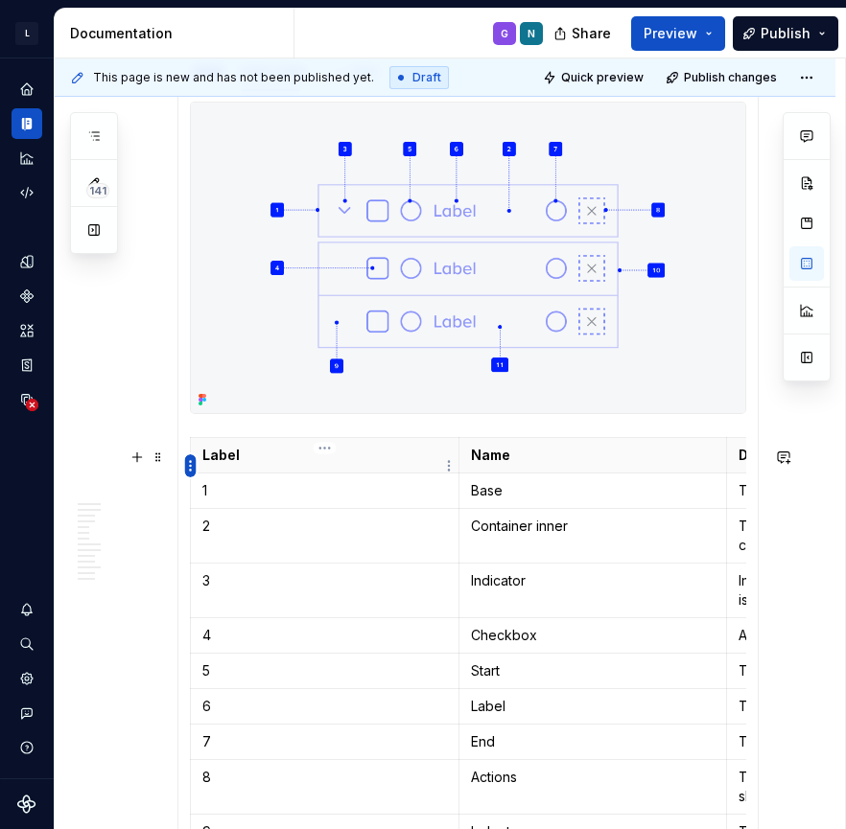
click at [192, 466] on html "L LSEG Workspace Design System G Design system data Documentation G N Share Pre…" at bounding box center [423, 414] width 846 height 829
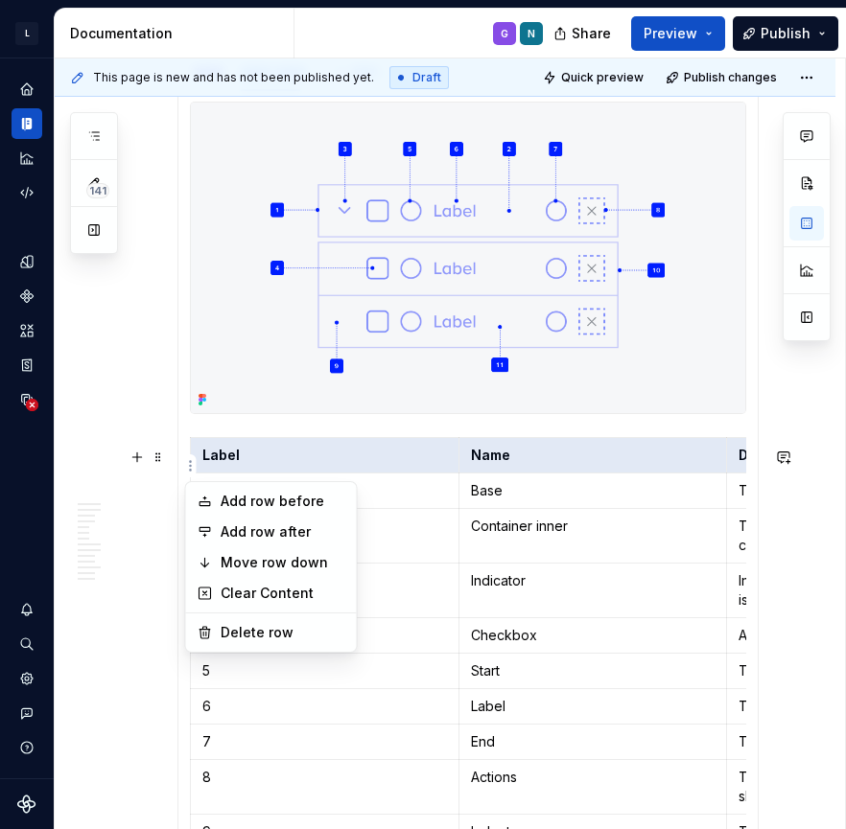
click at [511, 542] on html "L LSEG Workspace Design System G Design system data Documentation G N Share Pre…" at bounding box center [423, 414] width 846 height 829
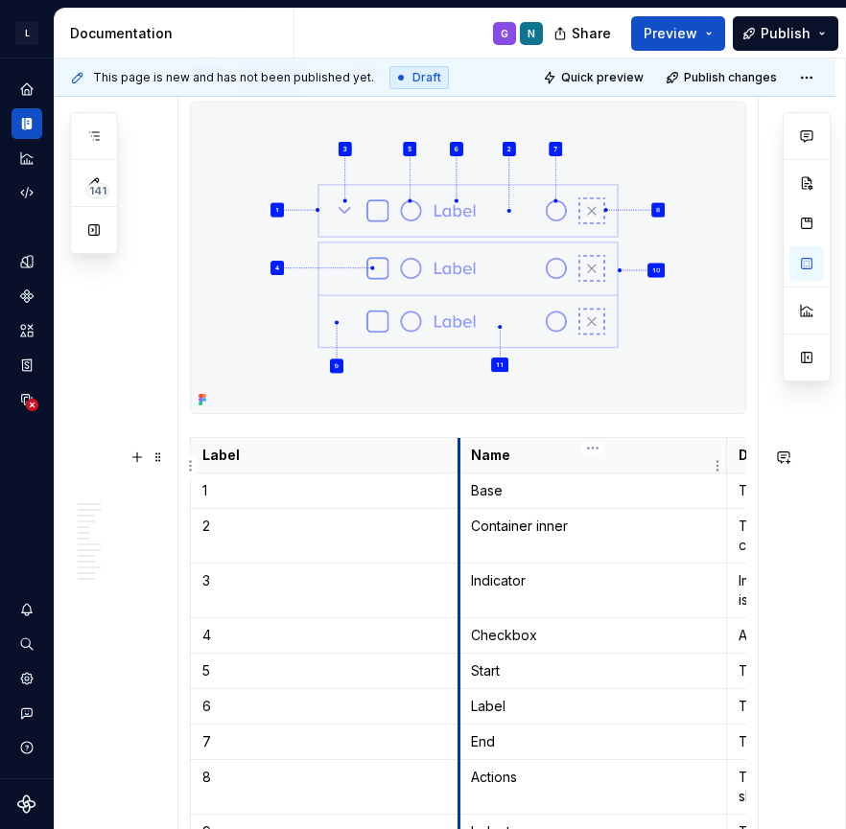
click at [460, 453] on th "Name" at bounding box center [592, 455] width 268 height 35
click at [459, 462] on th "Name" at bounding box center [592, 455] width 268 height 35
click at [375, 448] on th "Label" at bounding box center [325, 455] width 268 height 35
click at [331, 452] on html "L LSEG Workspace Design System G Design system data Documentation G N Share Pre…" at bounding box center [423, 414] width 846 height 829
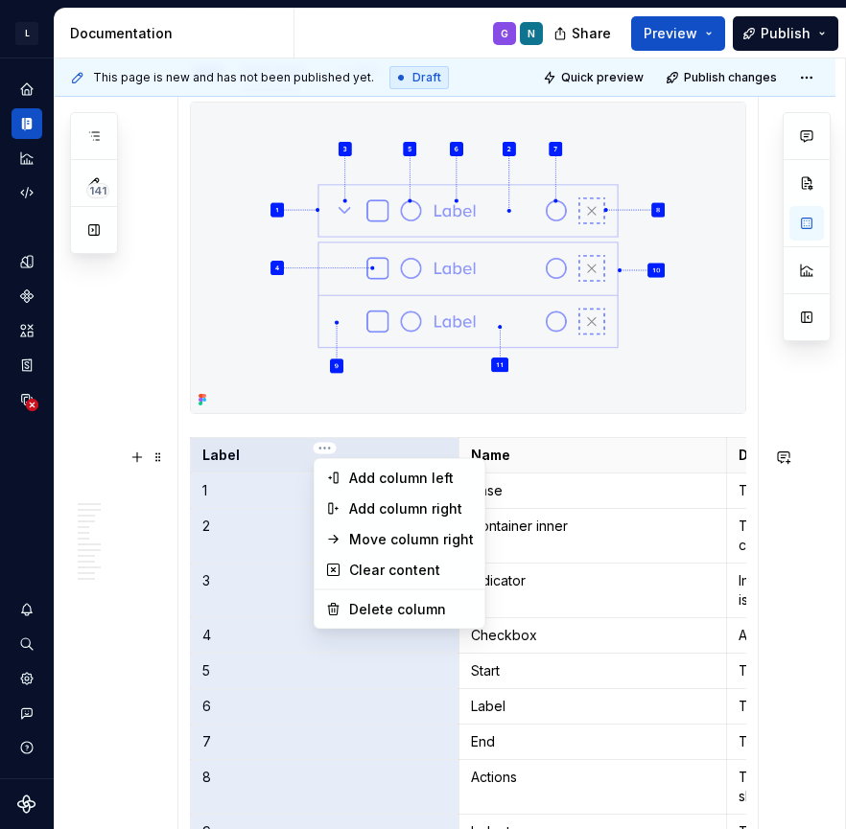
click at [661, 458] on html "L LSEG Workspace Design System G Design system data Documentation G N Share Pre…" at bounding box center [423, 414] width 846 height 829
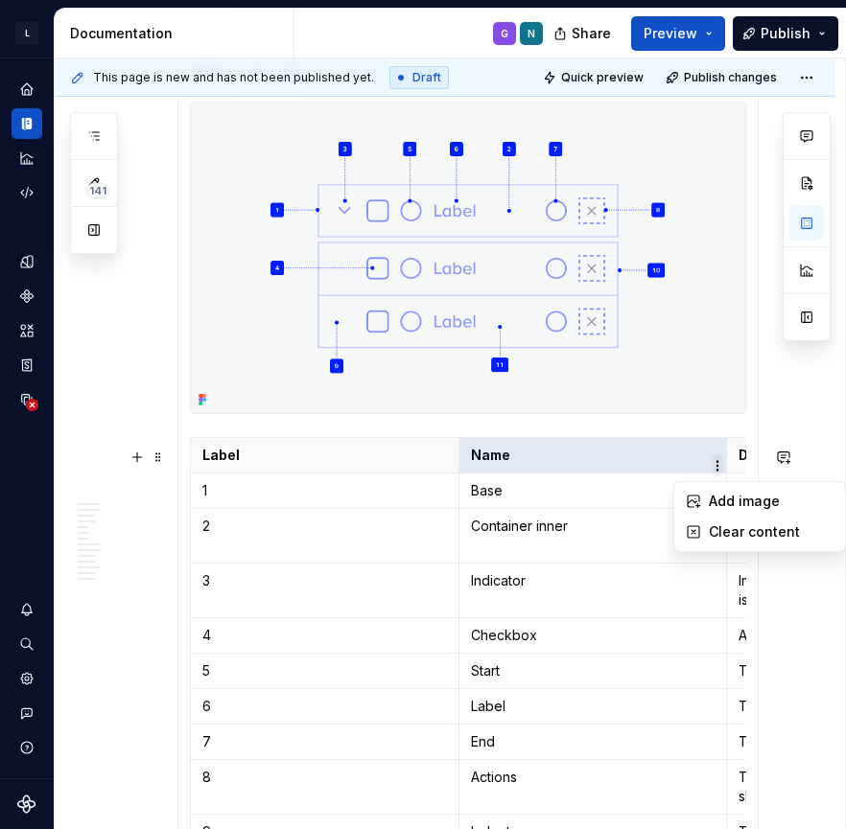
click at [718, 457] on html "L LSEG Workspace Design System G Design system data Documentation G N Share Pre…" at bounding box center [423, 414] width 846 height 829
click at [555, 520] on html "L LSEG Workspace Design System G Design system data Documentation G N Share Pre…" at bounding box center [423, 414] width 846 height 829
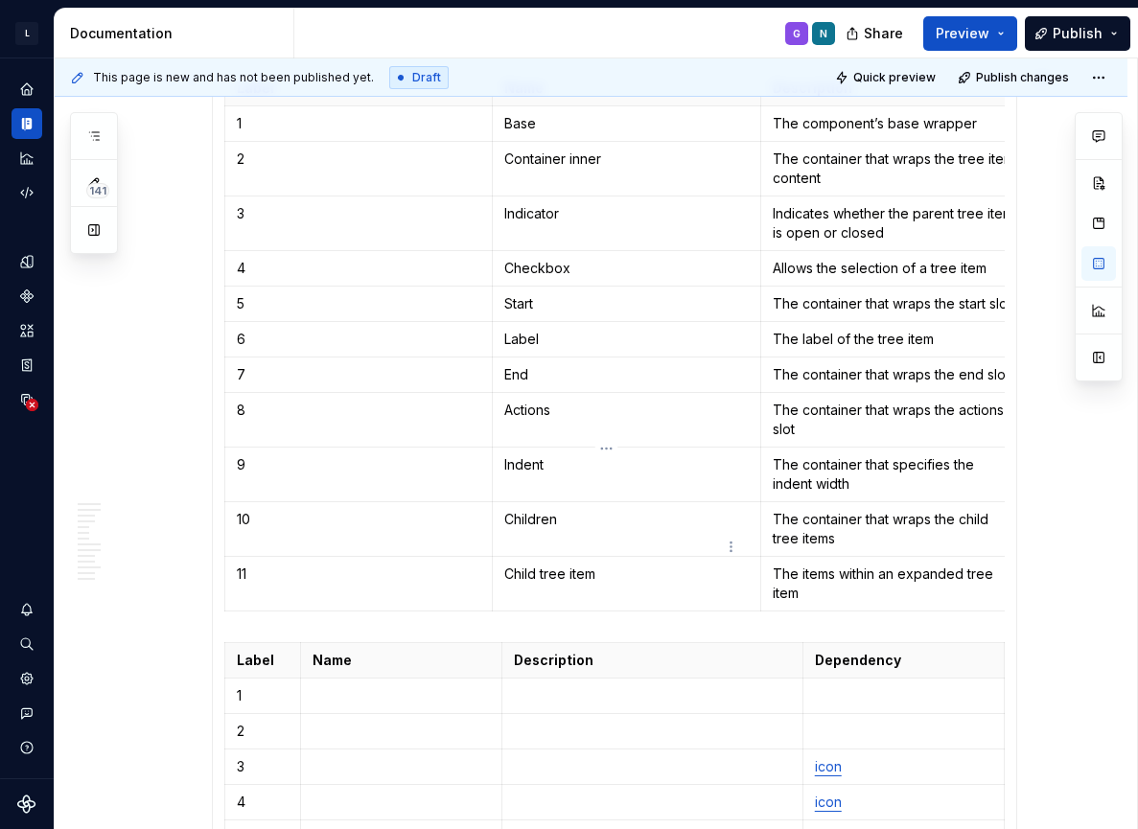
scroll to position [1693, 0]
click at [499, 601] on td "Child tree item" at bounding box center [627, 582] width 268 height 55
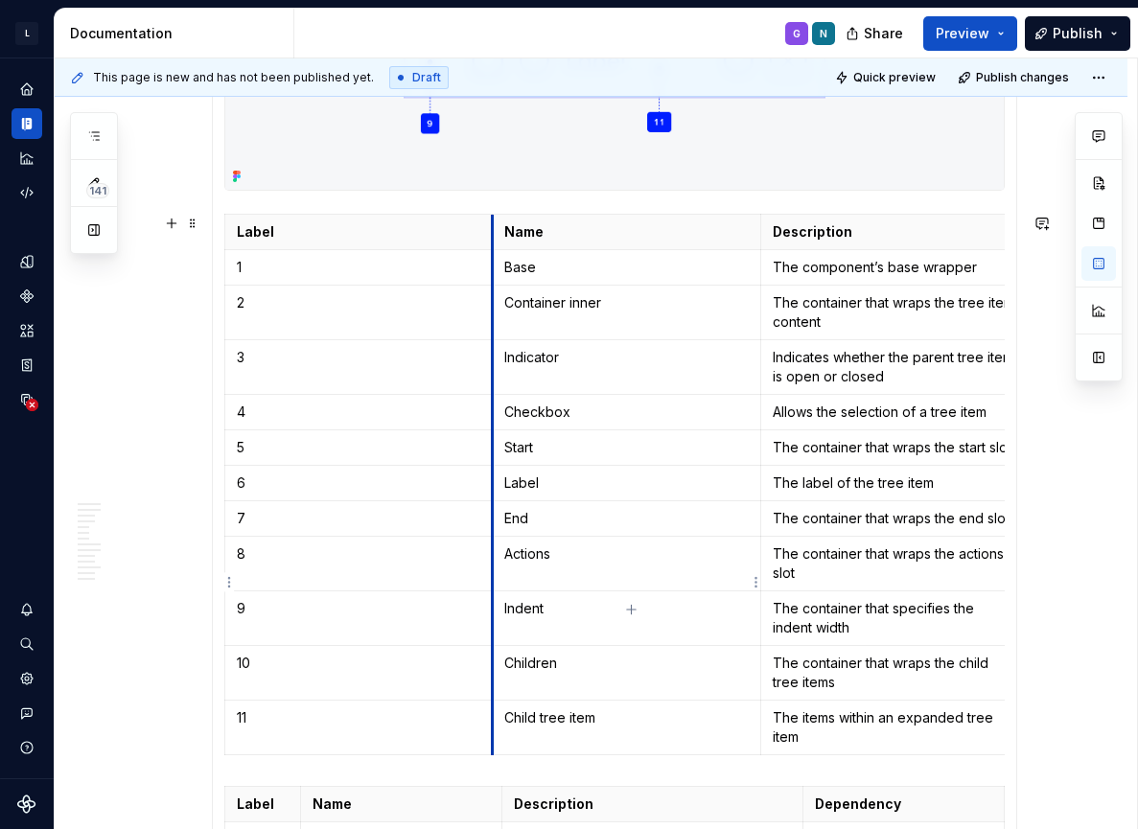
scroll to position [1470, 0]
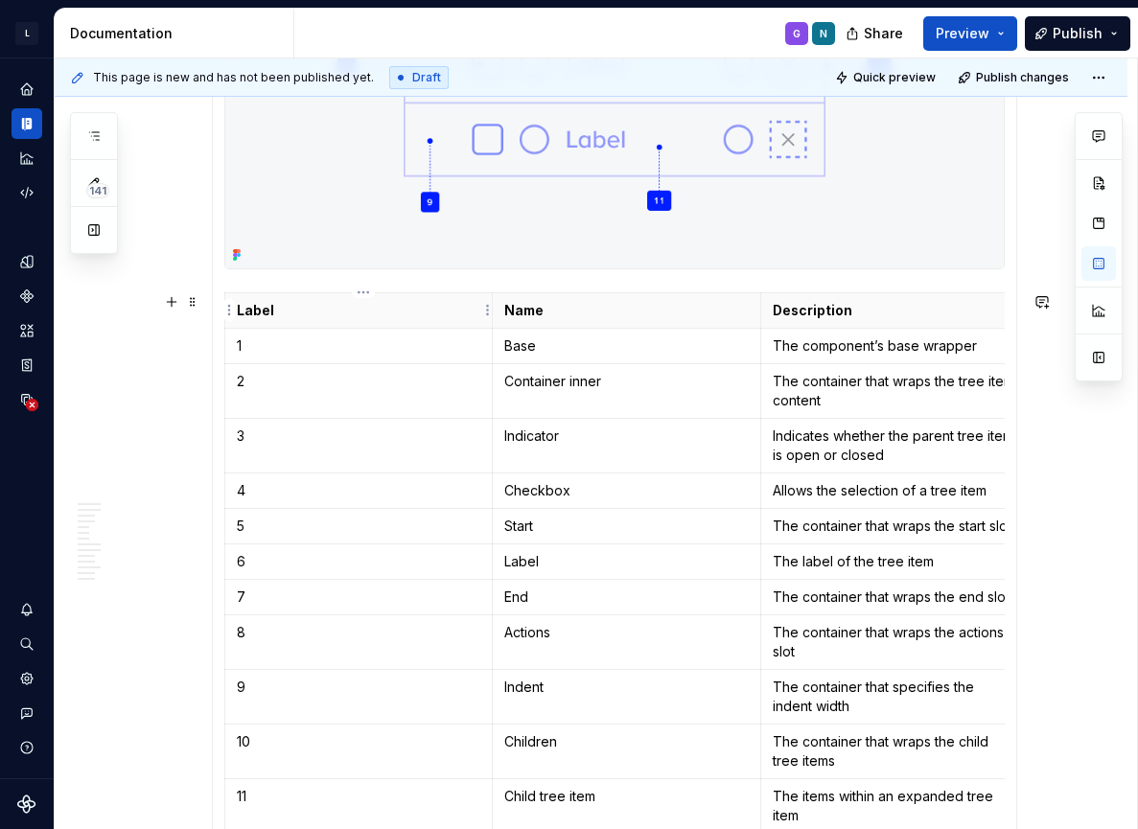
click at [466, 295] on th "Label" at bounding box center [358, 309] width 268 height 35
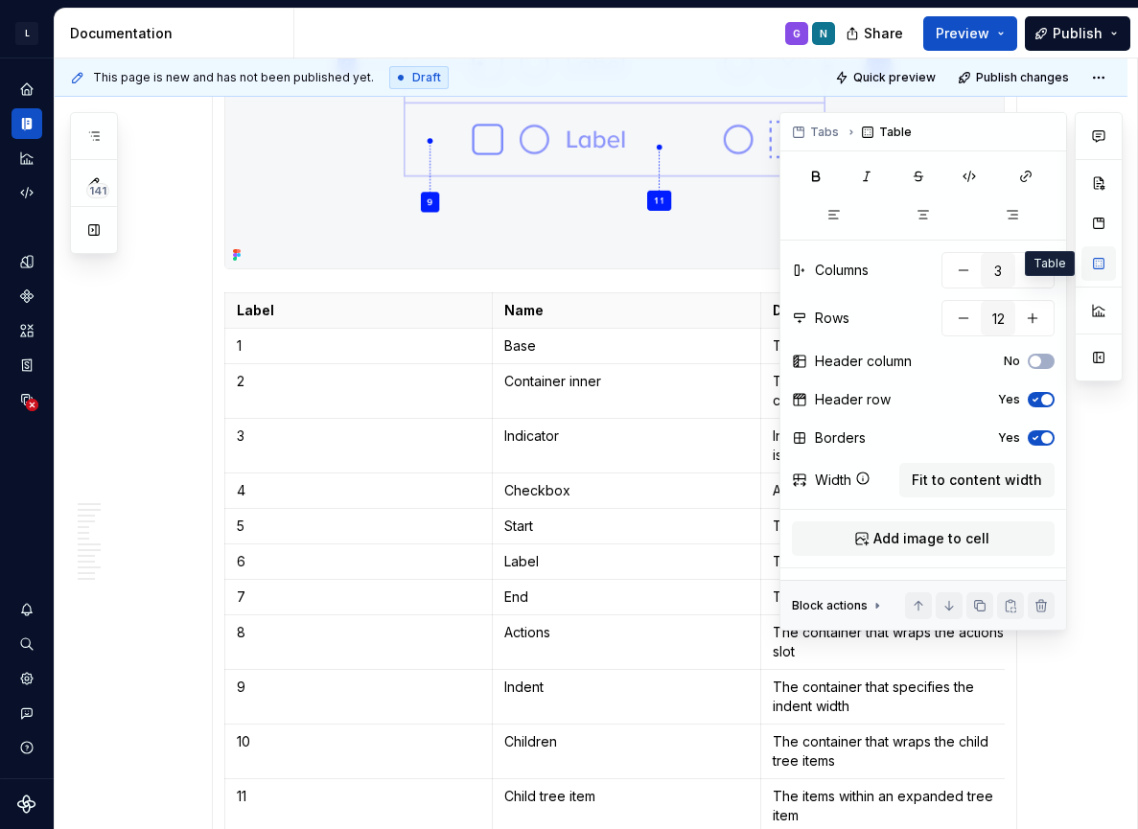
click at [1096, 261] on button "button" at bounding box center [1099, 263] width 35 height 35
click at [963, 477] on span "Fit to content width" at bounding box center [977, 480] width 130 height 19
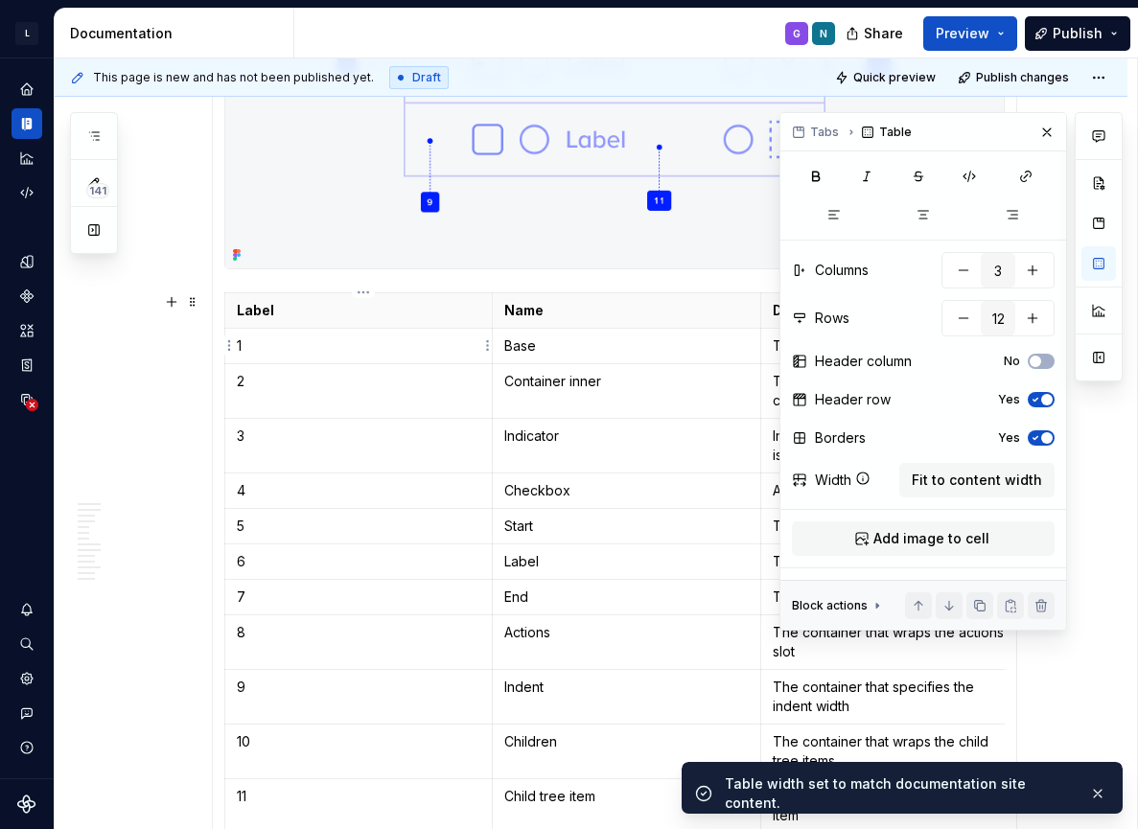
click at [456, 330] on td "1" at bounding box center [358, 345] width 268 height 35
click at [497, 309] on th "Name" at bounding box center [627, 309] width 268 height 35
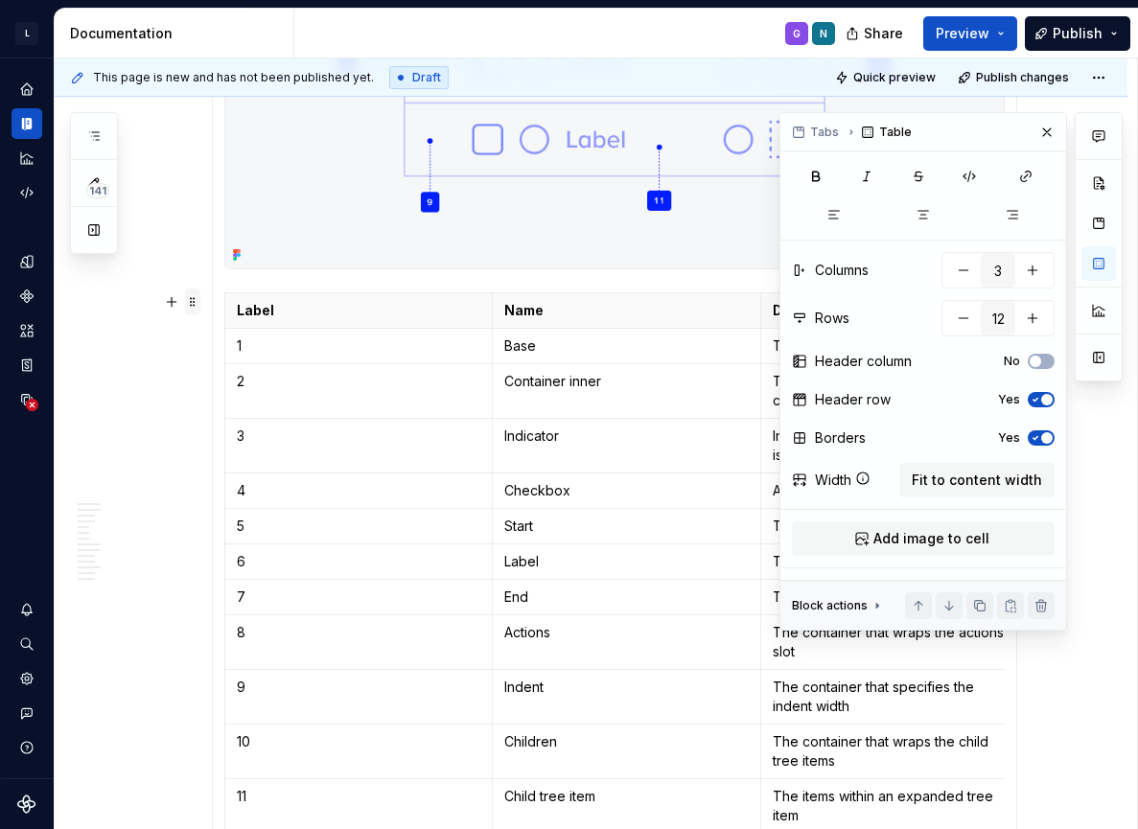
click at [198, 300] on span at bounding box center [192, 302] width 15 height 27
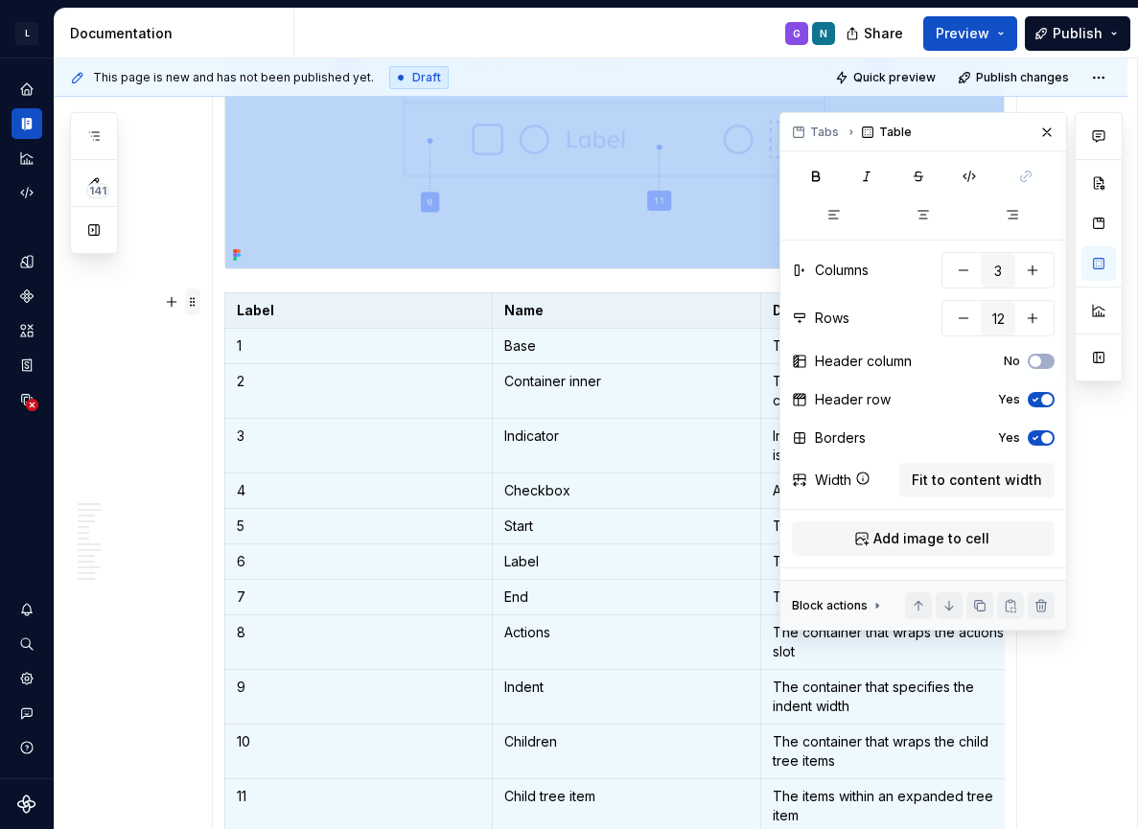
click at [198, 300] on span at bounding box center [192, 302] width 15 height 27
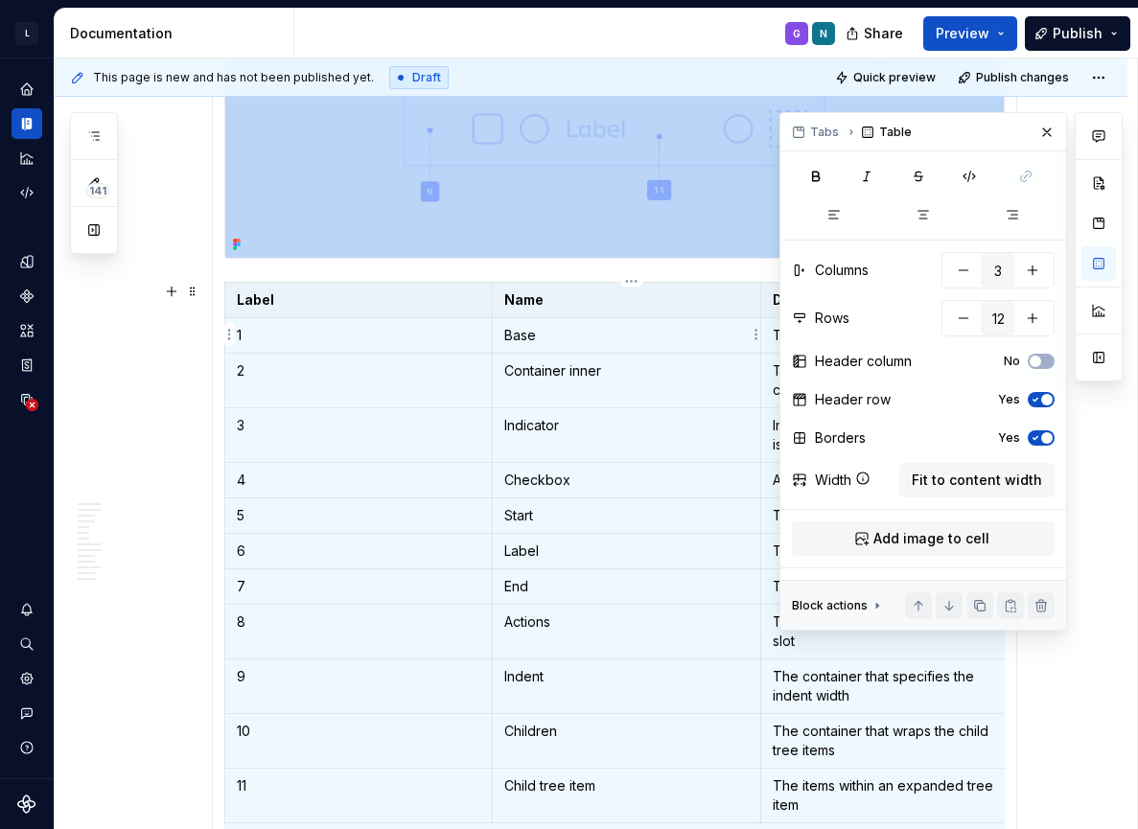
click at [554, 327] on p "Base" at bounding box center [626, 335] width 245 height 19
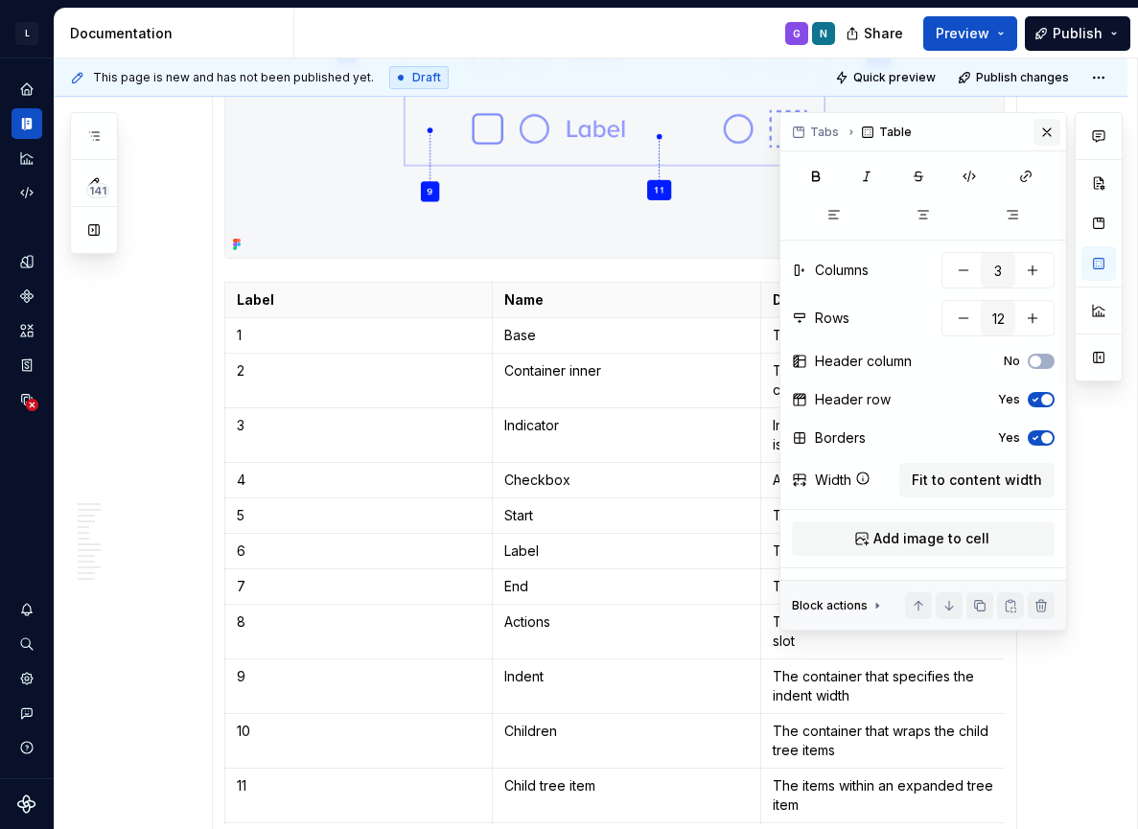
click at [1048, 137] on button "button" at bounding box center [1047, 132] width 27 height 27
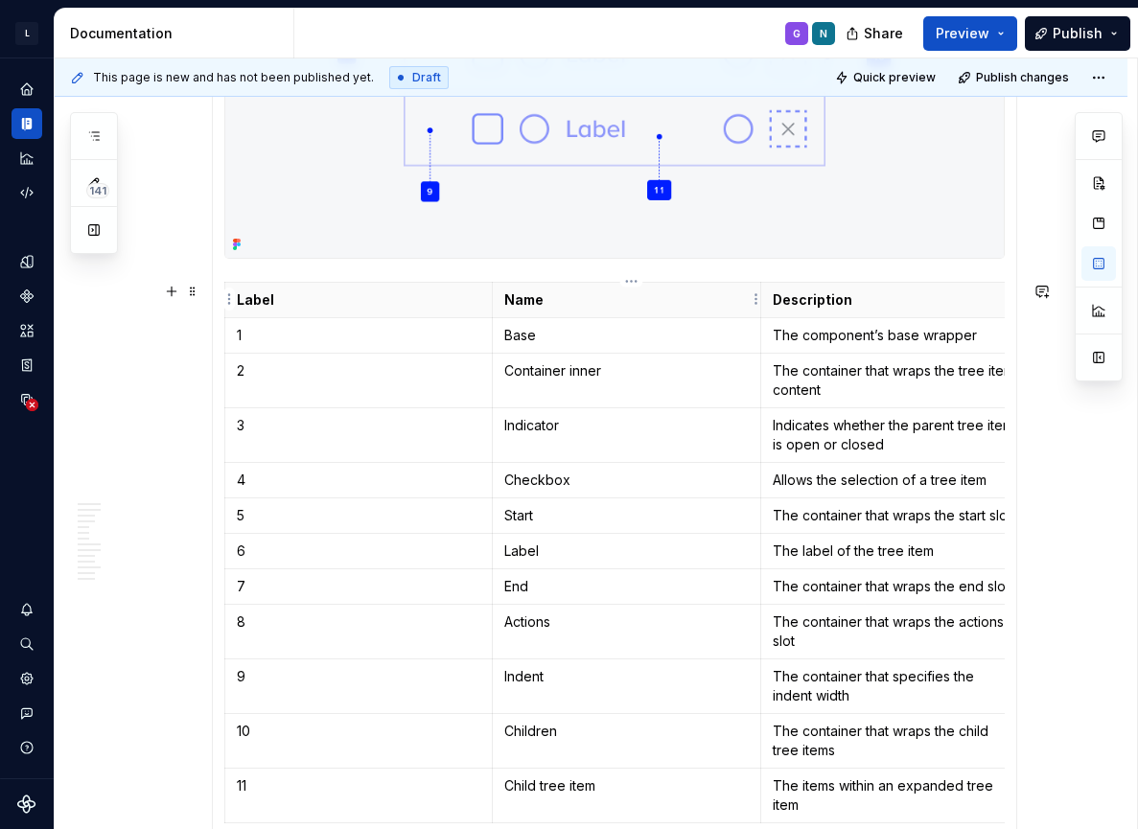
click at [519, 312] on th "Name" at bounding box center [627, 299] width 268 height 35
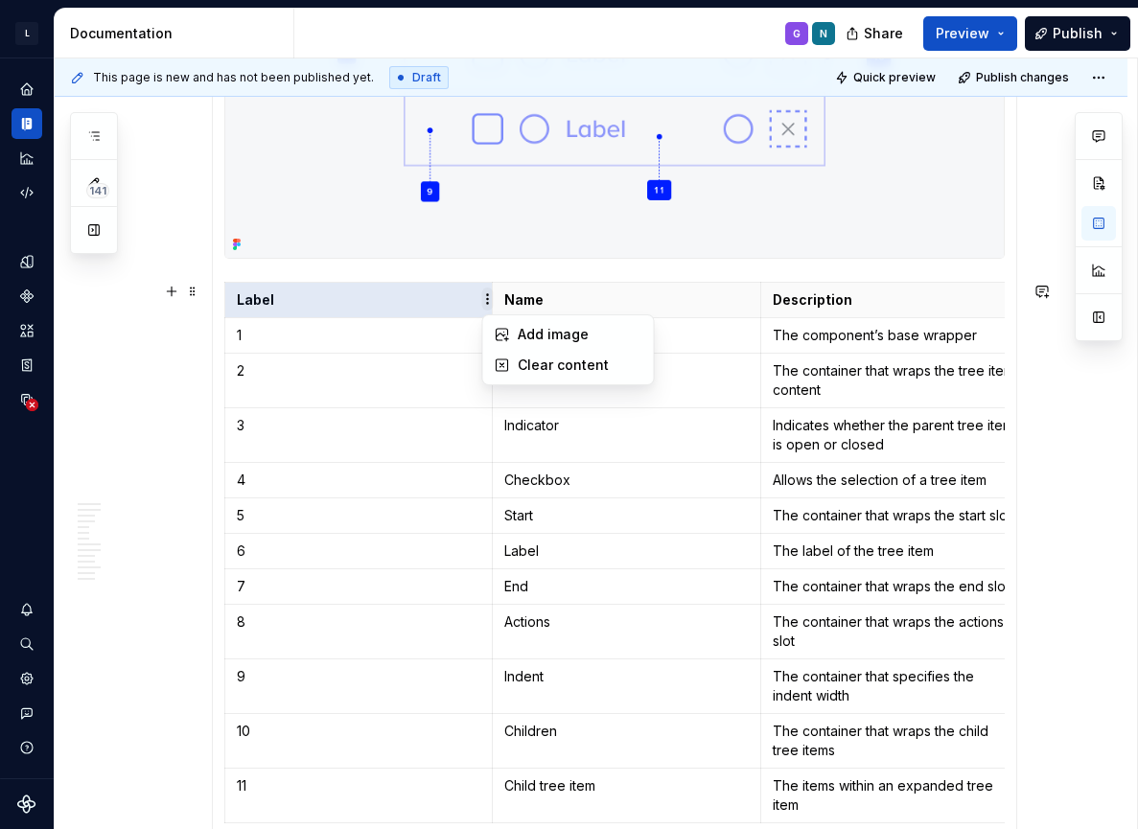
click at [490, 295] on html "L LSEG Workspace Design System G Design system data Documentation G N Share Pre…" at bounding box center [569, 414] width 1138 height 829
click at [731, 306] on html "L LSEG Workspace Design System G Design system data Documentation G N Share Pre…" at bounding box center [569, 414] width 1138 height 829
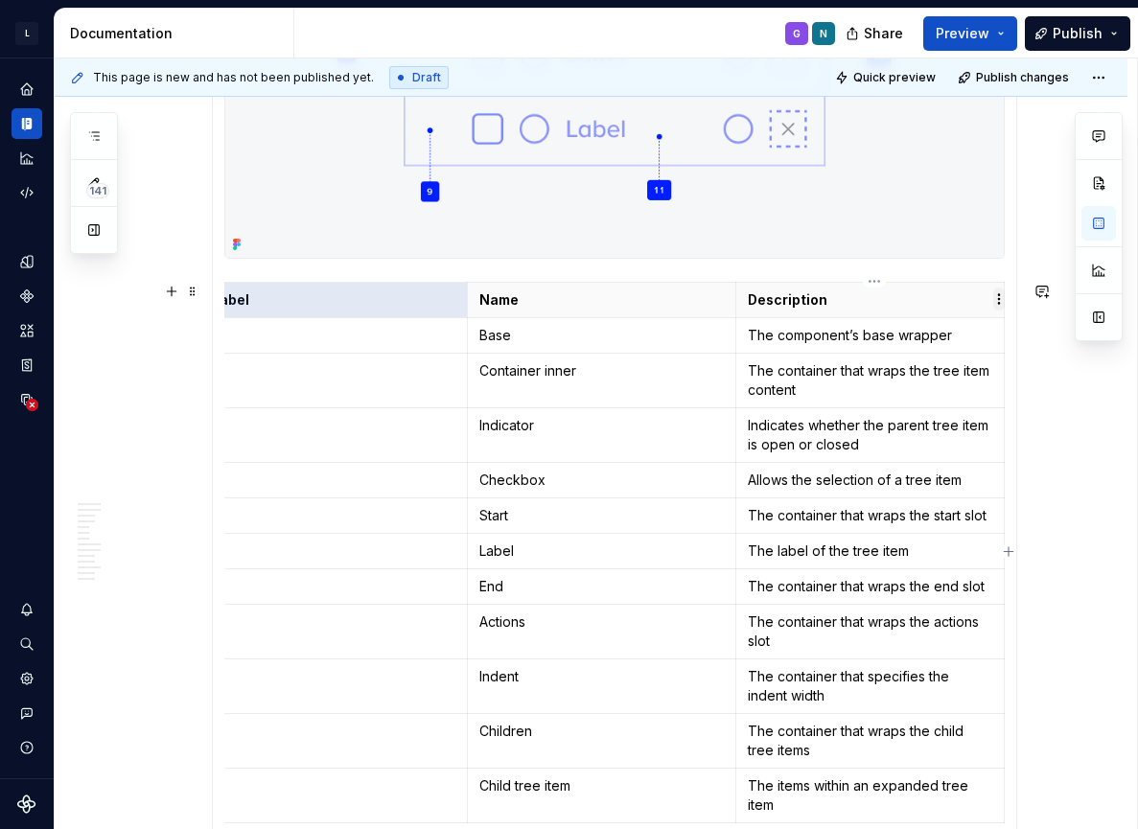
click at [997, 297] on html "L LSEG Workspace Design System G Design system data Documentation G N Share Pre…" at bounding box center [569, 414] width 1138 height 829
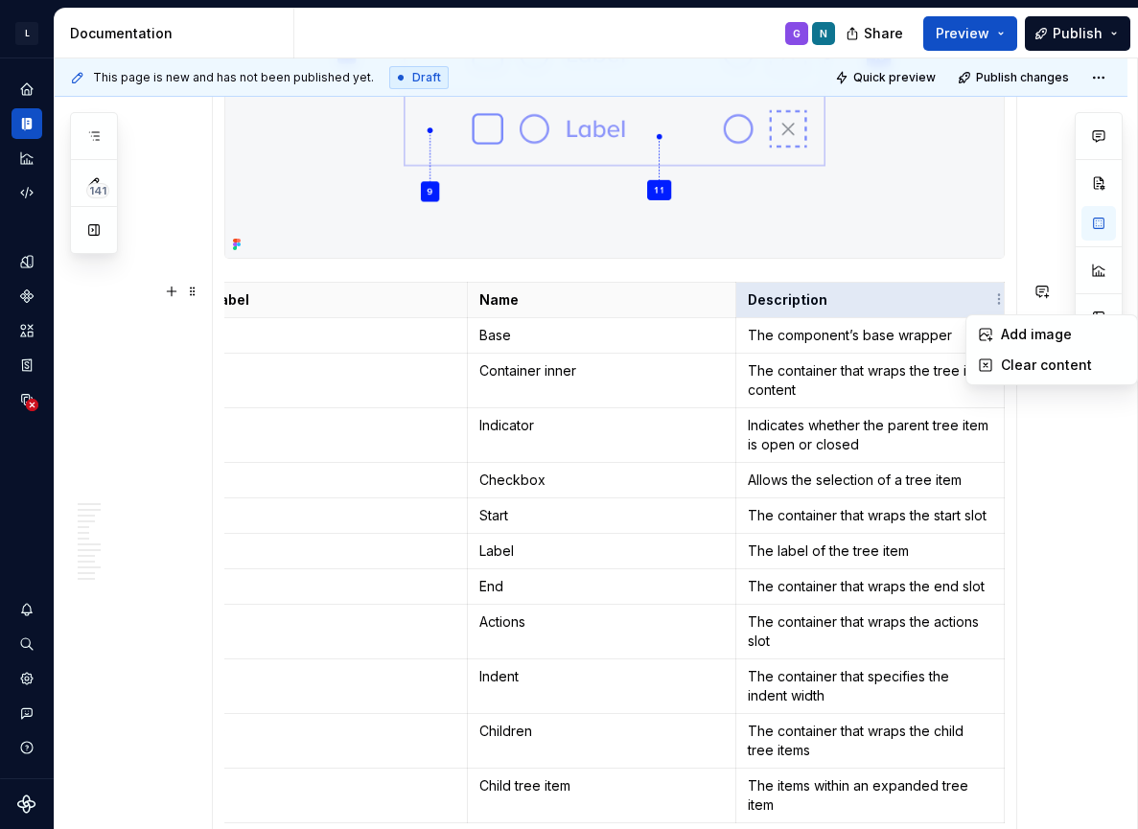
click at [906, 278] on html "L LSEG Workspace Design System G Design system data Documentation G N Share Pre…" at bounding box center [569, 414] width 1138 height 829
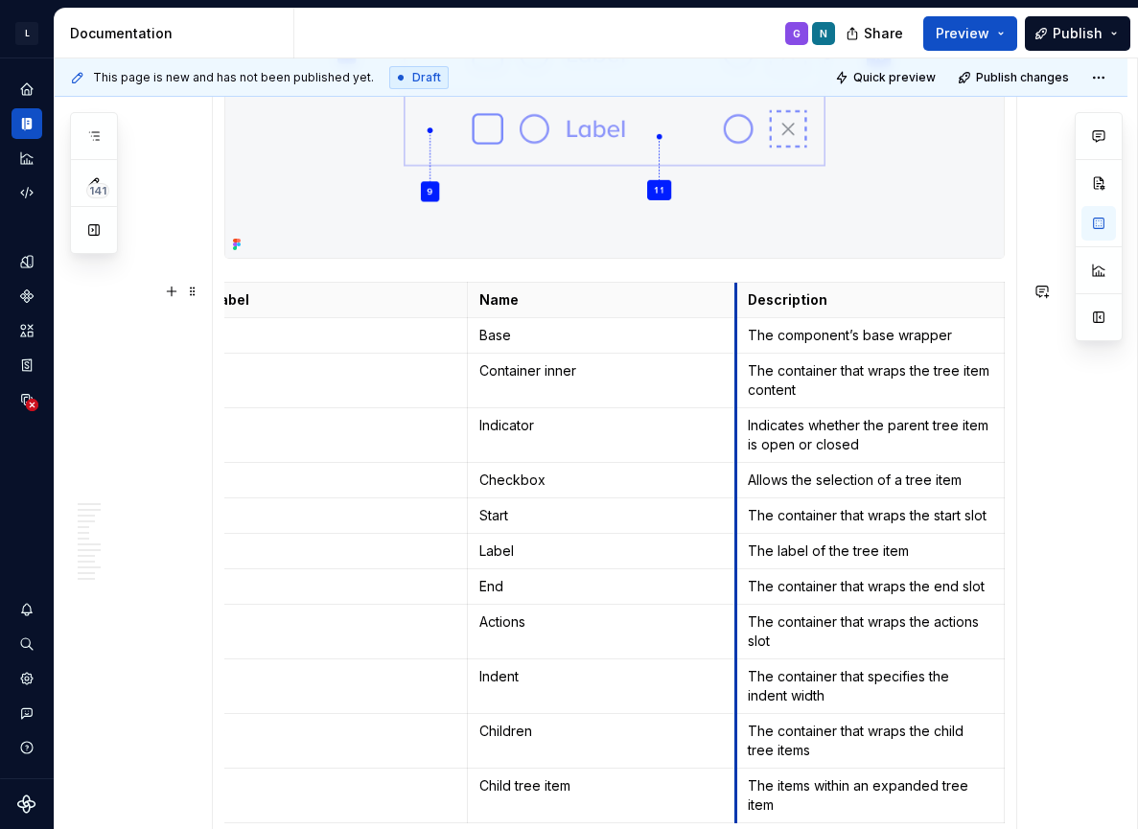
click at [736, 307] on th "Name" at bounding box center [602, 299] width 268 height 35
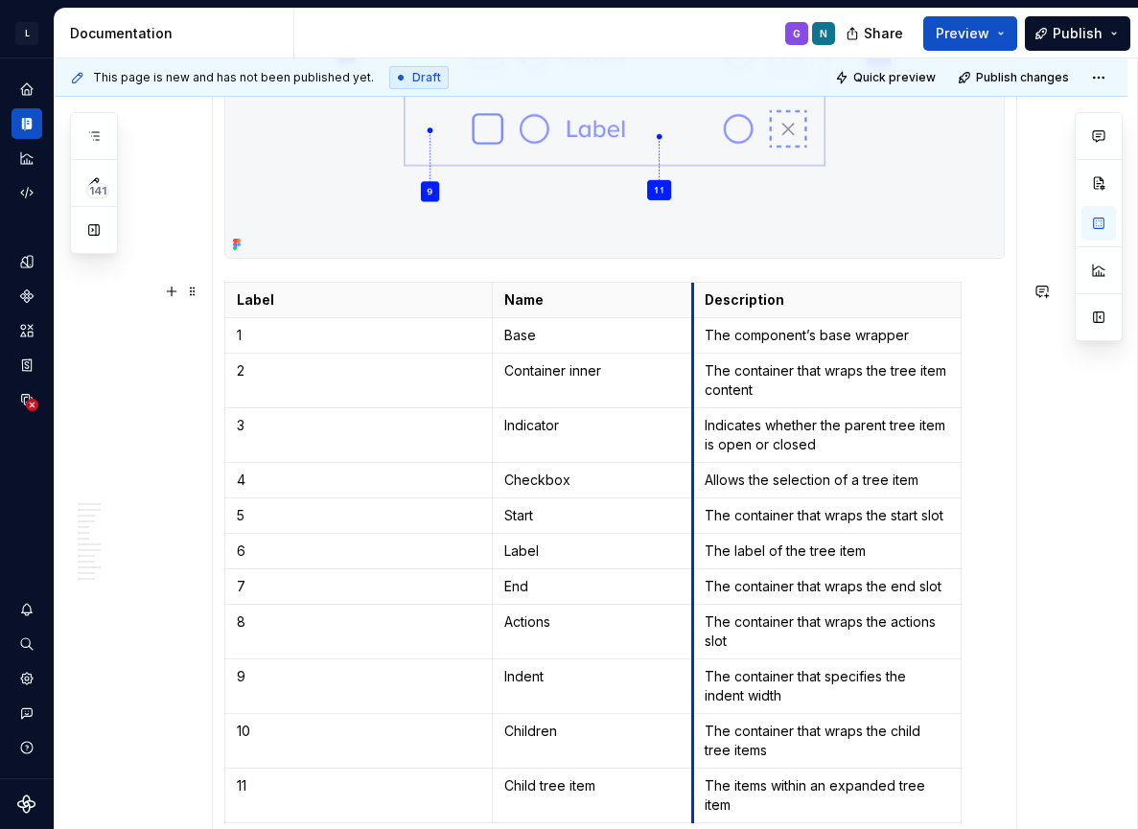
drag, startPoint x: 740, startPoint y: 307, endPoint x: 672, endPoint y: 314, distance: 68.4
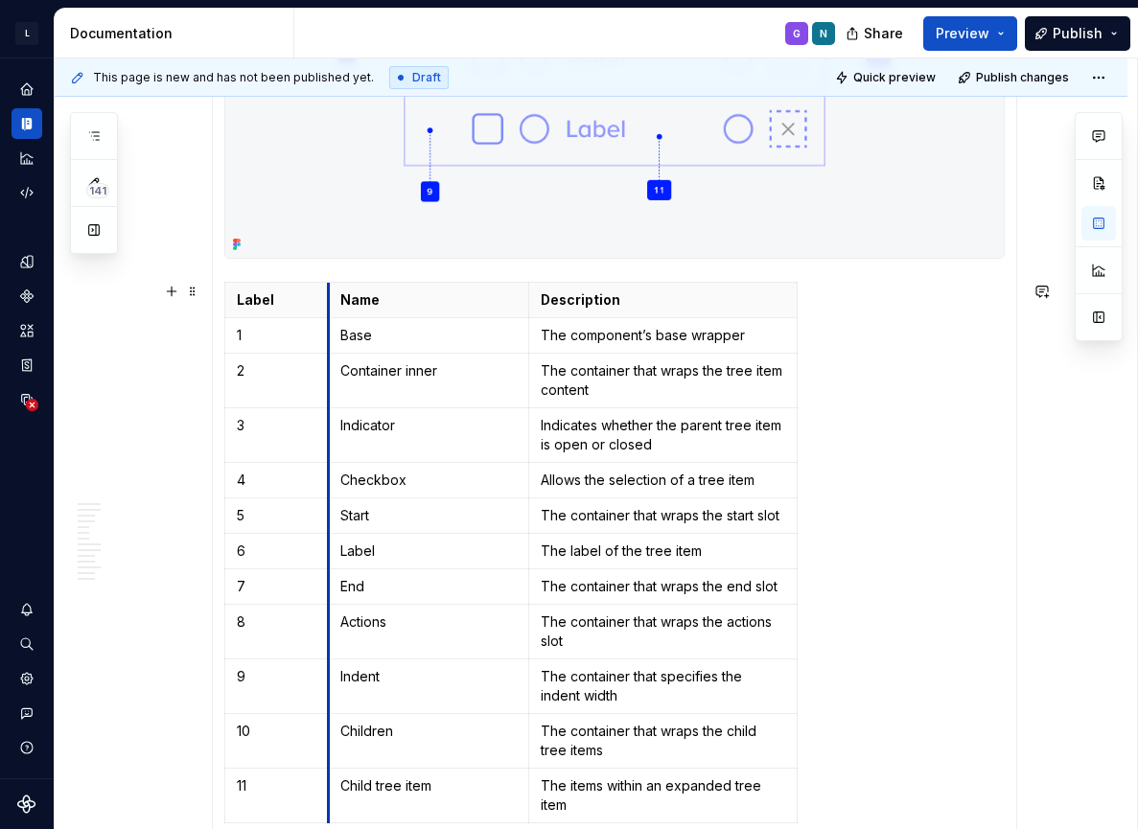
drag, startPoint x: 496, startPoint y: 302, endPoint x: 332, endPoint y: 312, distance: 164.3
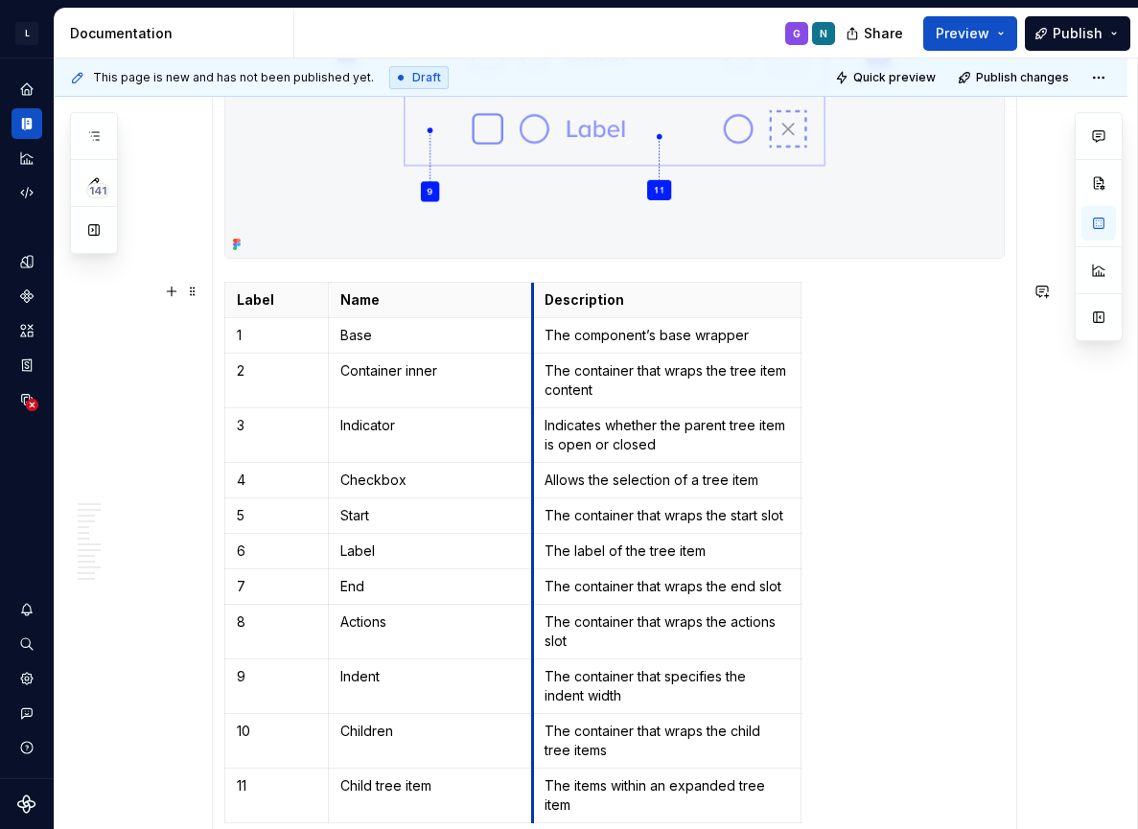
drag, startPoint x: 532, startPoint y: 306, endPoint x: 536, endPoint y: 317, distance: 12.1
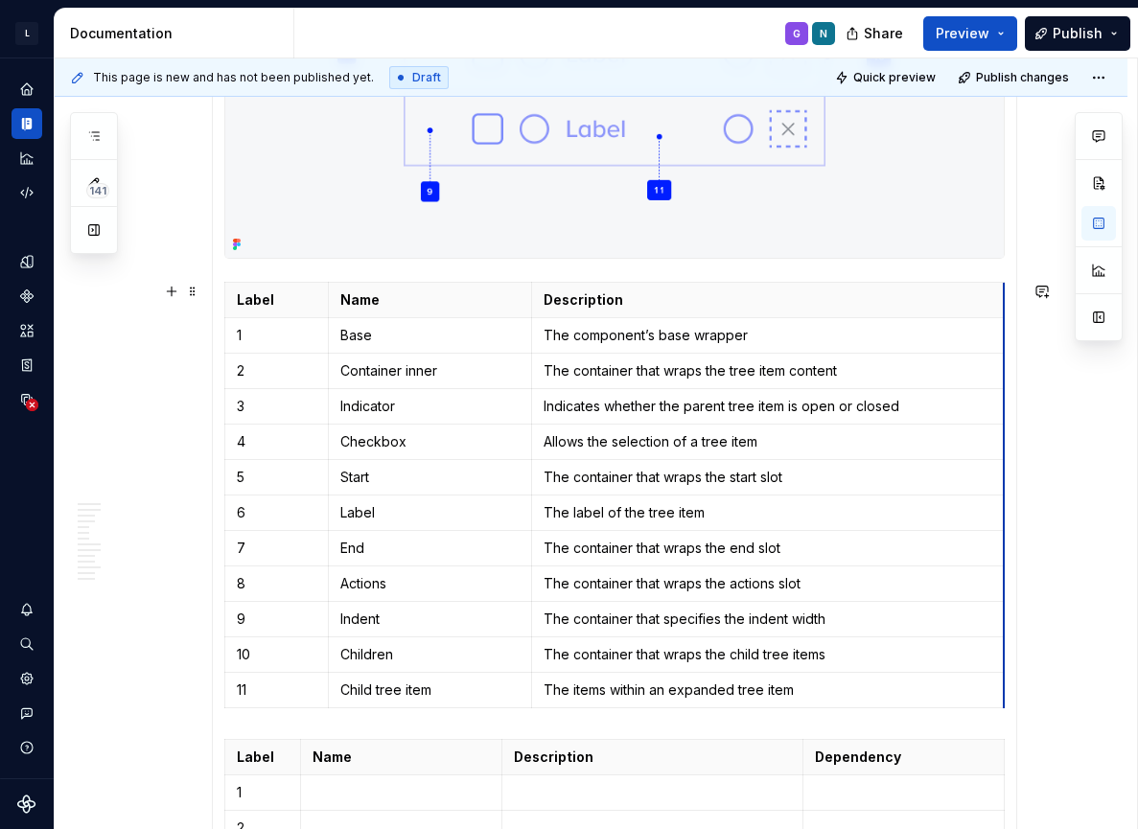
drag, startPoint x: 803, startPoint y: 300, endPoint x: 1007, endPoint y: 299, distance: 204.2
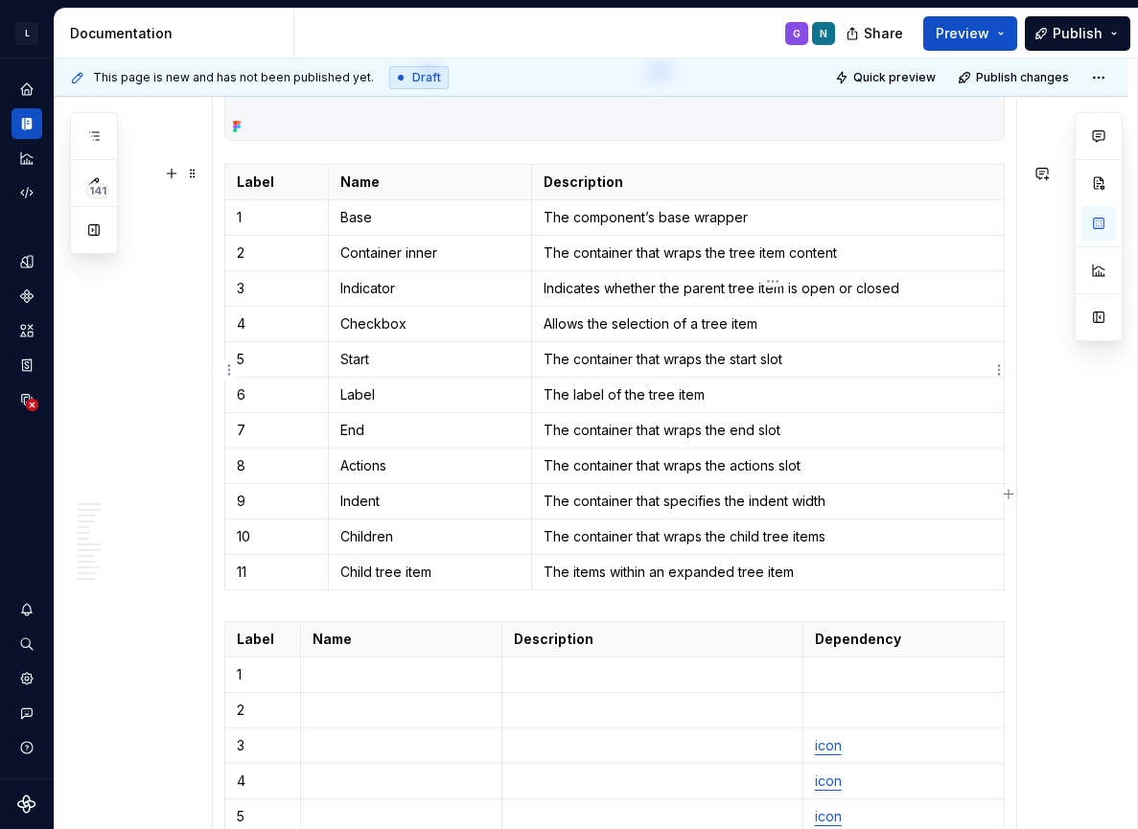
scroll to position [1620, 0]
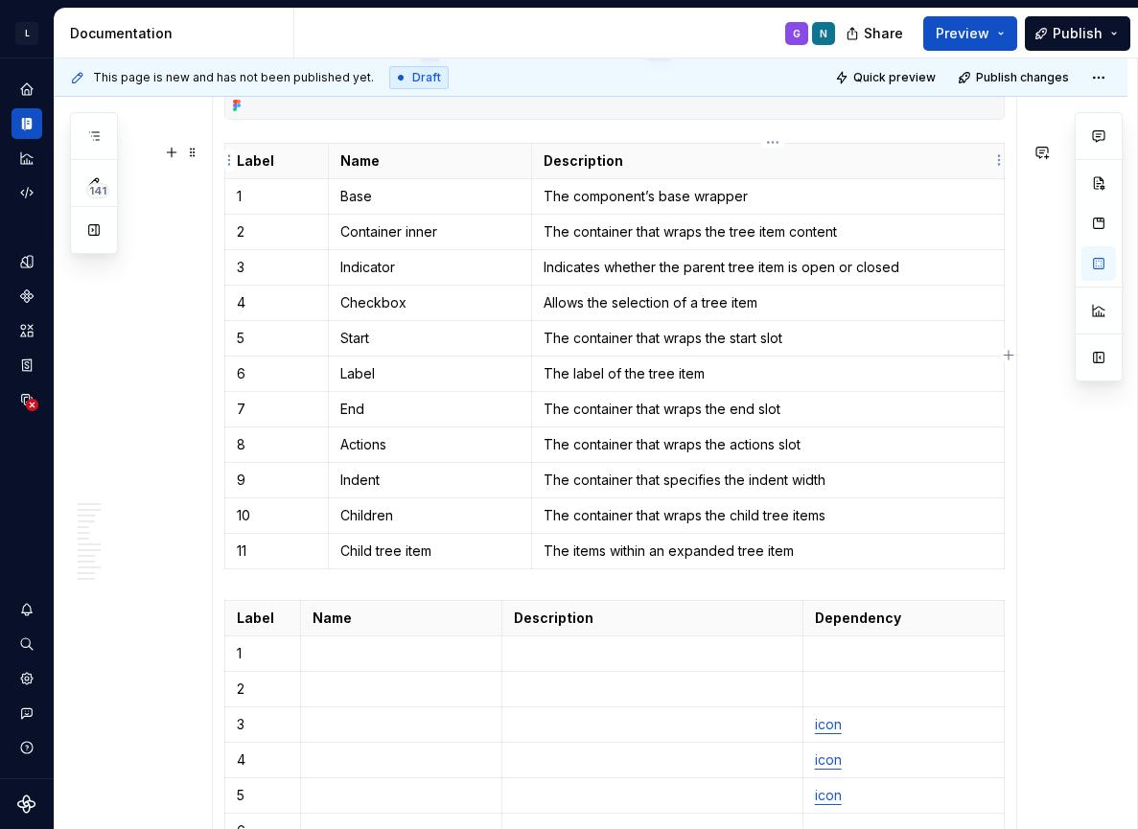
click at [992, 153] on p "Description" at bounding box center [768, 161] width 448 height 19
click at [1000, 157] on html "L LSEG Workspace Design System G Design system data Documentation G N Share Pre…" at bounding box center [569, 414] width 1138 height 829
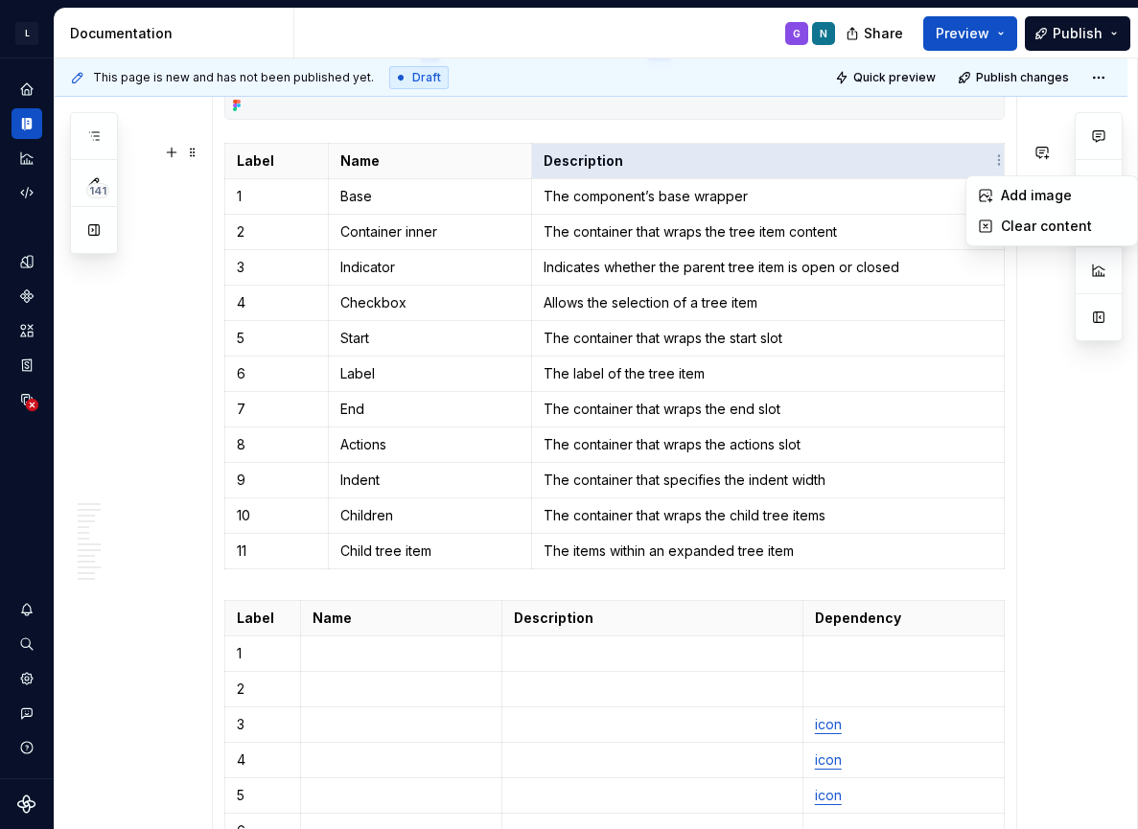
click at [948, 157] on html "L LSEG Workspace Design System G Design system data Documentation G N Share Pre…" at bounding box center [569, 414] width 1138 height 829
click at [999, 163] on html "L LSEG Workspace Design System G Design system data Documentation G N Share Pre…" at bounding box center [569, 414] width 1138 height 829
click at [944, 156] on html "L LSEG Workspace Design System G Design system data Documentation G N Share Pre…" at bounding box center [569, 414] width 1138 height 829
click at [774, 139] on html "L LSEG Workspace Design System G Design system data Documentation G N Share Pre…" at bounding box center [569, 414] width 1138 height 829
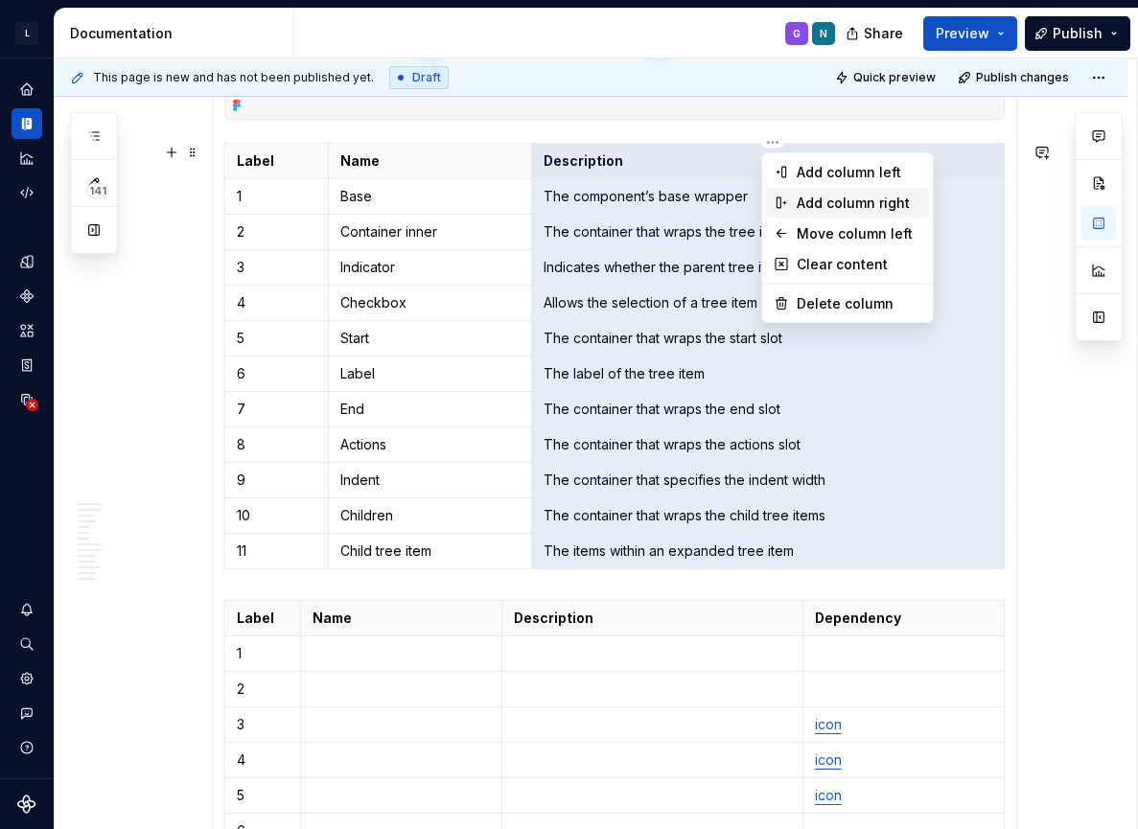
click at [880, 210] on div "Add column right" at bounding box center [859, 203] width 125 height 19
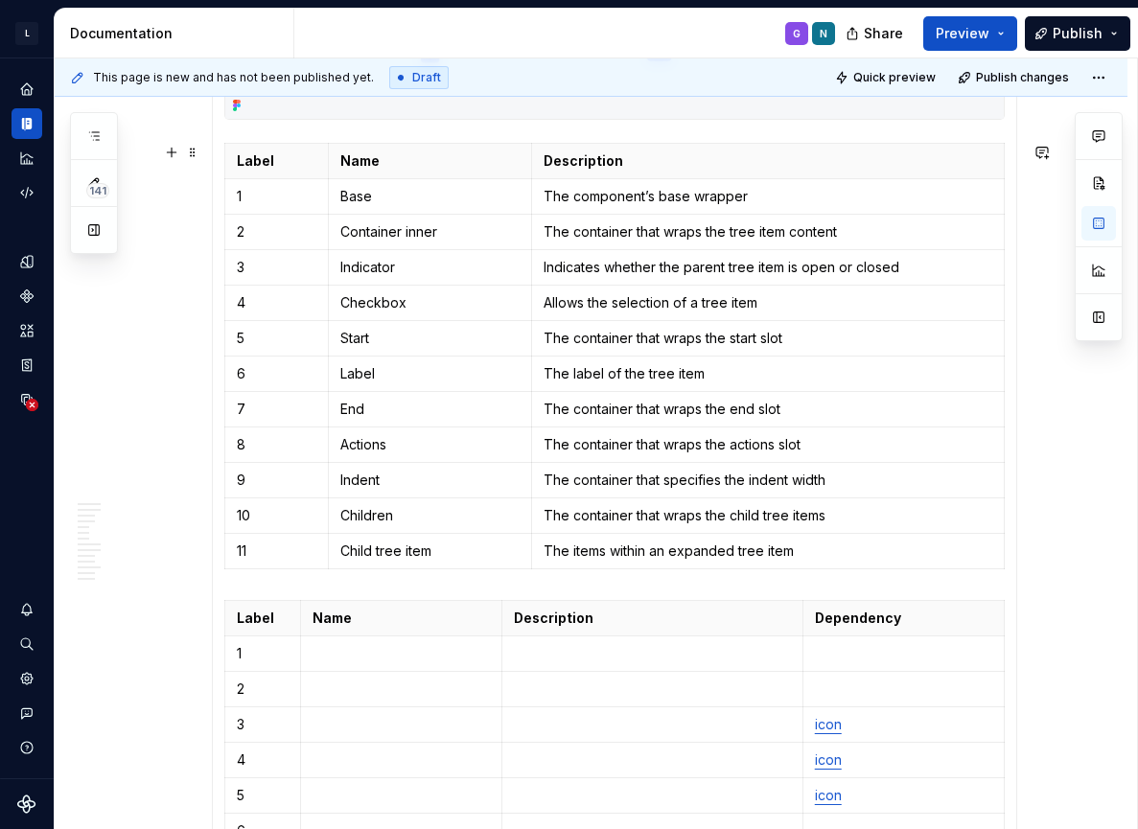
scroll to position [0, 27]
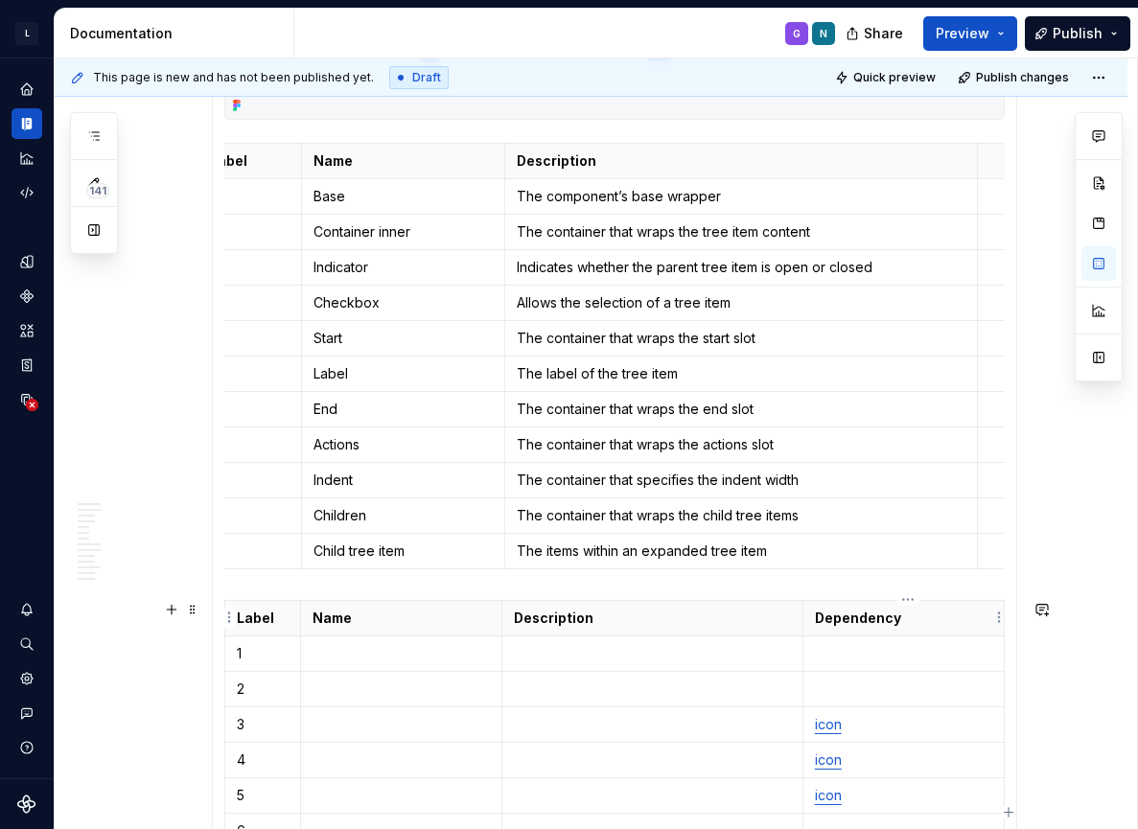
click at [866, 618] on p "Dependency" at bounding box center [903, 618] width 177 height 19
copy p "Dependency"
click at [997, 165] on p at bounding box center [995, 161] width 11 height 19
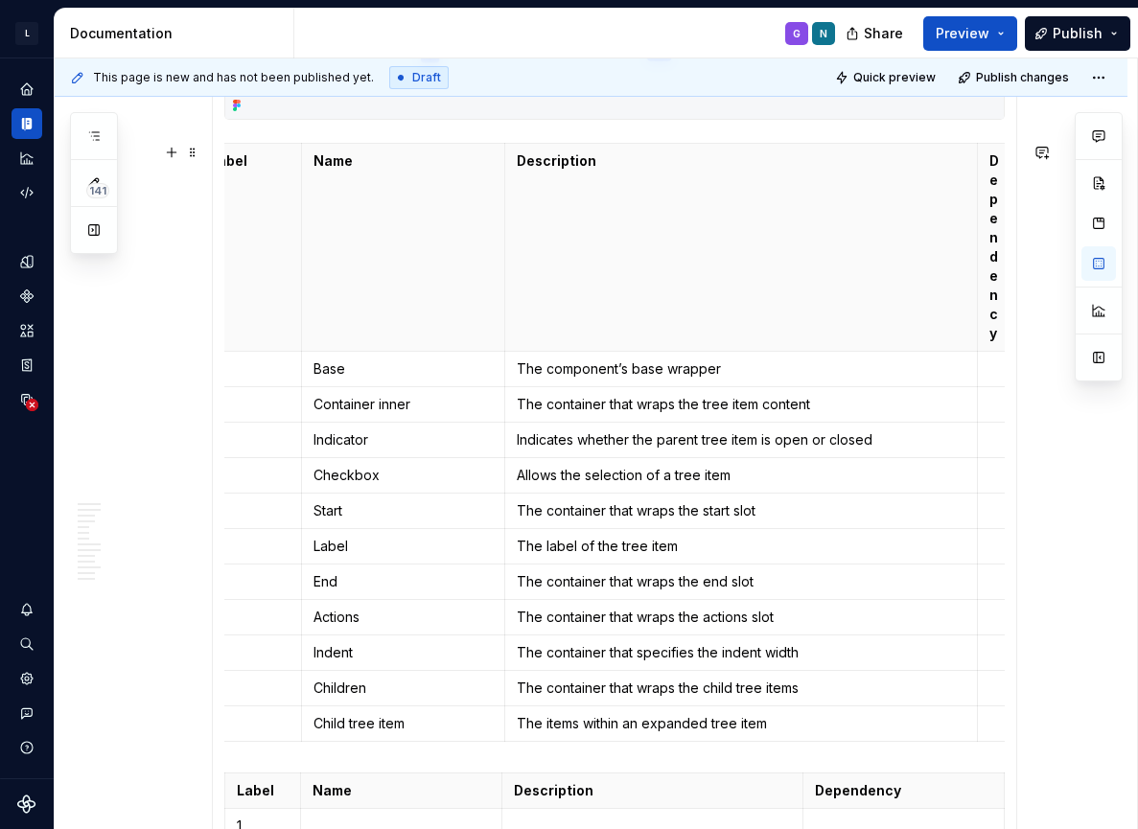
click at [994, 185] on p "Dependency" at bounding box center [995, 248] width 11 height 192
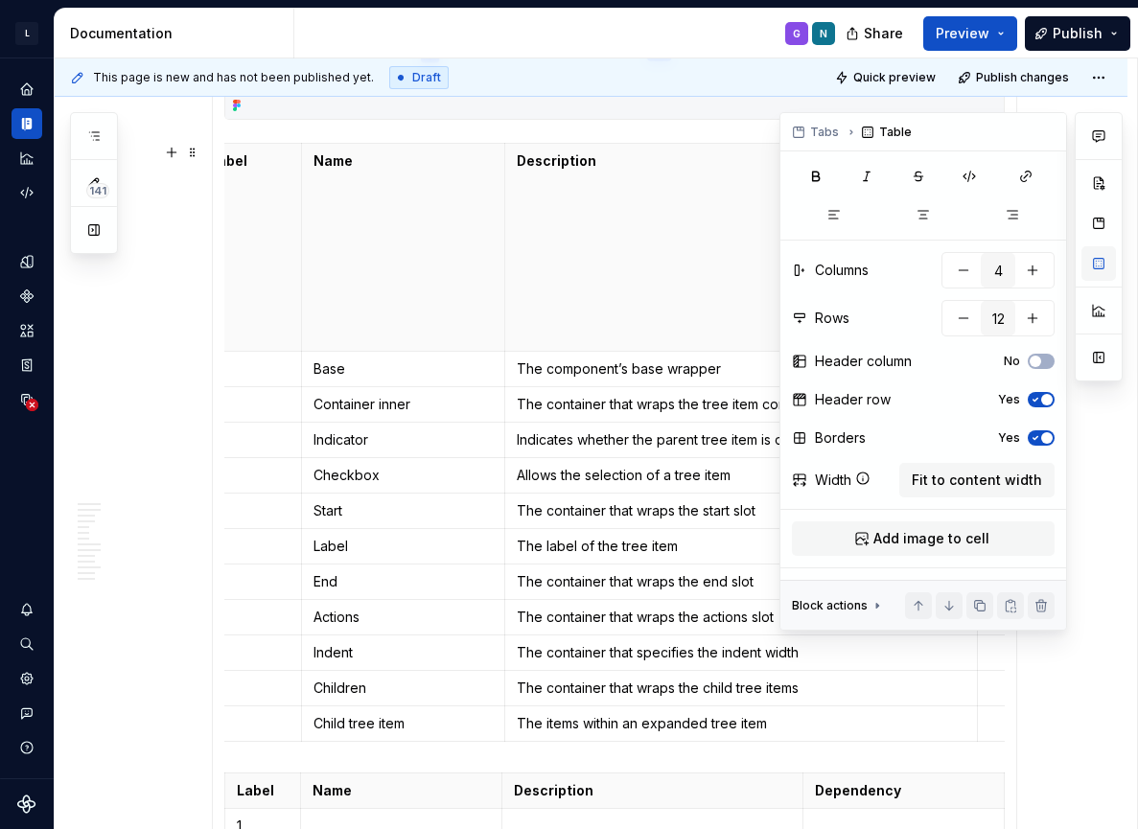
click at [1104, 265] on button "button" at bounding box center [1099, 263] width 35 height 35
click at [967, 483] on span "Fit to content width" at bounding box center [977, 480] width 130 height 19
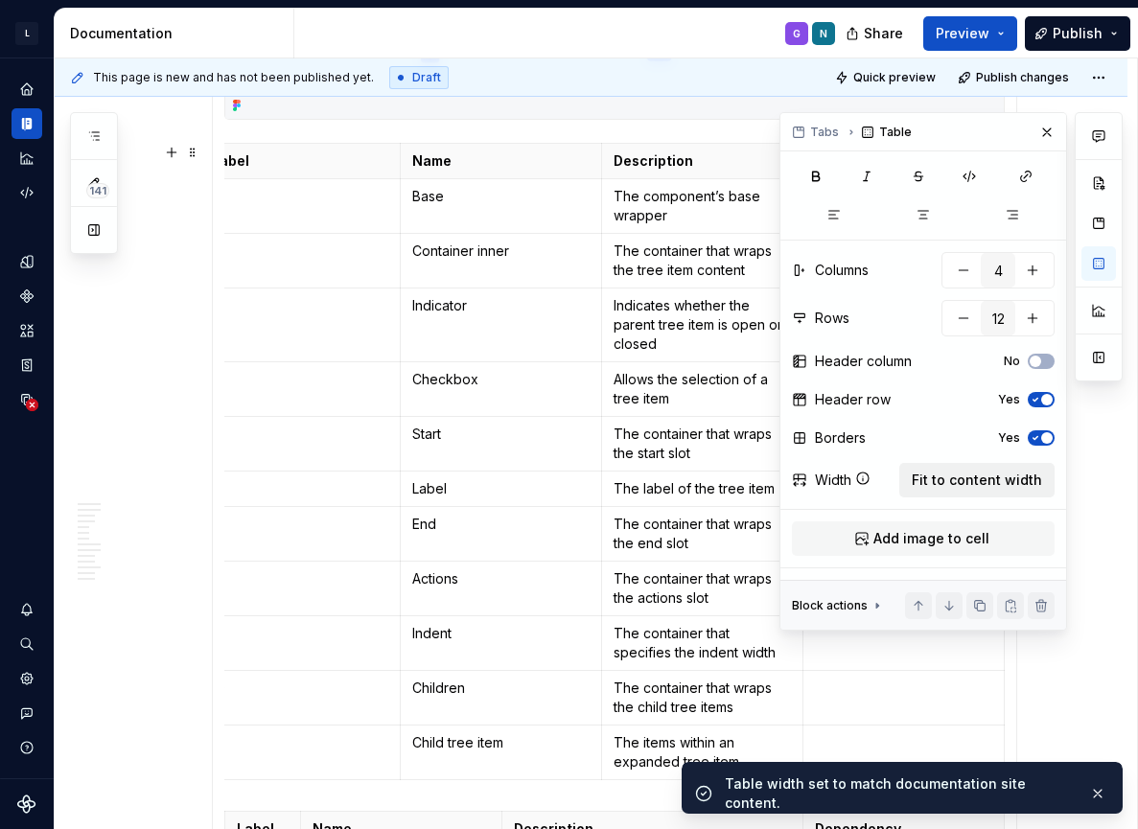
scroll to position [0, 25]
click at [597, 135] on section-item-column "Label Name Description Dependency 1 Base The component’s base wrapper 2 Contain…" at bounding box center [614, 486] width 781 height 1611
click at [1046, 138] on button "button" at bounding box center [1047, 132] width 27 height 27
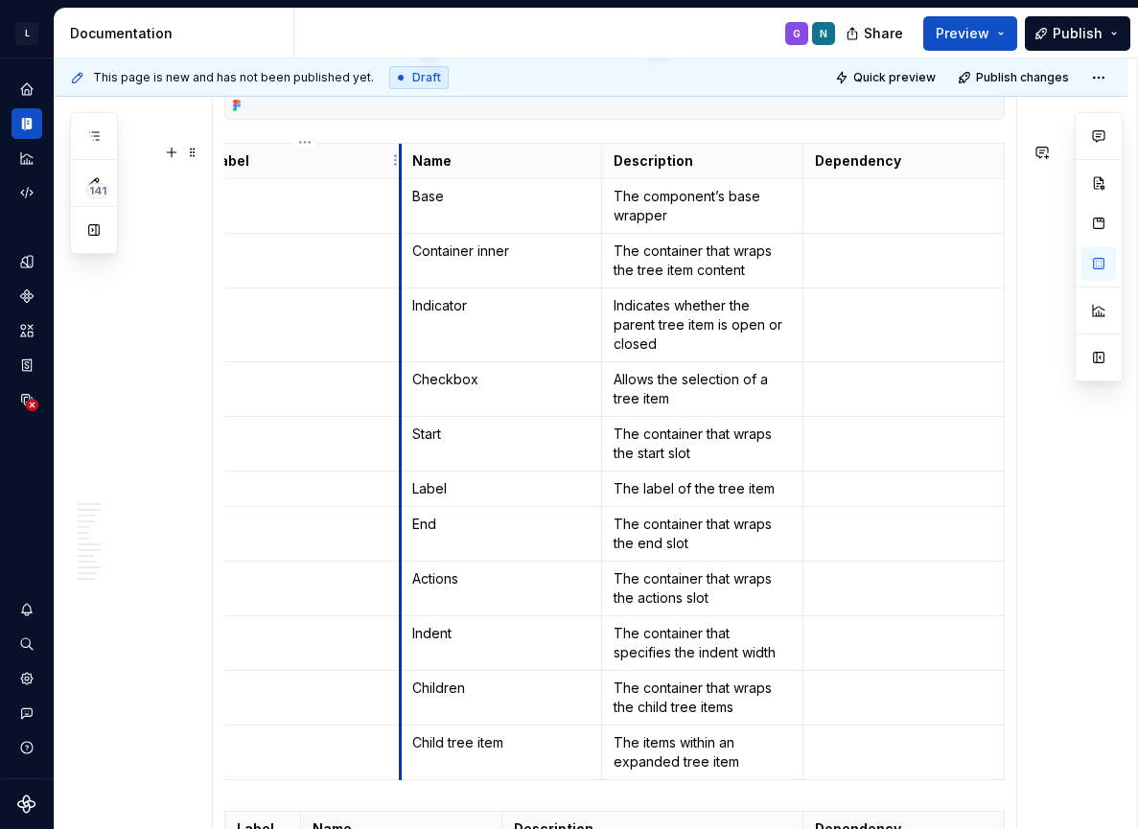
scroll to position [0, 0]
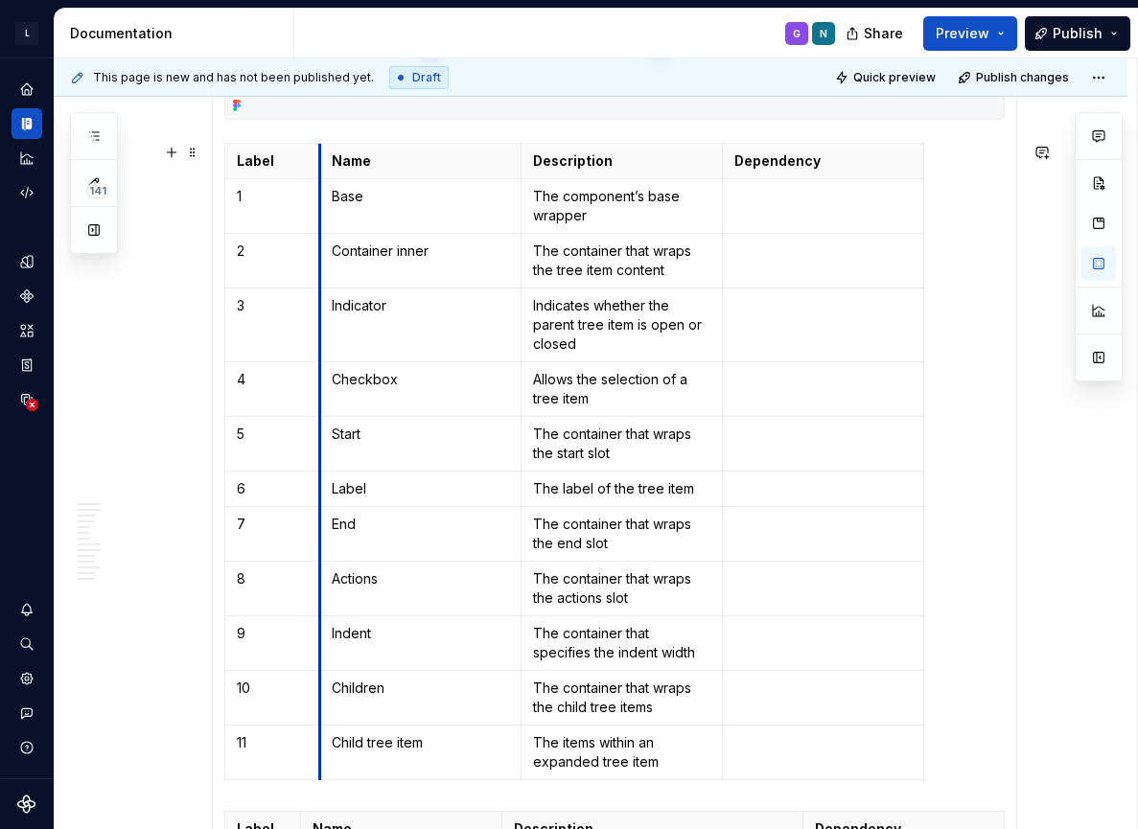
drag, startPoint x: 405, startPoint y: 164, endPoint x: 299, endPoint y: 164, distance: 105.5
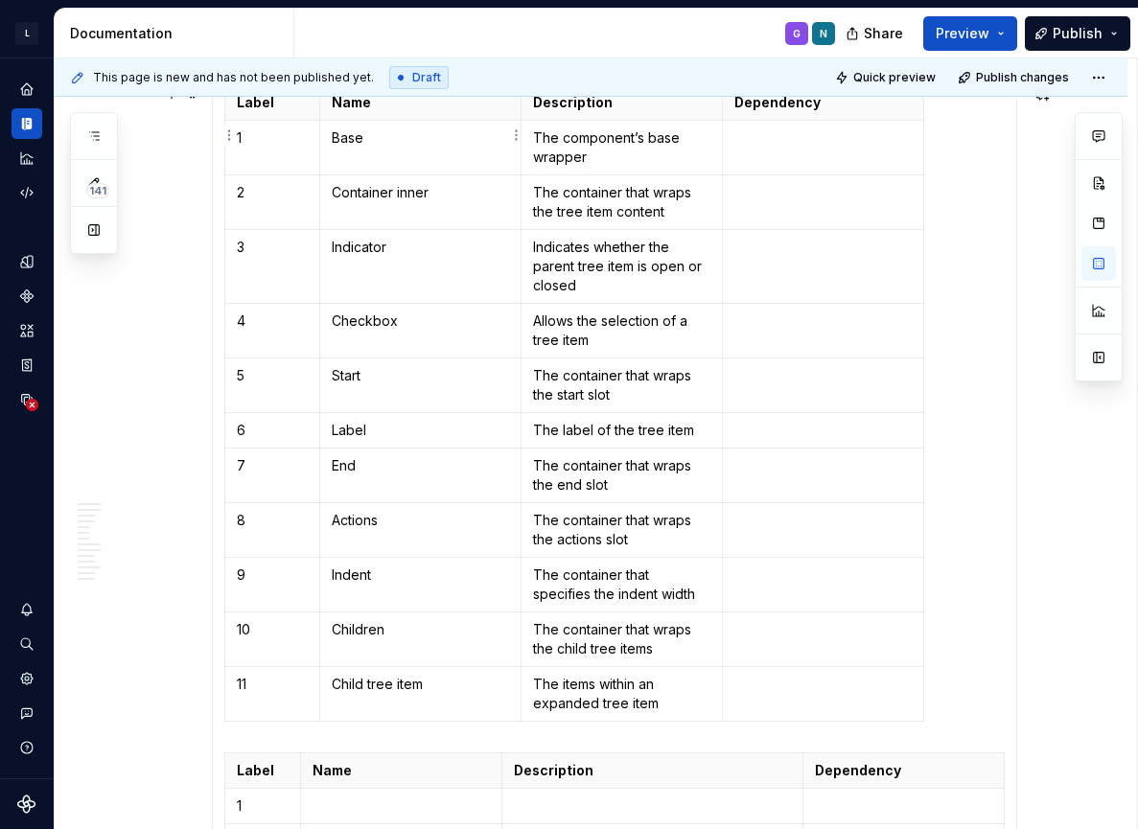
scroll to position [1669, 0]
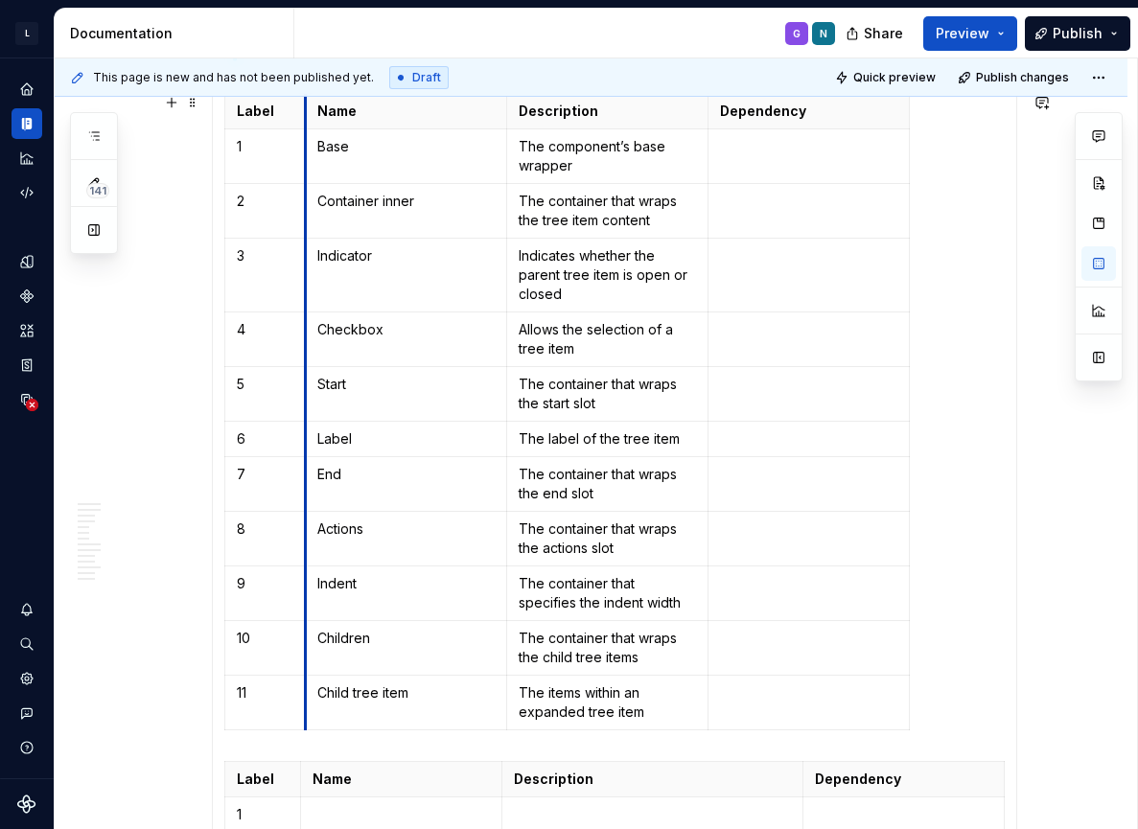
drag, startPoint x: 324, startPoint y: 114, endPoint x: 310, endPoint y: 115, distance: 14.4
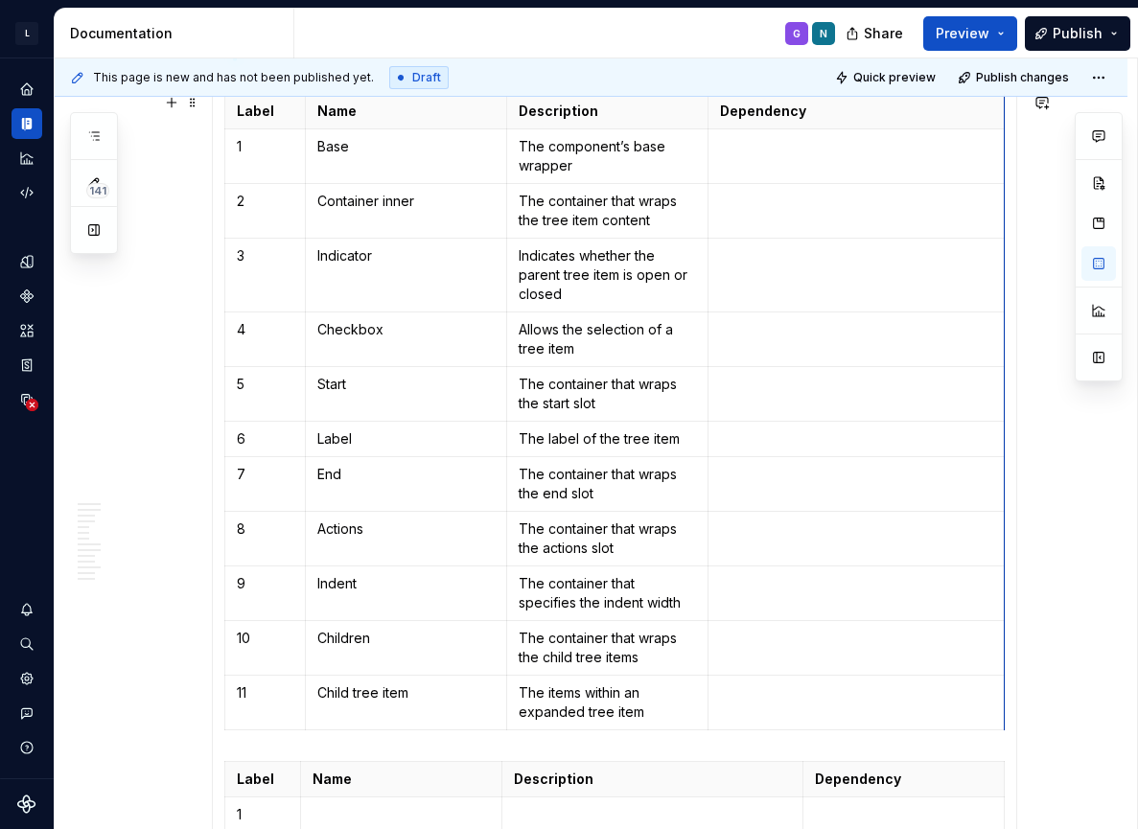
drag, startPoint x: 911, startPoint y: 116, endPoint x: 1007, endPoint y: 122, distance: 96.1
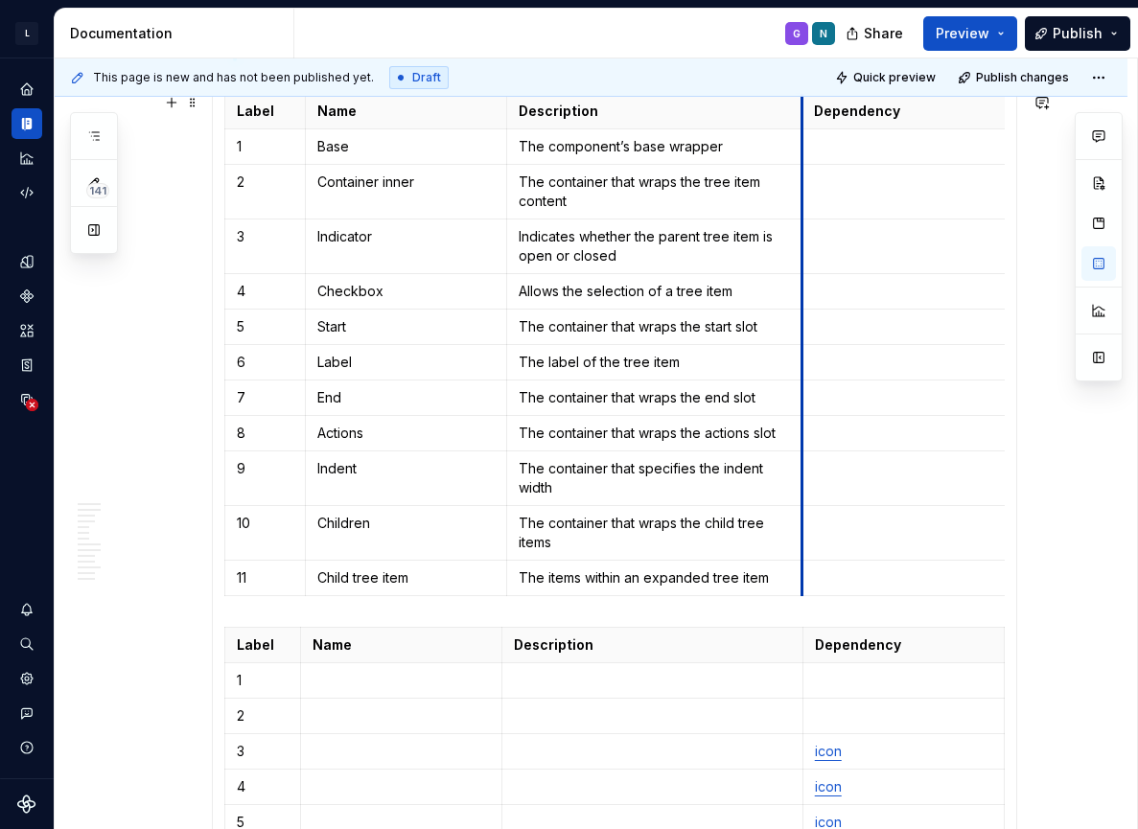
drag, startPoint x: 714, startPoint y: 118, endPoint x: 808, endPoint y: 129, distance: 94.7
click at [808, 129] on tbody "Label Name Description Dependency 1 Base The component’s base wrapper 2 Contain…" at bounding box center [661, 344] width 875 height 502
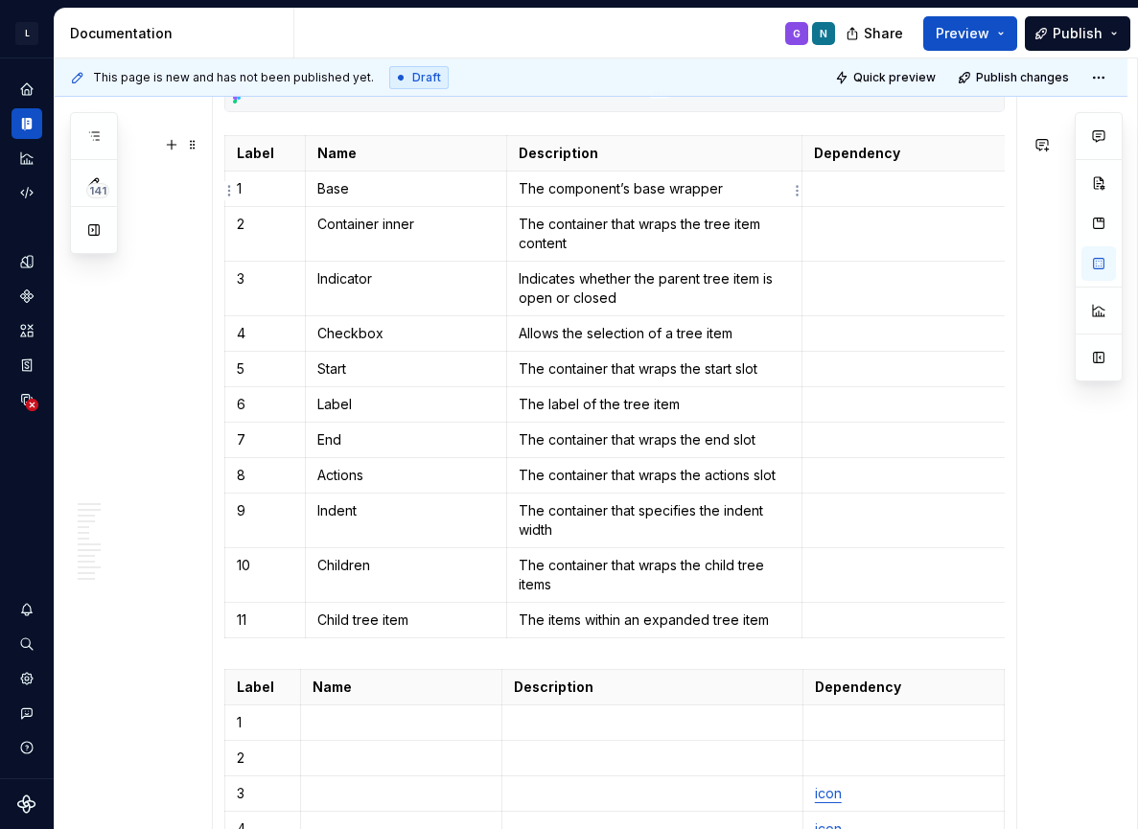
scroll to position [1630, 0]
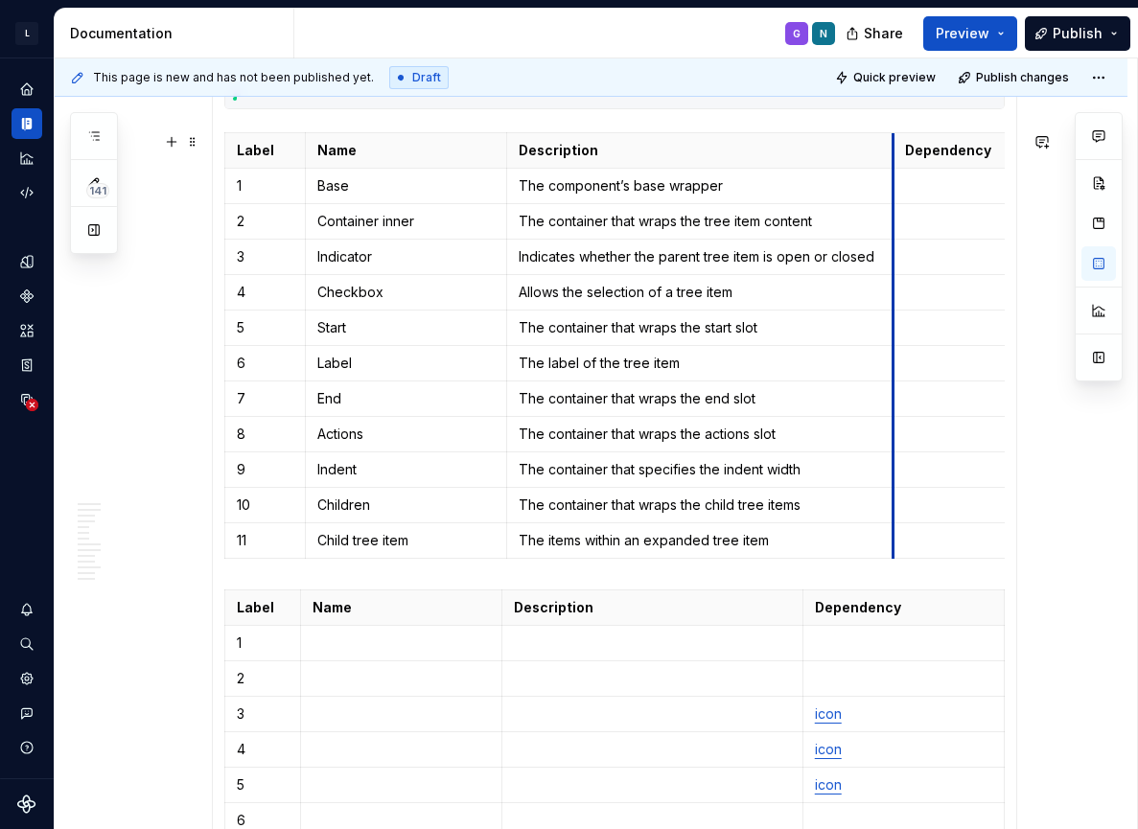
drag, startPoint x: 807, startPoint y: 154, endPoint x: 898, endPoint y: 158, distance: 91.2
click at [898, 158] on th "Dependency" at bounding box center [1041, 149] width 297 height 35
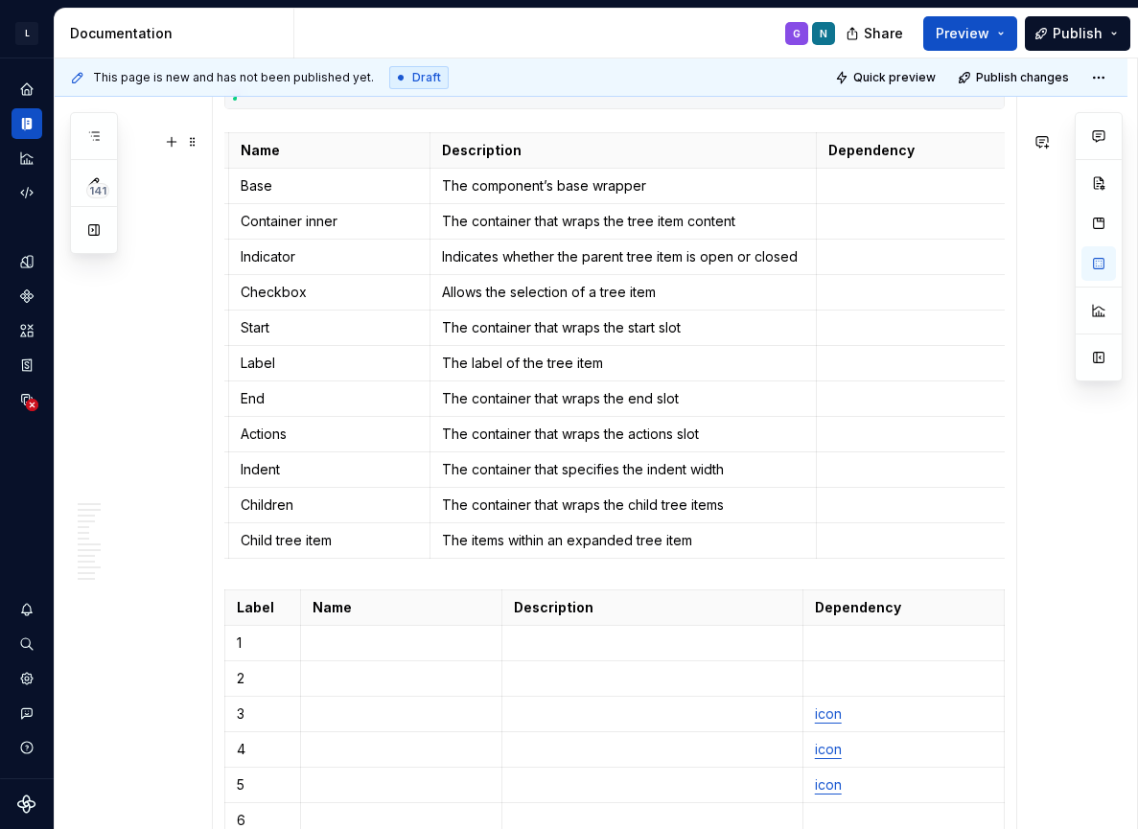
scroll to position [0, 74]
drag, startPoint x: 1007, startPoint y: 149, endPoint x: 909, endPoint y: 166, distance: 99.3
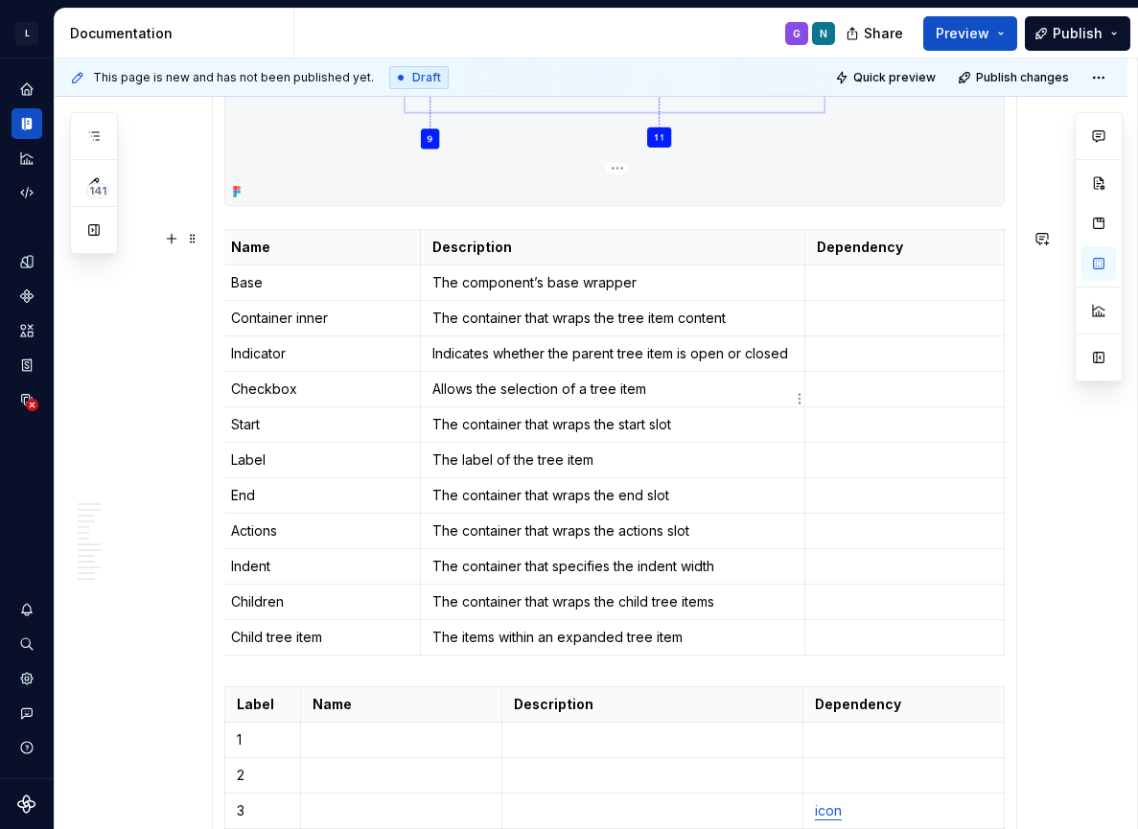
scroll to position [1531, 0]
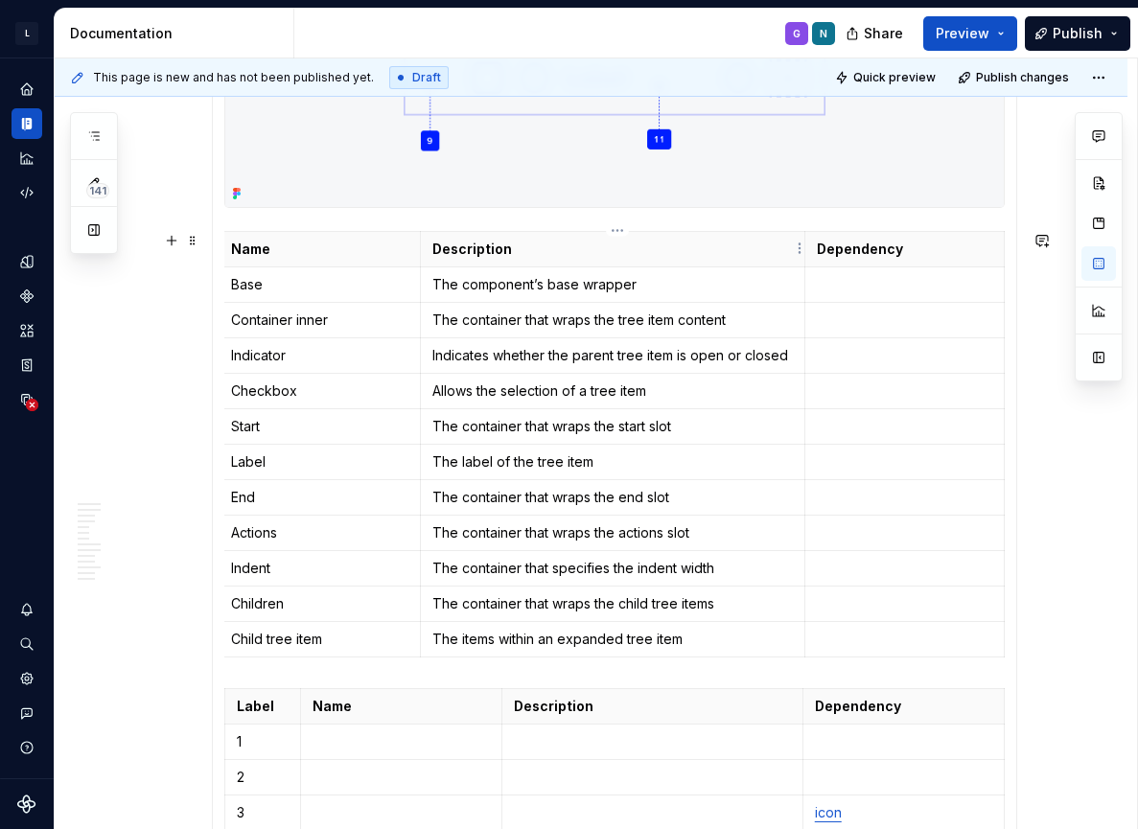
click at [764, 253] on p "Description" at bounding box center [612, 249] width 361 height 19
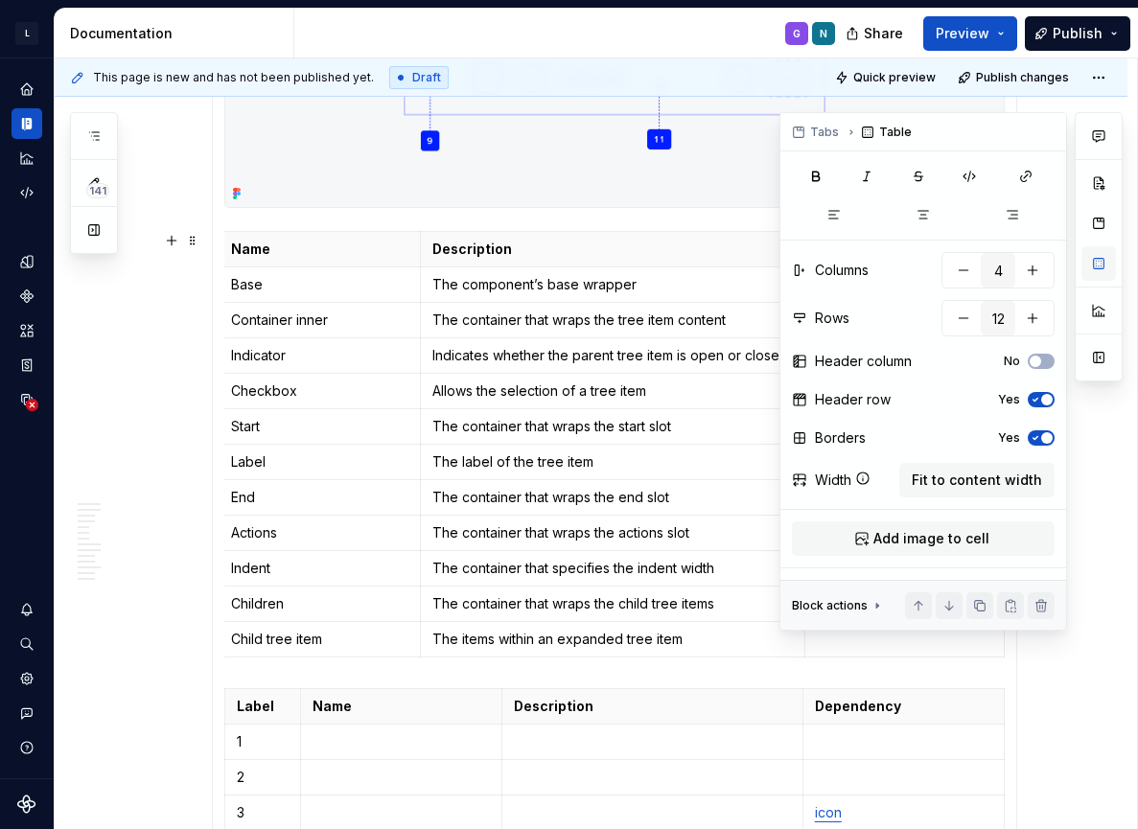
click at [1106, 266] on button "button" at bounding box center [1099, 263] width 35 height 35
click at [982, 477] on span "Fit to content width" at bounding box center [977, 480] width 130 height 19
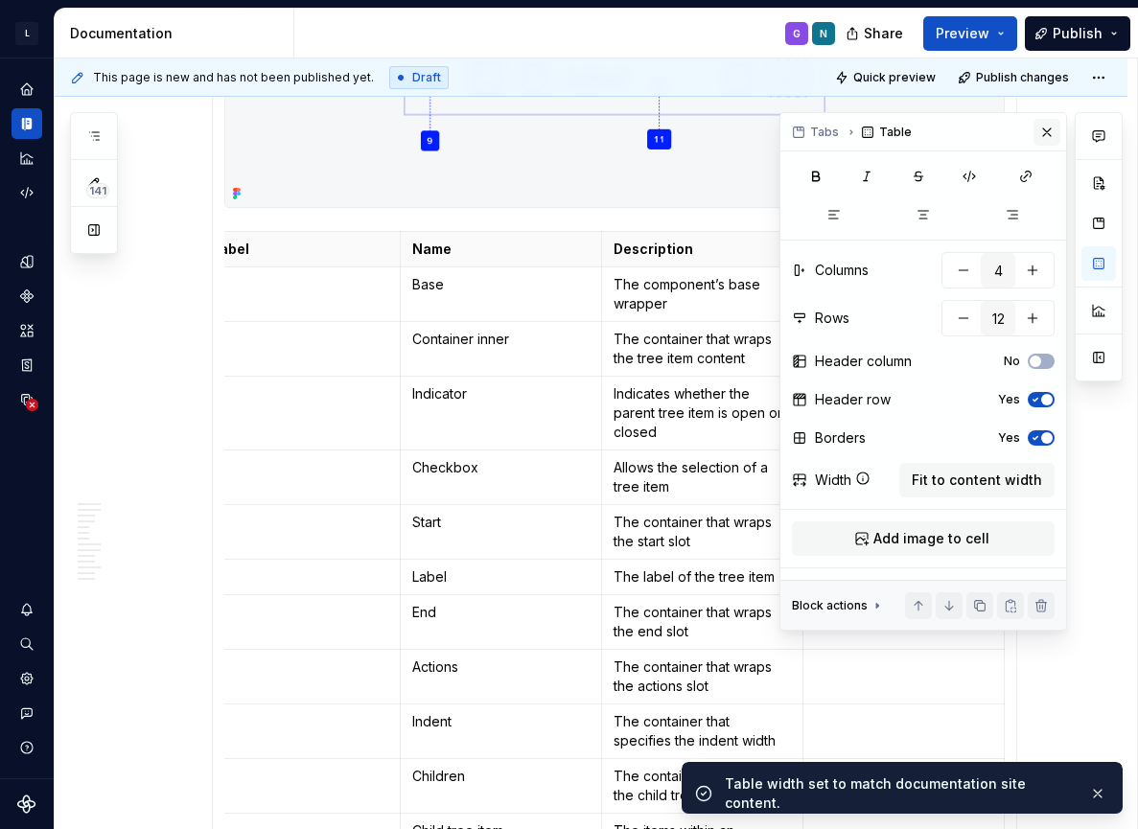
click at [1044, 132] on button "button" at bounding box center [1047, 132] width 27 height 27
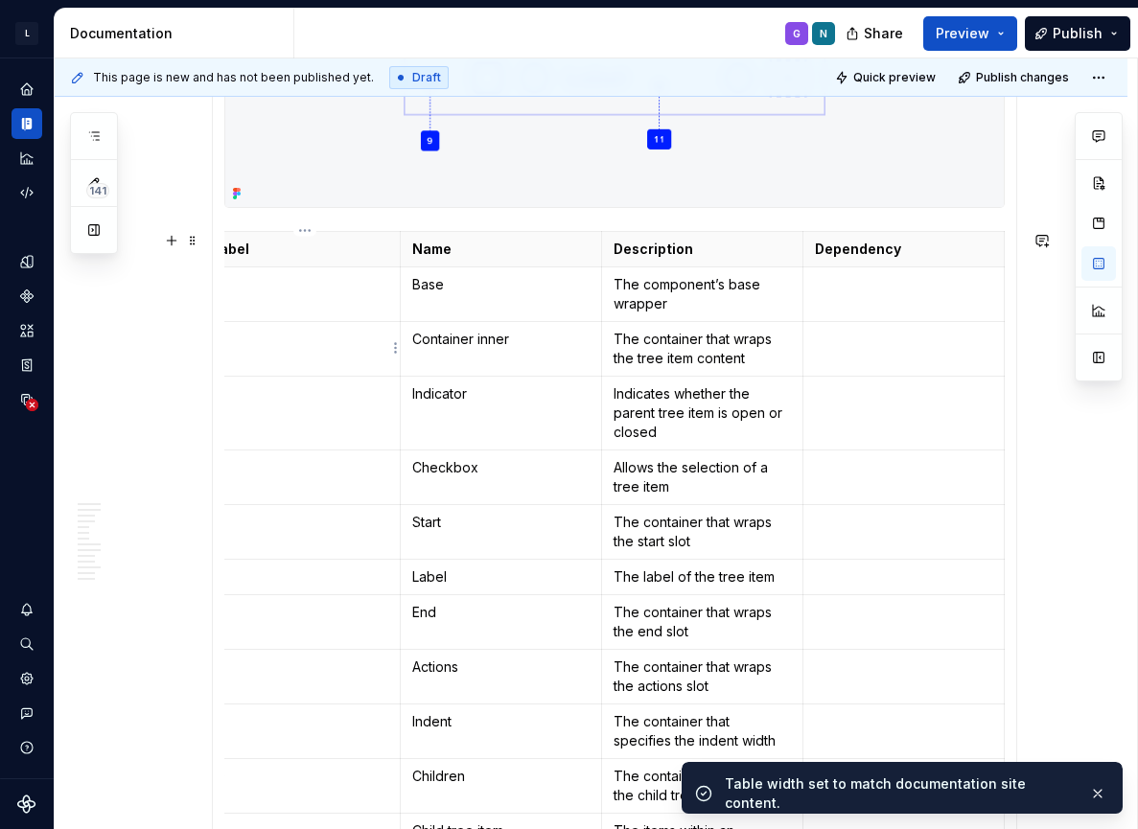
click at [375, 323] on td "2" at bounding box center [299, 348] width 201 height 55
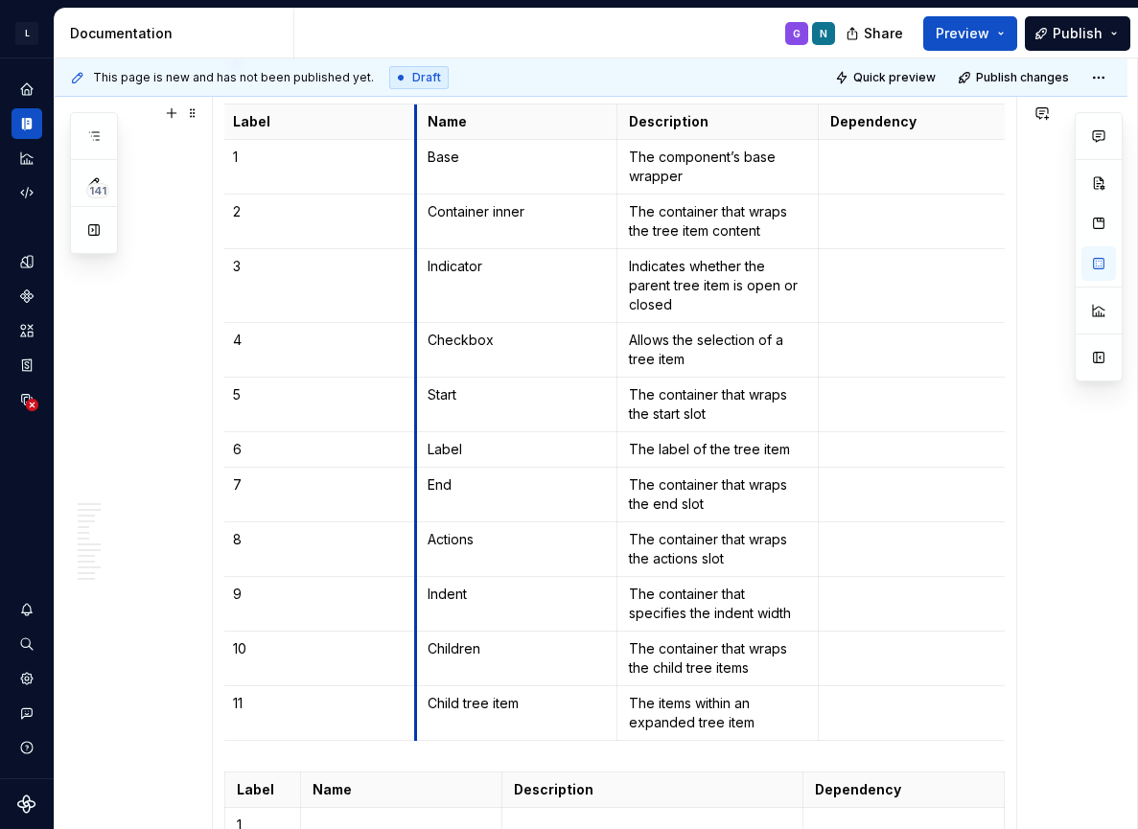
scroll to position [0, 0]
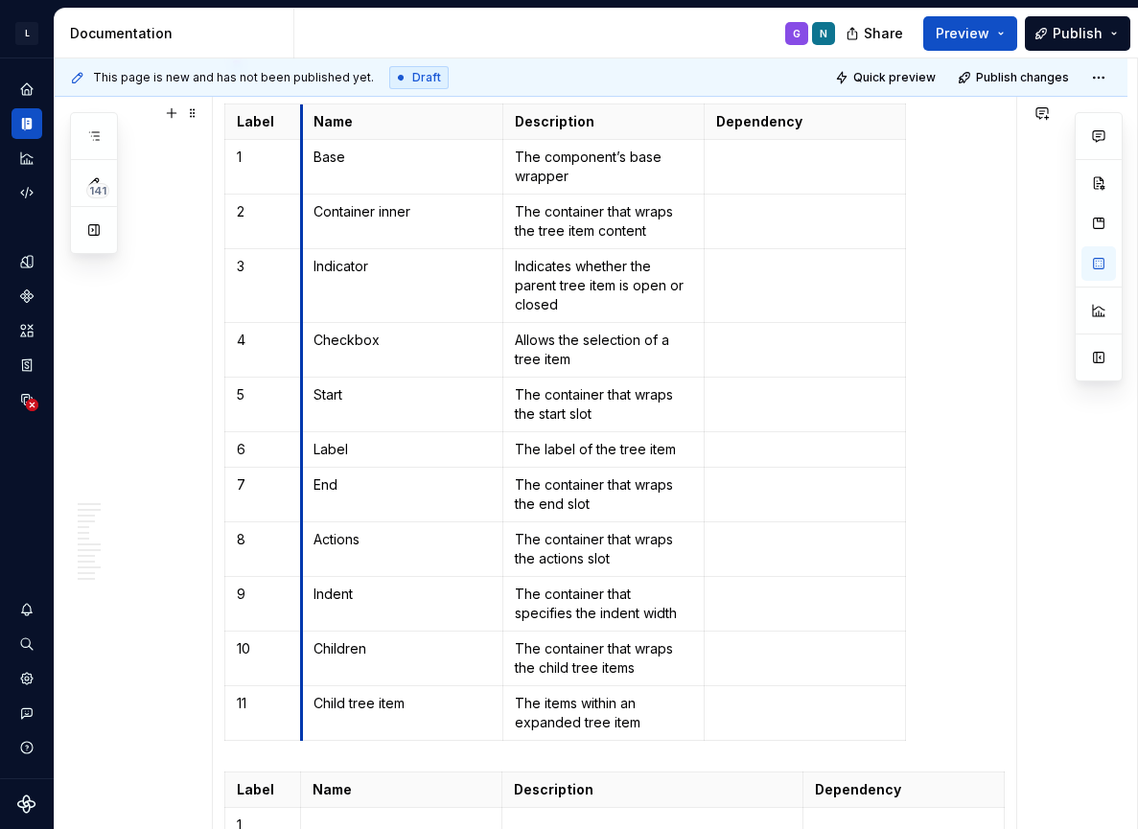
drag, startPoint x: 405, startPoint y: 128, endPoint x: 281, endPoint y: 145, distance: 124.9
click at [758, 203] on p at bounding box center [804, 211] width 177 height 19
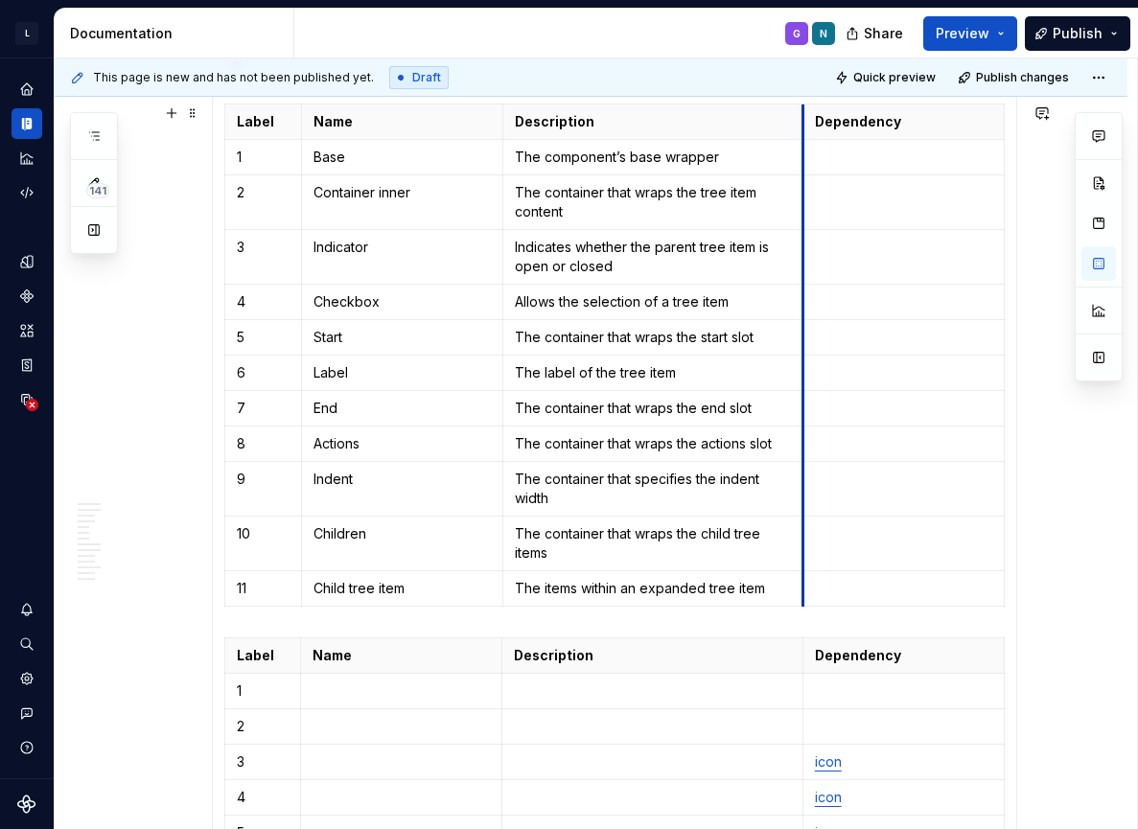
drag, startPoint x: 708, startPoint y: 127, endPoint x: 806, endPoint y: 120, distance: 99.0
click at [804, 122] on th "Description" at bounding box center [653, 121] width 300 height 35
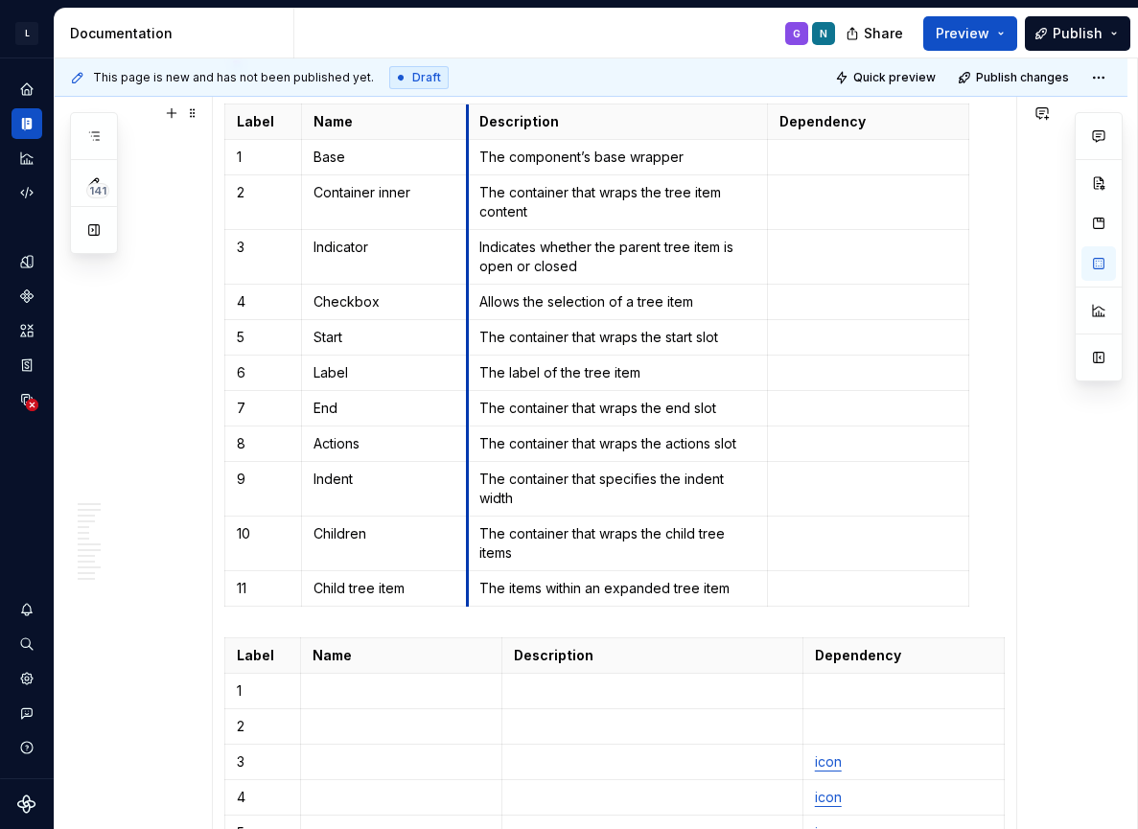
drag, startPoint x: 508, startPoint y: 120, endPoint x: 473, endPoint y: 127, distance: 36.1
click at [473, 127] on th "Description" at bounding box center [618, 121] width 300 height 35
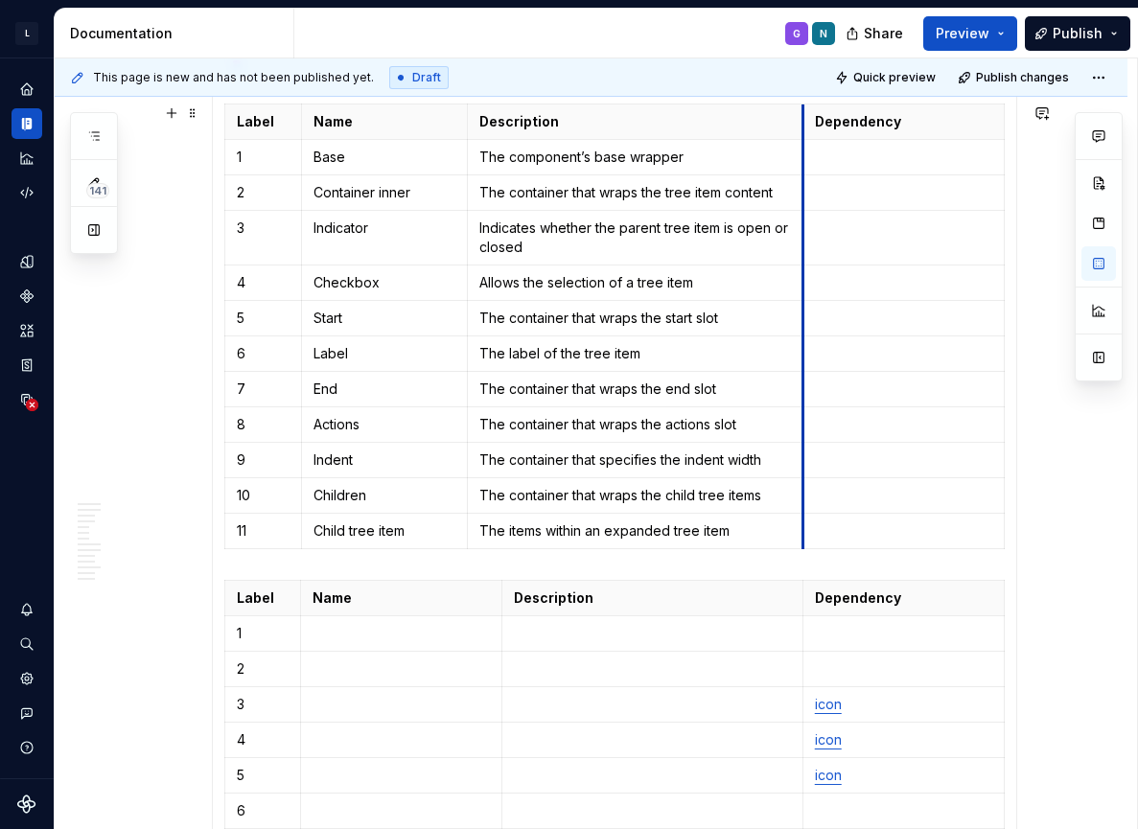
drag, startPoint x: 772, startPoint y: 120, endPoint x: 807, endPoint y: 117, distance: 35.6
click at [807, 117] on th "Dependency" at bounding box center [903, 121] width 201 height 35
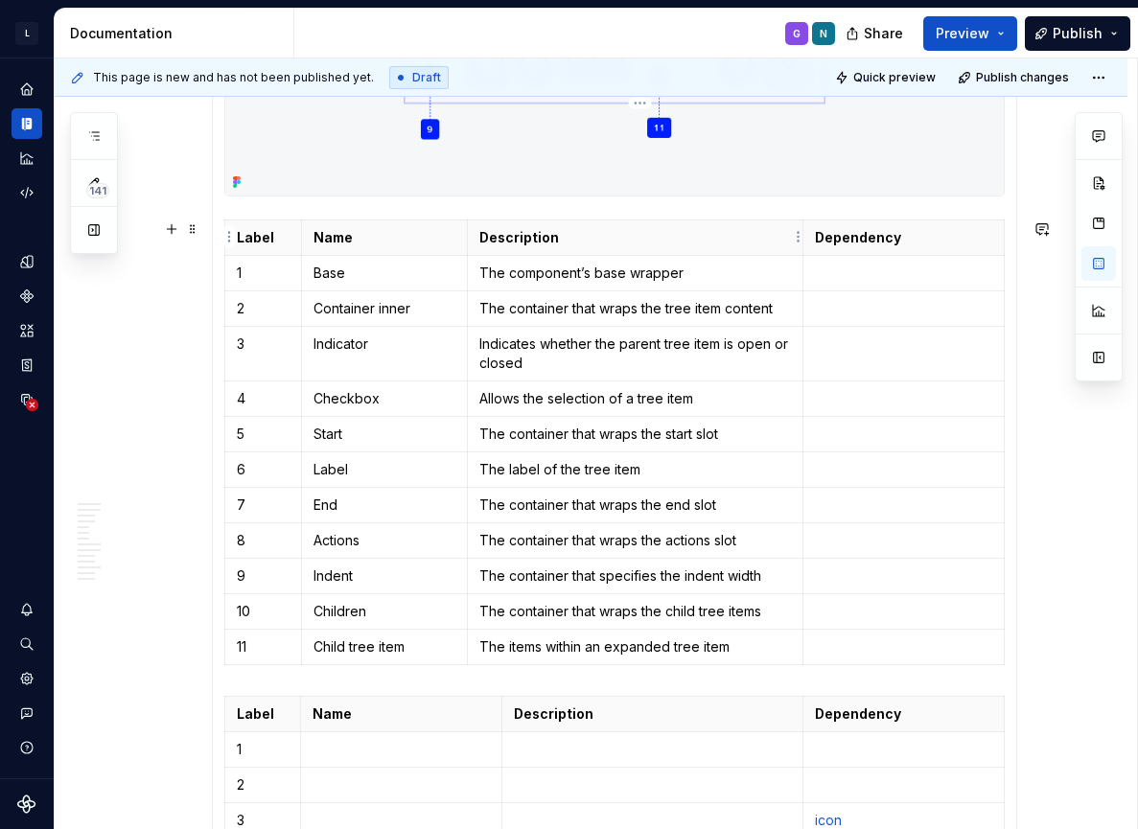
scroll to position [1537, 0]
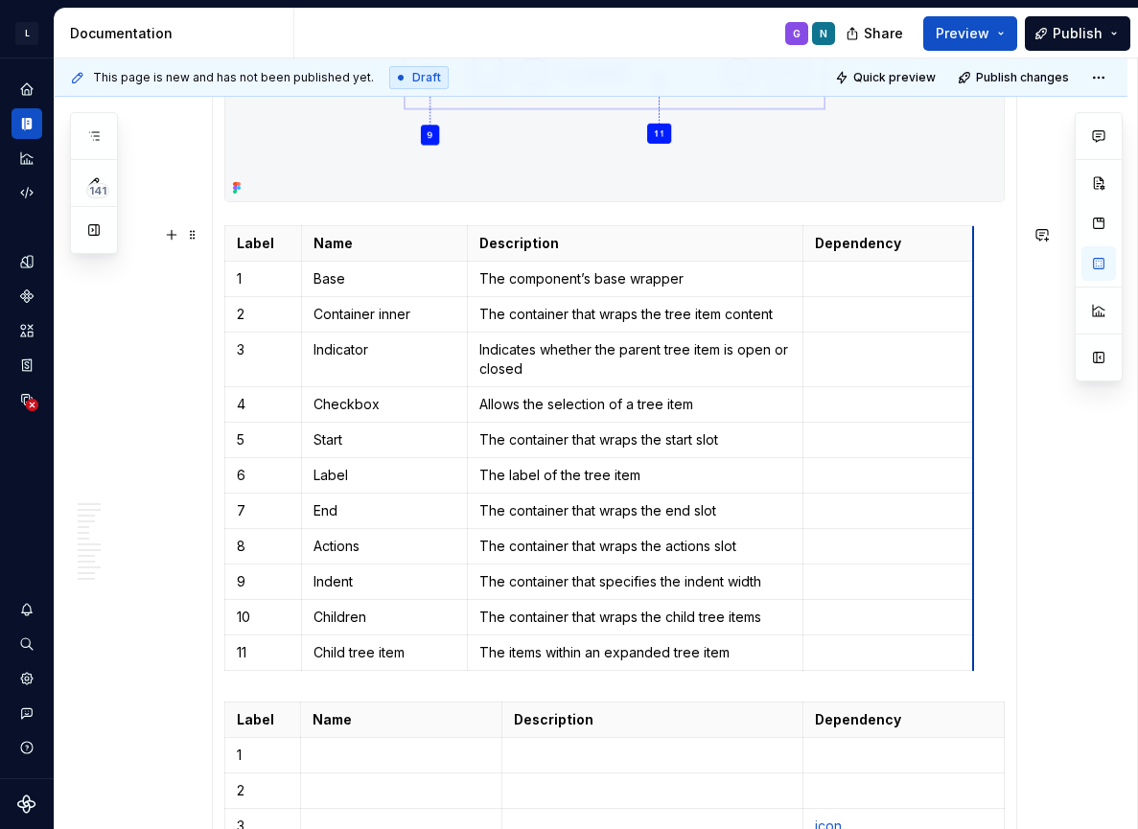
drag, startPoint x: 1007, startPoint y: 246, endPoint x: 969, endPoint y: 247, distance: 37.4
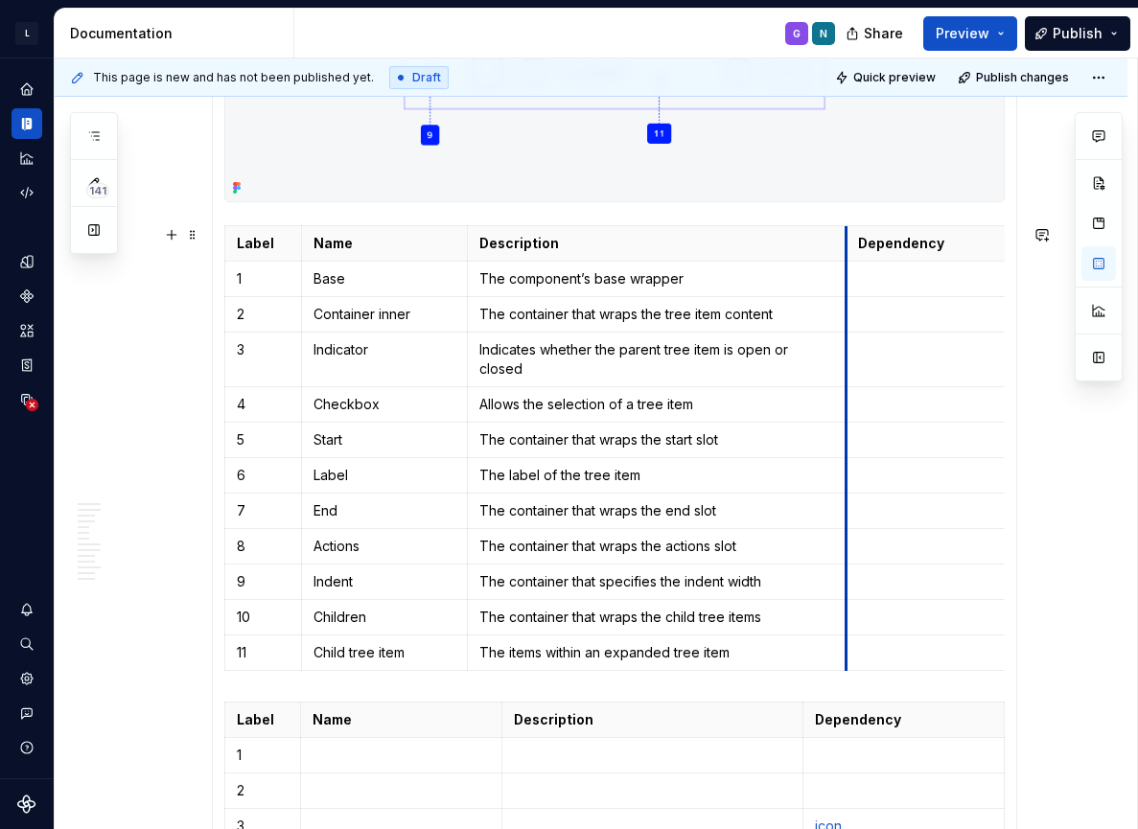
drag, startPoint x: 806, startPoint y: 245, endPoint x: 850, endPoint y: 245, distance: 43.2
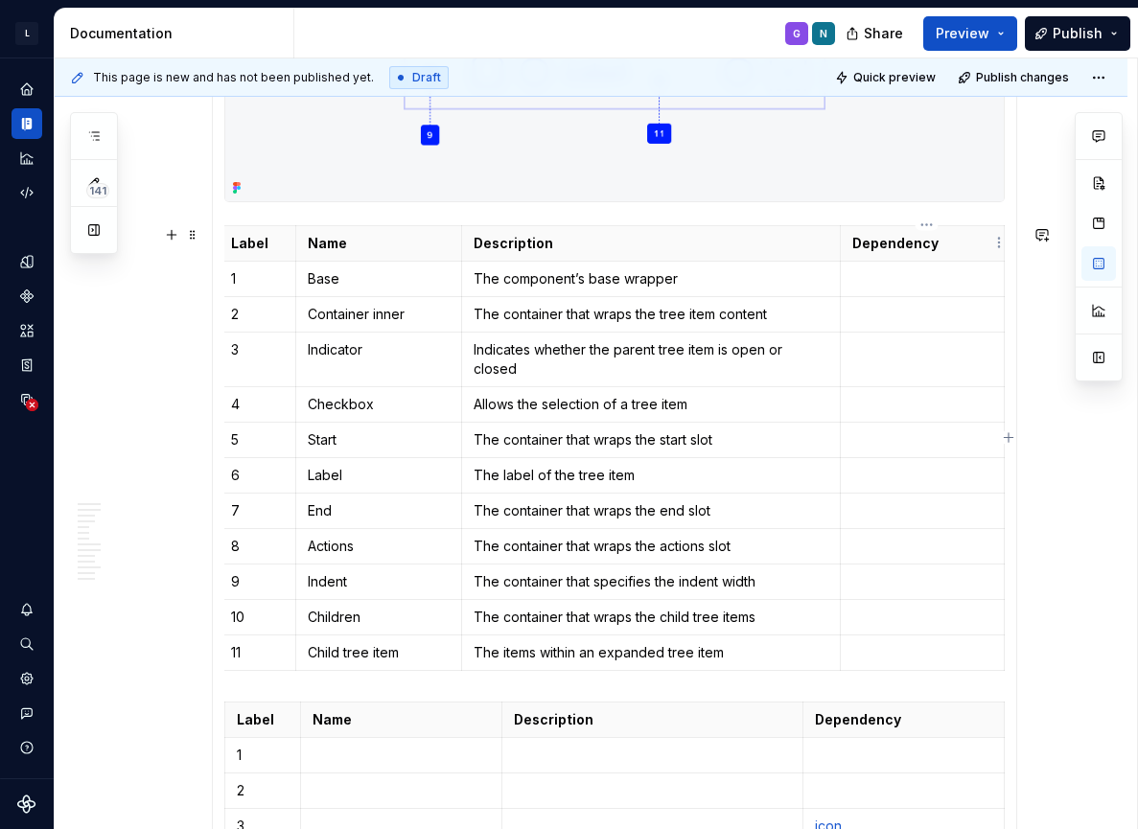
click at [1005, 247] on table "Label Name Description Dependency 1 Base The component’s base wrapper 2 Contain…" at bounding box center [612, 448] width 786 height 446
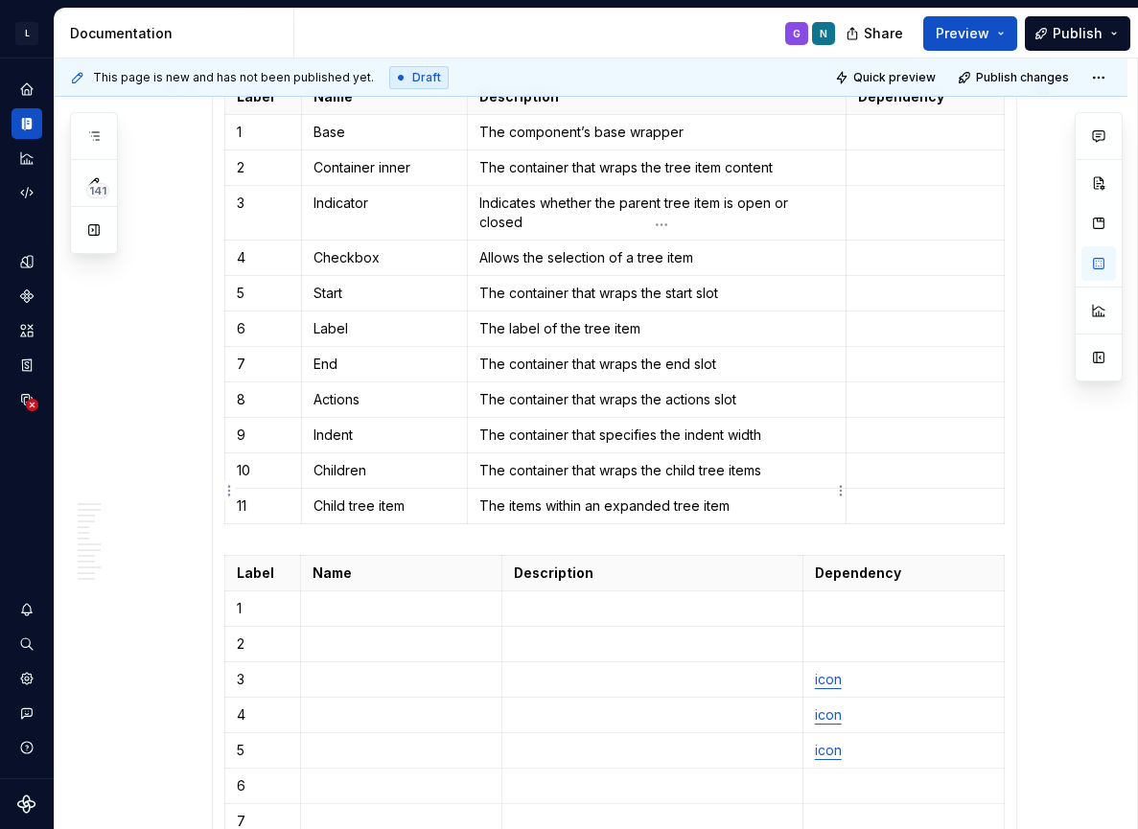
scroll to position [1692, 0]
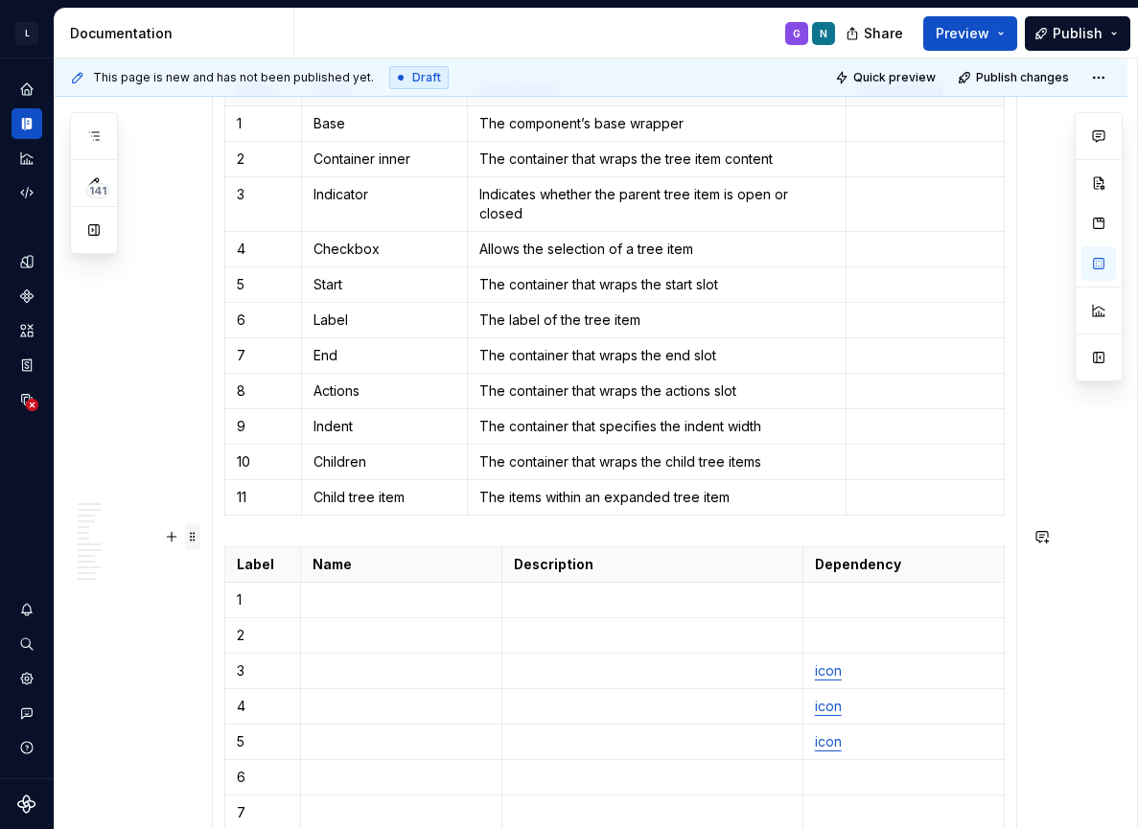
click at [194, 543] on span at bounding box center [192, 537] width 15 height 27
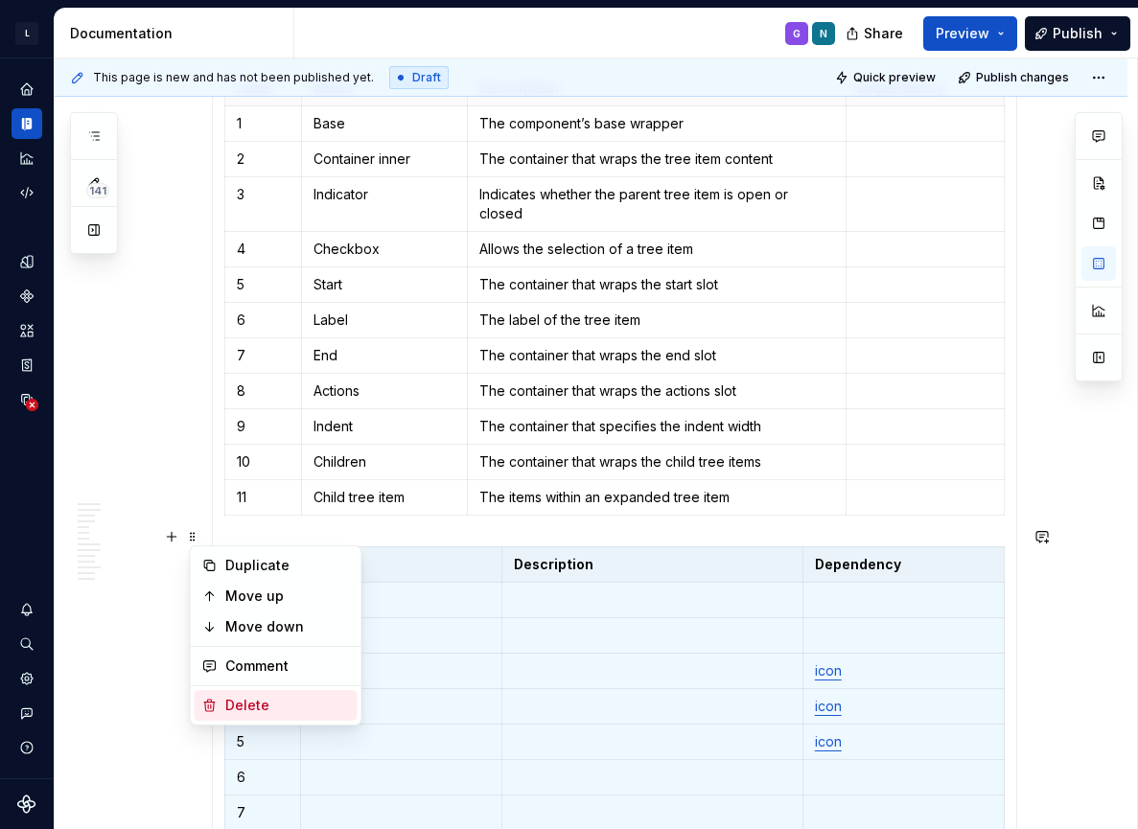
click at [248, 694] on div "Delete" at bounding box center [276, 705] width 163 height 31
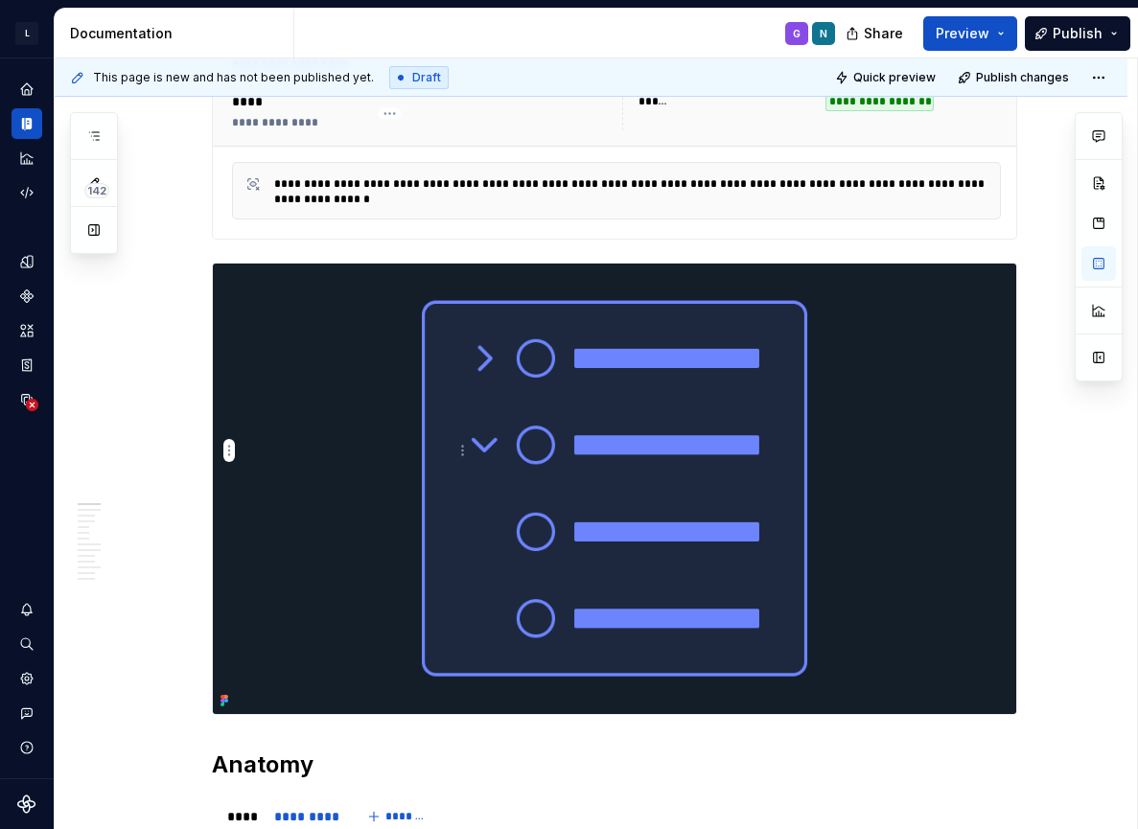
scroll to position [0, 0]
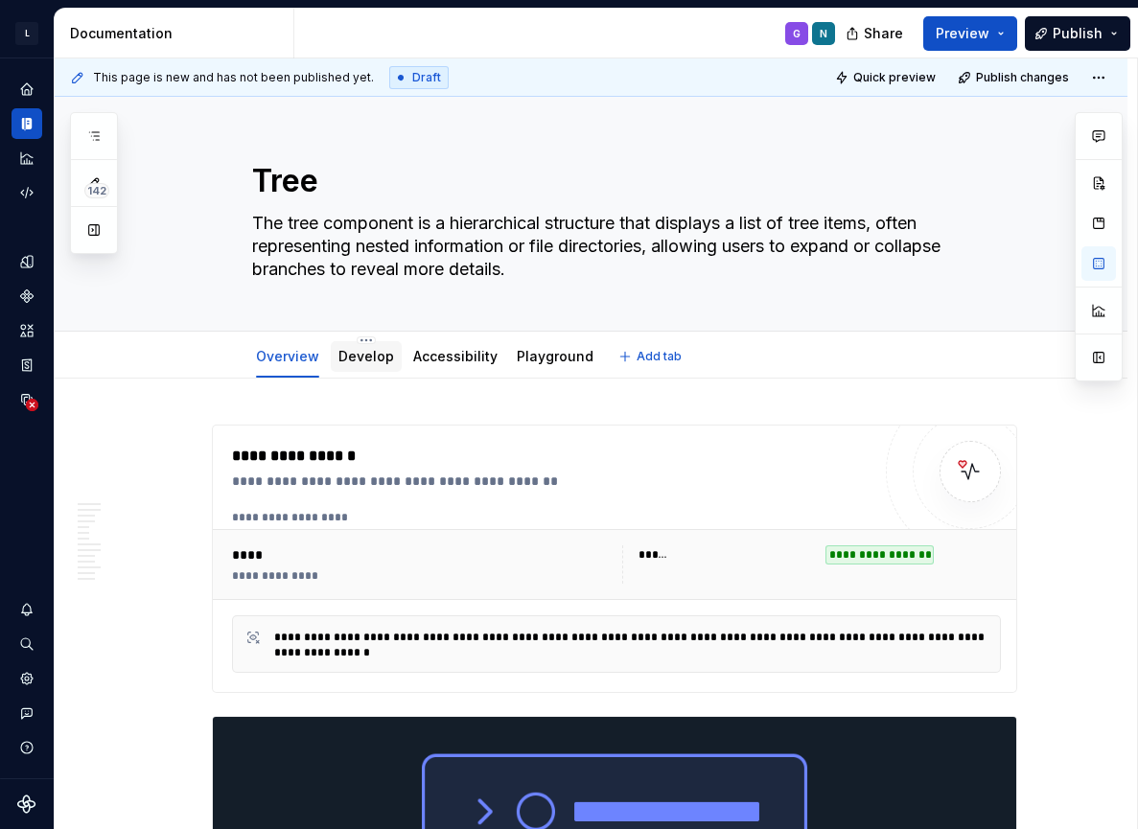
click at [378, 361] on link "Develop" at bounding box center [366, 356] width 56 height 16
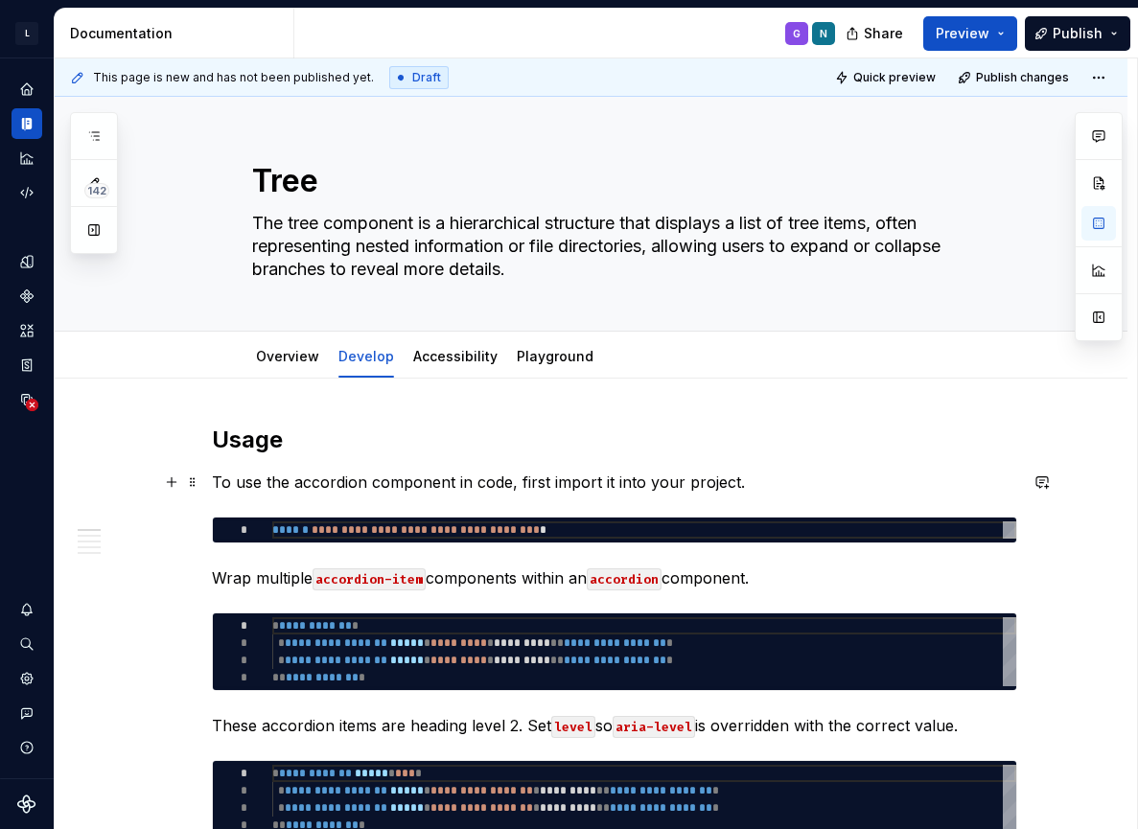
click at [409, 483] on p "To use the accordion component in code, first import it into your project." at bounding box center [614, 482] width 805 height 23
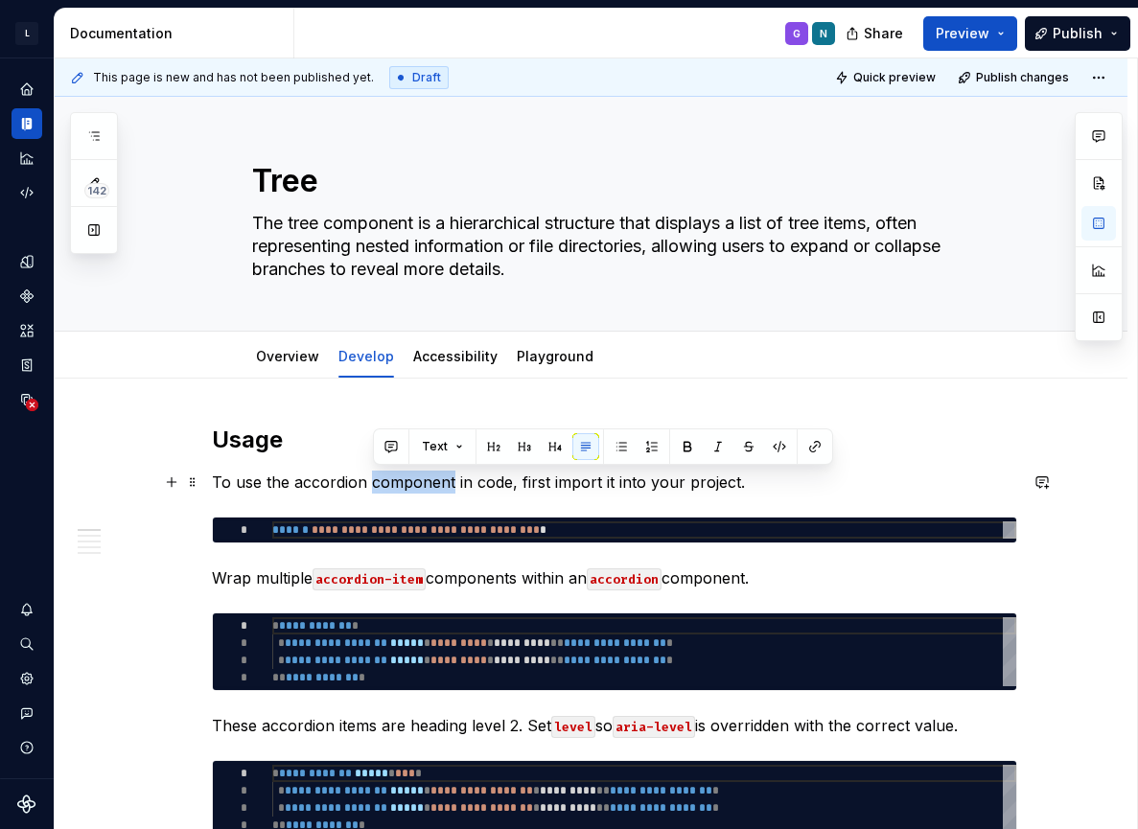
click at [409, 483] on p "To use the accordion component in code, first import it into your project." at bounding box center [614, 482] width 805 height 23
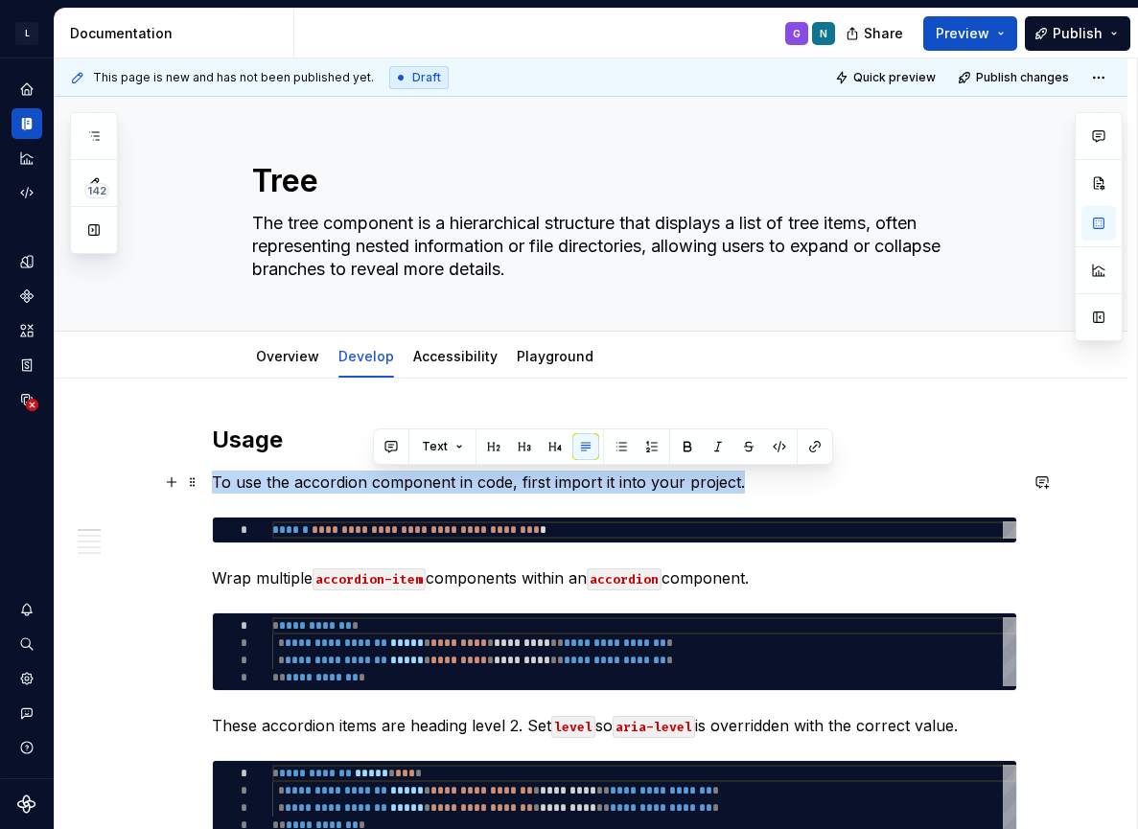
click at [409, 483] on p "To use the accordion component in code, first import it into your project." at bounding box center [614, 482] width 805 height 23
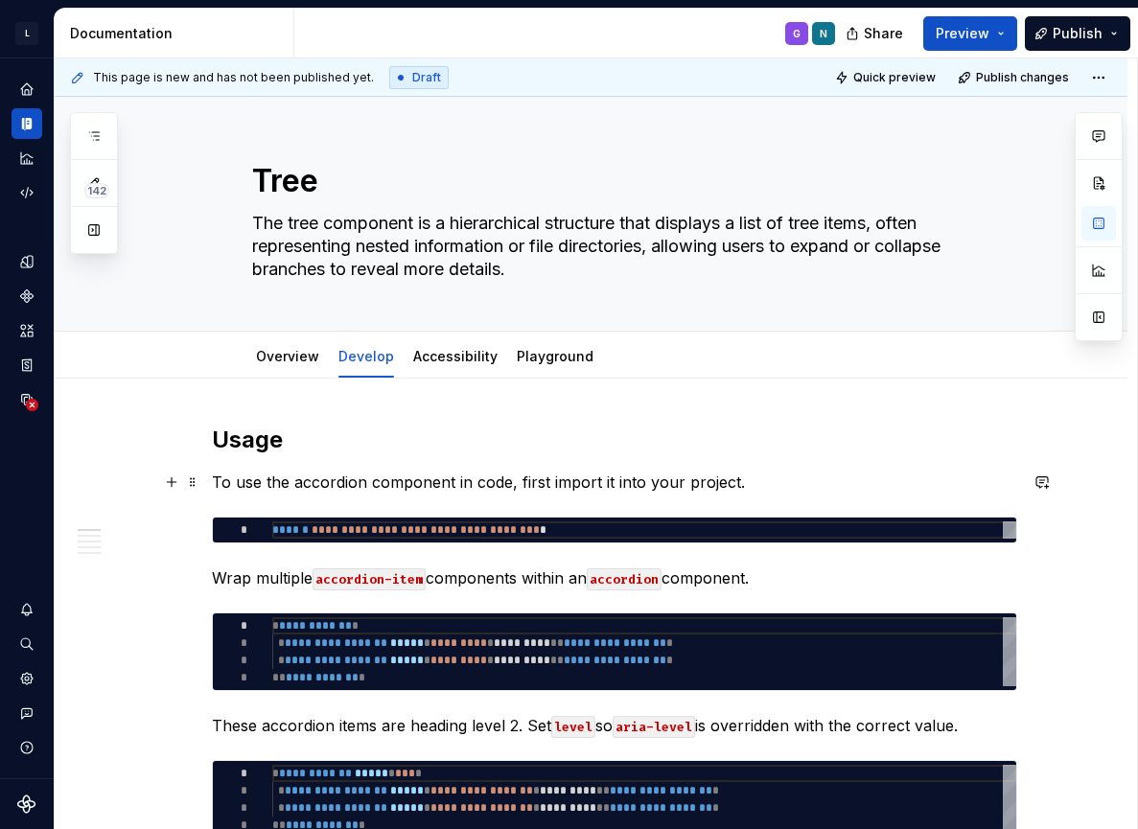
click at [222, 482] on p "To use the accordion component in code, first import it into your project." at bounding box center [614, 482] width 805 height 23
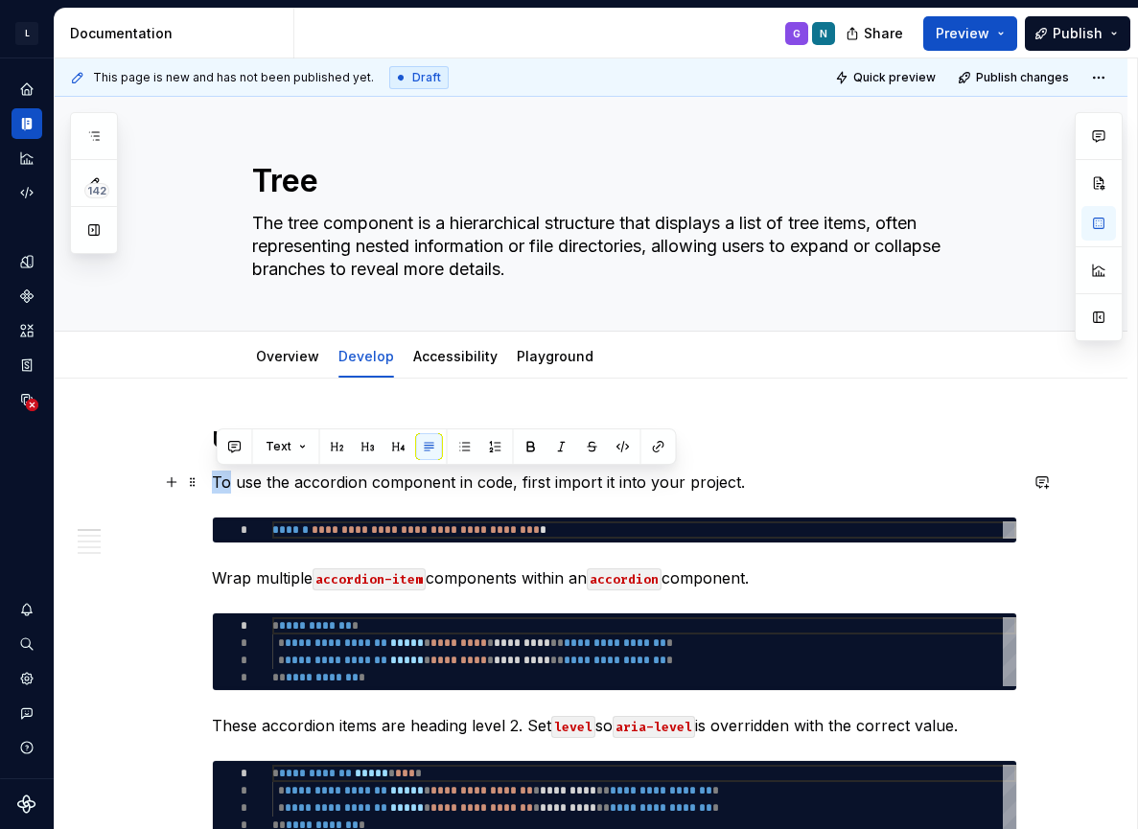
click at [222, 482] on p "To use the accordion component in code, first import it into your project." at bounding box center [614, 482] width 805 height 23
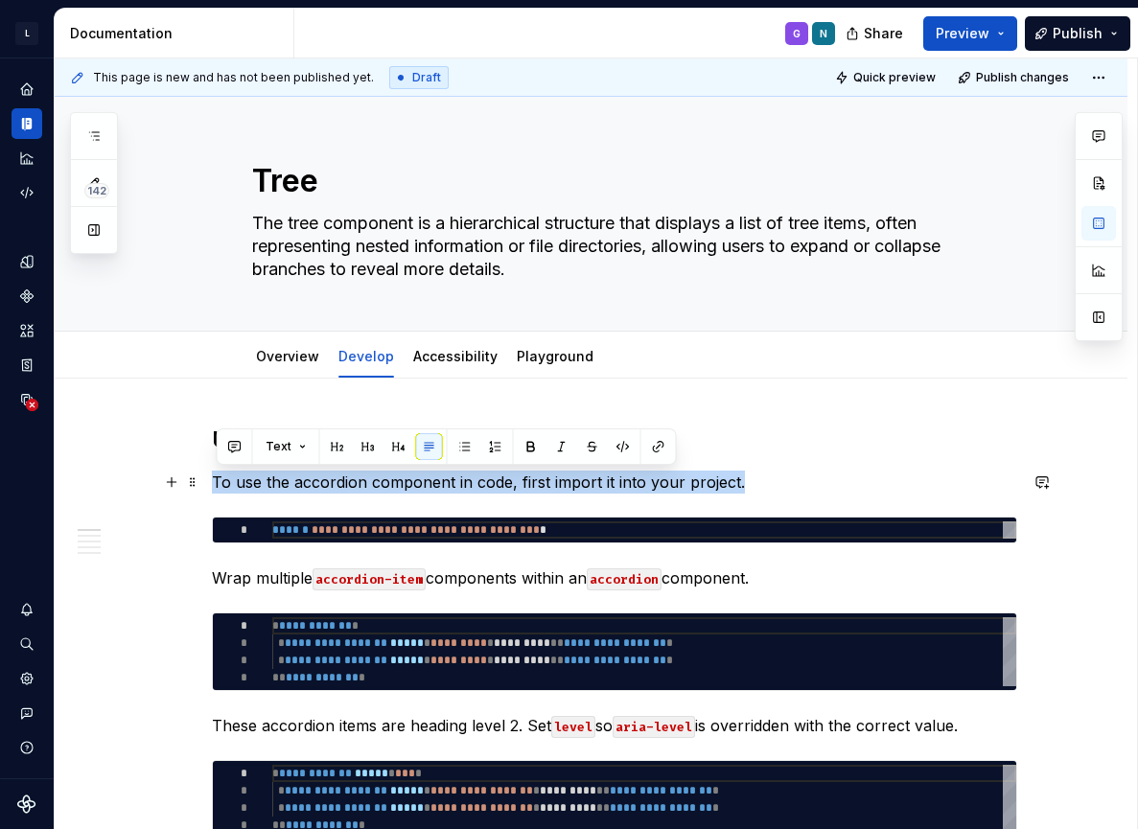
click at [222, 482] on p "To use the accordion component in code, first import it into your project." at bounding box center [614, 482] width 805 height 23
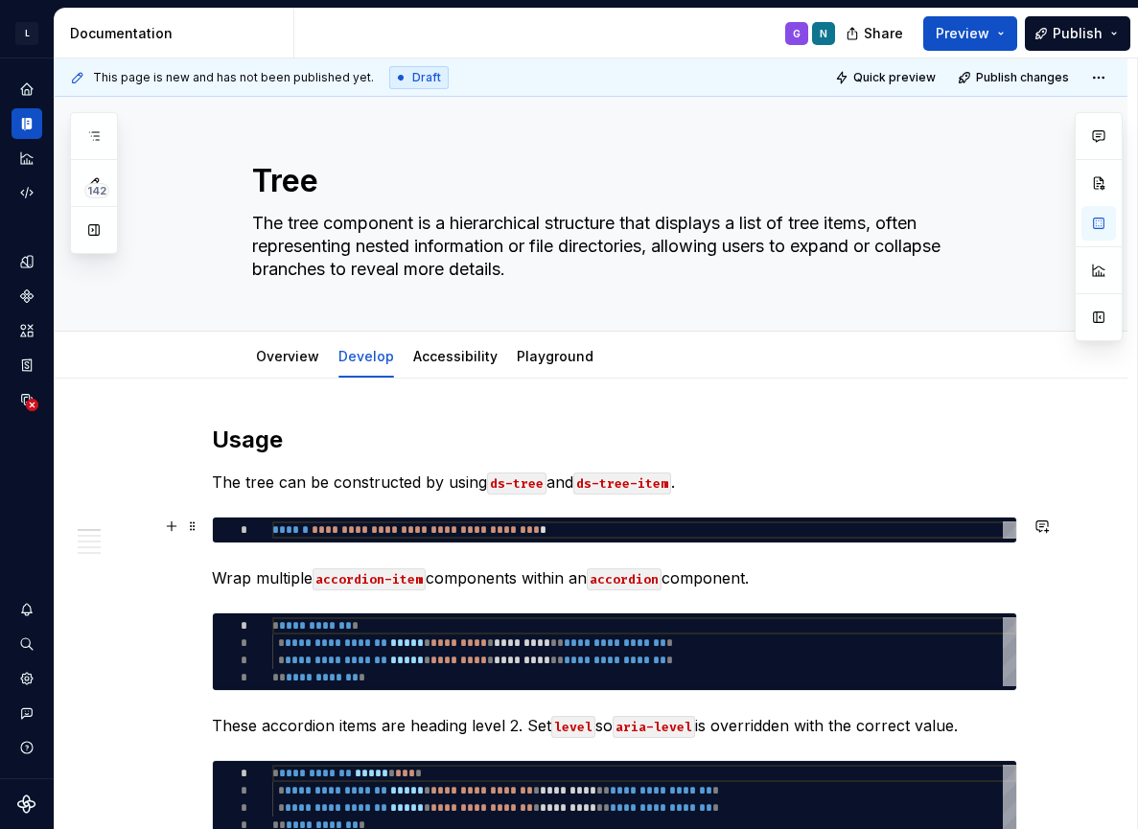
type textarea "*"
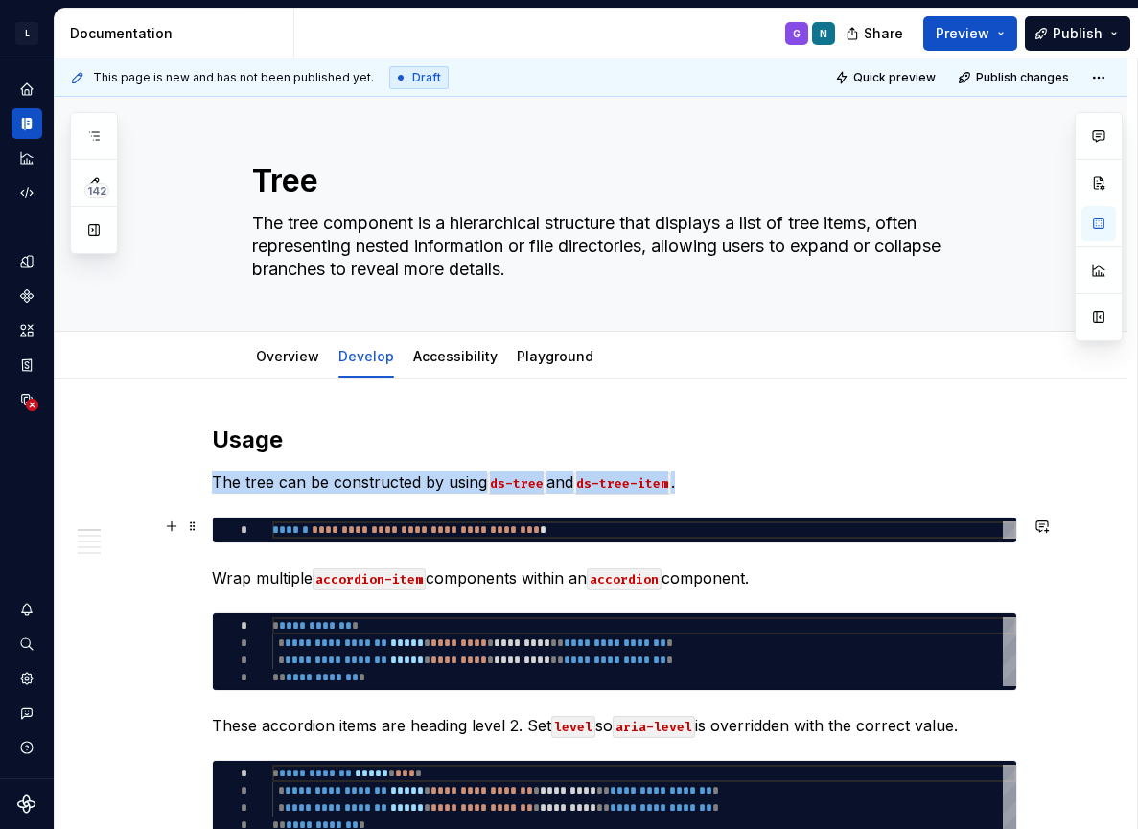
click at [272, 528] on div at bounding box center [242, 530] width 59 height 17
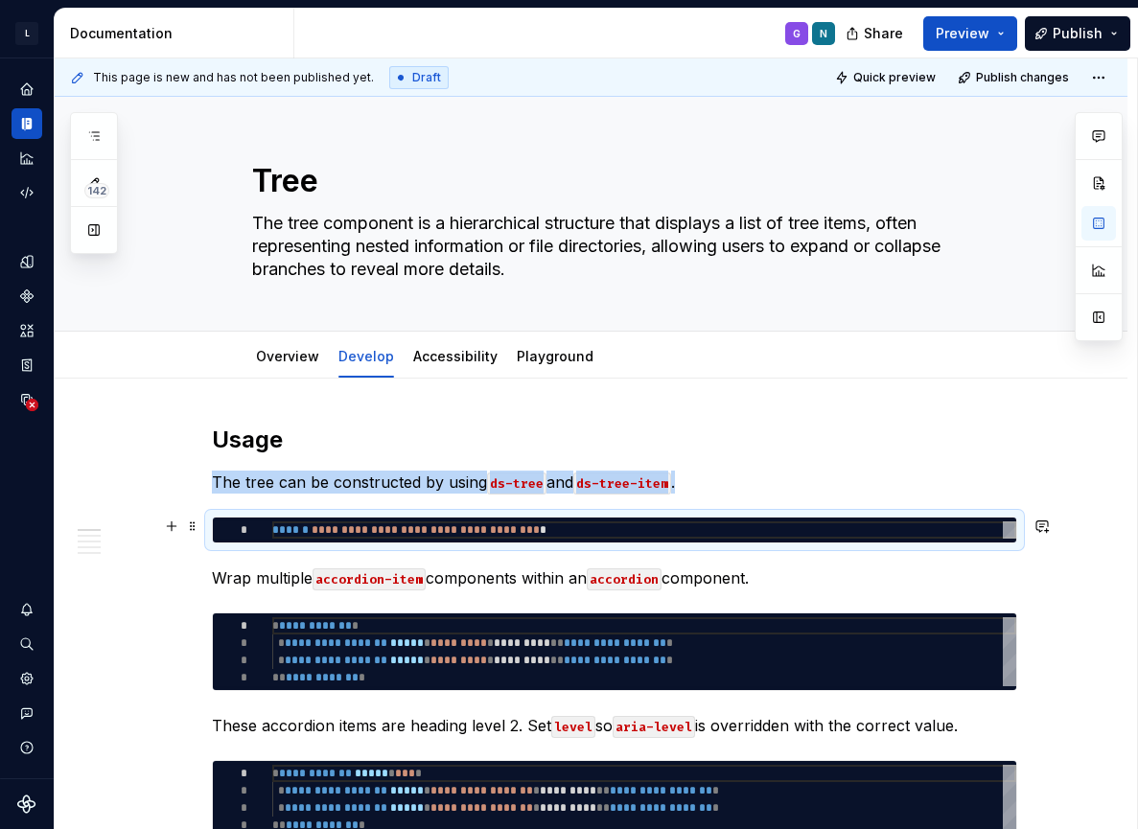
type textarea "**********"
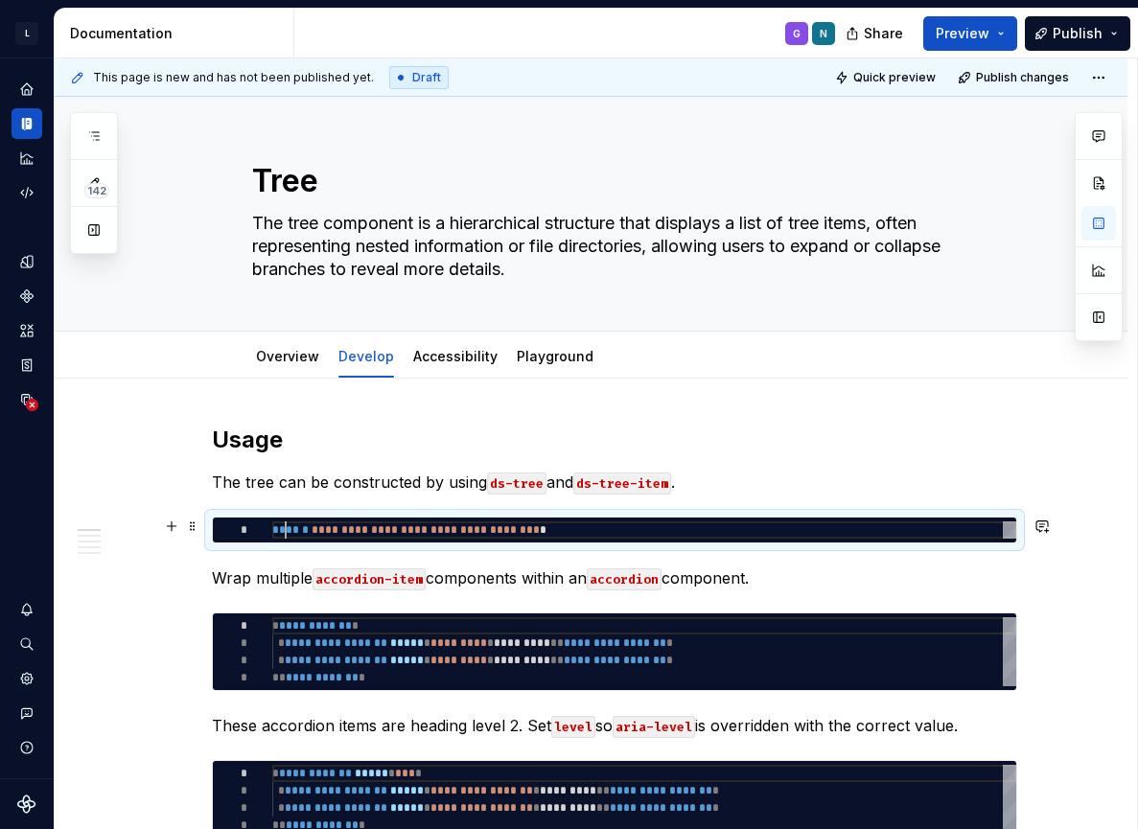
click at [290, 528] on div "**********" at bounding box center [644, 530] width 744 height 17
type textarea "*"
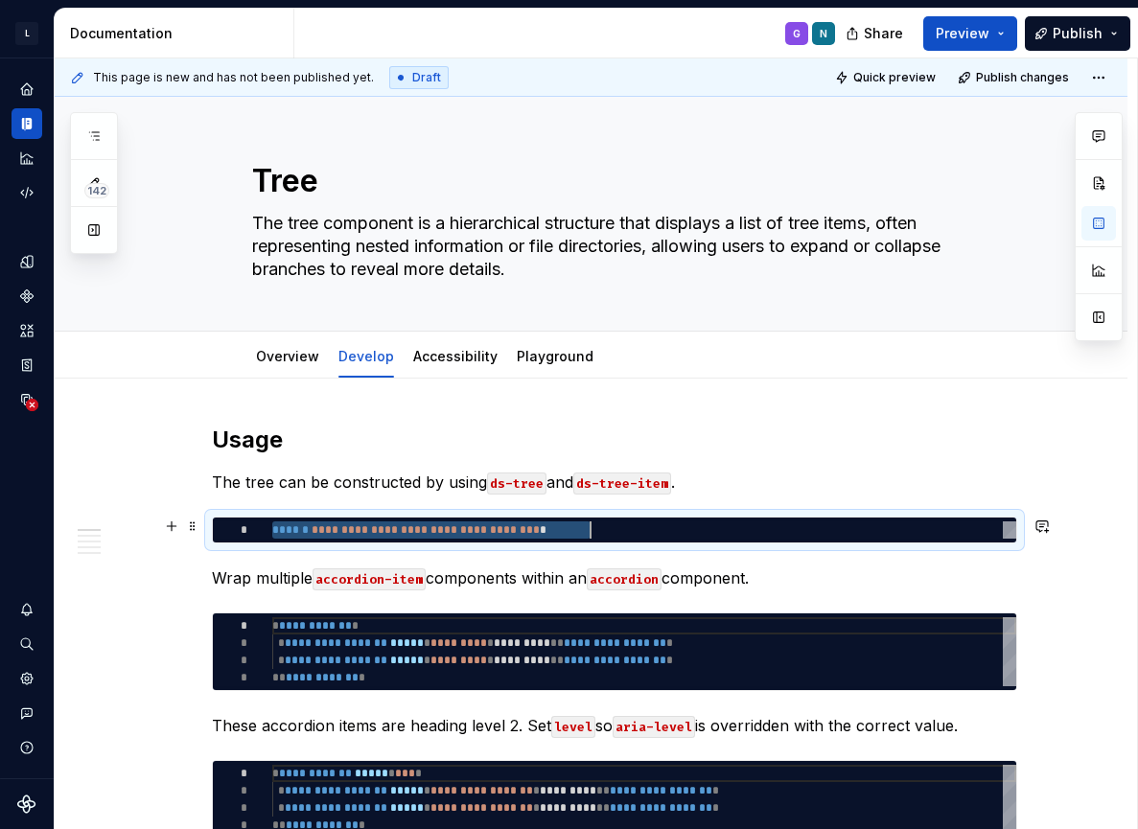
type textarea "**********"
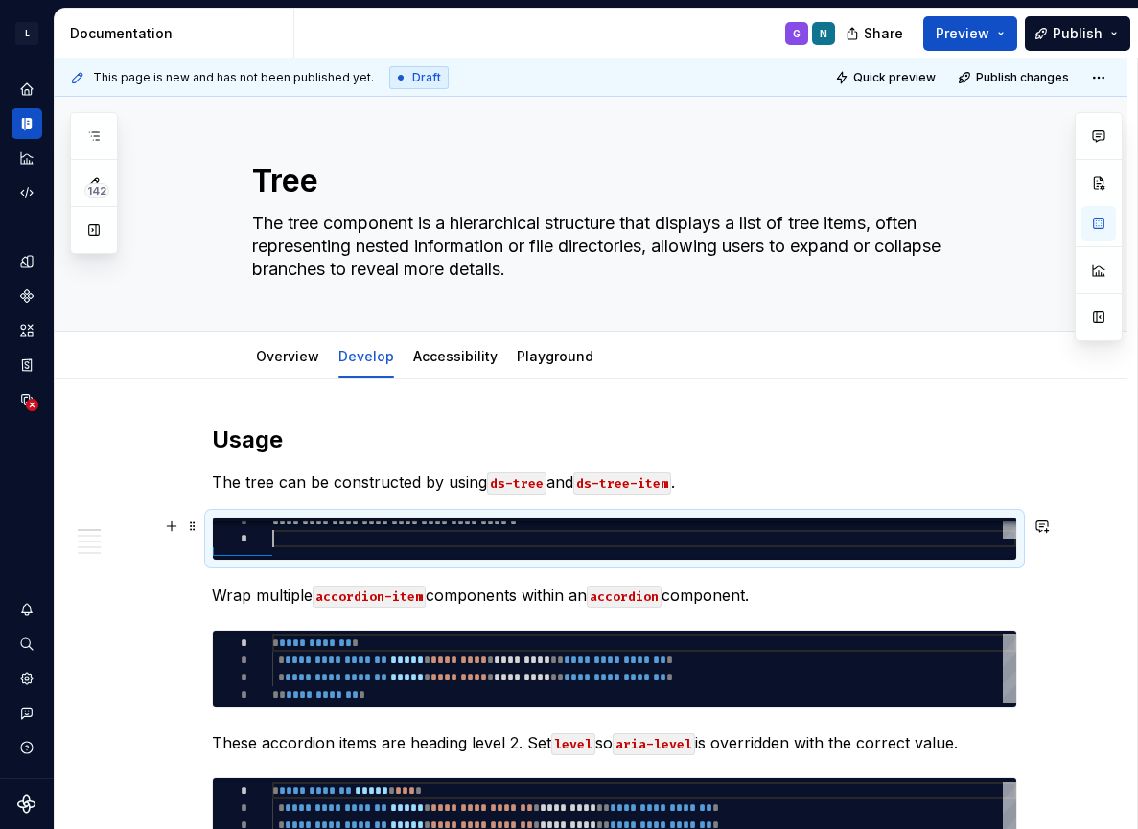
scroll to position [17, 0]
type textarea "*"
type textarea "**********"
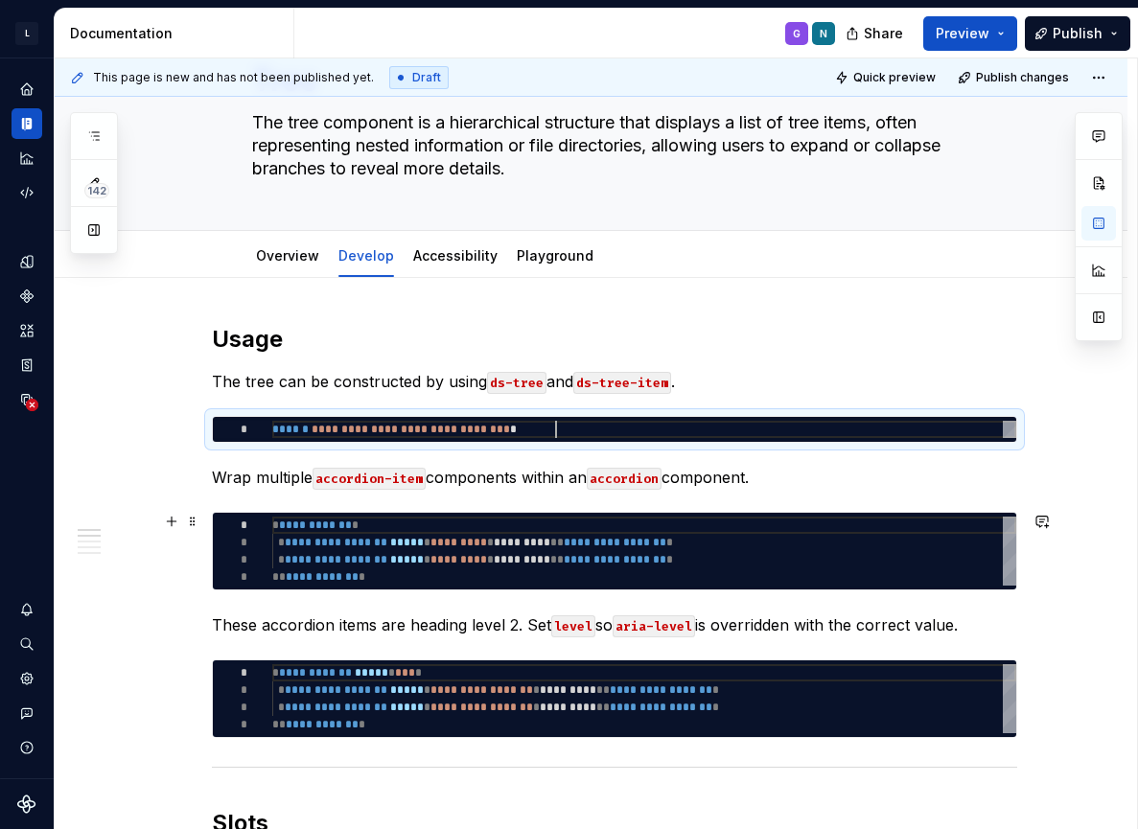
scroll to position [105, 0]
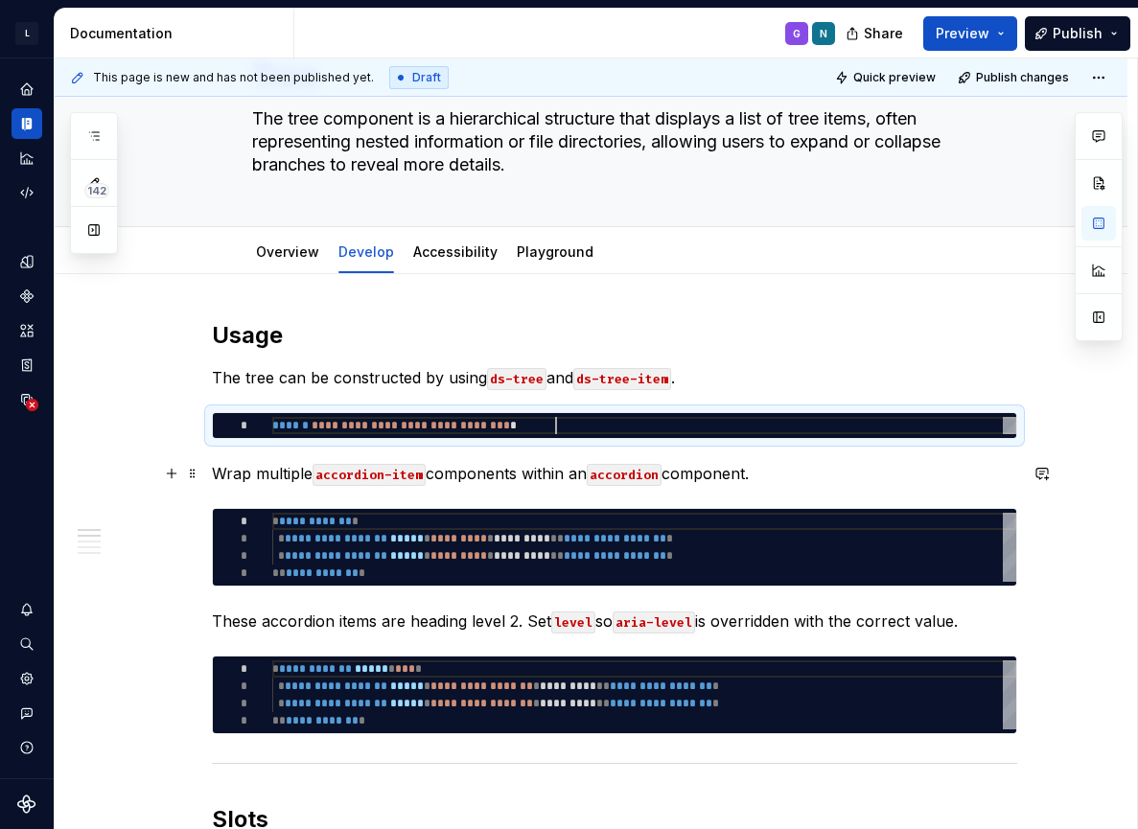
click at [230, 477] on p "Wrap multiple accordion-item components within an accordion component." at bounding box center [614, 473] width 805 height 23
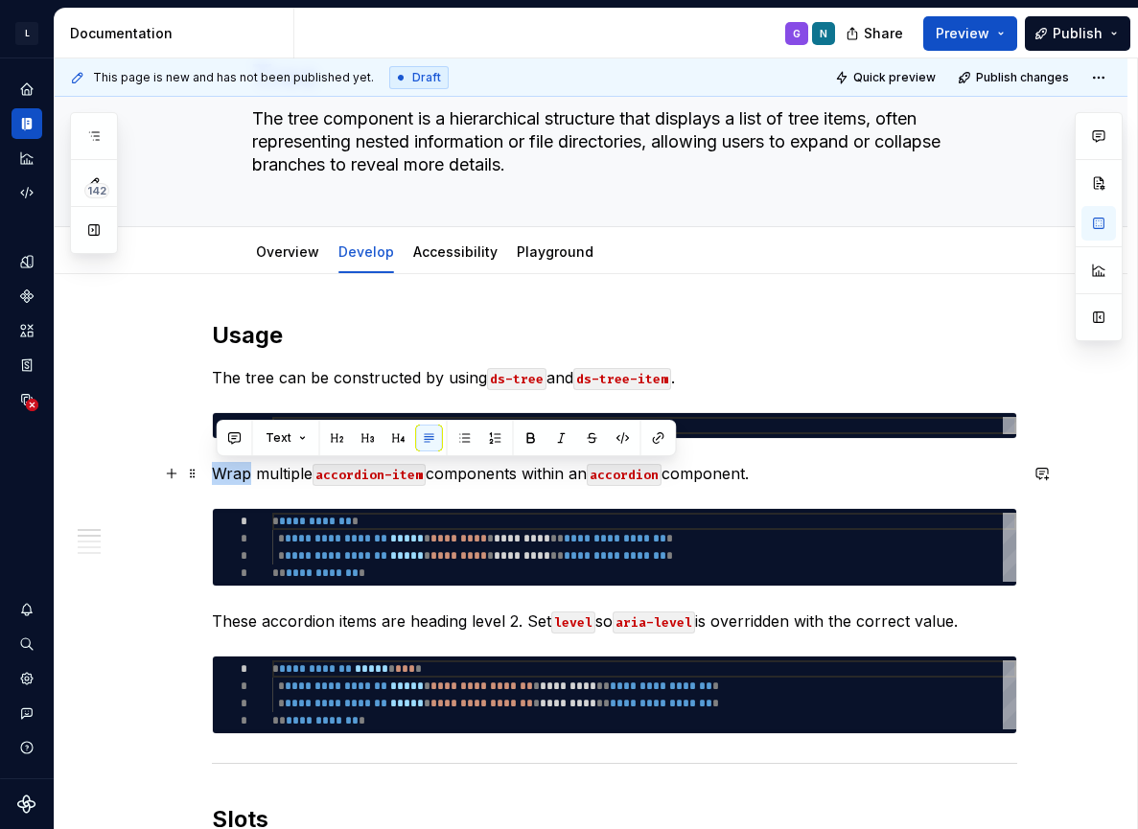
click at [230, 477] on p "Wrap multiple accordion-item components within an accordion component." at bounding box center [614, 473] width 805 height 23
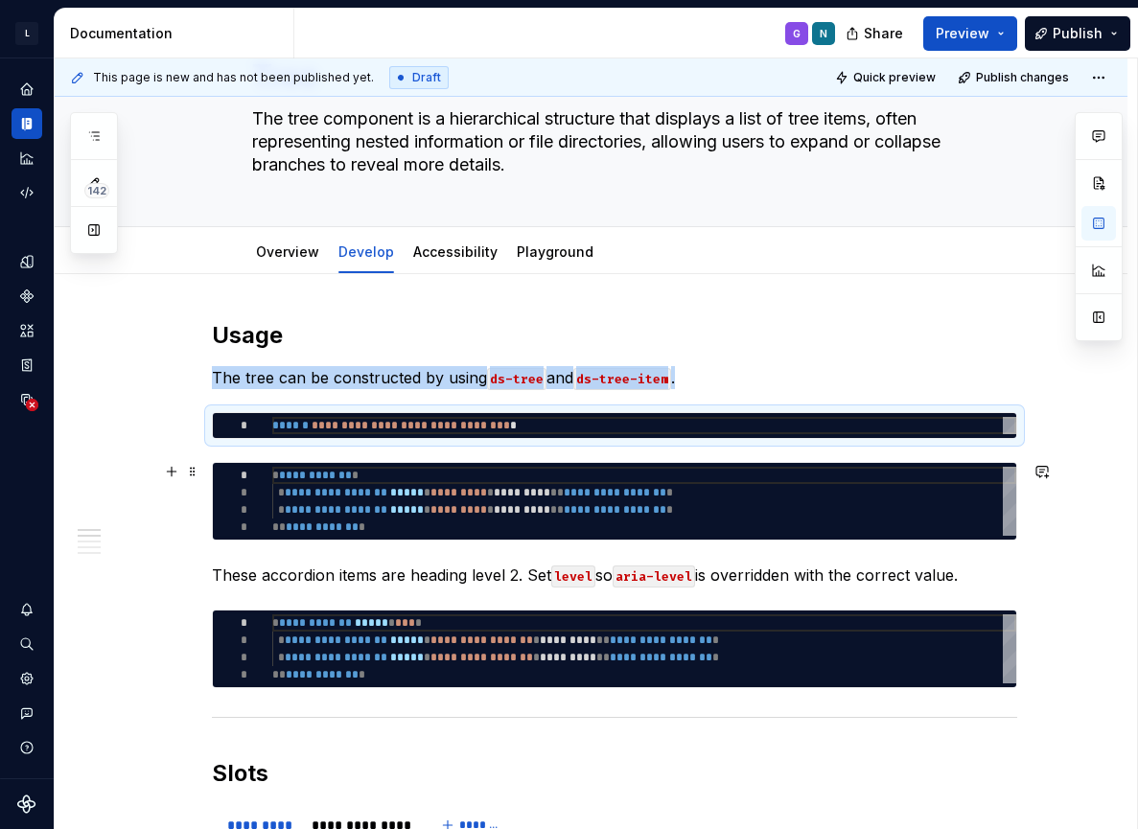
type textarea "*"
type textarea "**********"
click at [321, 481] on div "**********" at bounding box center [644, 501] width 744 height 69
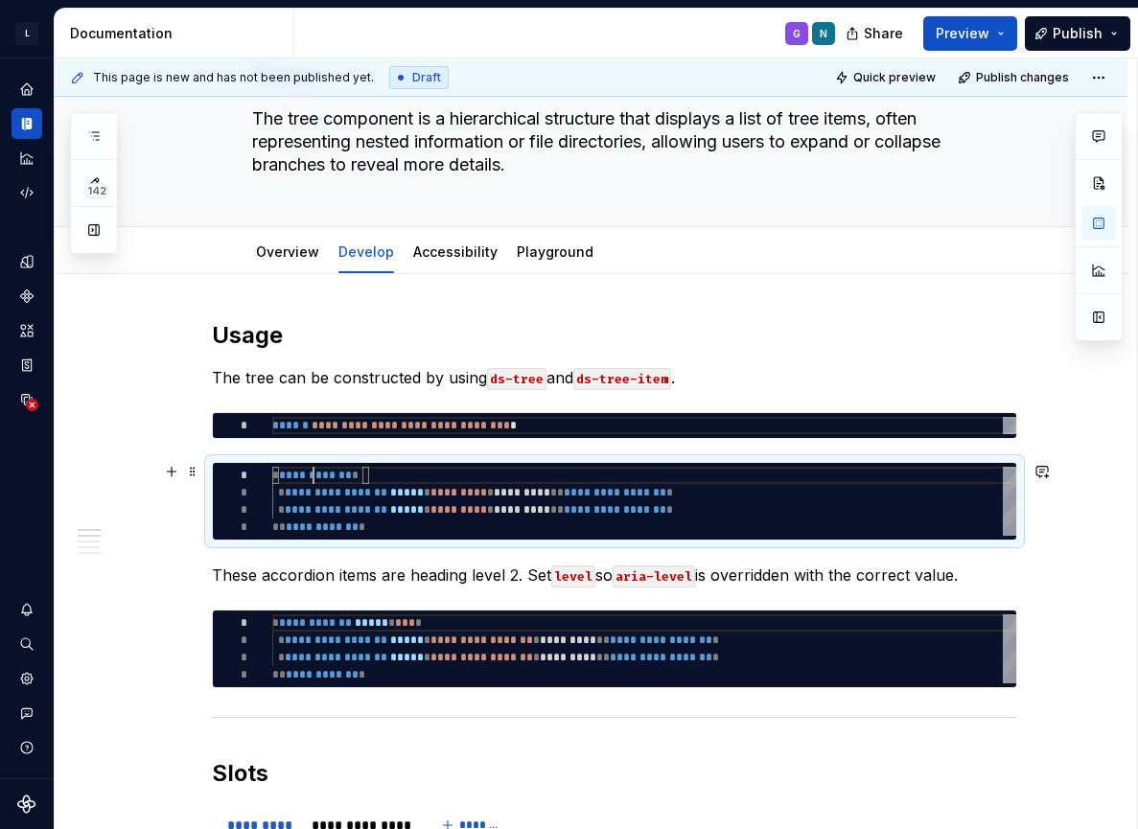
click at [321, 481] on div "**********" at bounding box center [644, 501] width 744 height 69
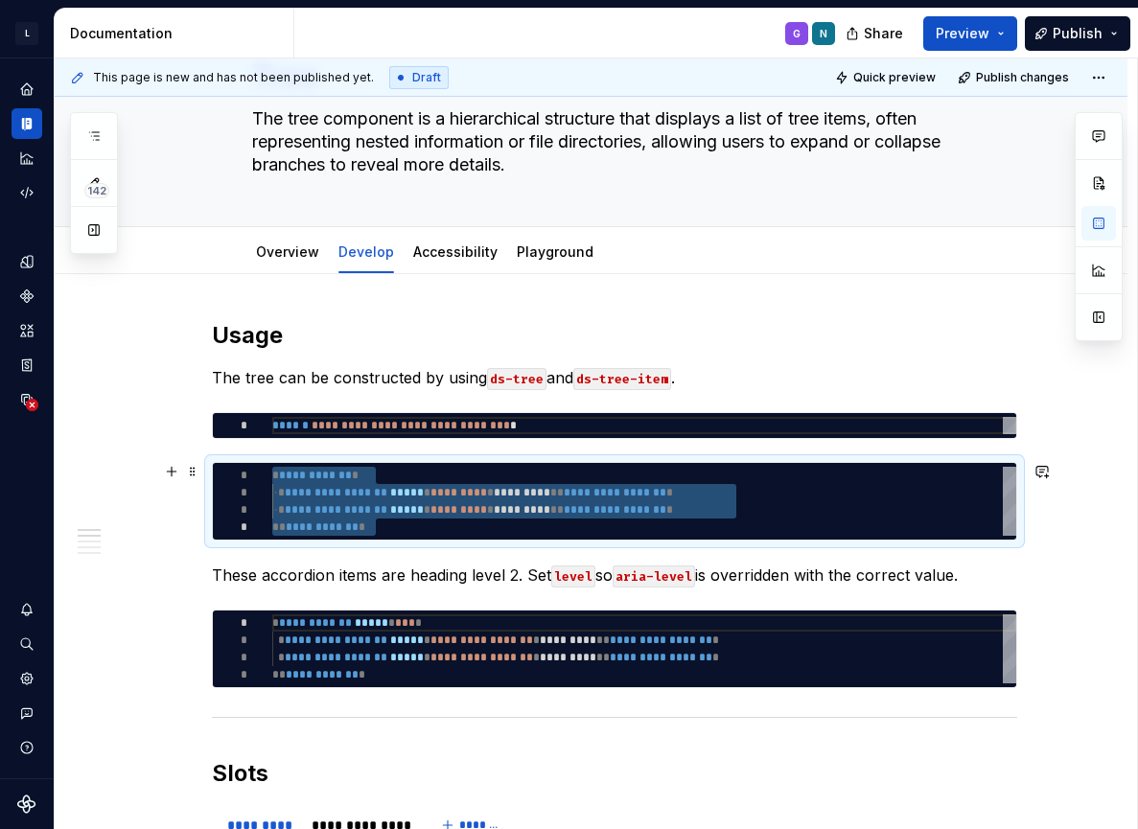
type textarea "*"
type textarea "**********"
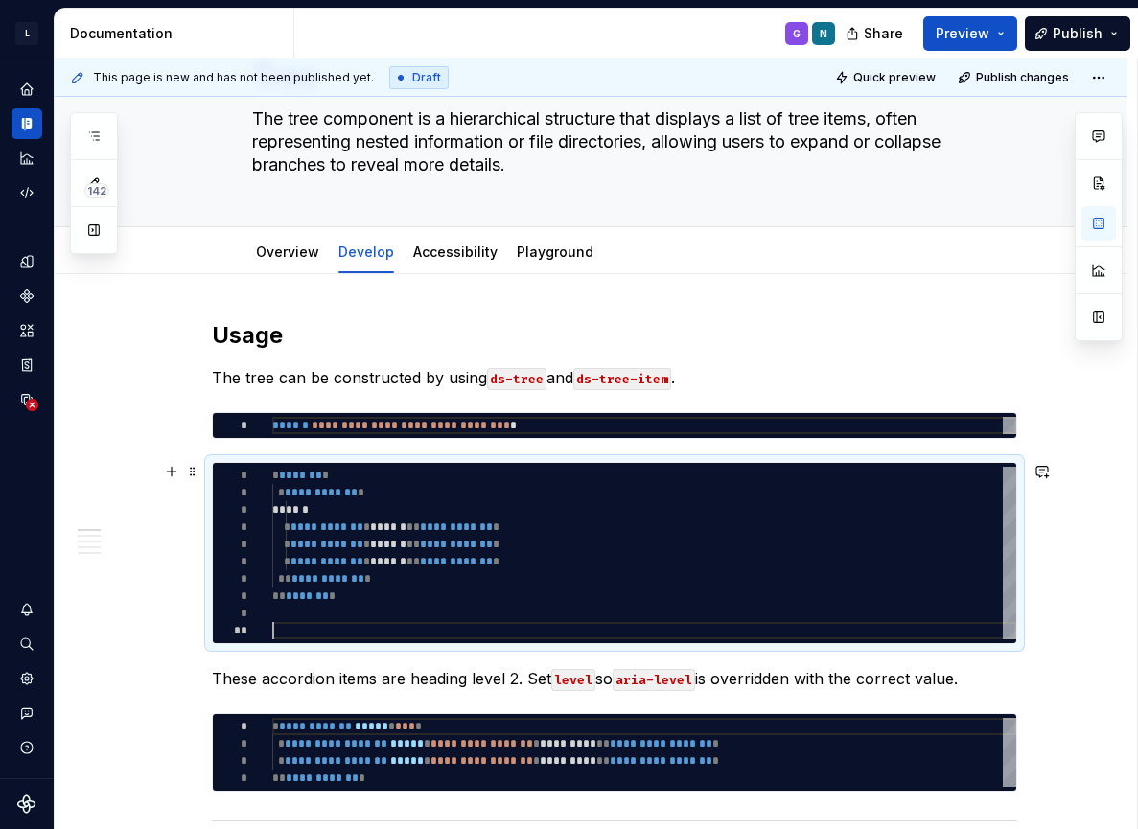
type textarea "*"
type textarea "**********"
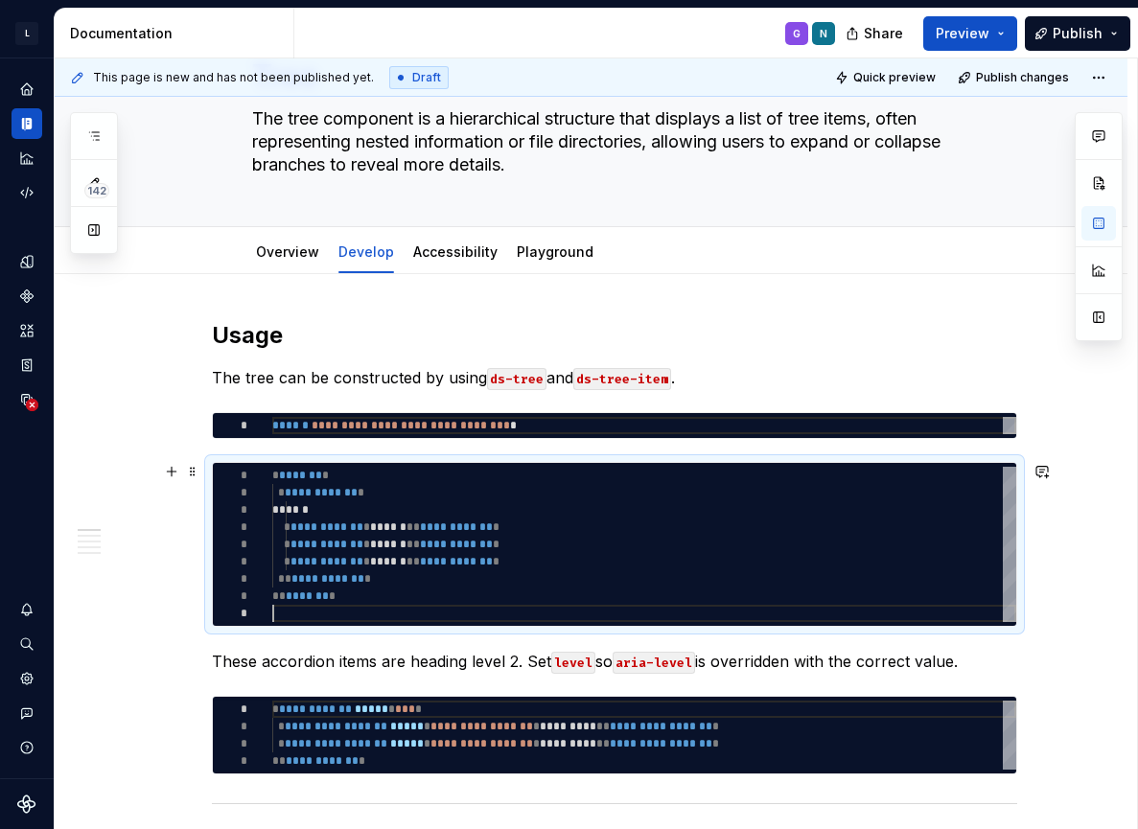
type textarea "*"
type textarea "**********"
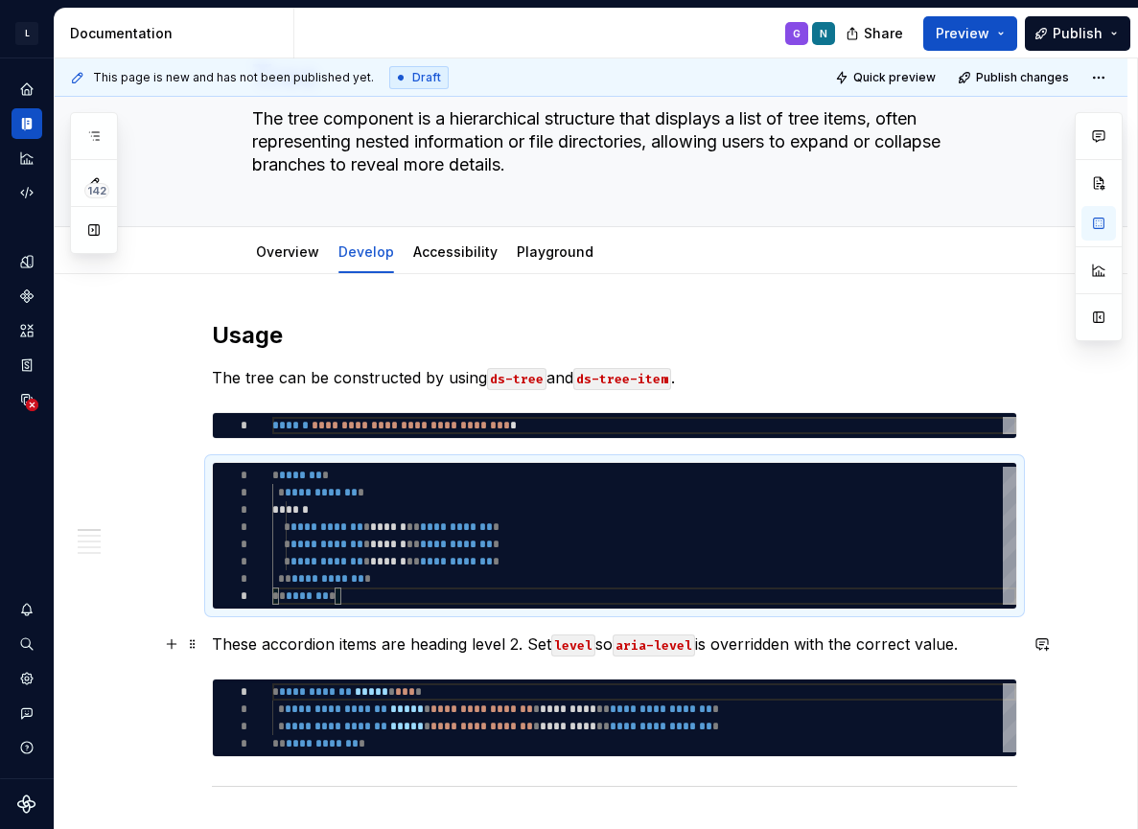
click at [223, 646] on p "These accordion items are heading level 2. Set level so aria-level is overridde…" at bounding box center [614, 644] width 805 height 23
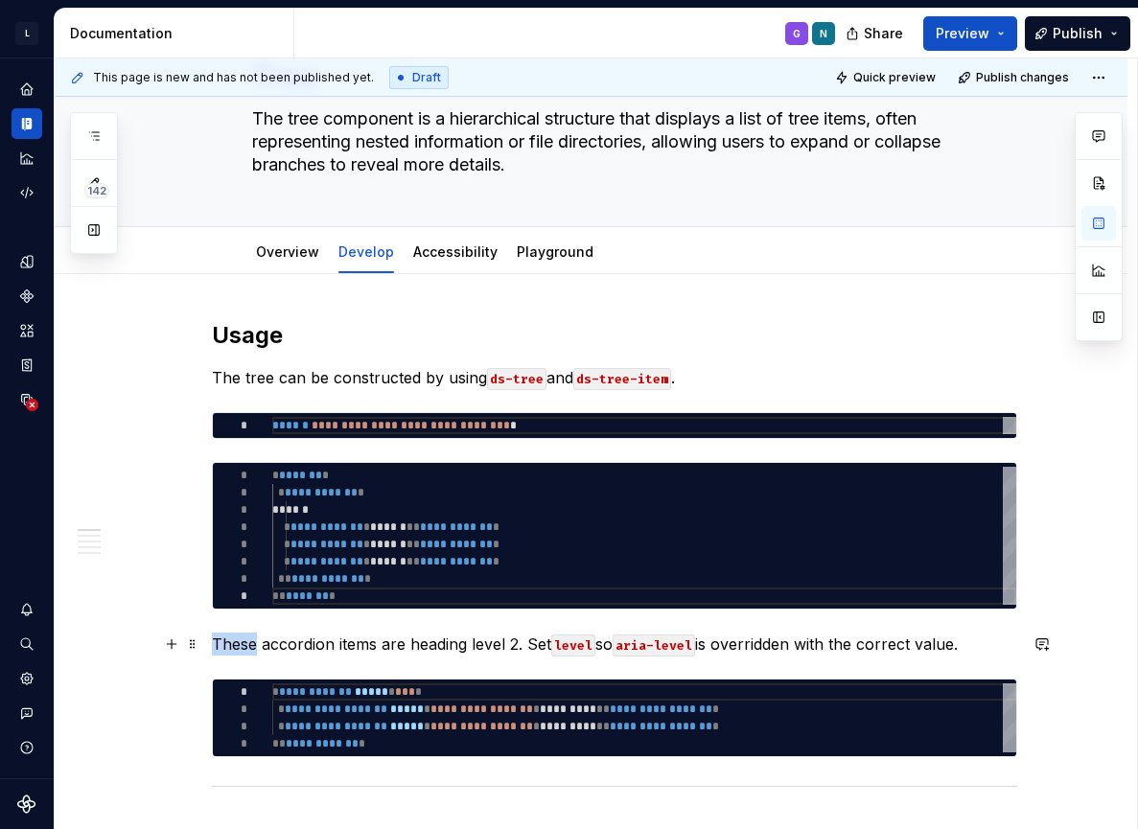
click at [223, 646] on p "These accordion items are heading level 2. Set level so aria-level is overridde…" at bounding box center [614, 644] width 805 height 23
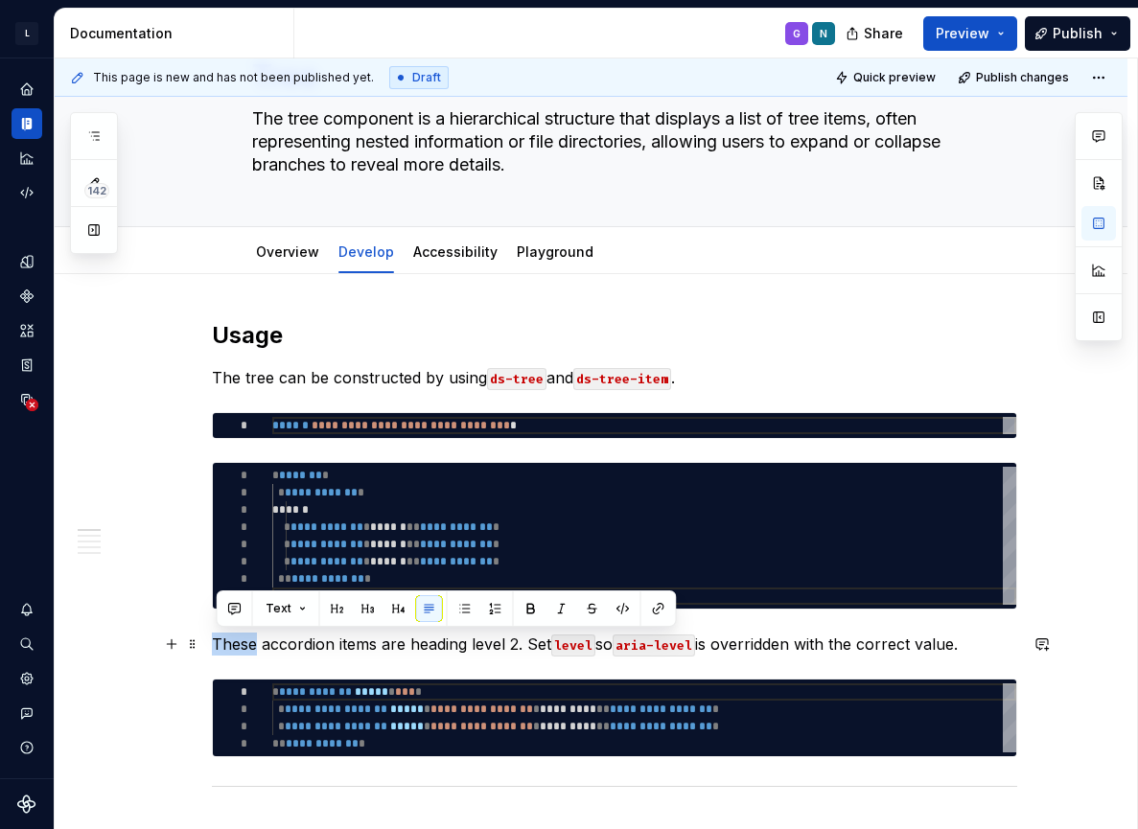
click at [223, 646] on p "These accordion items are heading level 2. Set level so aria-level is overridde…" at bounding box center [614, 644] width 805 height 23
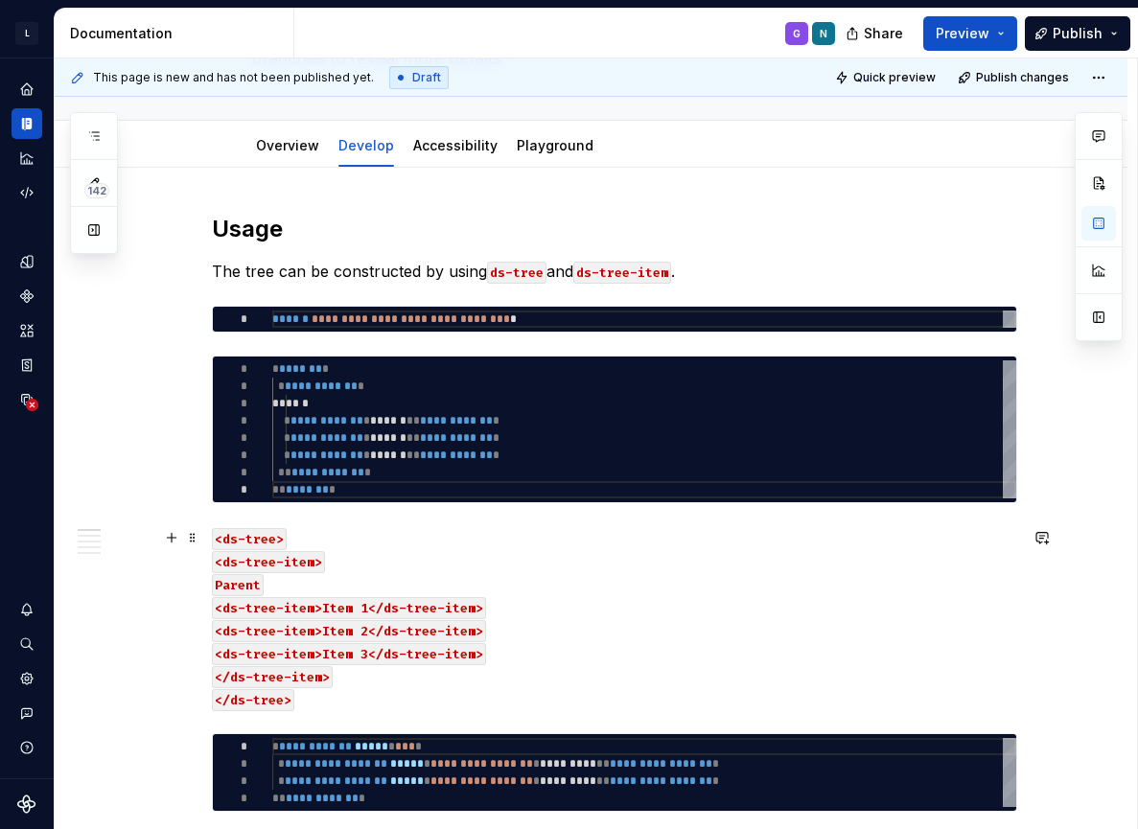
scroll to position [212, 0]
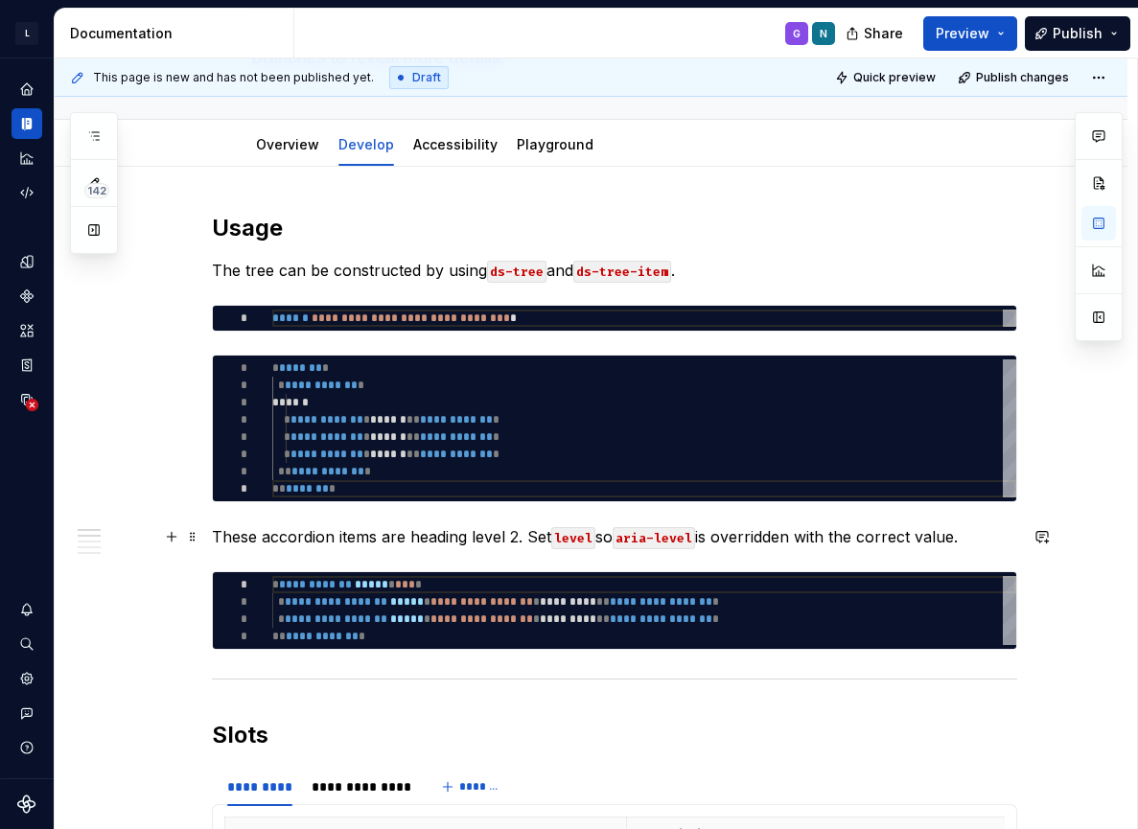
click at [223, 534] on p "These accordion items are heading level 2. Set level so aria-level is overridde…" at bounding box center [614, 536] width 805 height 23
click at [196, 540] on span at bounding box center [192, 537] width 15 height 27
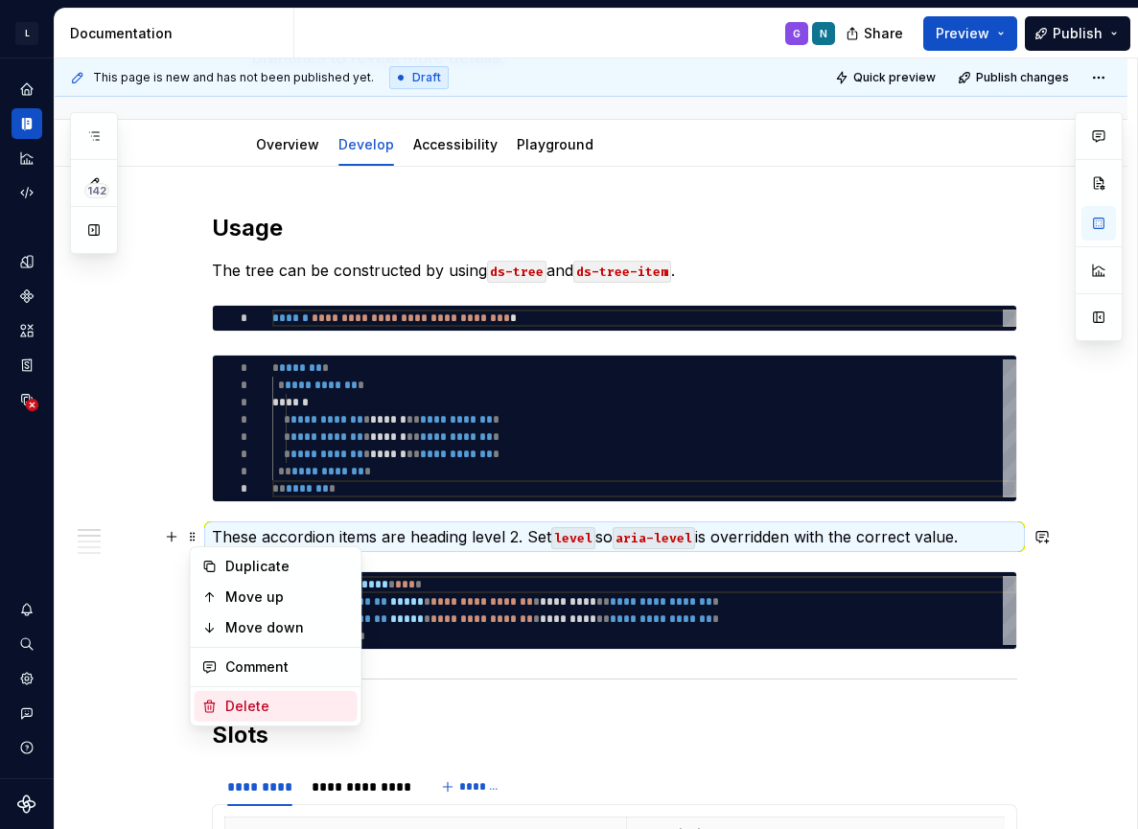
click at [249, 706] on div "Delete" at bounding box center [287, 706] width 125 height 19
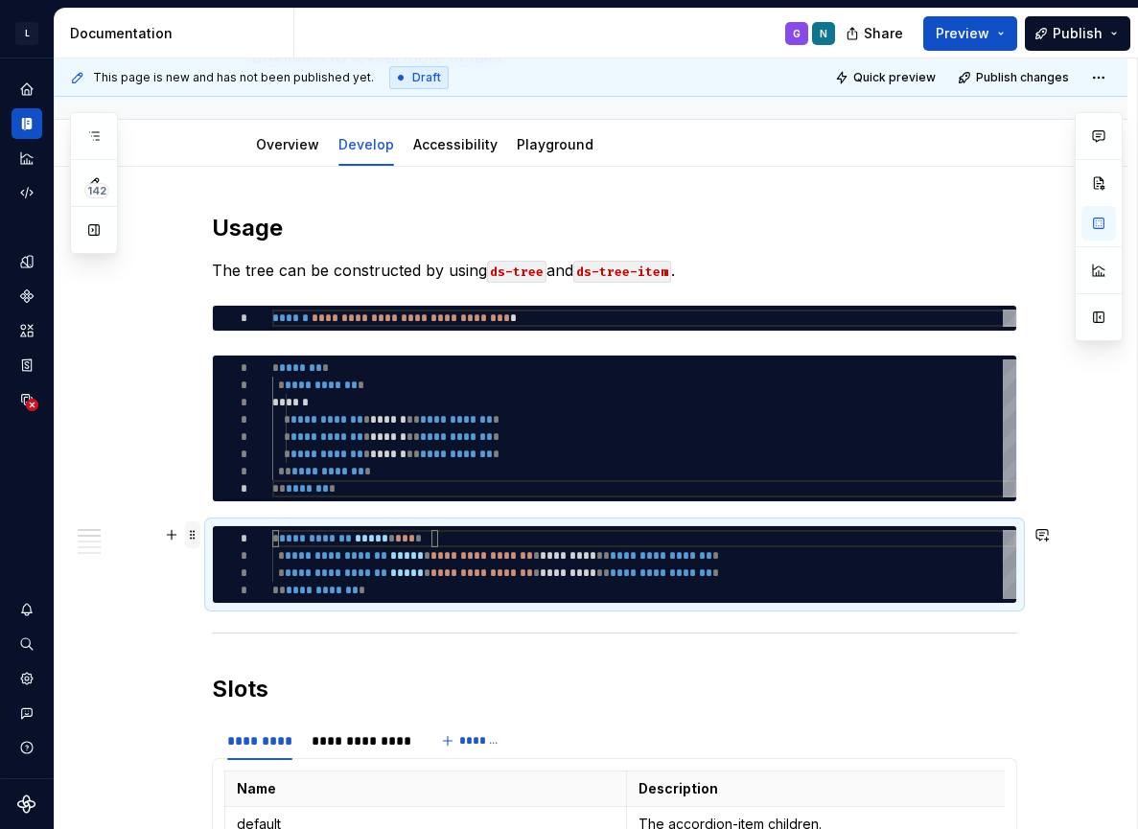
click at [199, 538] on span at bounding box center [192, 535] width 15 height 27
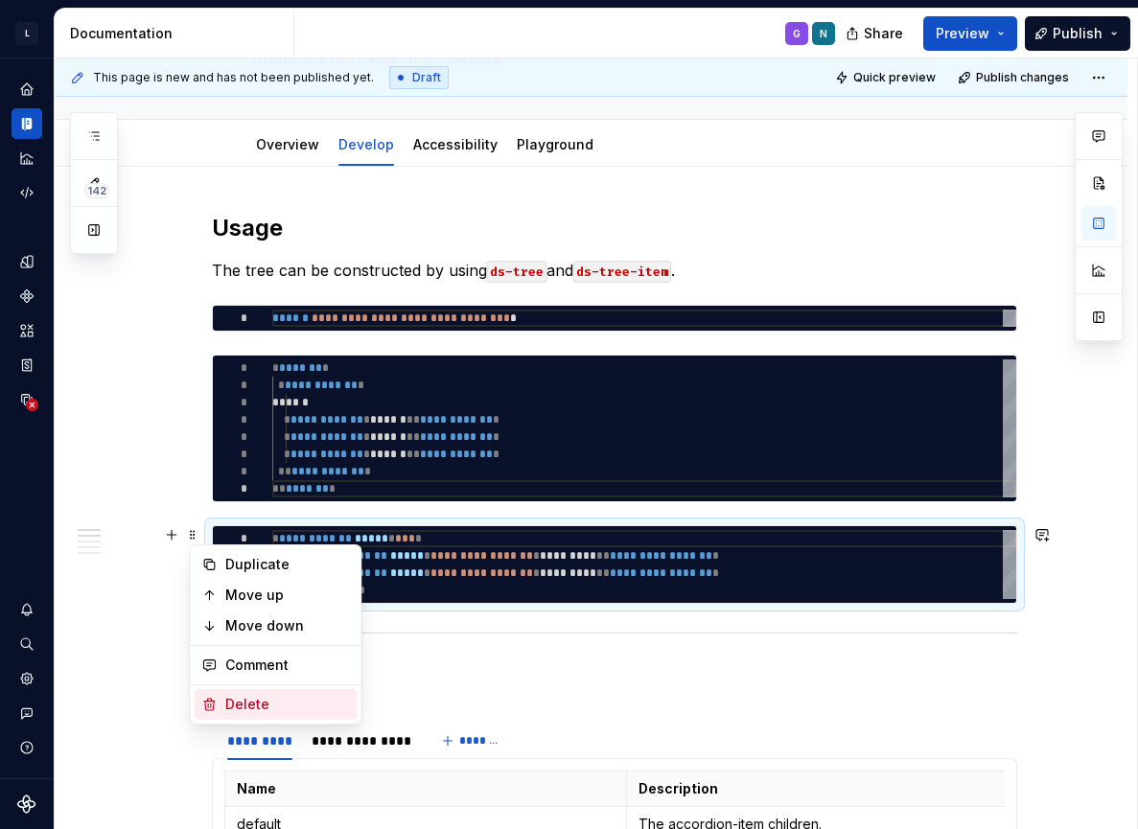
click at [246, 697] on div "Delete" at bounding box center [287, 704] width 125 height 19
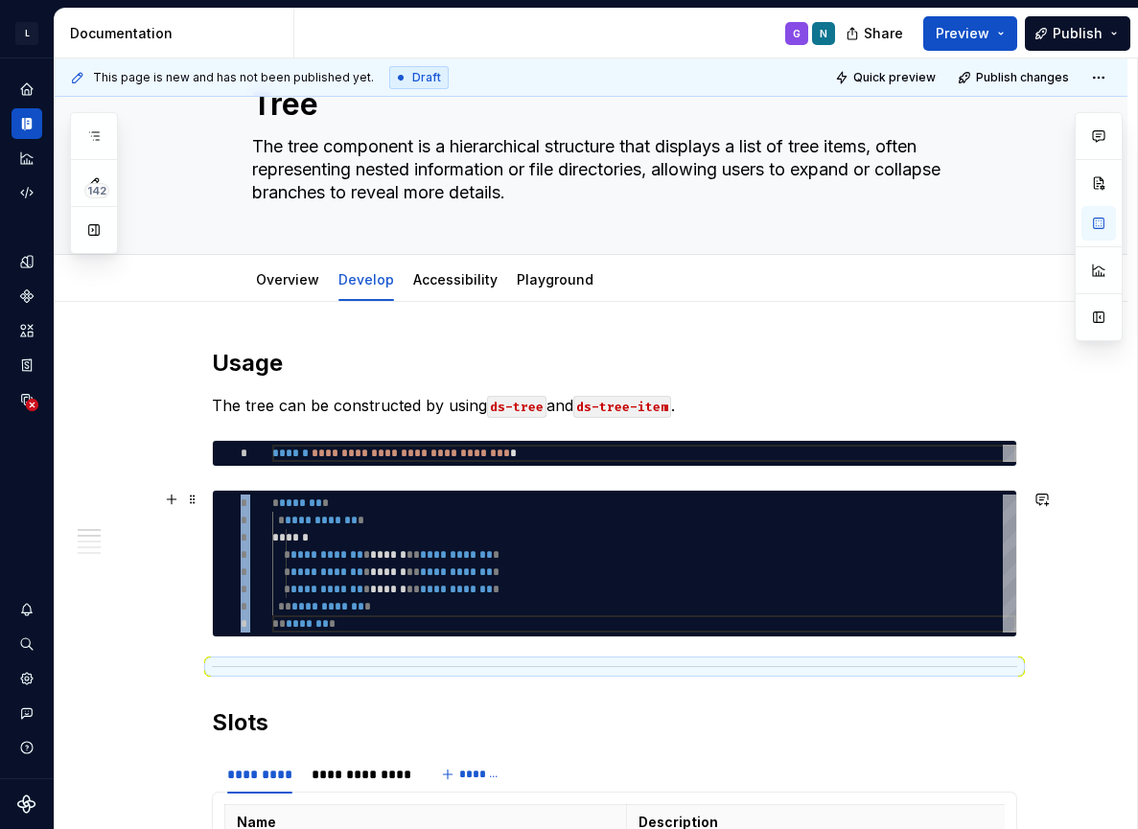
scroll to position [89, 0]
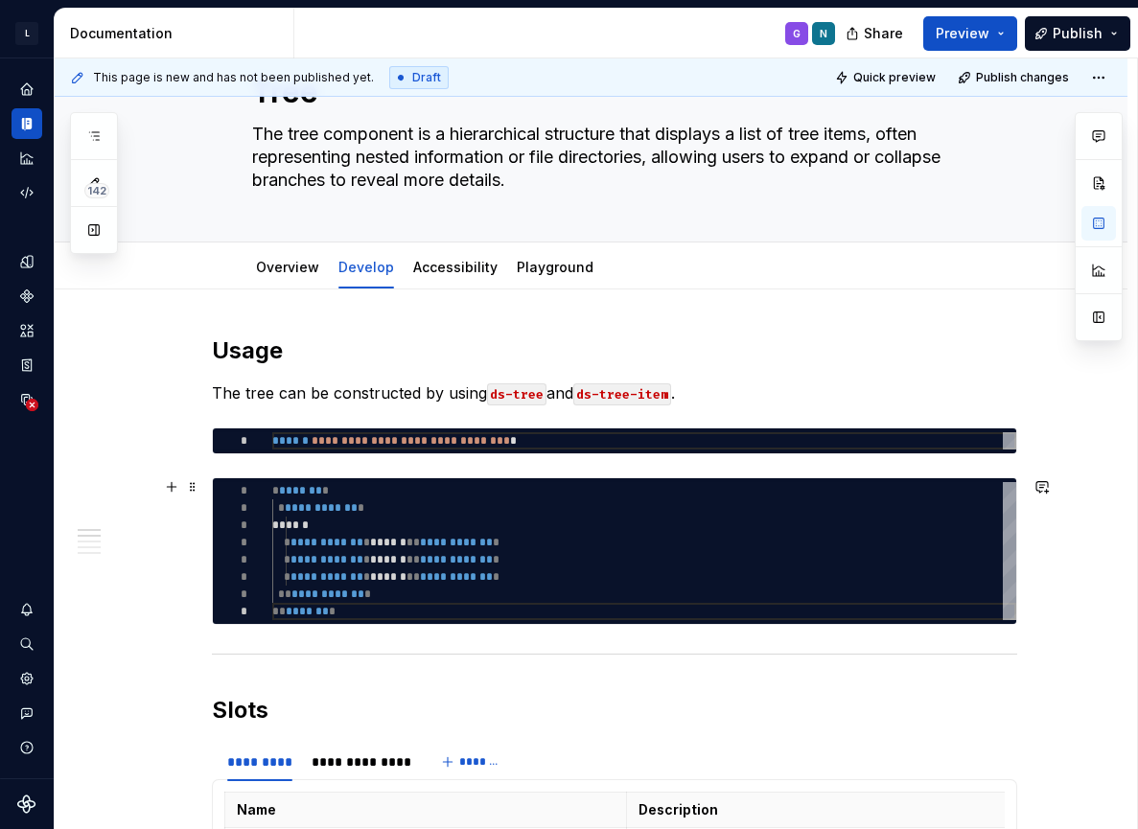
type textarea "*"
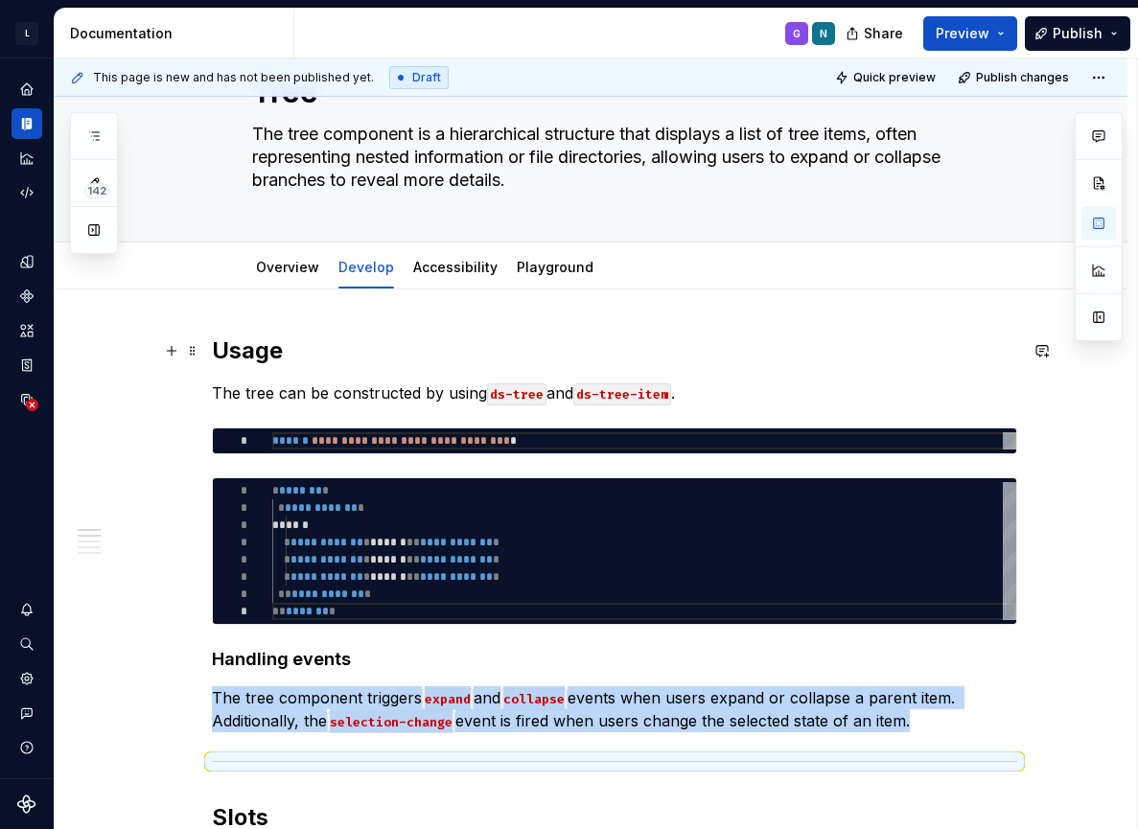
click at [276, 351] on h2 "Usage" at bounding box center [614, 351] width 805 height 31
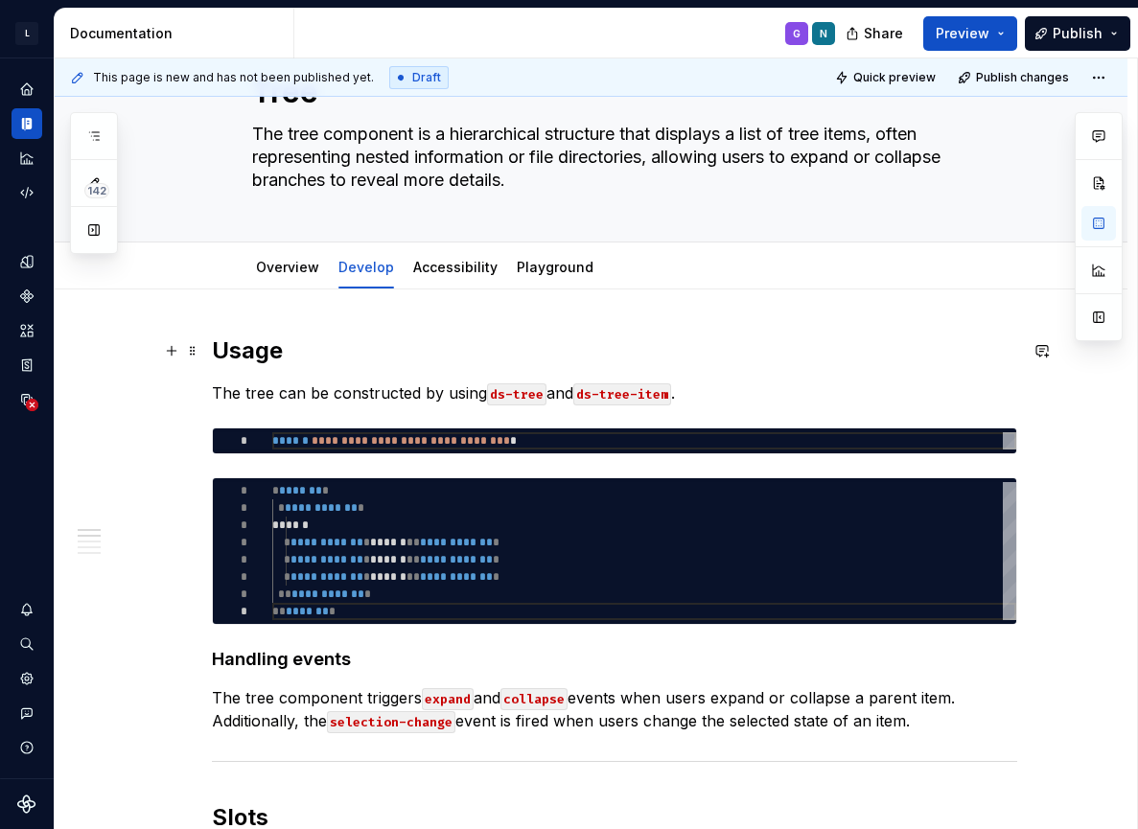
click at [276, 351] on h2 "Usage" at bounding box center [614, 351] width 805 height 31
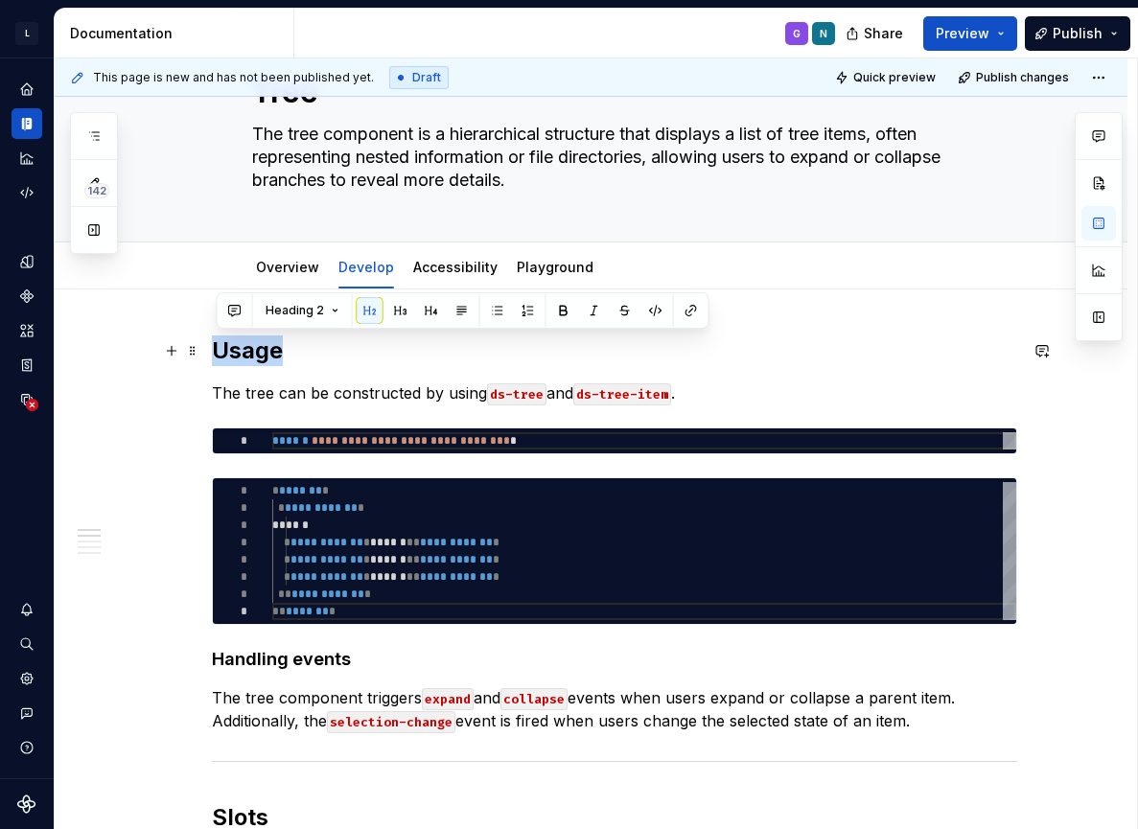
click at [276, 351] on h2 "Usage" at bounding box center [614, 351] width 805 height 31
click at [308, 661] on h4 "Handling events" at bounding box center [614, 659] width 805 height 23
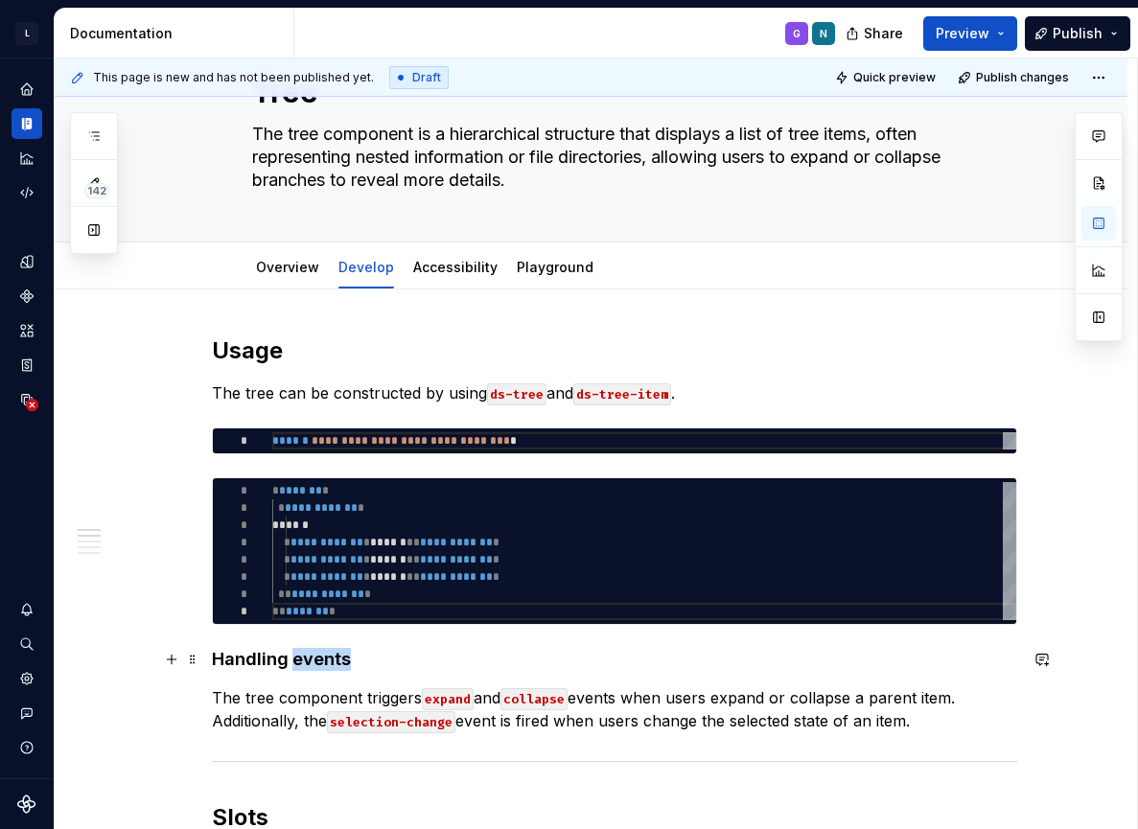
click at [308, 661] on h4 "Handling events" at bounding box center [614, 659] width 805 height 23
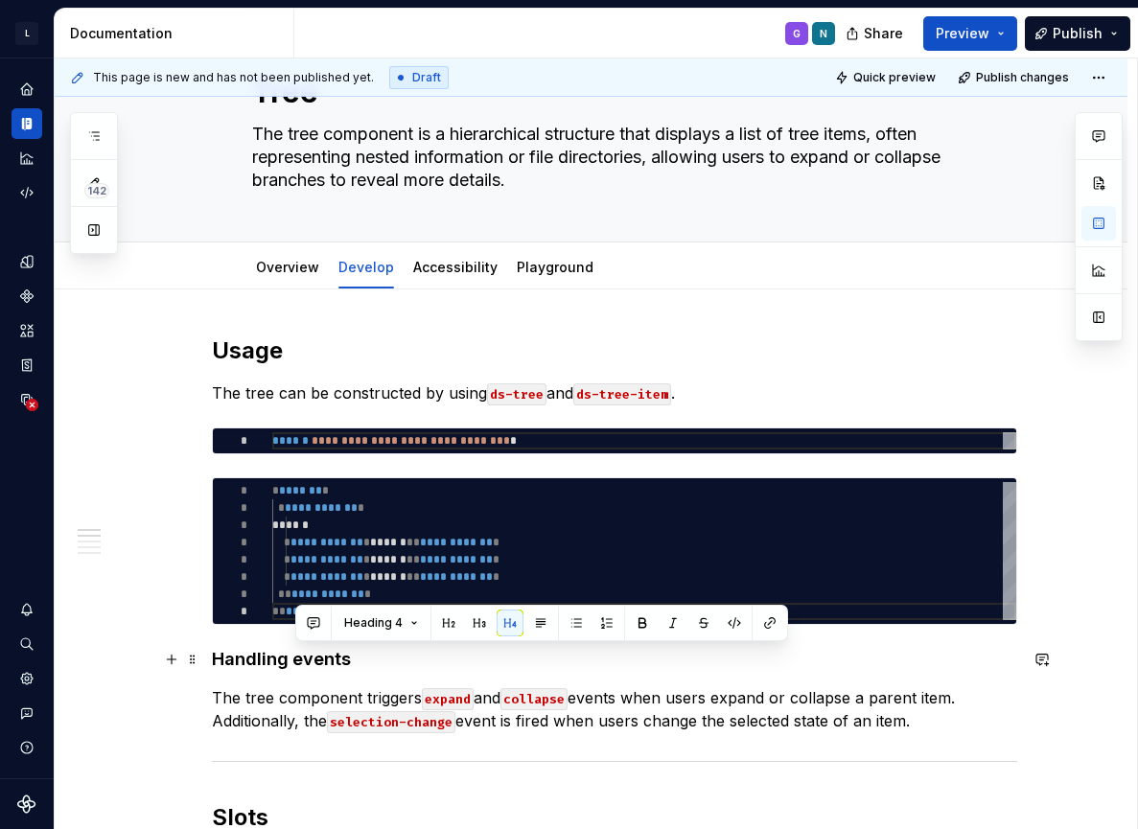
click at [249, 660] on h4 "Handling events" at bounding box center [614, 659] width 805 height 23
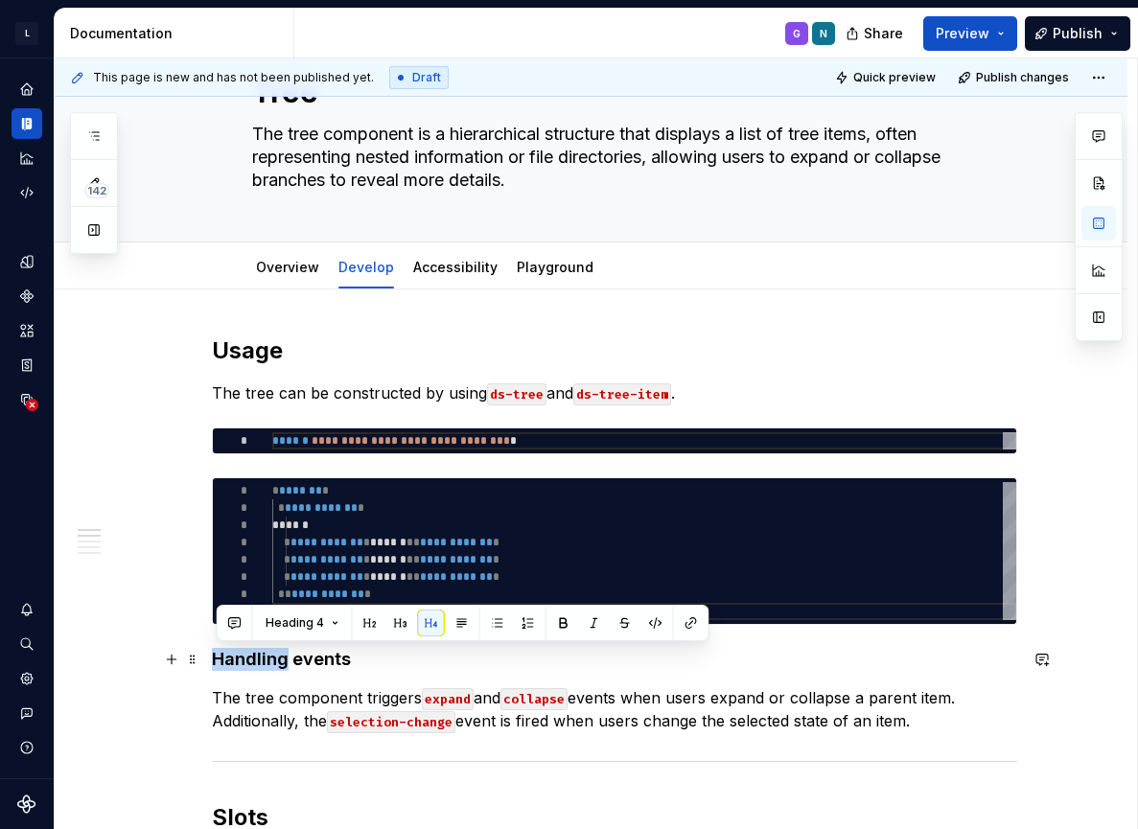
click at [249, 660] on h4 "Handling events" at bounding box center [614, 659] width 805 height 23
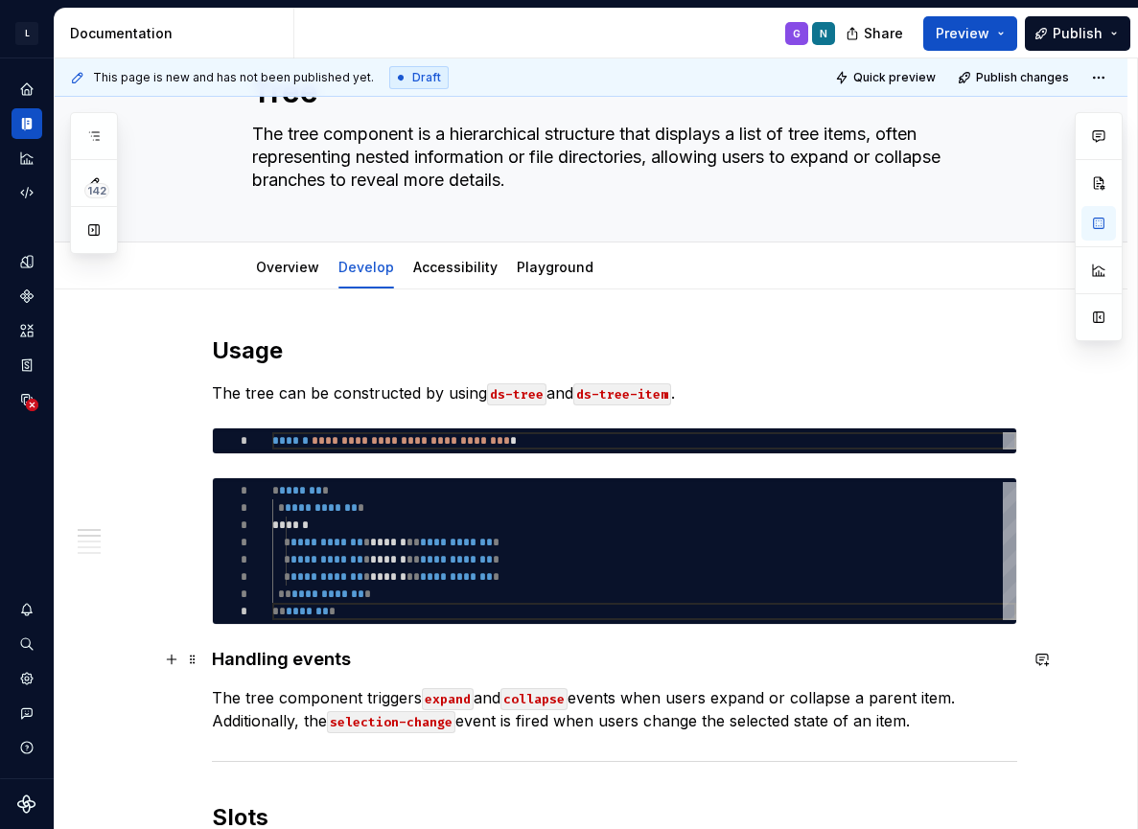
click at [253, 660] on h4 "Handling events" at bounding box center [614, 659] width 805 height 23
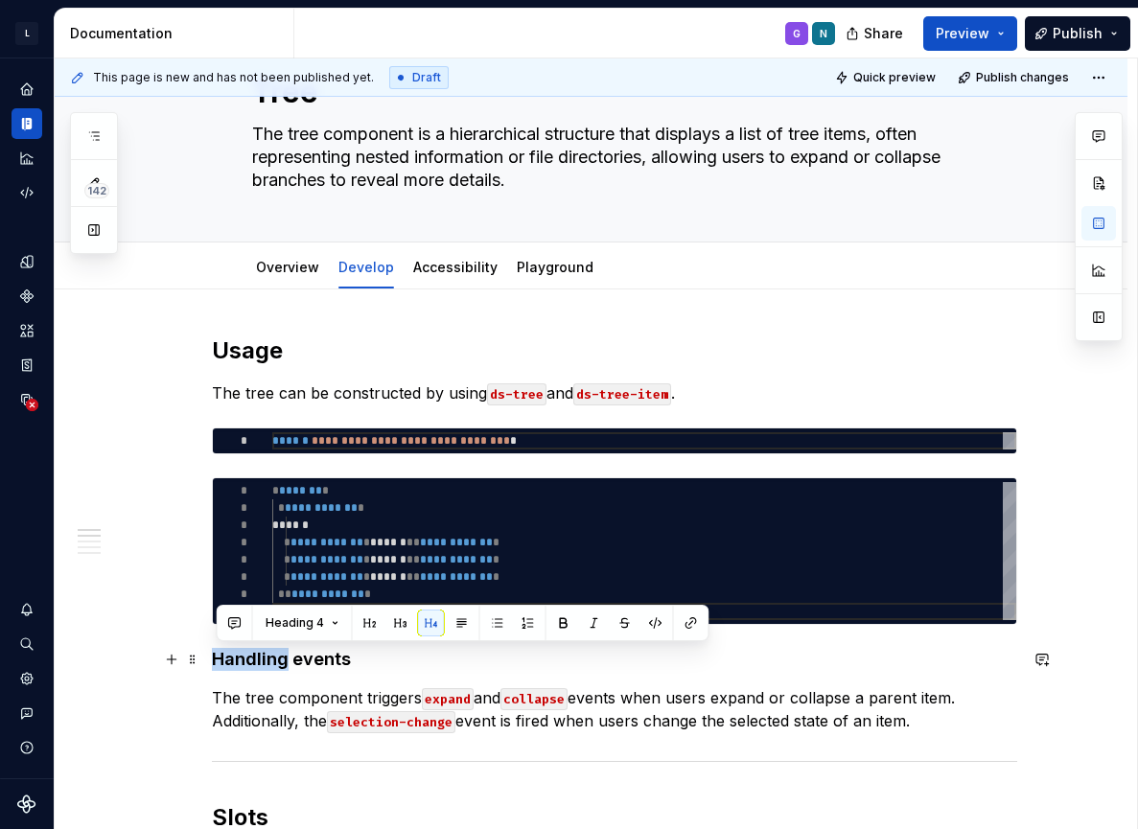
click at [253, 660] on h4 "Handling events" at bounding box center [614, 659] width 805 height 23
click at [399, 622] on button "button" at bounding box center [400, 623] width 27 height 27
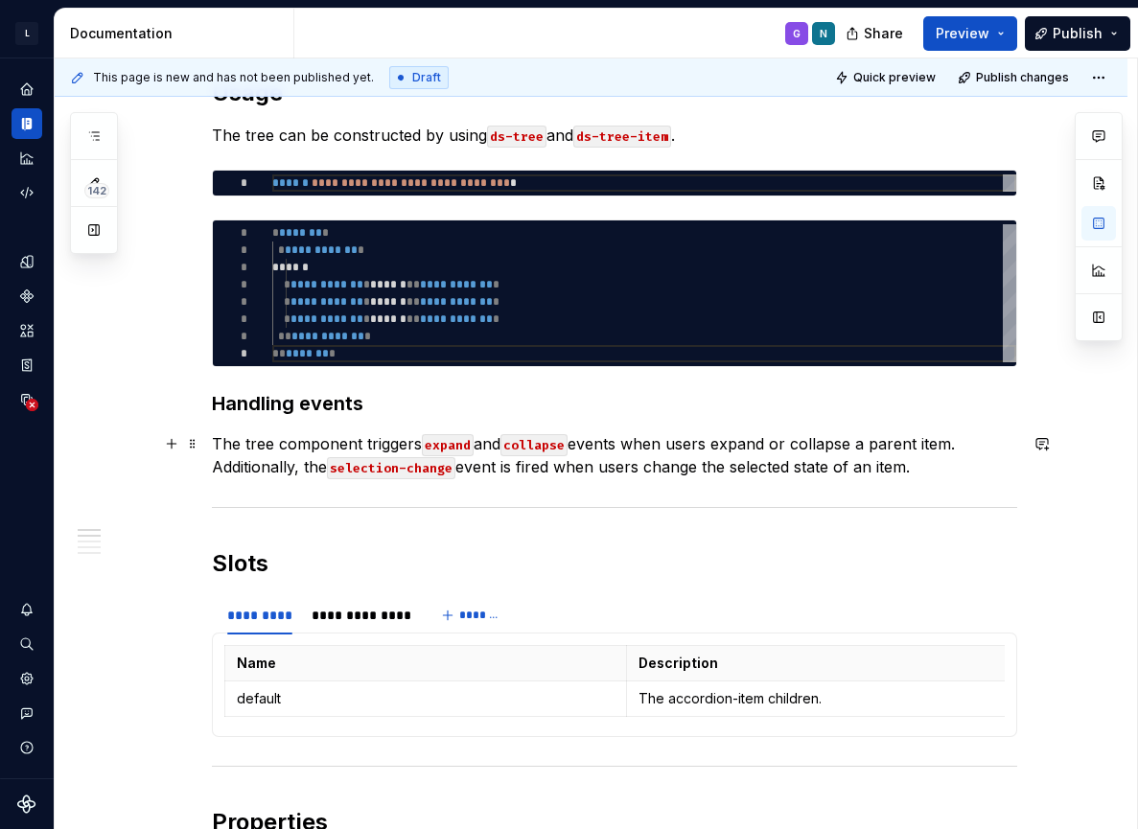
scroll to position [357, 0]
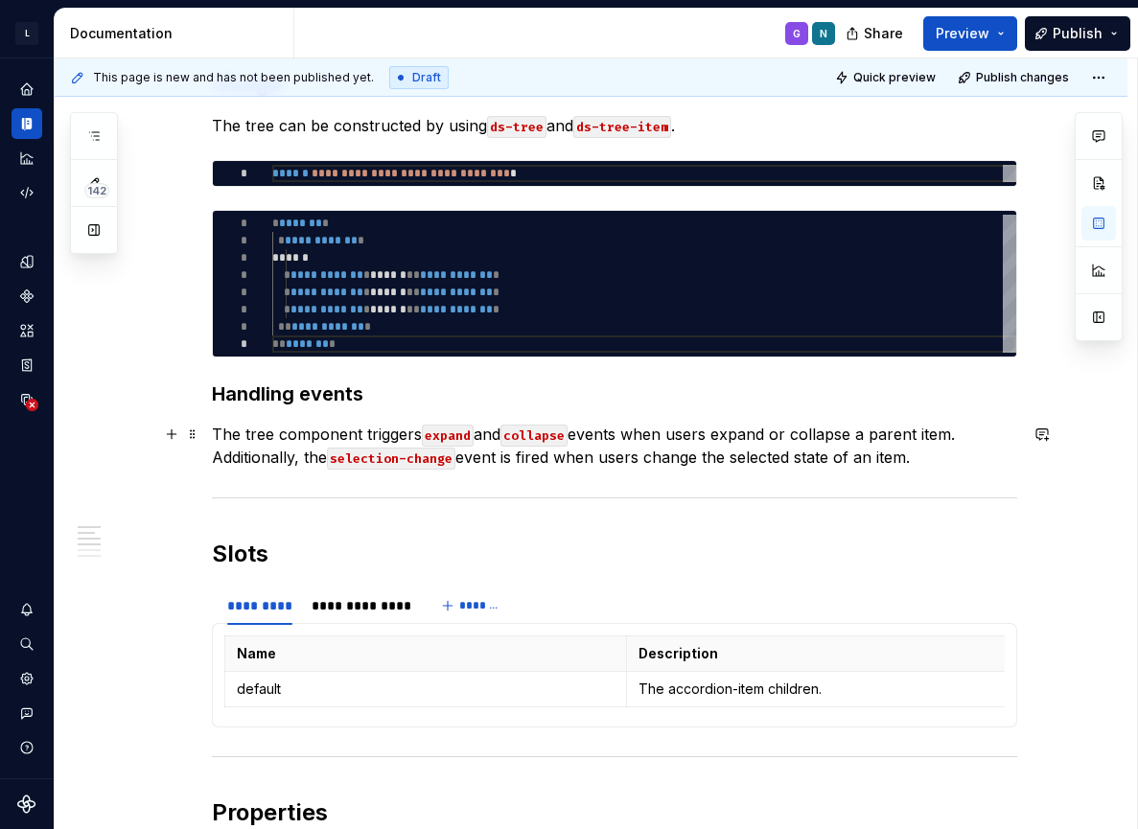
click at [455, 459] on code "selection-change" at bounding box center [391, 459] width 128 height 22
click at [937, 458] on p "The tree component triggers expand and collapse events when users expand or col…" at bounding box center [614, 446] width 805 height 46
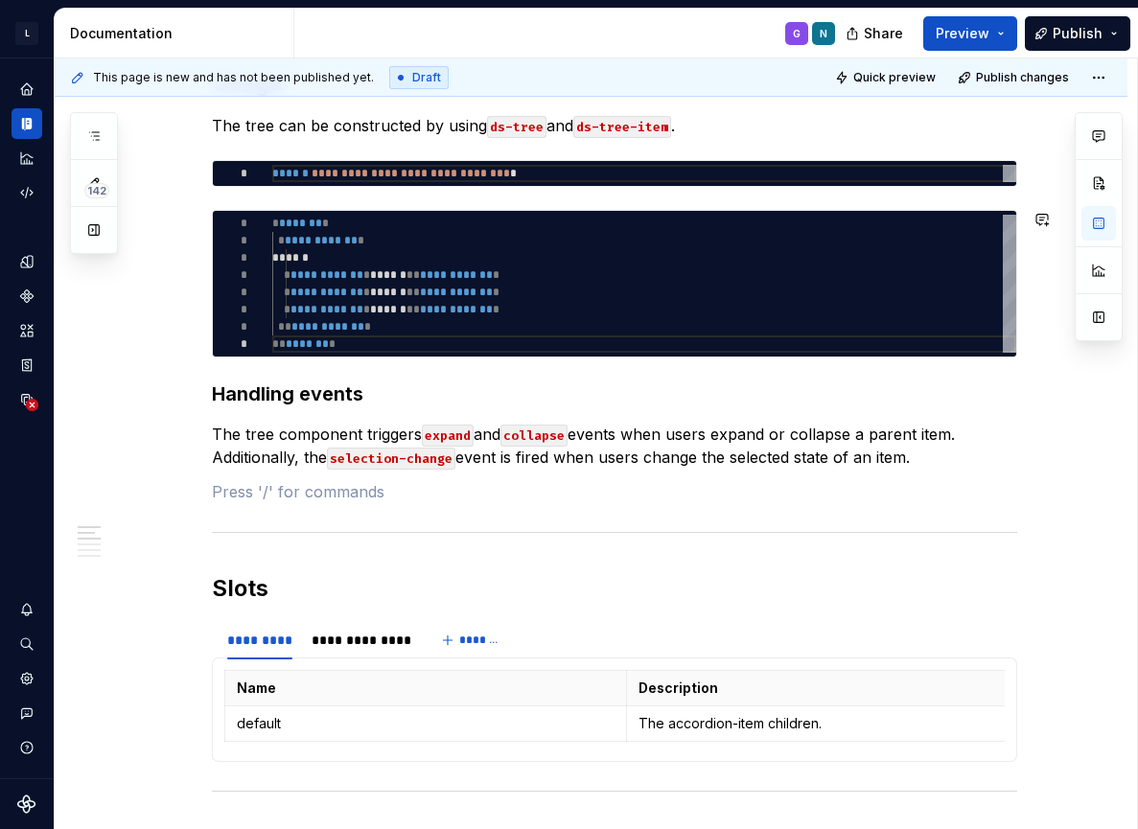
paste div
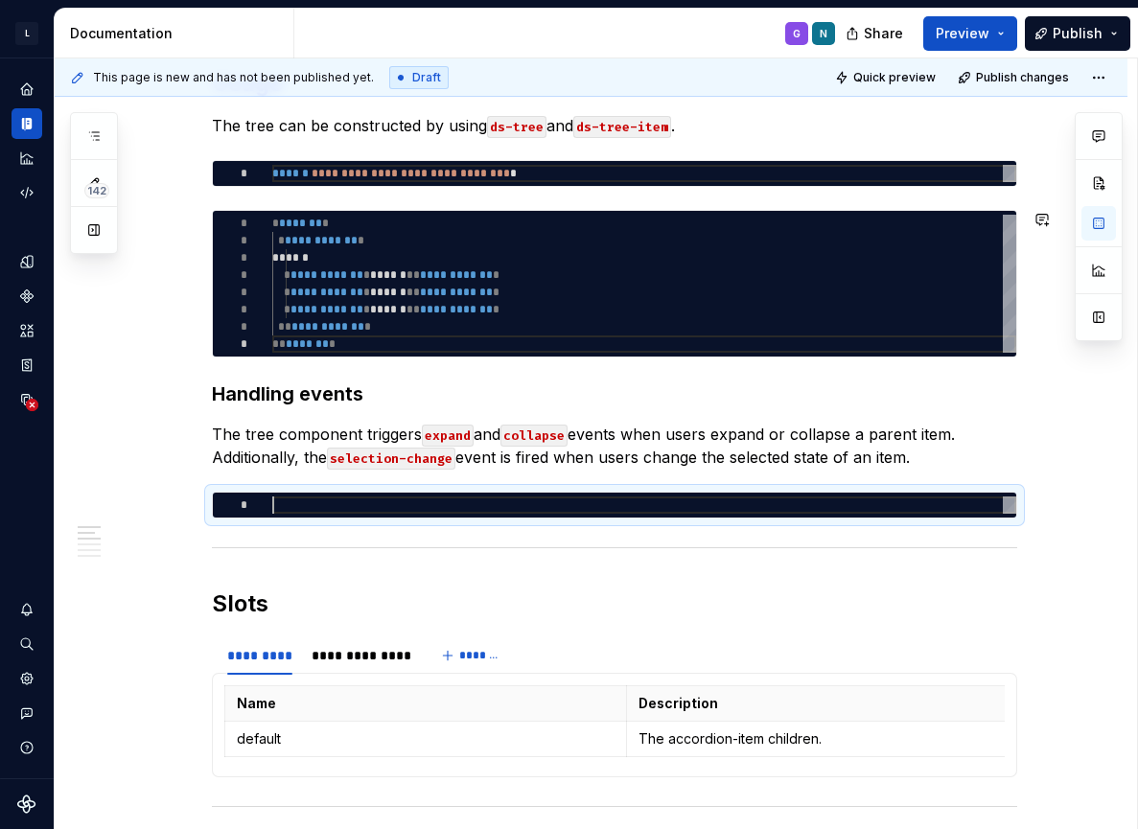
type textarea "*"
type textarea "**********"
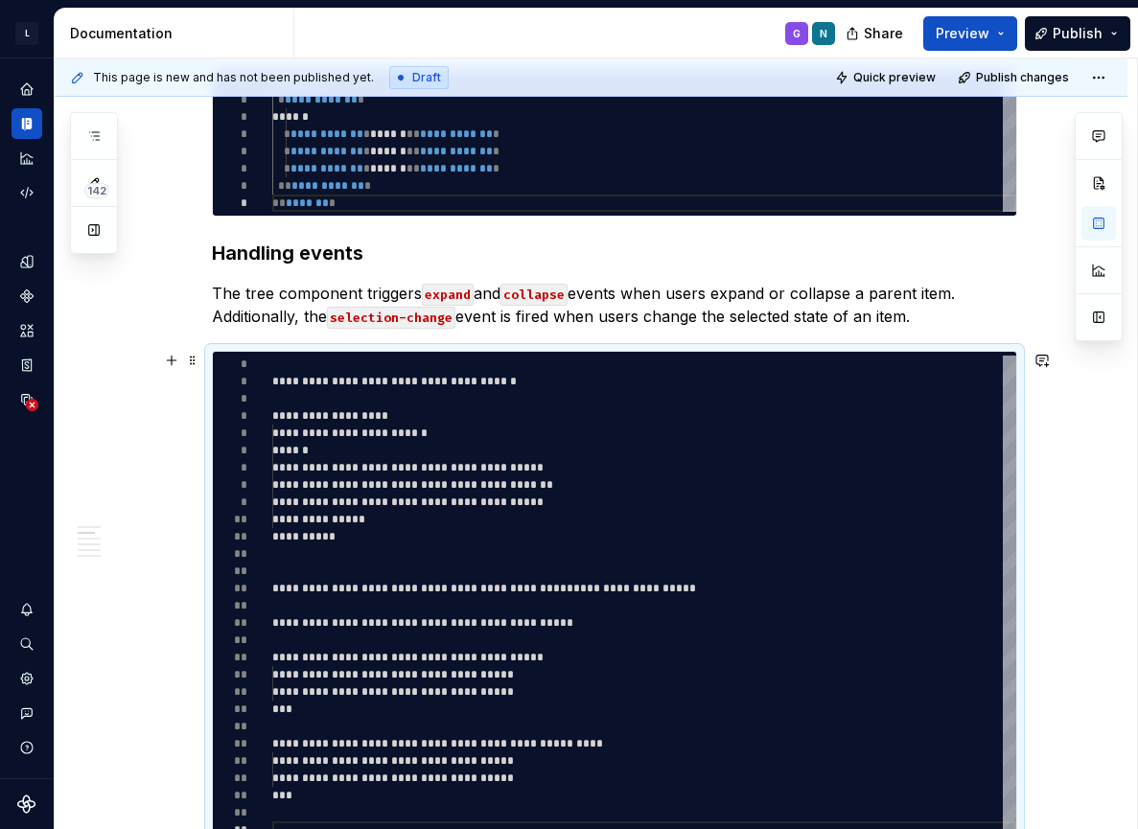
scroll to position [576, 0]
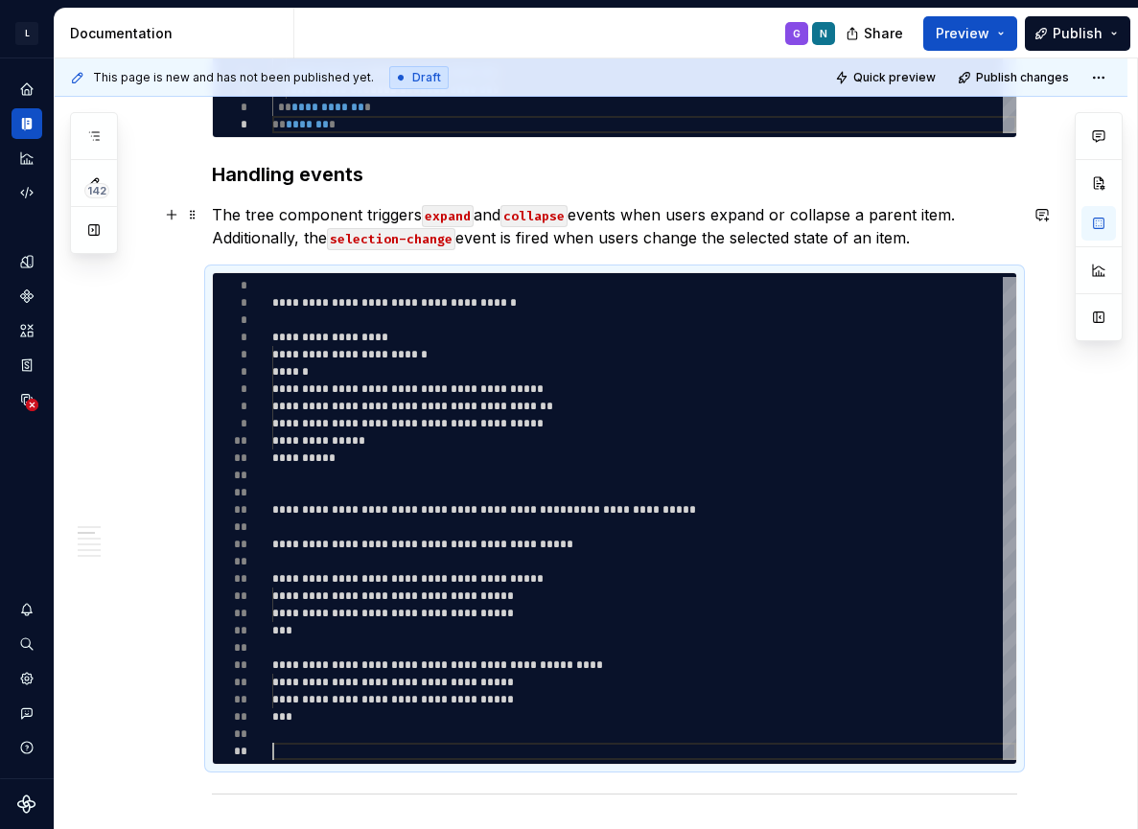
click at [945, 242] on p "The tree component triggers expand and collapse events when users expand or col…" at bounding box center [614, 226] width 805 height 46
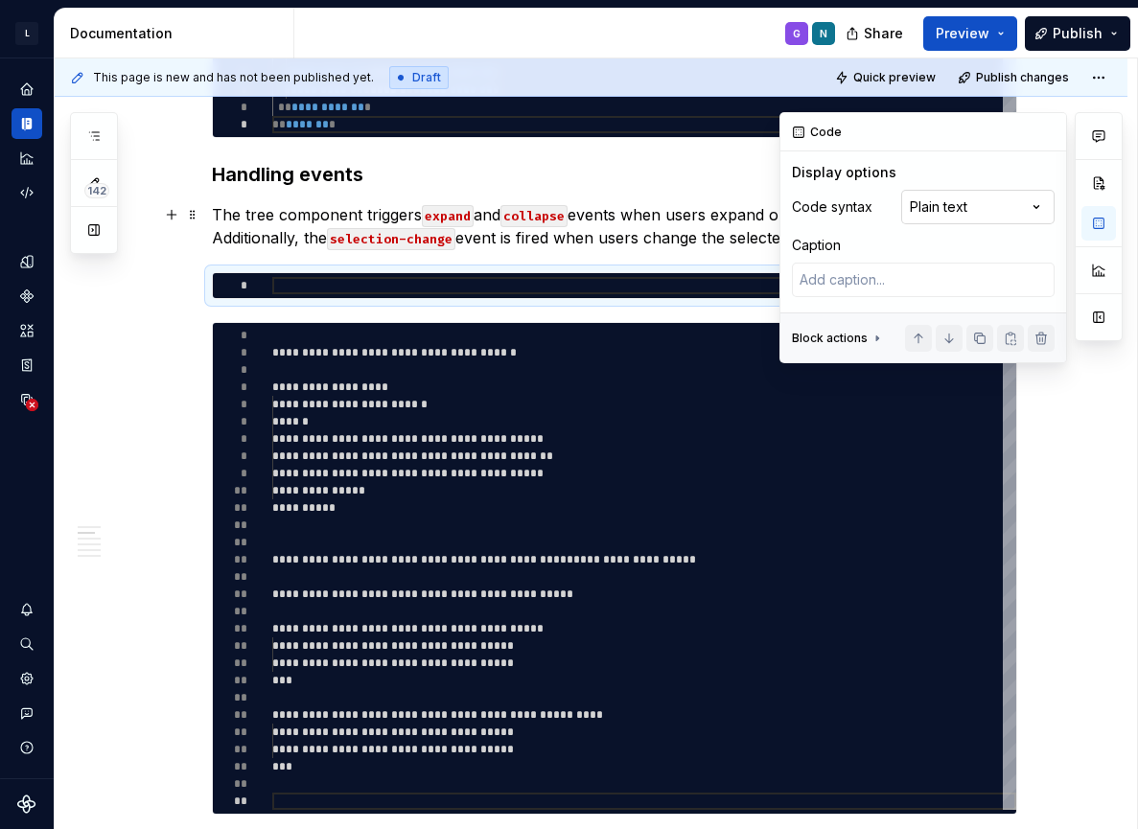
click at [992, 220] on div "Comments Open comments No comments yet Select ‘Comment’ from the block context …" at bounding box center [951, 237] width 343 height 251
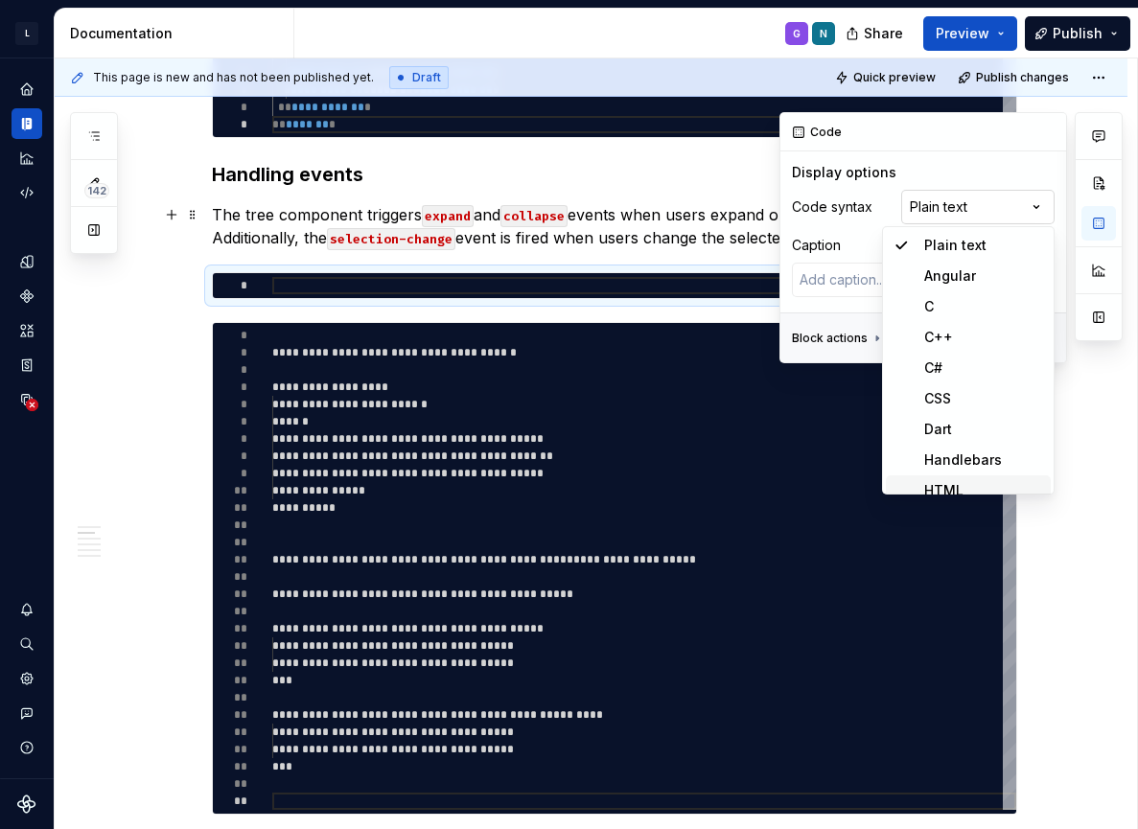
scroll to position [12, 0]
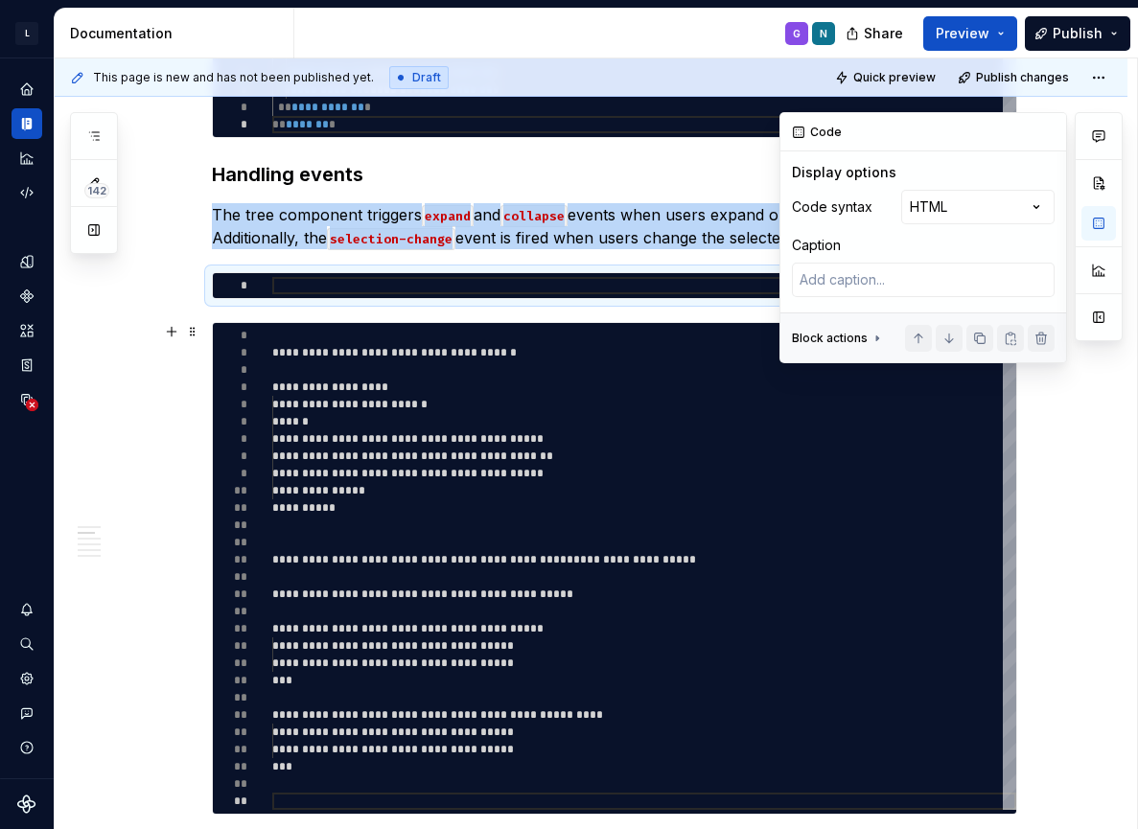
type textarea "*"
type textarea "**********"
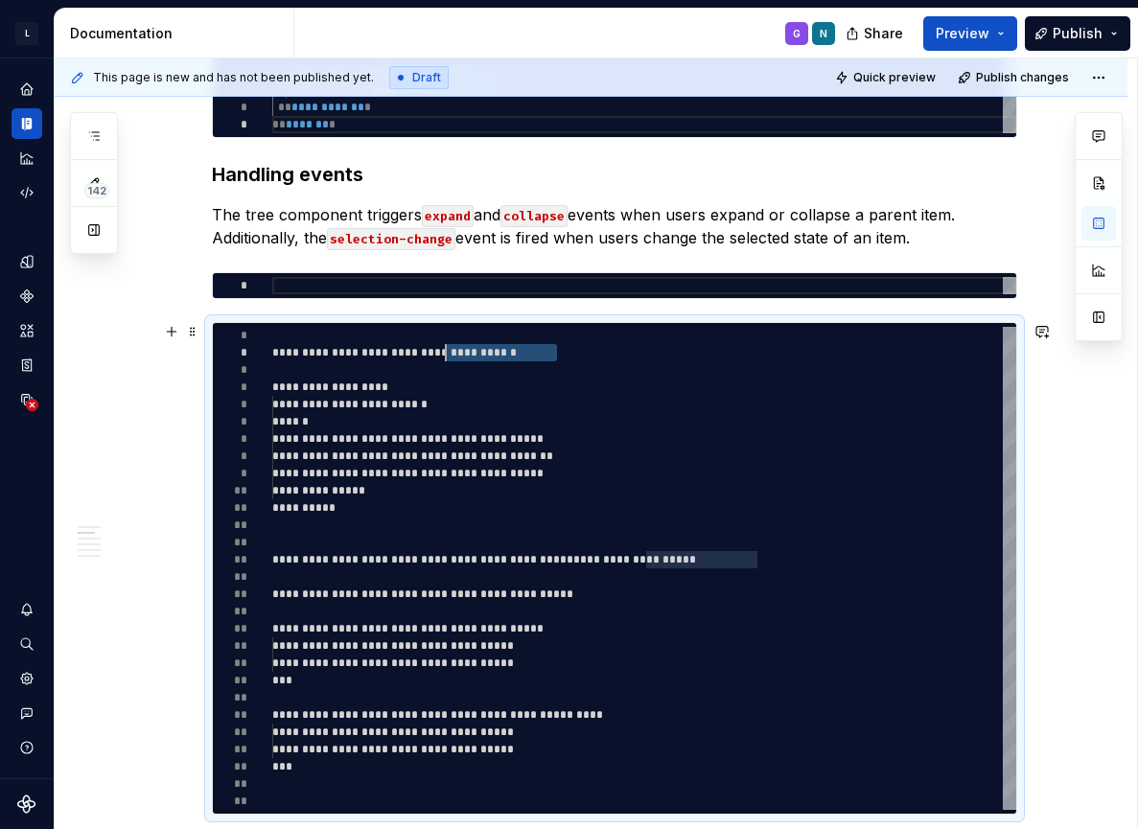
scroll to position [17, 0]
drag, startPoint x: 447, startPoint y: 353, endPoint x: 180, endPoint y: 352, distance: 266.6
click at [272, 352] on div "**********" at bounding box center [644, 568] width 744 height 483
type textarea "*"
type textarea "**********"
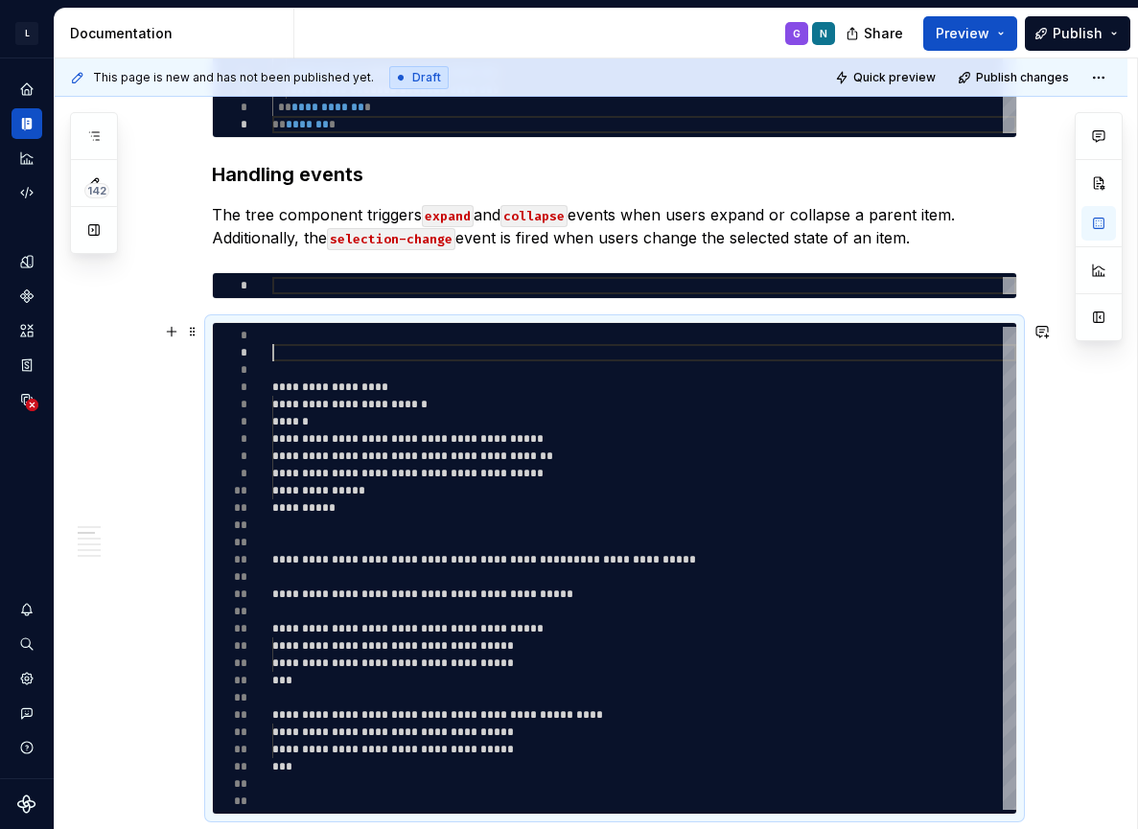
type textarea "*"
type textarea "**********"
click at [441, 287] on div at bounding box center [644, 285] width 744 height 17
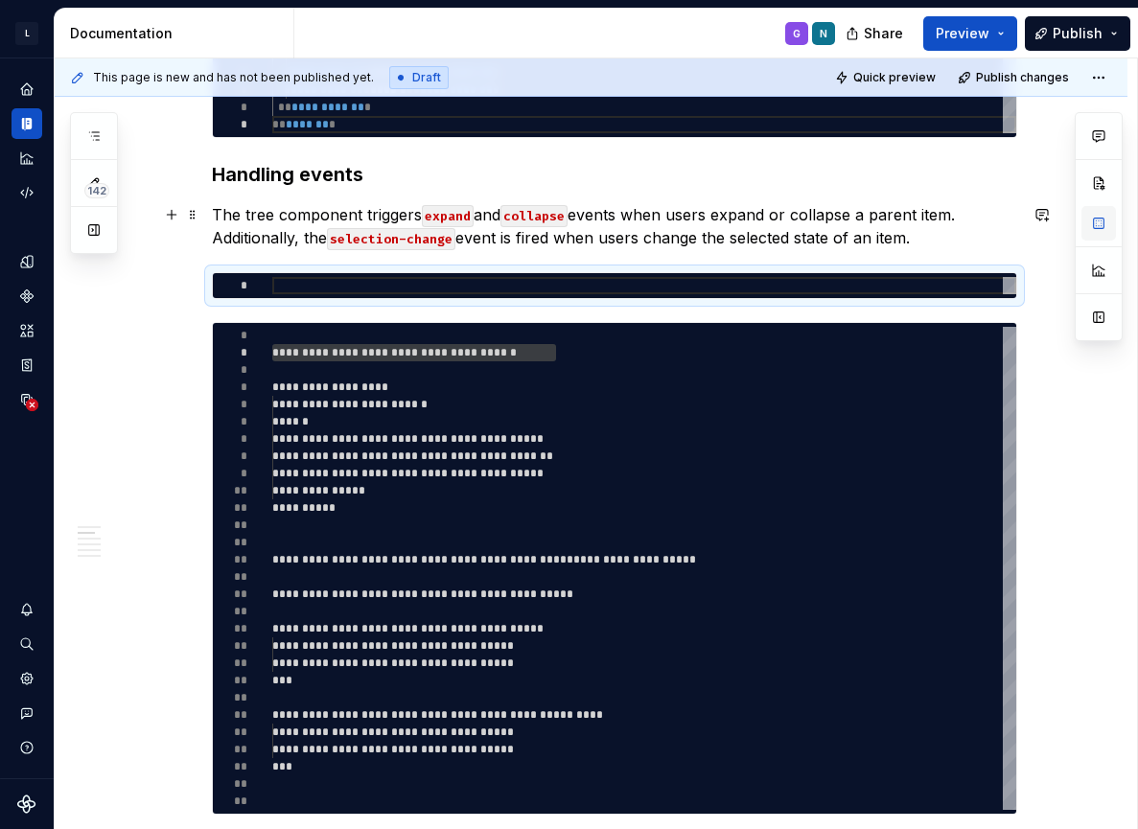
click at [1094, 220] on button "button" at bounding box center [1099, 223] width 35 height 35
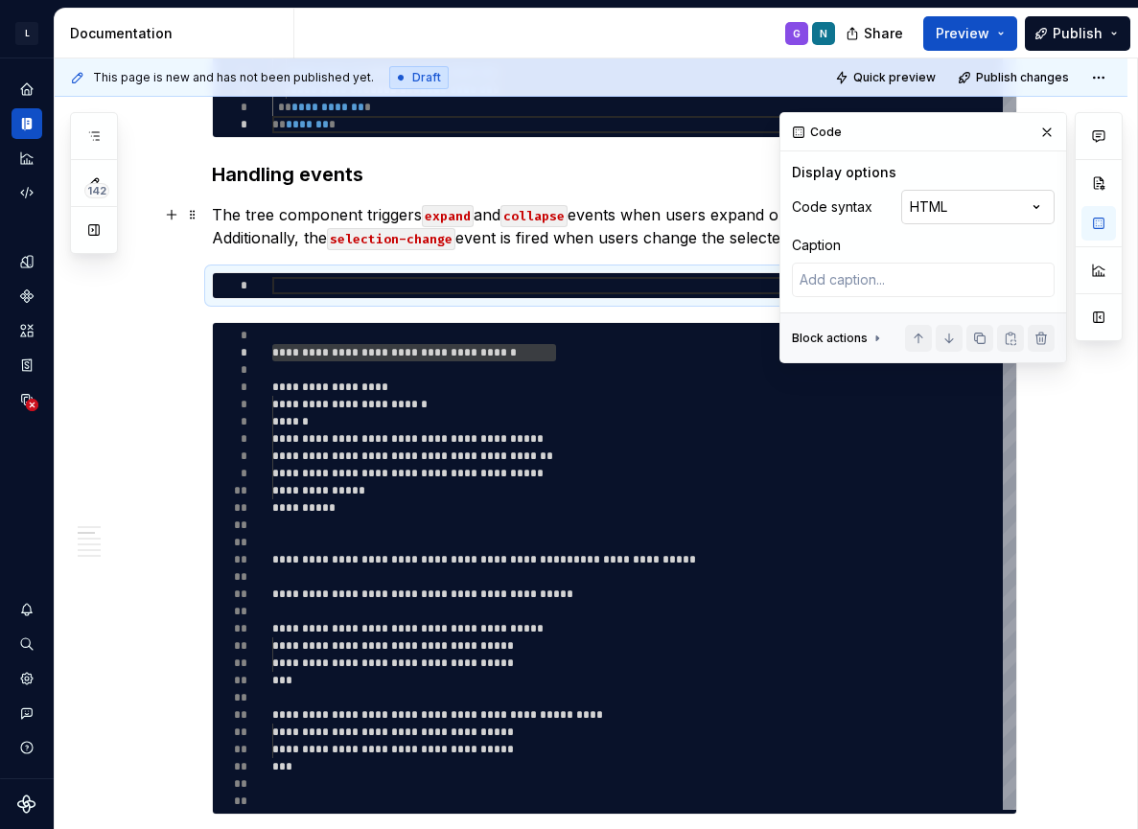
click at [980, 211] on div "Comments Open comments No comments yet Select ‘Comment’ from the block context …" at bounding box center [951, 237] width 343 height 251
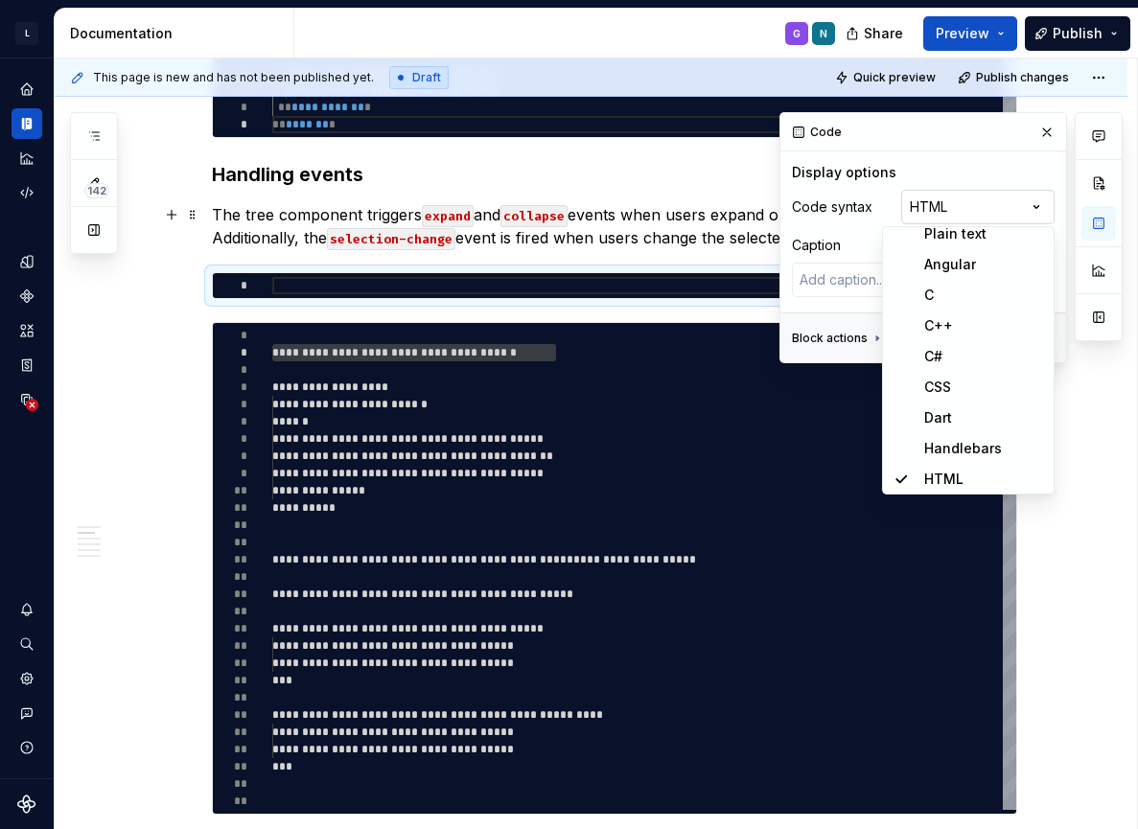
scroll to position [161, 0]
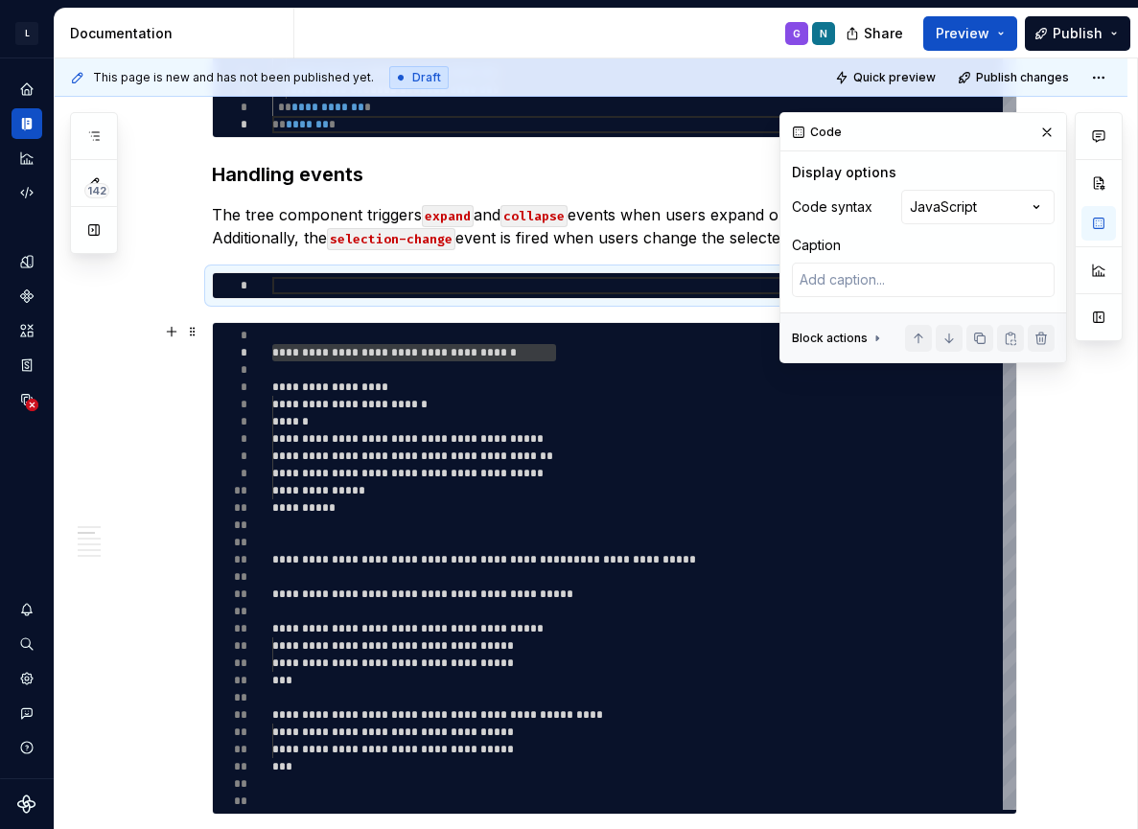
click at [689, 338] on div "**********" at bounding box center [644, 568] width 744 height 483
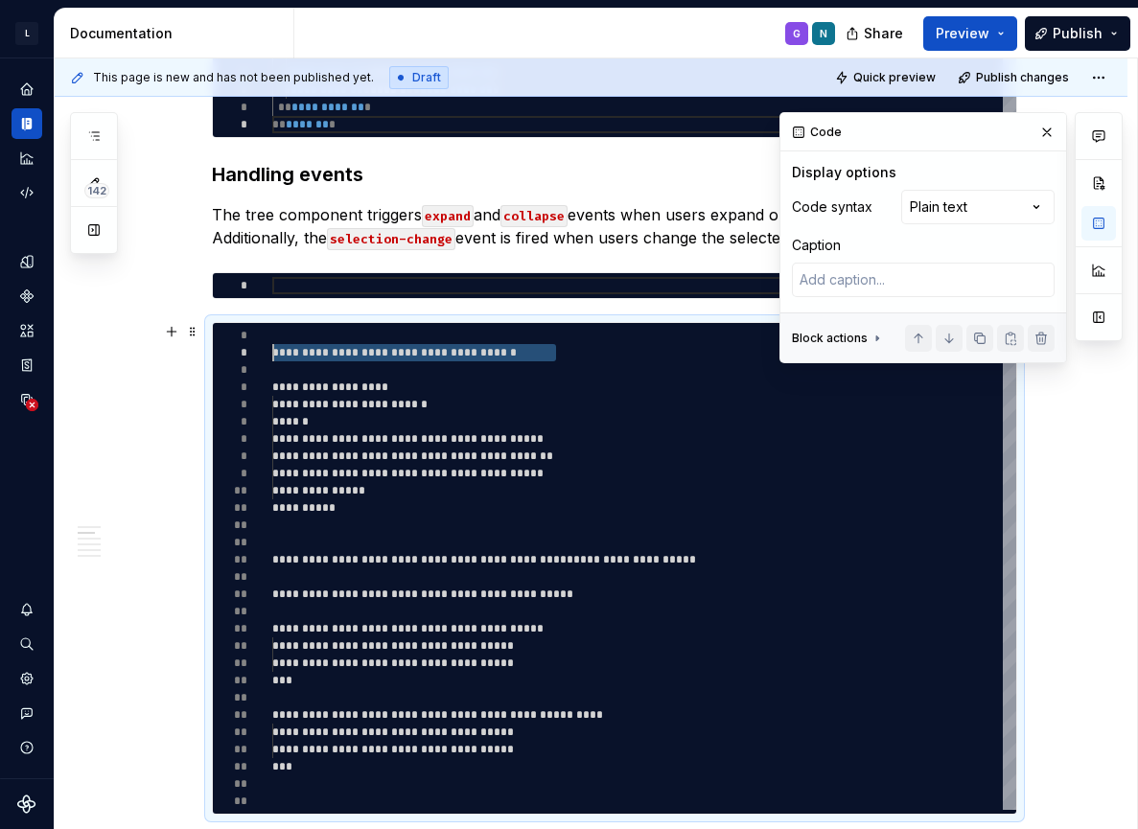
scroll to position [17, 0]
drag, startPoint x: 572, startPoint y: 354, endPoint x: 178, endPoint y: 354, distance: 393.1
click at [272, 354] on div "**********" at bounding box center [644, 568] width 744 height 483
type textarea "*"
type textarea "**********"
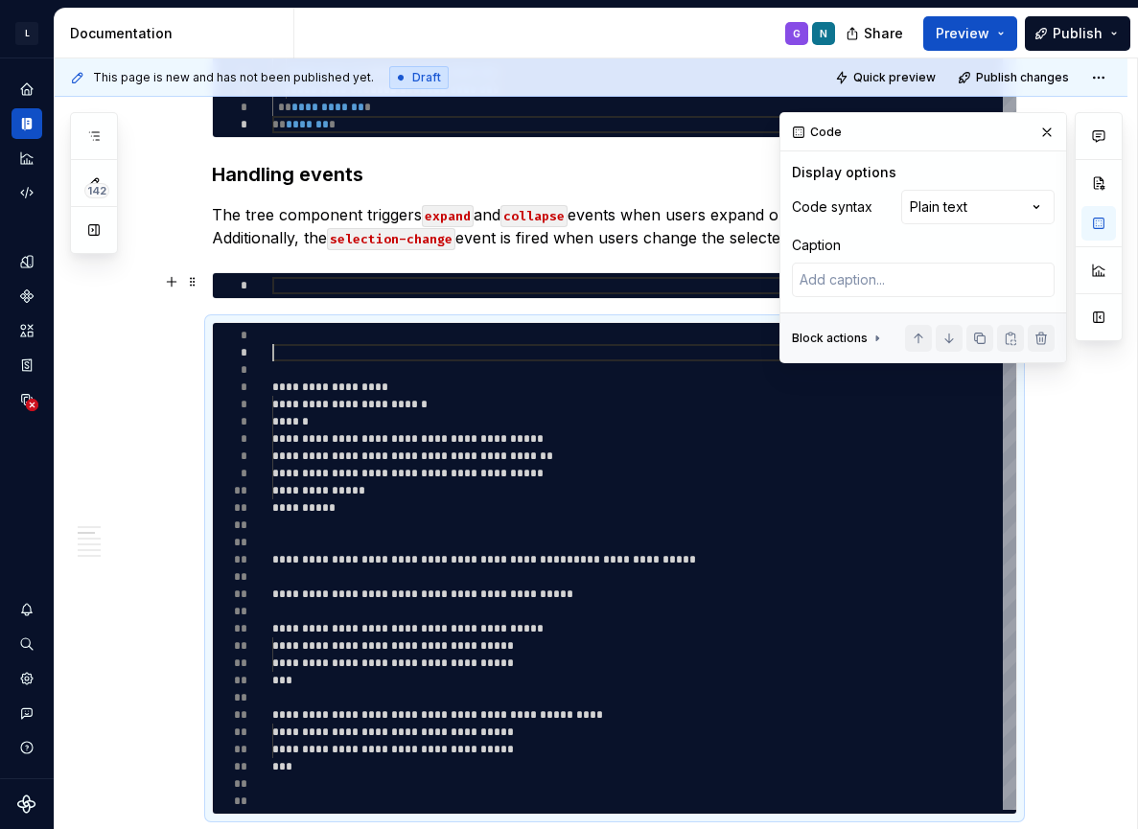
click at [323, 285] on div at bounding box center [644, 285] width 744 height 17
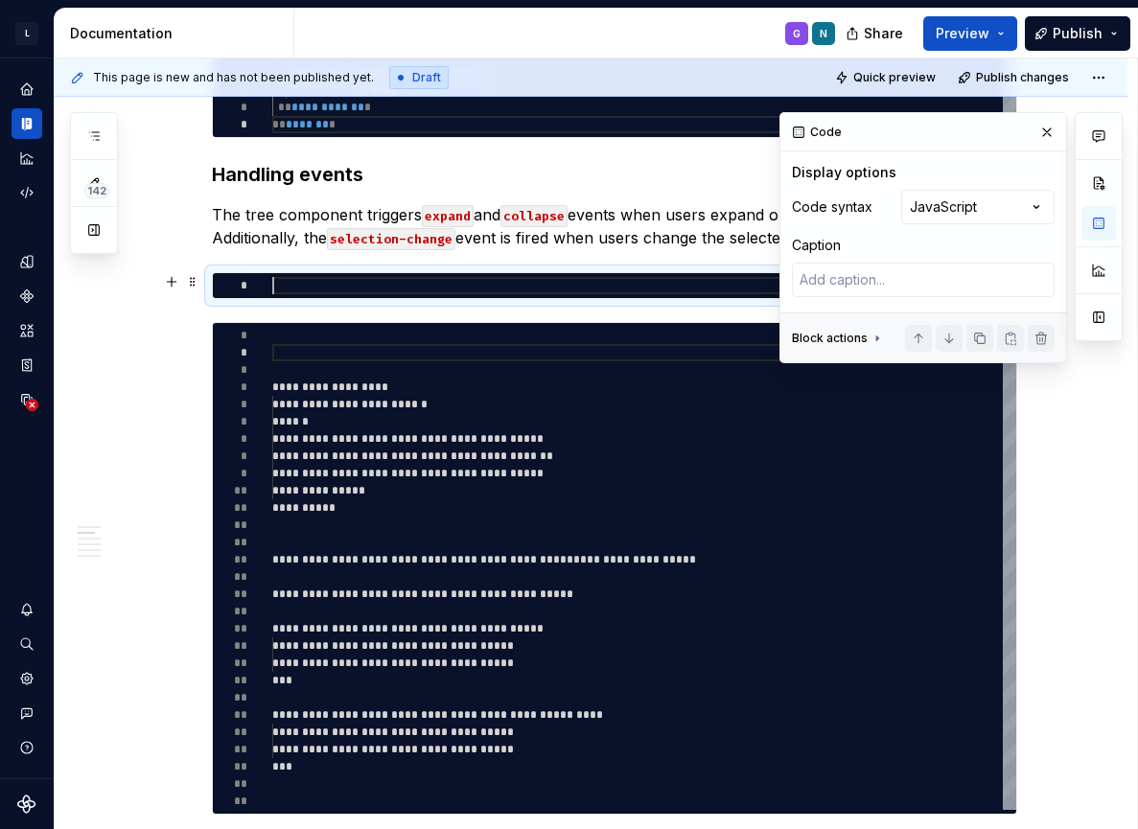
type textarea "*"
type textarea "**********"
click at [359, 362] on div "**********" at bounding box center [644, 568] width 744 height 483
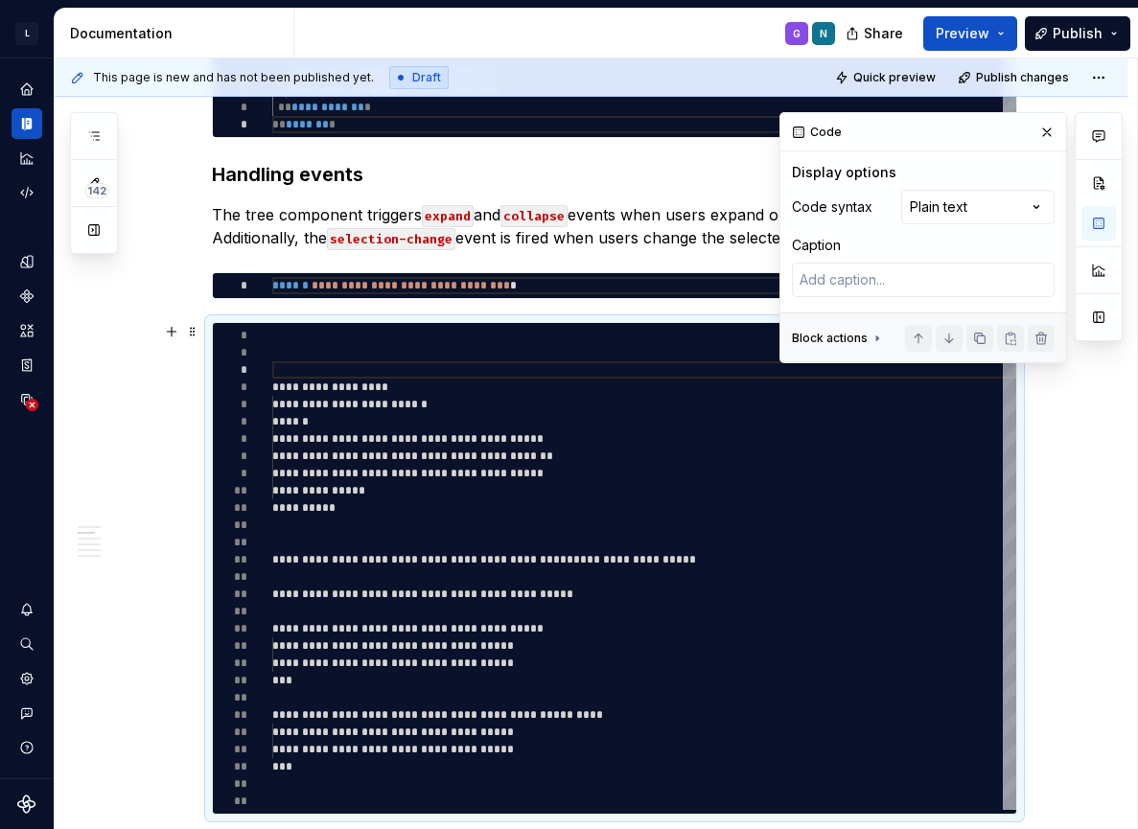
type textarea "*"
type textarea "**********"
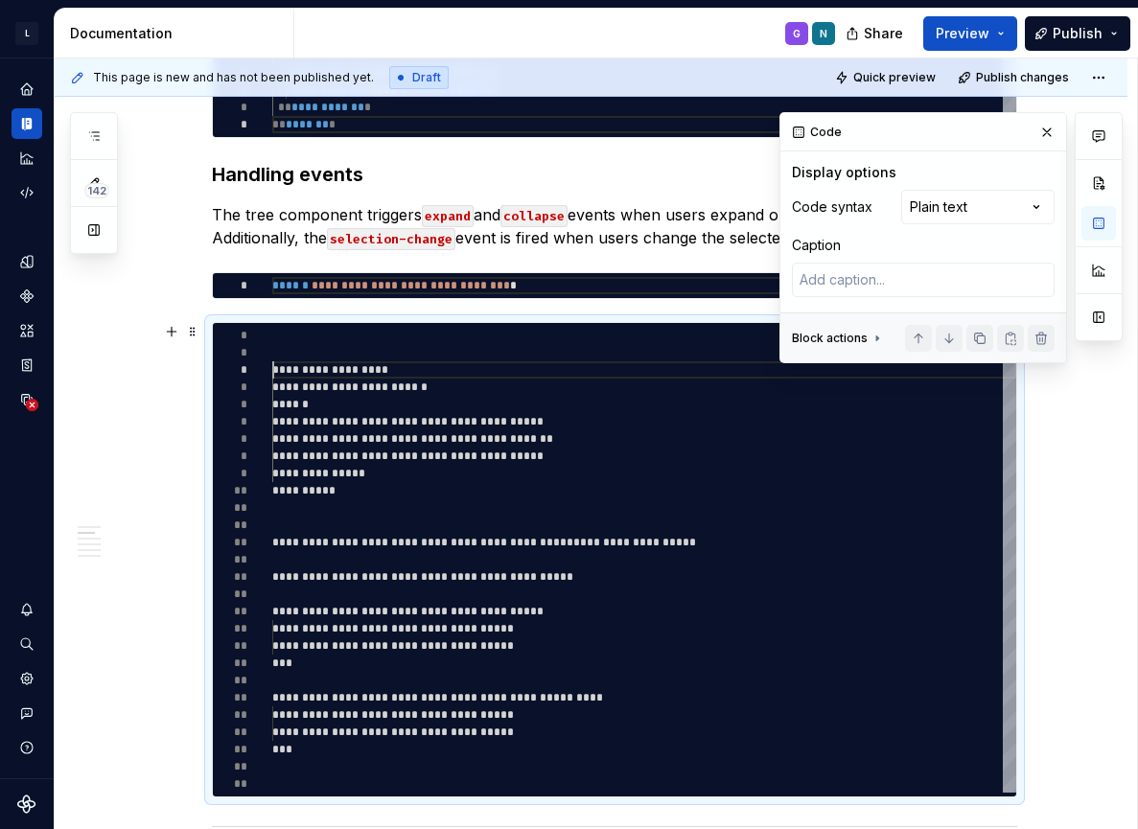
type textarea "*"
type textarea "**********"
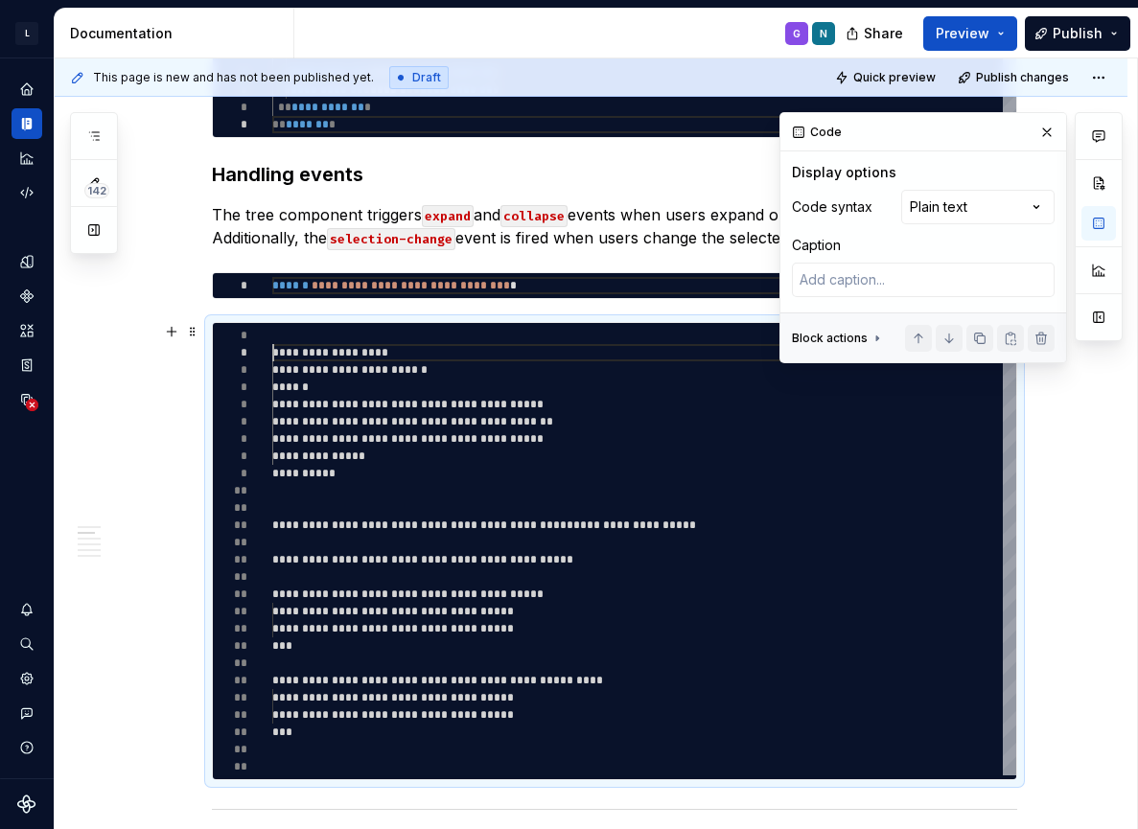
type textarea "*"
type textarea "**********"
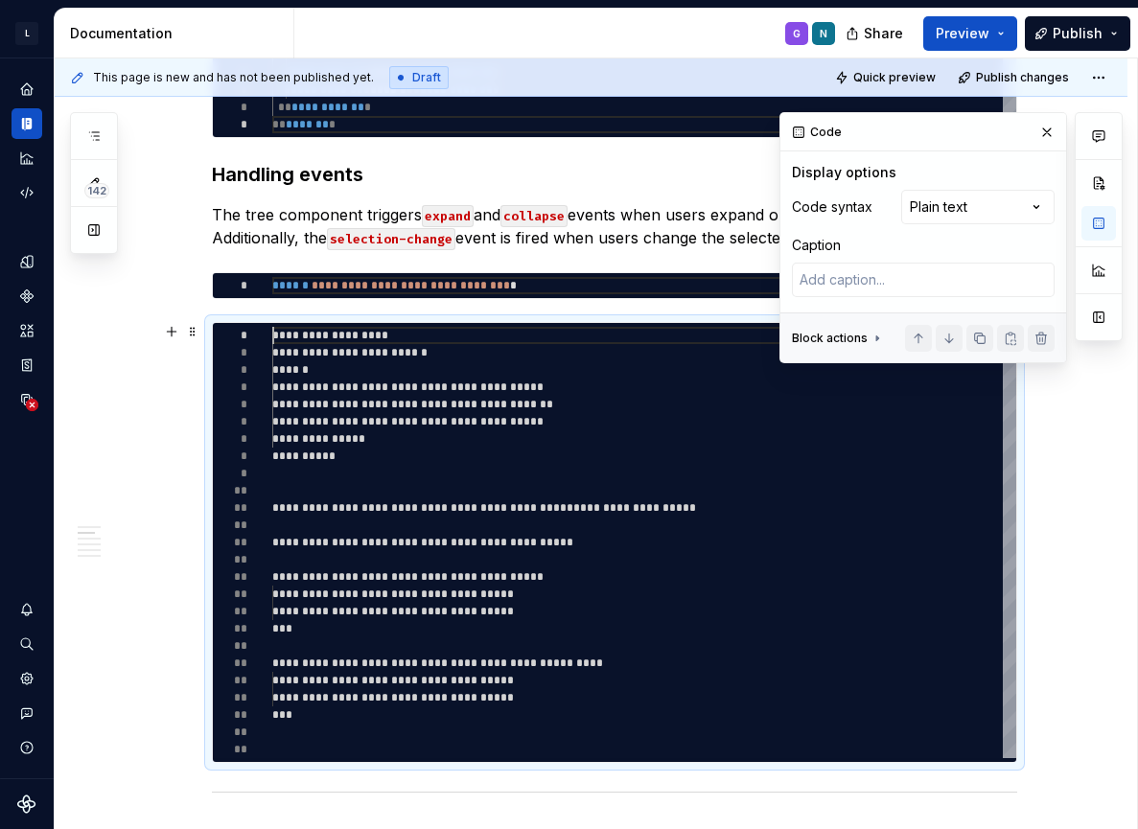
scroll to position [0, 0]
click at [945, 199] on div "Comments Open comments No comments yet Select ‘Comment’ from the block context …" at bounding box center [951, 237] width 343 height 251
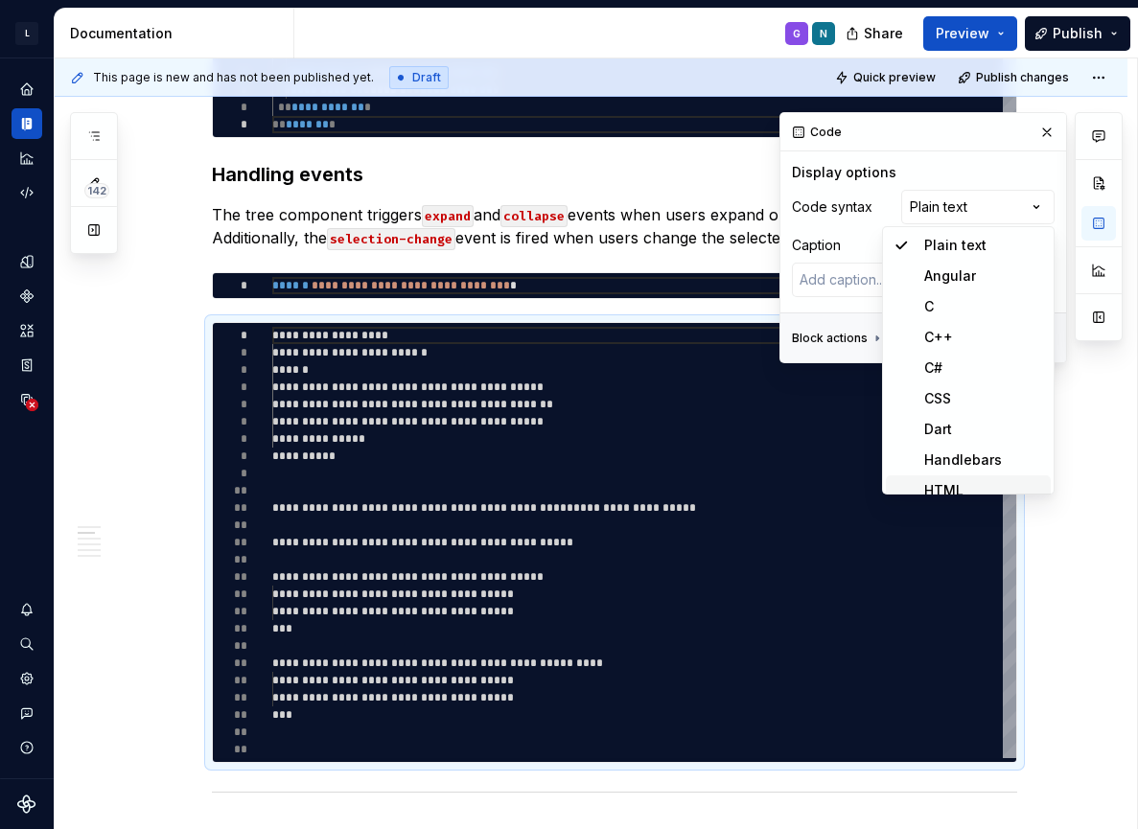
scroll to position [12, 0]
type textarea "*"
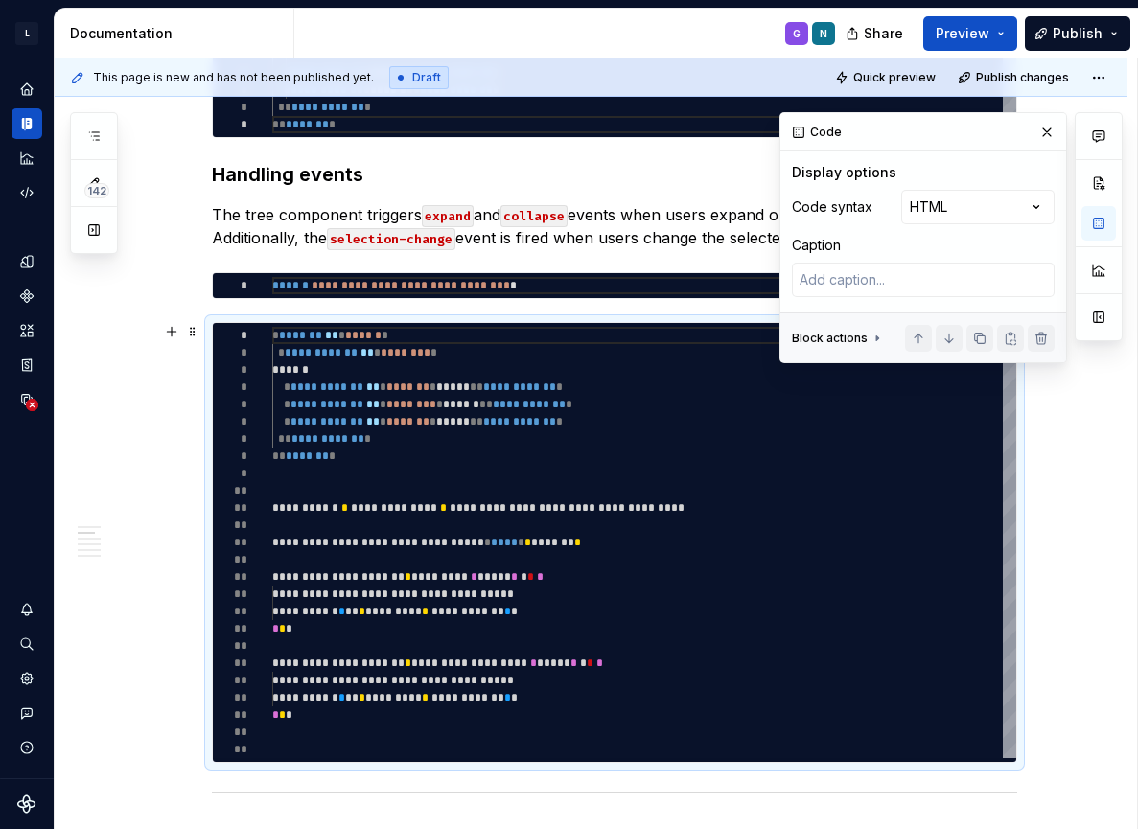
click at [537, 438] on div "**********" at bounding box center [644, 543] width 744 height 432
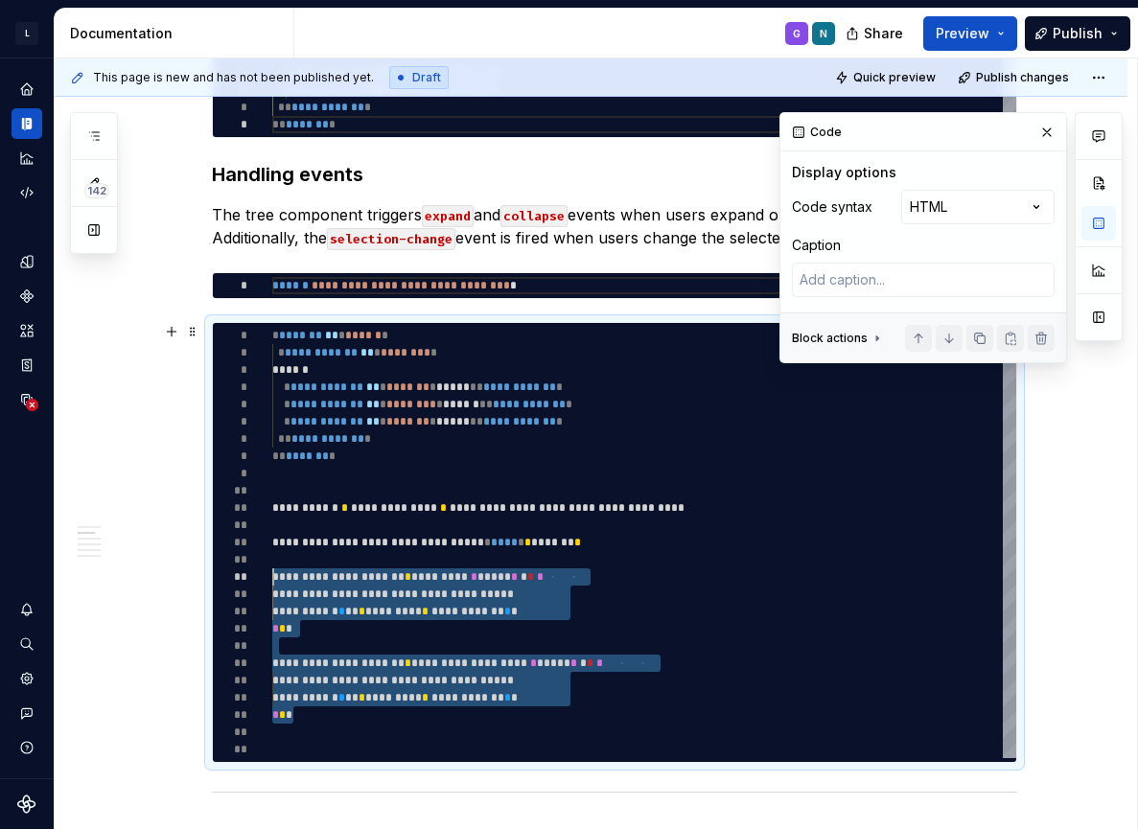
type textarea "**********"
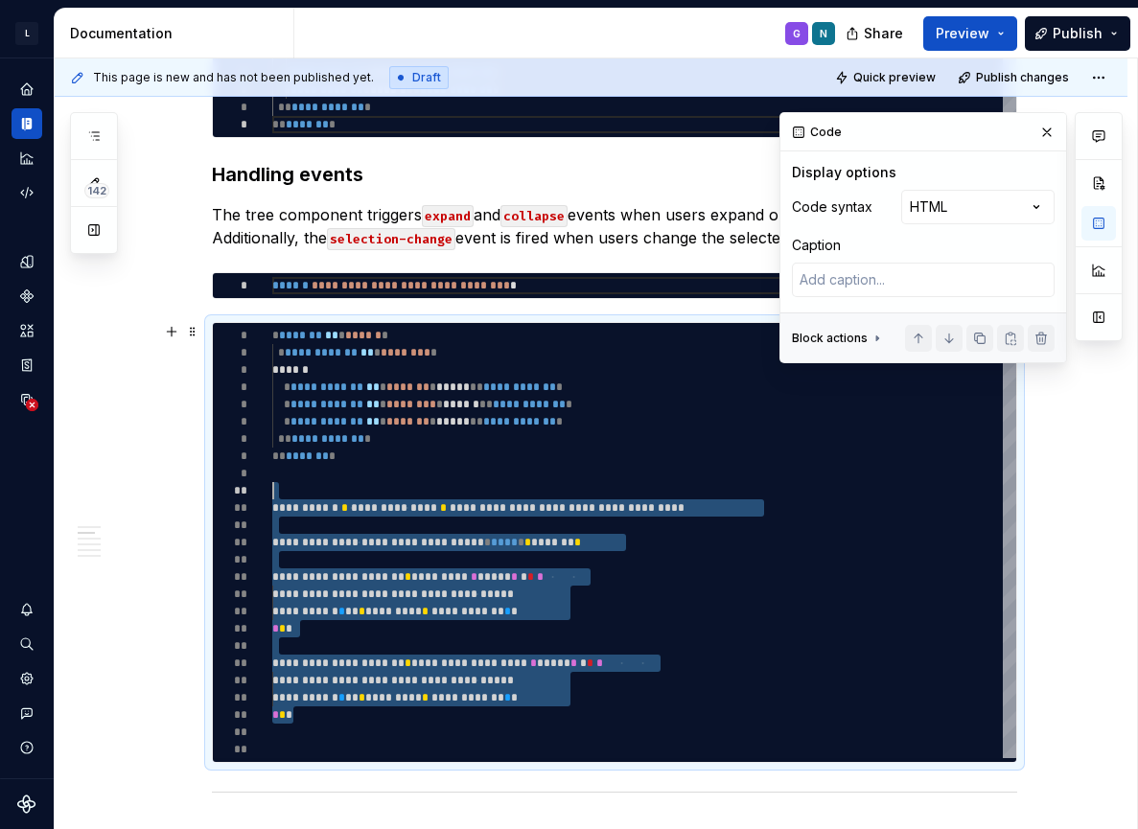
drag, startPoint x: 316, startPoint y: 720, endPoint x: 227, endPoint y: 481, distance: 254.9
click at [272, 481] on div "**********" at bounding box center [644, 543] width 744 height 432
type textarea "*"
type textarea "**********"
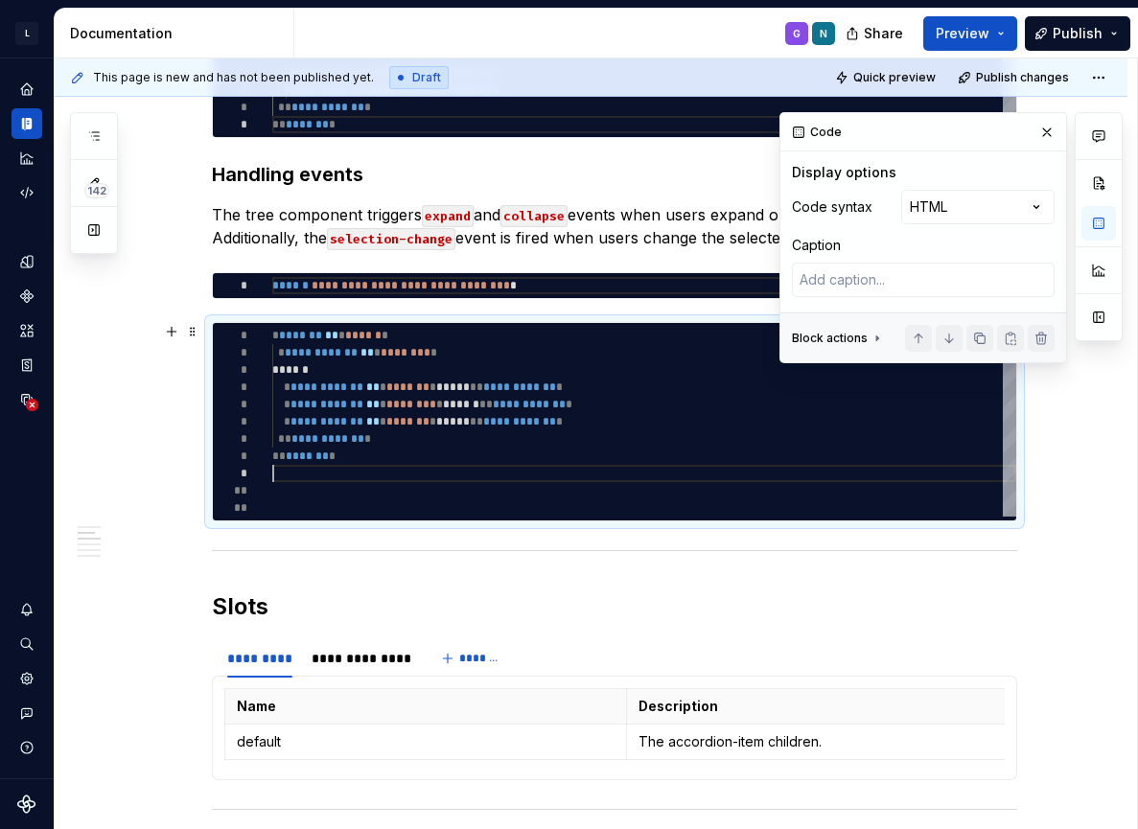
type textarea "*"
type textarea "**********"
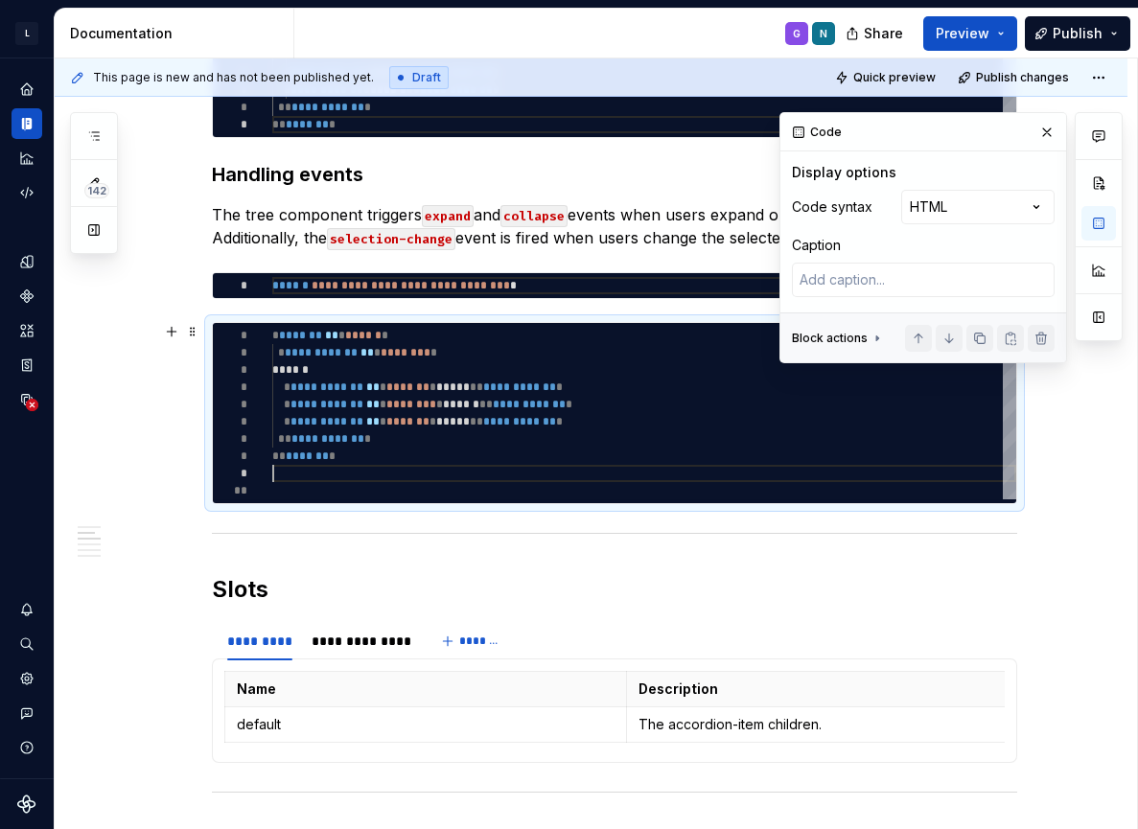
type textarea "*"
type textarea "**********"
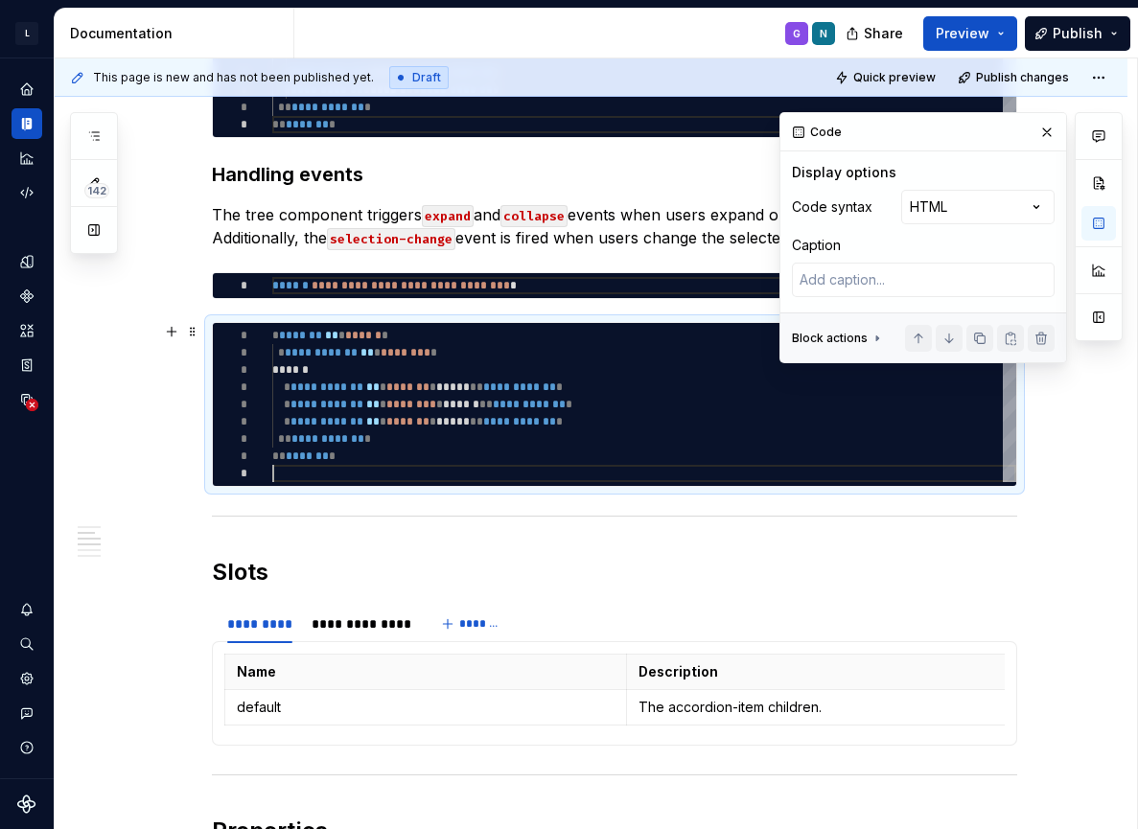
type textarea "*"
type textarea "**********"
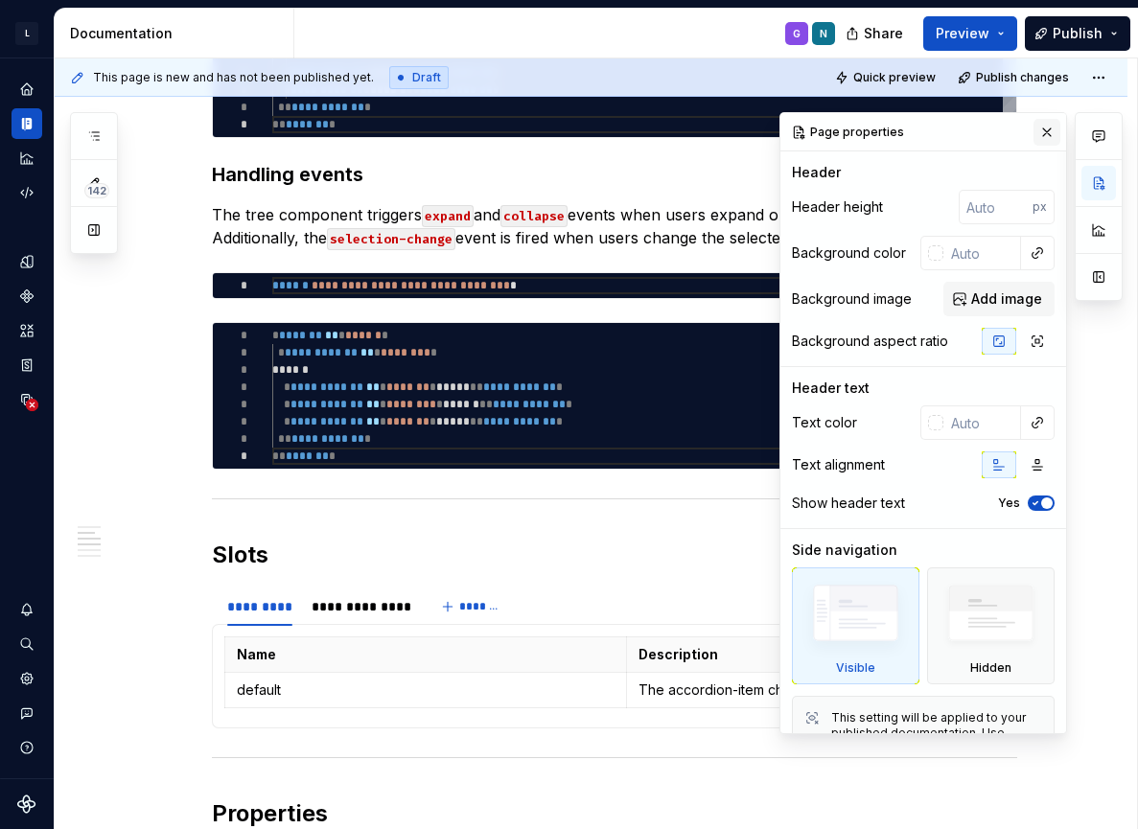
click at [1054, 129] on button "button" at bounding box center [1047, 132] width 27 height 27
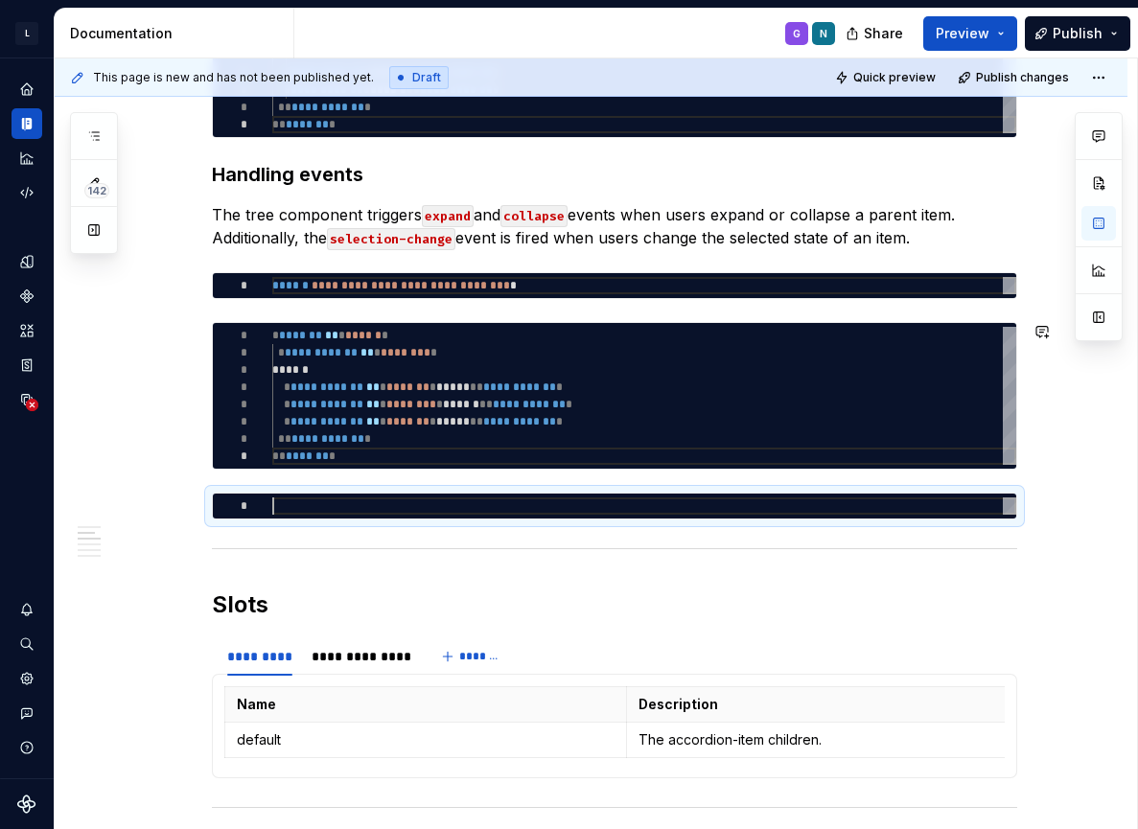
type textarea "*"
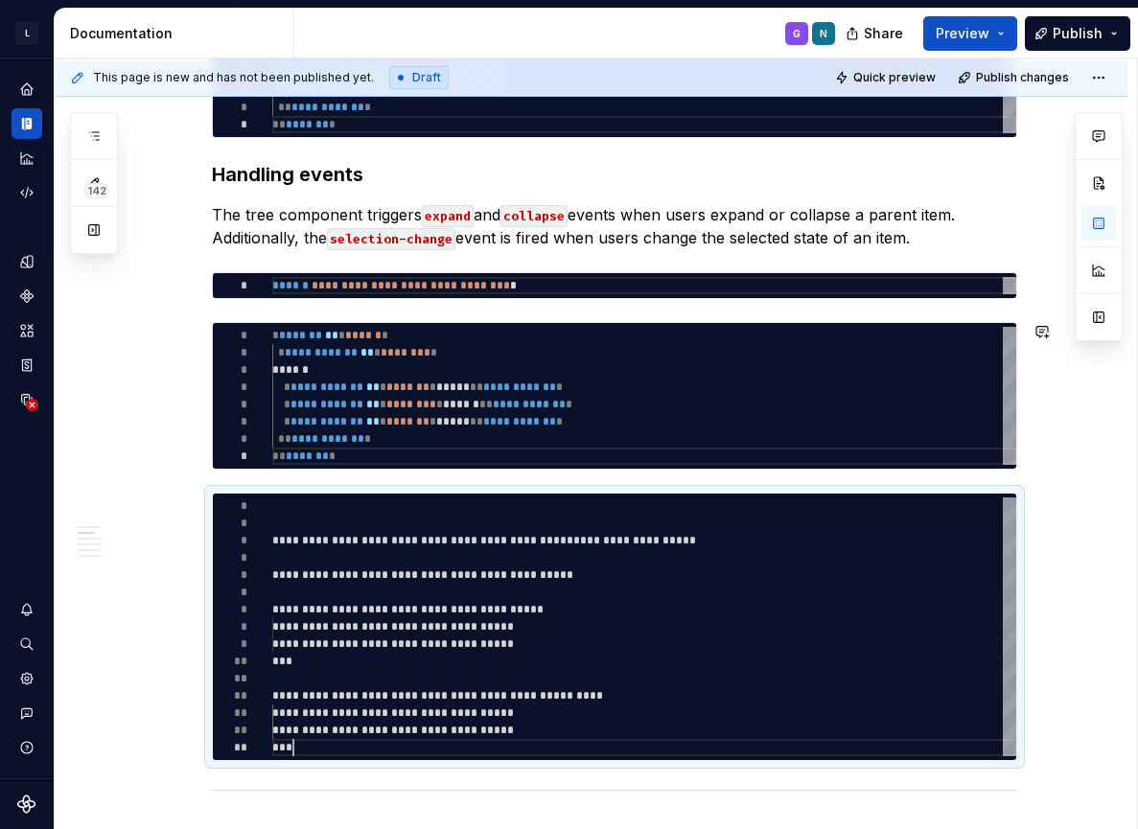
scroll to position [69, 21]
type textarea "**********"
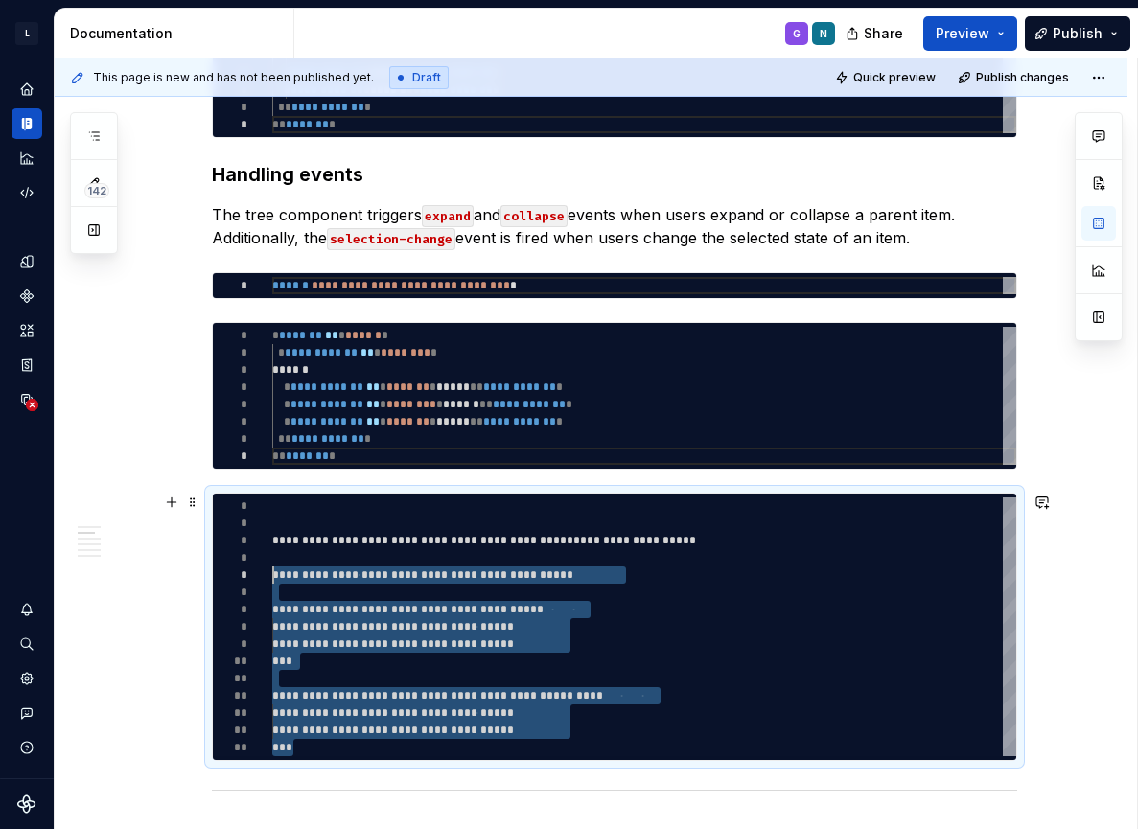
scroll to position [69, 0]
drag, startPoint x: 313, startPoint y: 749, endPoint x: 249, endPoint y: 579, distance: 181.1
click at [272, 579] on div "**********" at bounding box center [644, 627] width 744 height 259
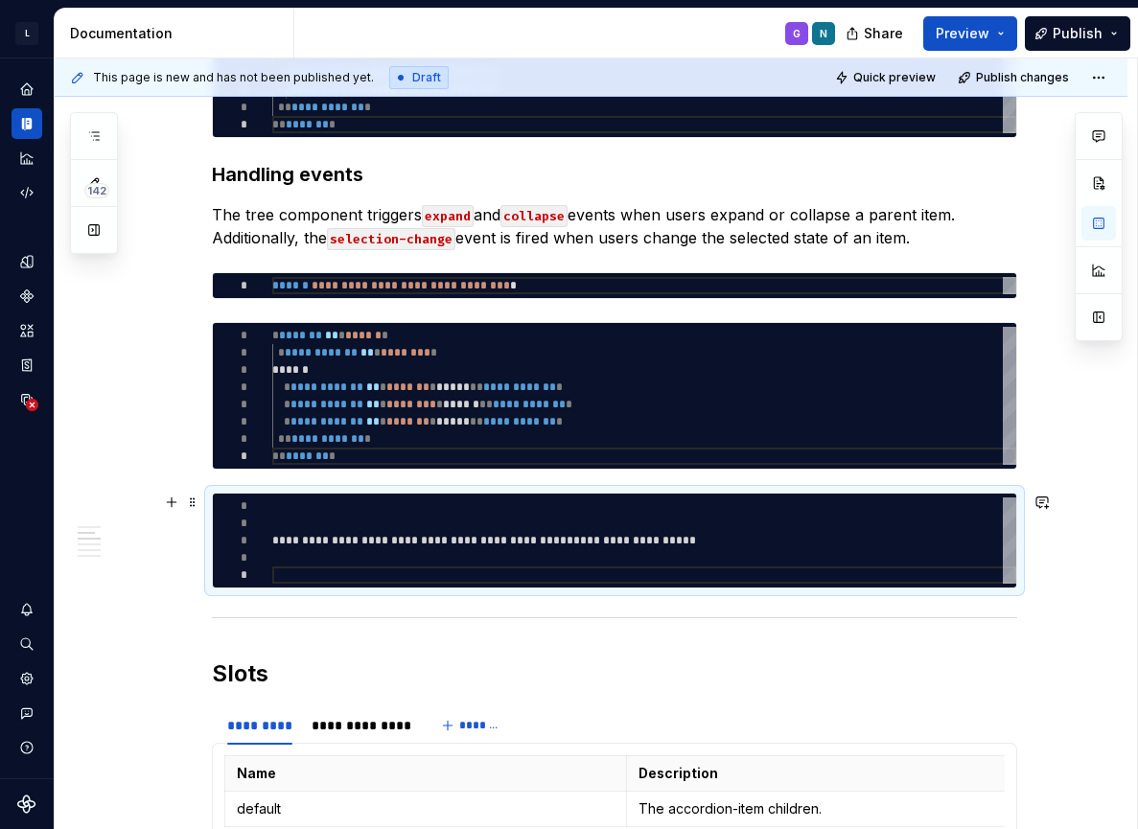
click at [277, 542] on div "**********" at bounding box center [644, 541] width 744 height 86
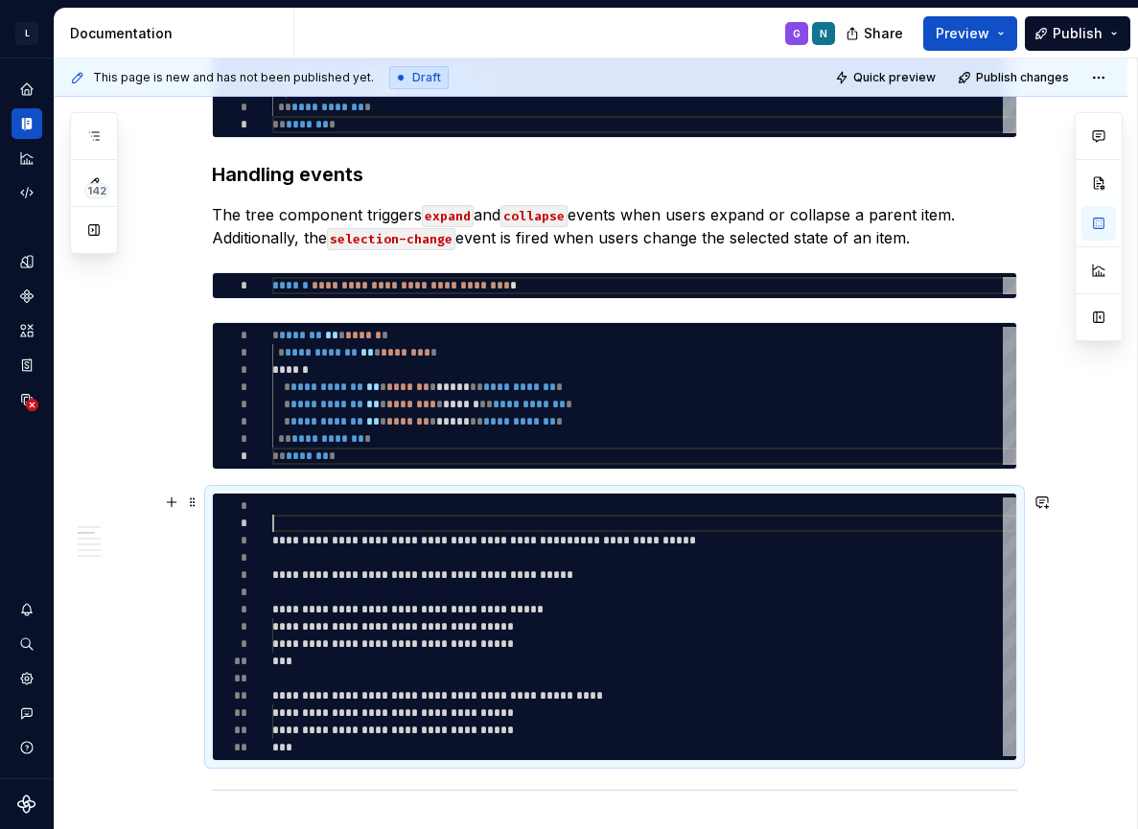
scroll to position [17, 0]
click at [615, 524] on div "**********" at bounding box center [644, 627] width 744 height 259
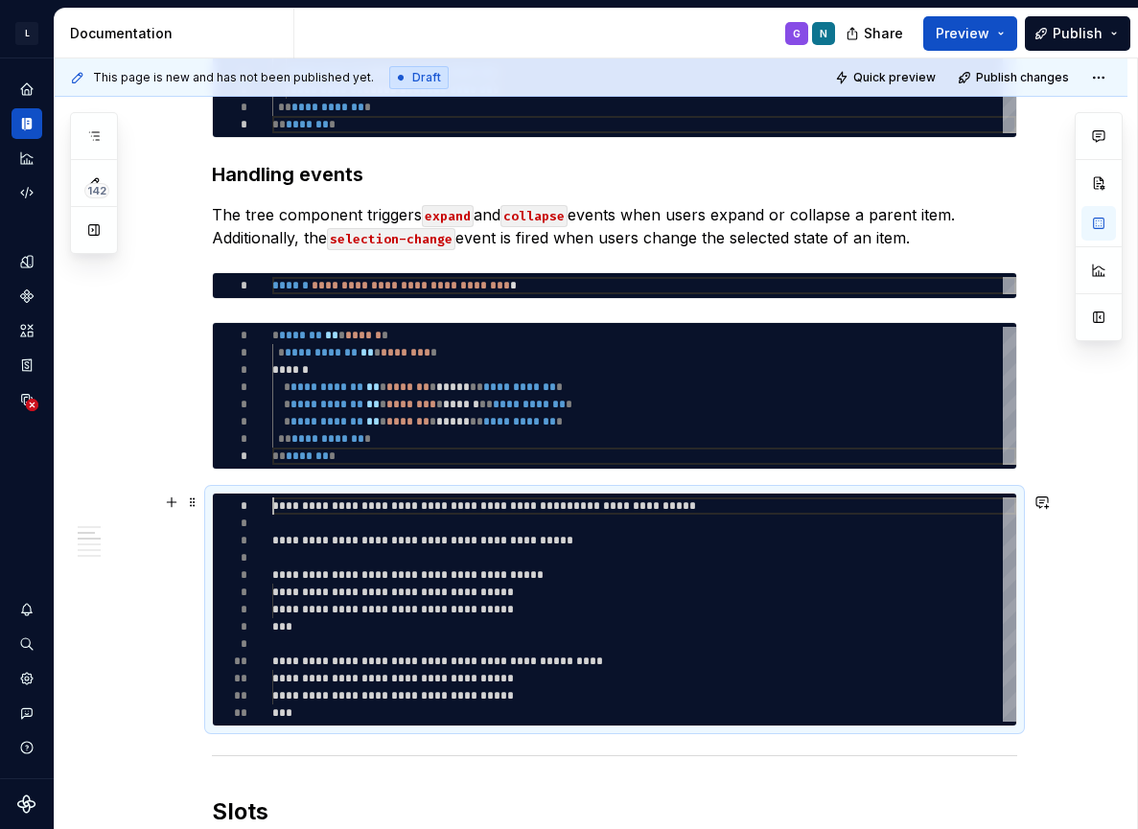
scroll to position [69, 312]
click at [659, 570] on div "**********" at bounding box center [644, 610] width 744 height 224
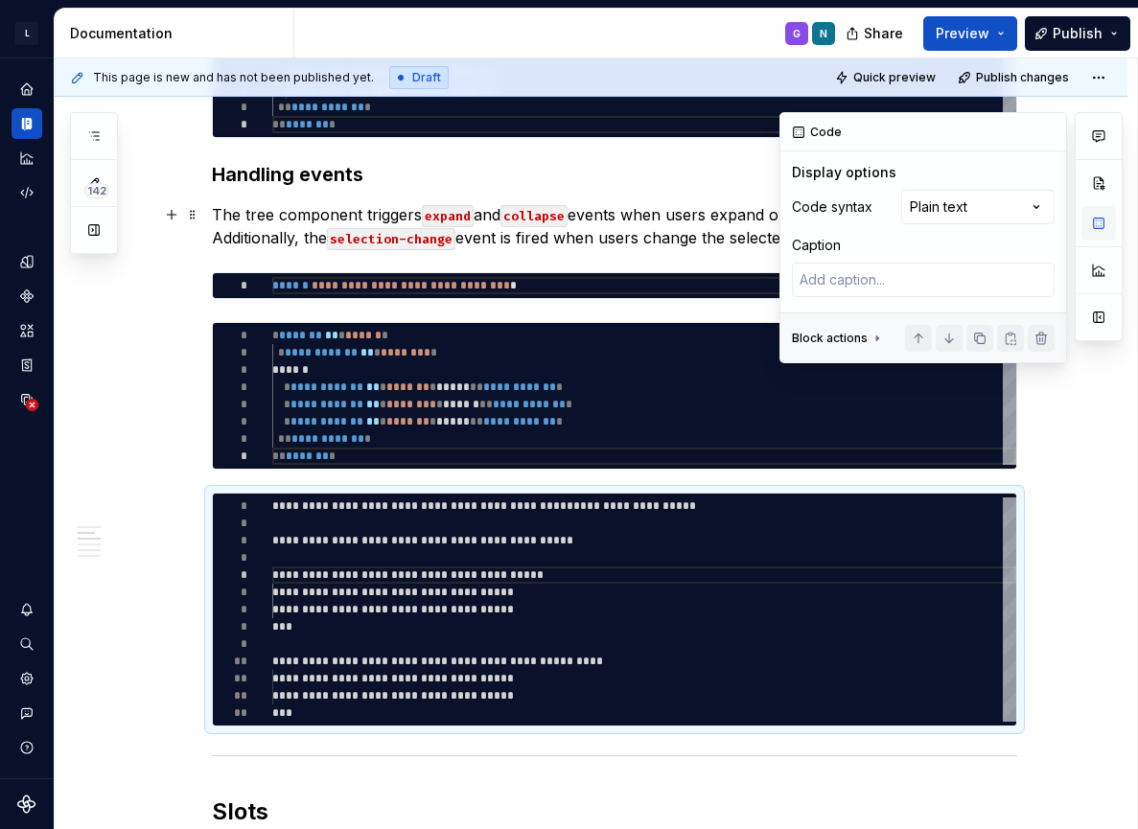
click at [1099, 220] on button "button" at bounding box center [1099, 223] width 35 height 35
click at [968, 206] on div "Comments Open comments No comments yet Select ‘Comment’ from the block context …" at bounding box center [951, 237] width 343 height 251
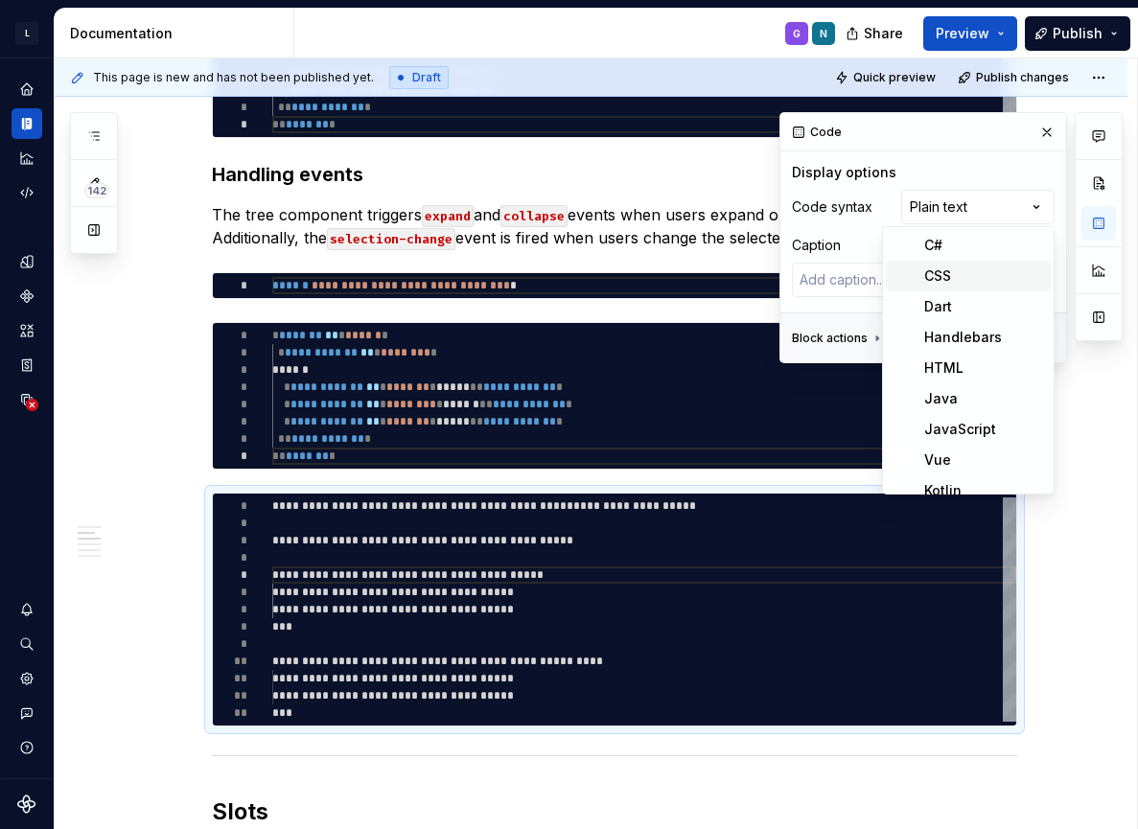
scroll to position [128, 0]
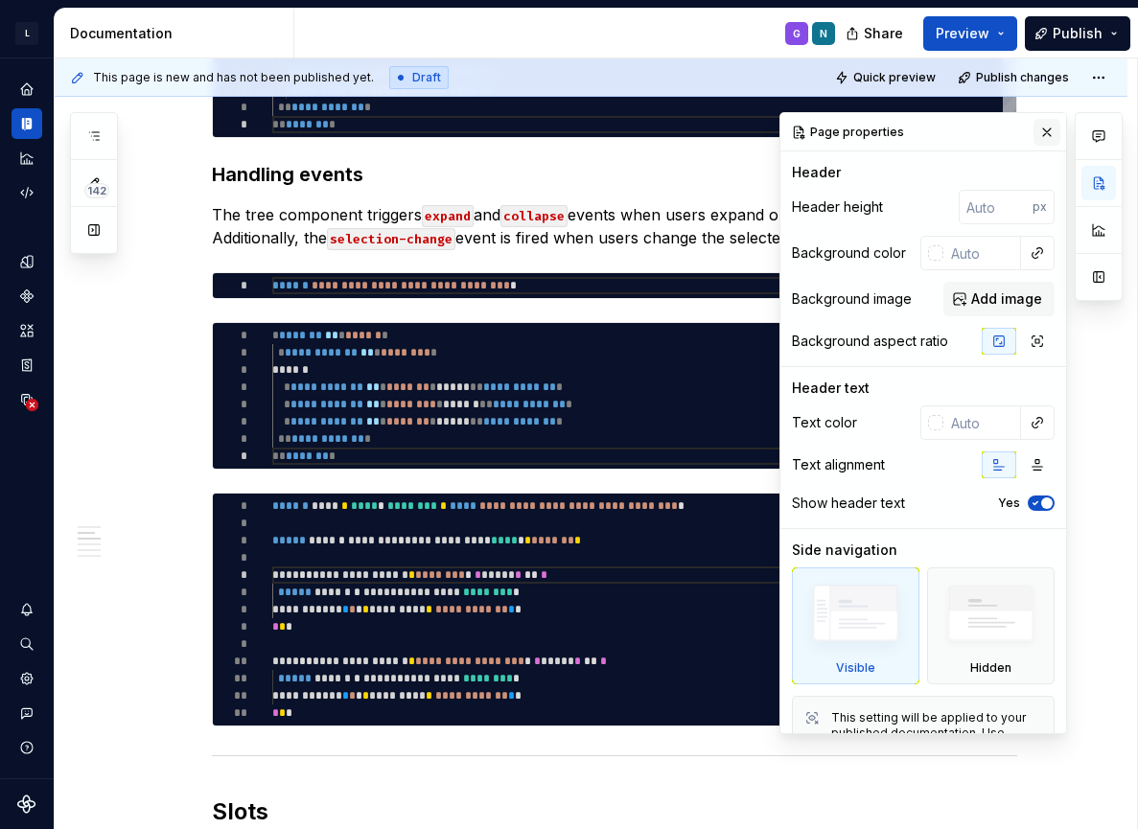
click at [1053, 134] on button "button" at bounding box center [1047, 132] width 27 height 27
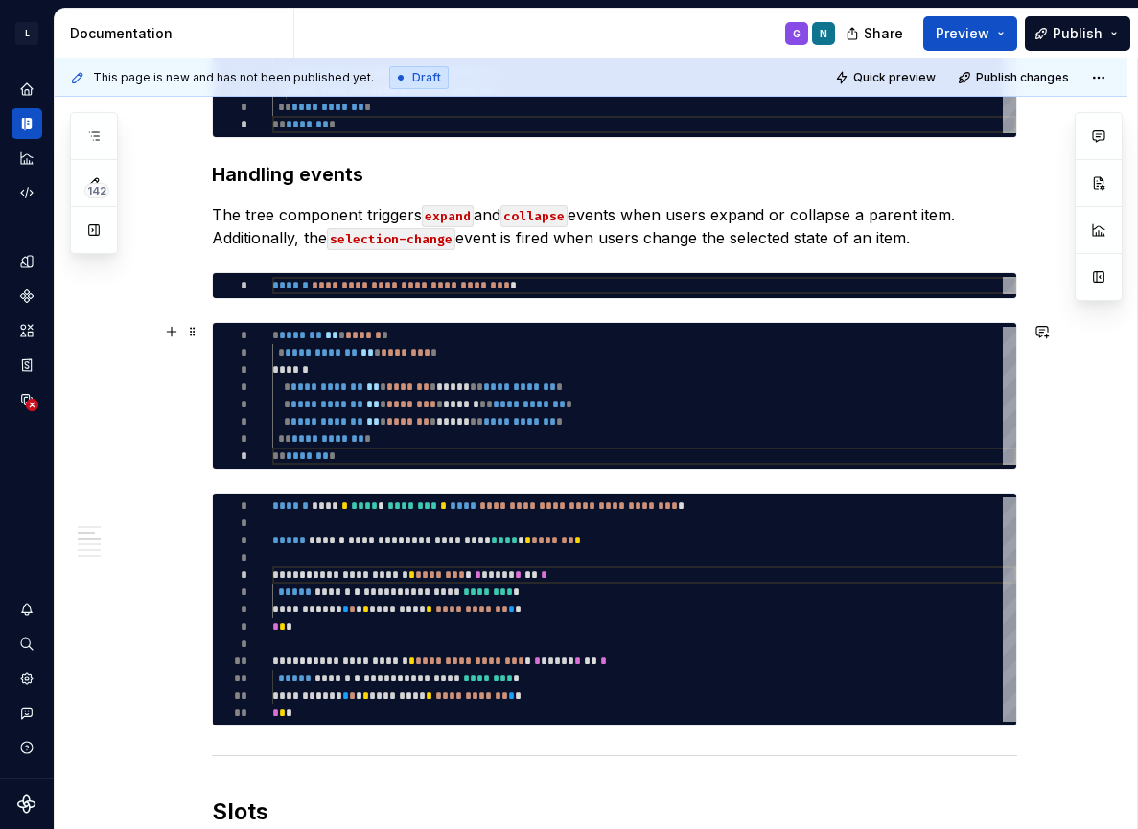
click at [479, 340] on div "**********" at bounding box center [644, 396] width 744 height 138
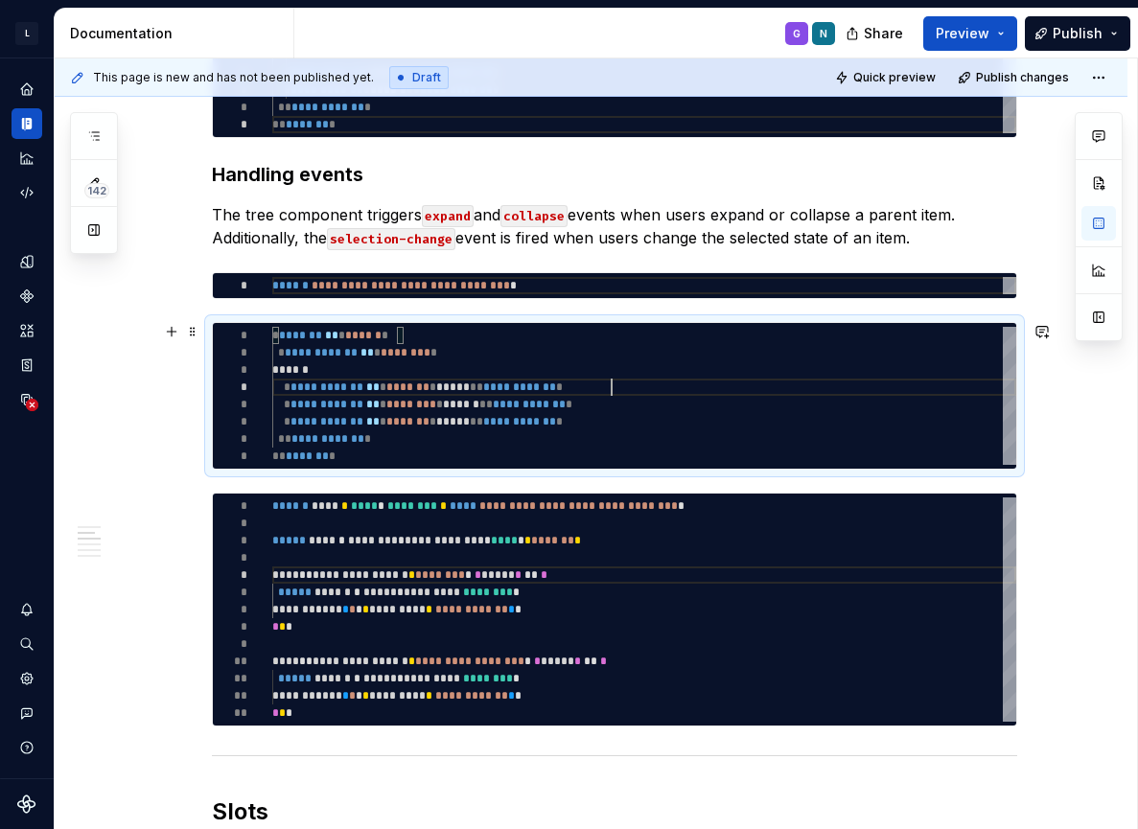
click at [869, 380] on div "**********" at bounding box center [644, 396] width 744 height 138
click at [1106, 222] on button "button" at bounding box center [1099, 223] width 35 height 35
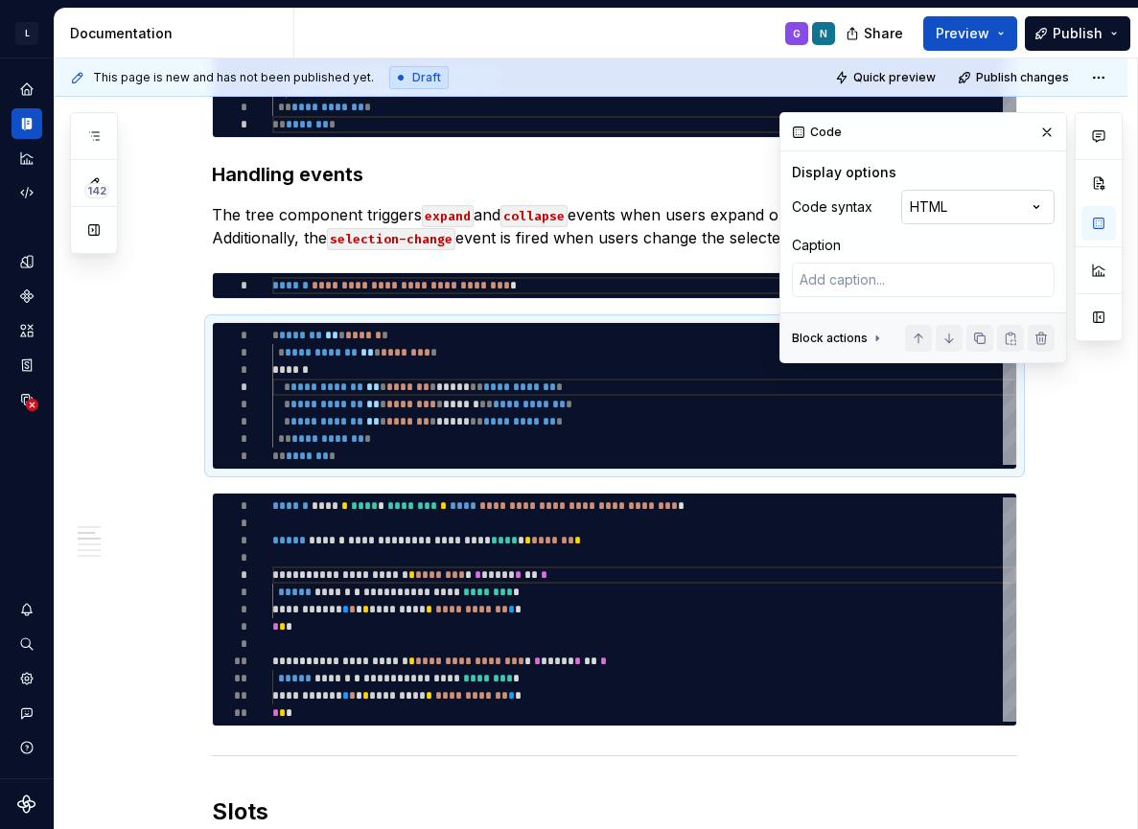
click at [1026, 198] on div "Comments Open comments No comments yet Select ‘Comment’ from the block context …" at bounding box center [951, 237] width 343 height 251
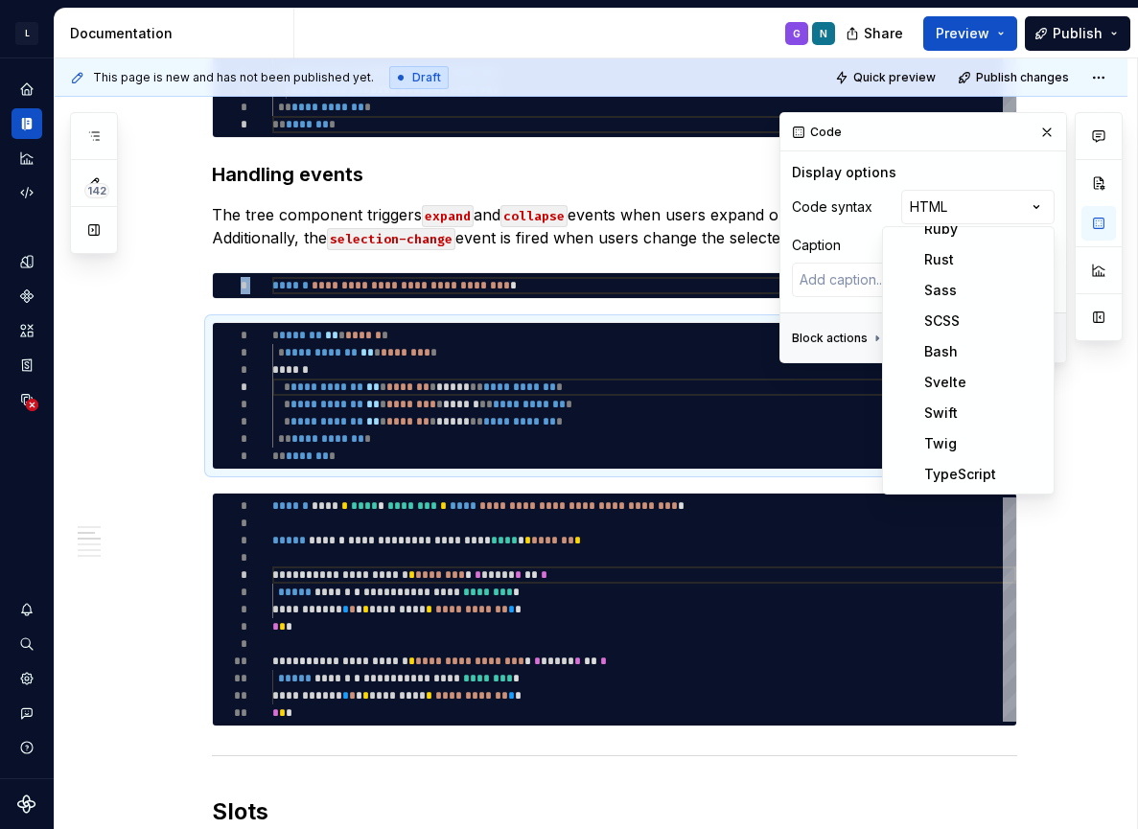
scroll to position [0, 0]
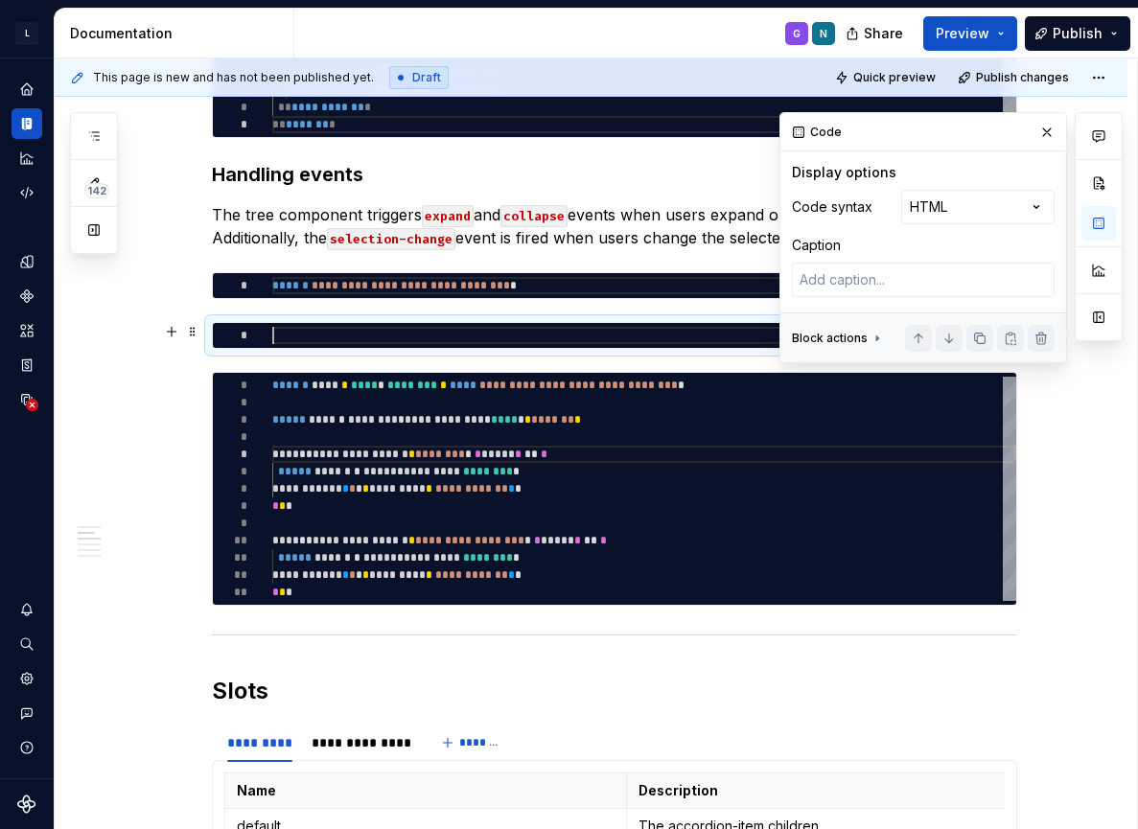
click at [642, 339] on div at bounding box center [644, 335] width 744 height 17
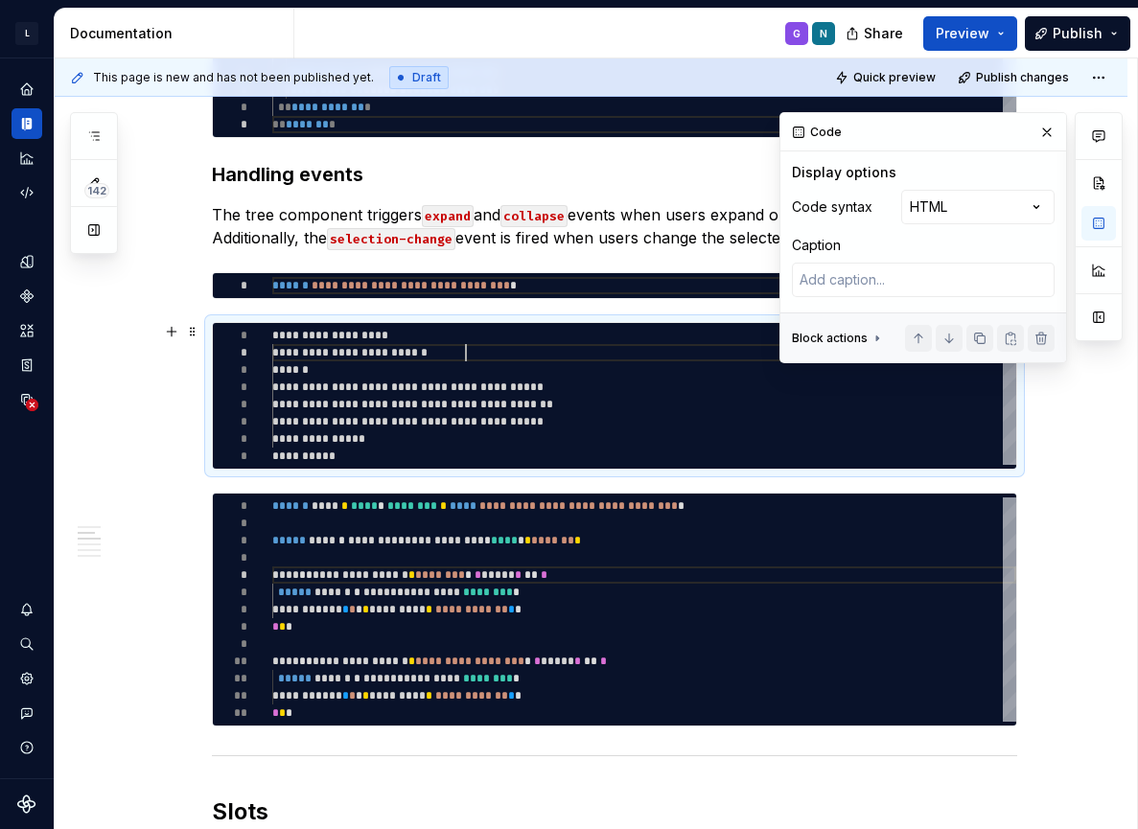
scroll to position [17, 194]
click at [645, 353] on div "**********" at bounding box center [644, 396] width 744 height 138
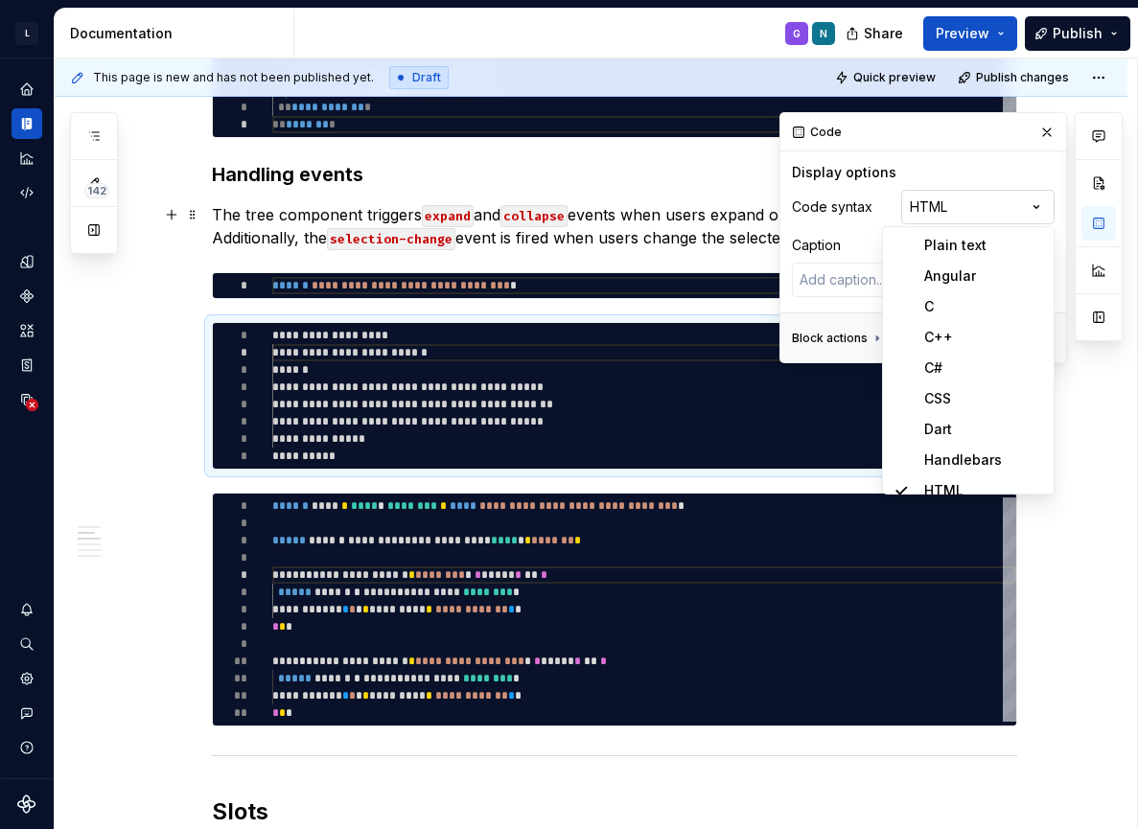
click at [987, 210] on div "Comments Open comments No comments yet Select ‘Comment’ from the block context …" at bounding box center [951, 237] width 343 height 251
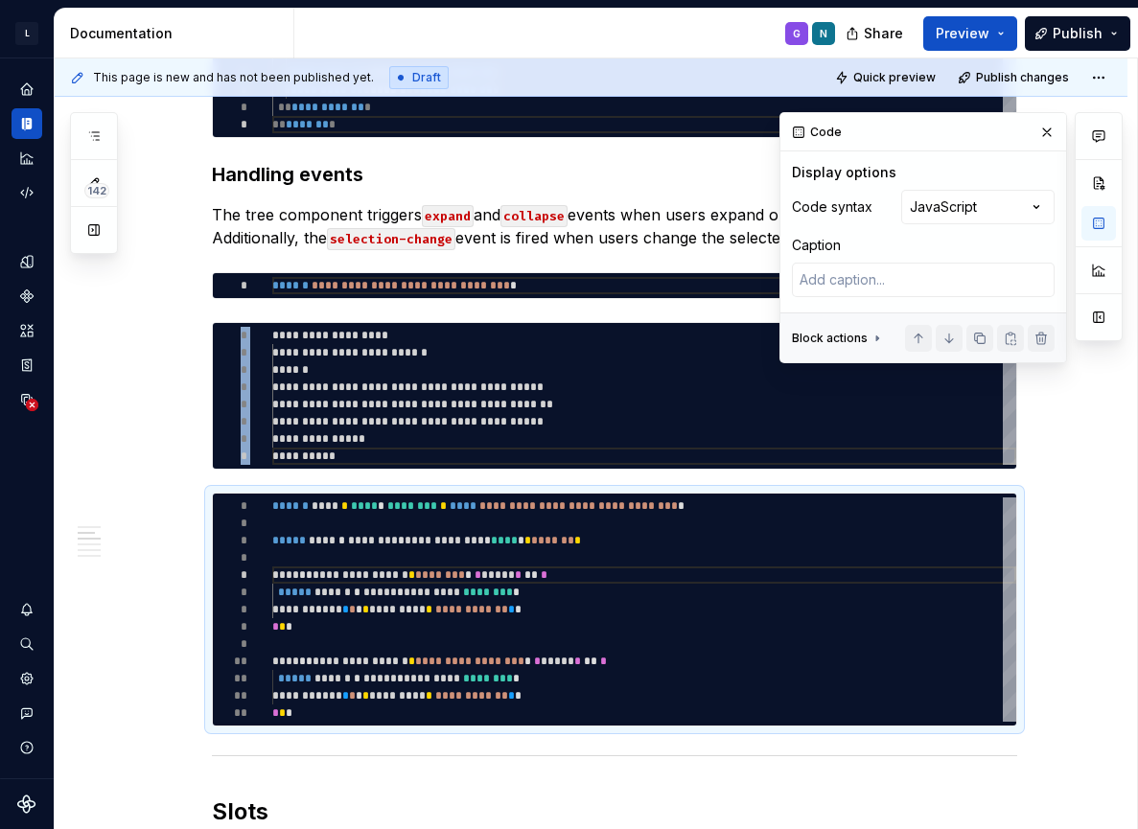
scroll to position [121, 69]
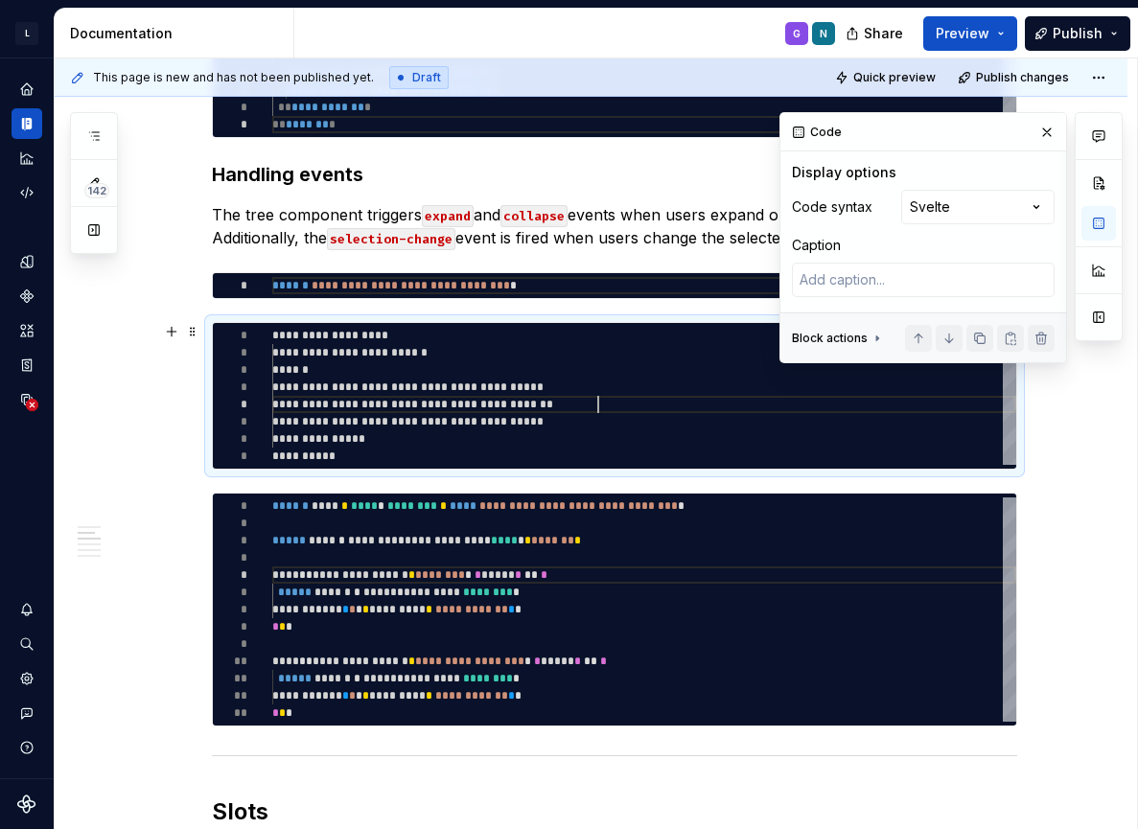
click at [604, 412] on div "**********" at bounding box center [644, 396] width 744 height 138
click at [475, 433] on div "**********" at bounding box center [644, 396] width 744 height 138
click at [1035, 140] on button "button" at bounding box center [1047, 132] width 27 height 27
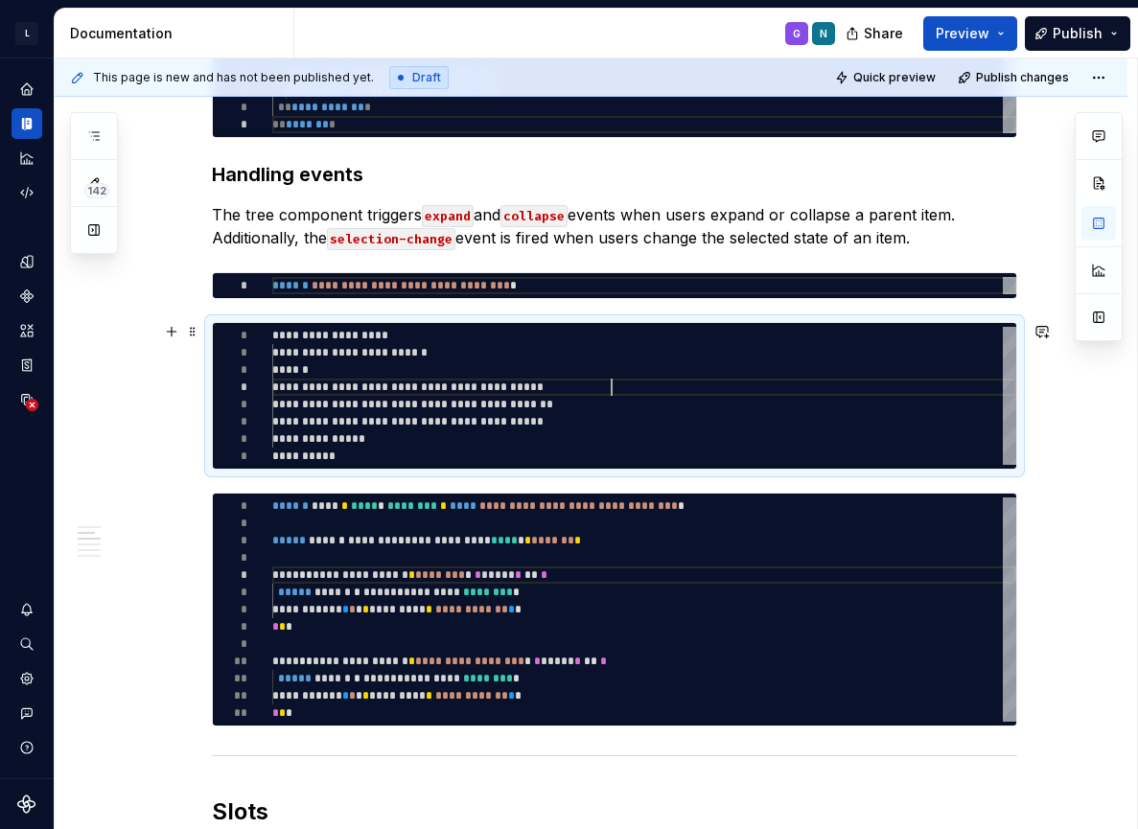
scroll to position [52, 339]
click at [733, 391] on div "**********" at bounding box center [644, 396] width 744 height 138
click at [1102, 225] on button "button" at bounding box center [1099, 223] width 35 height 35
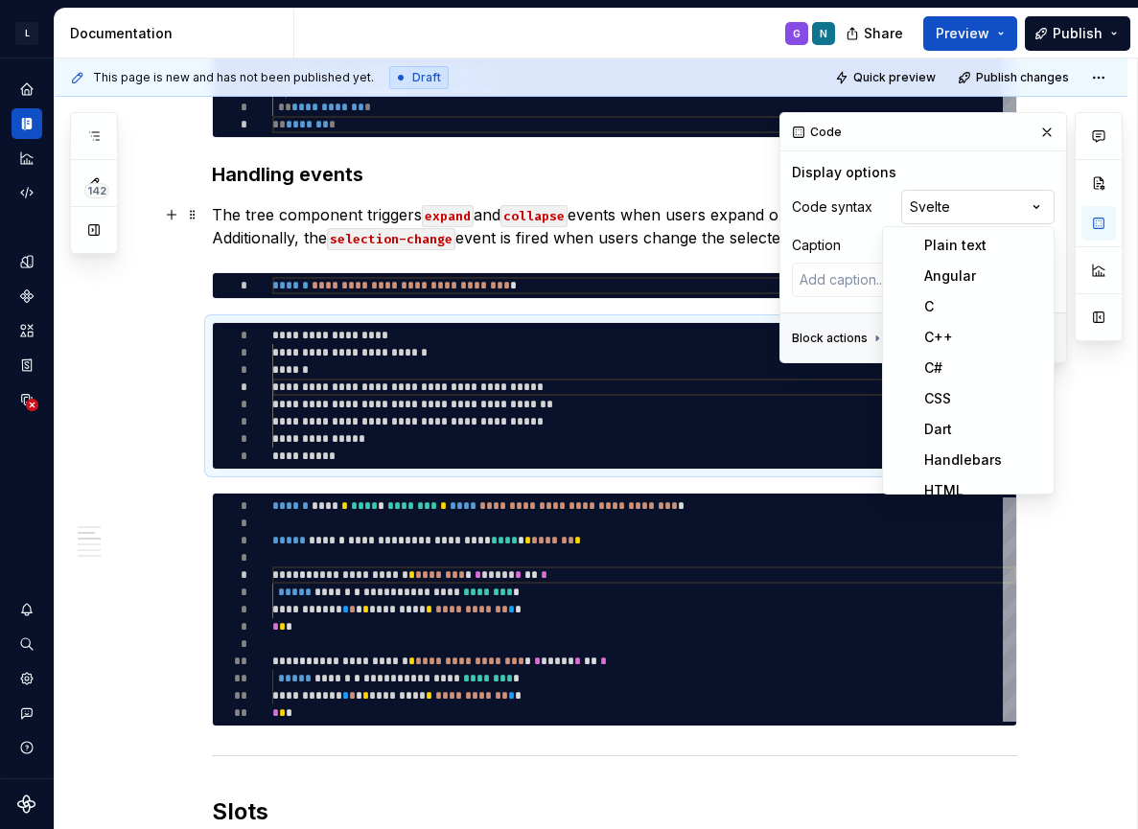
click at [966, 212] on div "Comments Open comments No comments yet Select ‘Comment’ from the block context …" at bounding box center [951, 237] width 343 height 251
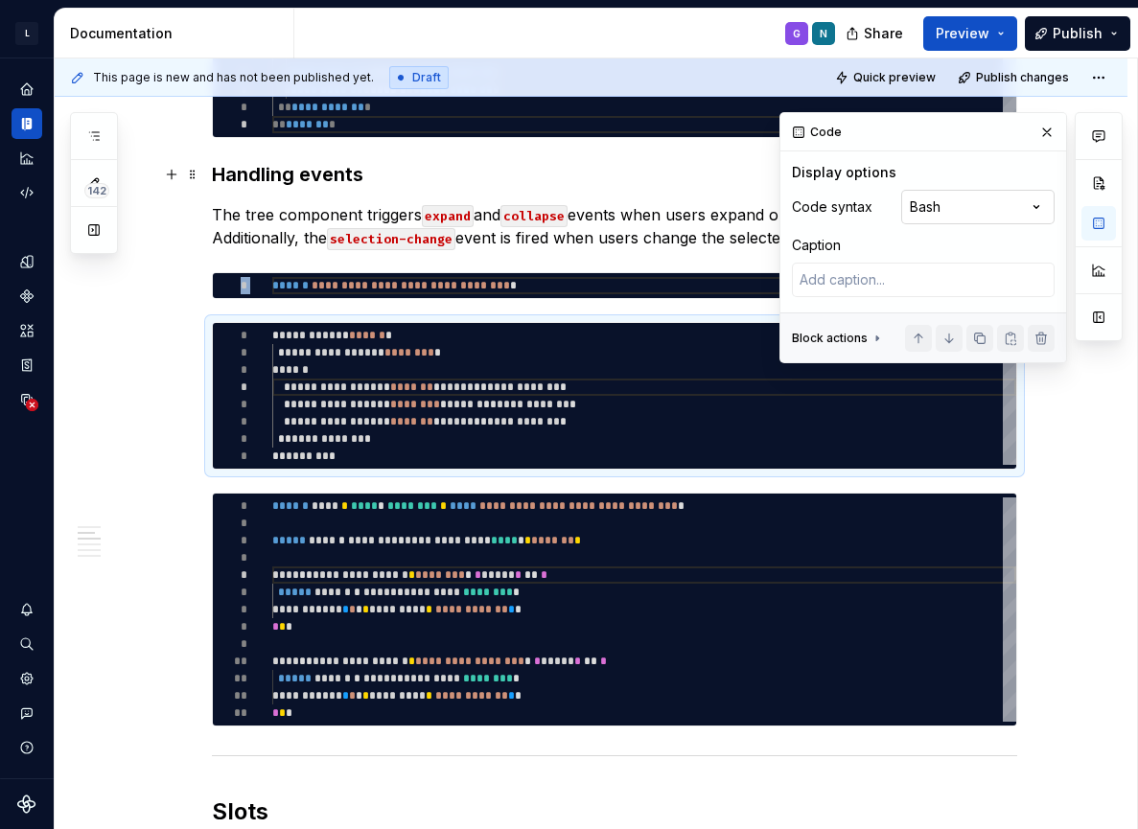
click at [1014, 213] on div "Comments Open comments No comments yet Select ‘Comment’ from the block context …" at bounding box center [951, 237] width 343 height 251
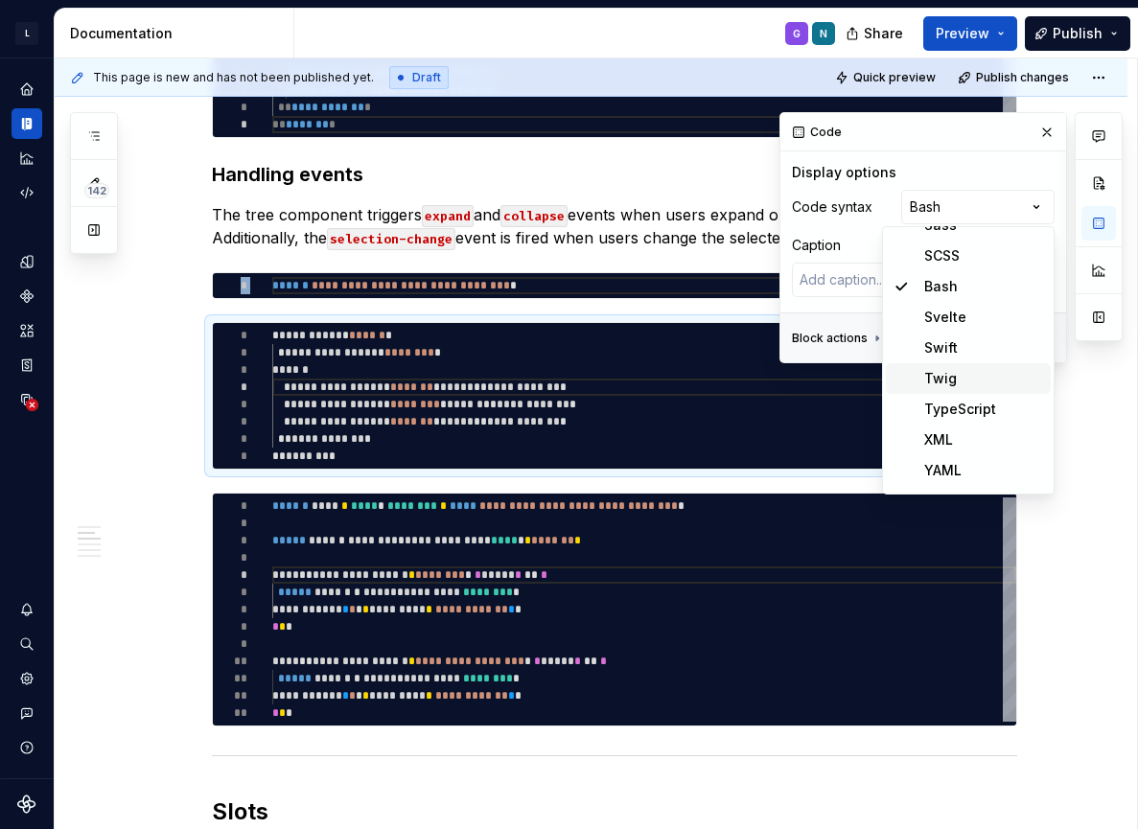
scroll to position [698, 0]
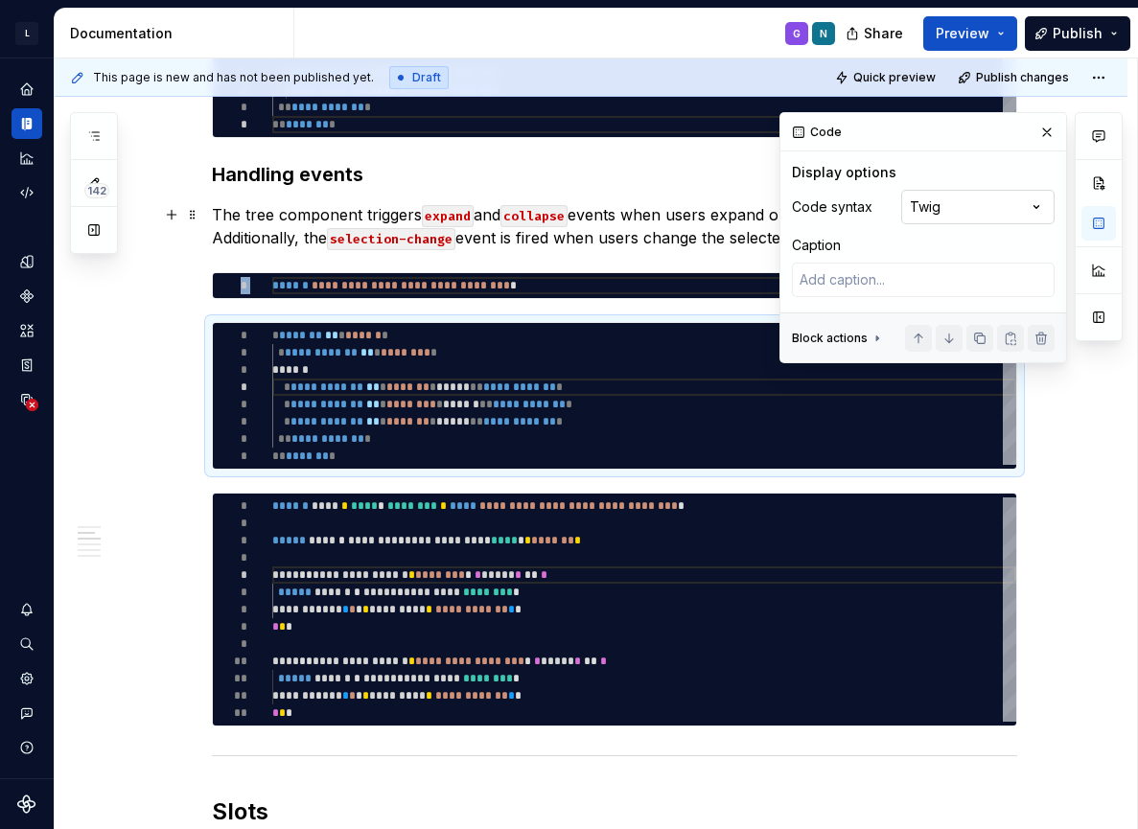
click at [1003, 201] on div "Comments Open comments No comments yet Select ‘Comment’ from the block context …" at bounding box center [951, 237] width 343 height 251
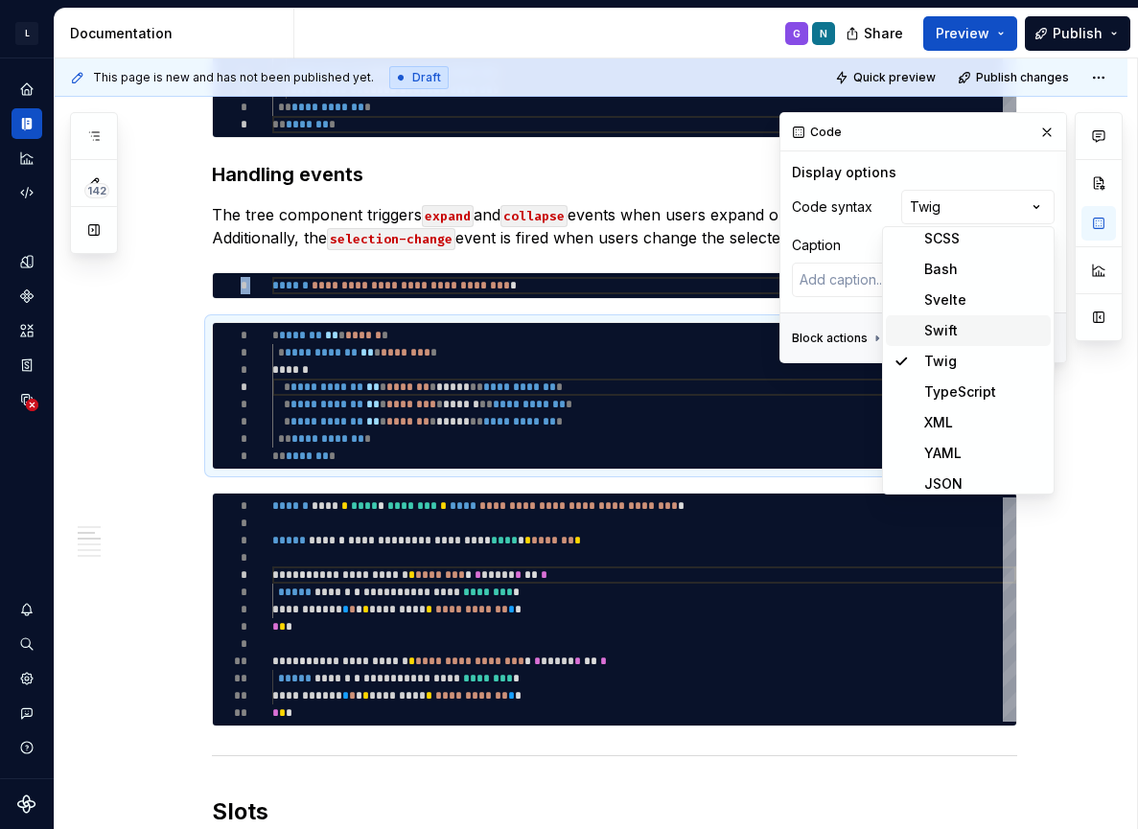
scroll to position [720, 0]
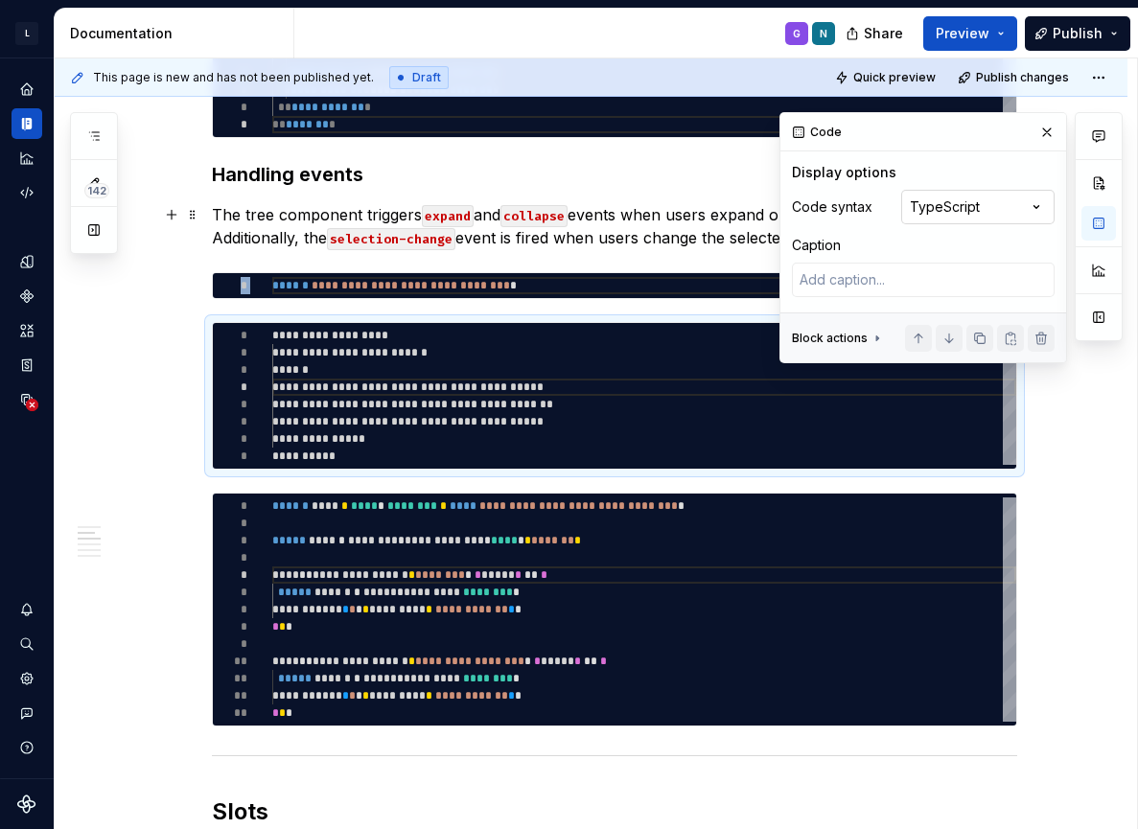
click at [981, 211] on div "Comments Open comments No comments yet Select ‘Comment’ from the block context …" at bounding box center [951, 237] width 343 height 251
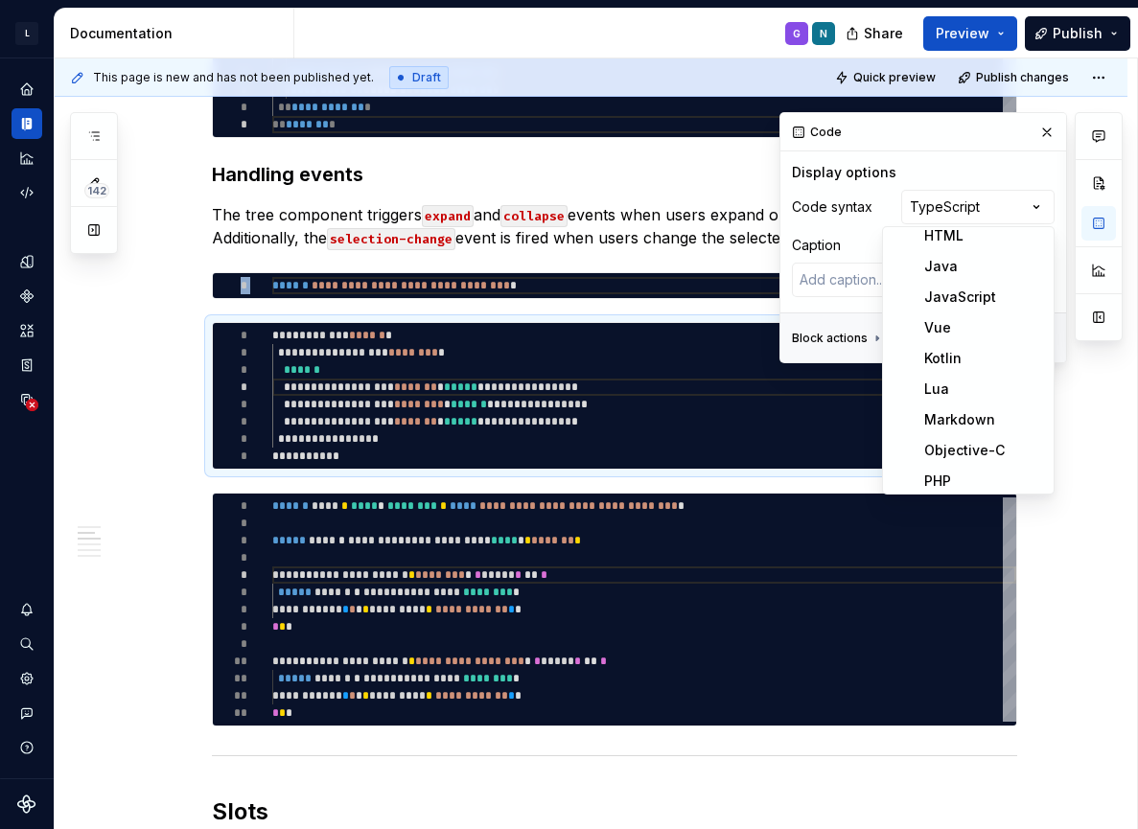
scroll to position [0, 0]
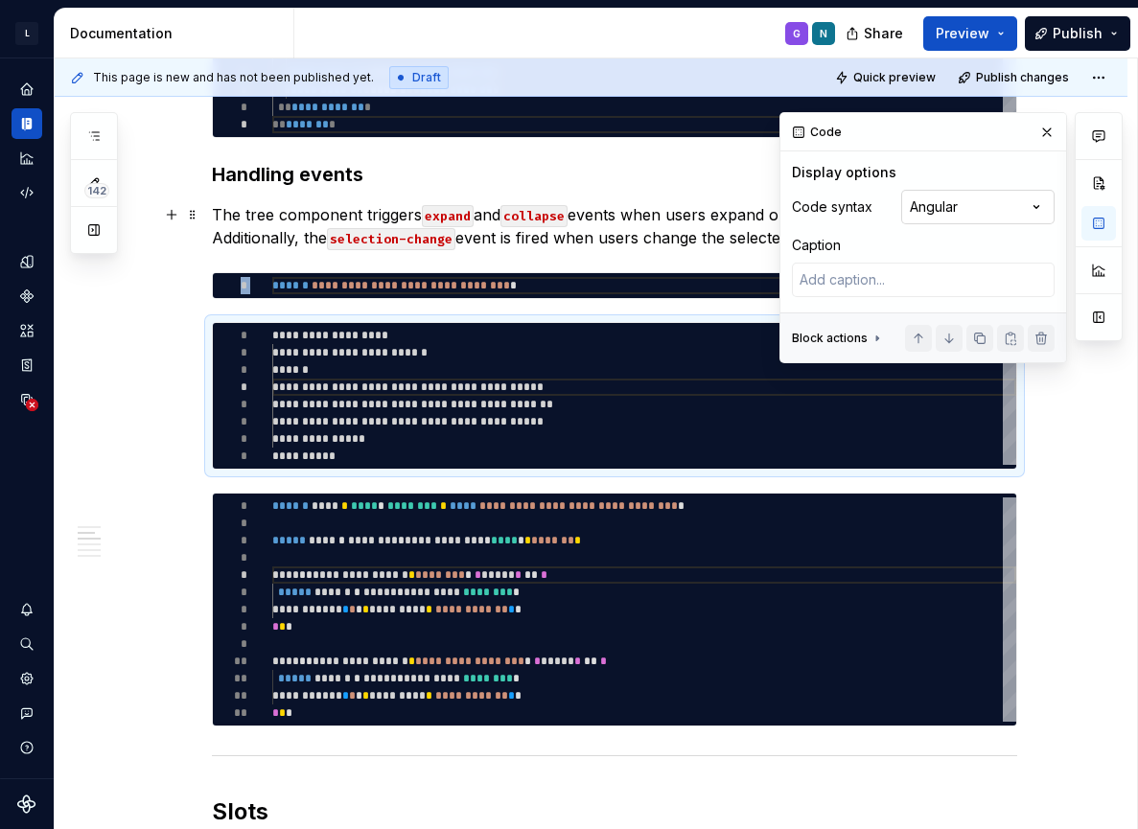
click at [978, 206] on div "Comments Open comments No comments yet Select ‘Comment’ from the block context …" at bounding box center [951, 237] width 343 height 251
click at [970, 213] on div "Comments Open comments No comments yet Select ‘Comment’ from the block context …" at bounding box center [951, 237] width 343 height 251
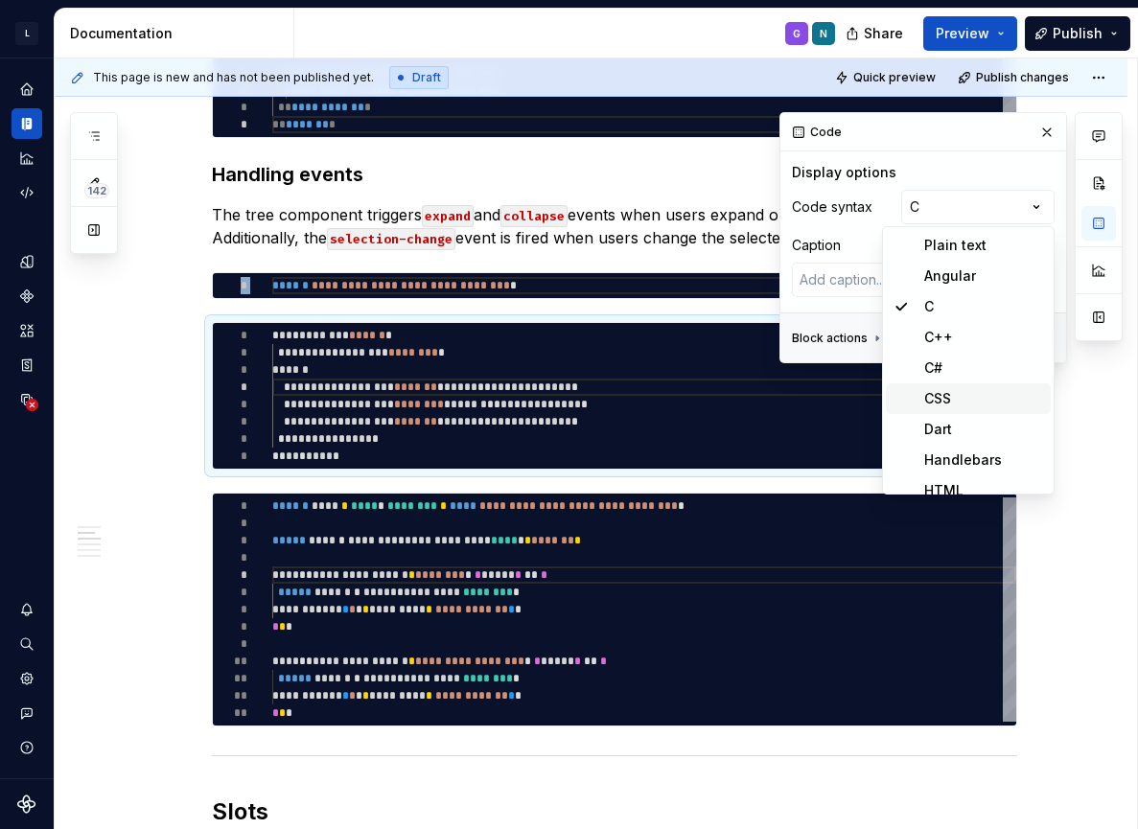
scroll to position [54, 0]
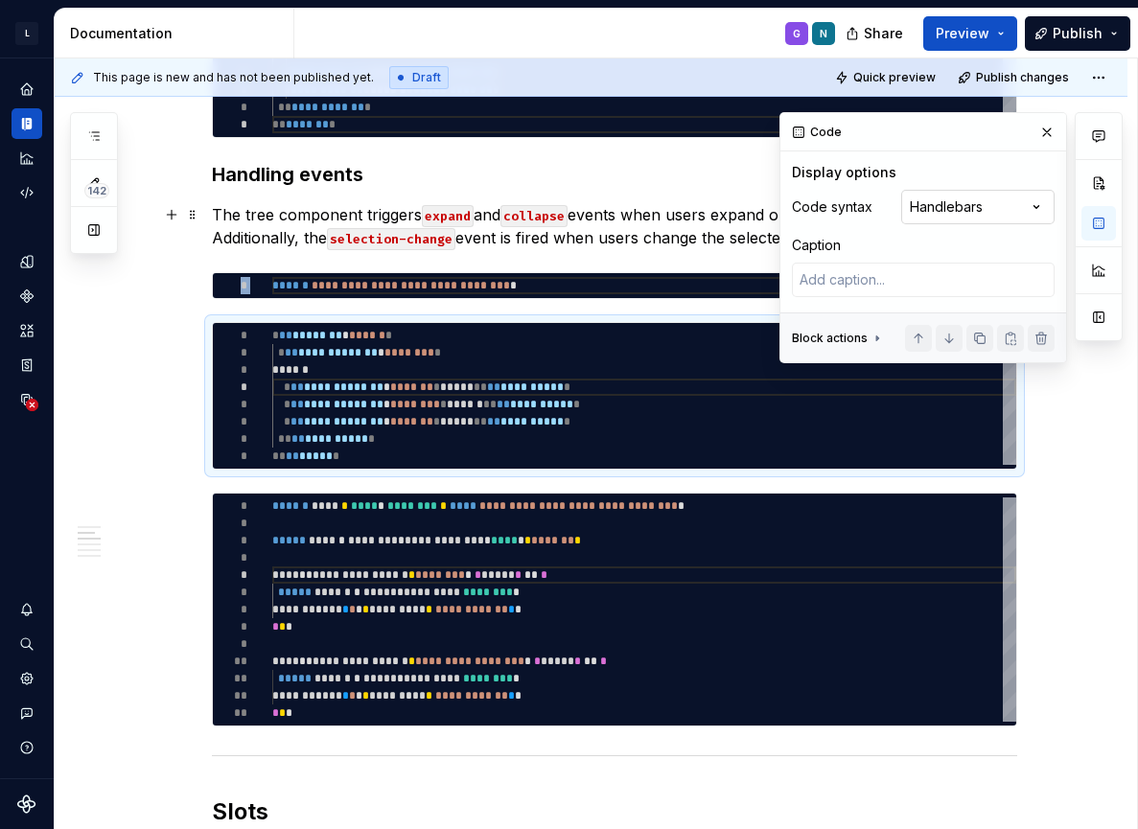
click at [977, 205] on div "Comments Open comments No comments yet Select ‘Comment’ from the block context …" at bounding box center [951, 237] width 343 height 251
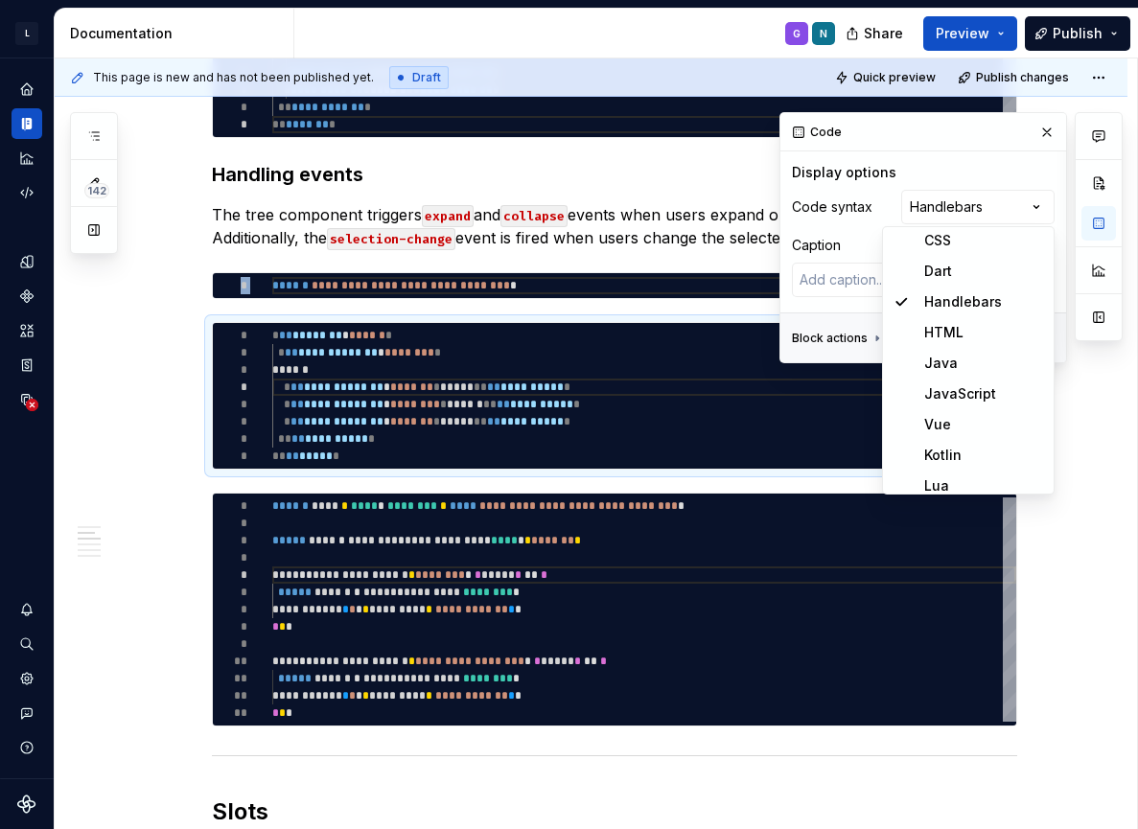
scroll to position [212, 0]
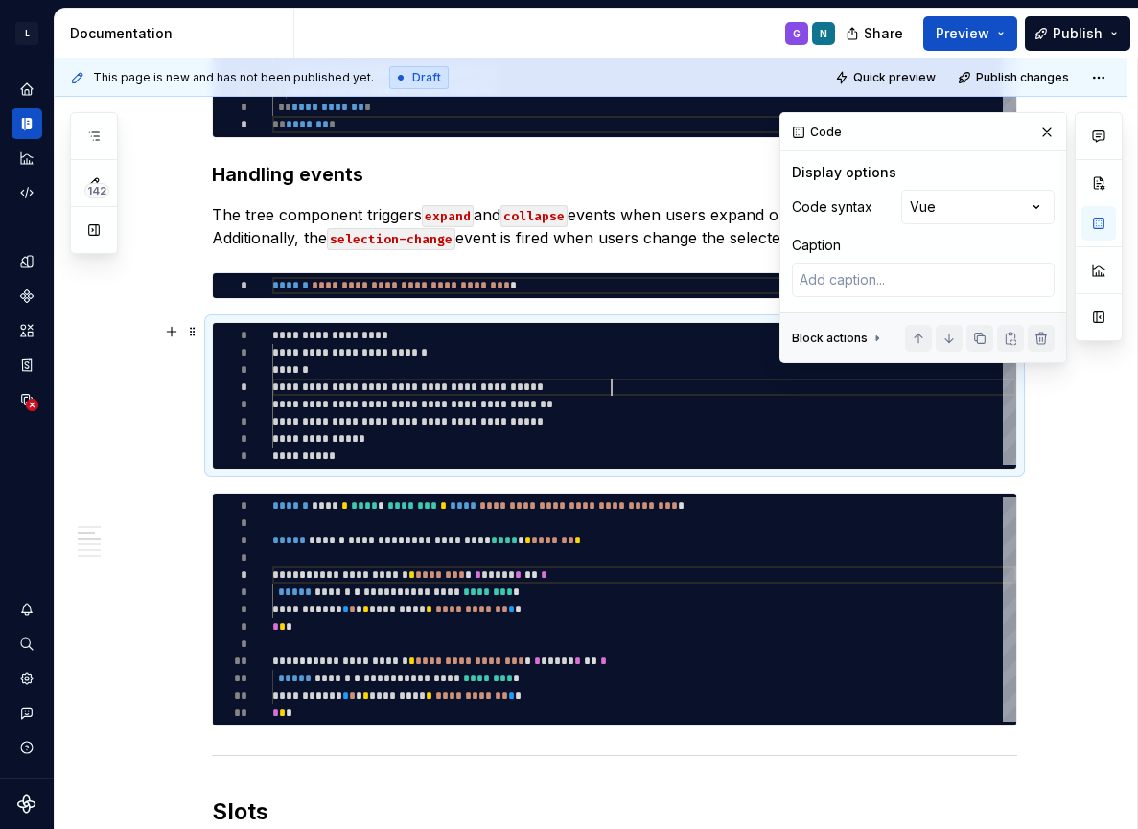
click at [683, 387] on div "**********" at bounding box center [644, 396] width 744 height 138
click at [712, 441] on div "**********" at bounding box center [644, 396] width 744 height 138
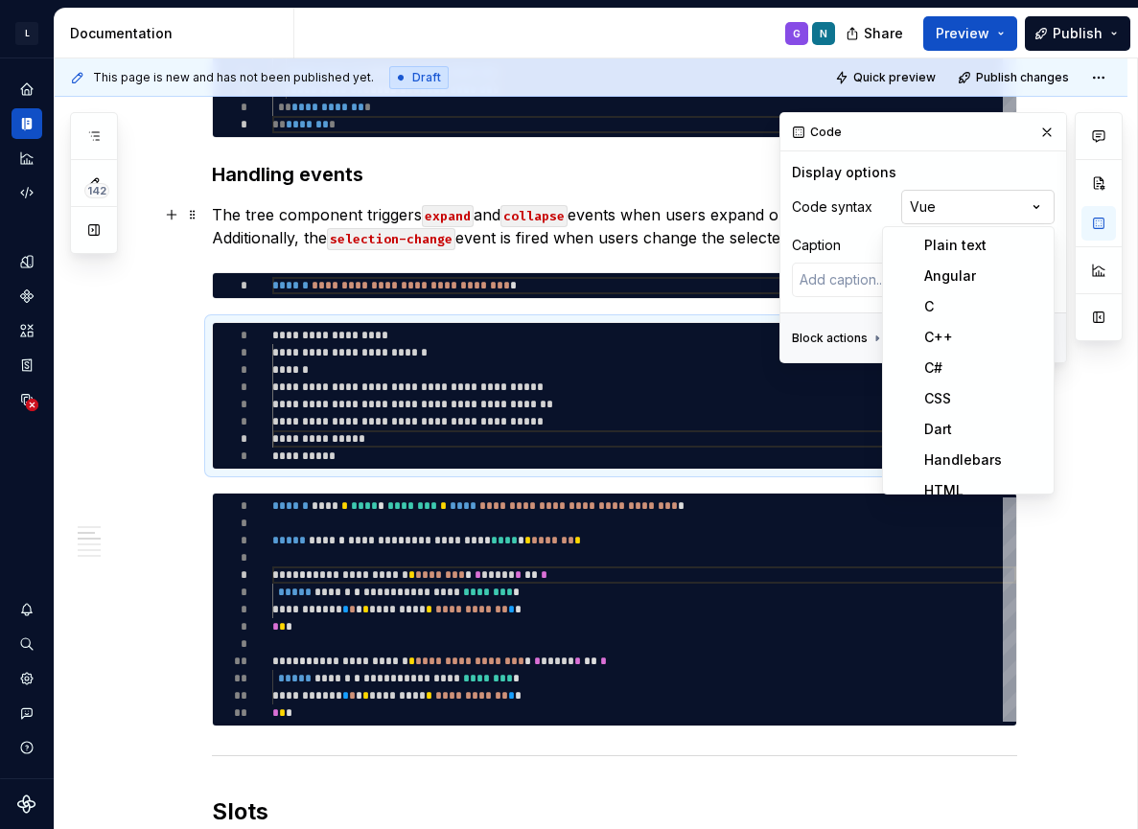
click at [986, 218] on div "Comments Open comments No comments yet Select ‘Comment’ from the block context …" at bounding box center [951, 237] width 343 height 251
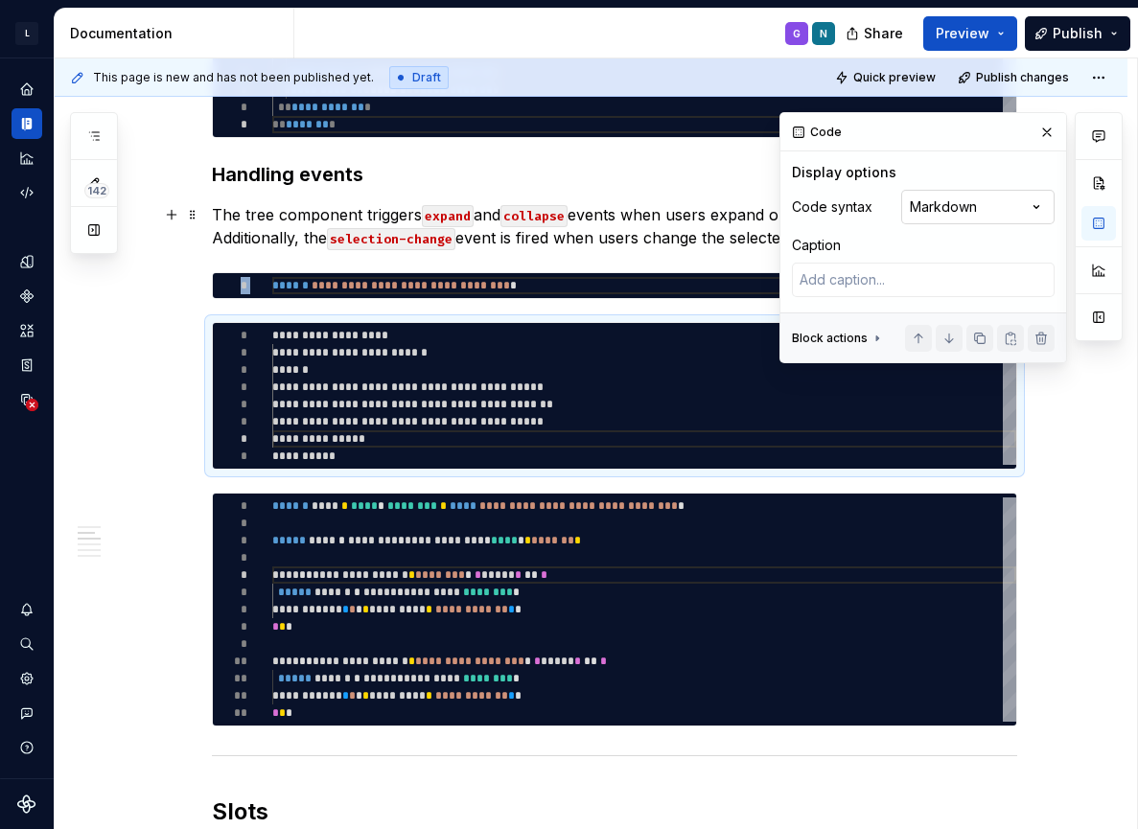
click at [976, 204] on div "Comments Open comments No comments yet Select ‘Comment’ from the block context …" at bounding box center [951, 237] width 343 height 251
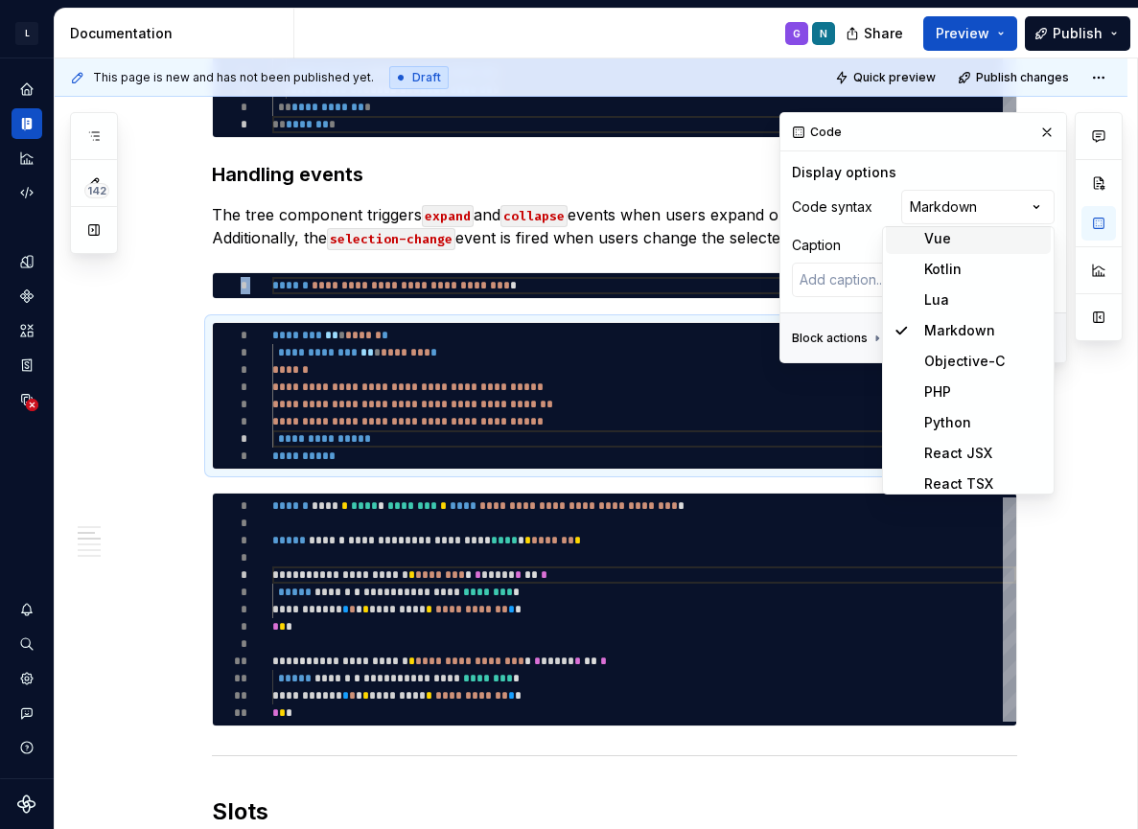
scroll to position [373, 0]
click at [432, 366] on html "L LSEG Workspace Design System G Design system data Documentation G N Share Pre…" at bounding box center [569, 414] width 1138 height 829
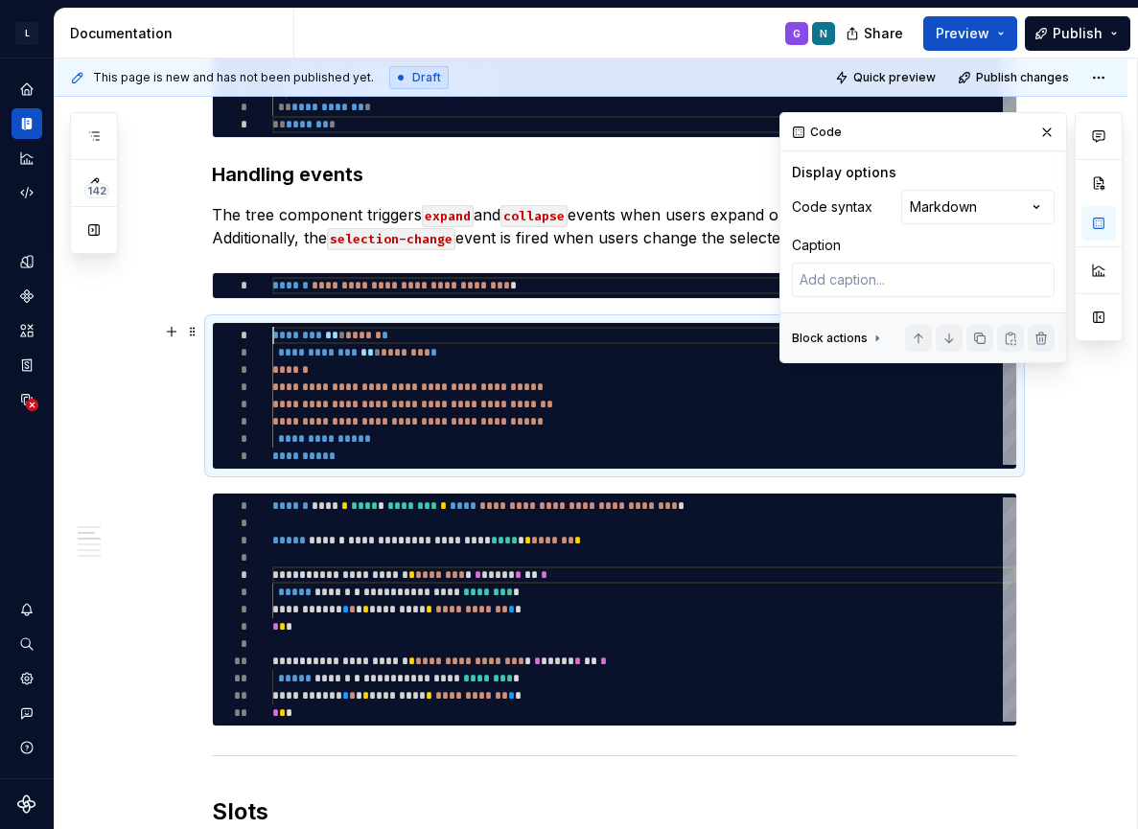
scroll to position [0, 0]
click at [277, 338] on div "**********" at bounding box center [644, 396] width 744 height 138
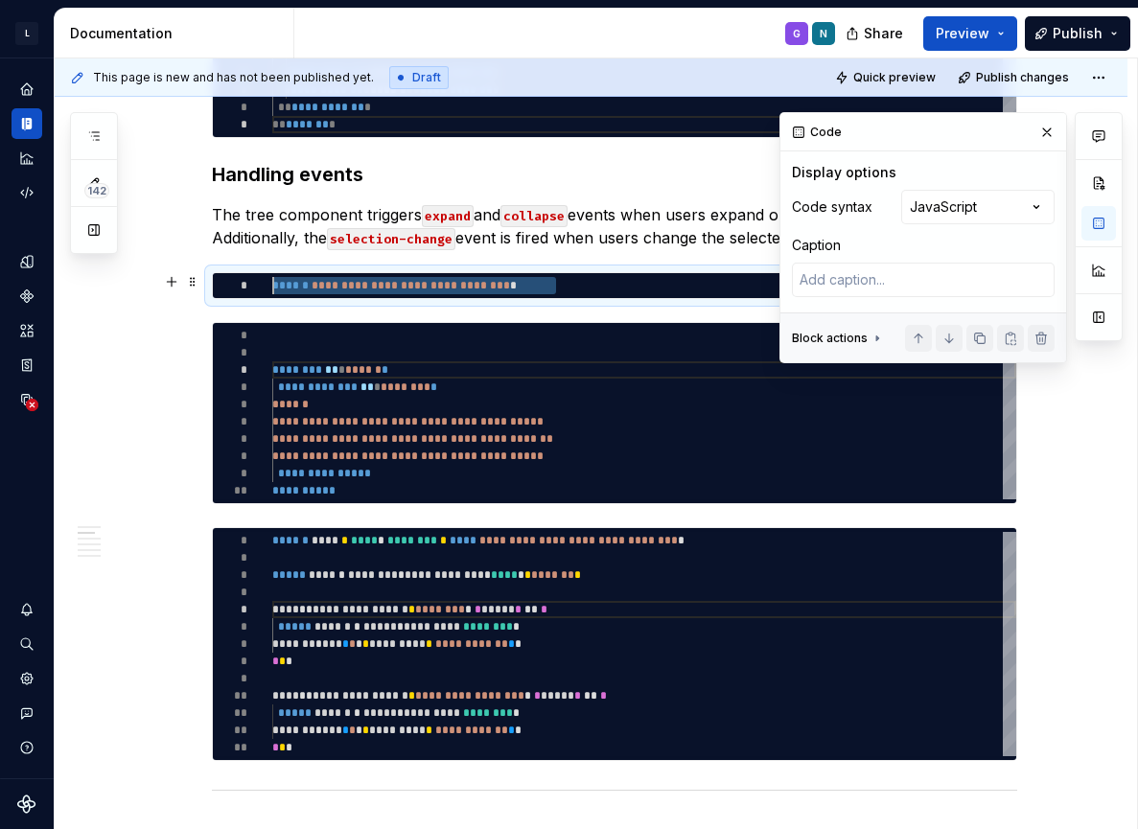
drag, startPoint x: 582, startPoint y: 284, endPoint x: 262, endPoint y: 279, distance: 320.3
click at [272, 279] on div "**********" at bounding box center [644, 285] width 744 height 17
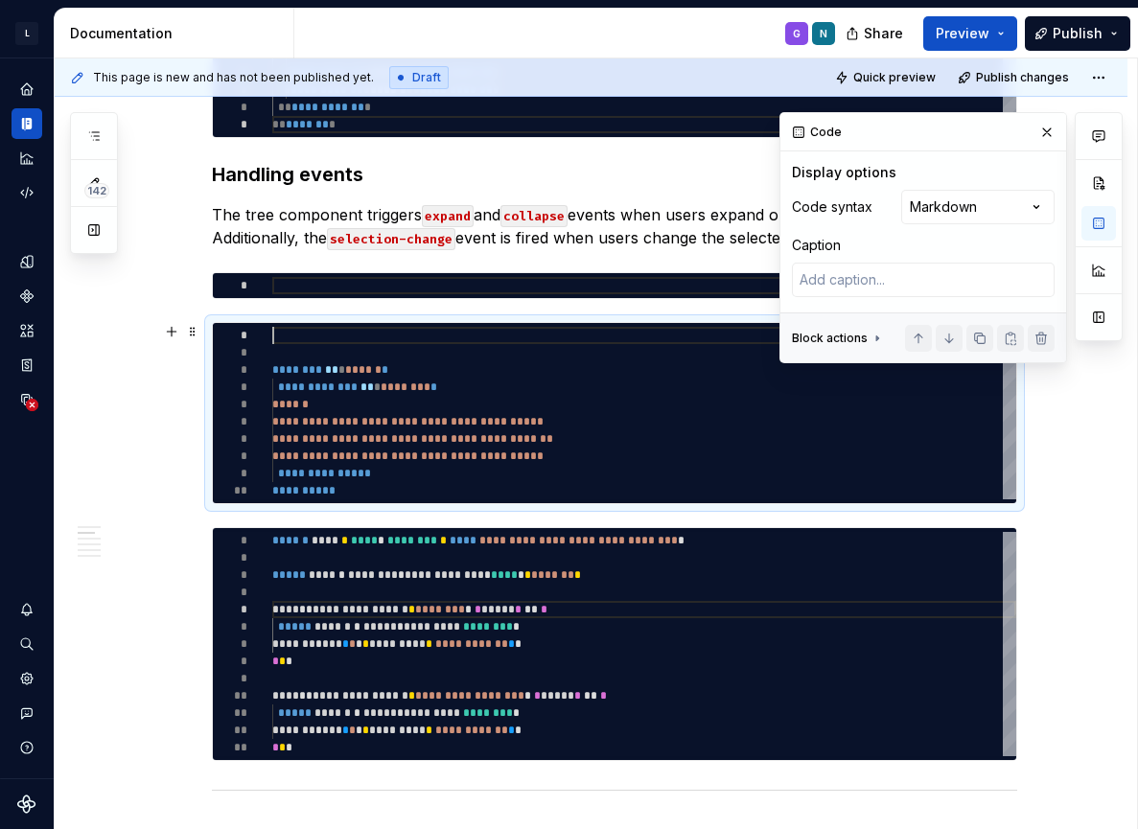
click at [316, 340] on div "**********" at bounding box center [644, 413] width 744 height 173
click at [503, 385] on div "**********" at bounding box center [644, 413] width 744 height 173
click at [615, 366] on div "**********" at bounding box center [644, 413] width 744 height 173
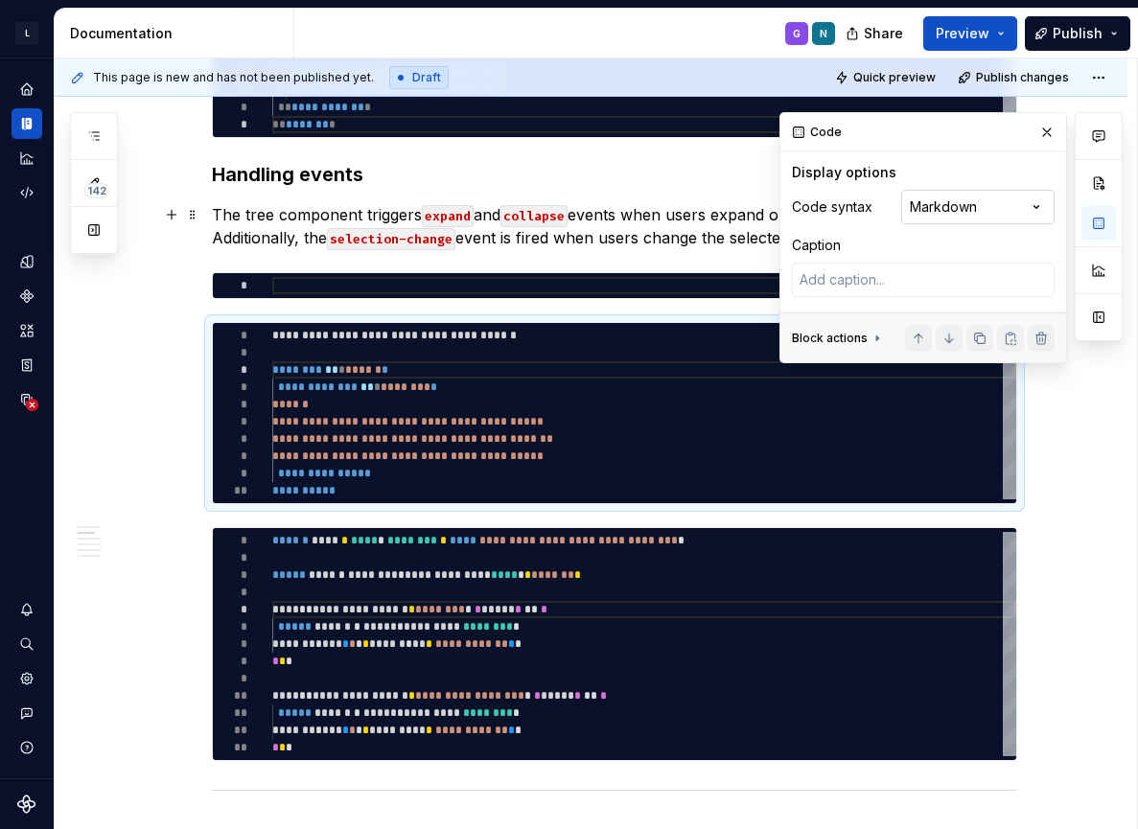
click at [997, 208] on div "Comments Open comments No comments yet Select ‘Comment’ from the block context …" at bounding box center [951, 237] width 343 height 251
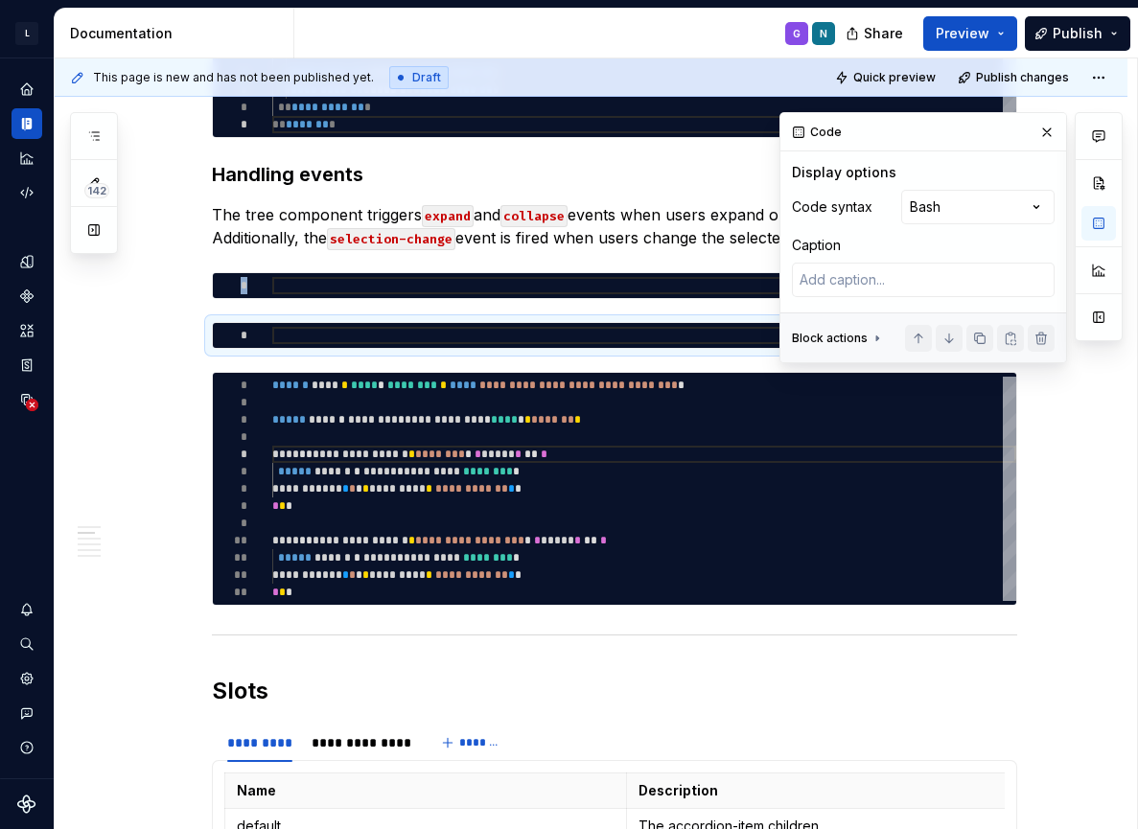
scroll to position [0, 0]
click at [670, 342] on div at bounding box center [644, 335] width 744 height 17
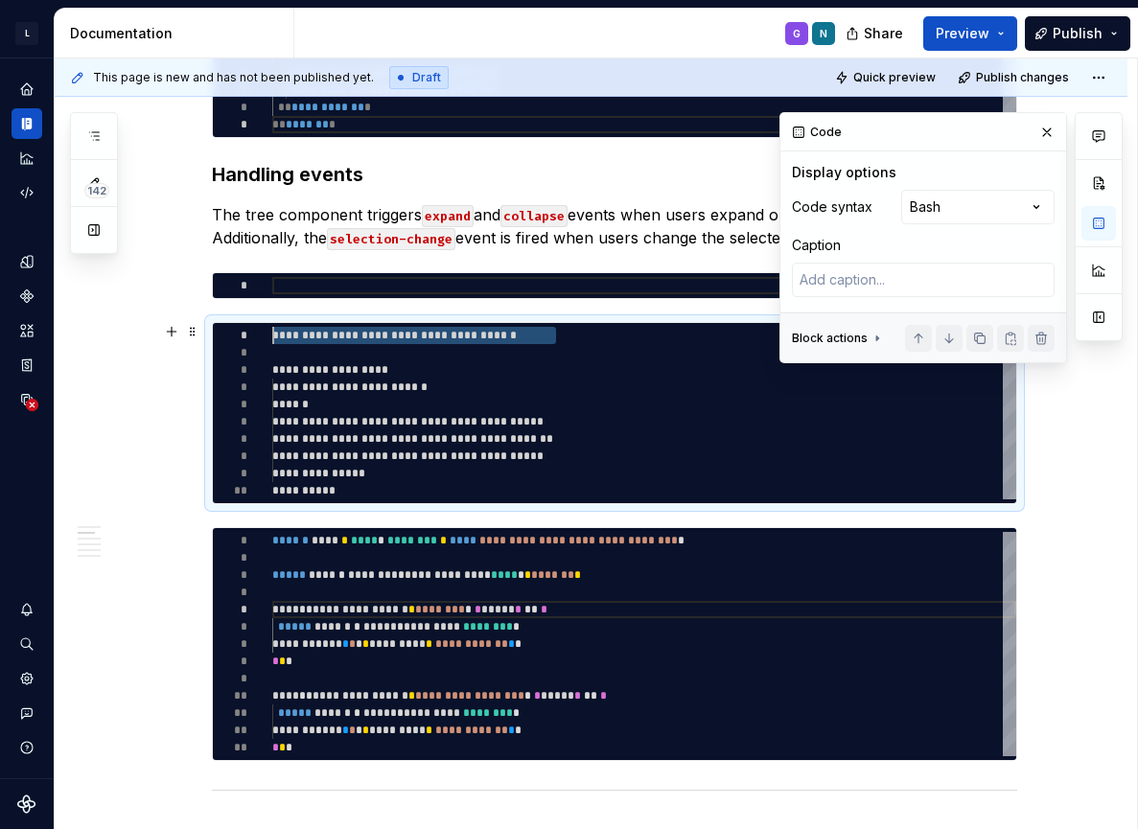
drag, startPoint x: 590, startPoint y: 334, endPoint x: 144, endPoint y: 338, distance: 445.9
click at [272, 338] on div "**********" at bounding box center [644, 413] width 744 height 173
click at [353, 292] on div at bounding box center [644, 285] width 744 height 17
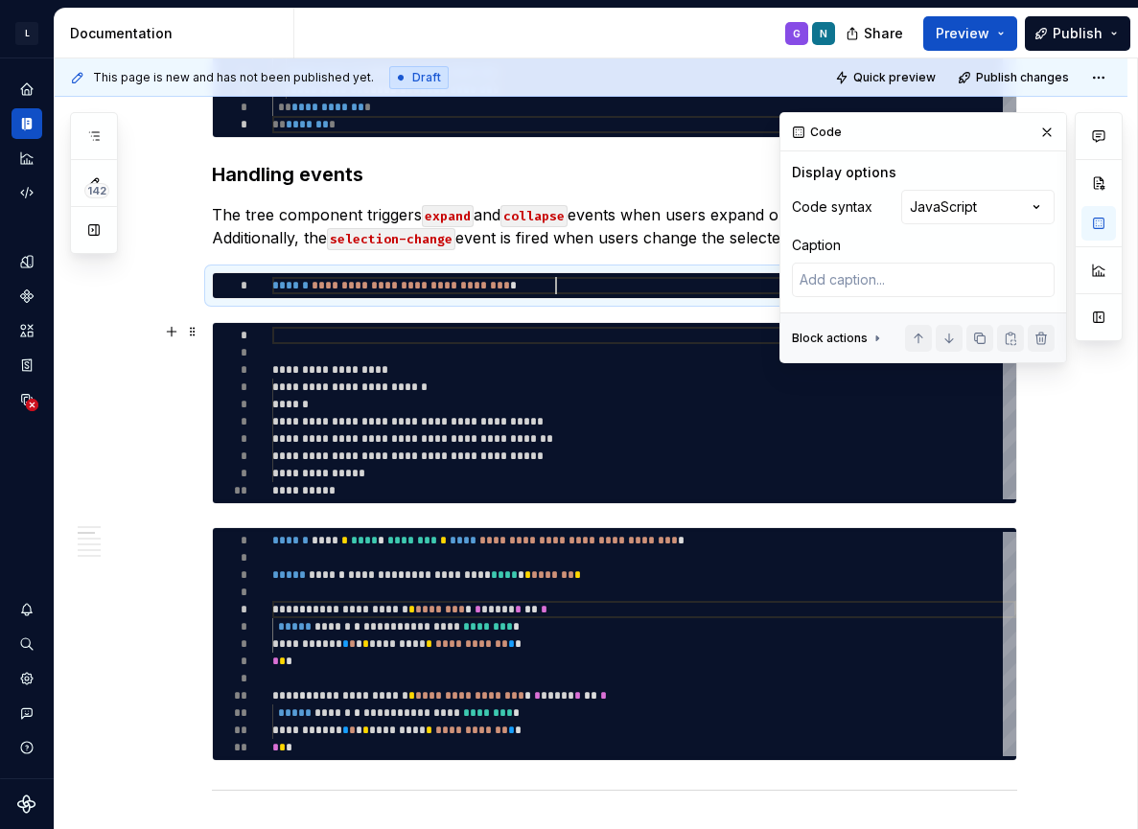
click at [353, 341] on div "**********" at bounding box center [644, 413] width 744 height 173
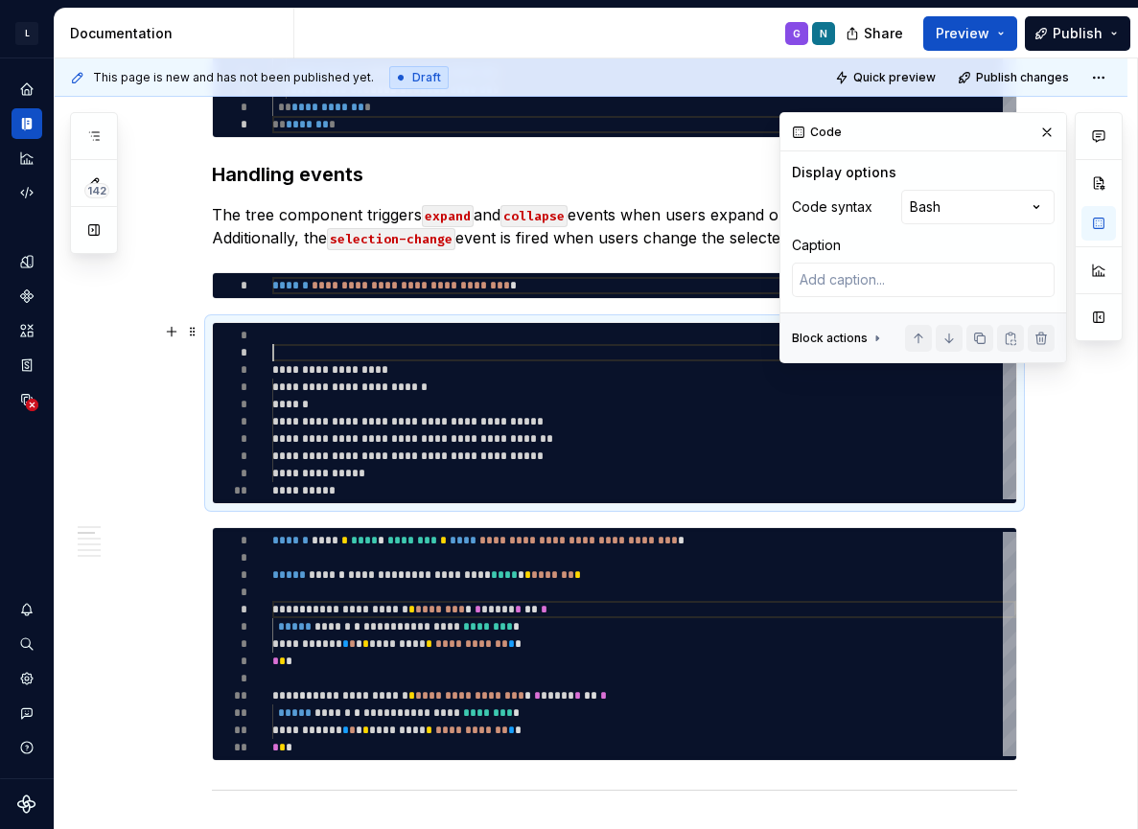
click at [344, 353] on div "**********" at bounding box center [644, 413] width 744 height 173
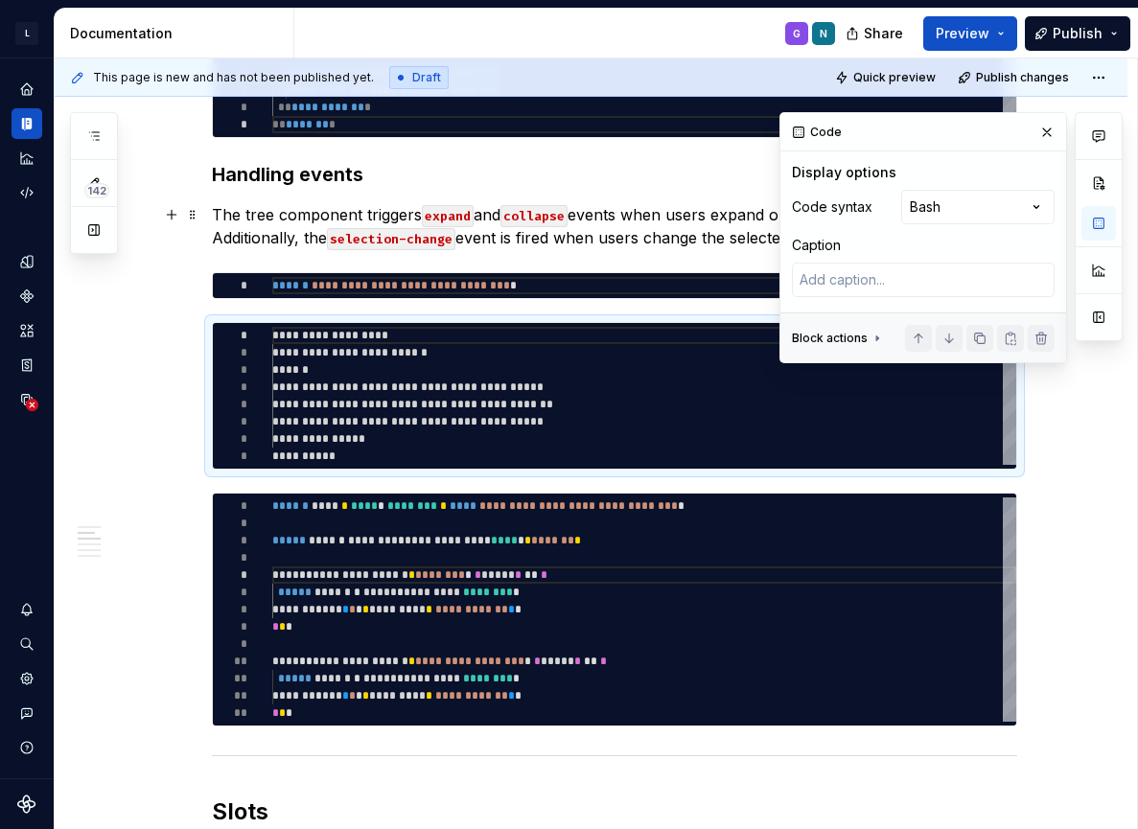
click at [985, 206] on div "Comments Open comments No comments yet Select ‘Comment’ from the block context …" at bounding box center [951, 237] width 343 height 251
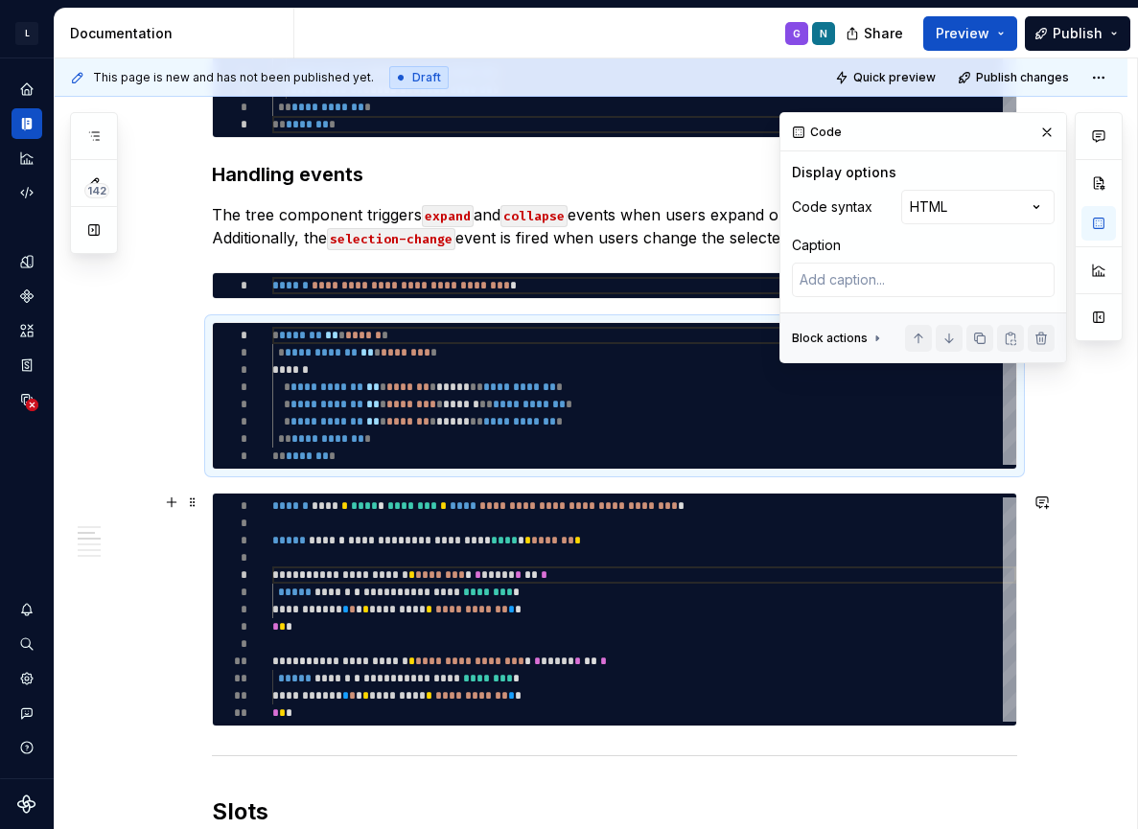
click at [1062, 120] on div "Code" at bounding box center [924, 132] width 286 height 38
click at [1053, 128] on button "button" at bounding box center [1047, 132] width 27 height 27
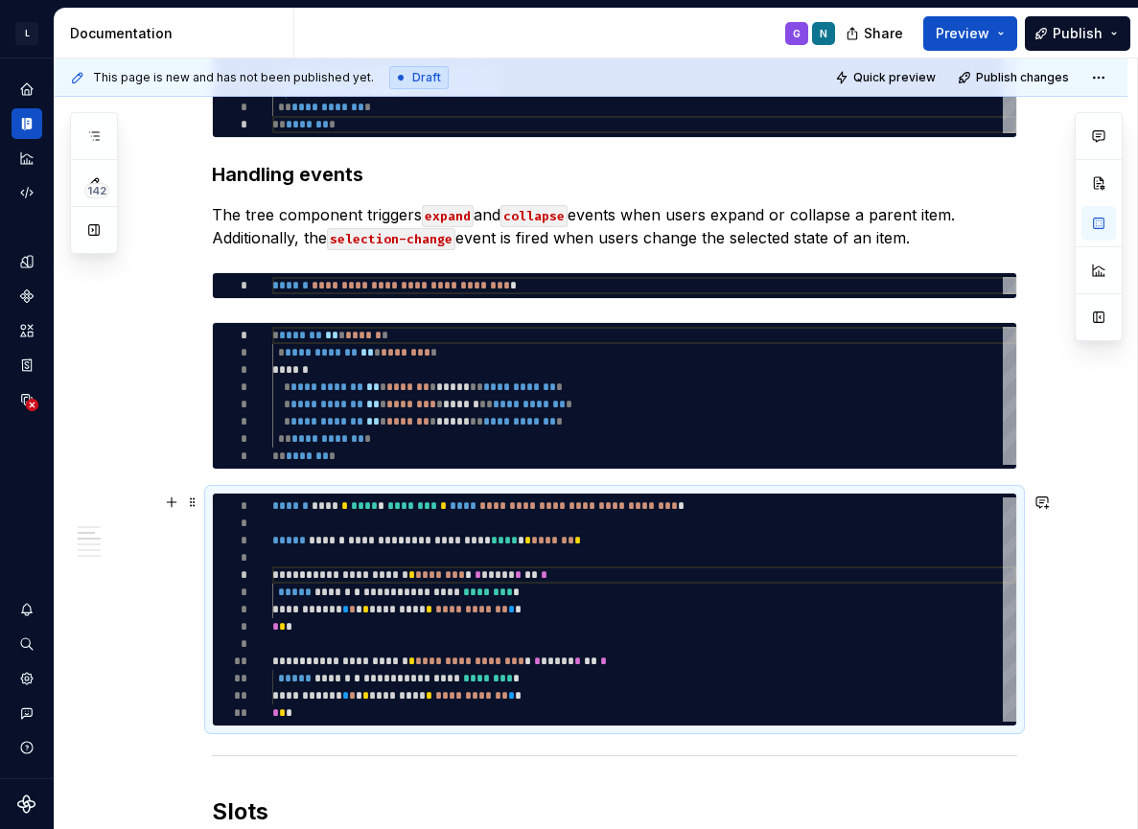
click at [750, 645] on div "**********" at bounding box center [644, 610] width 744 height 224
click at [311, 582] on div "**********" at bounding box center [644, 610] width 744 height 224
click at [313, 666] on div "**********" at bounding box center [644, 610] width 744 height 224
click at [786, 573] on div "**********" at bounding box center [644, 610] width 744 height 224
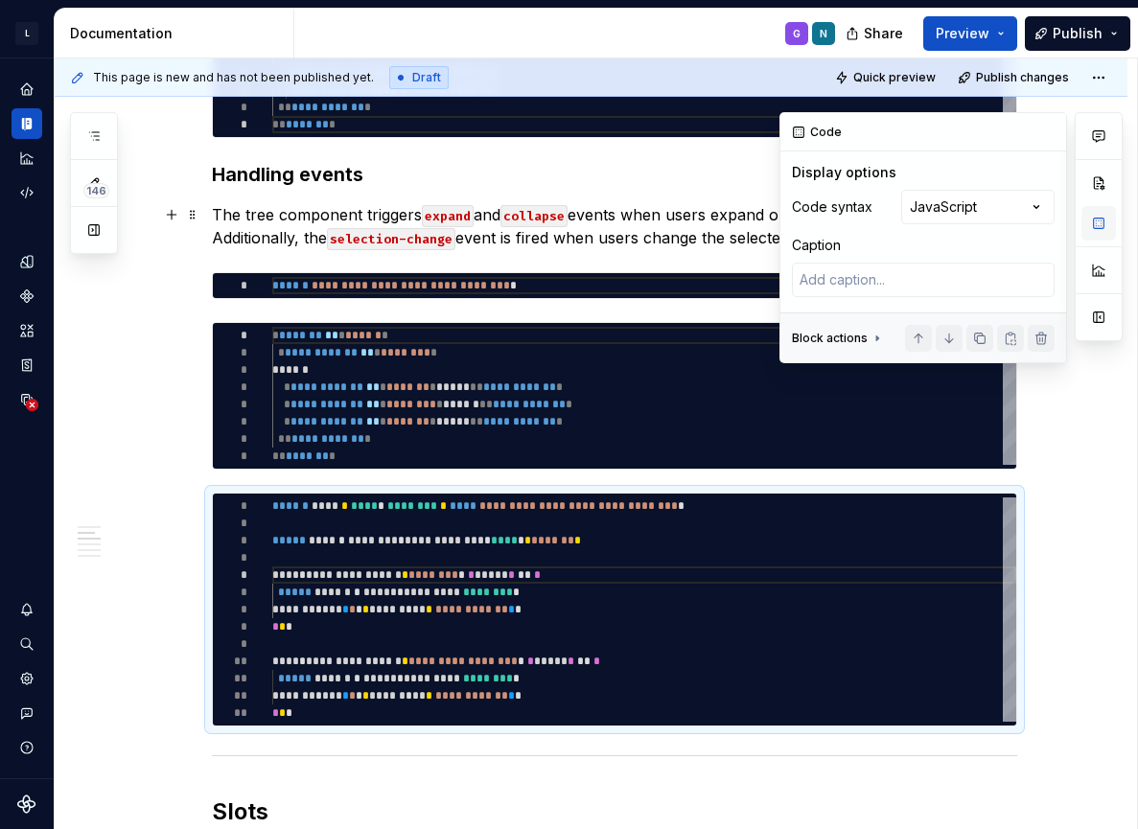
click at [1094, 213] on button "button" at bounding box center [1099, 223] width 35 height 35
click at [950, 206] on div "Comments Open comments No comments yet Select ‘Comment’ from the block context …" at bounding box center [951, 237] width 343 height 251
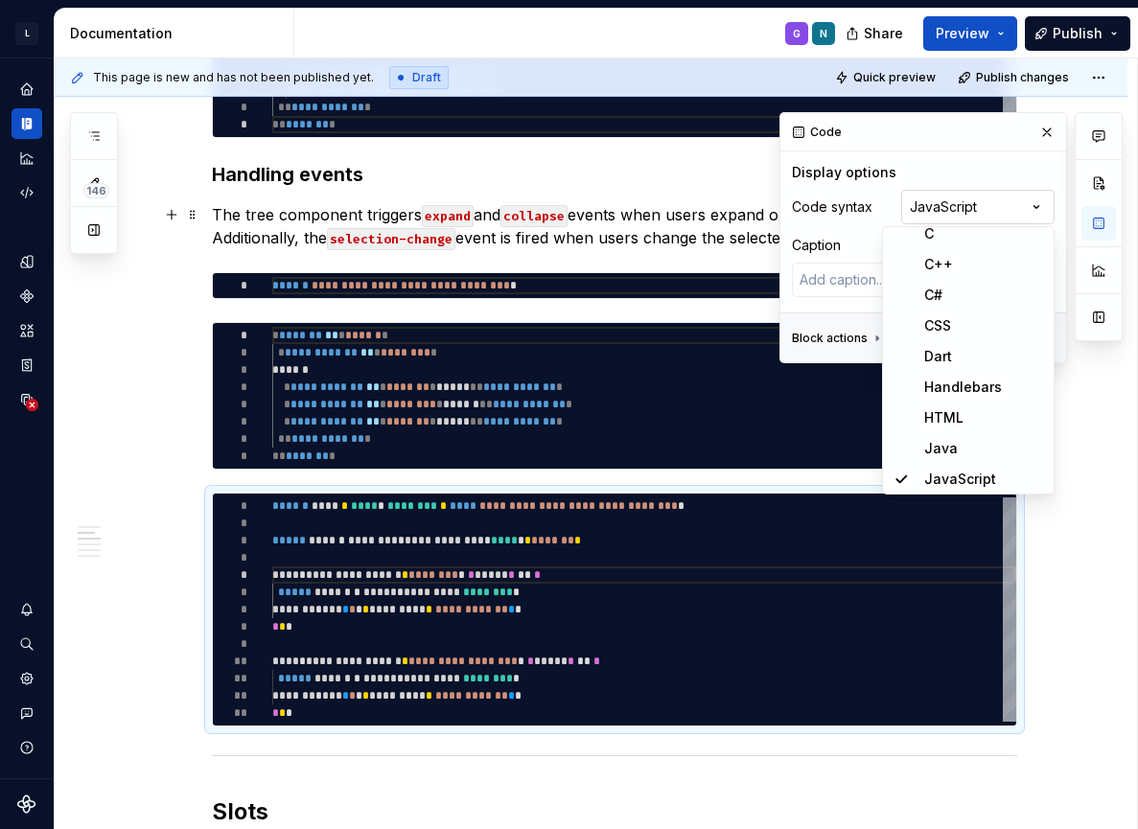
scroll to position [713, 0]
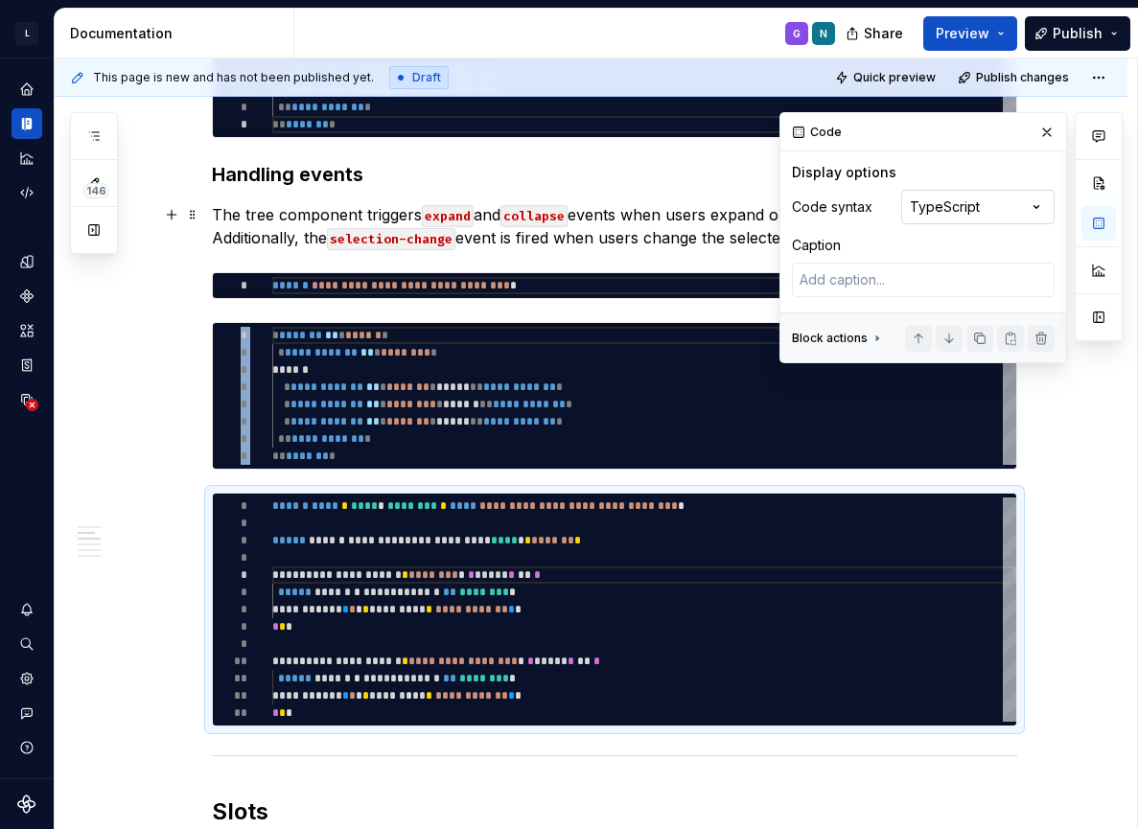
click at [948, 212] on div "Comments Open comments No comments yet Select ‘Comment’ from the block context …" at bounding box center [951, 237] width 343 height 251
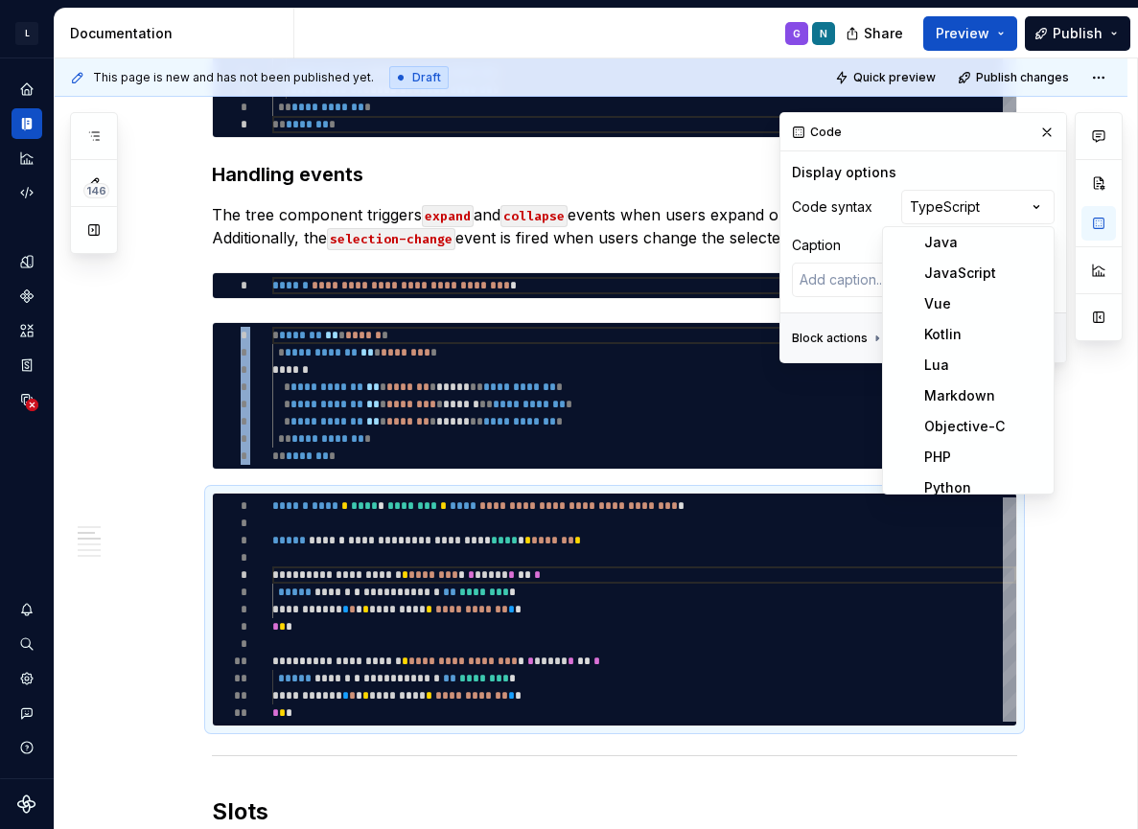
scroll to position [254, 0]
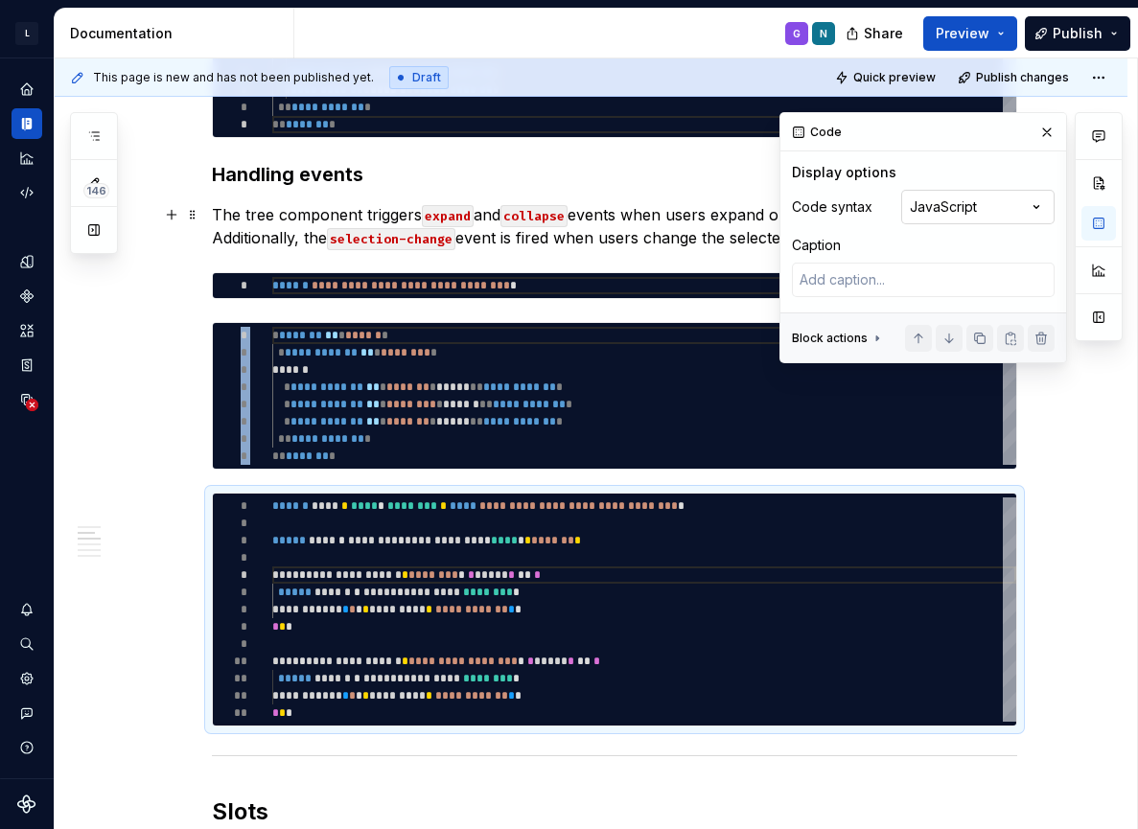
click at [998, 196] on div "Comments Open comments No comments yet Select ‘Comment’ from the block context …" at bounding box center [951, 237] width 343 height 251
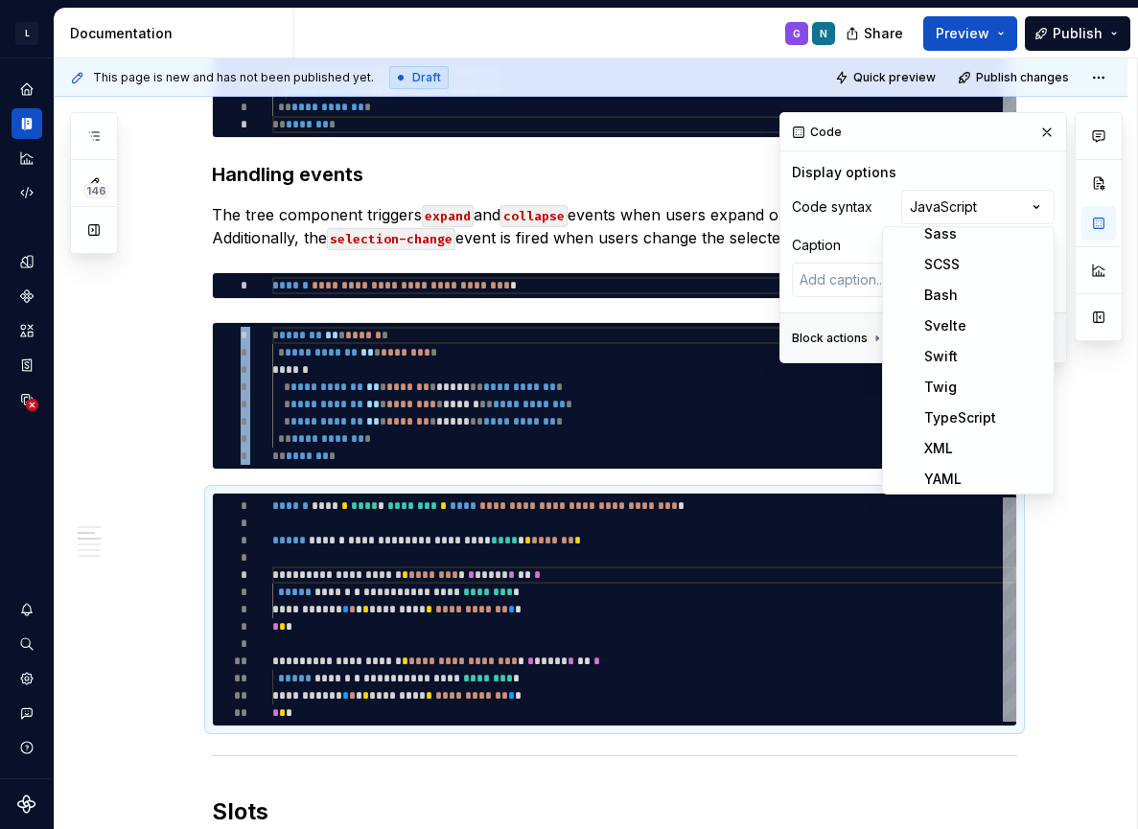
scroll to position [721, 0]
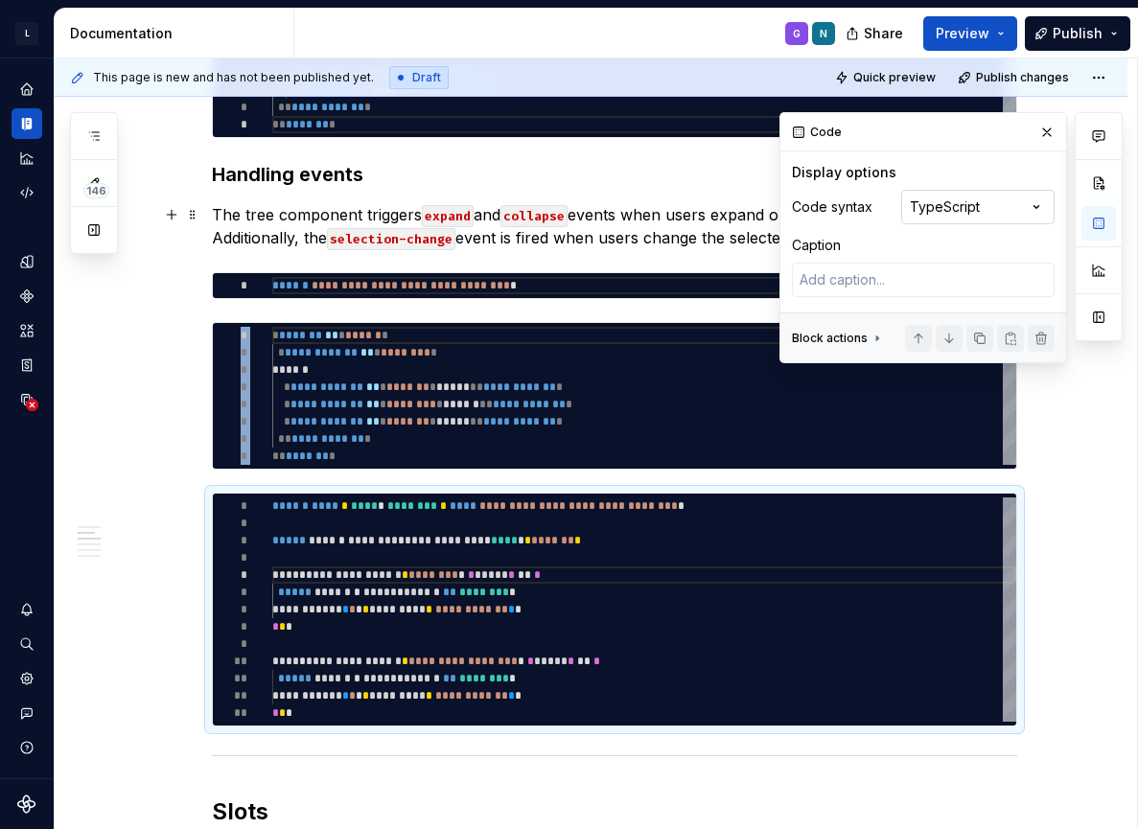
click at [960, 205] on div "Comments Open comments No comments yet Select ‘Comment’ from the block context …" at bounding box center [951, 237] width 343 height 251
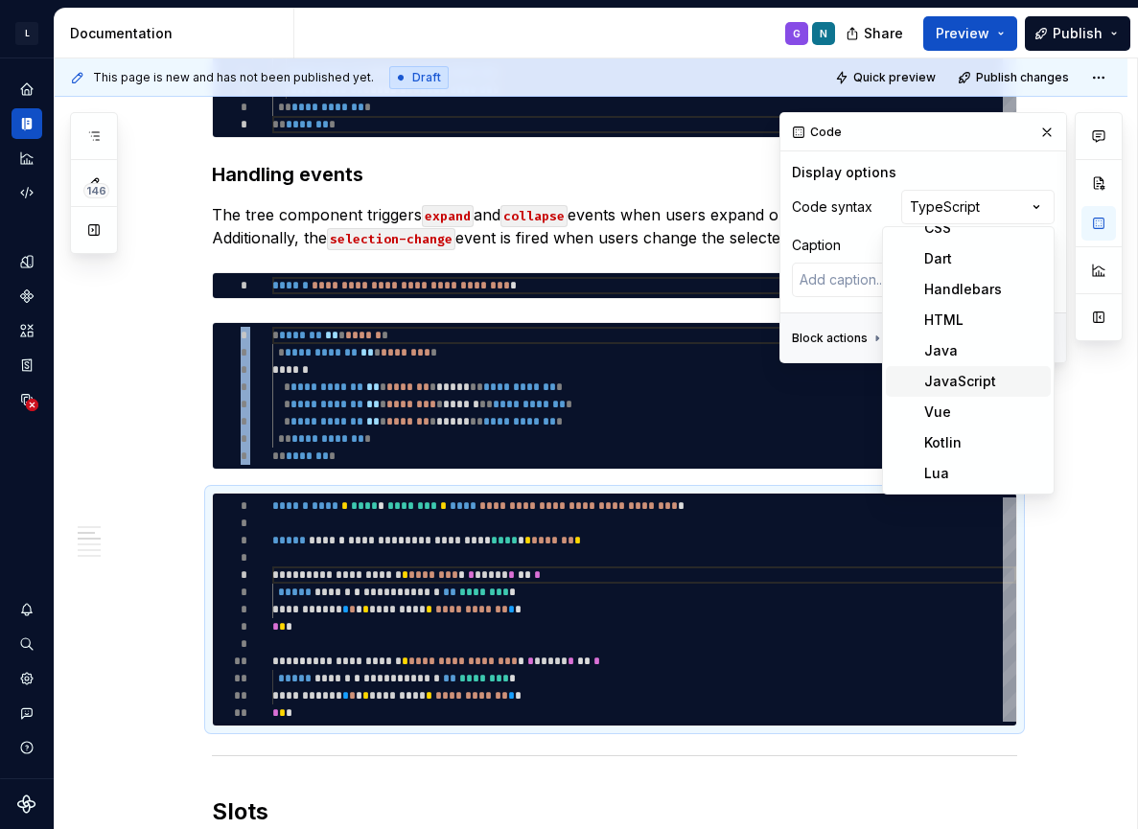
scroll to position [175, 0]
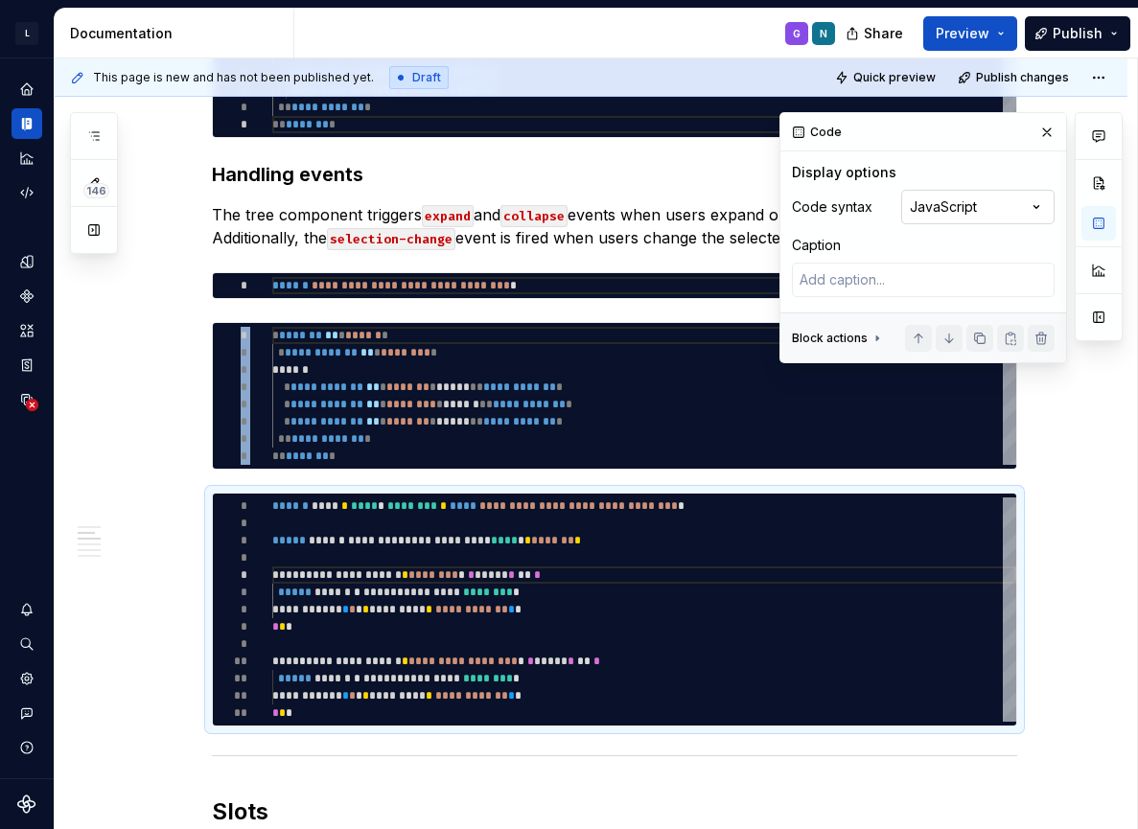
click at [1005, 198] on div "Comments Open comments No comments yet Select ‘Comment’ from the block context …" at bounding box center [951, 237] width 343 height 251
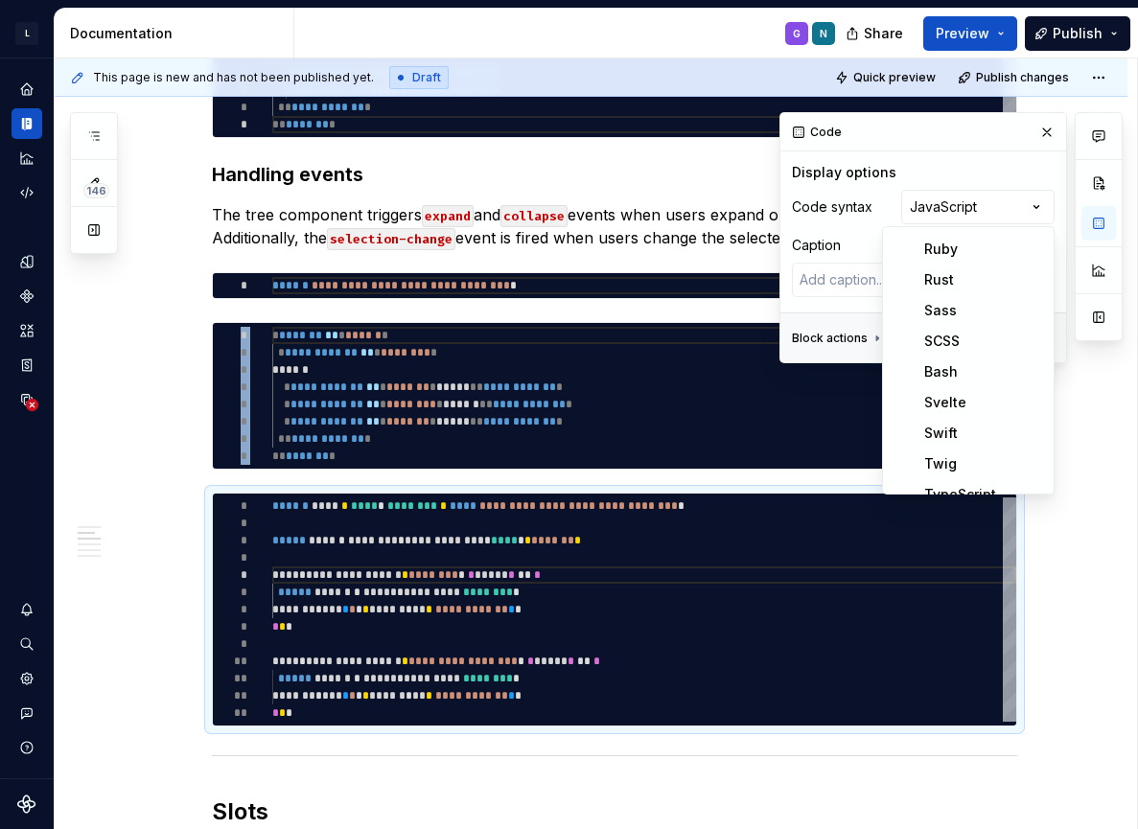
scroll to position [721, 0]
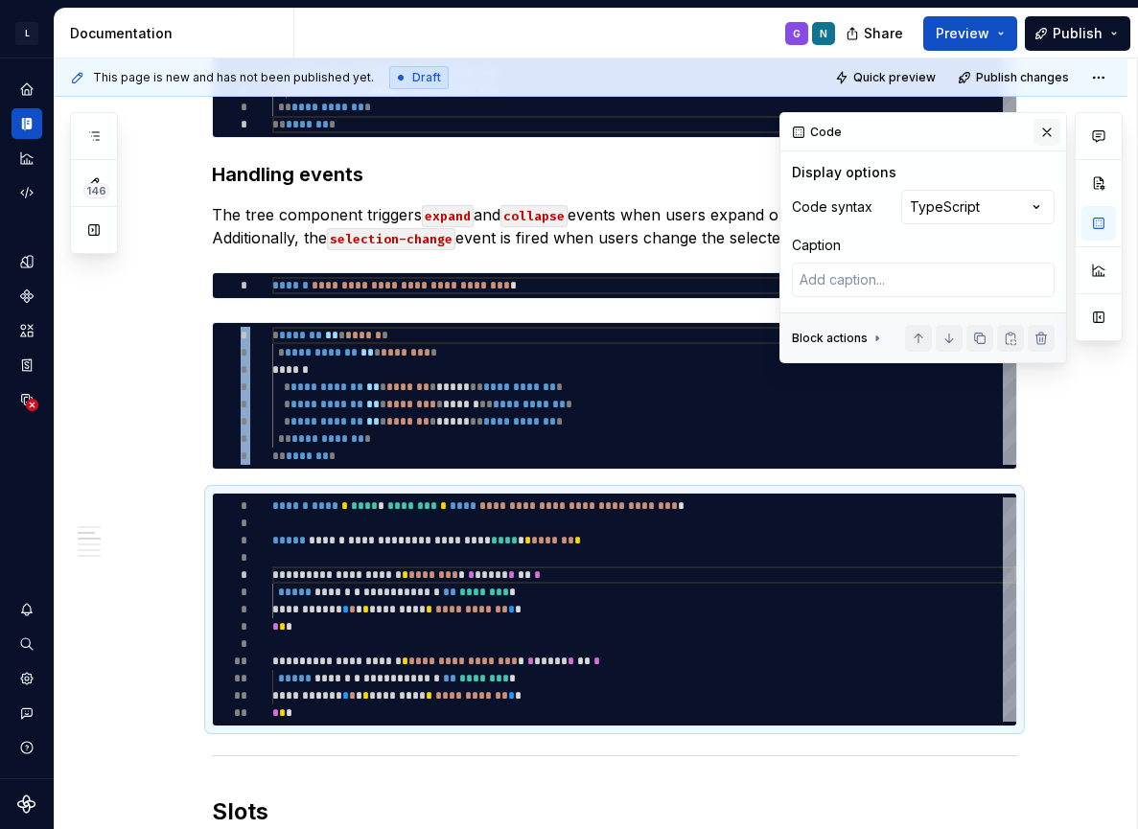
click at [1044, 133] on button "button" at bounding box center [1047, 132] width 27 height 27
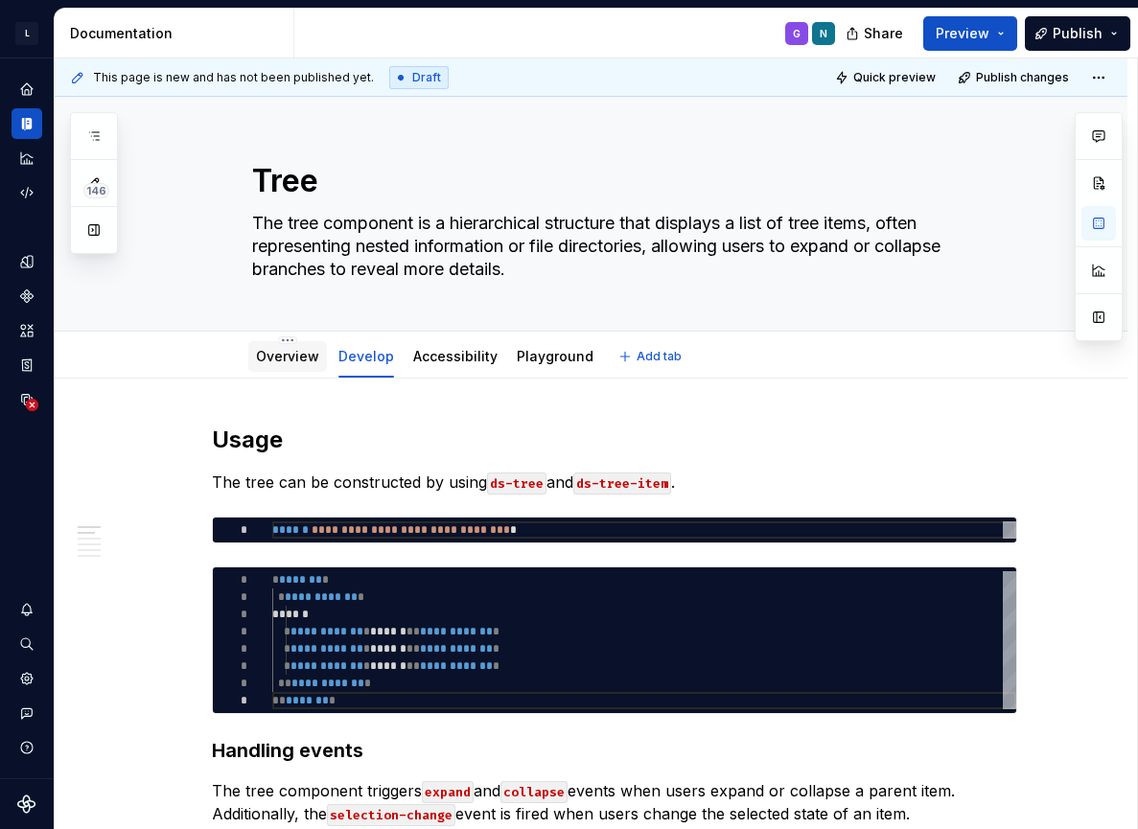
click at [287, 358] on link "Overview" at bounding box center [287, 356] width 63 height 16
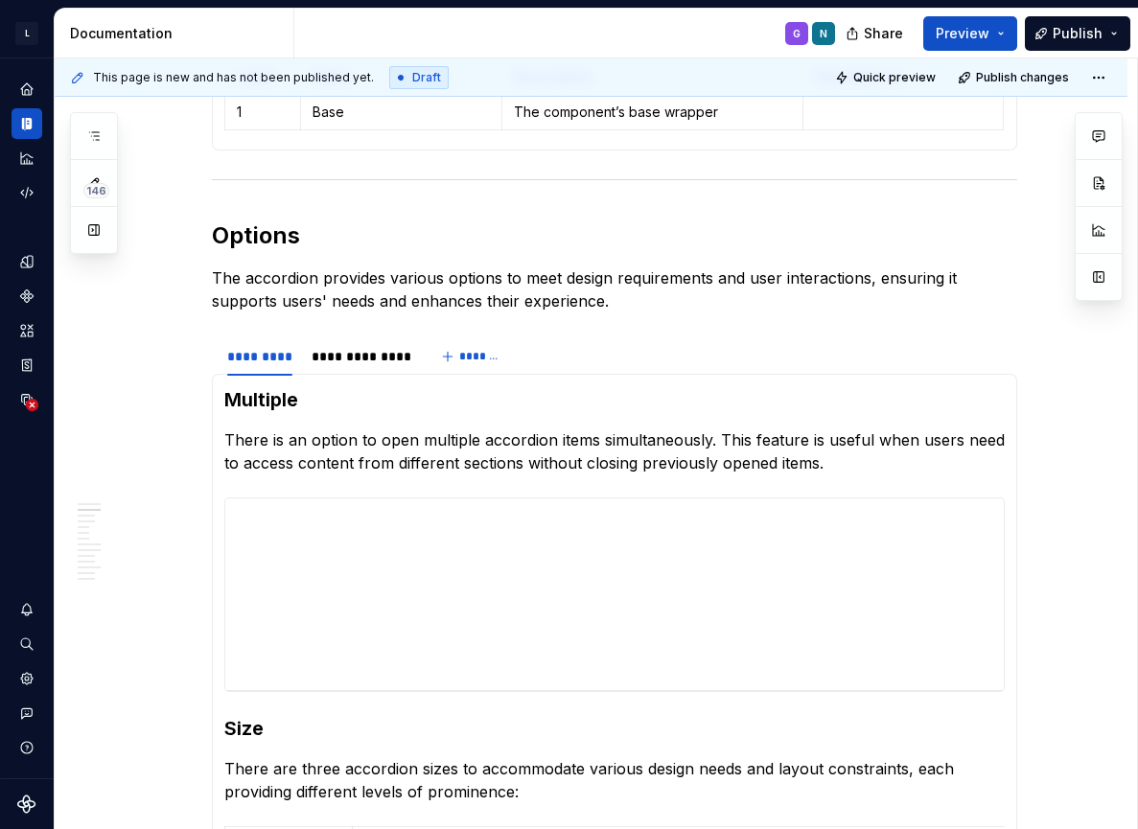
scroll to position [1715, 0]
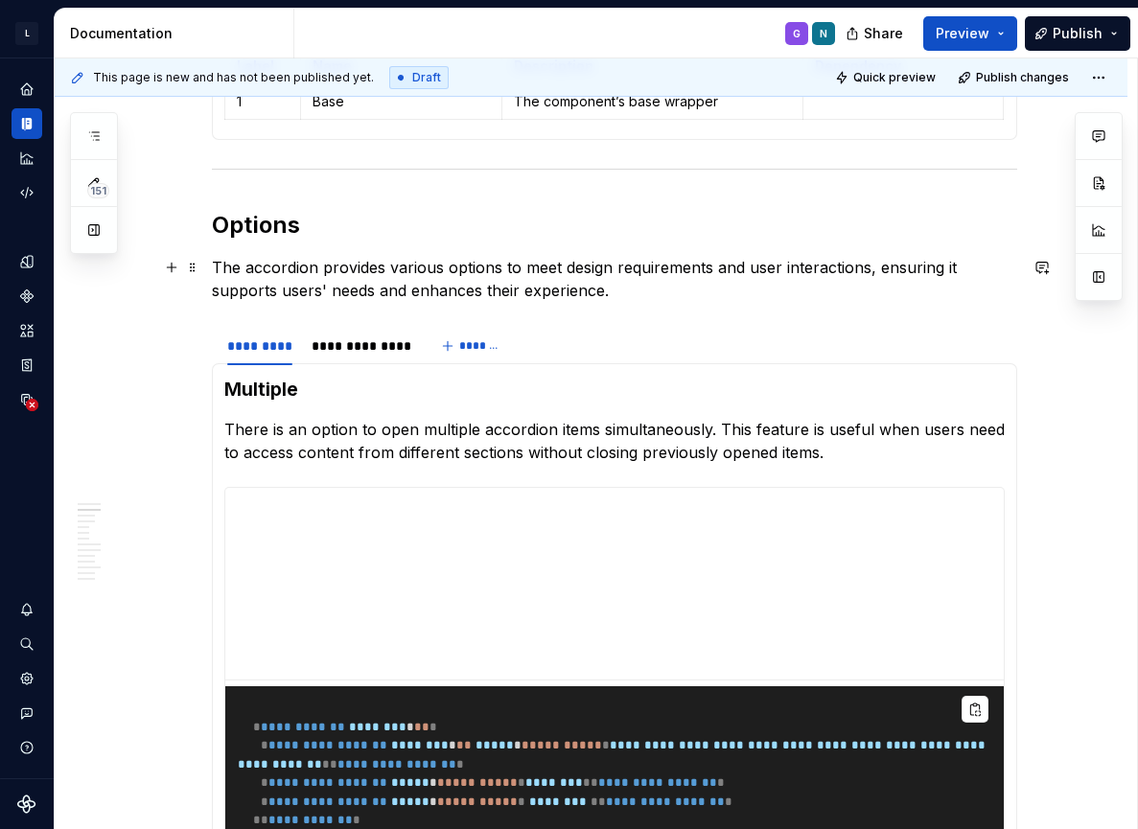
click at [281, 267] on p "The accordion provides various options to meet design requirements and user int…" at bounding box center [614, 279] width 805 height 46
click at [618, 300] on p "The accordion provides various options to meet design requirements and user int…" at bounding box center [614, 279] width 805 height 46
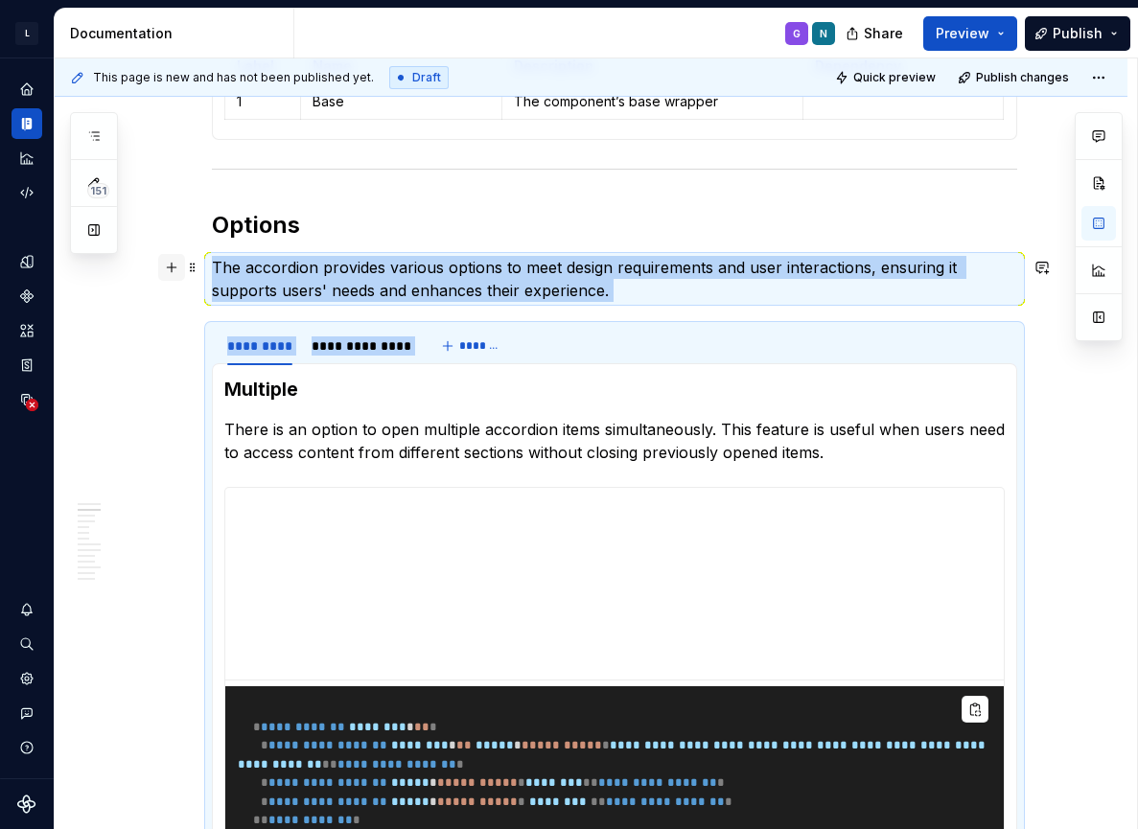
drag, startPoint x: 630, startPoint y: 303, endPoint x: 165, endPoint y: 273, distance: 466.0
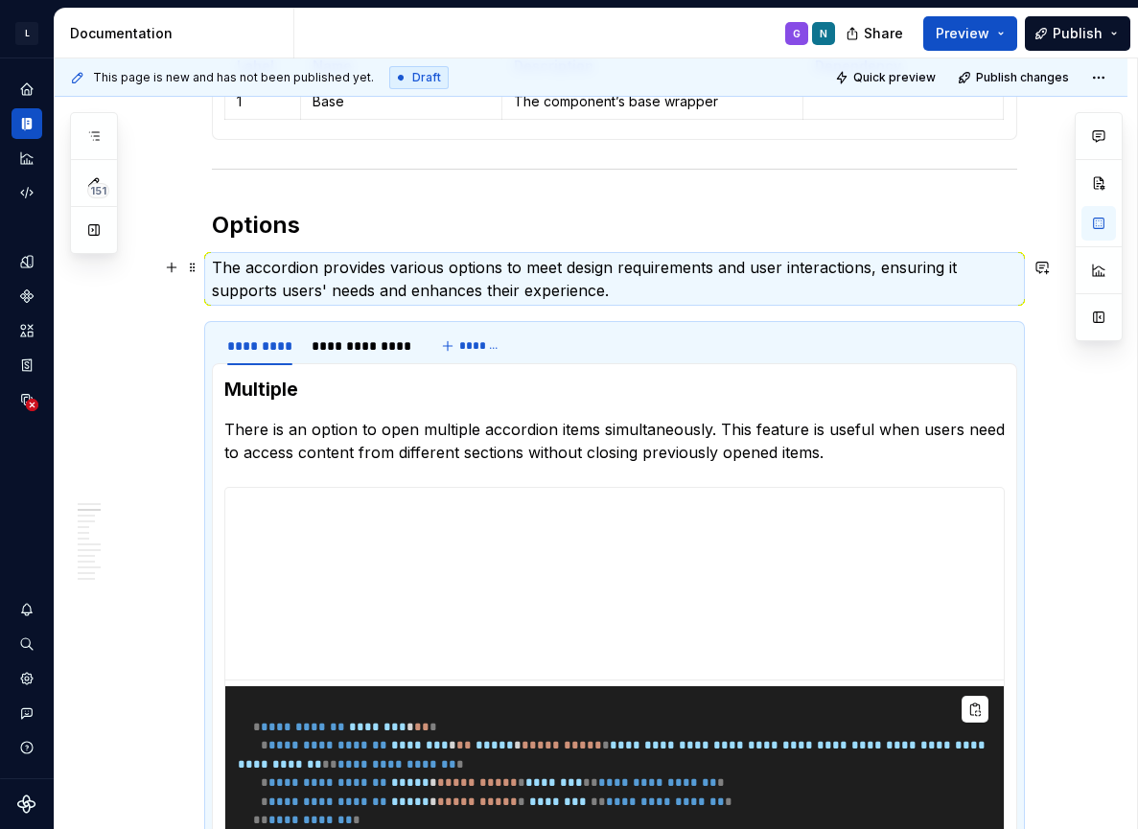
click at [586, 292] on p "The accordion provides various options to meet design requirements and user int…" at bounding box center [614, 279] width 805 height 46
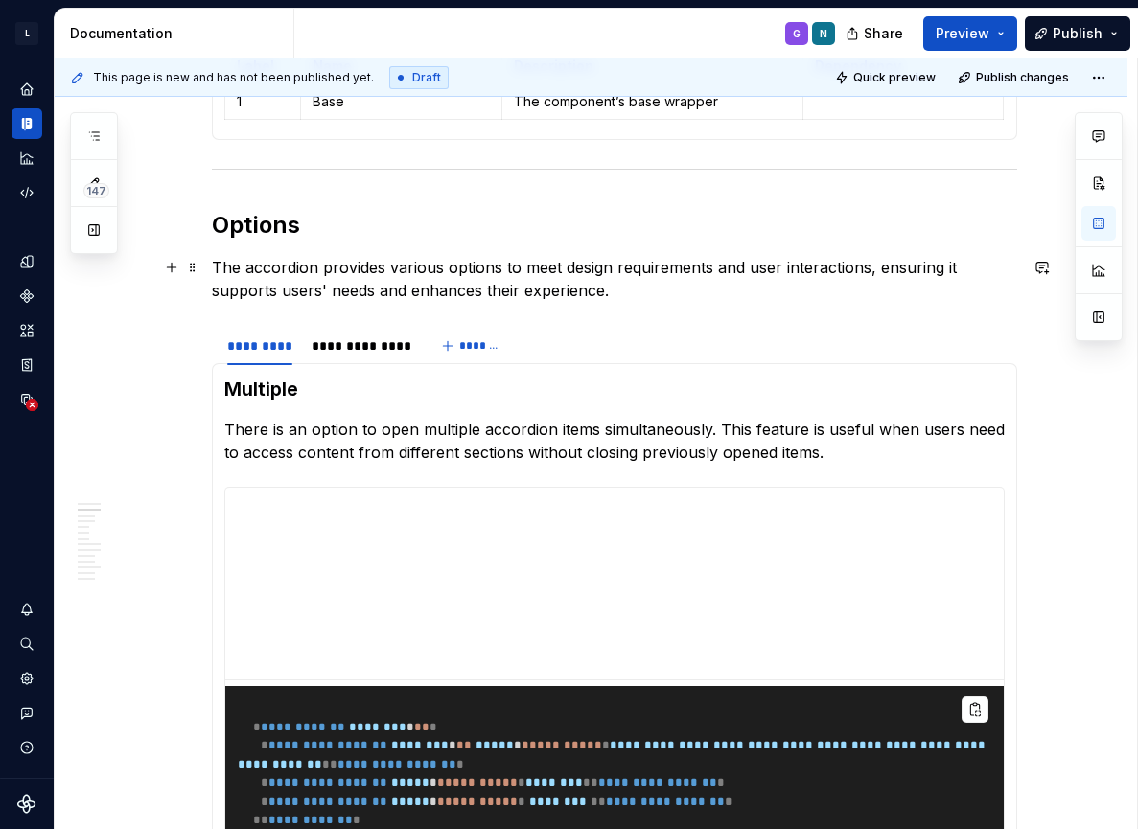
click at [274, 273] on p "The accordion provides various options to meet design requirements and user int…" at bounding box center [614, 279] width 805 height 46
click at [258, 349] on div "*********" at bounding box center [260, 346] width 66 height 19
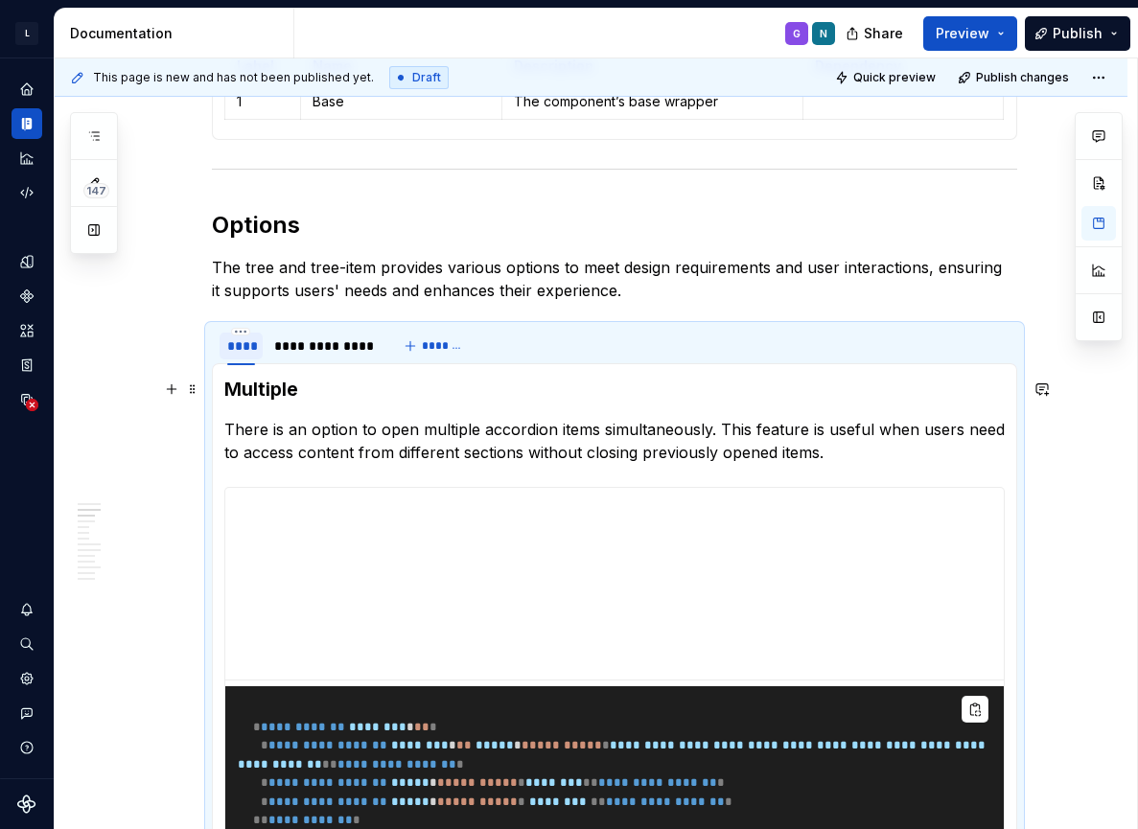
click at [299, 395] on h3 "Multiple" at bounding box center [614, 389] width 781 height 27
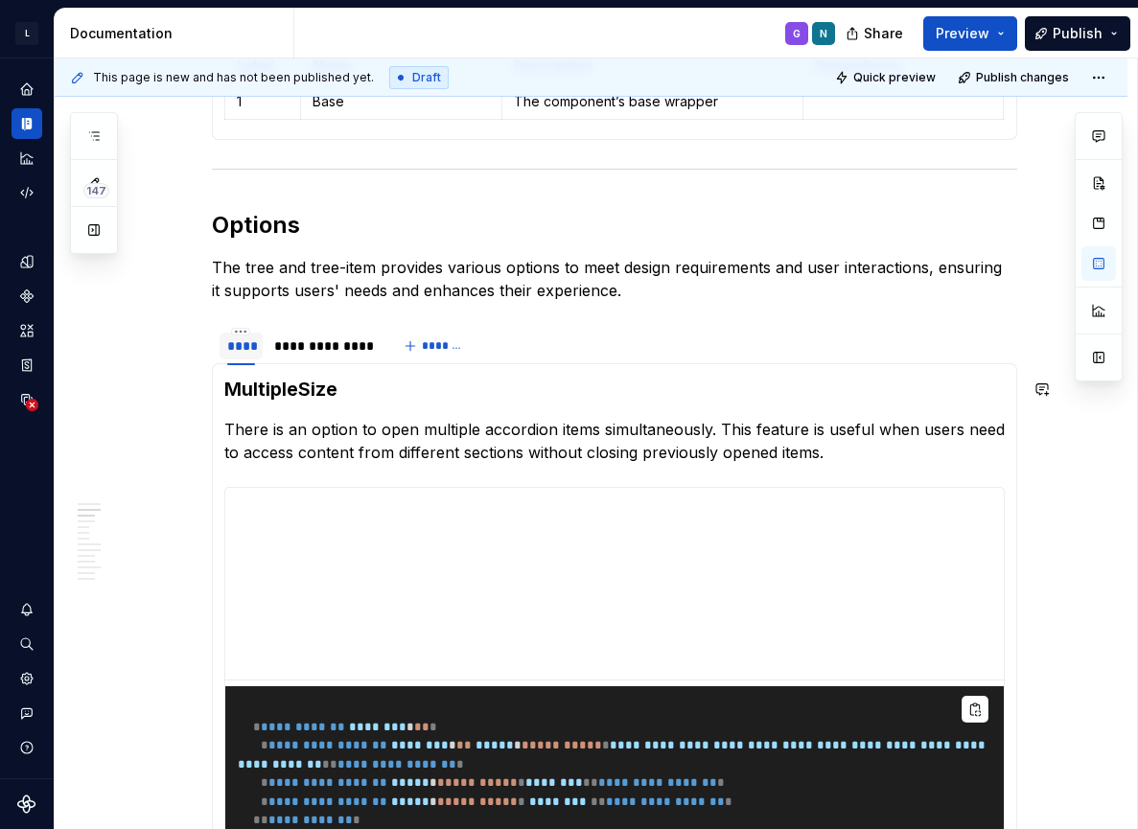
click at [299, 395] on h3 "MultipleSize" at bounding box center [614, 389] width 781 height 27
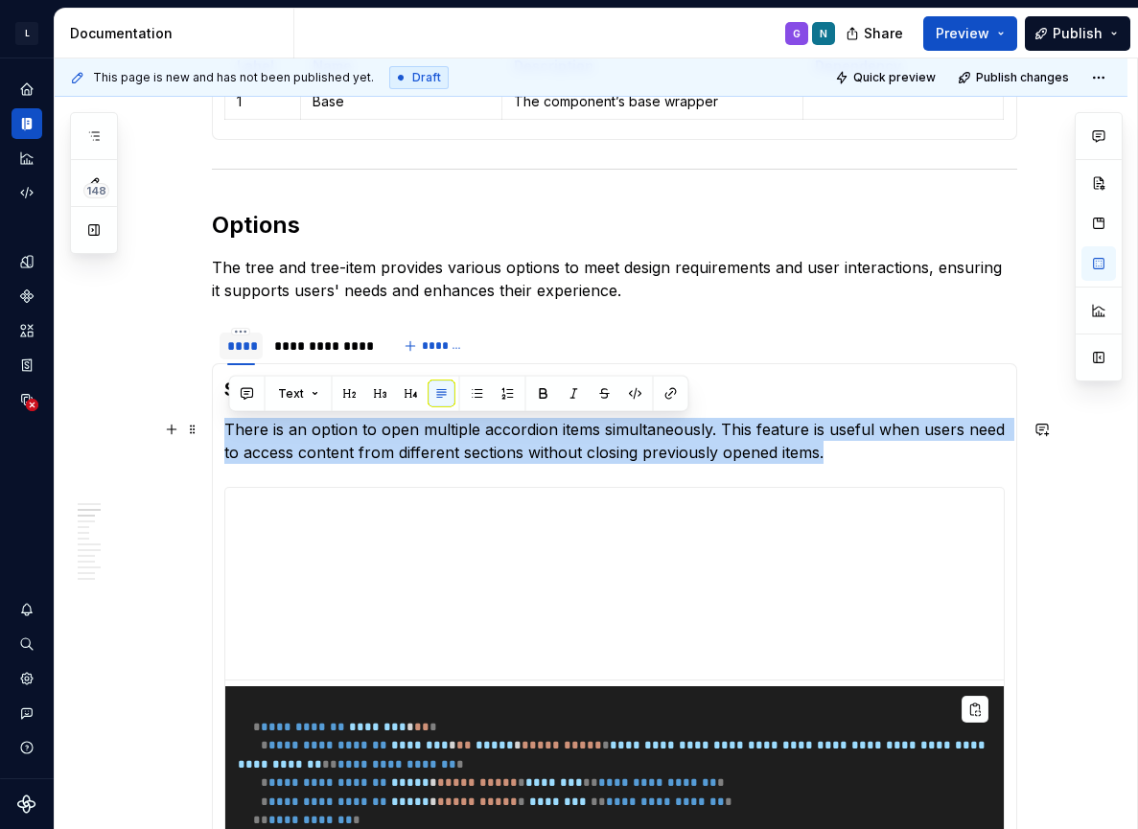
drag, startPoint x: 842, startPoint y: 458, endPoint x: 232, endPoint y: 431, distance: 610.5
click at [232, 431] on p "There is an option to open multiple accordion items simultaneously. This featur…" at bounding box center [614, 441] width 781 height 46
drag, startPoint x: 828, startPoint y: 448, endPoint x: 228, endPoint y: 434, distance: 599.5
click at [228, 434] on p "There is an option to open multiple accordion items simultaneously. This featur…" at bounding box center [614, 441] width 781 height 46
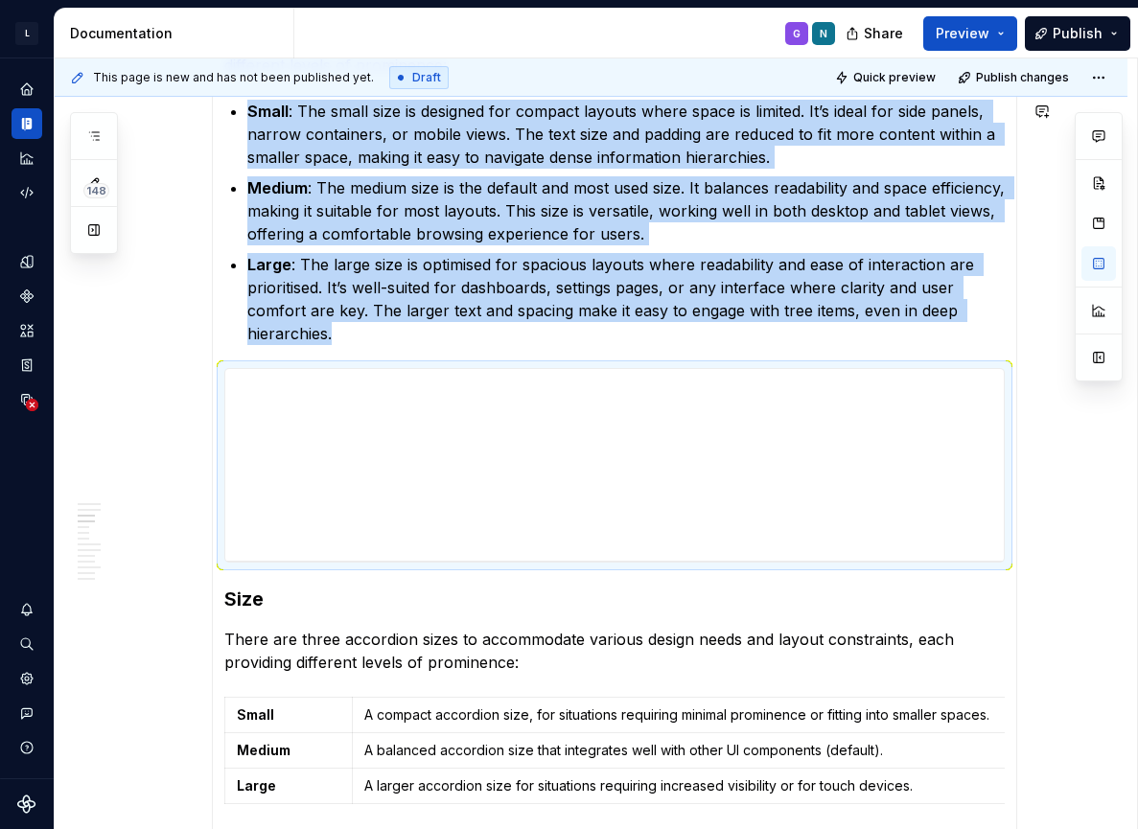
scroll to position [2108, 0]
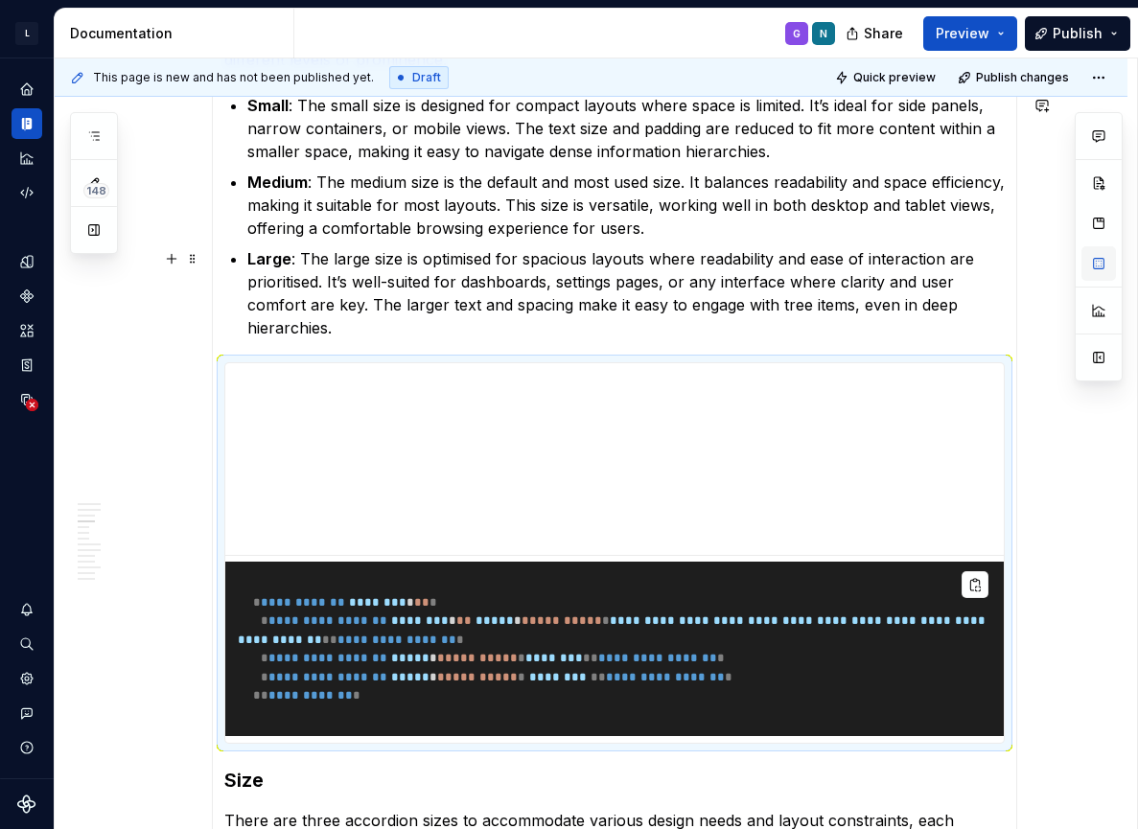
click at [1103, 267] on button "button" at bounding box center [1099, 263] width 35 height 35
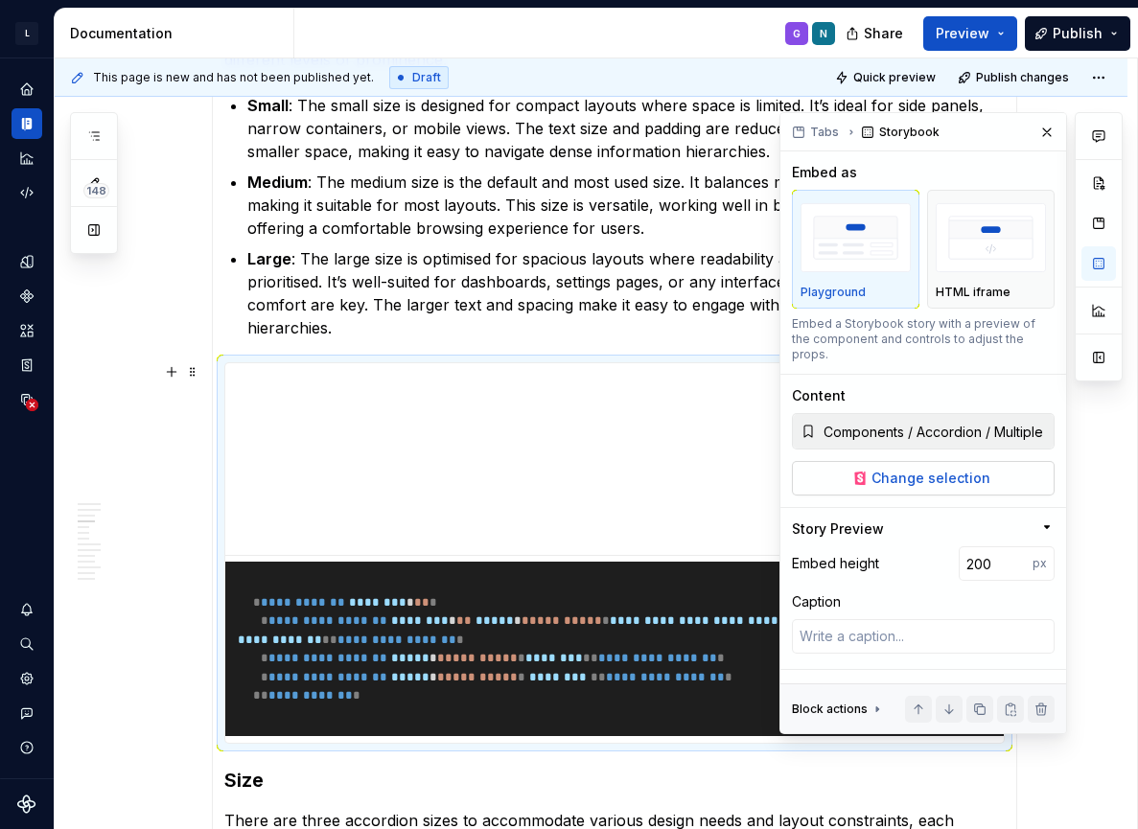
click at [973, 469] on span "Change selection" at bounding box center [931, 478] width 119 height 19
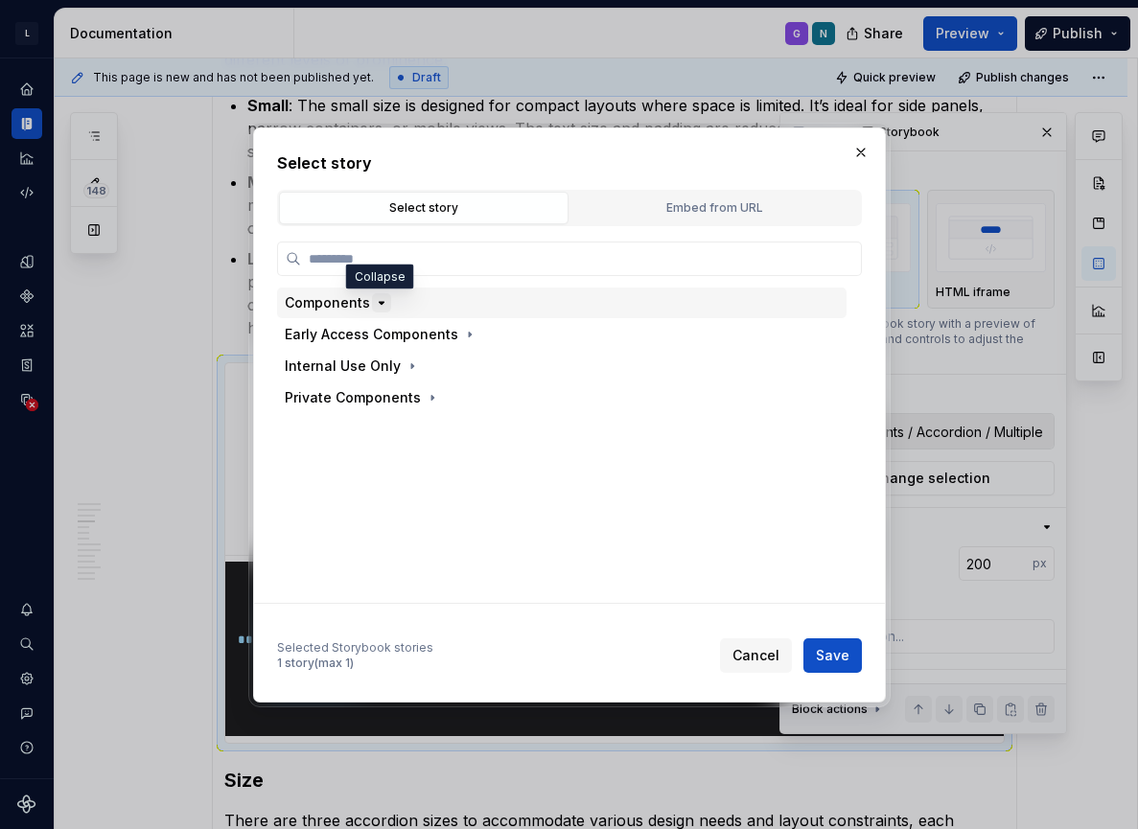
click at [375, 303] on icon "button" at bounding box center [381, 302] width 15 height 15
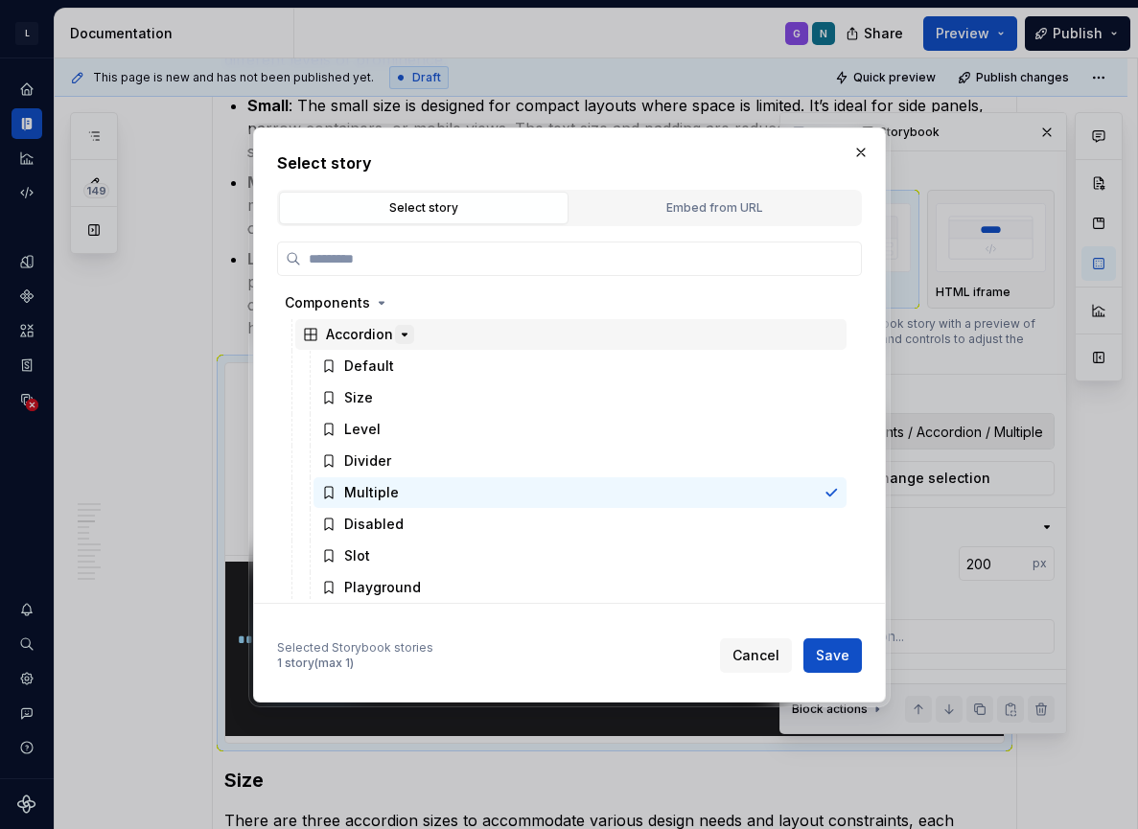
click at [402, 334] on icon "button" at bounding box center [404, 335] width 5 height 2
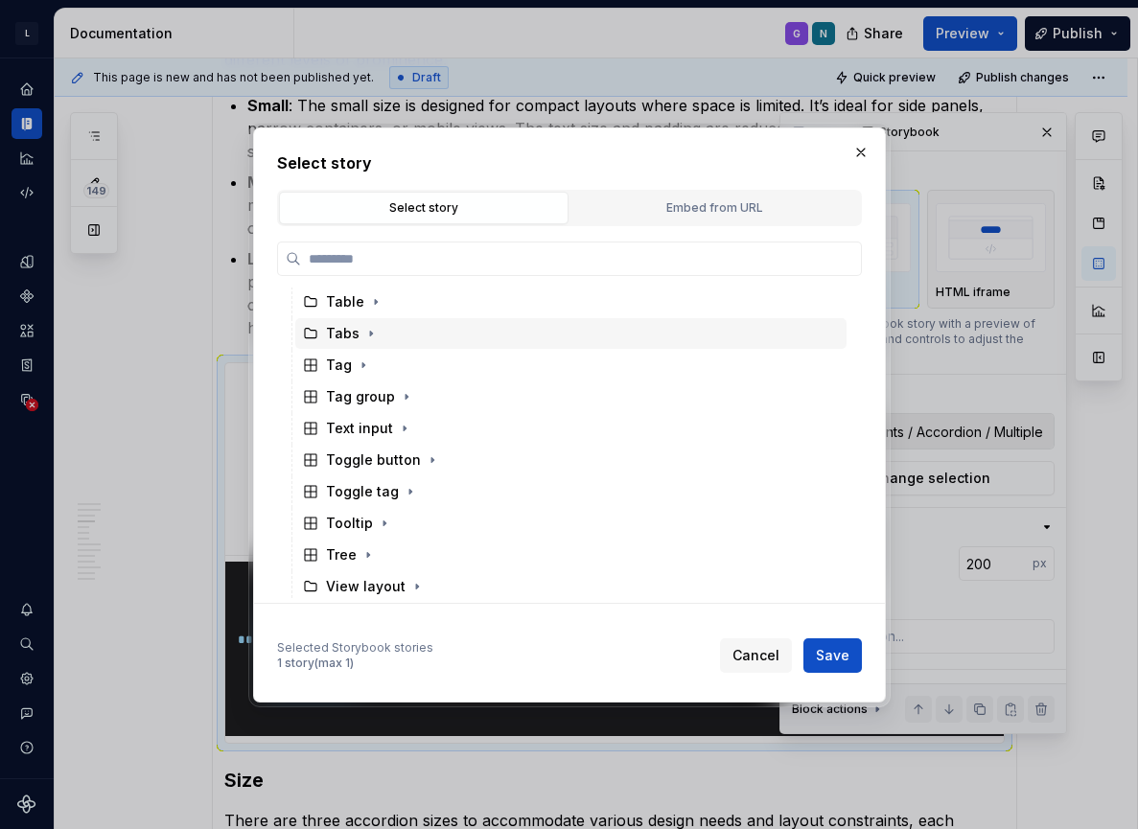
scroll to position [1679, 0]
click at [367, 548] on icon "button" at bounding box center [368, 554] width 15 height 15
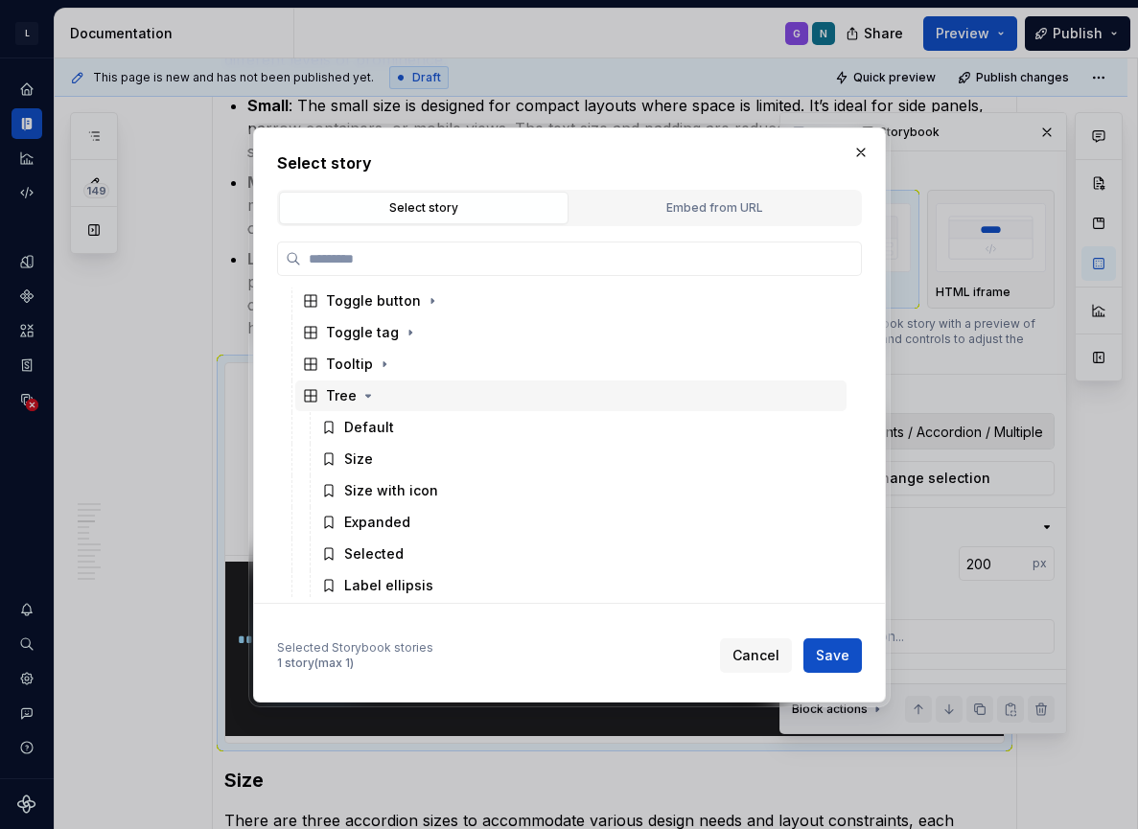
scroll to position [1907, 0]
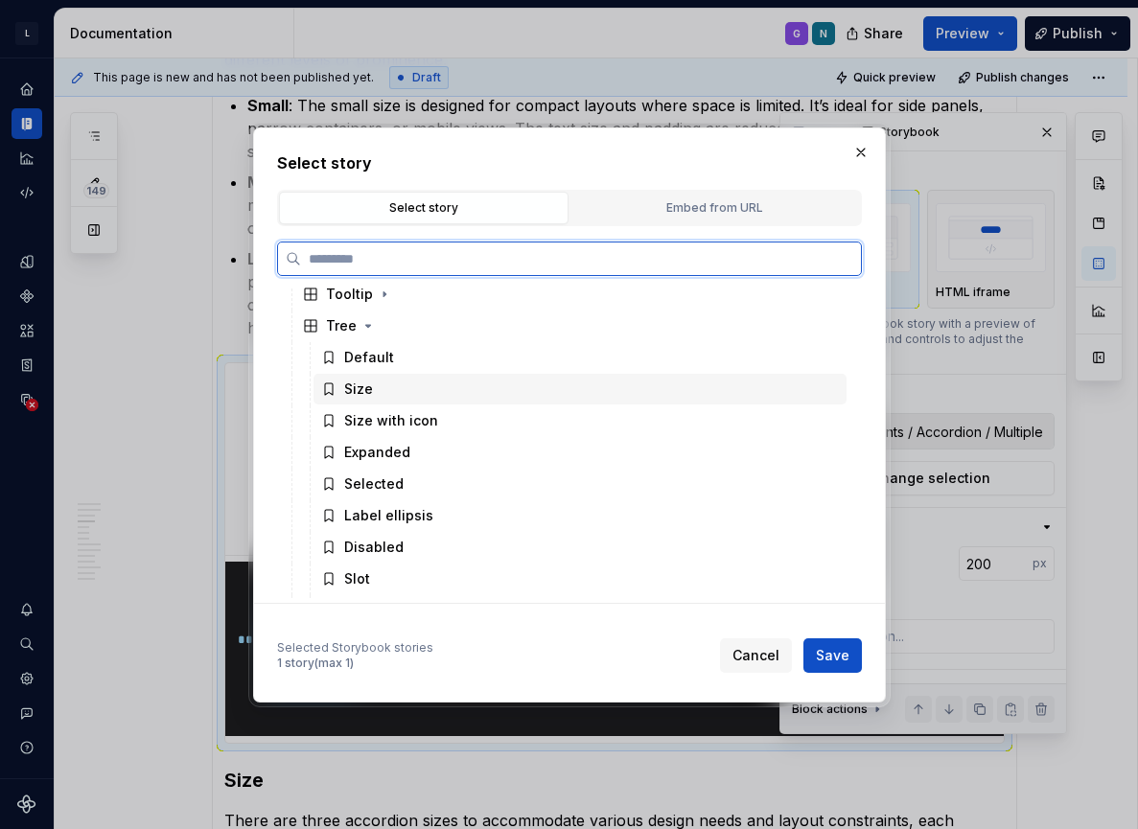
click at [372, 391] on div "Size" at bounding box center [580, 389] width 533 height 31
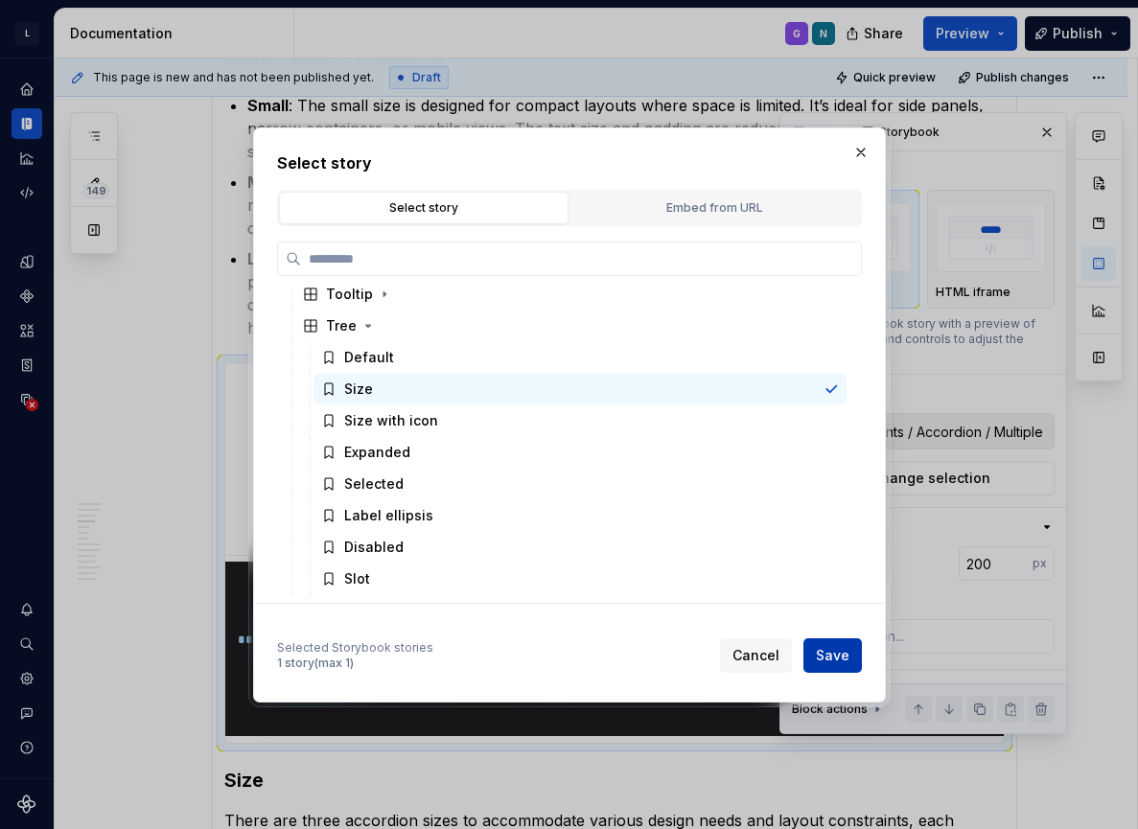
click at [828, 649] on span "Save" at bounding box center [833, 655] width 34 height 19
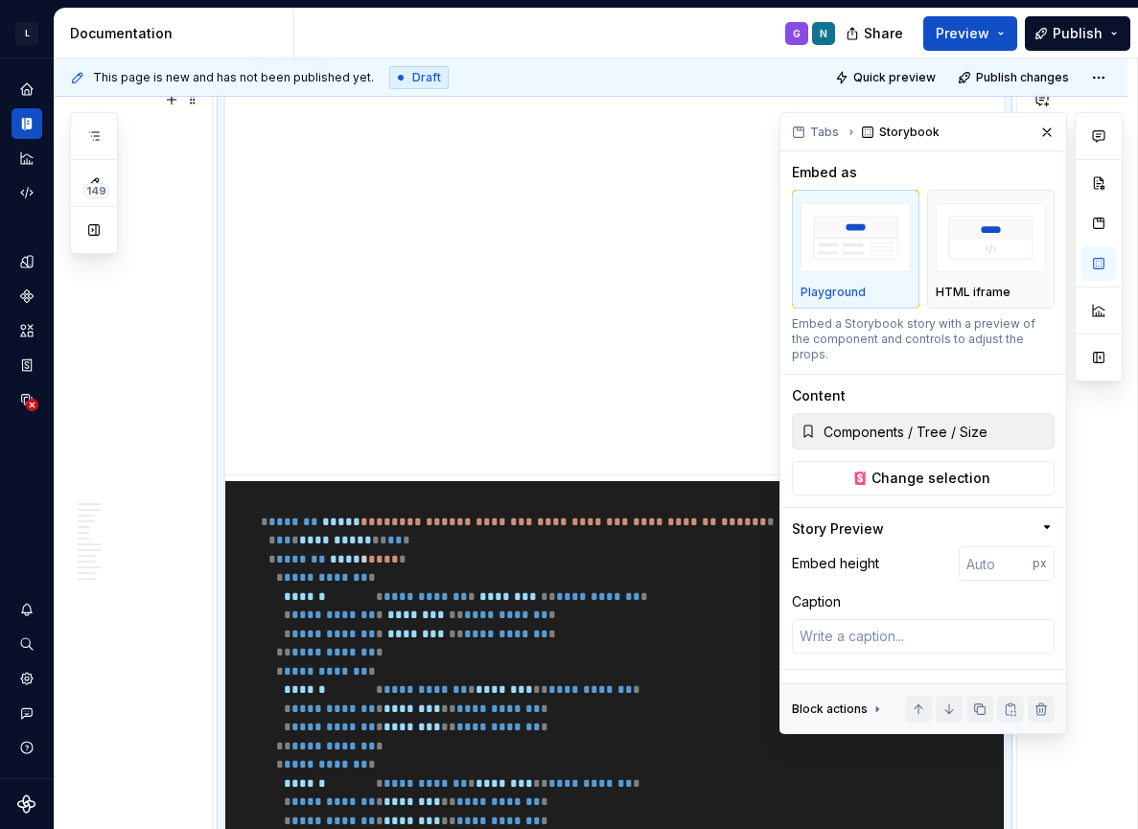
scroll to position [2347, 0]
